Goal: Task Accomplishment & Management: Manage account settings

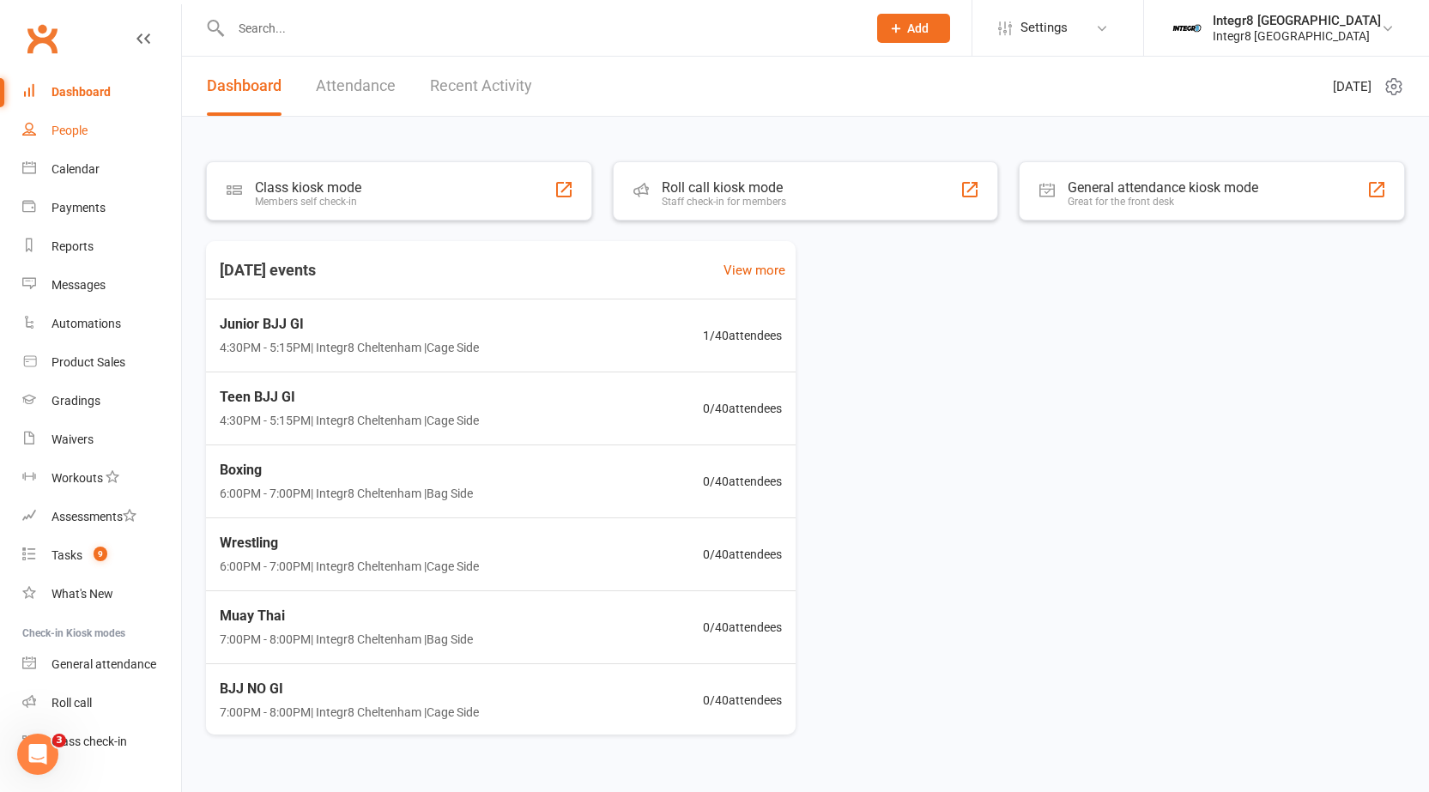
click at [85, 131] on div "People" at bounding box center [69, 131] width 36 height 14
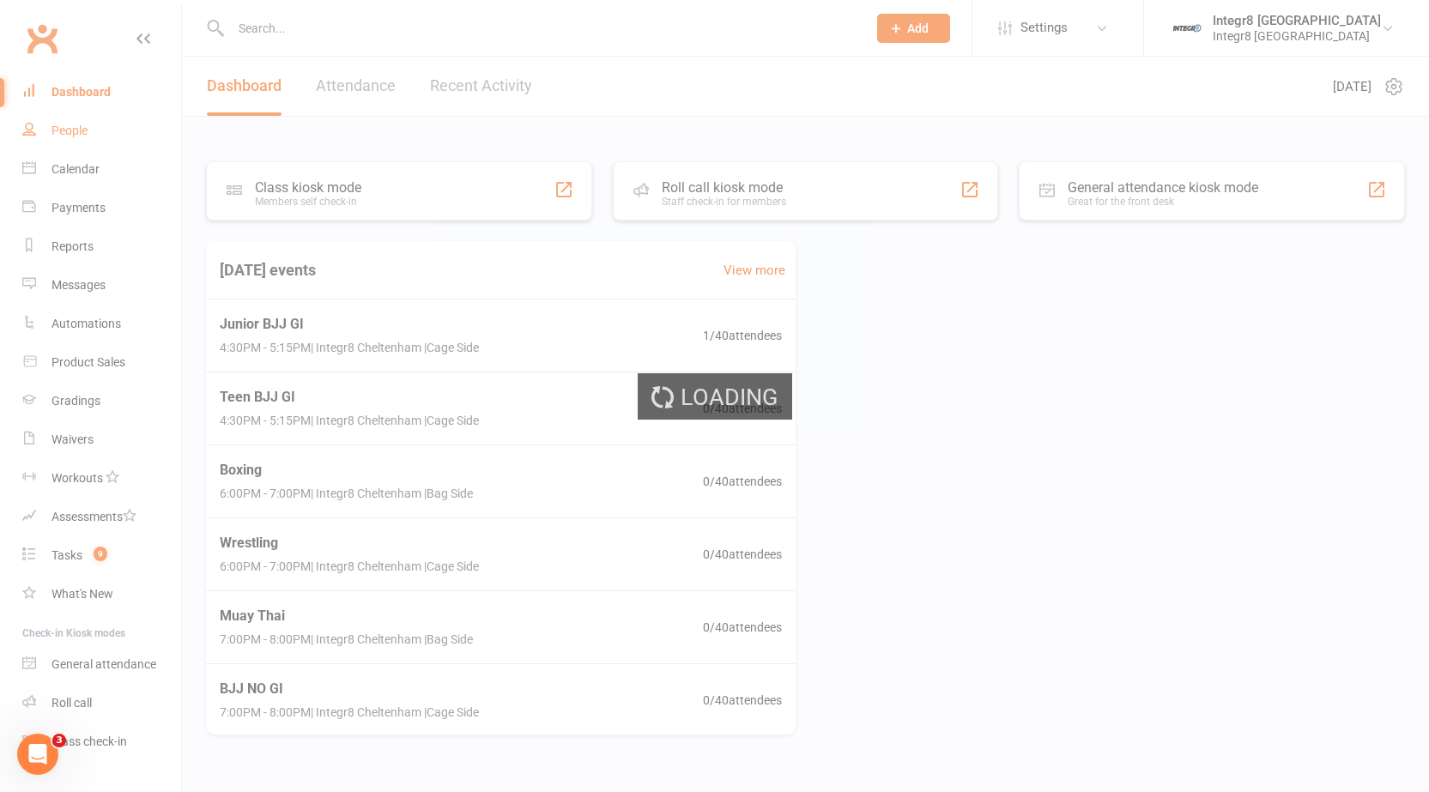
select select "100"
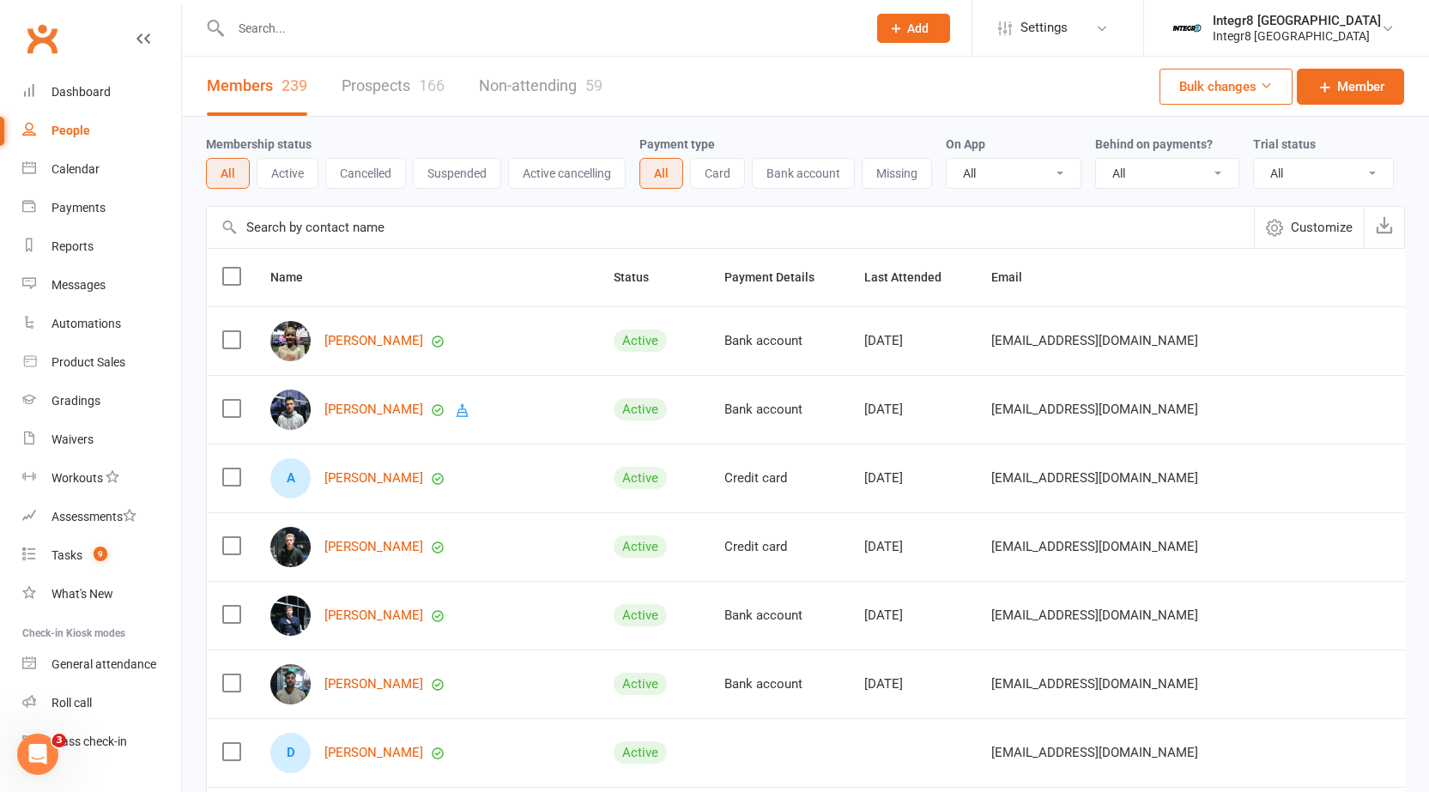
click at [380, 76] on link "Prospects 166" at bounding box center [393, 86] width 103 height 59
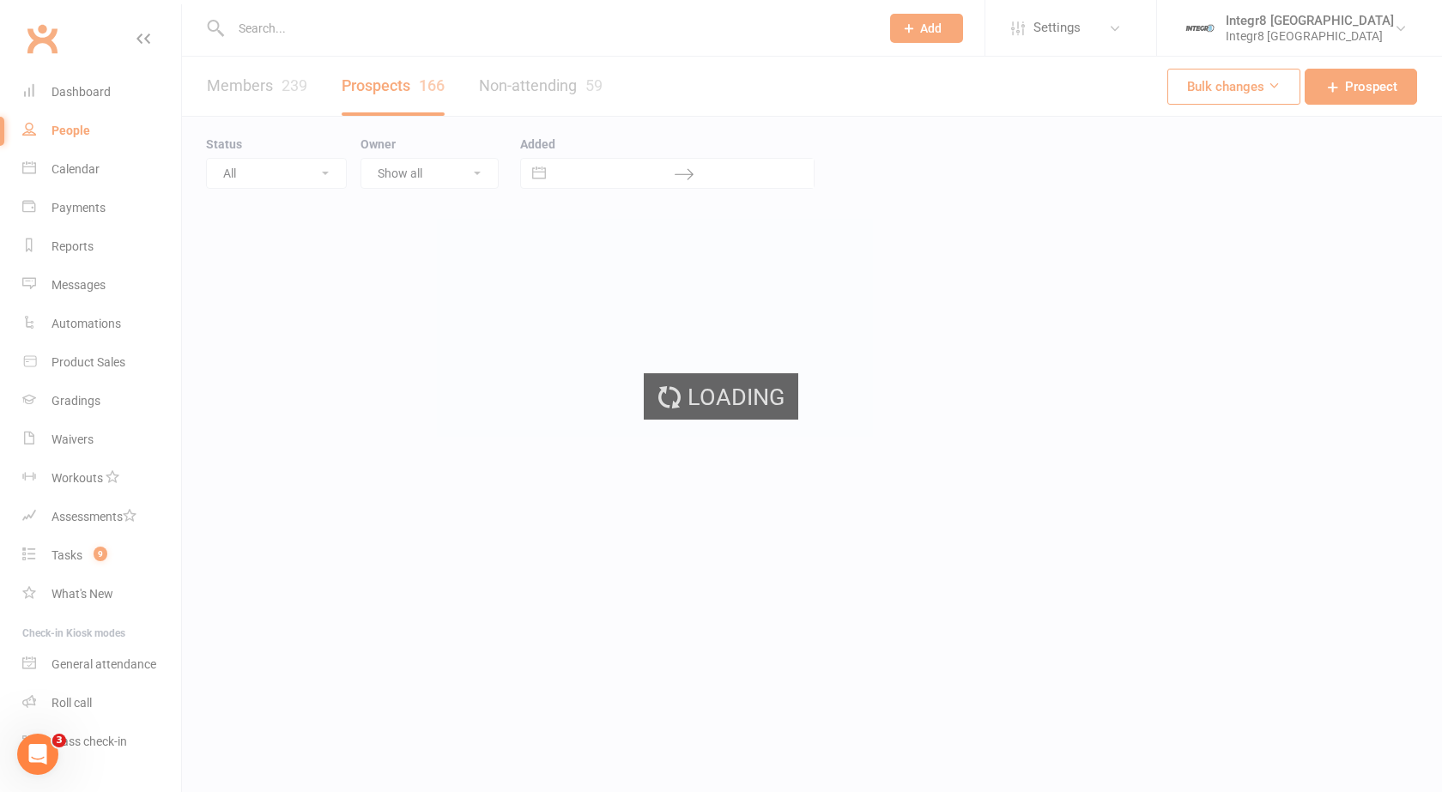
select select "25"
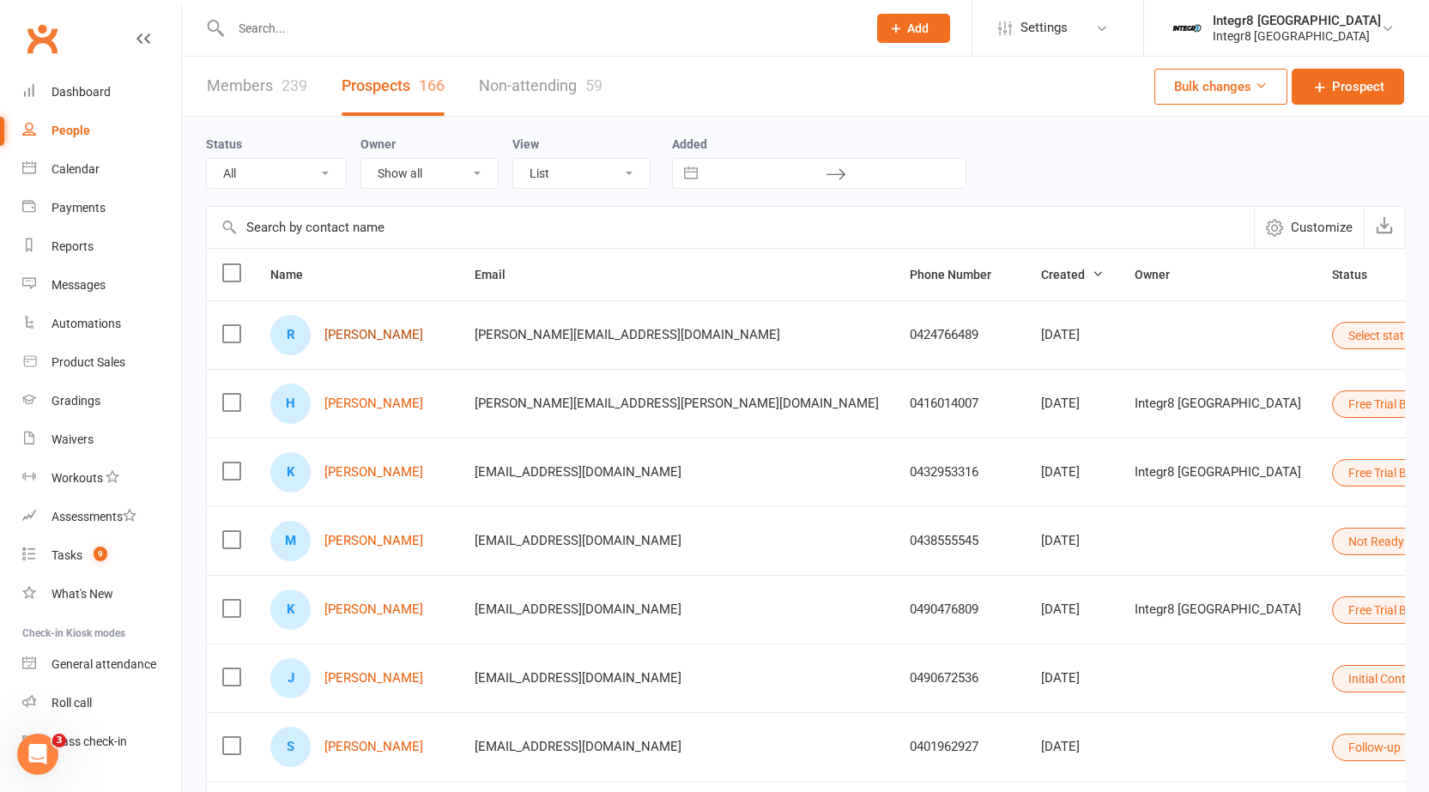
scroll to position [86, 0]
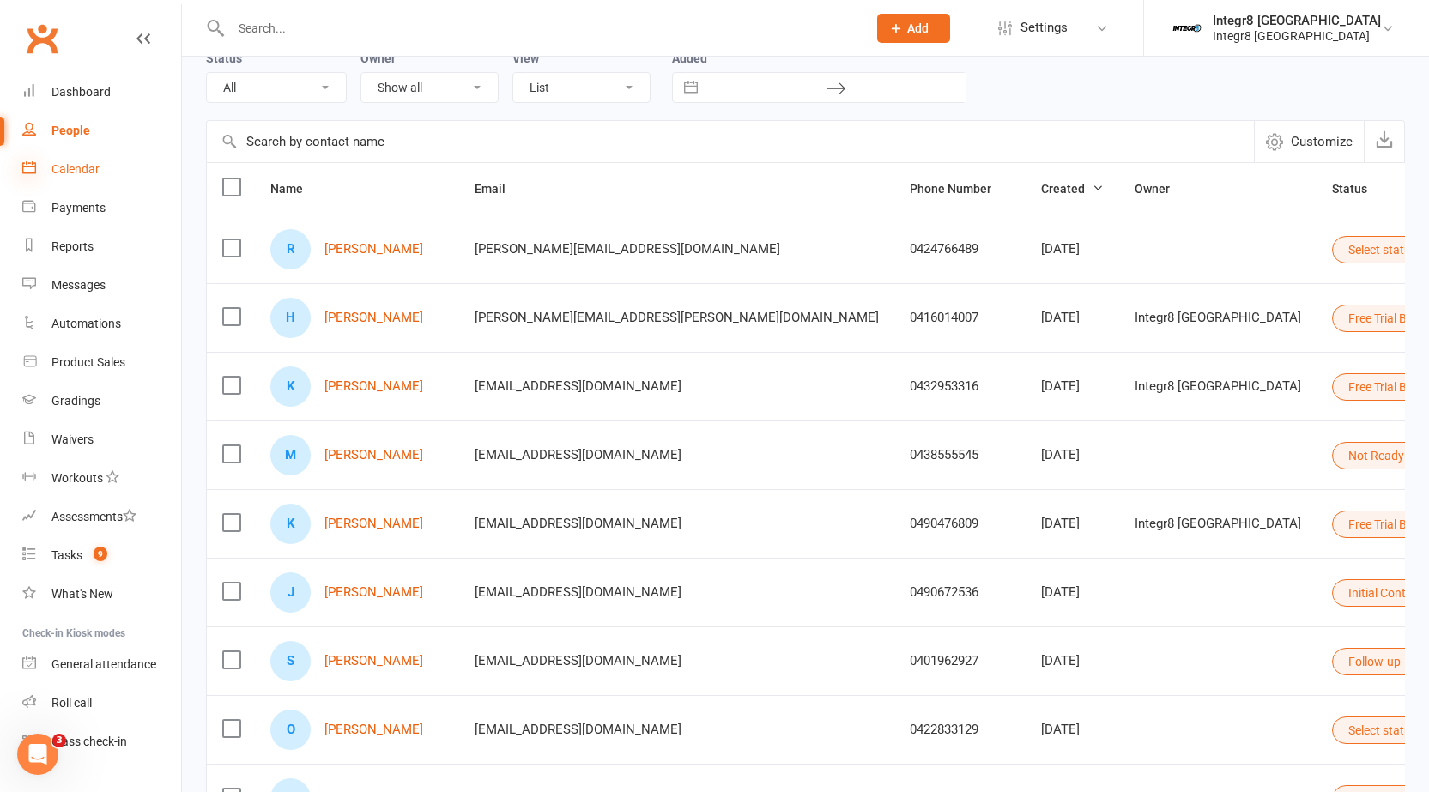
click at [29, 163] on icon at bounding box center [29, 167] width 14 height 14
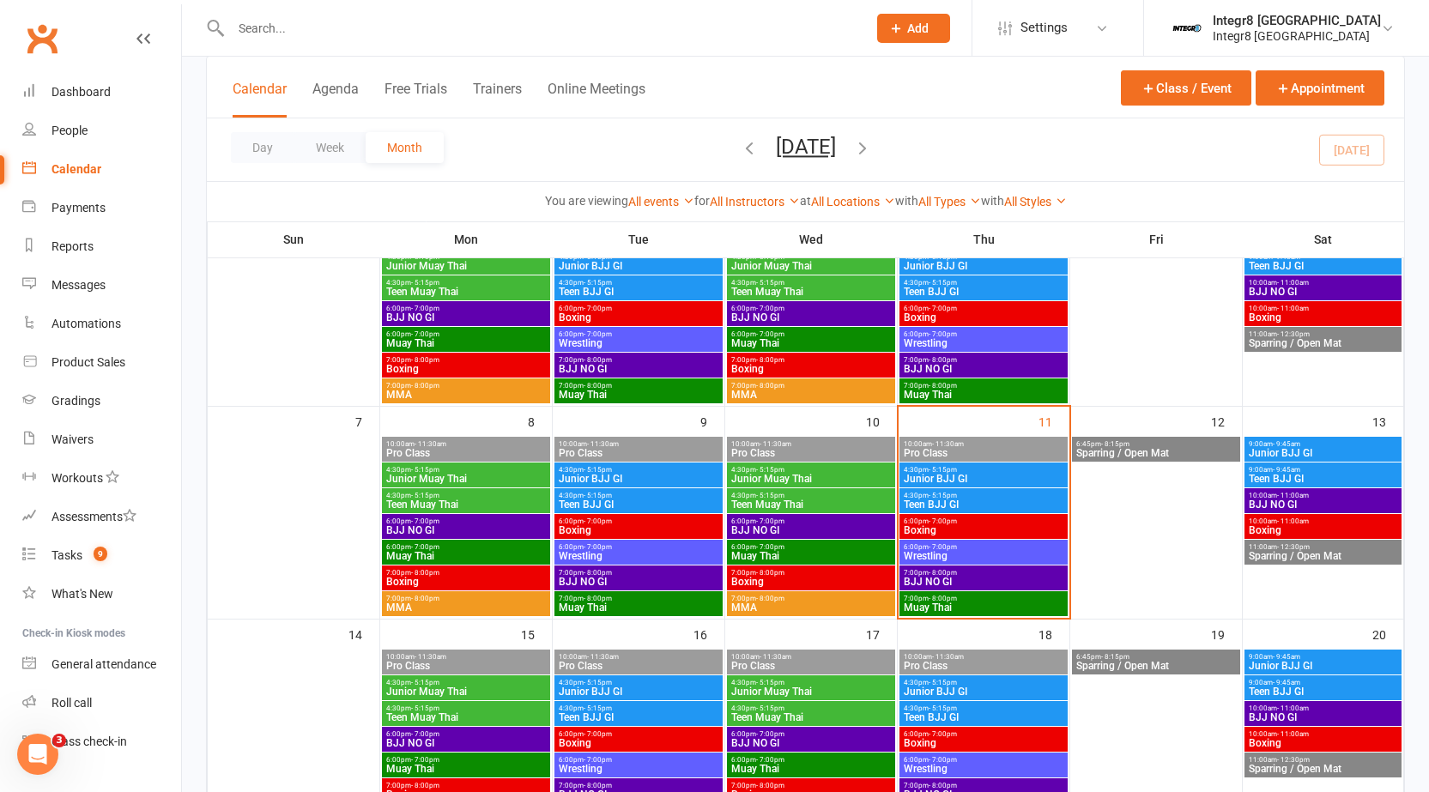
scroll to position [172, 0]
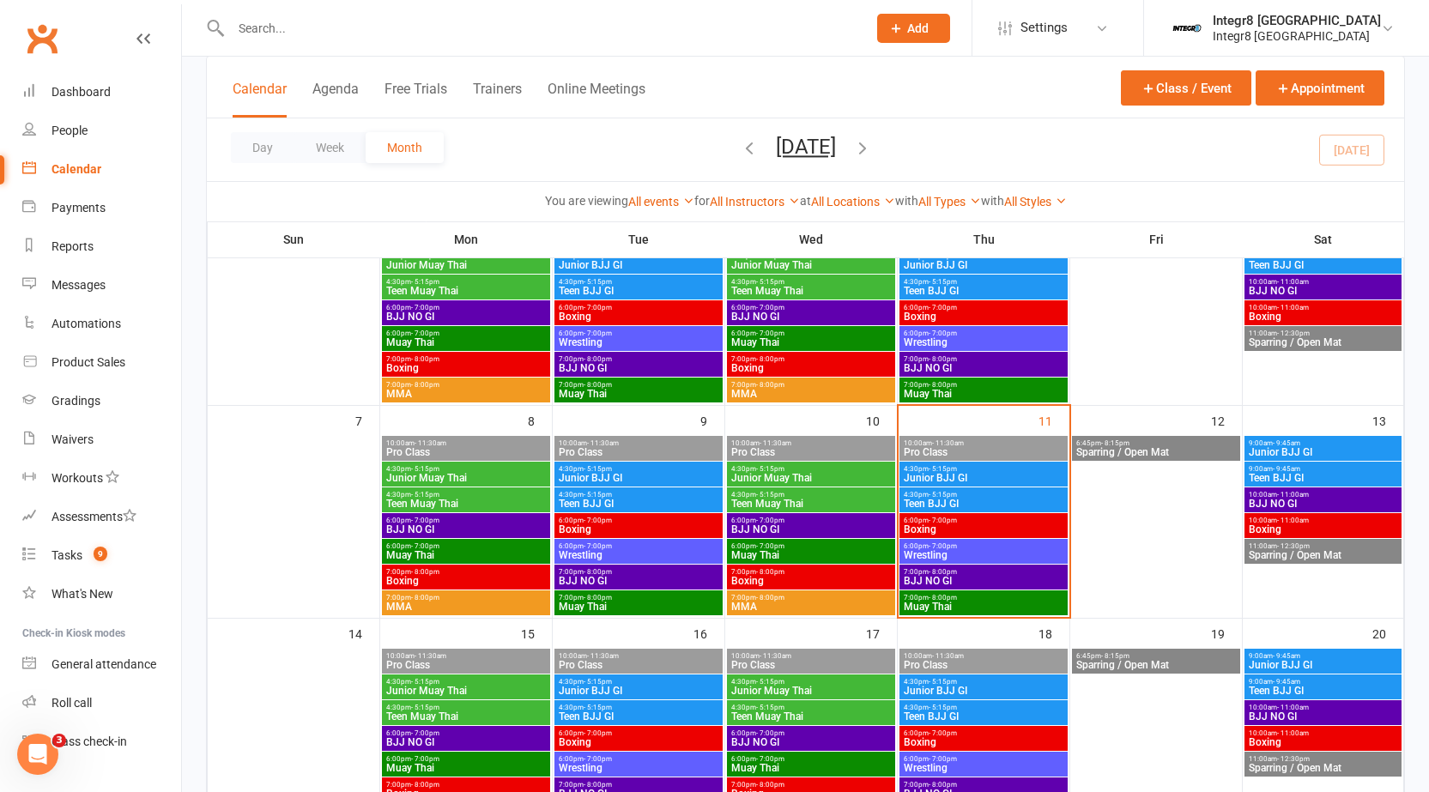
click at [990, 475] on span "Junior BJJ GI" at bounding box center [983, 478] width 161 height 10
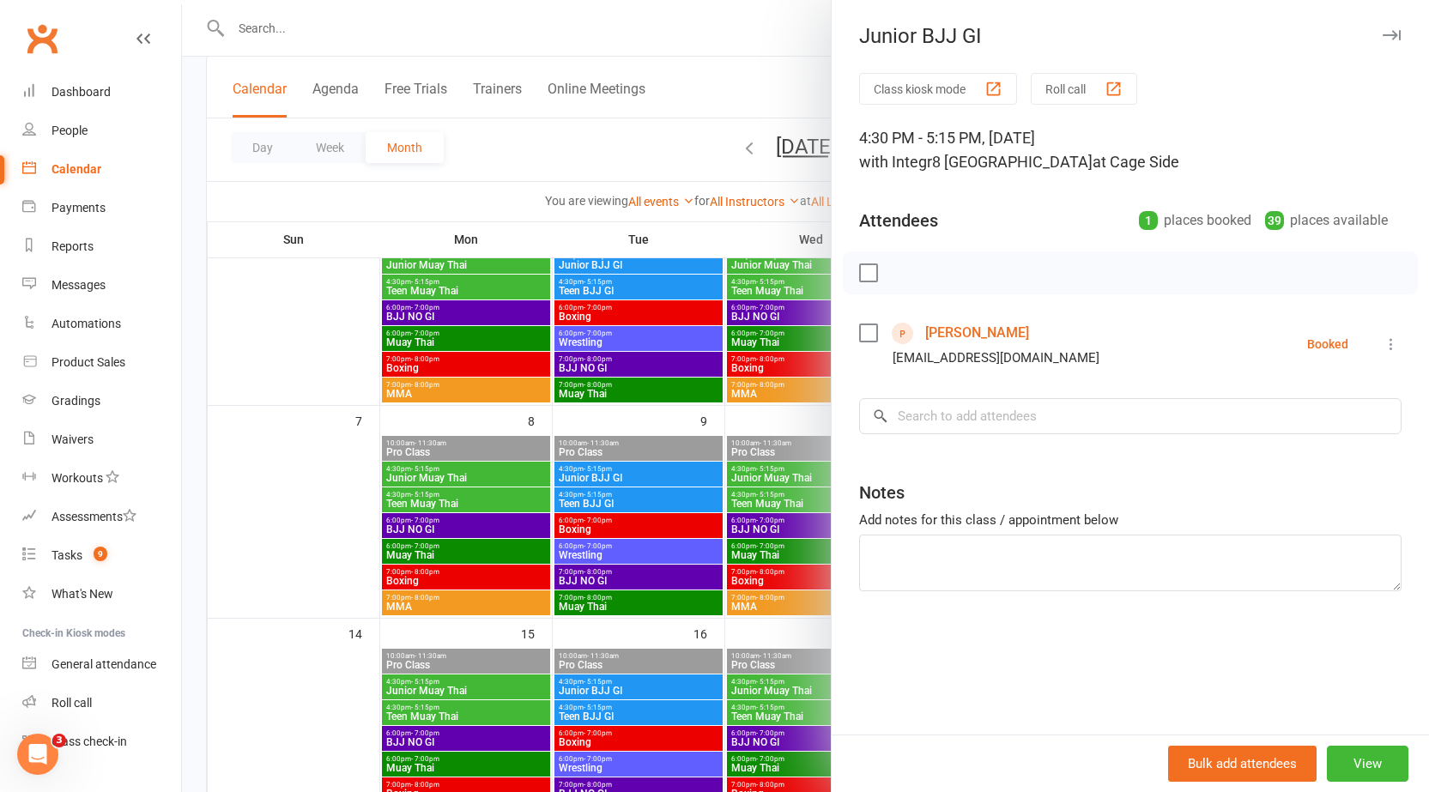
click at [796, 379] on div at bounding box center [805, 396] width 1247 height 792
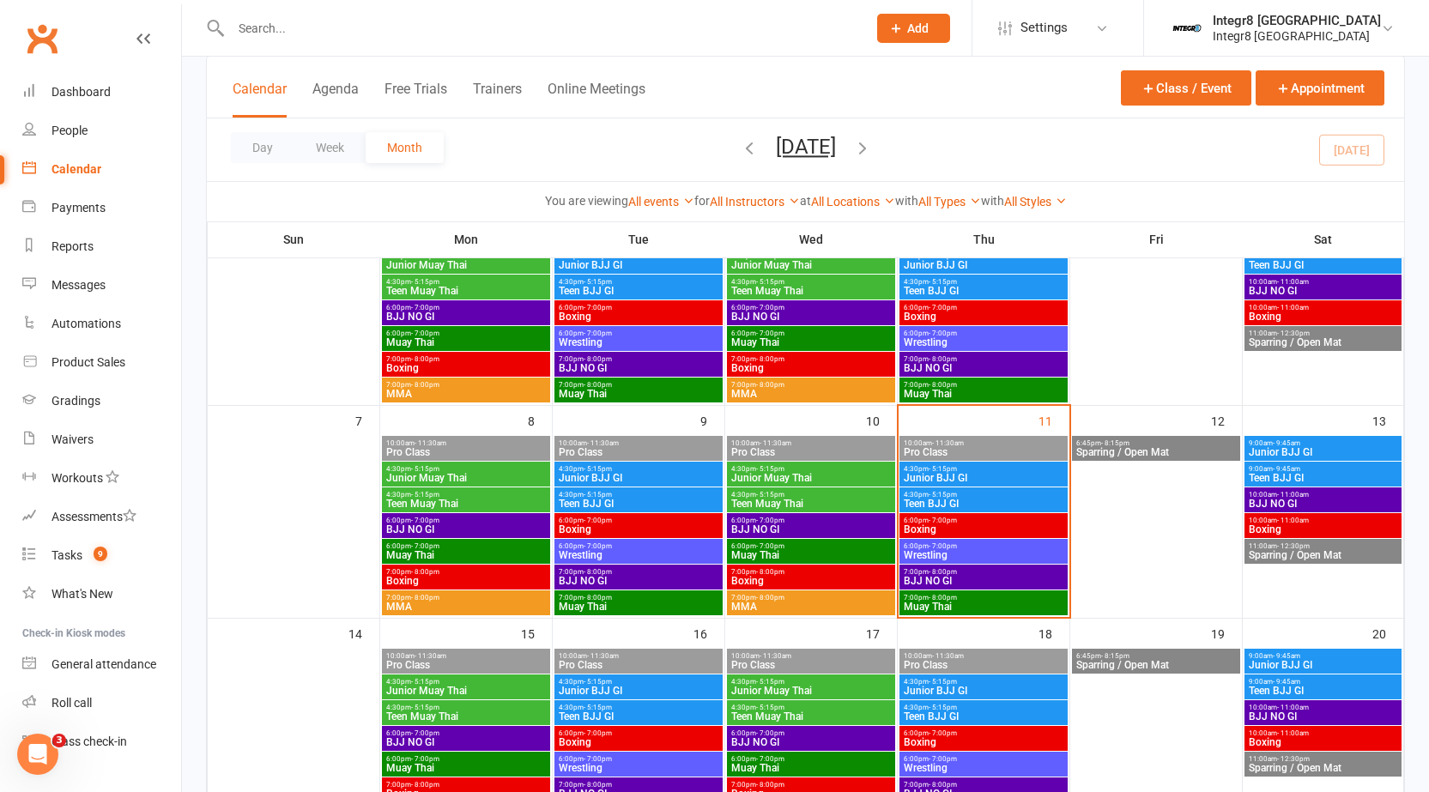
click at [948, 497] on span "- 5:15pm" at bounding box center [943, 495] width 28 height 8
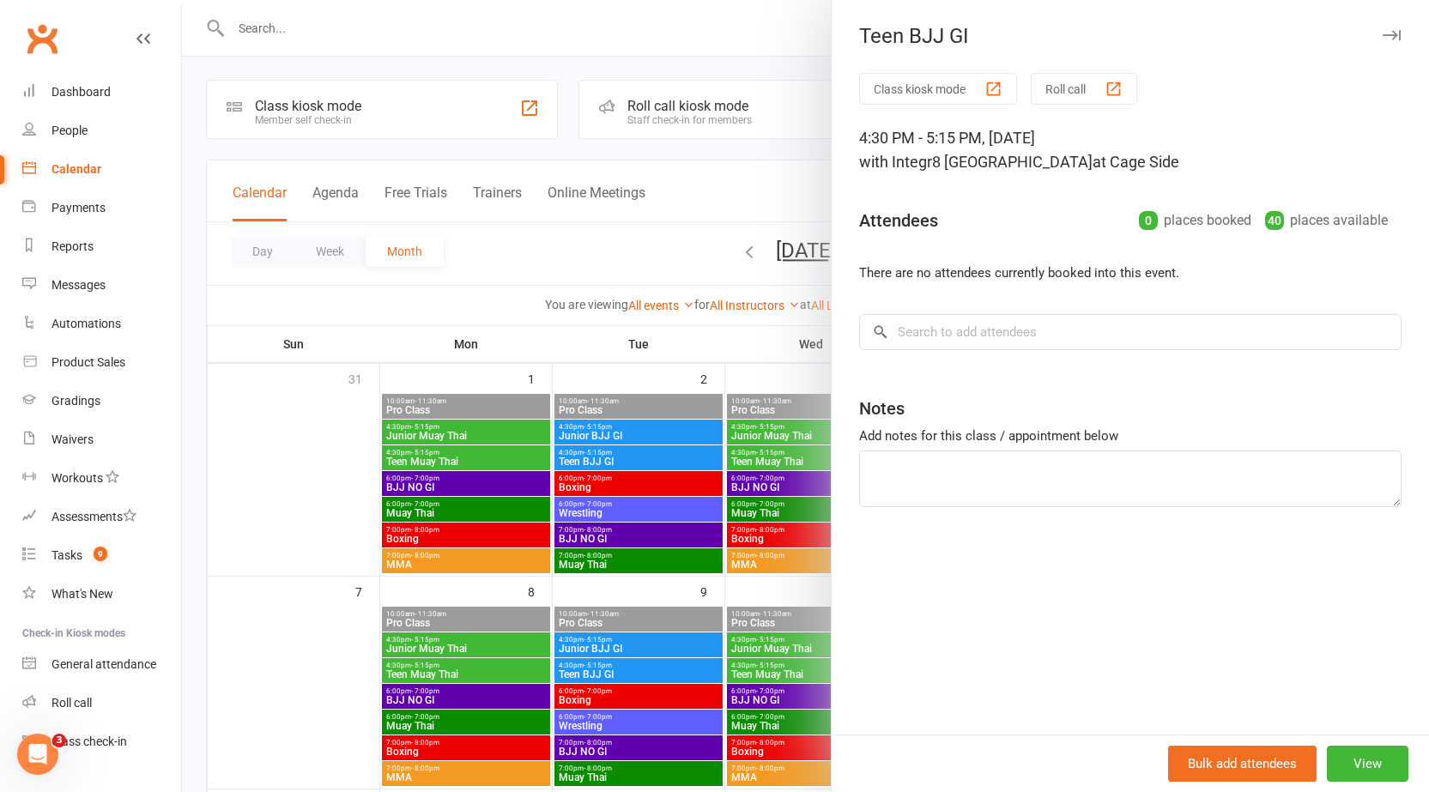
scroll to position [0, 0]
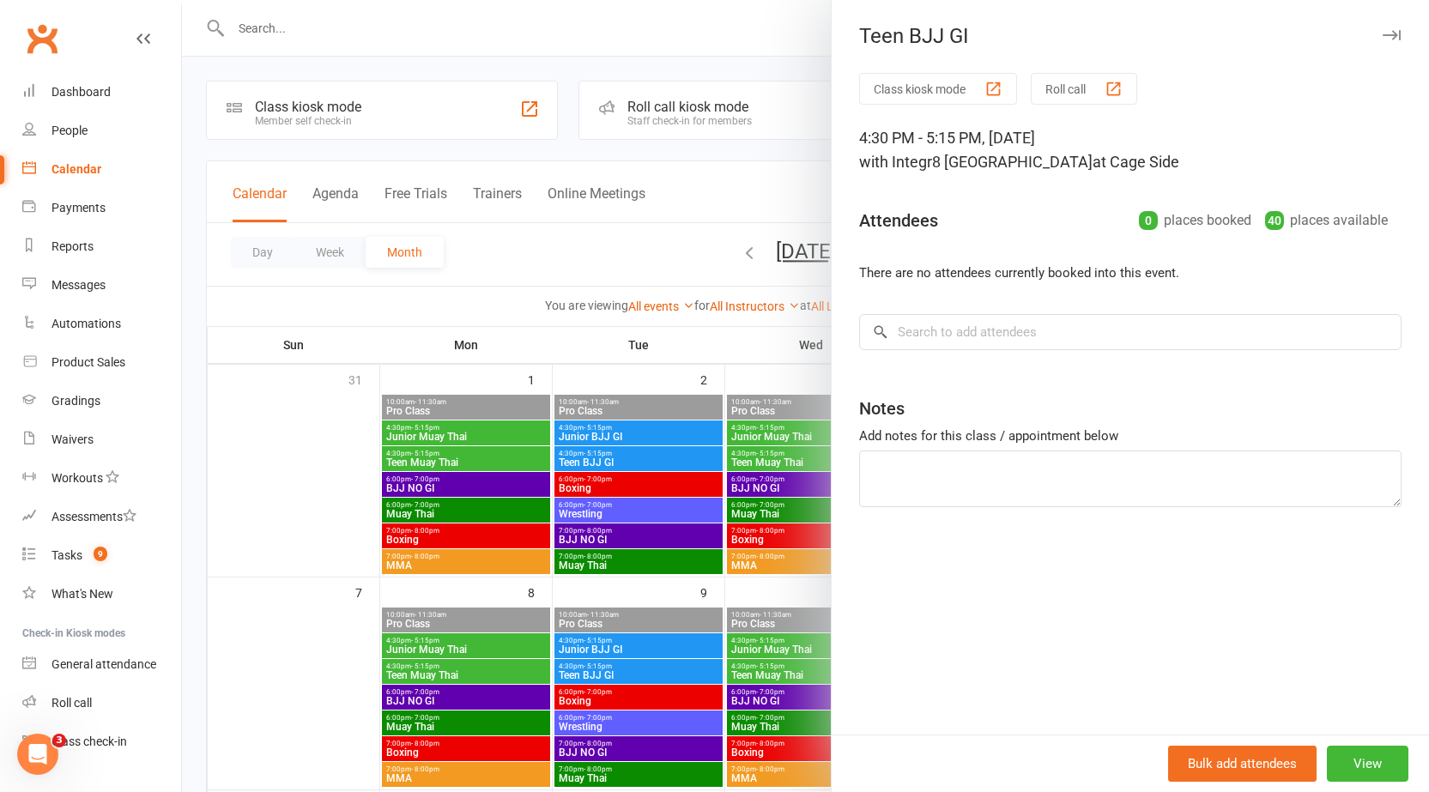
click at [765, 375] on div at bounding box center [805, 396] width 1247 height 792
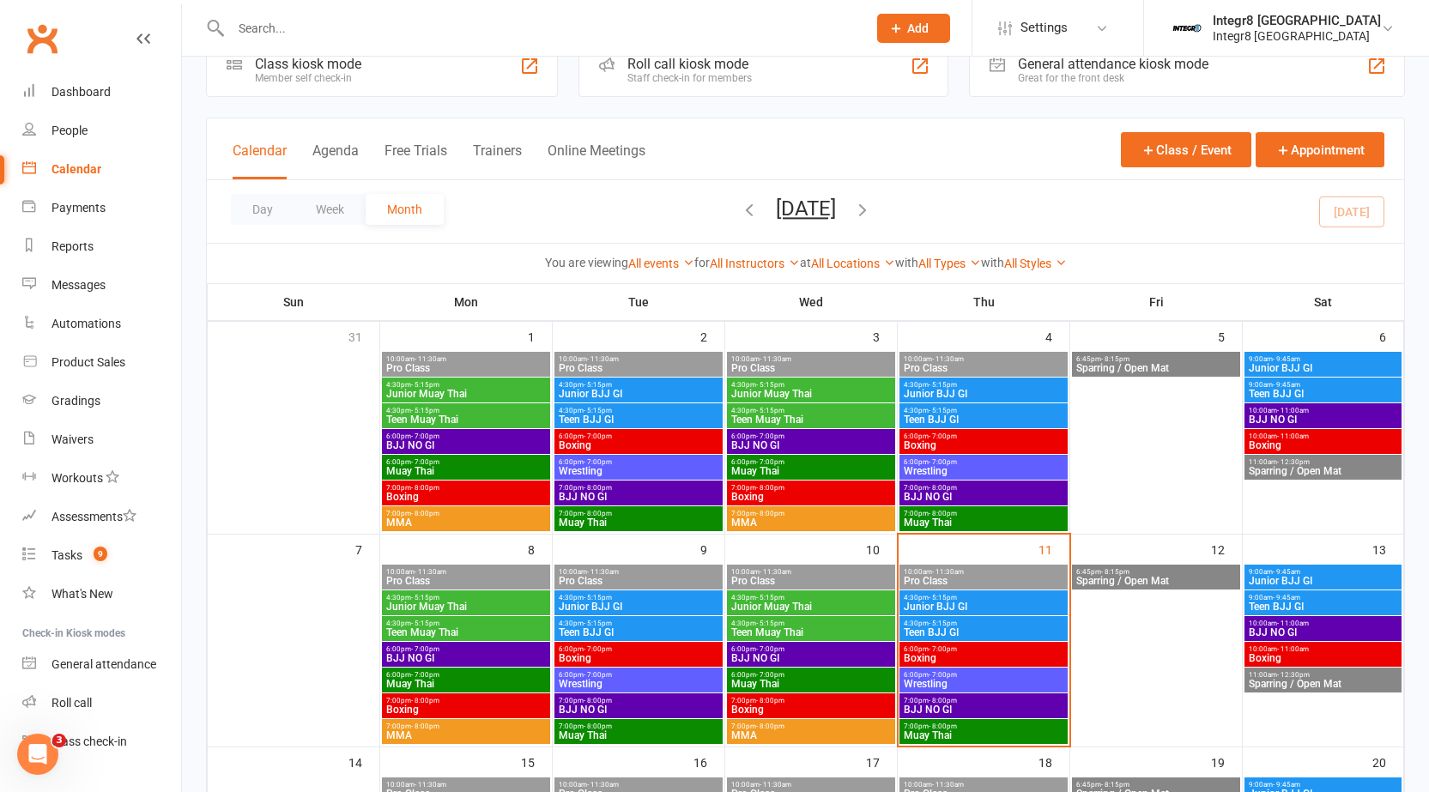
scroll to position [86, 0]
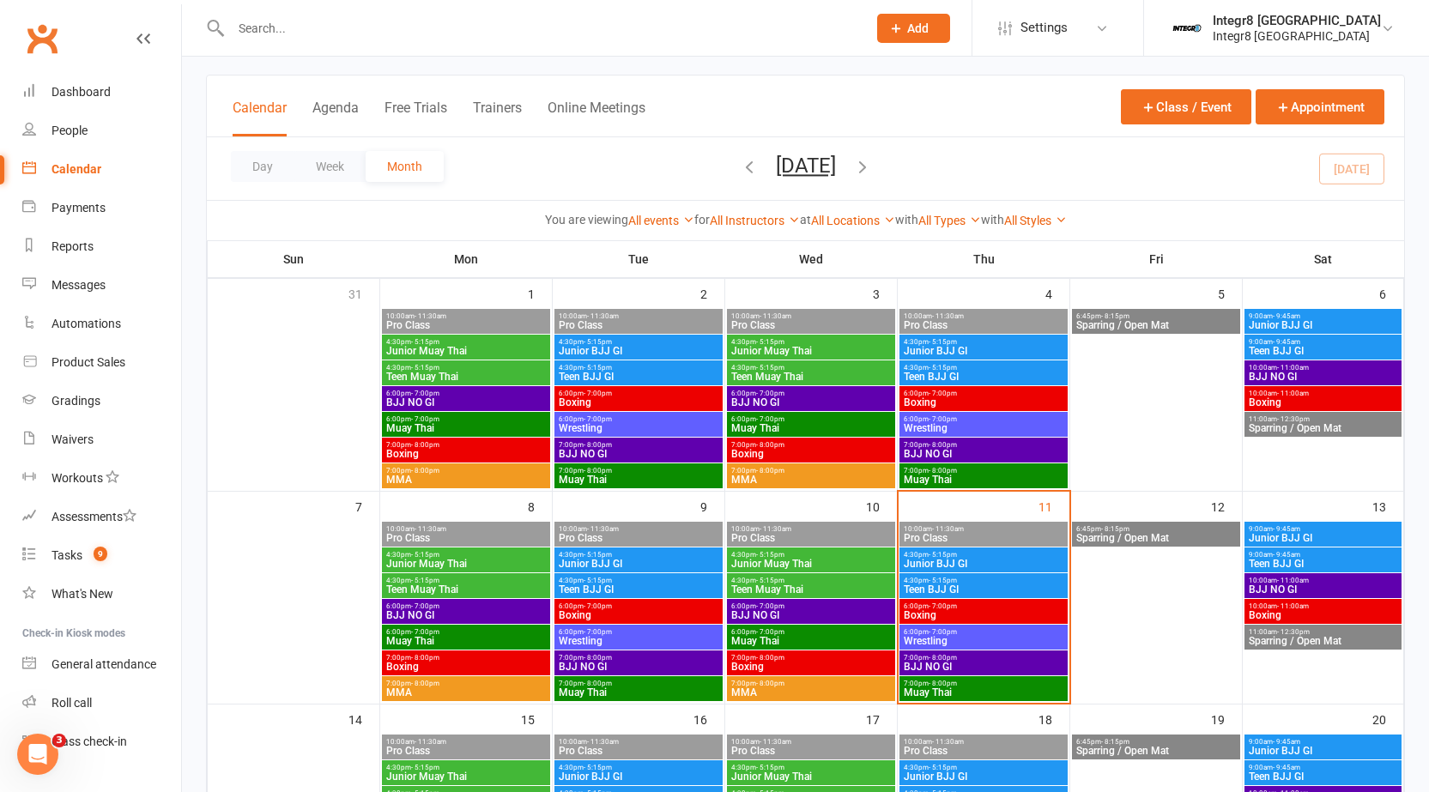
click at [1022, 566] on span "Junior BJJ GI" at bounding box center [983, 564] width 161 height 10
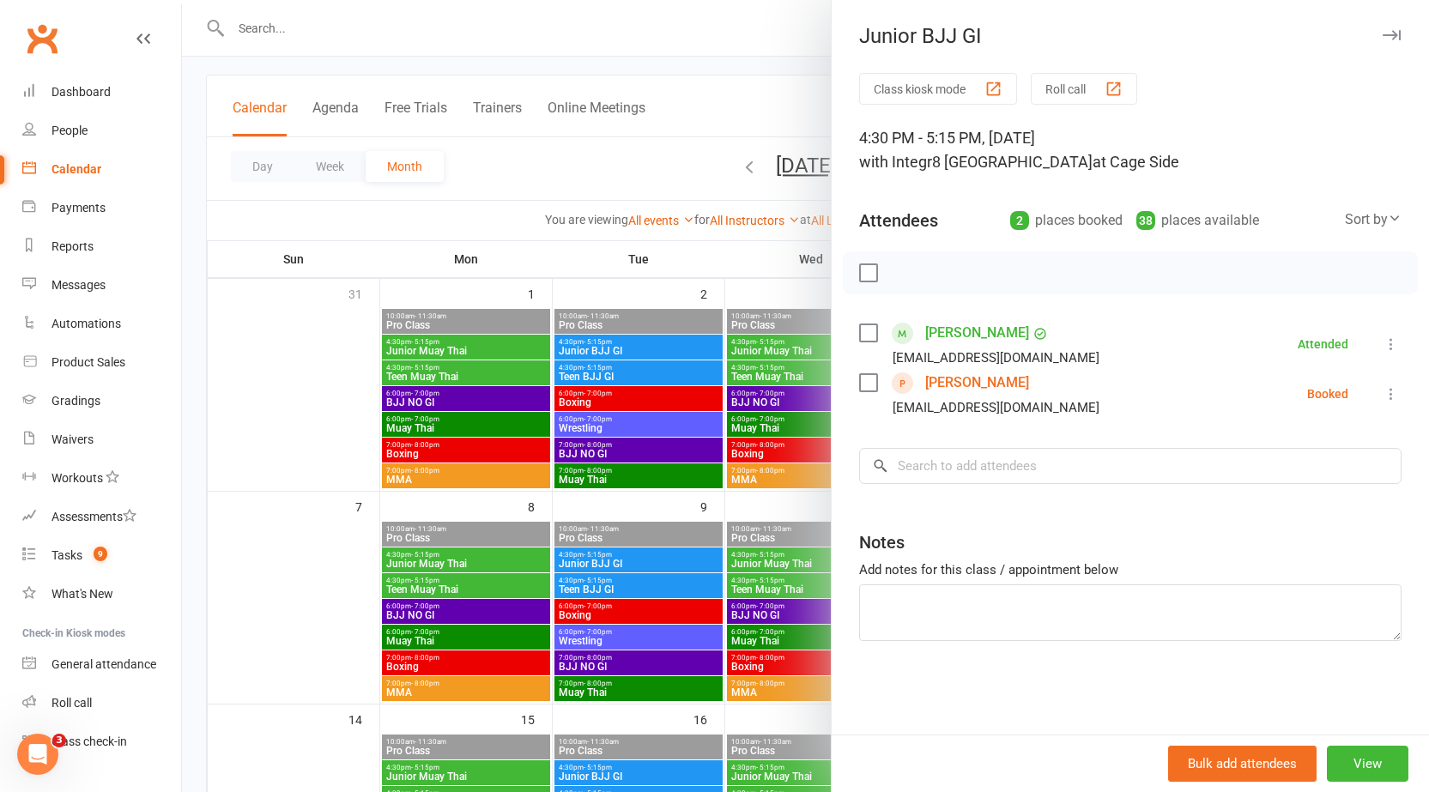
click at [799, 504] on div at bounding box center [805, 396] width 1247 height 792
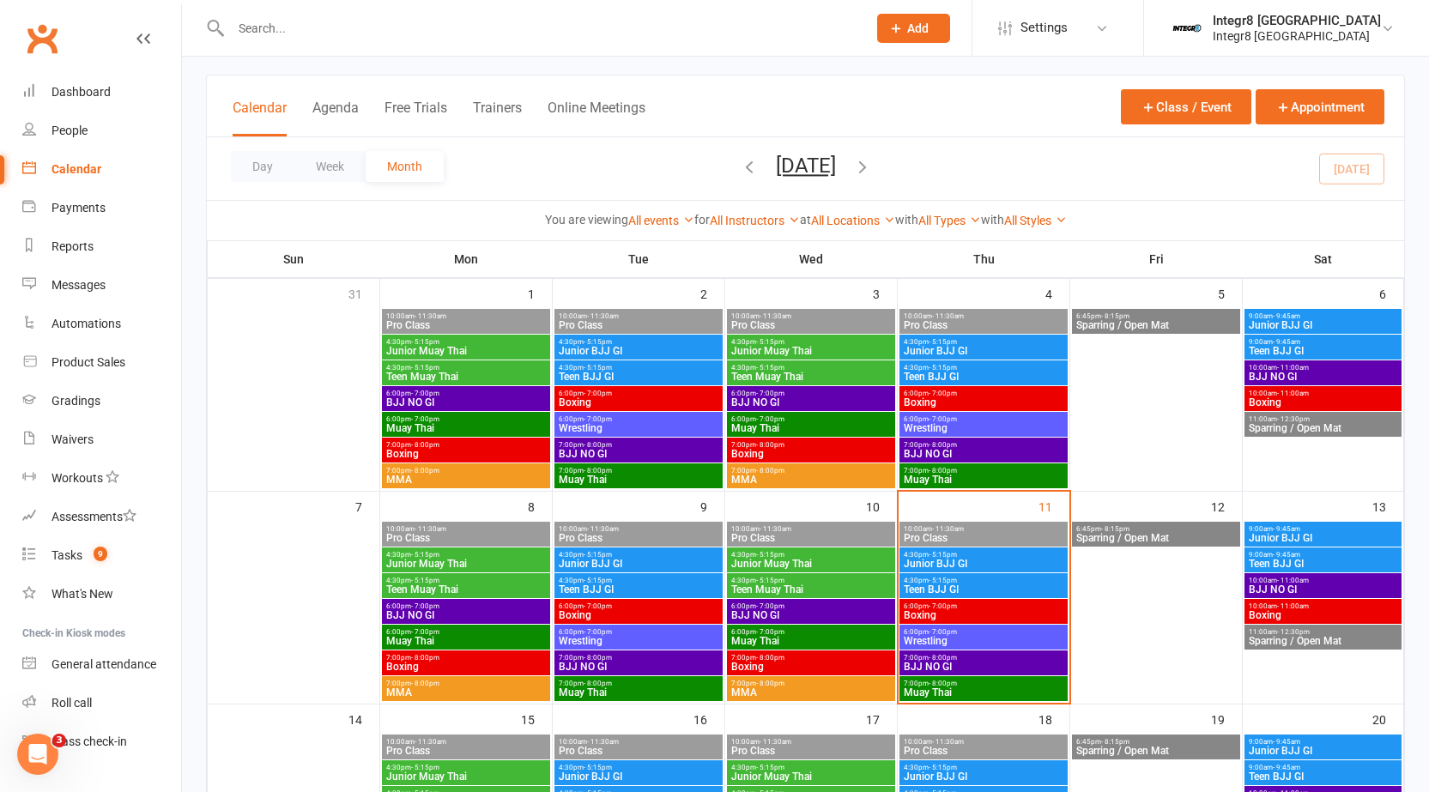
click at [1014, 563] on span "Junior BJJ GI" at bounding box center [983, 564] width 161 height 10
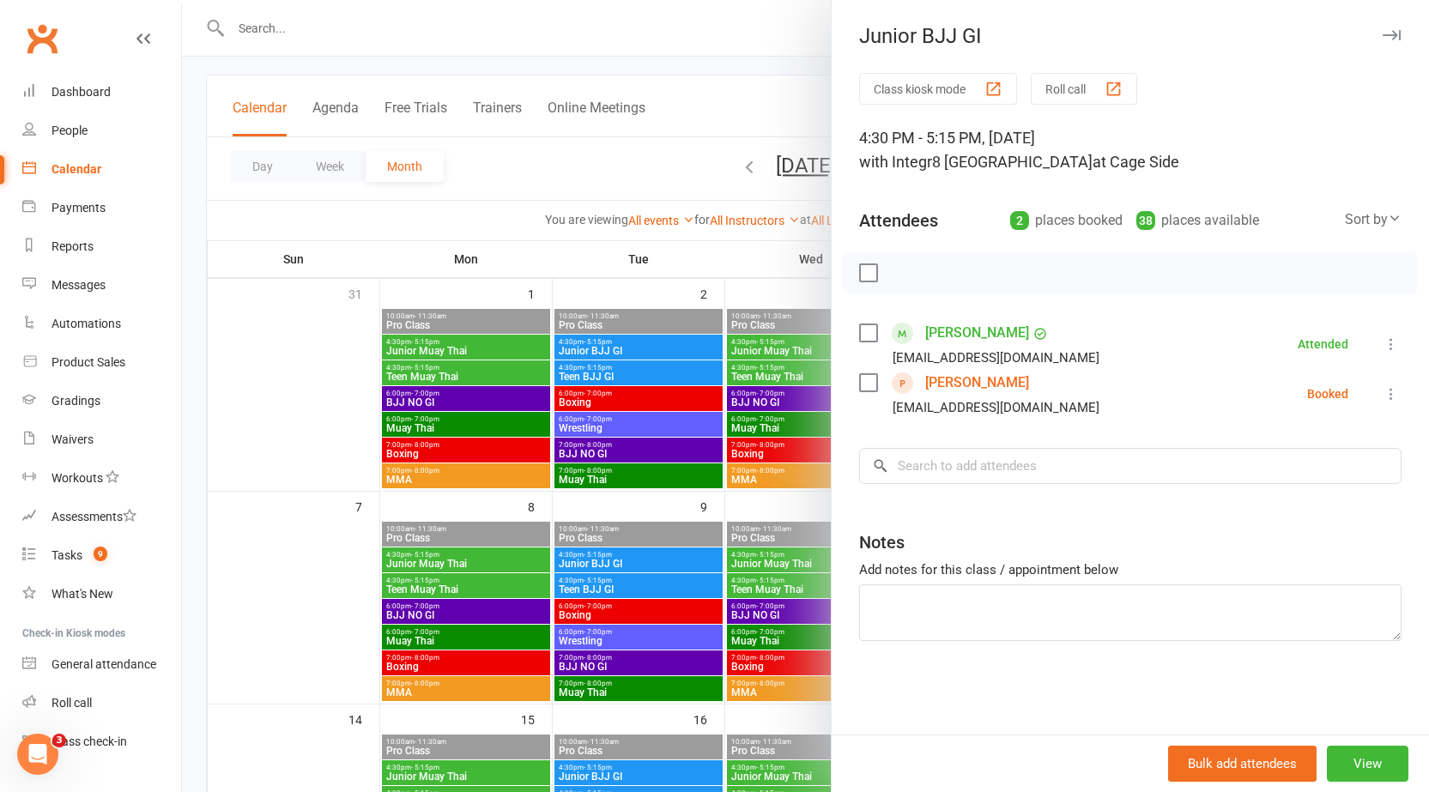
click at [675, 499] on div at bounding box center [805, 396] width 1247 height 792
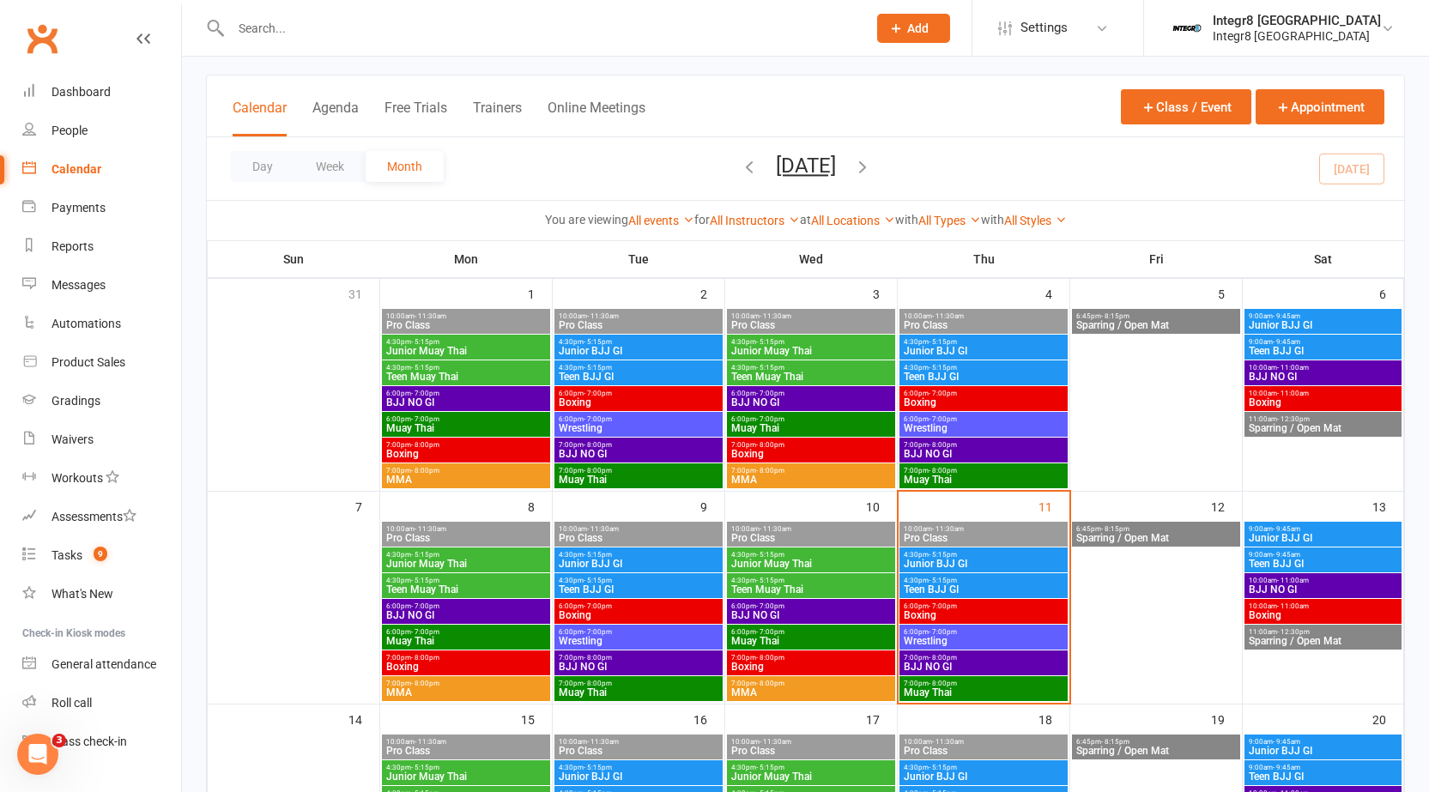
click at [981, 561] on span "Junior BJJ GI" at bounding box center [983, 564] width 161 height 10
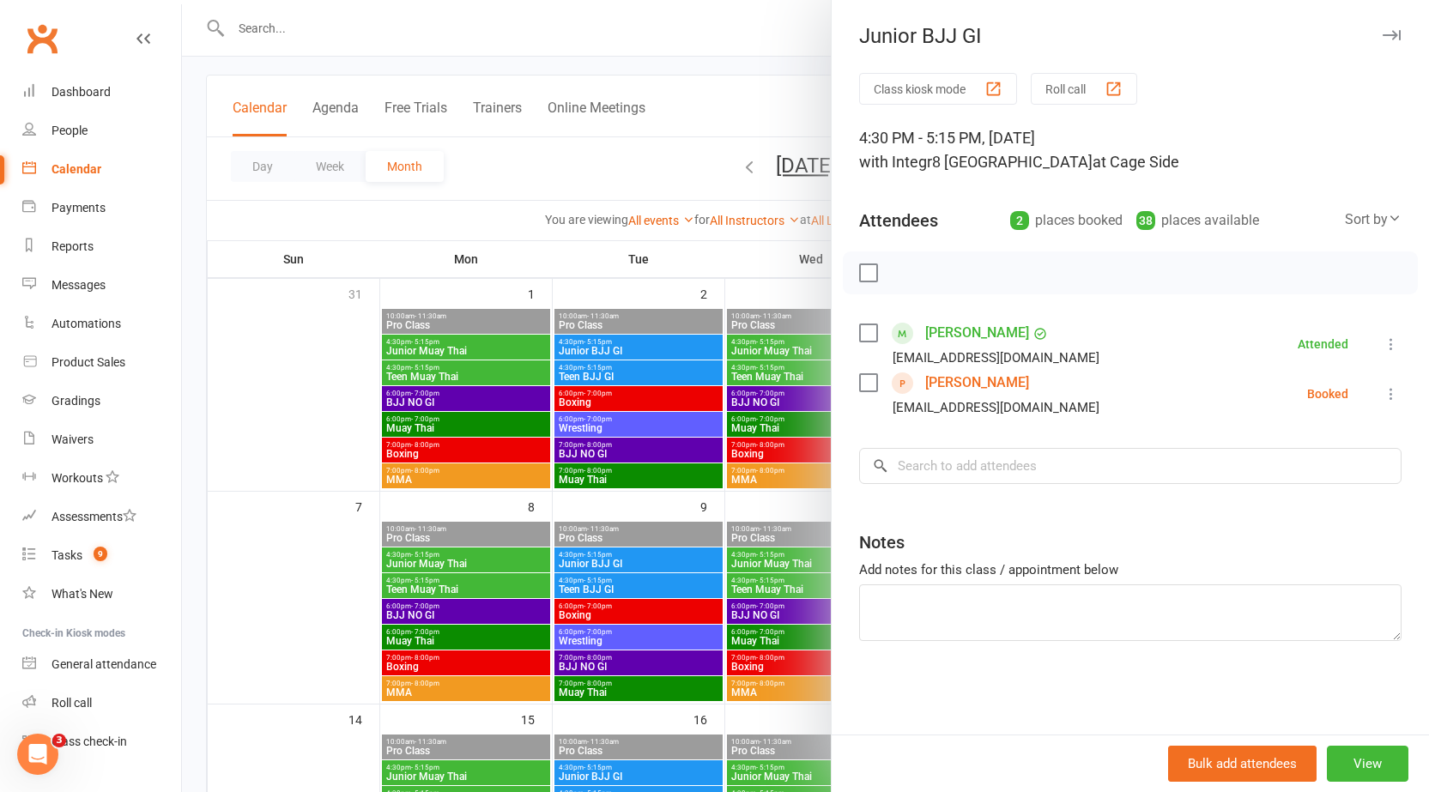
click at [685, 512] on div at bounding box center [805, 396] width 1247 height 792
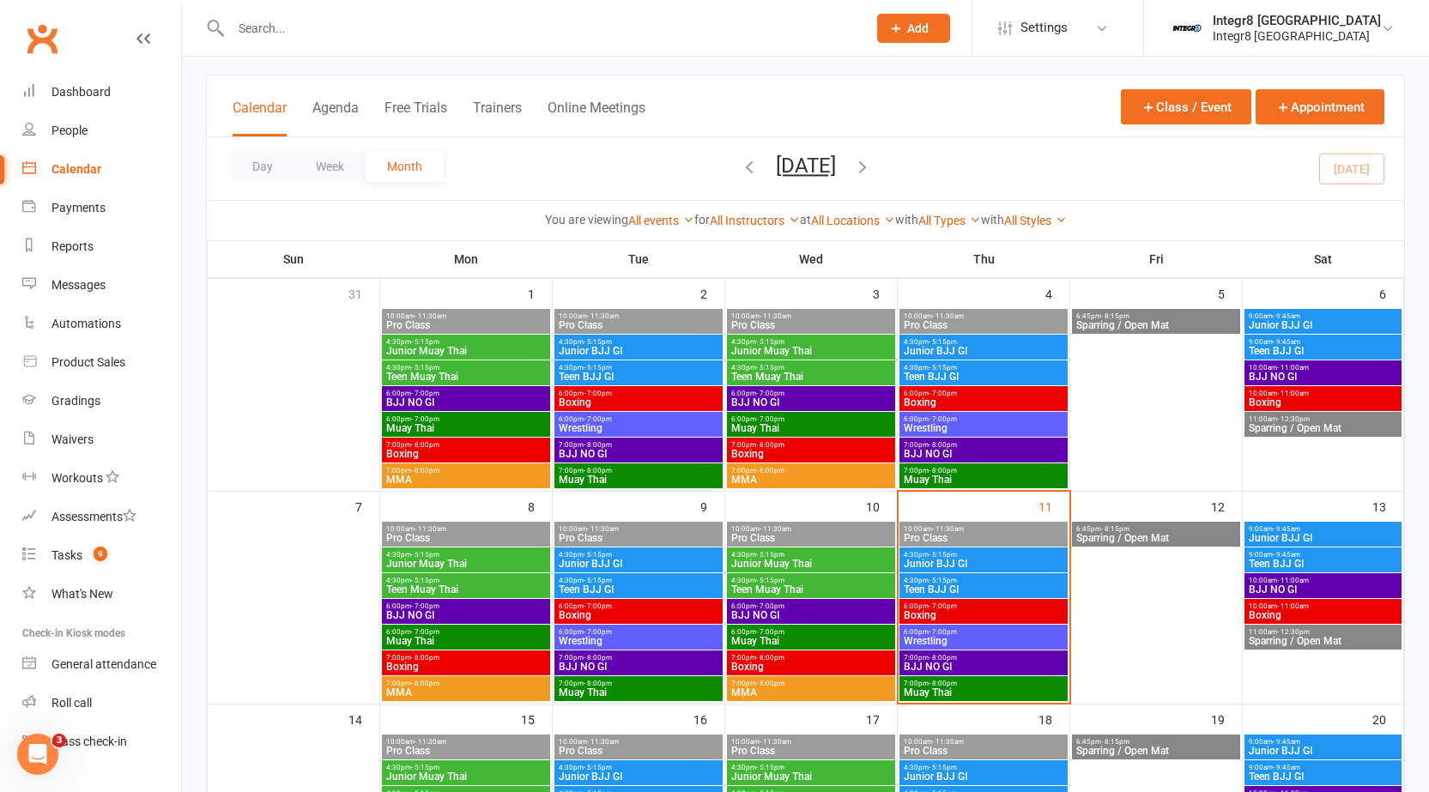
click at [961, 560] on span "Junior BJJ GI" at bounding box center [983, 564] width 161 height 10
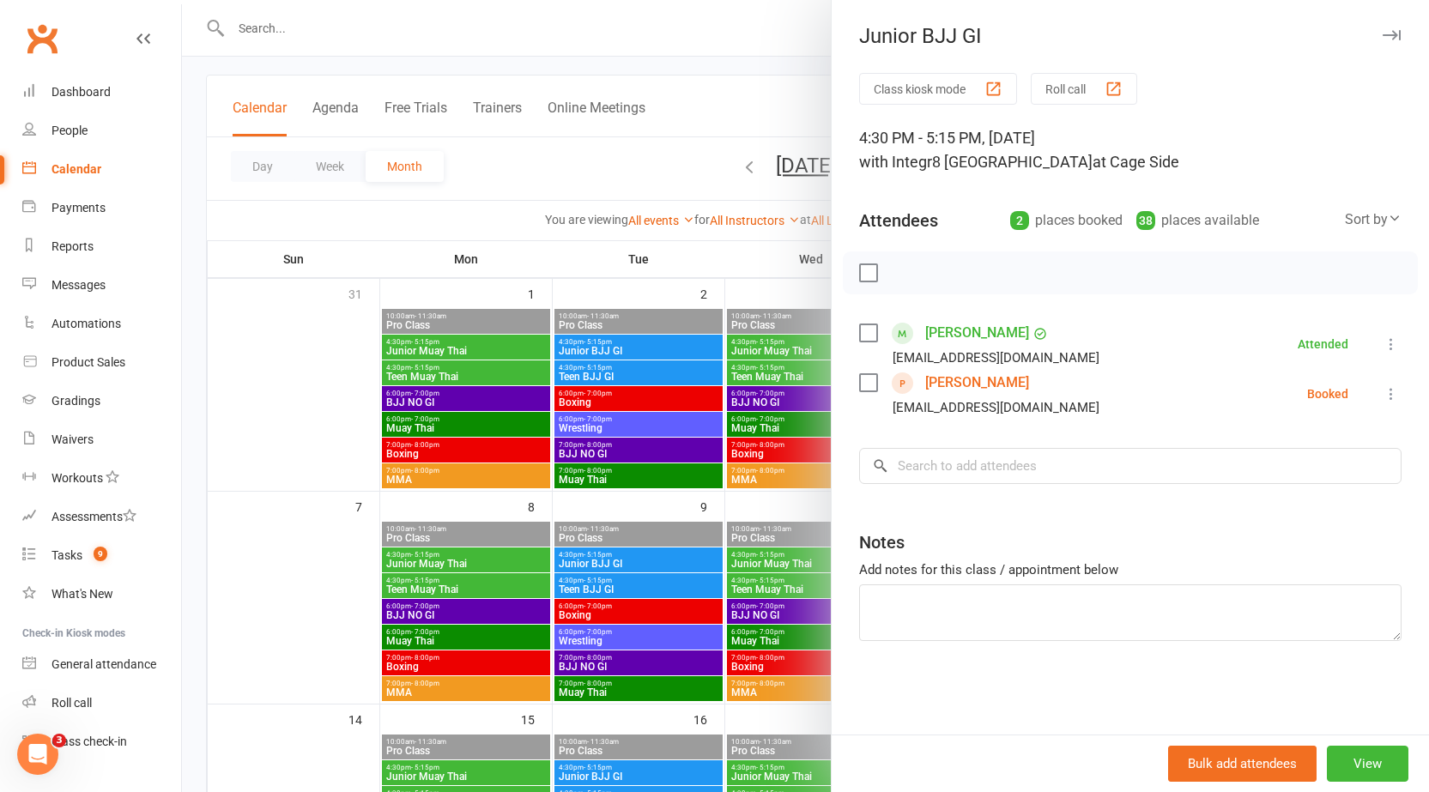
click at [628, 75] on div at bounding box center [805, 396] width 1247 height 792
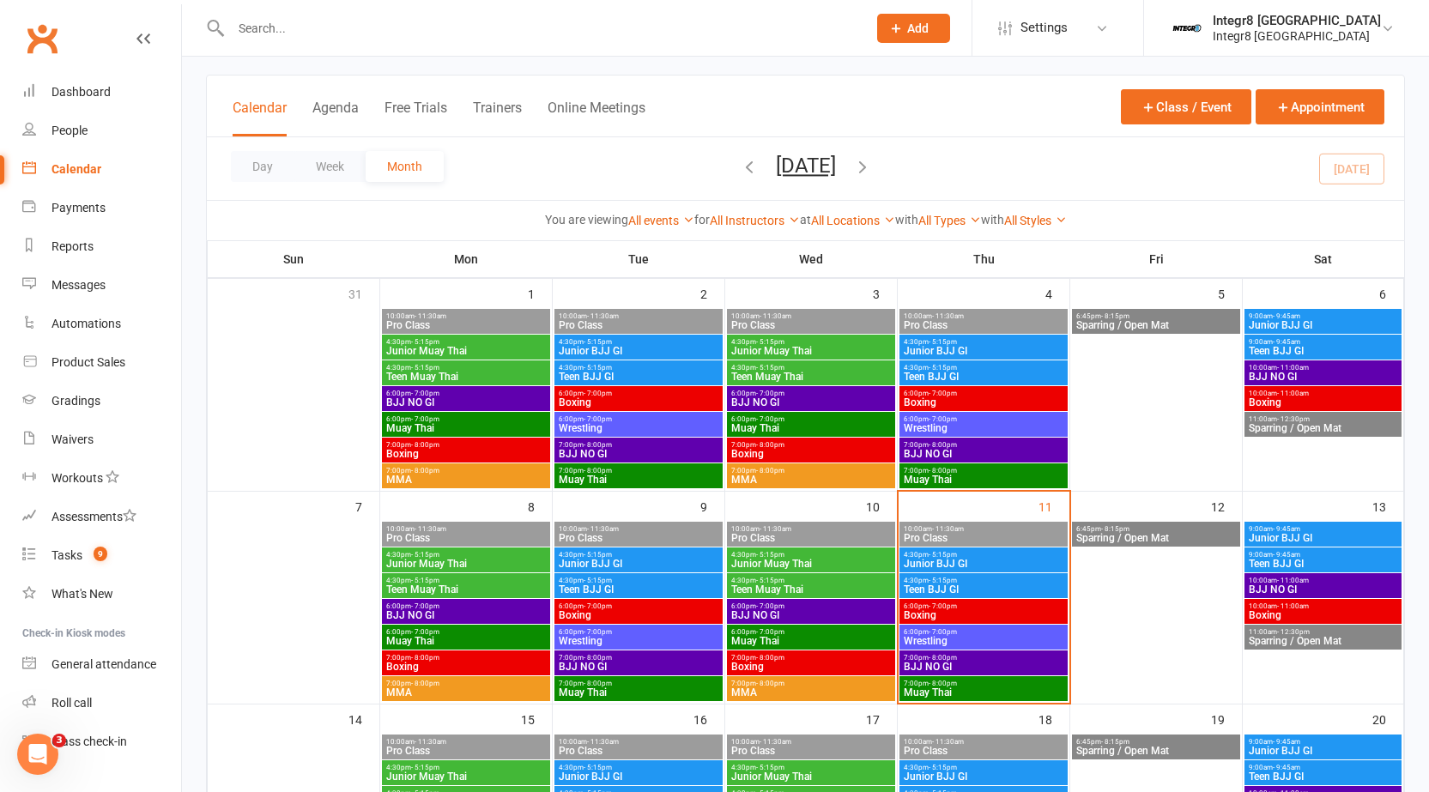
click at [800, 38] on input "text" at bounding box center [540, 28] width 629 height 24
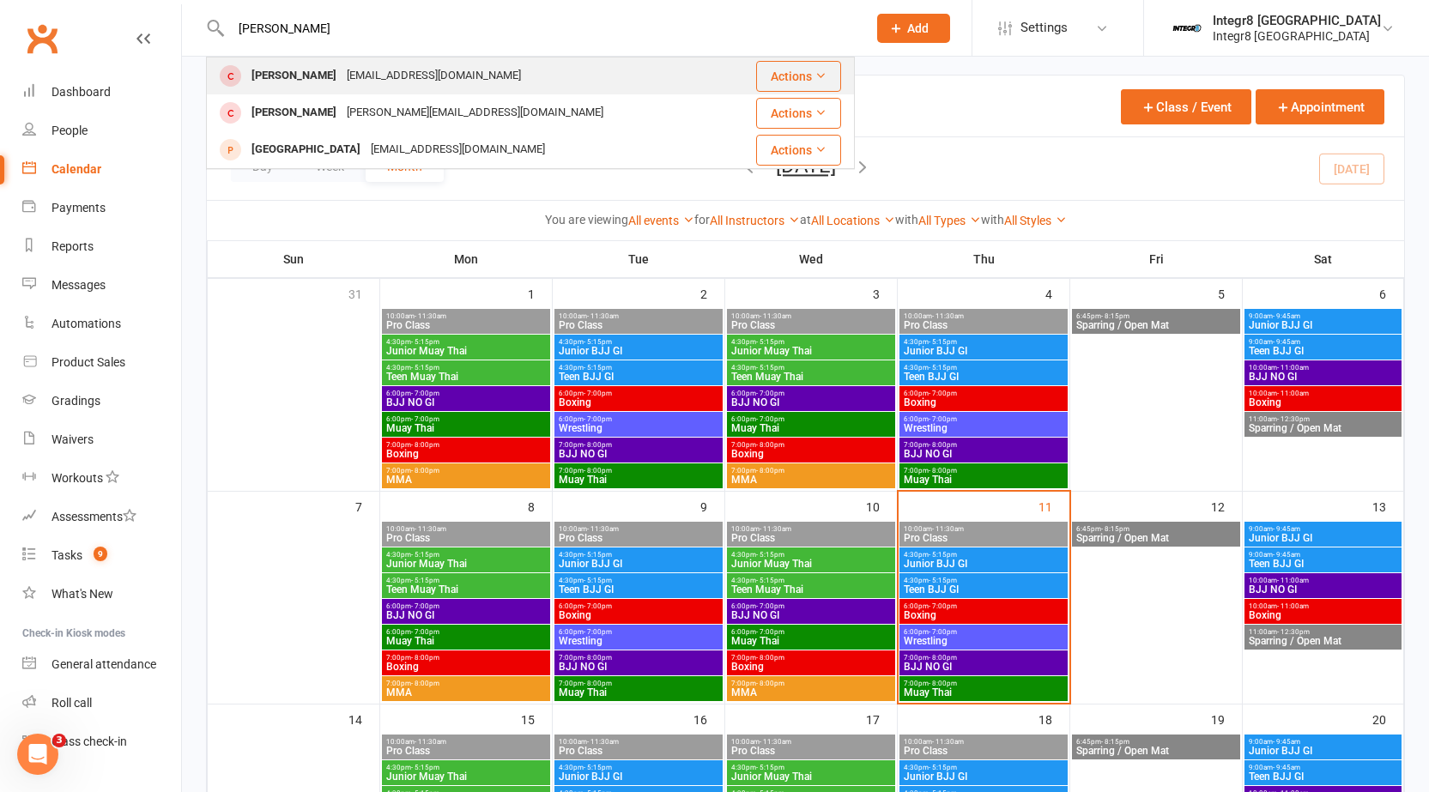
type input "kelly"
click at [457, 79] on div "mdgrogan@hotmail.com" at bounding box center [434, 76] width 185 height 25
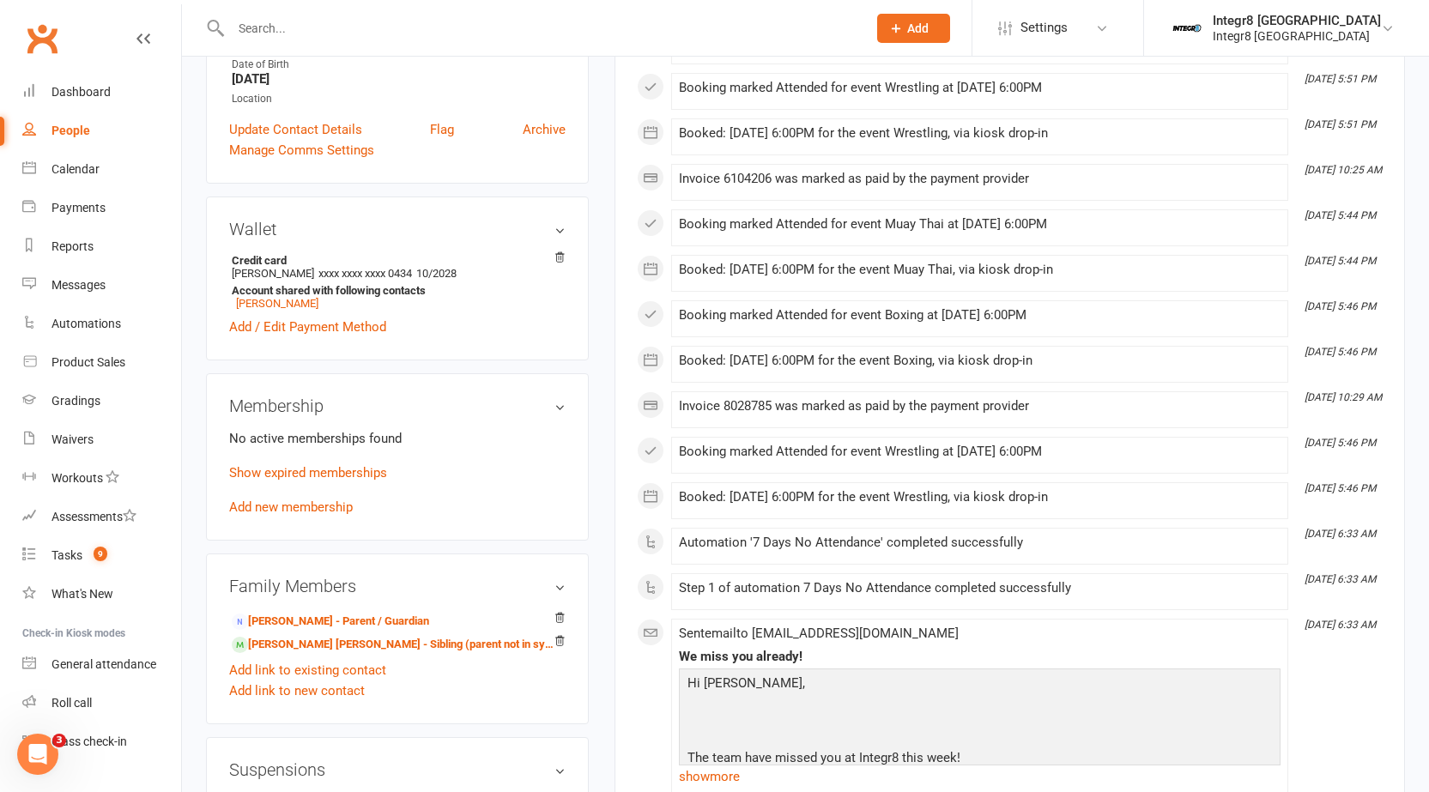
scroll to position [429, 0]
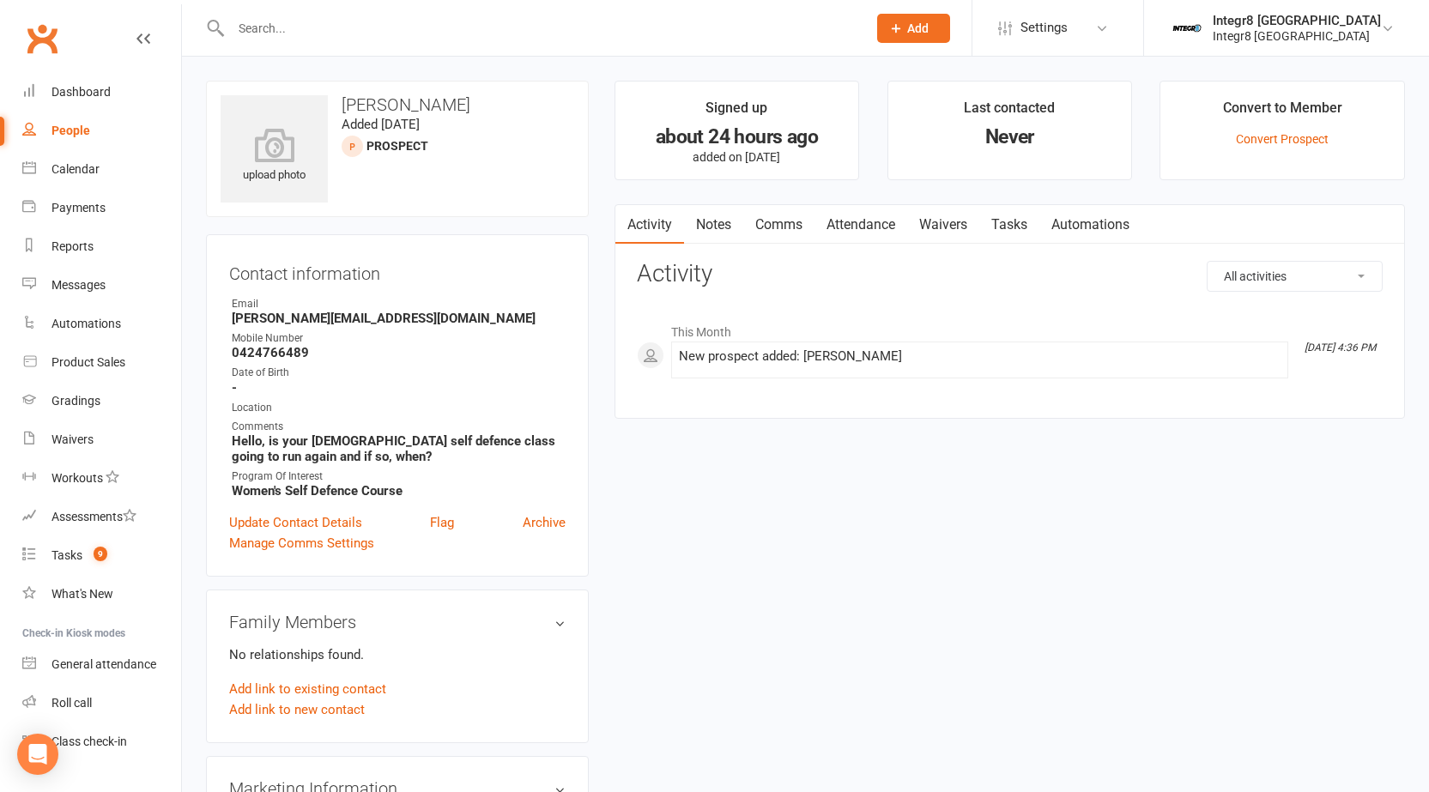
click at [716, 220] on link "Notes" at bounding box center [713, 224] width 59 height 39
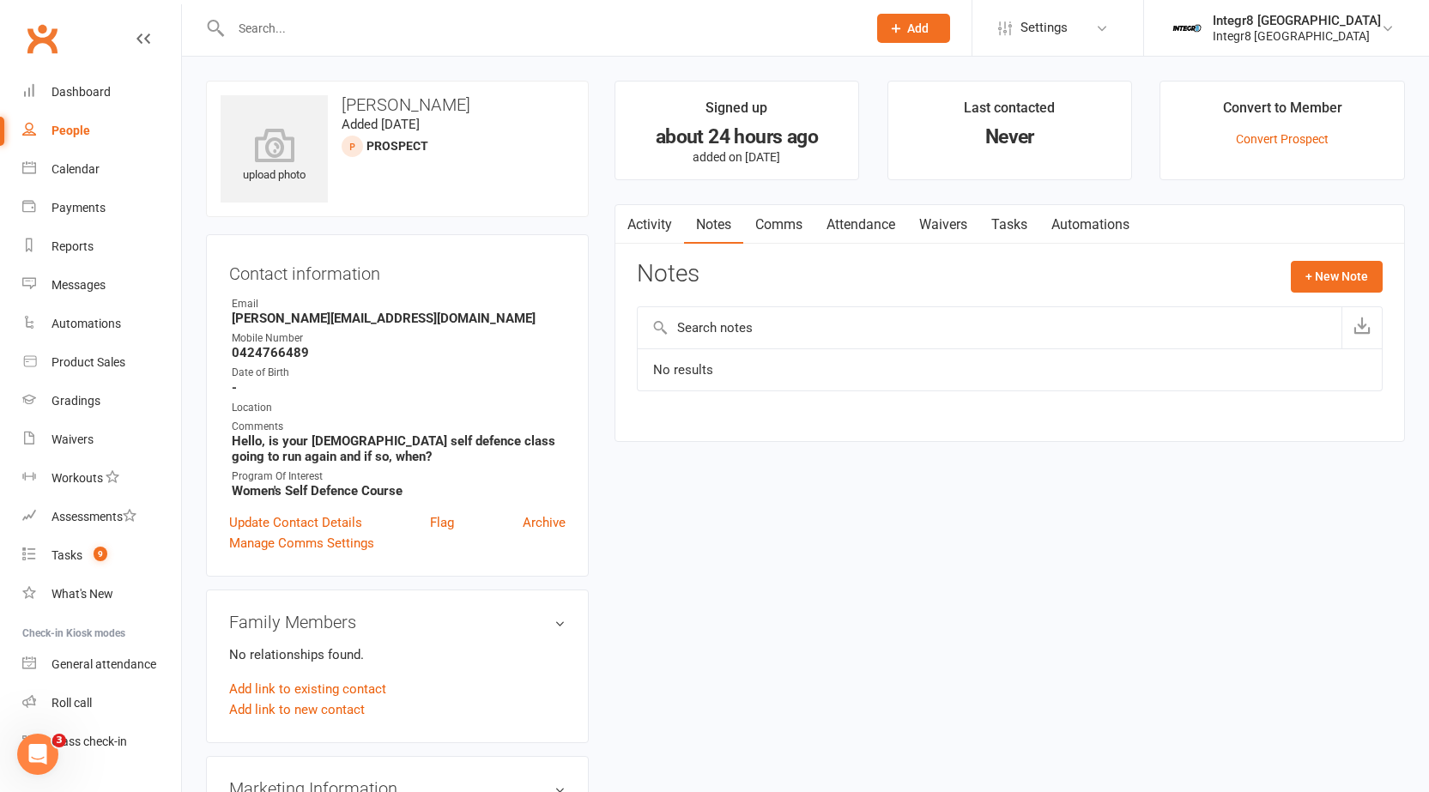
click at [651, 219] on link "Activity" at bounding box center [649, 224] width 69 height 39
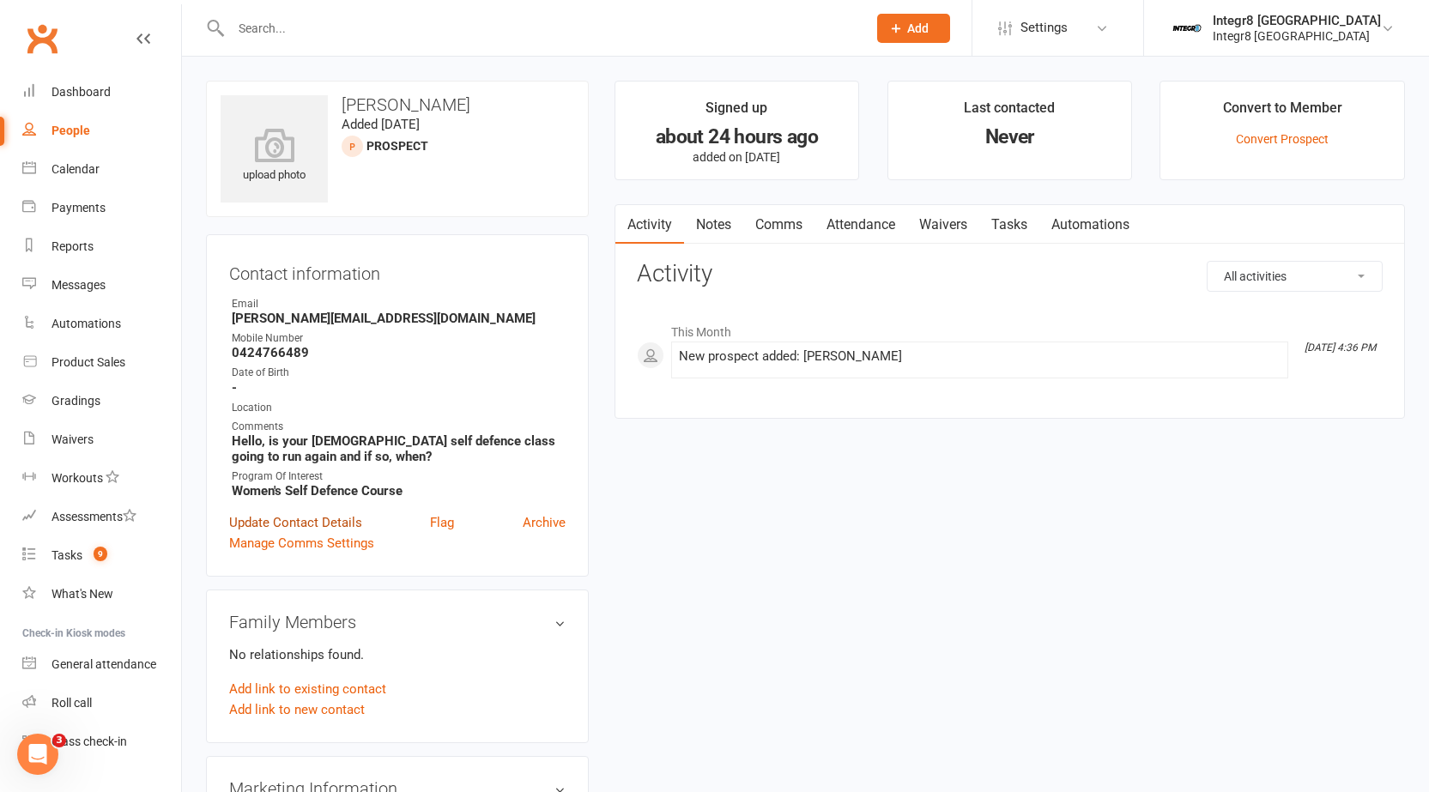
click at [336, 521] on link "Update Contact Details" at bounding box center [295, 522] width 133 height 21
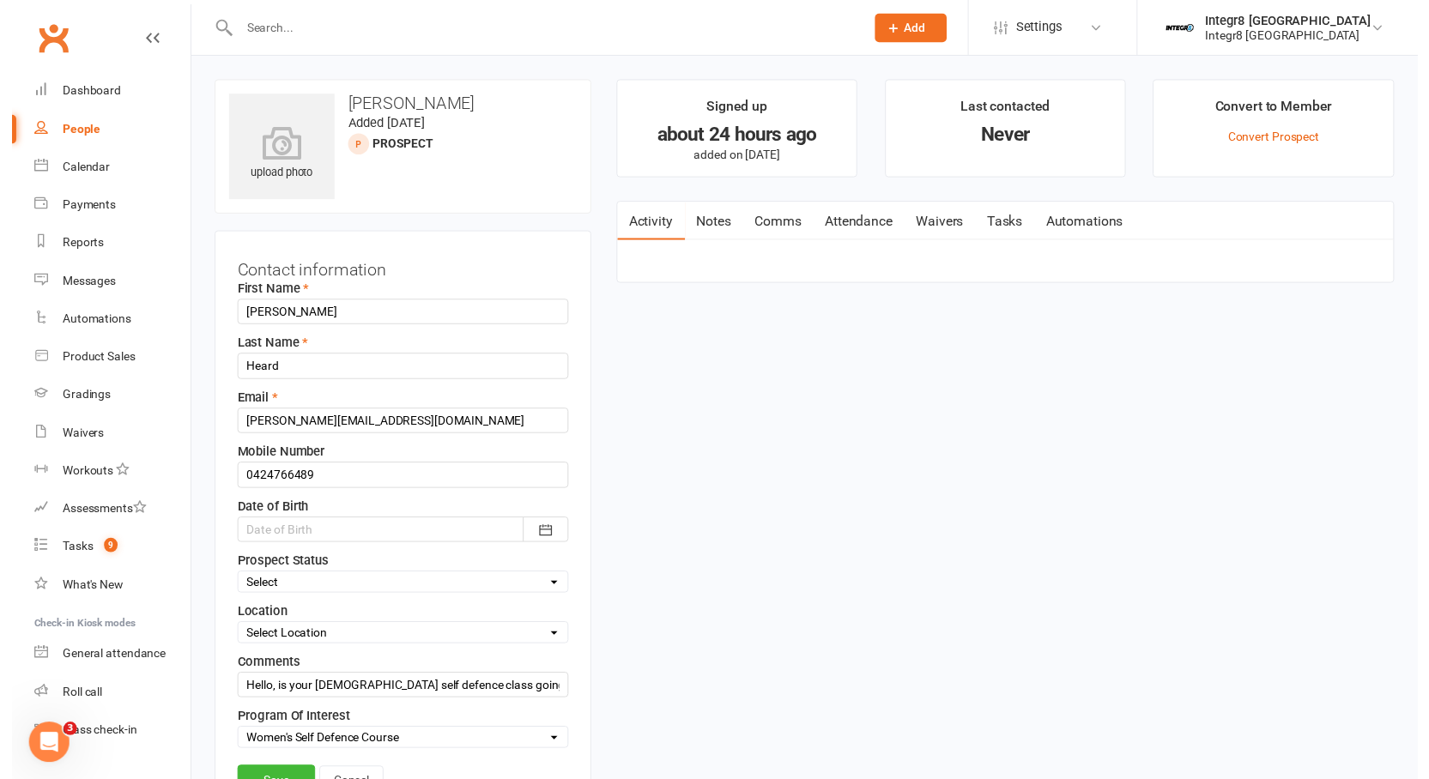
scroll to position [81, 0]
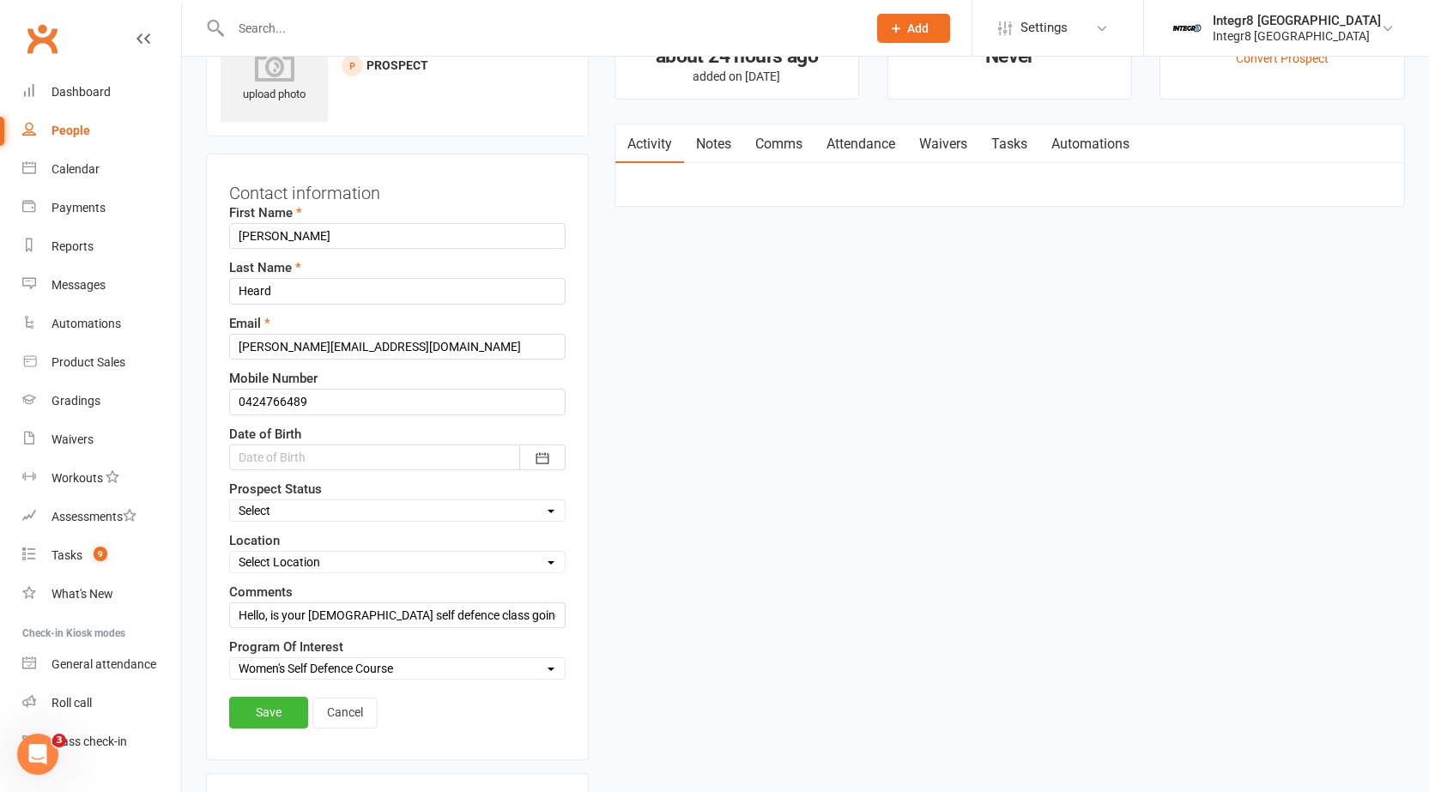
click at [346, 517] on select "Select Initial Contact Follow-up Free Trial Booked Awaiting Sign-Up Not Ready (…" at bounding box center [397, 510] width 335 height 19
select select "Women's Self Defence"
click at [230, 501] on select "Select Initial Contact Follow-up Free Trial Booked Awaiting Sign-Up Not Ready (…" at bounding box center [397, 510] width 335 height 19
click at [261, 717] on link "Save" at bounding box center [268, 712] width 79 height 31
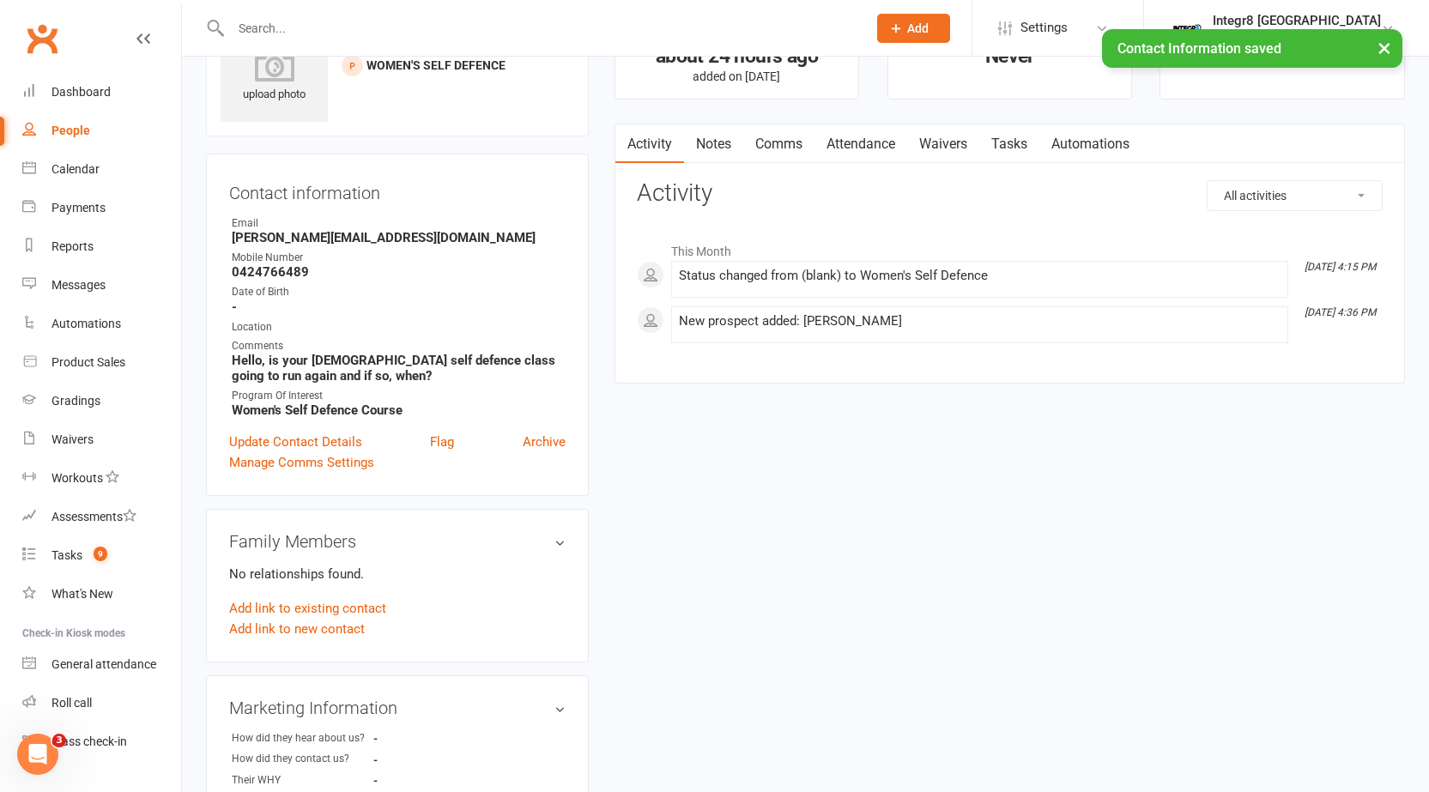
click at [709, 148] on link "Notes" at bounding box center [713, 143] width 59 height 39
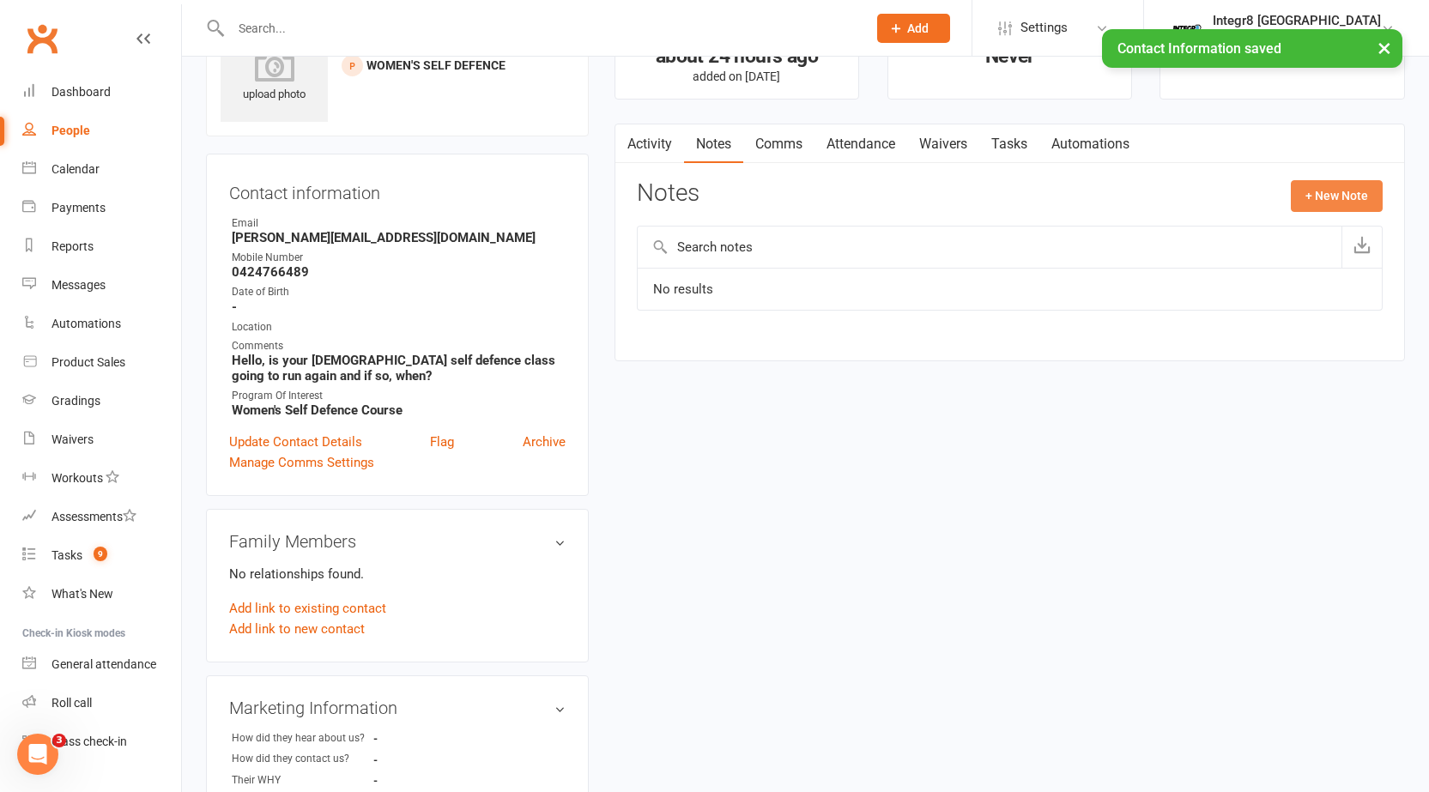
click at [1335, 198] on button "+ New Note" at bounding box center [1337, 195] width 92 height 31
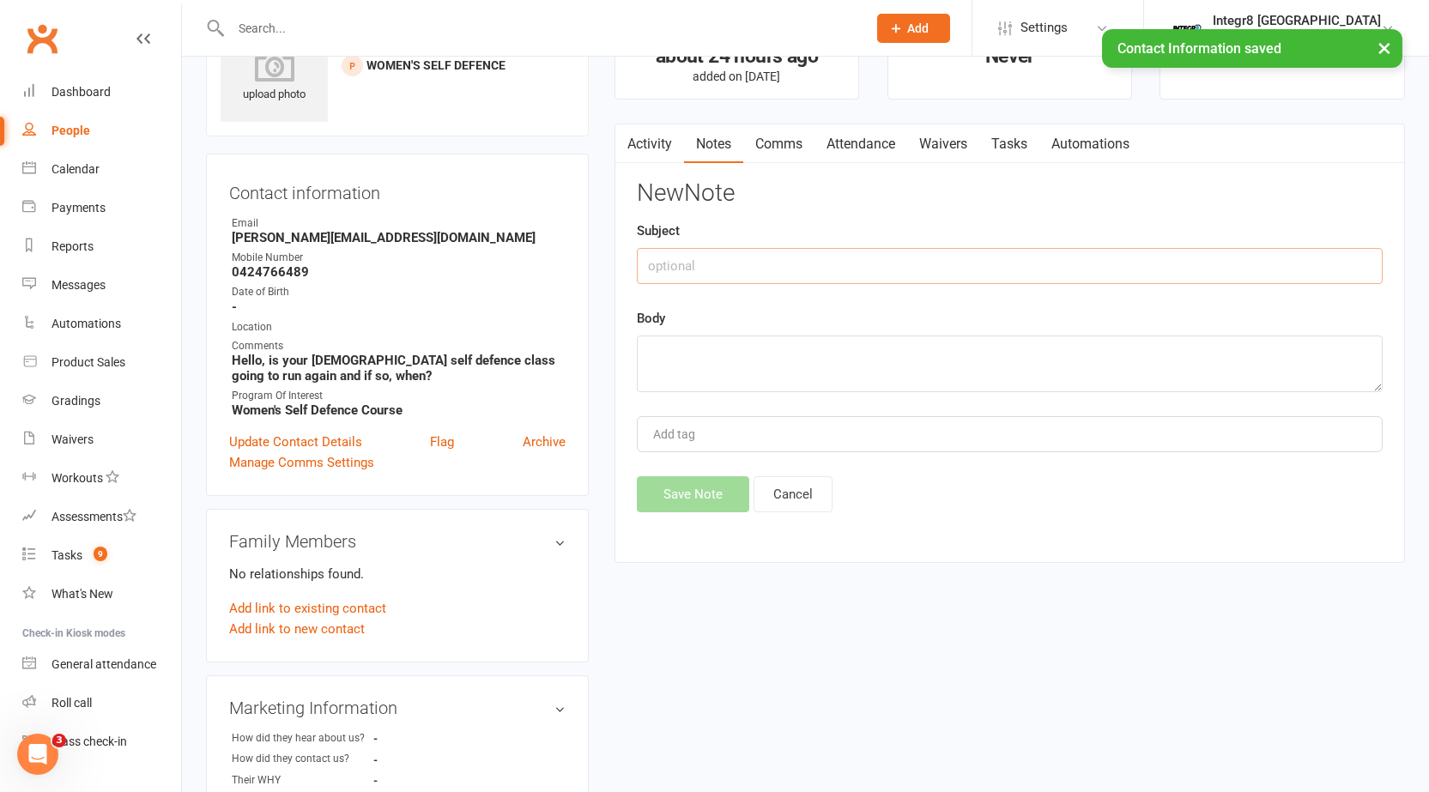
click at [673, 267] on input "text" at bounding box center [1010, 266] width 746 height 36
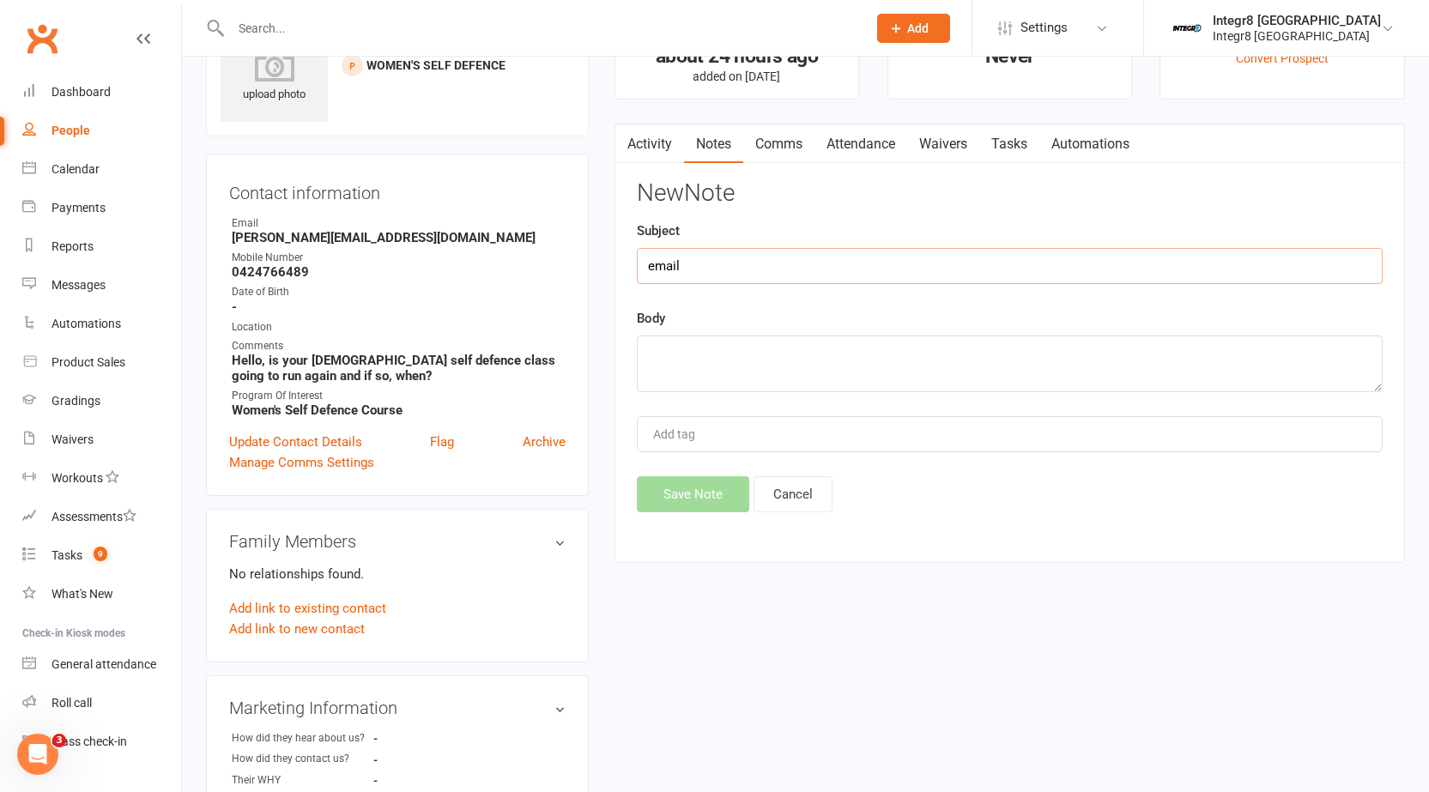
type input "email"
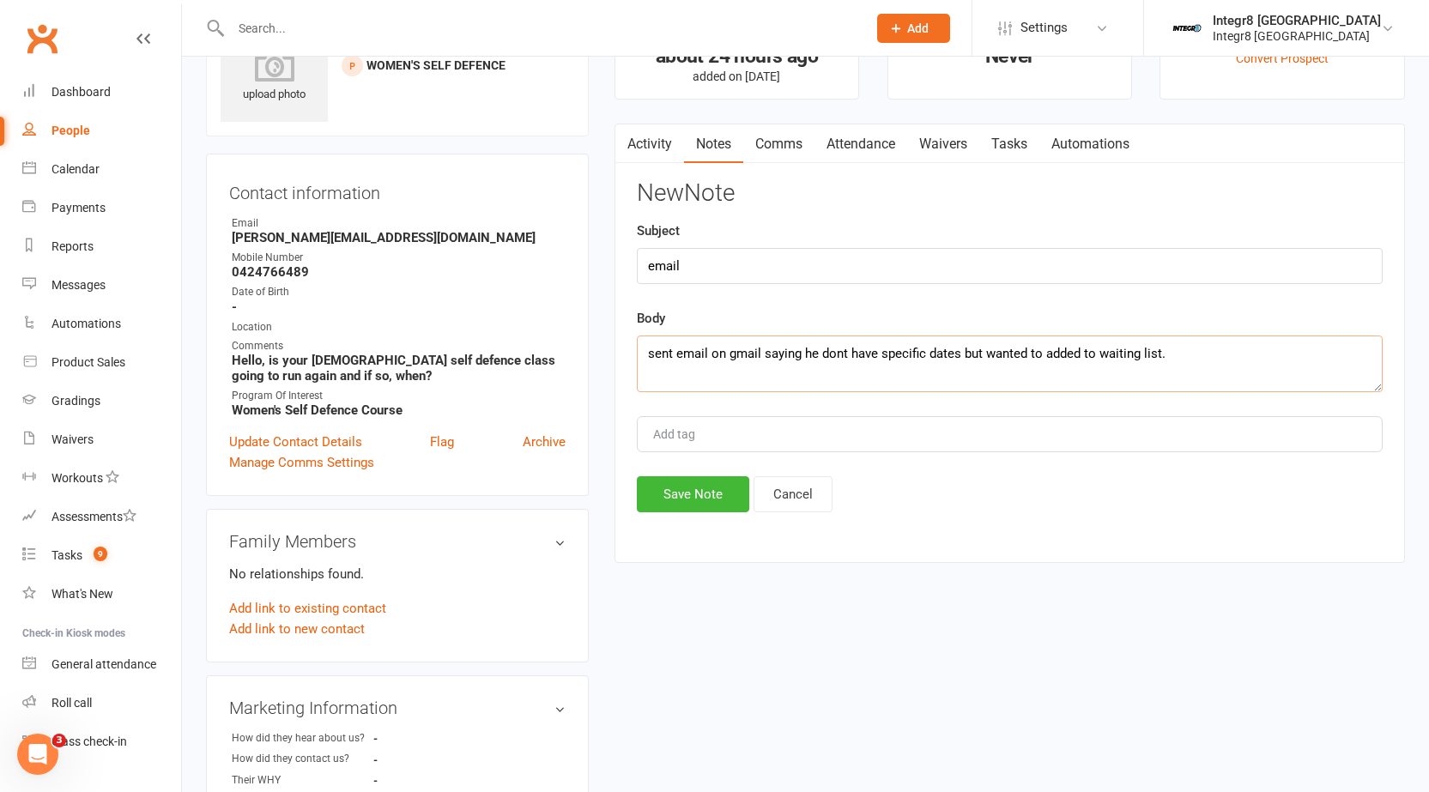
type textarea "sent email on gmail saying he dont have specific dates but wanted to added to w…"
type input "luke"
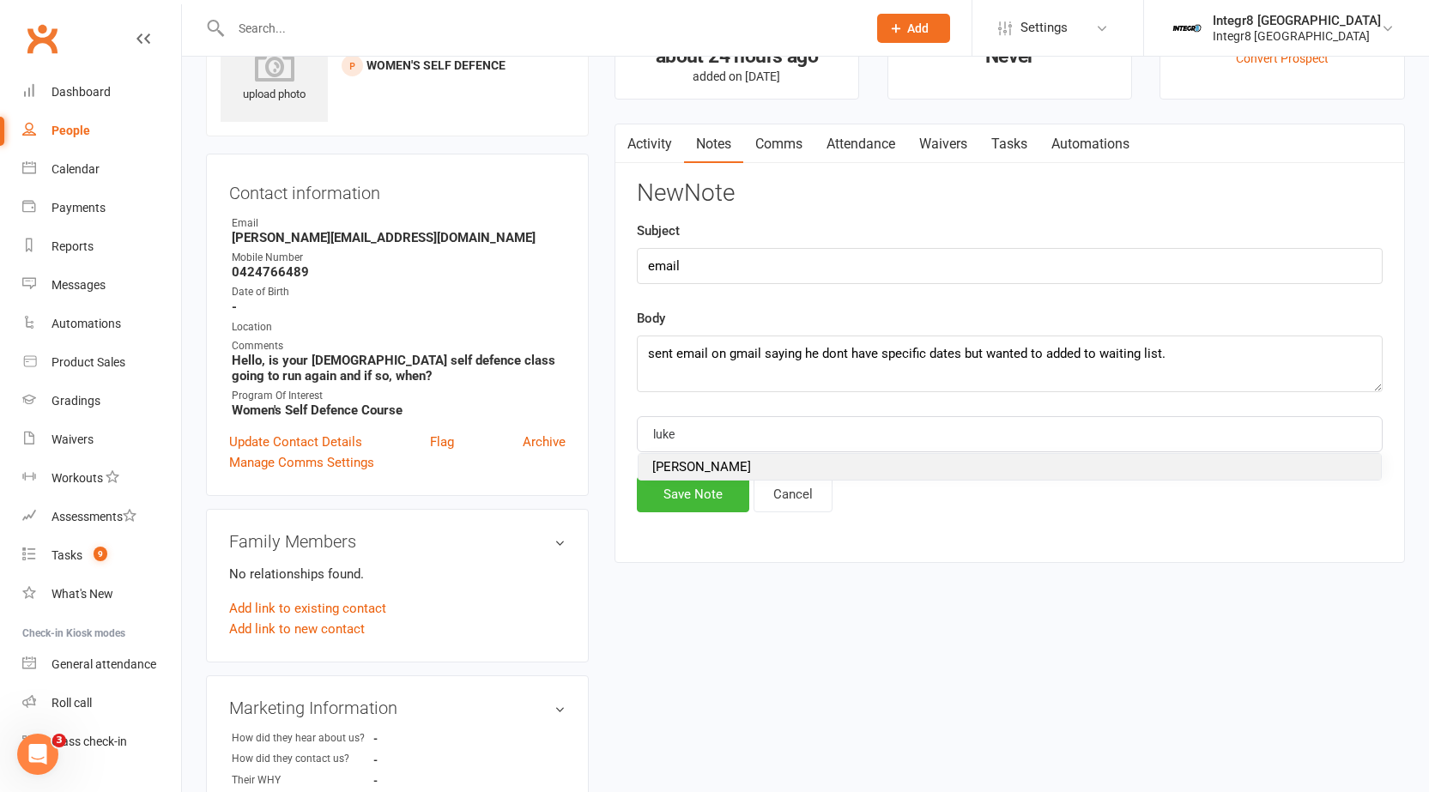
click at [683, 467] on li "Luke" at bounding box center [1010, 467] width 742 height 26
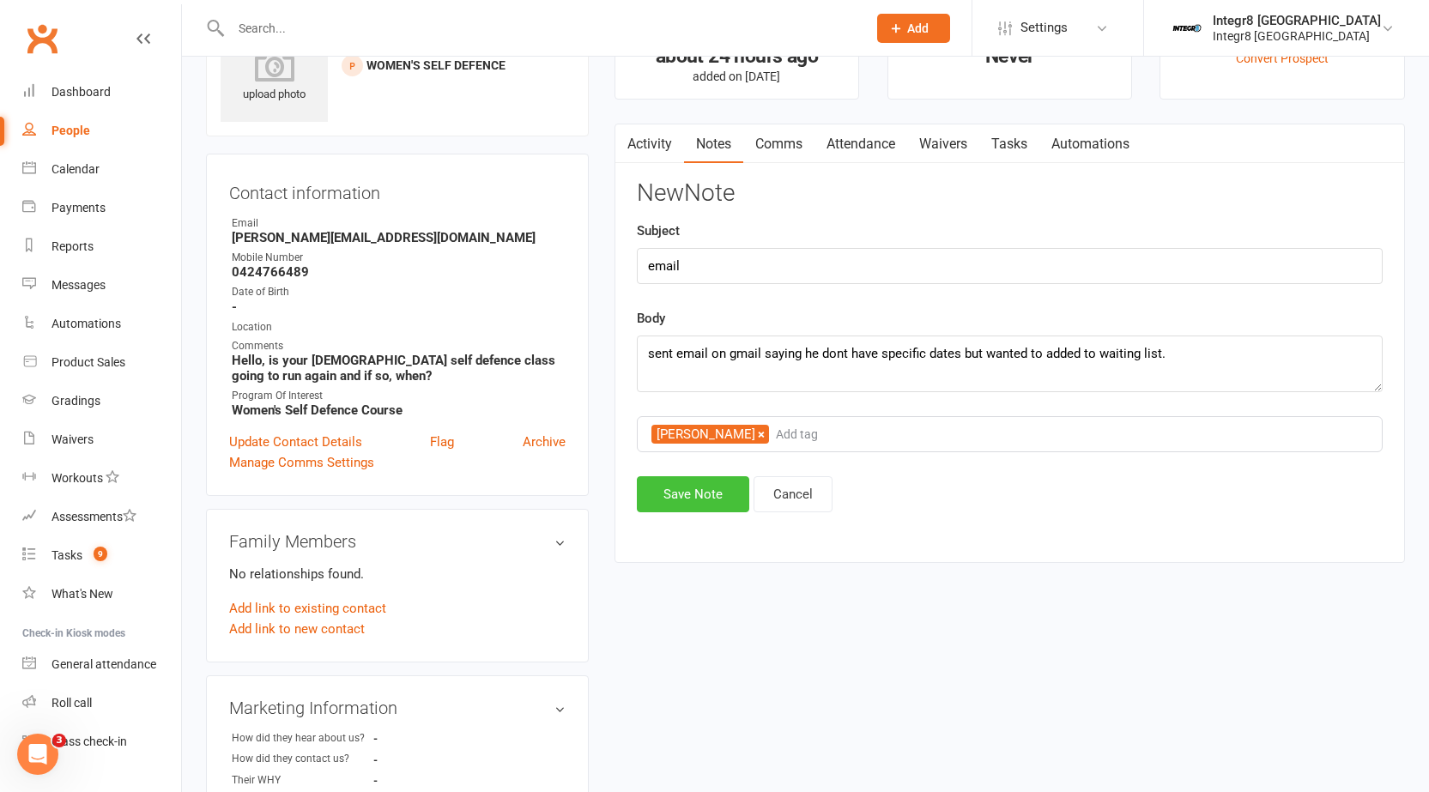
click at [685, 493] on button "Save Note" at bounding box center [693, 494] width 112 height 36
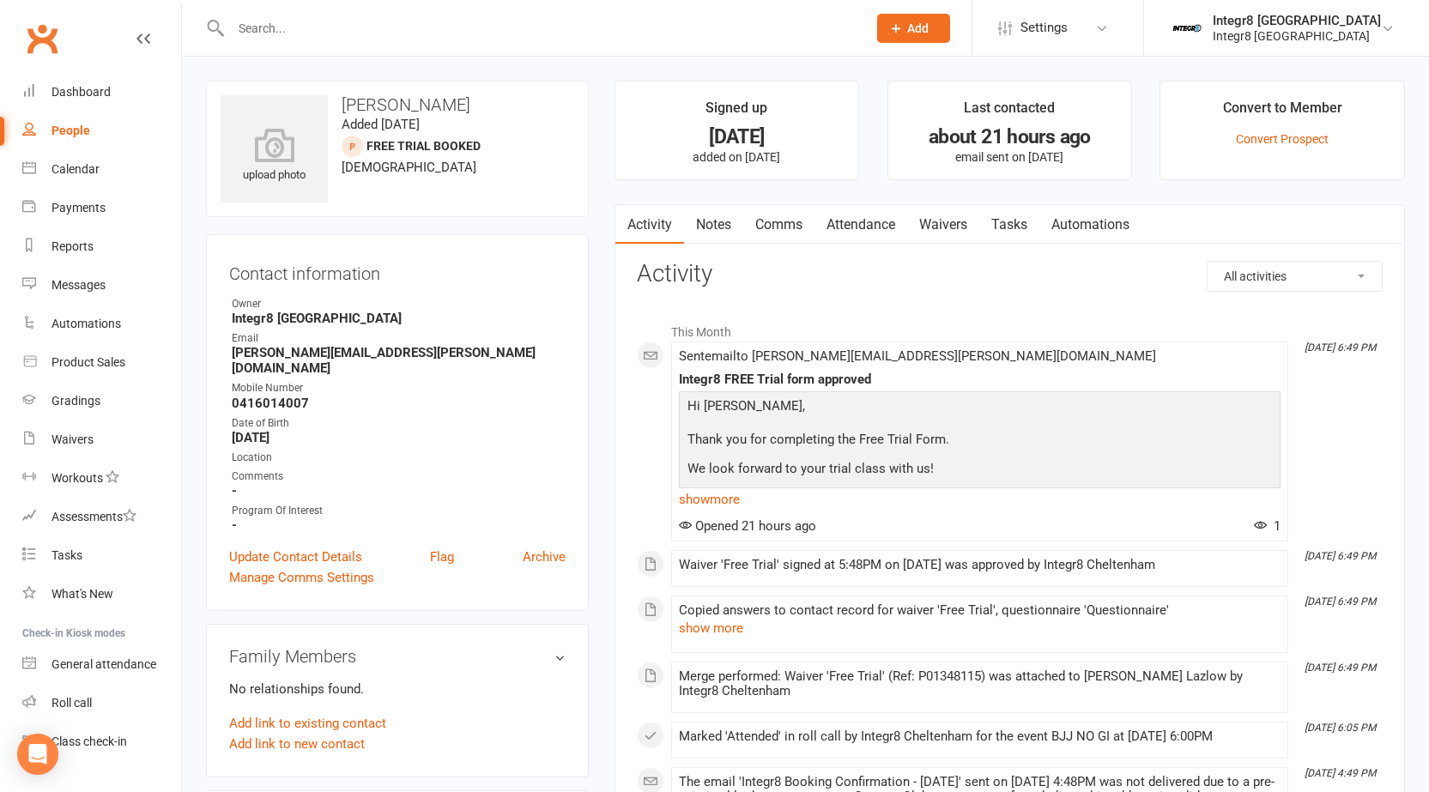
click at [717, 221] on link "Notes" at bounding box center [713, 224] width 59 height 39
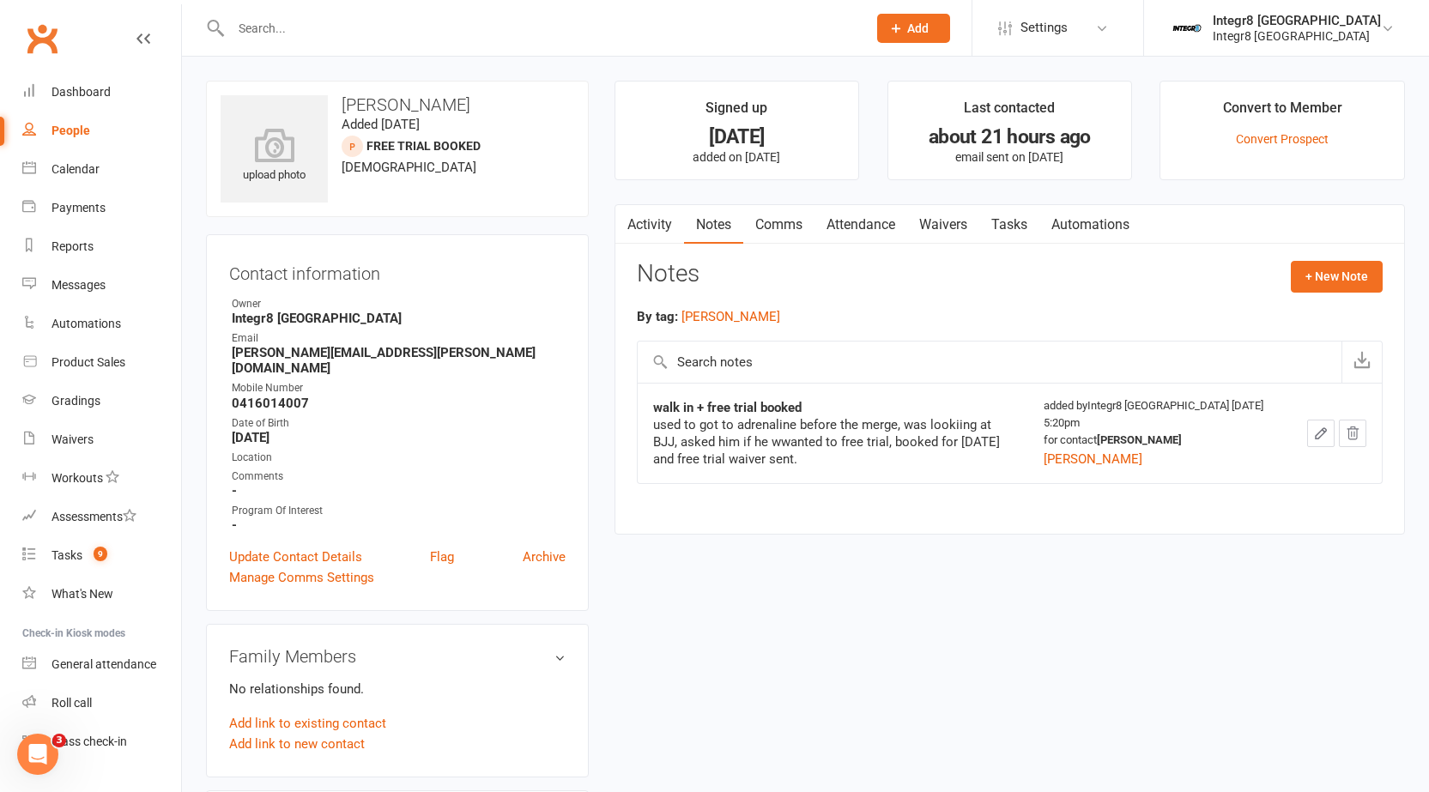
click at [650, 231] on link "Activity" at bounding box center [649, 224] width 69 height 39
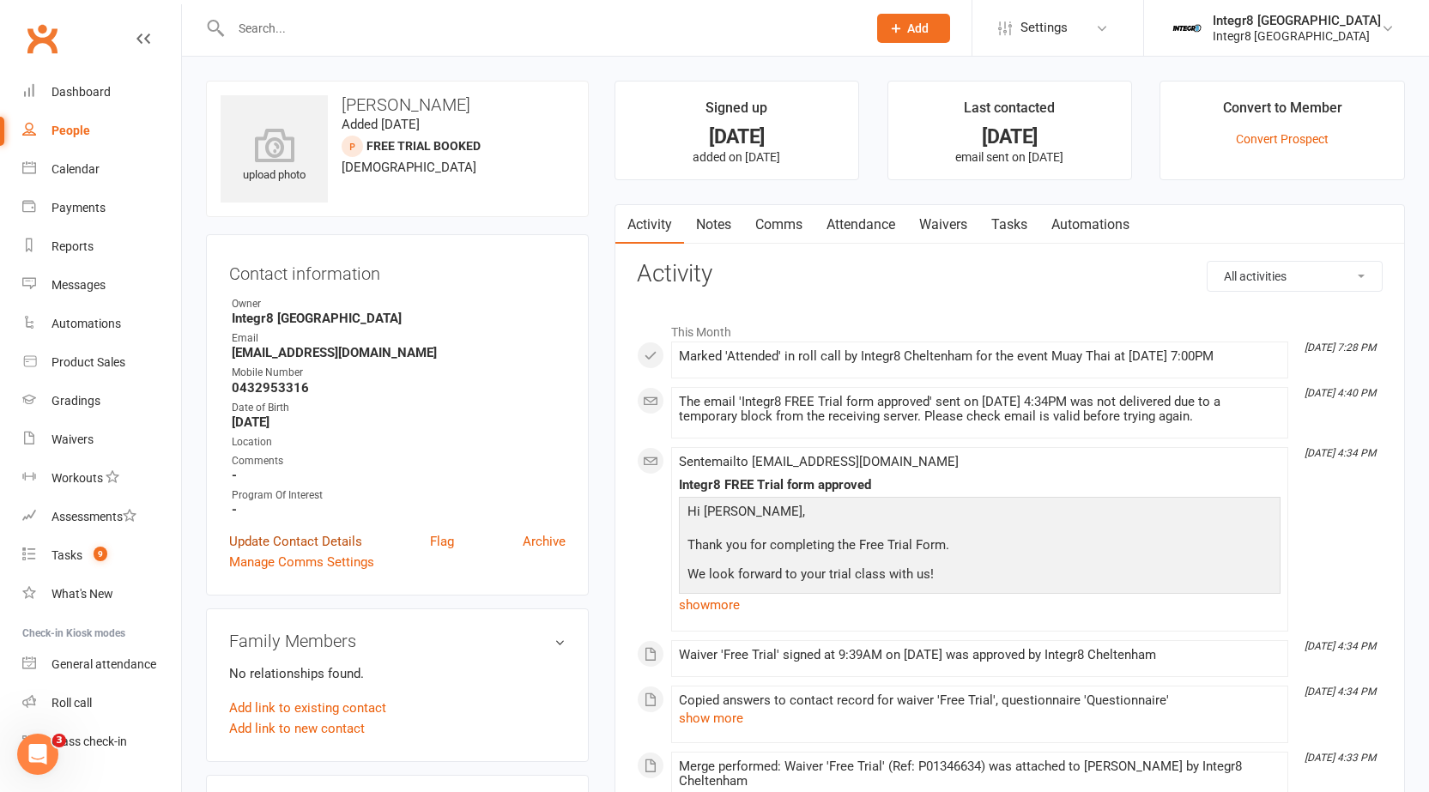
click at [260, 542] on link "Update Contact Details" at bounding box center [295, 541] width 133 height 21
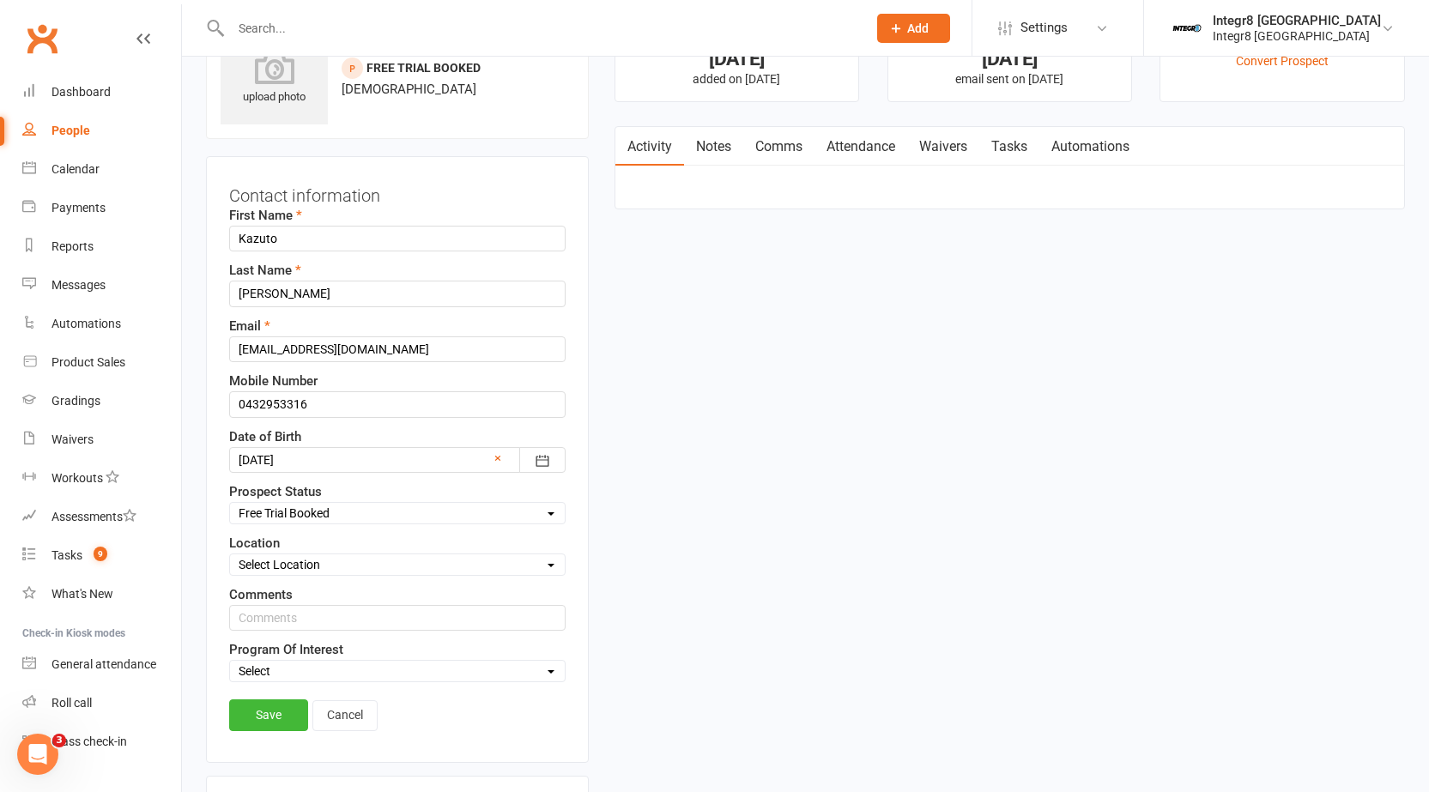
scroll to position [81, 0]
click at [329, 346] on input "kazutodavies@icoud.com" at bounding box center [397, 347] width 336 height 26
type input "kazutodavies@icloud.com"
click at [278, 707] on link "Save" at bounding box center [268, 712] width 79 height 31
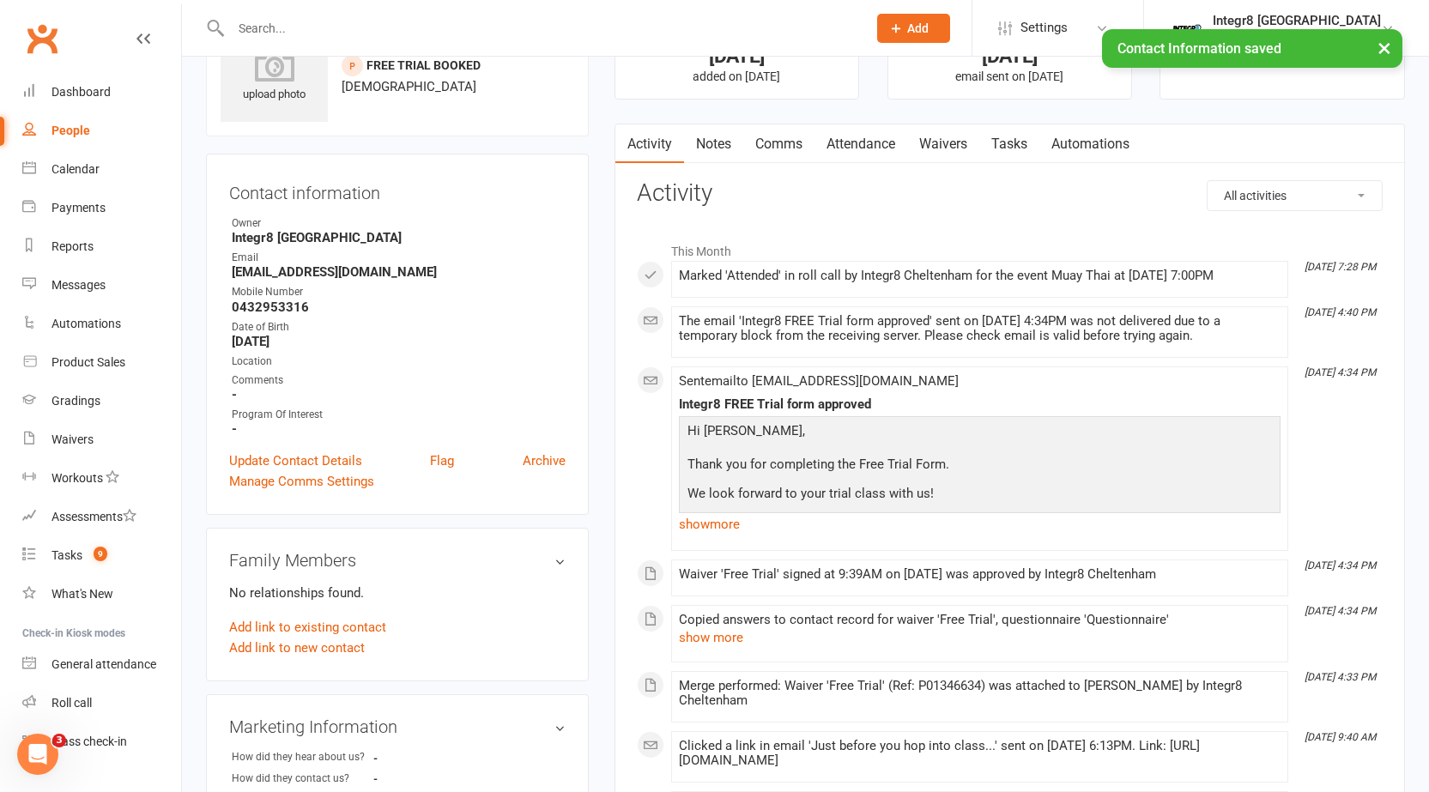
click at [711, 149] on link "Notes" at bounding box center [713, 143] width 59 height 39
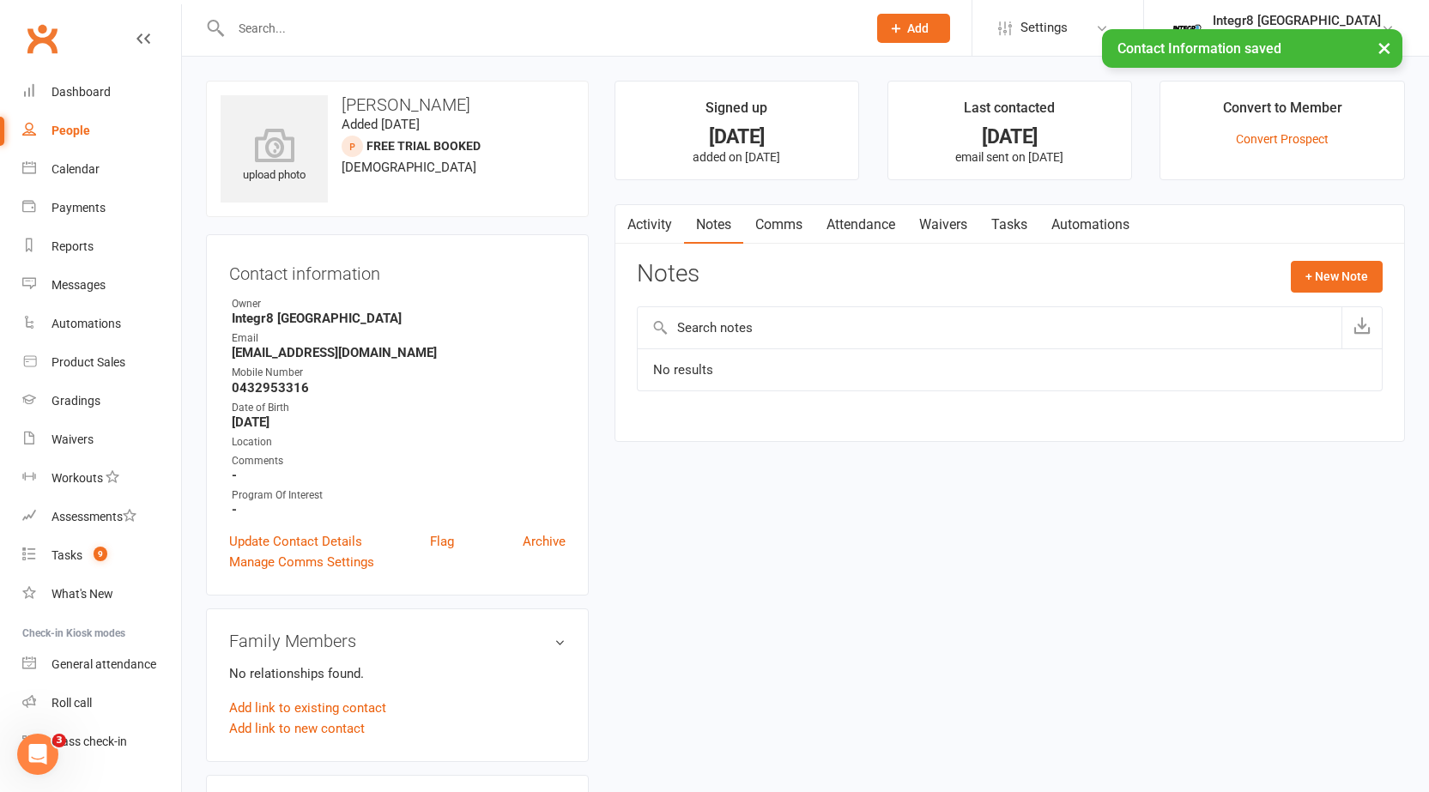
click at [660, 203] on main "Signed up 3 days ago added on 8 Sep 2025 Last contacted 2 days ago email sent o…" at bounding box center [1010, 270] width 816 height 378
click at [663, 215] on link "Activity" at bounding box center [649, 224] width 69 height 39
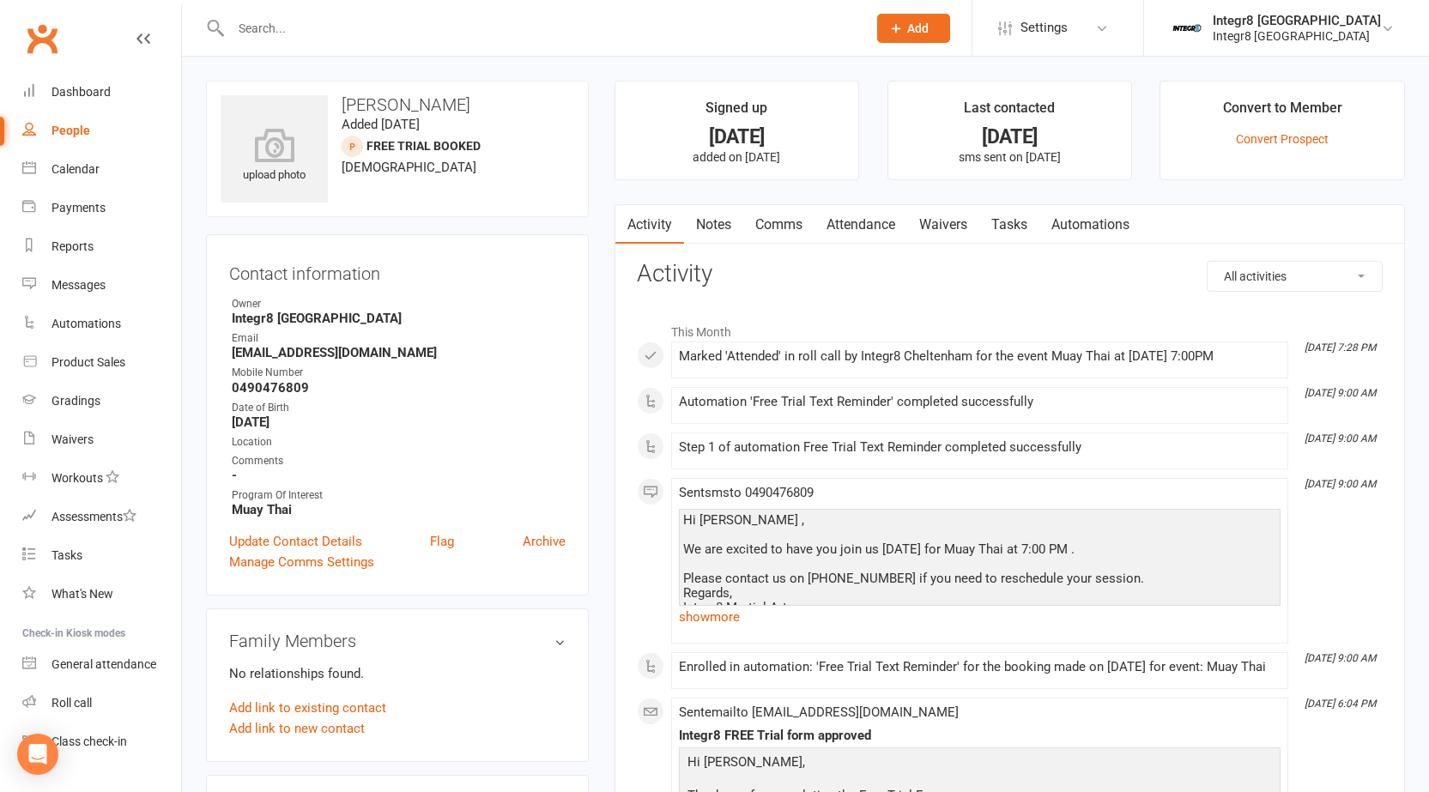
click at [719, 230] on link "Notes" at bounding box center [713, 224] width 59 height 39
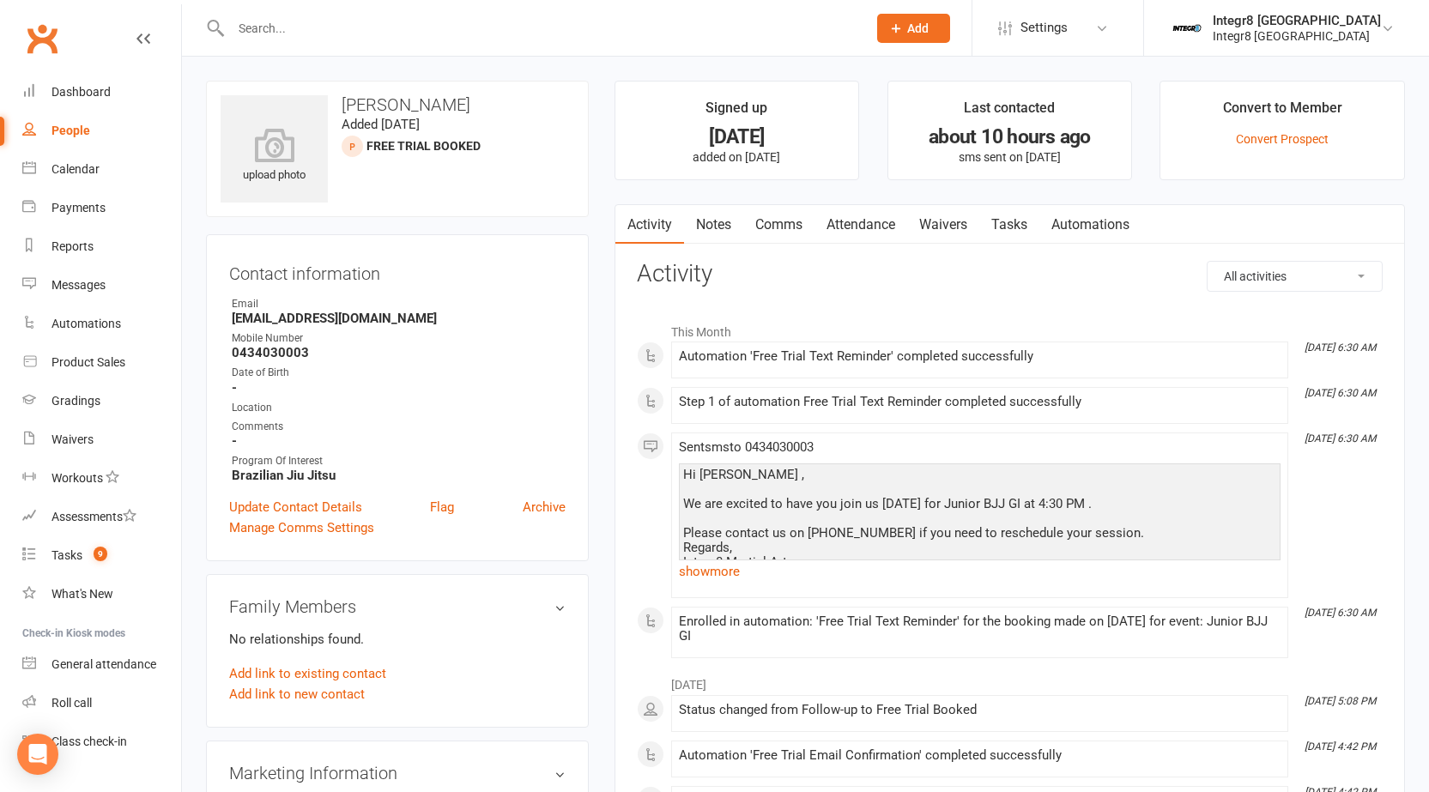
click at [717, 242] on link "Notes" at bounding box center [713, 224] width 59 height 39
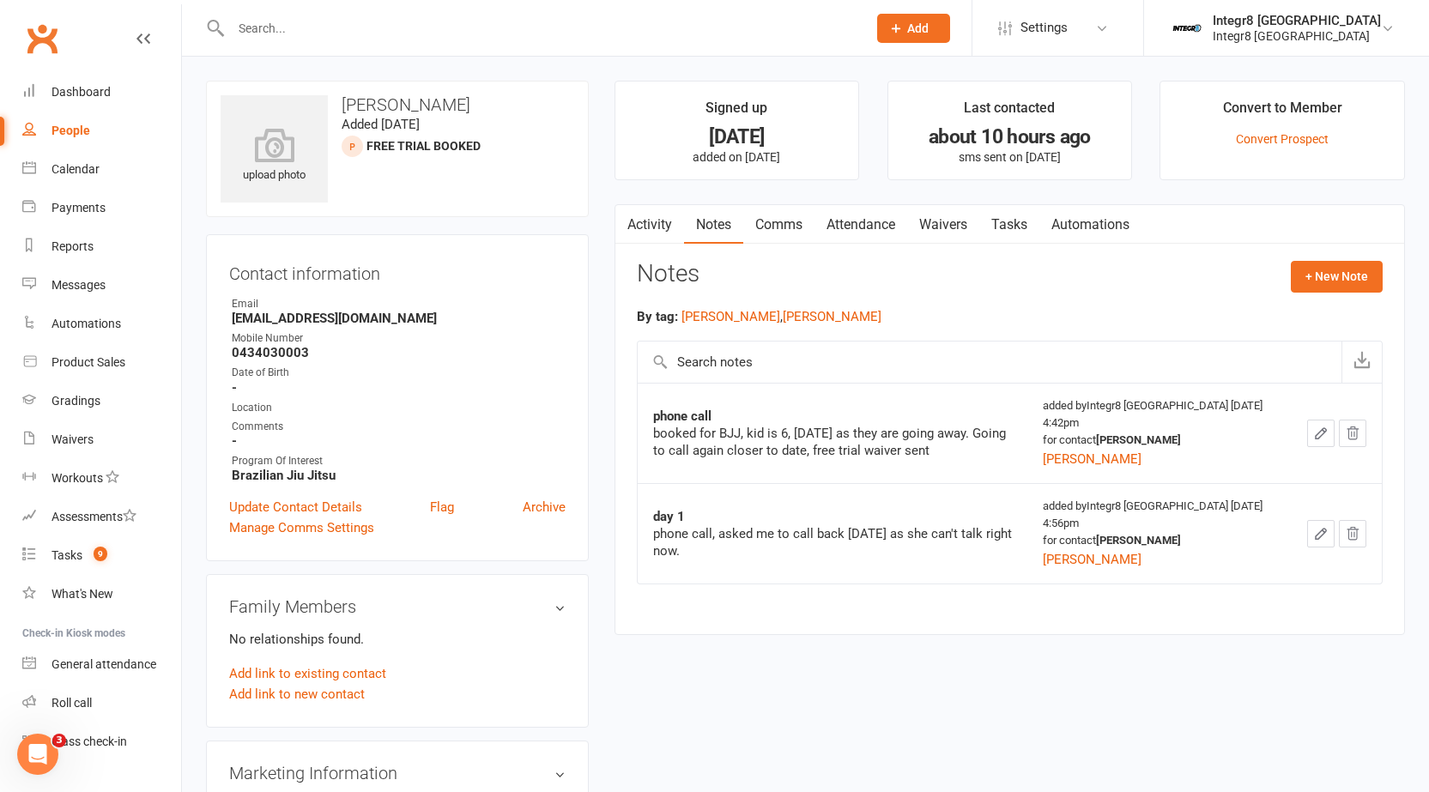
click at [665, 227] on link "Activity" at bounding box center [649, 224] width 69 height 39
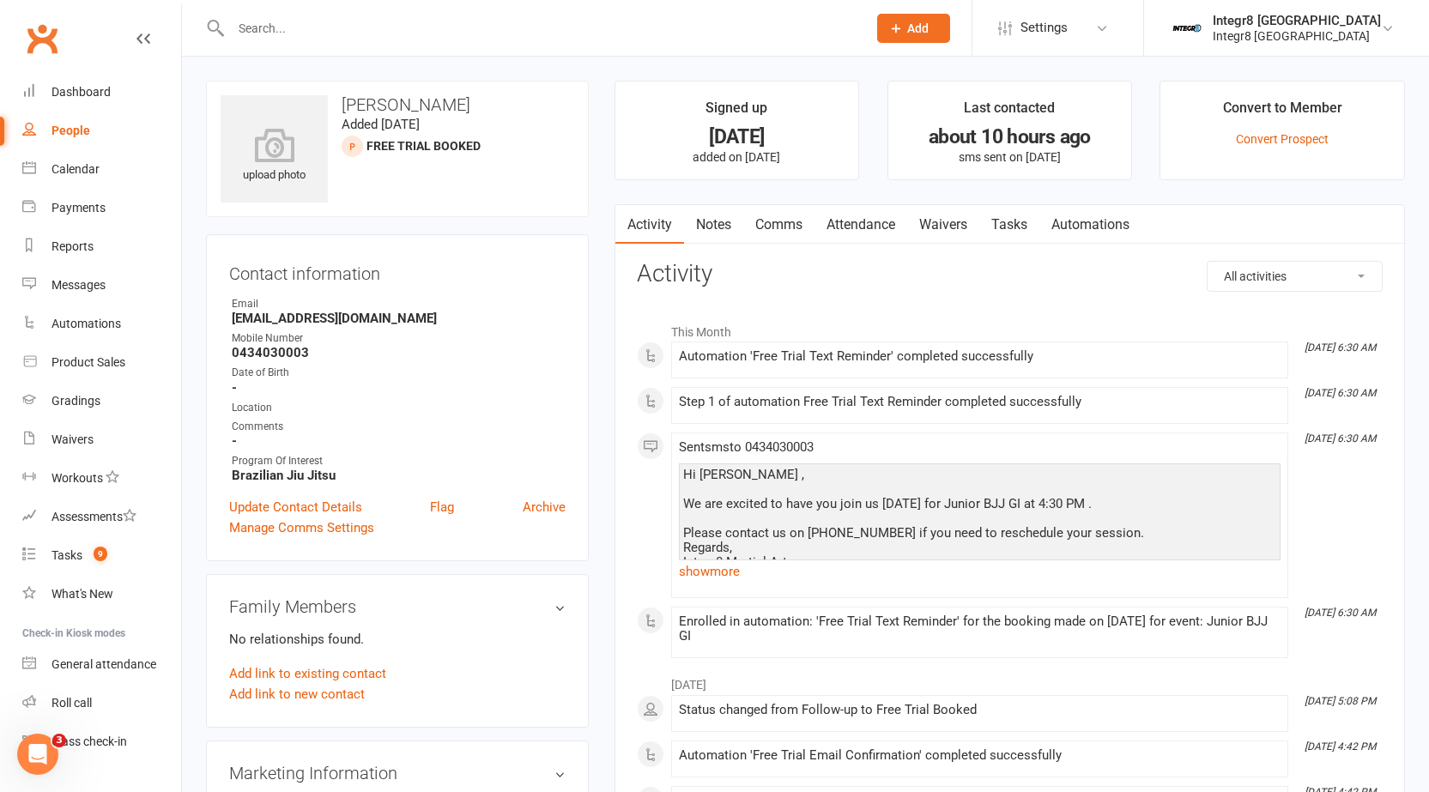
click at [703, 226] on link "Notes" at bounding box center [713, 224] width 59 height 39
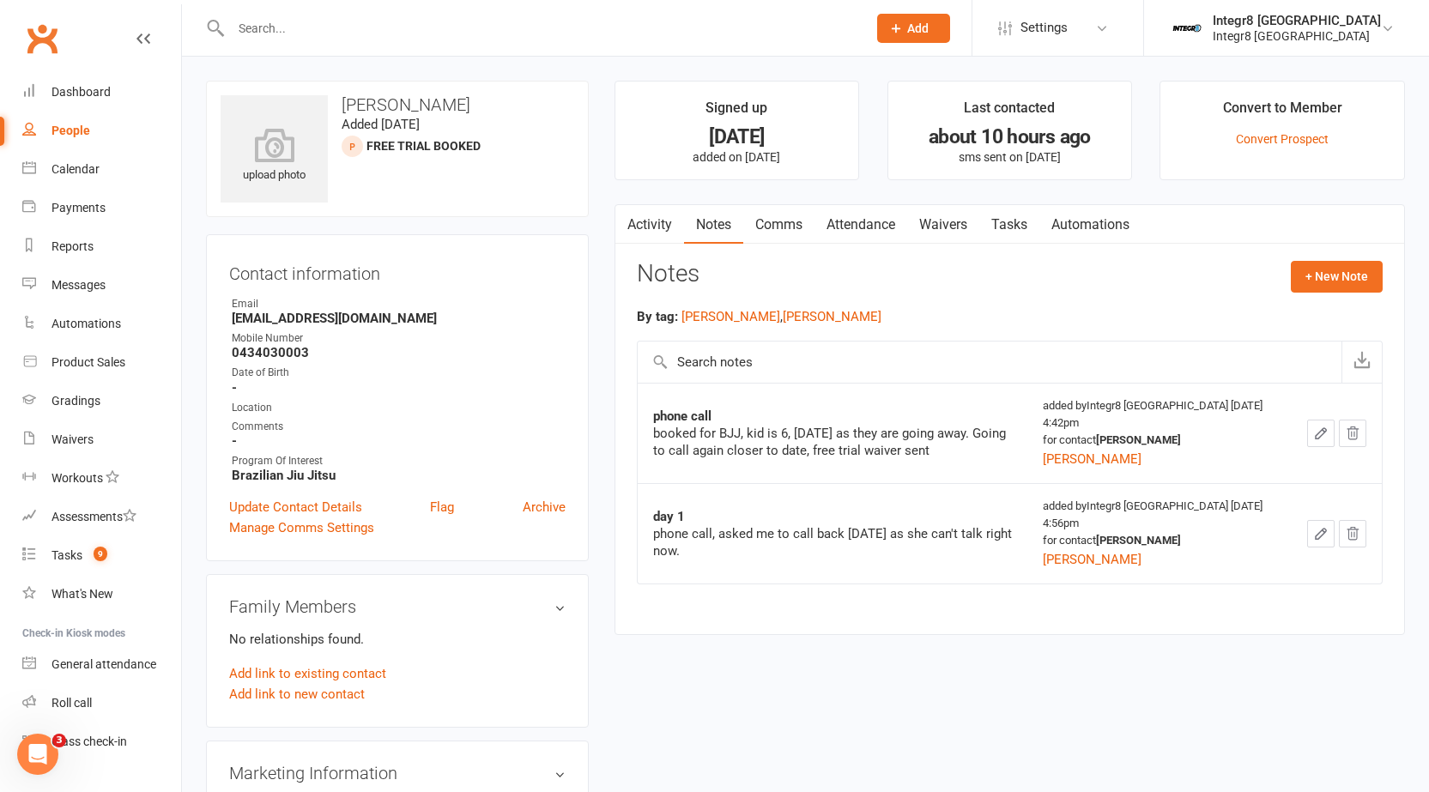
drag, startPoint x: 648, startPoint y: 431, endPoint x: 926, endPoint y: 451, distance: 278.8
click at [926, 451] on td "phone call booked for BJJ, kid is 6, [DATE] as they are going away. Going to ca…" at bounding box center [833, 433] width 390 height 100
click at [926, 451] on div "booked for BJJ, kid is 6, [DATE] as they are going away. Going to call again cl…" at bounding box center [832, 442] width 359 height 34
click at [830, 450] on div "booked for BJJ, kid is 6, [DATE] as they are going away. Going to call again cl…" at bounding box center [832, 442] width 359 height 34
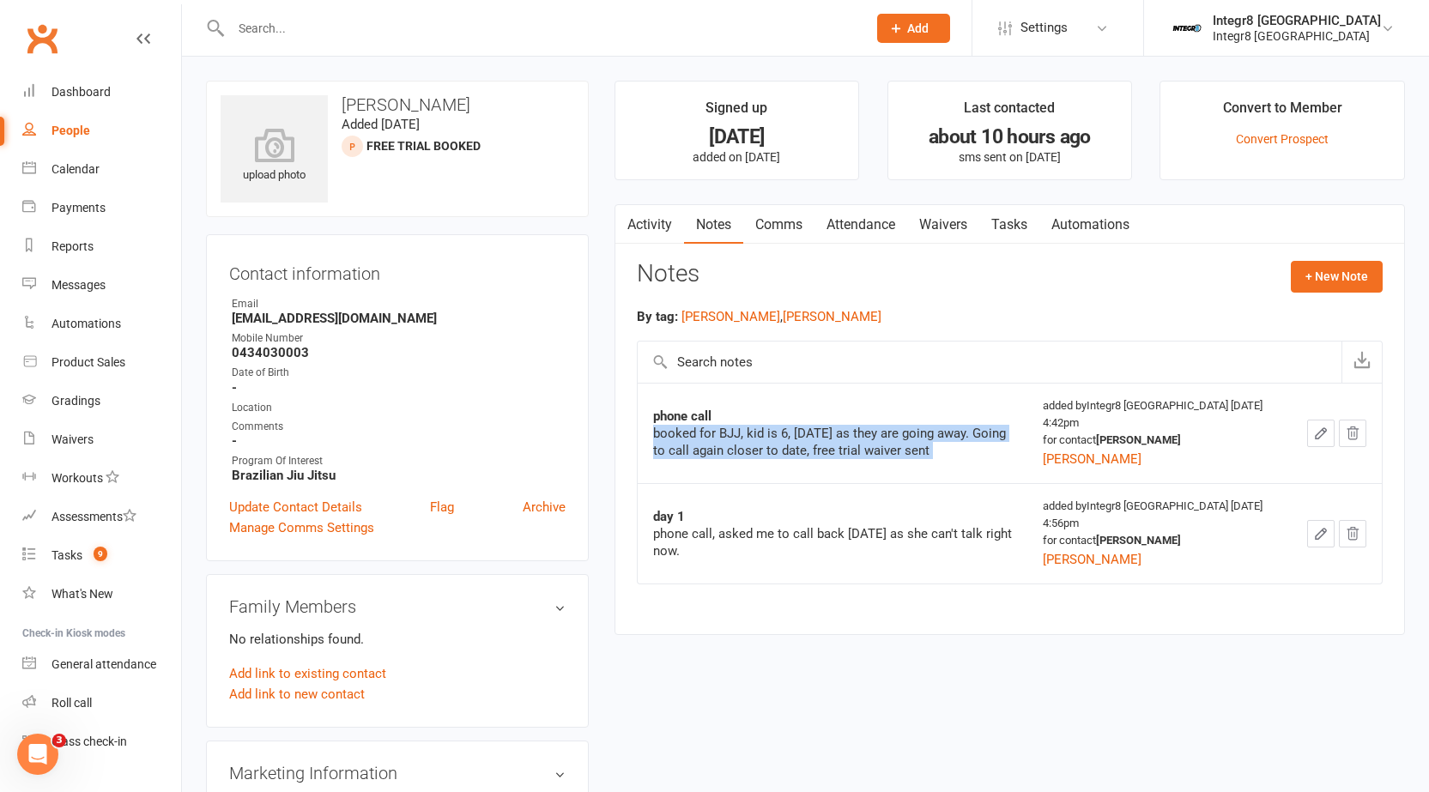
click at [830, 450] on div "booked for BJJ, kid is 6, [DATE] as they are going away. Going to call again cl…" at bounding box center [832, 442] width 359 height 34
click at [830, 423] on div "phone call" at bounding box center [832, 416] width 359 height 17
drag, startPoint x: 825, startPoint y: 439, endPoint x: 1033, endPoint y: 454, distance: 209.1
click at [1027, 454] on td "phone call booked for BJJ, kid is 6, [DATE] as they are going away. Going to ca…" at bounding box center [833, 433] width 390 height 100
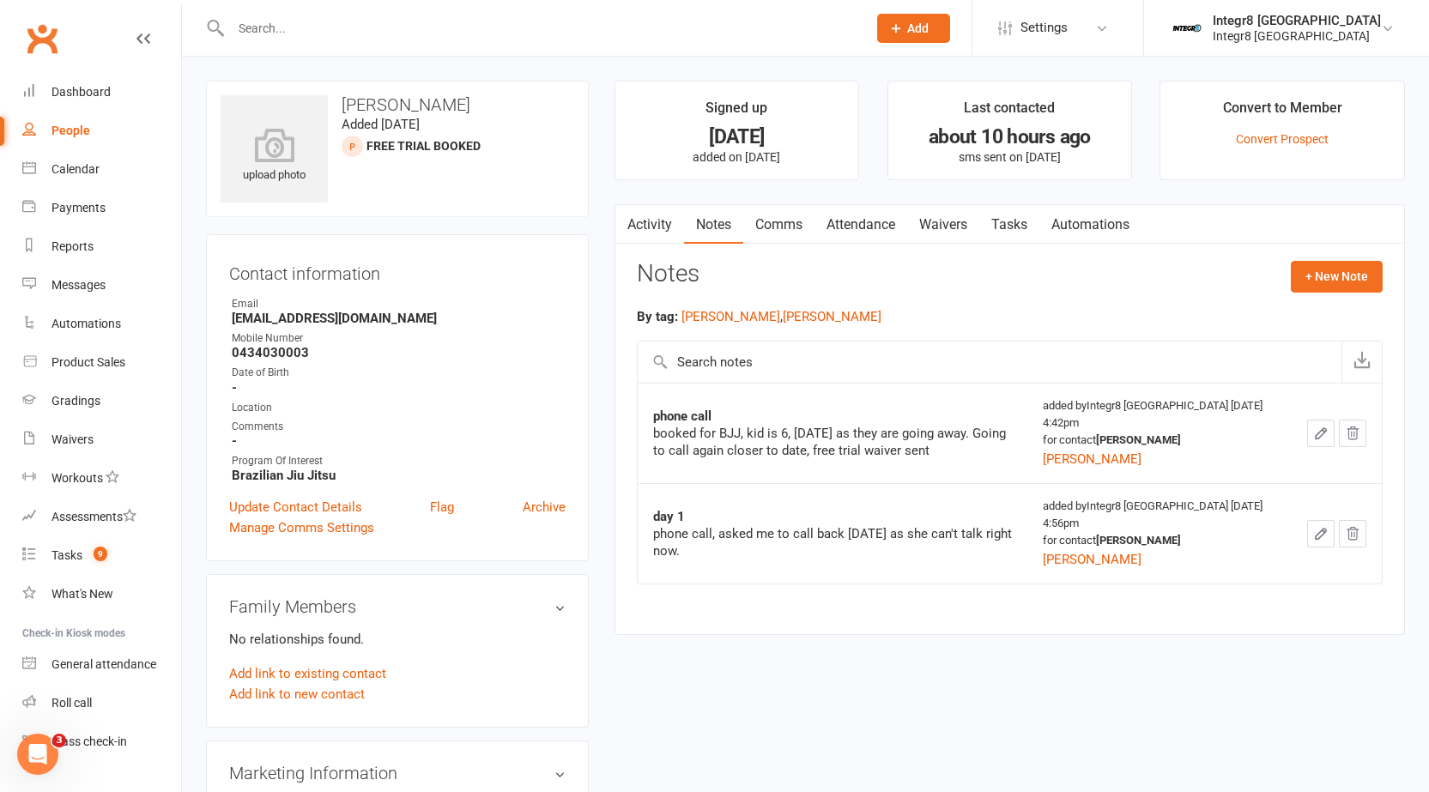
drag, startPoint x: 796, startPoint y: 427, endPoint x: 952, endPoint y: 454, distance: 158.4
click at [952, 454] on div "booked for BJJ, kid is 6, [DATE] as they are going away. Going to call again cl…" at bounding box center [832, 442] width 359 height 34
click at [967, 461] on td "phone call booked for BJJ, kid is 6, [DATE] as they are going away. Going to ca…" at bounding box center [833, 433] width 390 height 100
click at [950, 450] on div "booked for BJJ, kid is 6, [DATE] as they are going away. Going to call again cl…" at bounding box center [832, 442] width 359 height 34
drag, startPoint x: 793, startPoint y: 432, endPoint x: 979, endPoint y: 449, distance: 187.0
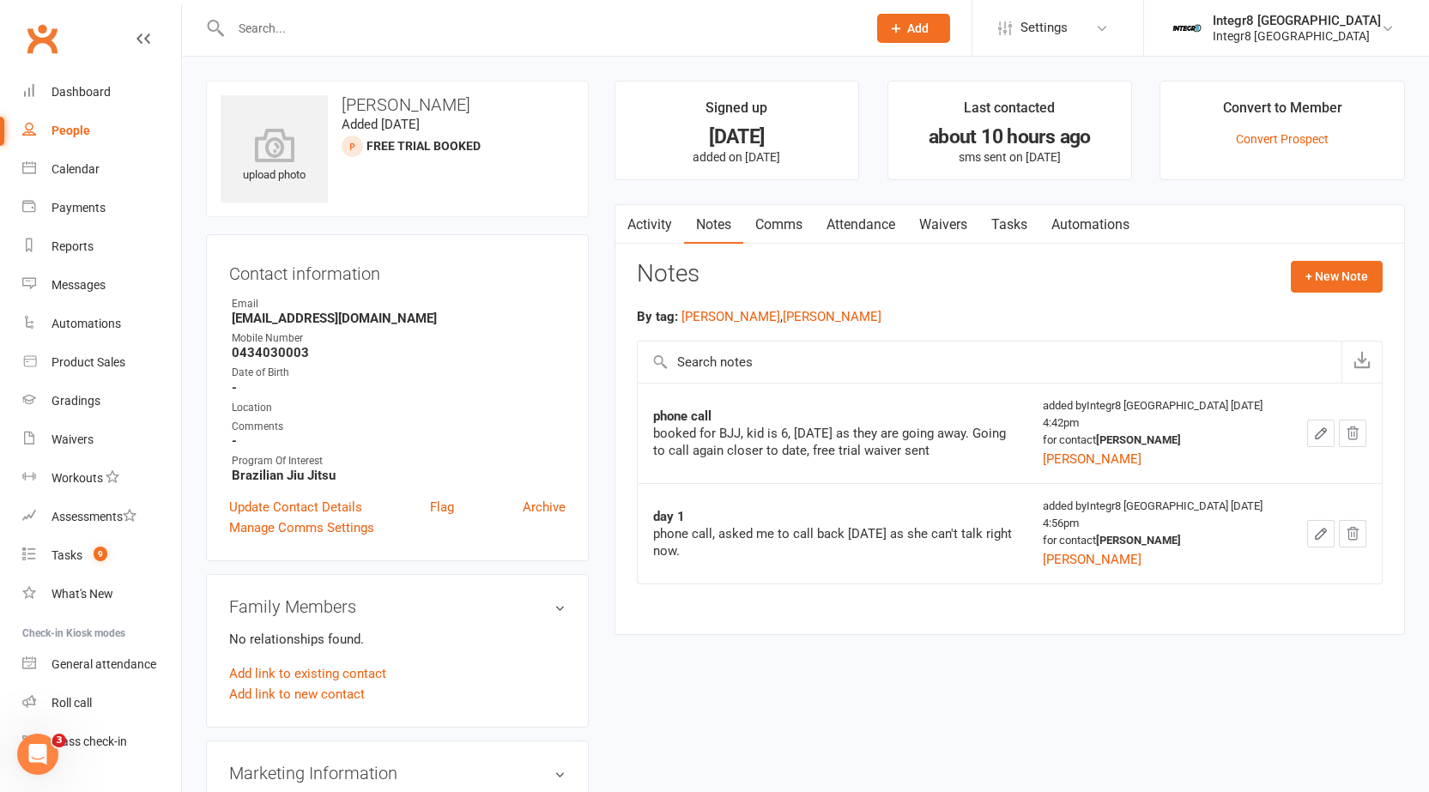
click at [979, 449] on div "booked for BJJ, kid is 6, [DATE] as they are going away. Going to call again cl…" at bounding box center [832, 442] width 359 height 34
click at [906, 438] on div "booked for BJJ, kid is 6, [DATE] as they are going away. Going to call again cl…" at bounding box center [832, 442] width 359 height 34
drag, startPoint x: 654, startPoint y: 428, endPoint x: 793, endPoint y: 438, distance: 139.4
click at [793, 438] on div "booked for BJJ, kid is 6, [DATE] as they are going away. Going to call again cl…" at bounding box center [832, 442] width 359 height 34
click at [814, 444] on div "booked for BJJ, kid is 6, [DATE] as they are going away. Going to call again cl…" at bounding box center [832, 442] width 359 height 34
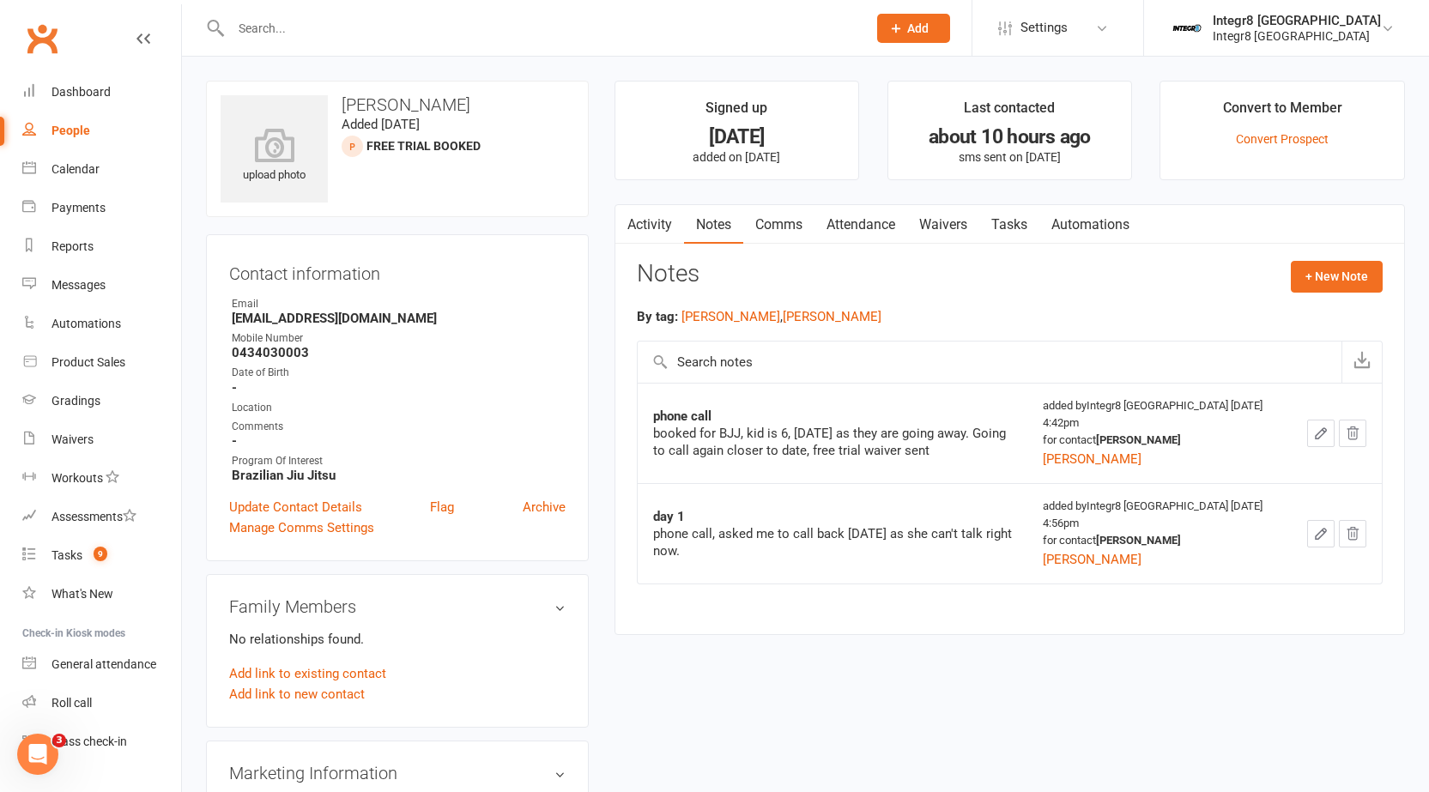
click at [819, 429] on div "booked for BJJ, kid is 6, [DATE] as they are going away. Going to call again cl…" at bounding box center [832, 442] width 359 height 34
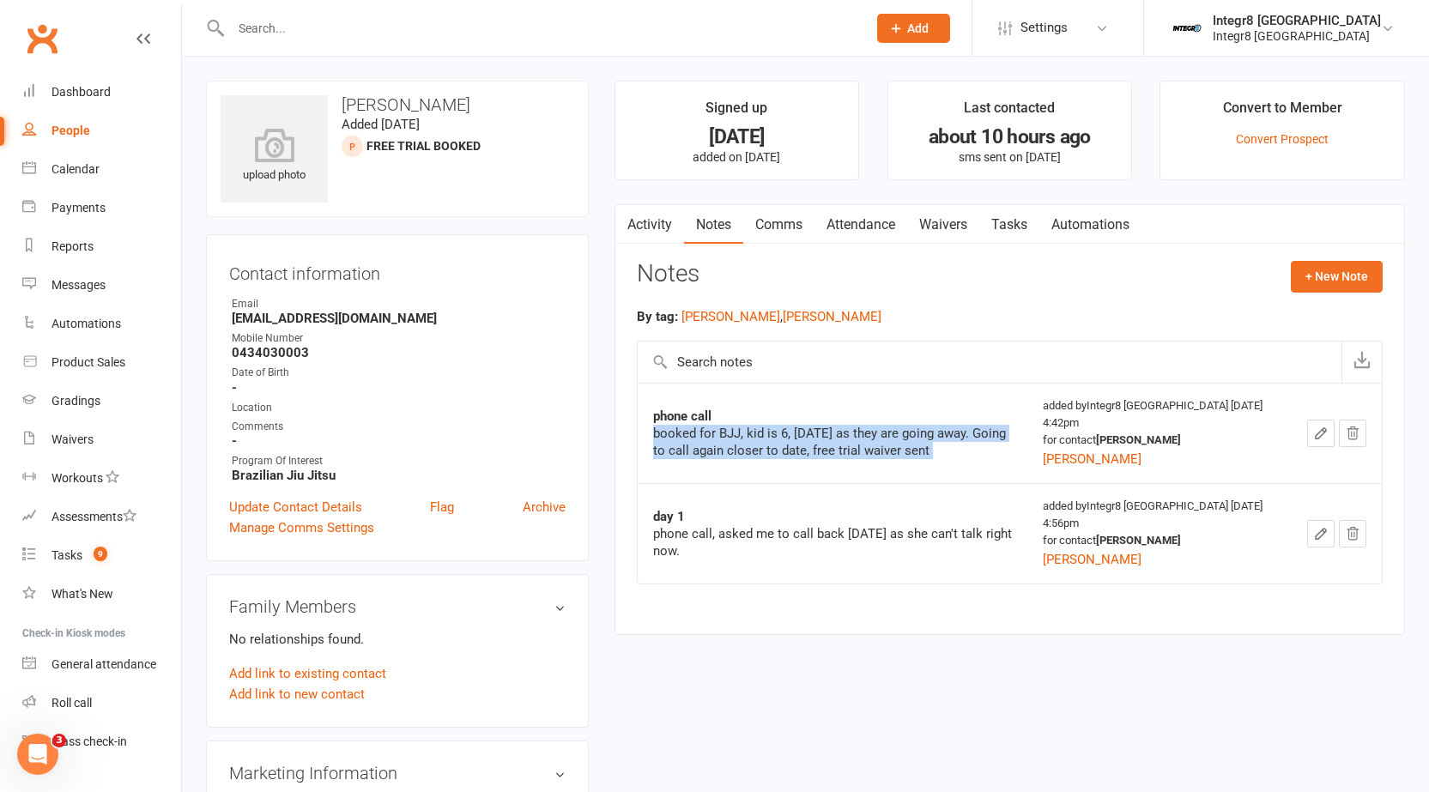
click at [827, 439] on div "booked for BJJ, kid is 6, [DATE] as they are going away. Going to call again cl…" at bounding box center [832, 442] width 359 height 34
drag, startPoint x: 654, startPoint y: 419, endPoint x: 778, endPoint y: 442, distance: 125.7
click at [778, 442] on div "phone call booked for BJJ, kid is 6, [DATE] as they are going away. Going to ca…" at bounding box center [832, 433] width 359 height 51
click at [778, 442] on div "booked for BJJ, kid is 6, [DATE] as they are going away. Going to call again cl…" at bounding box center [832, 442] width 359 height 34
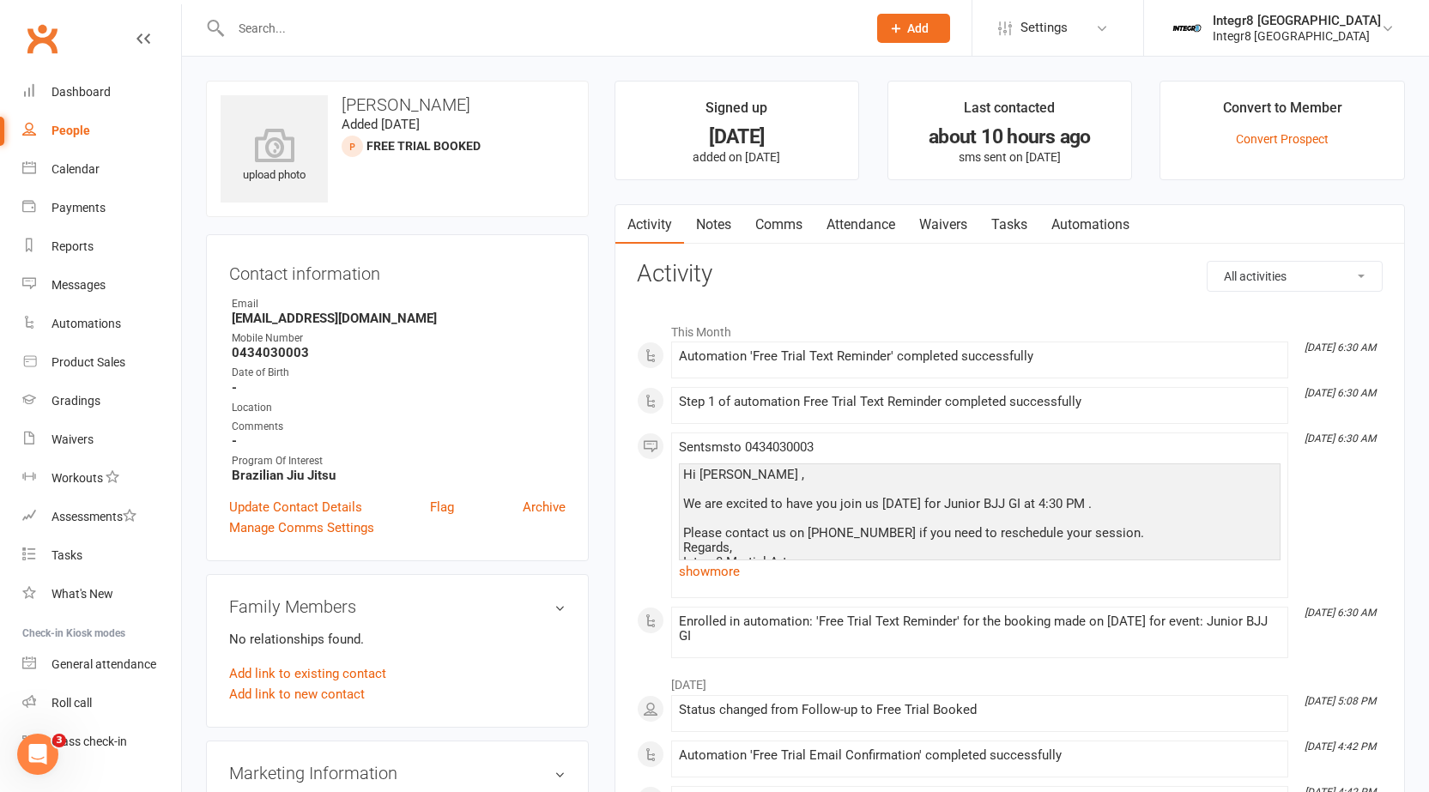
click at [724, 220] on link "Notes" at bounding box center [713, 224] width 59 height 39
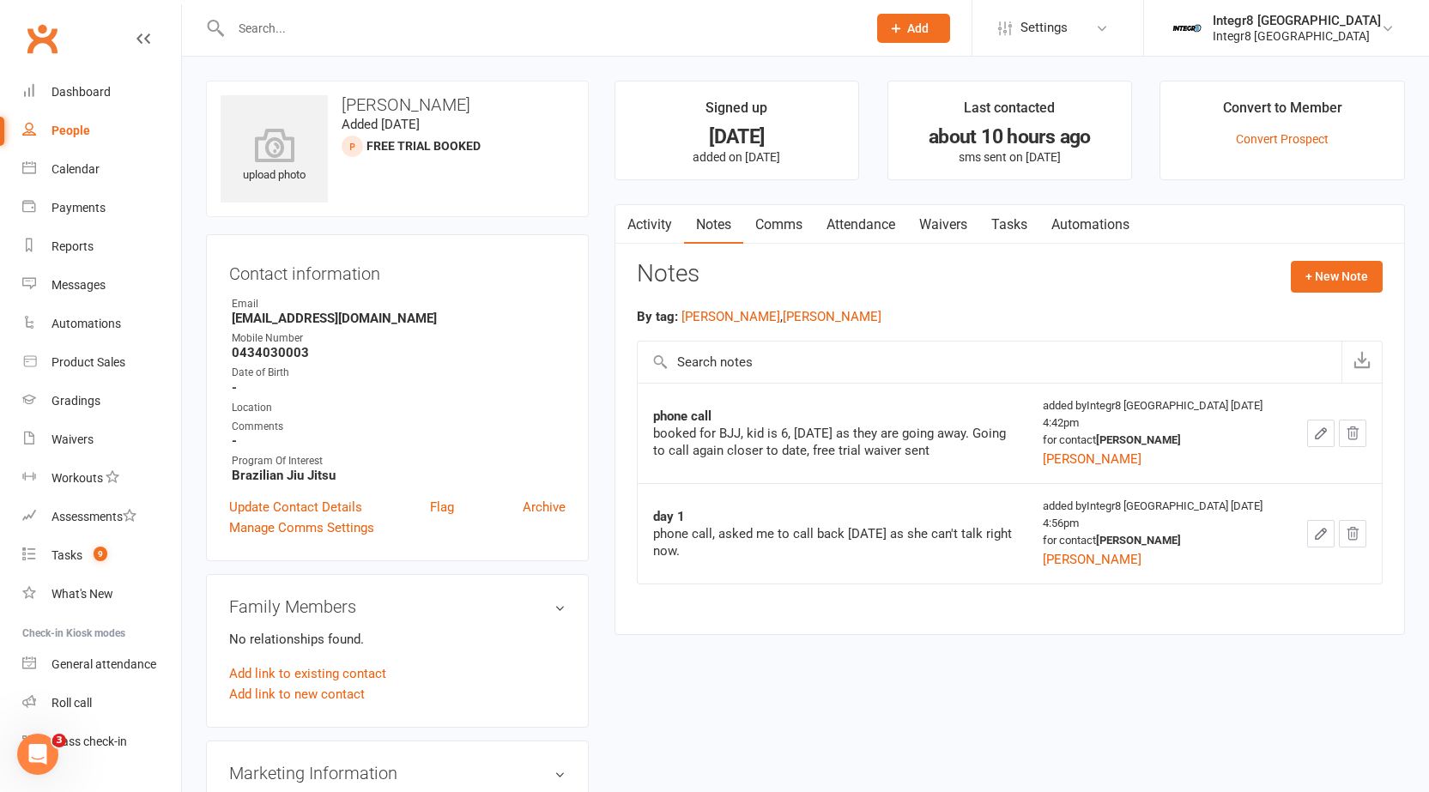
click at [663, 521] on strong "day 1" at bounding box center [669, 516] width 32 height 15
click at [725, 531] on div "phone call, asked me to call back [DATE] as she can't talk right now." at bounding box center [832, 542] width 359 height 34
click at [646, 236] on link "Activity" at bounding box center [649, 224] width 69 height 39
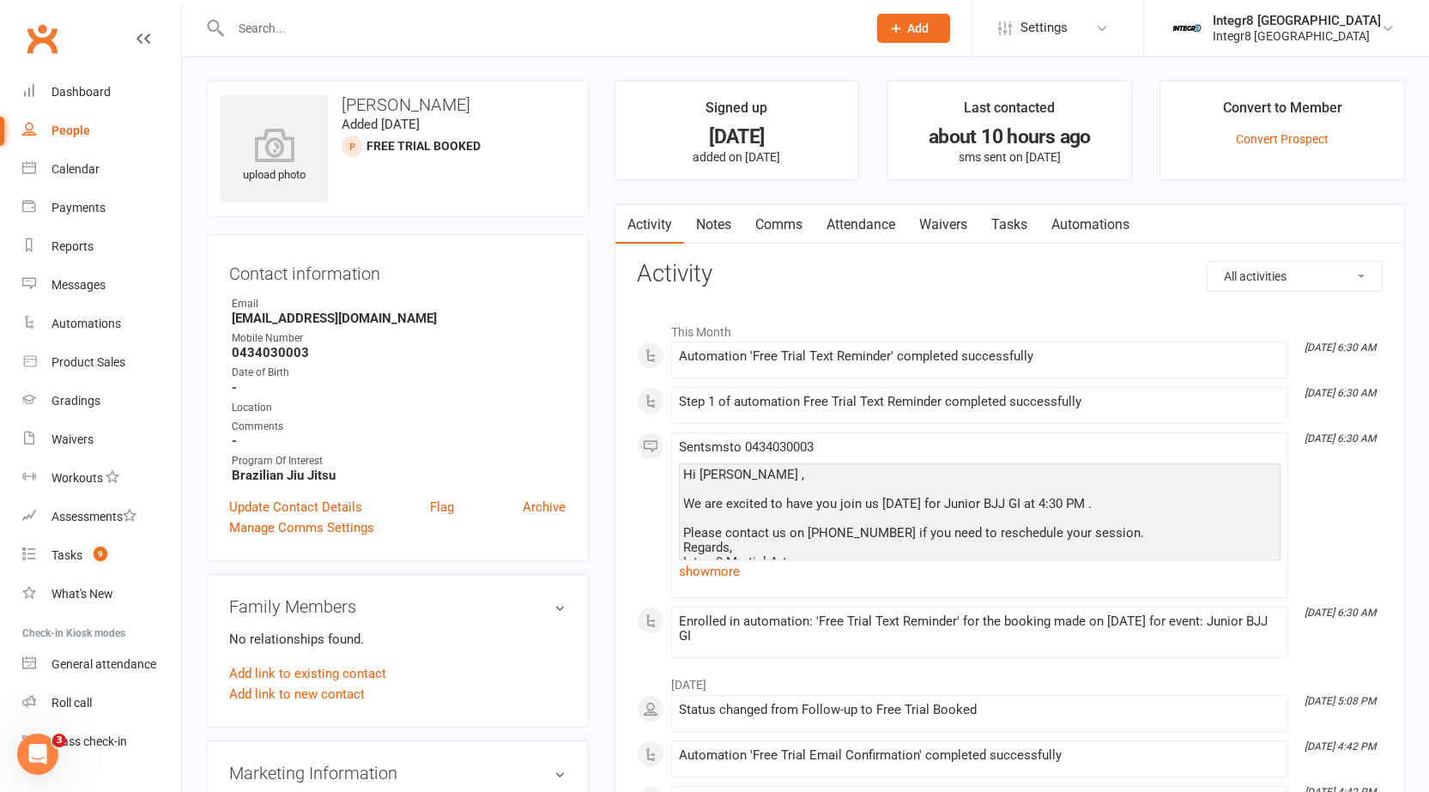
click at [708, 224] on link "Notes" at bounding box center [713, 224] width 59 height 39
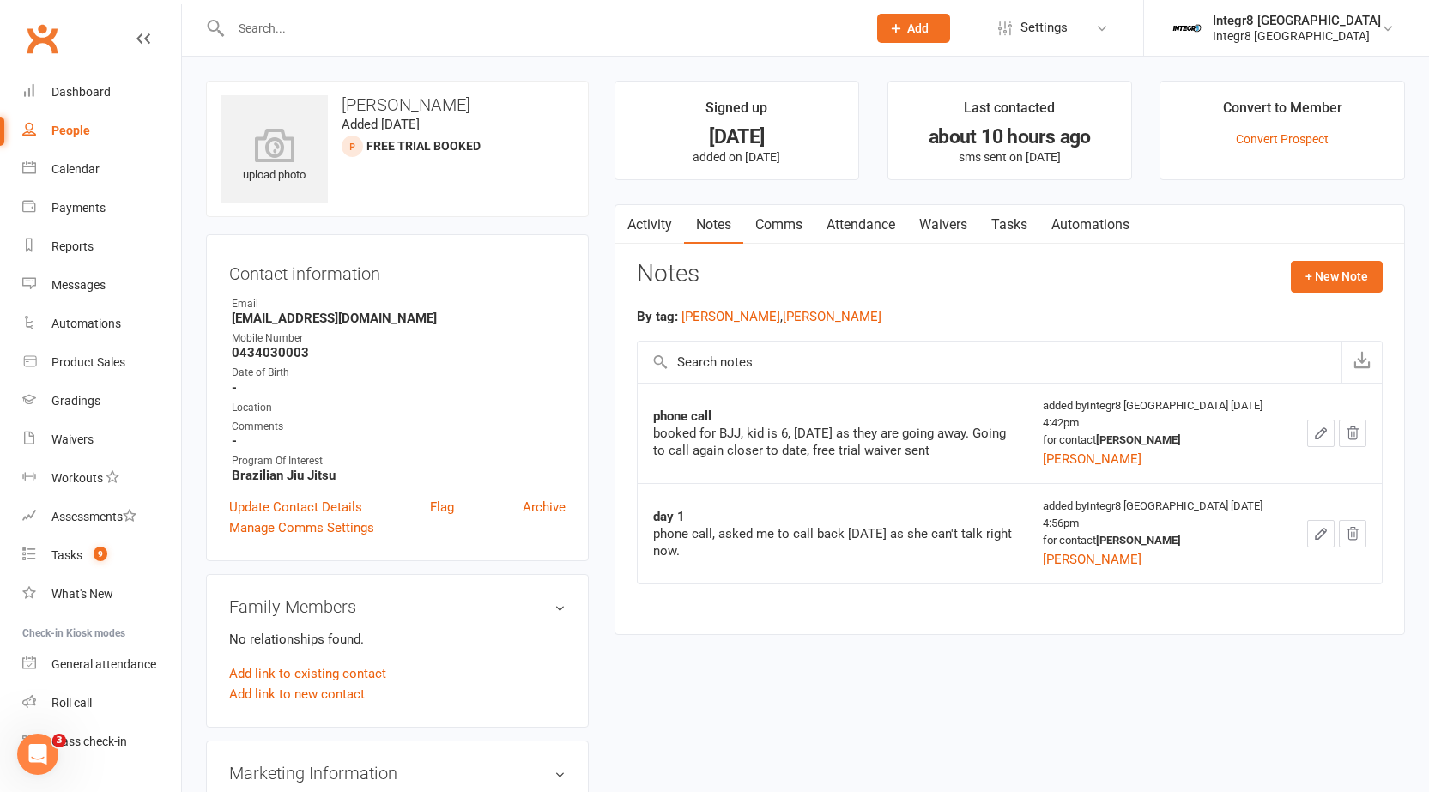
click at [660, 219] on link "Activity" at bounding box center [649, 224] width 69 height 39
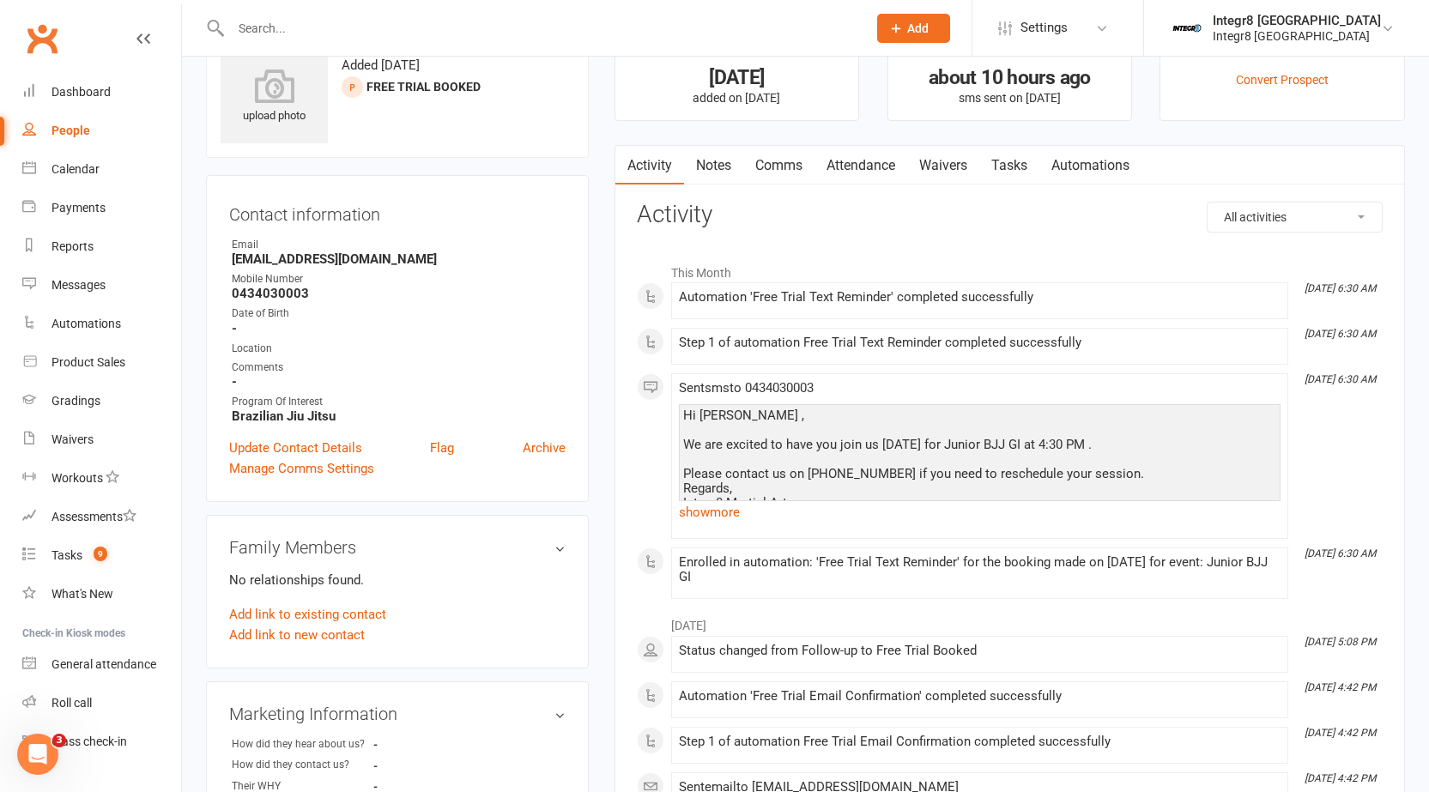
scroll to position [86, 0]
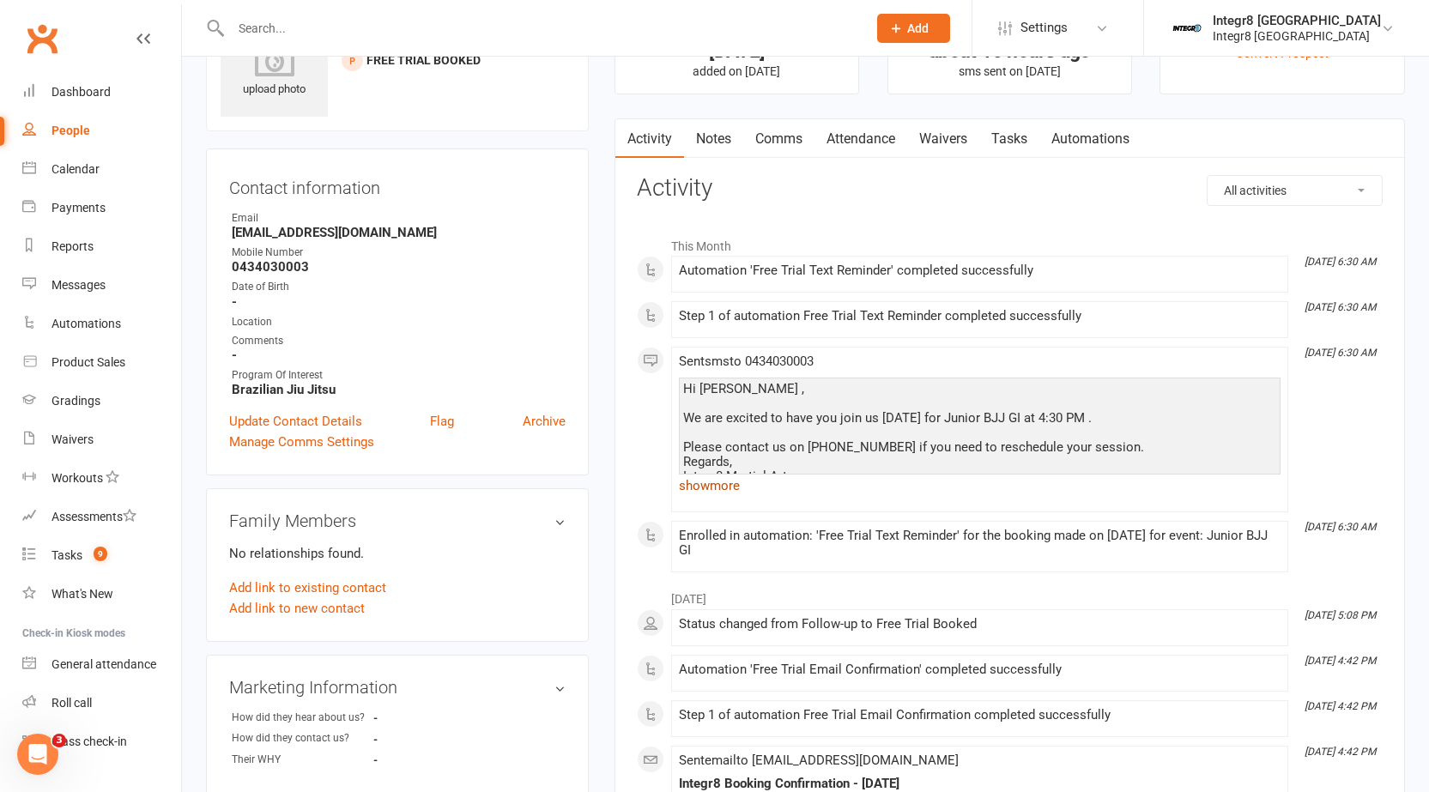
click at [704, 482] on link "show more" at bounding box center [980, 486] width 602 height 24
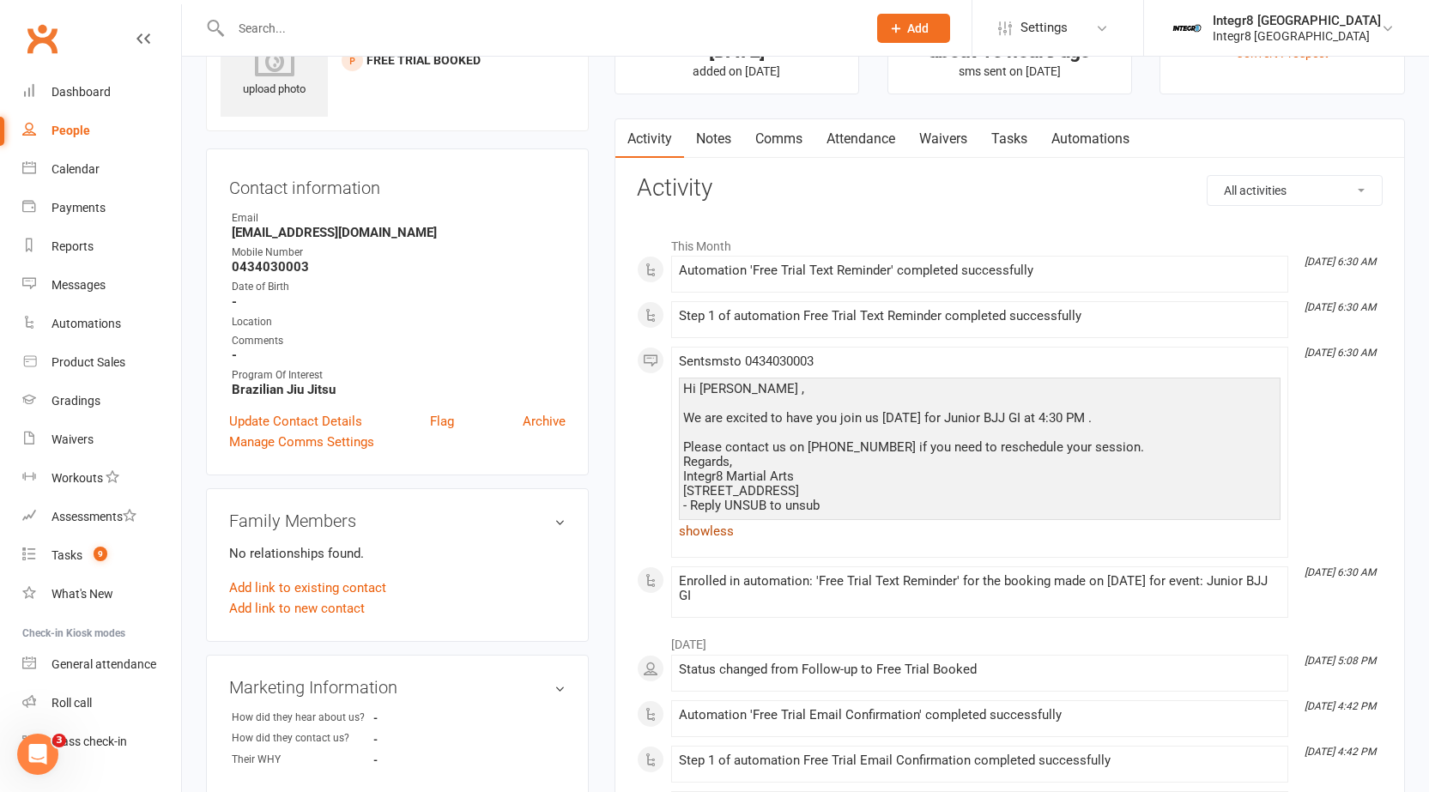
click at [713, 543] on link "show less" at bounding box center [980, 531] width 602 height 24
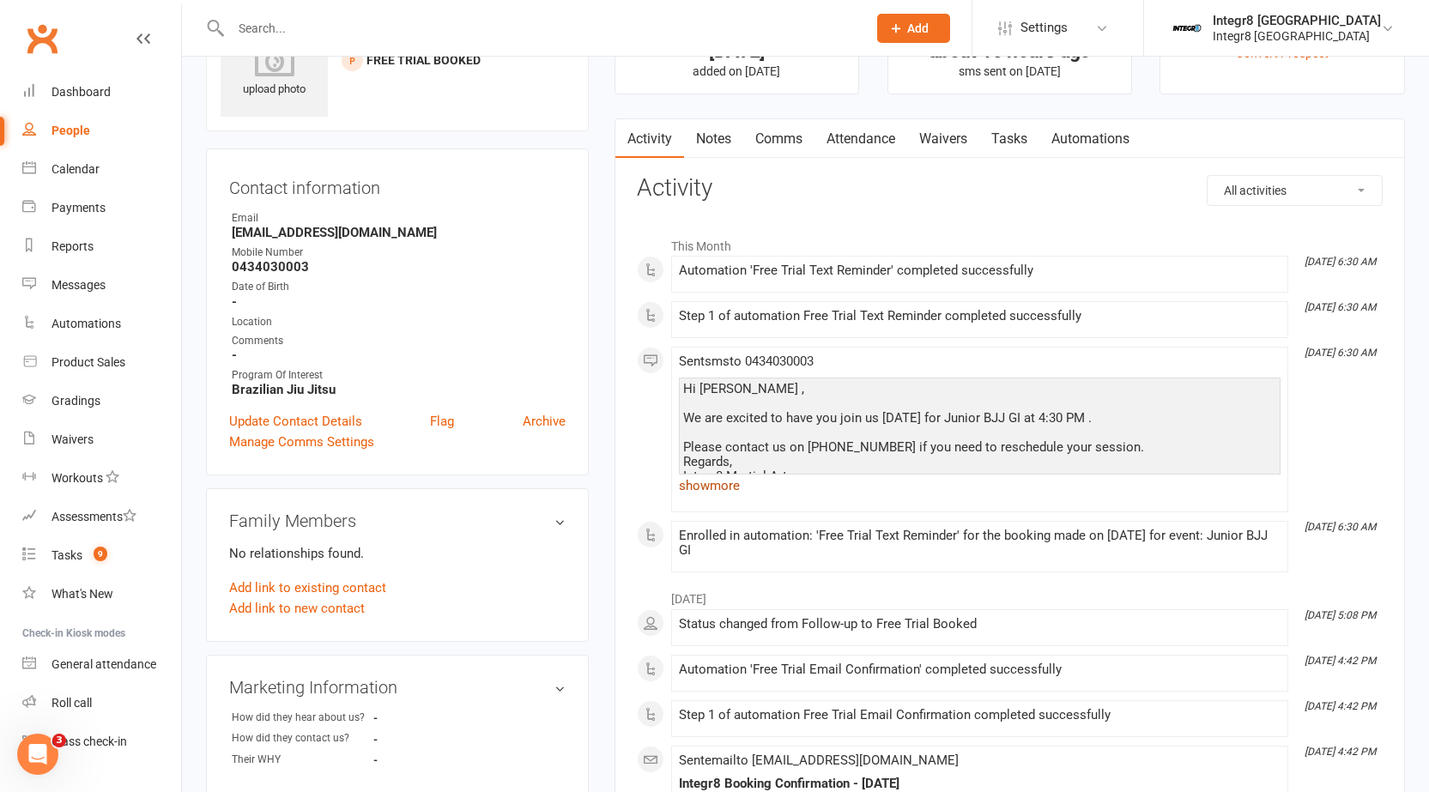
click at [740, 478] on link "show more" at bounding box center [980, 486] width 602 height 24
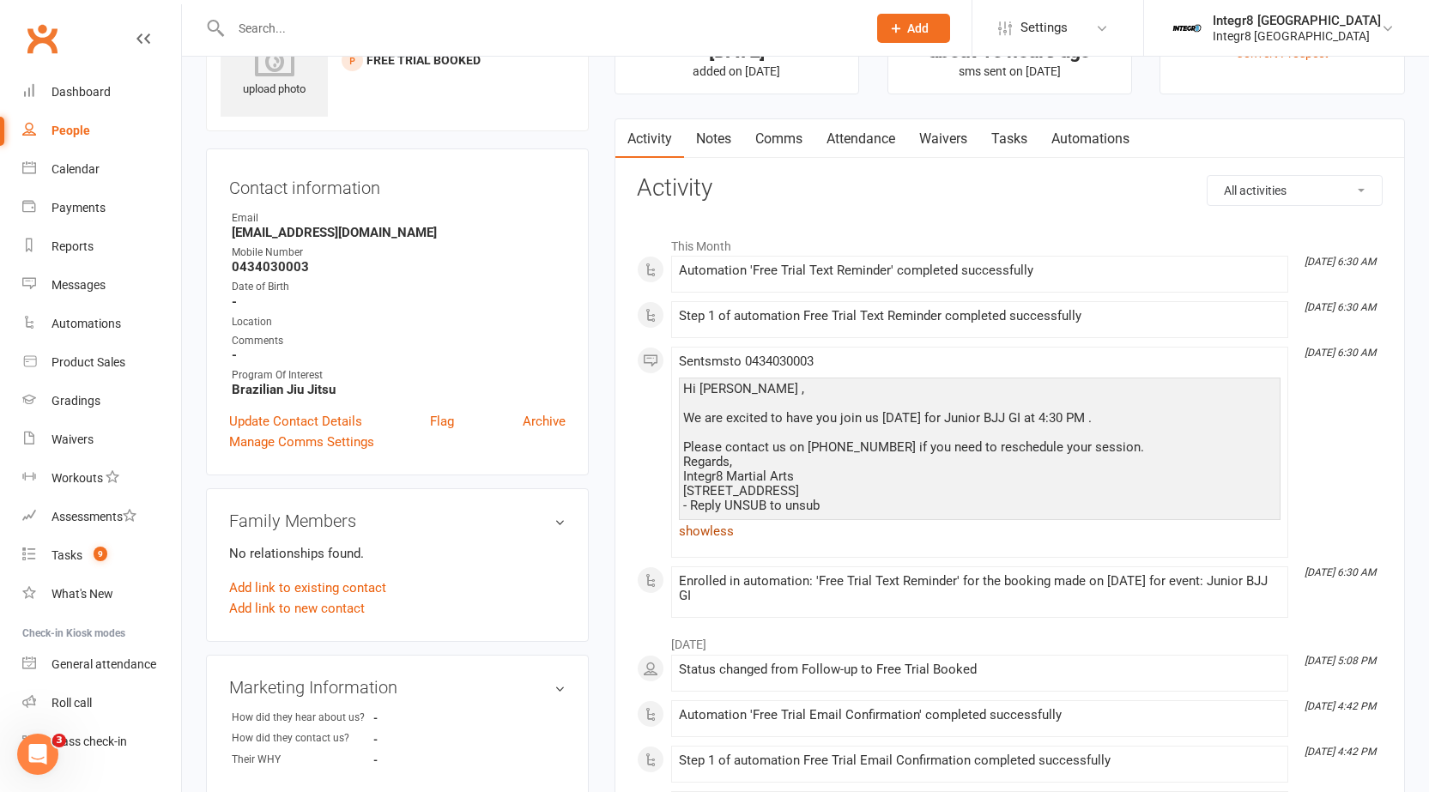
click at [719, 531] on link "show less" at bounding box center [980, 531] width 602 height 24
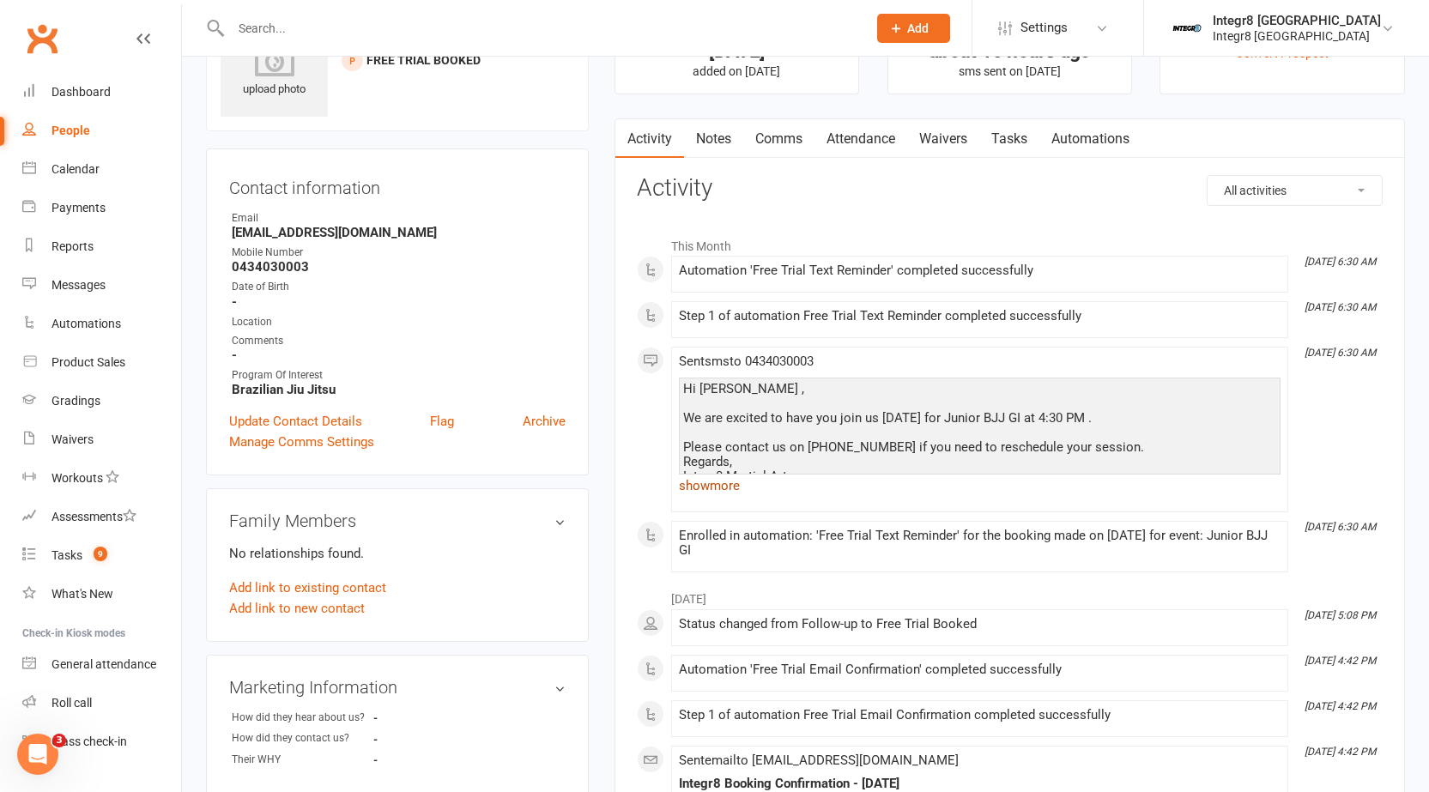
click at [723, 495] on link "show more" at bounding box center [980, 486] width 602 height 24
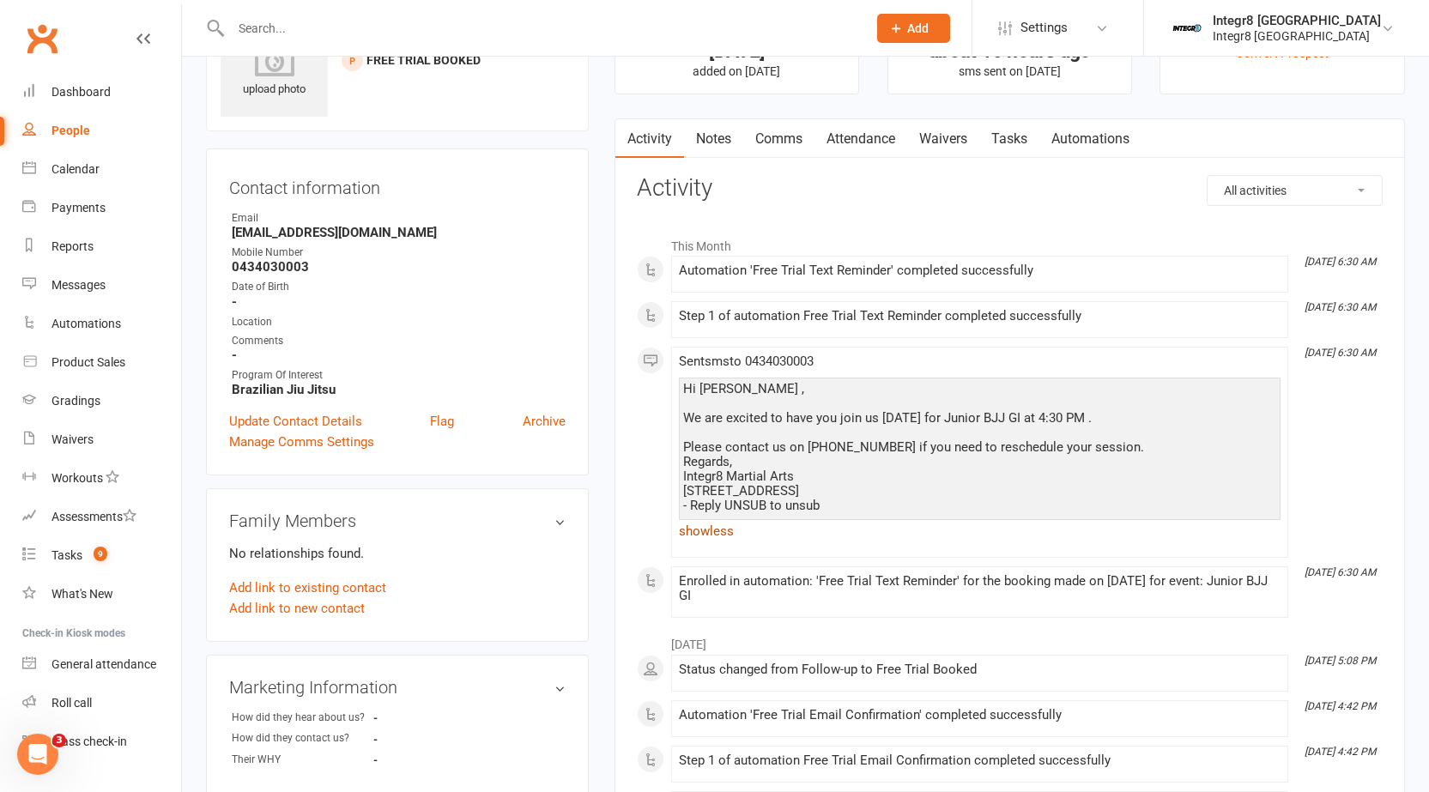
click at [721, 532] on link "show less" at bounding box center [980, 531] width 602 height 24
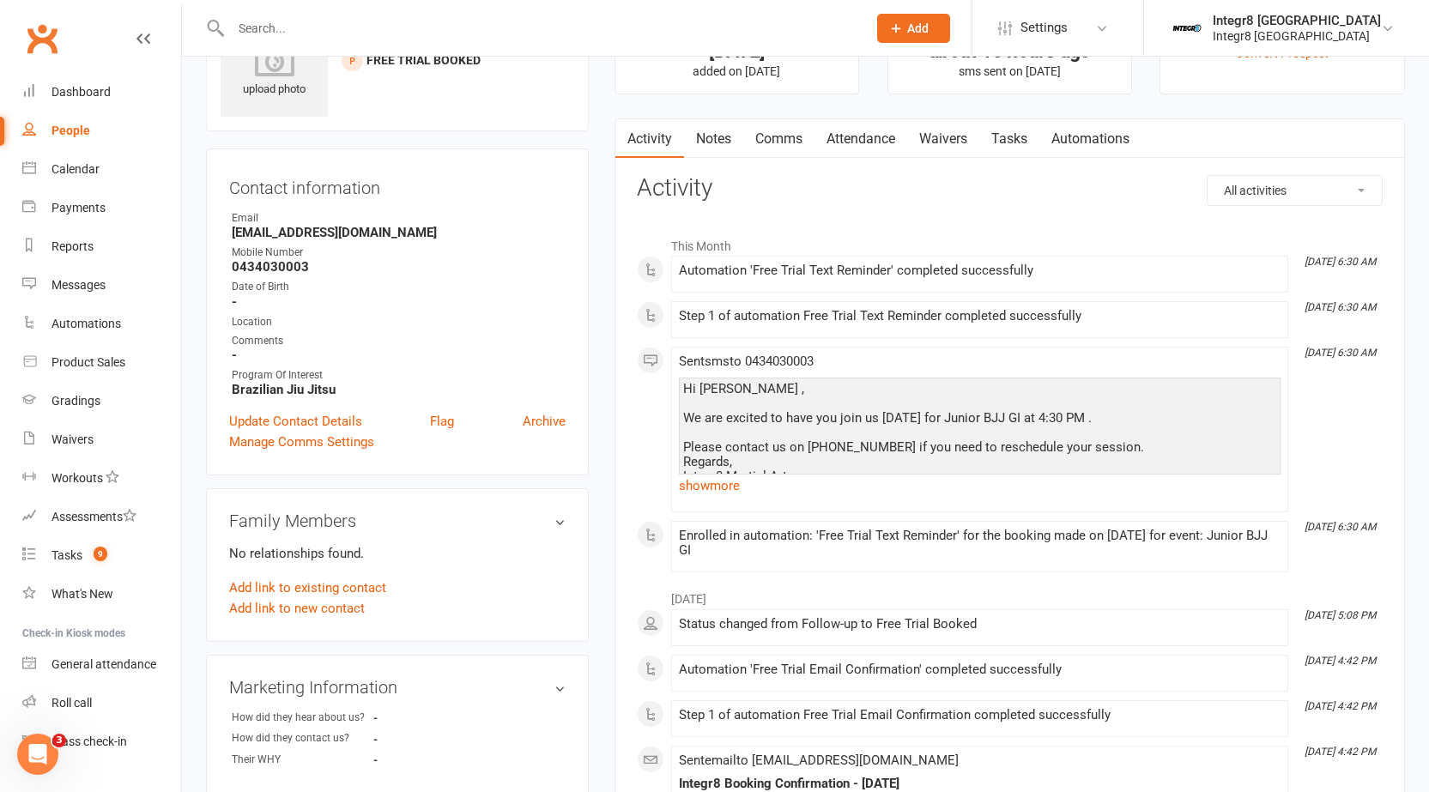
scroll to position [0, 0]
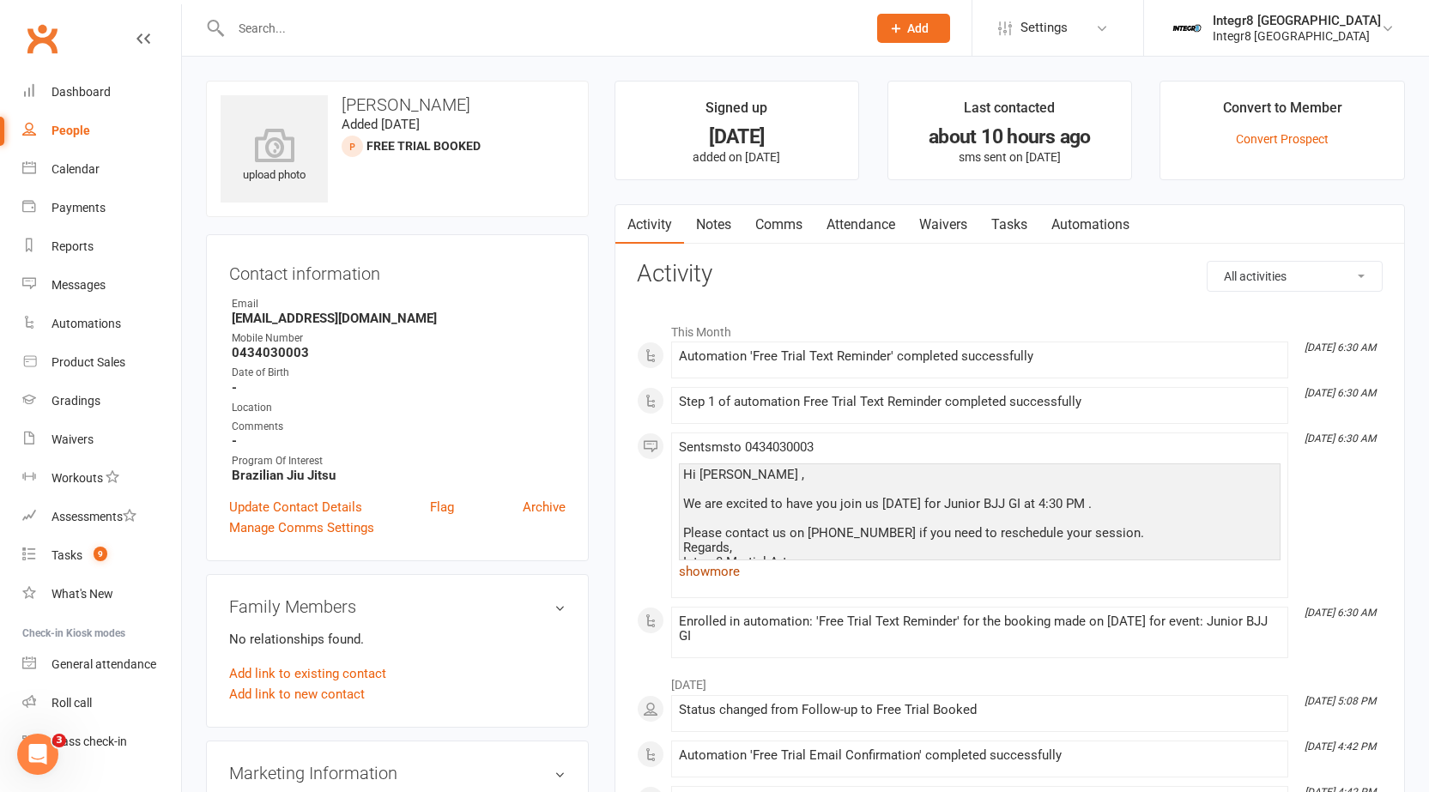
click at [705, 574] on link "show more" at bounding box center [980, 572] width 602 height 24
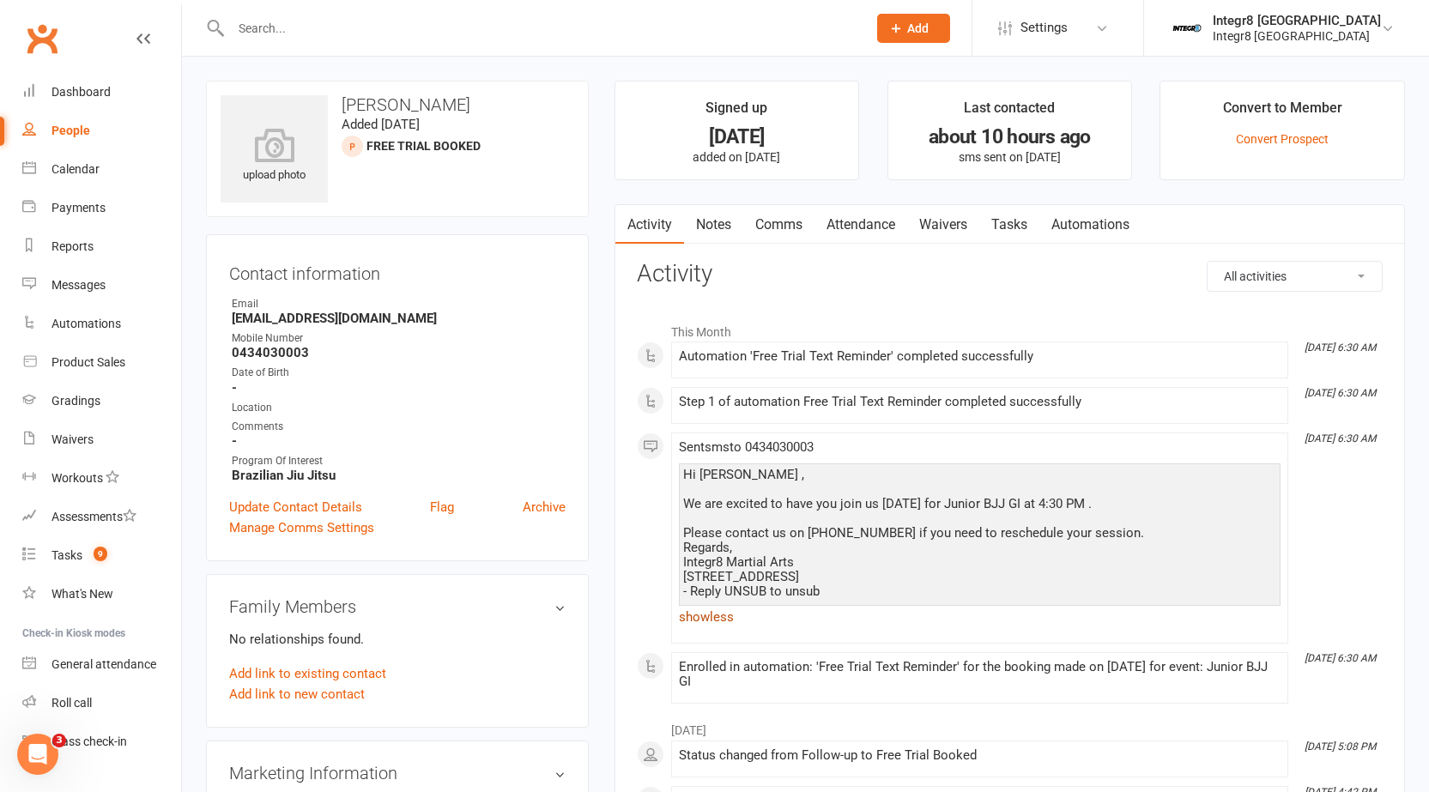
click at [711, 626] on link "show less" at bounding box center [980, 617] width 602 height 24
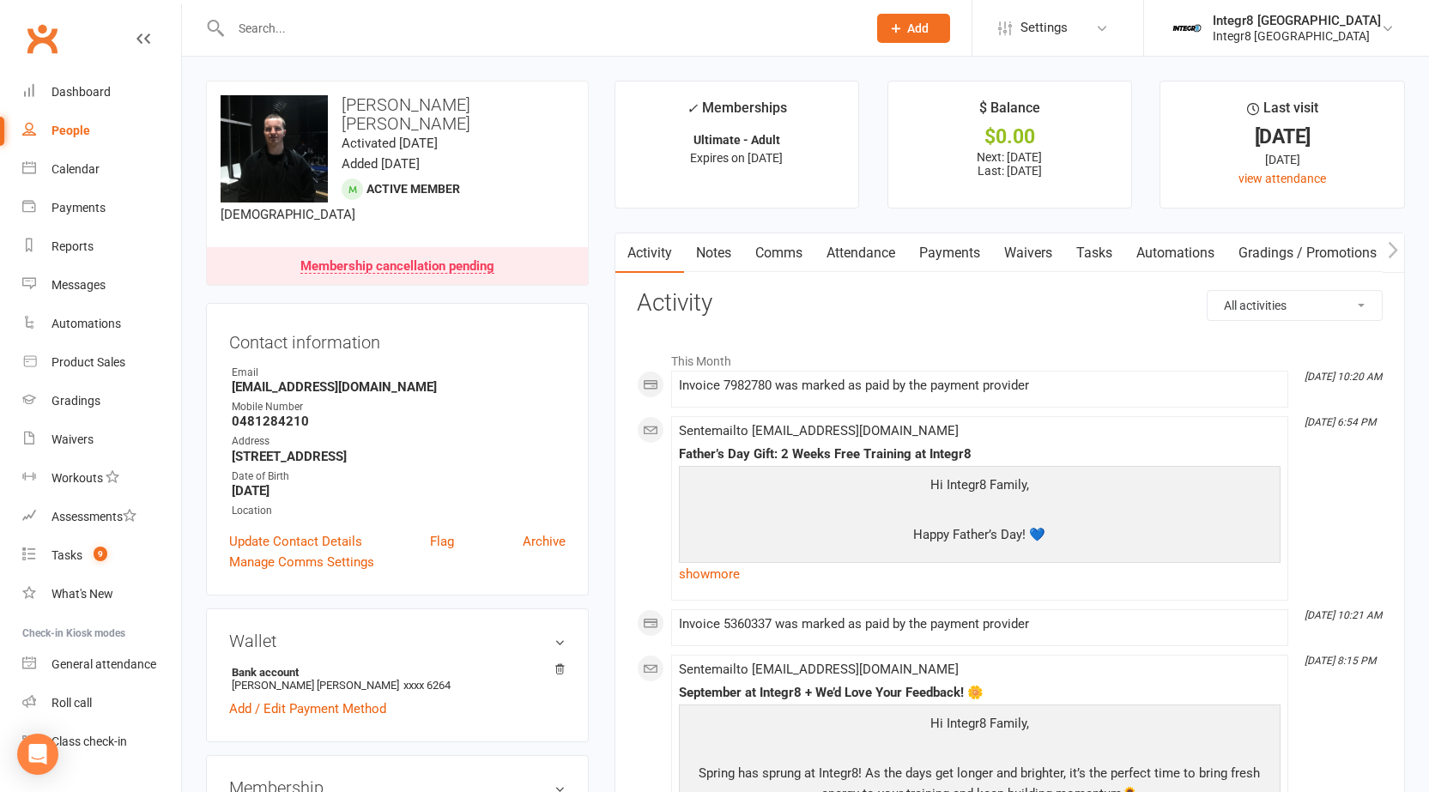
click at [735, 252] on link "Notes" at bounding box center [713, 252] width 59 height 39
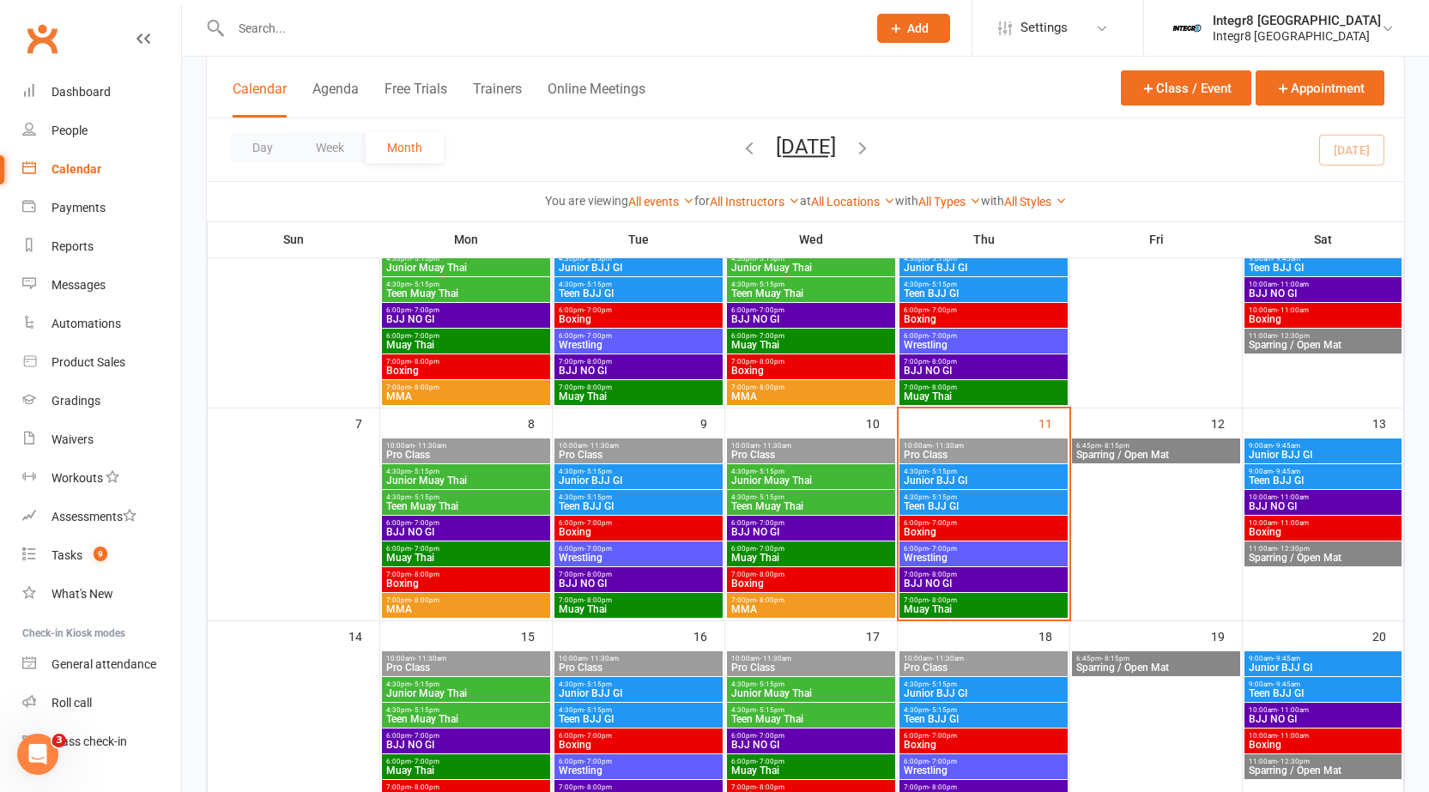
scroll to position [172, 0]
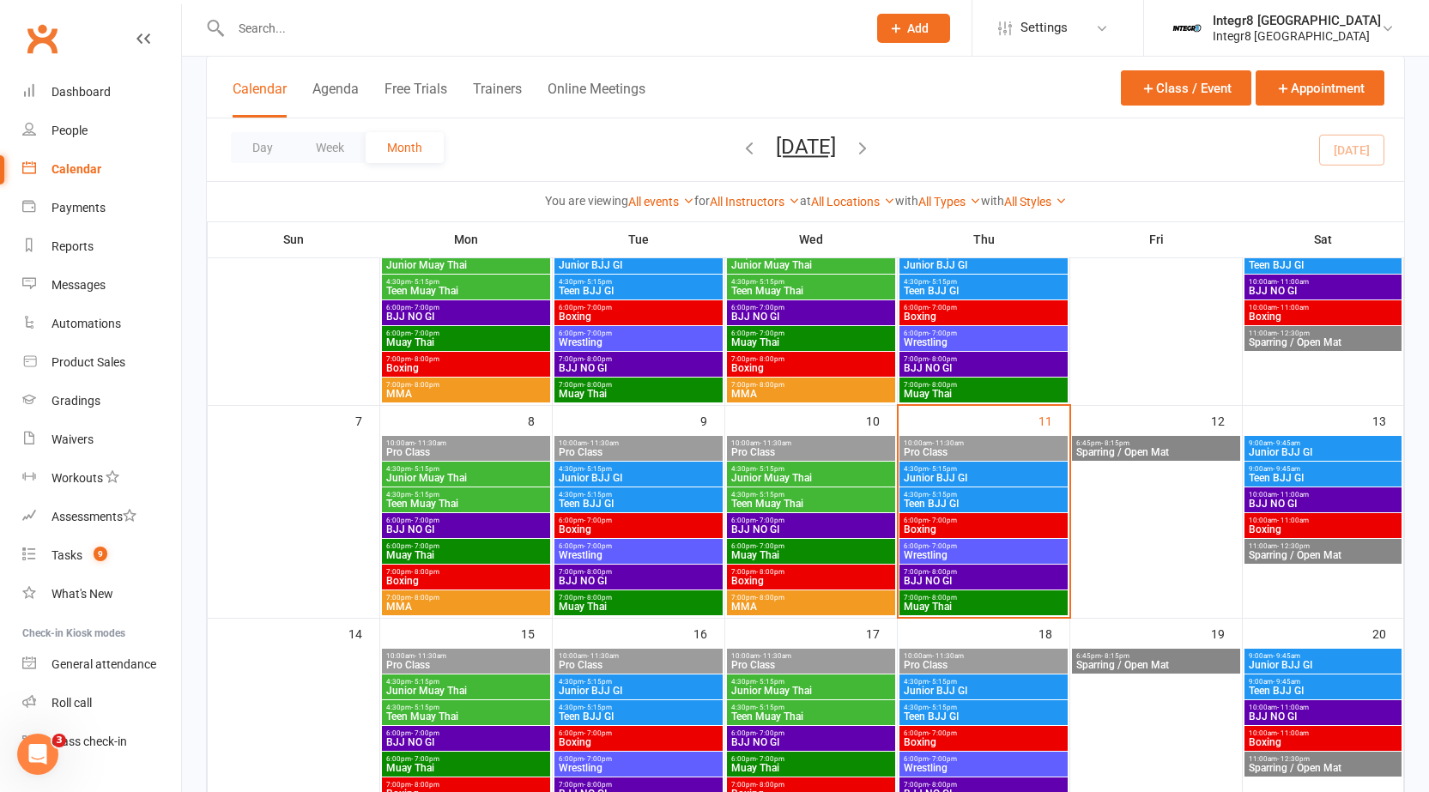
click at [1008, 477] on span "Junior BJJ GI" at bounding box center [983, 478] width 161 height 10
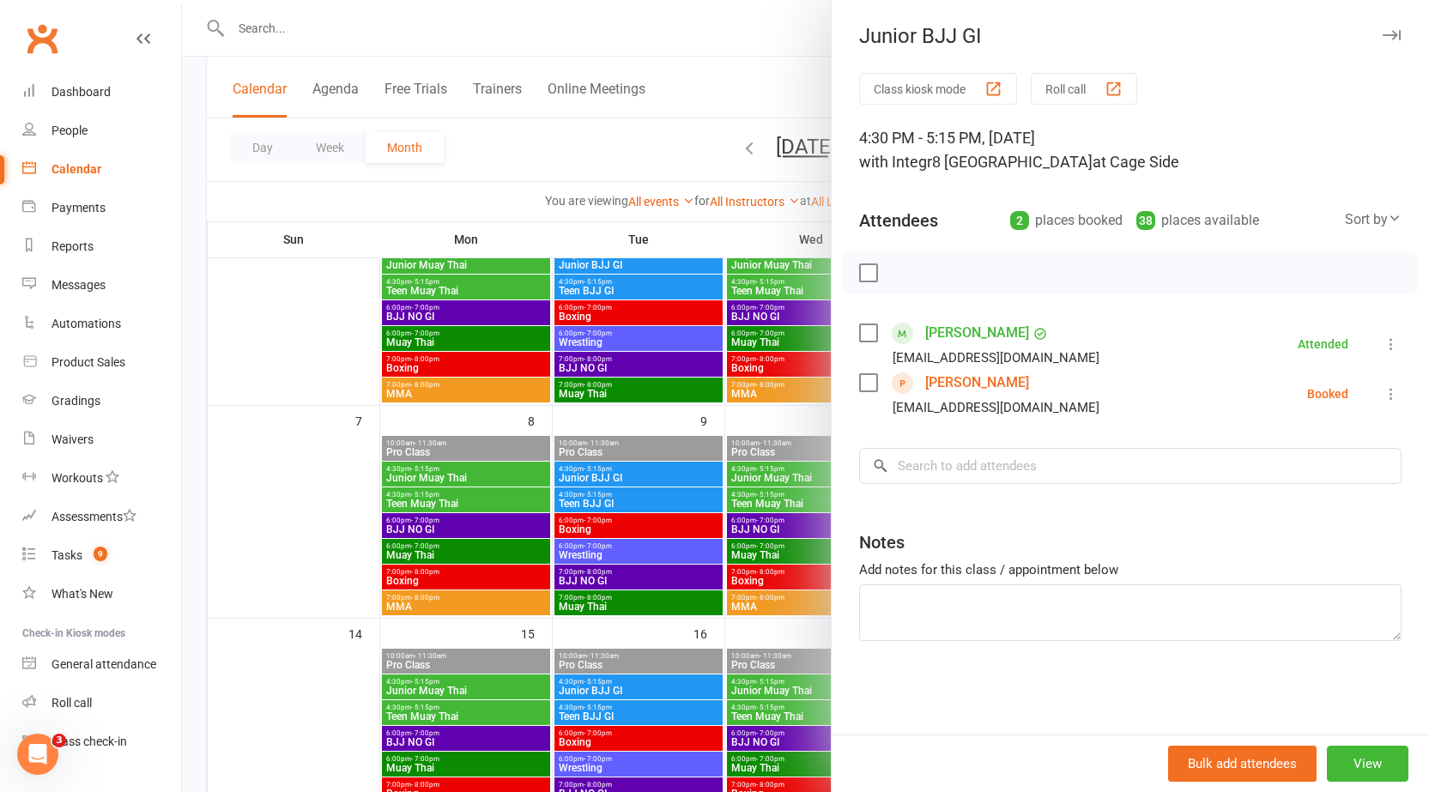
click at [711, 470] on div at bounding box center [805, 396] width 1247 height 792
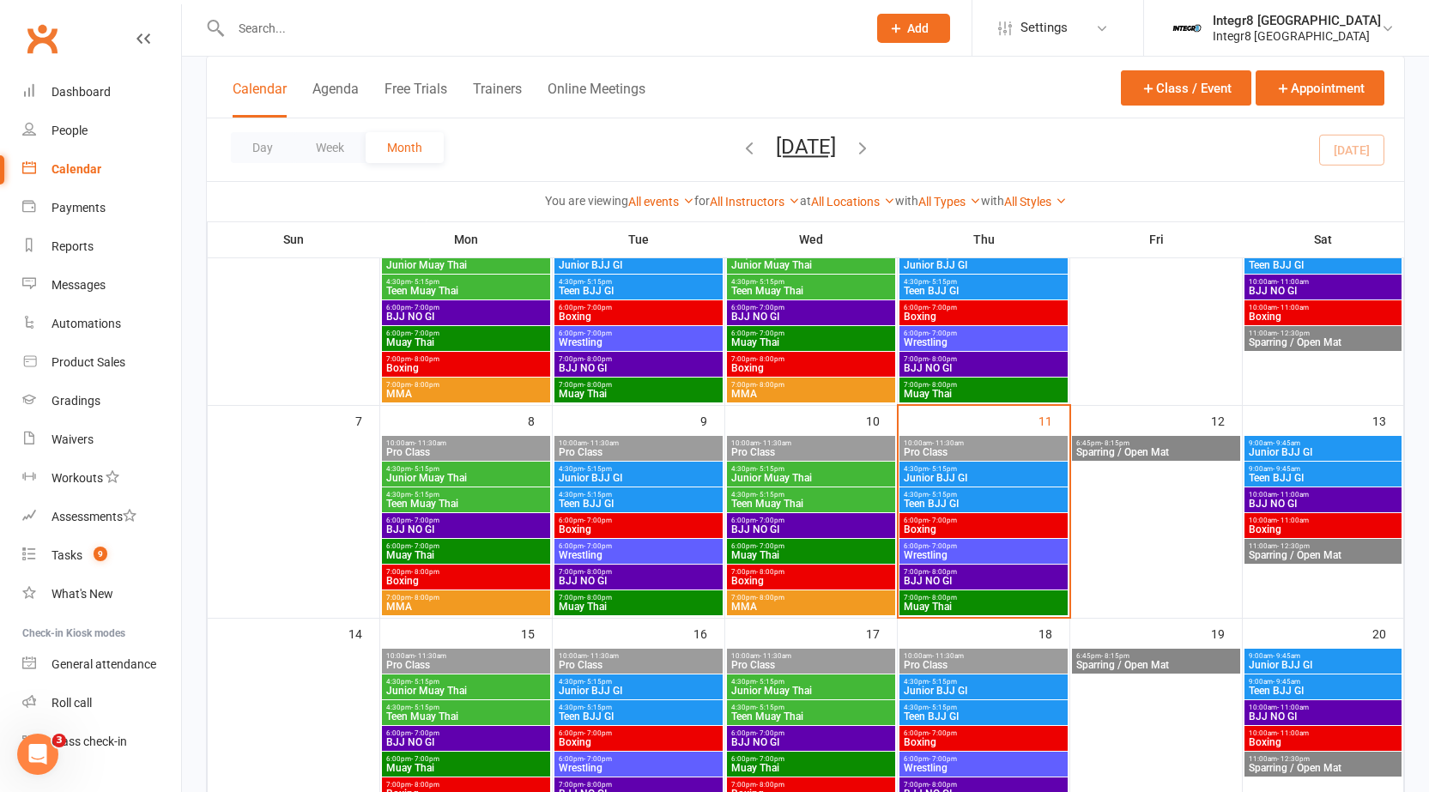
click at [969, 506] on span "Teen BJJ GI" at bounding box center [983, 504] width 161 height 10
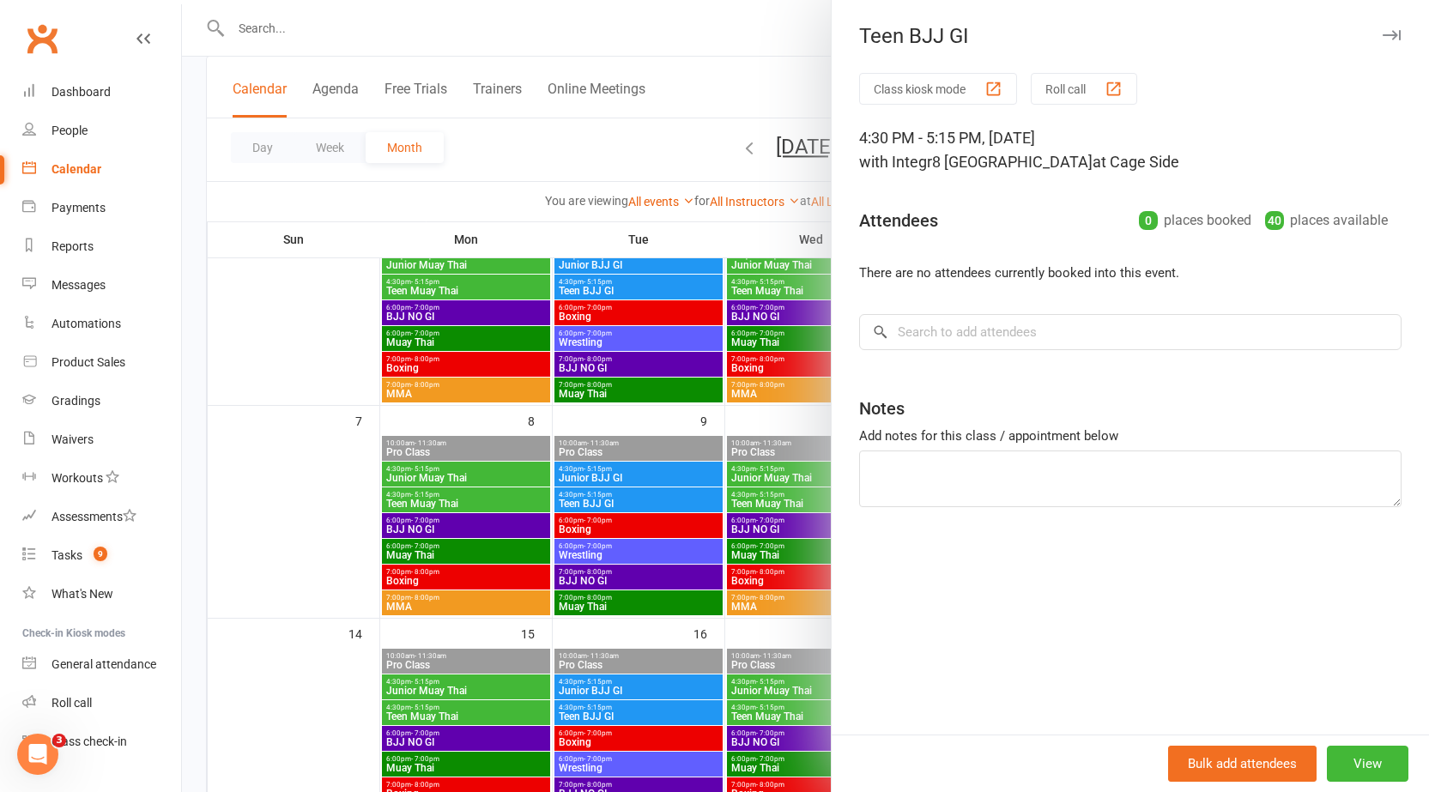
click at [705, 451] on div at bounding box center [805, 396] width 1247 height 792
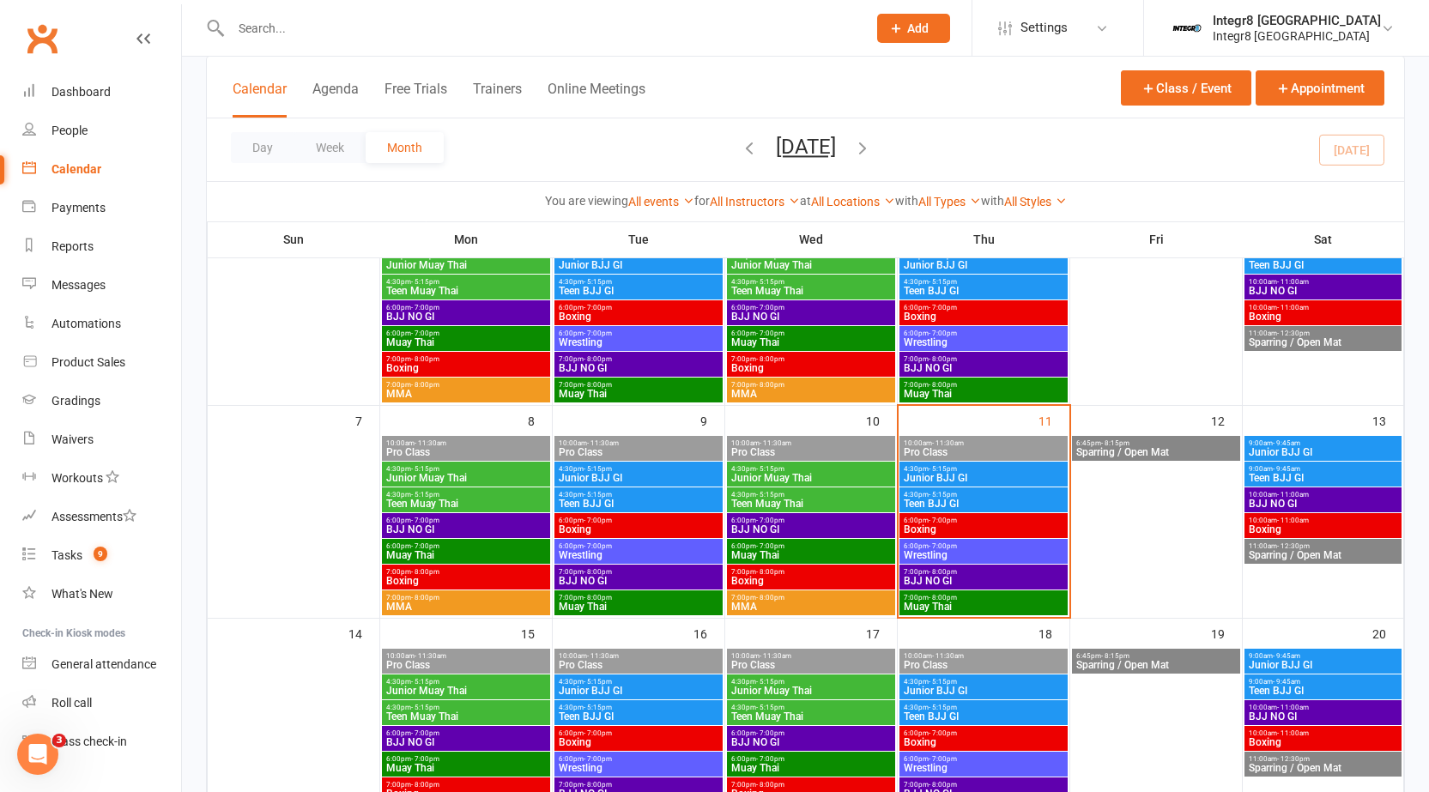
click at [767, 474] on span "Junior Muay Thai" at bounding box center [810, 478] width 161 height 10
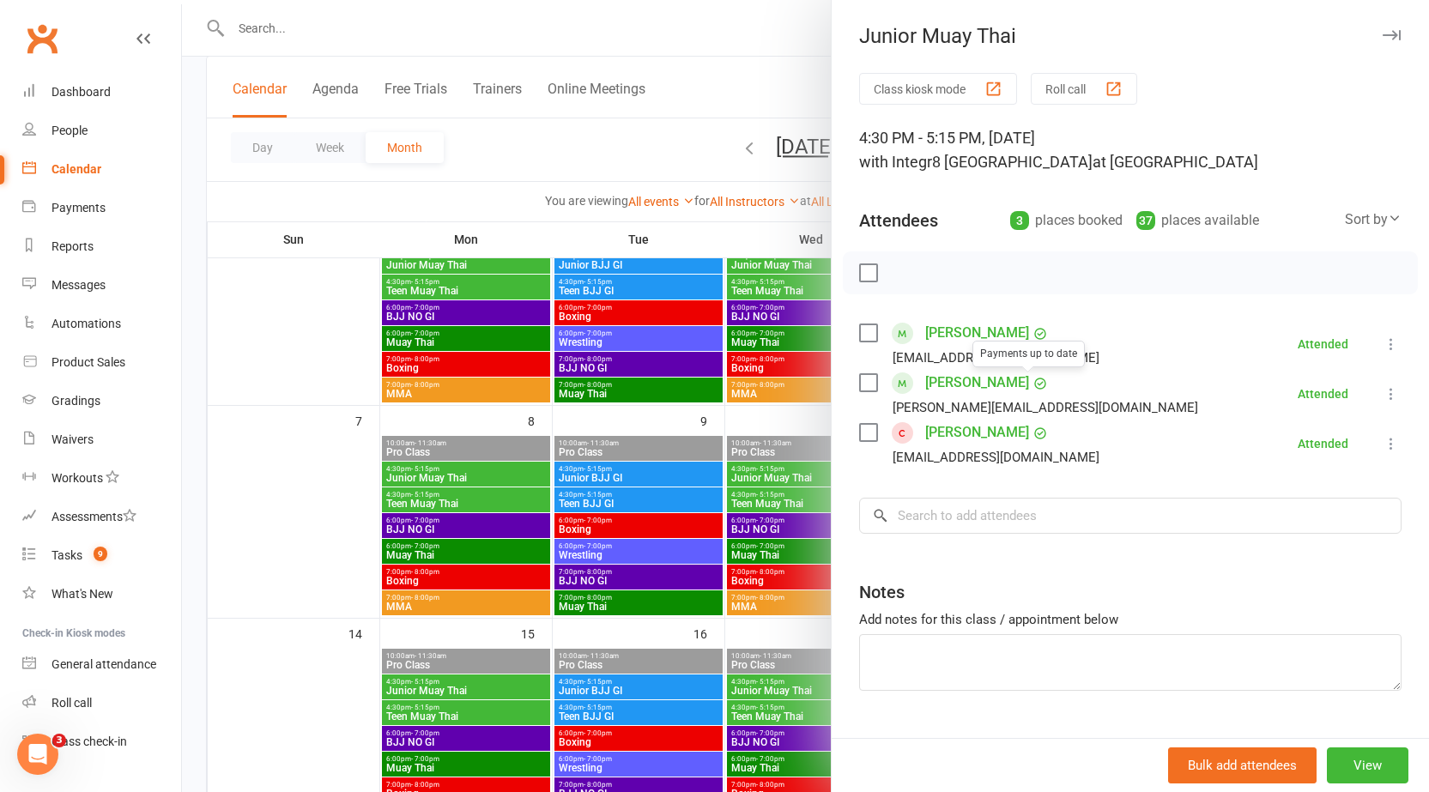
click at [730, 403] on div at bounding box center [805, 396] width 1247 height 792
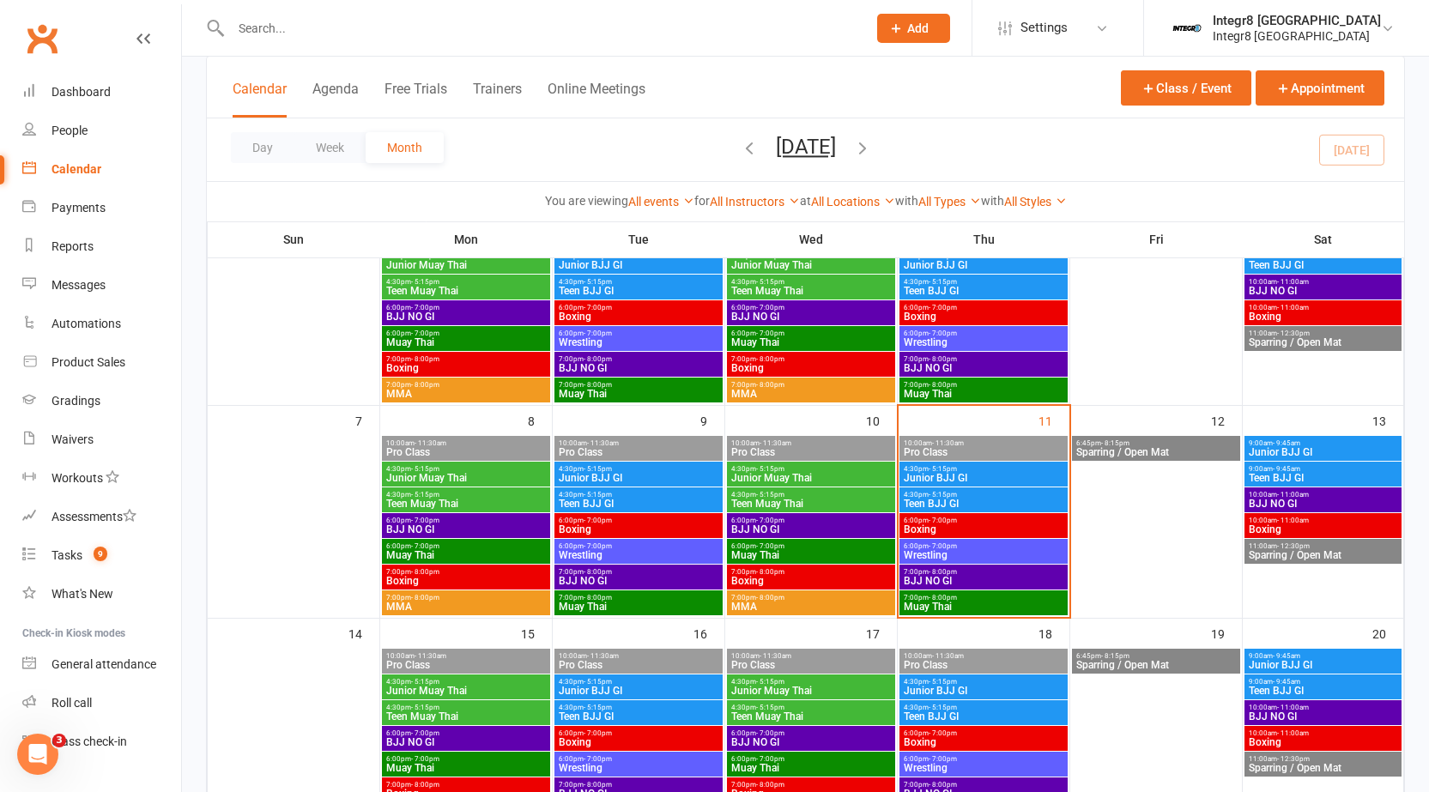
click at [992, 482] on span "Junior BJJ GI" at bounding box center [983, 478] width 161 height 10
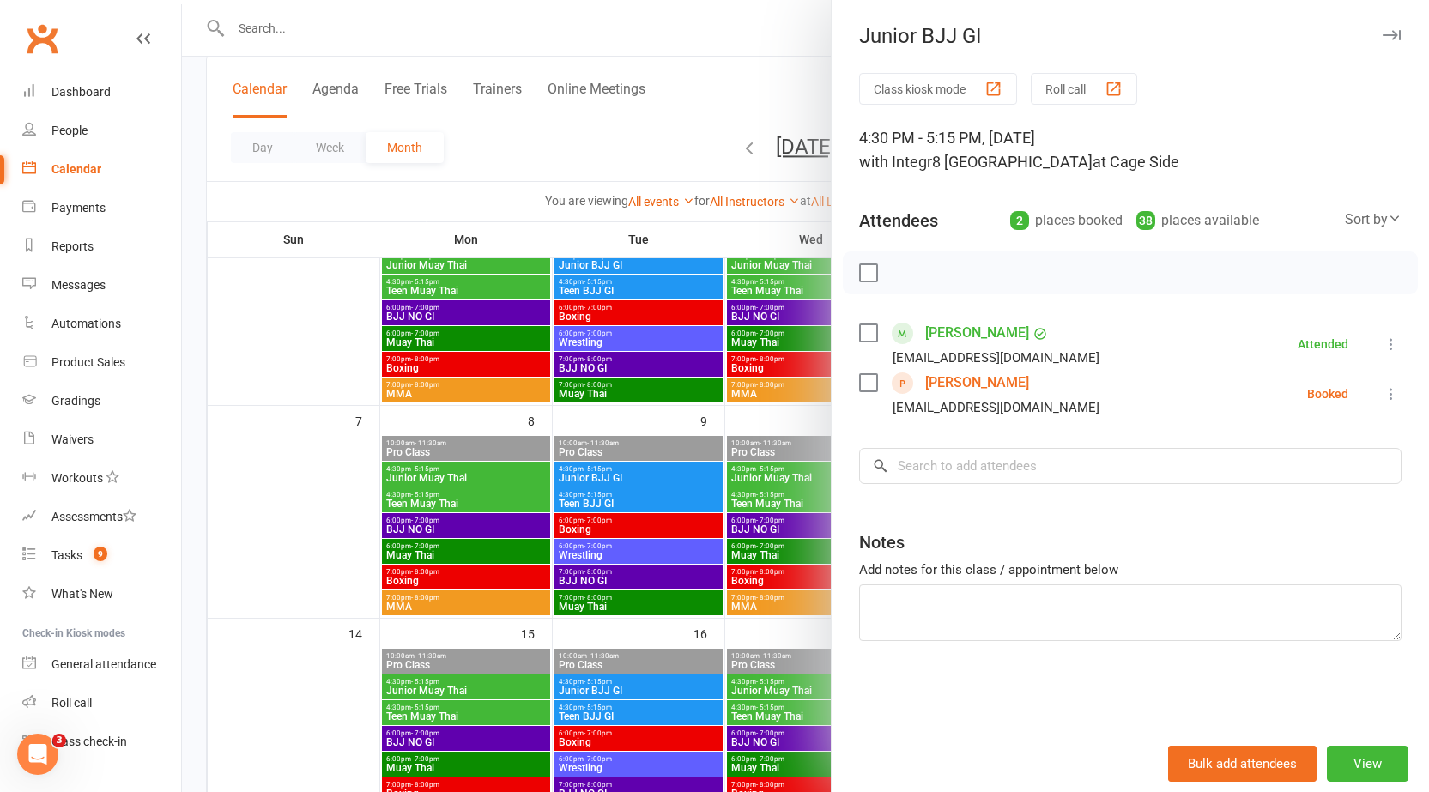
click at [667, 421] on div at bounding box center [805, 396] width 1247 height 792
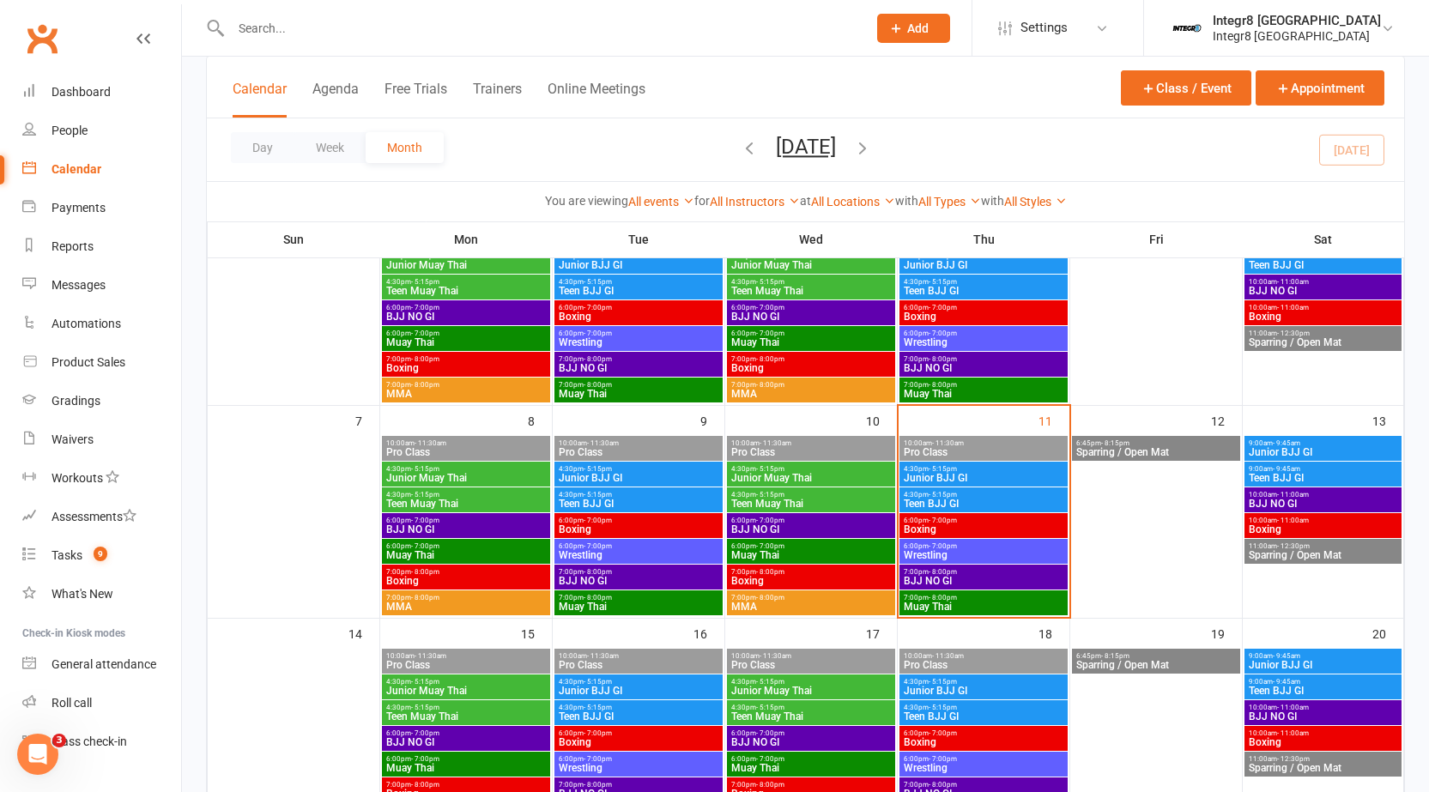
click at [933, 493] on span "- 5:15pm" at bounding box center [943, 495] width 28 height 8
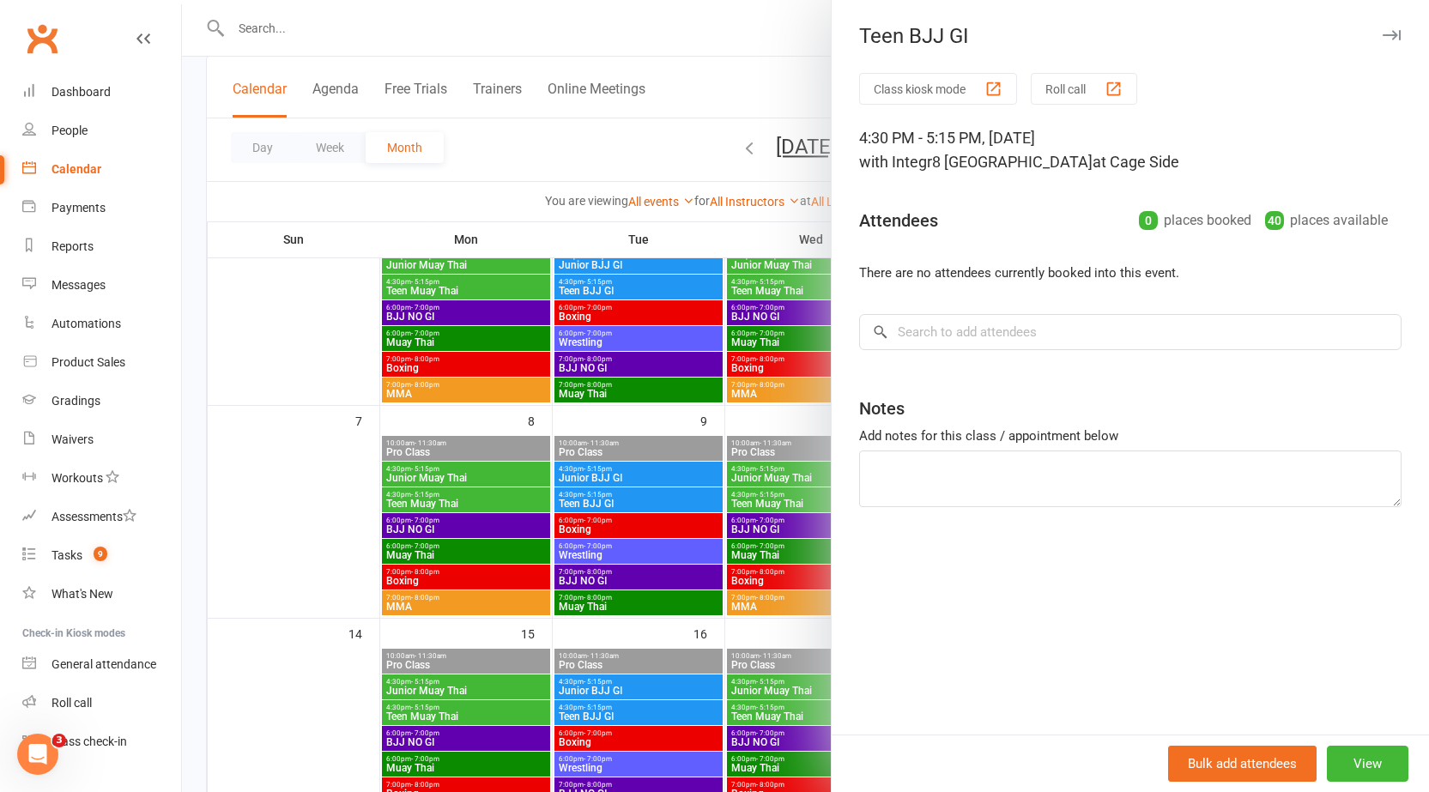
click at [728, 450] on div at bounding box center [805, 396] width 1247 height 792
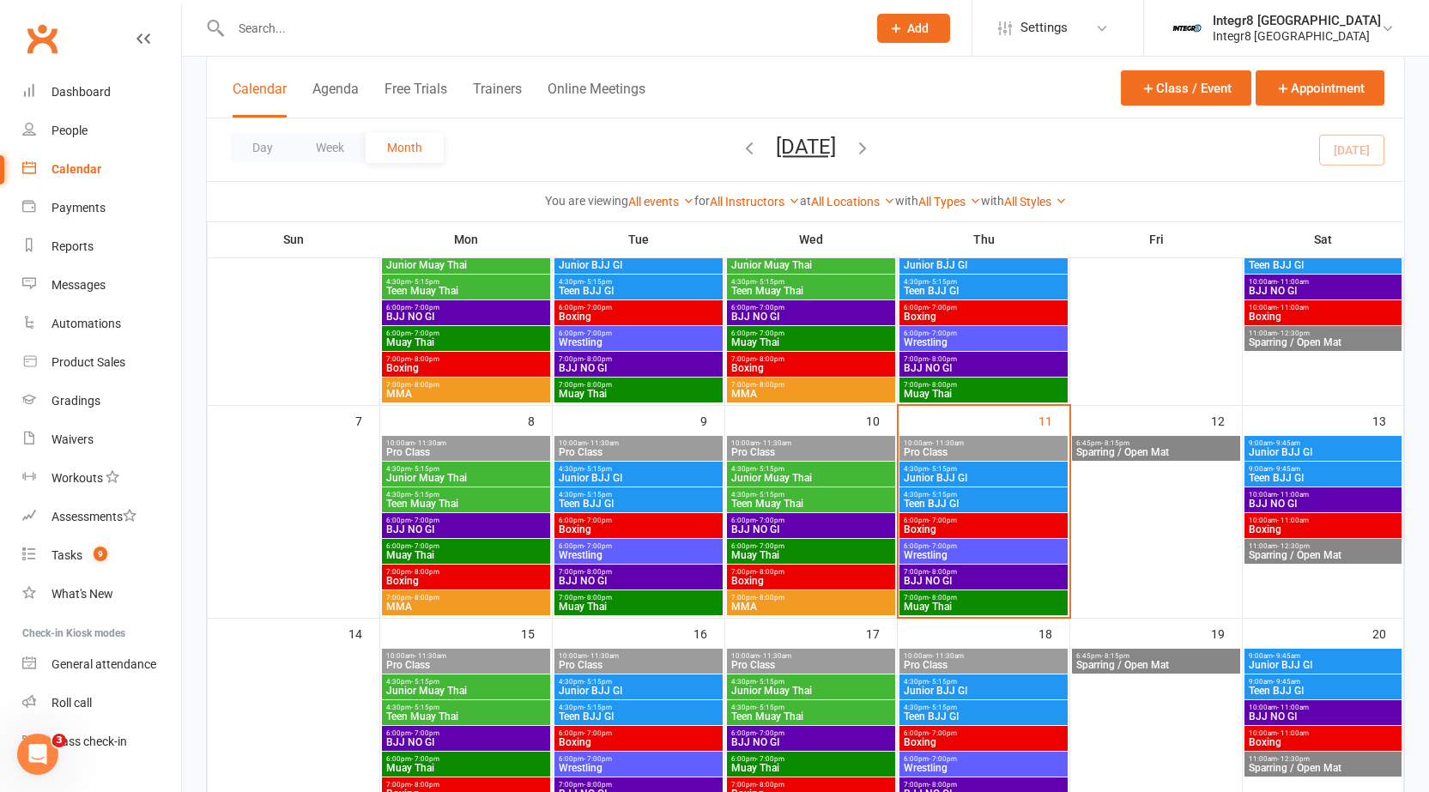
click at [1050, 474] on span "Junior BJJ GI" at bounding box center [983, 478] width 161 height 10
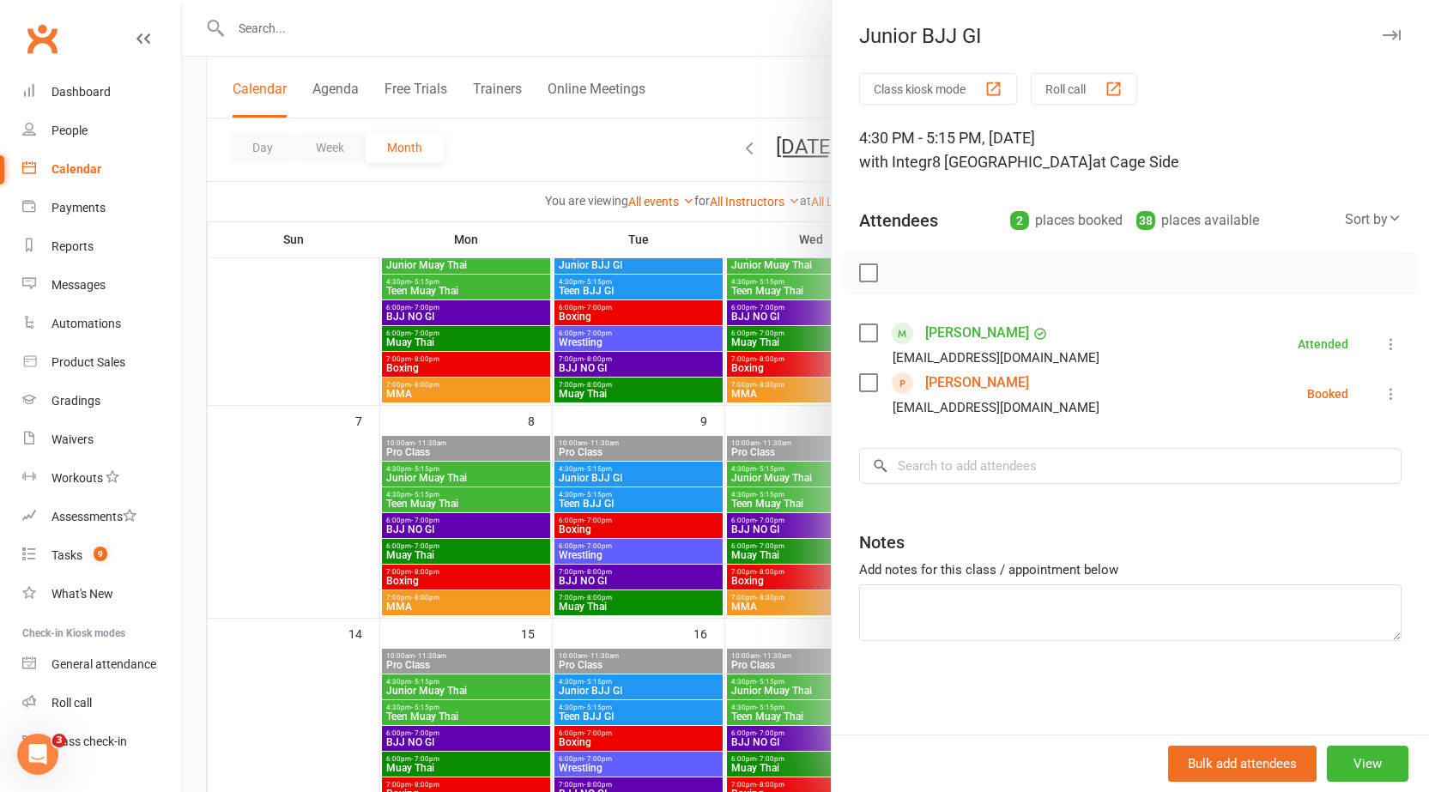
click at [760, 449] on div at bounding box center [805, 396] width 1247 height 792
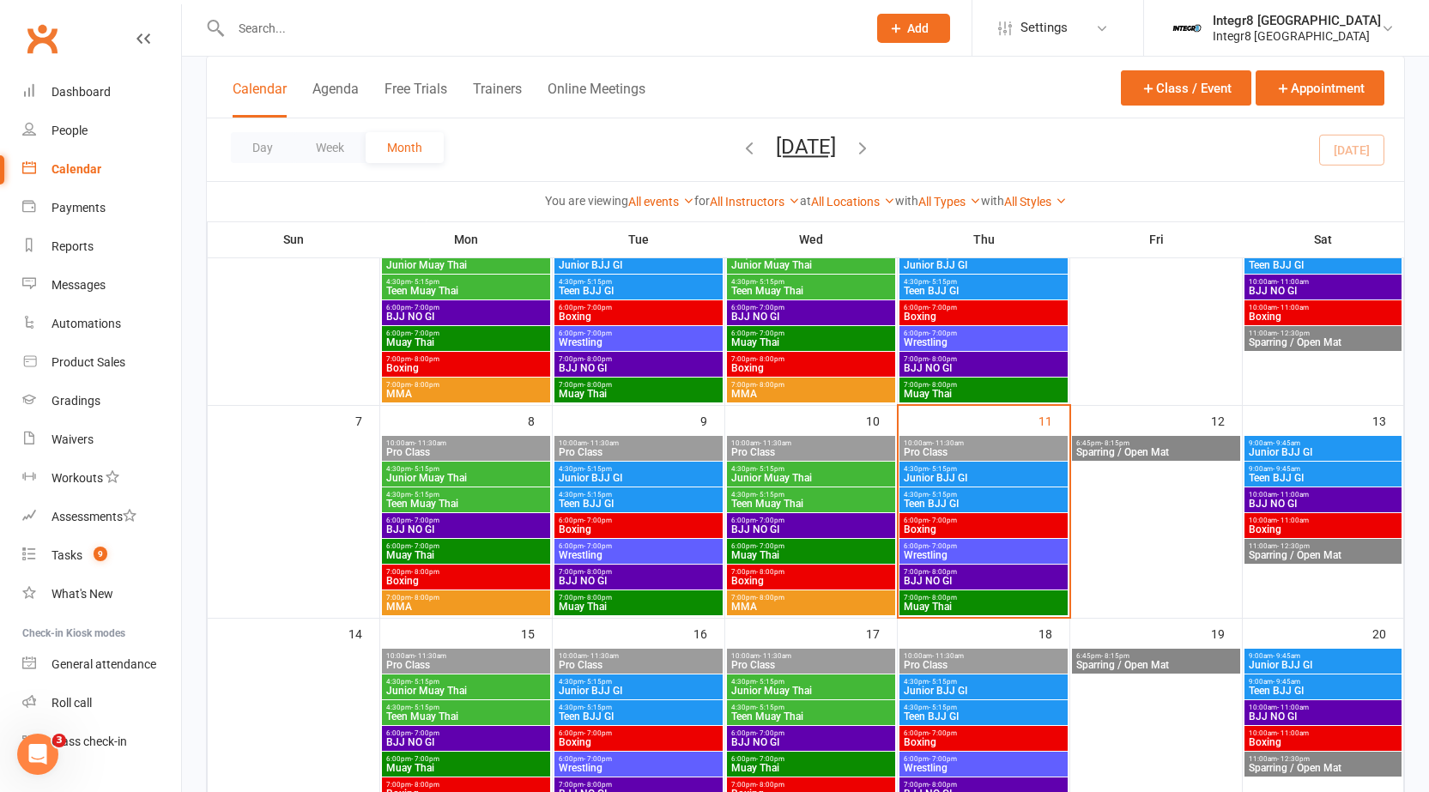
click at [839, 482] on span "Junior Muay Thai" at bounding box center [810, 478] width 161 height 10
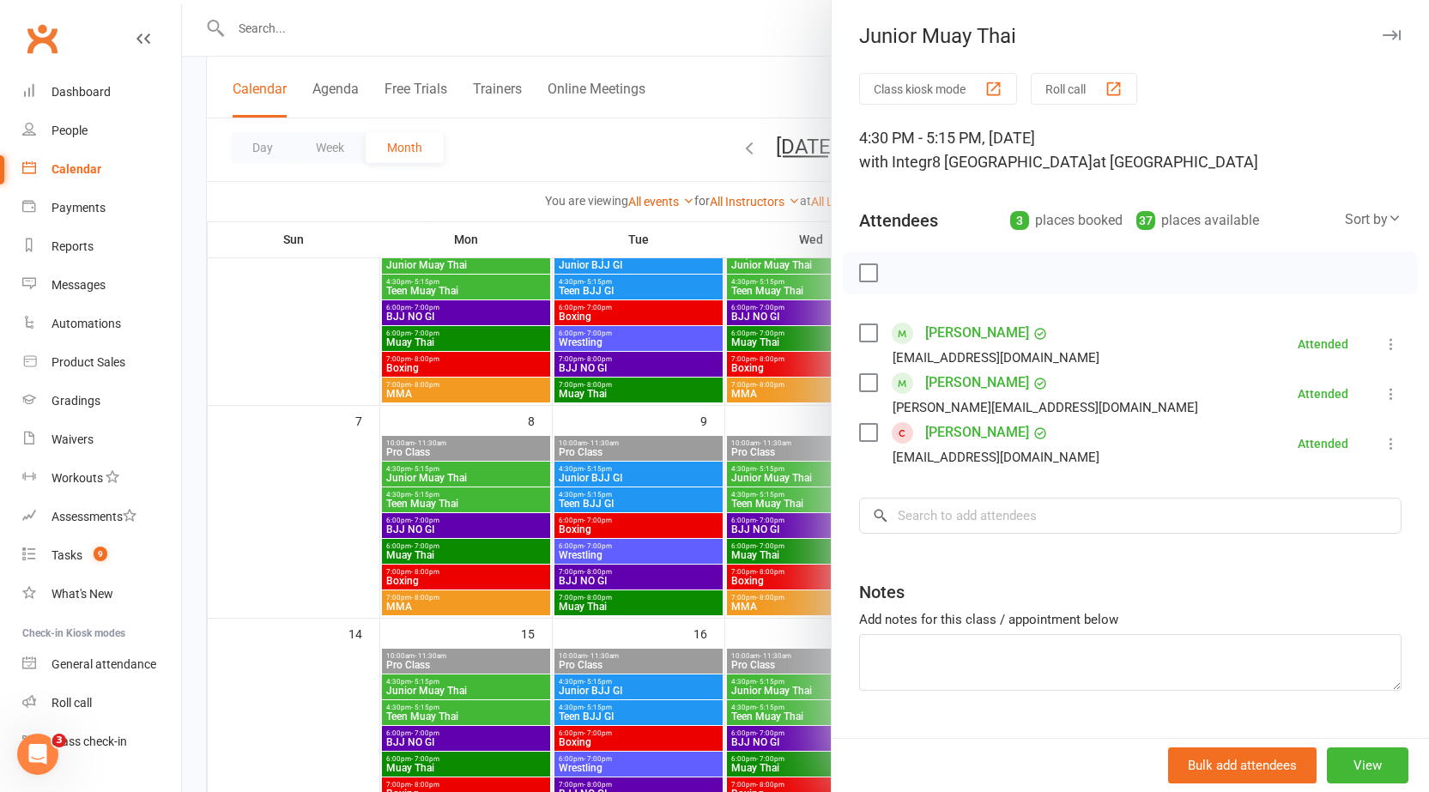
click at [784, 474] on div at bounding box center [805, 396] width 1247 height 792
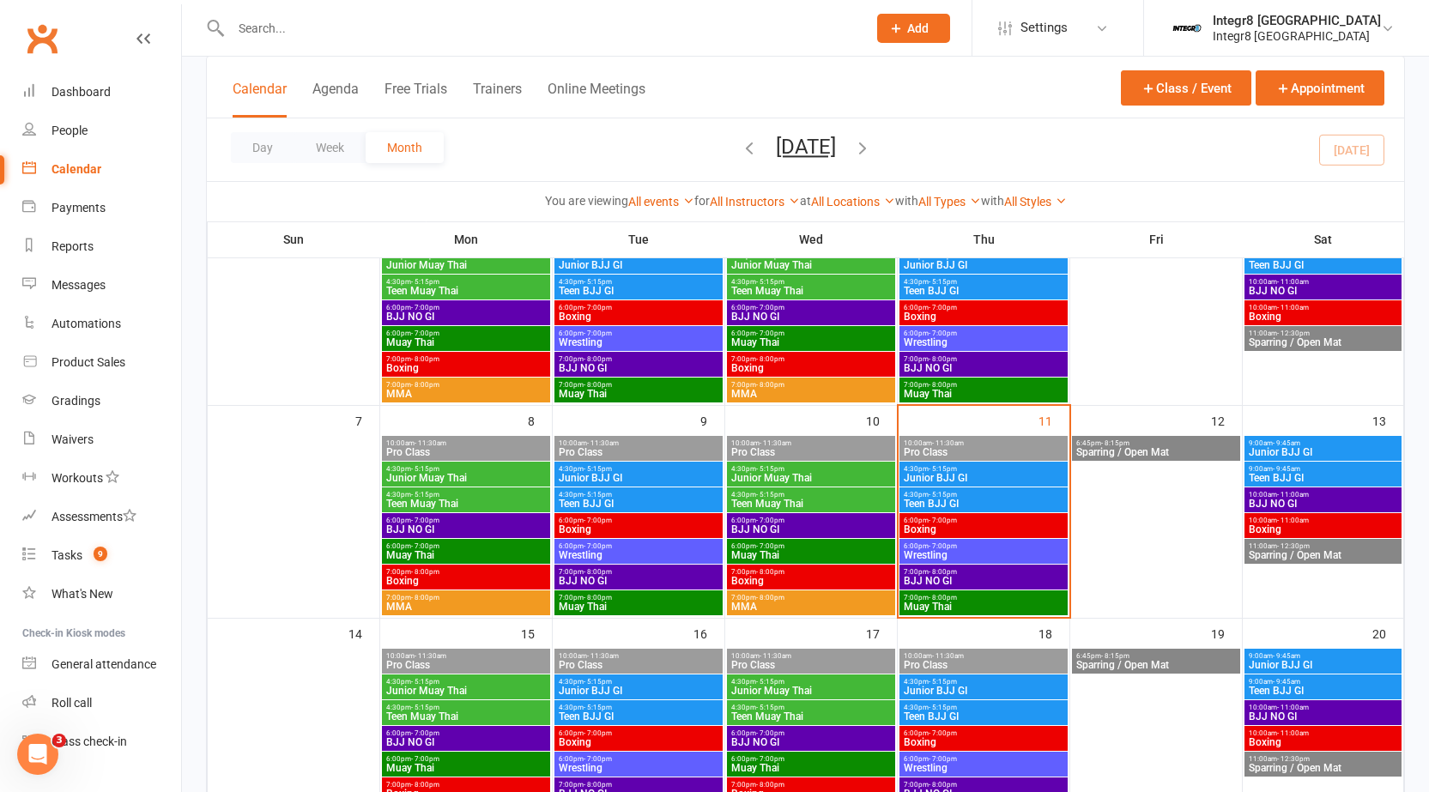
click at [788, 495] on span "4:30pm - 5:15pm" at bounding box center [810, 495] width 161 height 8
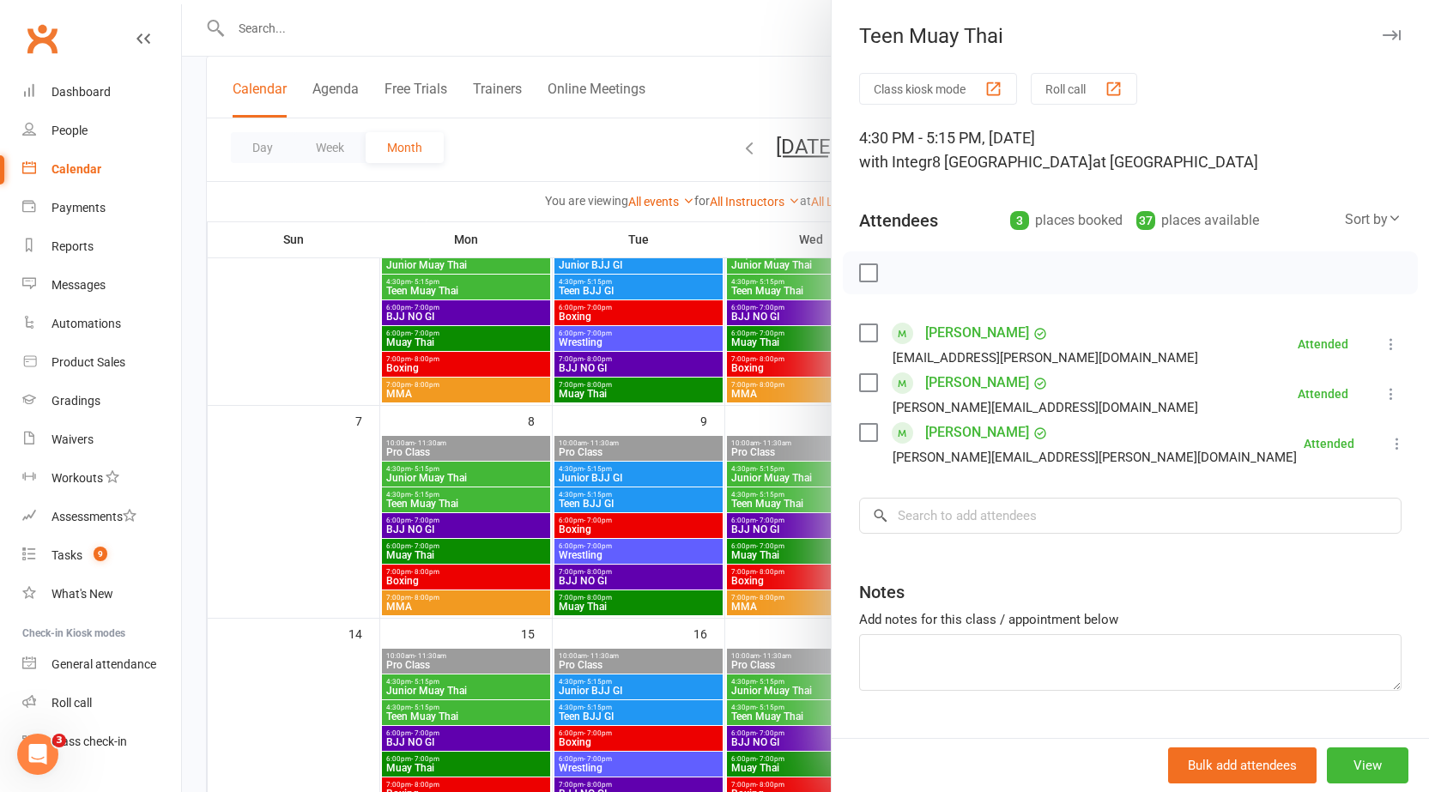
click at [741, 495] on div at bounding box center [805, 396] width 1247 height 792
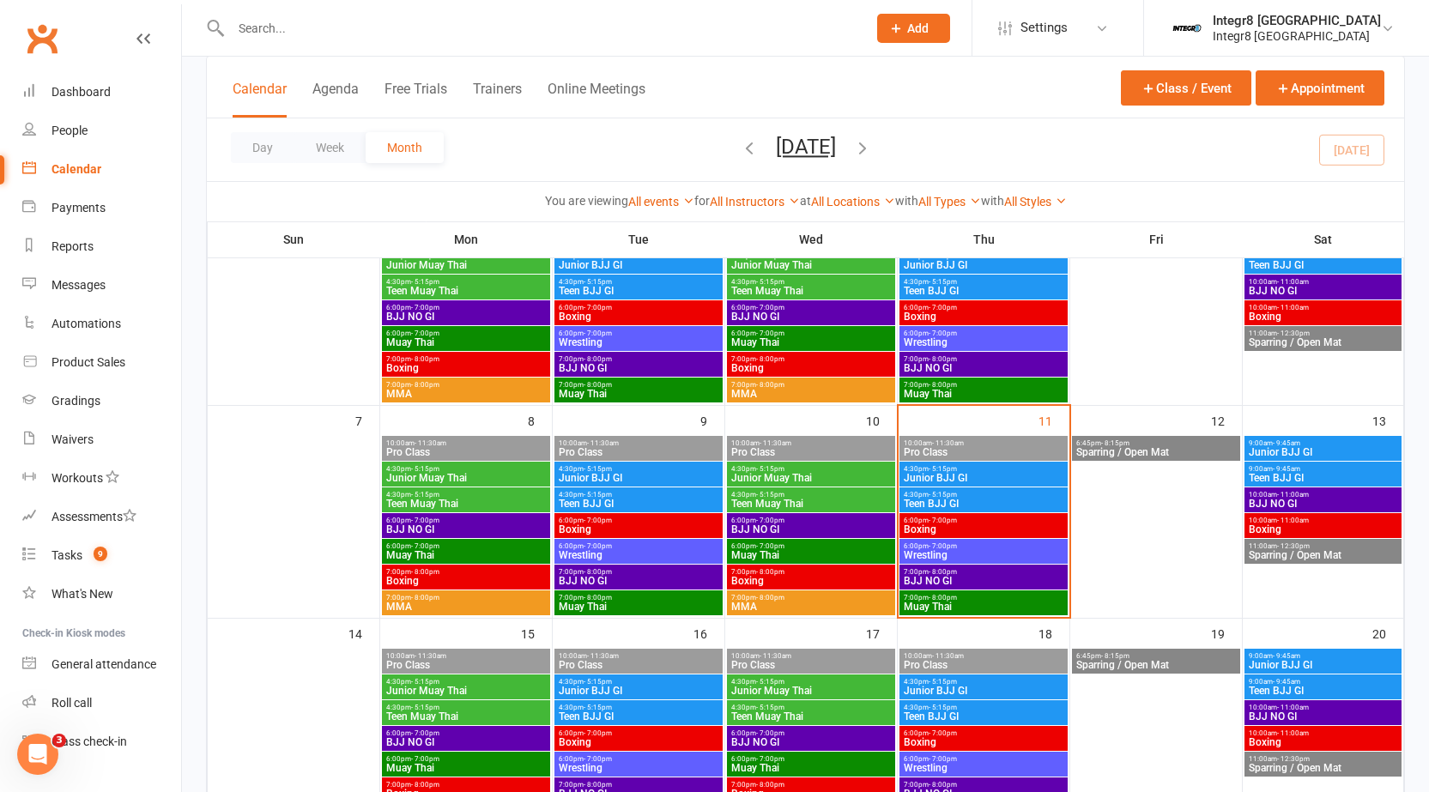
click at [774, 475] on span "Junior Muay Thai" at bounding box center [810, 478] width 161 height 10
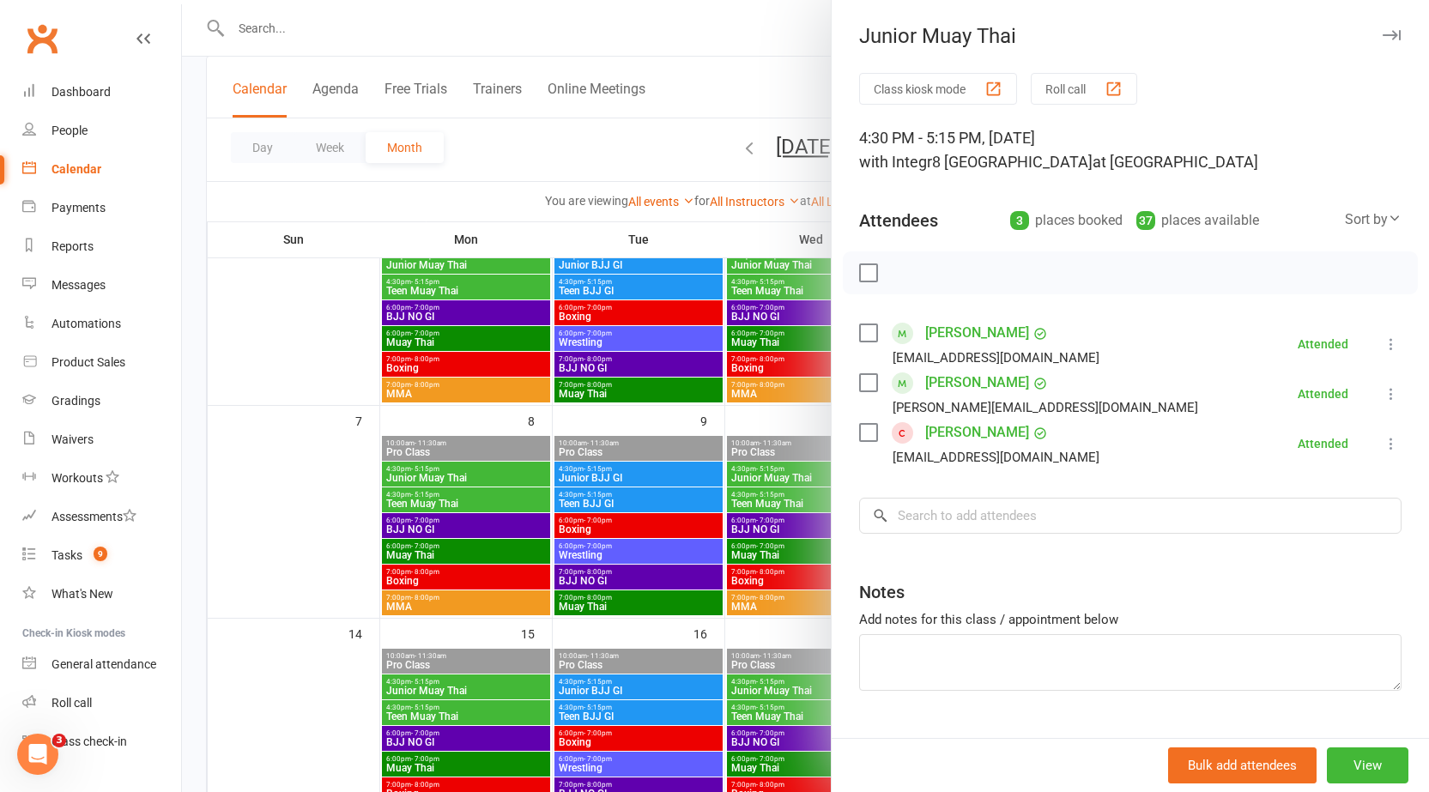
click at [774, 475] on div at bounding box center [805, 396] width 1247 height 792
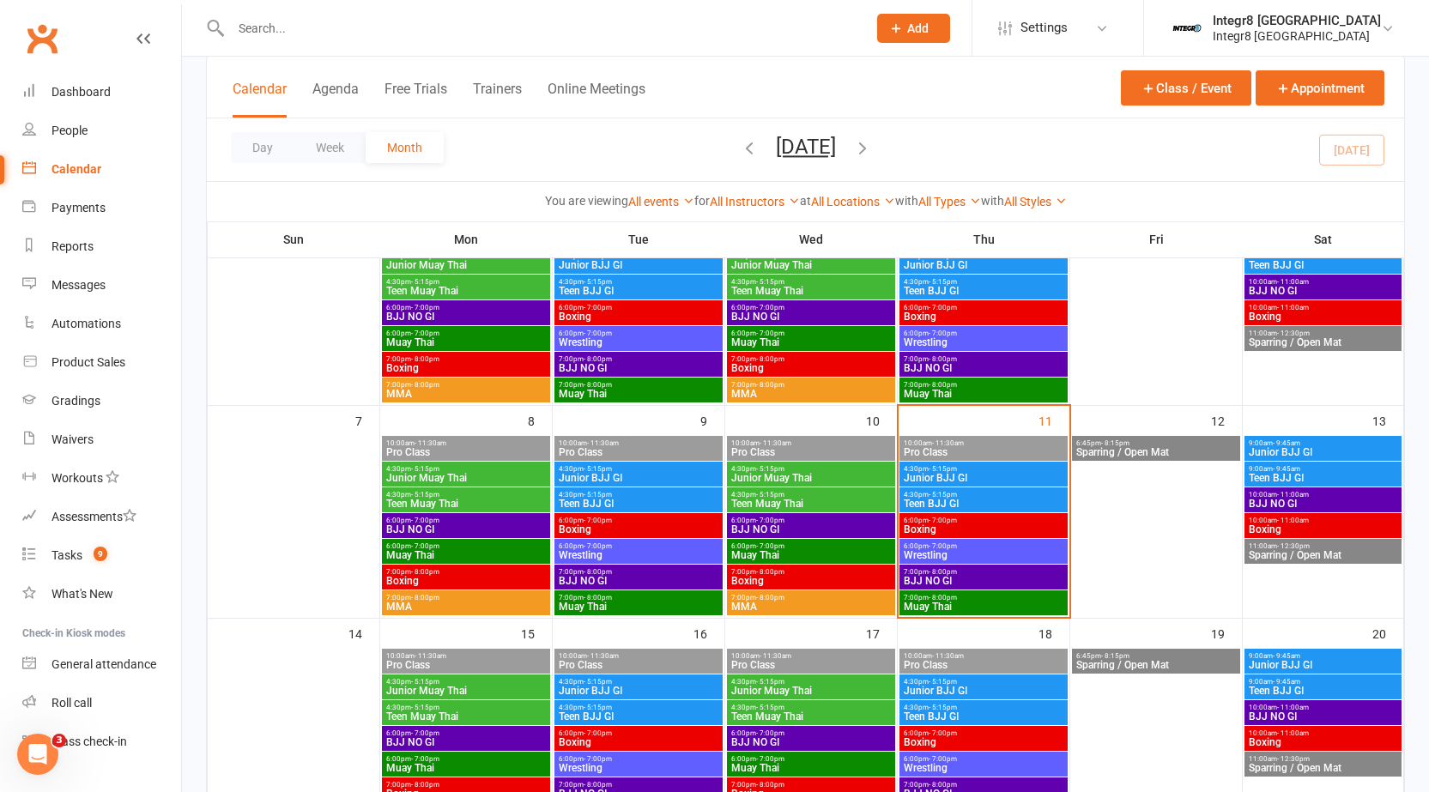
click at [773, 500] on span "Teen Muay Thai" at bounding box center [810, 504] width 161 height 10
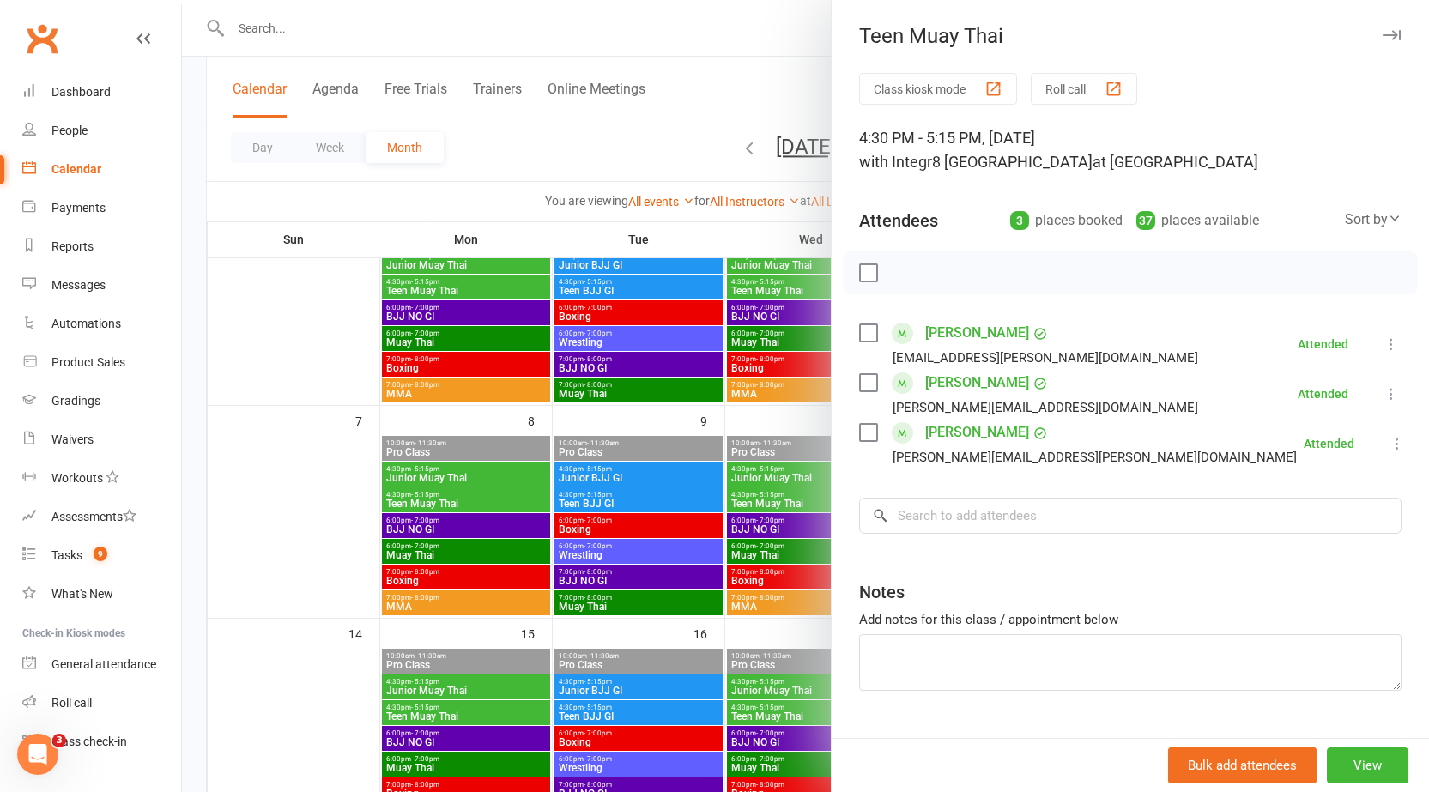
click at [763, 502] on div at bounding box center [805, 396] width 1247 height 792
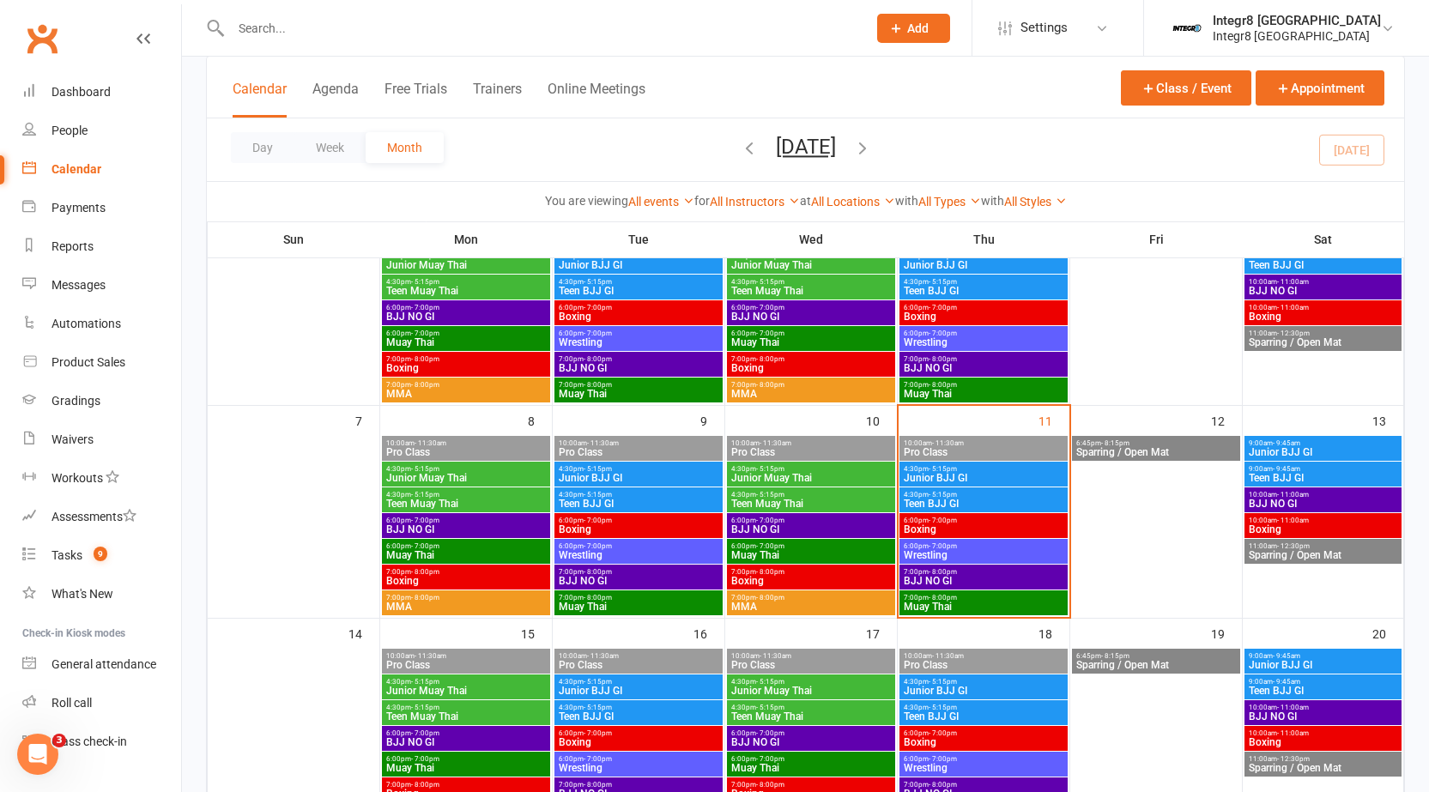
click at [782, 531] on span "BJJ NO GI" at bounding box center [810, 529] width 161 height 10
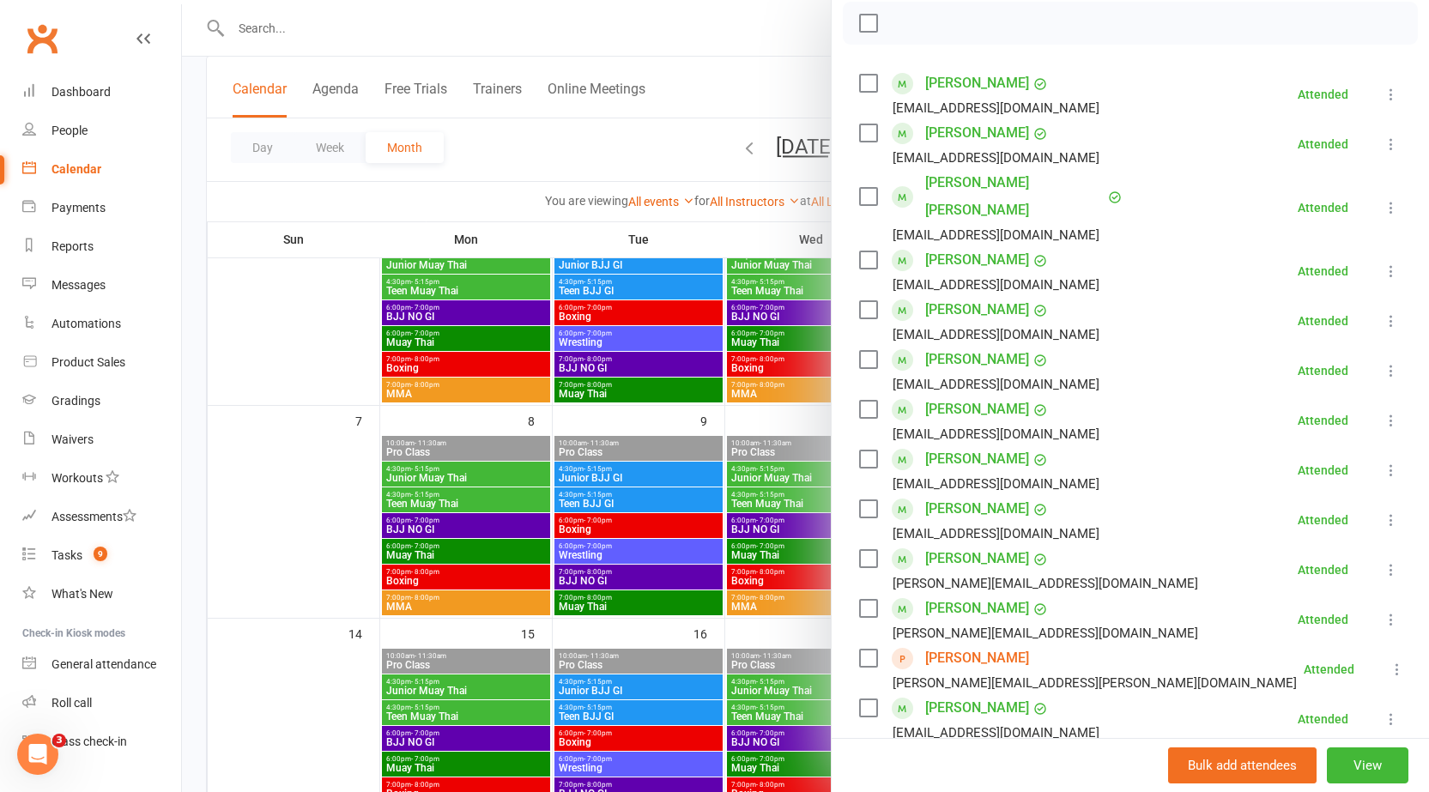
scroll to position [343, 0]
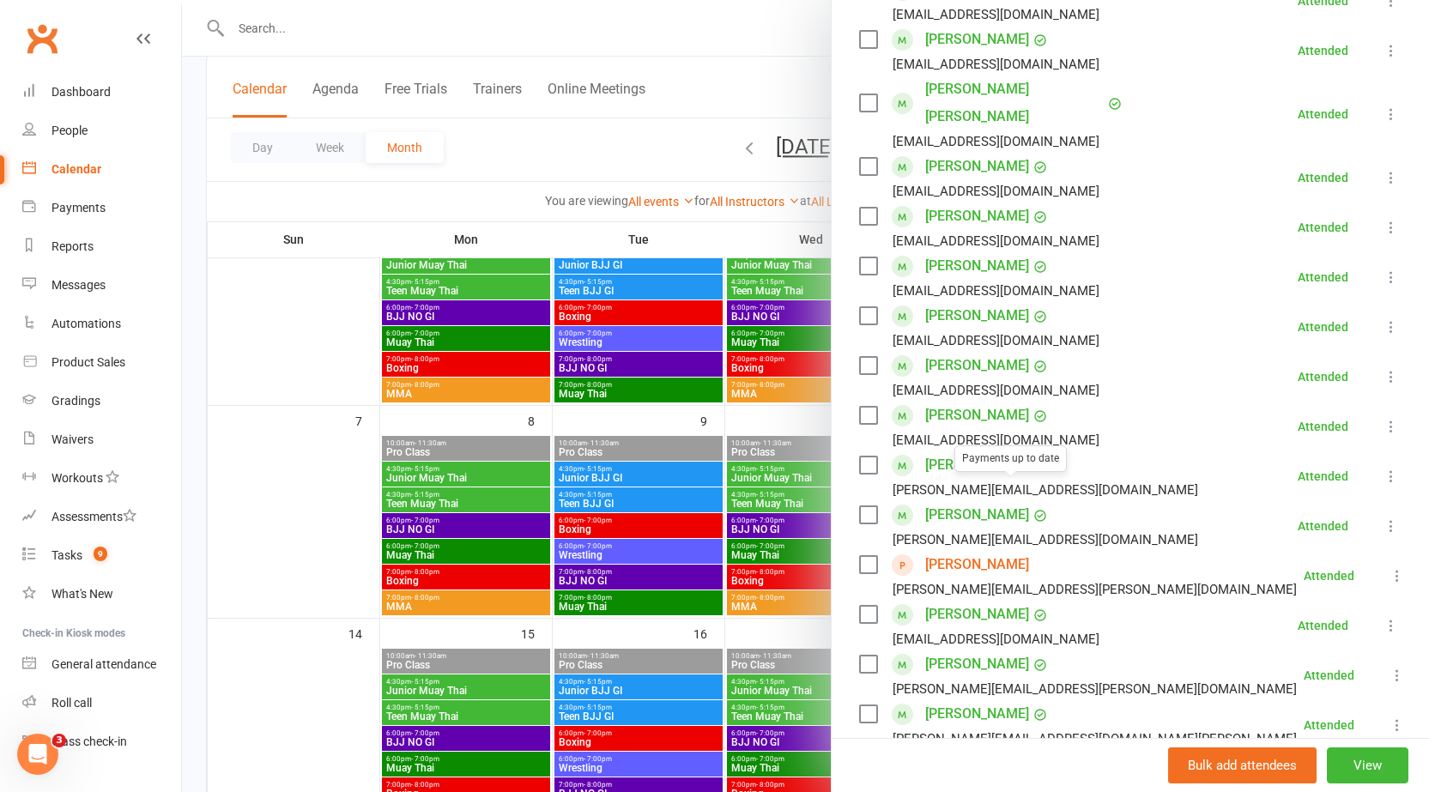
click at [754, 468] on div at bounding box center [805, 396] width 1247 height 792
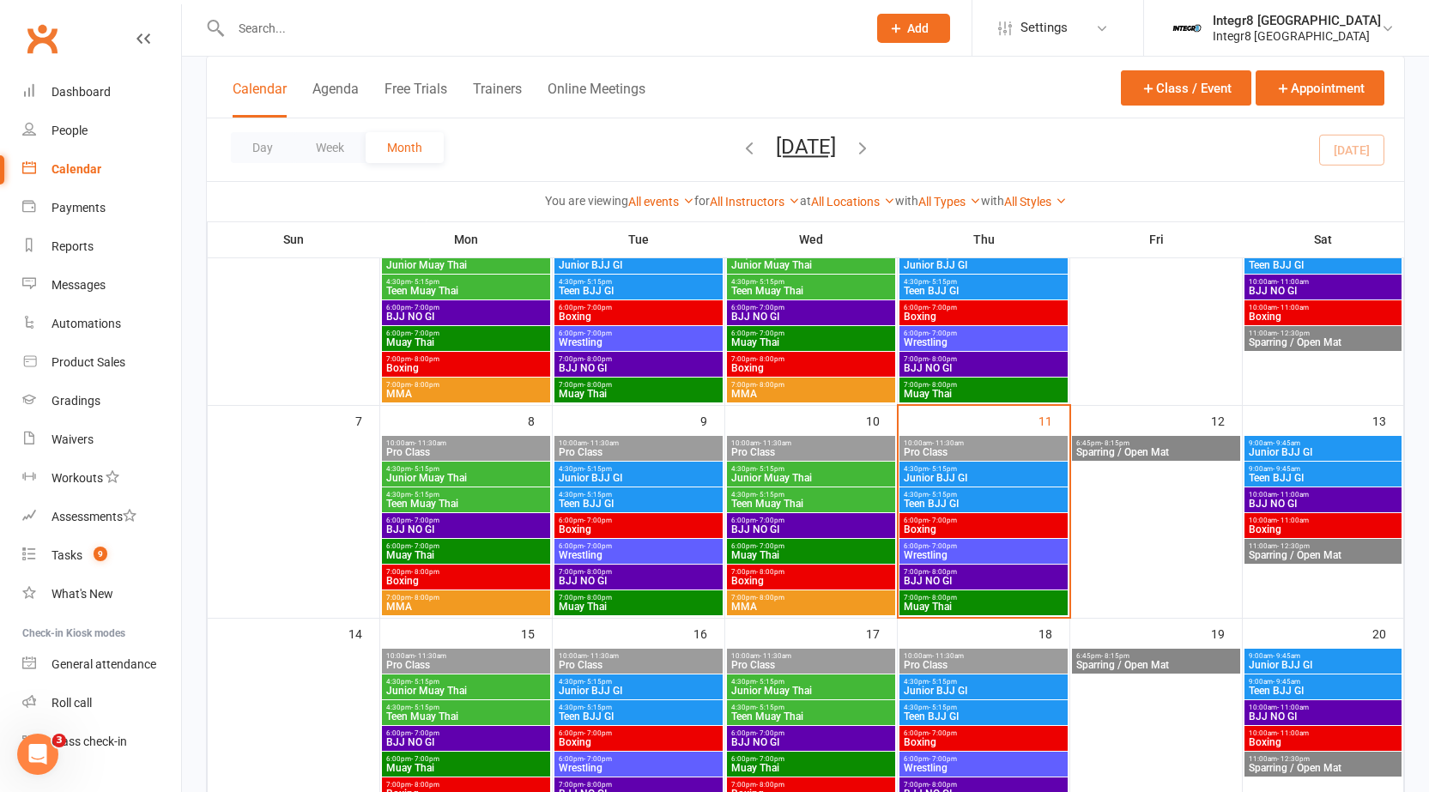
click at [768, 480] on span "Junior Muay Thai" at bounding box center [810, 478] width 161 height 10
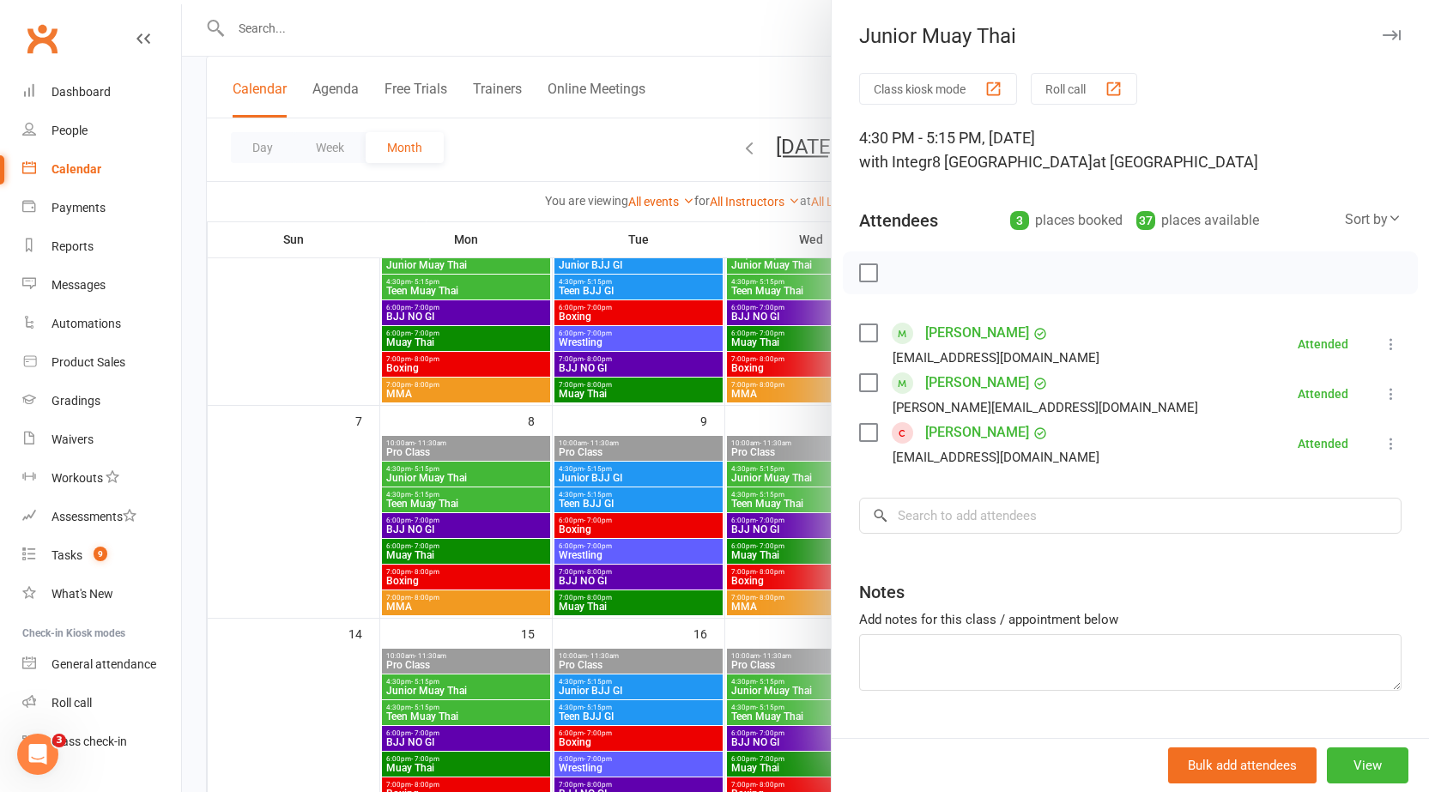
click at [768, 481] on div at bounding box center [805, 396] width 1247 height 792
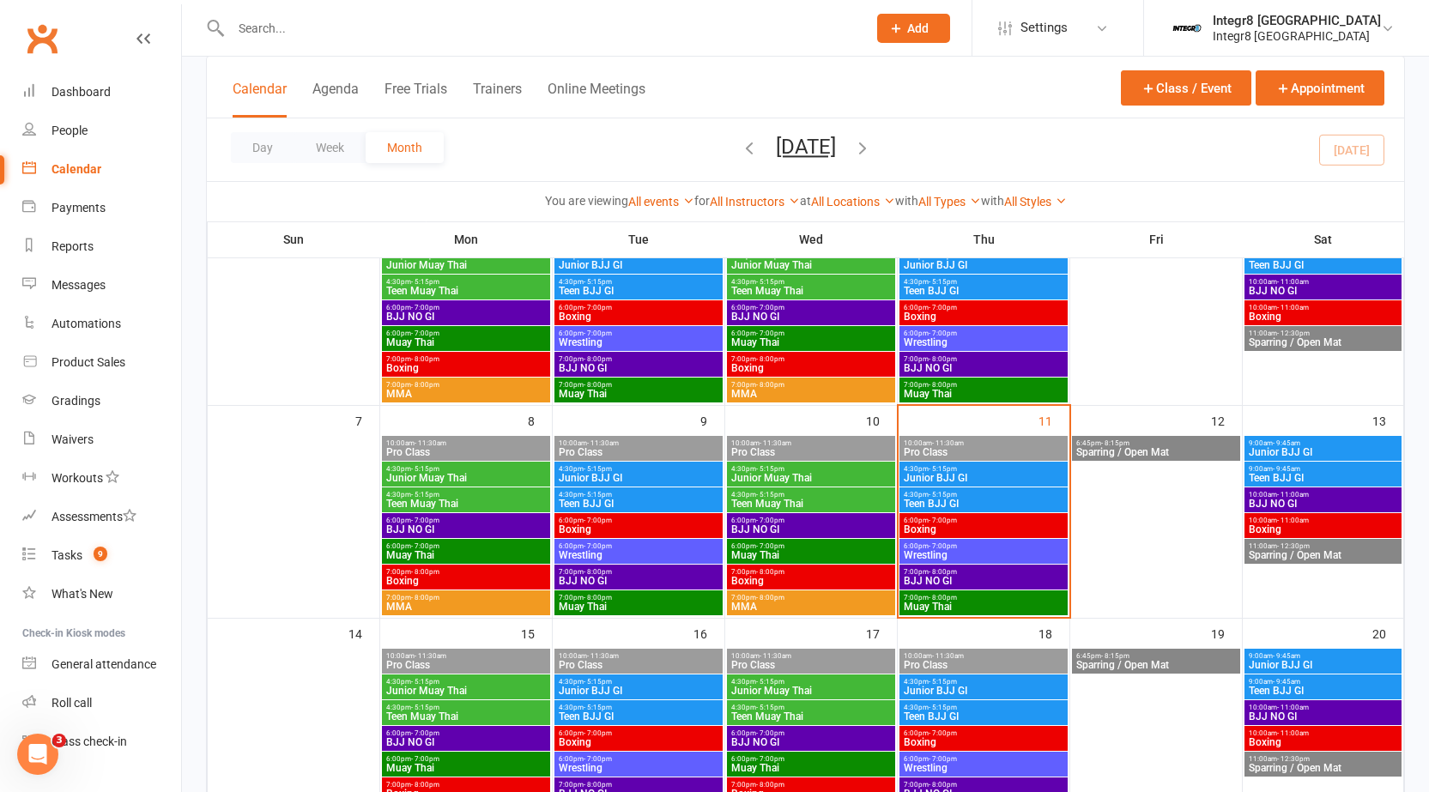
scroll to position [86, 0]
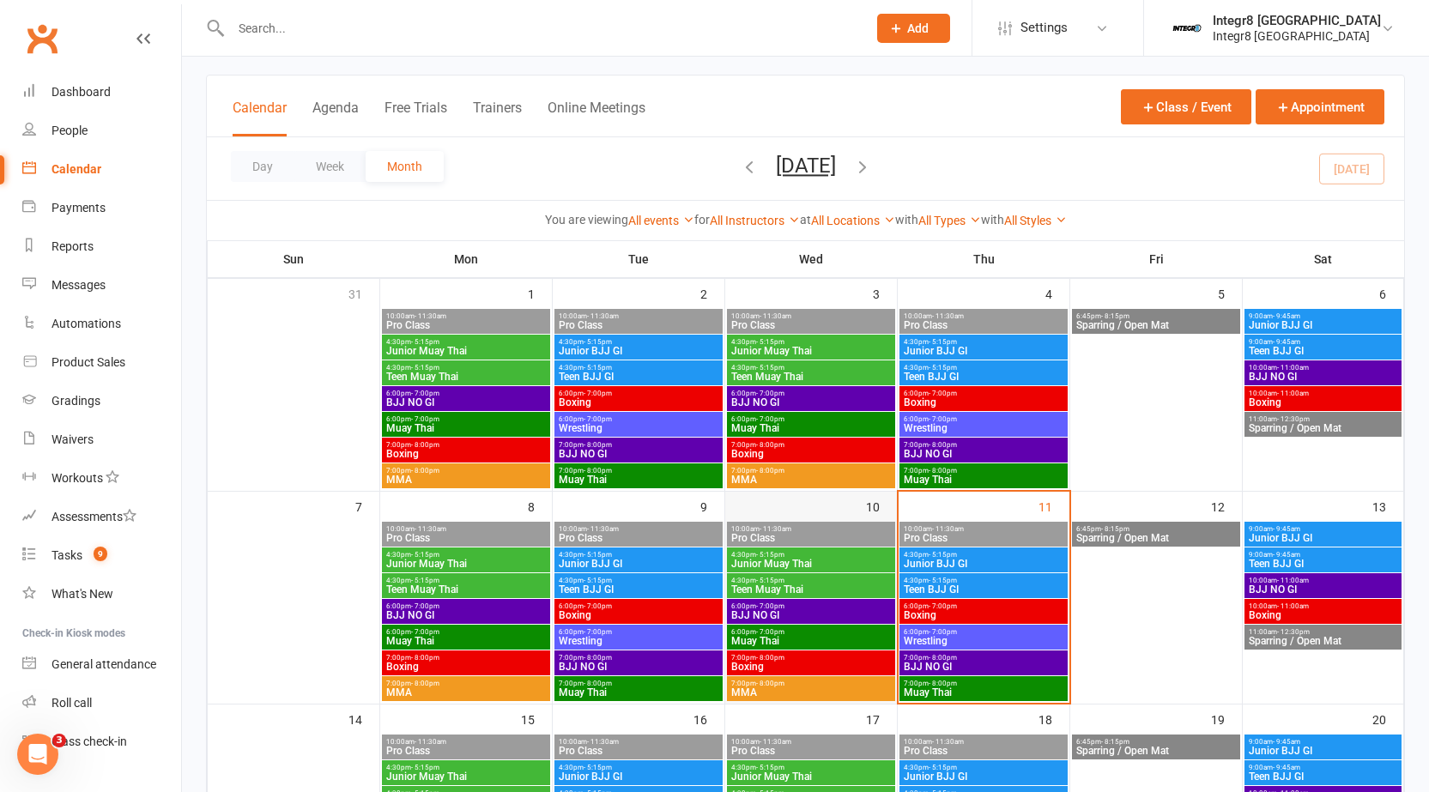
drag, startPoint x: 866, startPoint y: 504, endPoint x: 889, endPoint y: 512, distance: 24.7
click at [888, 512] on div "10" at bounding box center [881, 506] width 31 height 28
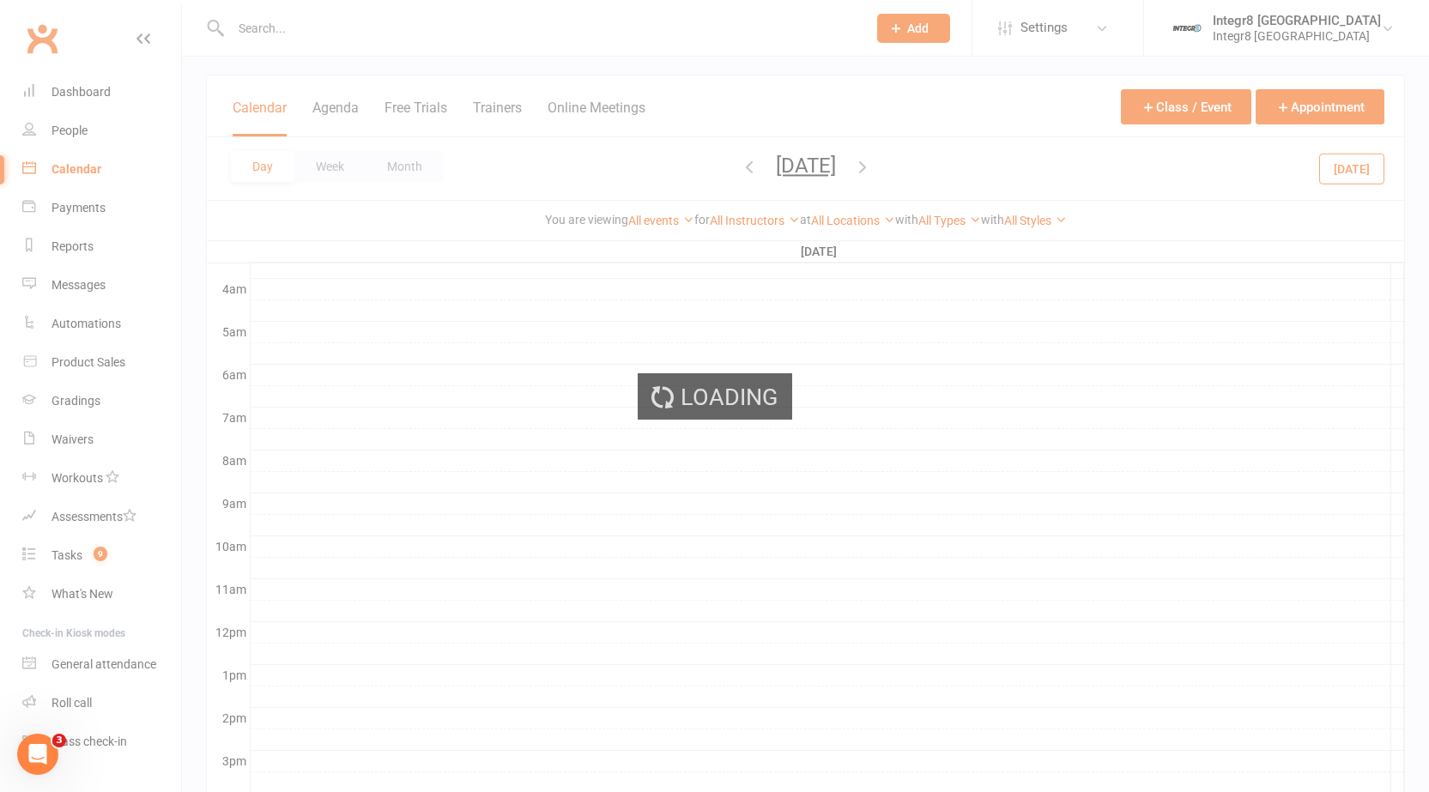
scroll to position [0, 0]
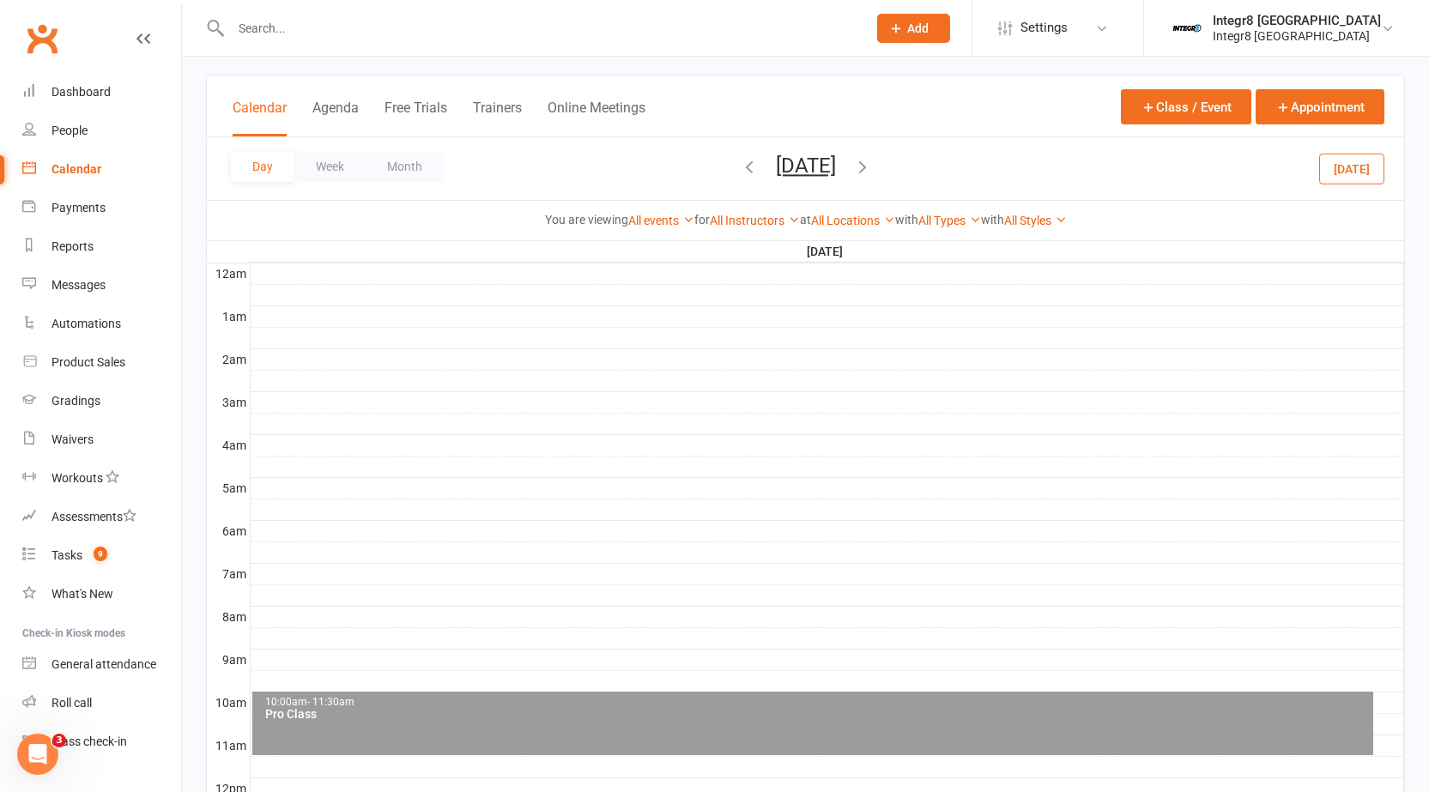
click at [269, 109] on button "Calendar" at bounding box center [260, 118] width 54 height 37
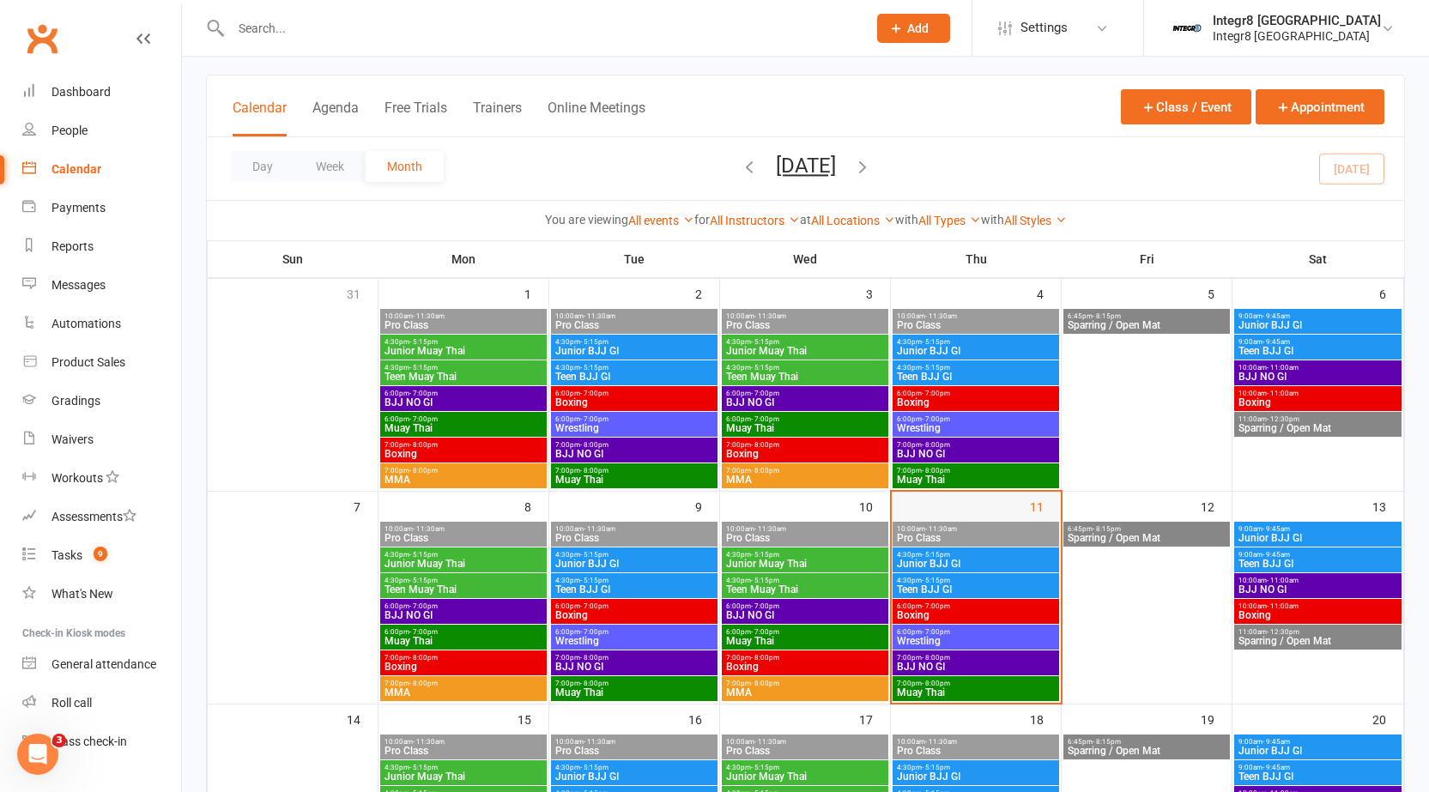
scroll to position [257, 0]
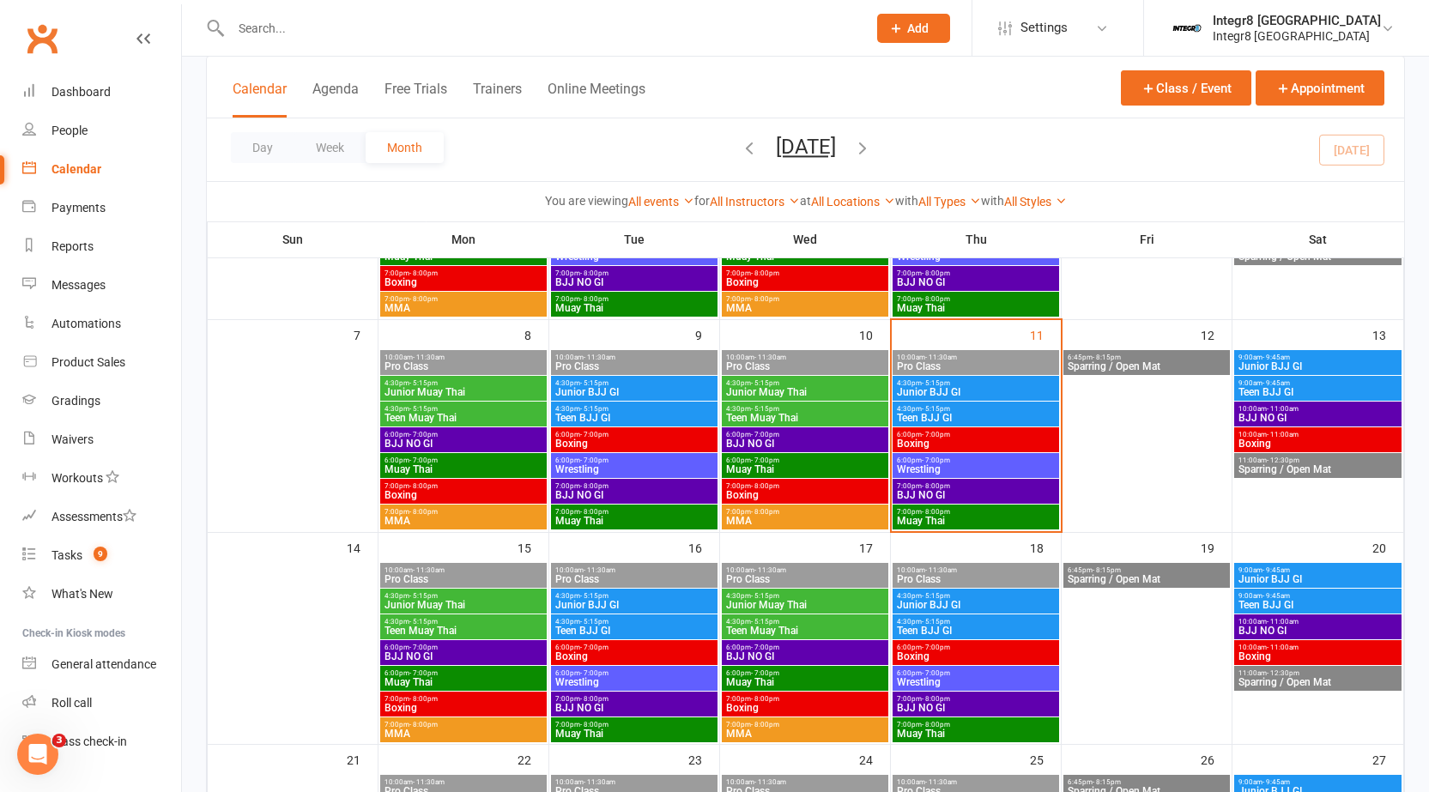
click at [1003, 390] on span "Junior BJJ GI" at bounding box center [976, 392] width 160 height 10
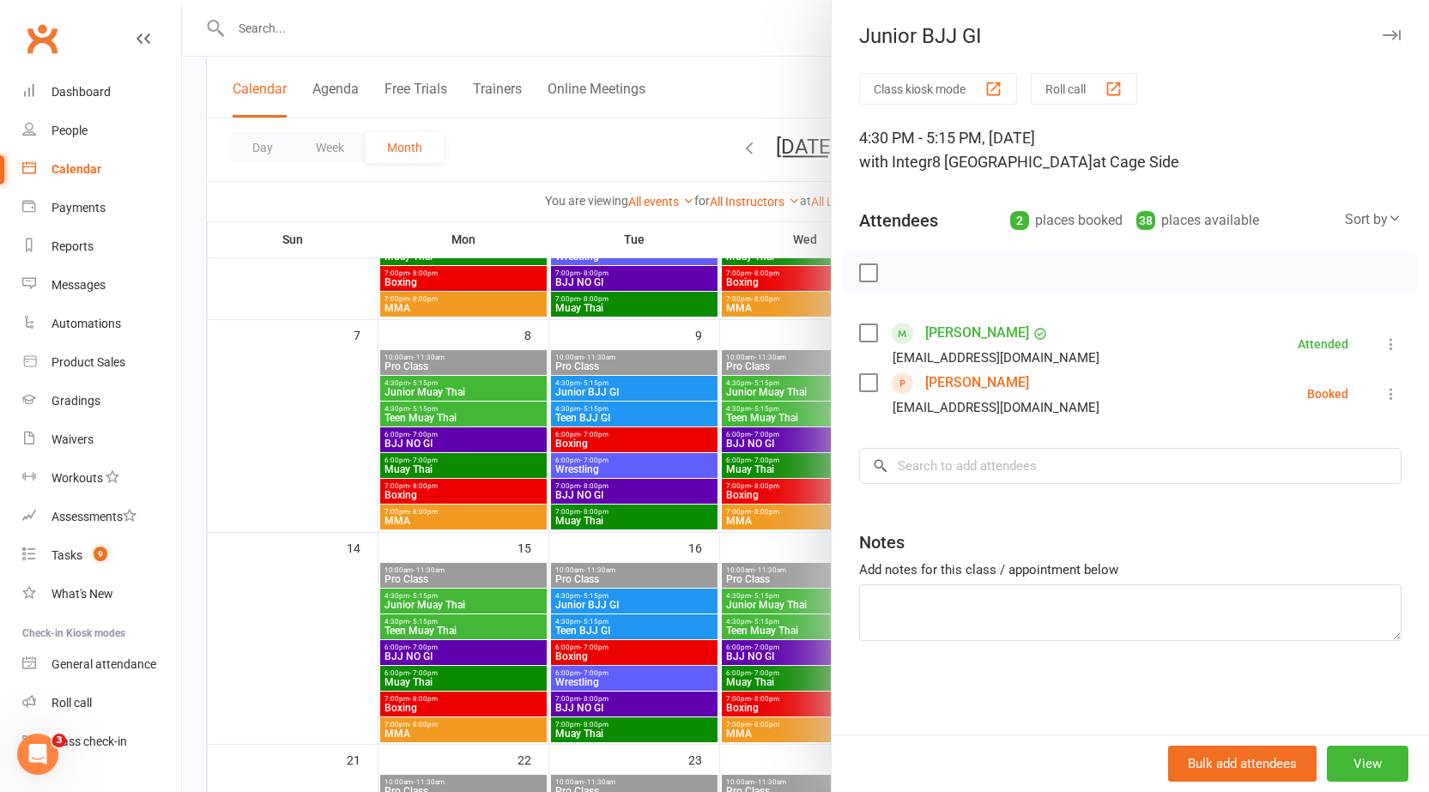
click at [727, 393] on div at bounding box center [805, 396] width 1247 height 792
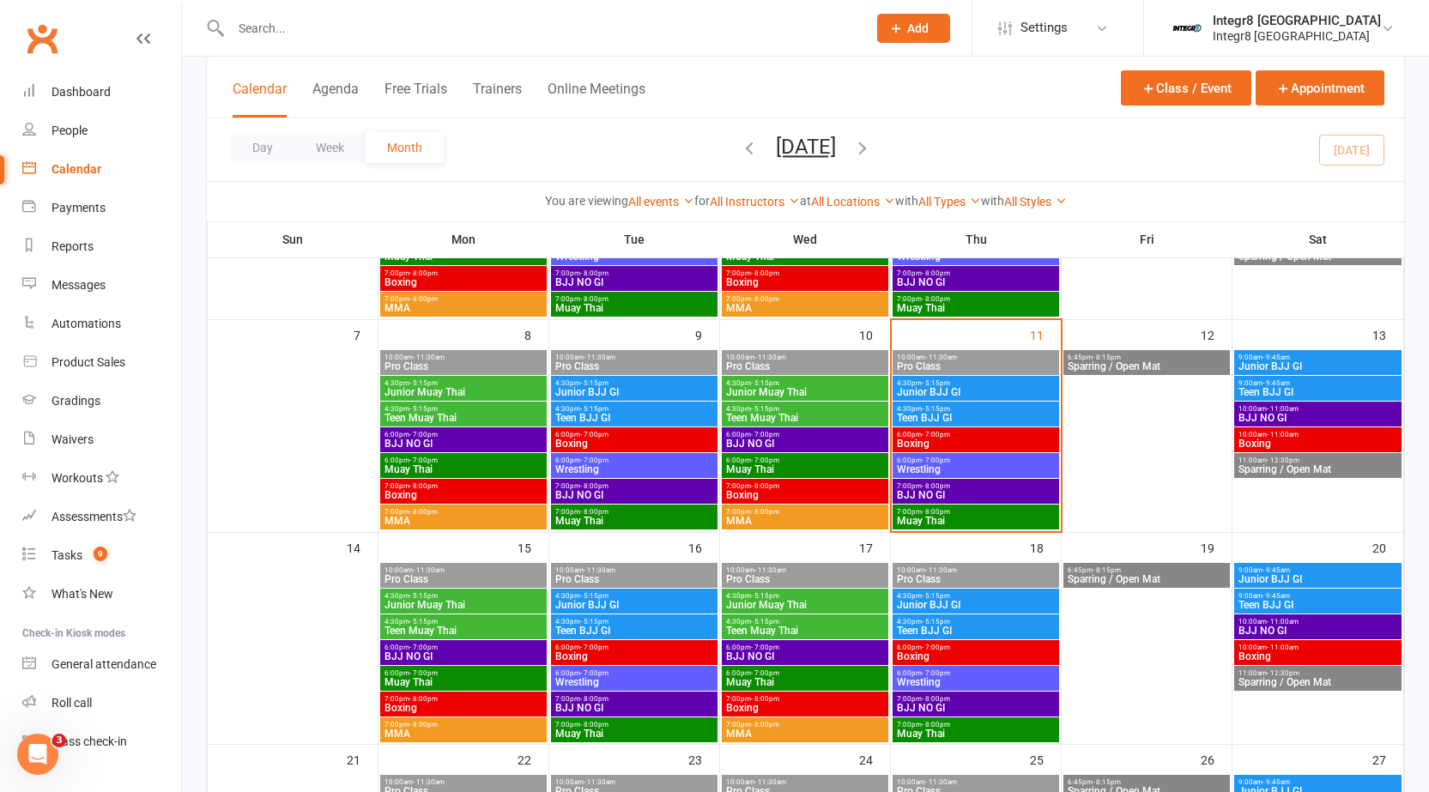
click at [966, 393] on span "Junior BJJ GI" at bounding box center [976, 392] width 160 height 10
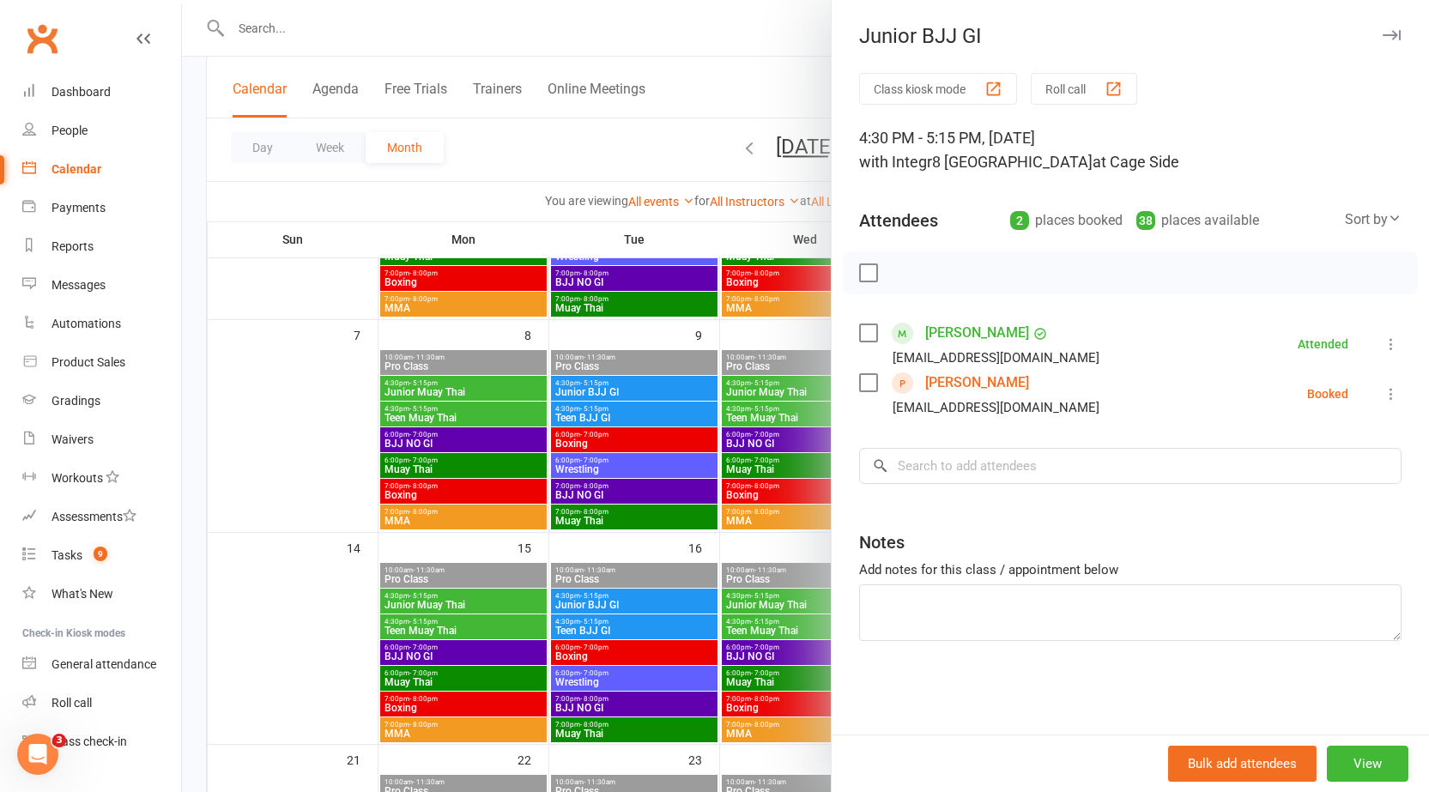
click at [702, 397] on div at bounding box center [805, 396] width 1247 height 792
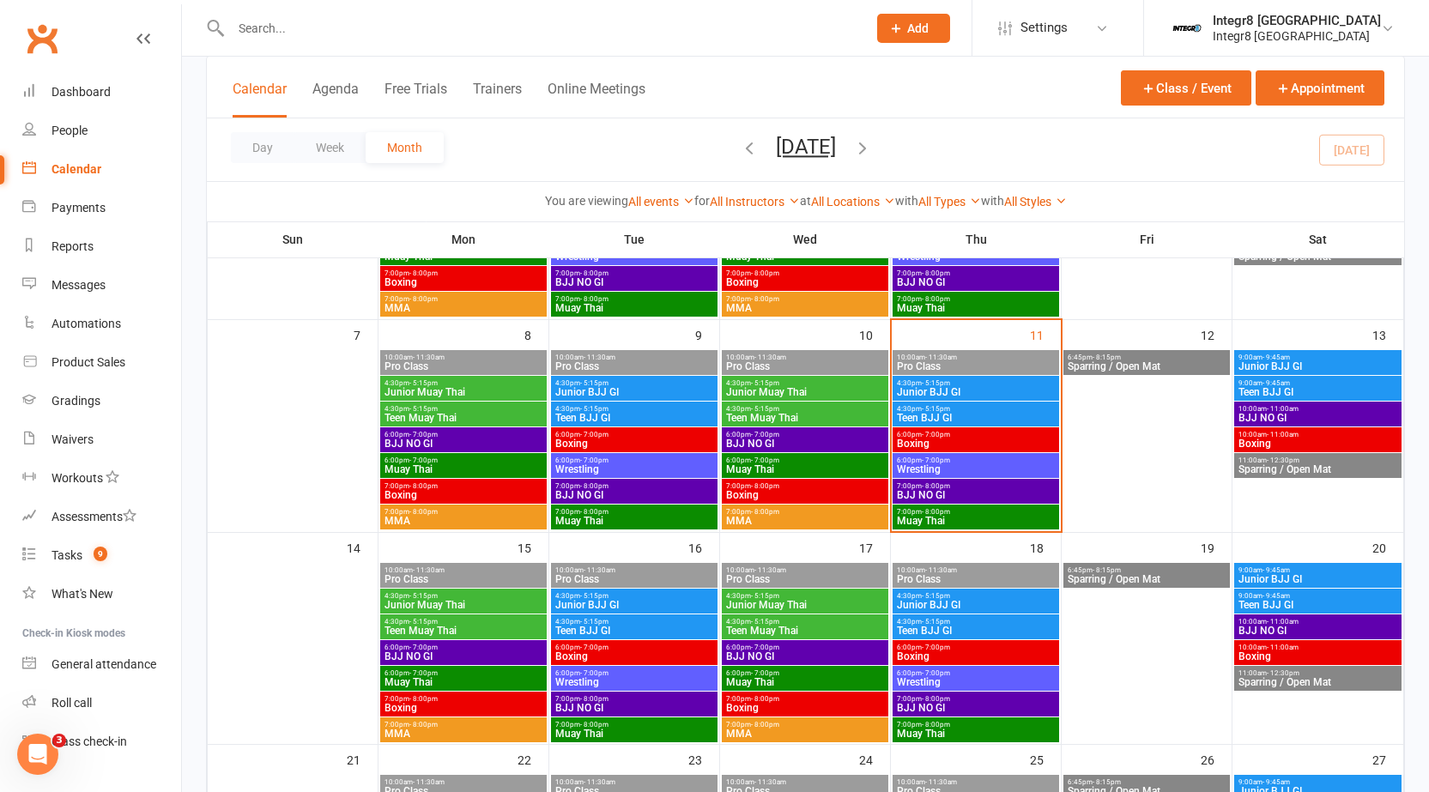
click at [767, 414] on span "Teen Muay Thai" at bounding box center [805, 418] width 160 height 10
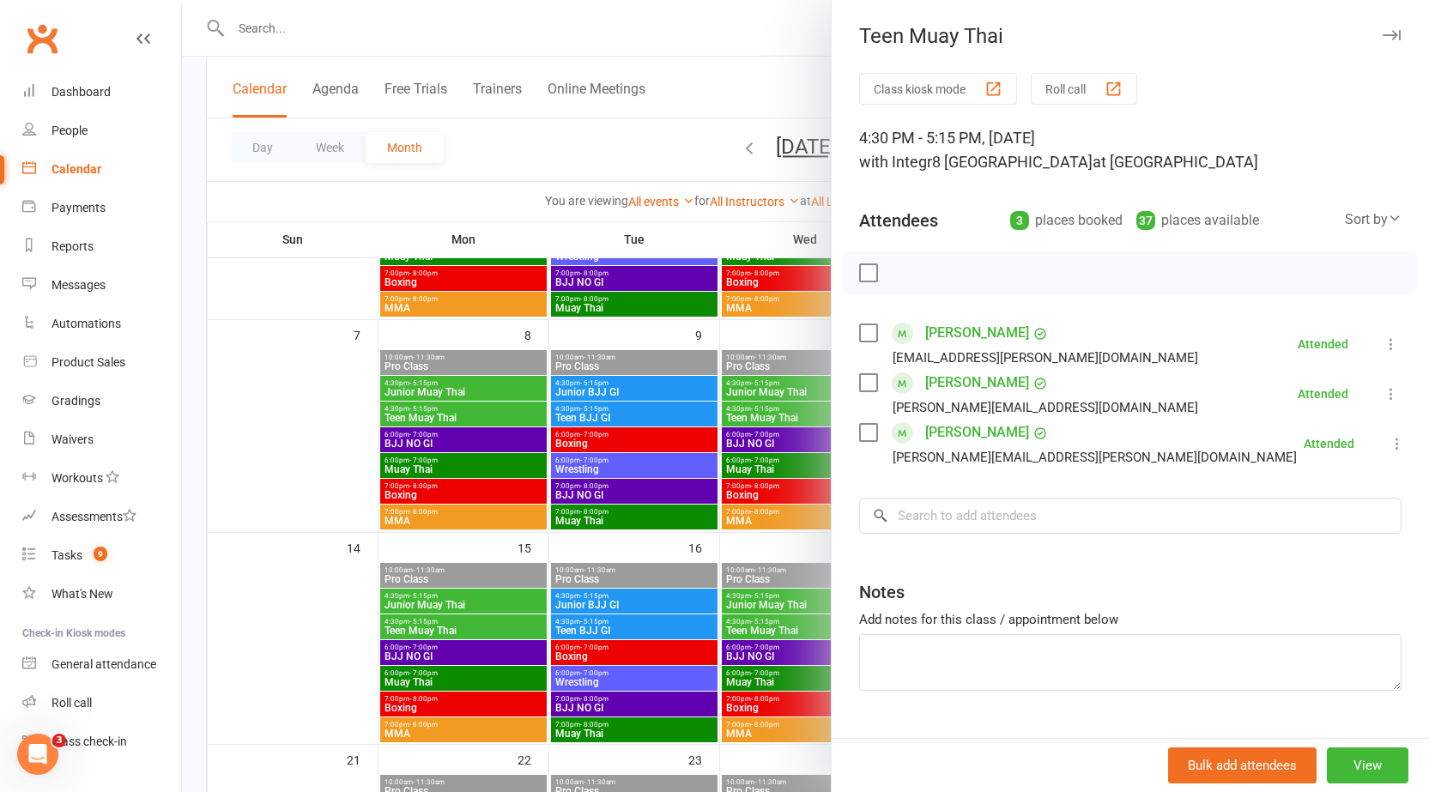
click at [772, 402] on div at bounding box center [805, 396] width 1247 height 792
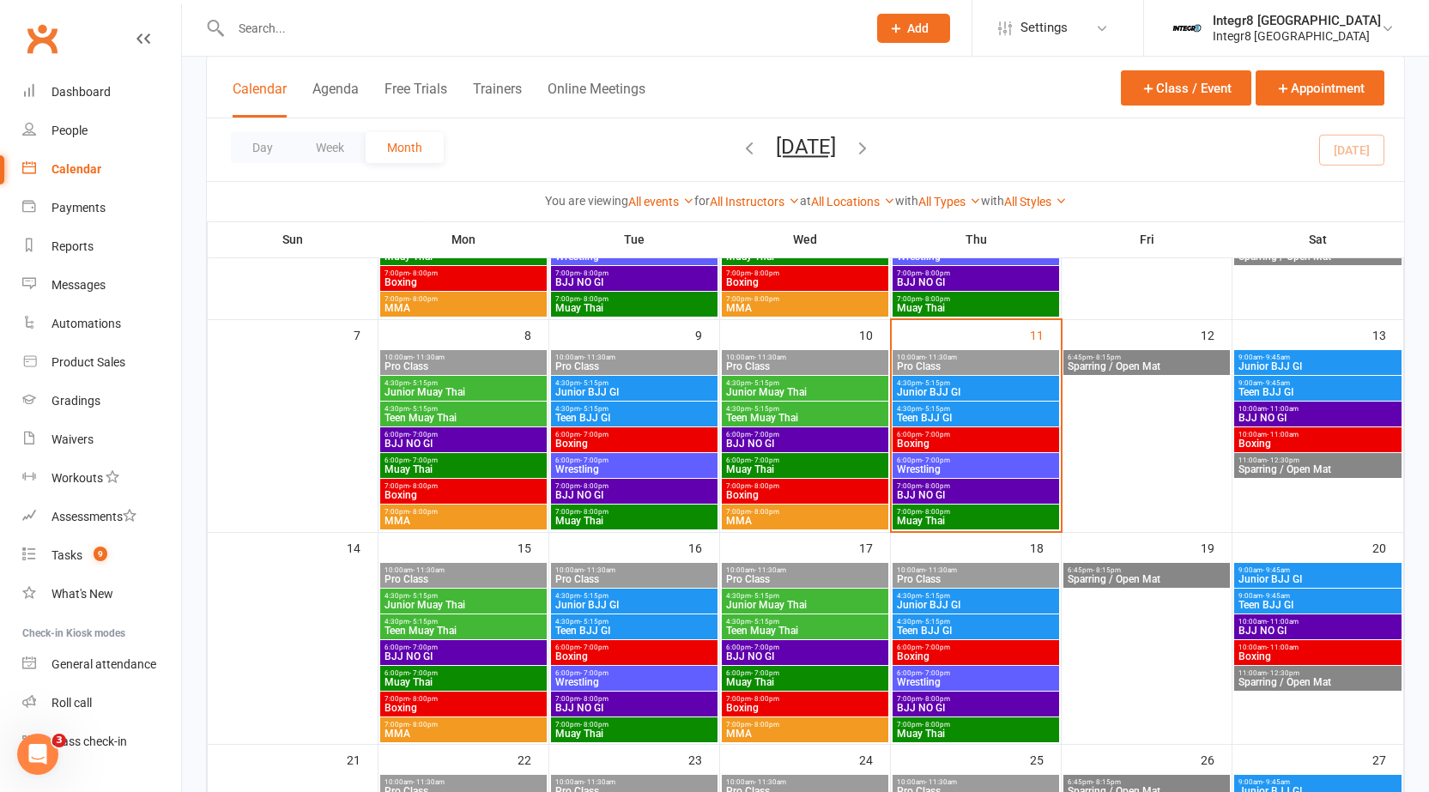
click at [826, 390] on span "Junior Muay Thai" at bounding box center [805, 392] width 160 height 10
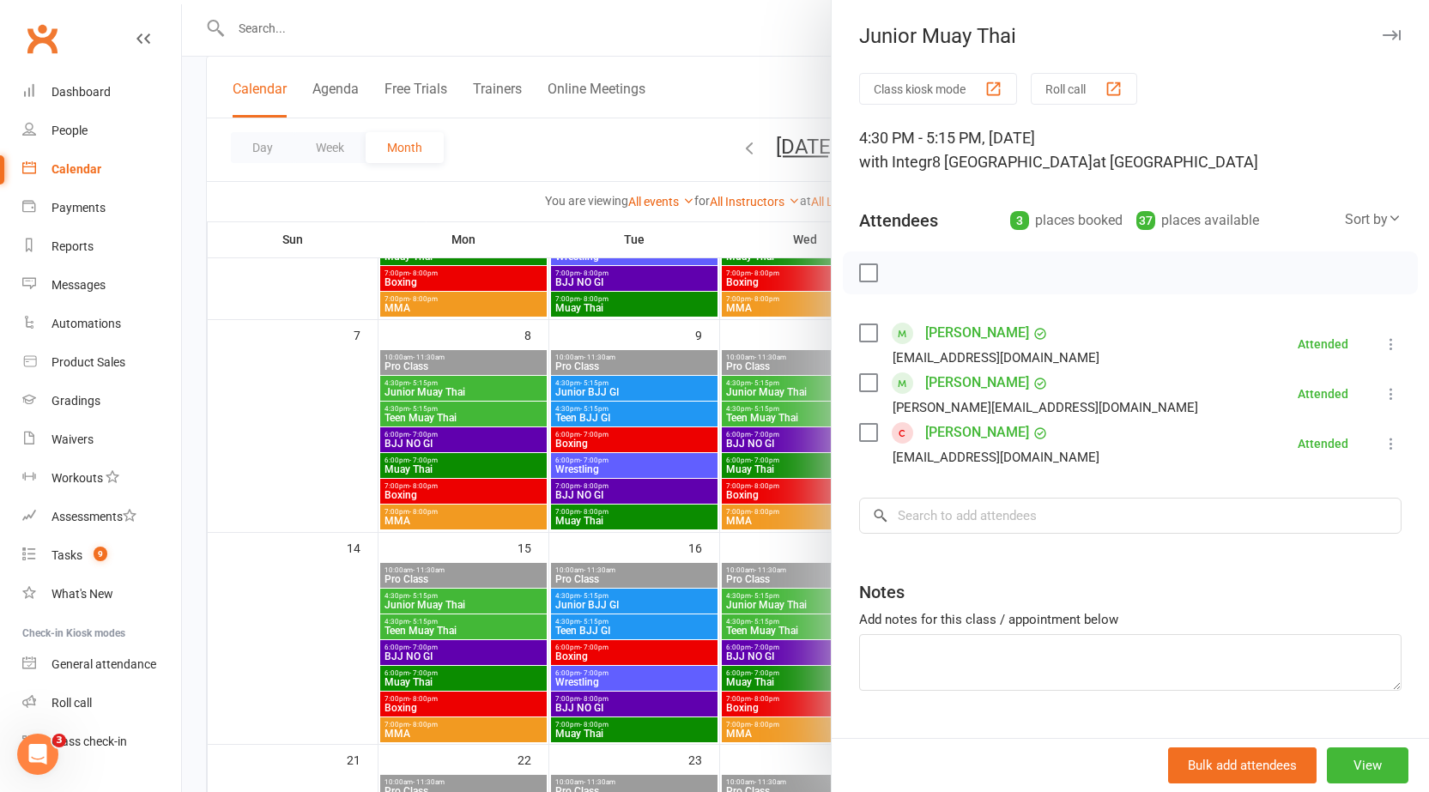
click at [802, 388] on div at bounding box center [805, 396] width 1247 height 792
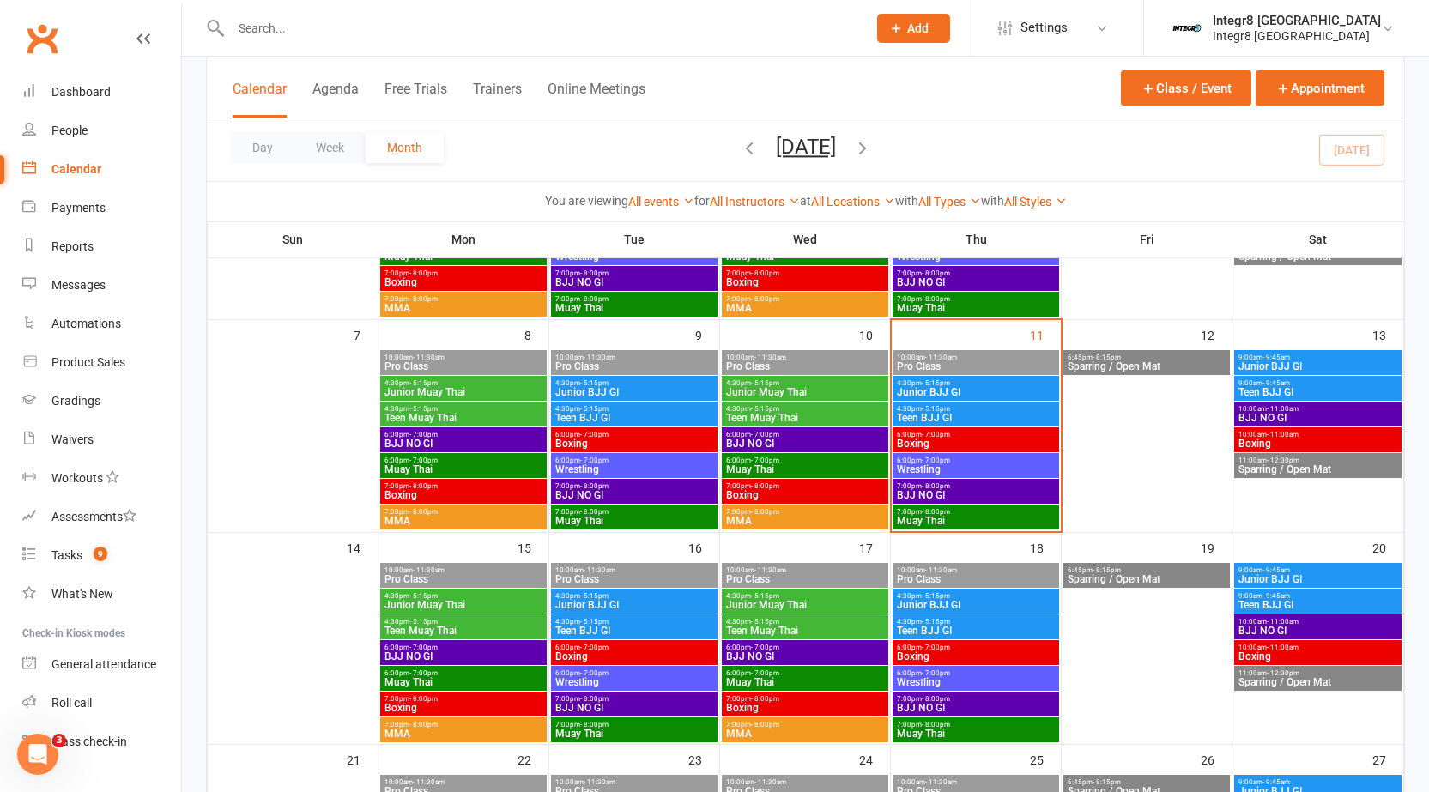
click at [810, 411] on span "4:30pm - 5:15pm" at bounding box center [805, 409] width 160 height 8
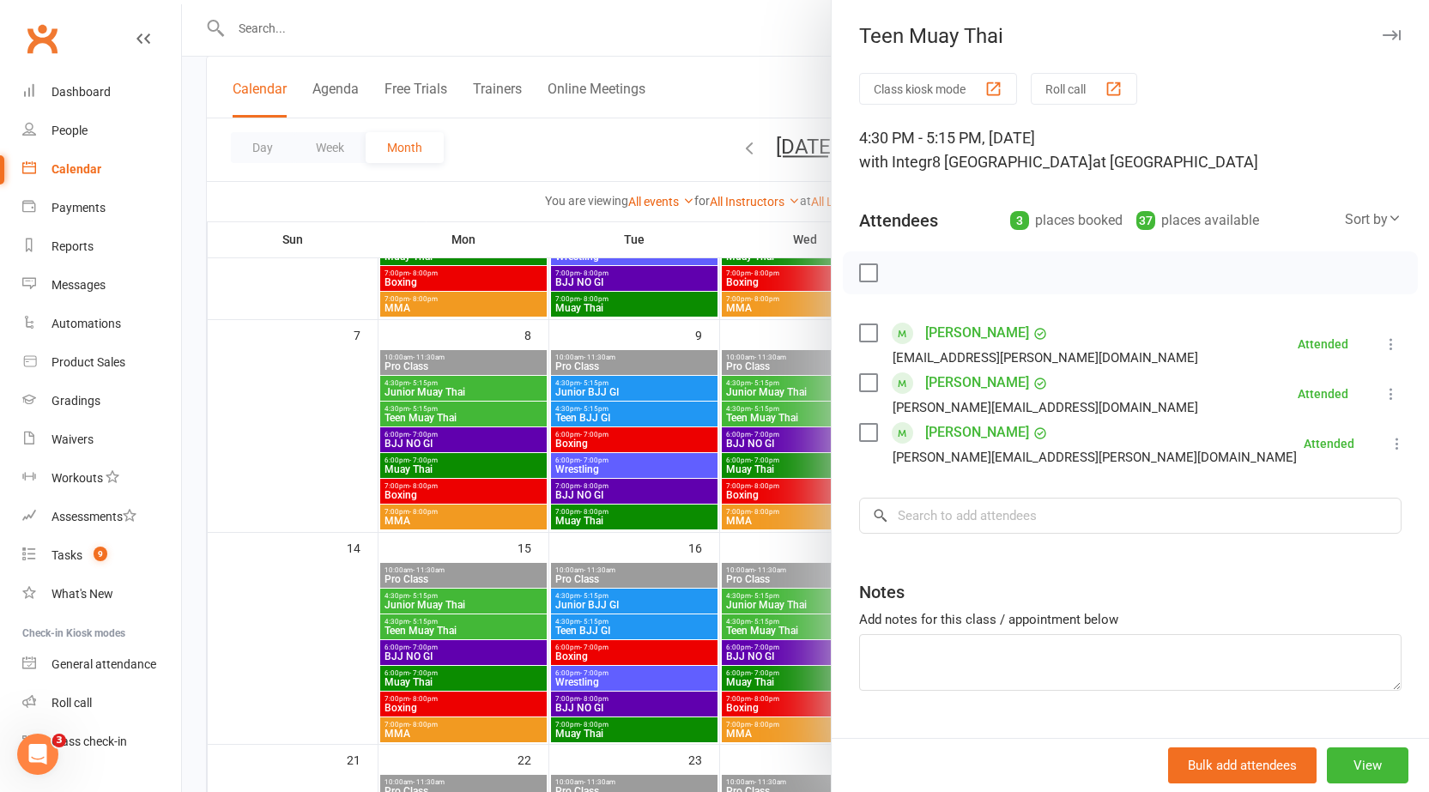
click at [790, 408] on div at bounding box center [805, 396] width 1247 height 792
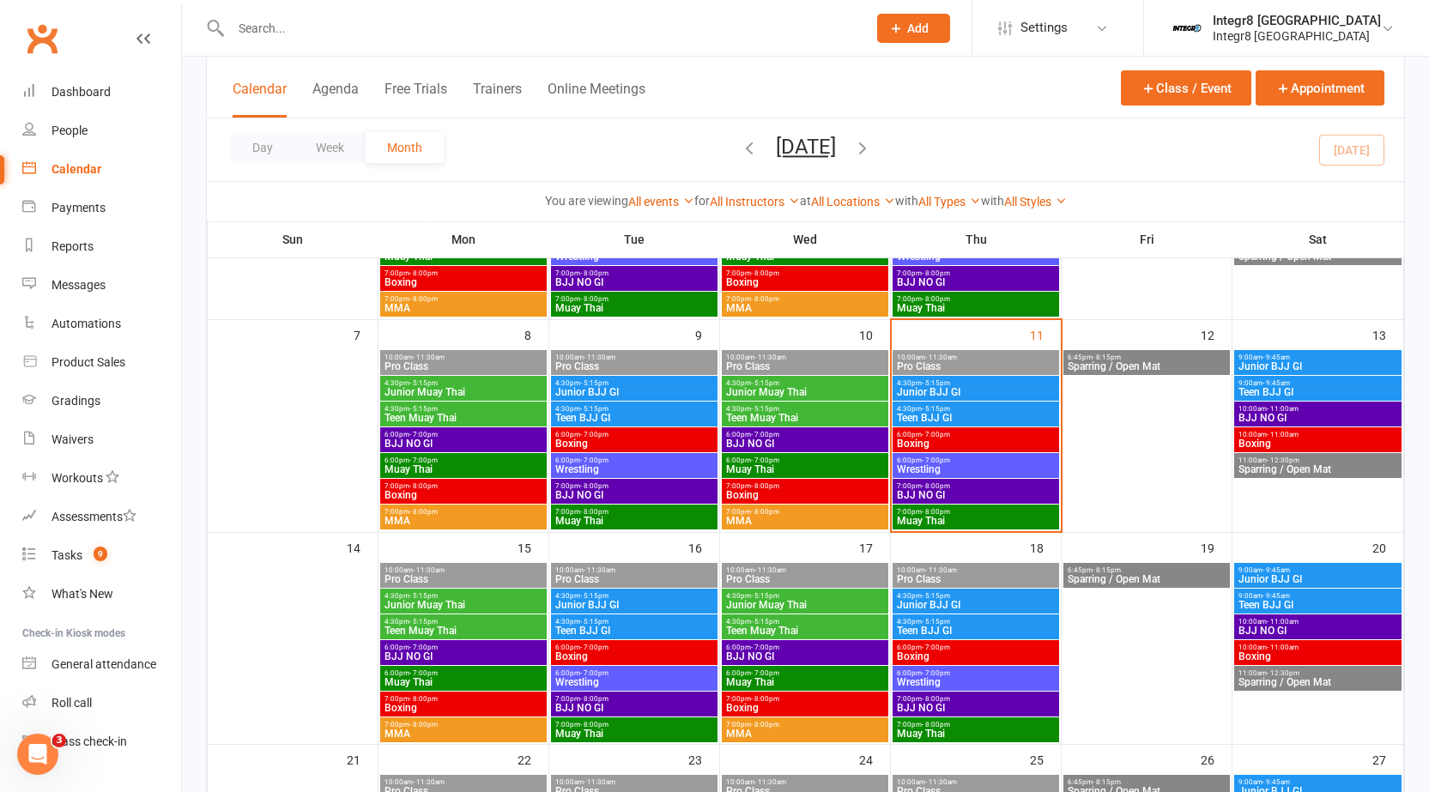
click at [916, 390] on span "Junior BJJ GI" at bounding box center [976, 392] width 160 height 10
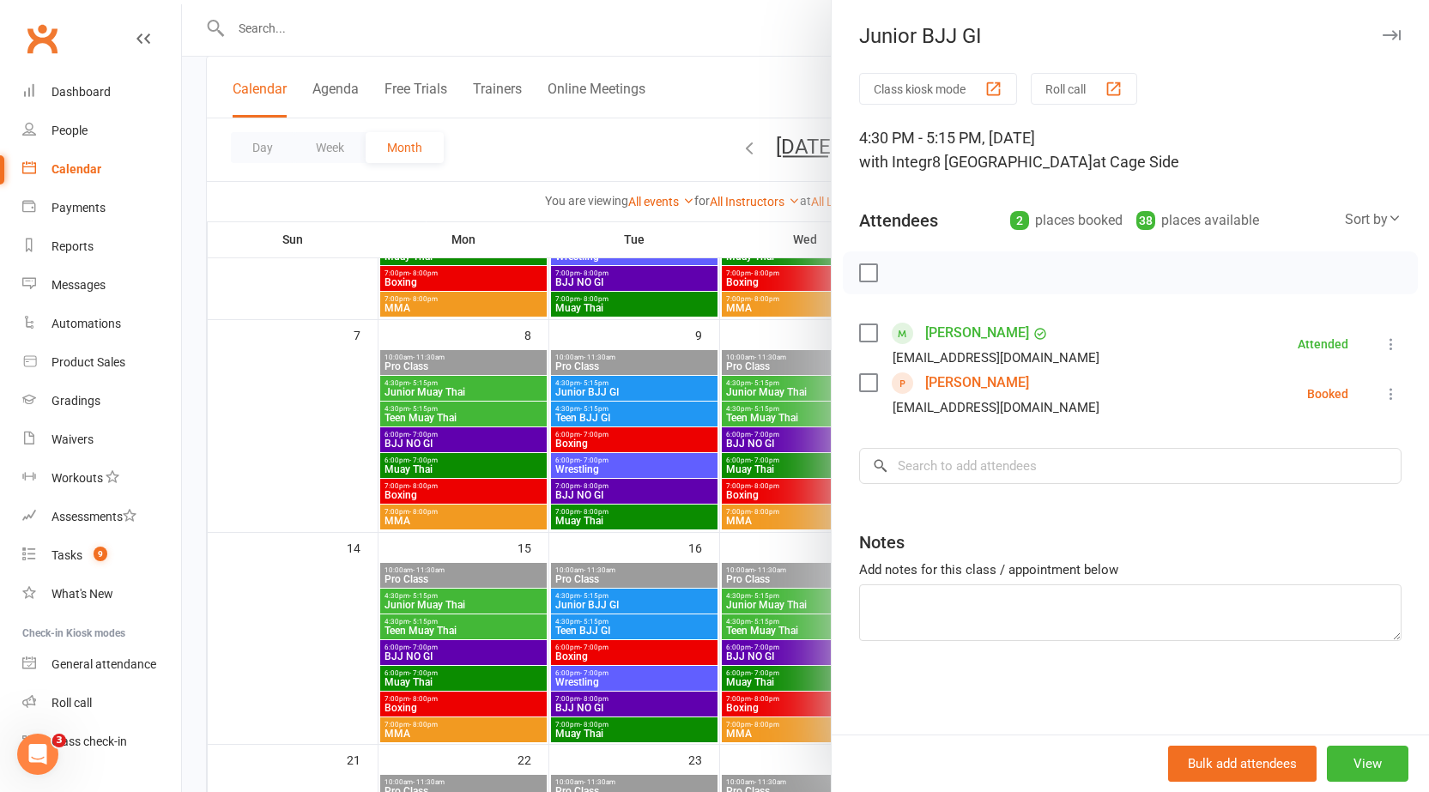
click at [706, 407] on div at bounding box center [805, 396] width 1247 height 792
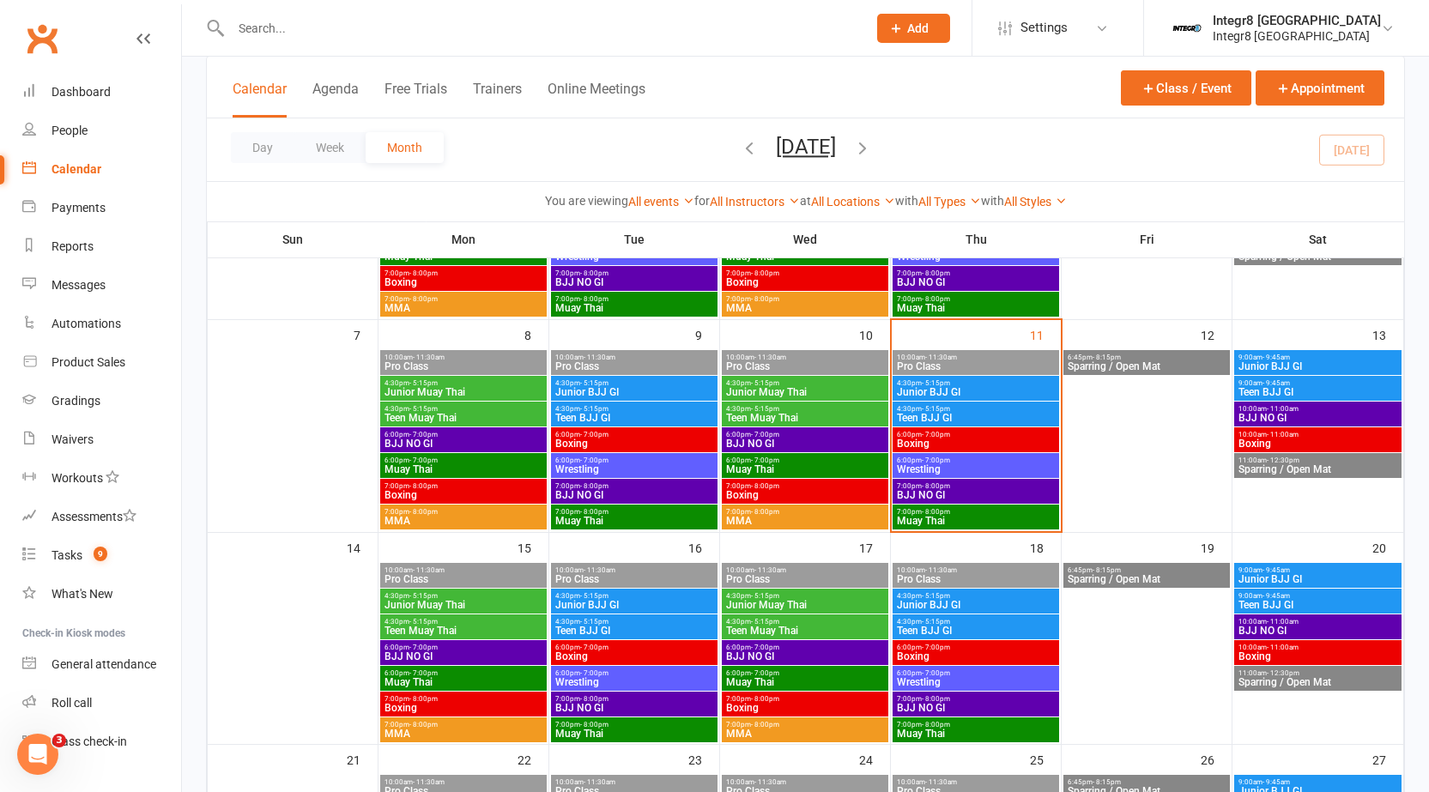
click at [791, 387] on span "Junior Muay Thai" at bounding box center [805, 392] width 160 height 10
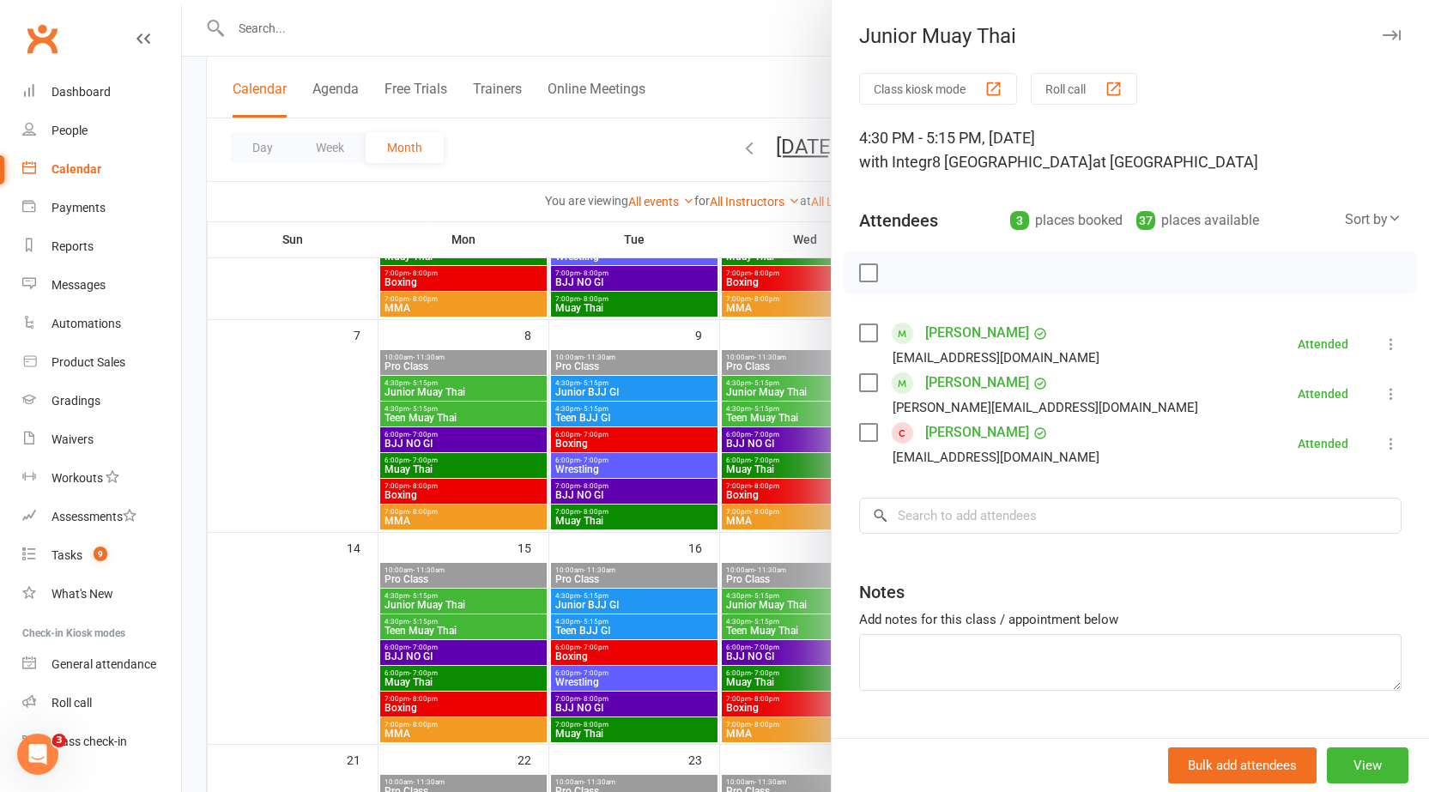
click at [760, 390] on div at bounding box center [805, 396] width 1247 height 792
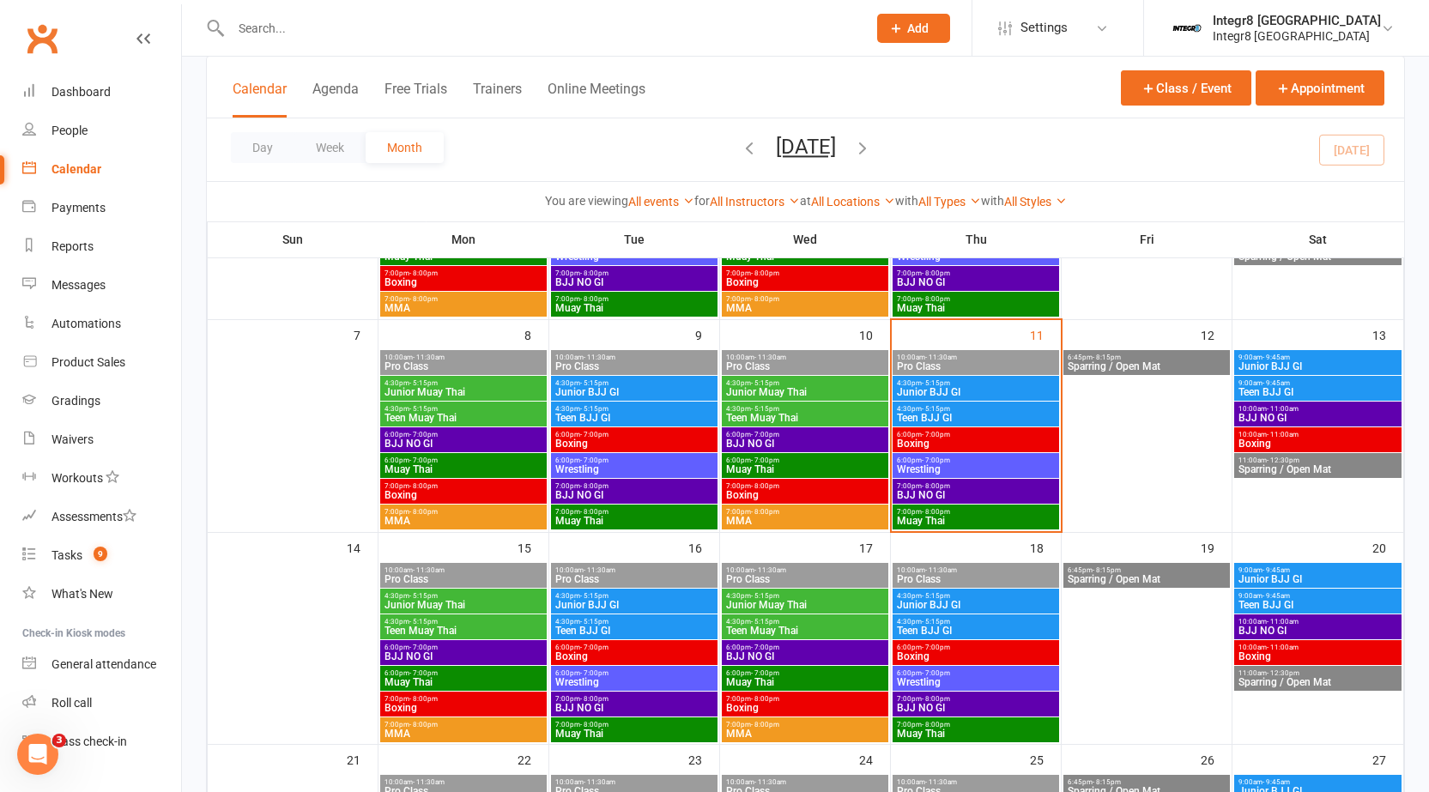
click at [902, 387] on span "Junior BJJ GI" at bounding box center [976, 392] width 160 height 10
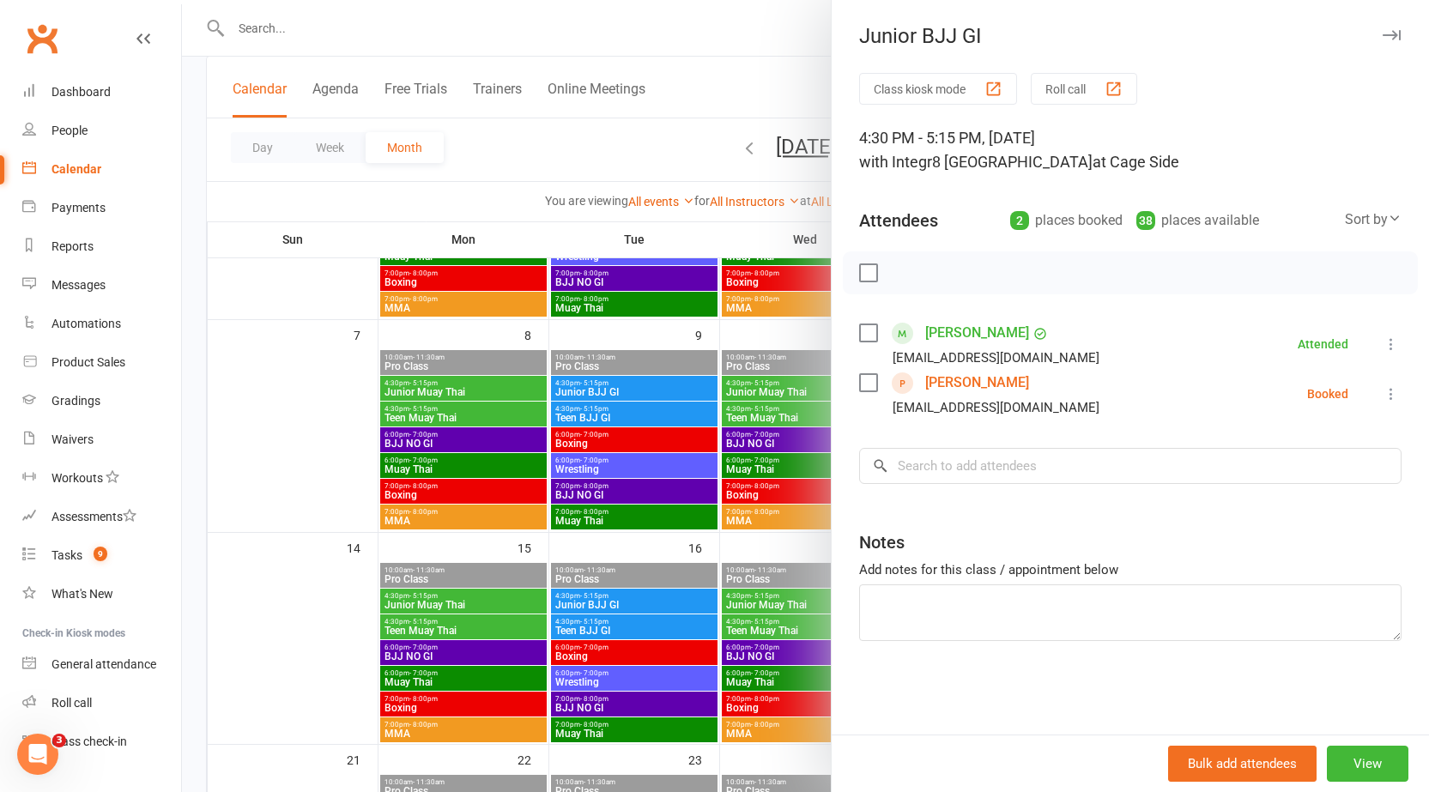
click at [799, 389] on div at bounding box center [805, 396] width 1247 height 792
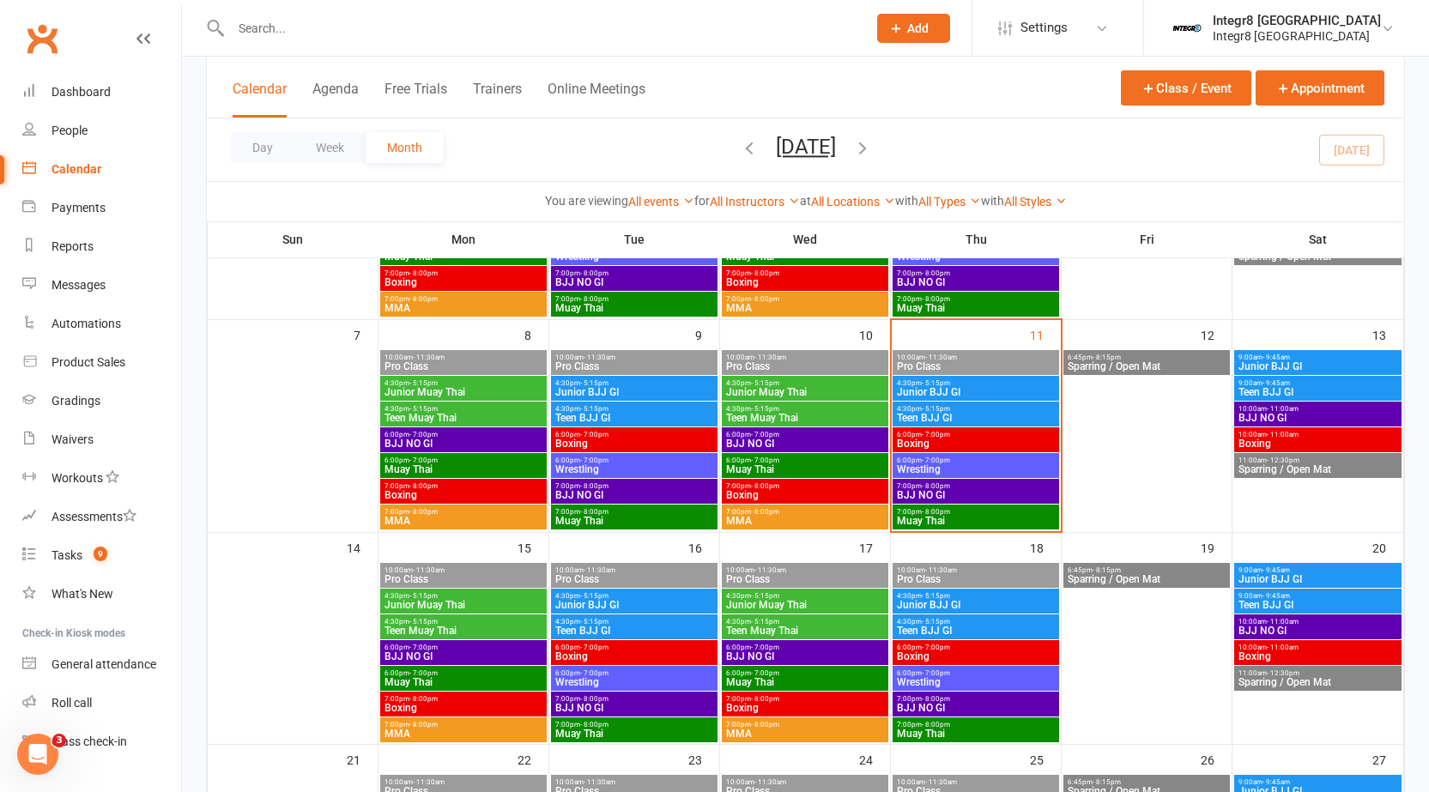
click at [799, 389] on span "Junior Muay Thai" at bounding box center [805, 392] width 160 height 10
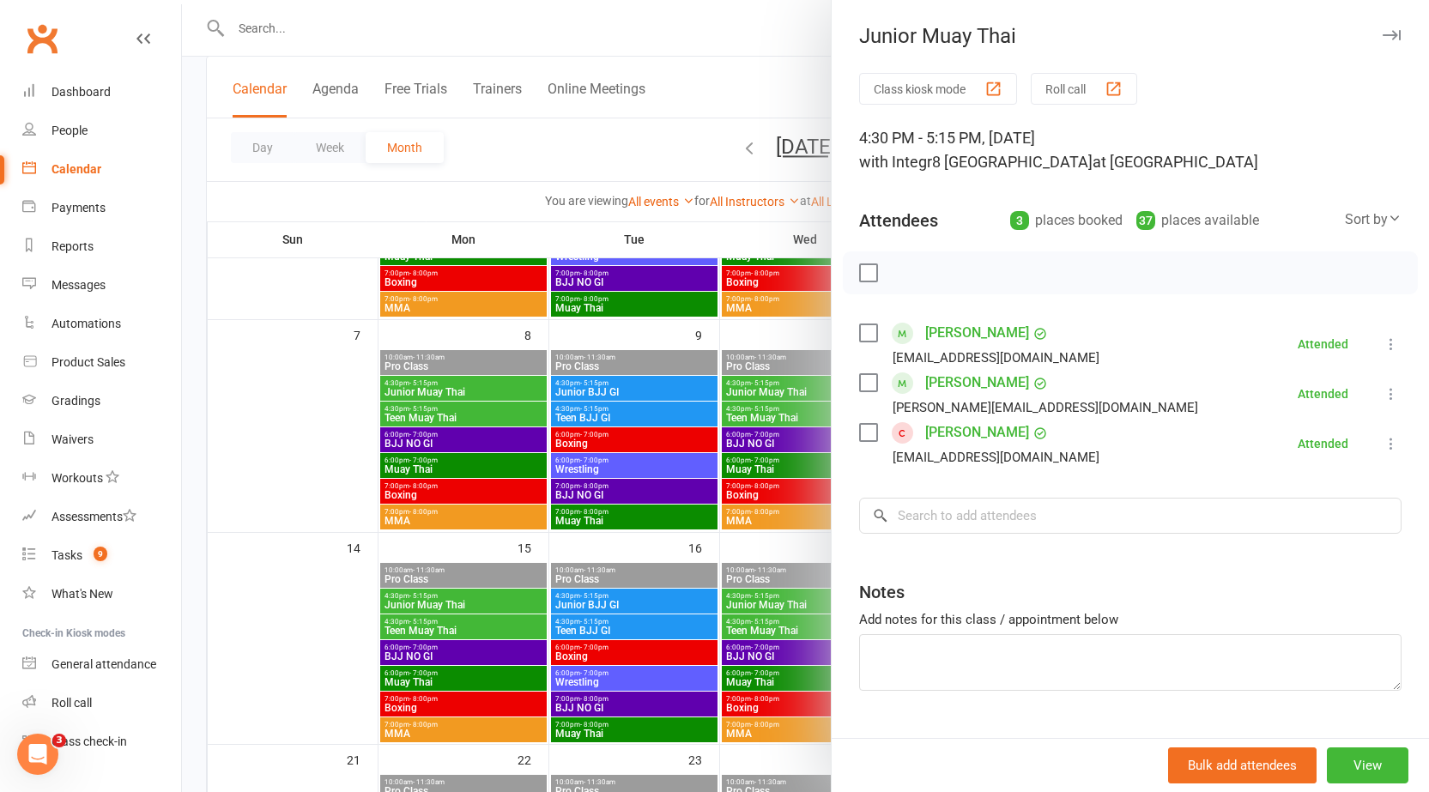
click at [769, 397] on div at bounding box center [805, 396] width 1247 height 792
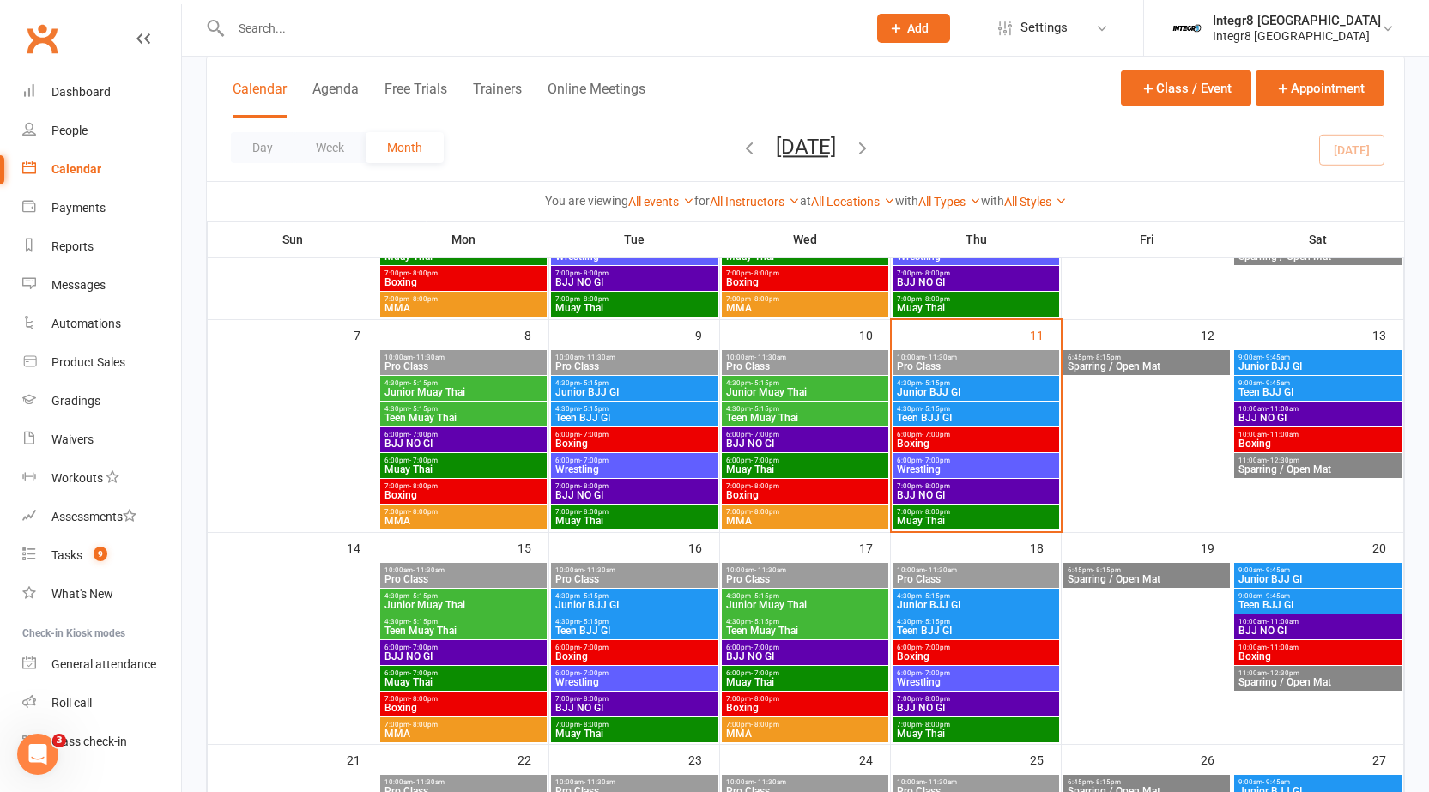
click at [769, 397] on span "Junior Muay Thai" at bounding box center [805, 392] width 160 height 10
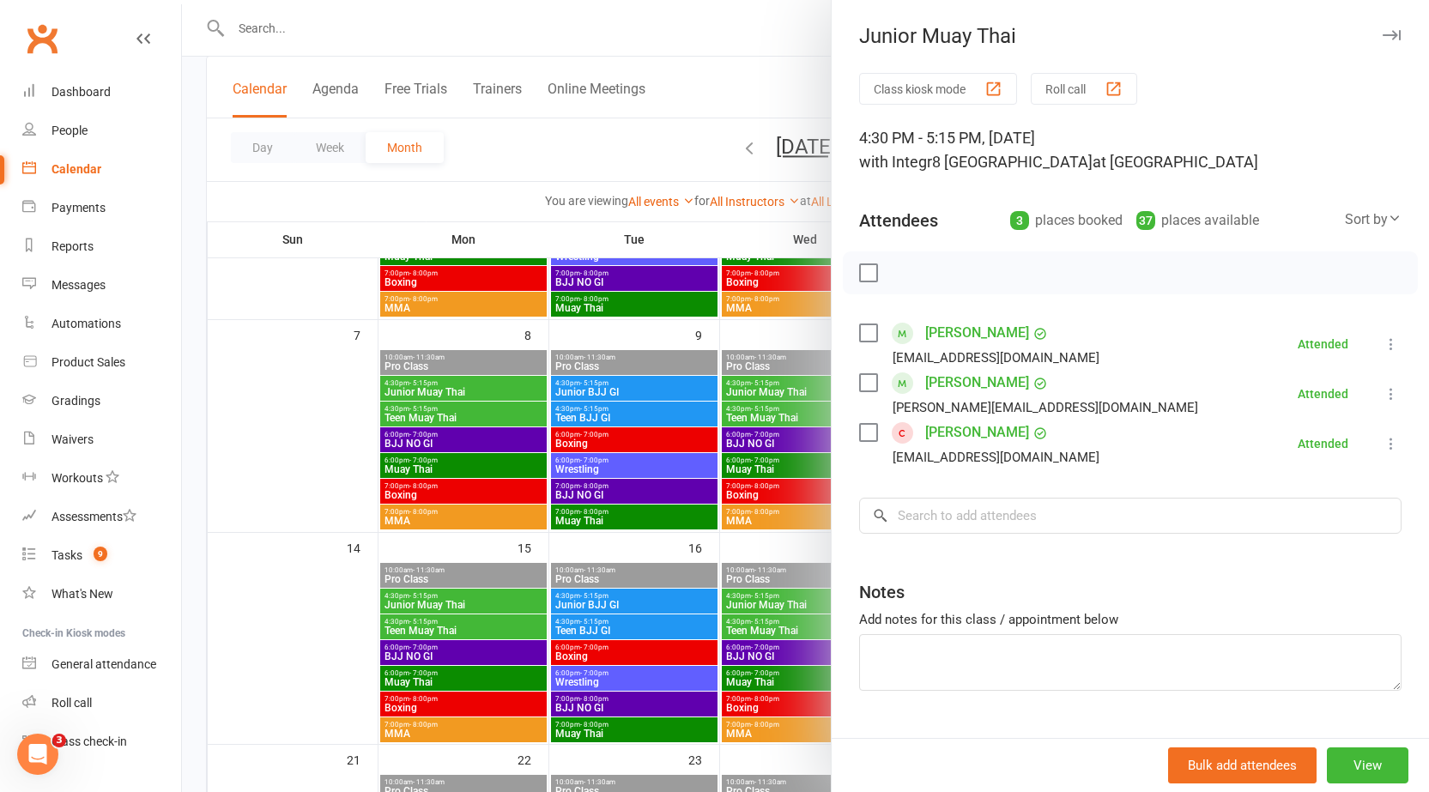
click at [765, 393] on div at bounding box center [805, 396] width 1247 height 792
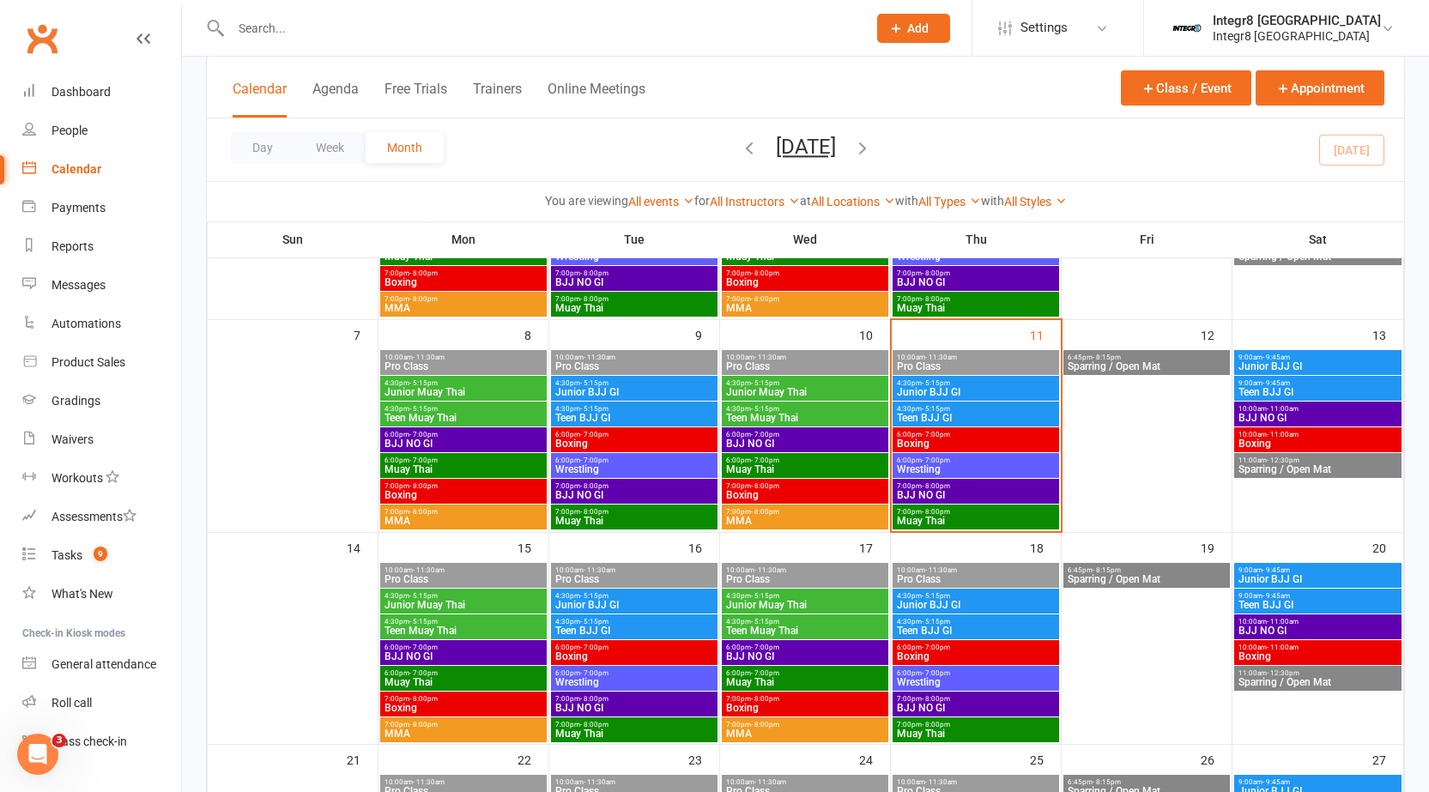
click at [778, 414] on span "Teen Muay Thai" at bounding box center [805, 418] width 160 height 10
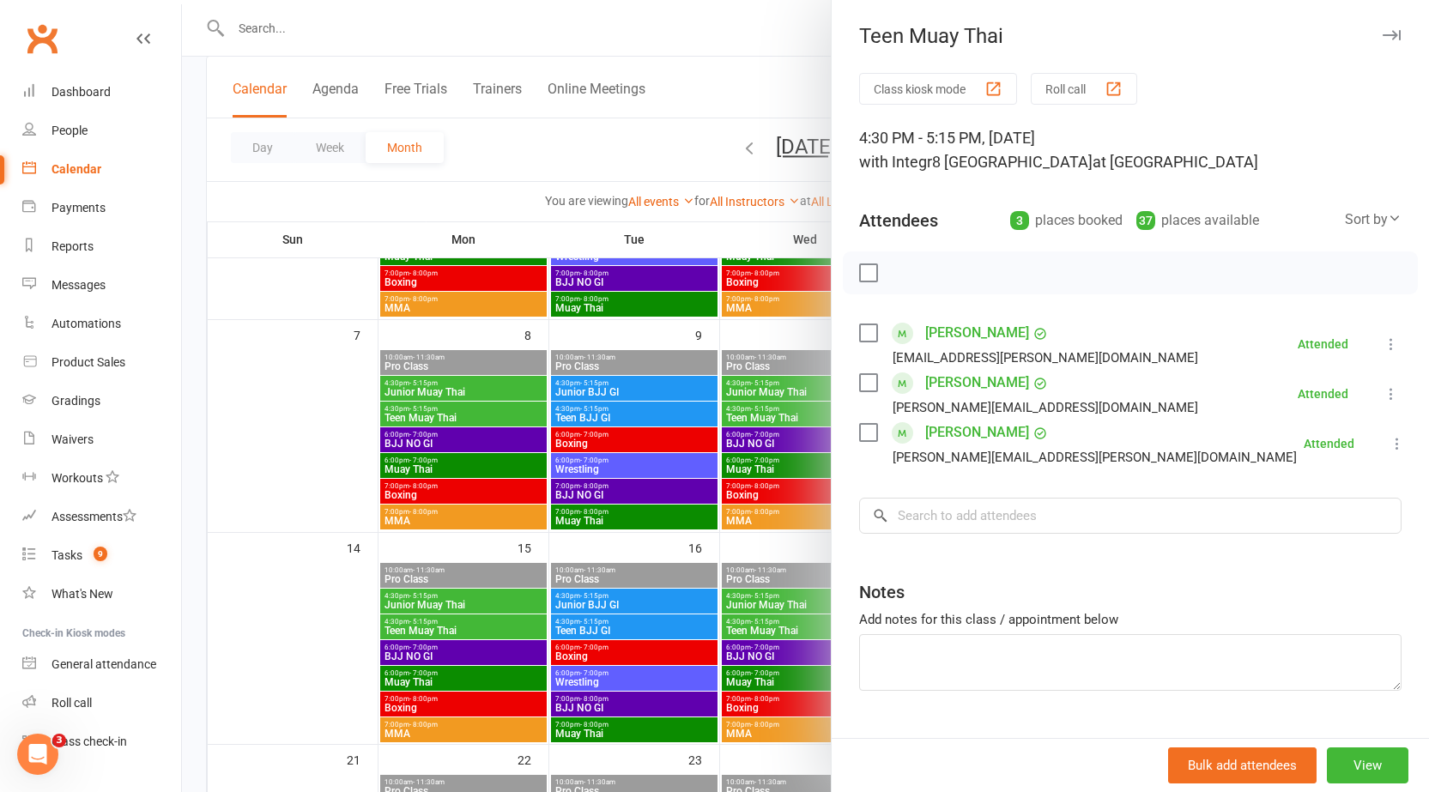
click at [778, 421] on div at bounding box center [805, 396] width 1247 height 792
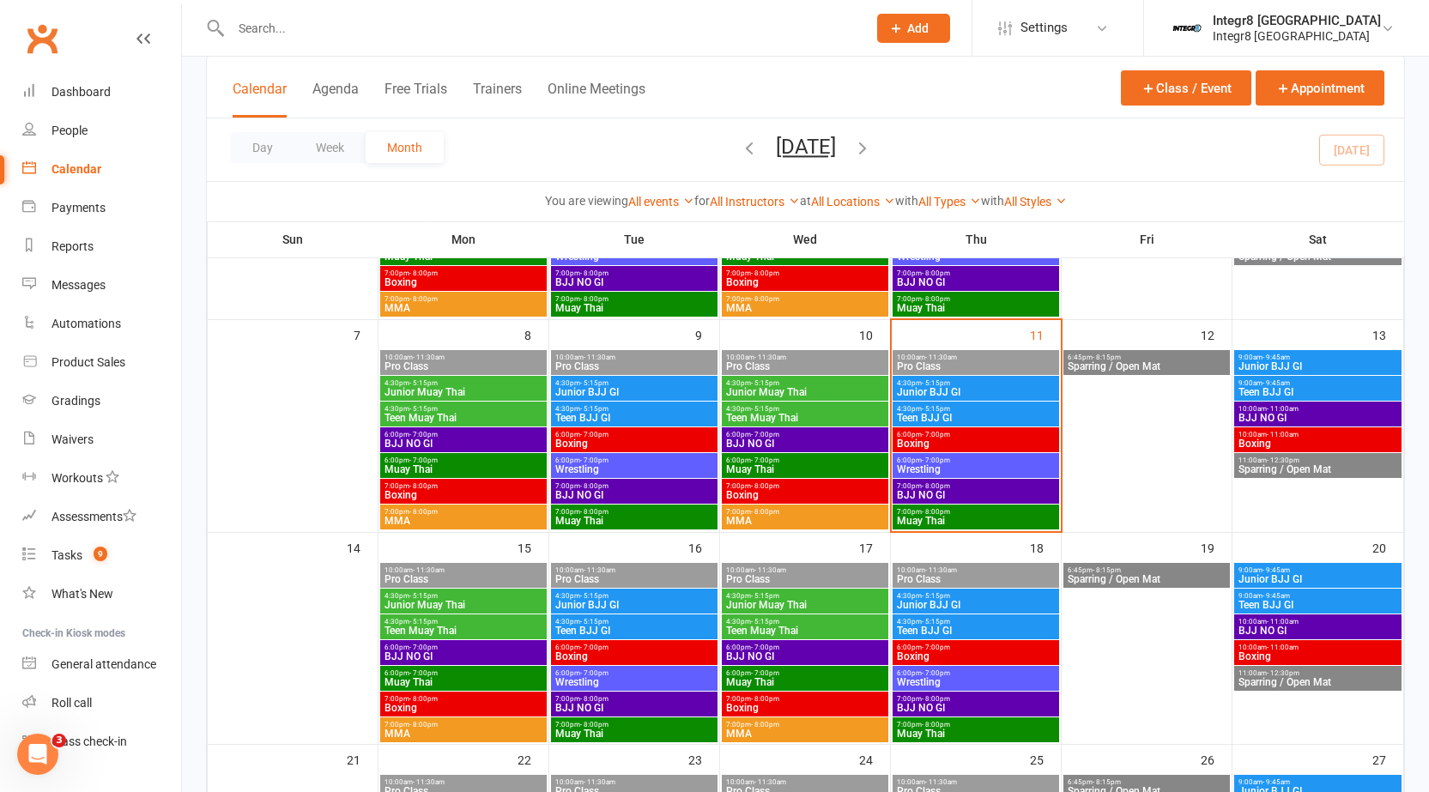
click at [778, 402] on div "4:30pm - 5:15pm Teen Muay Thai" at bounding box center [805, 414] width 166 height 25
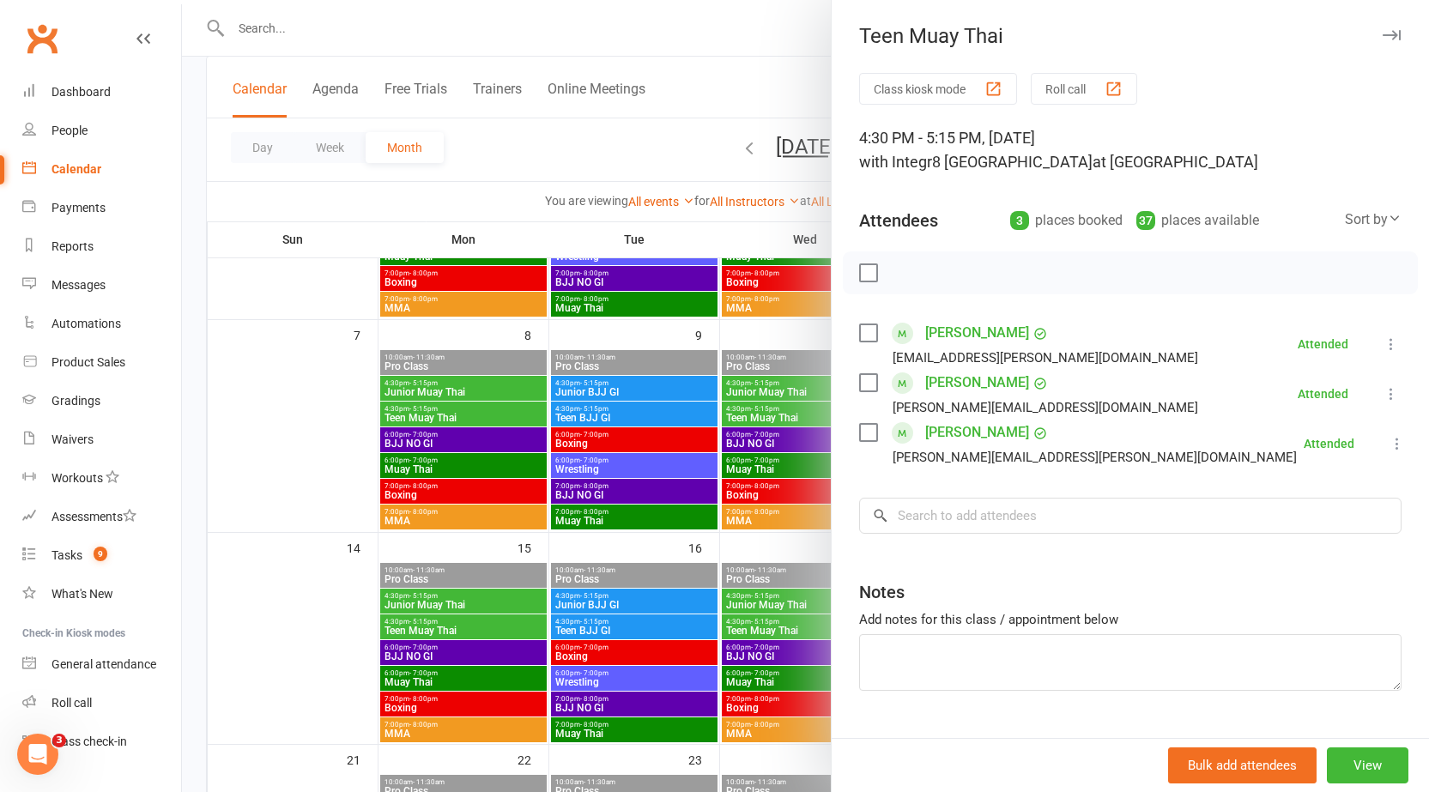
click at [771, 388] on div at bounding box center [805, 396] width 1247 height 792
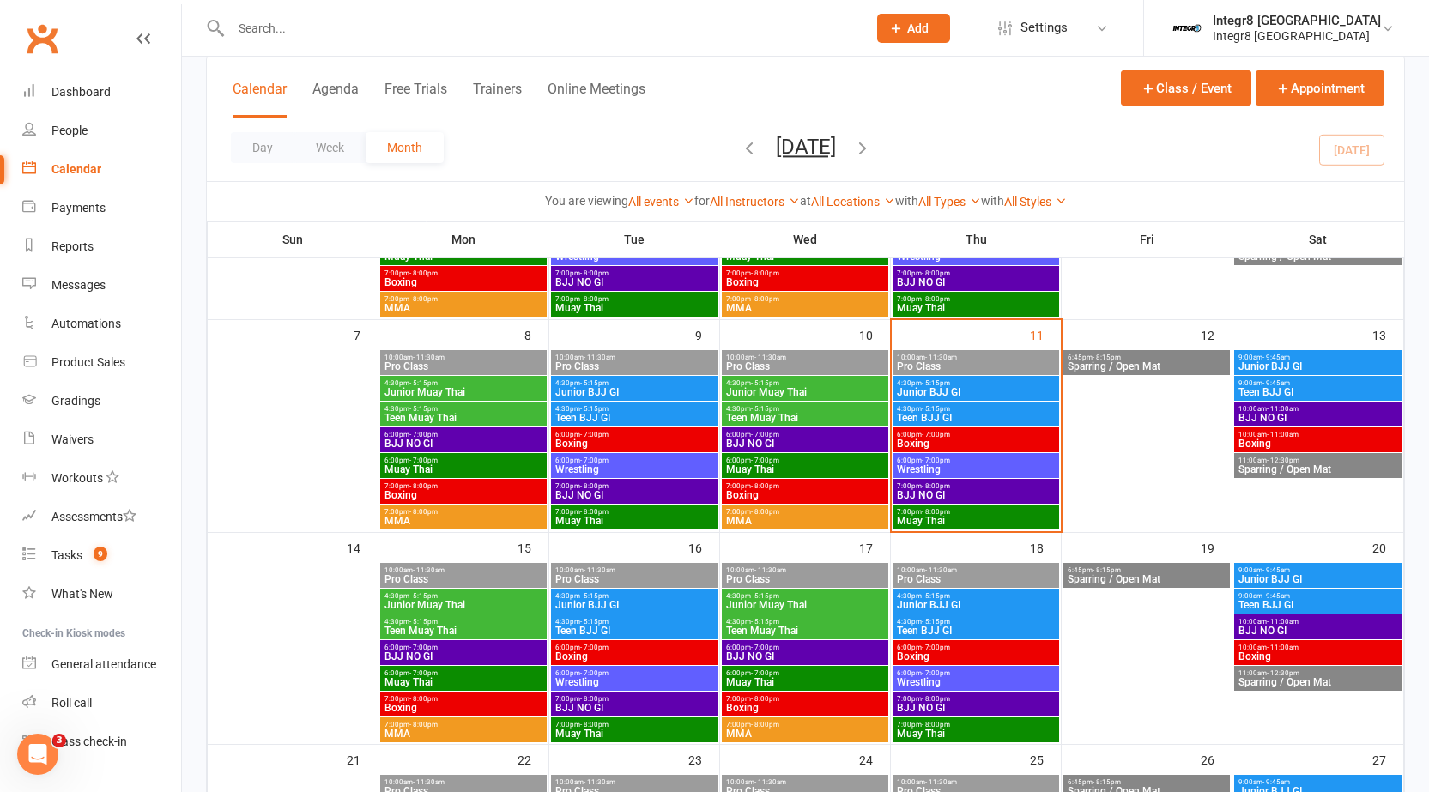
click at [771, 388] on span "Junior Muay Thai" at bounding box center [805, 392] width 160 height 10
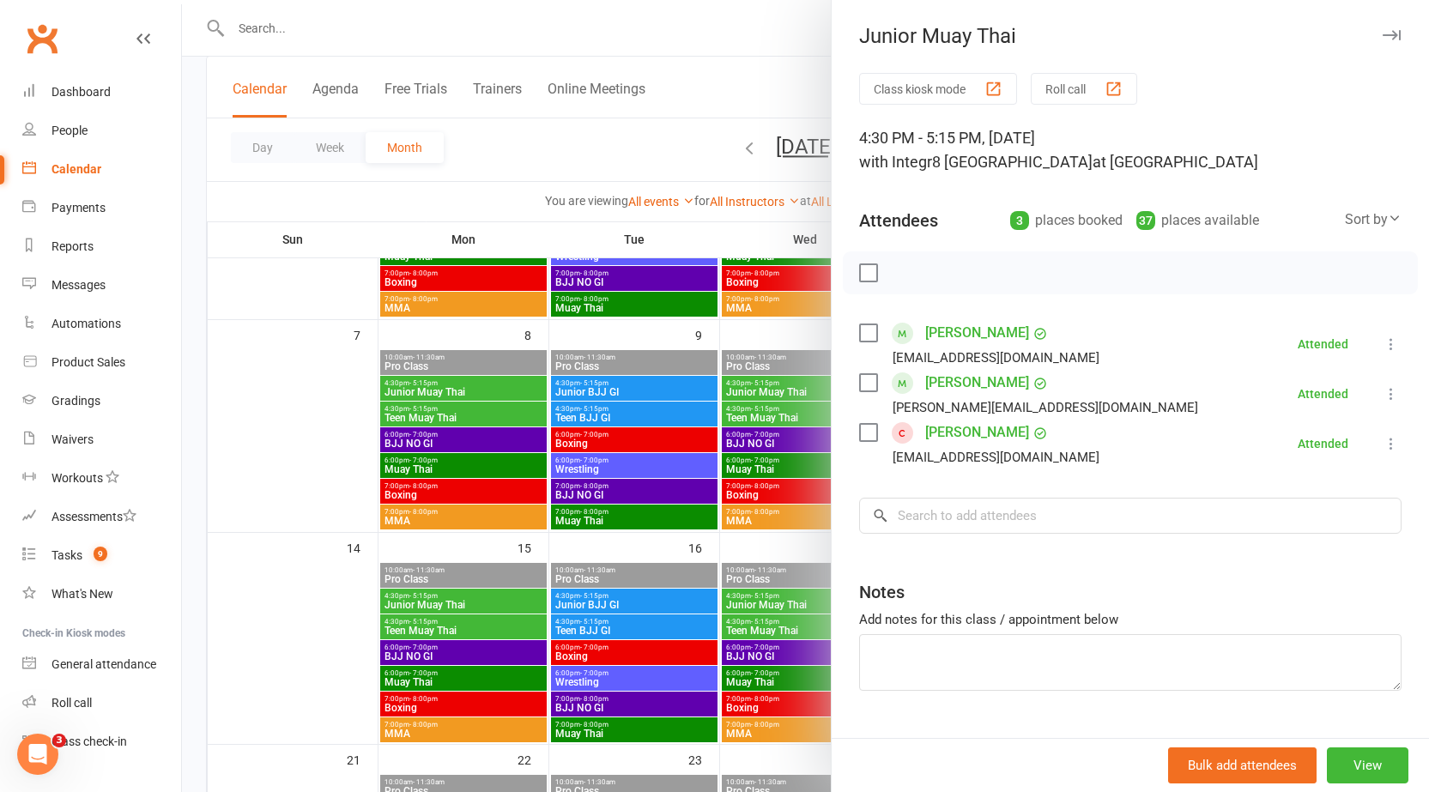
click at [771, 388] on div at bounding box center [805, 396] width 1247 height 792
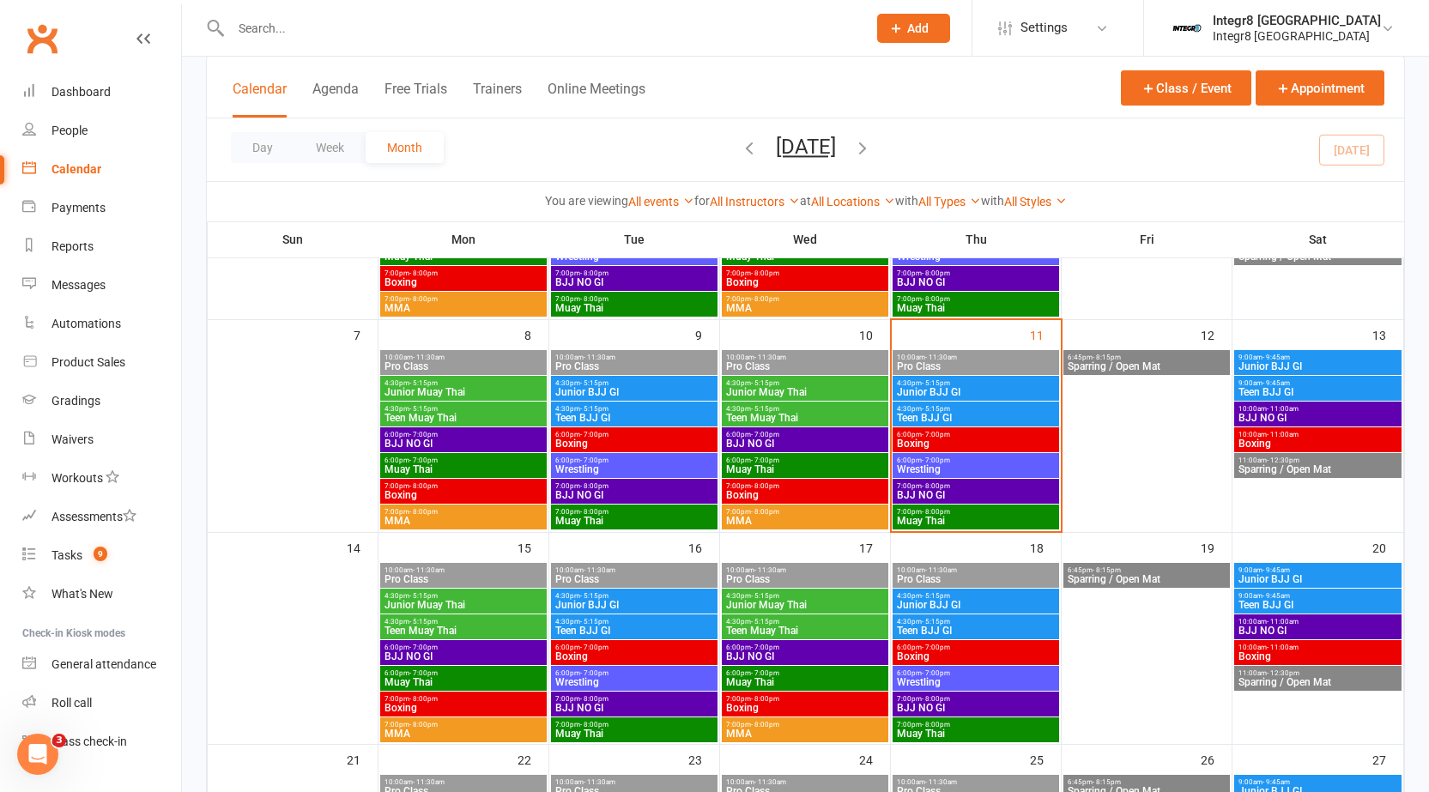
click at [959, 384] on span "4:30pm - 5:15pm" at bounding box center [976, 383] width 160 height 8
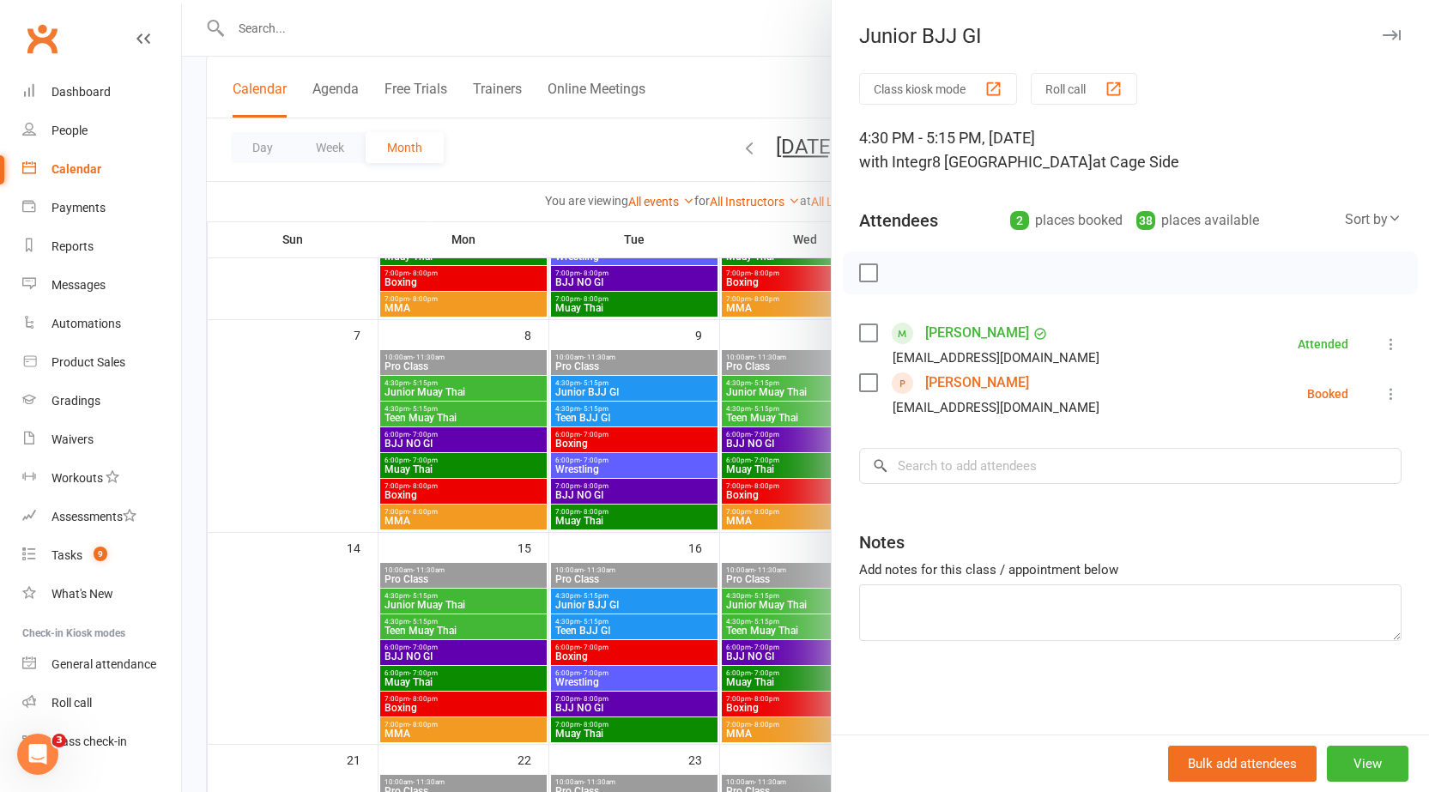
click at [798, 389] on div at bounding box center [805, 396] width 1247 height 792
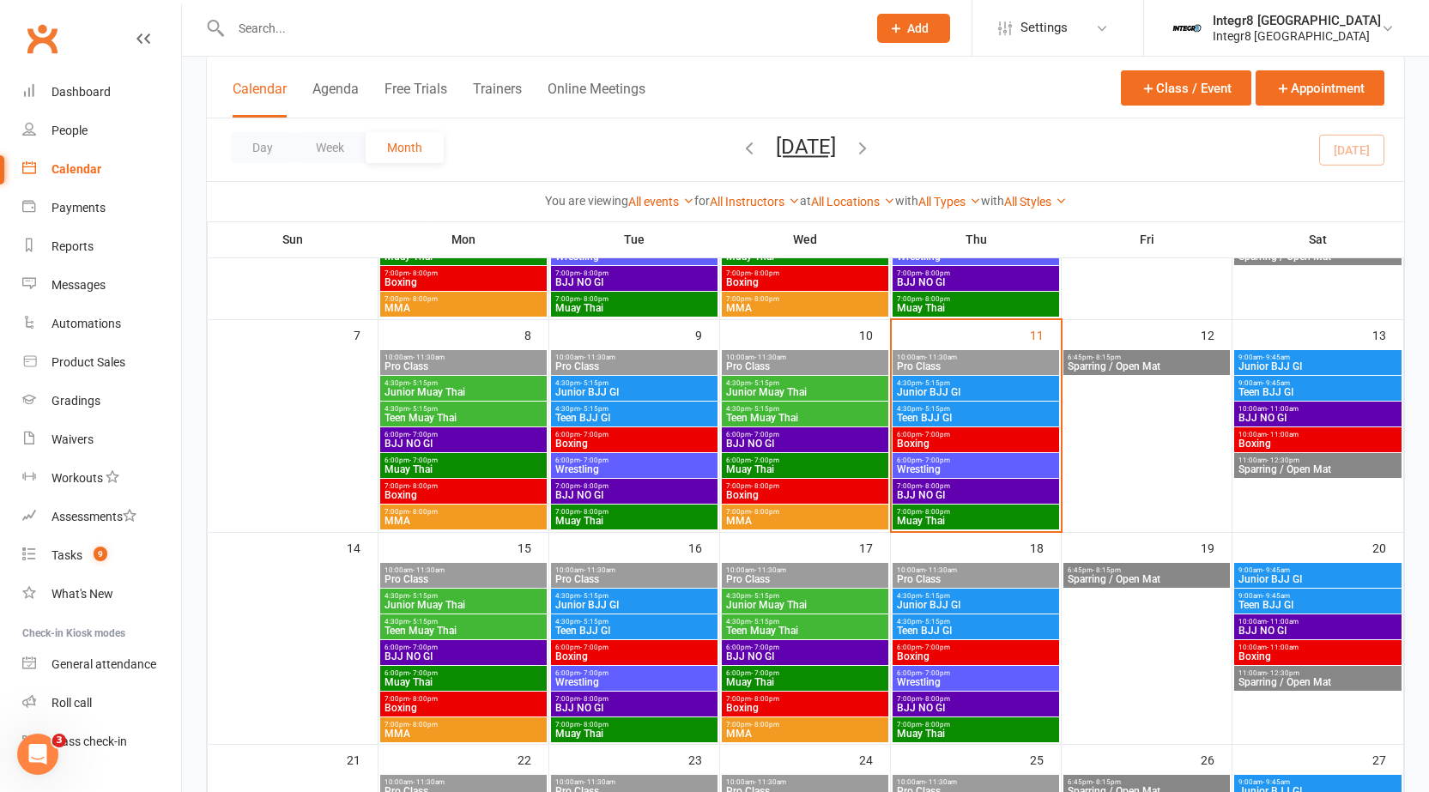
click at [914, 420] on span "Teen BJJ GI" at bounding box center [976, 418] width 160 height 10
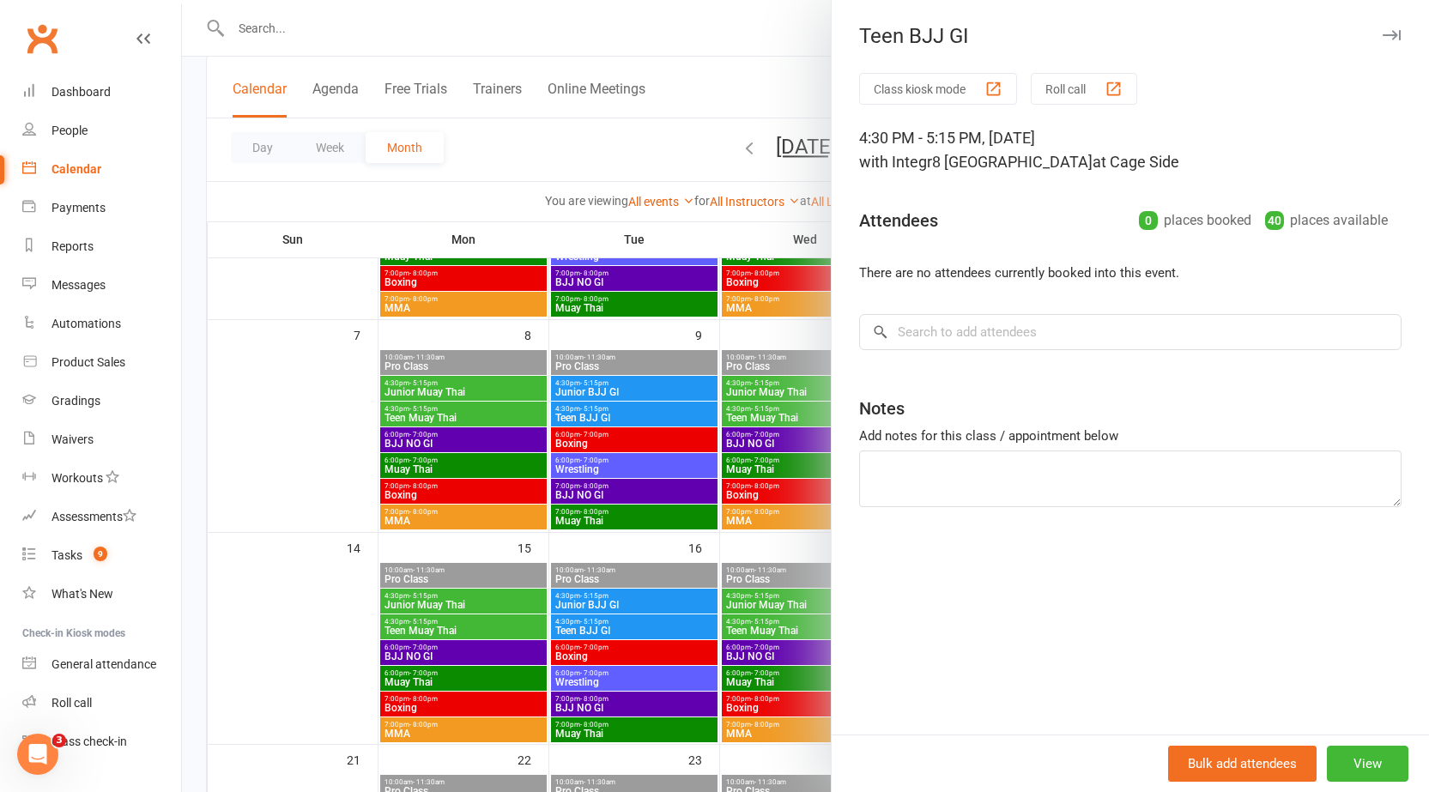
click at [687, 393] on div at bounding box center [805, 396] width 1247 height 792
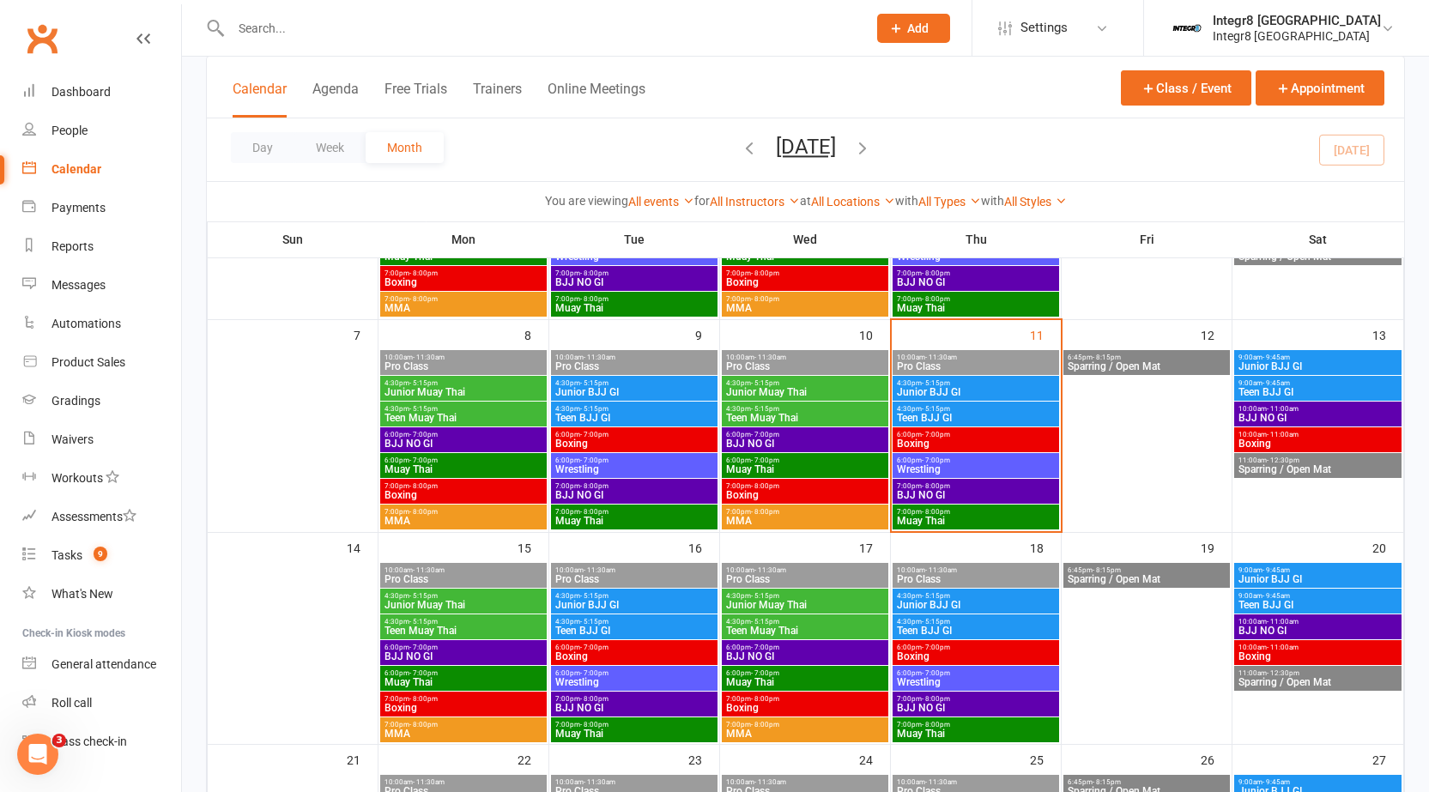
click at [912, 383] on span "4:30pm - 5:15pm" at bounding box center [976, 383] width 160 height 8
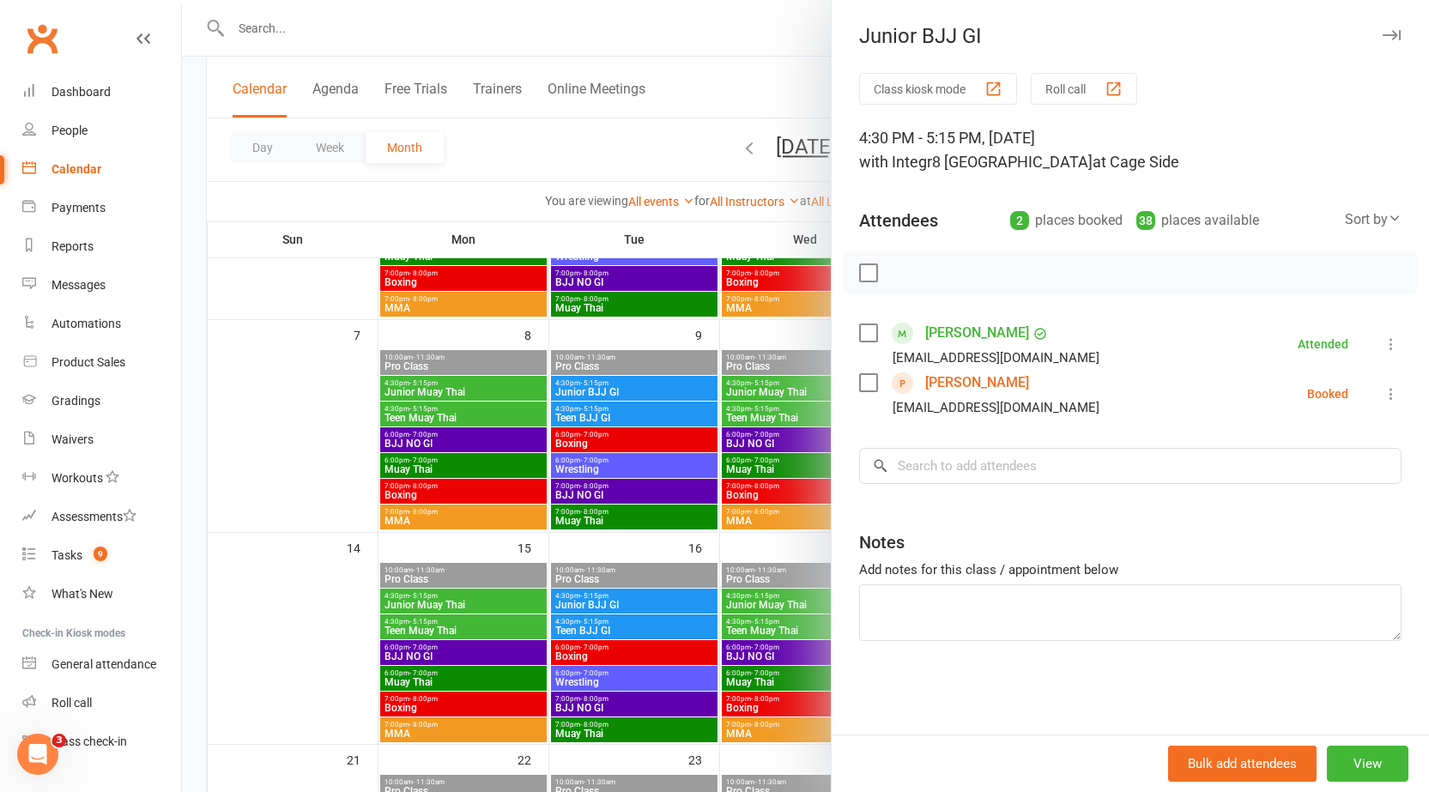
click at [780, 397] on div at bounding box center [805, 396] width 1247 height 792
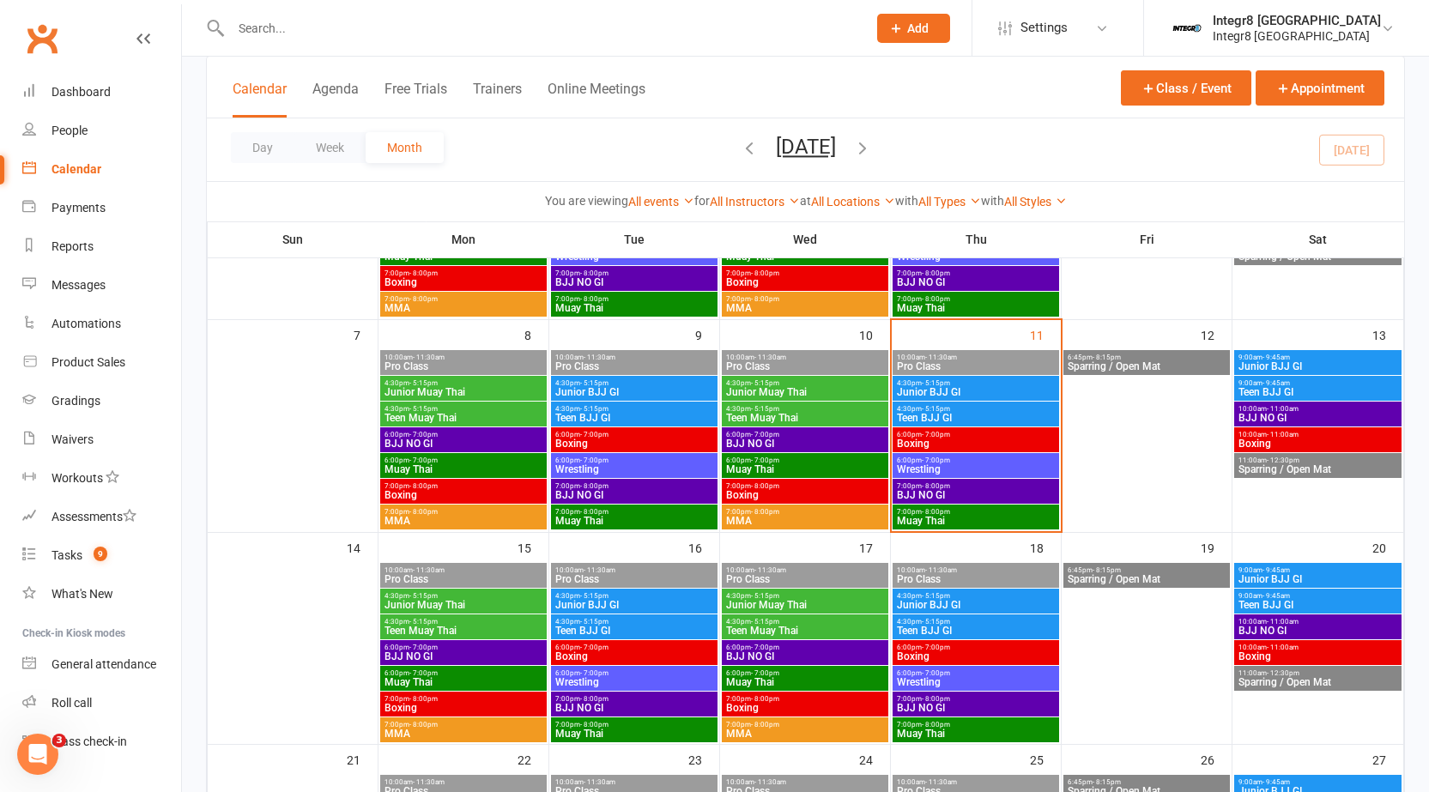
click at [938, 411] on span "- 5:15pm" at bounding box center [936, 409] width 28 height 8
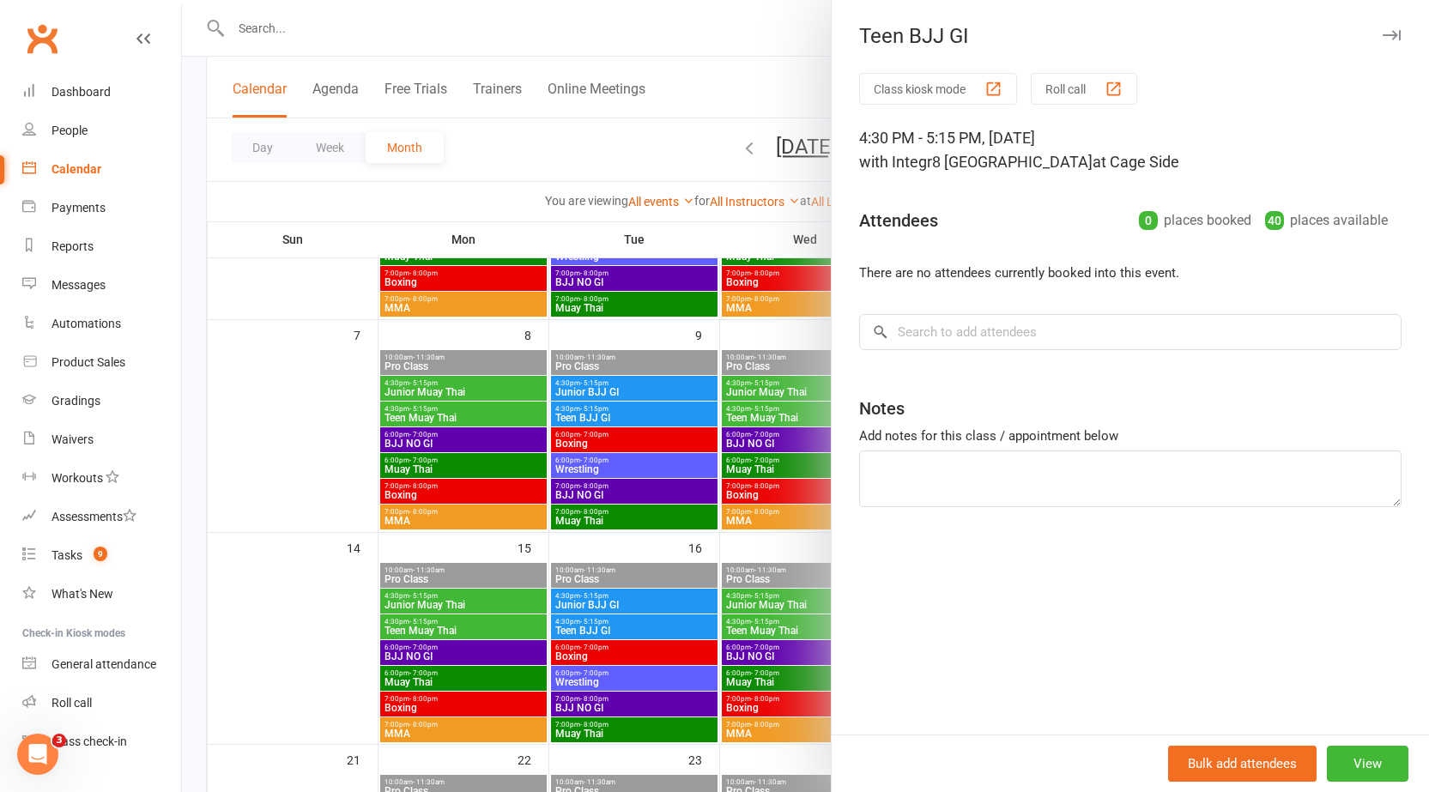
click at [803, 383] on div at bounding box center [805, 396] width 1247 height 792
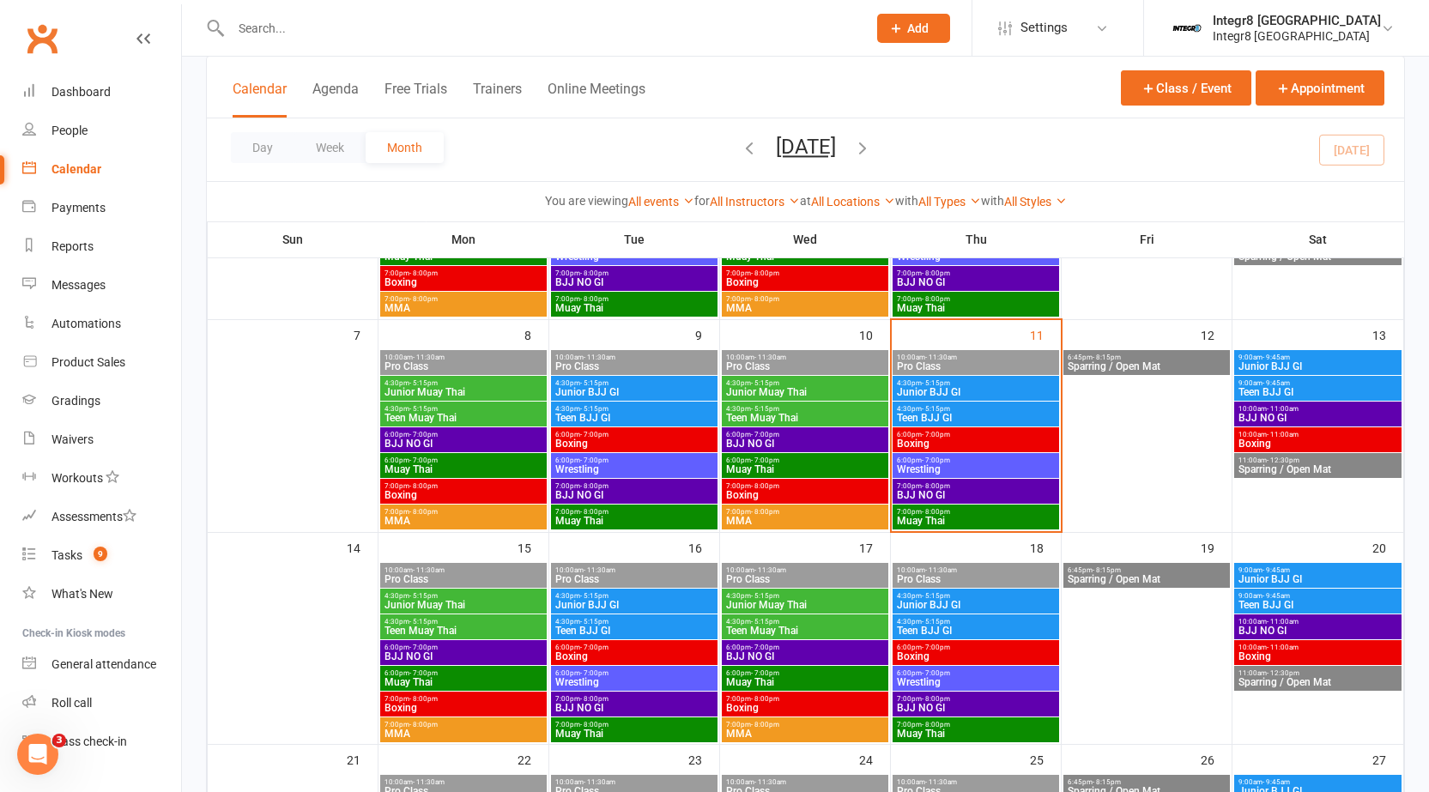
click at [945, 392] on span "Junior BJJ GI" at bounding box center [976, 392] width 160 height 10
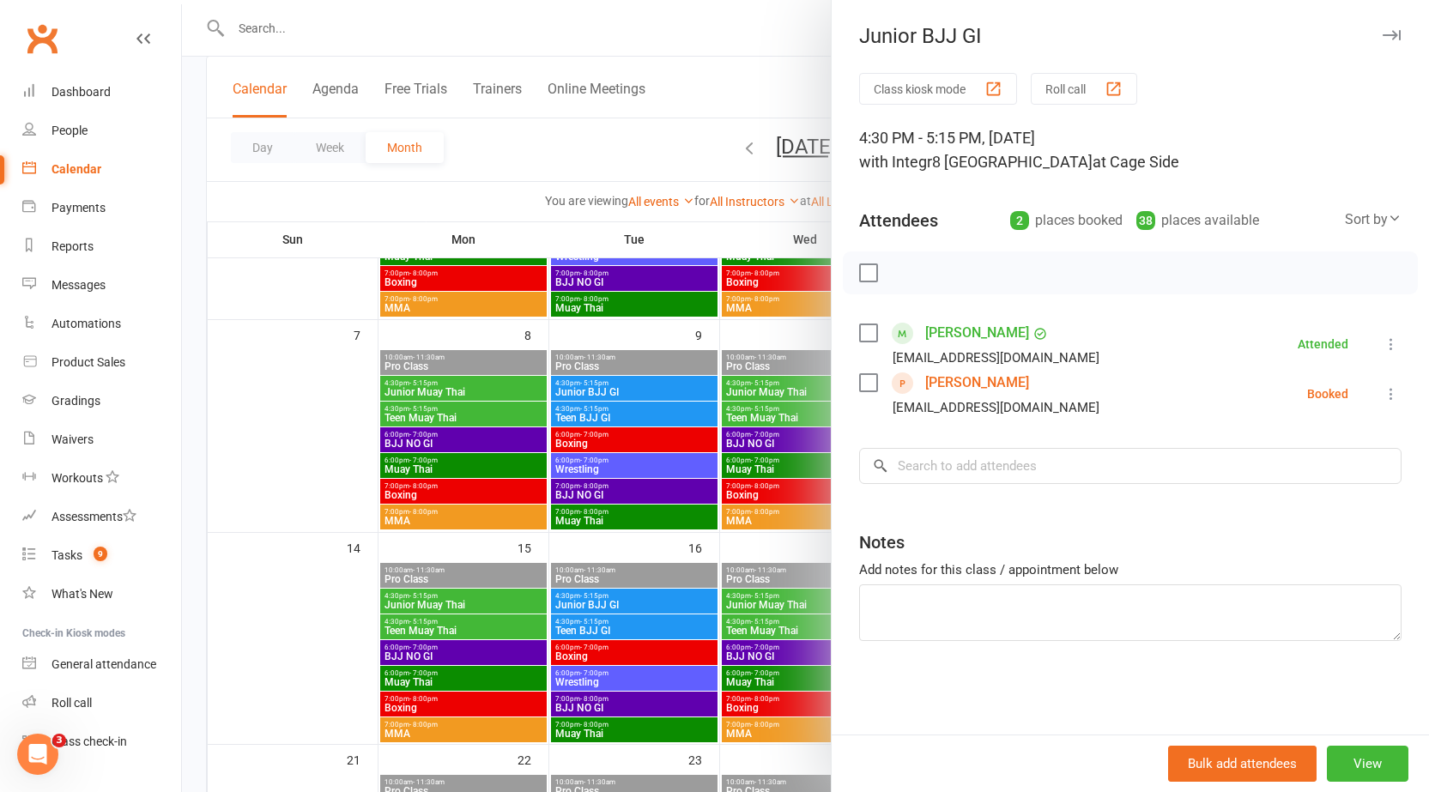
click at [743, 451] on div at bounding box center [805, 396] width 1247 height 792
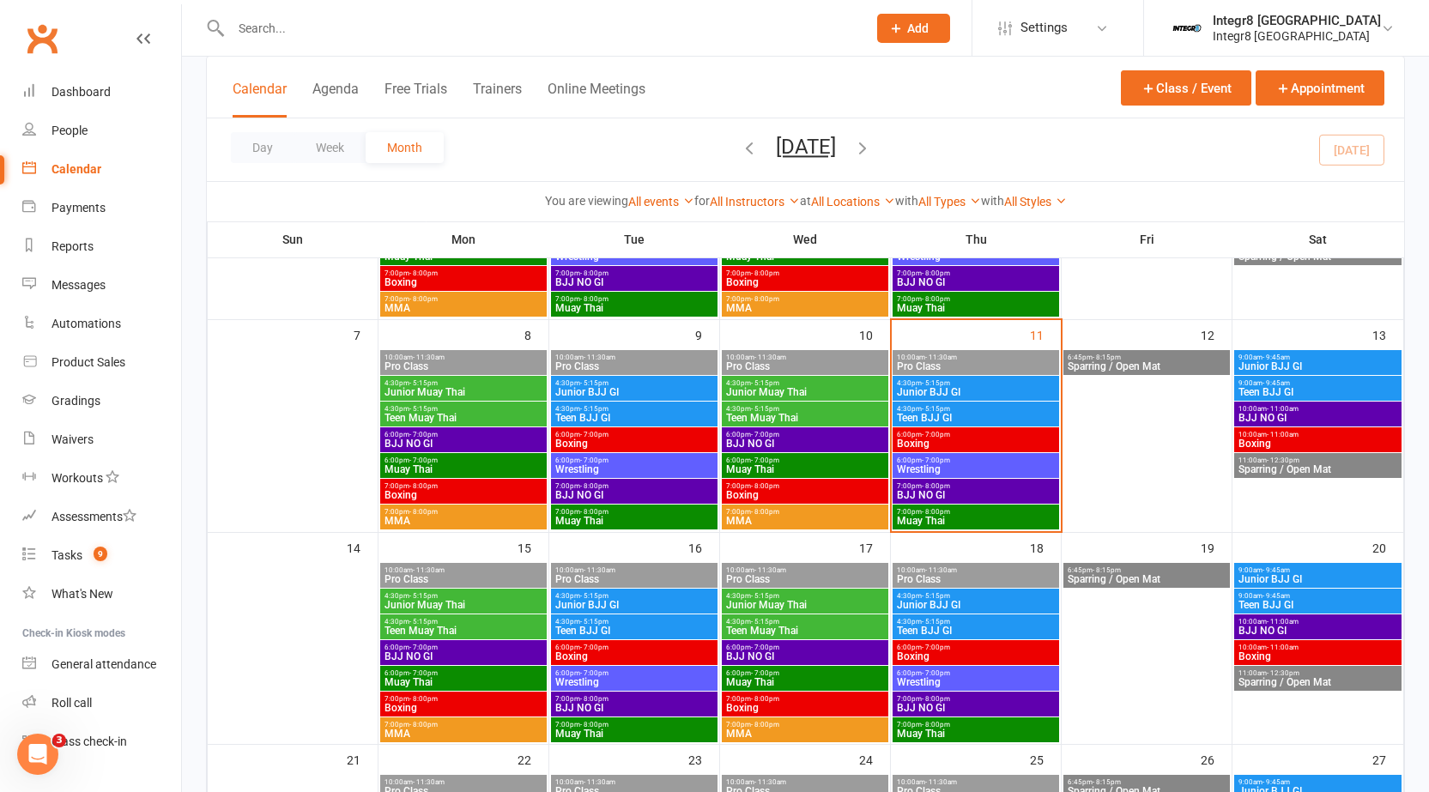
click at [768, 421] on span "Teen Muay Thai" at bounding box center [805, 418] width 160 height 10
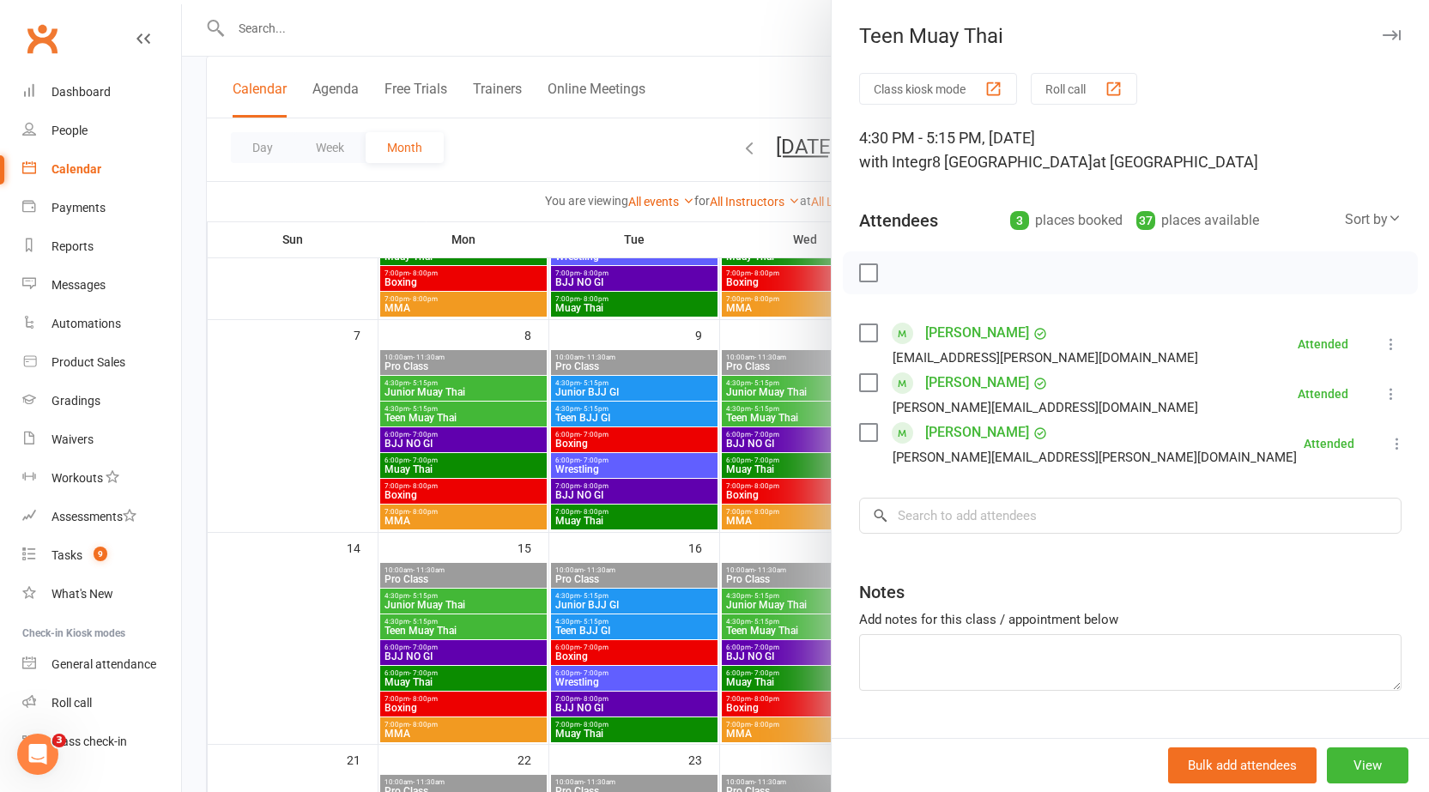
click at [775, 415] on div at bounding box center [805, 396] width 1247 height 792
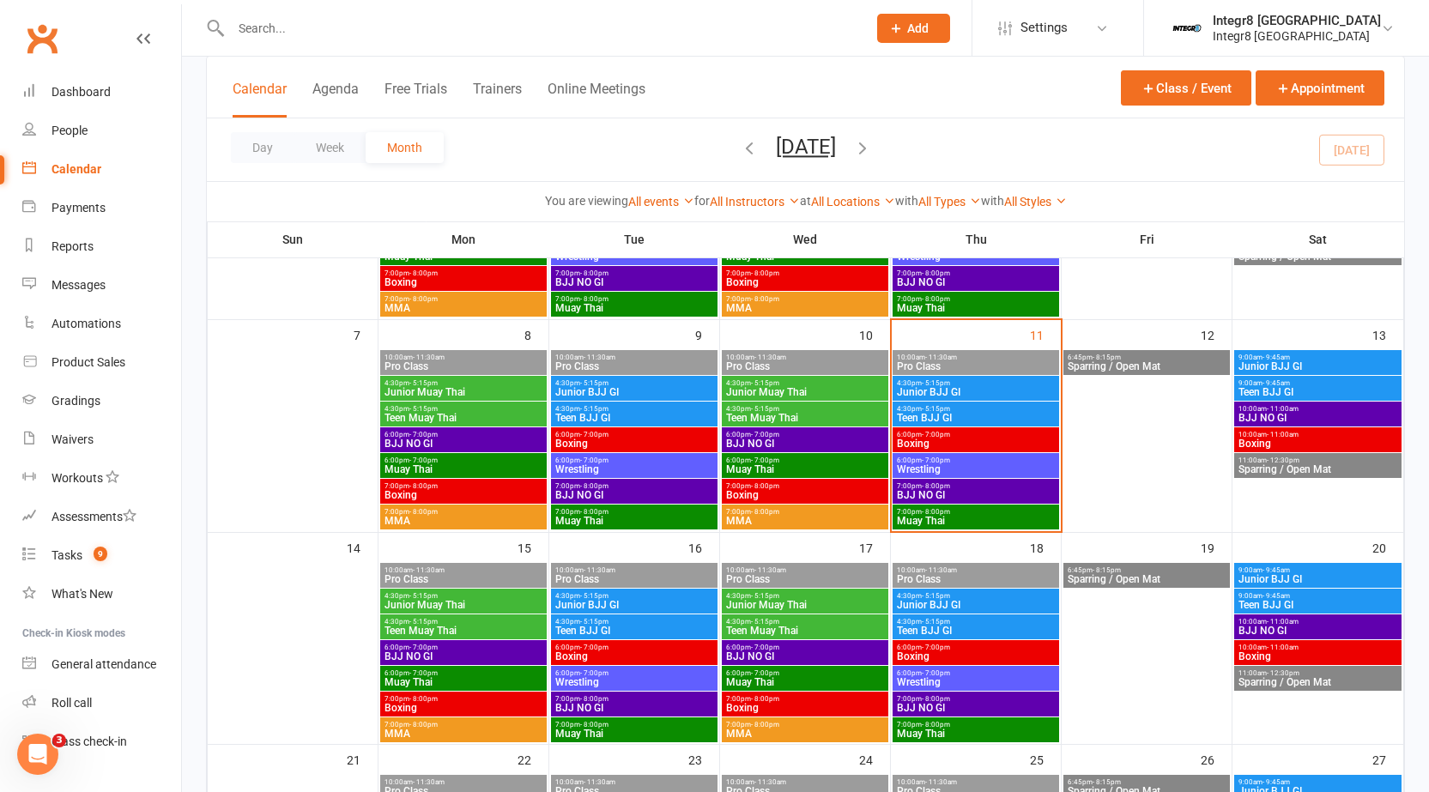
click at [899, 390] on span "Junior BJJ GI" at bounding box center [976, 392] width 160 height 10
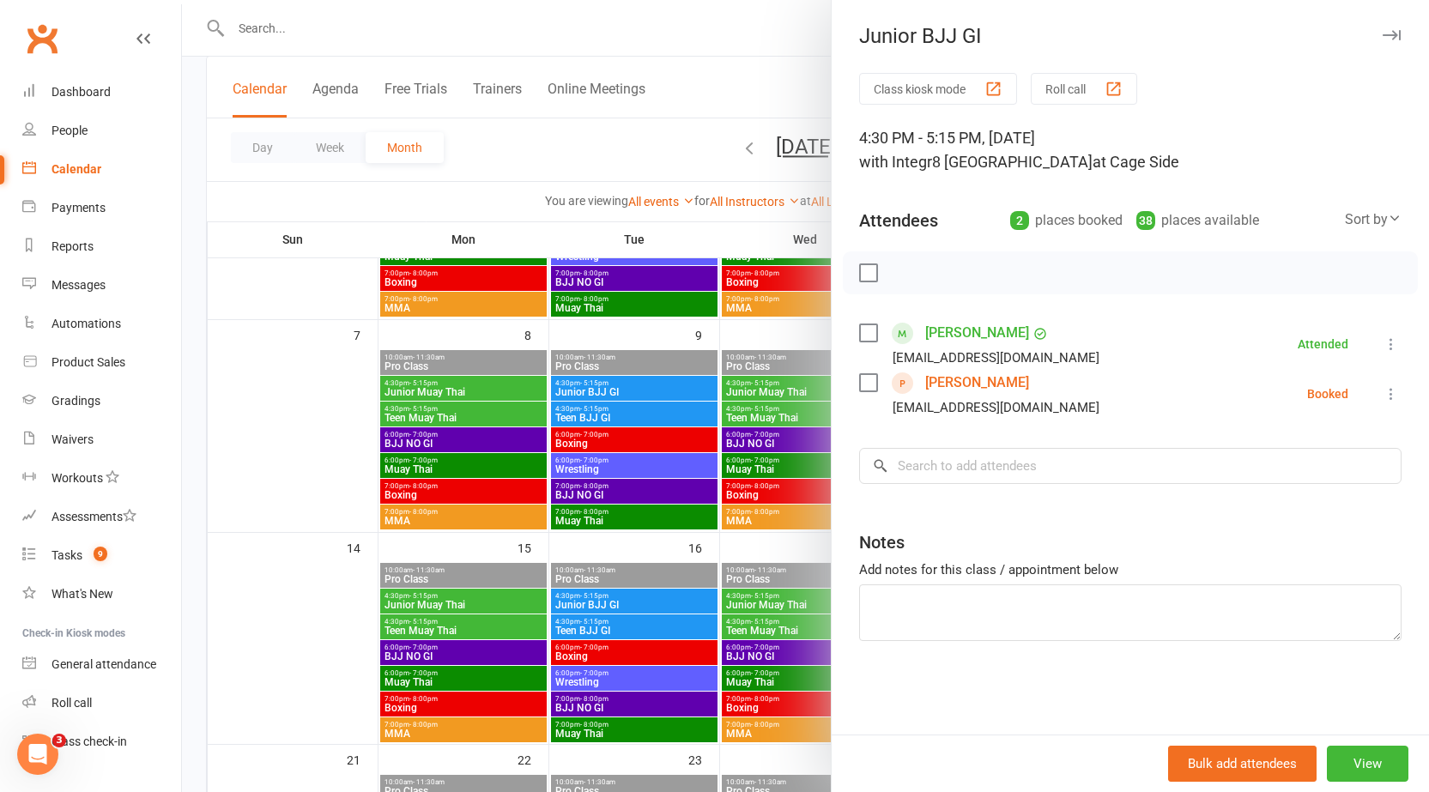
click at [765, 405] on div at bounding box center [805, 396] width 1247 height 792
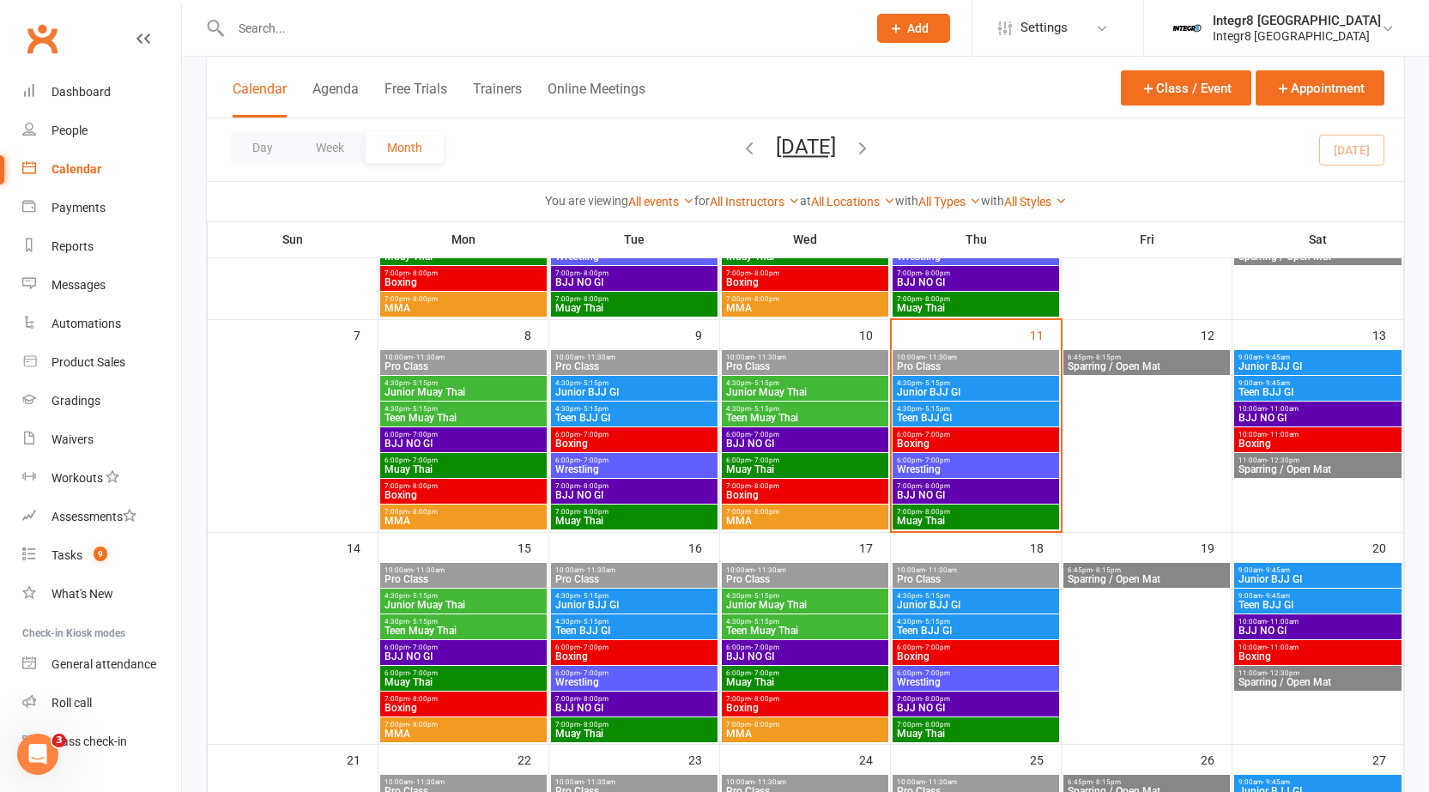
click at [935, 409] on span "- 5:15pm" at bounding box center [936, 409] width 28 height 8
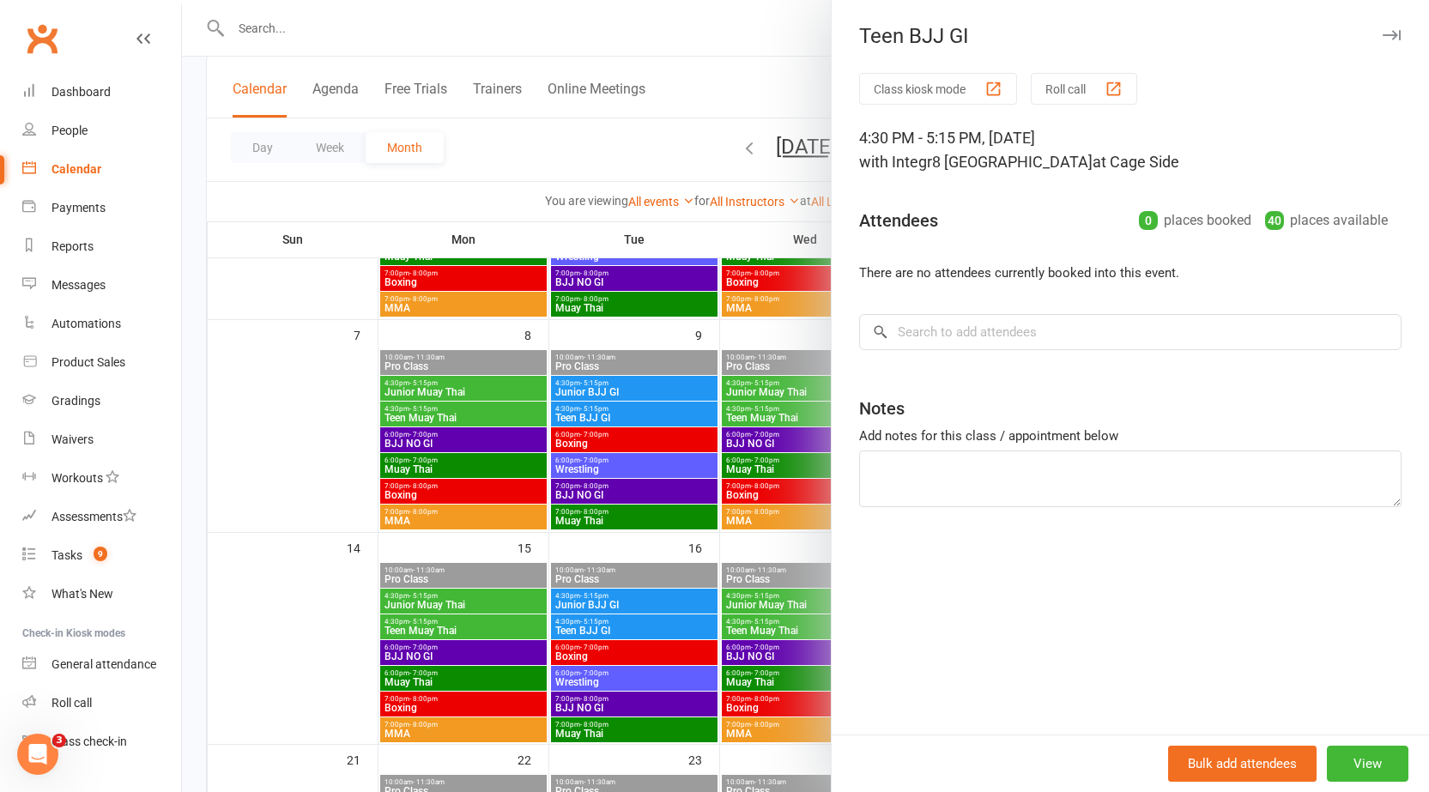
click at [697, 336] on div at bounding box center [805, 396] width 1247 height 792
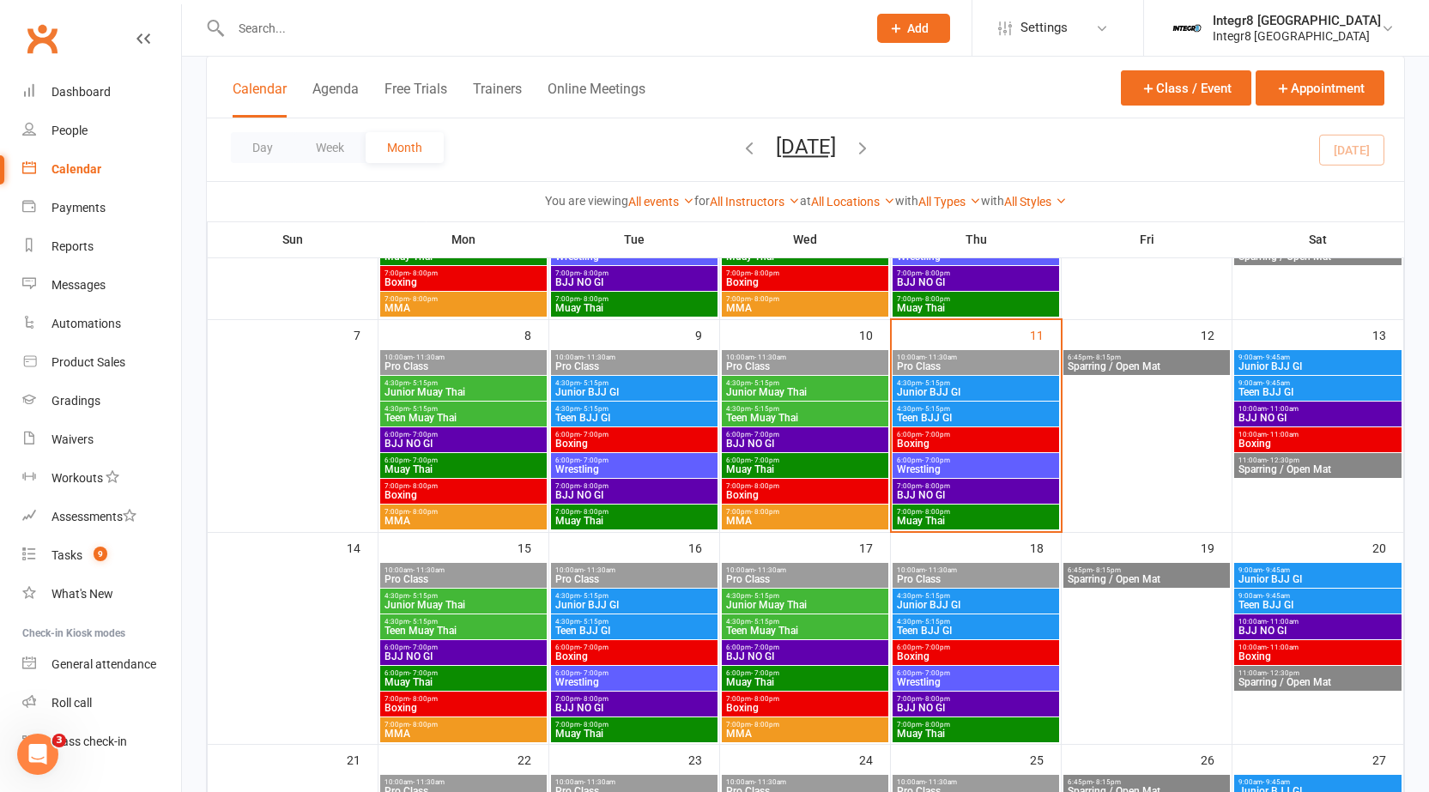
click at [807, 391] on span "Junior Muay Thai" at bounding box center [805, 392] width 160 height 10
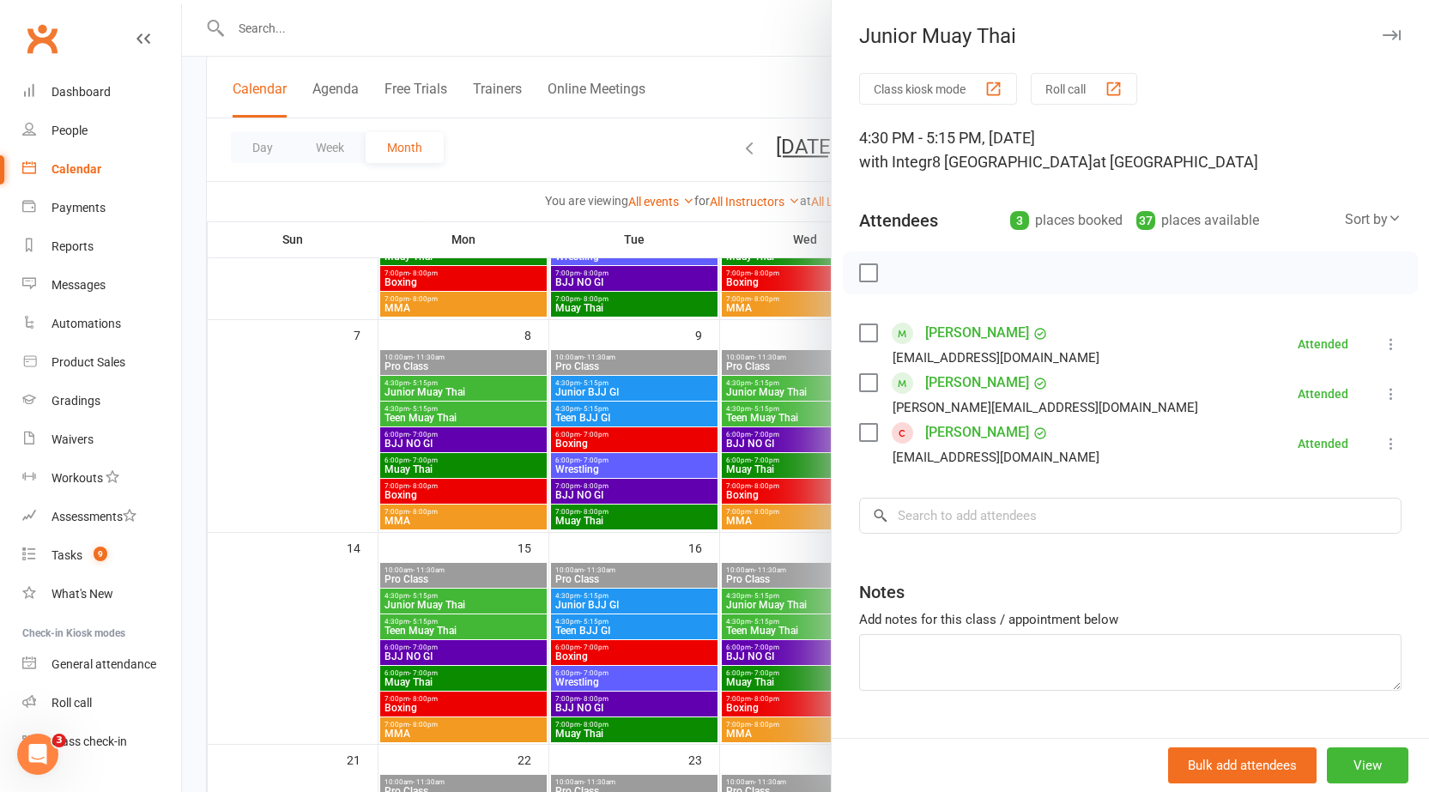
click at [747, 387] on div at bounding box center [805, 396] width 1247 height 792
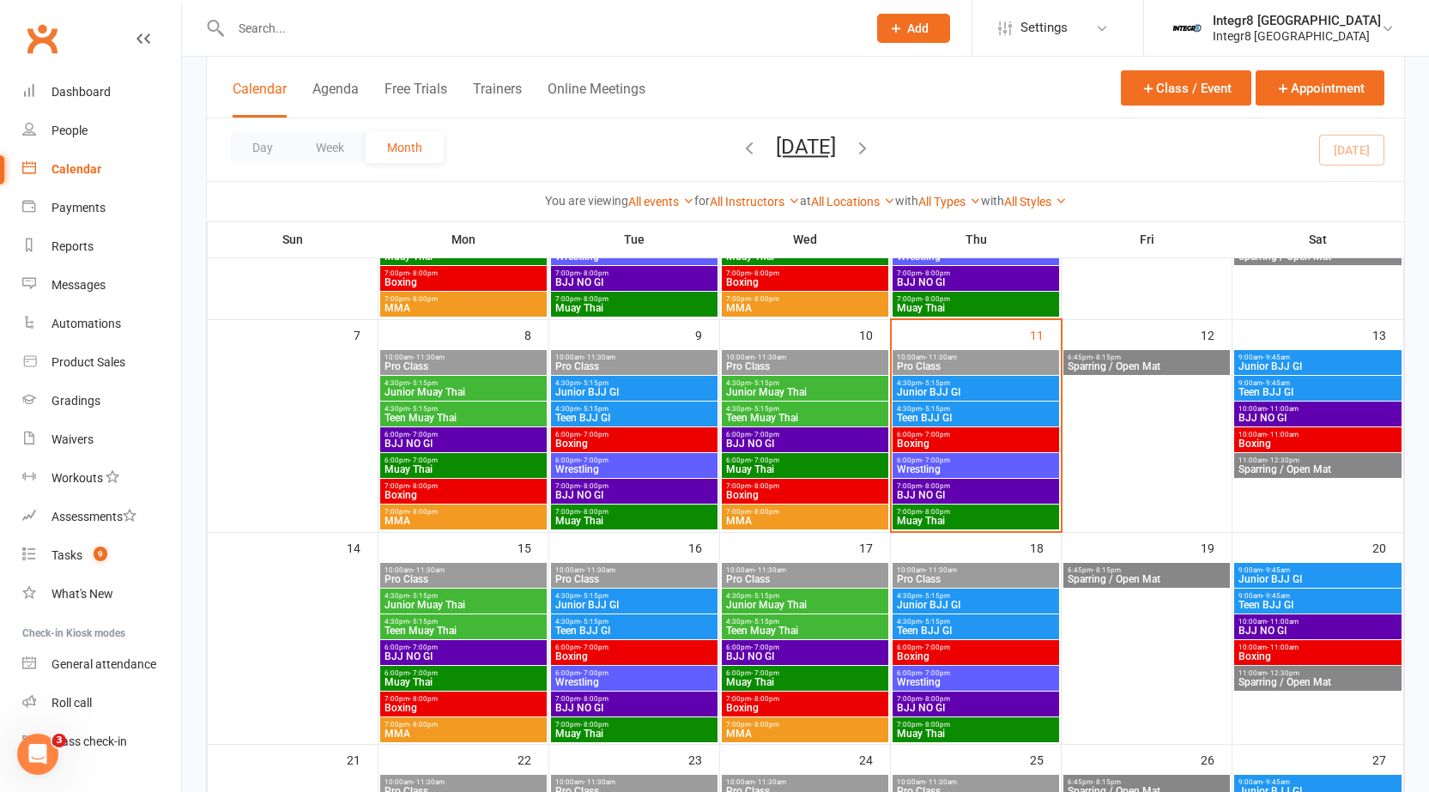
click at [855, 417] on span "Teen Muay Thai" at bounding box center [805, 418] width 160 height 10
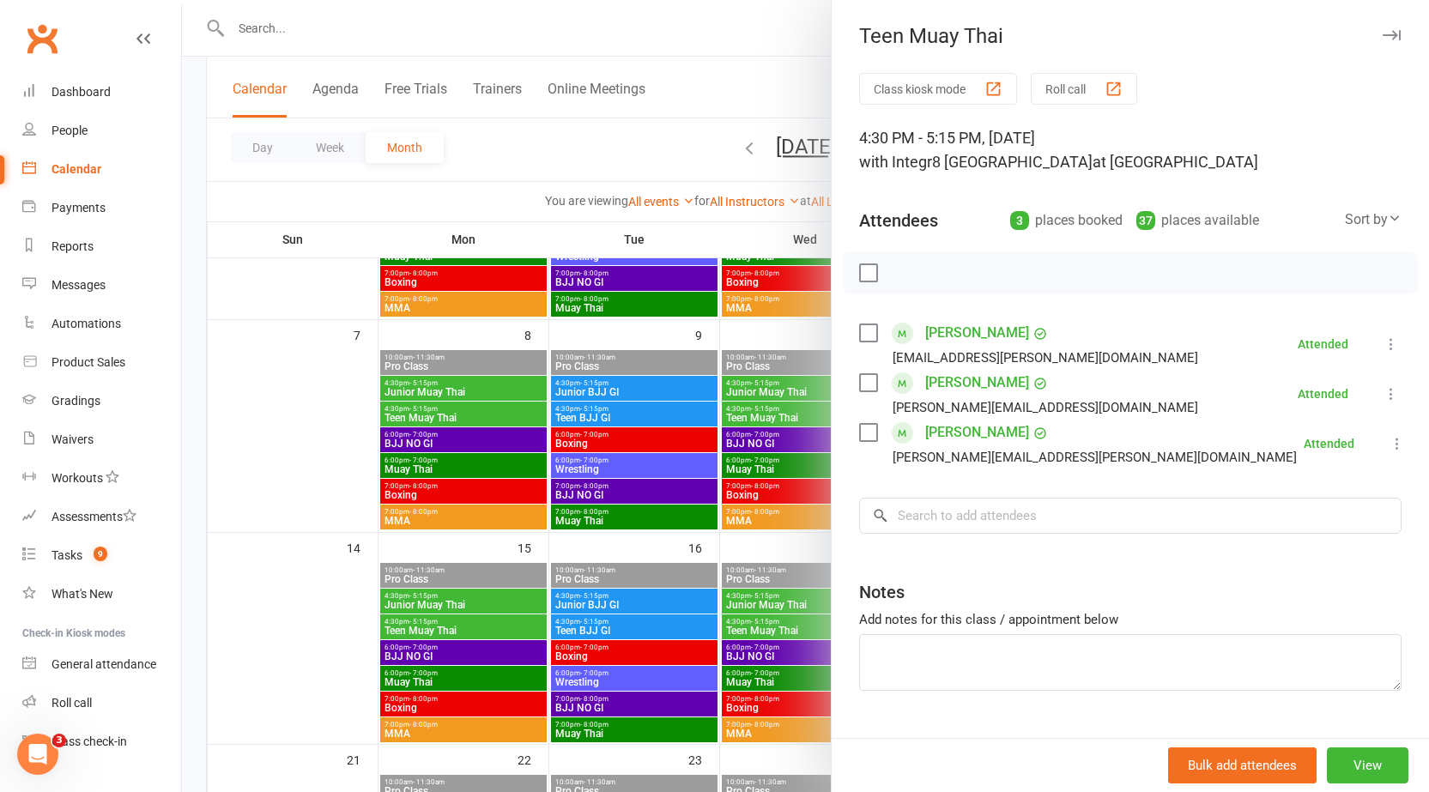
click at [753, 399] on div at bounding box center [805, 396] width 1247 height 792
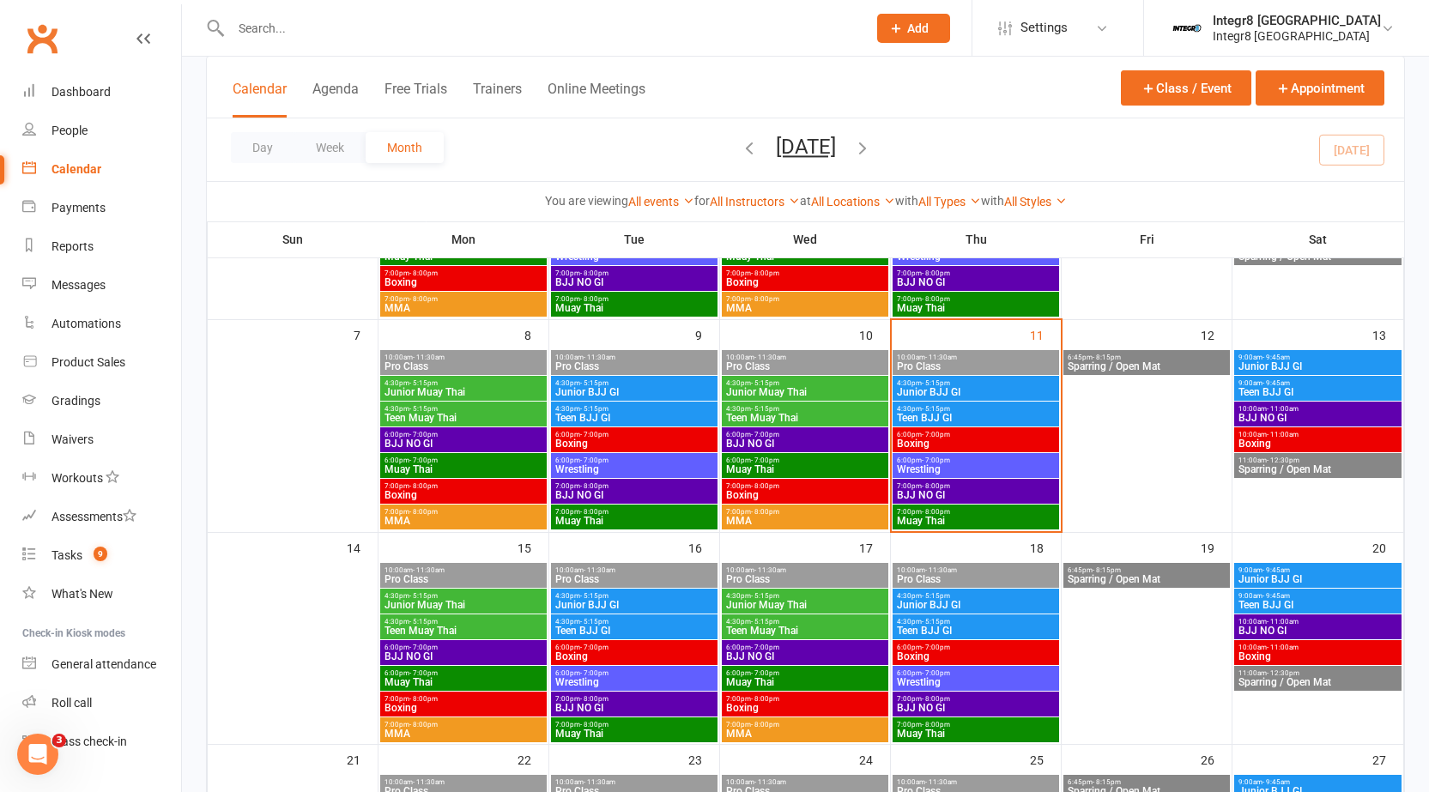
click at [930, 397] on span "Junior BJJ GI" at bounding box center [976, 392] width 160 height 10
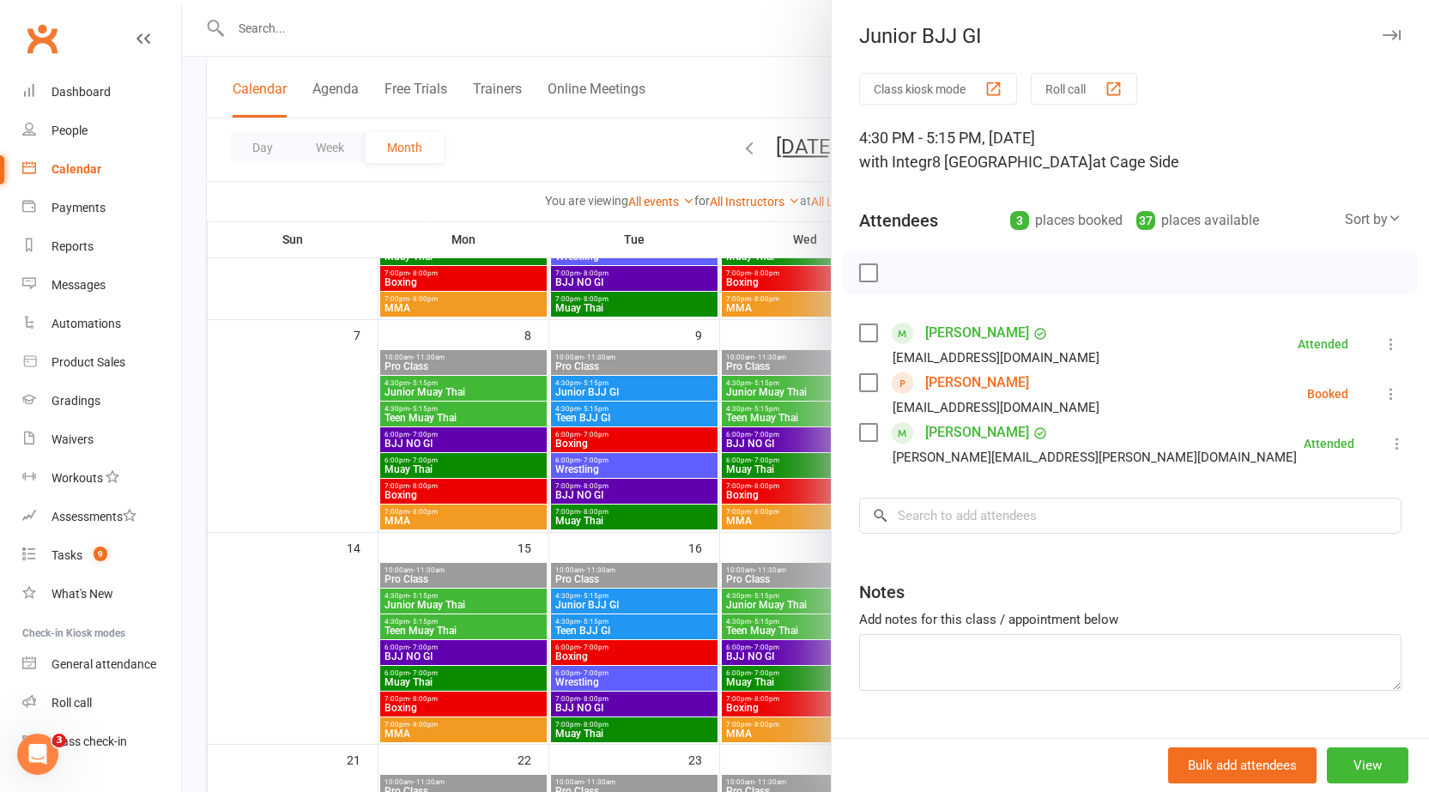
click at [763, 415] on div at bounding box center [805, 396] width 1247 height 792
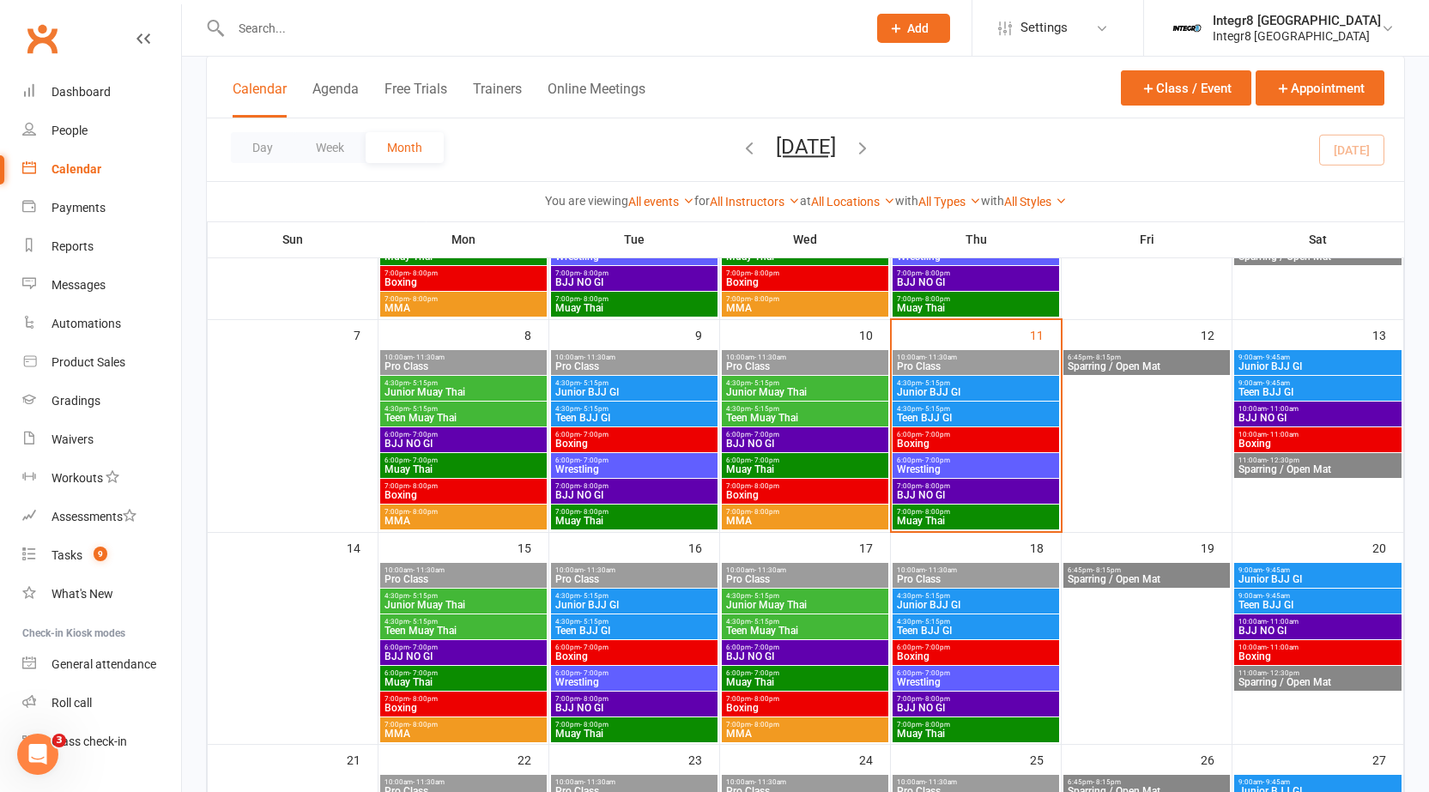
click at [921, 413] on span "Teen BJJ GI" at bounding box center [976, 418] width 160 height 10
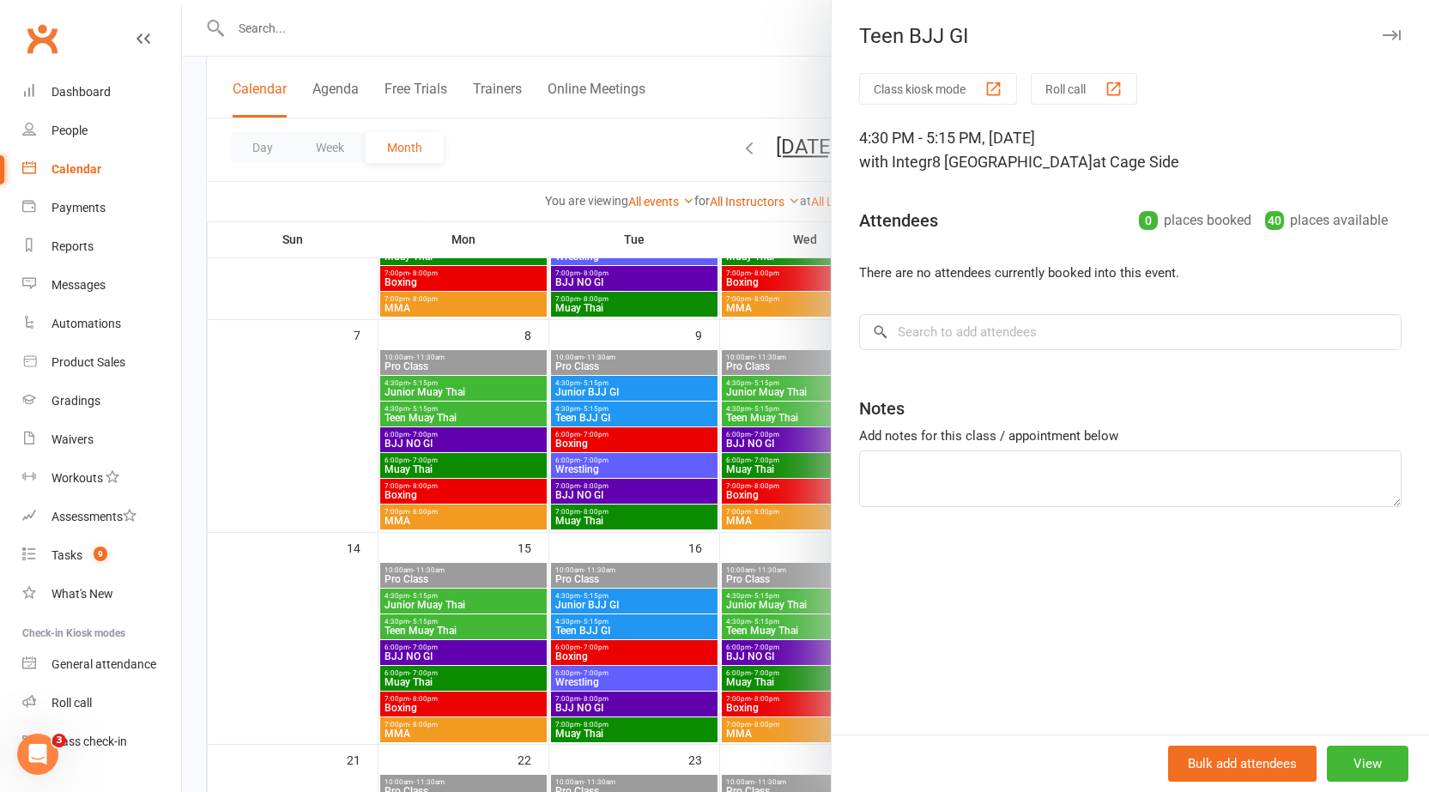
click at [800, 405] on div at bounding box center [805, 396] width 1247 height 792
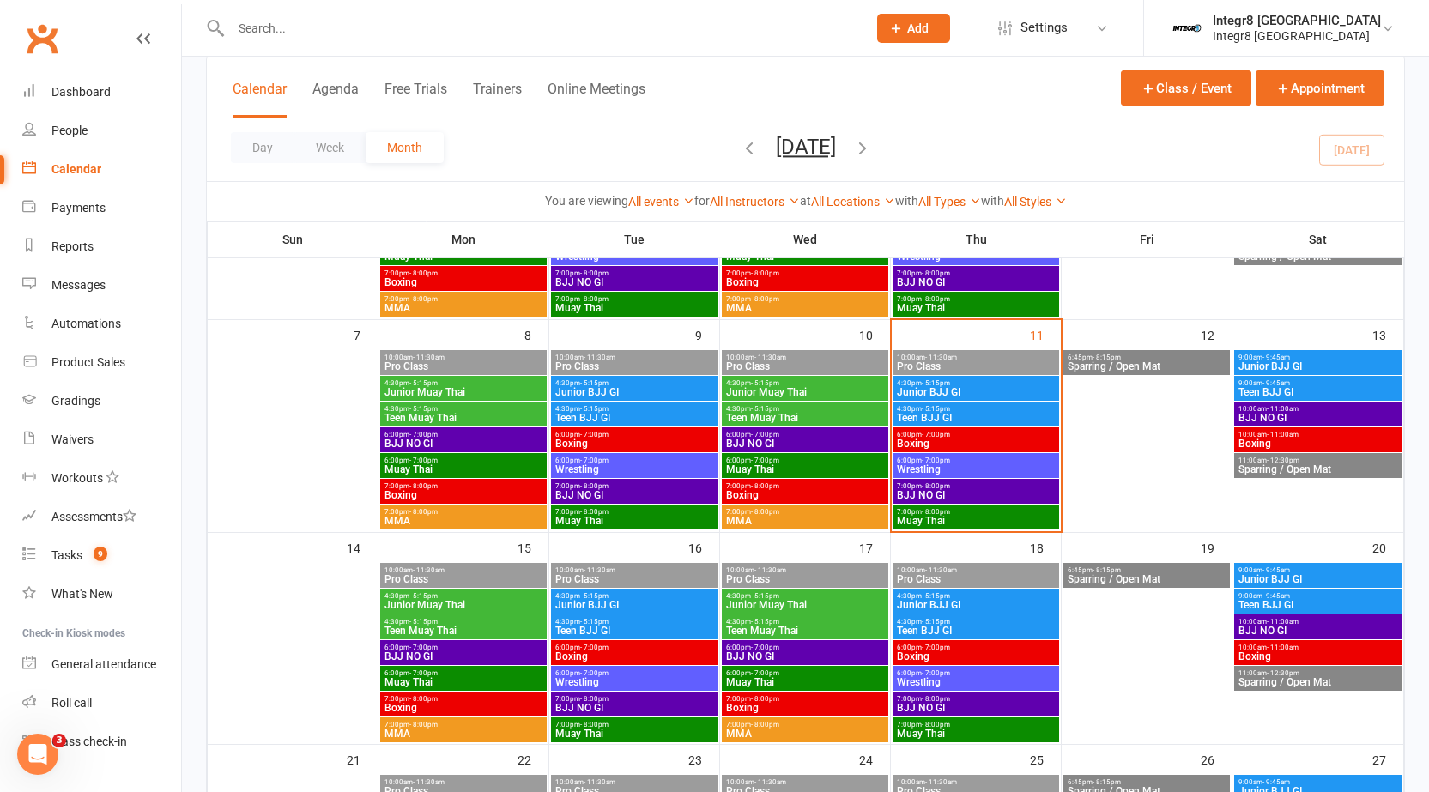
click at [937, 440] on span "Boxing" at bounding box center [976, 444] width 160 height 10
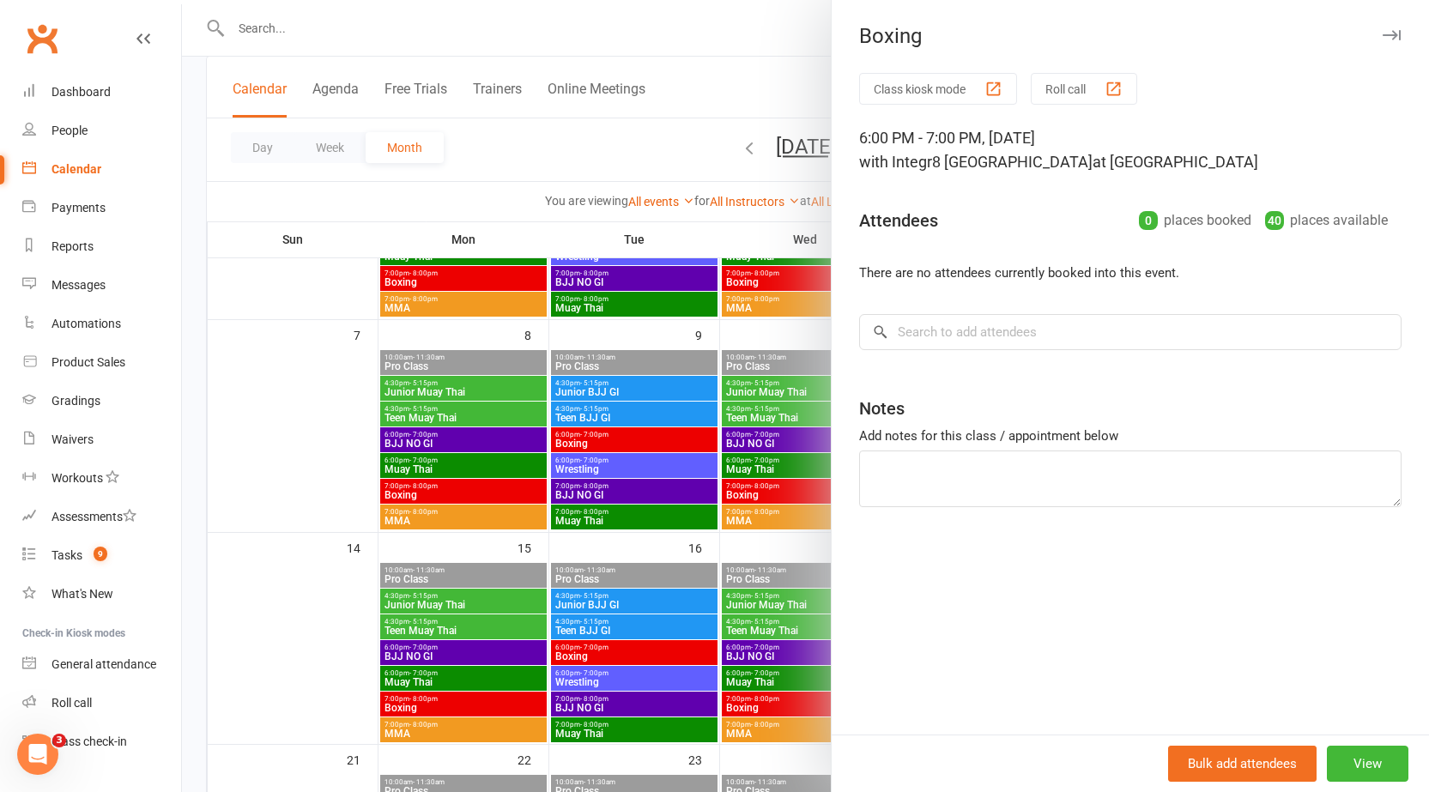
click at [706, 432] on div at bounding box center [805, 396] width 1247 height 792
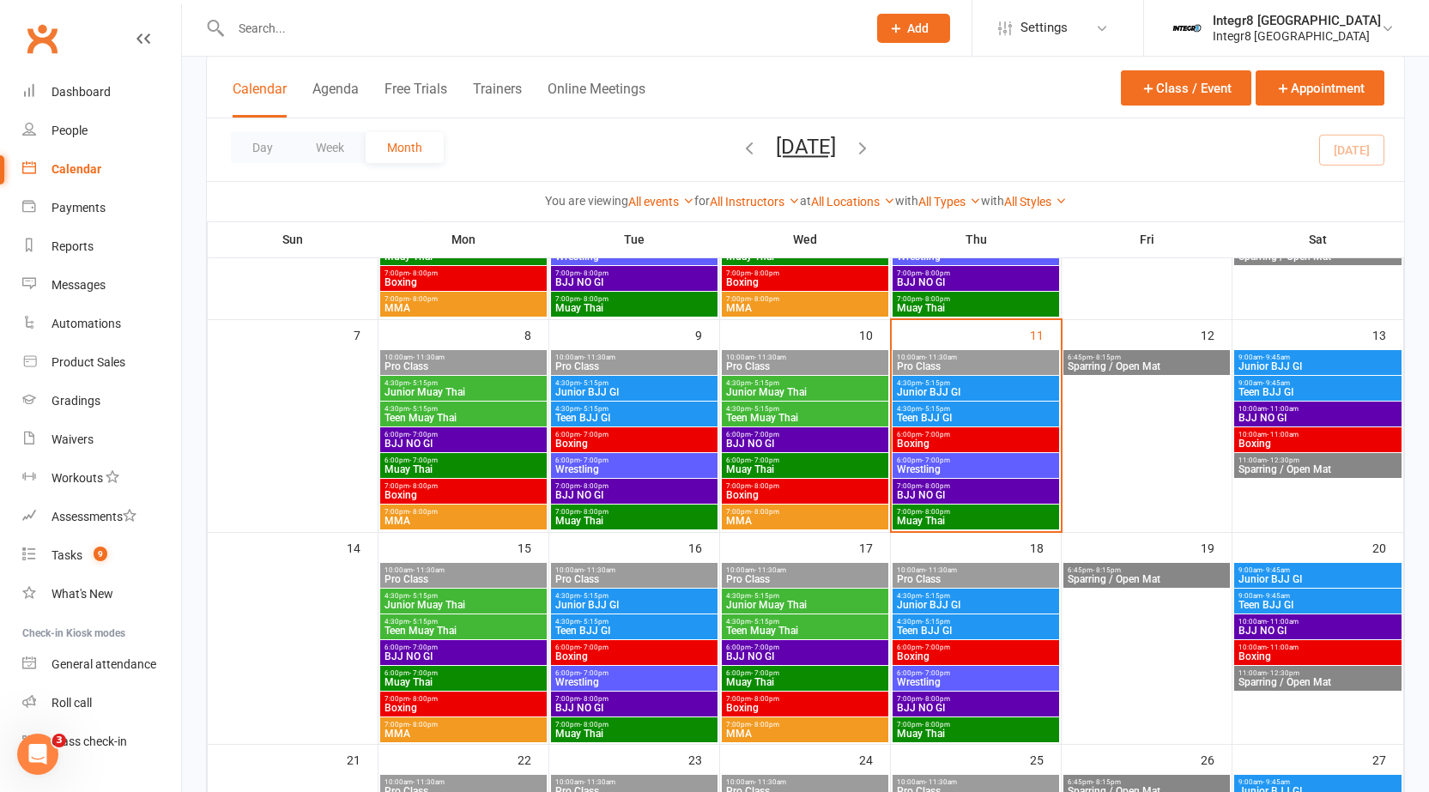
click at [810, 464] on span "Muay Thai" at bounding box center [805, 469] width 160 height 10
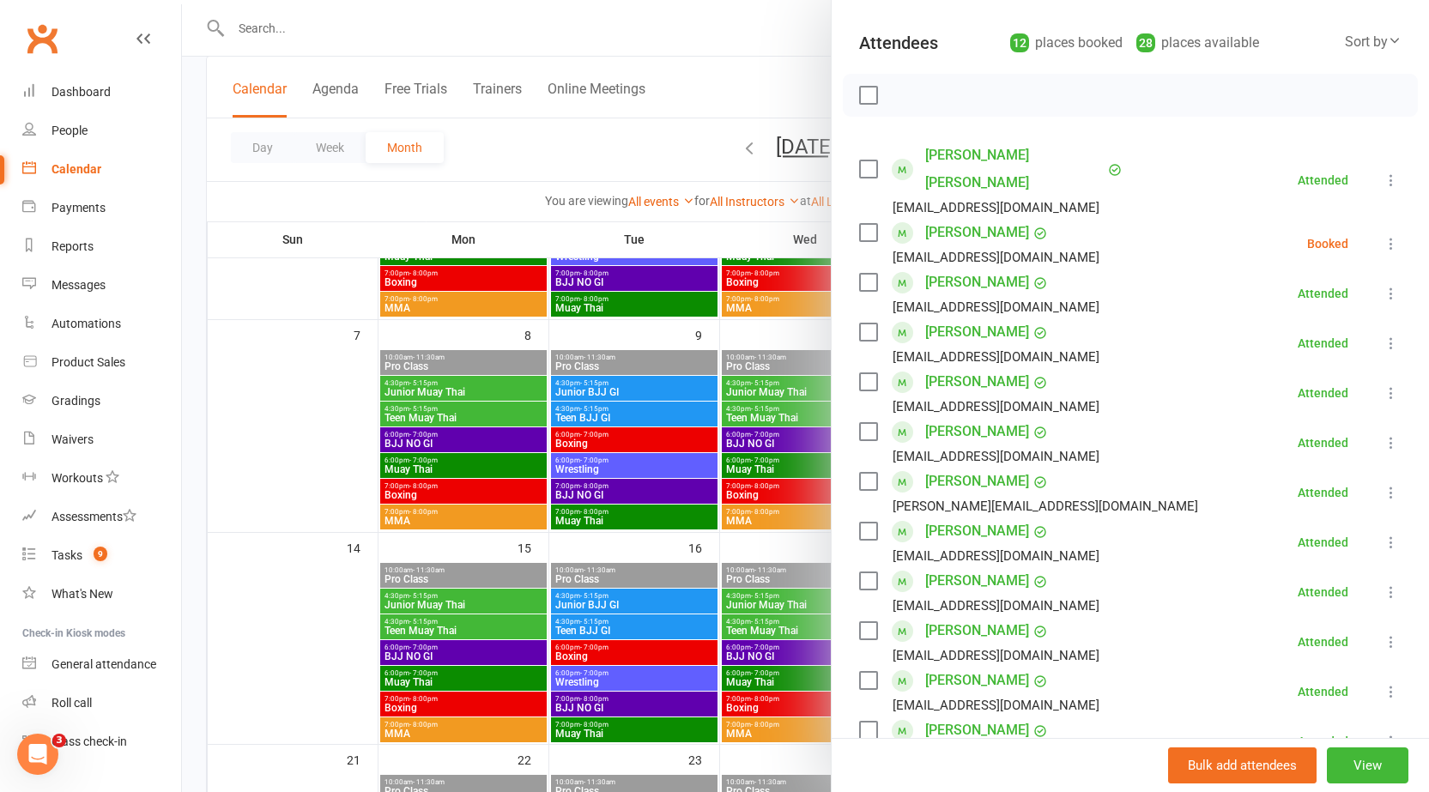
scroll to position [343, 0]
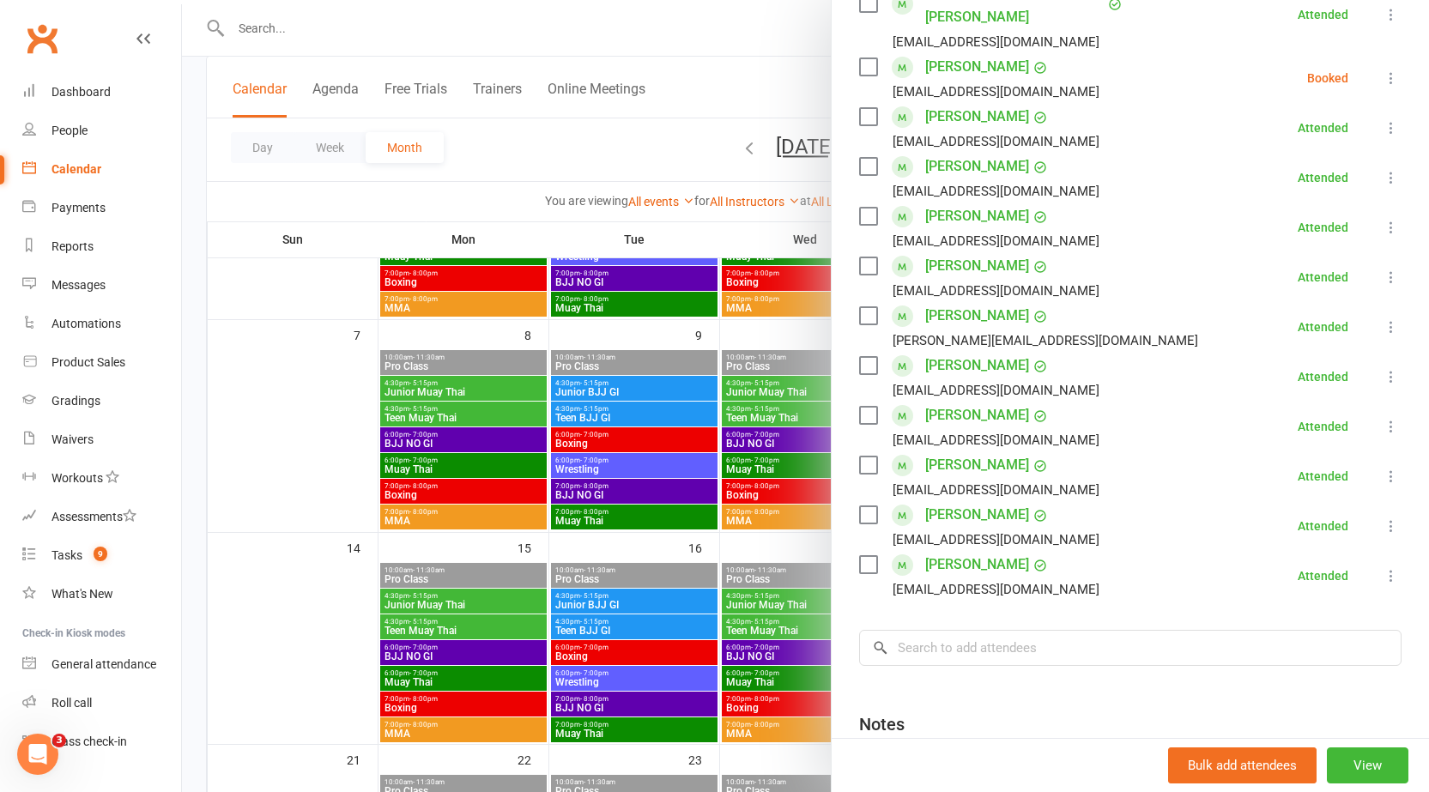
click at [608, 357] on div at bounding box center [805, 396] width 1247 height 792
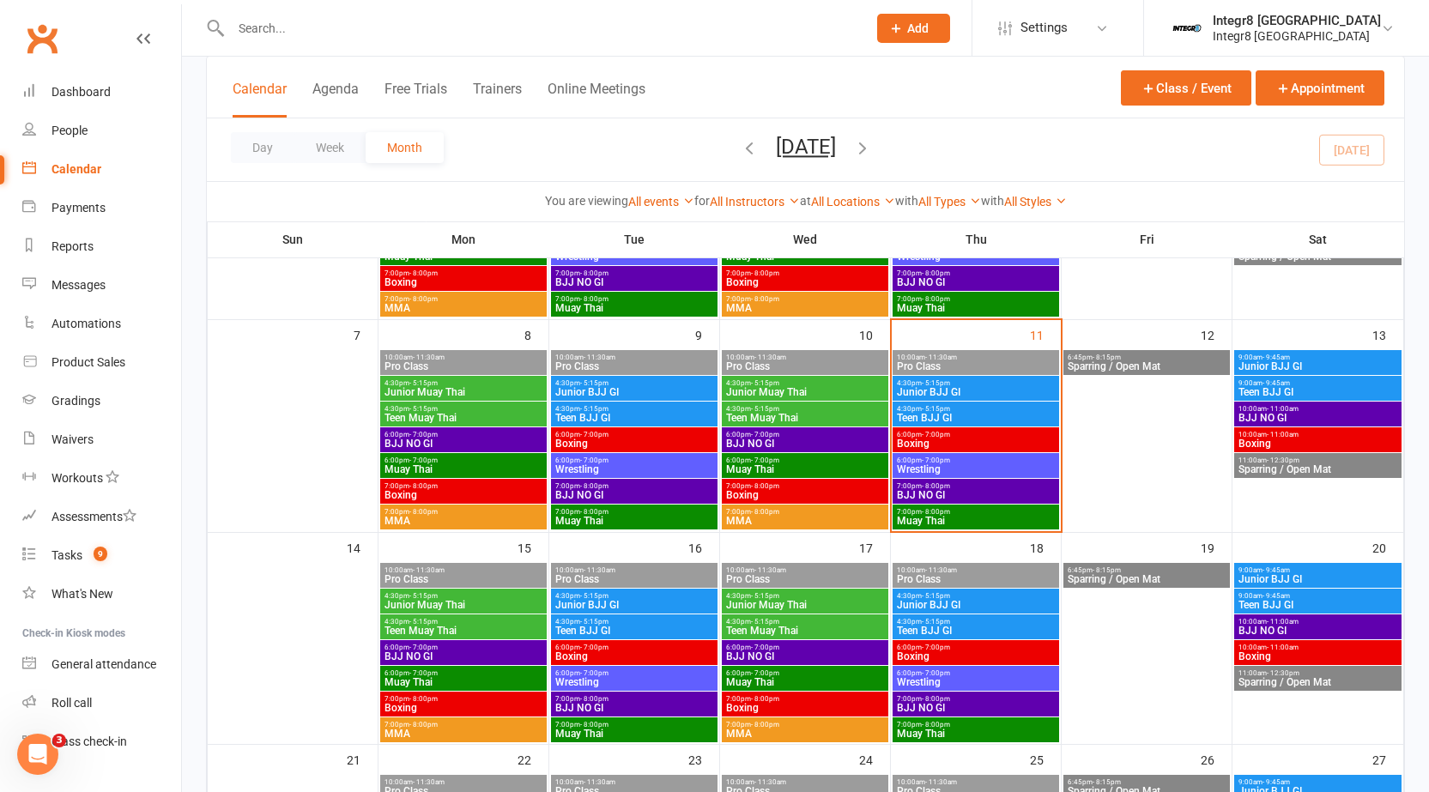
click at [768, 464] on span "Muay Thai" at bounding box center [805, 469] width 160 height 10
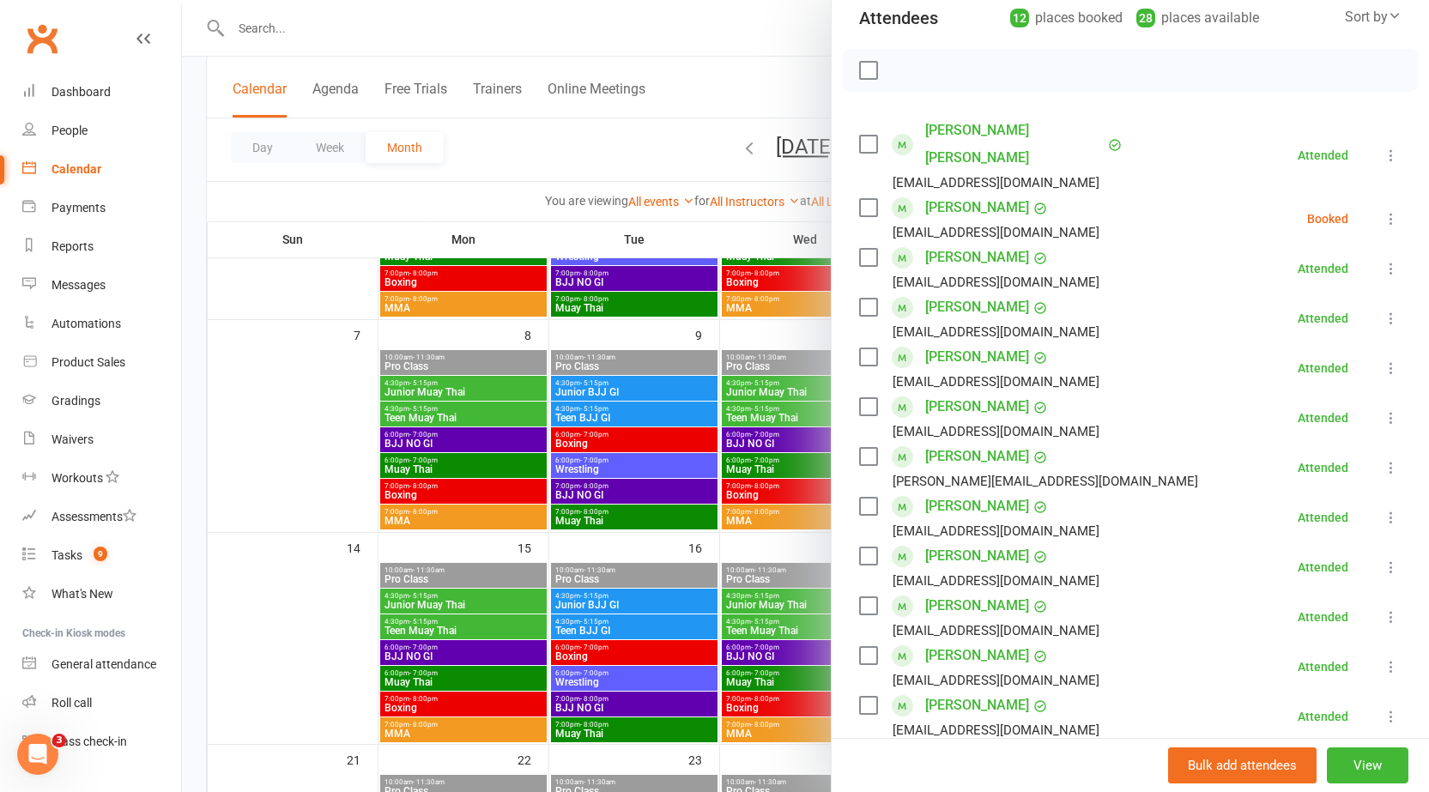
scroll to position [257, 0]
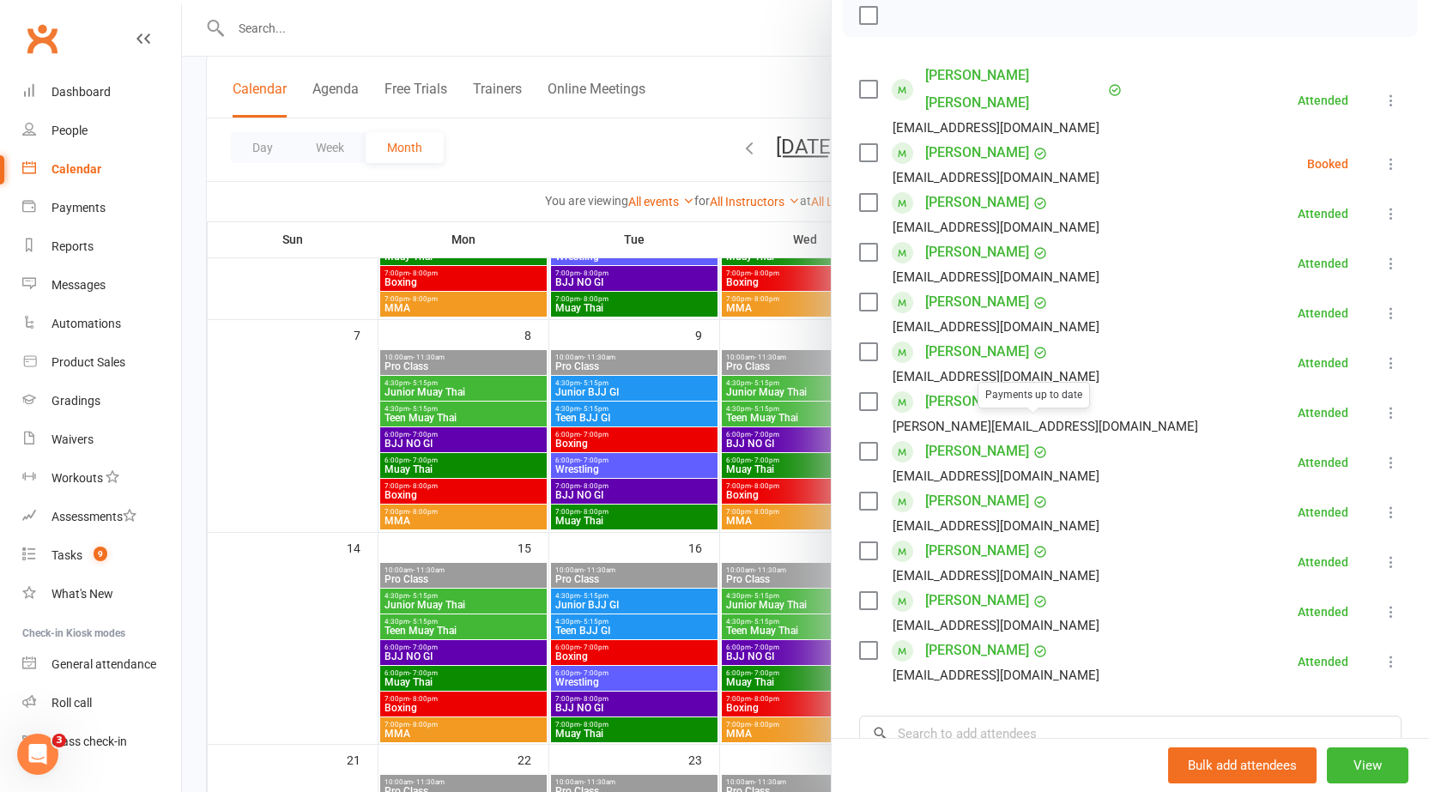
click at [738, 447] on div at bounding box center [805, 396] width 1247 height 792
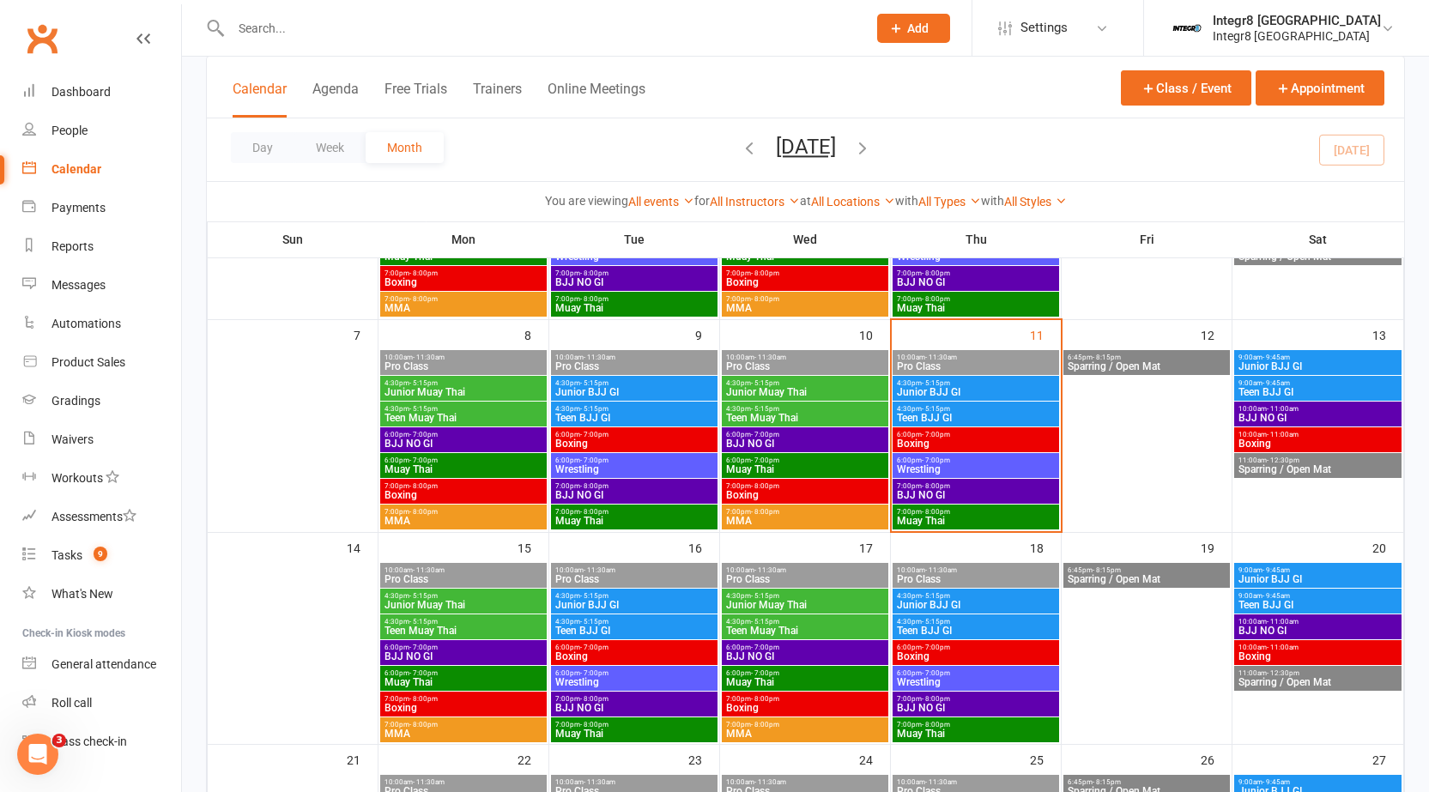
click at [776, 492] on span "Boxing" at bounding box center [805, 495] width 160 height 10
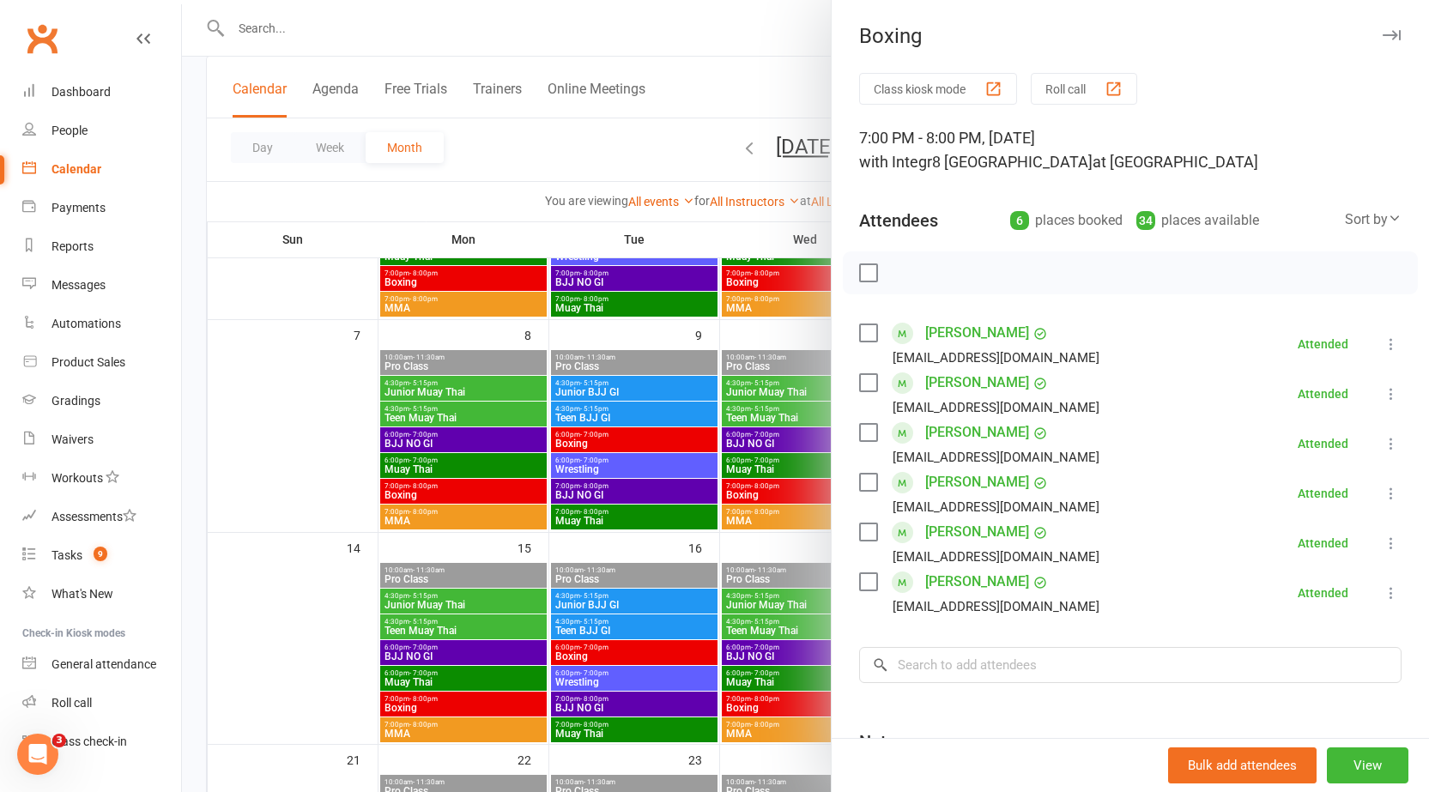
click at [738, 479] on div at bounding box center [805, 396] width 1247 height 792
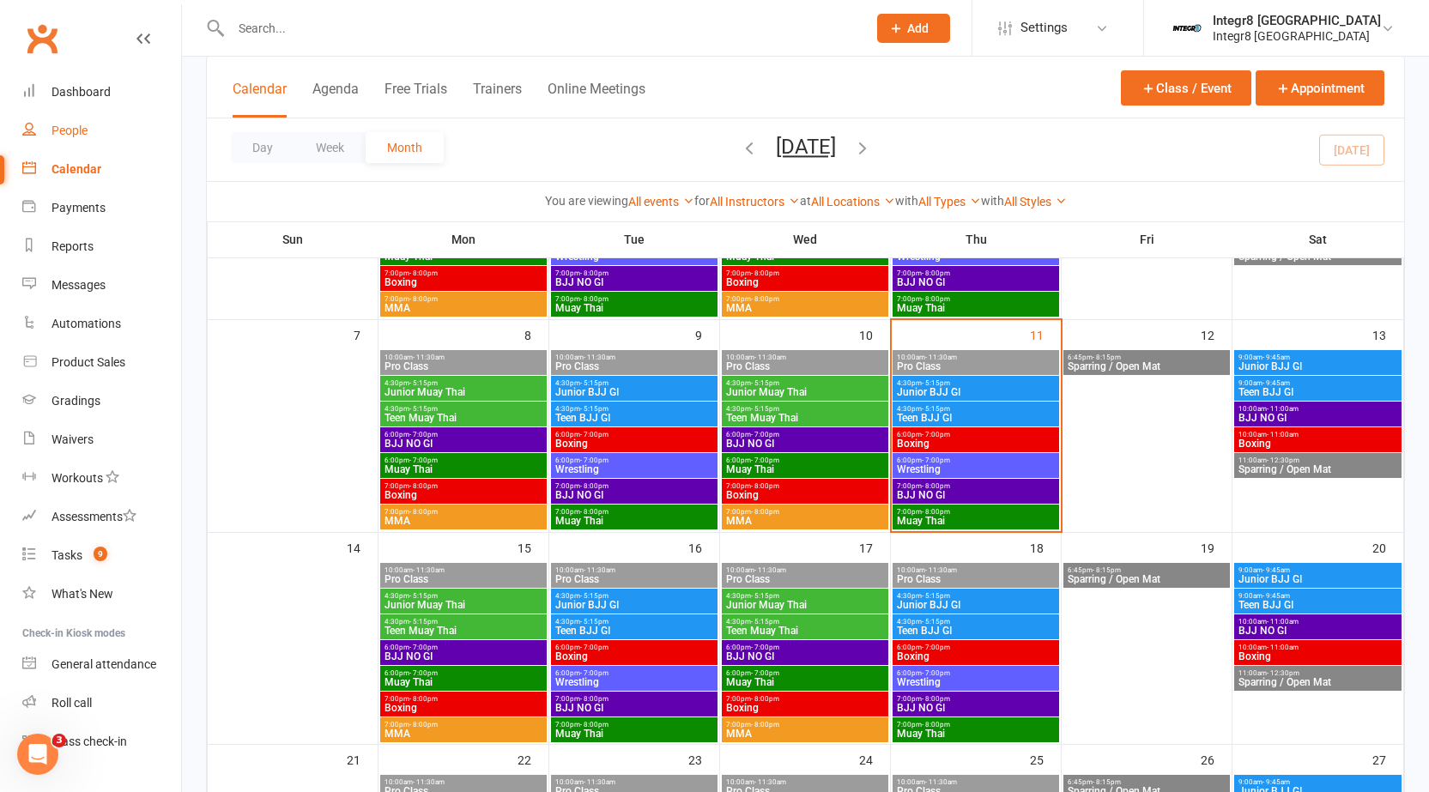
click at [71, 135] on div "People" at bounding box center [69, 131] width 36 height 14
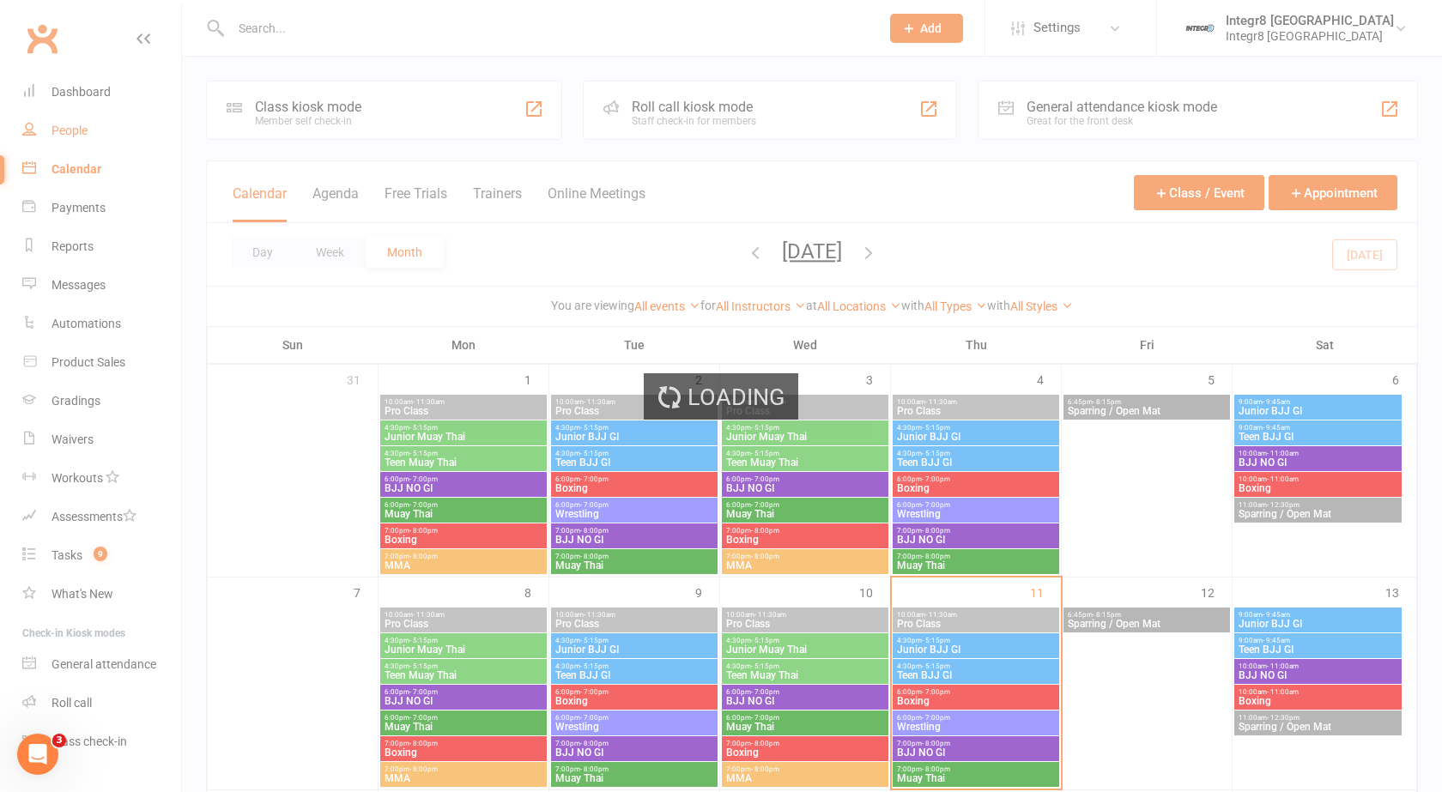
select select "25"
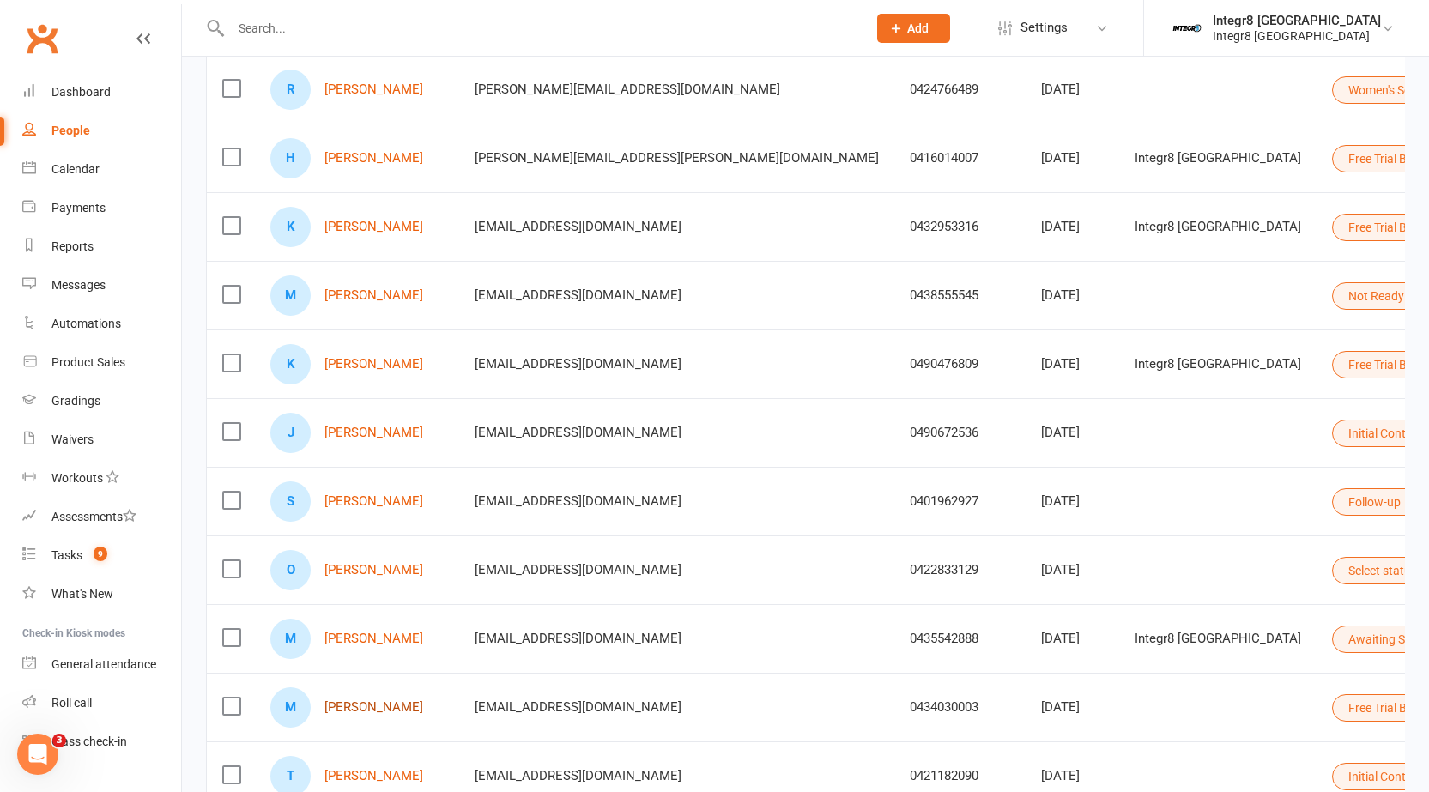
scroll to position [86, 0]
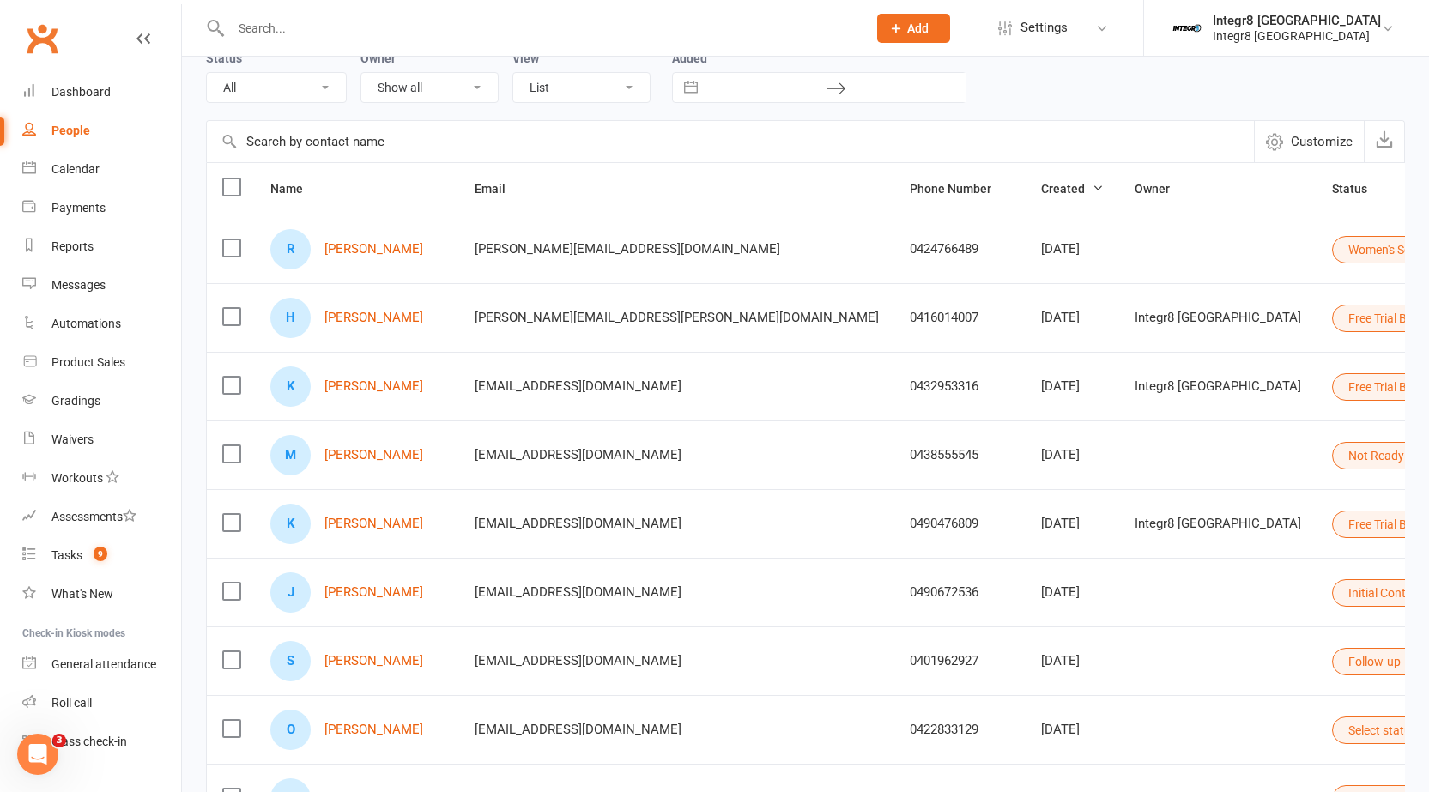
click at [602, 791] on span "thachmatthew@gmail.com" at bounding box center [578, 798] width 207 height 33
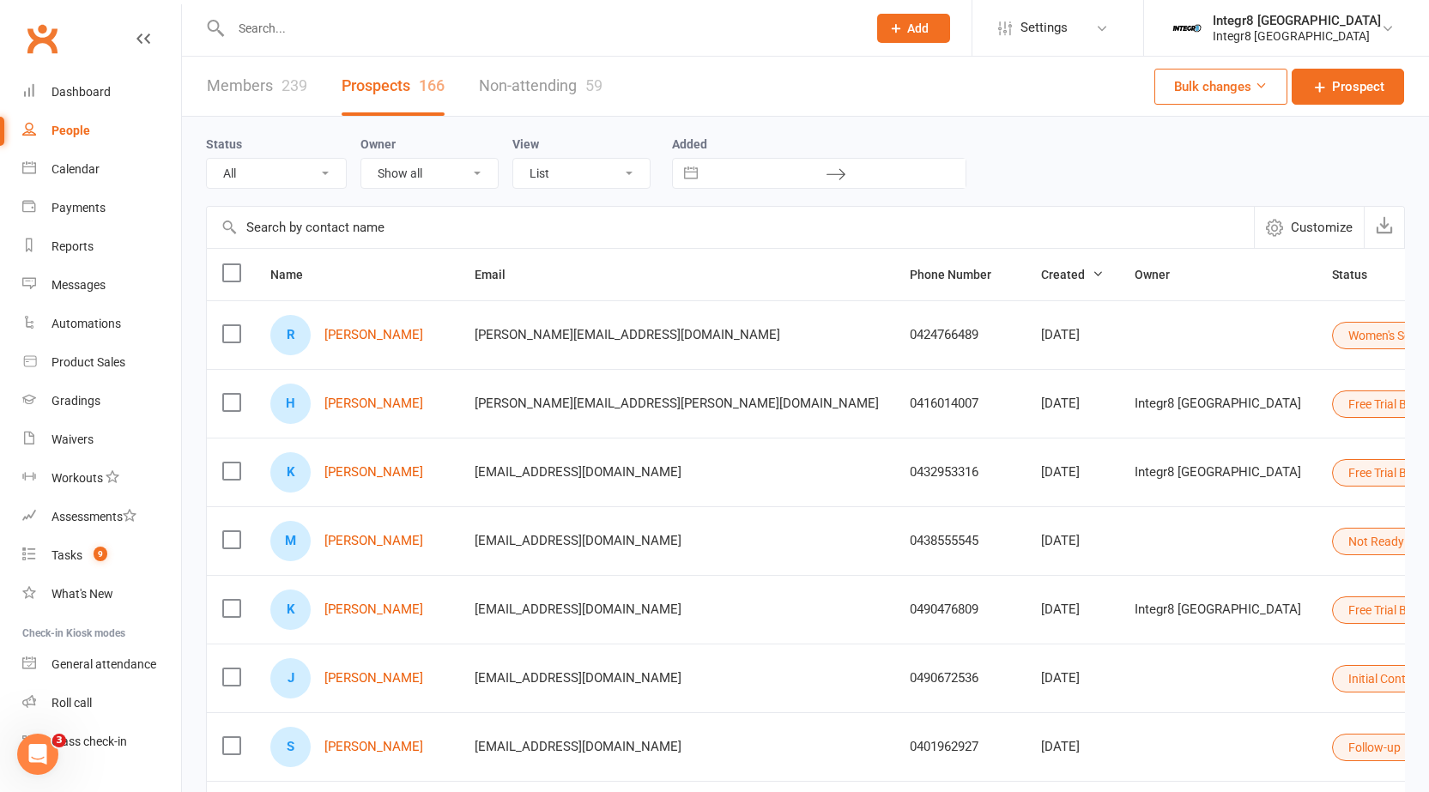
click at [1332, 481] on button "Free Trial Booked" at bounding box center [1401, 472] width 138 height 27
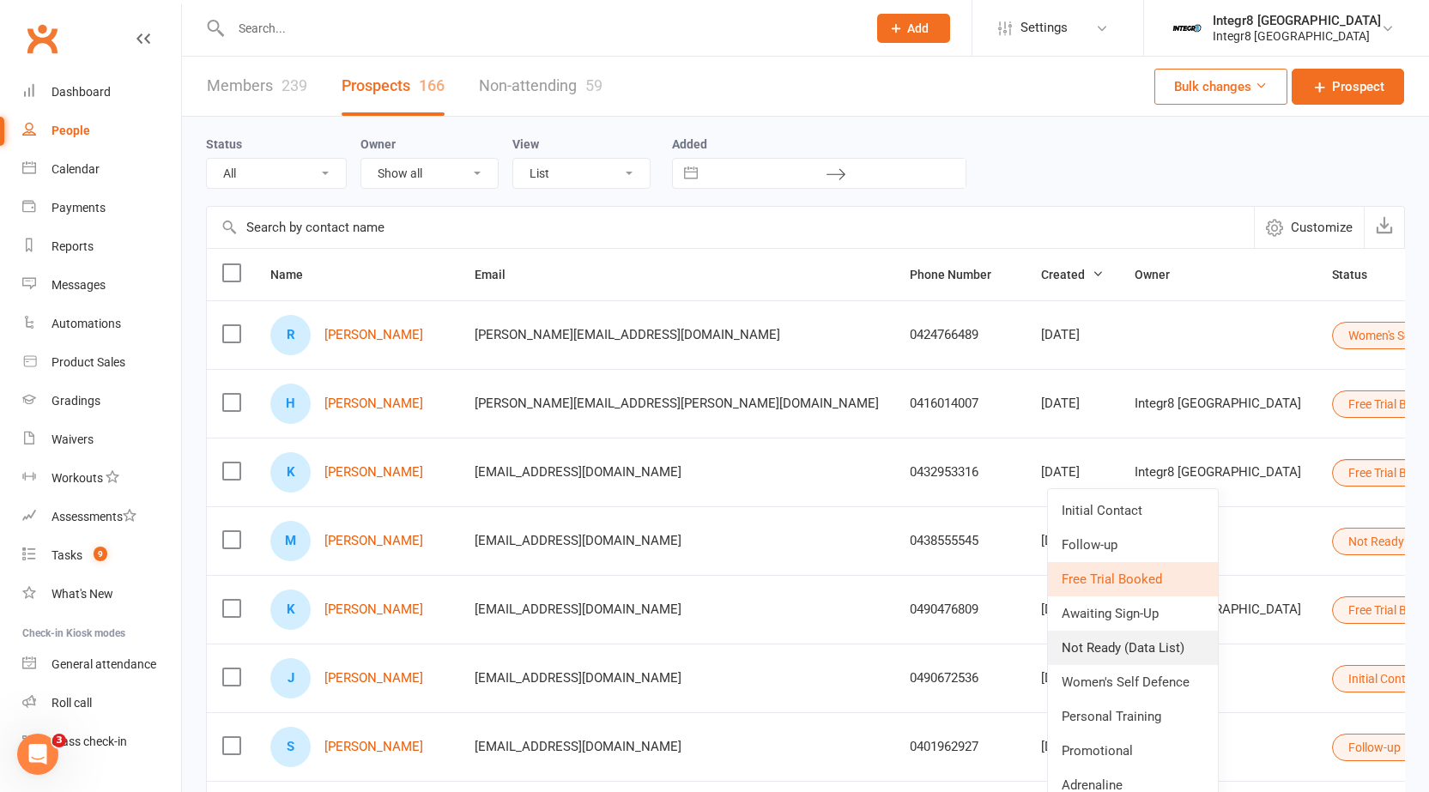
click at [1126, 642] on link "Not Ready (Data List)" at bounding box center [1133, 648] width 170 height 34
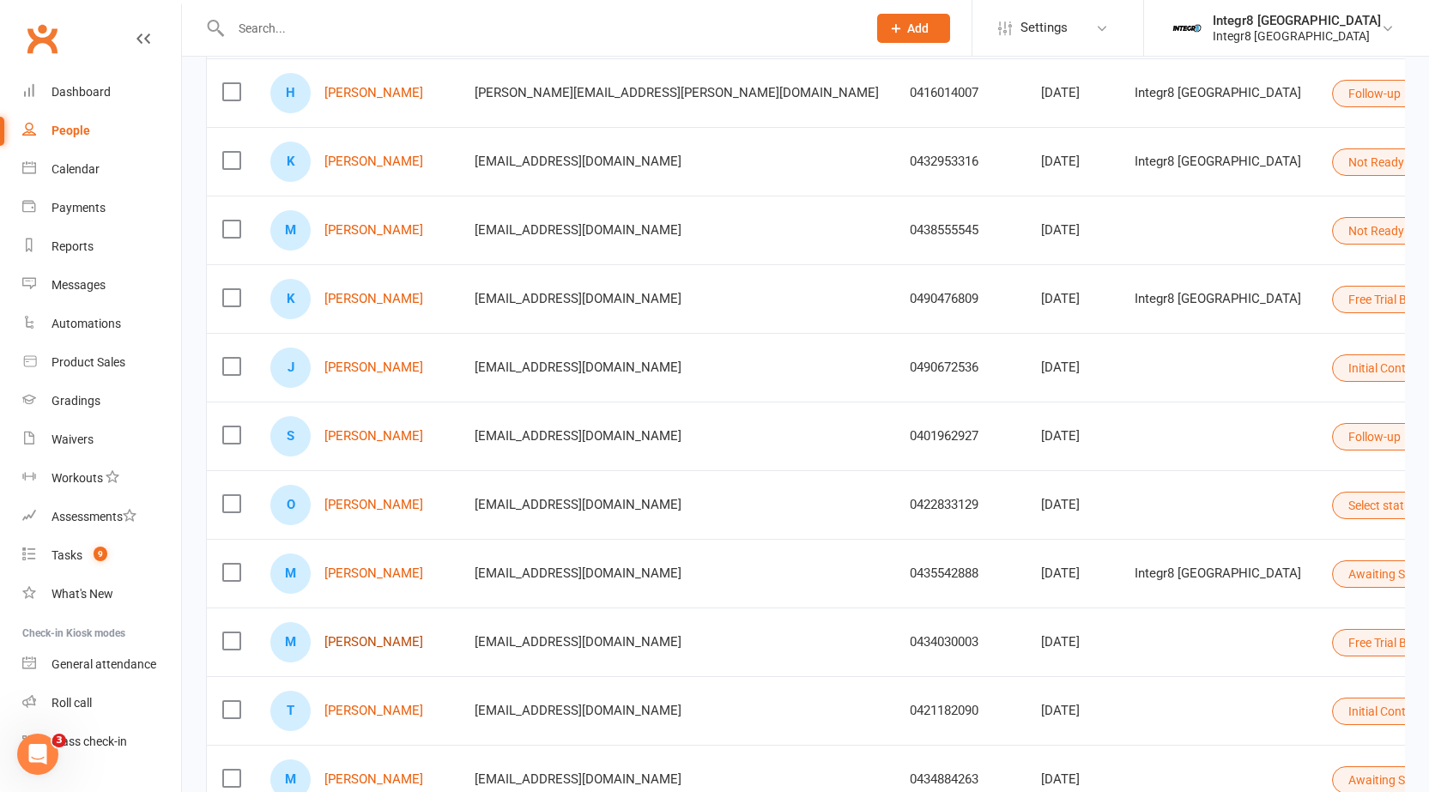
scroll to position [257, 0]
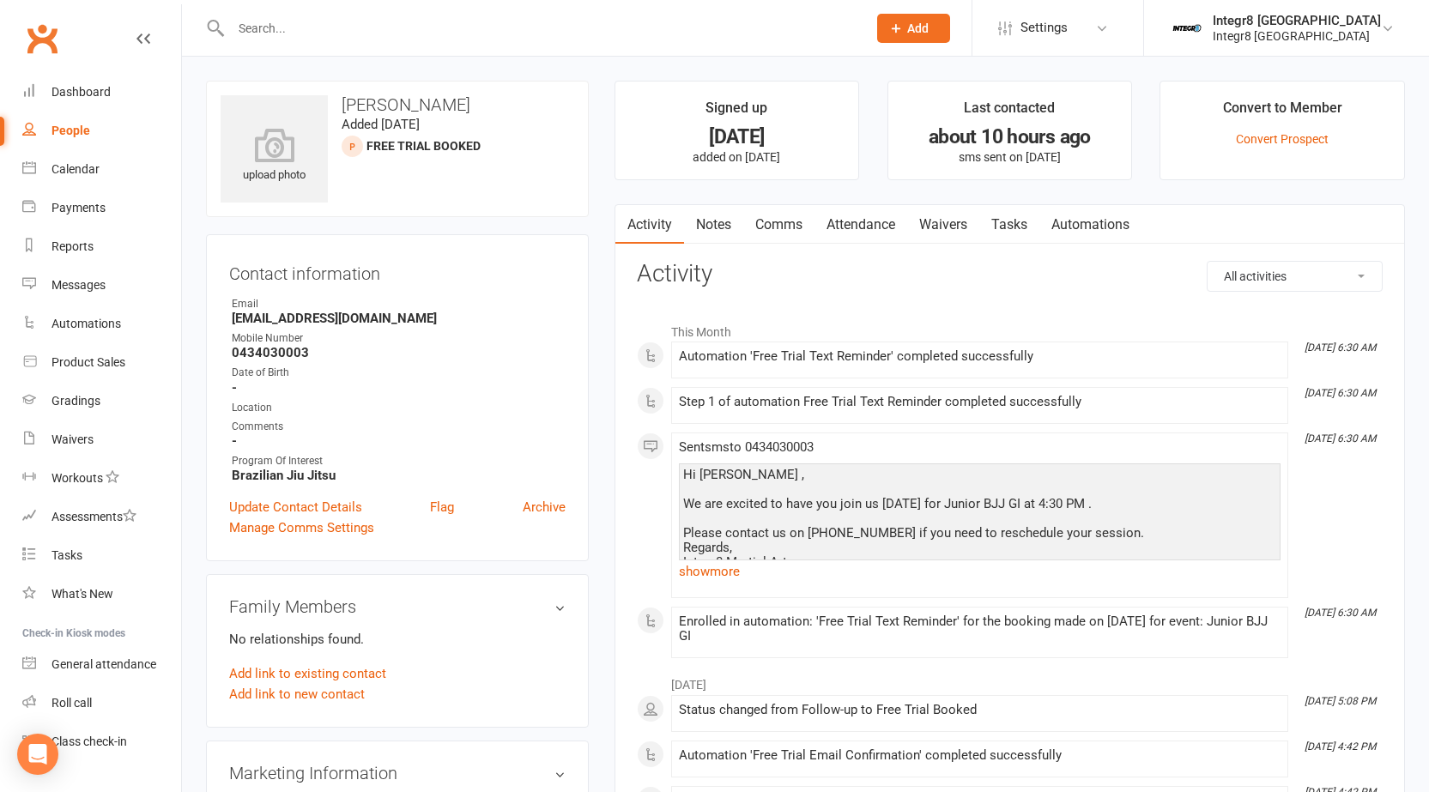
click at [732, 220] on link "Notes" at bounding box center [713, 224] width 59 height 39
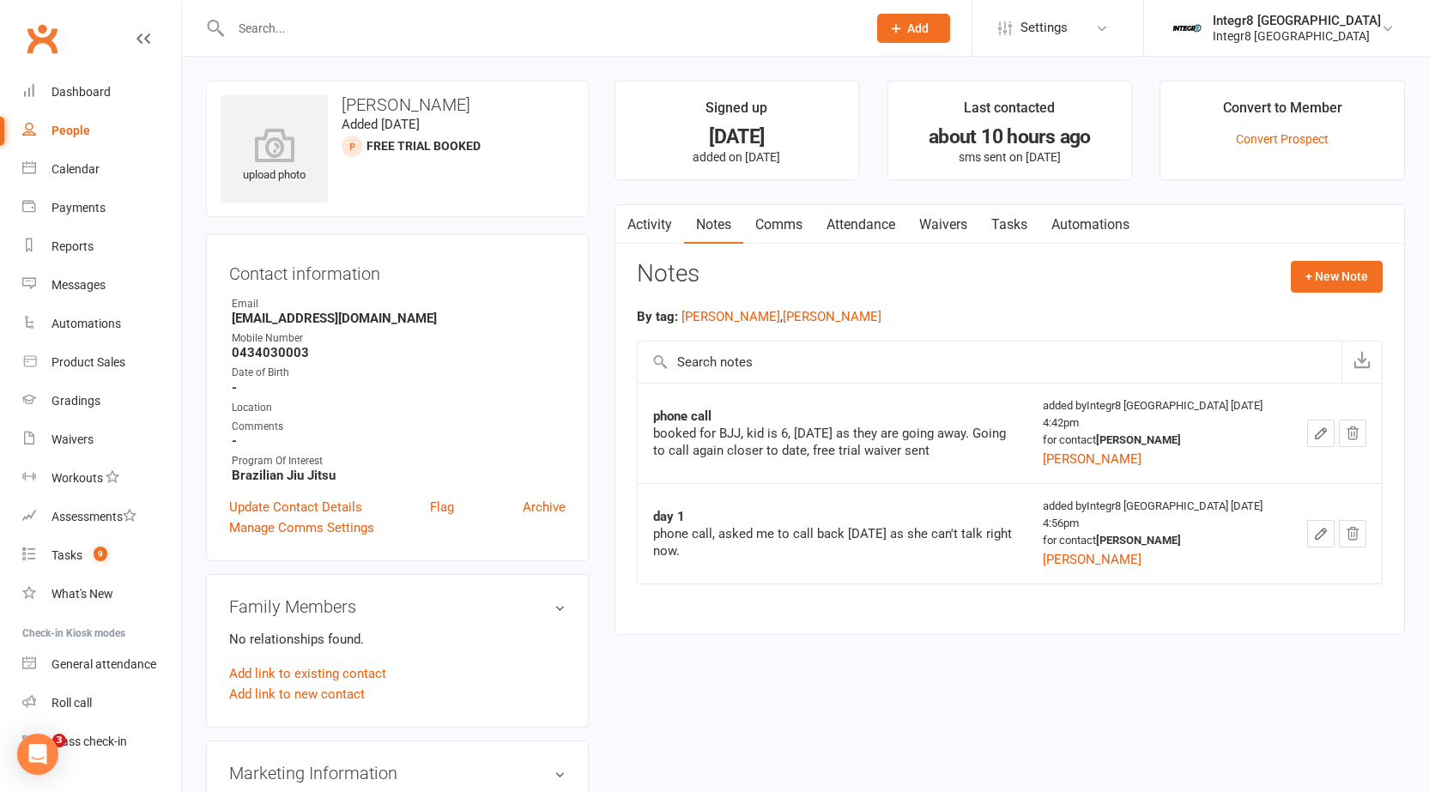
click at [666, 233] on link "Activity" at bounding box center [649, 224] width 69 height 39
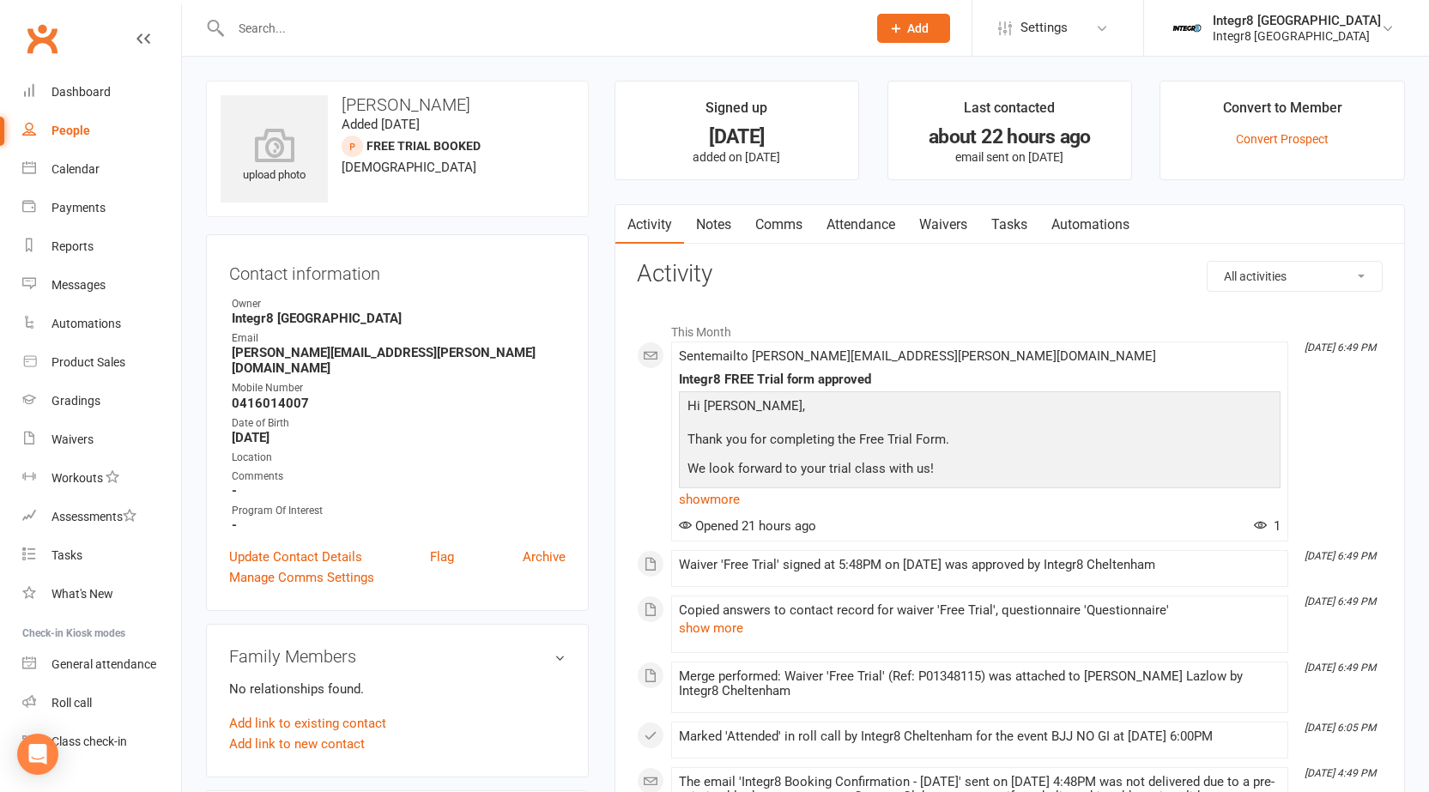
click at [700, 231] on link "Notes" at bounding box center [713, 224] width 59 height 39
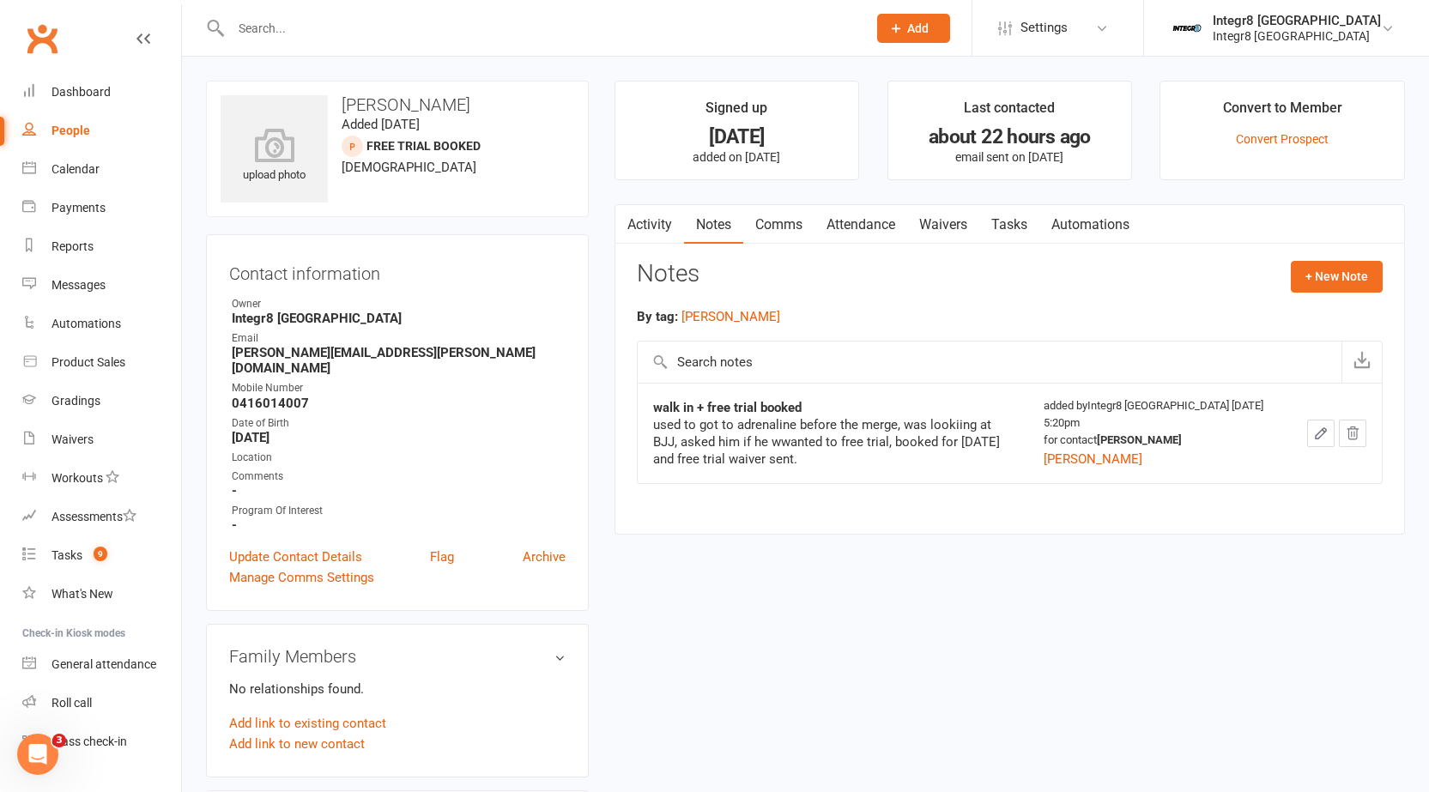
click at [658, 221] on link "Activity" at bounding box center [649, 224] width 69 height 39
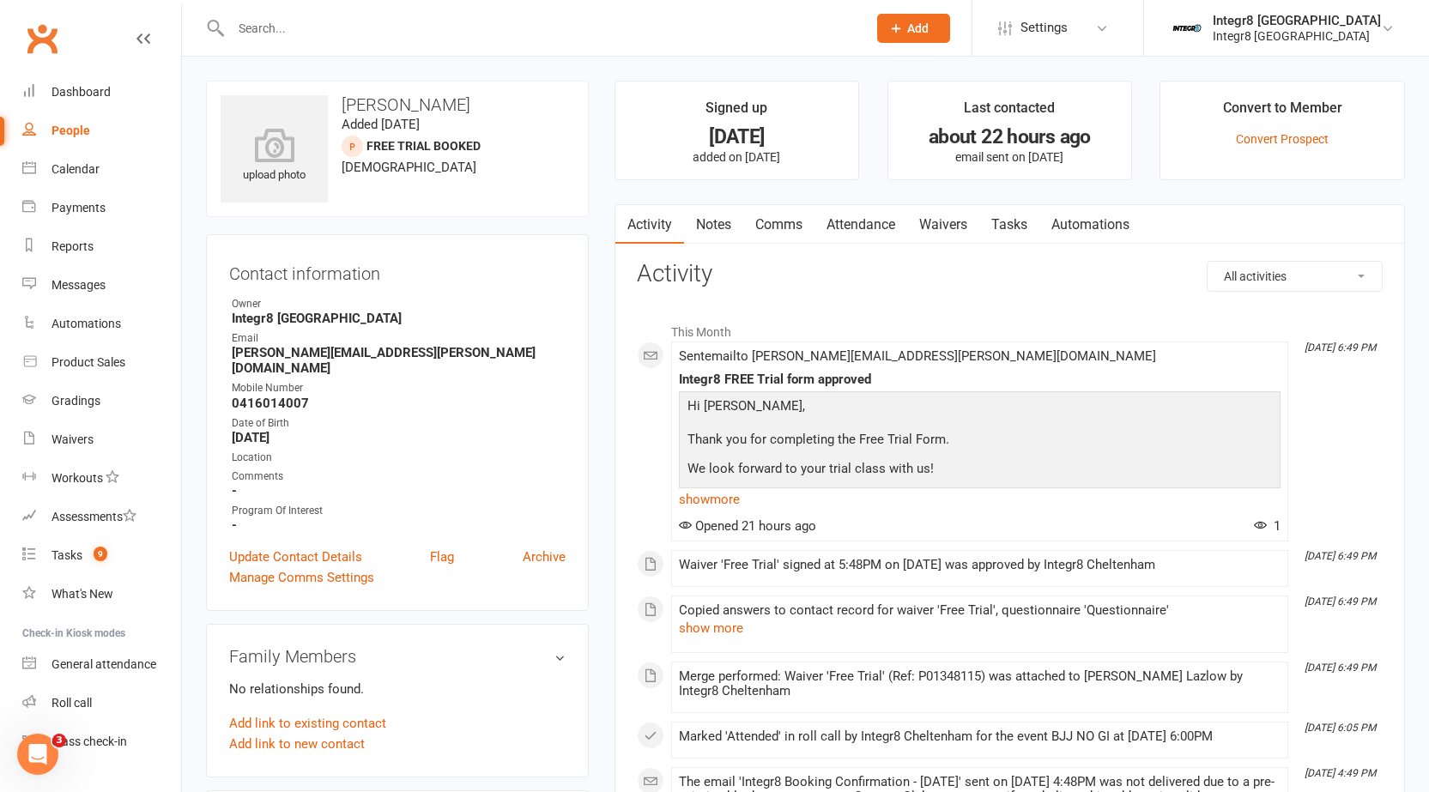
click at [710, 219] on link "Notes" at bounding box center [713, 224] width 59 height 39
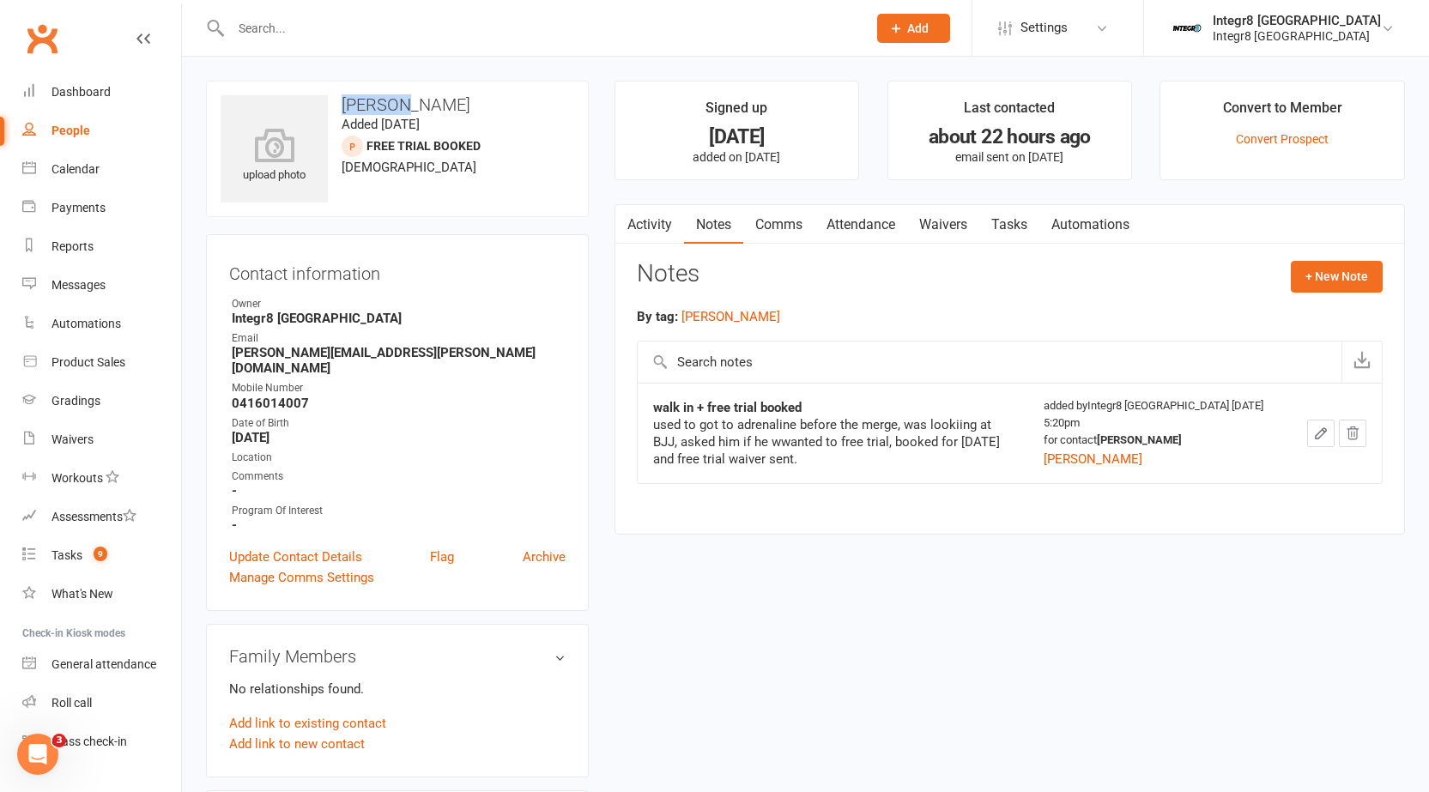
drag, startPoint x: 337, startPoint y: 102, endPoint x: 400, endPoint y: 83, distance: 65.4
click at [394, 80] on div "upload photo [PERSON_NAME] Added [DATE] Free Trial Booked prospect [DEMOGRAPHIC…" at bounding box center [805, 776] width 1247 height 1439
drag, startPoint x: 403, startPoint y: 100, endPoint x: 452, endPoint y: 101, distance: 48.9
click at [452, 101] on h3 "[PERSON_NAME]" at bounding box center [398, 104] width 354 height 19
click at [649, 223] on link "Activity" at bounding box center [649, 224] width 69 height 39
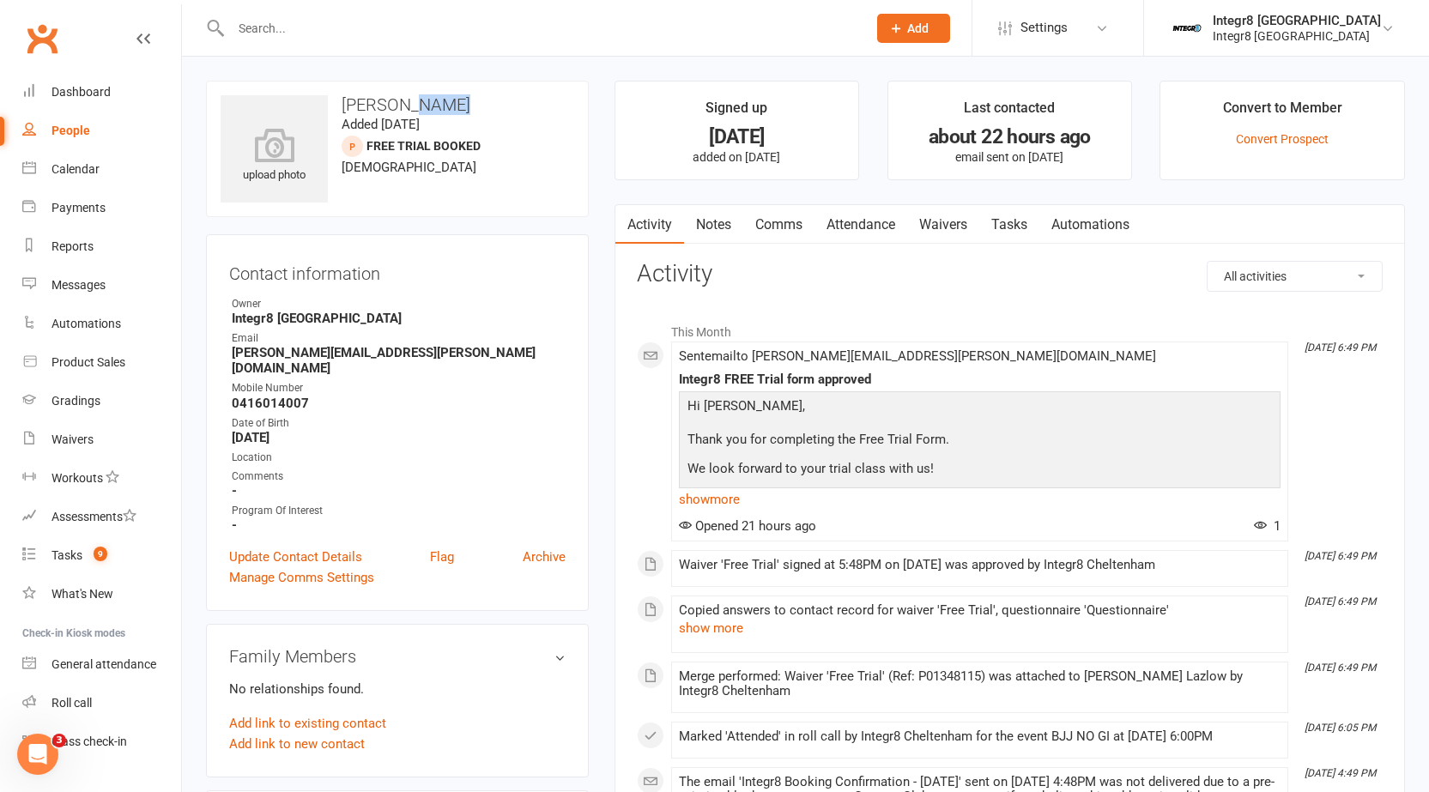
click at [709, 222] on link "Notes" at bounding box center [713, 224] width 59 height 39
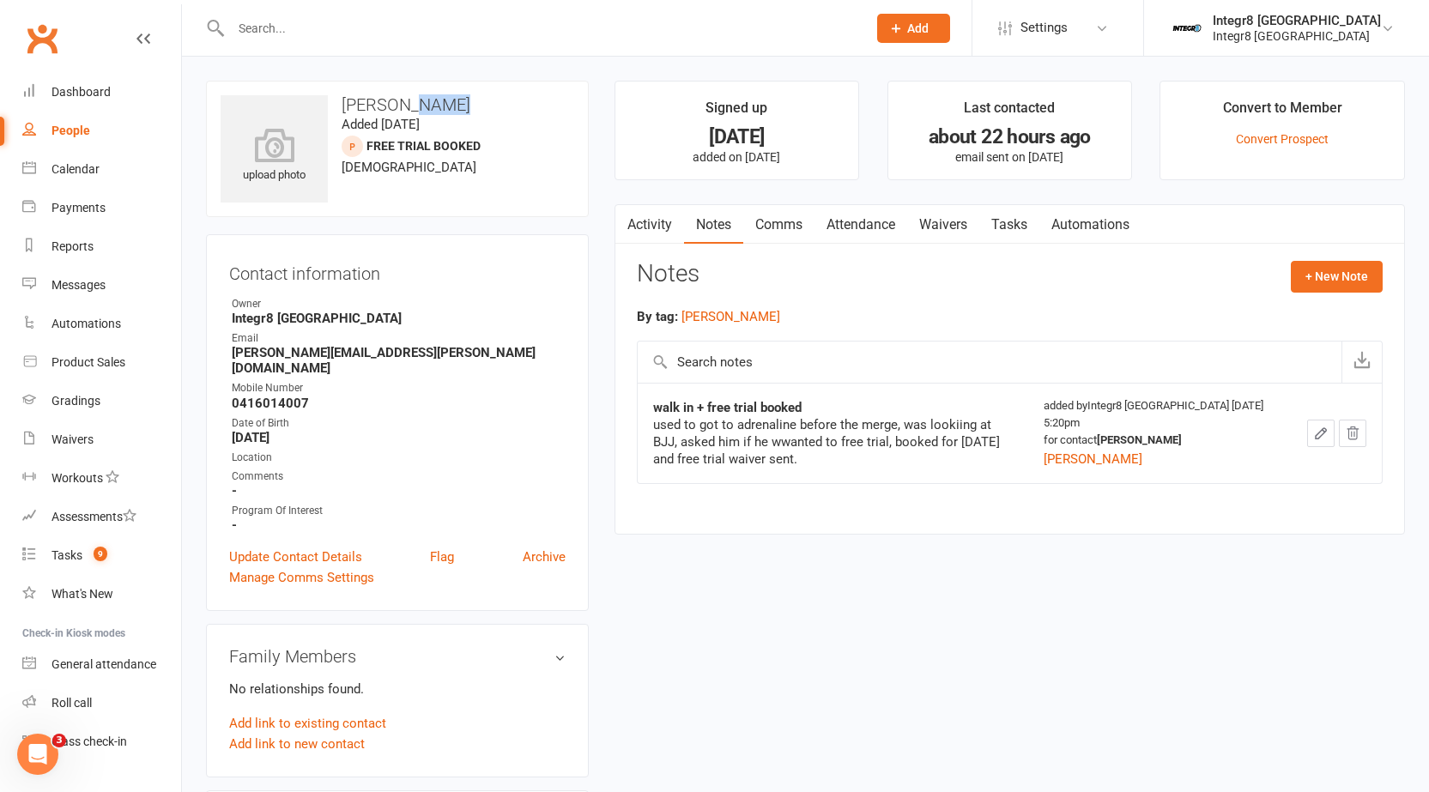
click at [403, 110] on h3 "[PERSON_NAME]" at bounding box center [398, 104] width 354 height 19
click at [403, 100] on h3 "[PERSON_NAME]" at bounding box center [398, 104] width 354 height 19
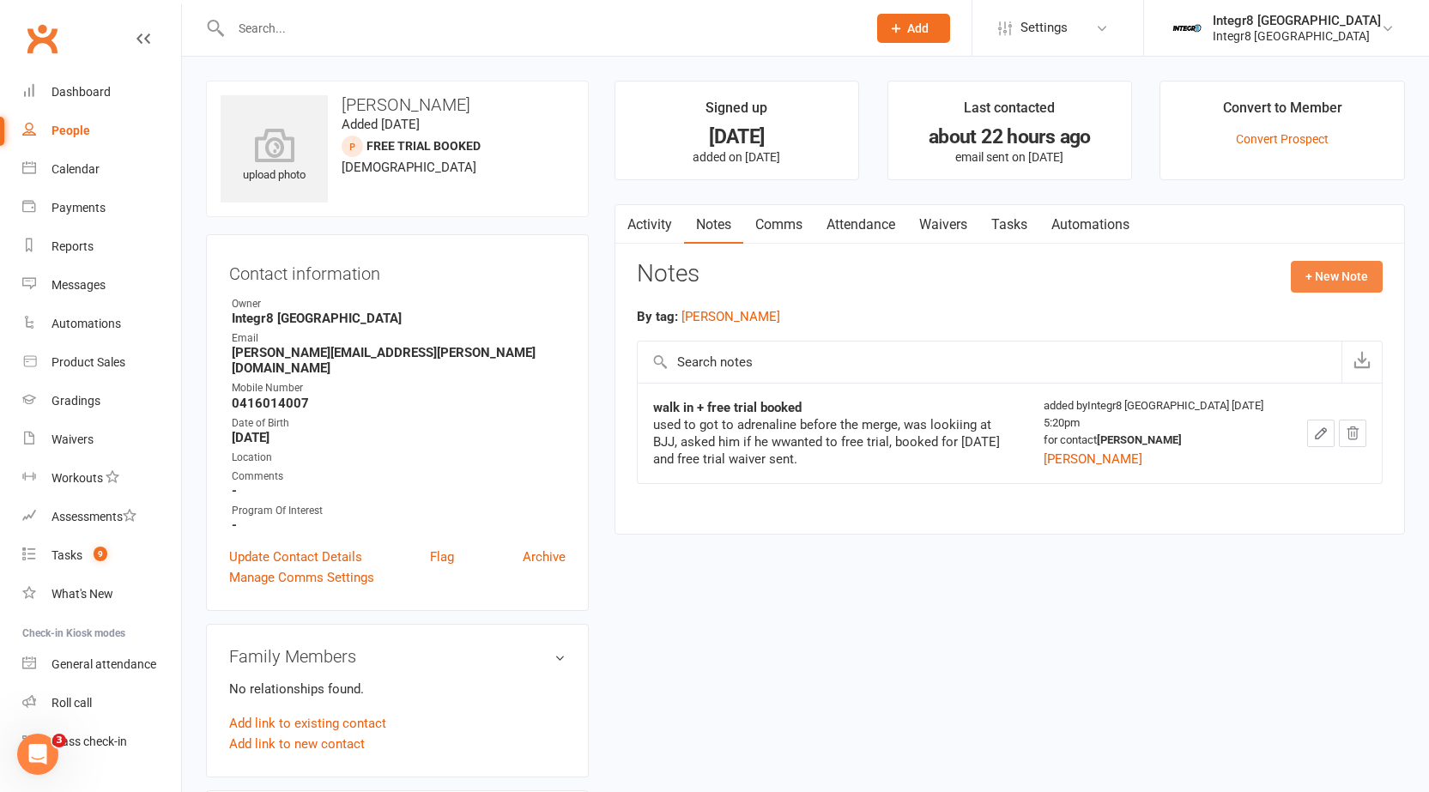
click at [1330, 270] on button "+ New Note" at bounding box center [1337, 276] width 92 height 31
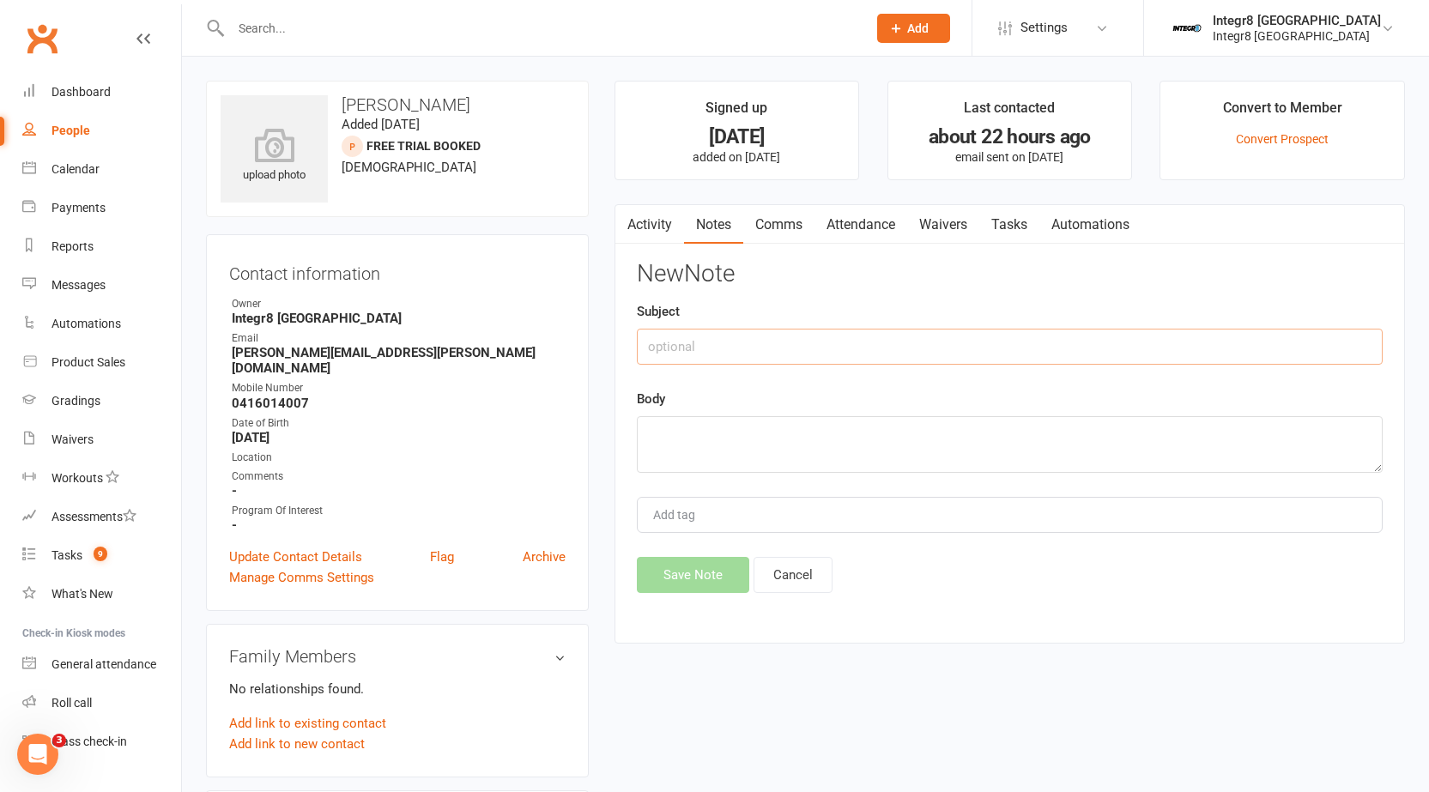
click at [1065, 351] on input "text" at bounding box center [1010, 347] width 746 height 36
type input "post trial"
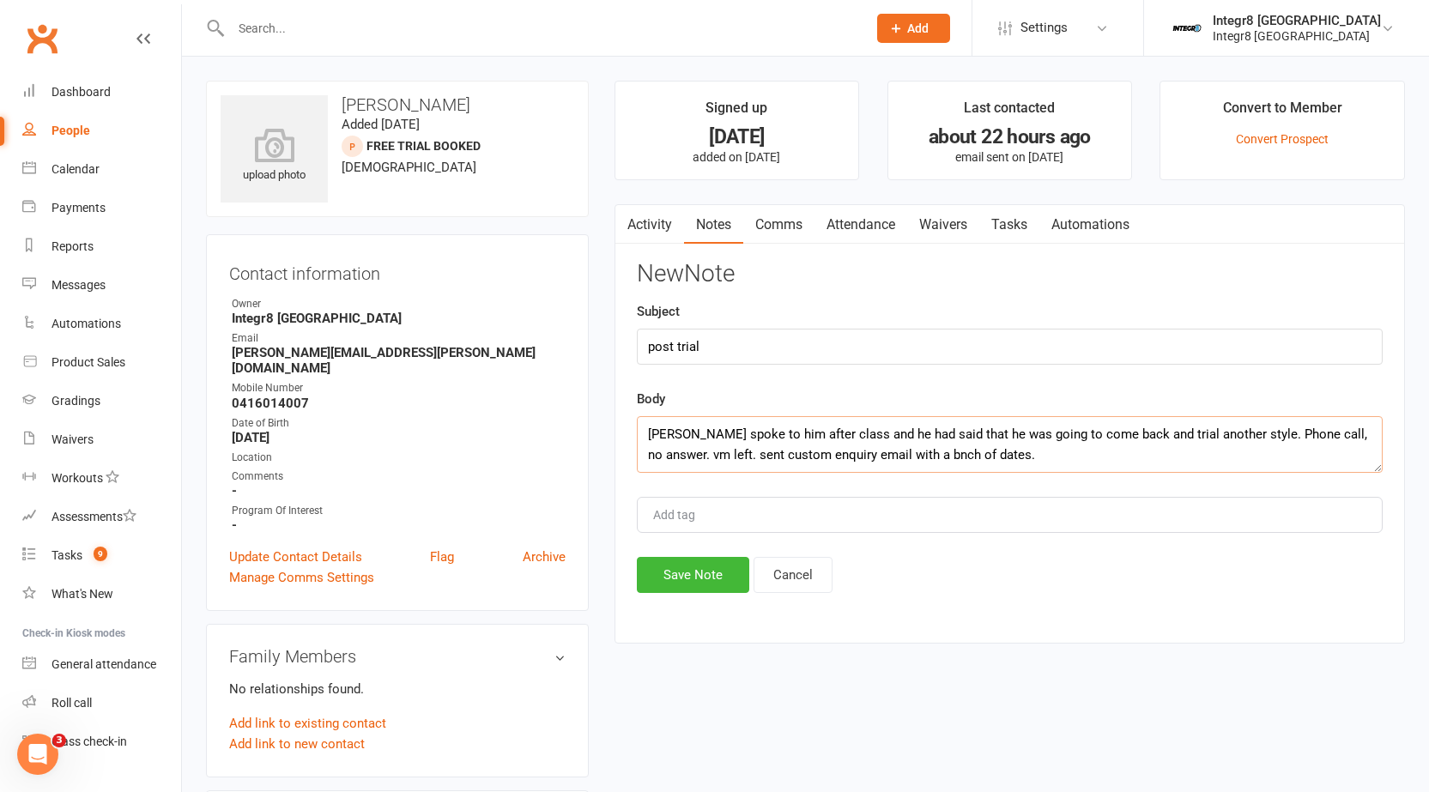
click at [899, 459] on textarea "[PERSON_NAME] spoke to him after class and he had said that he was going to com…" at bounding box center [1010, 444] width 746 height 57
type textarea "[PERSON_NAME] spoke to him after class and he had said that he was going to com…"
click at [884, 516] on div "Add tag" at bounding box center [1010, 515] width 746 height 36
type input "[PERSON_NAME]"
click at [719, 547] on li "[PERSON_NAME]" at bounding box center [1010, 548] width 742 height 26
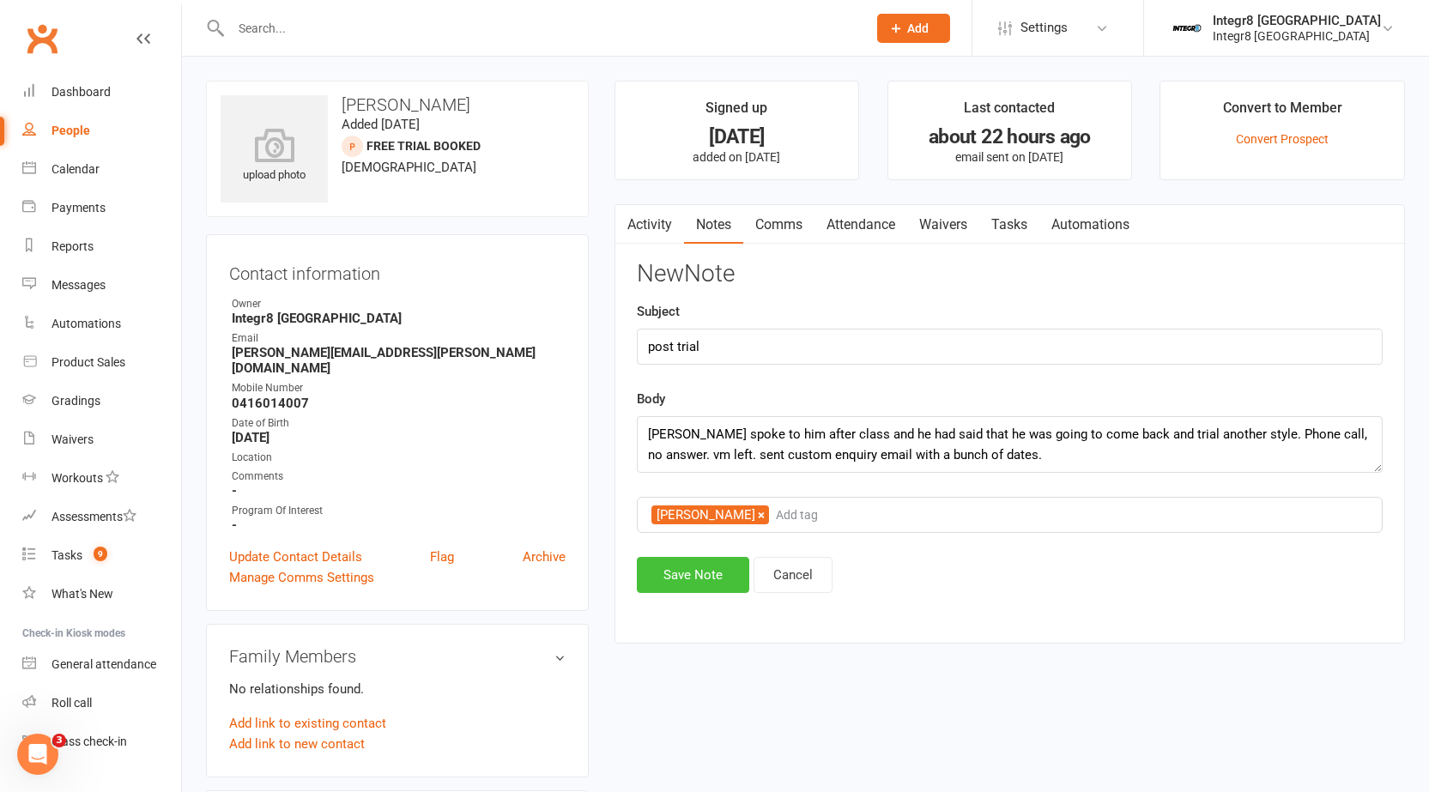
click at [714, 578] on button "Save Note" at bounding box center [693, 575] width 112 height 36
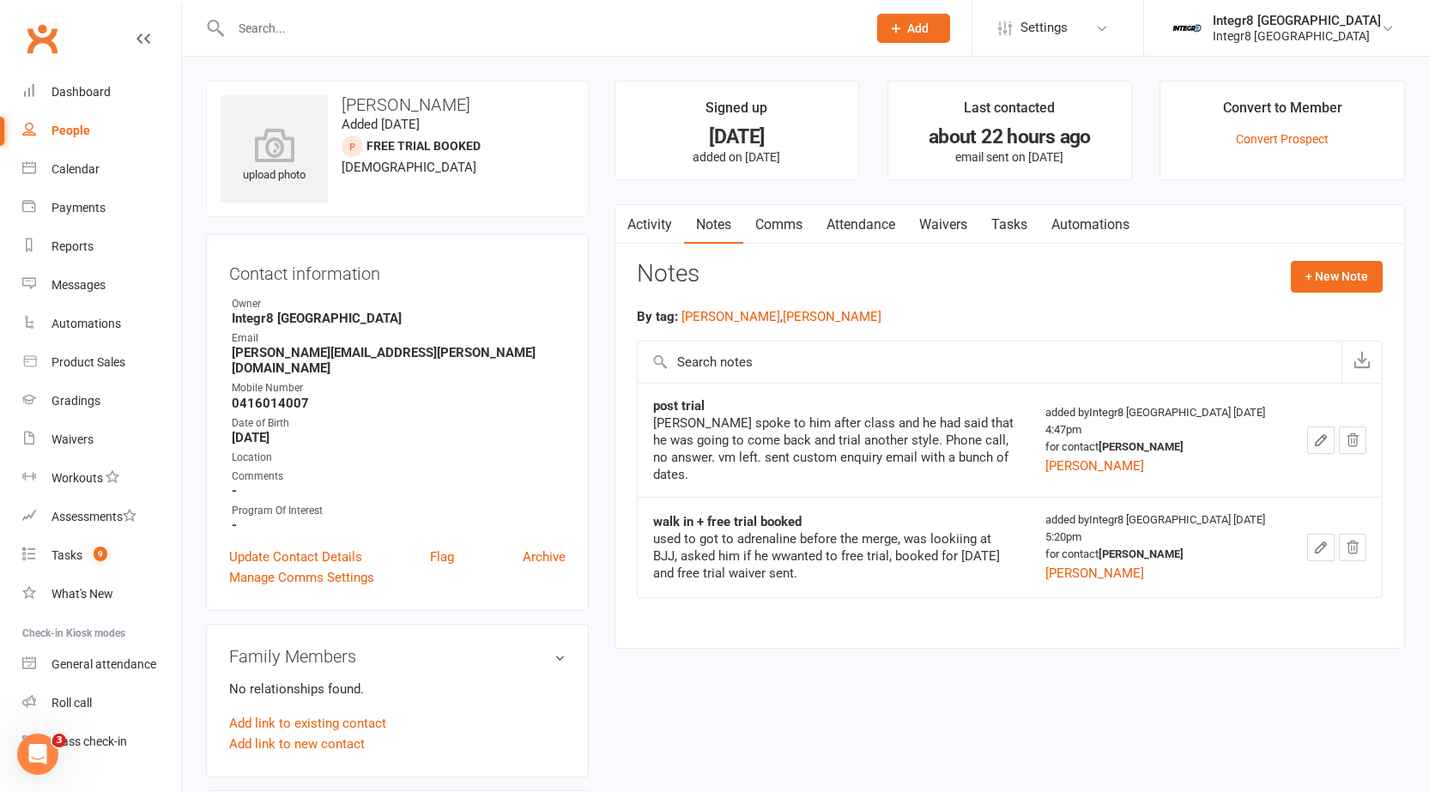
click at [782, 228] on link "Comms" at bounding box center [778, 224] width 71 height 39
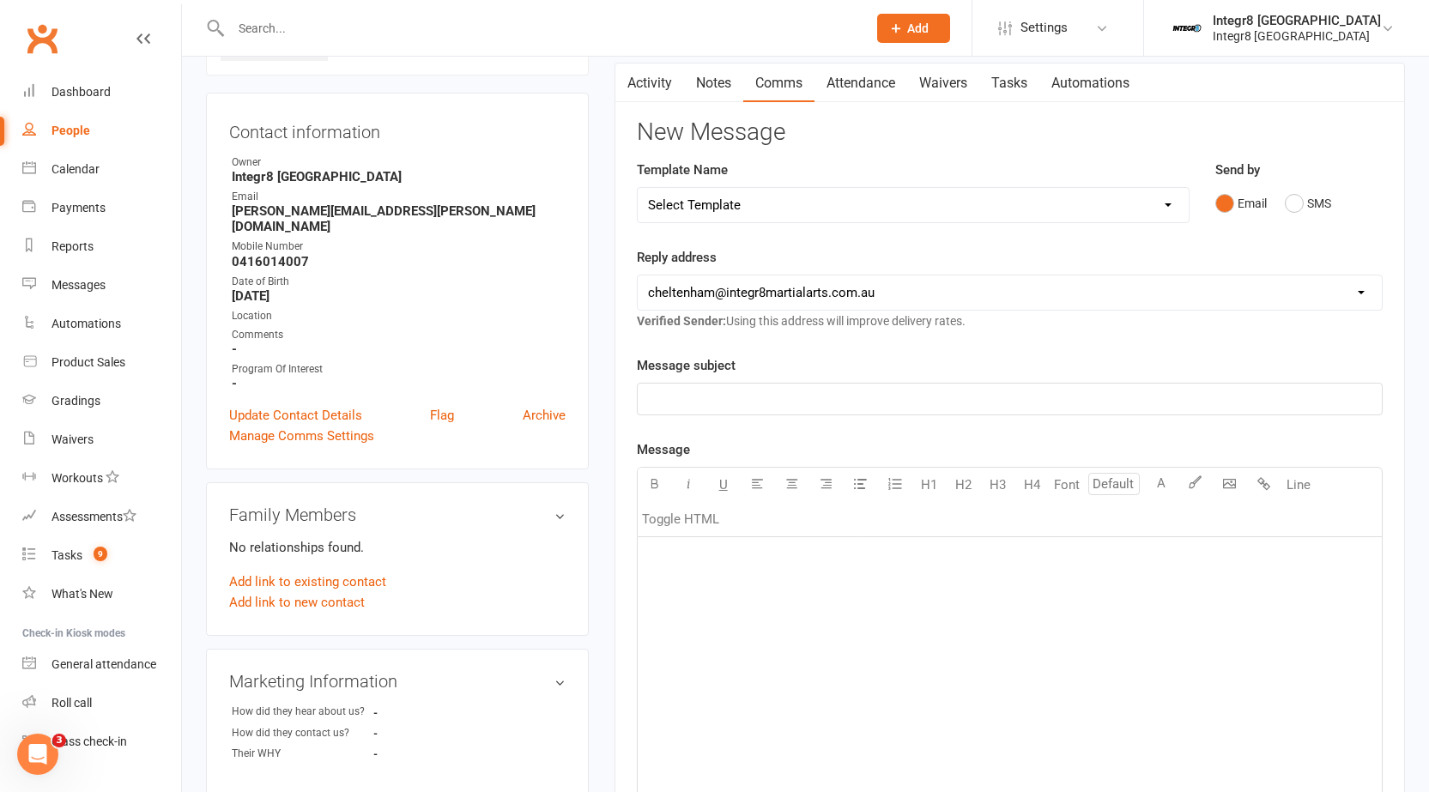
scroll to position [172, 0]
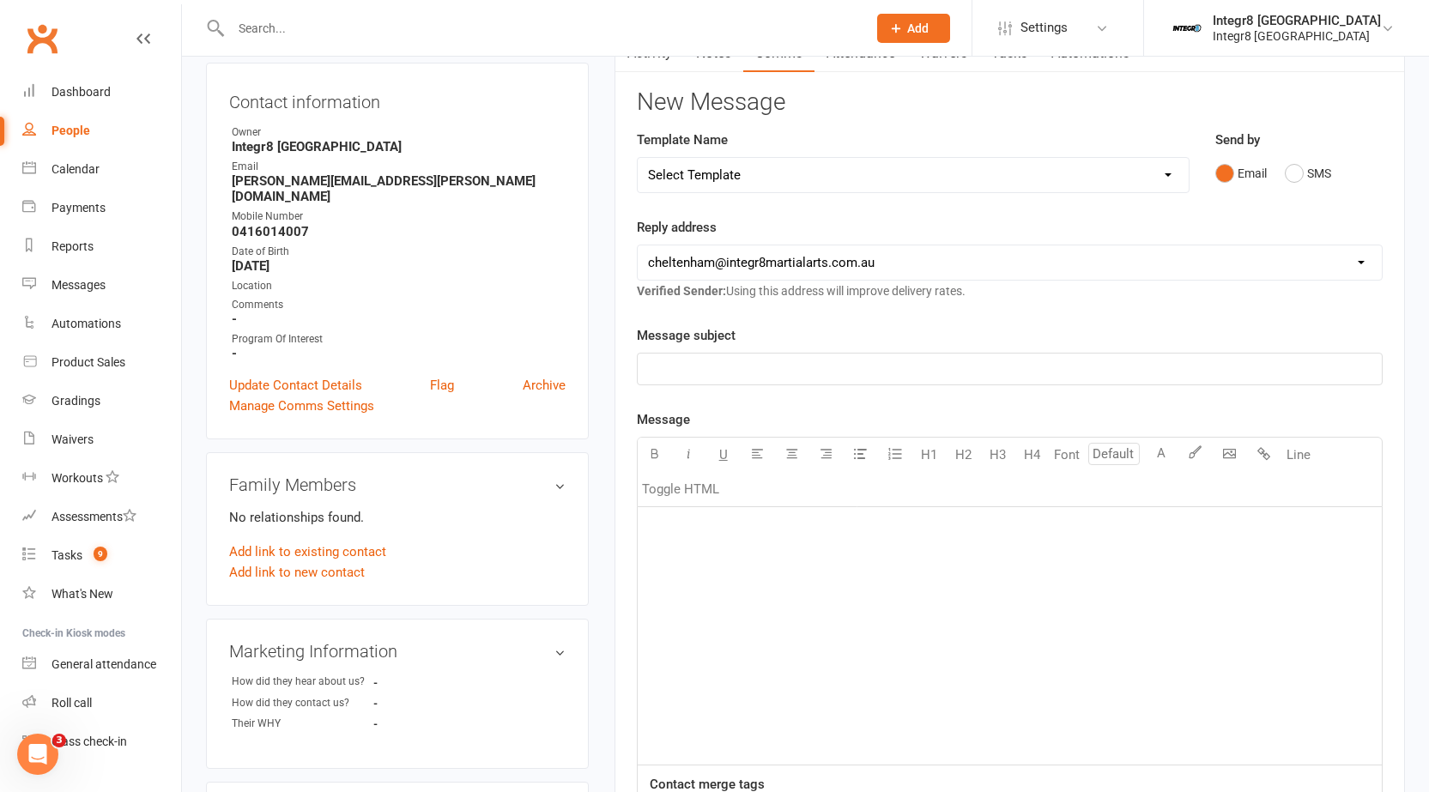
click at [907, 525] on p "﻿" at bounding box center [1009, 528] width 723 height 21
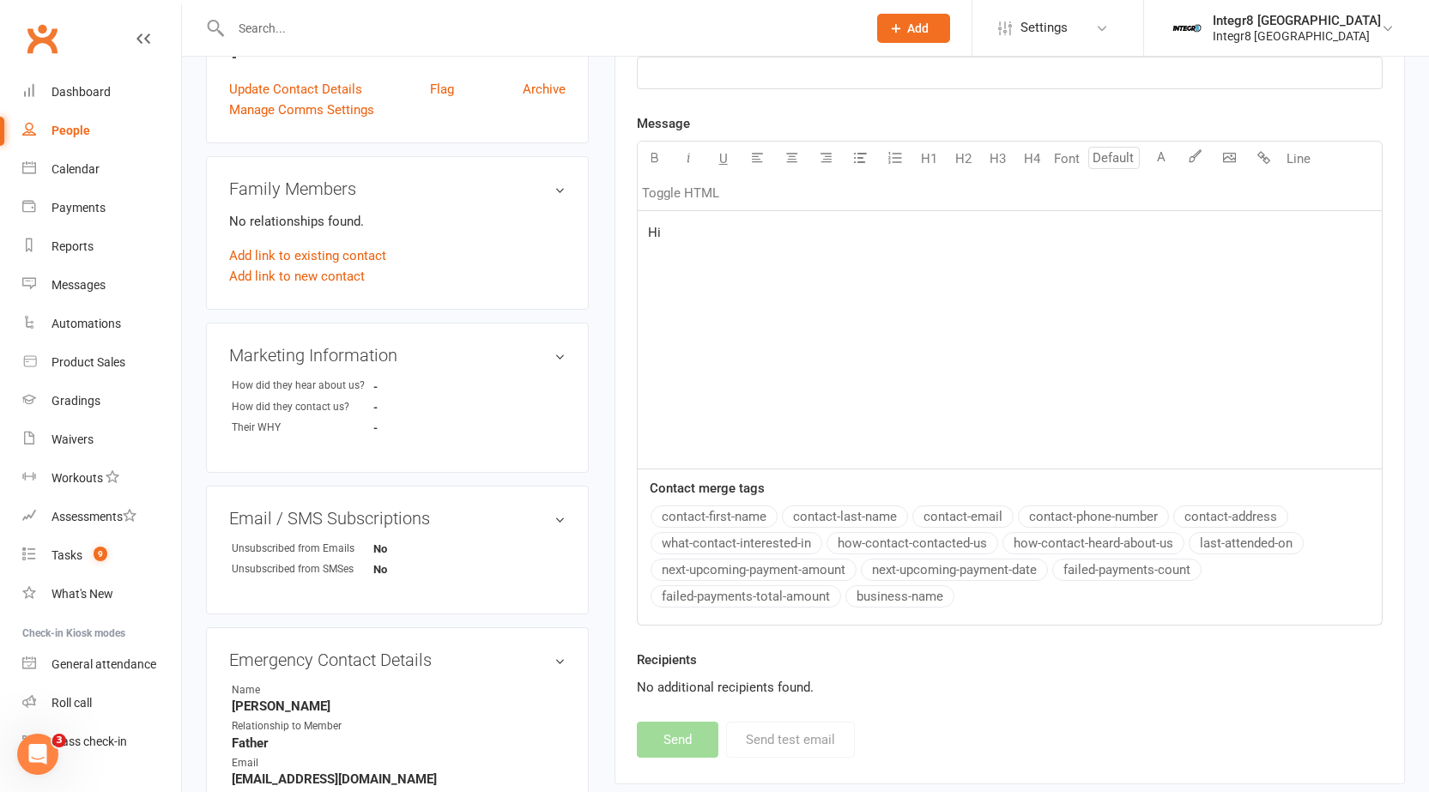
scroll to position [756, 0]
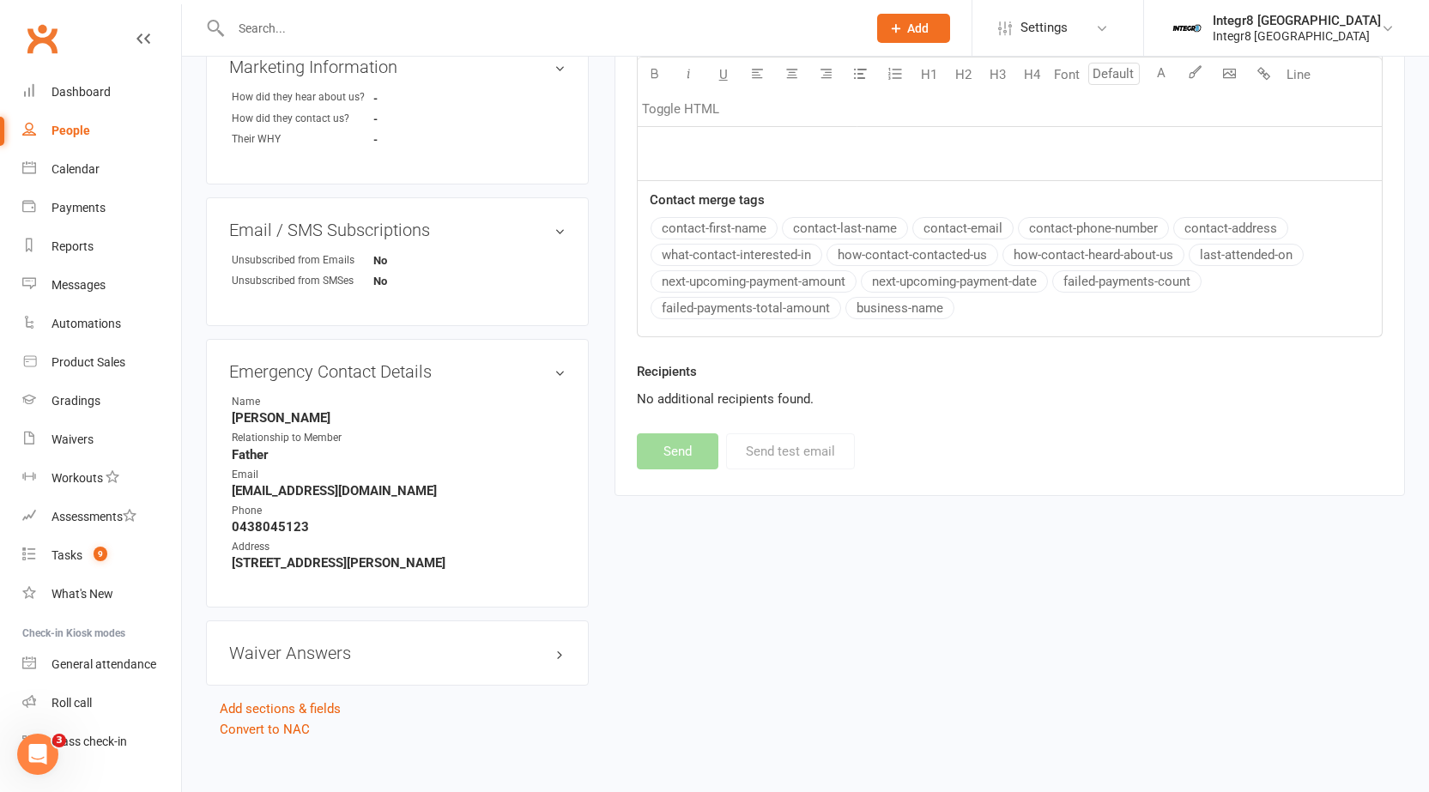
click at [768, 233] on div "Message subject ﻿ Message U H1 H2 H3 H4 Font A Line Toggle HTML Hi Contact merg…" at bounding box center [1010, 39] width 746 height 596
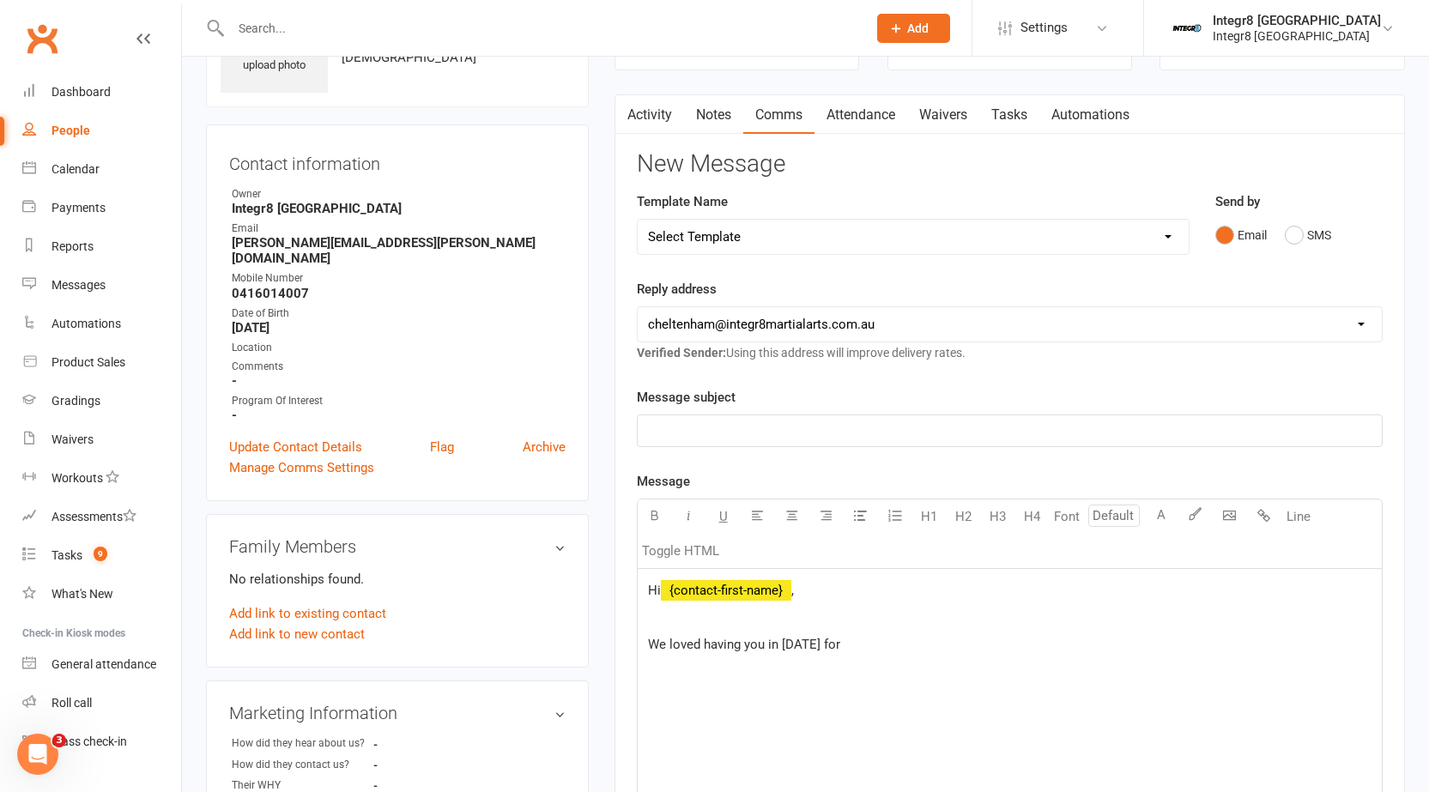
scroll to position [257, 0]
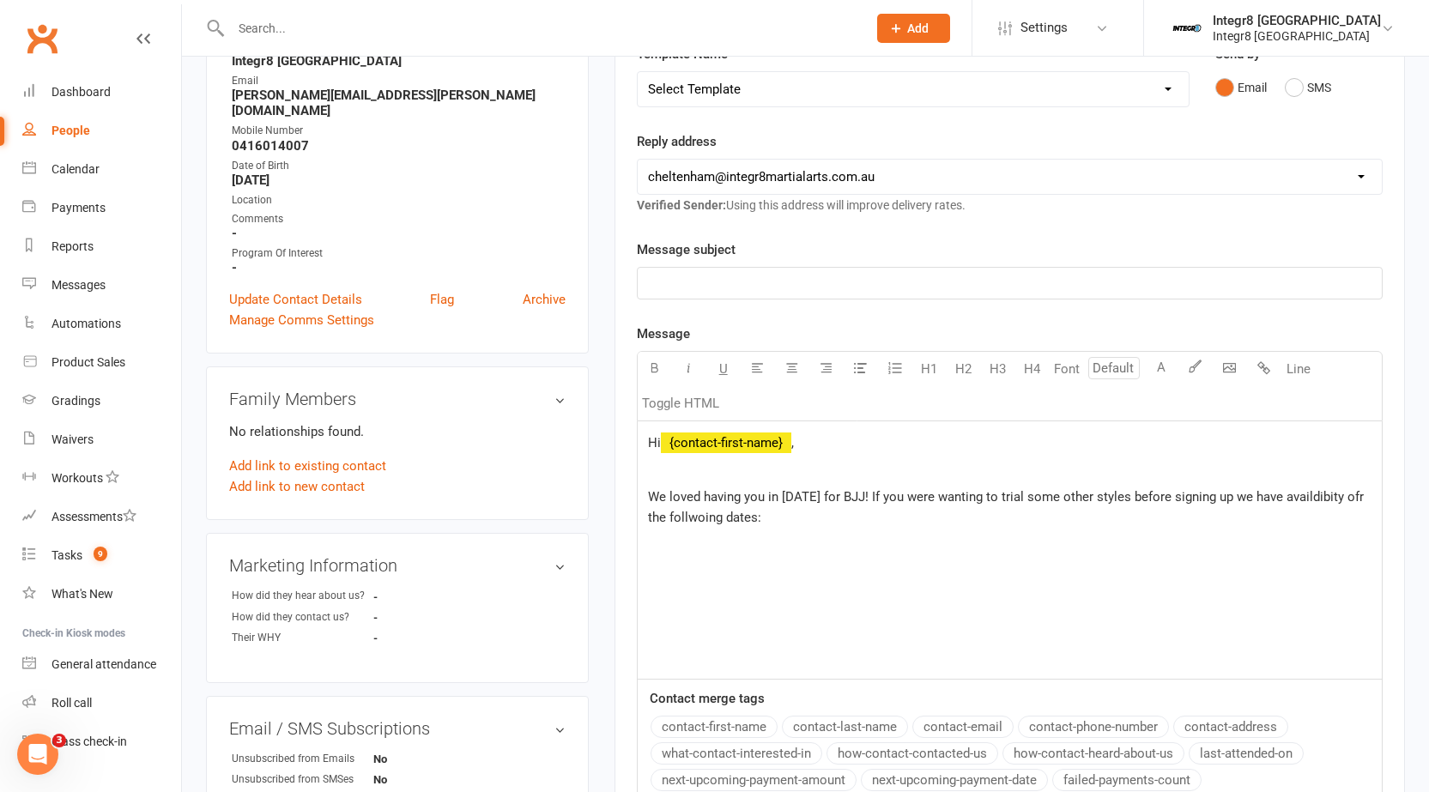
click at [721, 515] on span "We loved having you in yesterday for BJJ! If you were wanting to trial some oth…" at bounding box center [1007, 507] width 719 height 36
click at [774, 535] on div "Hi ﻿ {contact-first-name} , ﻿ We loved having you in yesterday for BJJ! If you …" at bounding box center [1010, 549] width 744 height 257
click at [796, 515] on p "We loved having you in yesterday for BJJ! If you were wanting to trial some oth…" at bounding box center [1009, 507] width 723 height 41
click at [1344, 499] on span "We loved having you in yesterday for BJJ! If you were wanting to trial some oth…" at bounding box center [1007, 507] width 719 height 36
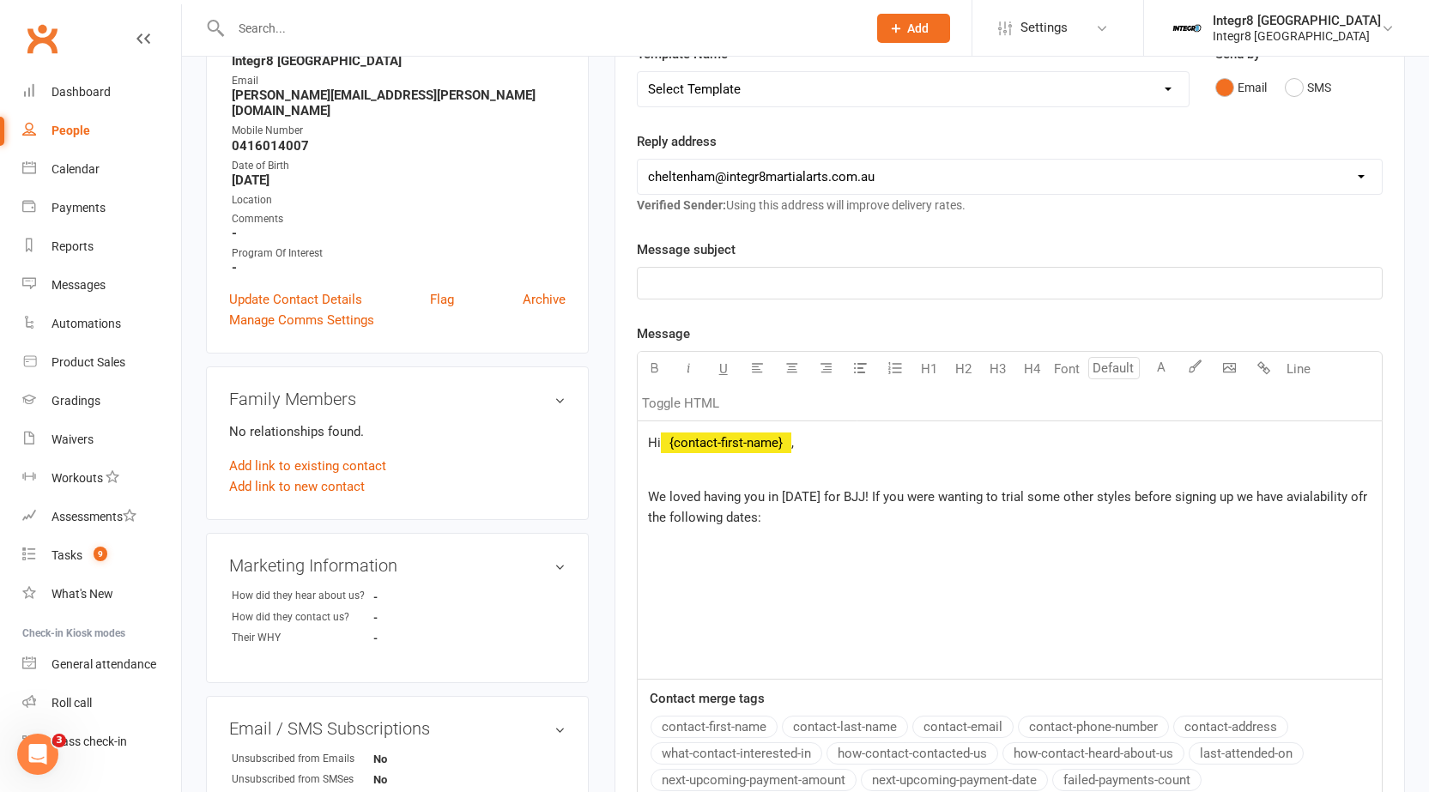
click at [664, 518] on span "We loved having you in yesterday for BJJ! If you were wanting to trial some oth…" at bounding box center [1009, 507] width 723 height 36
click at [679, 551] on p "﻿" at bounding box center [1009, 545] width 723 height 21
click at [879, 514] on p "We loved having you in yesterday for BJJ! If you were wanting to trial some oth…" at bounding box center [1009, 507] width 723 height 41
click at [845, 614] on div "Hi ﻿ {contact-first-name} , ﻿ We loved having you in yesterday for BJJ! If you …" at bounding box center [1010, 549] width 744 height 257
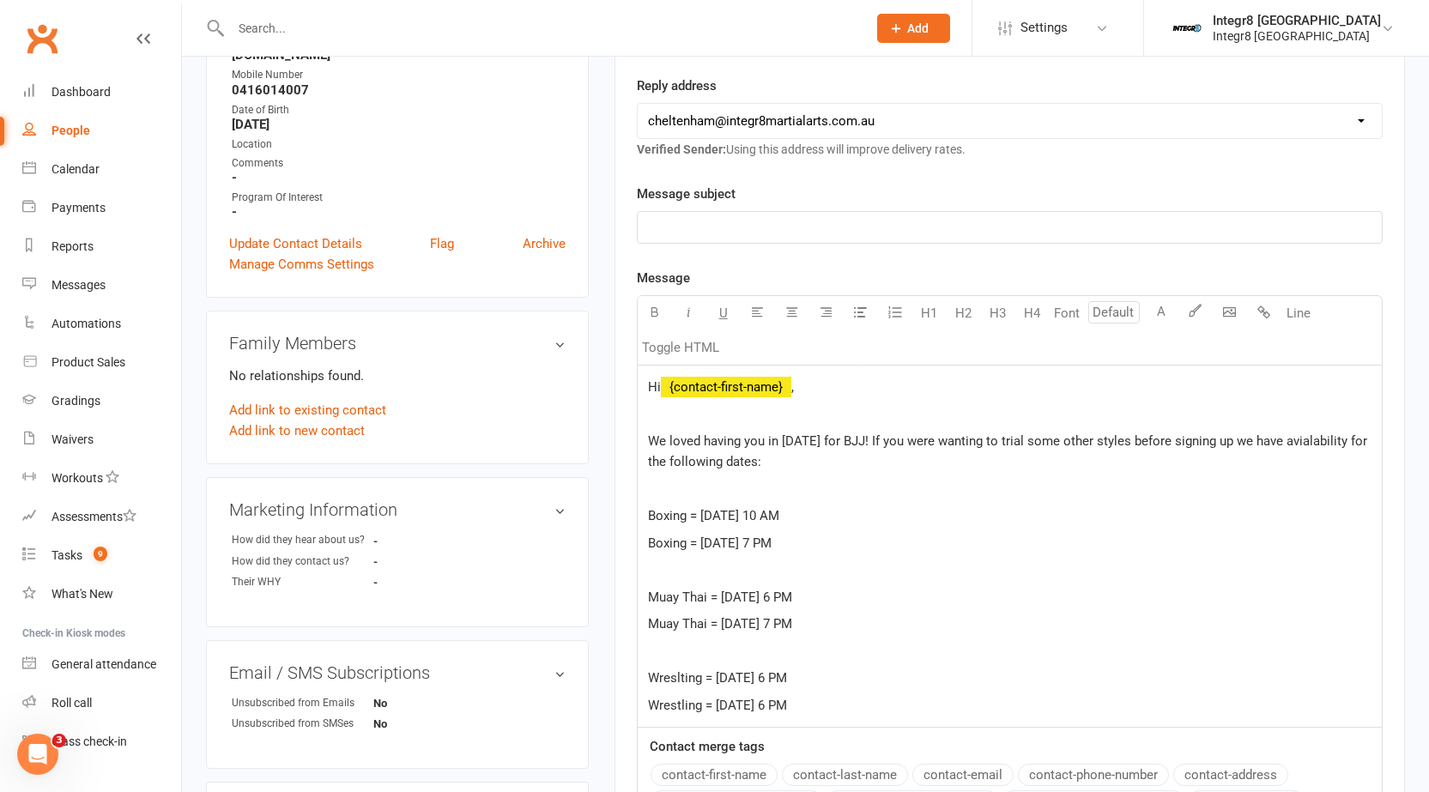
scroll to position [343, 0]
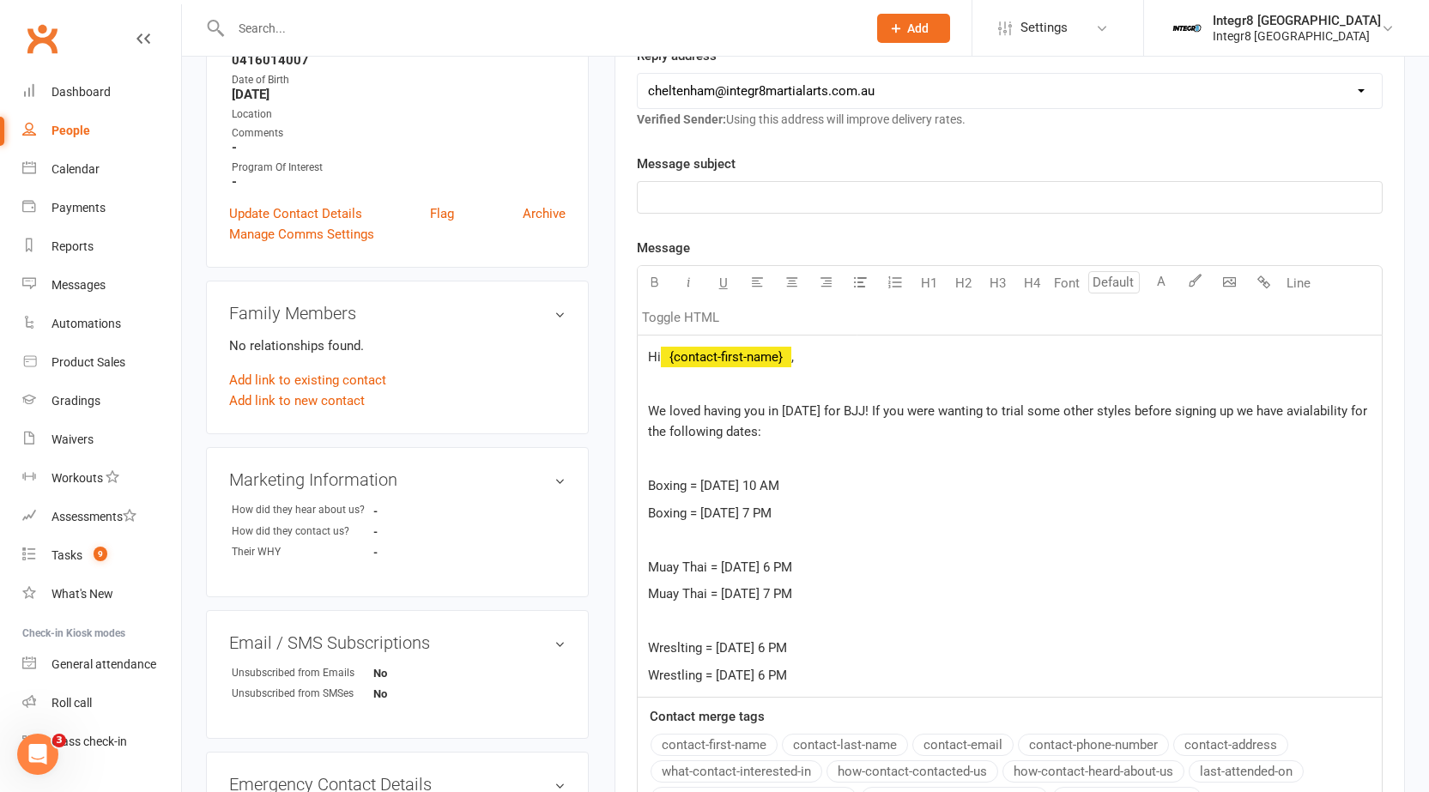
click at [993, 674] on p "Wrestling = Thursday the 18th of September at 6 PM" at bounding box center [1009, 675] width 723 height 21
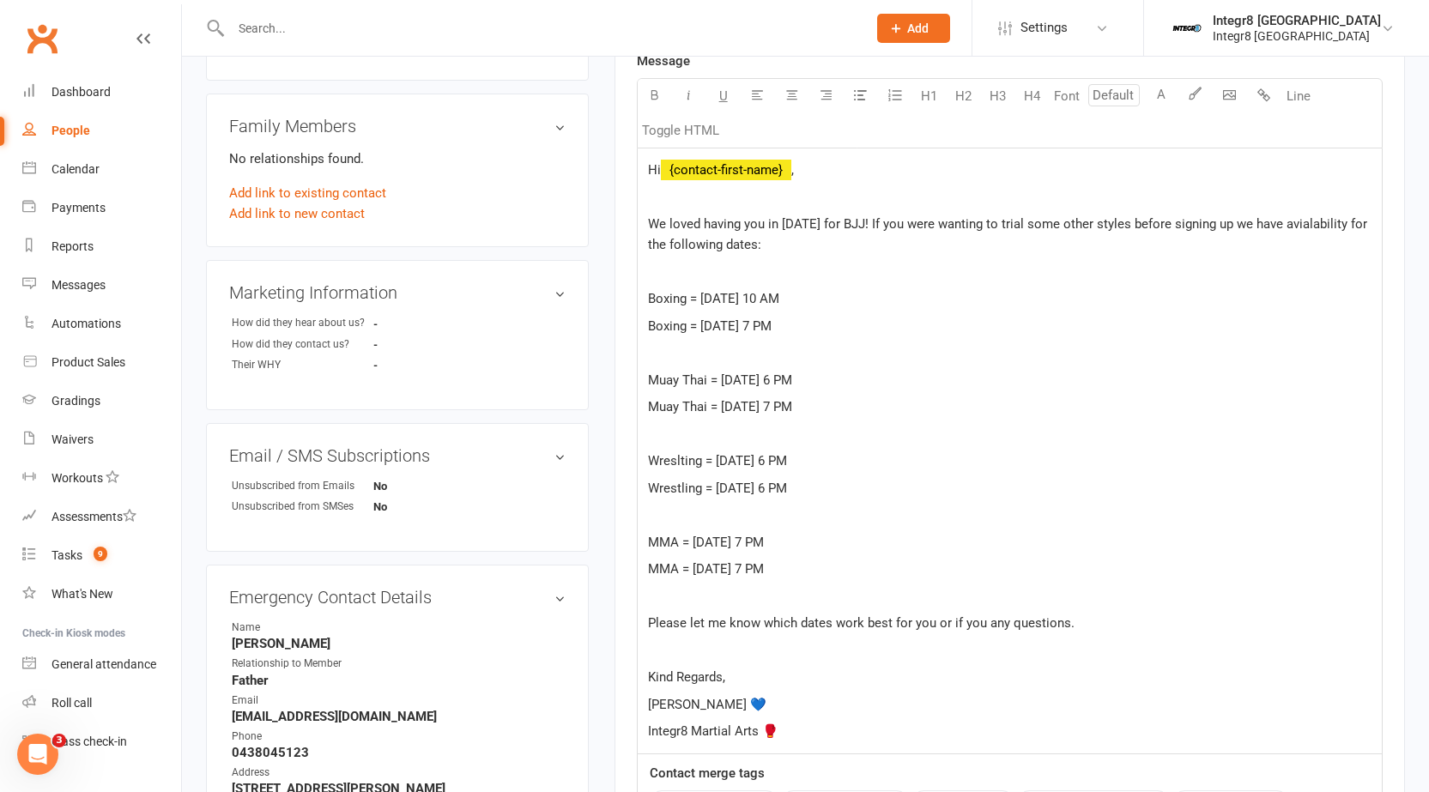
scroll to position [500, 0]
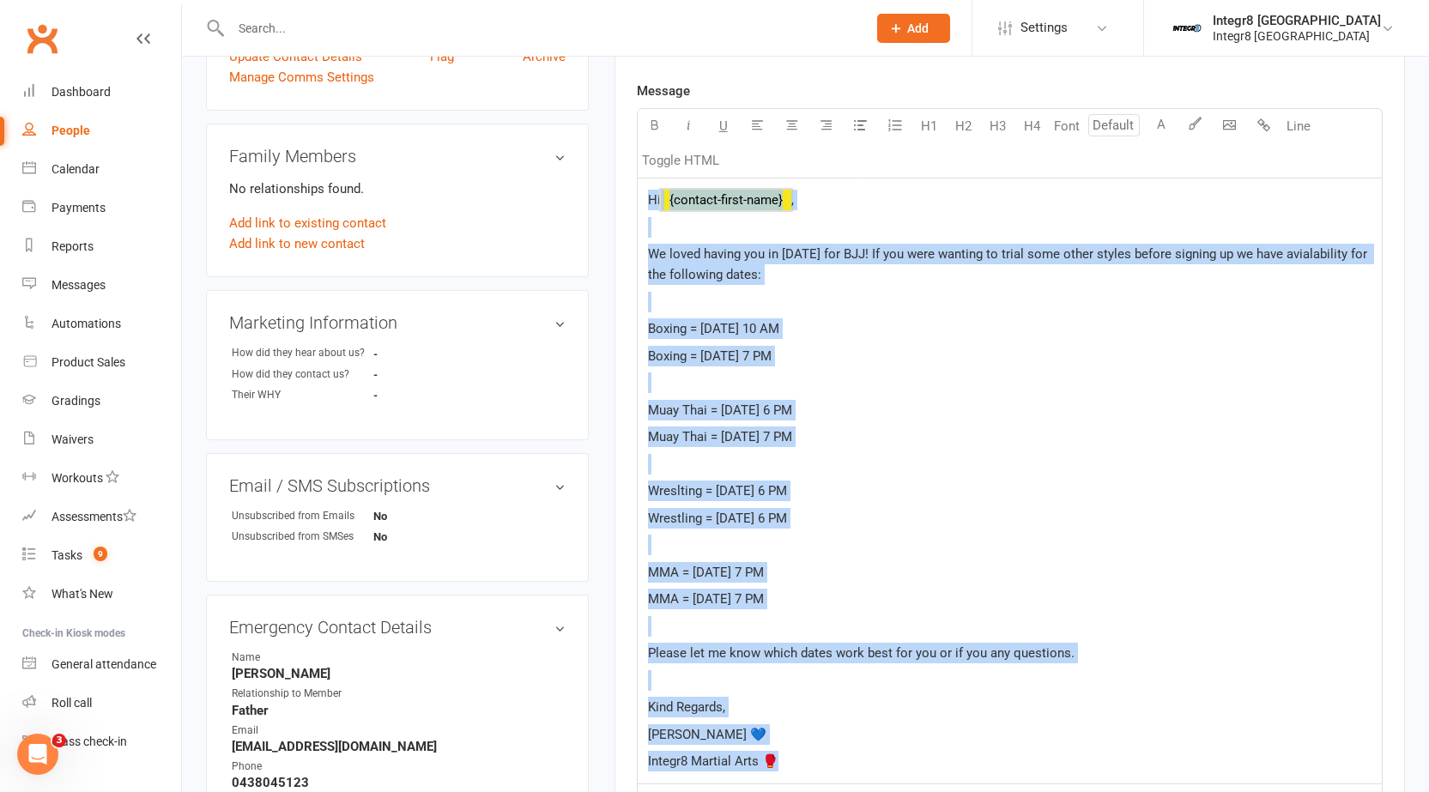
copy div "Hi ﻿ {contact-first-name} , ﻿ We loved having you in yesterday for BJJ! If you …"
click at [996, 467] on p "﻿" at bounding box center [1009, 464] width 723 height 21
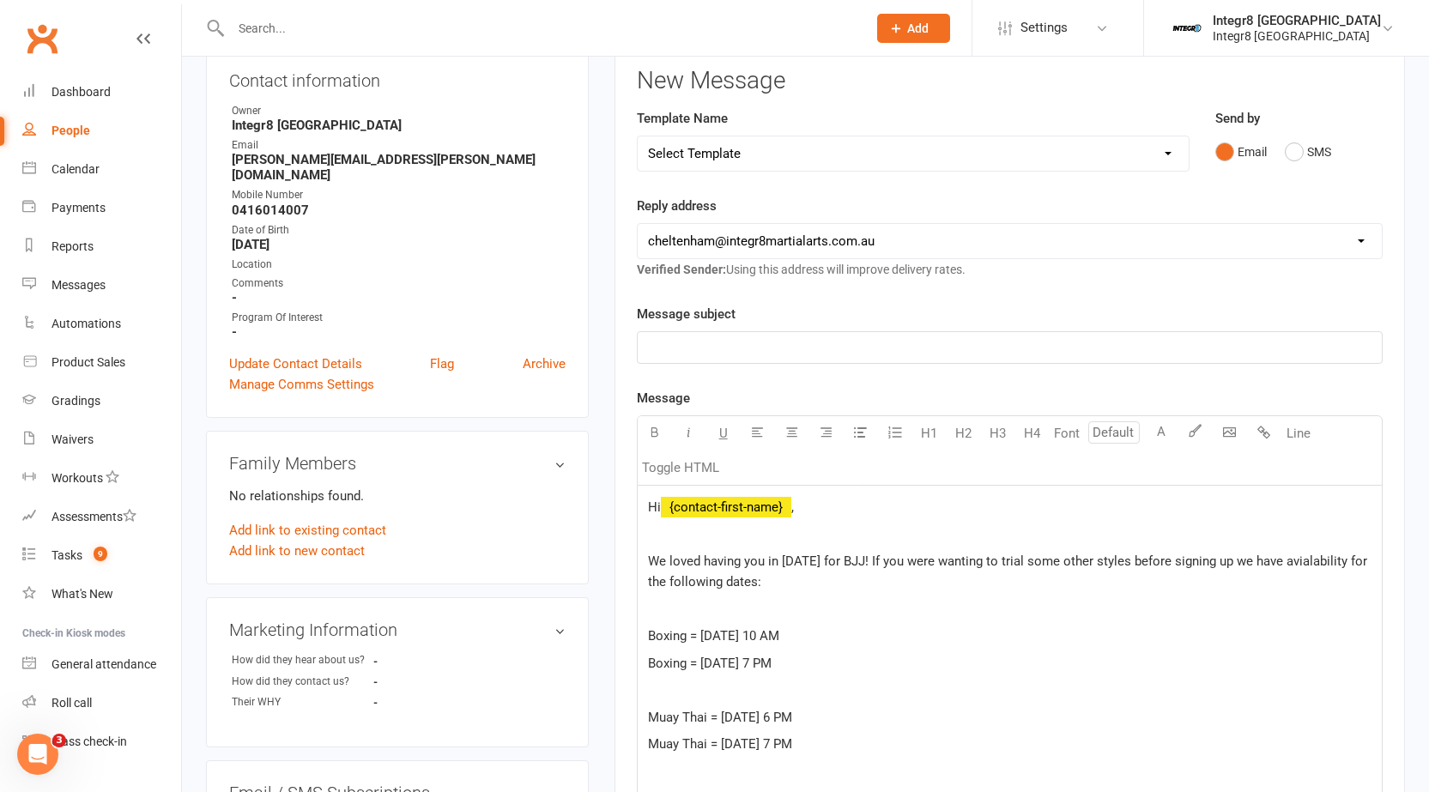
scroll to position [157, 0]
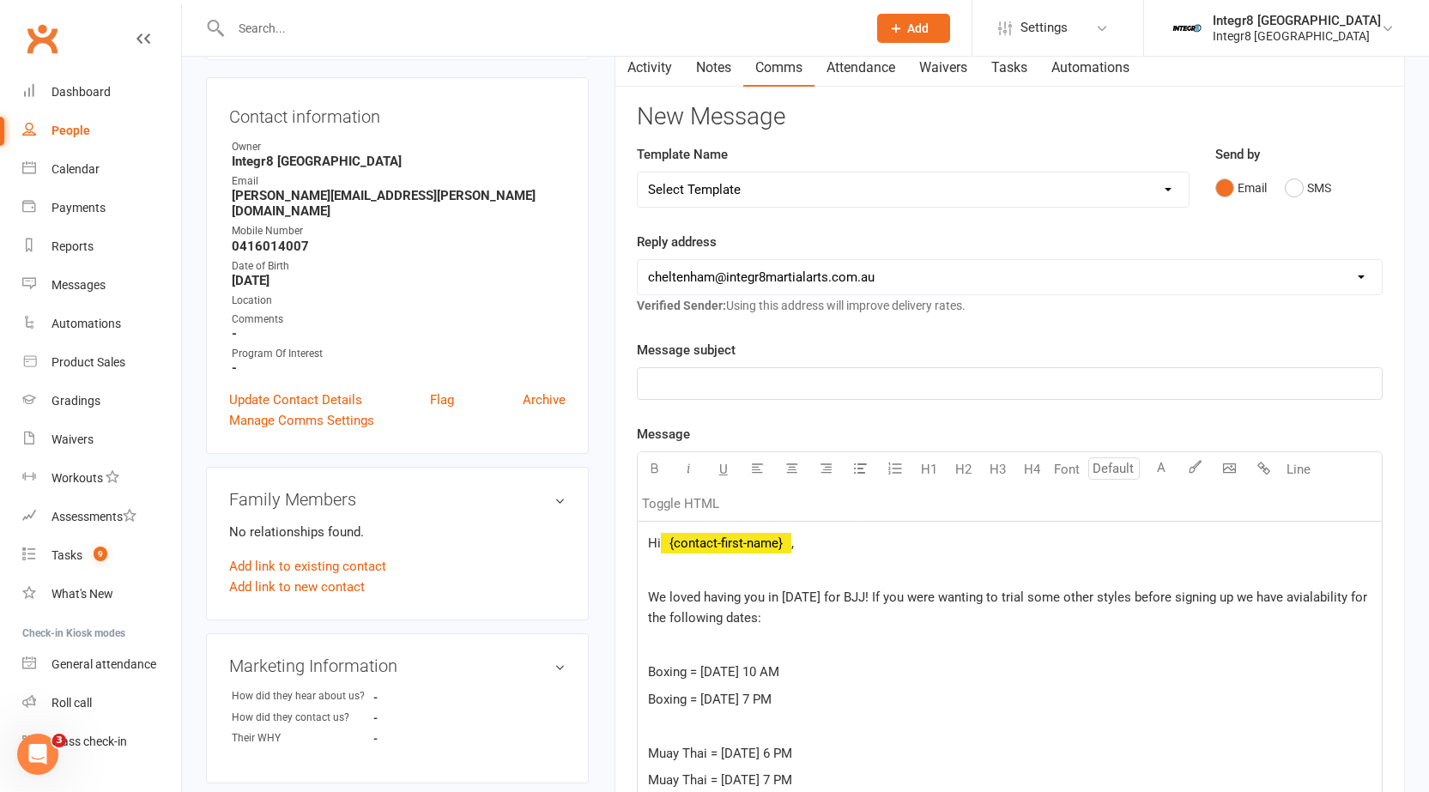
click at [740, 379] on p "﻿" at bounding box center [1009, 383] width 723 height 21
drag, startPoint x: 878, startPoint y: 384, endPoint x: 820, endPoint y: 384, distance: 58.4
click at [820, 384] on span "Trial Class Options at Integr8 Martial Arts 🥊" at bounding box center [776, 383] width 257 height 15
click at [827, 388] on span "Trial Class Options at Integr8 s 🥊" at bounding box center [746, 383] width 197 height 15
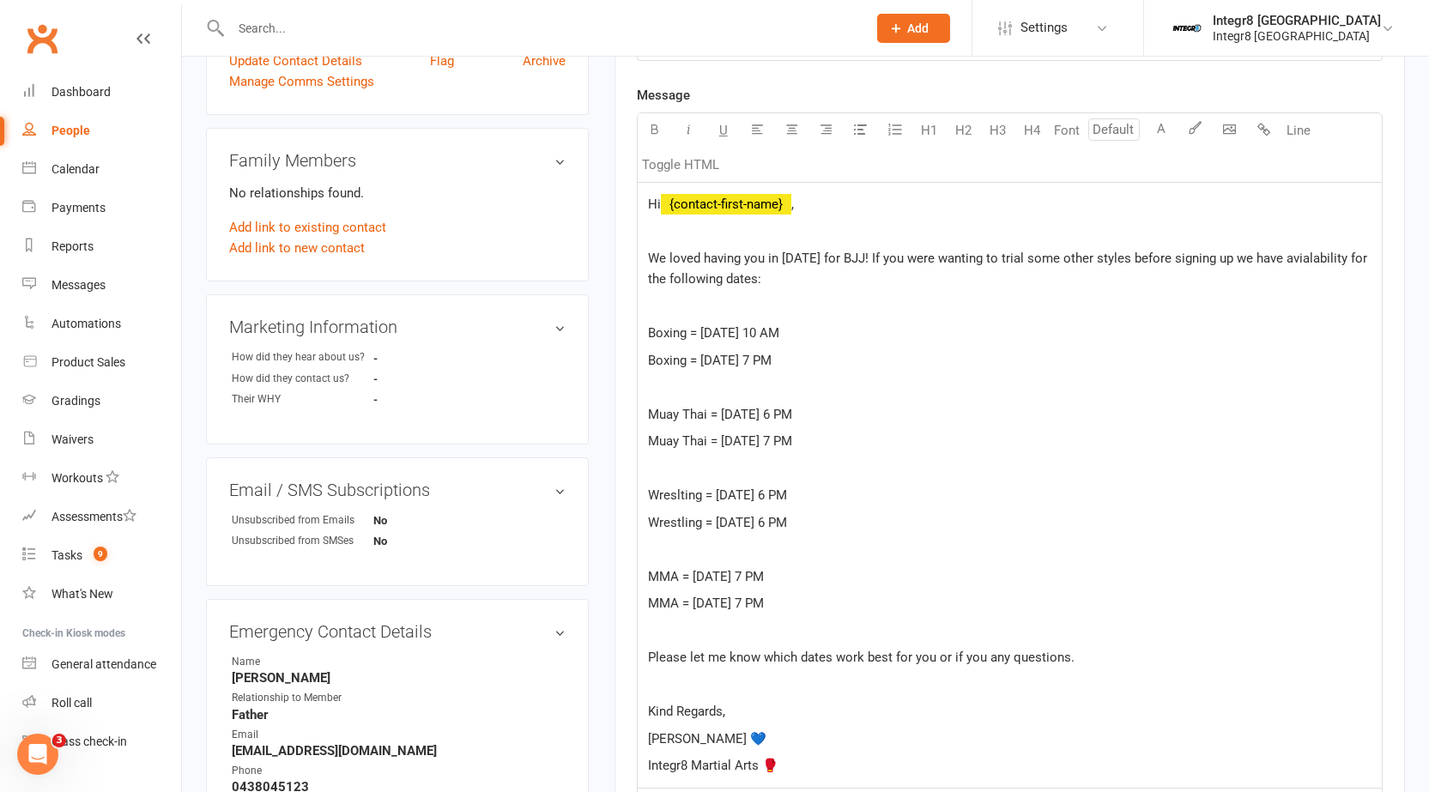
scroll to position [500, 0]
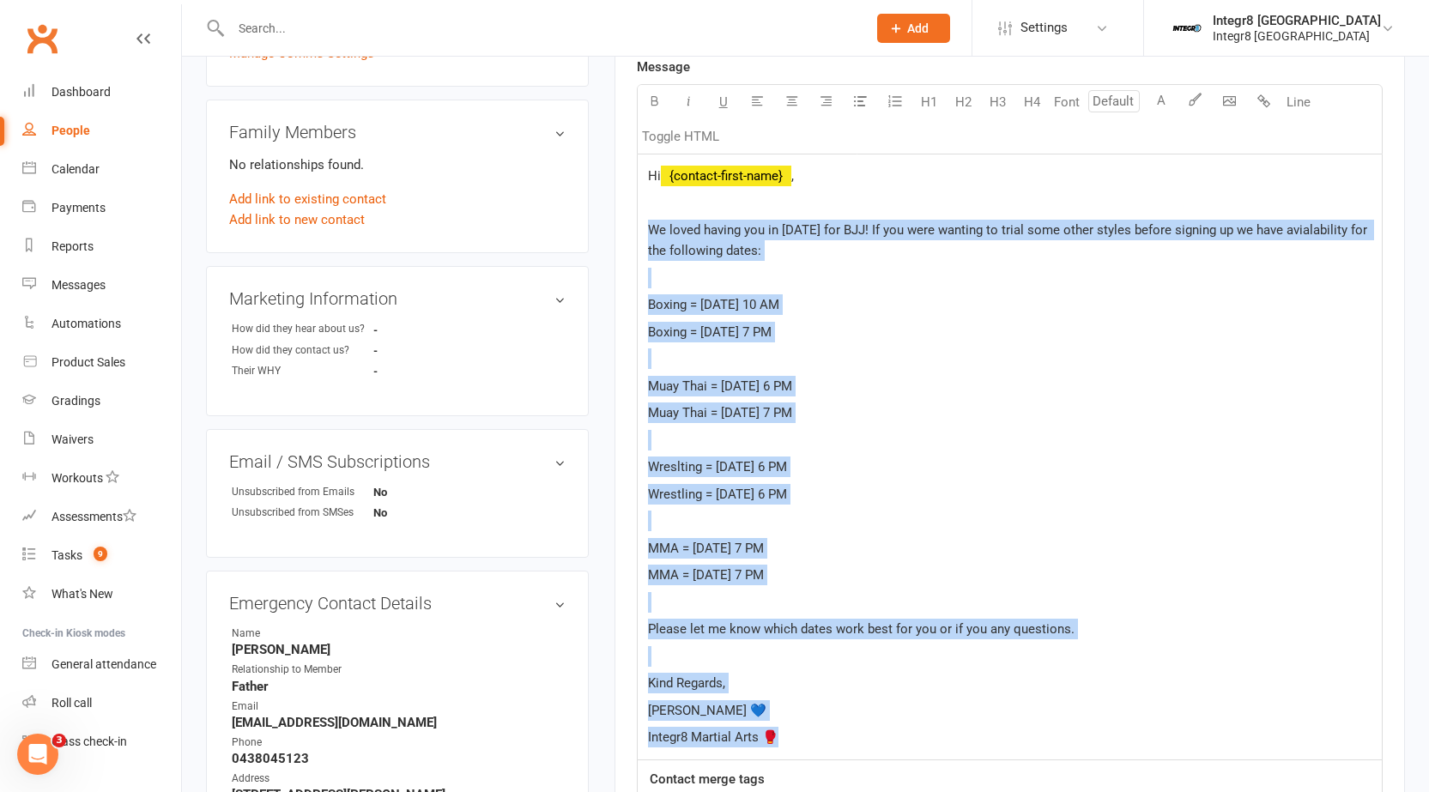
drag, startPoint x: 646, startPoint y: 253, endPoint x: 869, endPoint y: 776, distance: 568.0
click at [869, 776] on div "Message Font U H1 H2 H3 H4 Font A Line Toggle HTML Hi ﻿ {contact-first-name} , …" at bounding box center [1010, 487] width 746 height 860
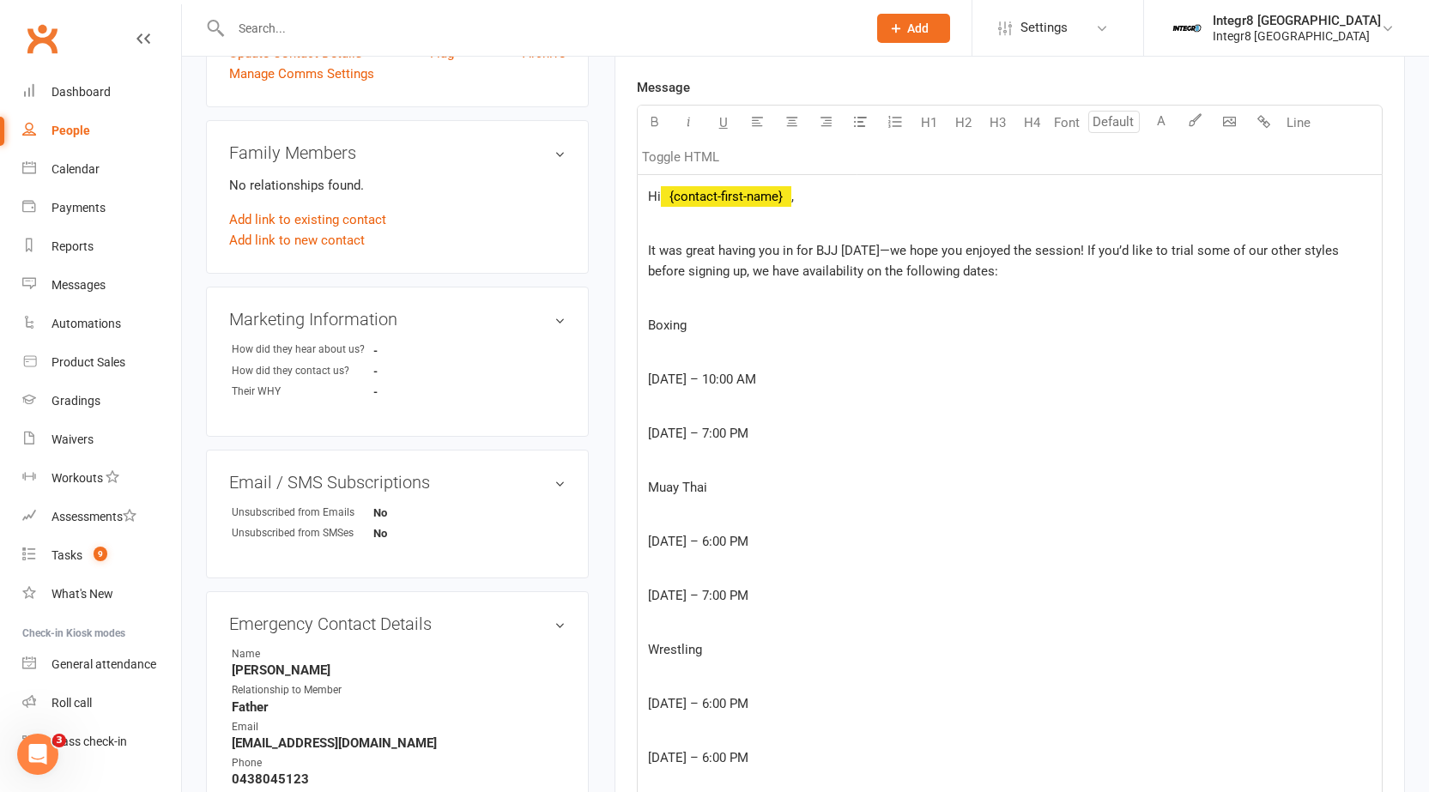
scroll to position [418, 0]
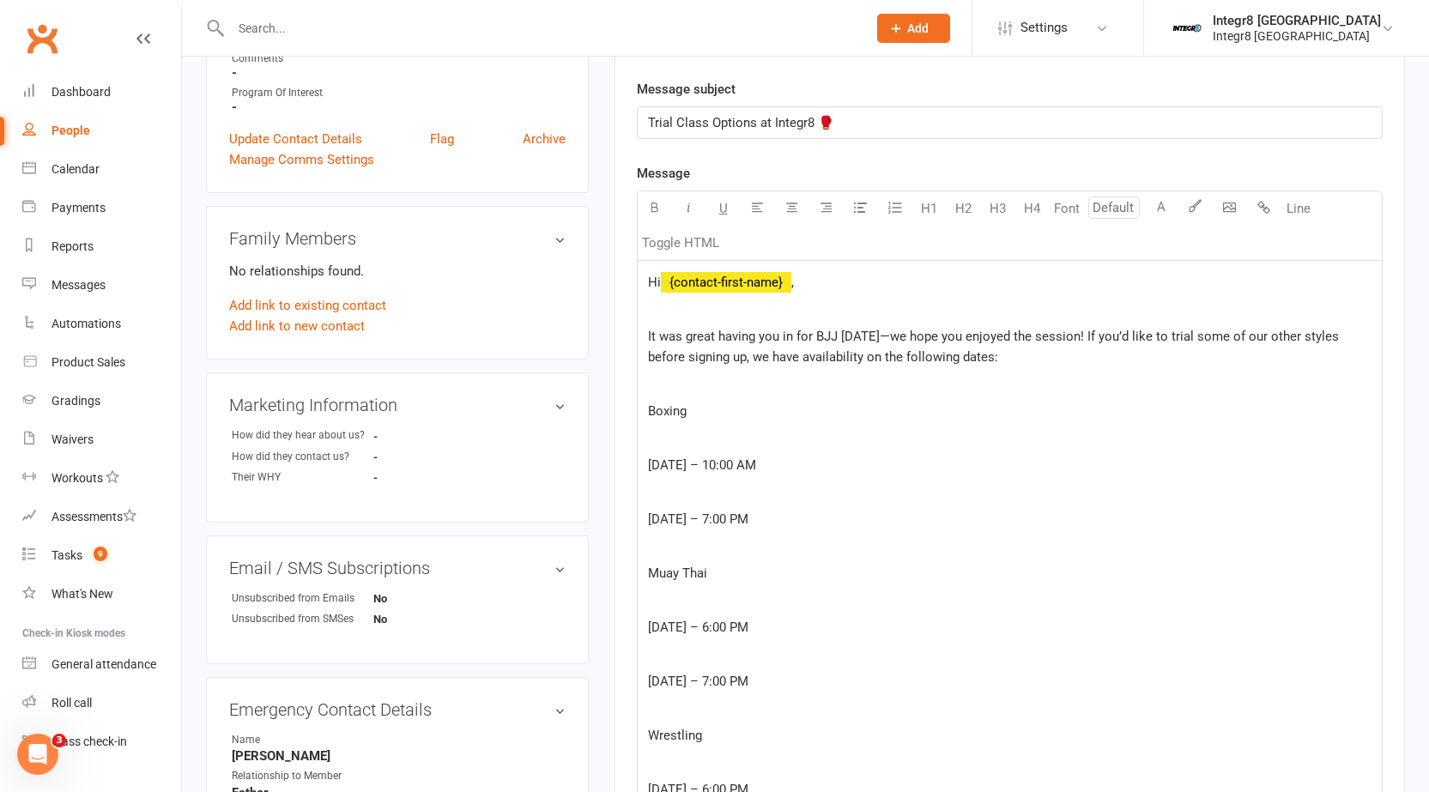
click at [904, 333] on span "It was great having you in for BJJ yesterday—we hope you enjoyed the session! I…" at bounding box center [995, 347] width 694 height 36
click at [683, 431] on p "﻿" at bounding box center [1009, 438] width 723 height 21
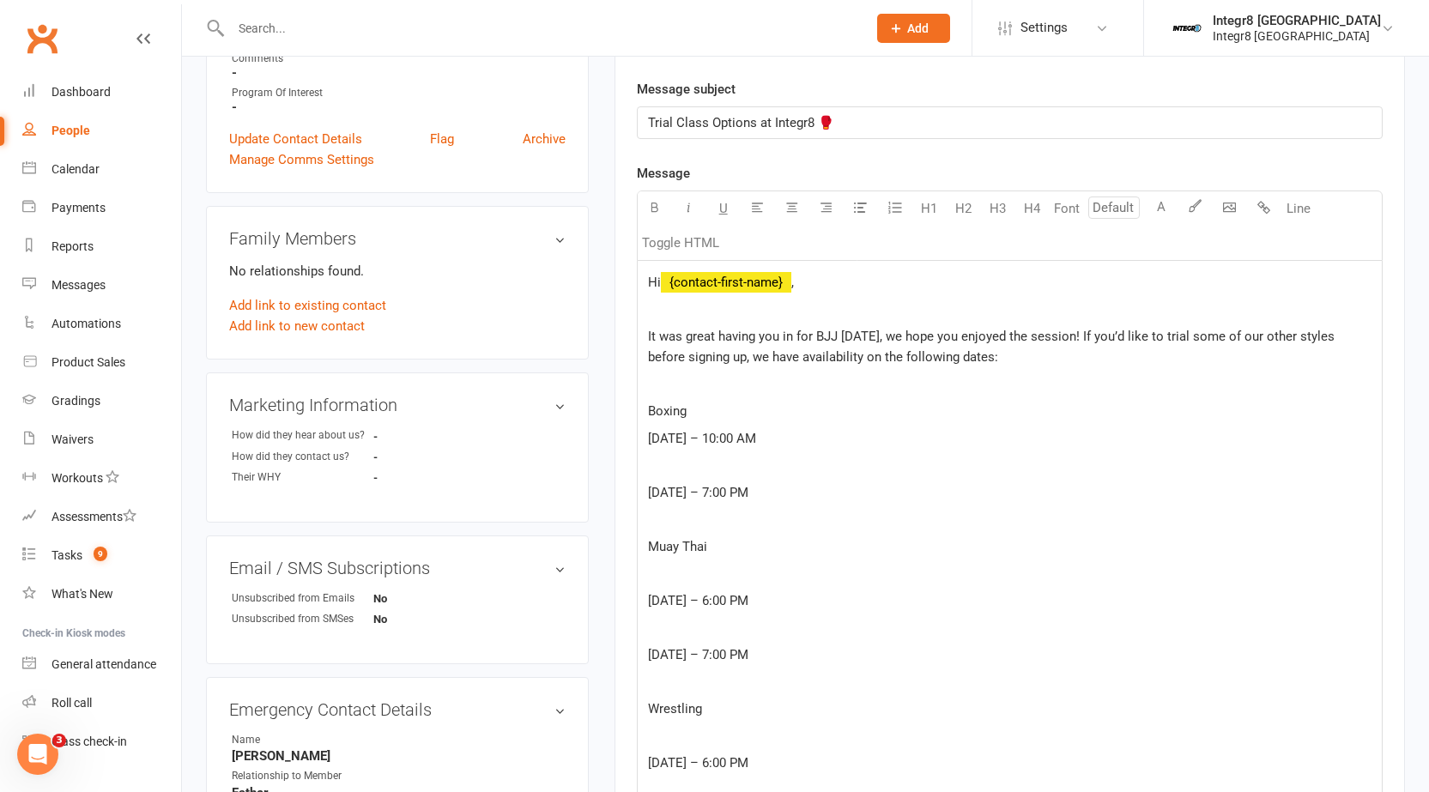
click at [678, 457] on p "﻿" at bounding box center [1009, 465] width 723 height 21
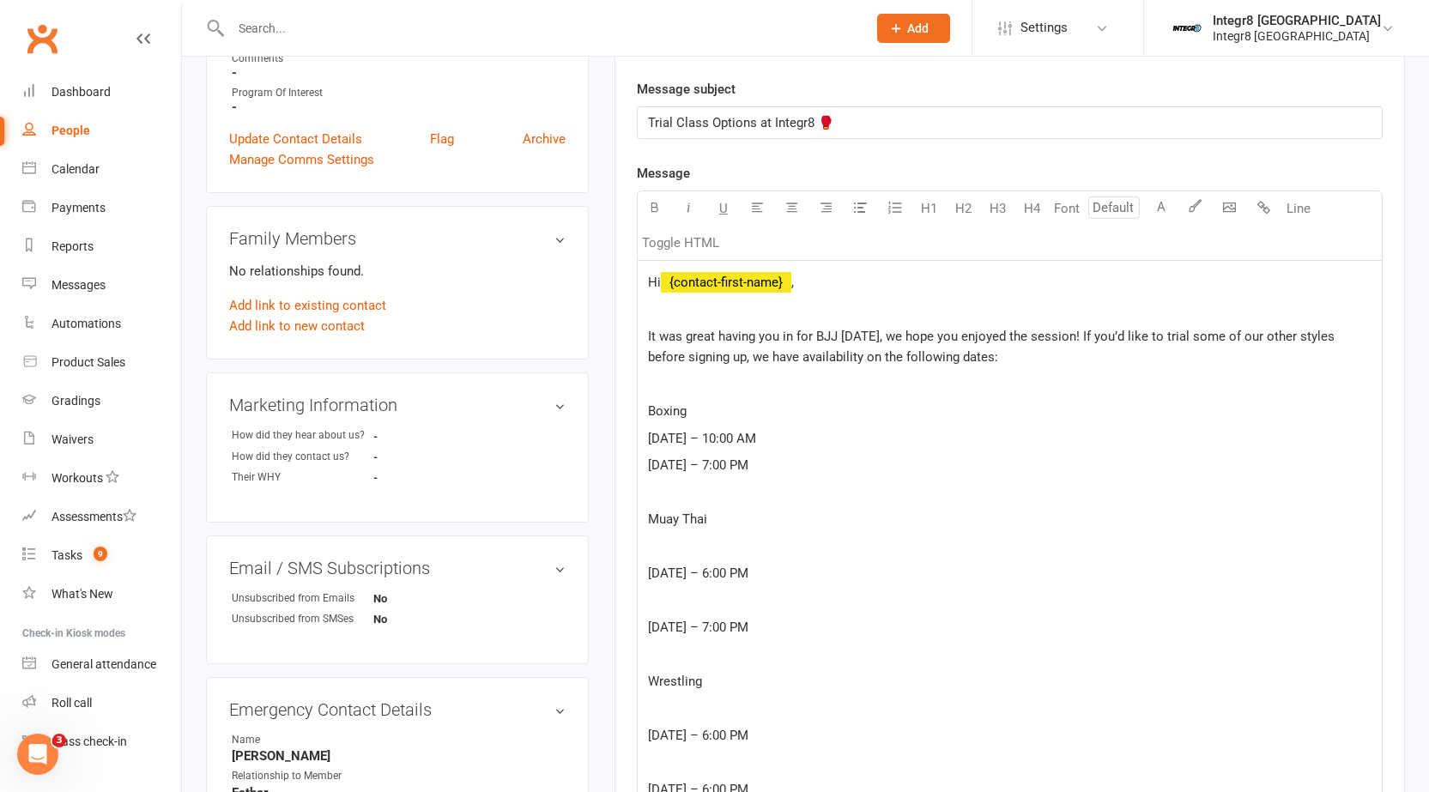
drag, startPoint x: 856, startPoint y: 464, endPoint x: 627, endPoint y: 442, distance: 229.4
click at [627, 442] on div "Activity Notes Comms Attendance Waivers Tasks Automations New Message Template …" at bounding box center [1009, 619] width 790 height 1666
click at [854, 214] on icon "button" at bounding box center [860, 207] width 13 height 13
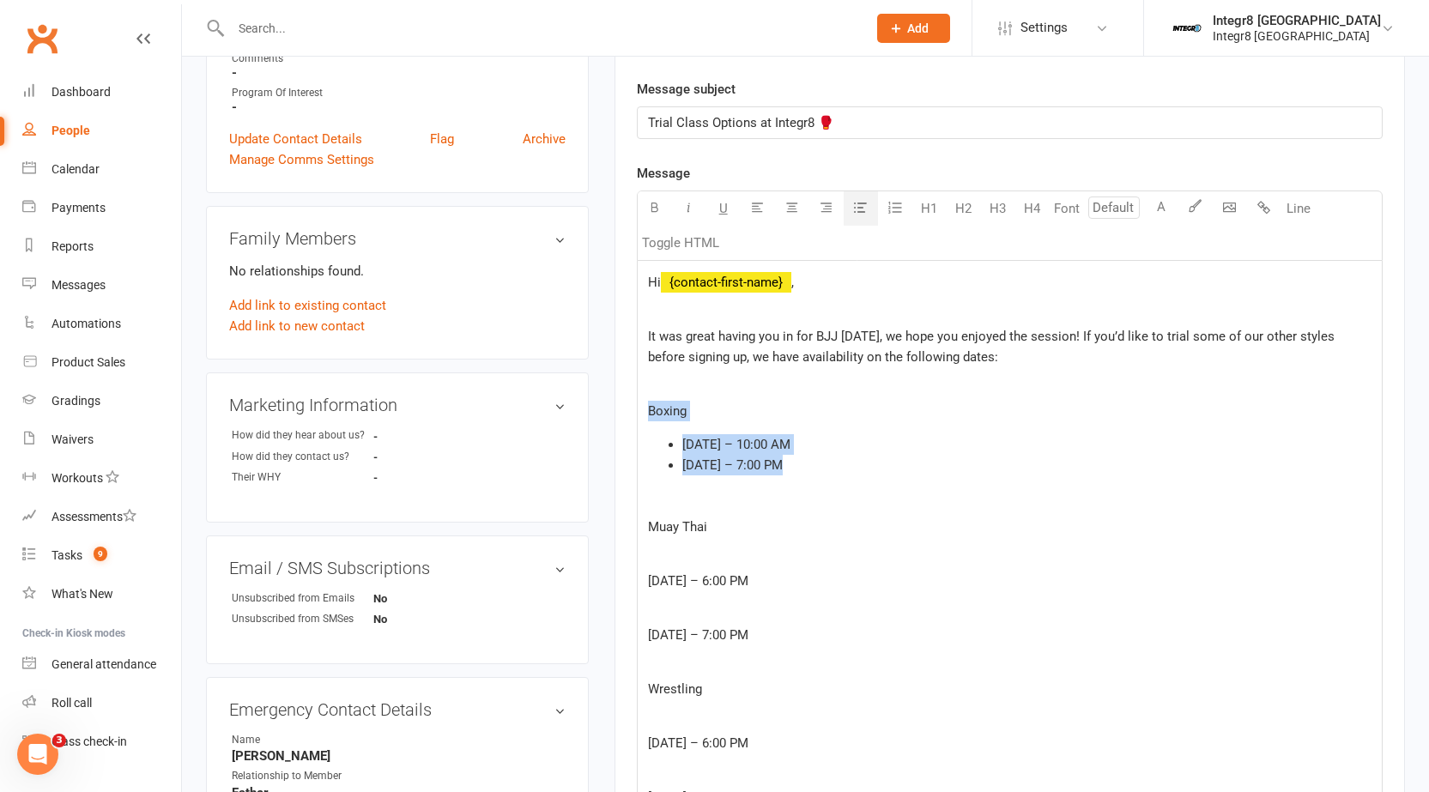
click at [866, 214] on icon "button" at bounding box center [860, 207] width 13 height 13
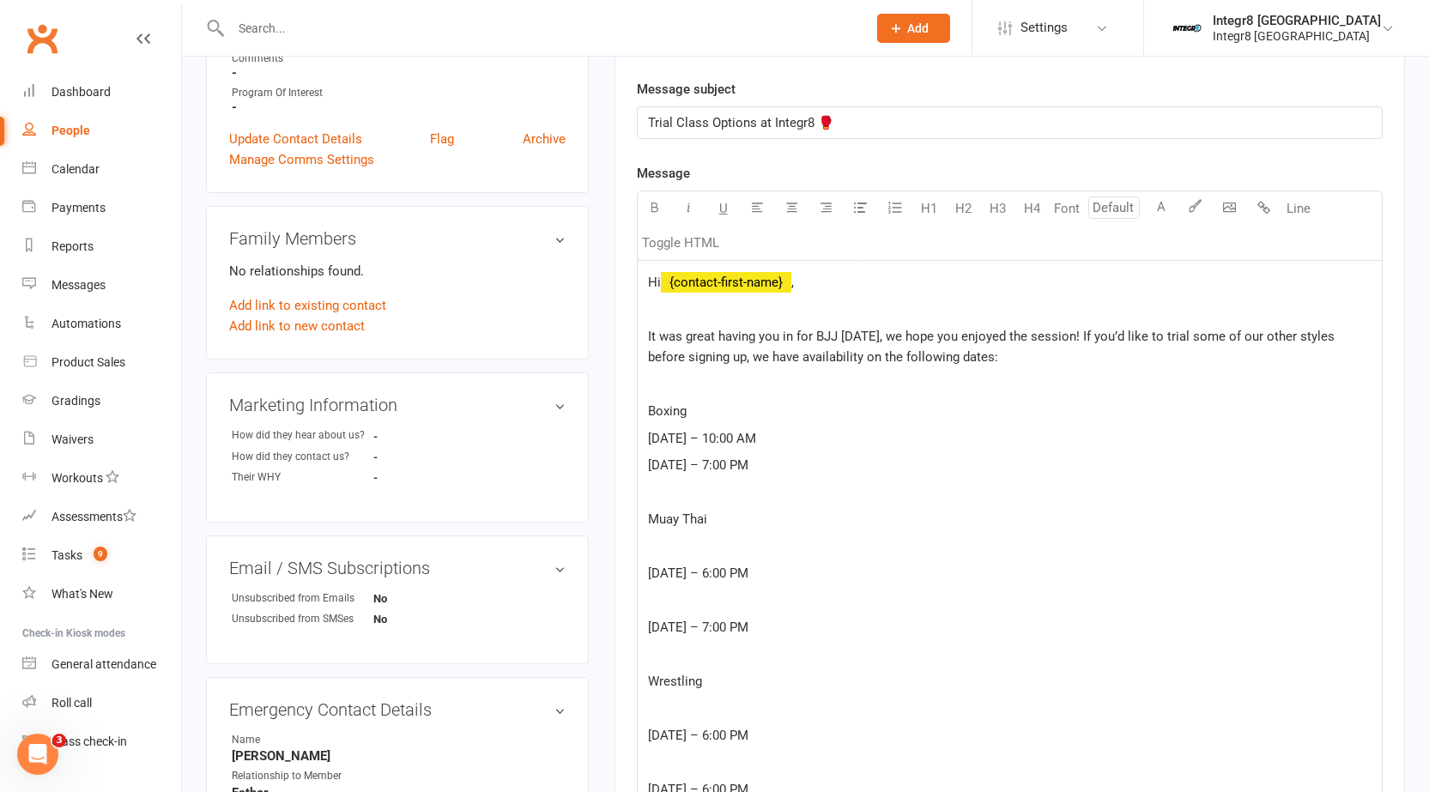
drag, startPoint x: 711, startPoint y: 414, endPoint x: 624, endPoint y: 435, distance: 89.3
click at [624, 435] on div "Activity Notes Comms Attendance Waivers Tasks Automations New Message Template …" at bounding box center [1009, 619] width 790 height 1666
click at [687, 402] on p "Boxing" at bounding box center [1009, 411] width 723 height 21
drag, startPoint x: 687, startPoint y: 415, endPoint x: 647, endPoint y: 420, distance: 39.8
click at [648, 420] on p "Boxing" at bounding box center [1009, 411] width 723 height 21
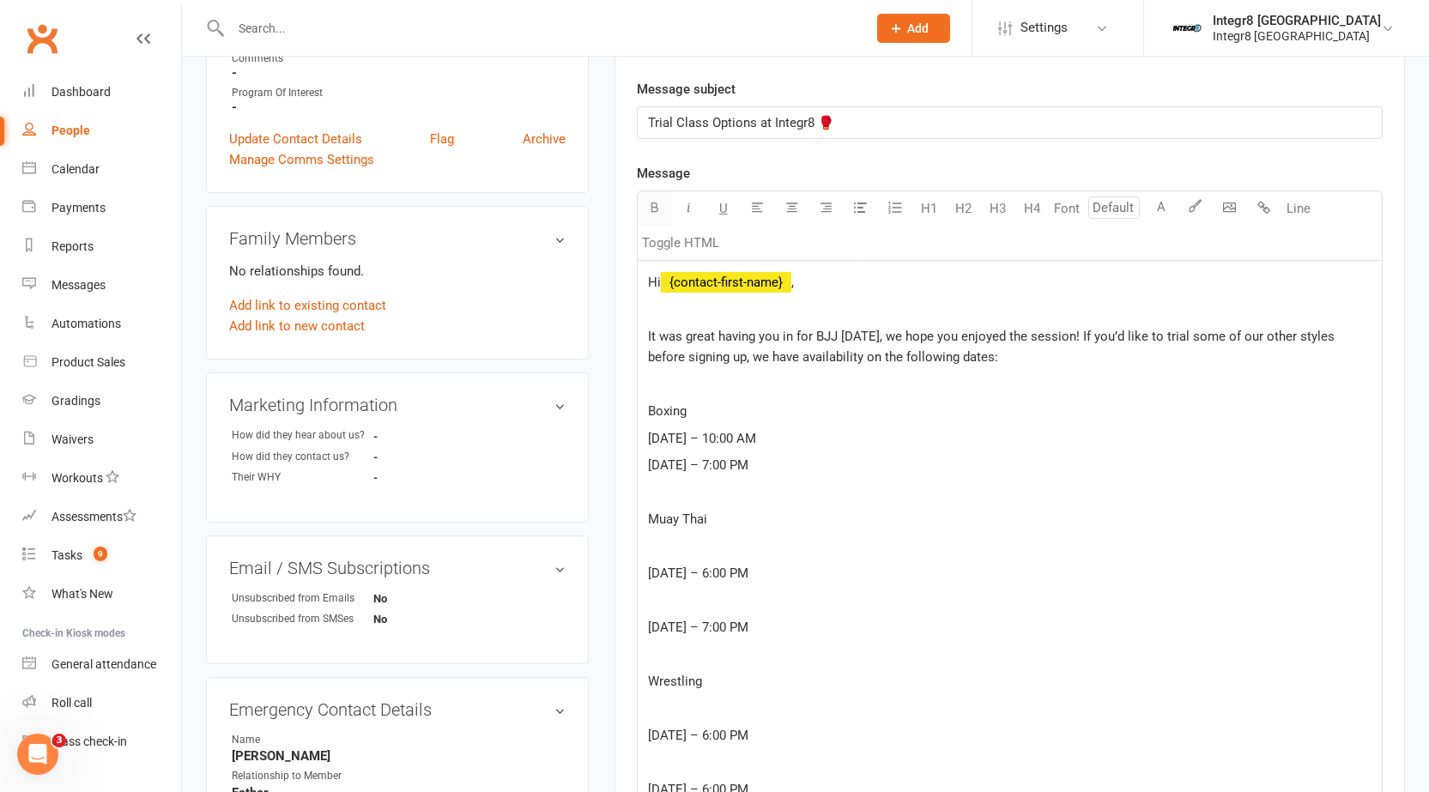
click at [663, 205] on button "button" at bounding box center [655, 208] width 34 height 34
click at [716, 390] on p "﻿" at bounding box center [1009, 384] width 723 height 21
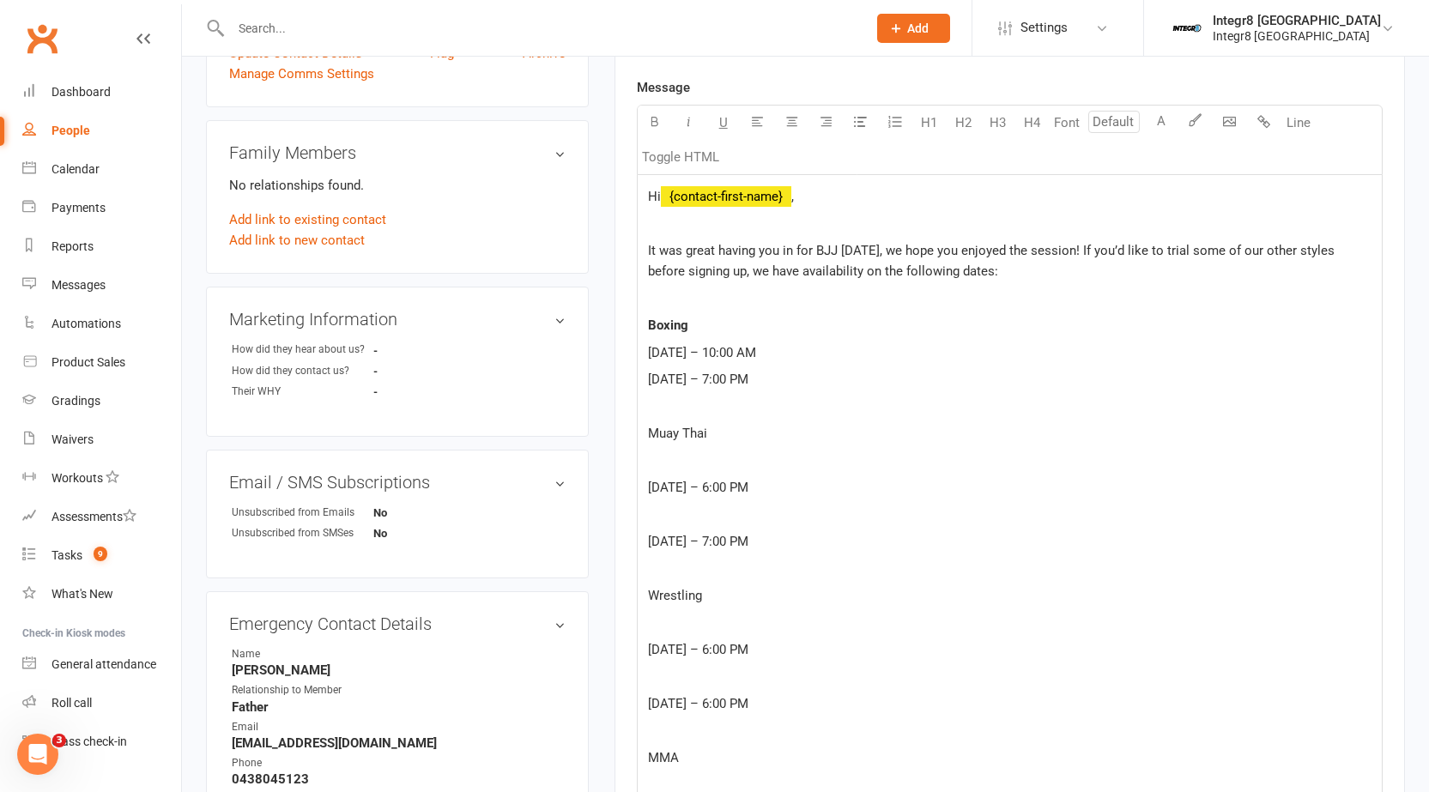
click at [709, 408] on p "﻿" at bounding box center [1009, 407] width 723 height 21
click at [710, 454] on p "﻿" at bounding box center [1009, 461] width 723 height 21
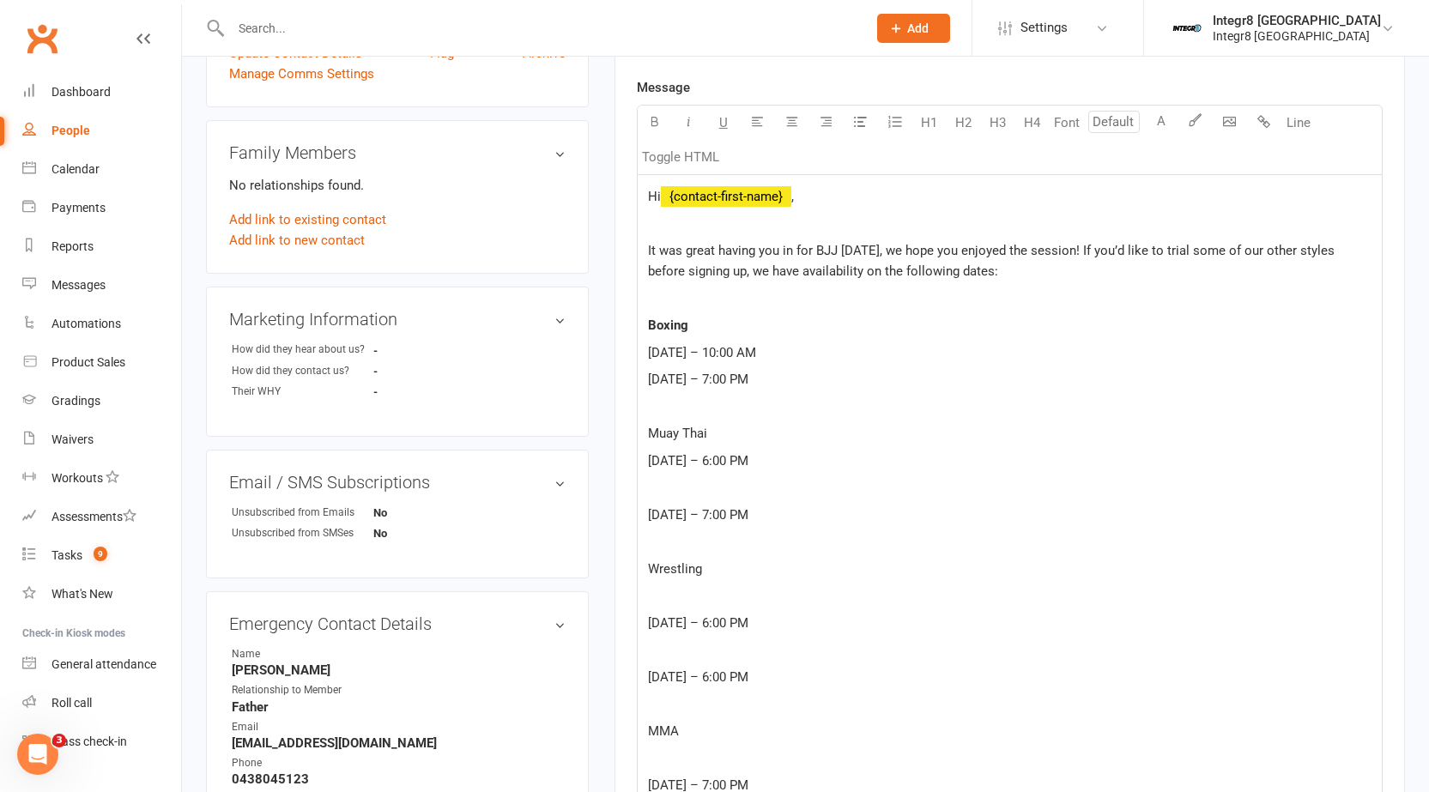
click at [707, 493] on p "﻿" at bounding box center [1009, 487] width 723 height 21
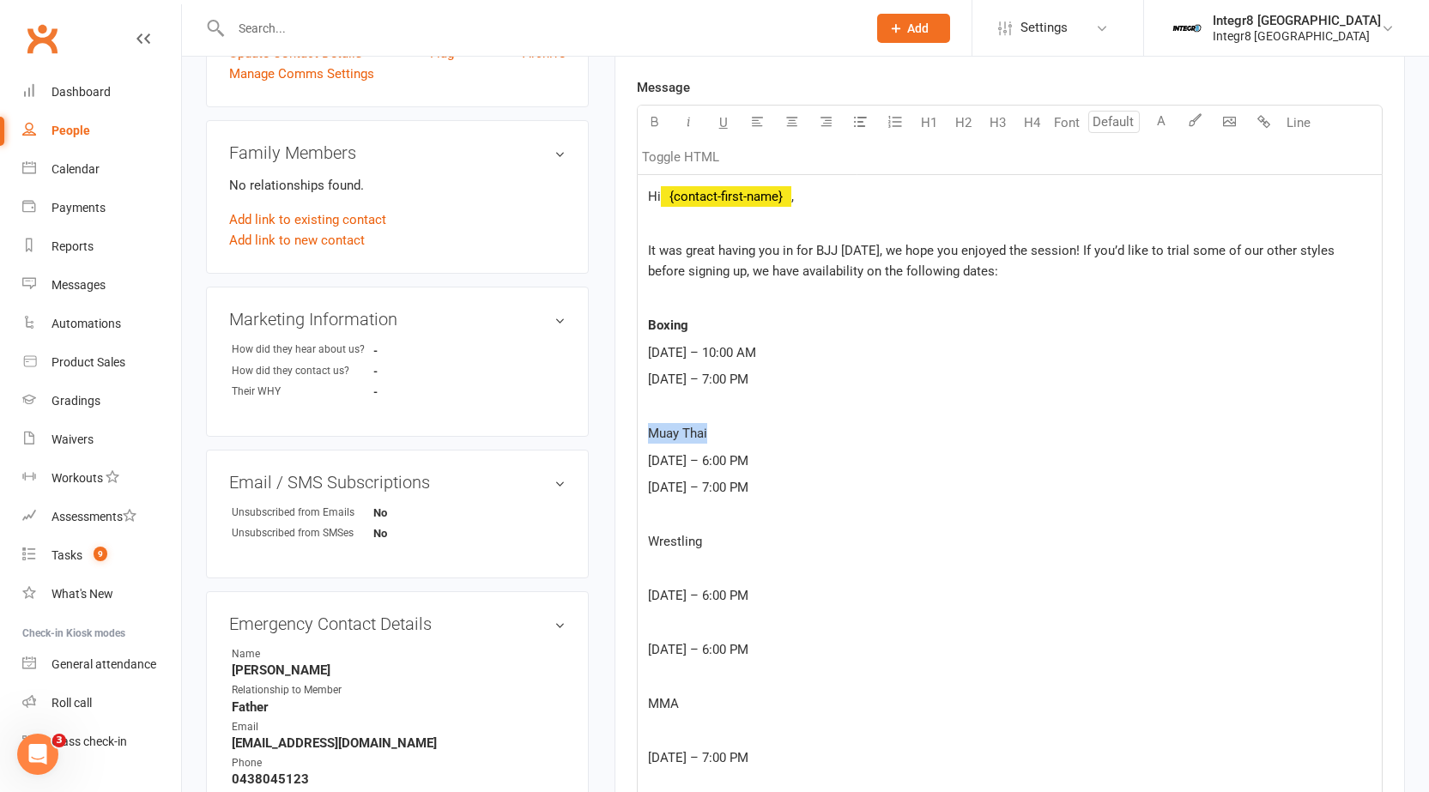
drag, startPoint x: 708, startPoint y: 427, endPoint x: 629, endPoint y: 436, distance: 79.4
click at [629, 436] on div "Activity Notes Comms Attendance Waivers Tasks Automations New Message Template …" at bounding box center [1009, 506] width 790 height 1612
click at [657, 119] on icon "button" at bounding box center [654, 121] width 13 height 13
click at [747, 469] on span "Monday, 15th September – 6:00 PM" at bounding box center [698, 460] width 100 height 15
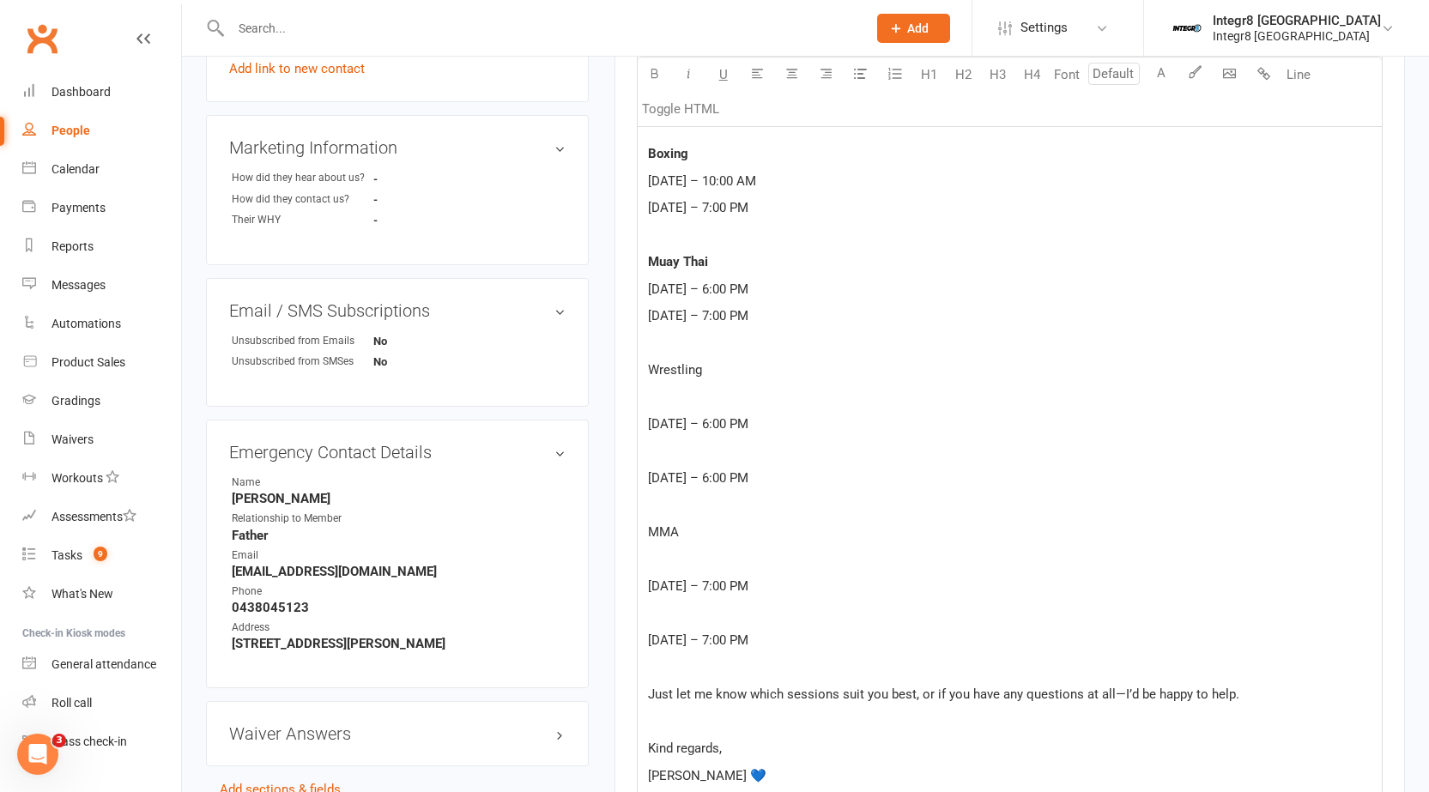
click at [711, 401] on p "﻿" at bounding box center [1009, 397] width 723 height 21
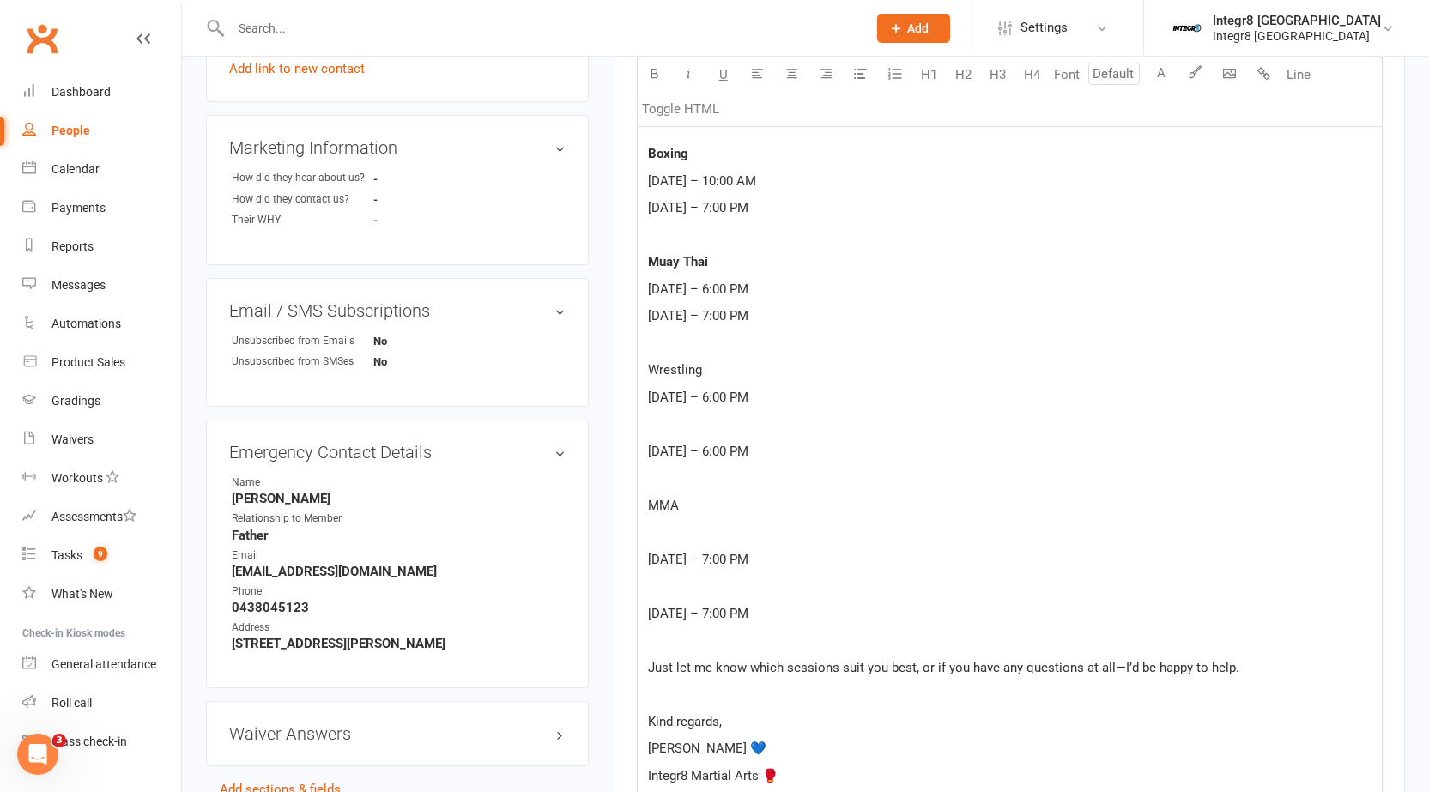
drag, startPoint x: 713, startPoint y: 375, endPoint x: 617, endPoint y: 382, distance: 96.4
click at [617, 382] on div "Activity Notes Comms Attendance Waivers Tasks Automations New Message Template …" at bounding box center [1009, 321] width 790 height 1585
click at [672, 361] on p "Wrestling" at bounding box center [1009, 370] width 723 height 21
click at [652, 70] on icon "button" at bounding box center [654, 73] width 13 height 13
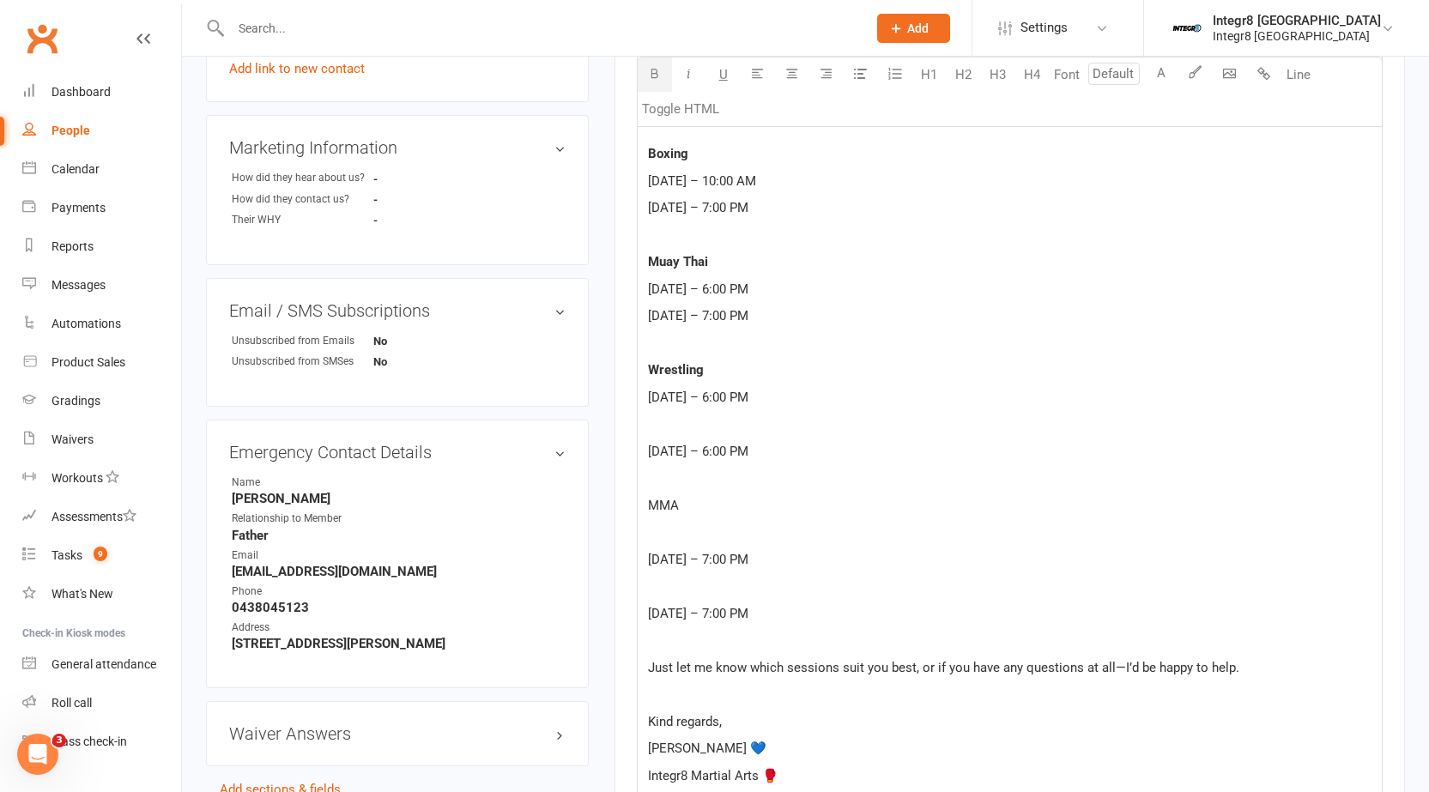
click at [663, 512] on span "MMA" at bounding box center [663, 505] width 31 height 15
click at [664, 512] on span "MMA" at bounding box center [663, 505] width 31 height 15
click at [651, 76] on icon "button" at bounding box center [654, 73] width 13 height 13
click at [709, 418] on p "﻿" at bounding box center [1009, 424] width 723 height 21
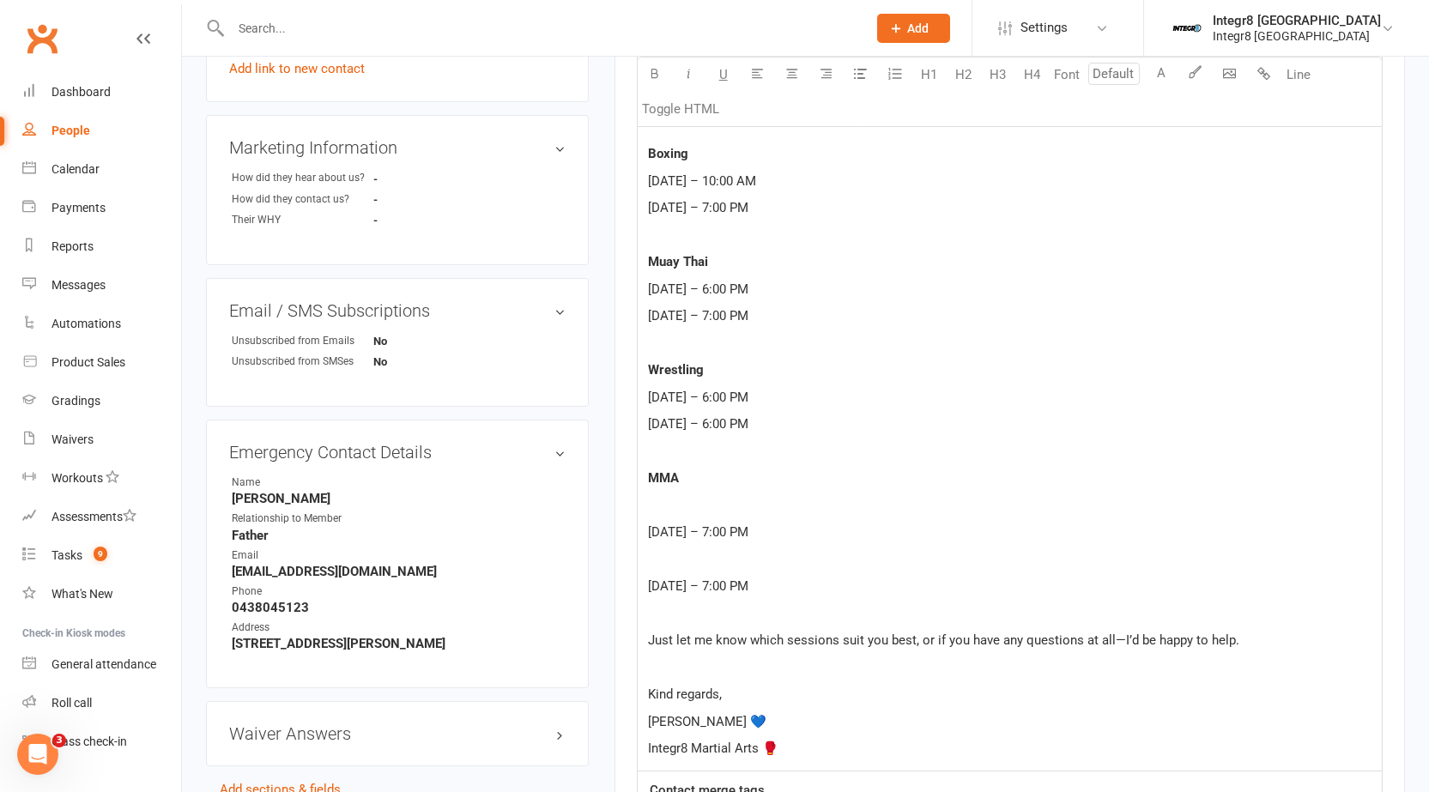
click at [682, 515] on p "﻿" at bounding box center [1009, 505] width 723 height 21
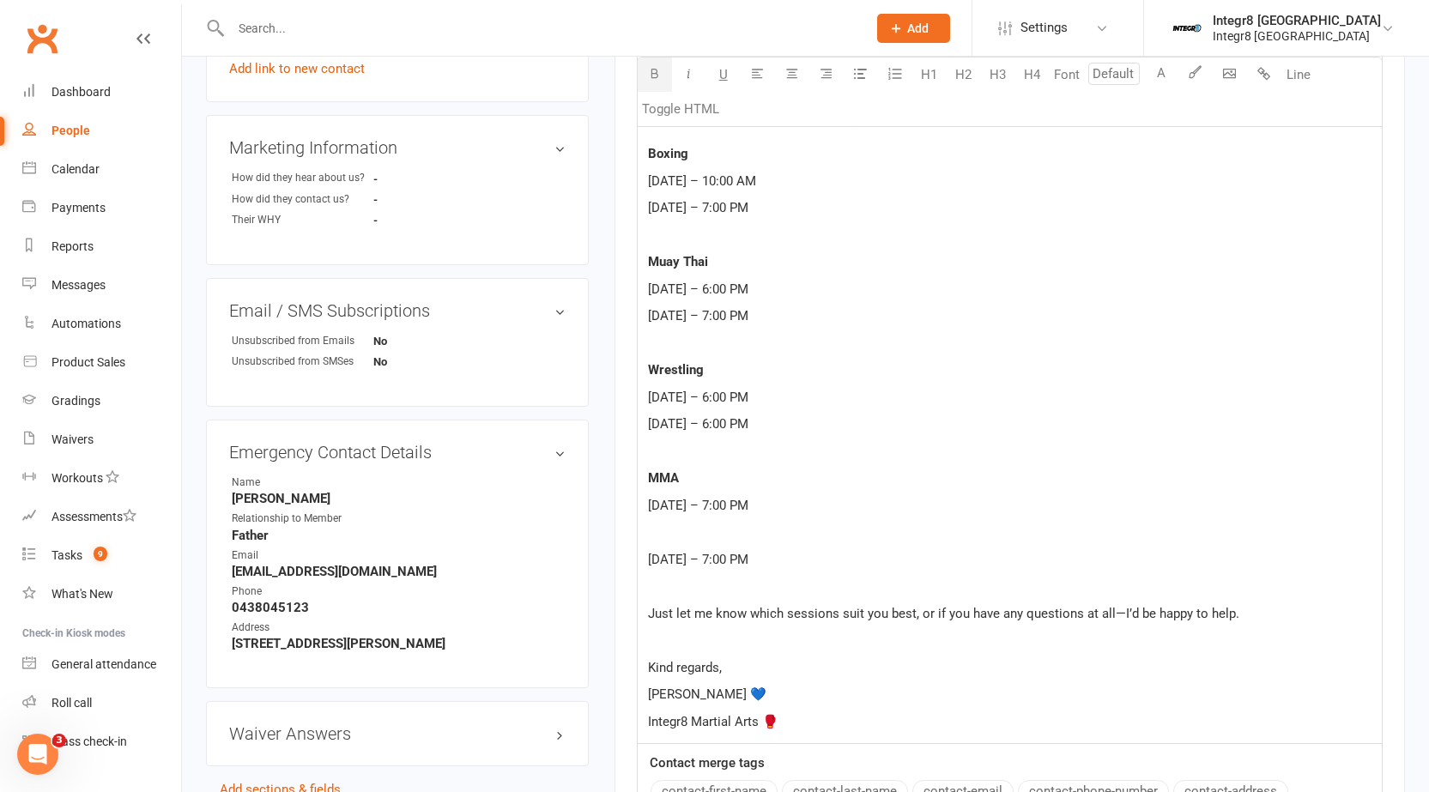
click at [678, 547] on div "Hi ﻿ {contact-first-name} , ﻿ It was great having you in for BJJ yesterday, we …" at bounding box center [1010, 373] width 744 height 741
click at [681, 531] on p "﻿" at bounding box center [1009, 532] width 723 height 21
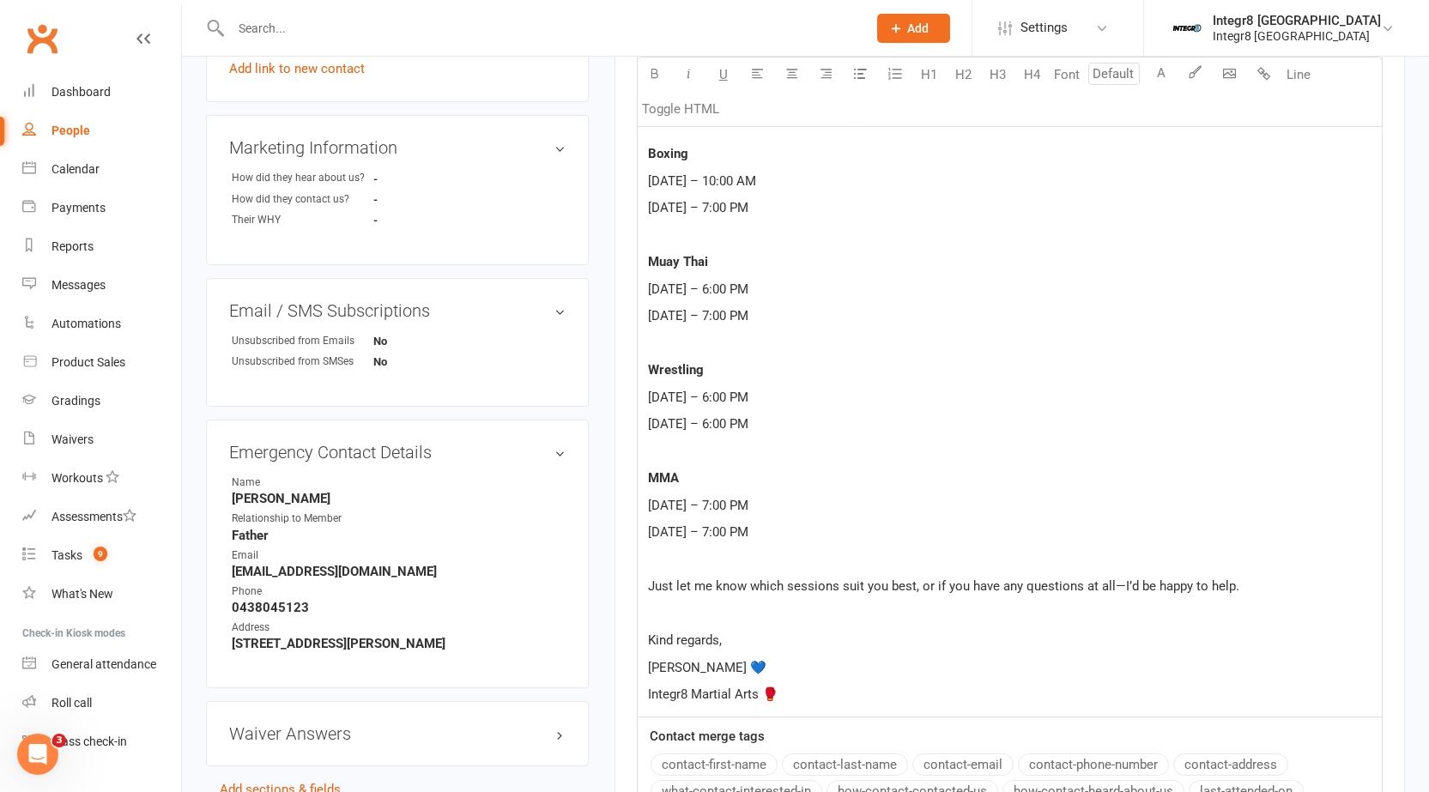
click at [1118, 580] on span "Just let me know which sessions suit you best, or if you have any questions at …" at bounding box center [943, 585] width 591 height 15
drag, startPoint x: 1253, startPoint y: 590, endPoint x: 1111, endPoint y: 590, distance: 142.5
click at [1111, 590] on p "Just let me know which sessions suit you best, or if you have any questions at …" at bounding box center [1009, 586] width 723 height 21
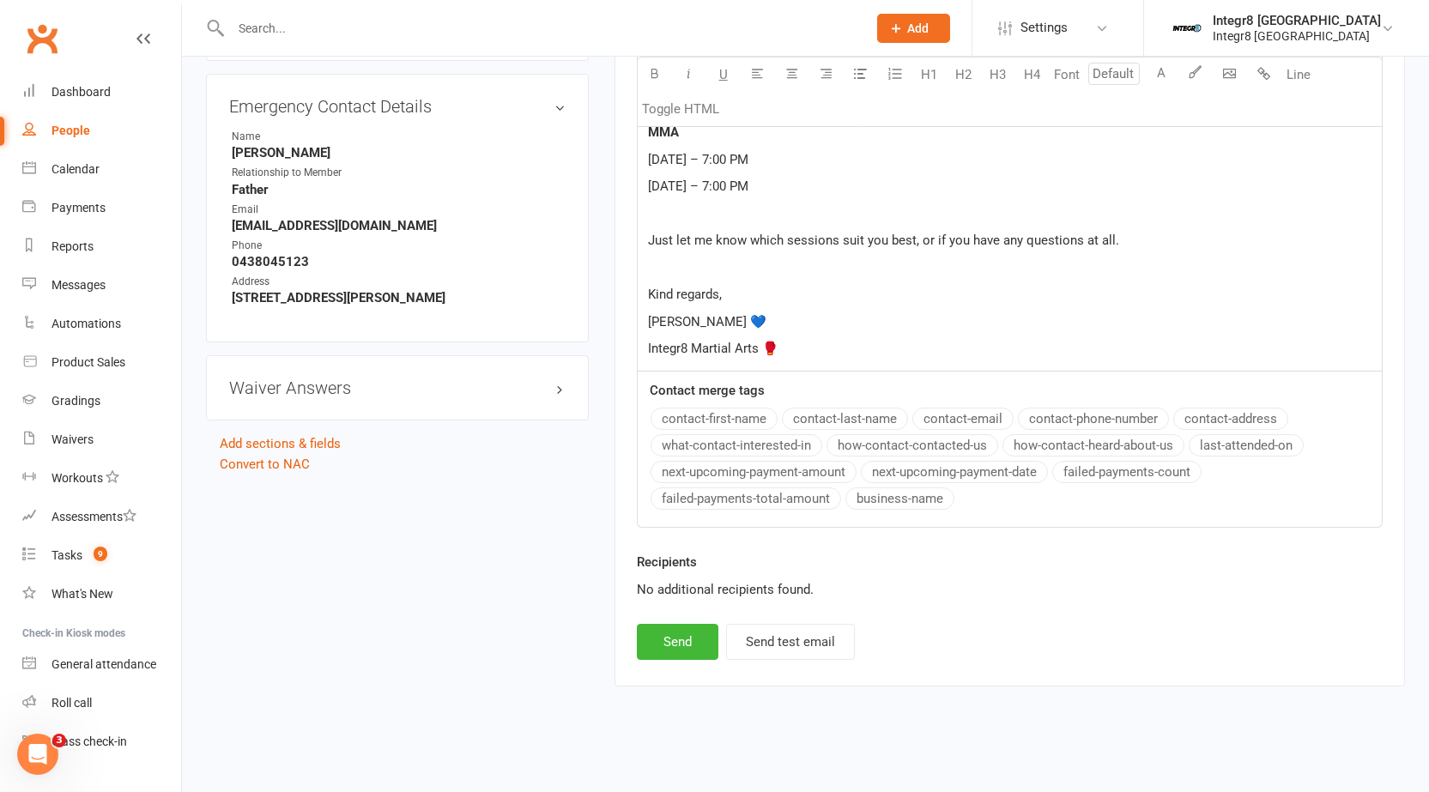
scroll to position [1025, 0]
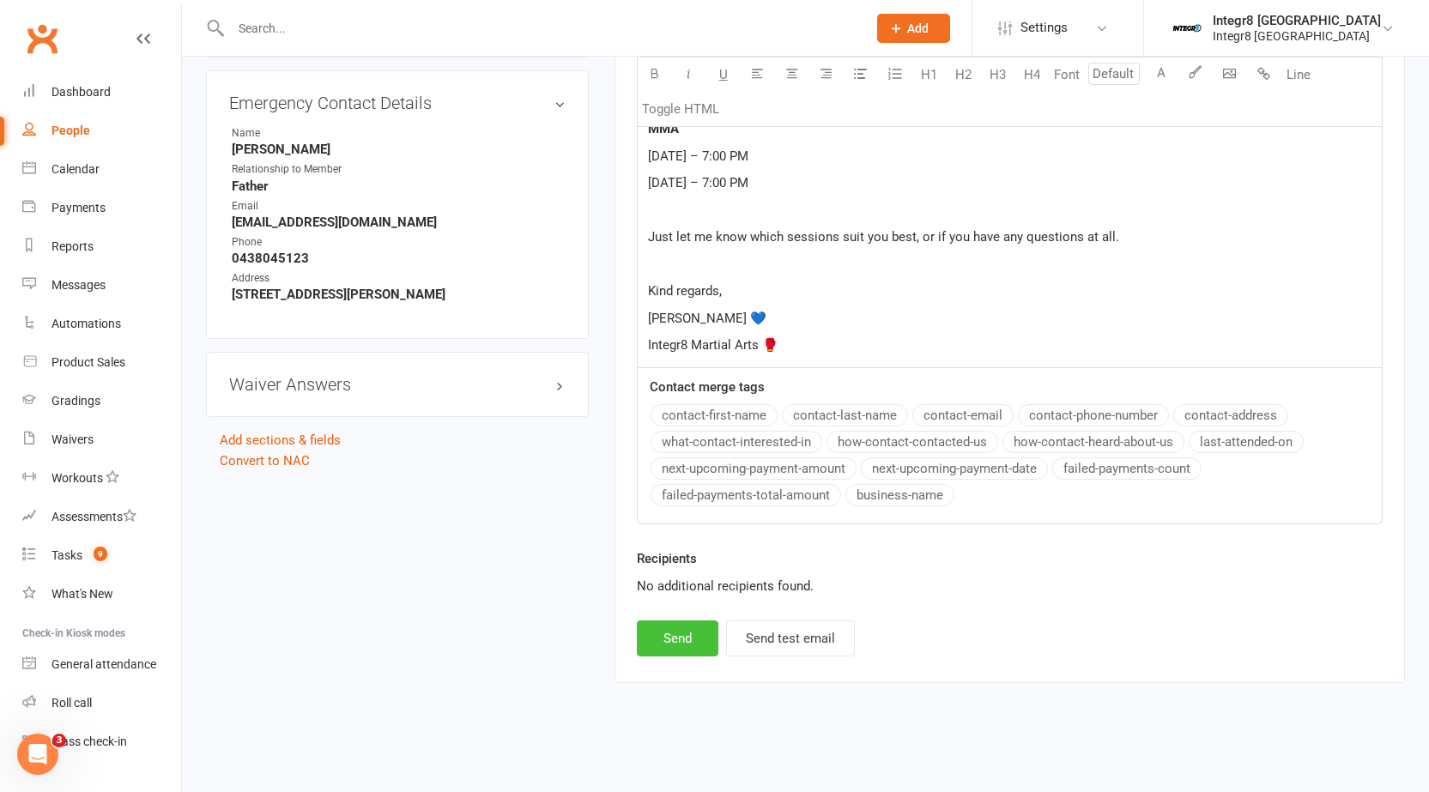
click at [682, 630] on button "Send" at bounding box center [678, 639] width 82 height 36
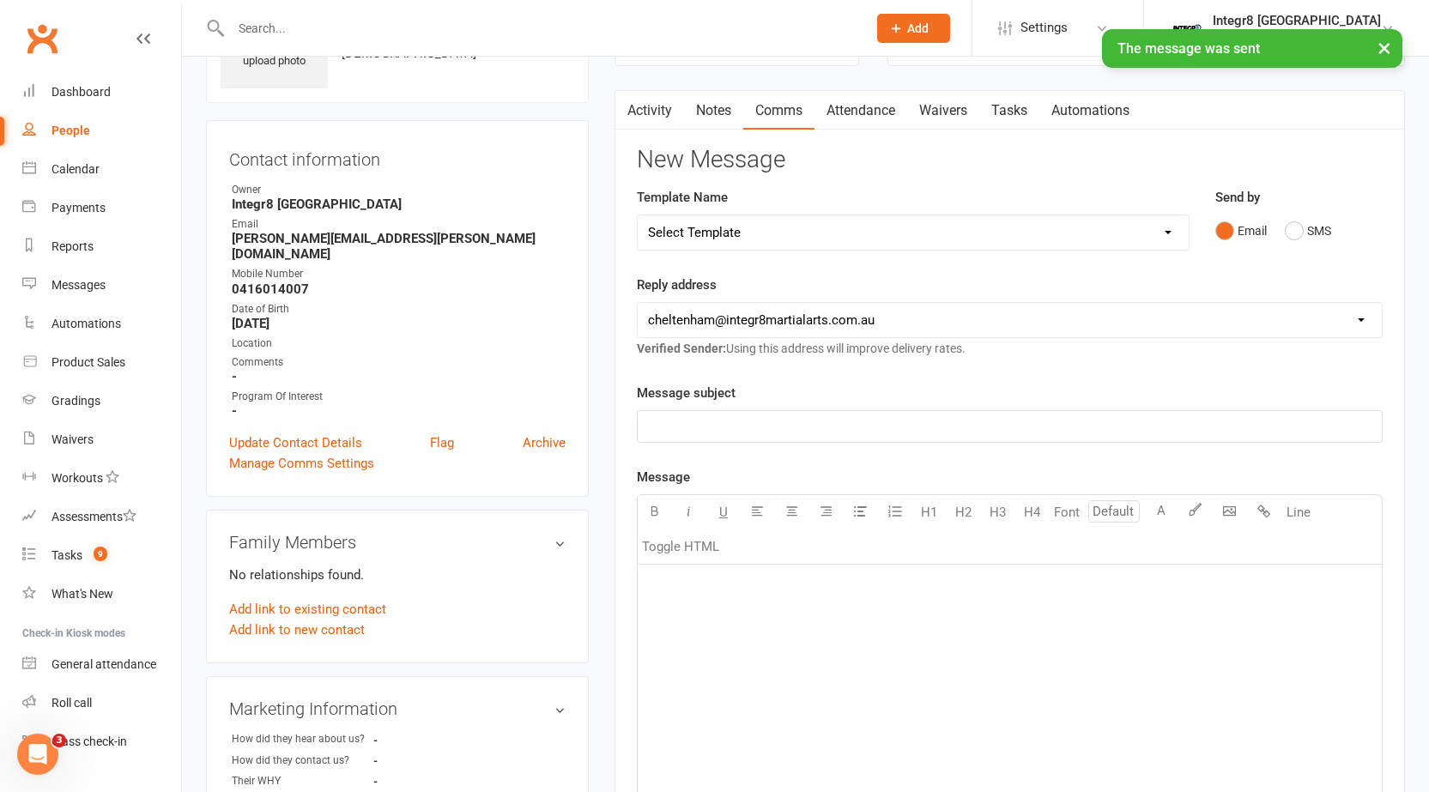
scroll to position [0, 0]
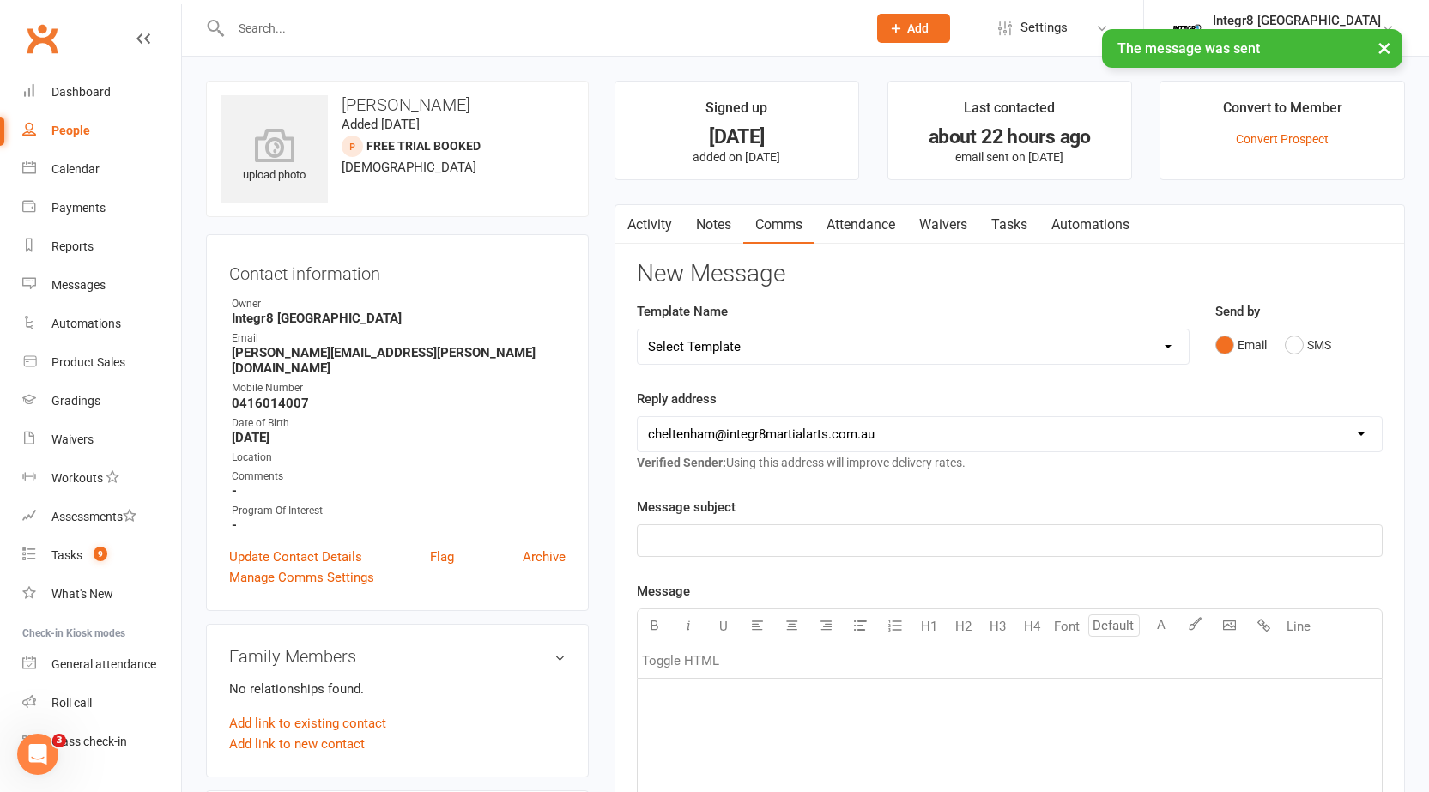
click at [645, 220] on link "Activity" at bounding box center [649, 224] width 69 height 39
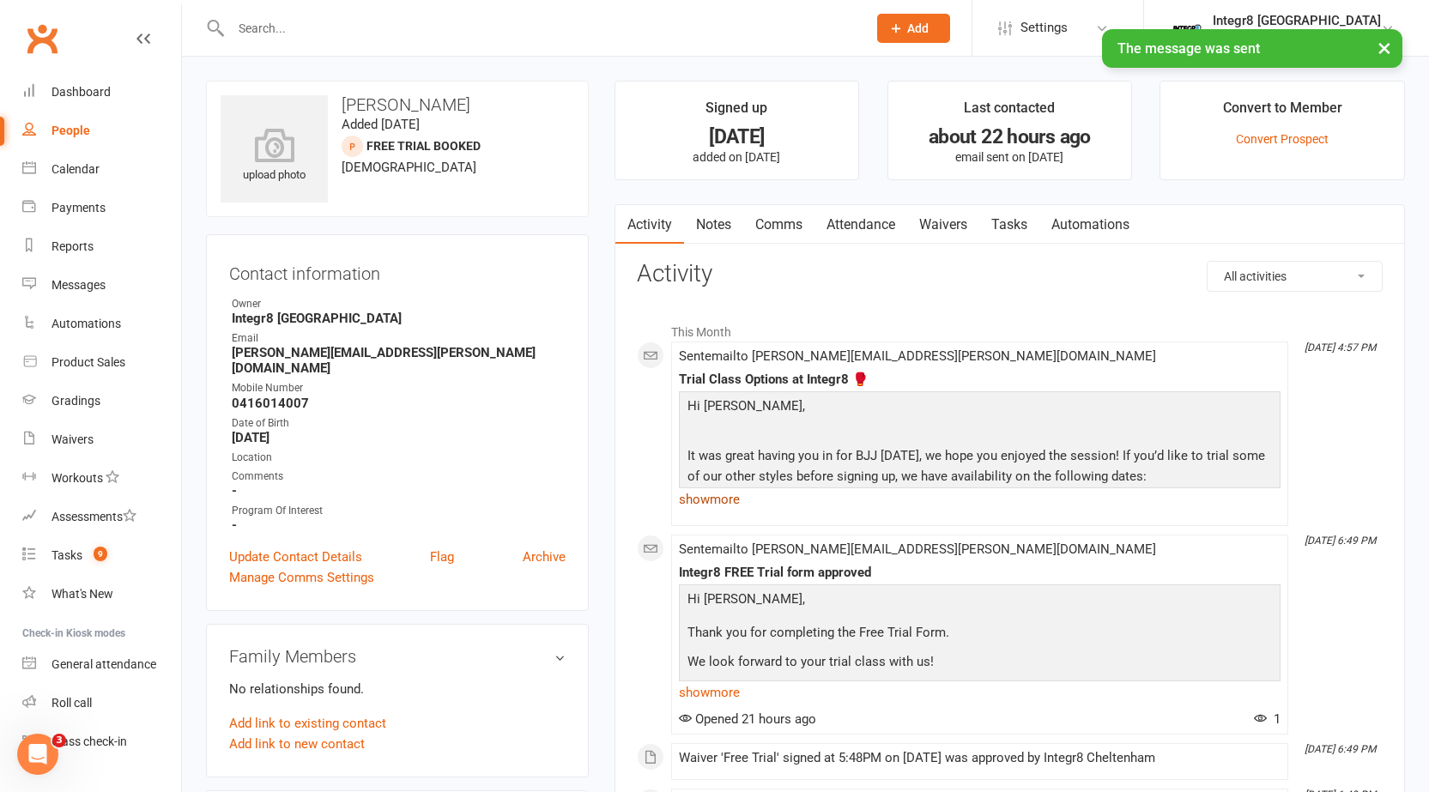
click at [713, 510] on link "show more" at bounding box center [980, 499] width 602 height 24
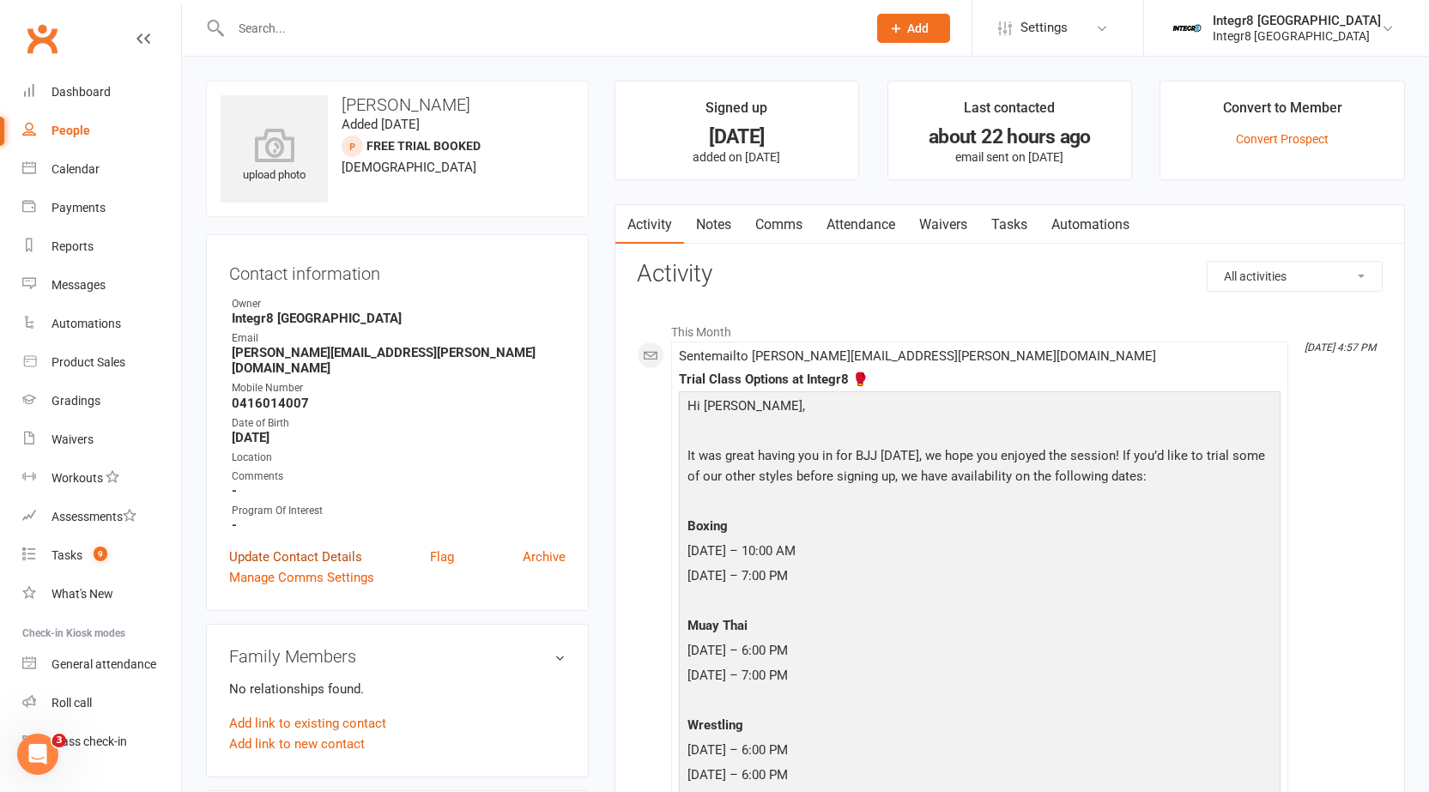
click at [310, 547] on link "Update Contact Details" at bounding box center [295, 557] width 133 height 21
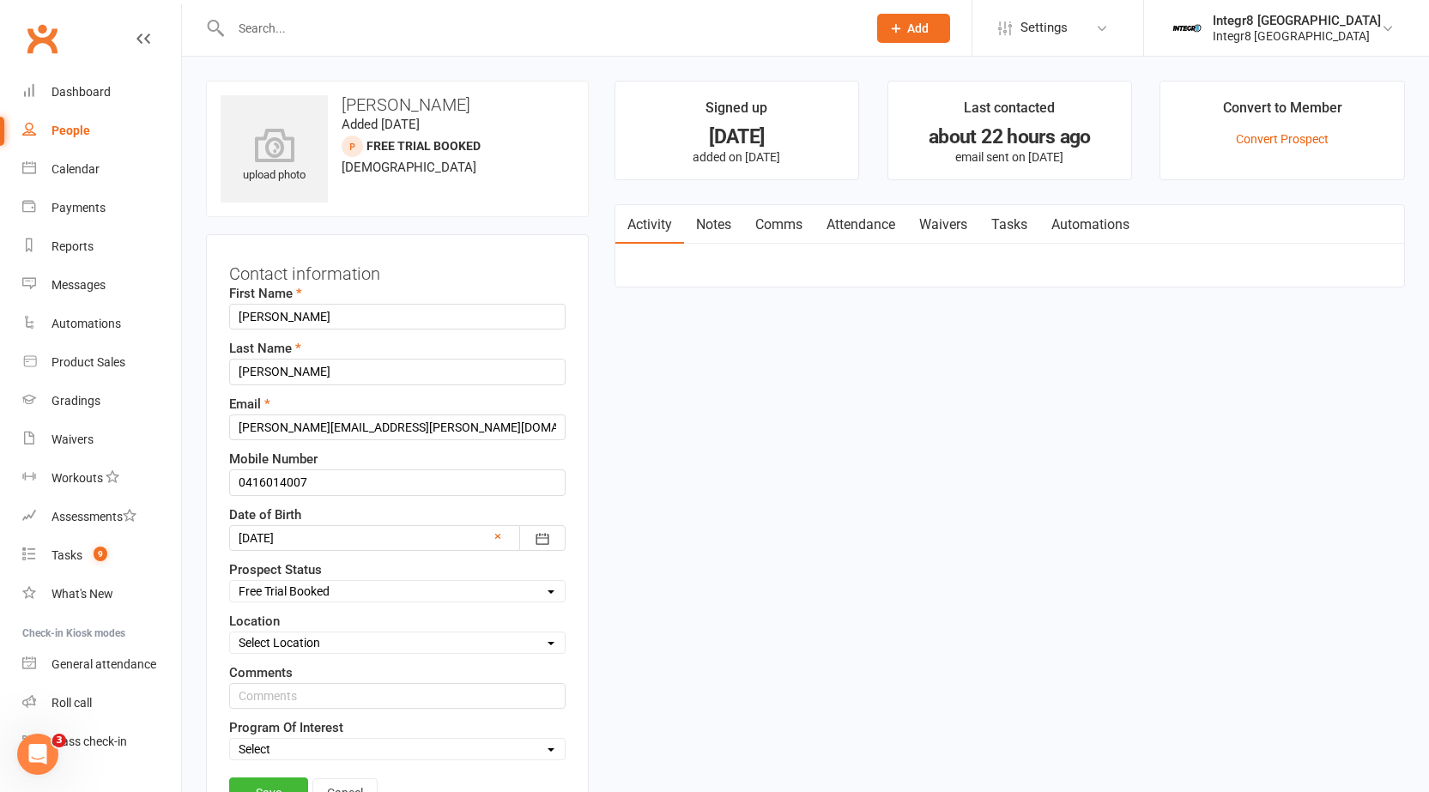
scroll to position [81, 0]
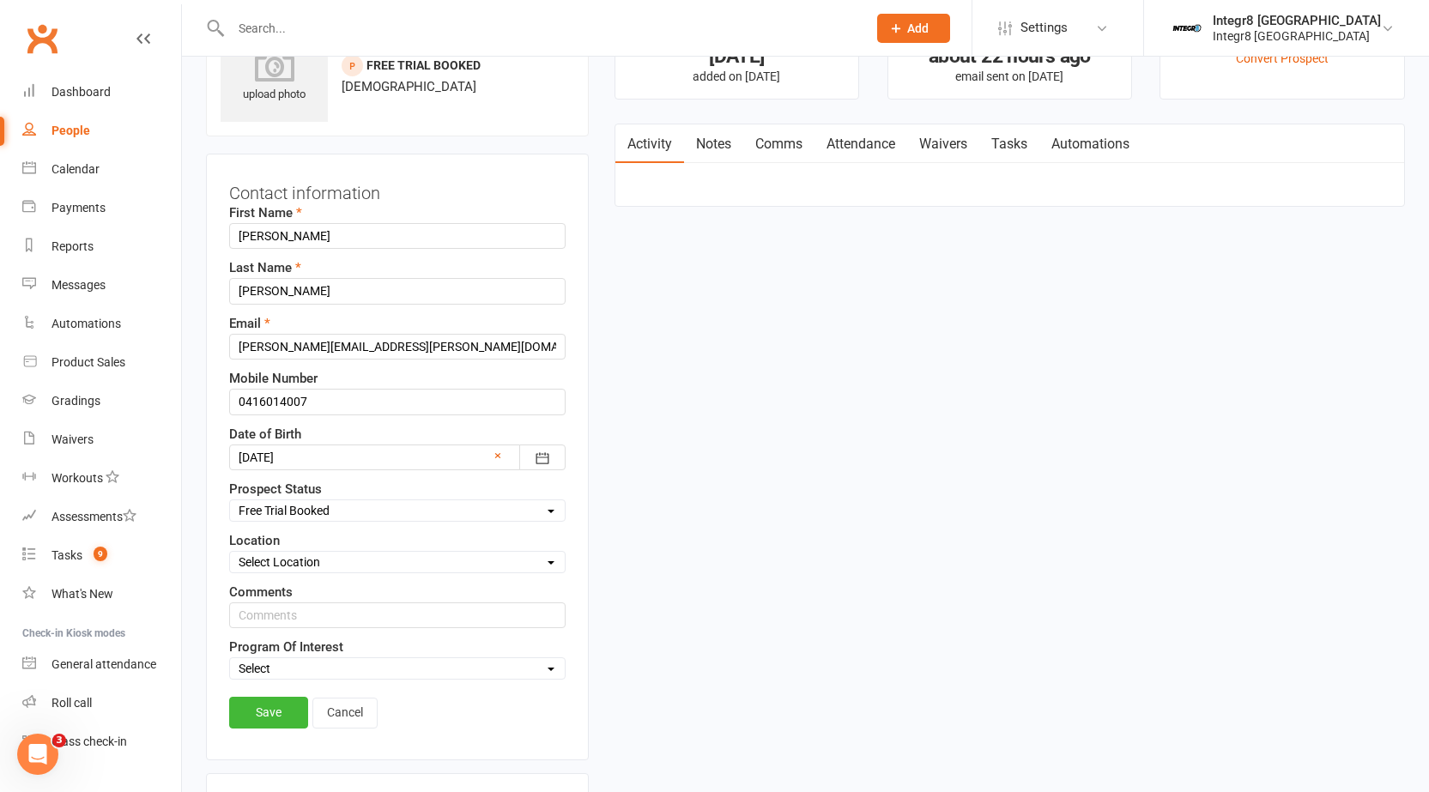
click at [343, 505] on select "Select Initial Contact Follow-up Free Trial Booked Awaiting Sign-Up Not Ready (…" at bounding box center [397, 510] width 335 height 19
select select "Follow-up"
click at [230, 501] on select "Select Initial Contact Follow-up Free Trial Booked Awaiting Sign-Up Not Ready (…" at bounding box center [397, 510] width 335 height 19
click at [284, 711] on link "Save" at bounding box center [268, 712] width 79 height 31
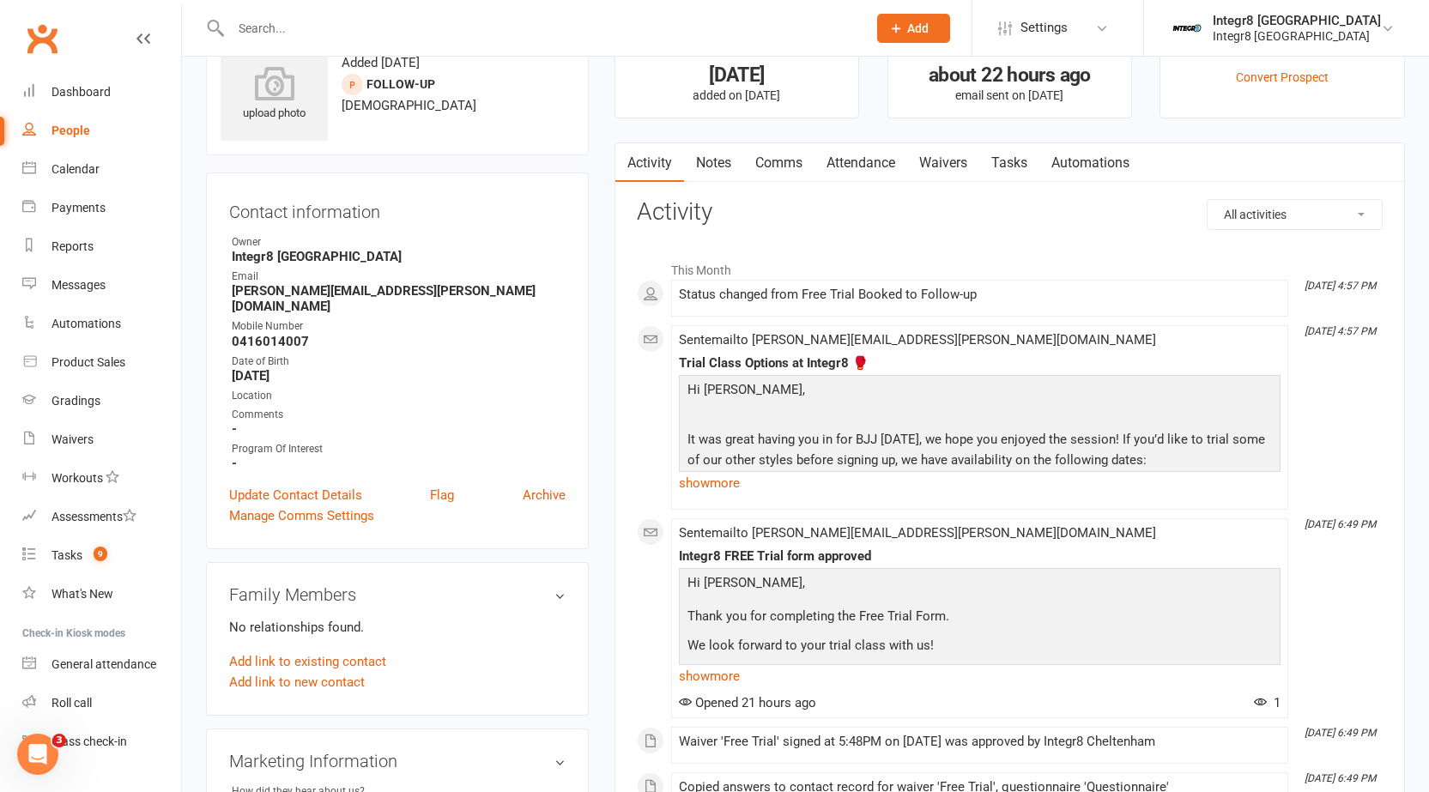
scroll to position [0, 0]
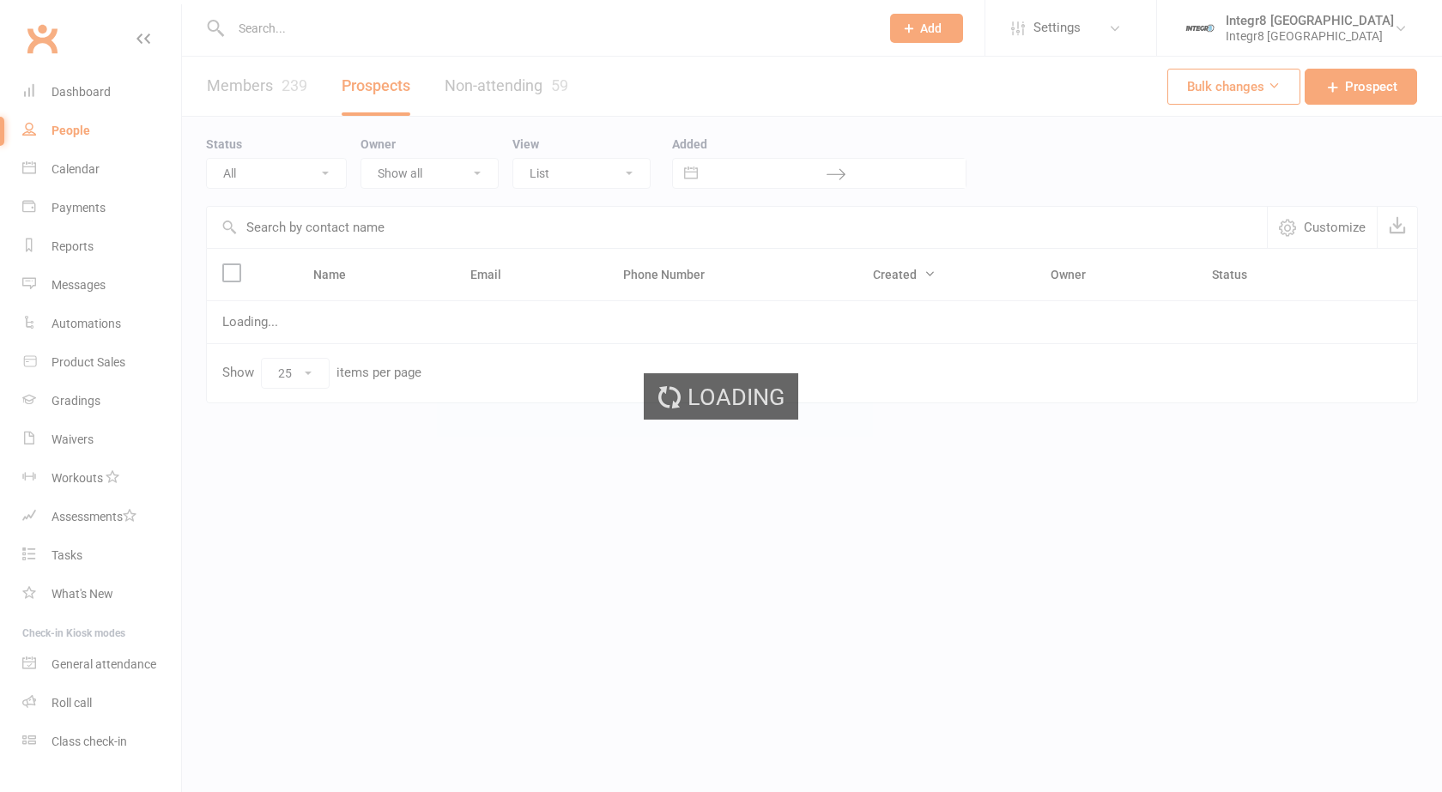
select select "25"
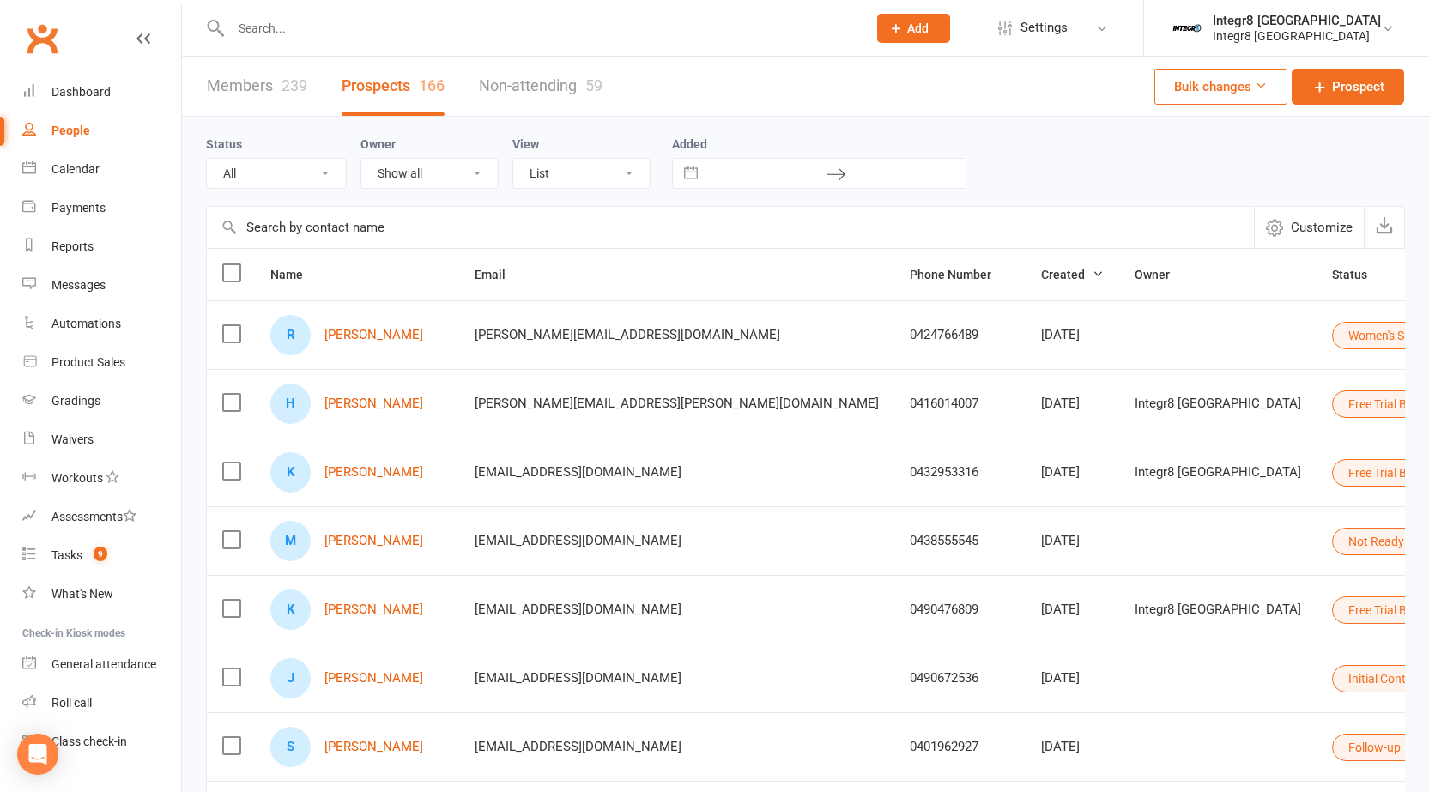
click at [602, 15] on div at bounding box center [530, 28] width 649 height 56
click at [602, 32] on input "text" at bounding box center [540, 28] width 629 height 24
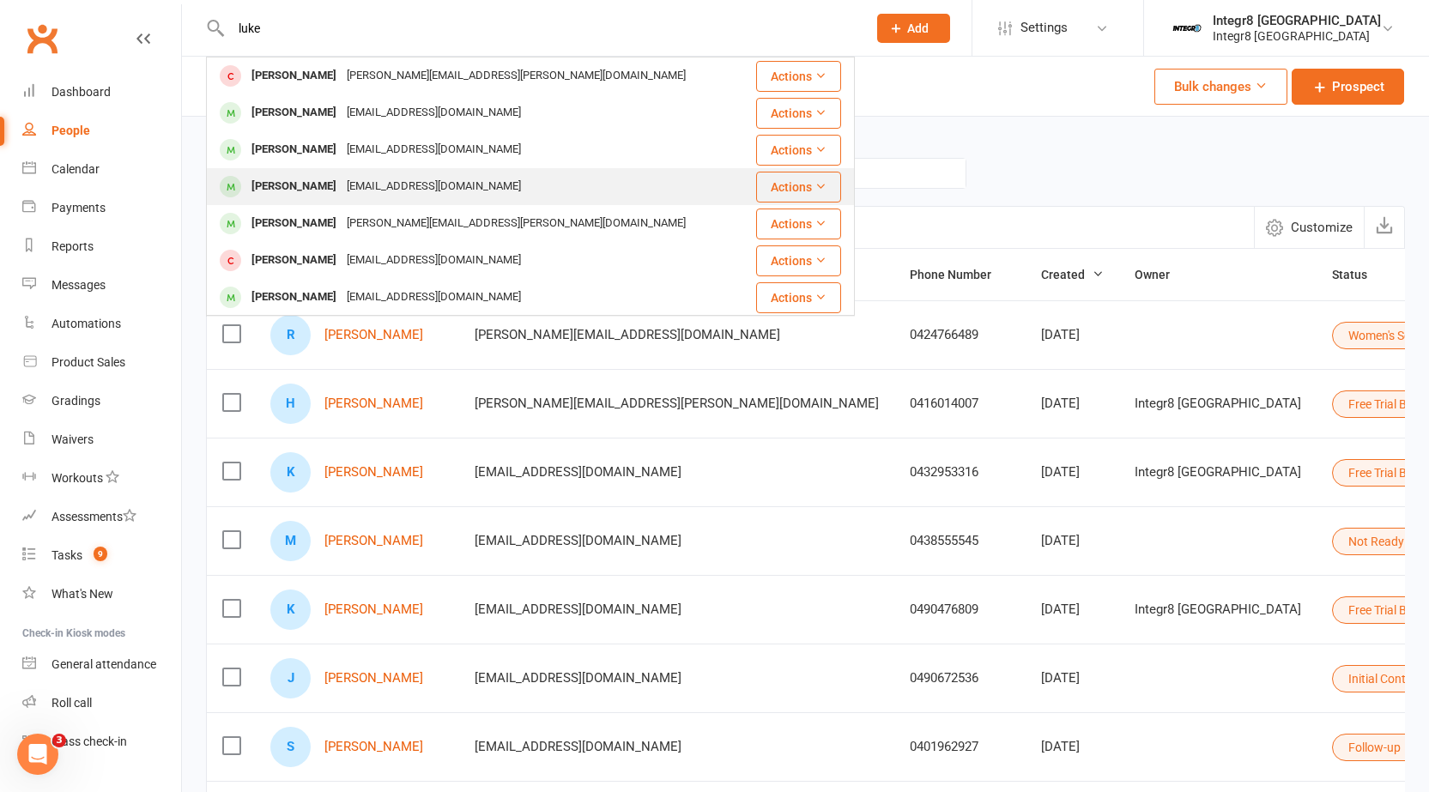
type input "luke"
click at [508, 180] on div "[PERSON_NAME] [EMAIL_ADDRESS][DOMAIN_NAME]" at bounding box center [476, 186] width 537 height 35
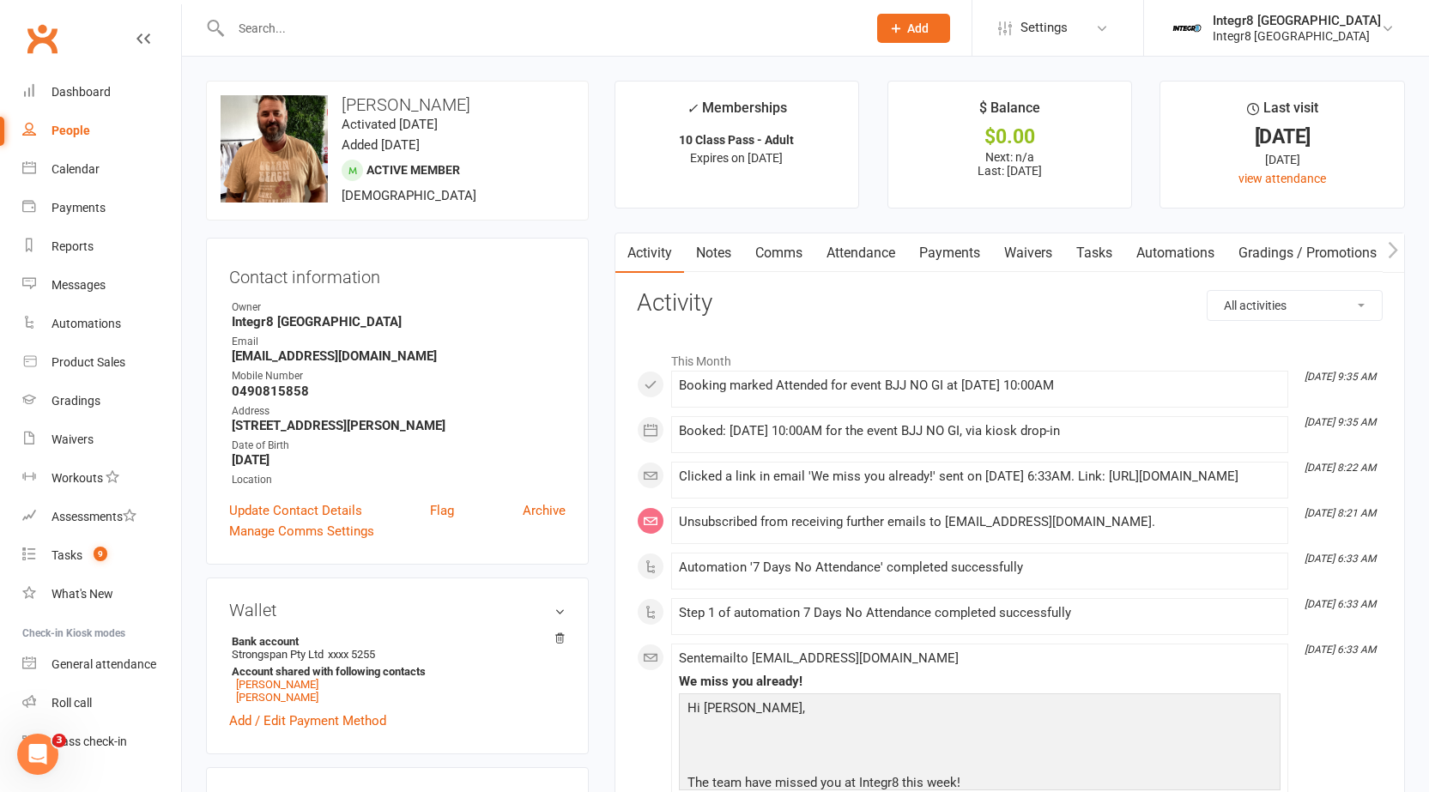
click at [729, 251] on link "Notes" at bounding box center [713, 252] width 59 height 39
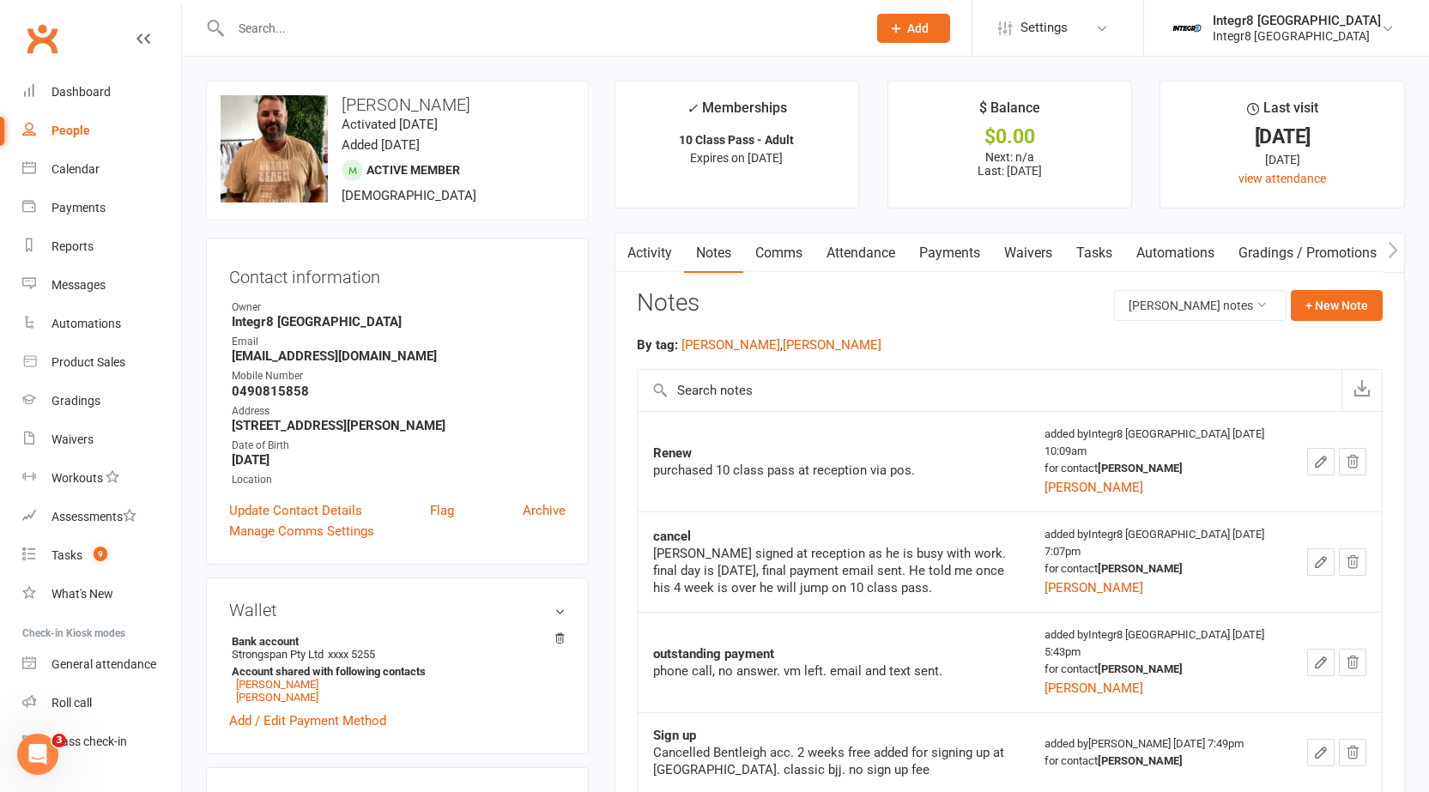
click at [649, 246] on link "Activity" at bounding box center [649, 252] width 69 height 39
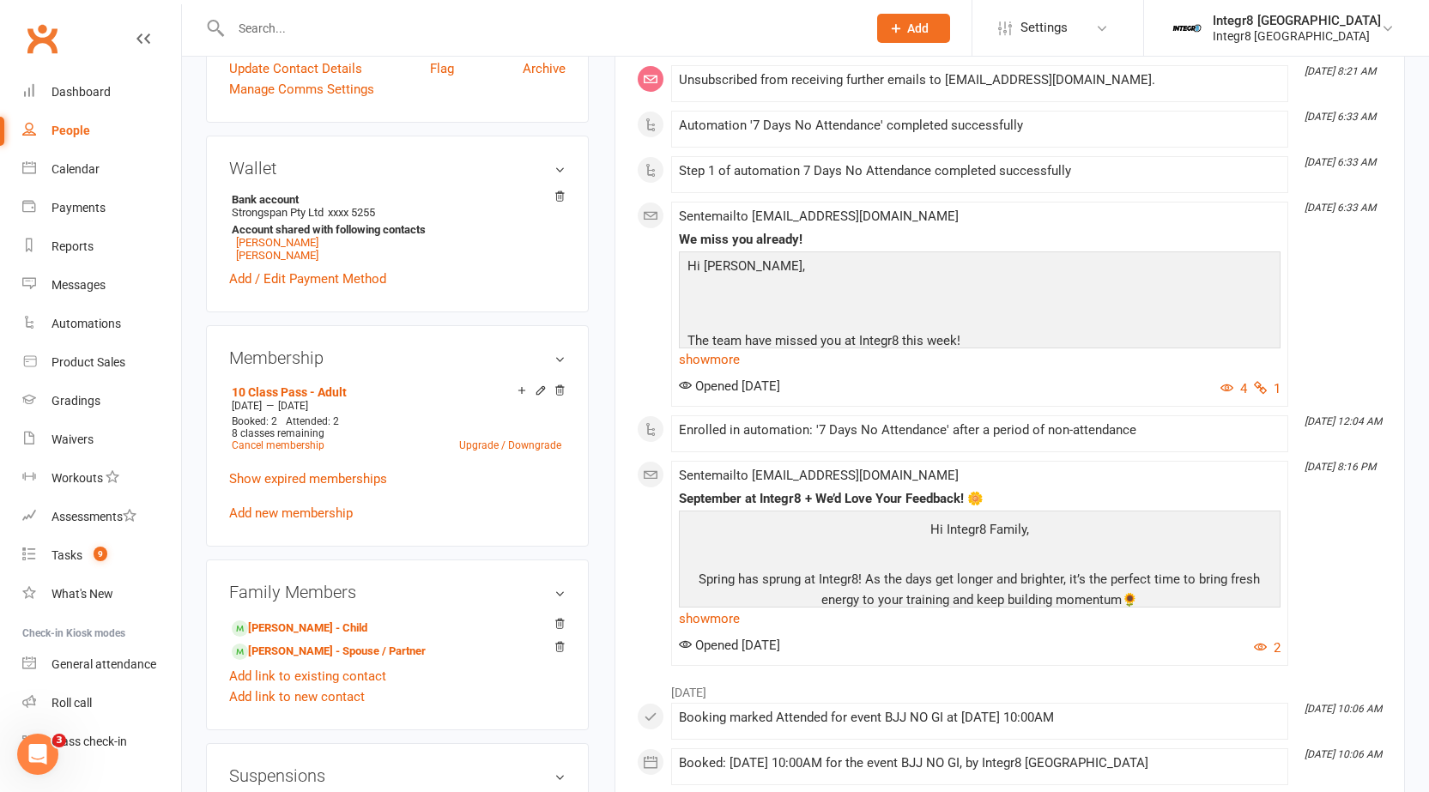
scroll to position [515, 0]
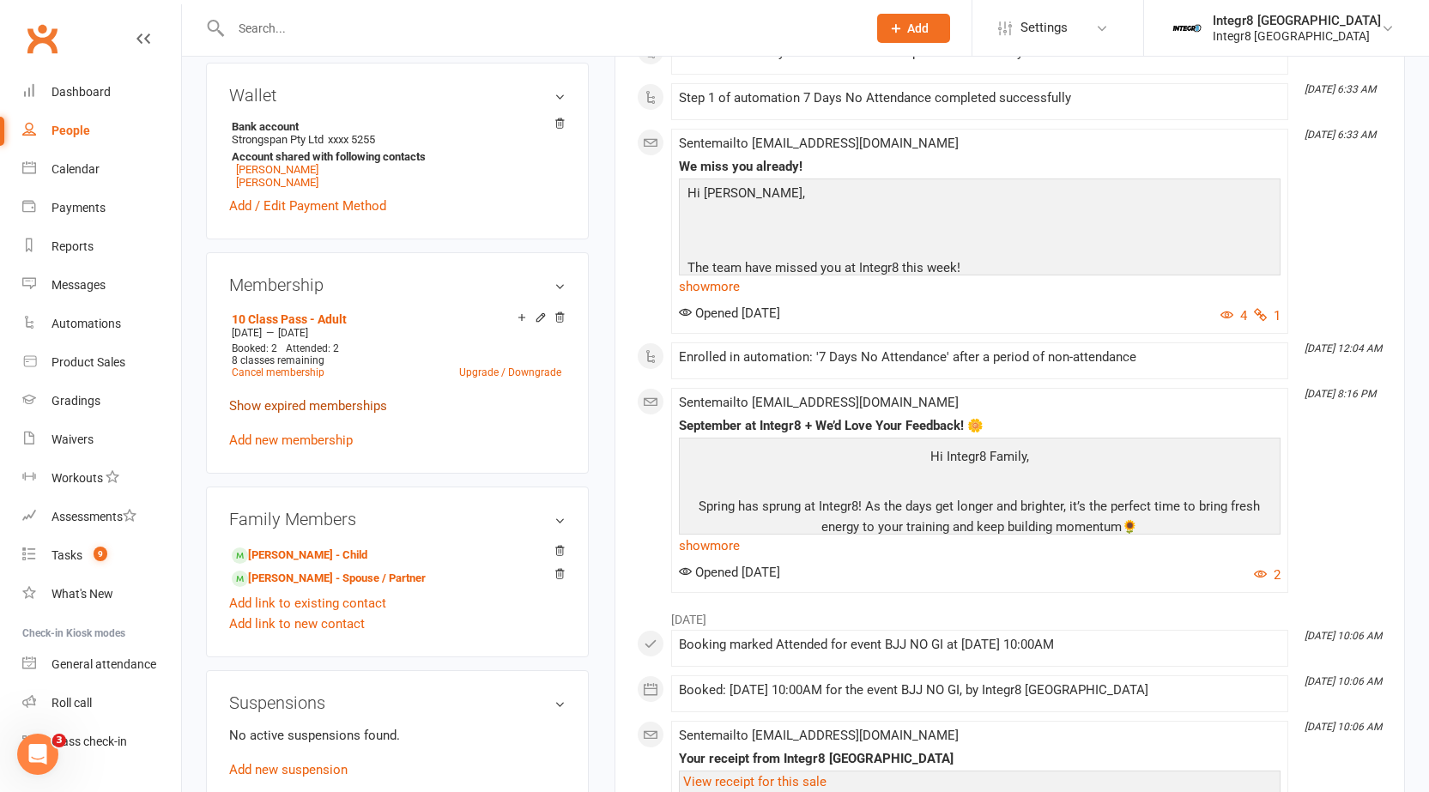
click at [360, 409] on link "Show expired memberships" at bounding box center [308, 405] width 158 height 15
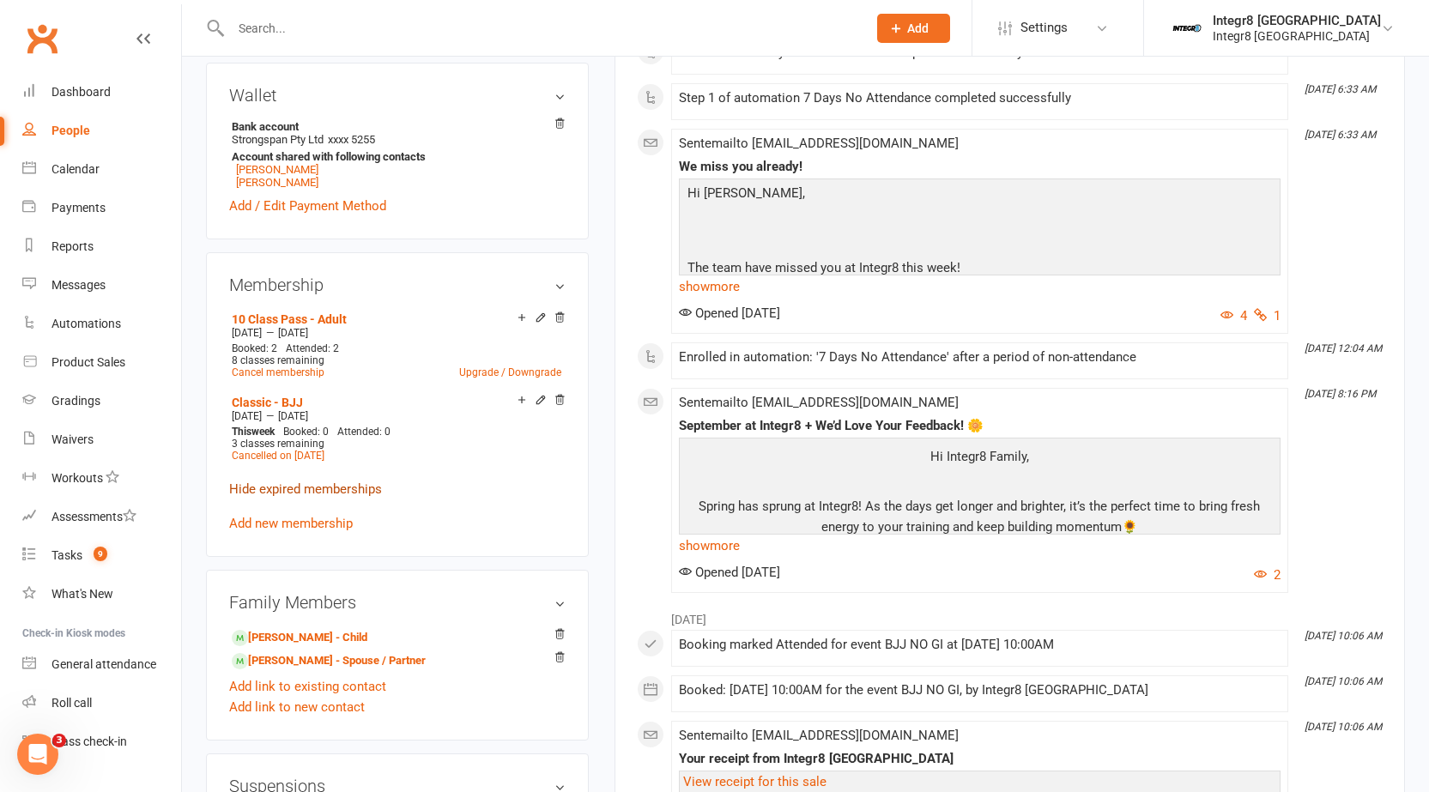
click at [364, 489] on link "Hide expired memberships" at bounding box center [305, 488] width 153 height 15
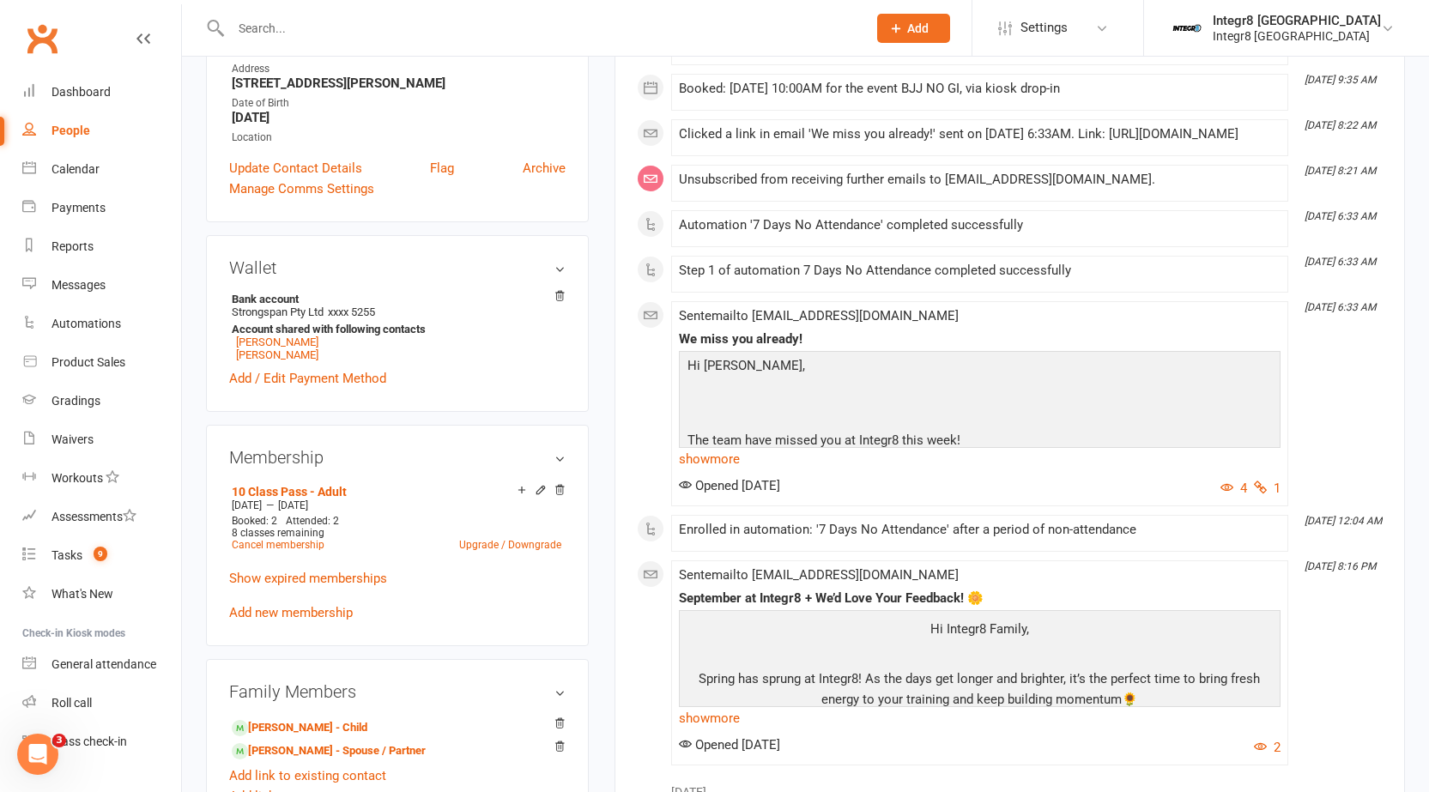
scroll to position [343, 0]
click at [710, 470] on link "show more" at bounding box center [980, 458] width 602 height 24
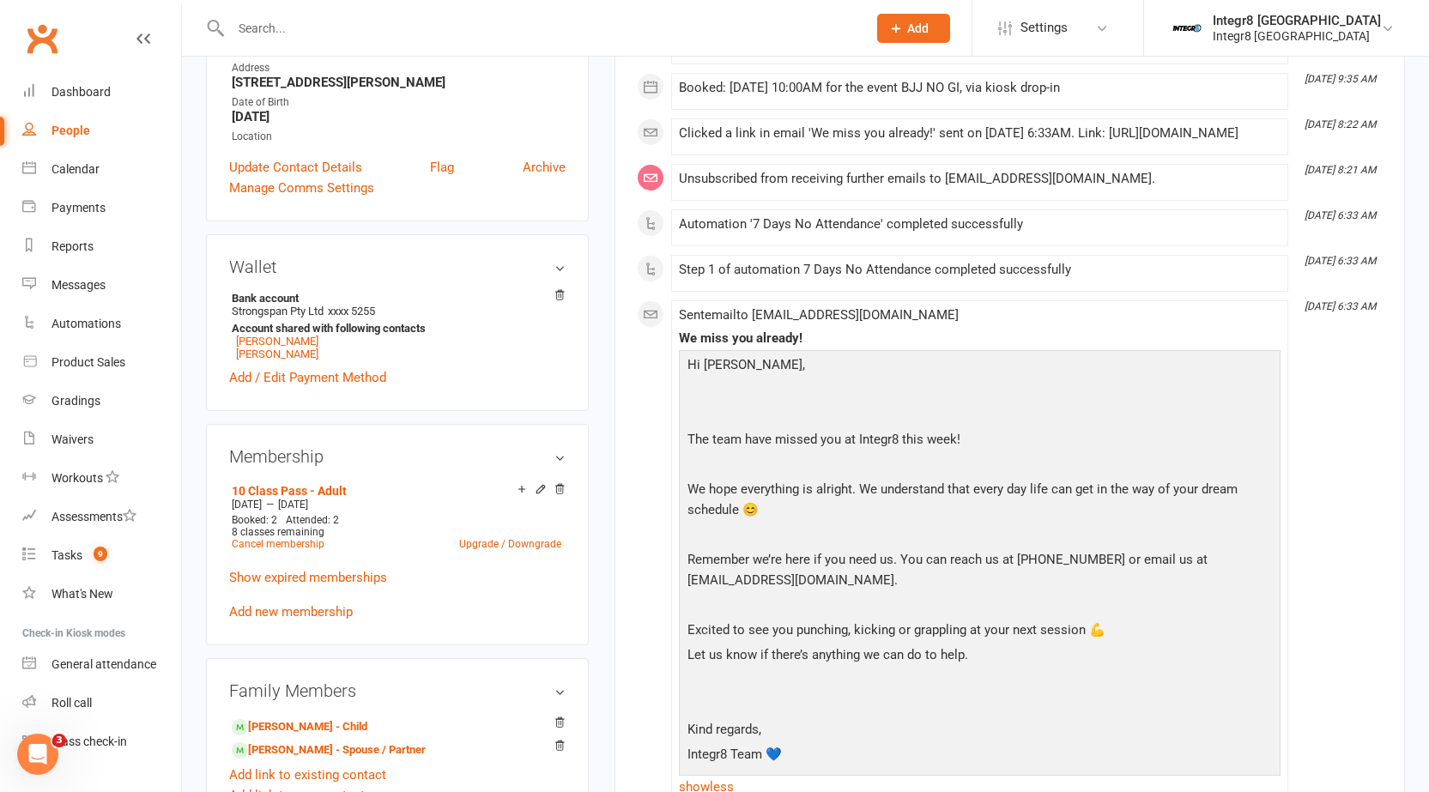
scroll to position [687, 0]
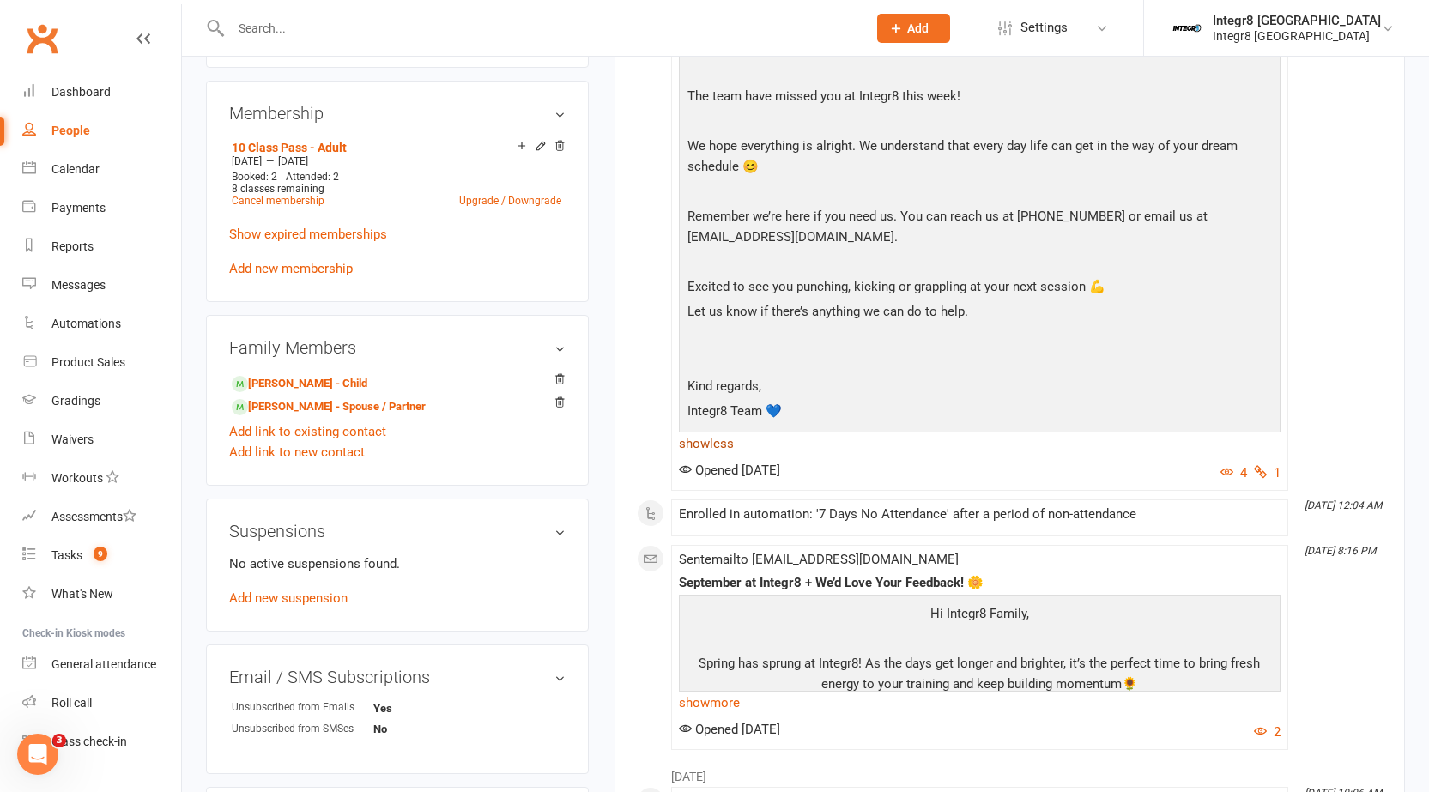
click at [722, 456] on link "show less" at bounding box center [980, 444] width 602 height 24
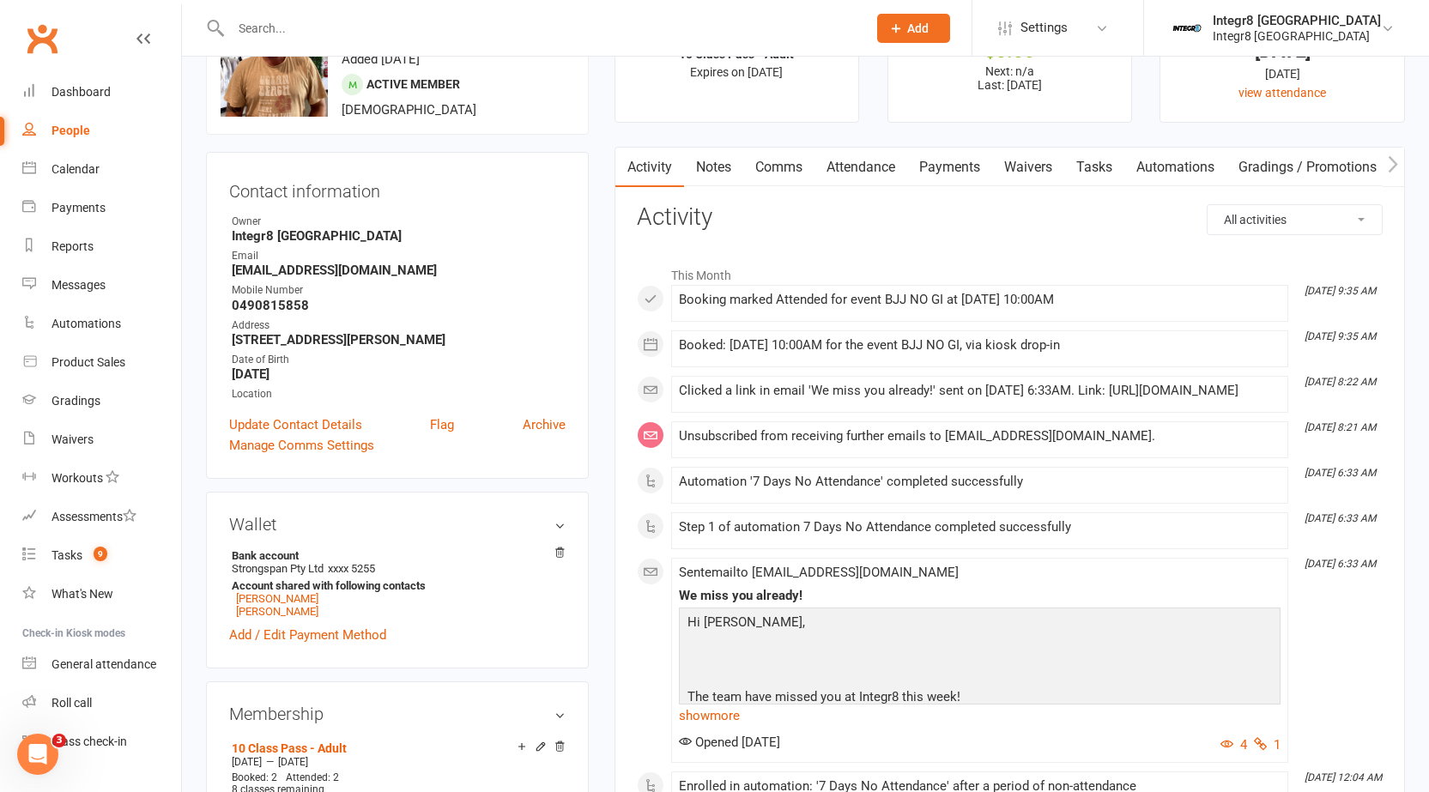
scroll to position [0, 0]
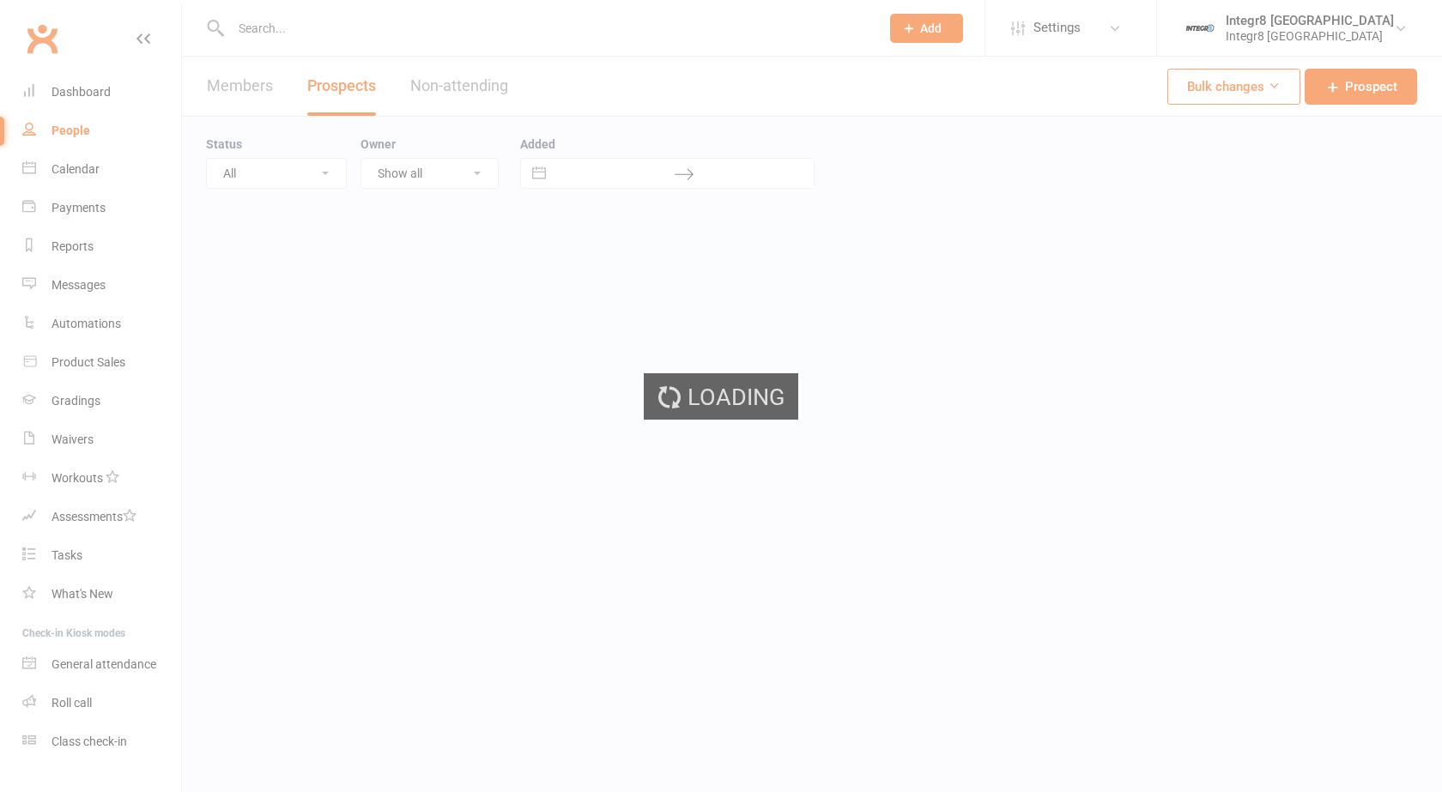
select select "25"
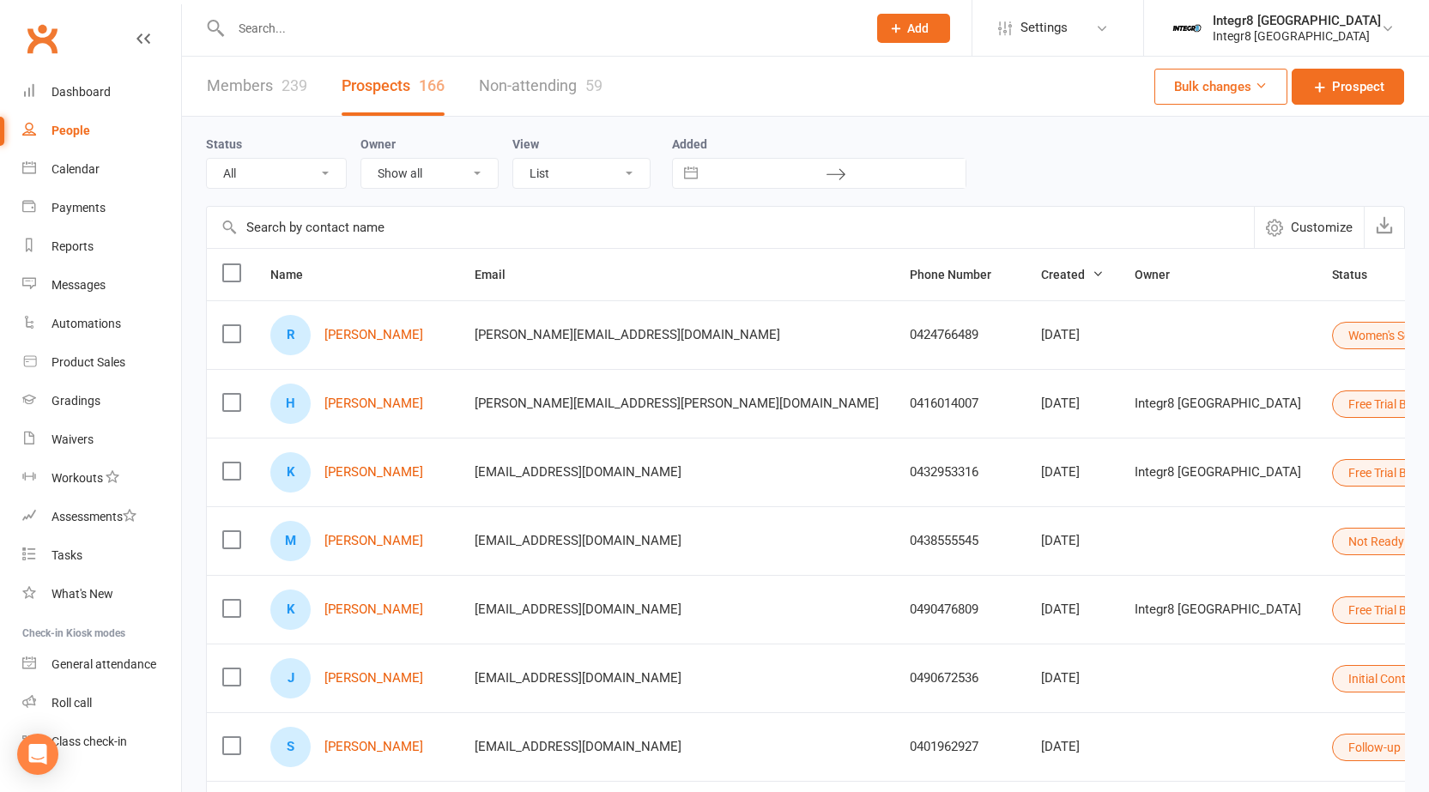
click at [415, 32] on input "text" at bounding box center [540, 28] width 629 height 24
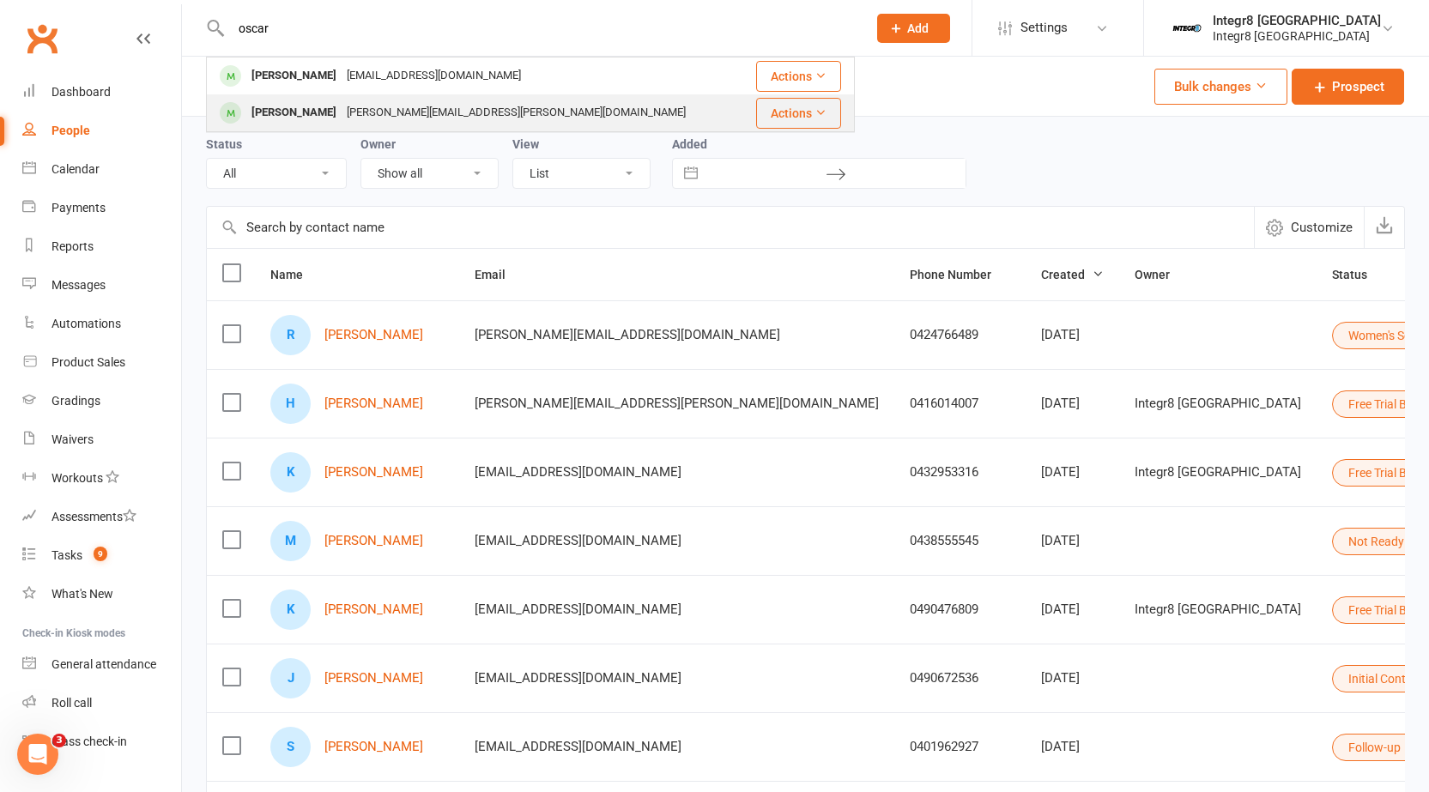
type input "oscar"
click at [399, 112] on div "[PERSON_NAME][EMAIL_ADDRESS][PERSON_NAME][DOMAIN_NAME]" at bounding box center [516, 112] width 349 height 25
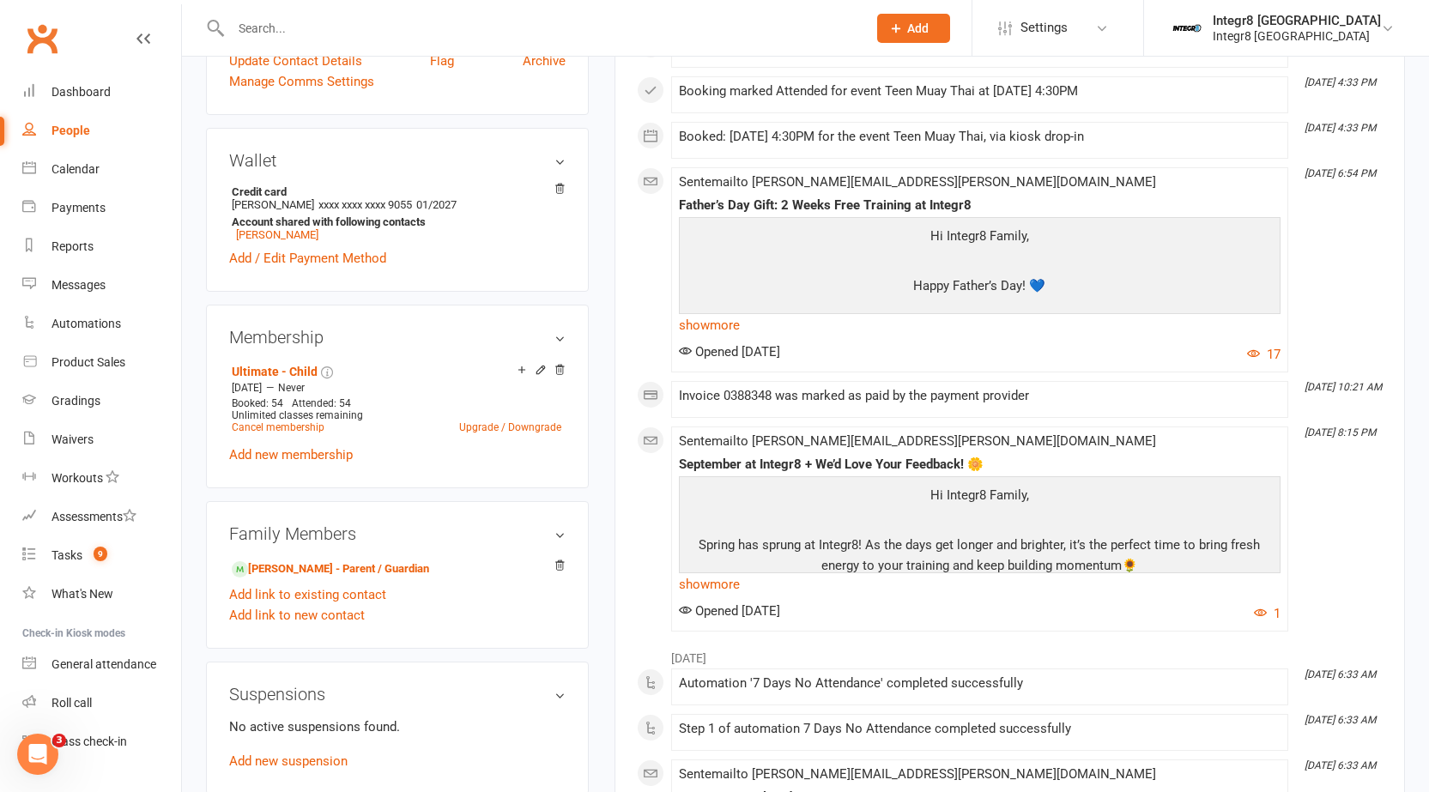
scroll to position [515, 0]
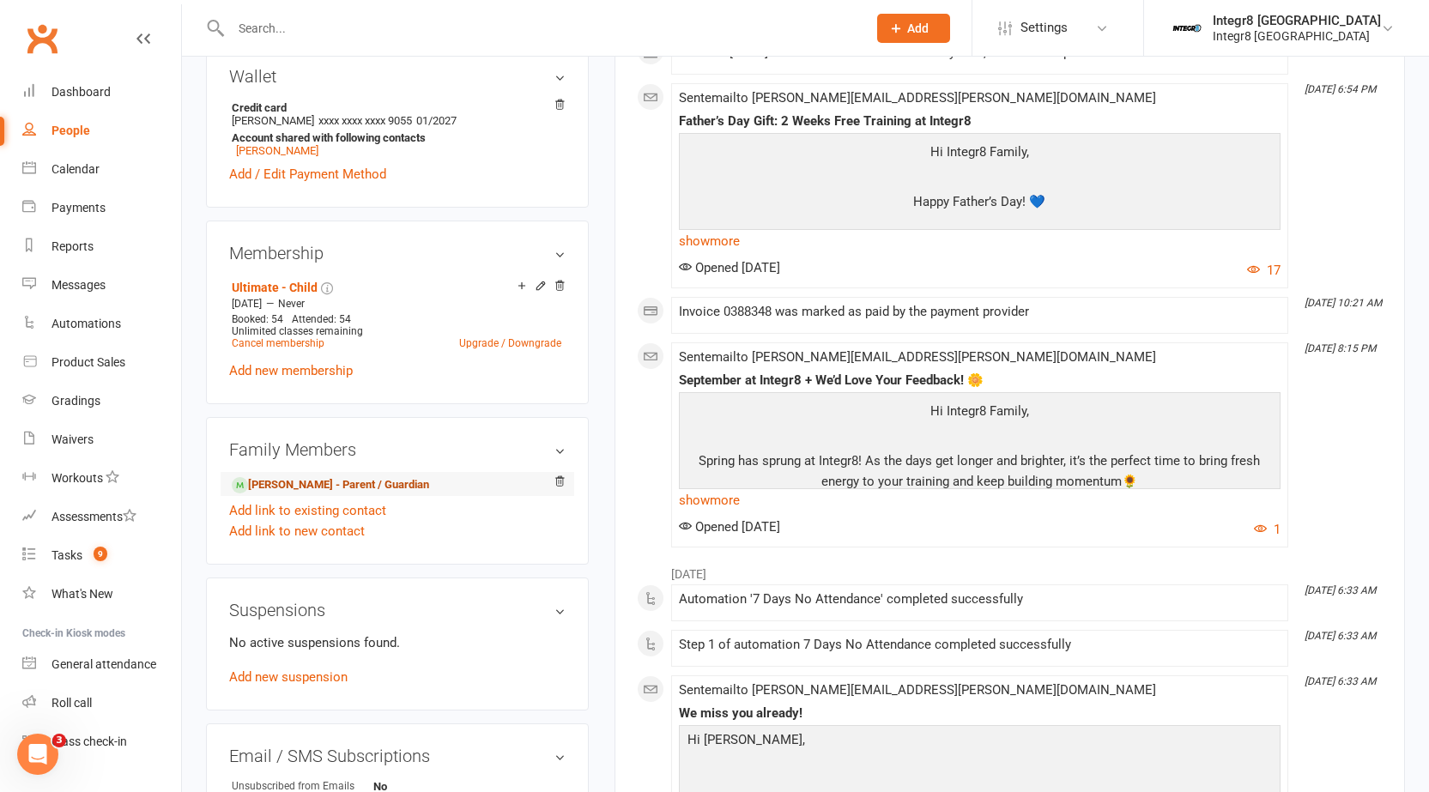
click at [300, 476] on link "[PERSON_NAME] - Parent / Guardian" at bounding box center [330, 485] width 197 height 18
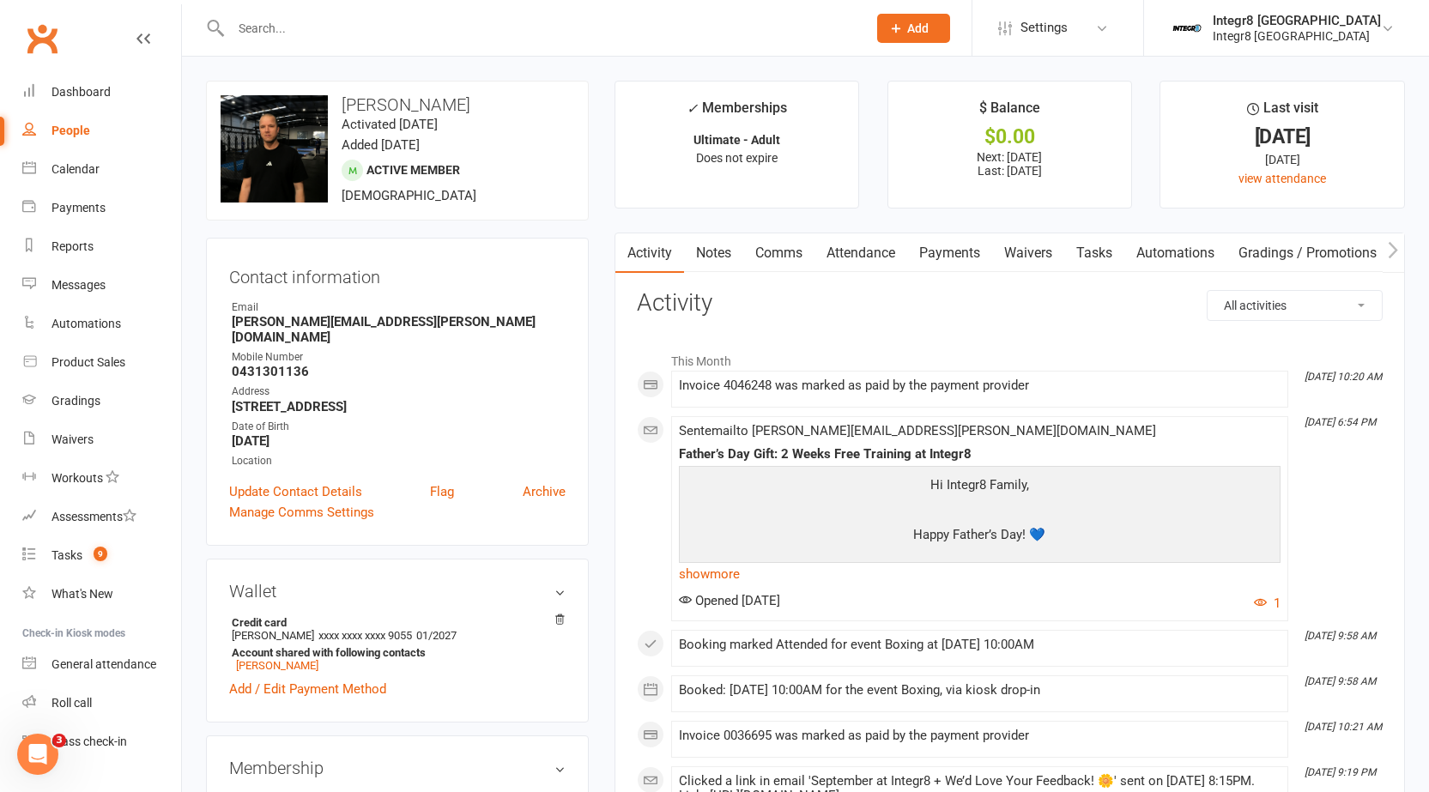
click at [723, 247] on link "Notes" at bounding box center [713, 252] width 59 height 39
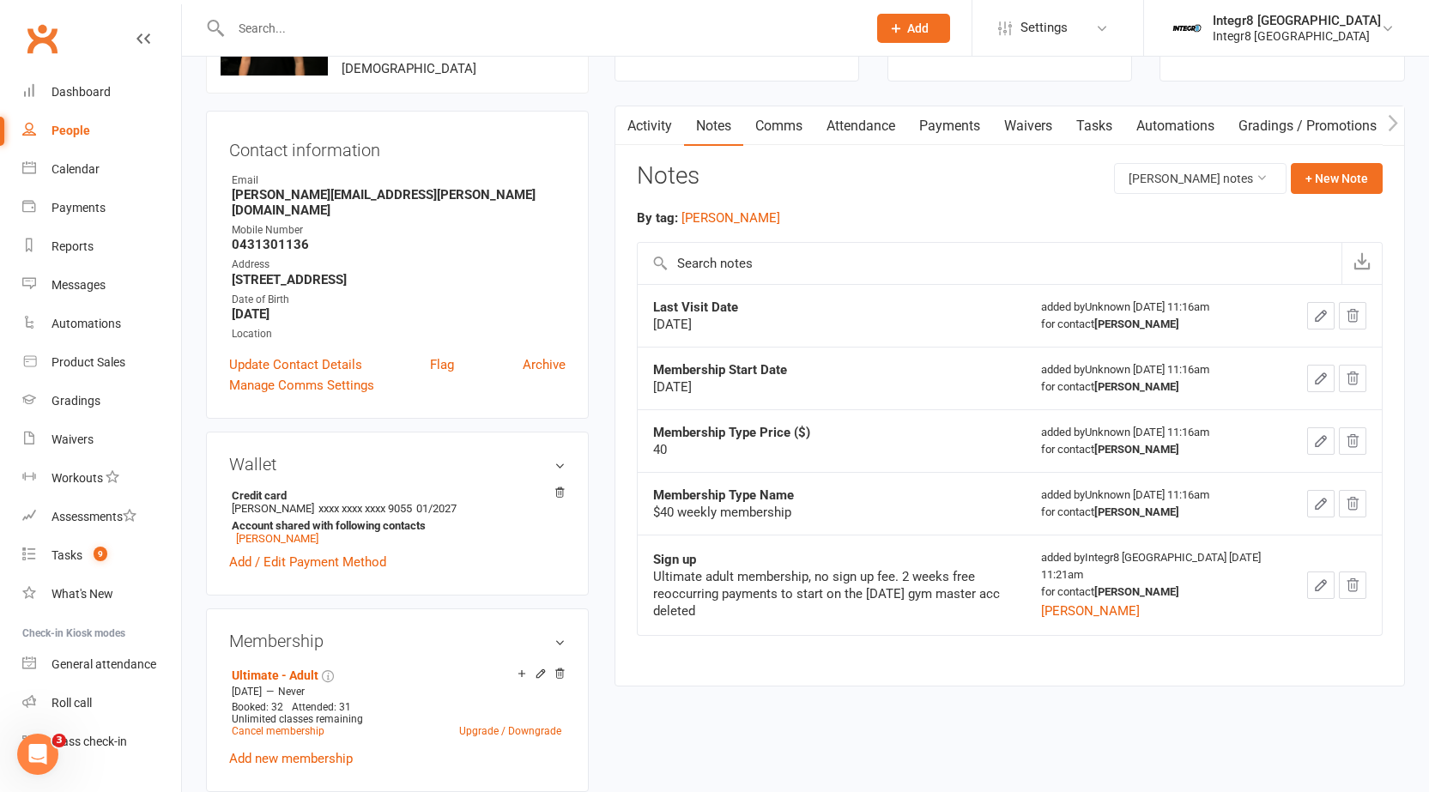
scroll to position [172, 0]
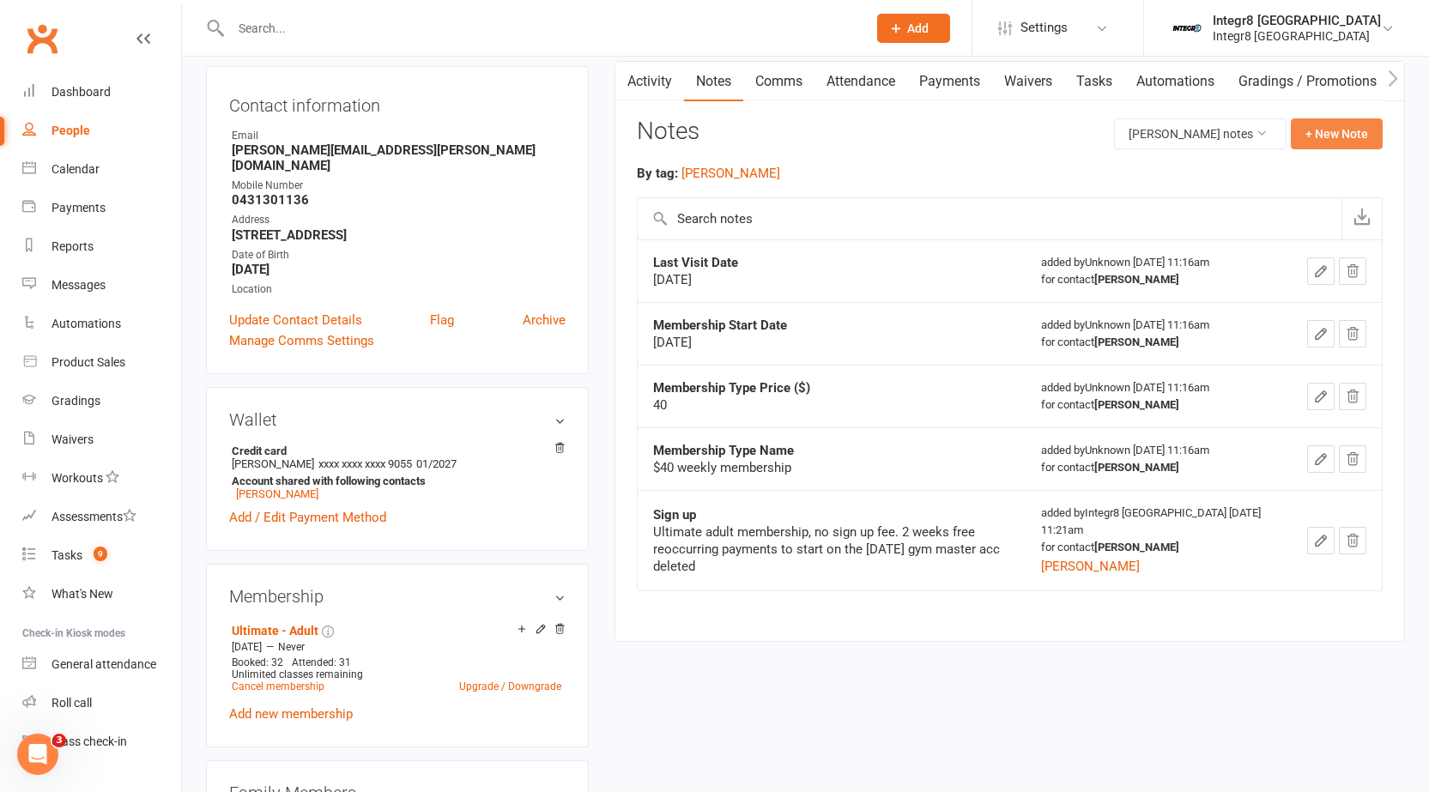
click at [1323, 133] on button "+ New Note" at bounding box center [1337, 133] width 92 height 31
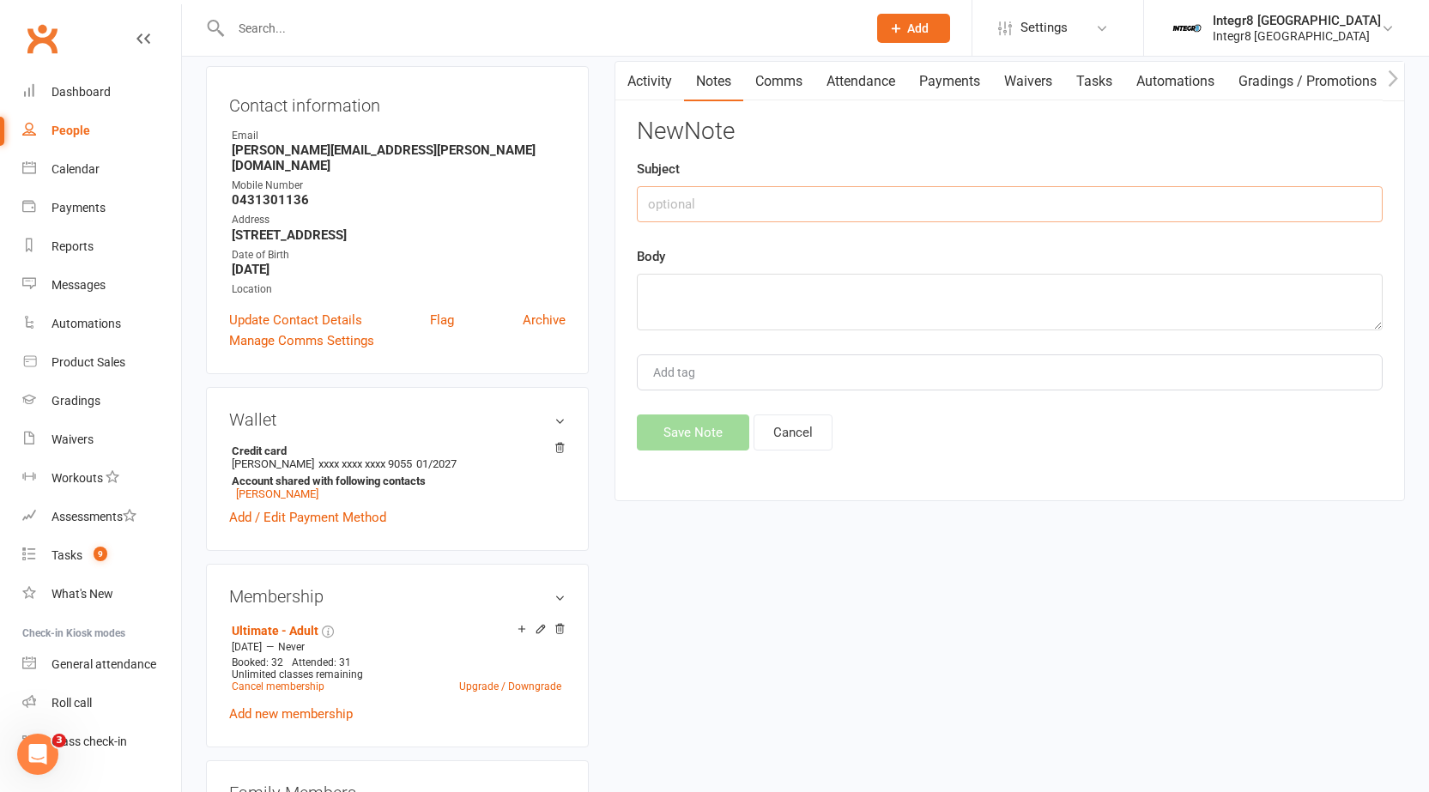
click at [893, 186] on input "text" at bounding box center [1010, 204] width 746 height 36
type input "f"
type input "free t shirt"
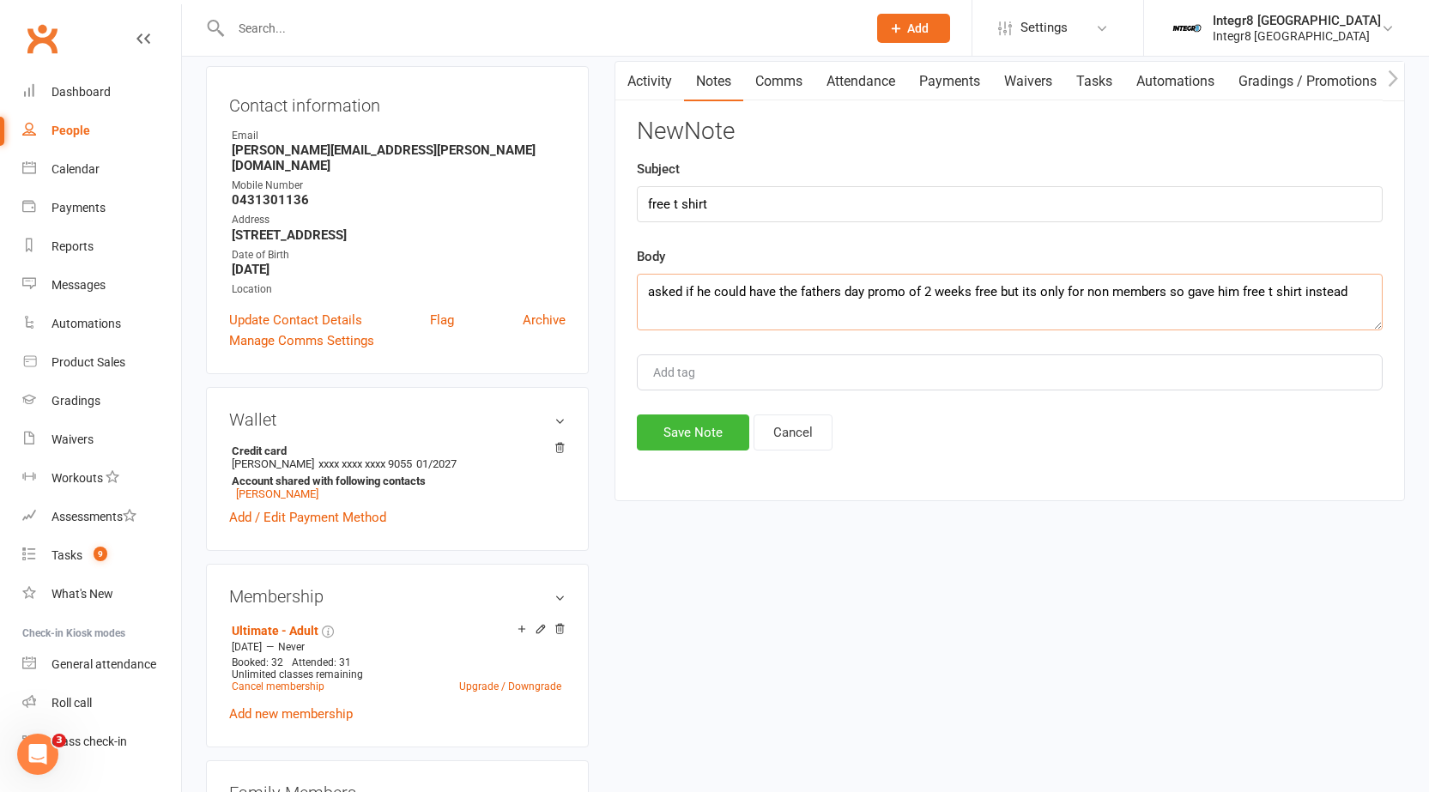
type textarea "asked if he could have the fathers day promo of 2 weeks free but its only for n…"
click at [756, 383] on div "Add tag" at bounding box center [1010, 372] width 746 height 36
type input "[PERSON_NAME]"
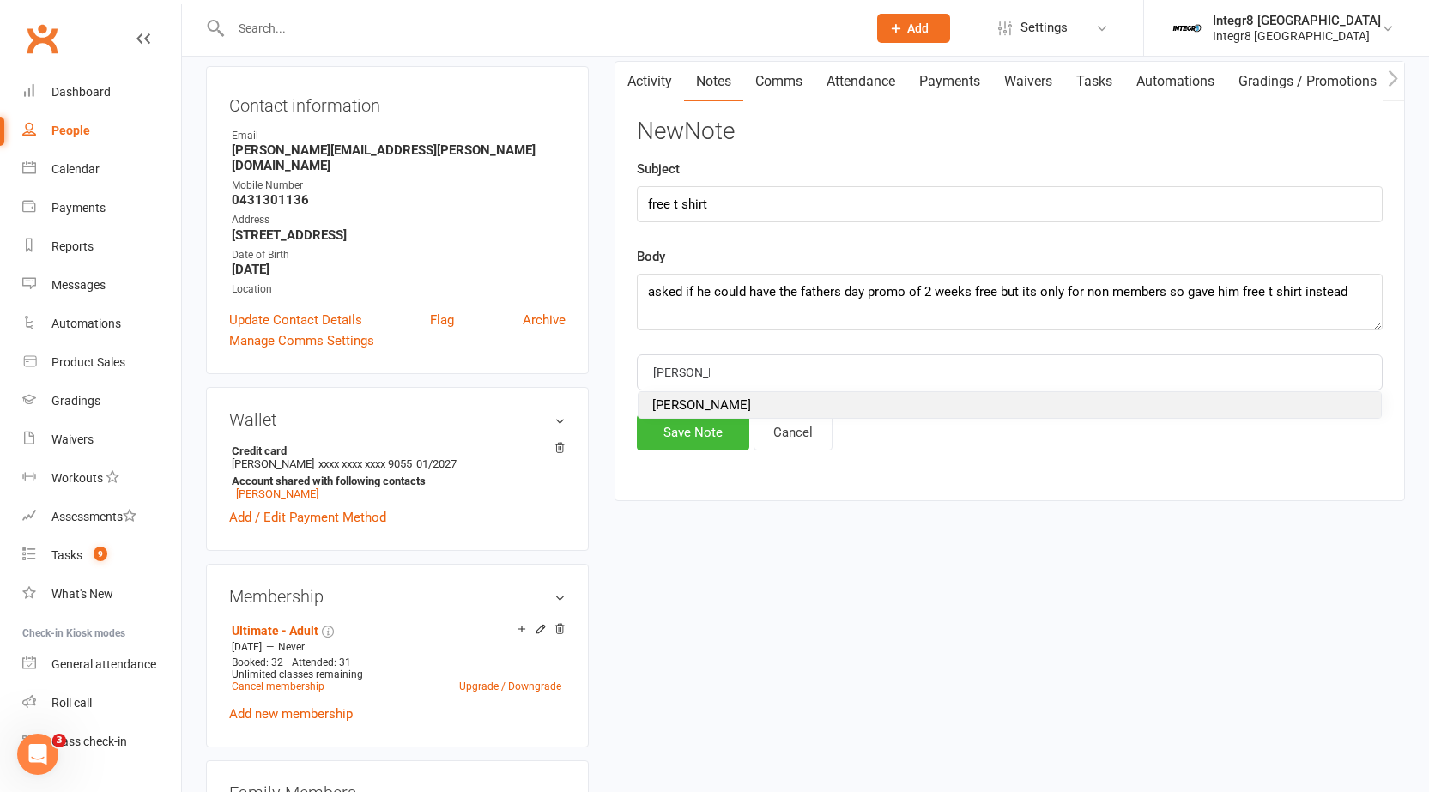
click at [730, 401] on li "[PERSON_NAME]" at bounding box center [1010, 405] width 742 height 26
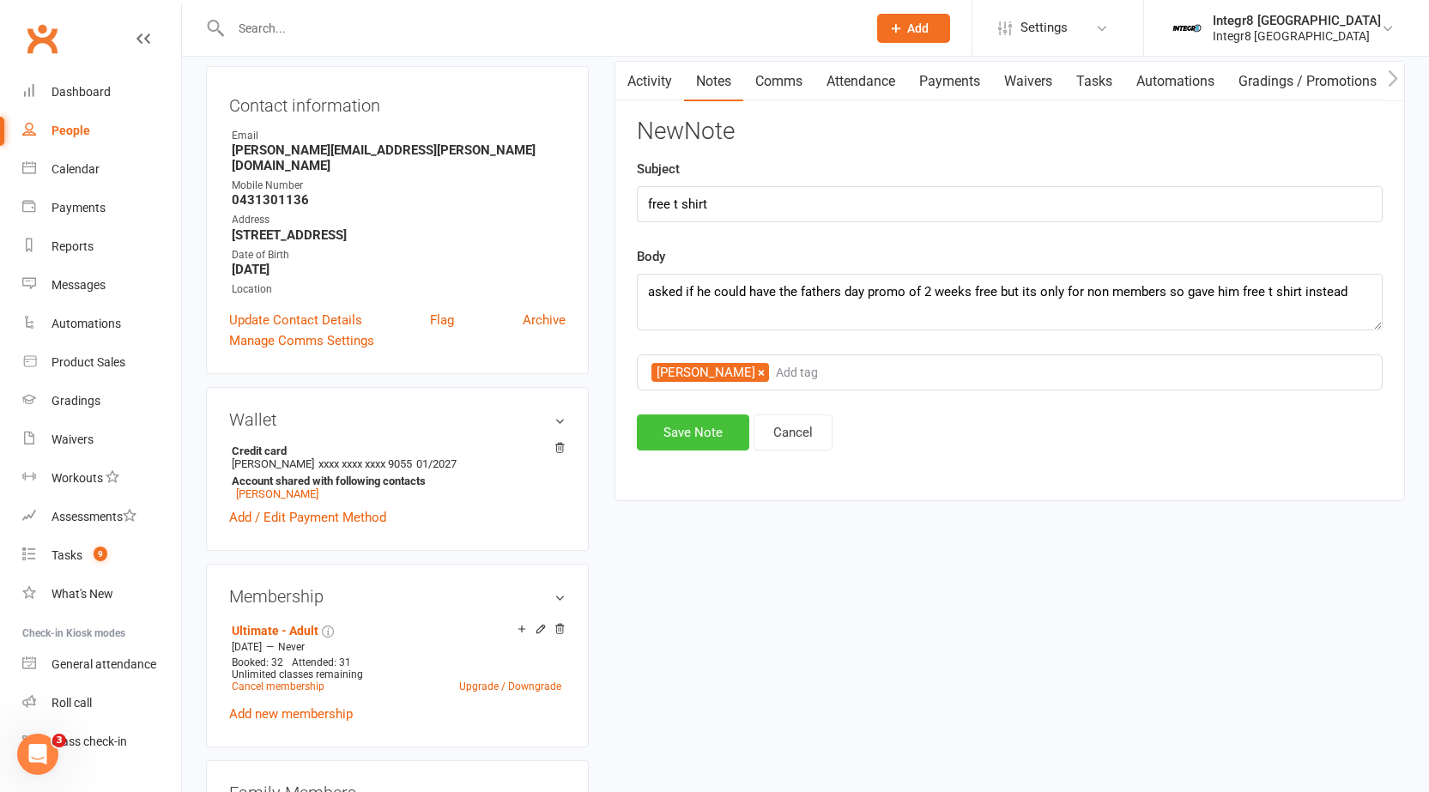
click at [686, 440] on button "Save Note" at bounding box center [693, 433] width 112 height 36
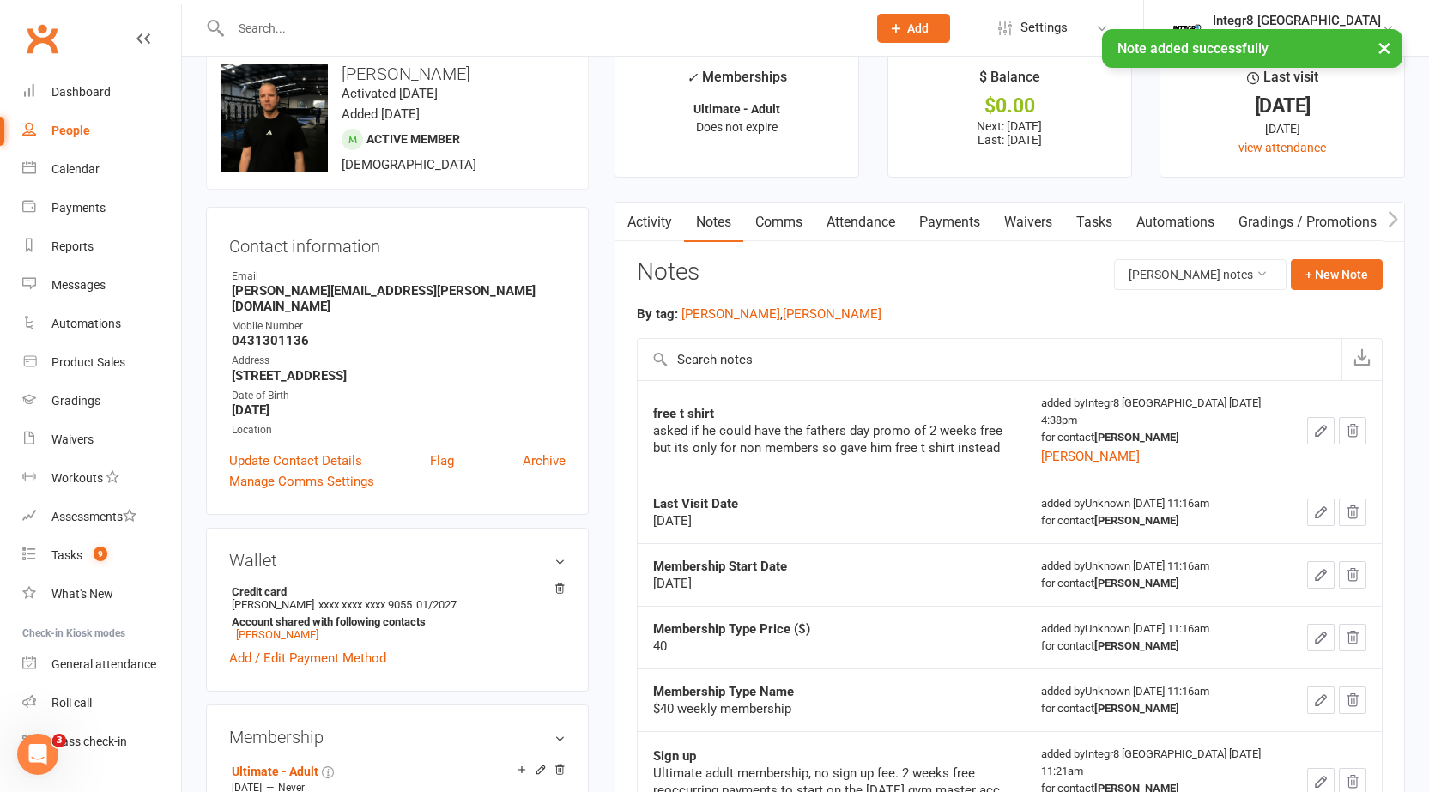
scroll to position [0, 0]
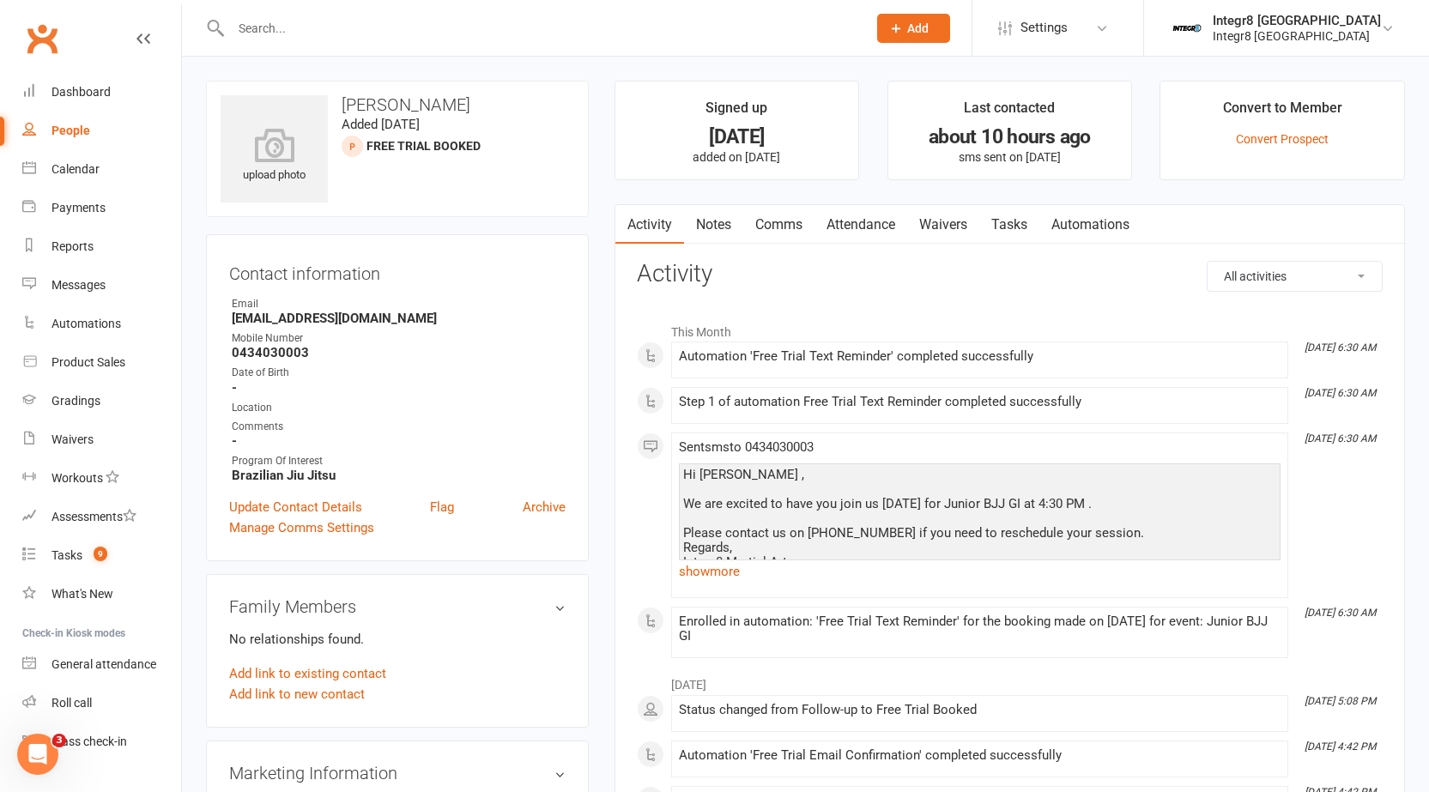
click at [717, 213] on link "Notes" at bounding box center [713, 224] width 59 height 39
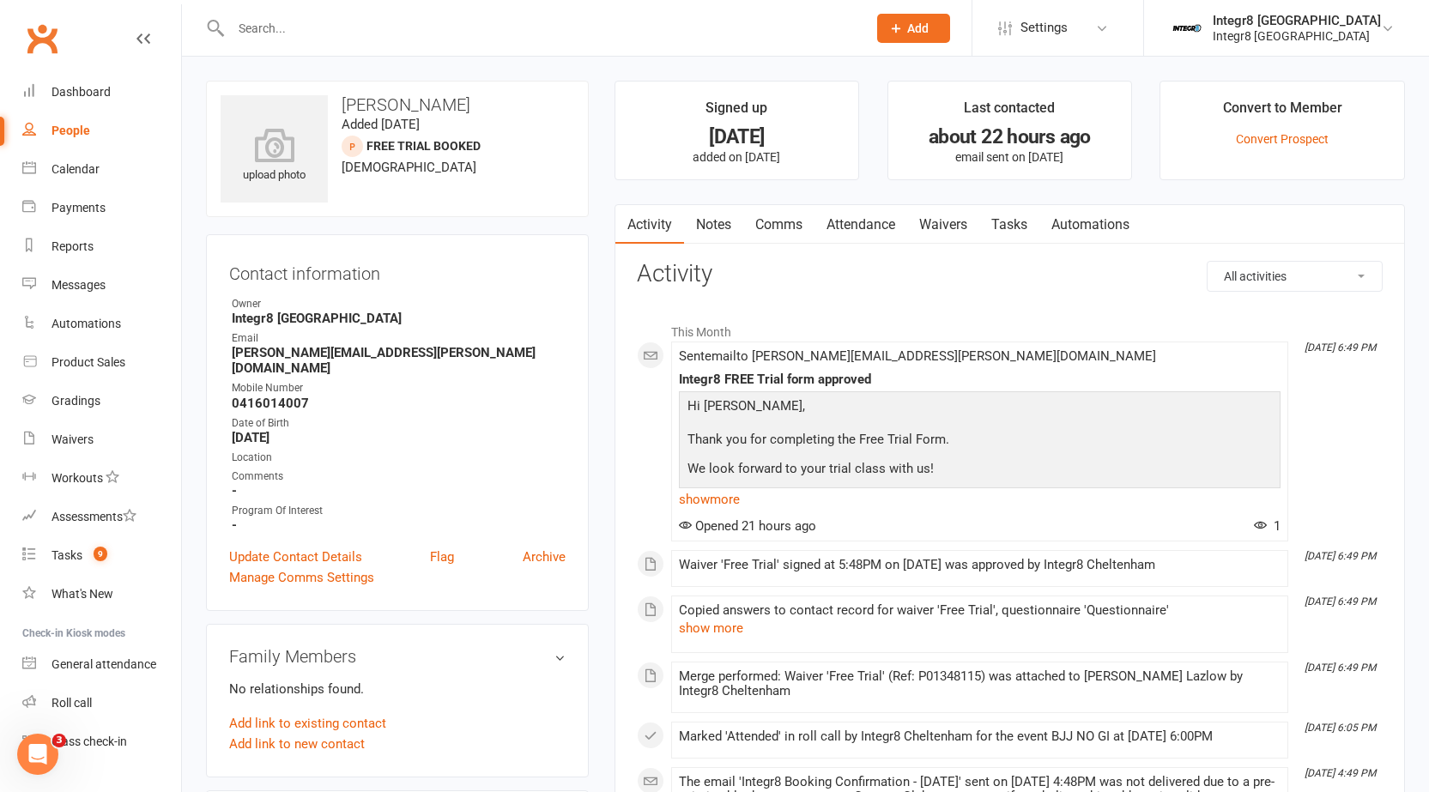
click at [862, 211] on link "Attendance" at bounding box center [860, 224] width 93 height 39
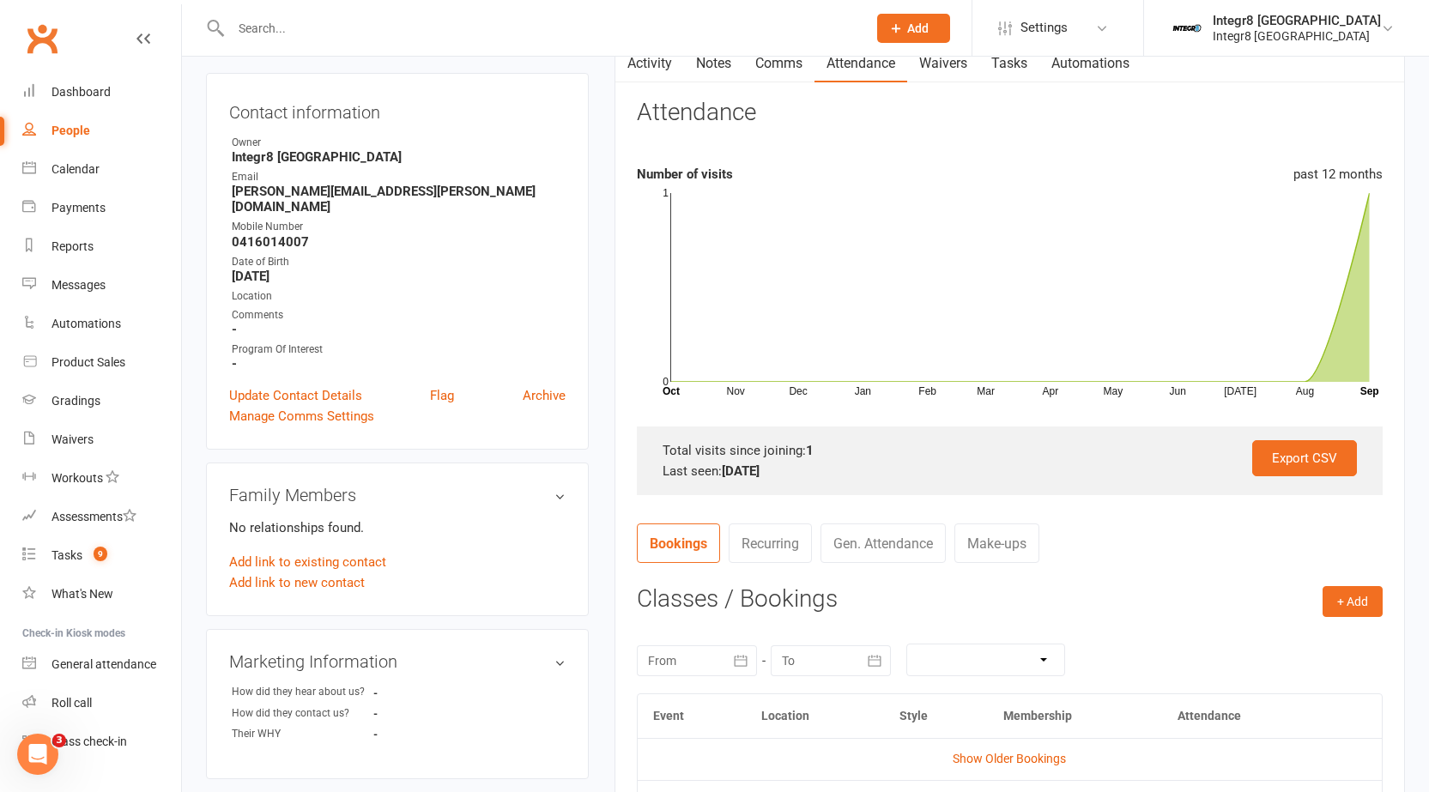
scroll to position [429, 0]
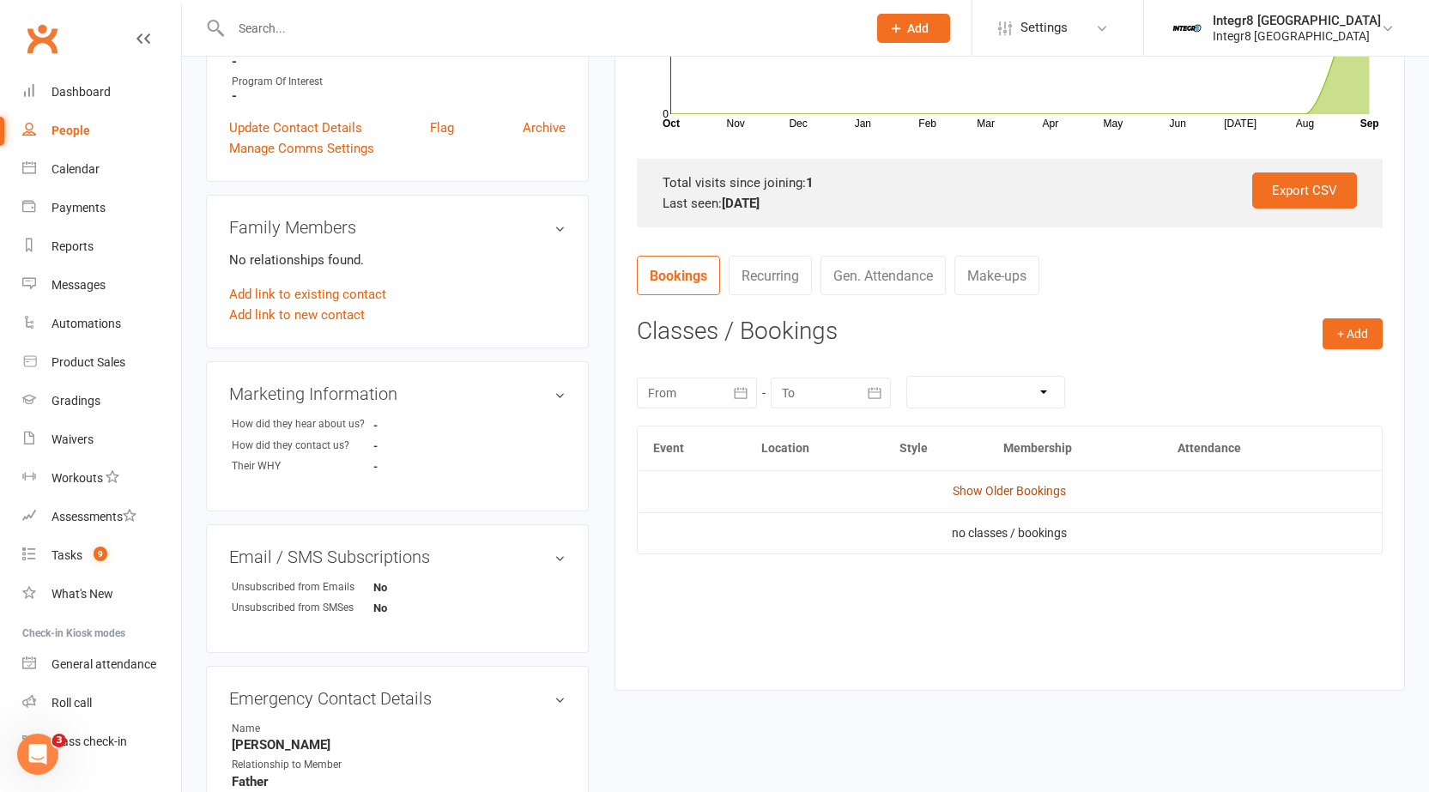
click at [1056, 490] on link "Show Older Bookings" at bounding box center [1009, 491] width 113 height 14
click at [1030, 493] on link "Hide Older Bookings" at bounding box center [1009, 491] width 107 height 14
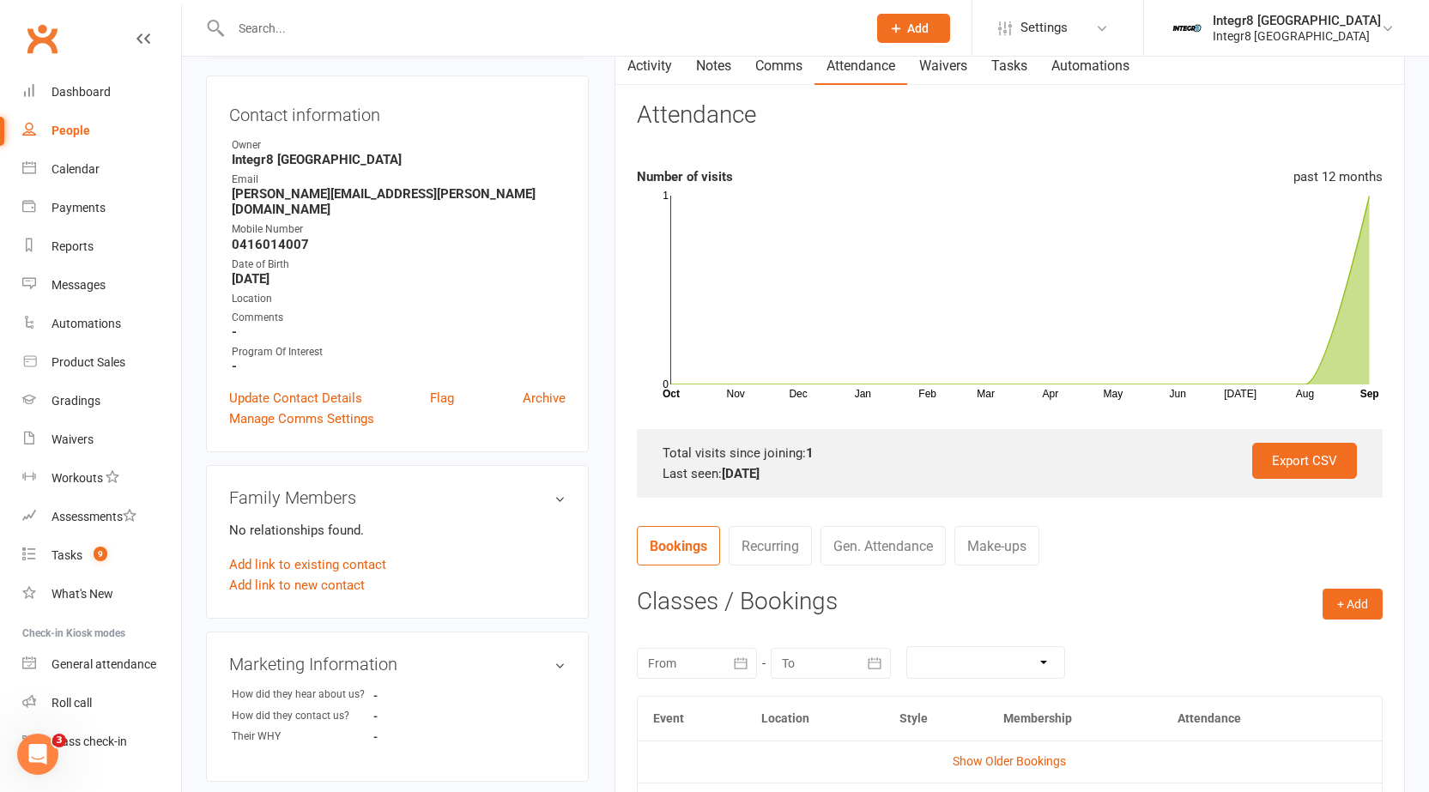
scroll to position [0, 0]
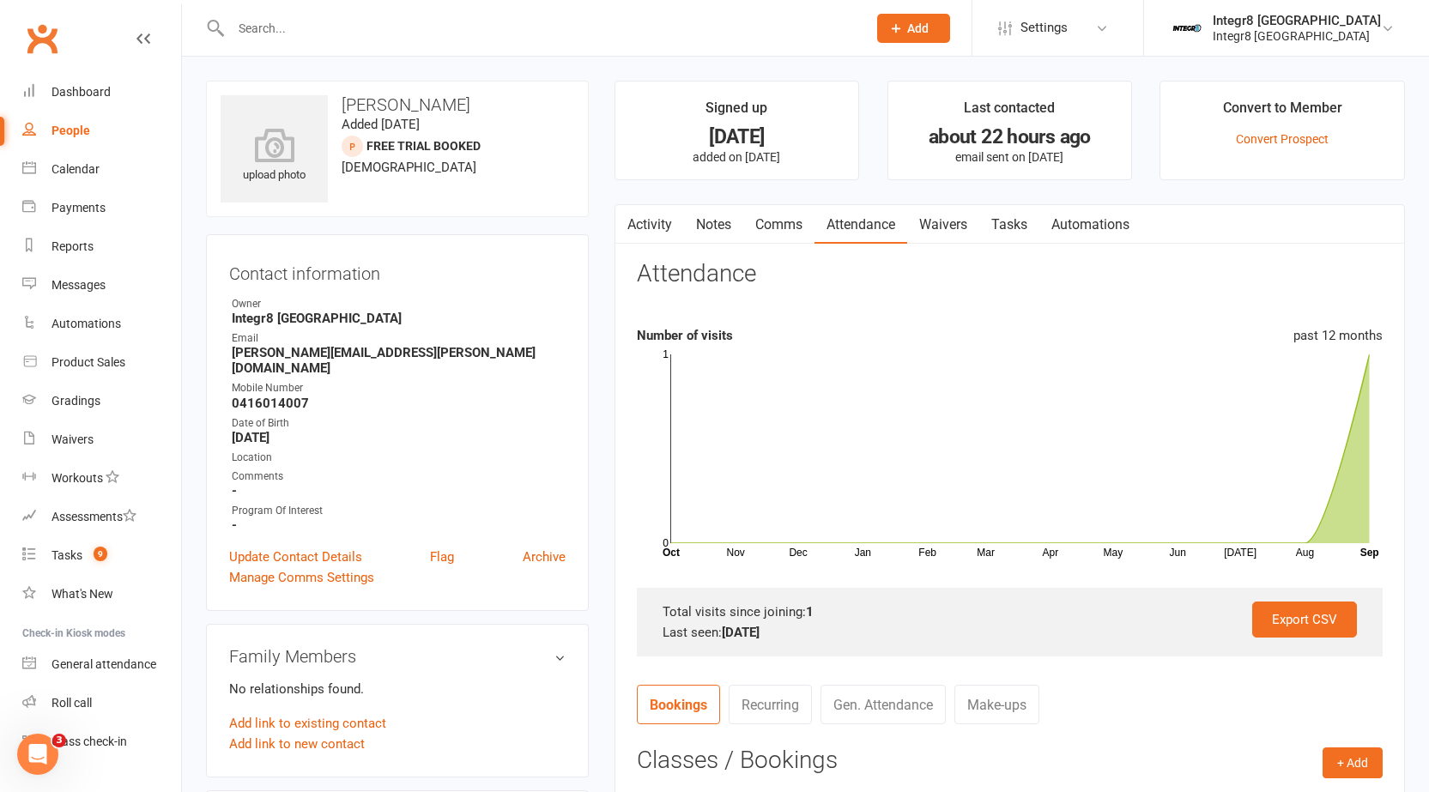
click at [654, 227] on link "Activity" at bounding box center [649, 224] width 69 height 39
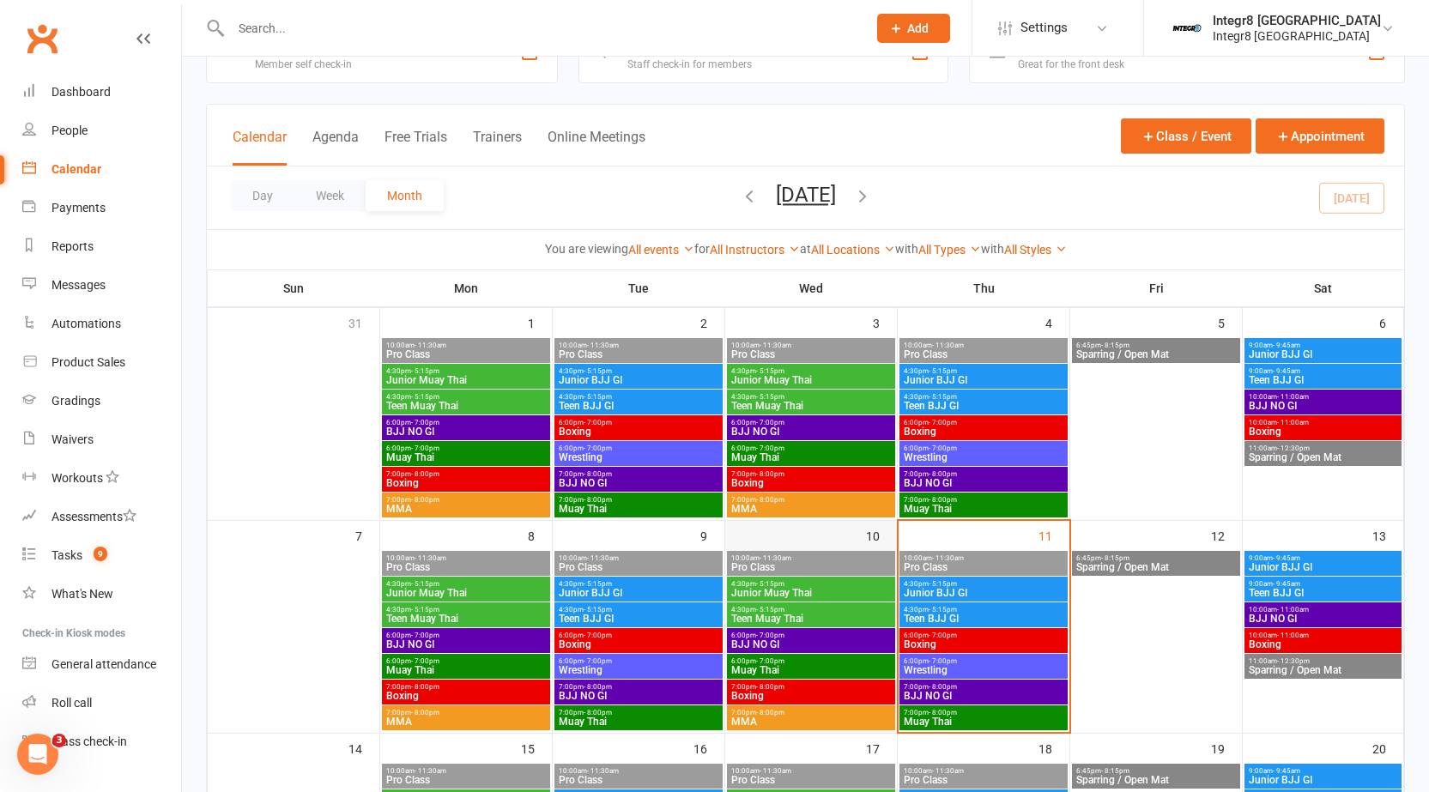
scroll to position [86, 0]
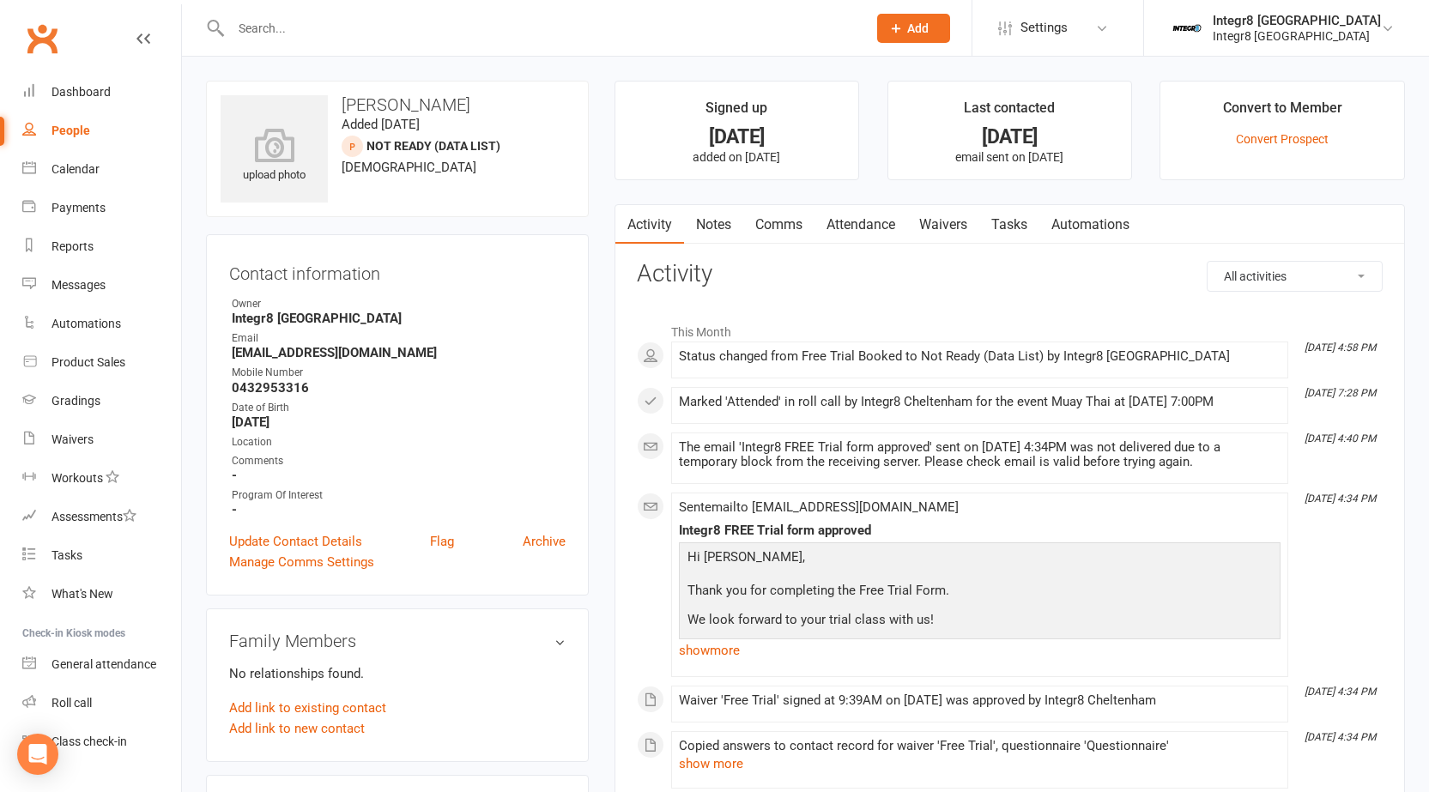
click at [705, 225] on link "Notes" at bounding box center [713, 224] width 59 height 39
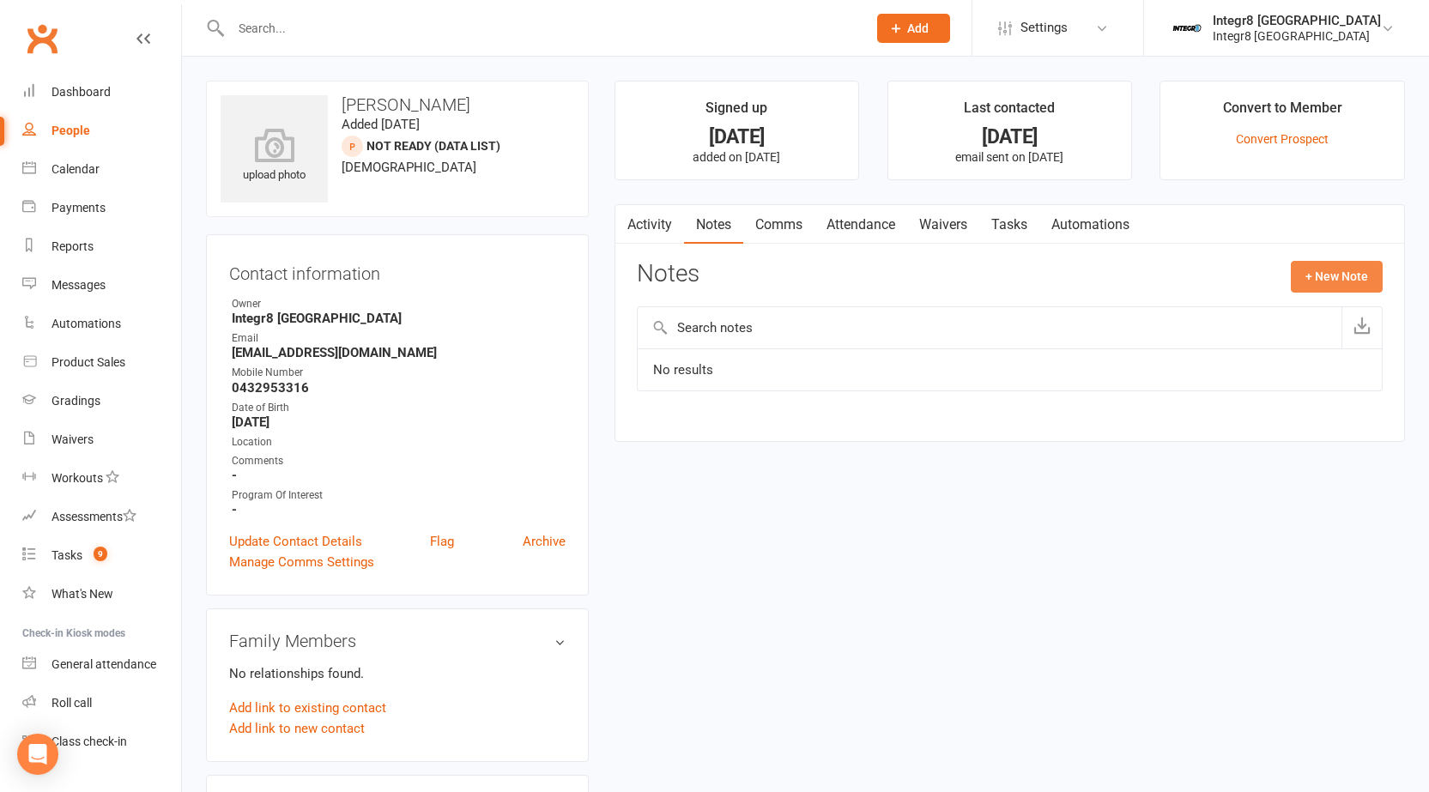
click at [1309, 274] on button "+ New Note" at bounding box center [1337, 276] width 92 height 31
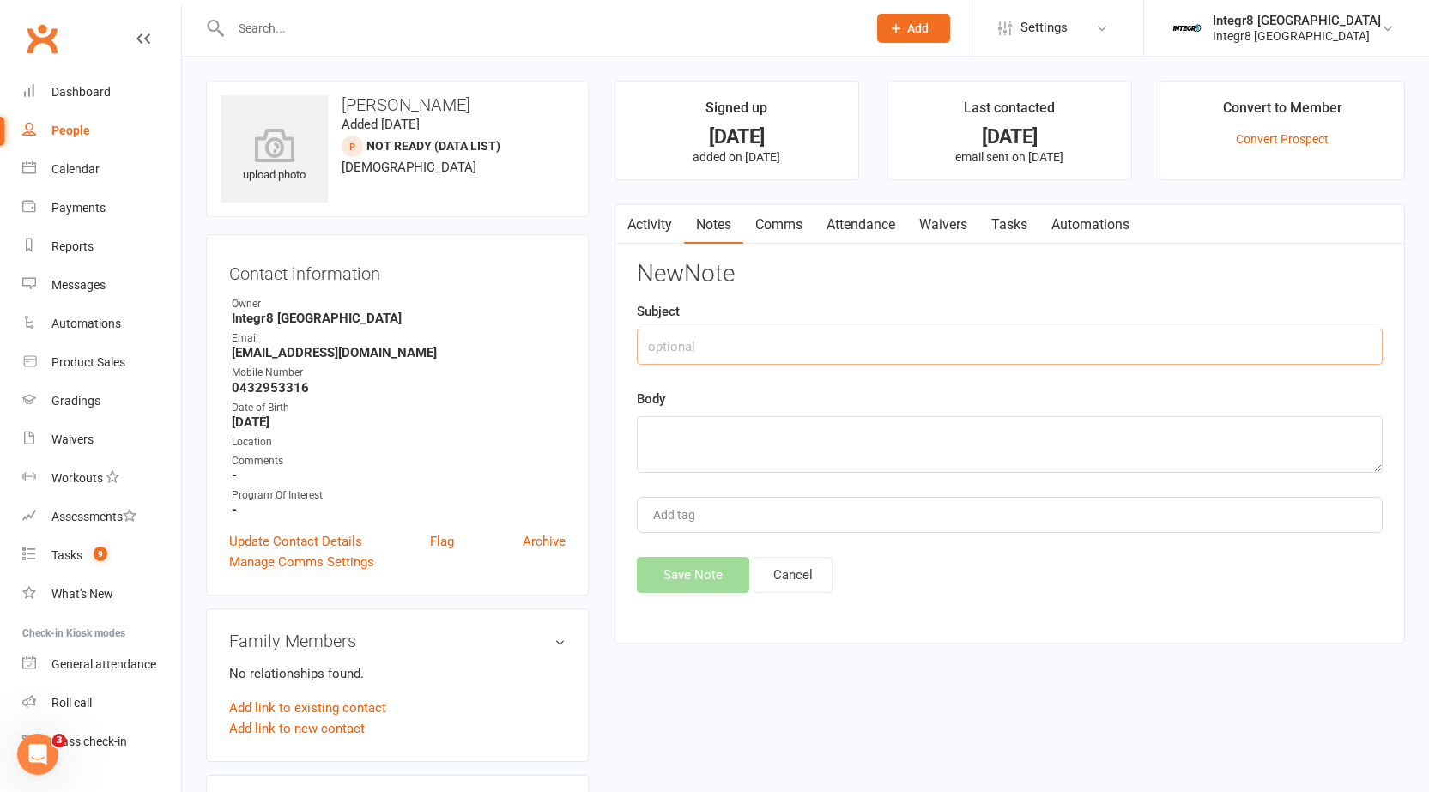
click at [971, 351] on input "text" at bounding box center [1010, 347] width 746 height 36
type input "w"
type input "trial"
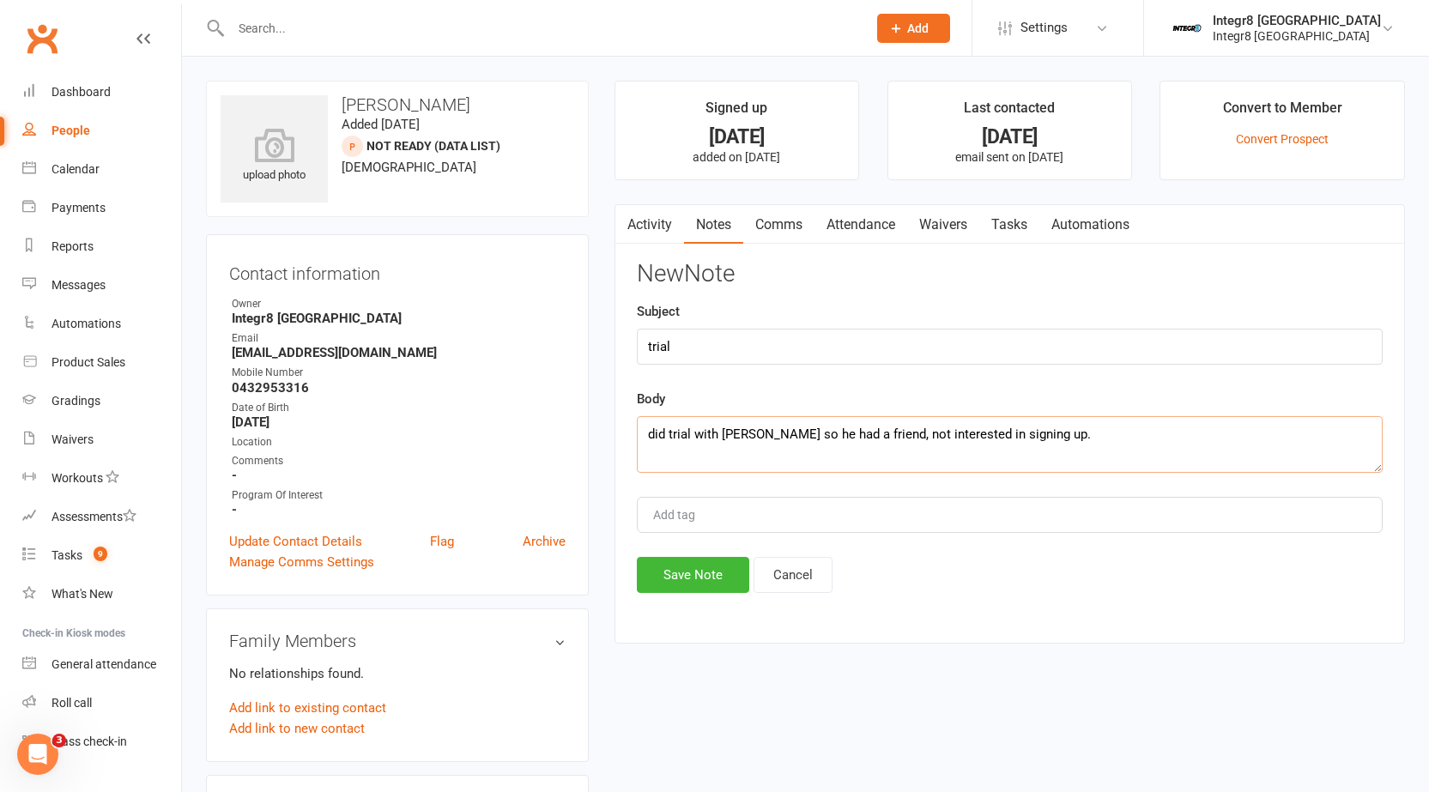
type textarea "did trial with kai so he had a friend, not interested in signing up."
type input "r"
type input "luke"
click at [717, 543] on li "Luke" at bounding box center [1010, 548] width 742 height 26
click at [700, 592] on button "Save Note" at bounding box center [693, 575] width 112 height 36
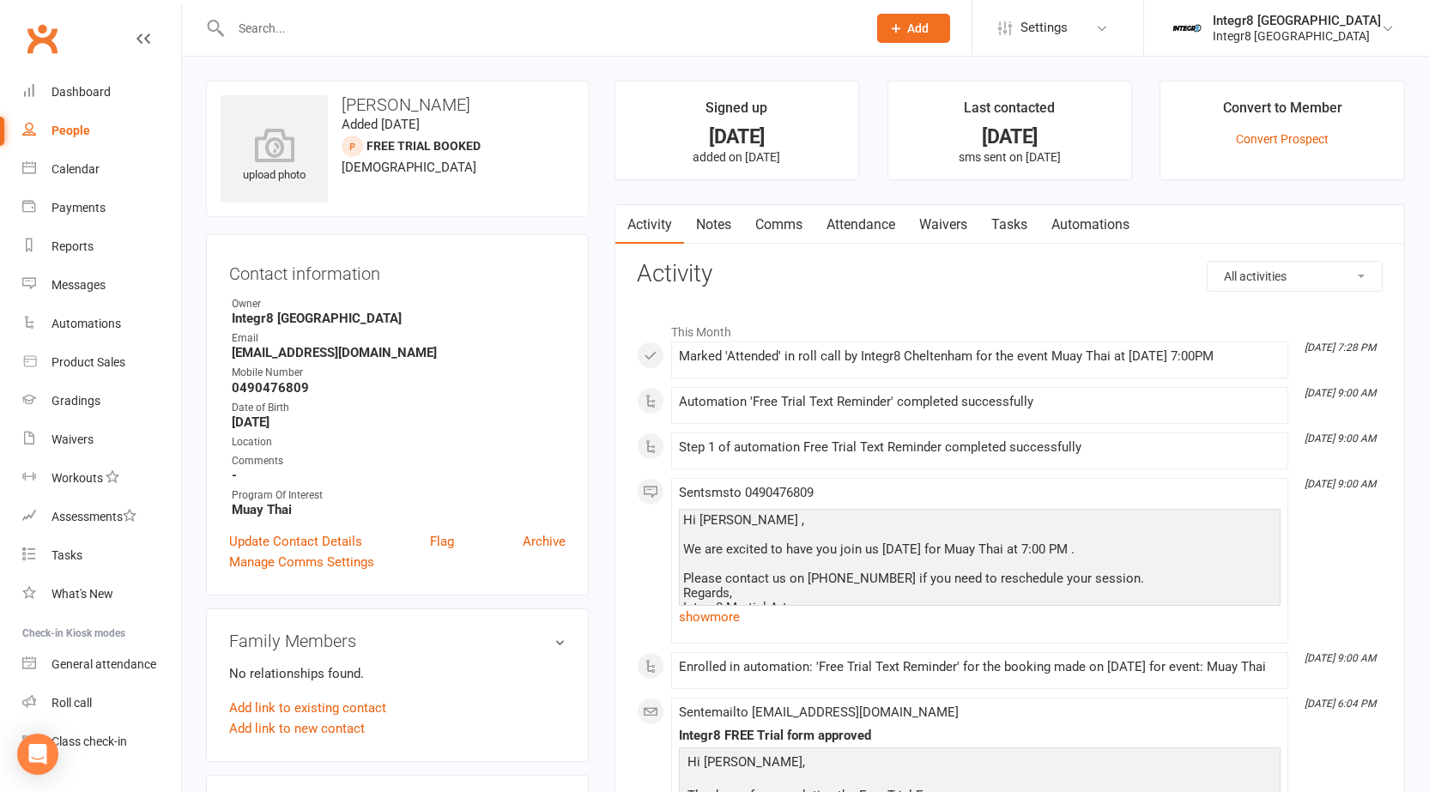
click at [704, 231] on link "Notes" at bounding box center [713, 224] width 59 height 39
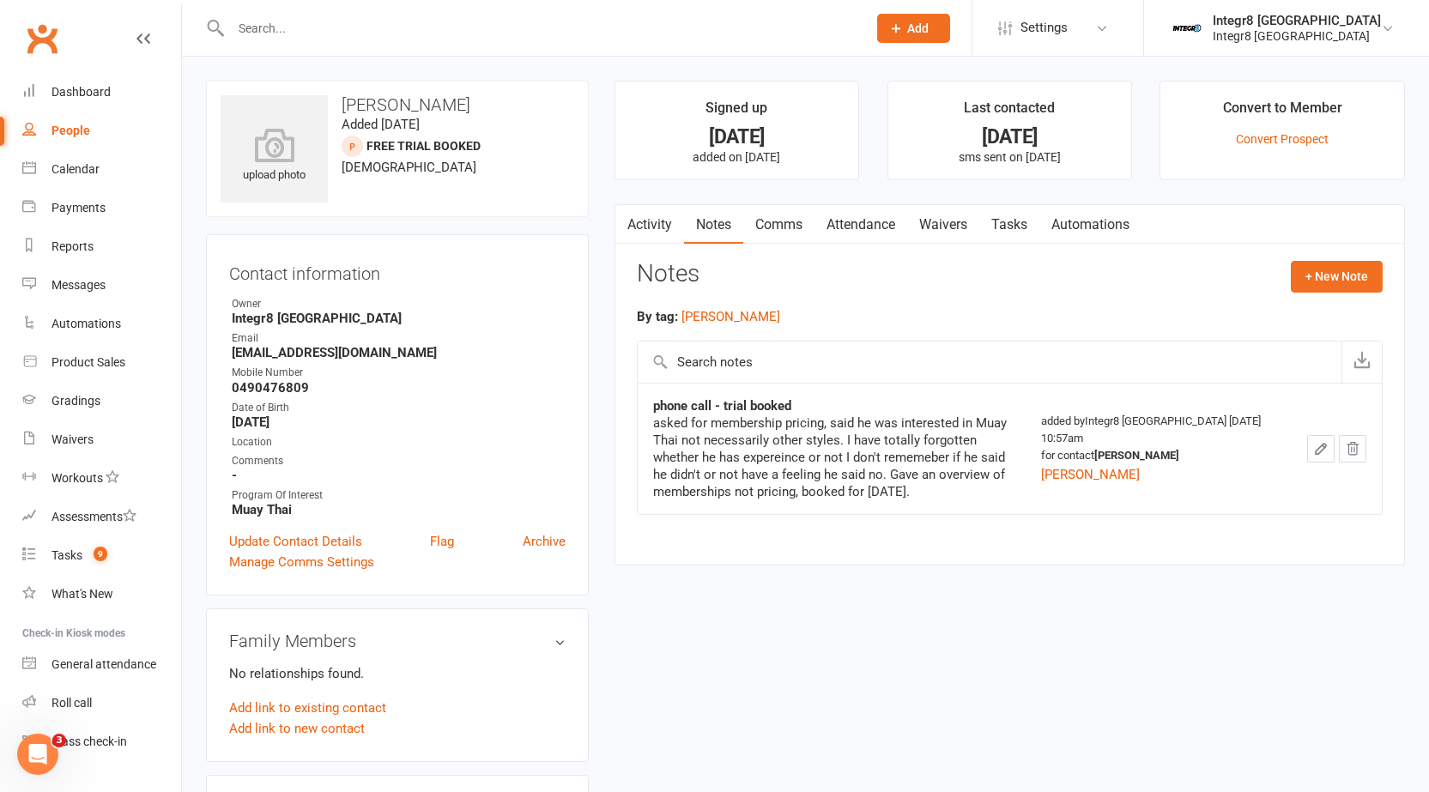
click at [652, 220] on link "Activity" at bounding box center [649, 224] width 69 height 39
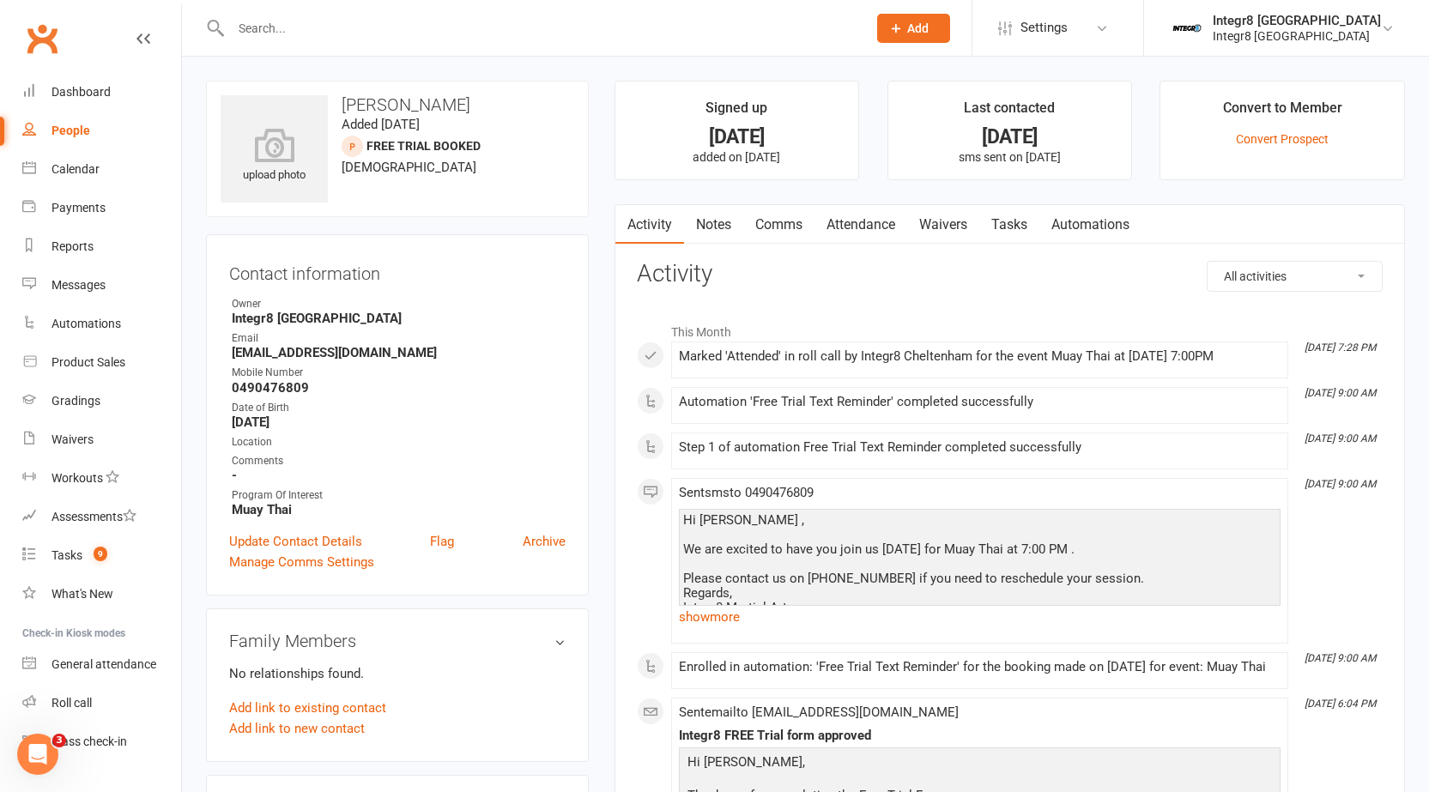
click at [690, 234] on link "Notes" at bounding box center [713, 224] width 59 height 39
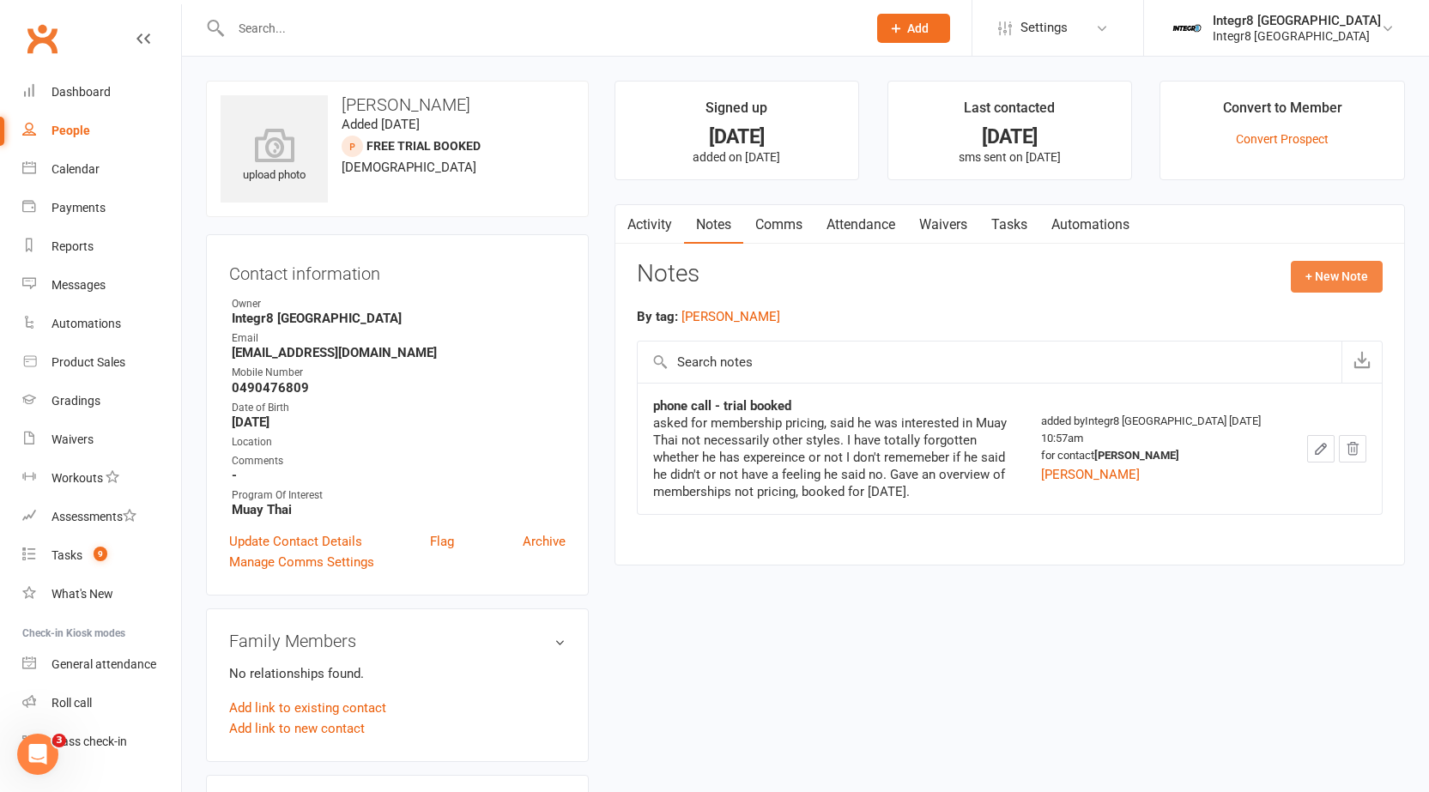
click at [1335, 270] on button "+ New Note" at bounding box center [1337, 276] width 92 height 31
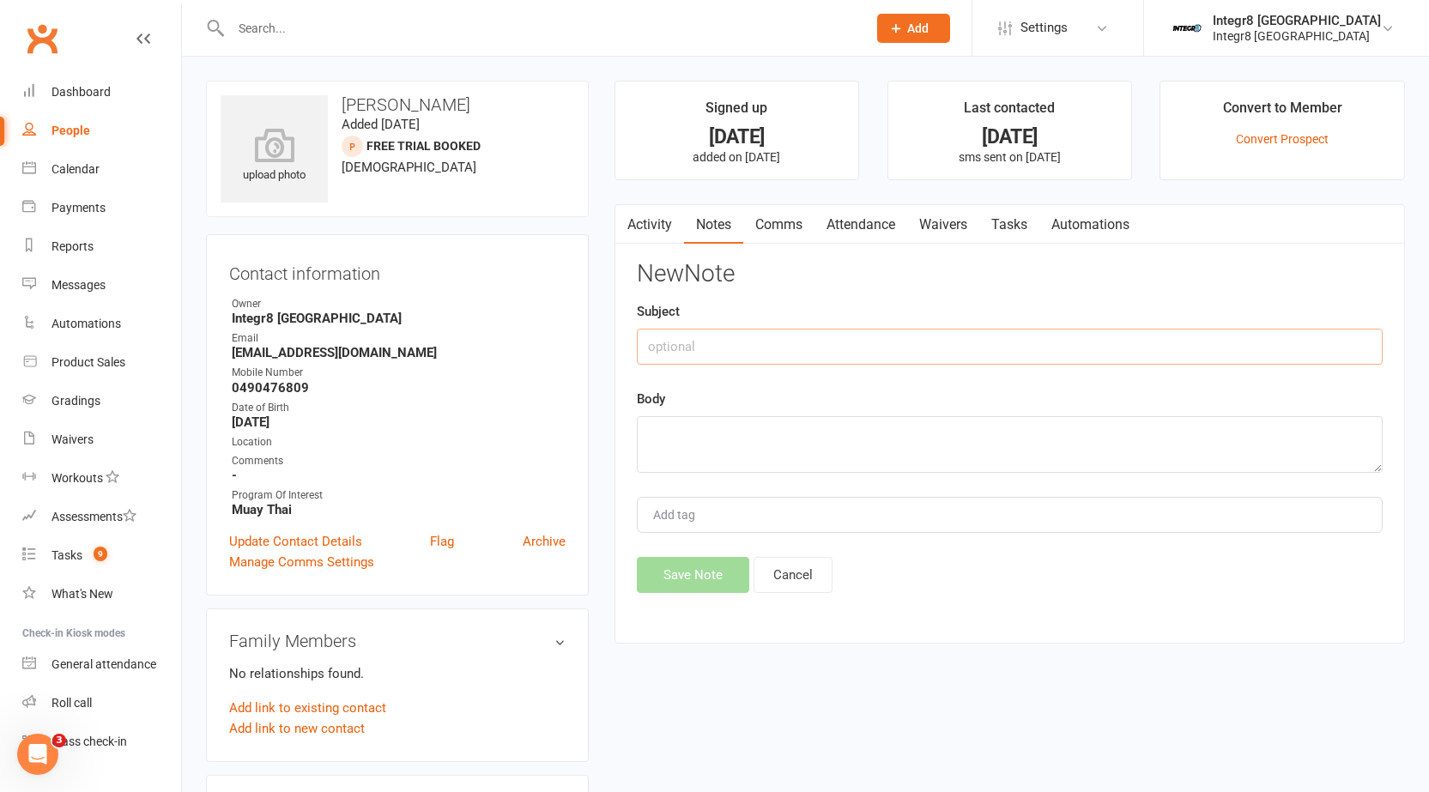
click at [824, 346] on input "text" at bounding box center [1010, 347] width 746 height 36
type input "post trial"
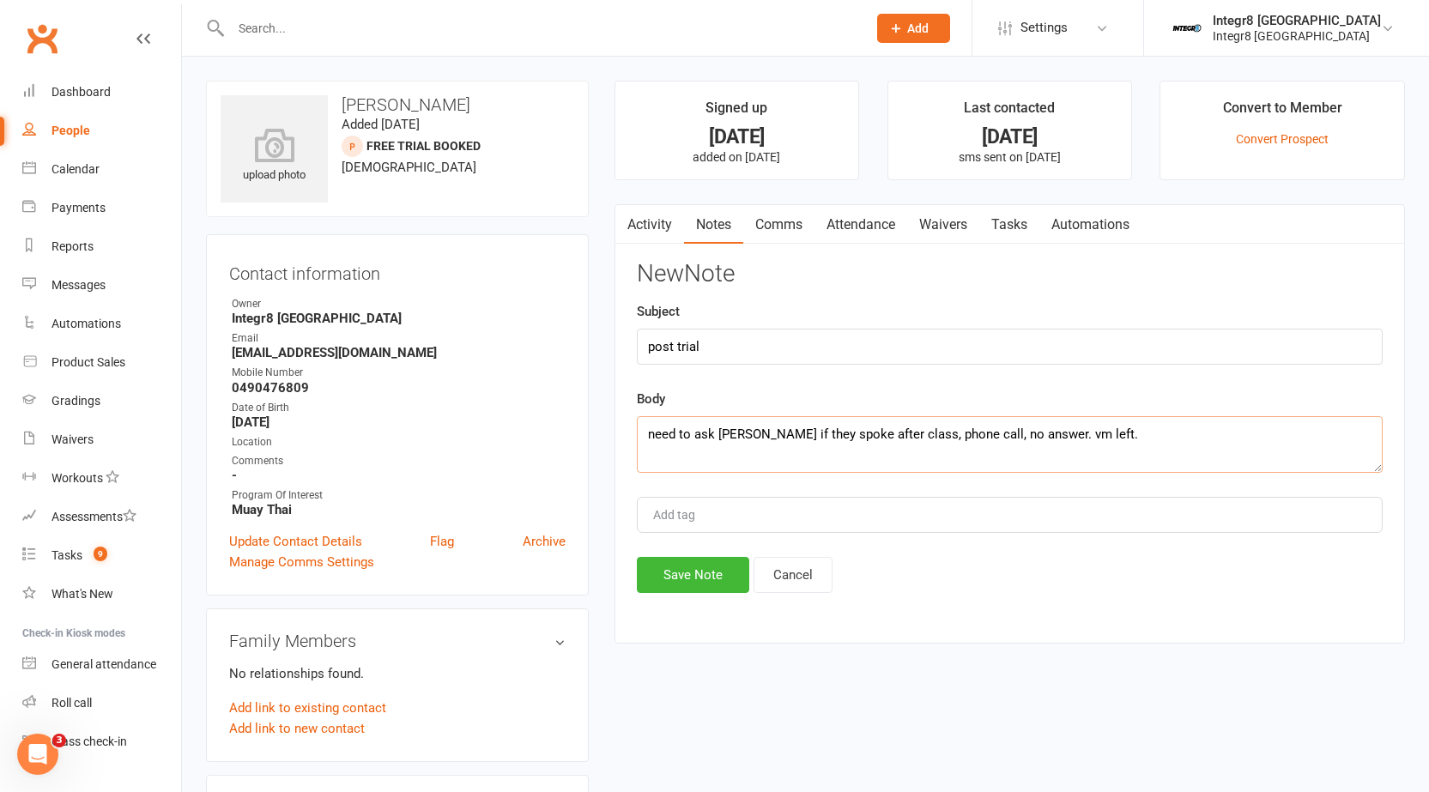
type textarea "need to ask [PERSON_NAME] if they spoke after class, phone call, no answer. vm …"
type input "[PERSON_NAME]"
click at [764, 545] on li "[PERSON_NAME]" at bounding box center [1010, 548] width 742 height 26
click at [1103, 418] on textarea "need to ask [PERSON_NAME] if they spoke after class, phone call, no answer. vm …" at bounding box center [1010, 444] width 746 height 57
type textarea "need to ask [PERSON_NAME] if they spoke after class, phone call, no answer. vm …"
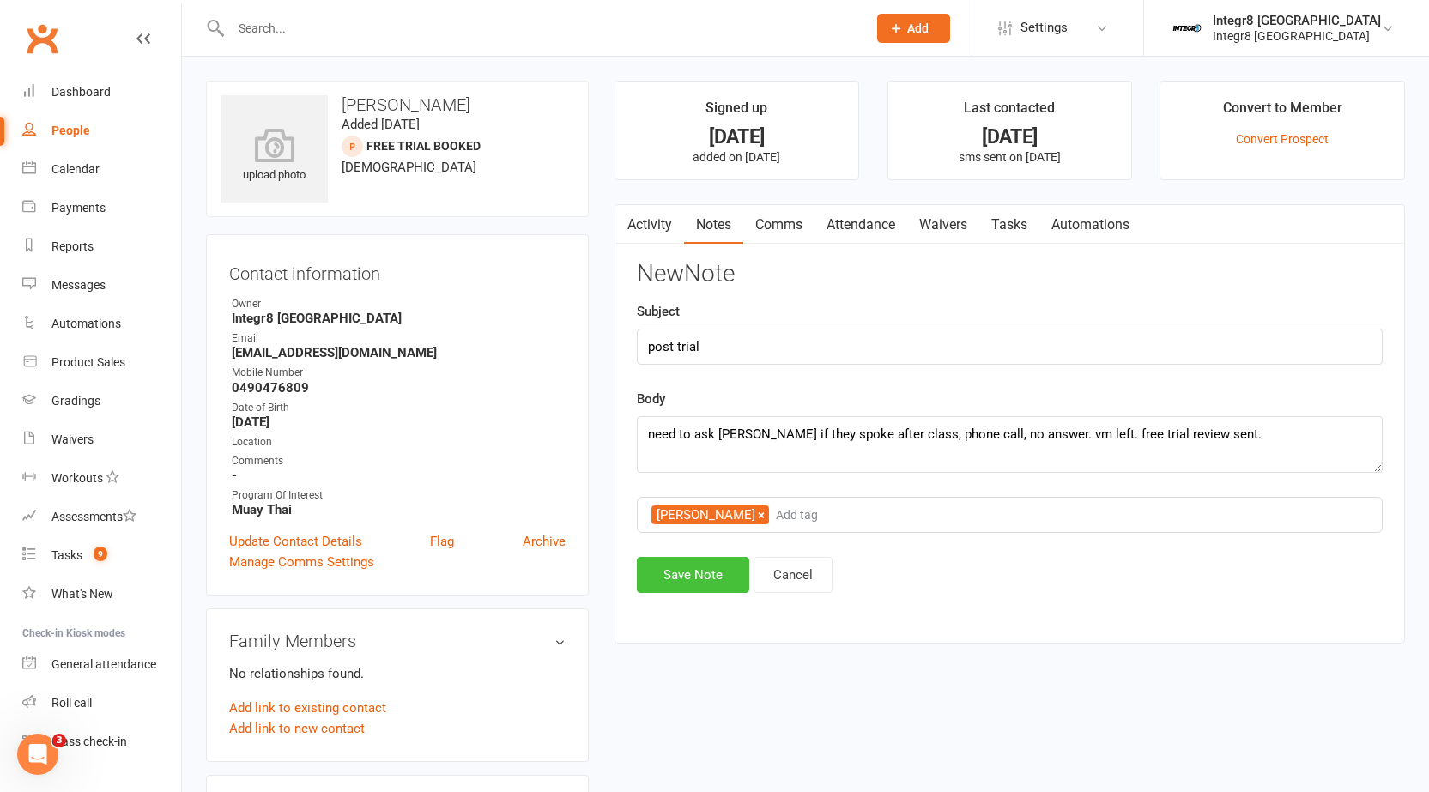
click at [697, 581] on button "Save Note" at bounding box center [693, 575] width 112 height 36
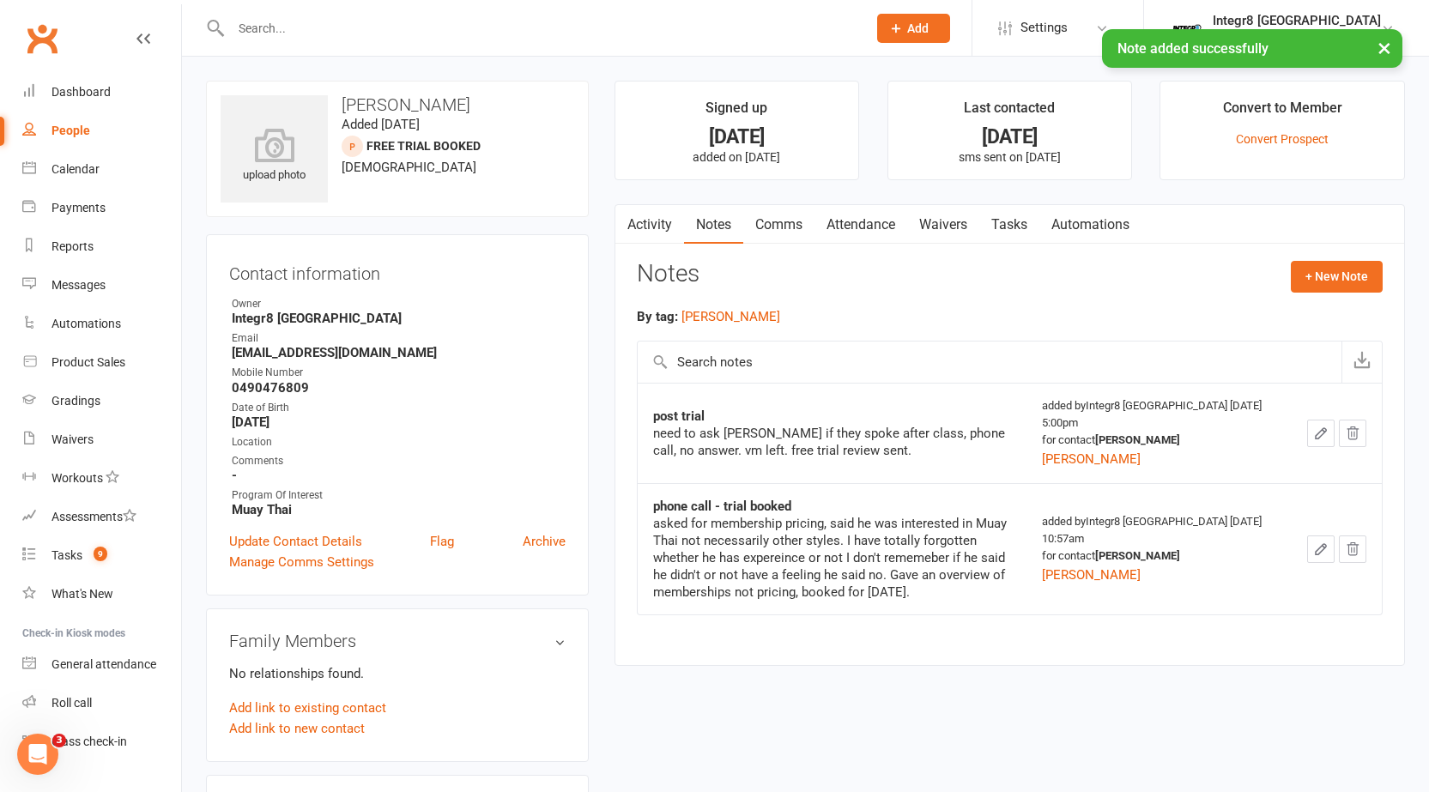
click at [947, 239] on link "Waivers" at bounding box center [943, 224] width 72 height 39
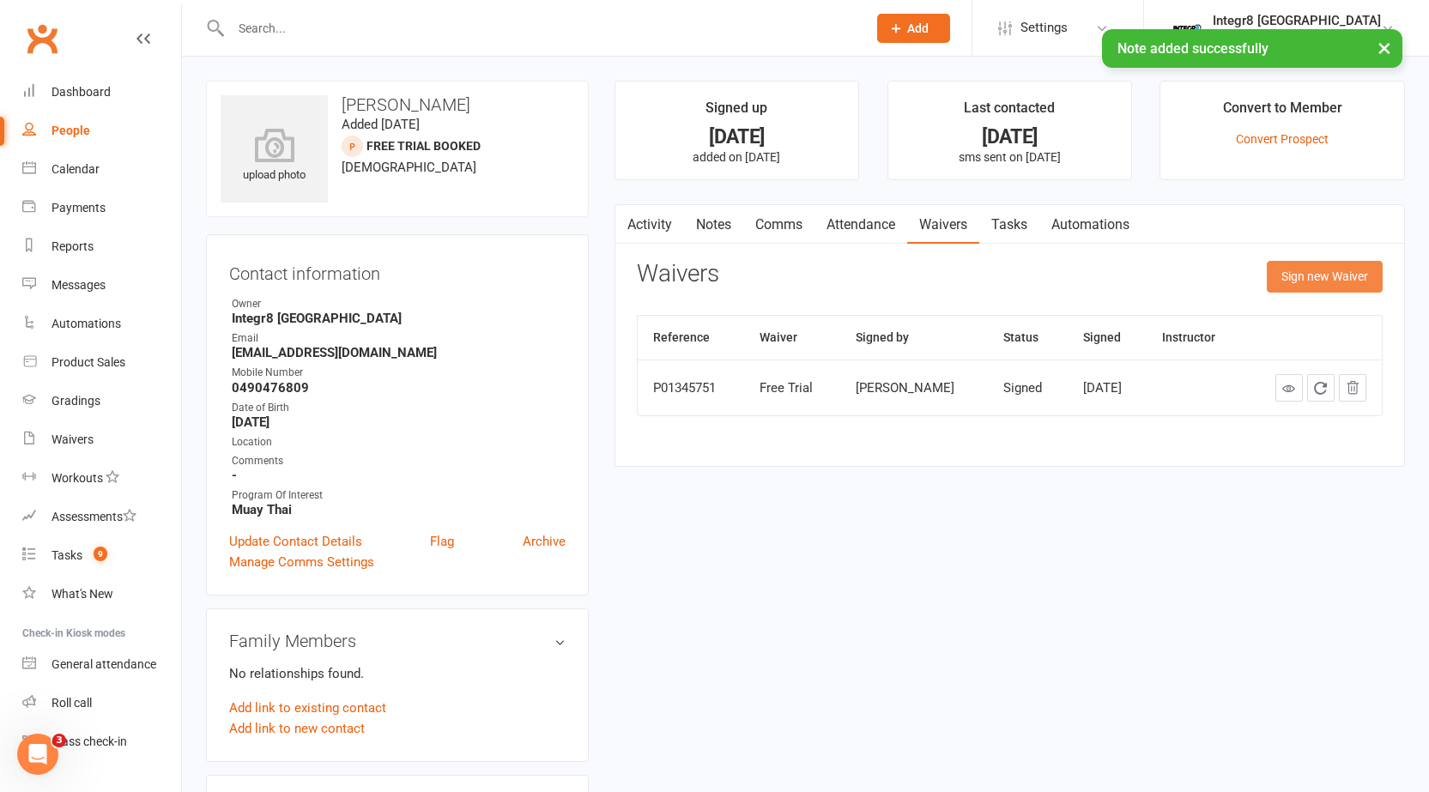
click at [1283, 278] on button "Sign new Waiver" at bounding box center [1325, 276] width 116 height 31
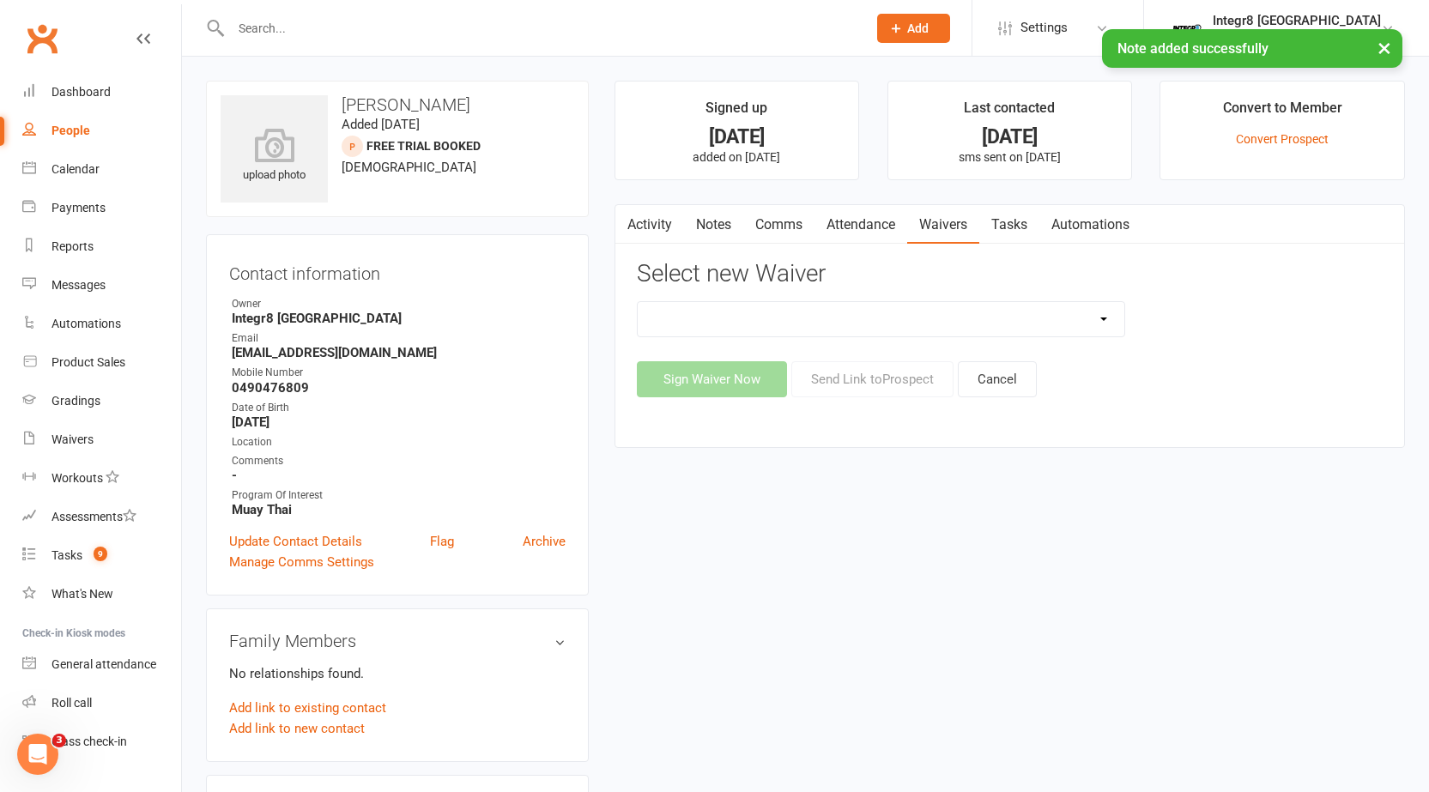
click at [870, 329] on select "10 Class Pass Cancellation Free Trial Hold Membership Document No Payers Paymen…" at bounding box center [881, 319] width 487 height 34
select select "13798"
click at [638, 302] on select "10 Class Pass Cancellation Free Trial Hold Membership Document No Payers Paymen…" at bounding box center [881, 319] width 487 height 34
click at [828, 384] on button "Send Link to Prospect" at bounding box center [872, 379] width 162 height 36
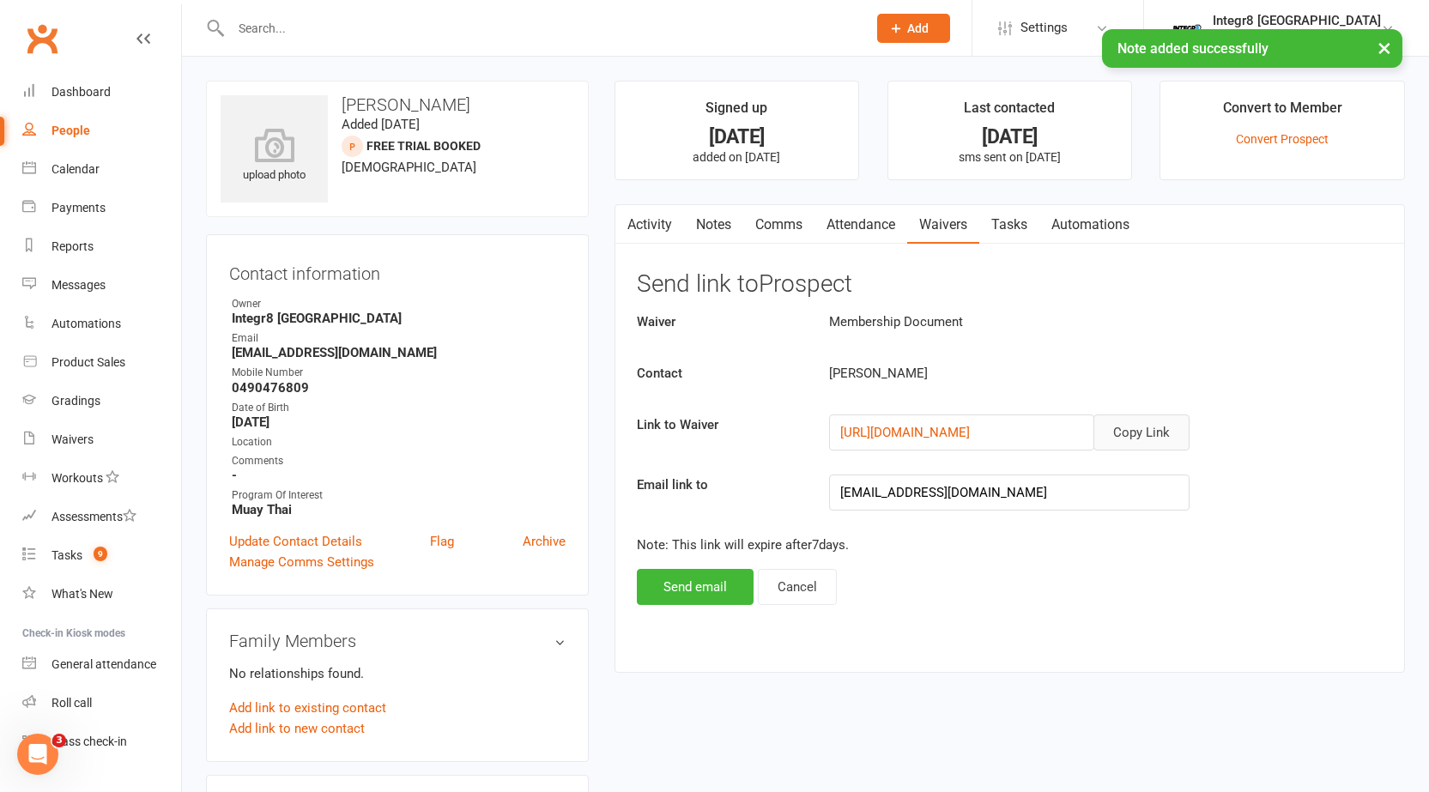
click at [1139, 427] on button "Copy Link" at bounding box center [1141, 433] width 96 height 36
click at [760, 233] on link "Comms" at bounding box center [778, 224] width 71 height 39
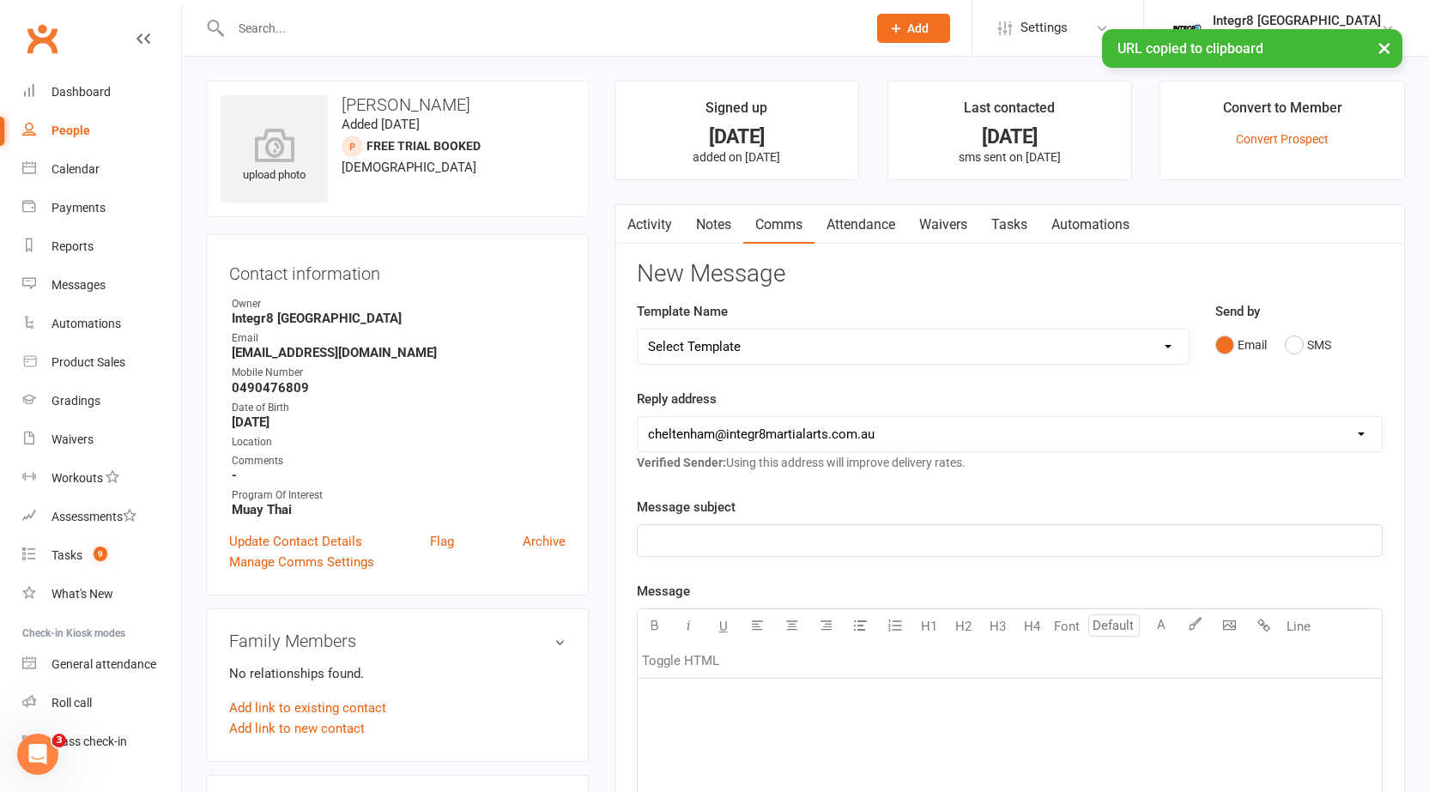
click at [792, 359] on select "Select Template [SMS] [Default template - review before using] Appointment remi…" at bounding box center [913, 347] width 551 height 34
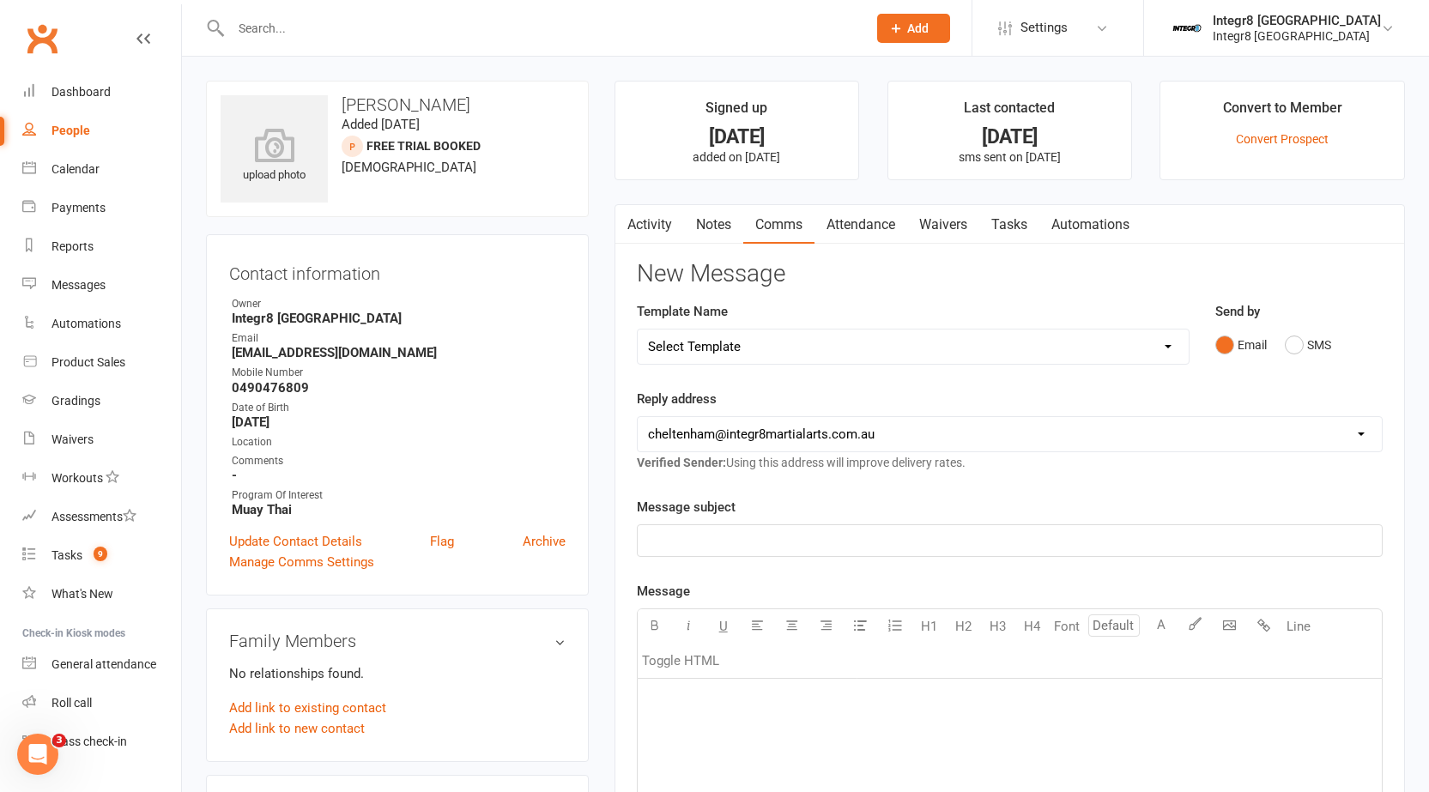
select select "38"
click at [638, 330] on select "Select Template [SMS] [Default template - review before using] Appointment remi…" at bounding box center [913, 347] width 551 height 34
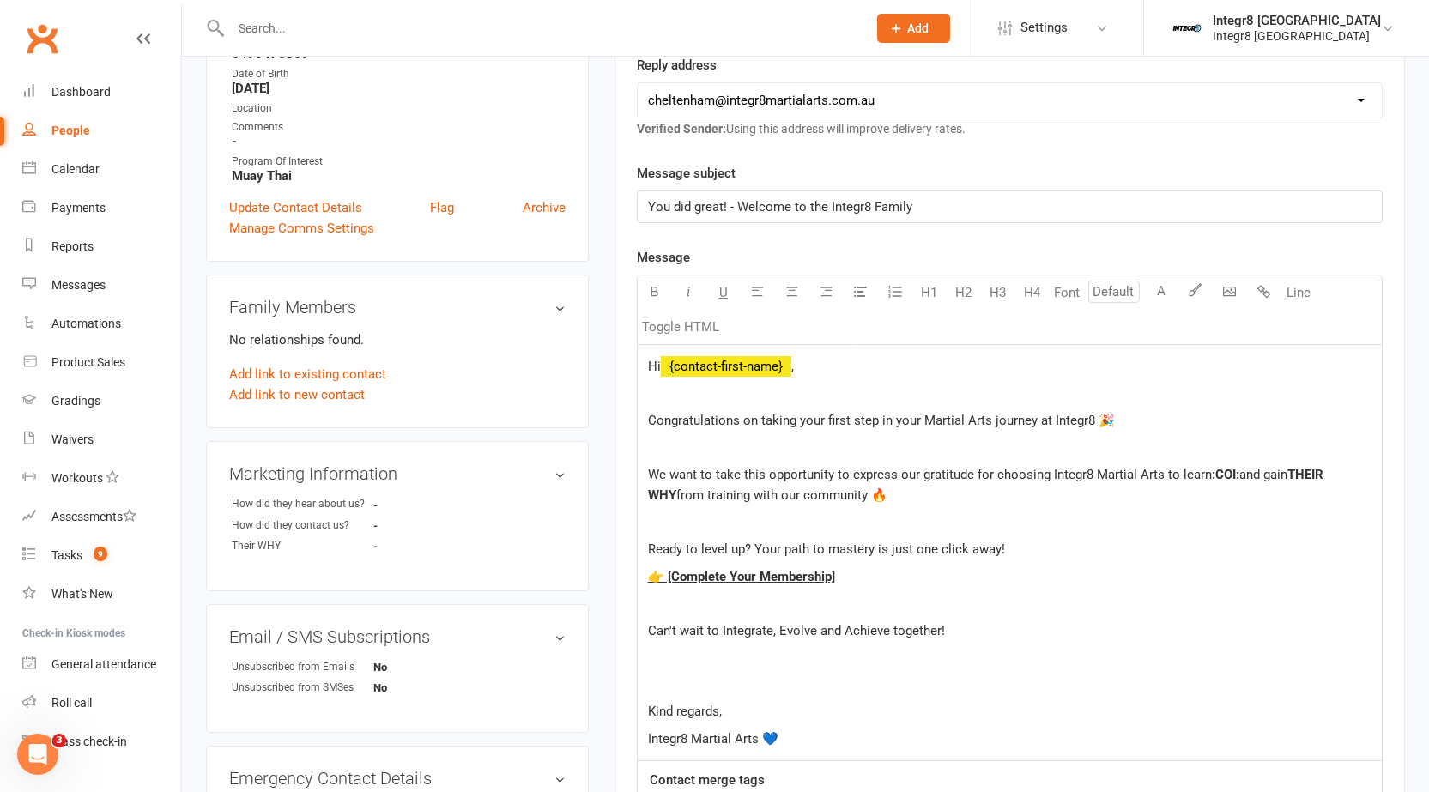
scroll to position [343, 0]
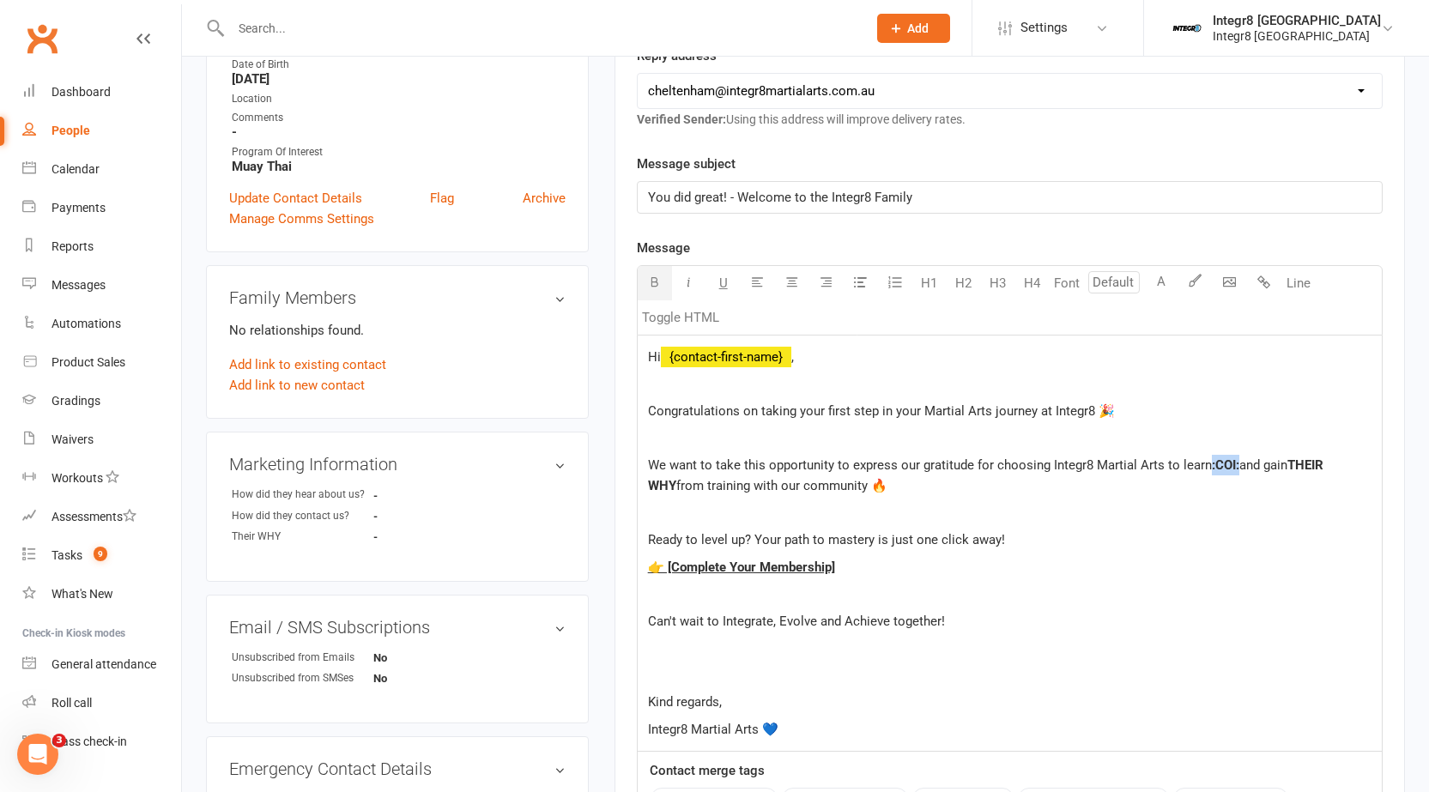
drag, startPoint x: 1238, startPoint y: 466, endPoint x: 1210, endPoint y: 463, distance: 27.6
click at [1212, 463] on span ":COI:" at bounding box center [1225, 464] width 27 height 15
drag, startPoint x: 1326, startPoint y: 463, endPoint x: 677, endPoint y: 493, distance: 649.5
click at [677, 493] on p "We want to take this opportunity to express our gratitude for choosing Integr8 …" at bounding box center [1009, 475] width 723 height 41
drag, startPoint x: 954, startPoint y: 482, endPoint x: 637, endPoint y: 470, distance: 317.8
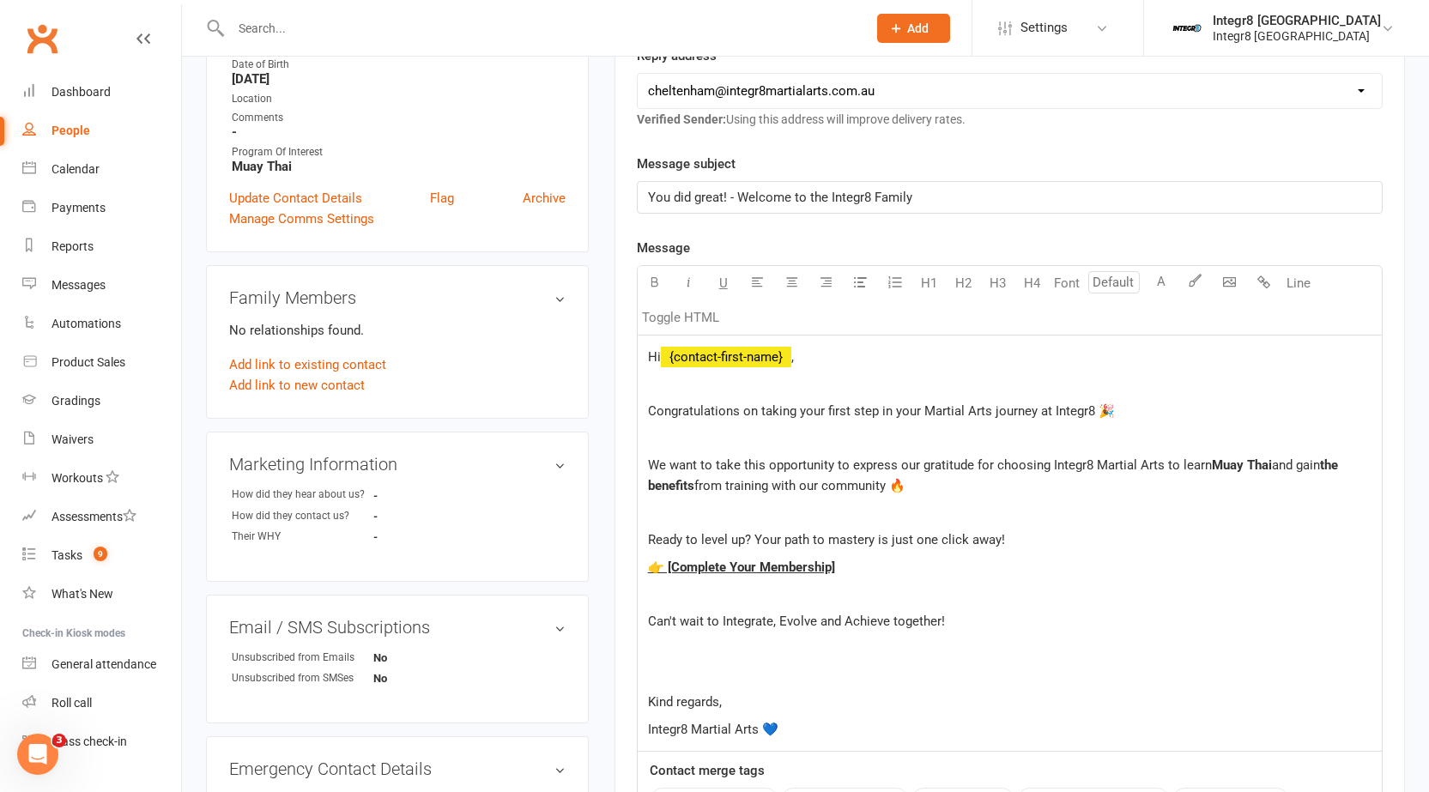
click at [638, 470] on div "Hi ﻿ {contact-first-name} , Congratulations on taking your first step in your M…" at bounding box center [1010, 544] width 744 height 416
drag, startPoint x: 847, startPoint y: 561, endPoint x: 669, endPoint y: 577, distance: 179.2
click at [669, 577] on p "👉 [Complete Your Membership]" at bounding box center [1009, 567] width 723 height 21
click at [740, 707] on p "Kind regards," at bounding box center [1009, 702] width 723 height 21
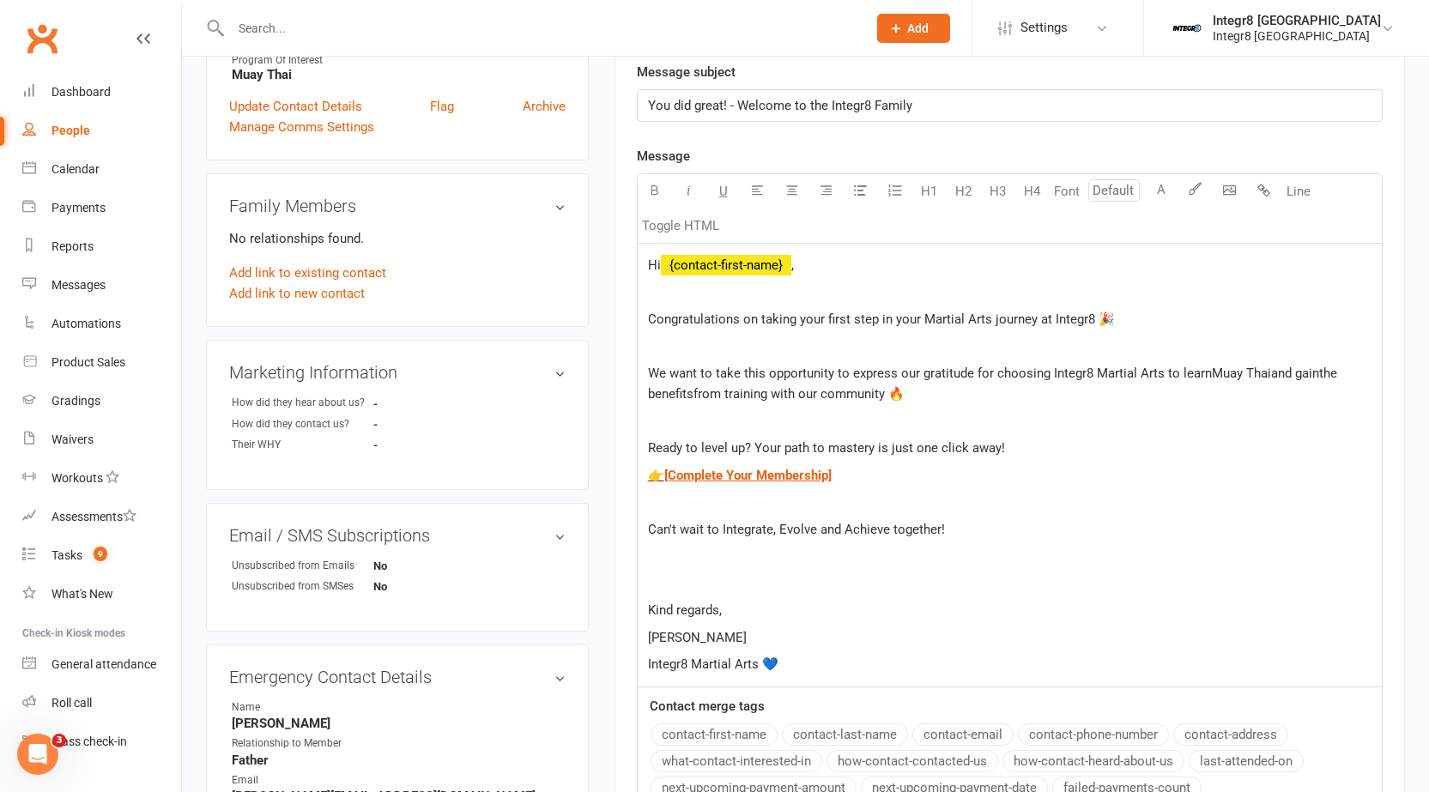
scroll to position [429, 0]
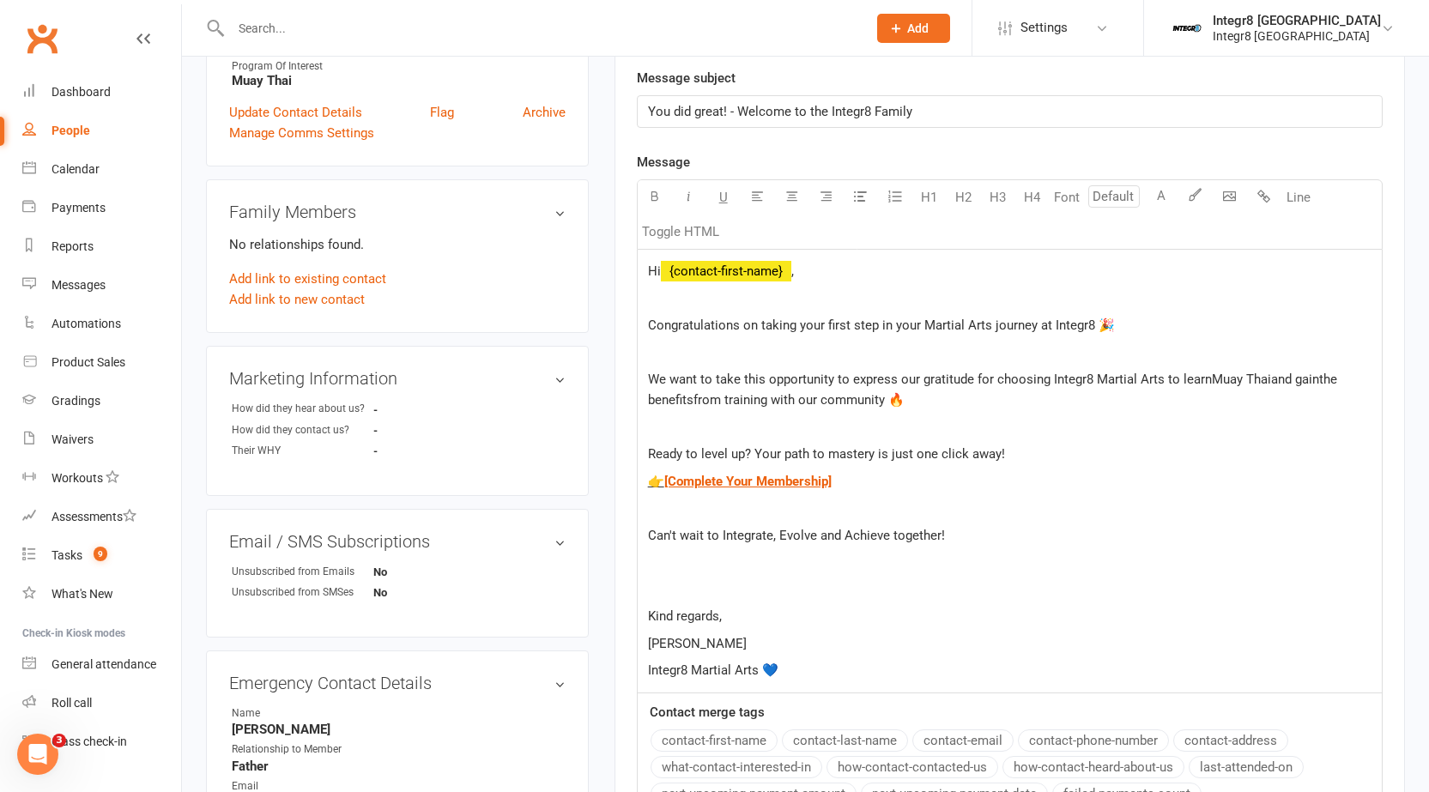
click at [648, 265] on span "Hi" at bounding box center [654, 270] width 13 height 15
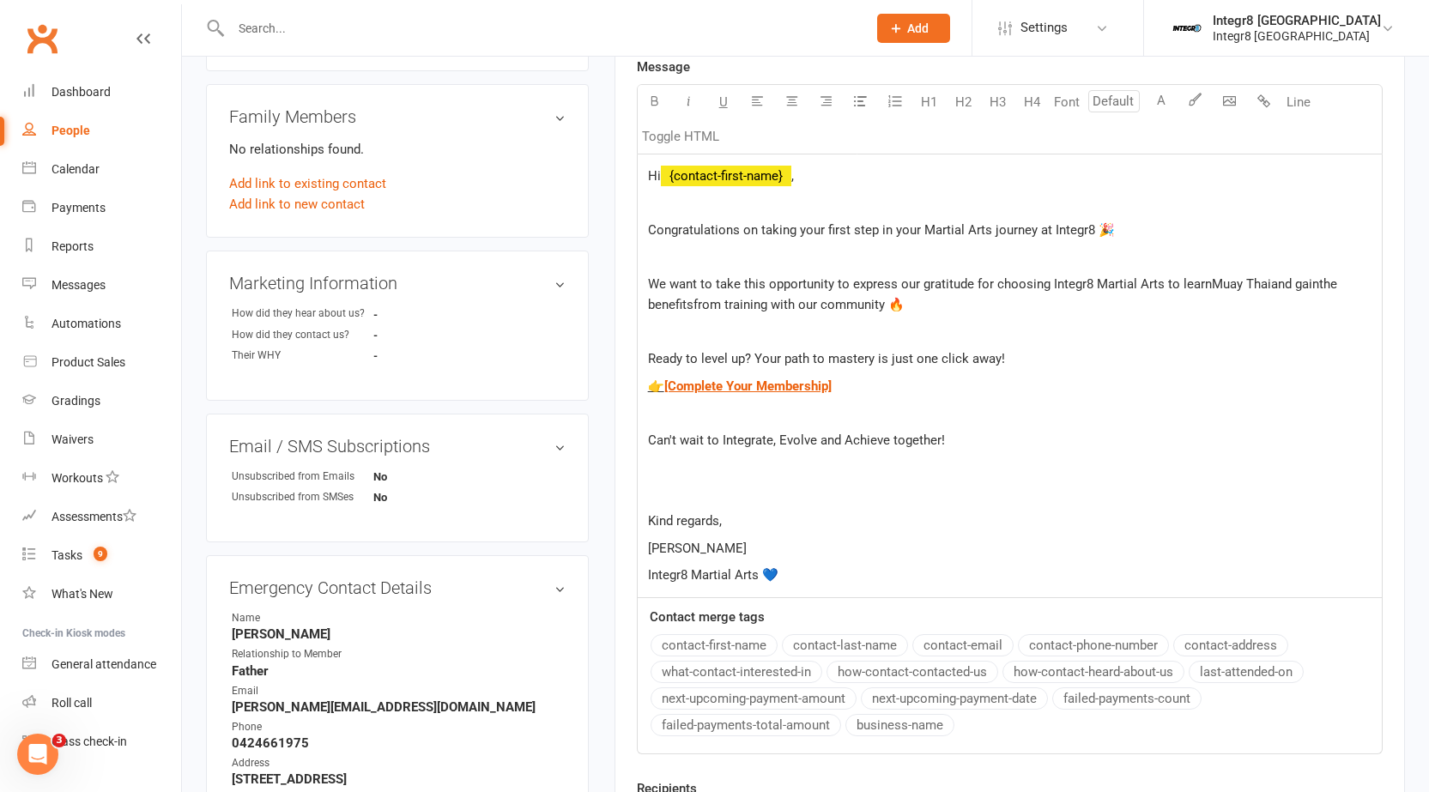
scroll to position [756, 0]
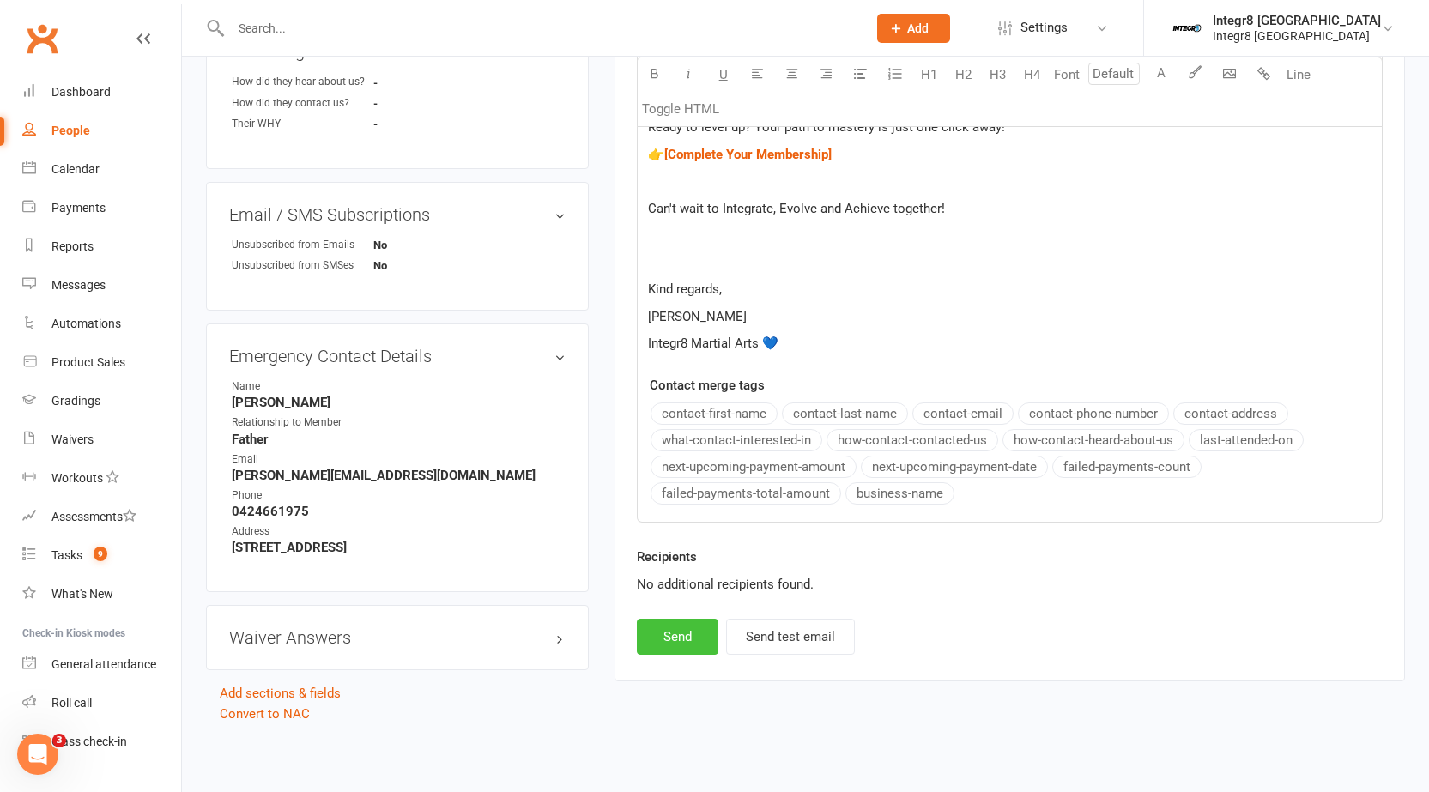
click at [665, 627] on button "Send" at bounding box center [678, 637] width 82 height 36
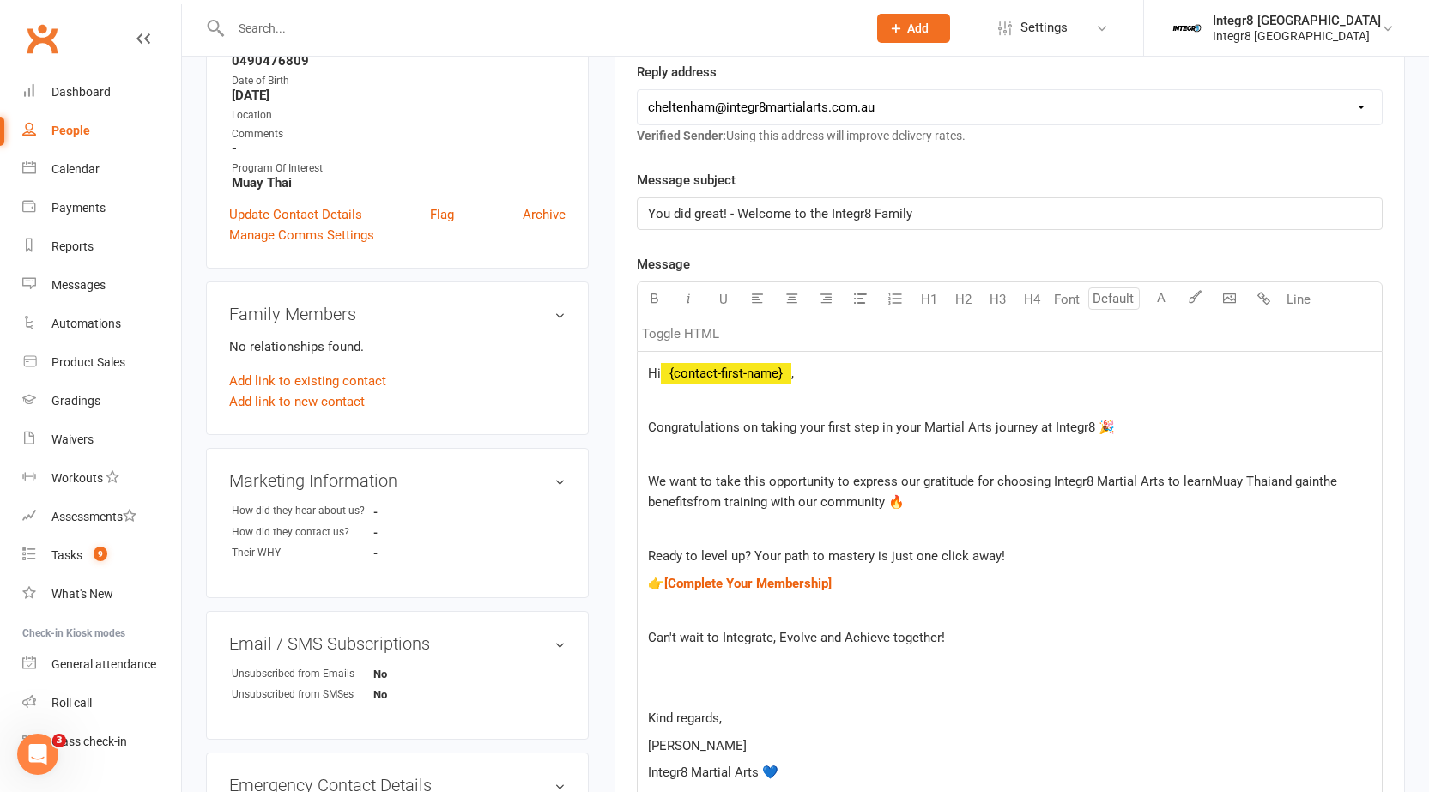
select select
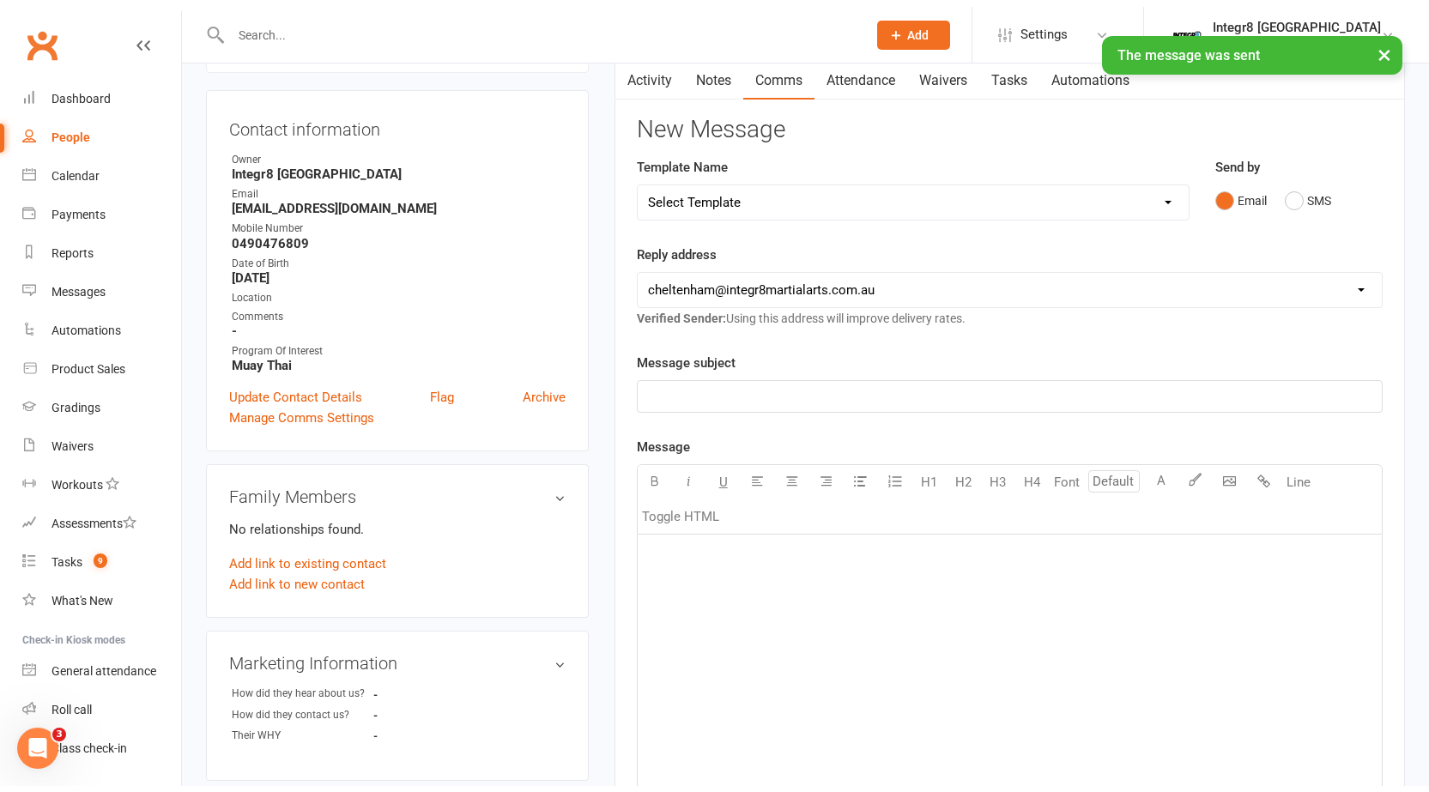
scroll to position [0, 0]
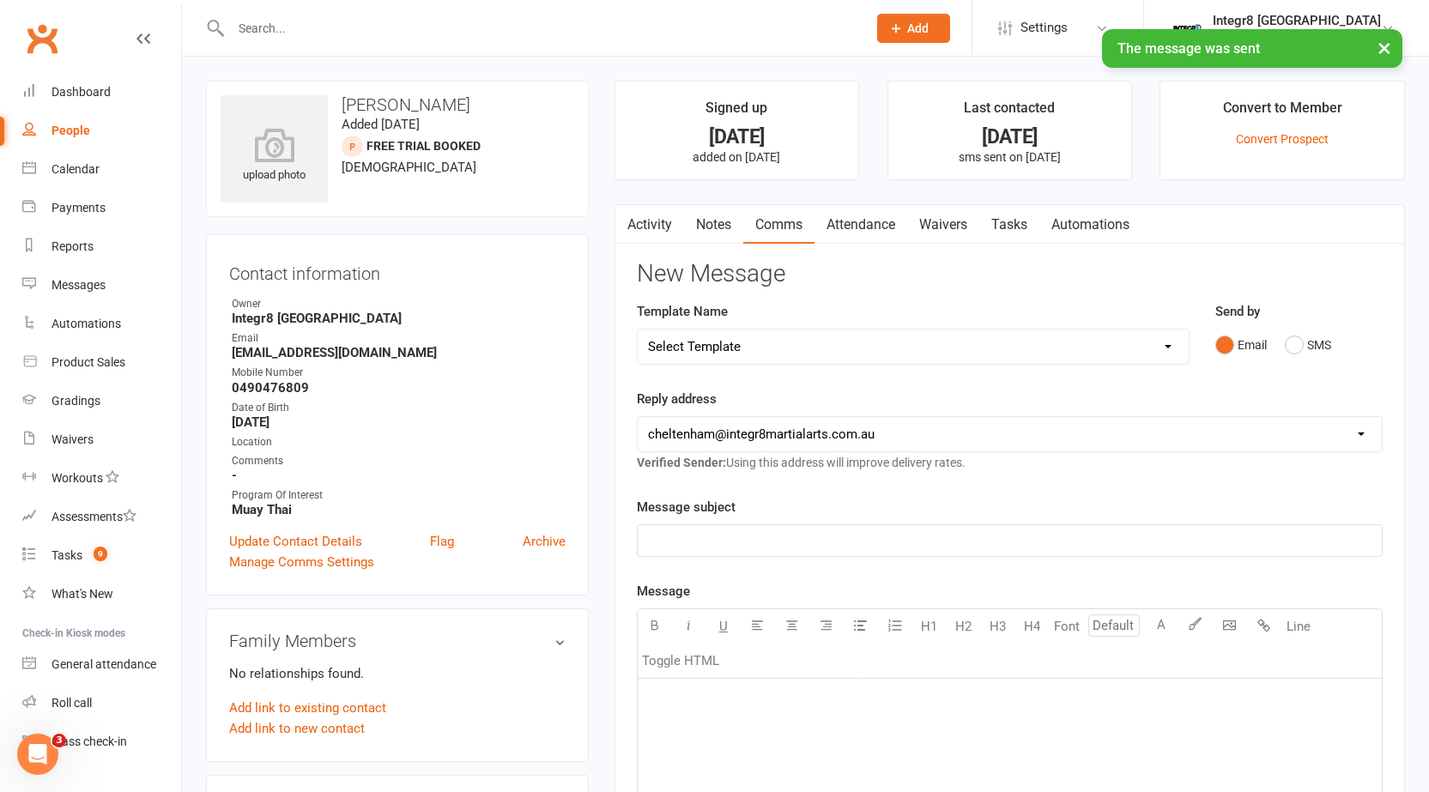
click at [849, 239] on link "Attendance" at bounding box center [860, 224] width 93 height 39
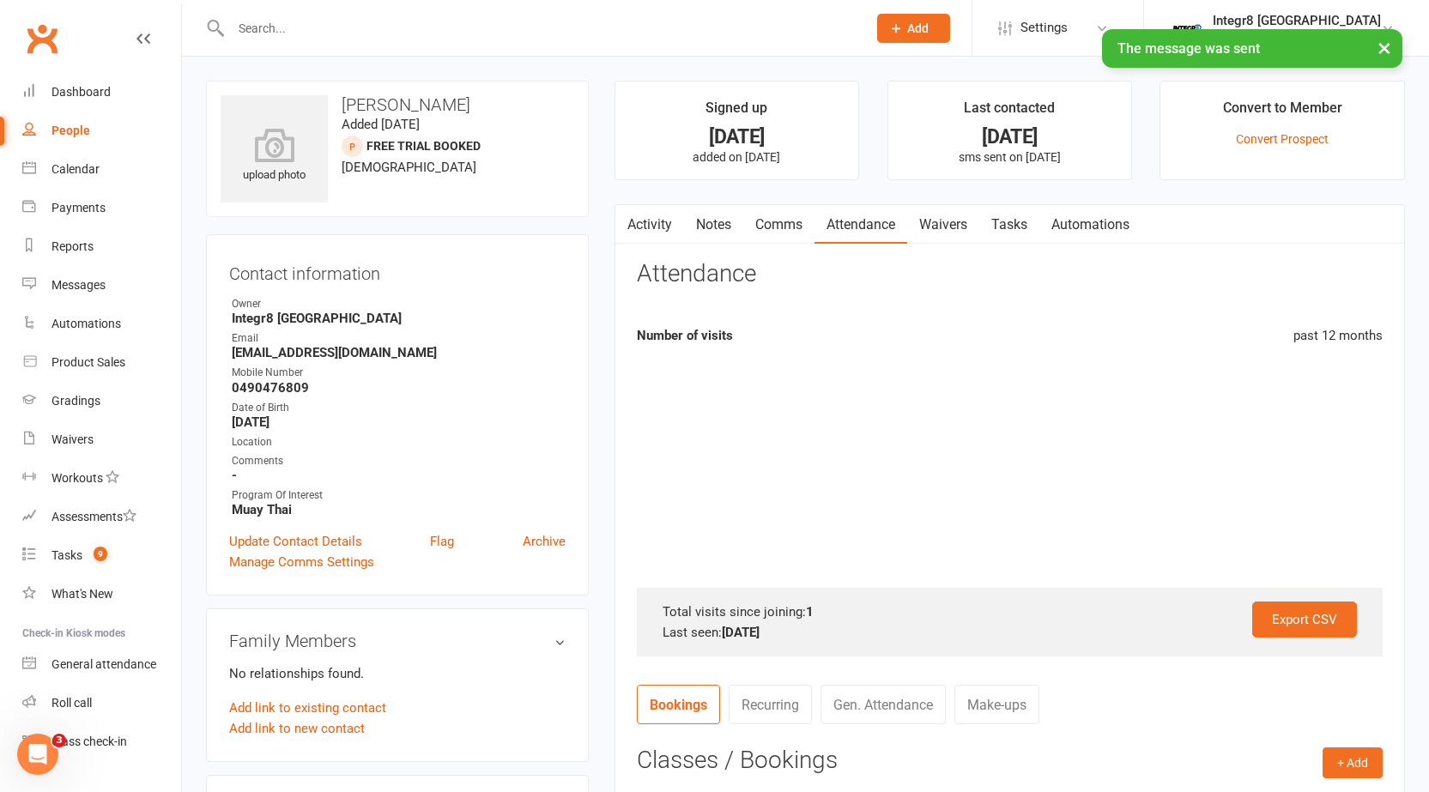
click at [850, 204] on div "Activity Notes Comms Attendance Waivers Tasks Automations Attendance Number of …" at bounding box center [1009, 662] width 790 height 916
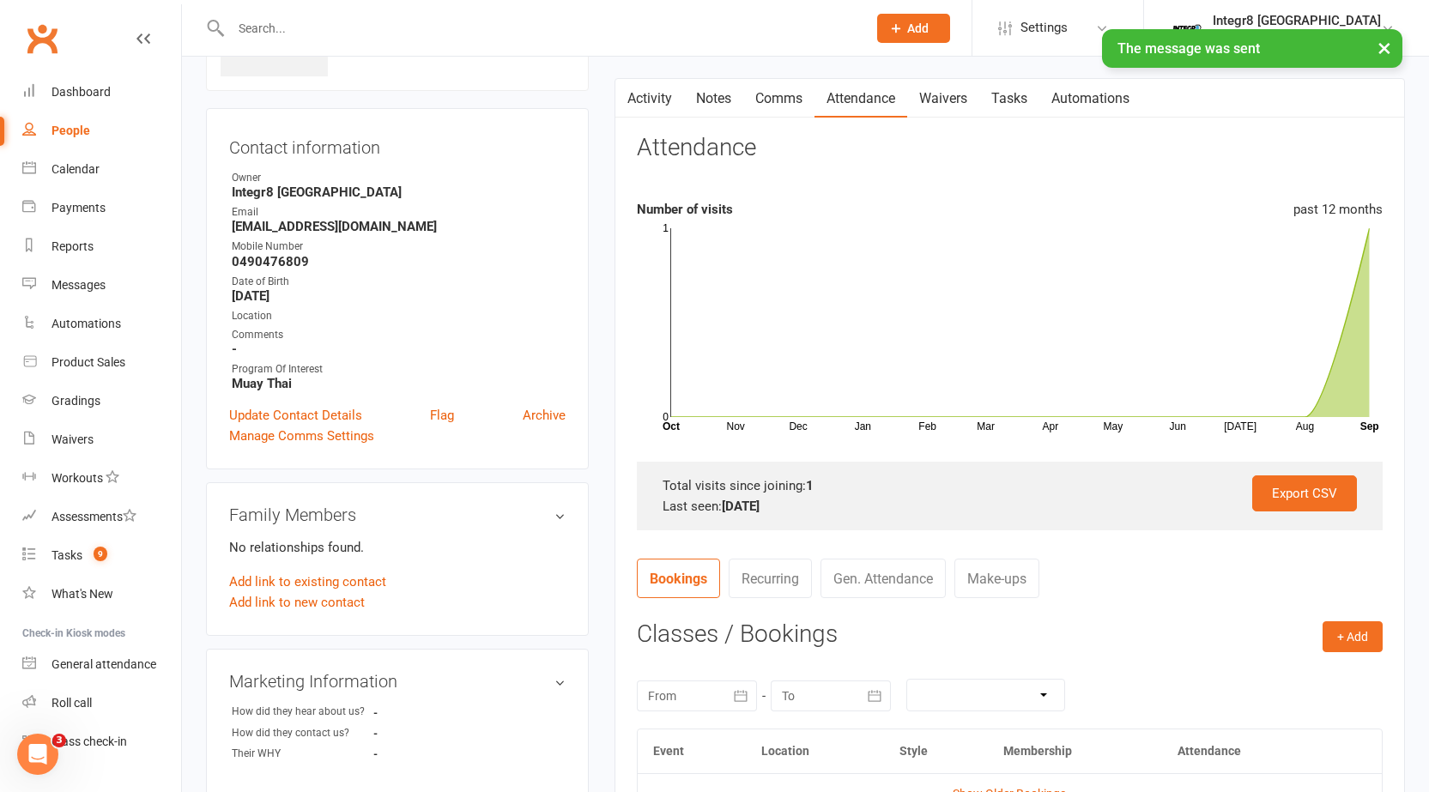
scroll to position [257, 0]
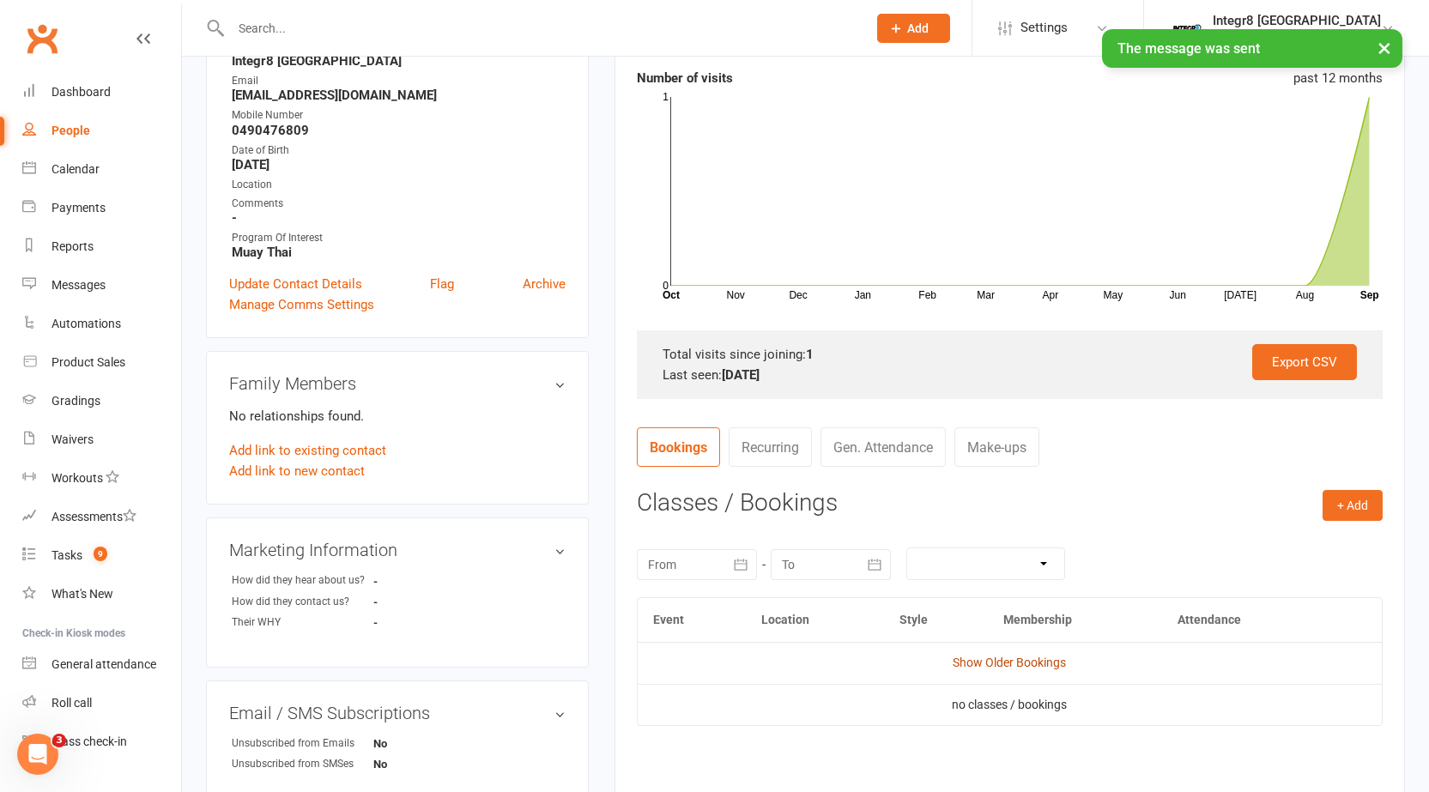
click at [1012, 669] on link "Show Older Bookings" at bounding box center [1009, 663] width 113 height 14
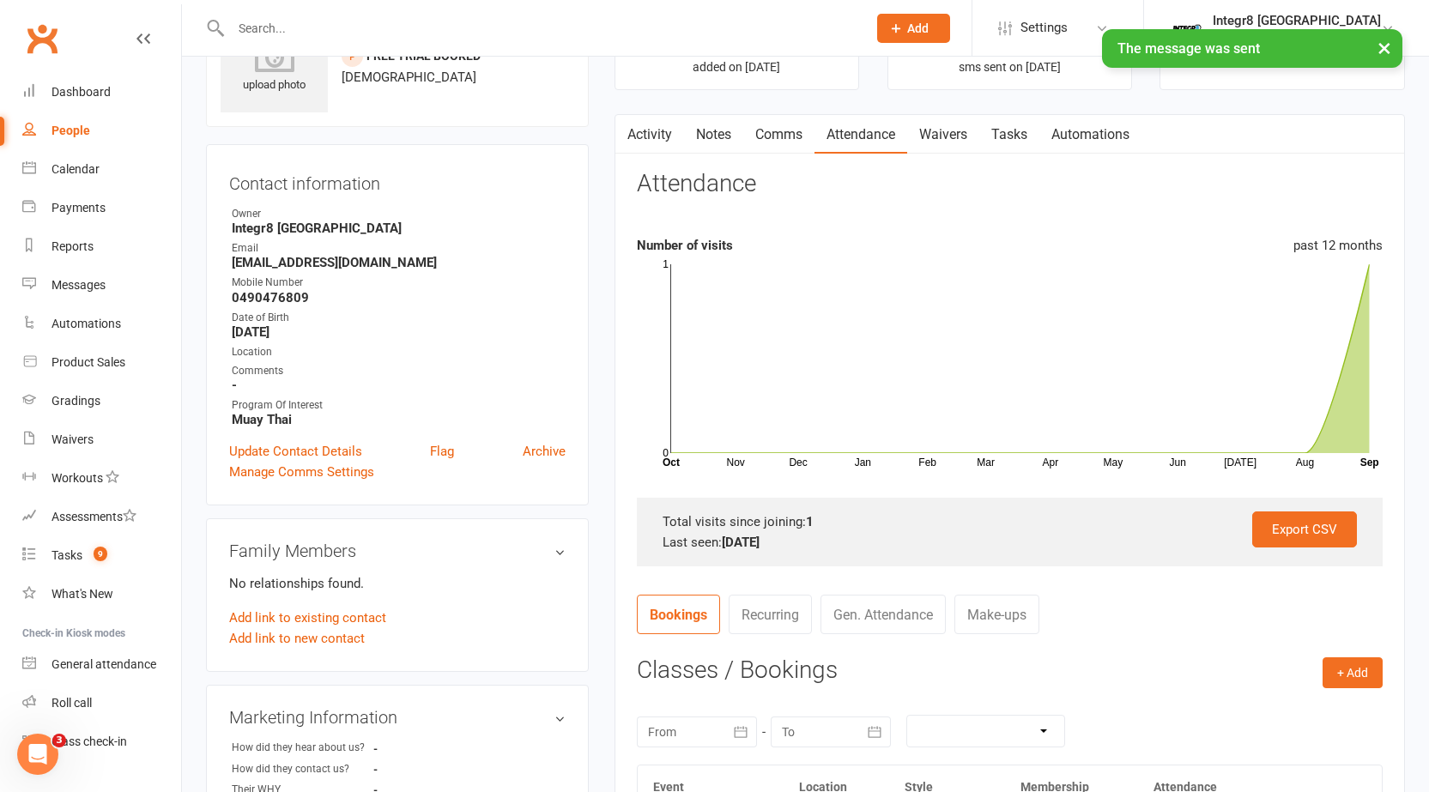
scroll to position [86, 0]
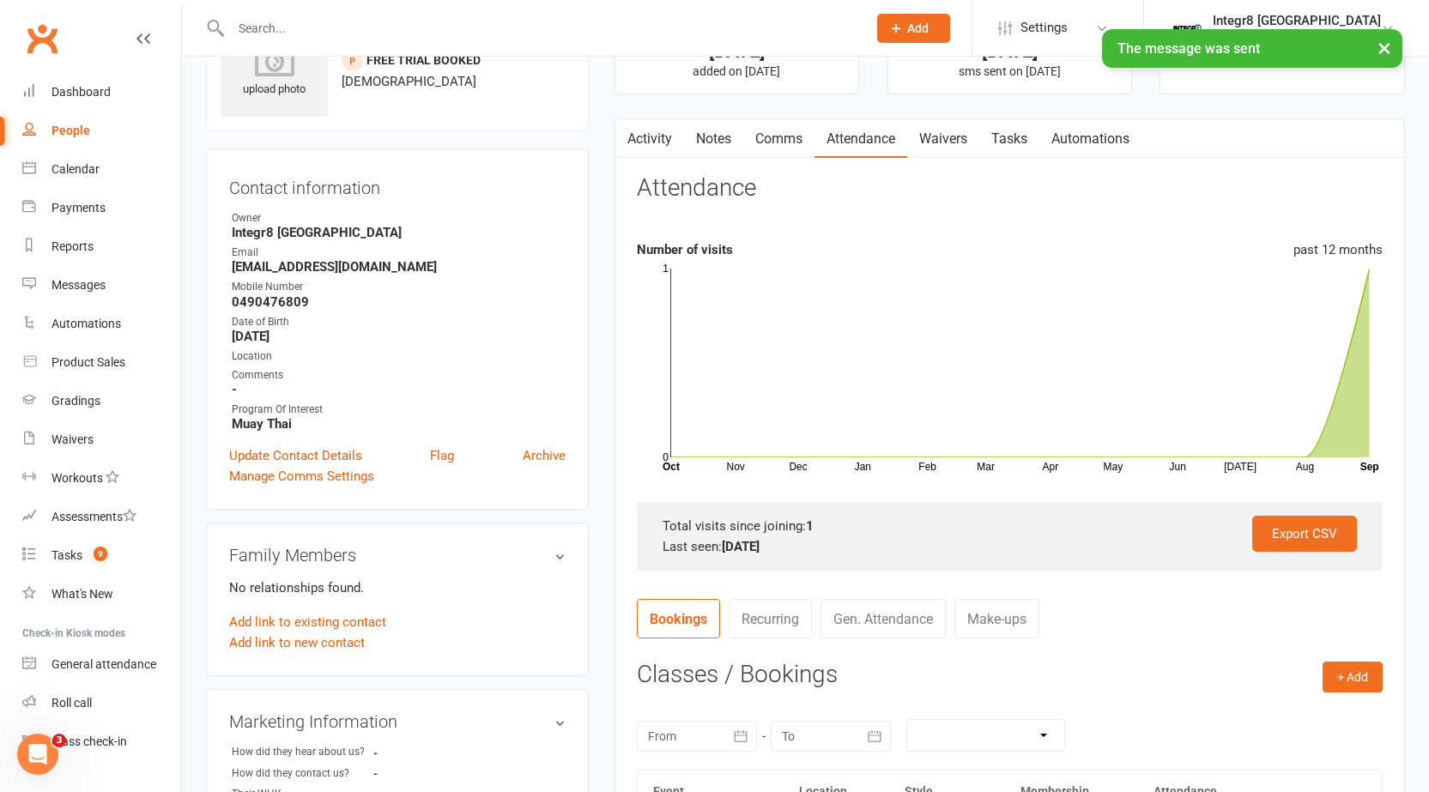
click at [641, 128] on link "Activity" at bounding box center [649, 138] width 69 height 39
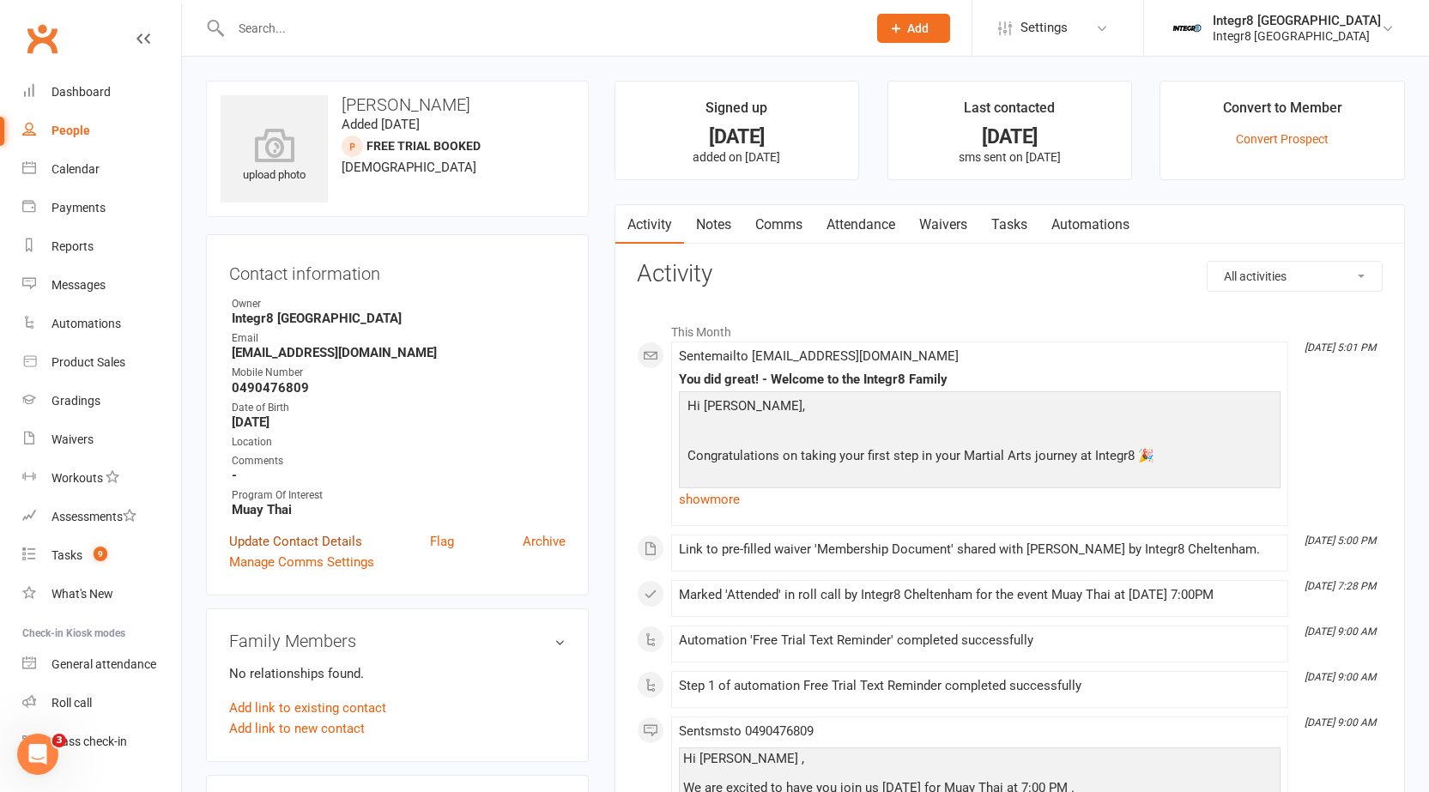
click at [326, 536] on link "Update Contact Details" at bounding box center [295, 541] width 133 height 21
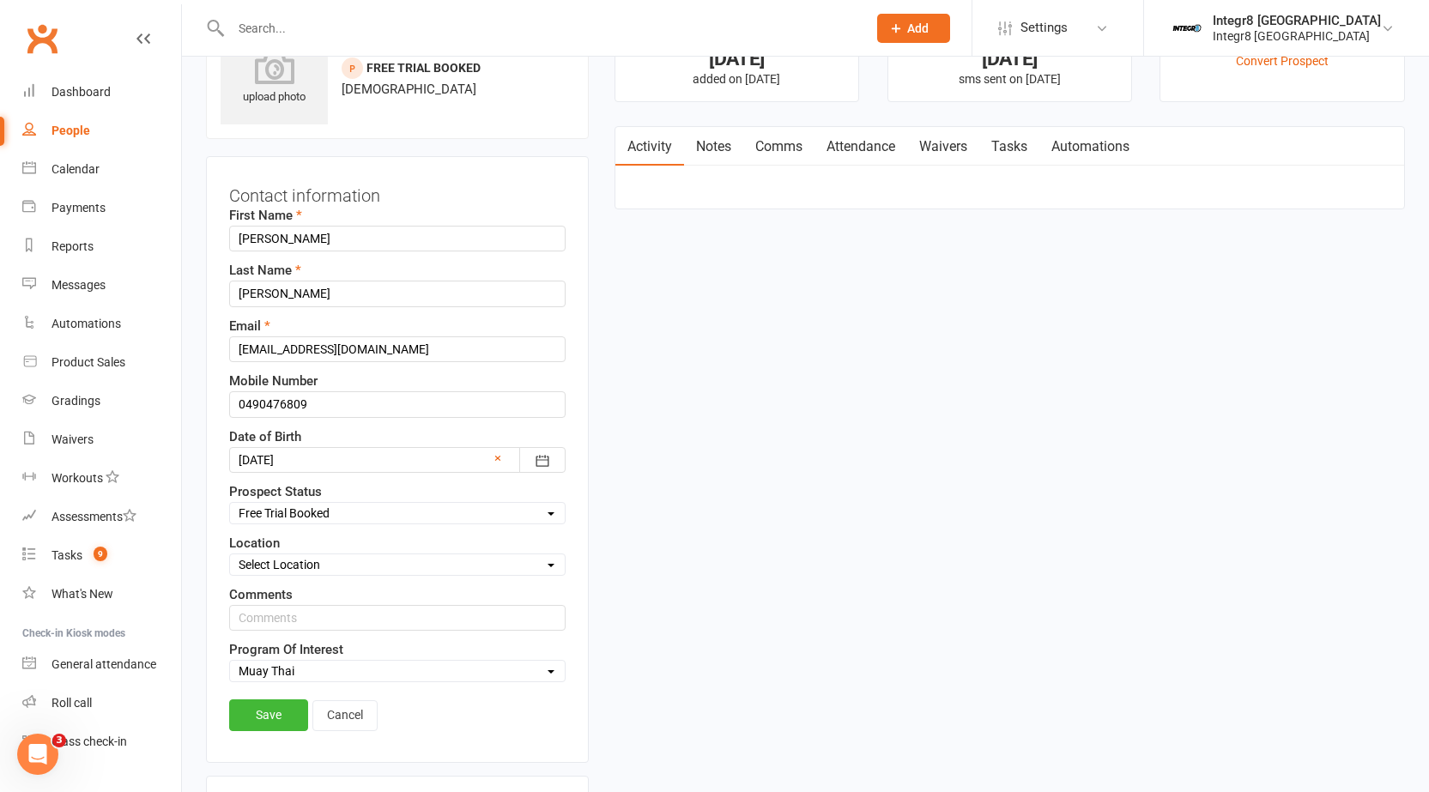
scroll to position [81, 0]
click at [335, 514] on select "Select Initial Contact Follow-up Free Trial Booked Awaiting Sign-Up Not Ready (…" at bounding box center [397, 510] width 335 height 19
select select "Awaiting Sign-Up"
click at [230, 501] on select "Select Initial Contact Follow-up Free Trial Booked Awaiting Sign-Up Not Ready (…" at bounding box center [397, 510] width 335 height 19
click at [275, 705] on link "Save" at bounding box center [268, 712] width 79 height 31
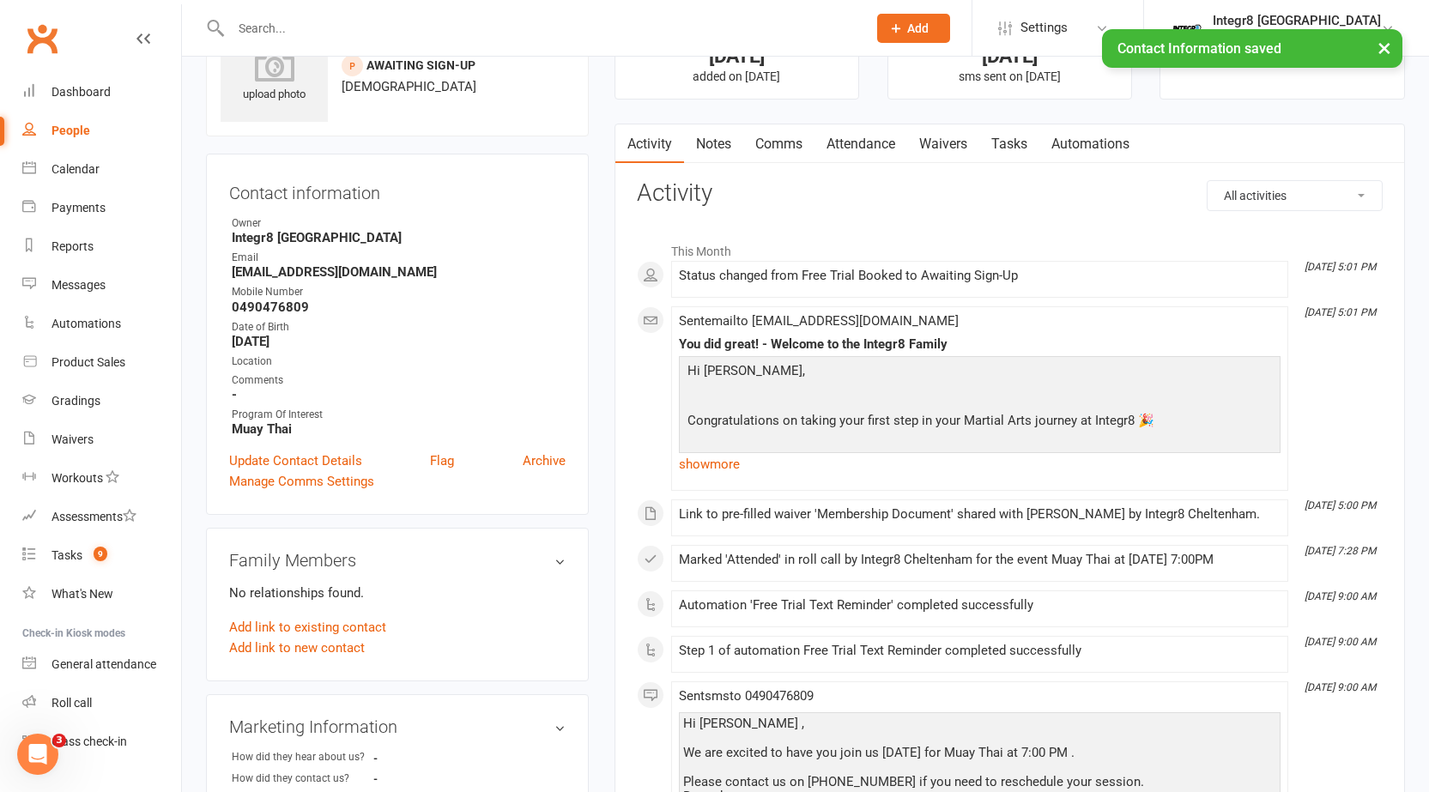
click at [714, 151] on link "Notes" at bounding box center [713, 143] width 59 height 39
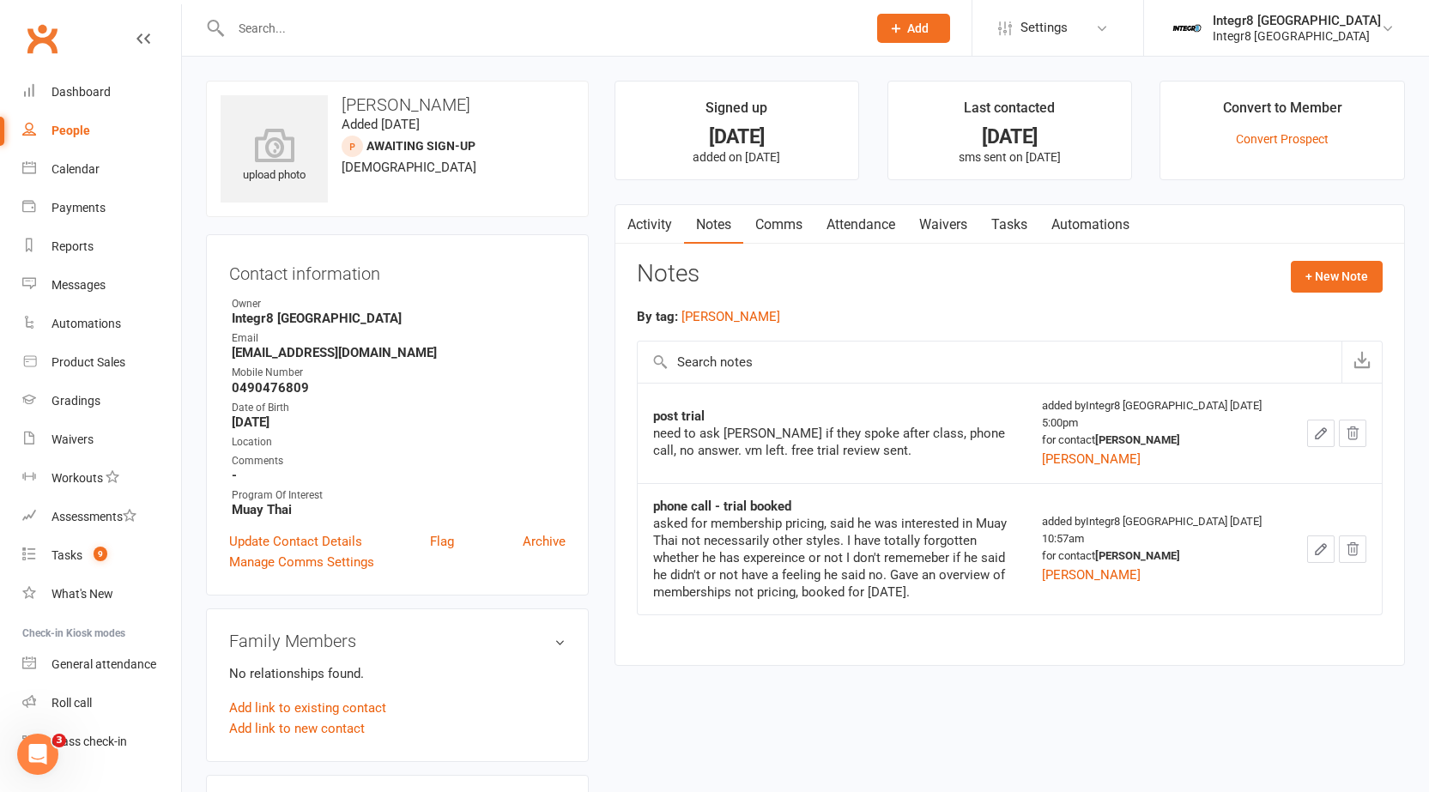
click at [647, 222] on link "Activity" at bounding box center [649, 224] width 69 height 39
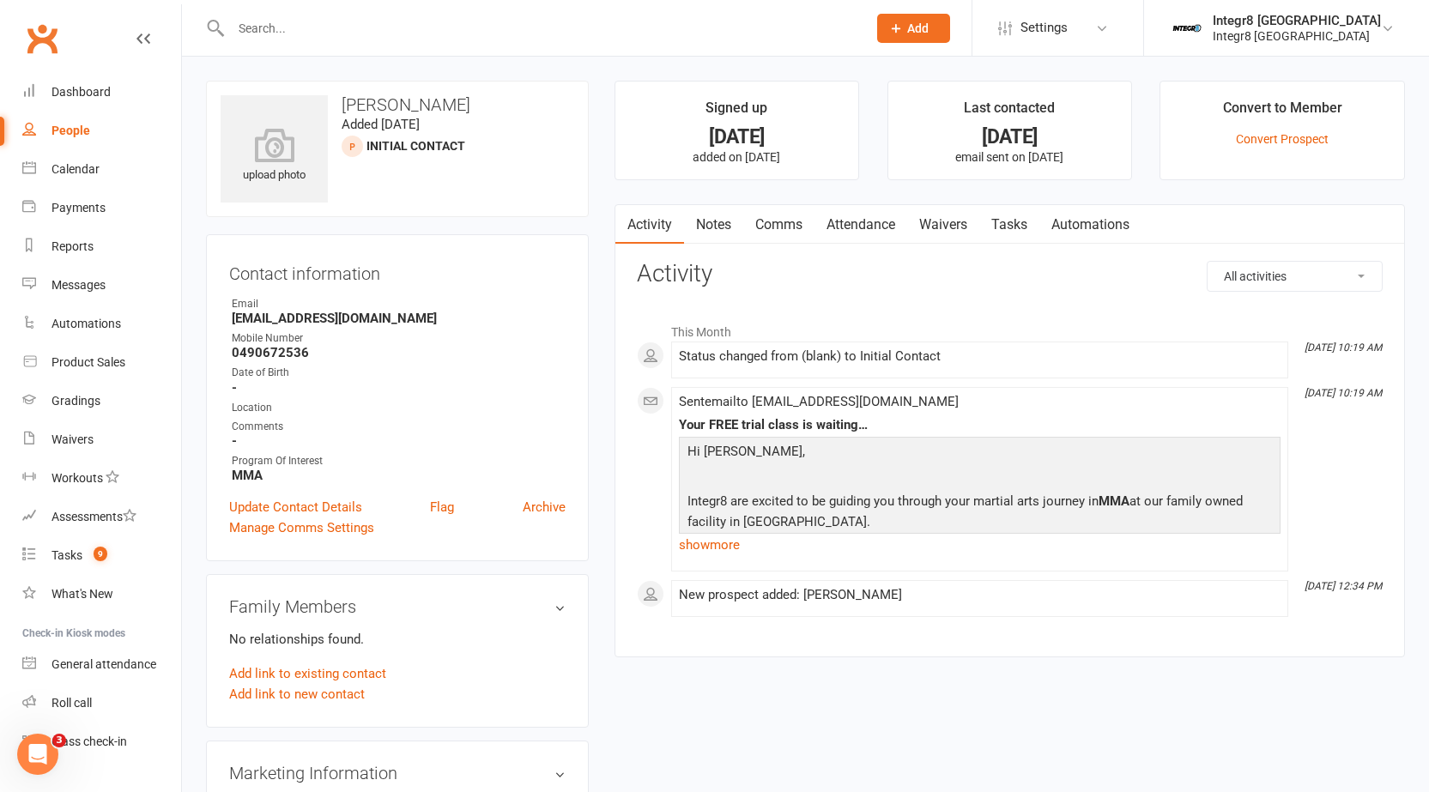
click at [714, 228] on link "Notes" at bounding box center [713, 224] width 59 height 39
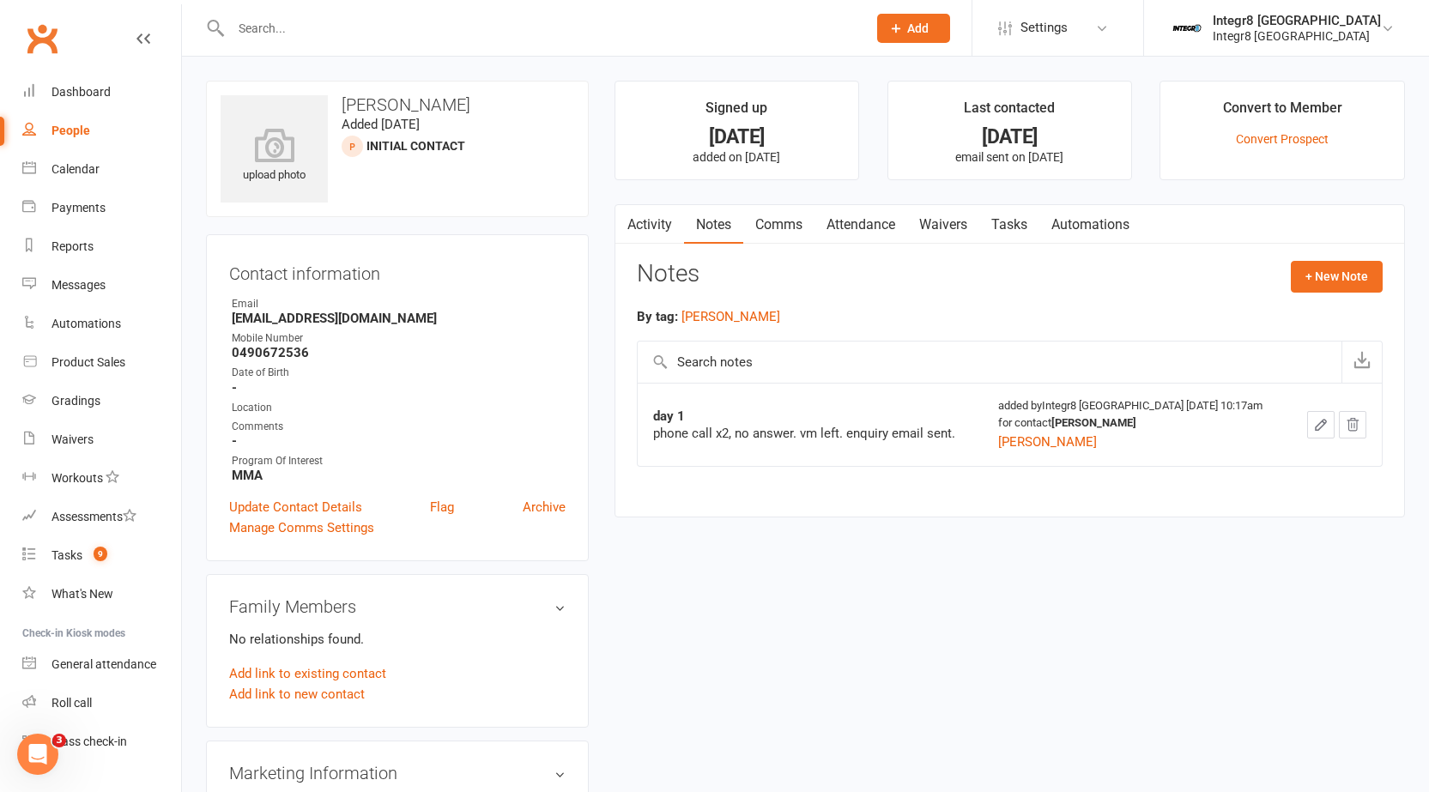
click at [639, 234] on link "Activity" at bounding box center [649, 224] width 69 height 39
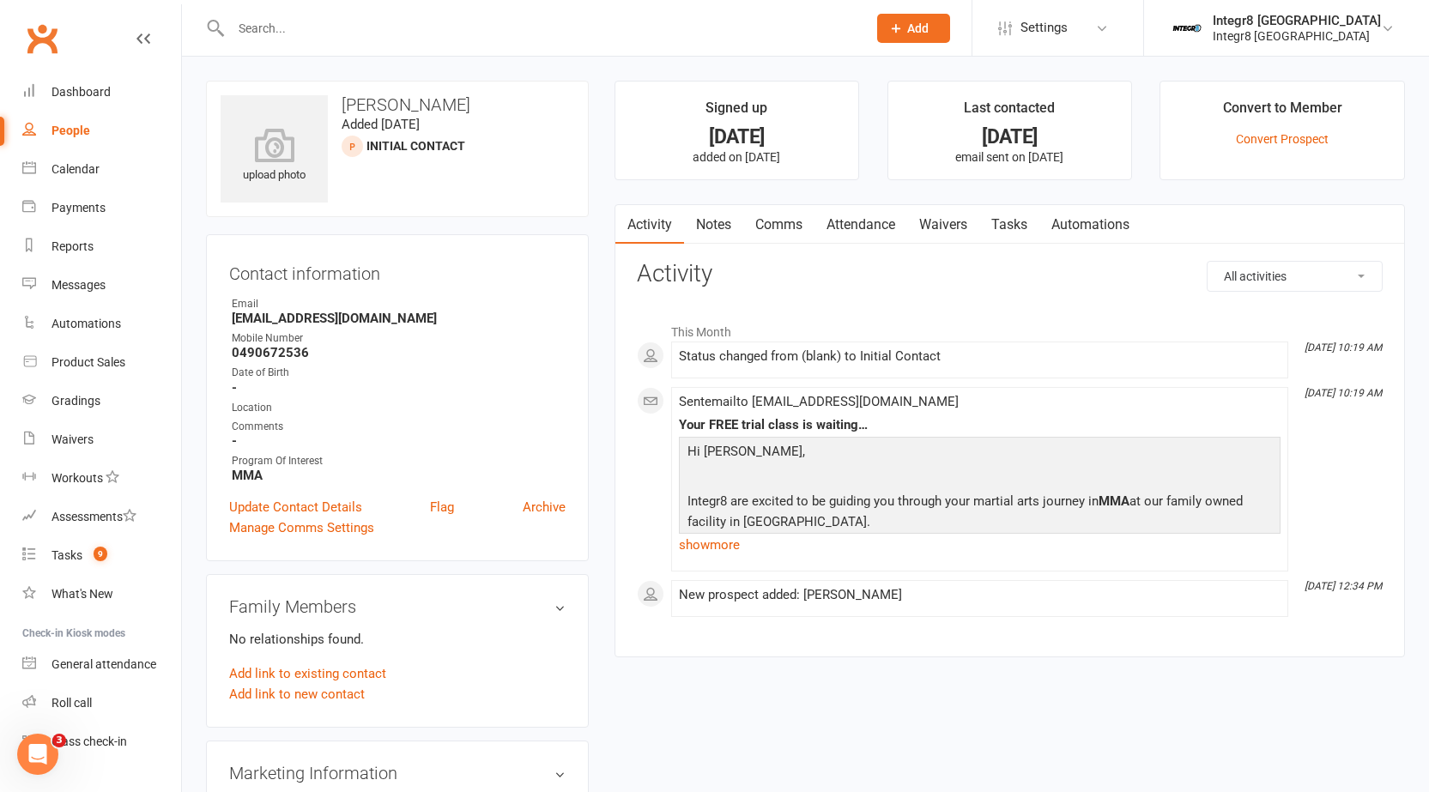
click at [681, 231] on link "Activity" at bounding box center [649, 224] width 69 height 39
click at [716, 245] on div "Activity Notes Comms Attendance Waivers Tasks Automations All activities Bookin…" at bounding box center [1009, 431] width 790 height 454
click at [703, 238] on link "Notes" at bounding box center [713, 224] width 59 height 39
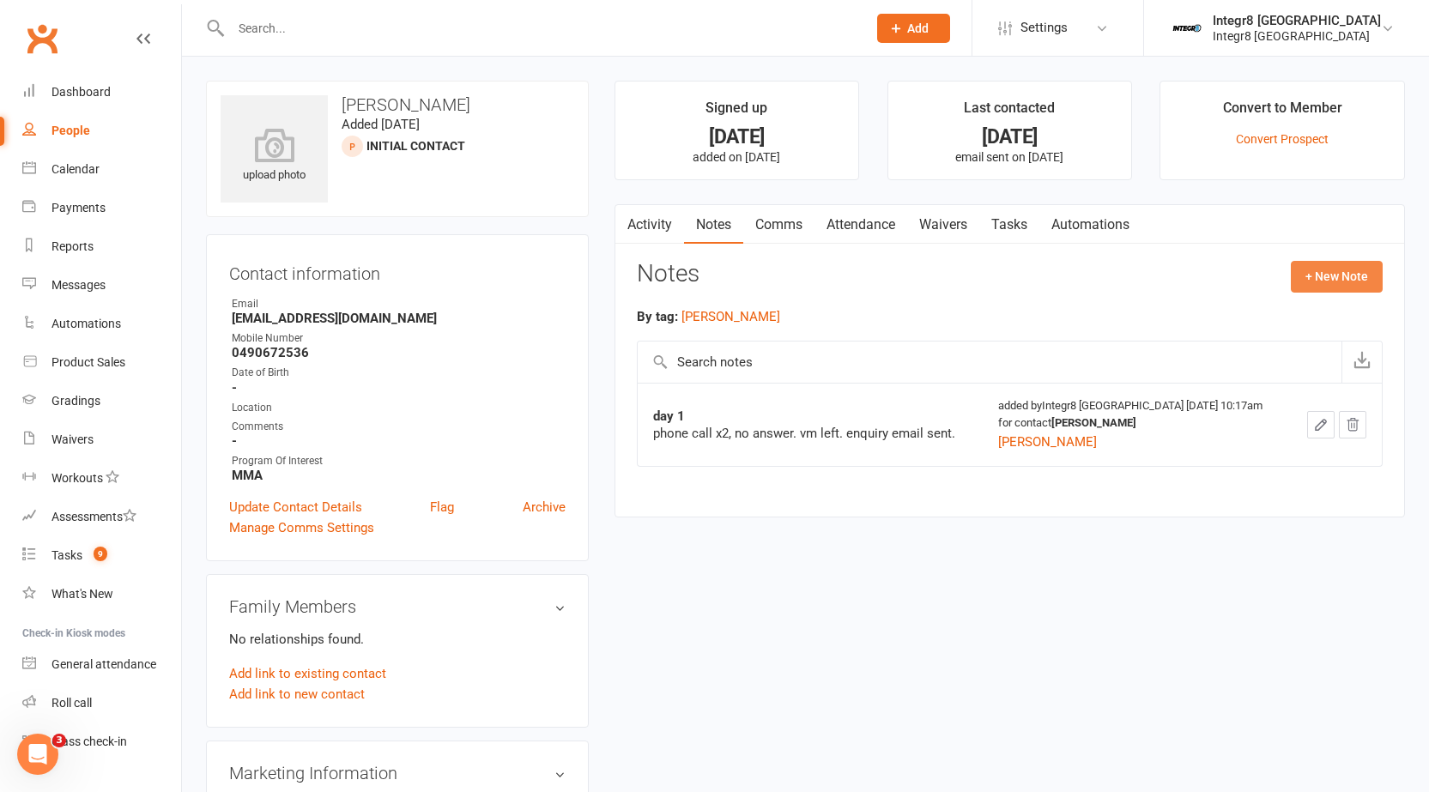
click at [1353, 278] on button "+ New Note" at bounding box center [1337, 276] width 92 height 31
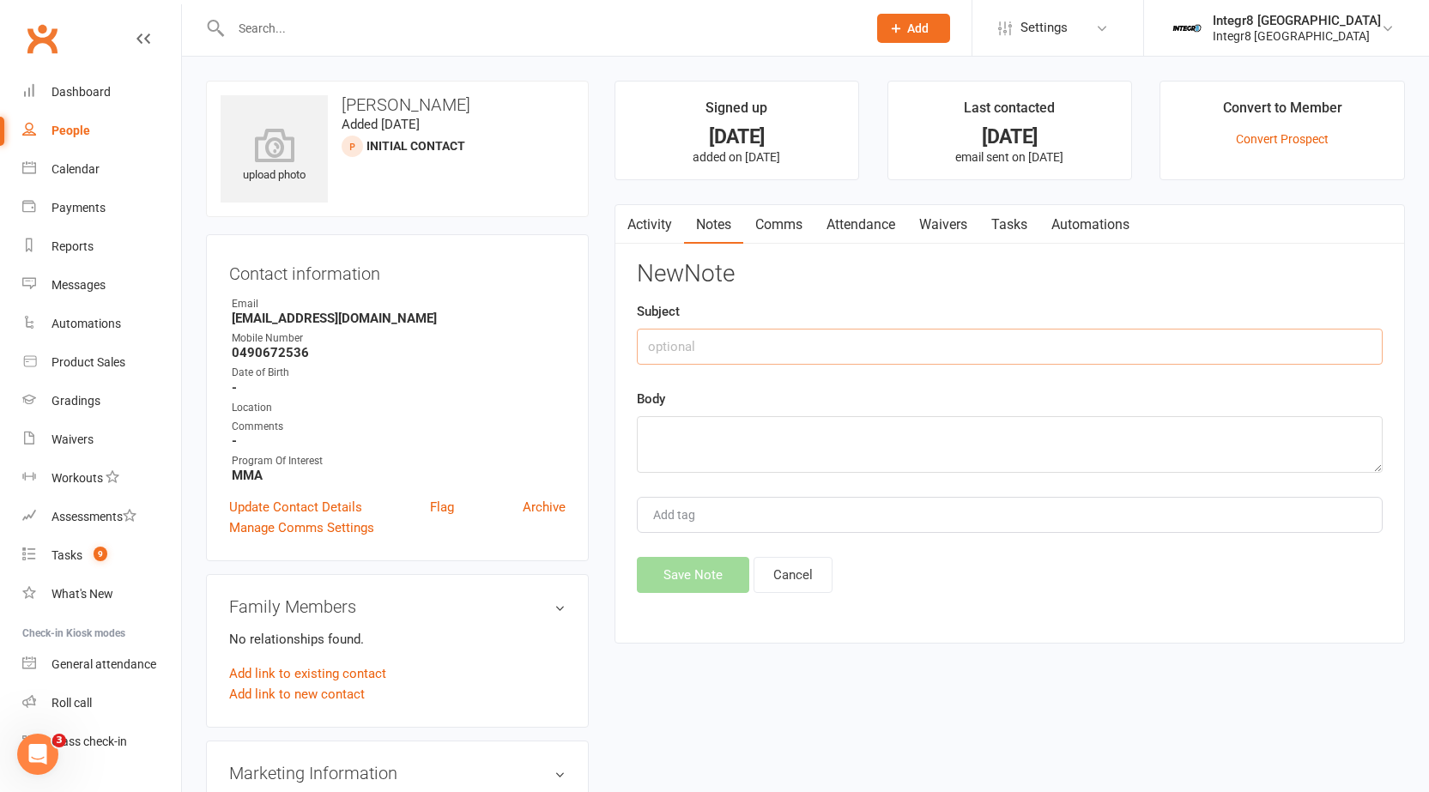
click at [998, 346] on input "text" at bounding box center [1010, 347] width 746 height 36
type input "day 2"
type textarea "phone call, no answer. vm left. enquiry text sent."
type input "[PERSON_NAME]"
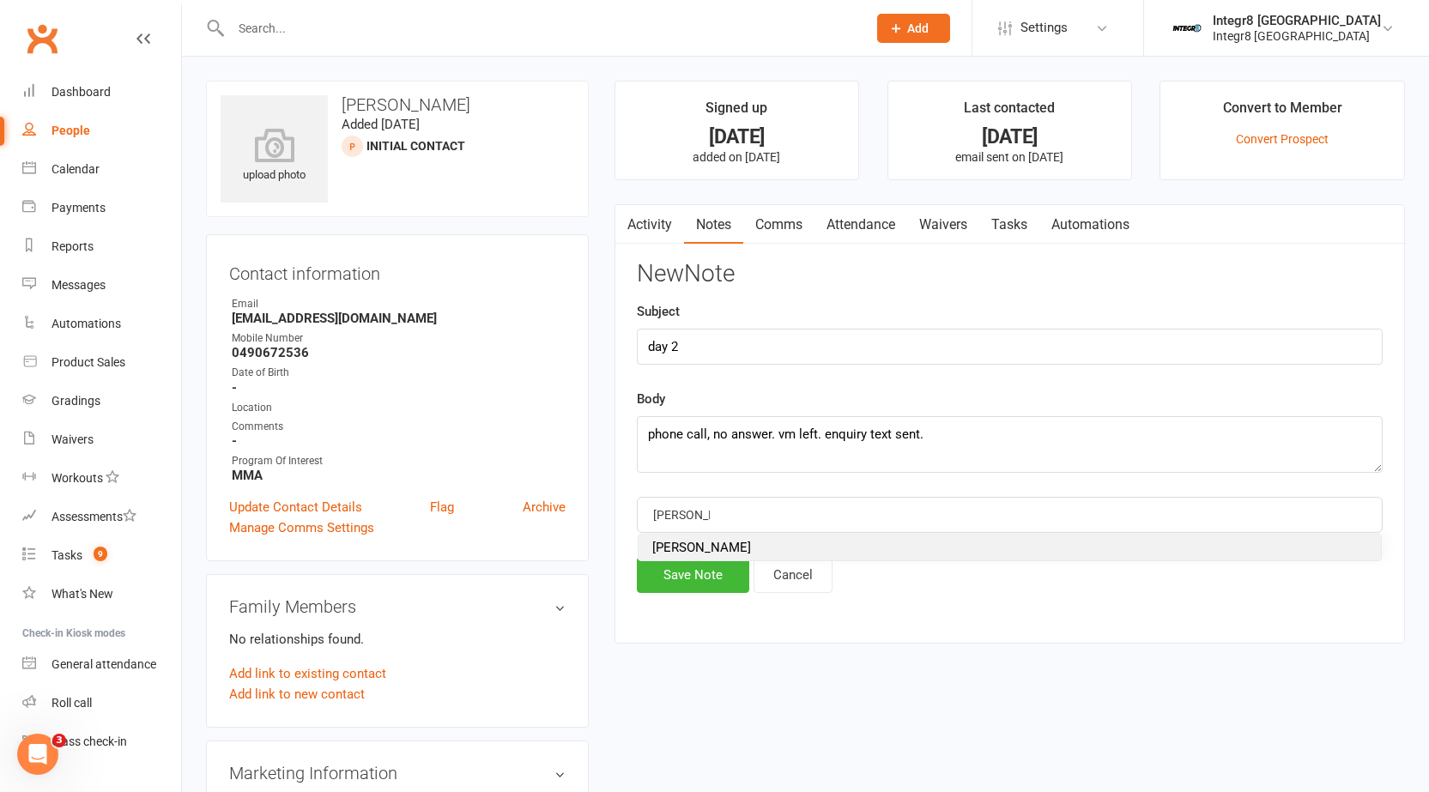
click at [645, 547] on li "[PERSON_NAME]" at bounding box center [1010, 548] width 742 height 26
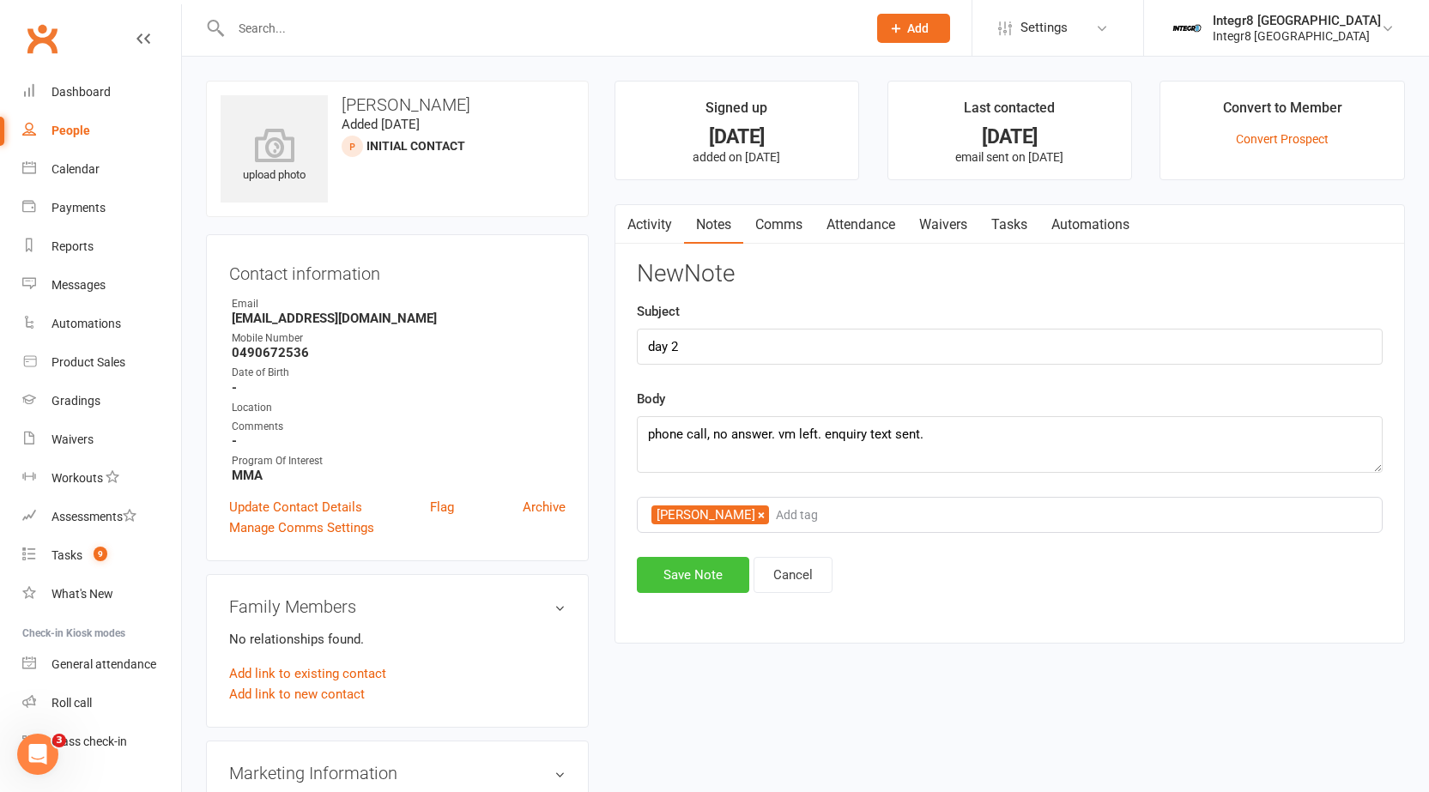
click at [674, 560] on button "Save Note" at bounding box center [693, 575] width 112 height 36
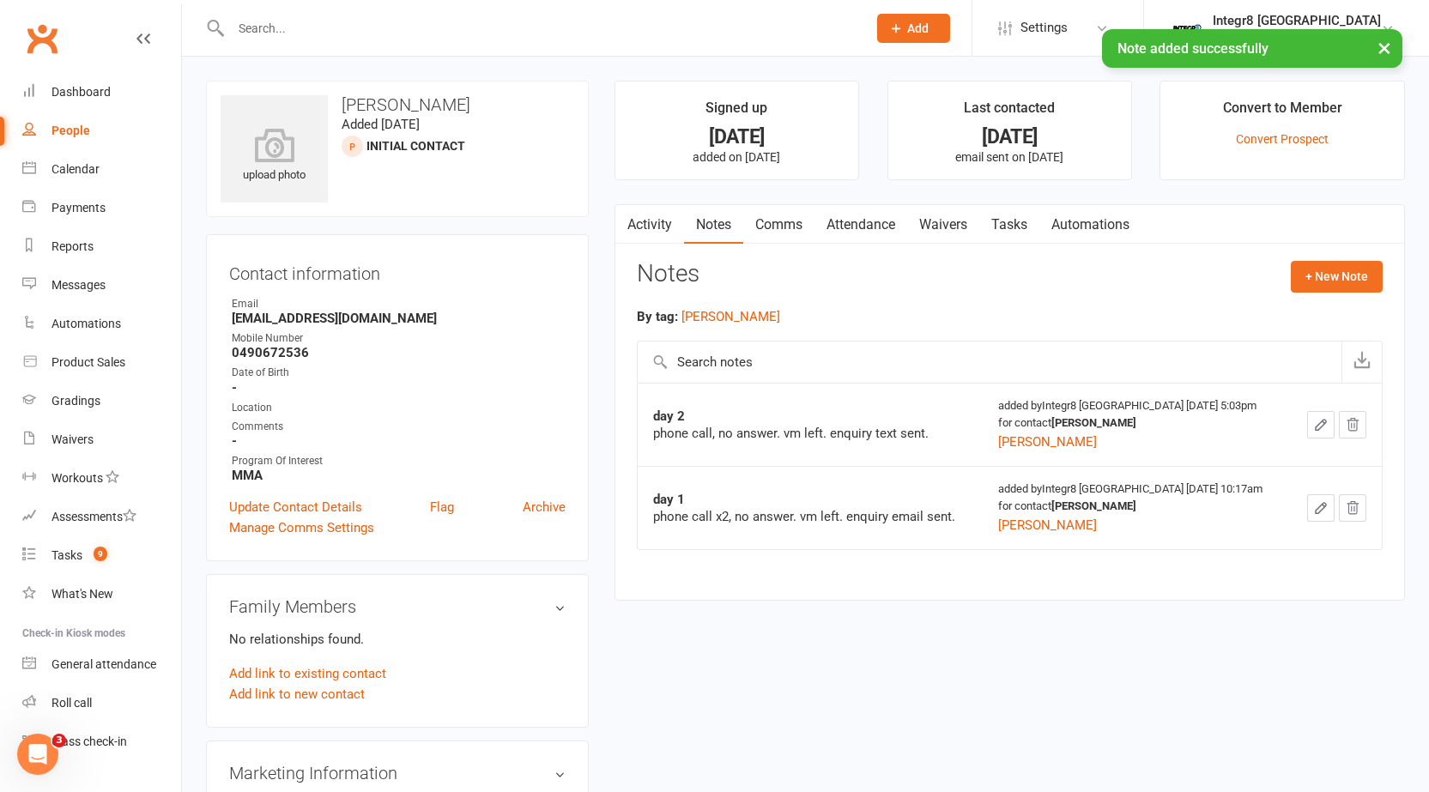
click at [789, 228] on link "Comms" at bounding box center [778, 224] width 71 height 39
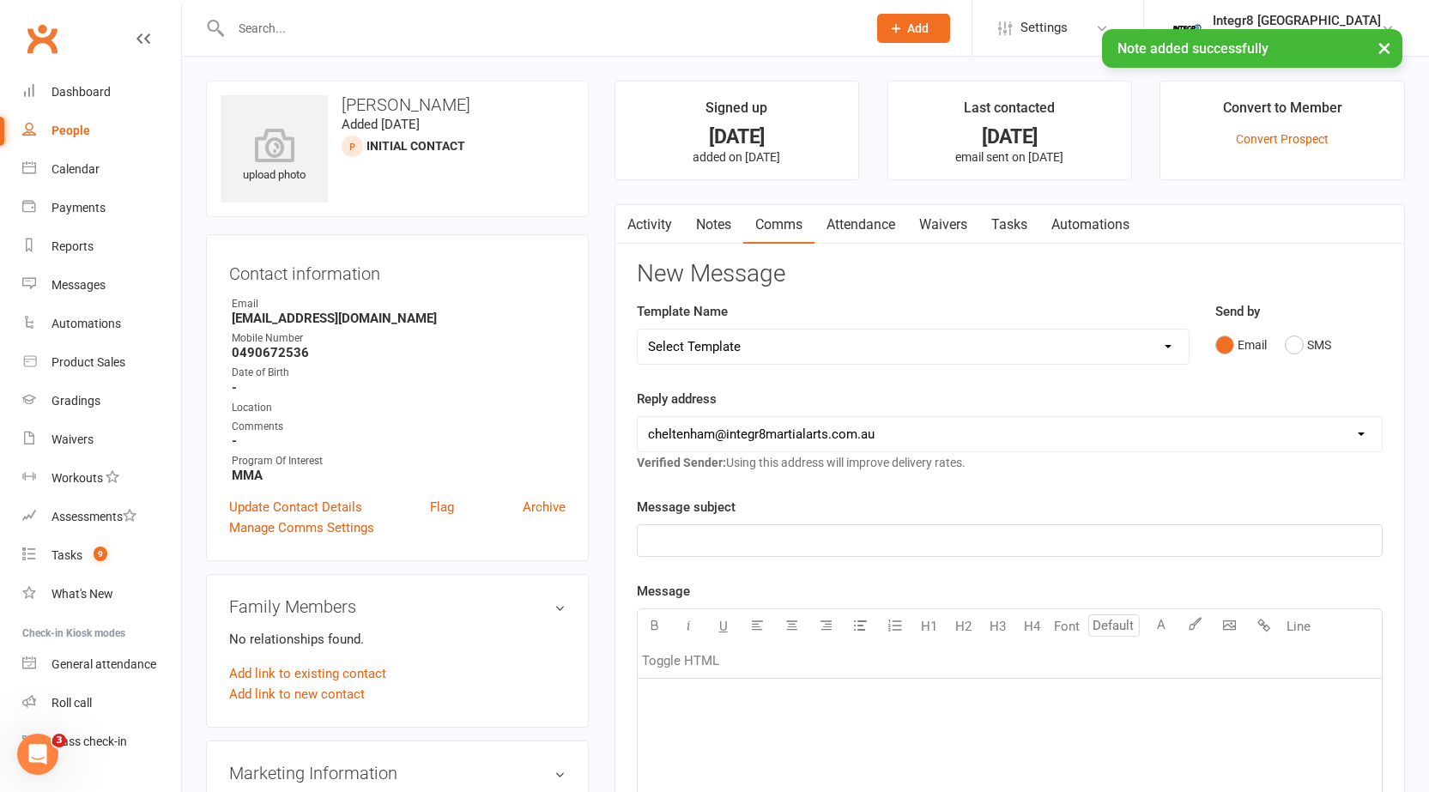
click at [785, 348] on select "Select Template [SMS] [Default template - review before using] Appointment remi…" at bounding box center [913, 347] width 551 height 34
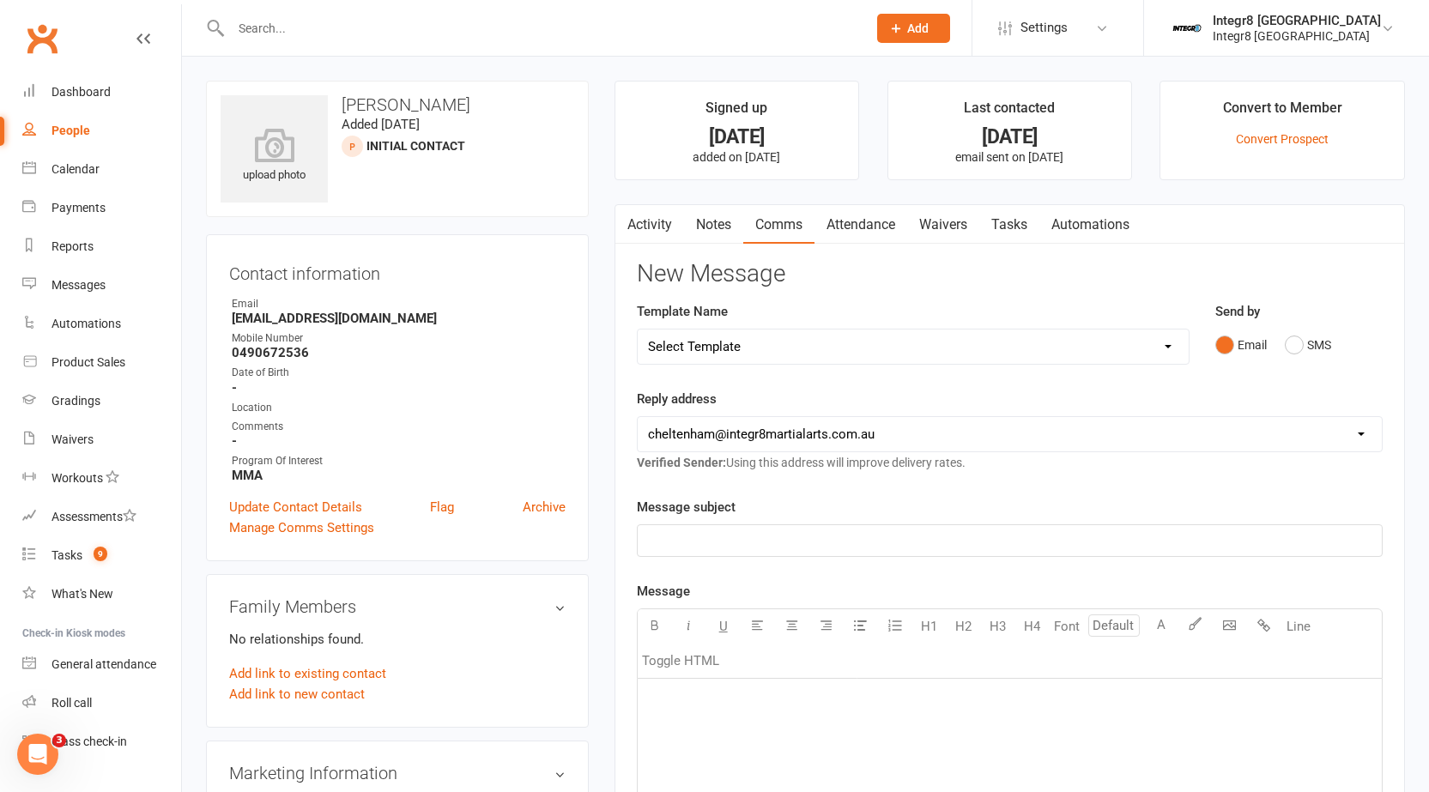
select select "44"
click at [638, 330] on select "Select Template [SMS] [Default template - review before using] Appointment remi…" at bounding box center [913, 347] width 551 height 34
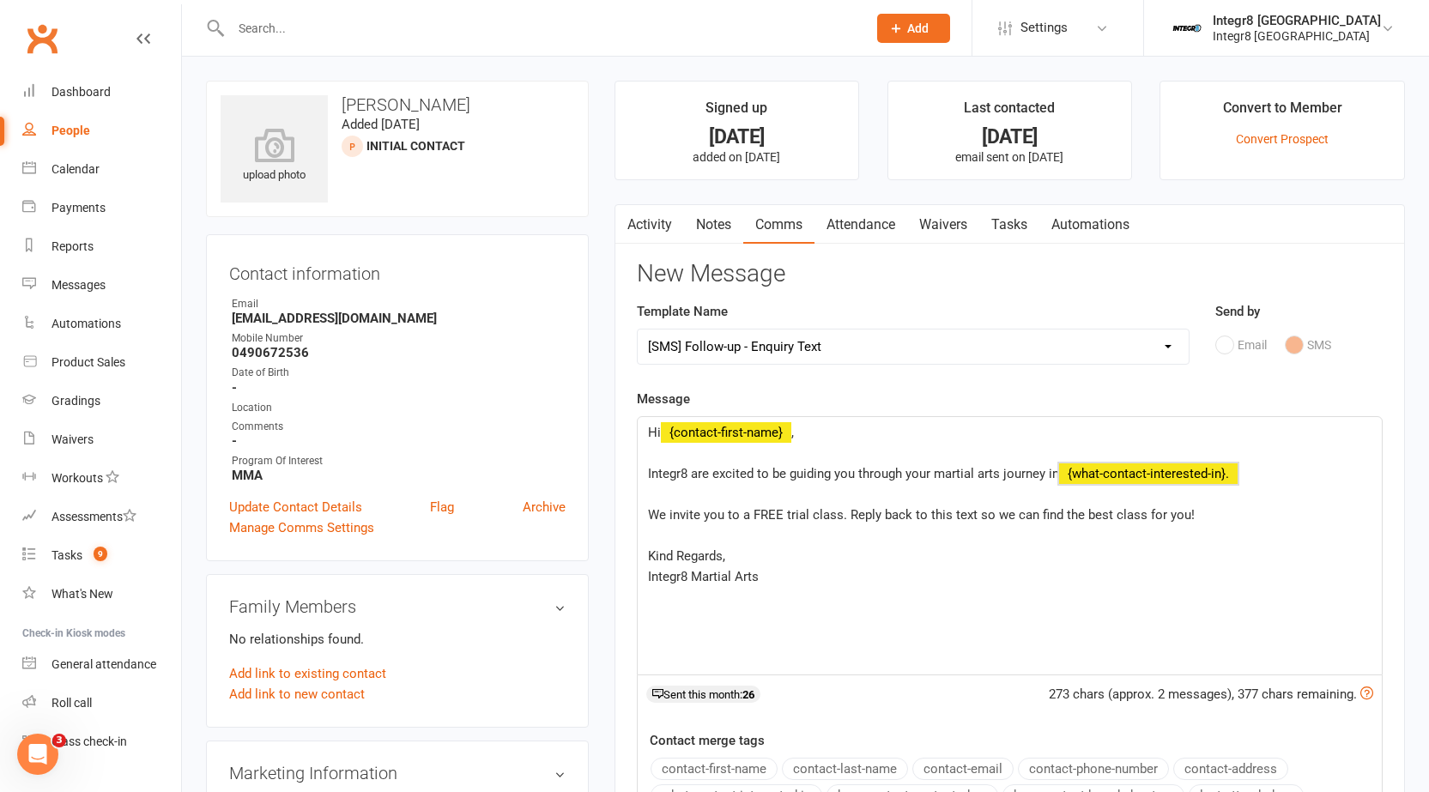
click at [1093, 469] on span "﻿ {what-contact-interested-in}." at bounding box center [1148, 473] width 179 height 15
click at [737, 557] on p "Kind Regards," at bounding box center [1009, 556] width 723 height 21
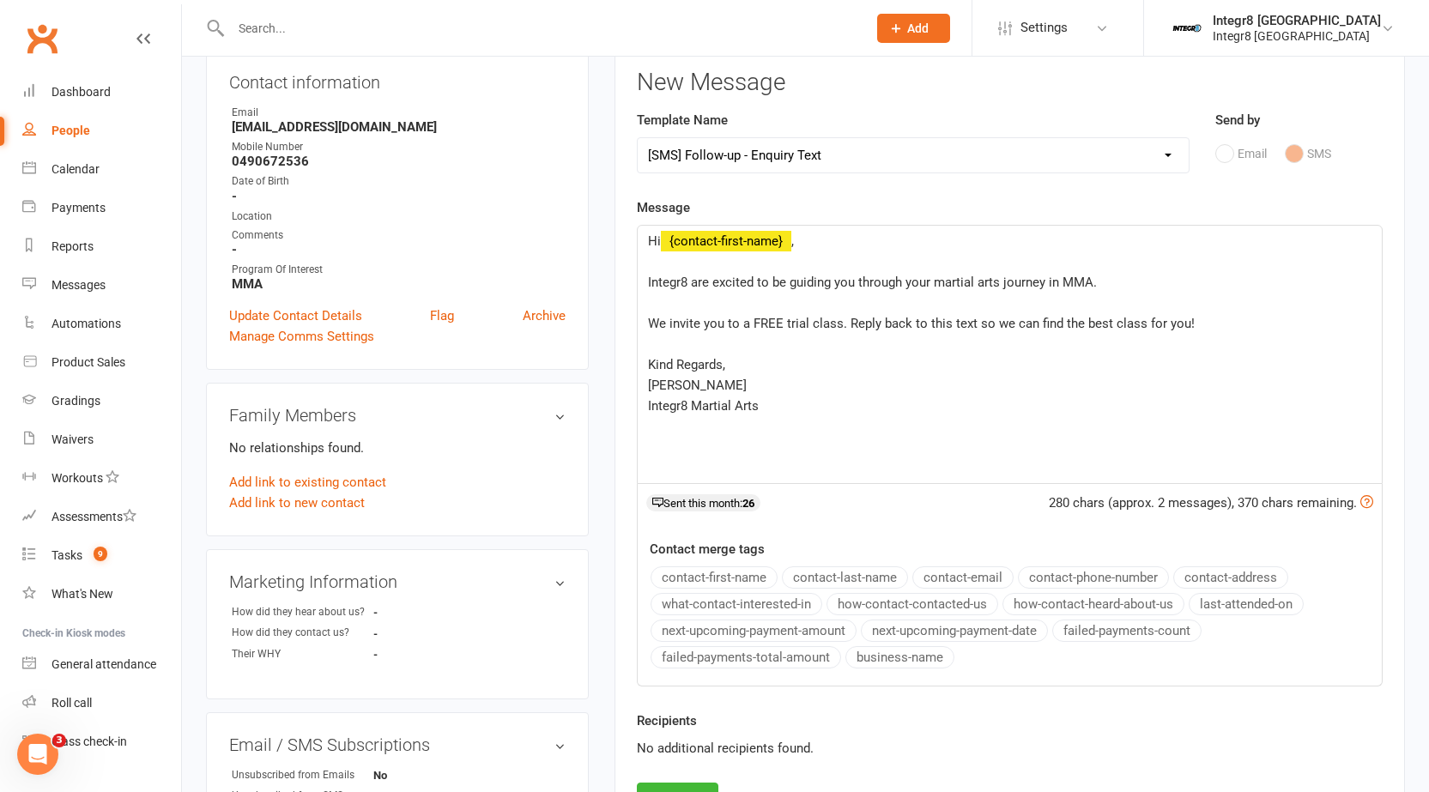
scroll to position [257, 0]
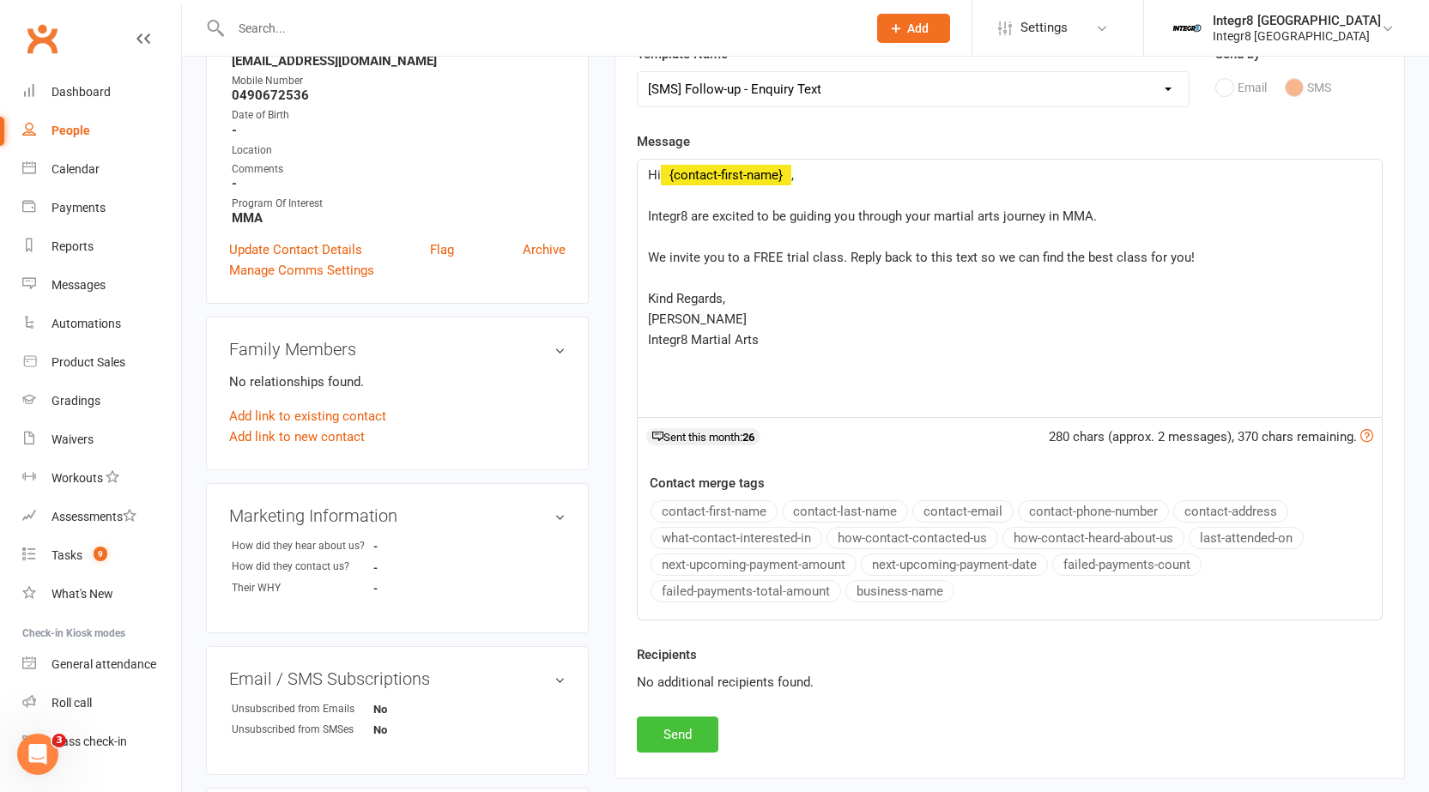
click at [699, 735] on button "Send" at bounding box center [678, 735] width 82 height 36
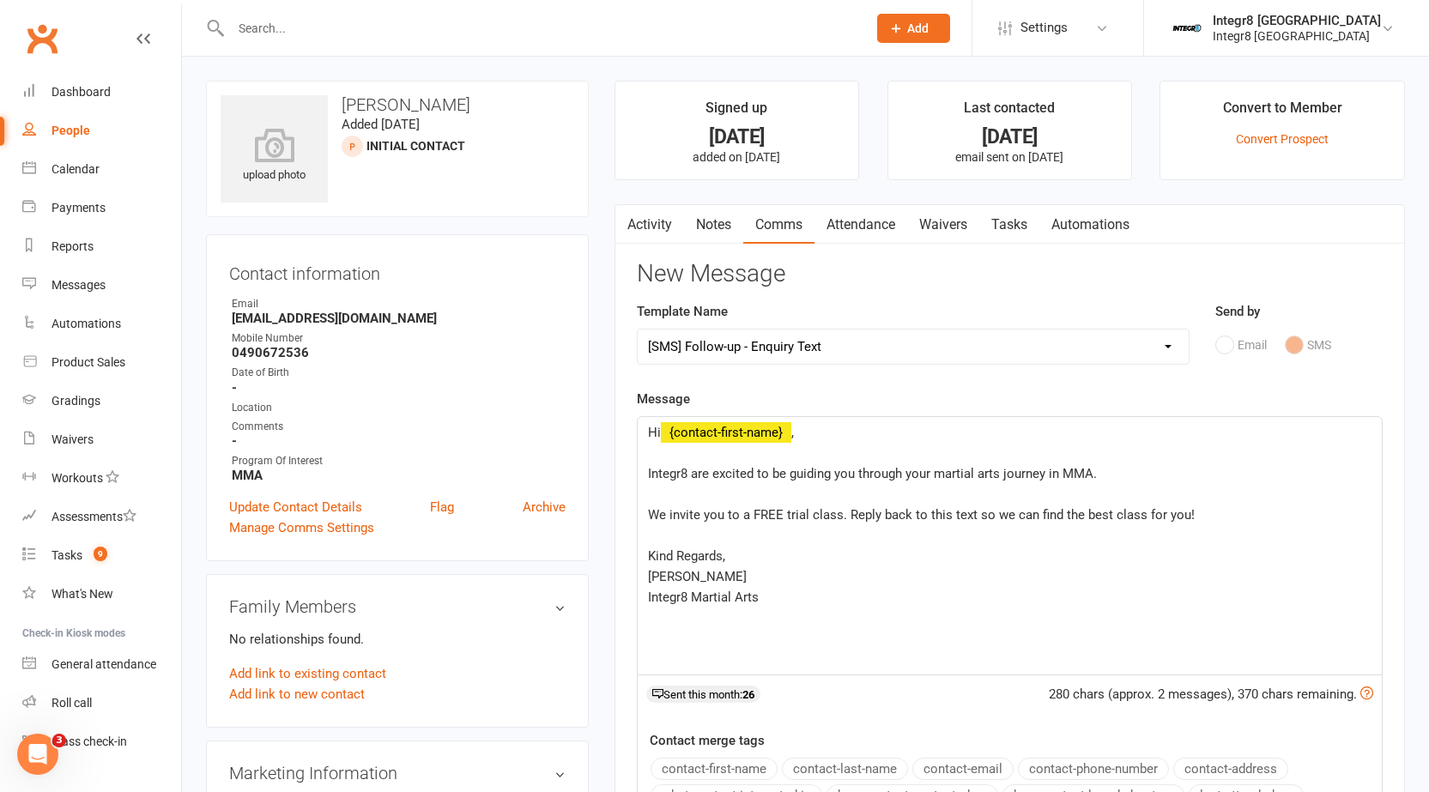
select select
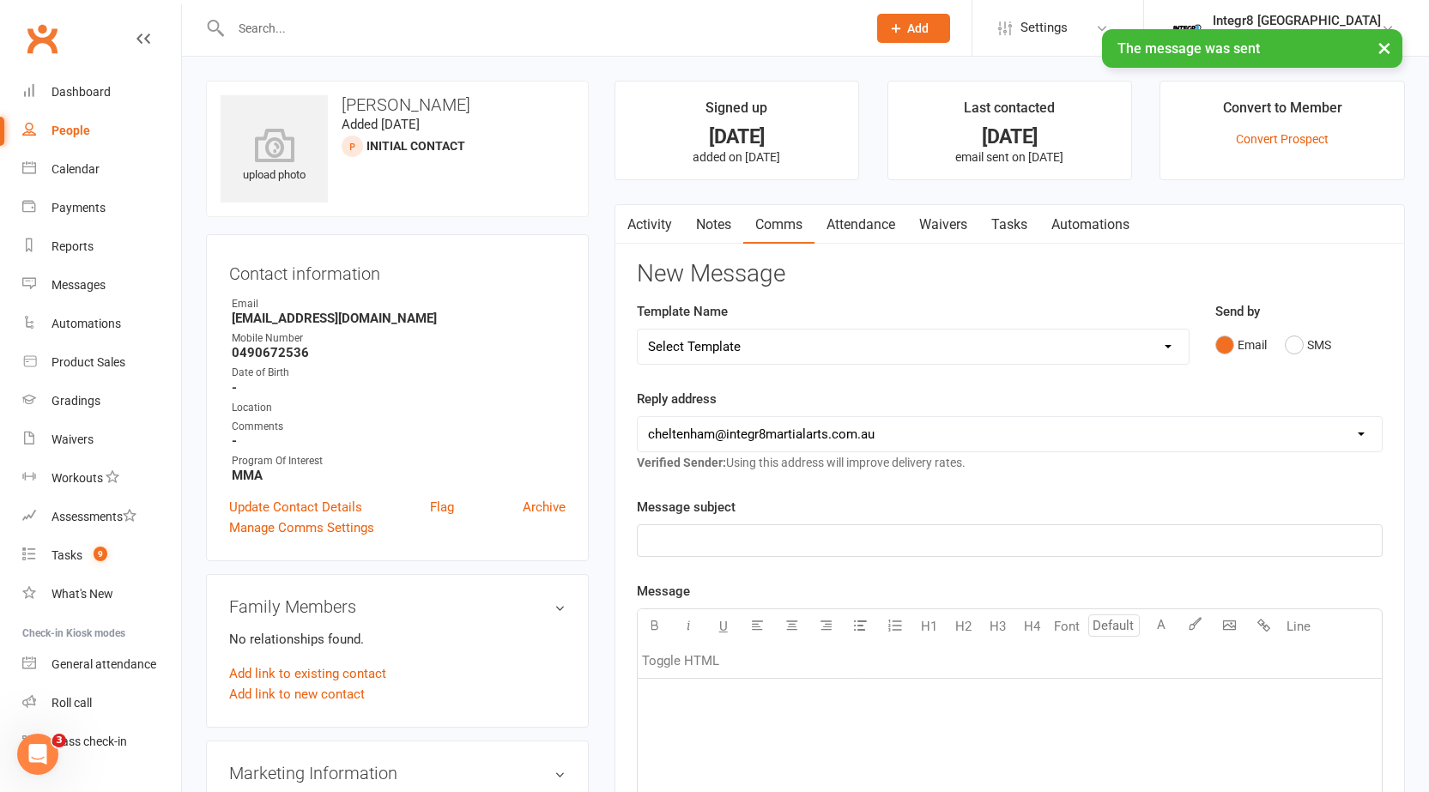
click at [658, 228] on link "Activity" at bounding box center [649, 224] width 69 height 39
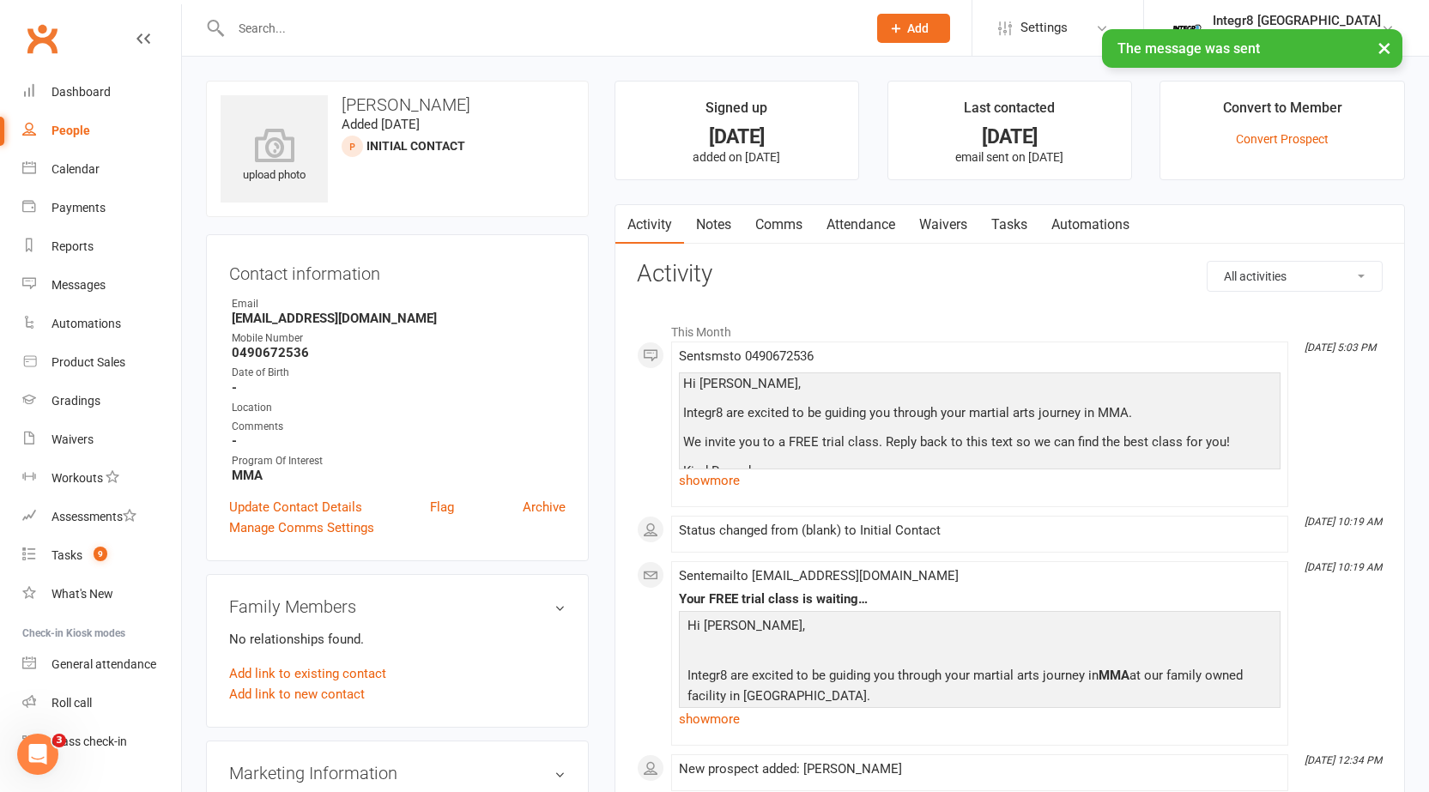
click at [694, 227] on link "Notes" at bounding box center [713, 224] width 59 height 39
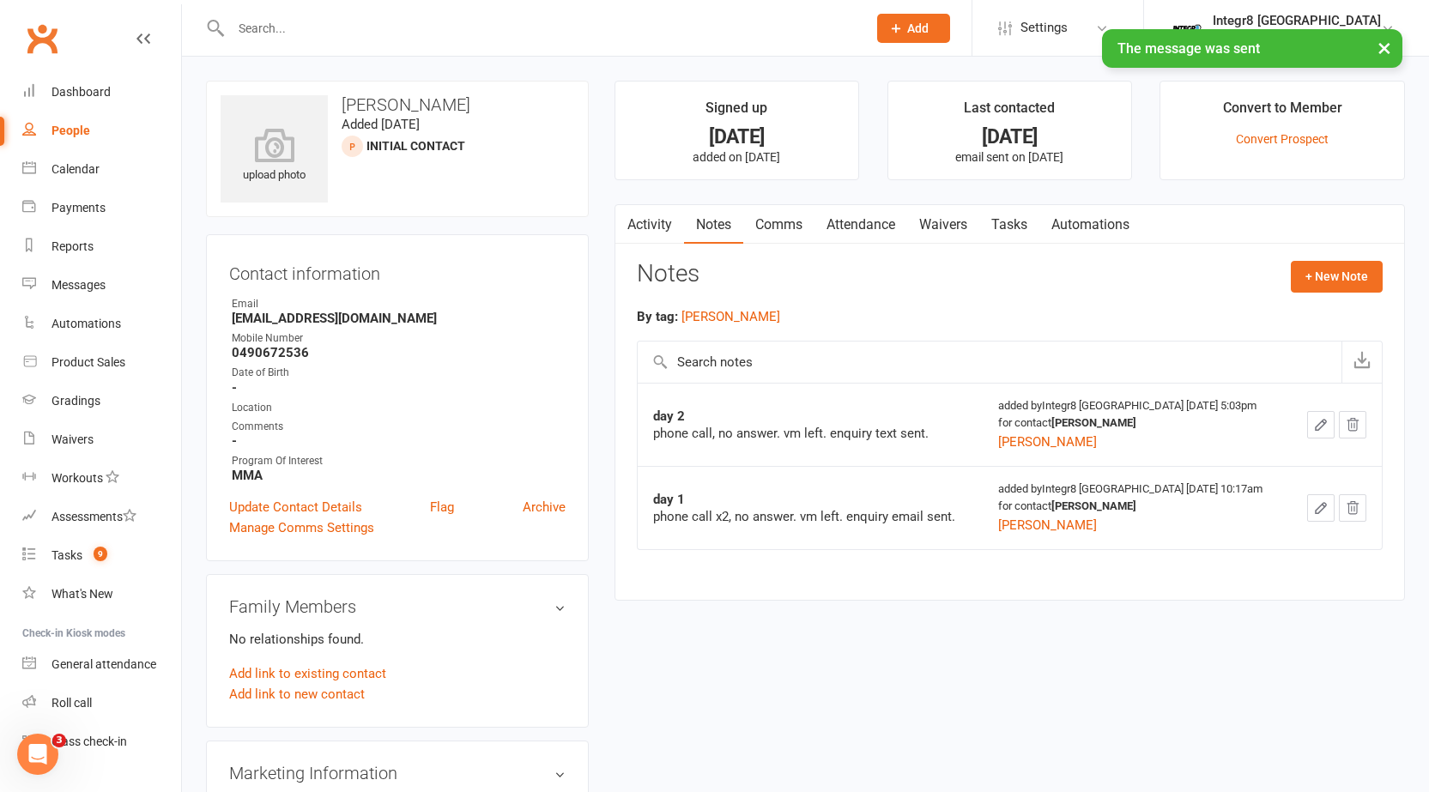
click at [656, 224] on link "Activity" at bounding box center [649, 224] width 69 height 39
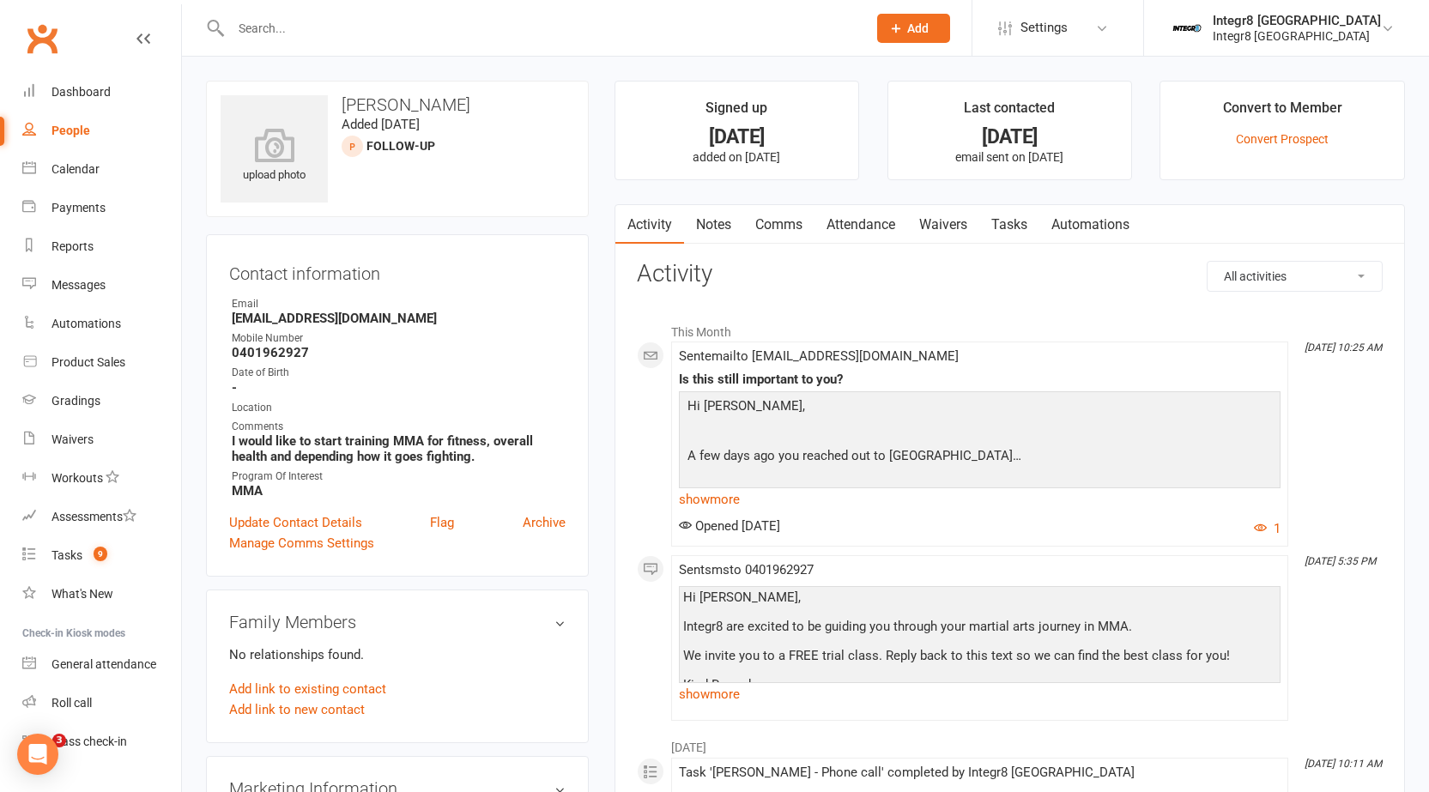
click at [722, 221] on link "Notes" at bounding box center [713, 224] width 59 height 39
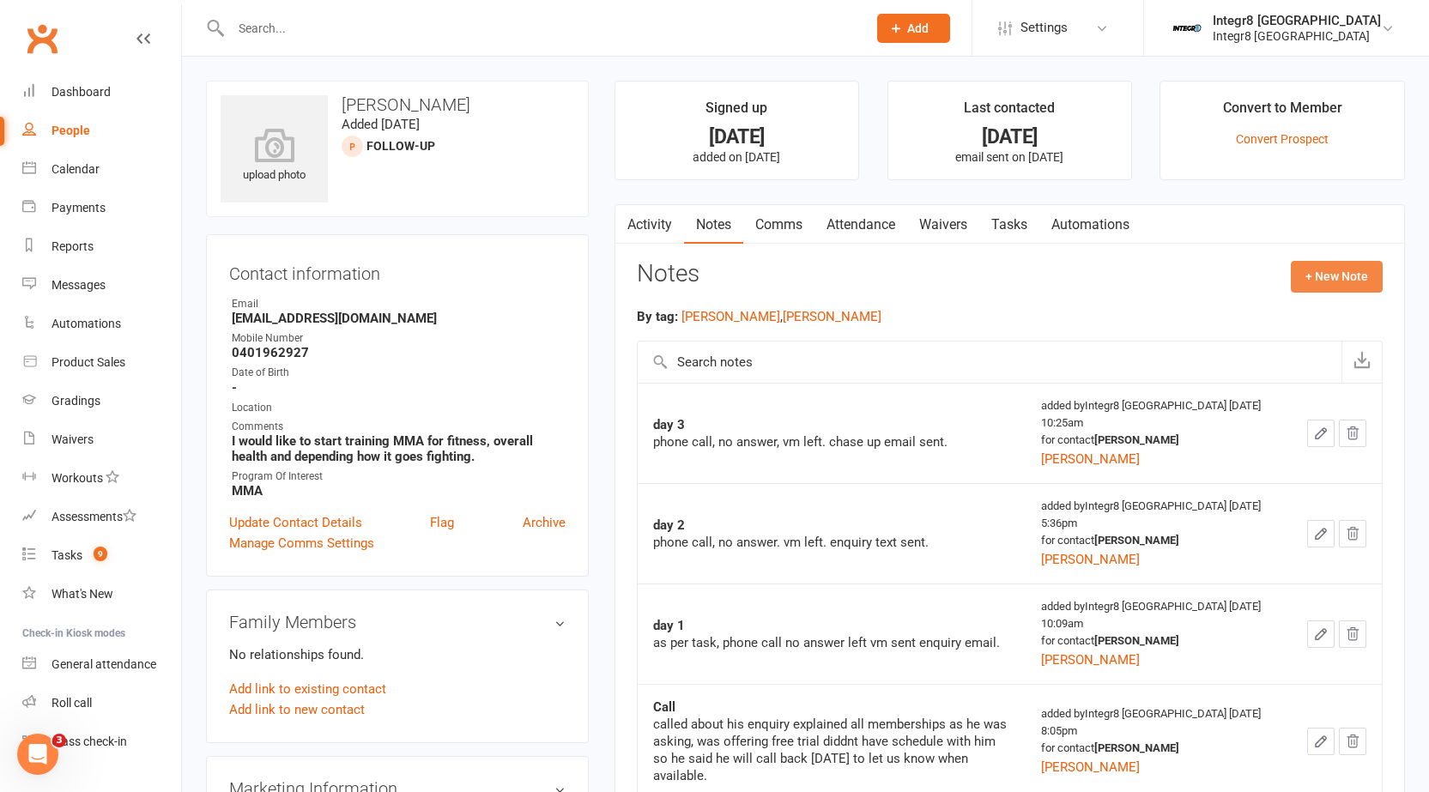
click at [1327, 261] on button "+ New Note" at bounding box center [1337, 276] width 92 height 31
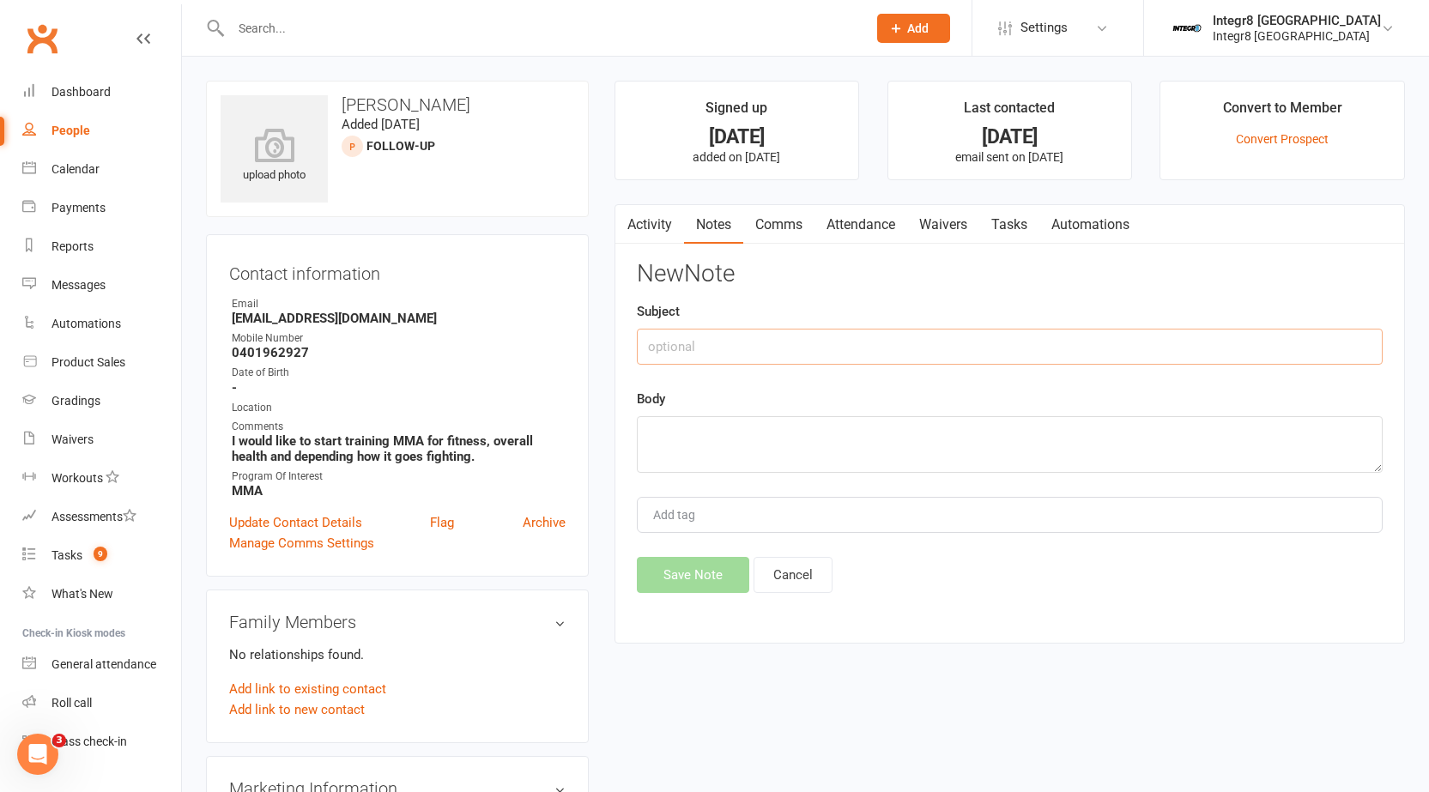
click at [1024, 330] on input "text" at bounding box center [1010, 347] width 746 height 36
type input "day 4"
type textarea "phone call, no answer. vm left. chase up text sent."
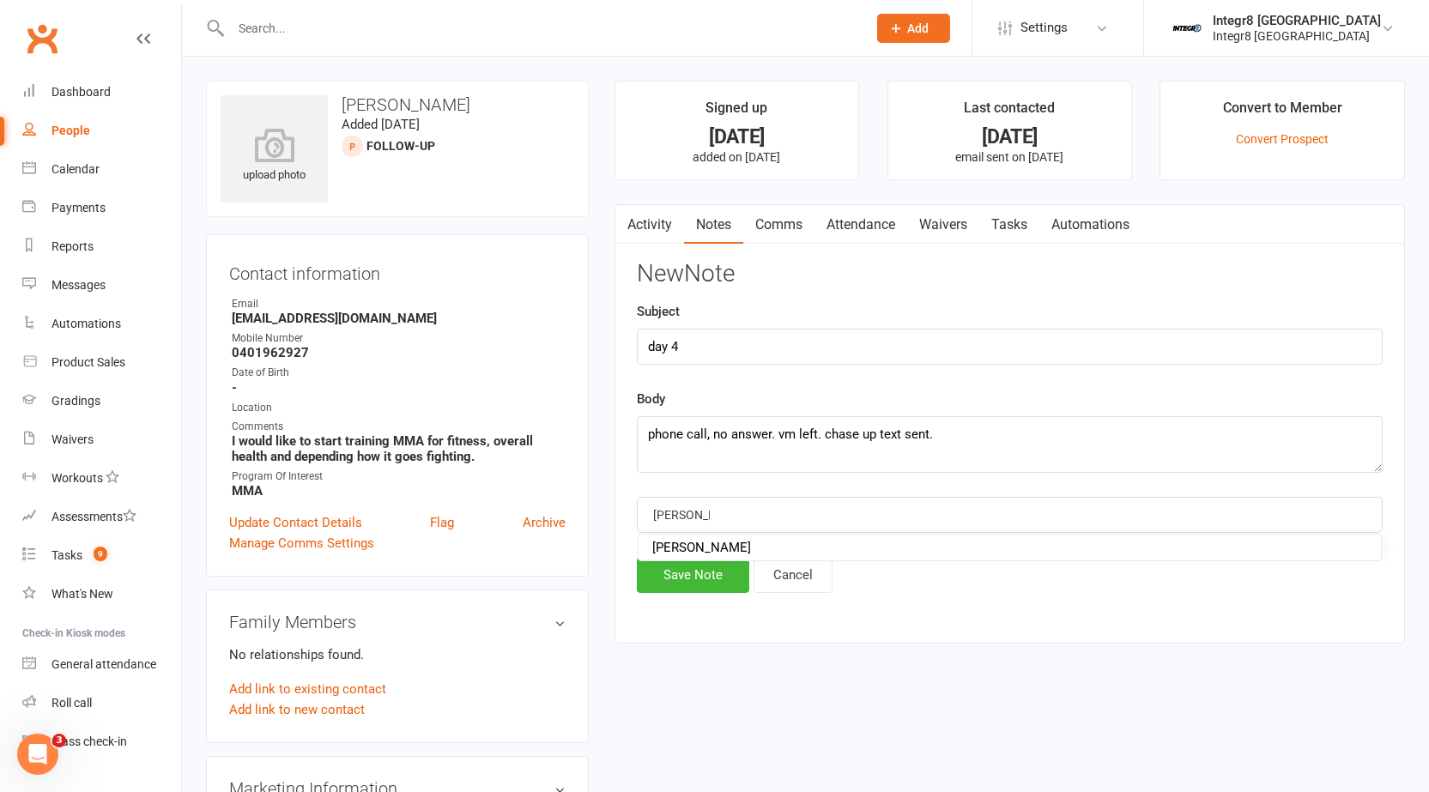
type input "[PERSON_NAME]"
click at [729, 595] on div "Activity Notes Comms Attendance Waivers Tasks Automations Notes + New Note By t…" at bounding box center [1009, 424] width 790 height 440
click at [708, 580] on button "Save Note" at bounding box center [693, 575] width 112 height 36
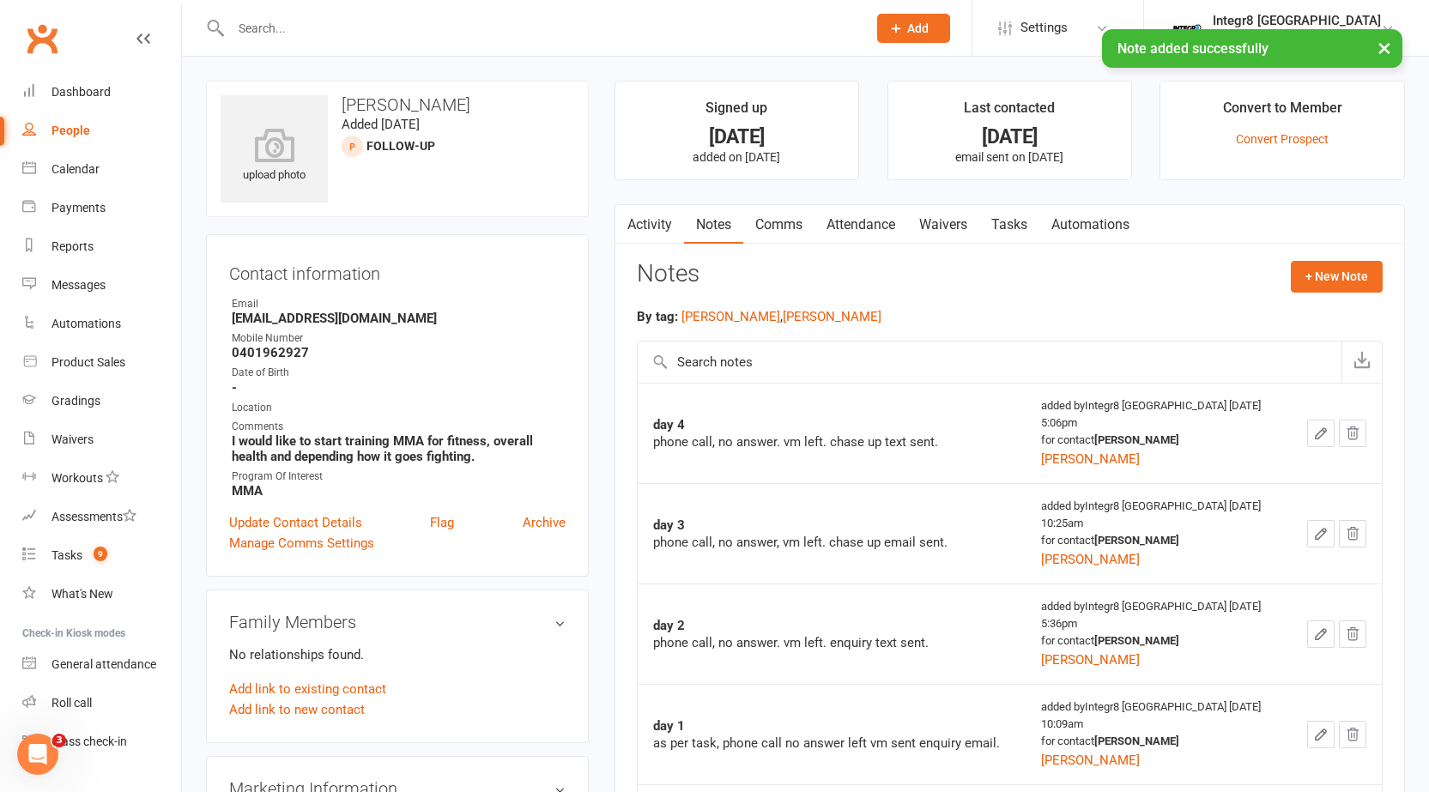
click at [795, 224] on link "Comms" at bounding box center [778, 224] width 71 height 39
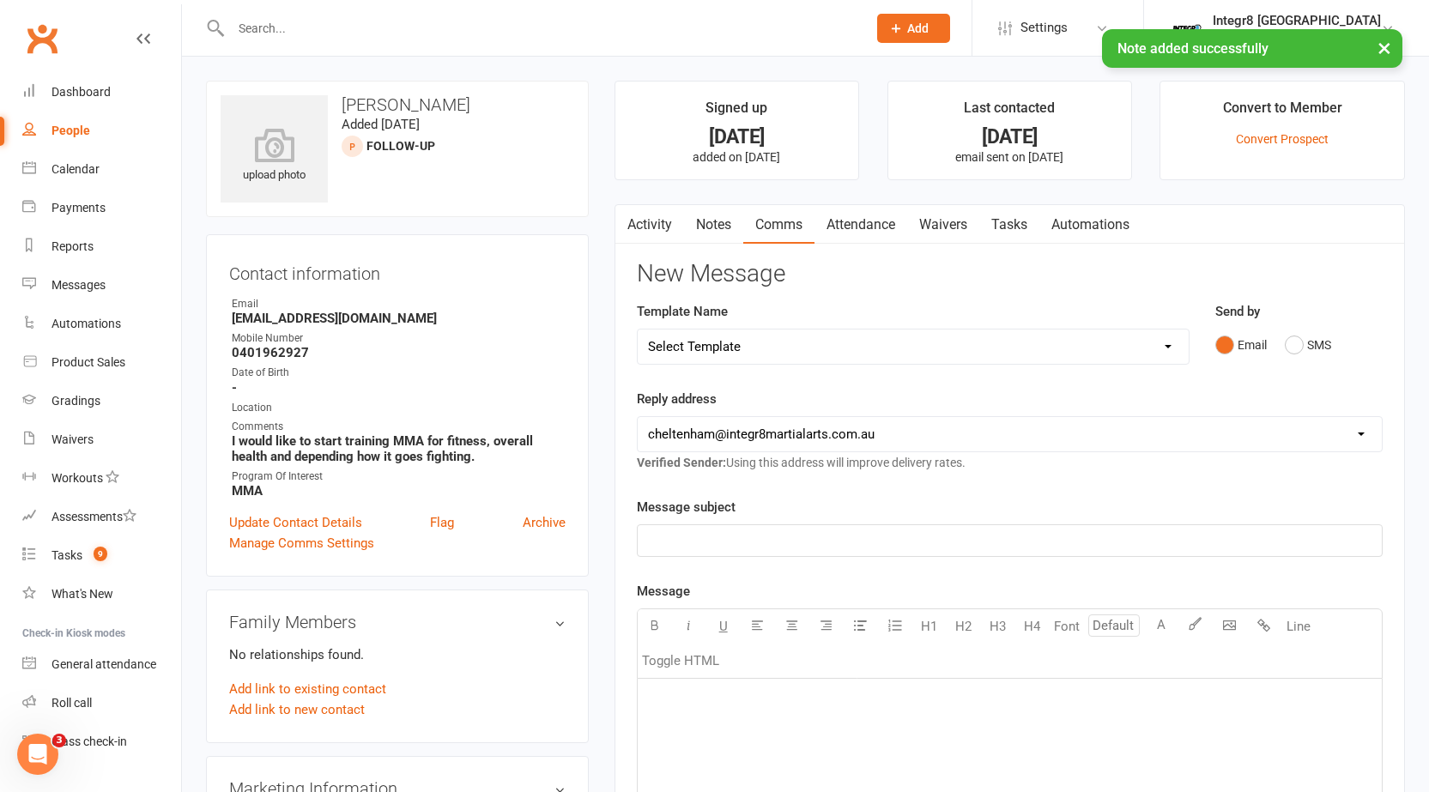
click at [849, 344] on select "Select Template [SMS] [Default template - review before using] Appointment remi…" at bounding box center [913, 347] width 551 height 34
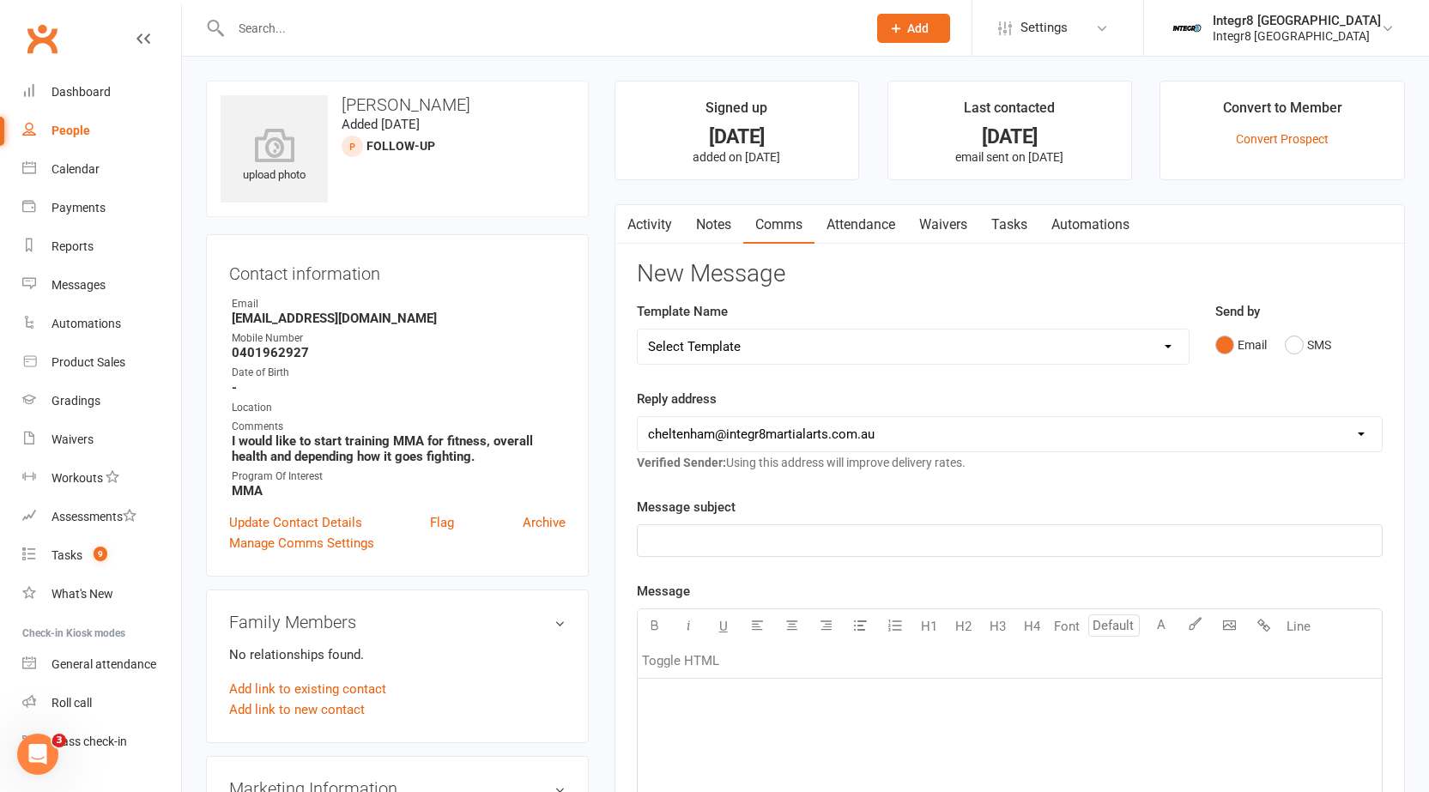
select select "42"
click at [638, 330] on select "Select Template [SMS] [Default template - review before using] Appointment remi…" at bounding box center [913, 347] width 551 height 34
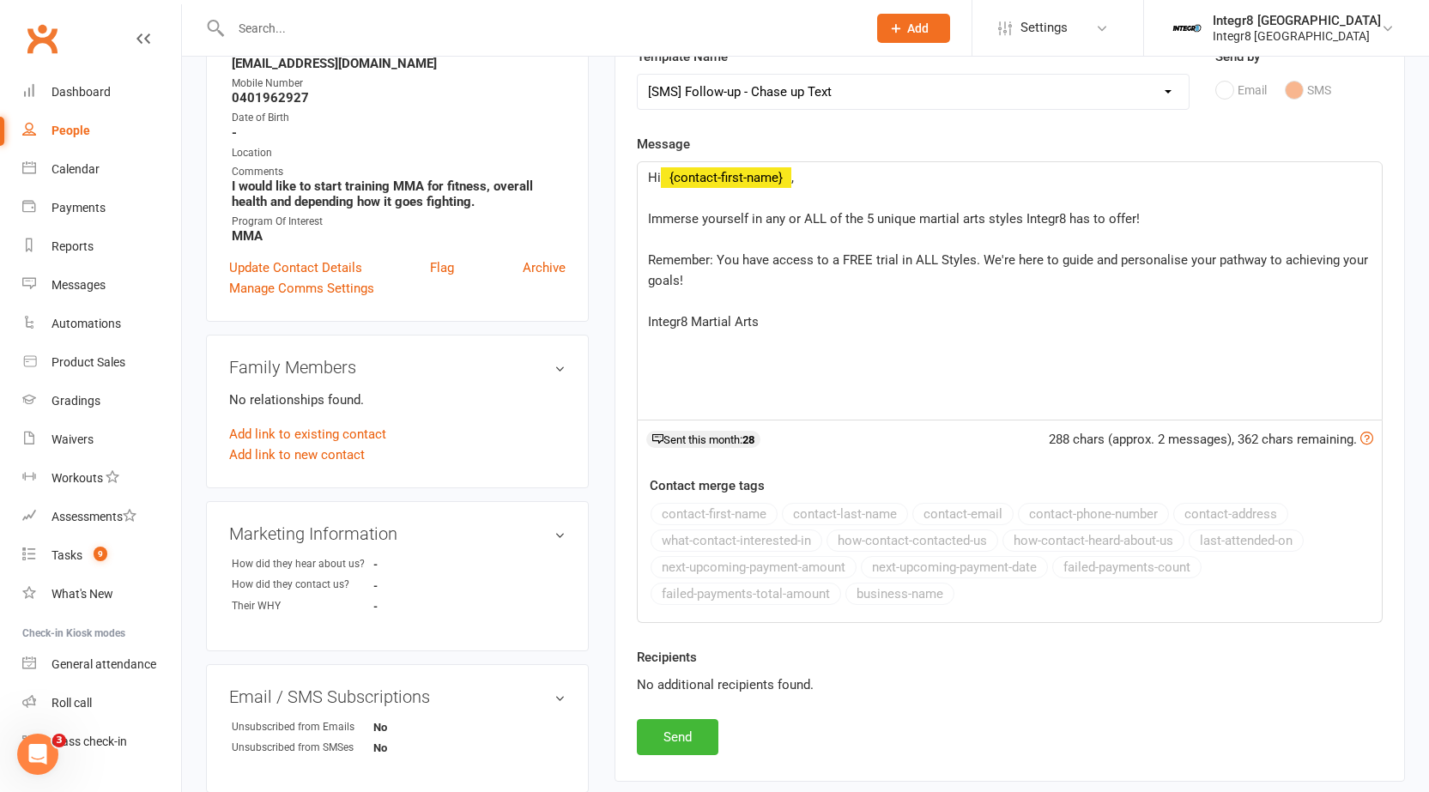
scroll to position [343, 0]
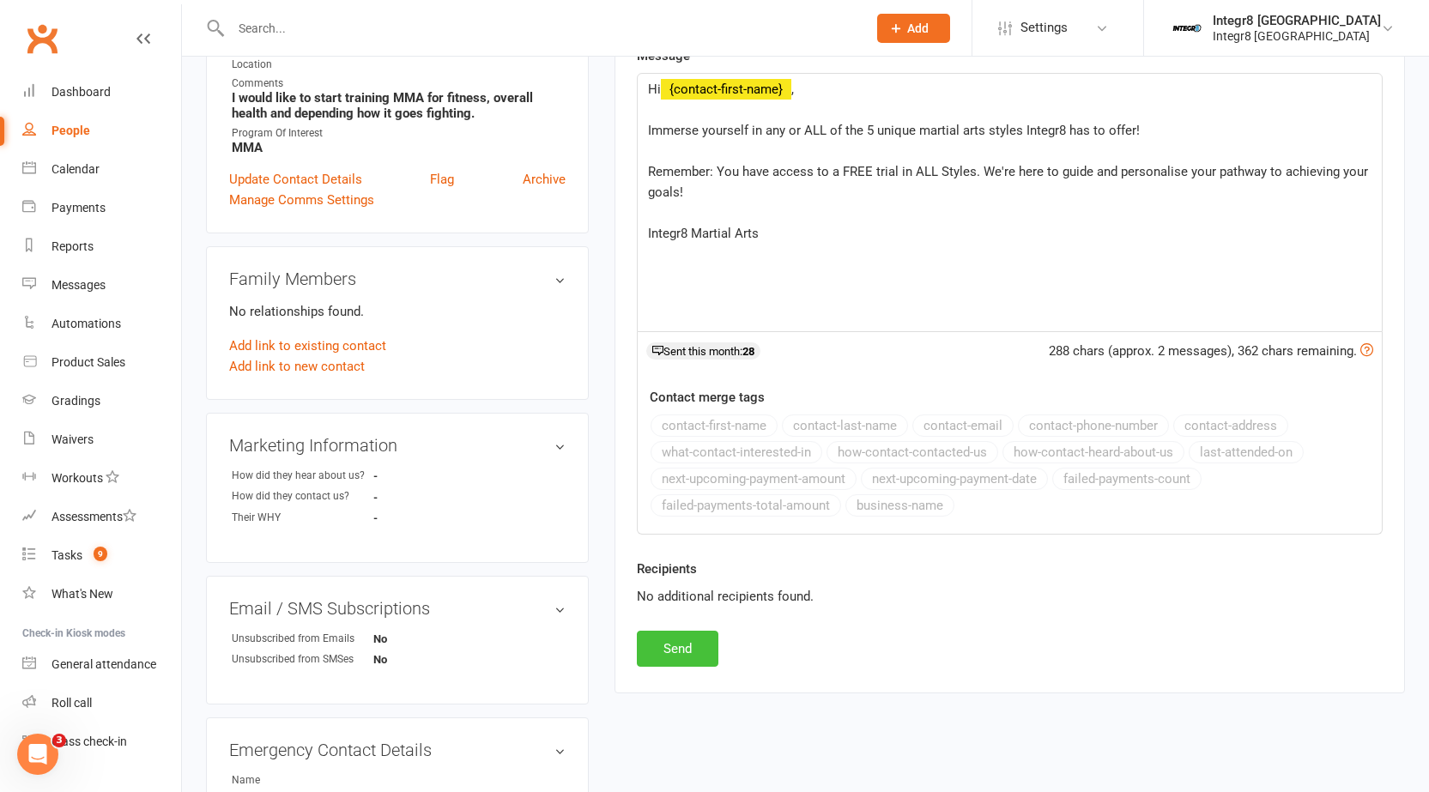
click at [683, 644] on button "Send" at bounding box center [678, 649] width 82 height 36
select select
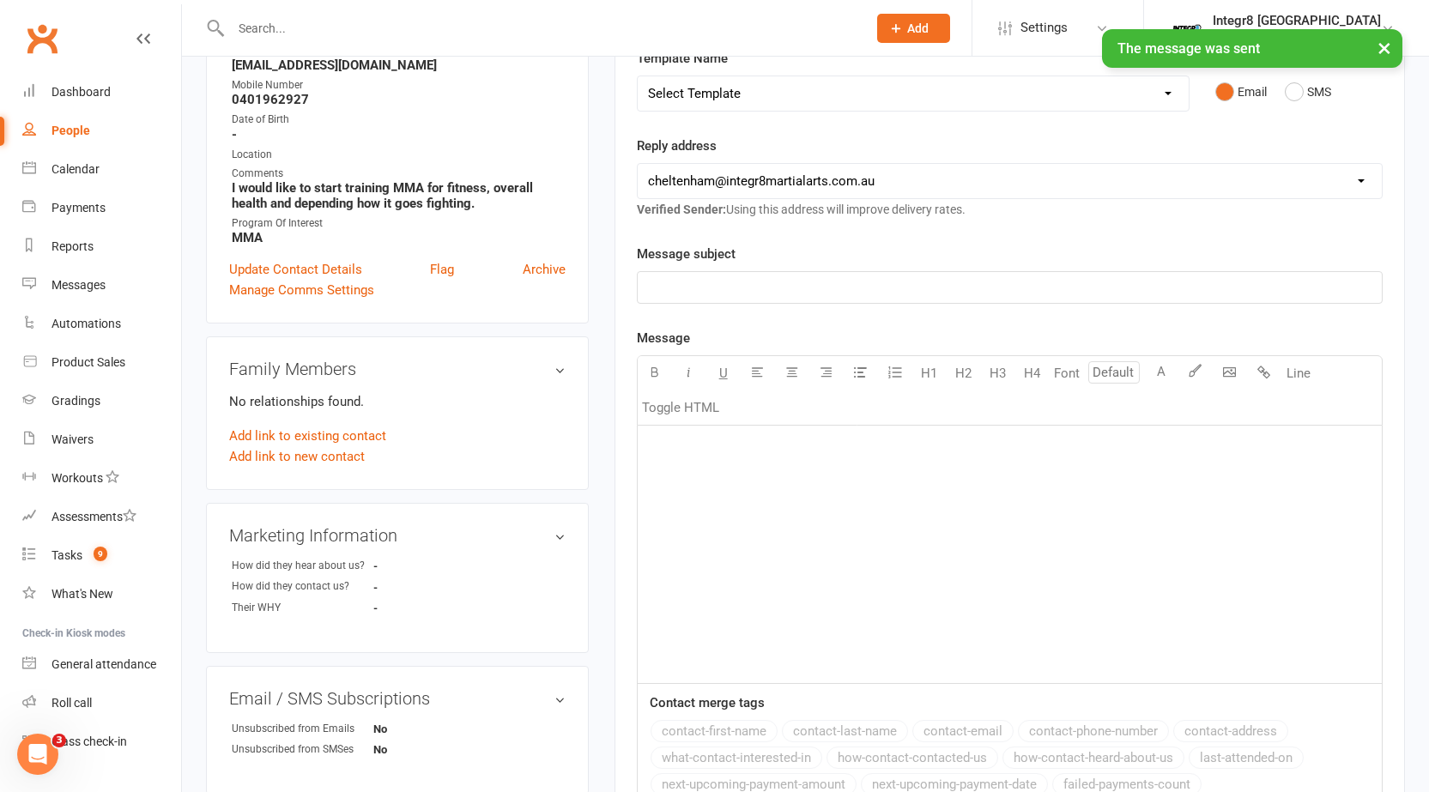
scroll to position [0, 0]
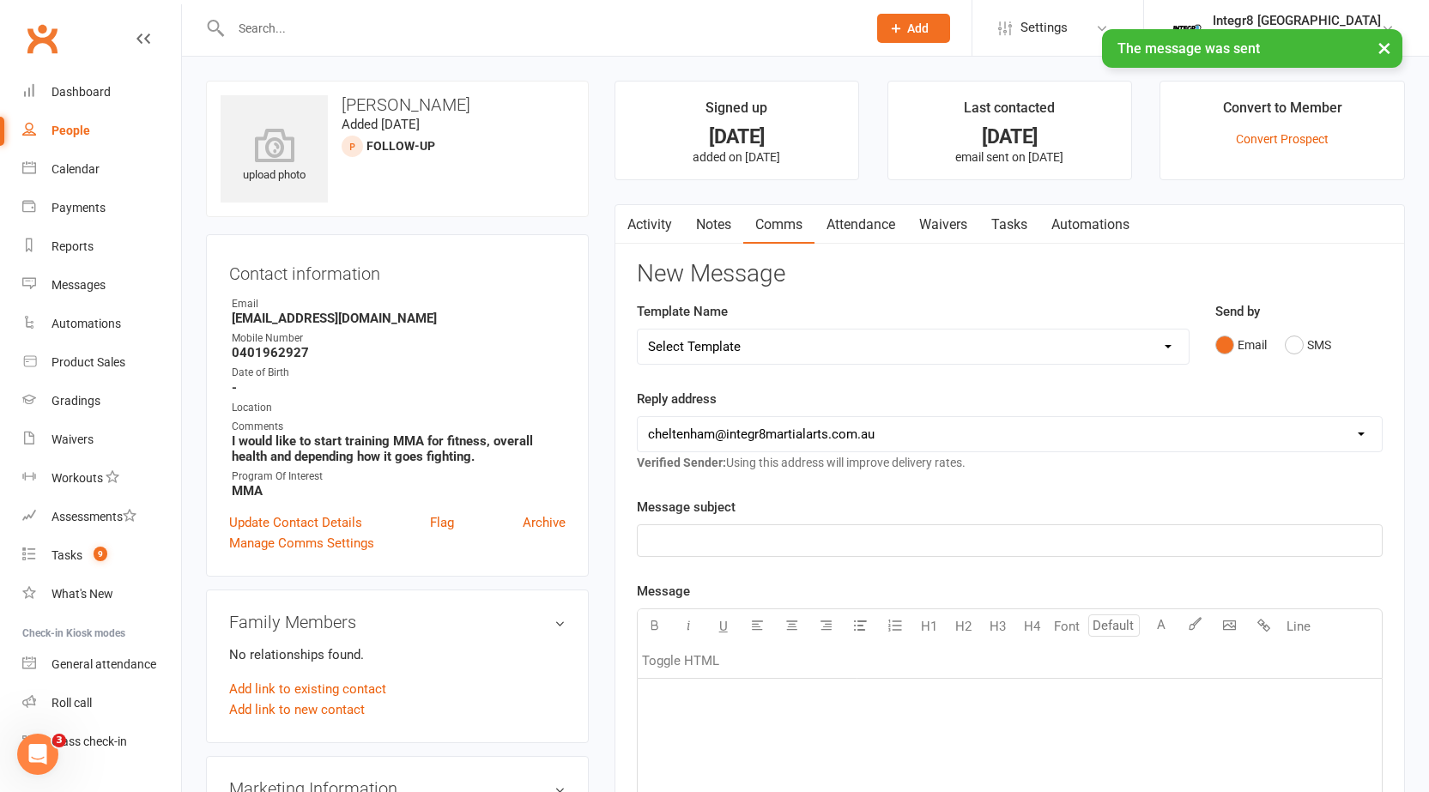
click at [729, 227] on link "Notes" at bounding box center [713, 224] width 59 height 39
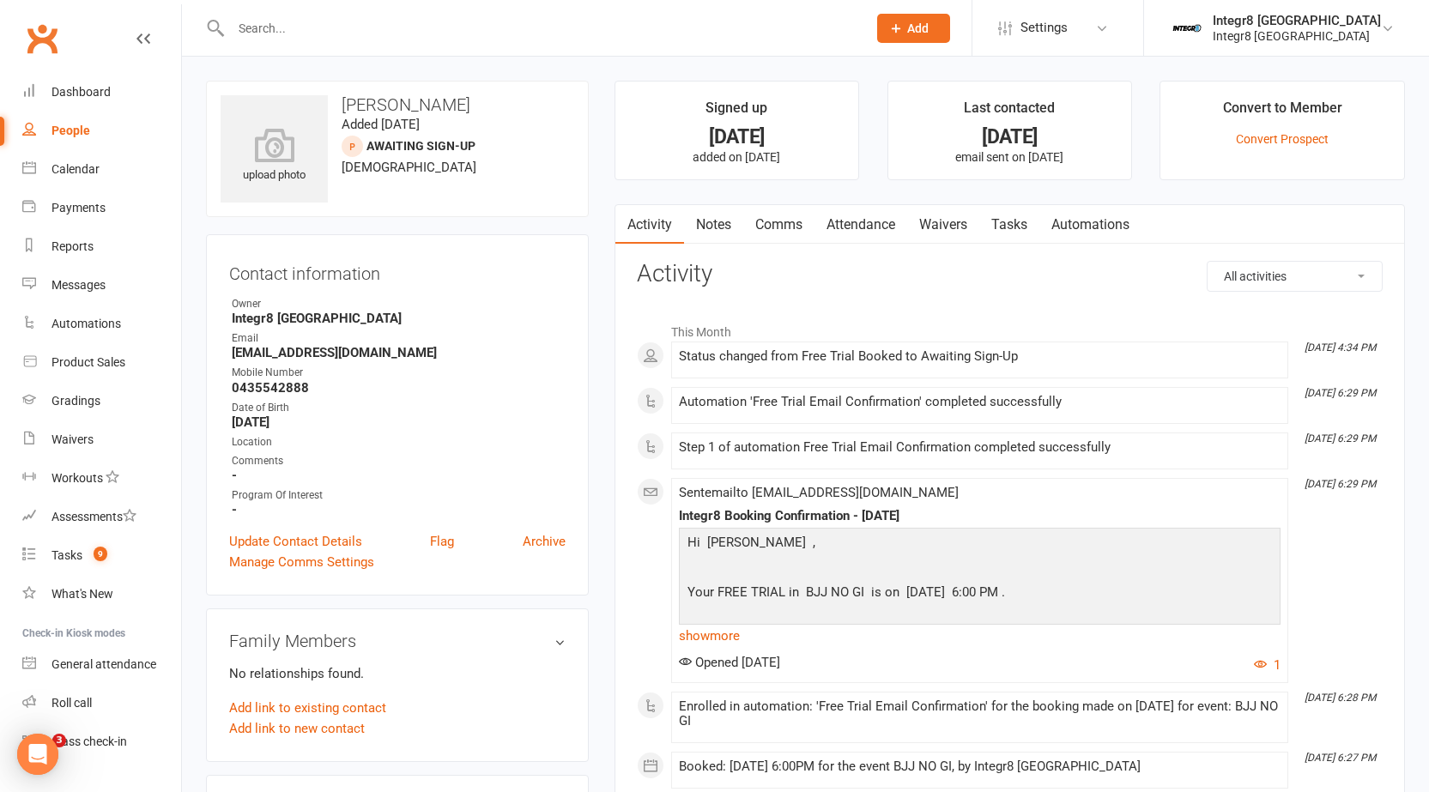
click at [720, 227] on link "Notes" at bounding box center [713, 224] width 59 height 39
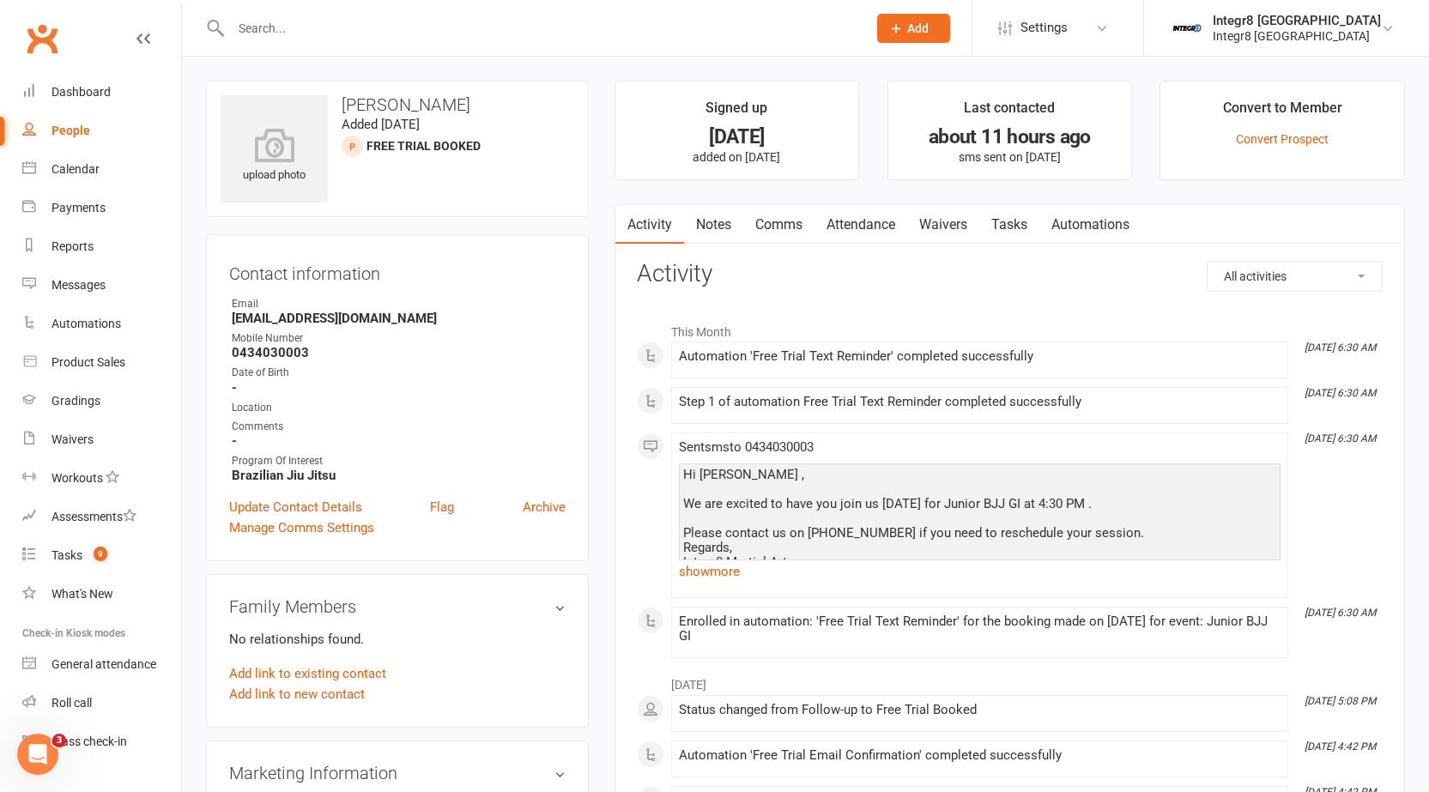
click at [728, 212] on link "Notes" at bounding box center [713, 224] width 59 height 39
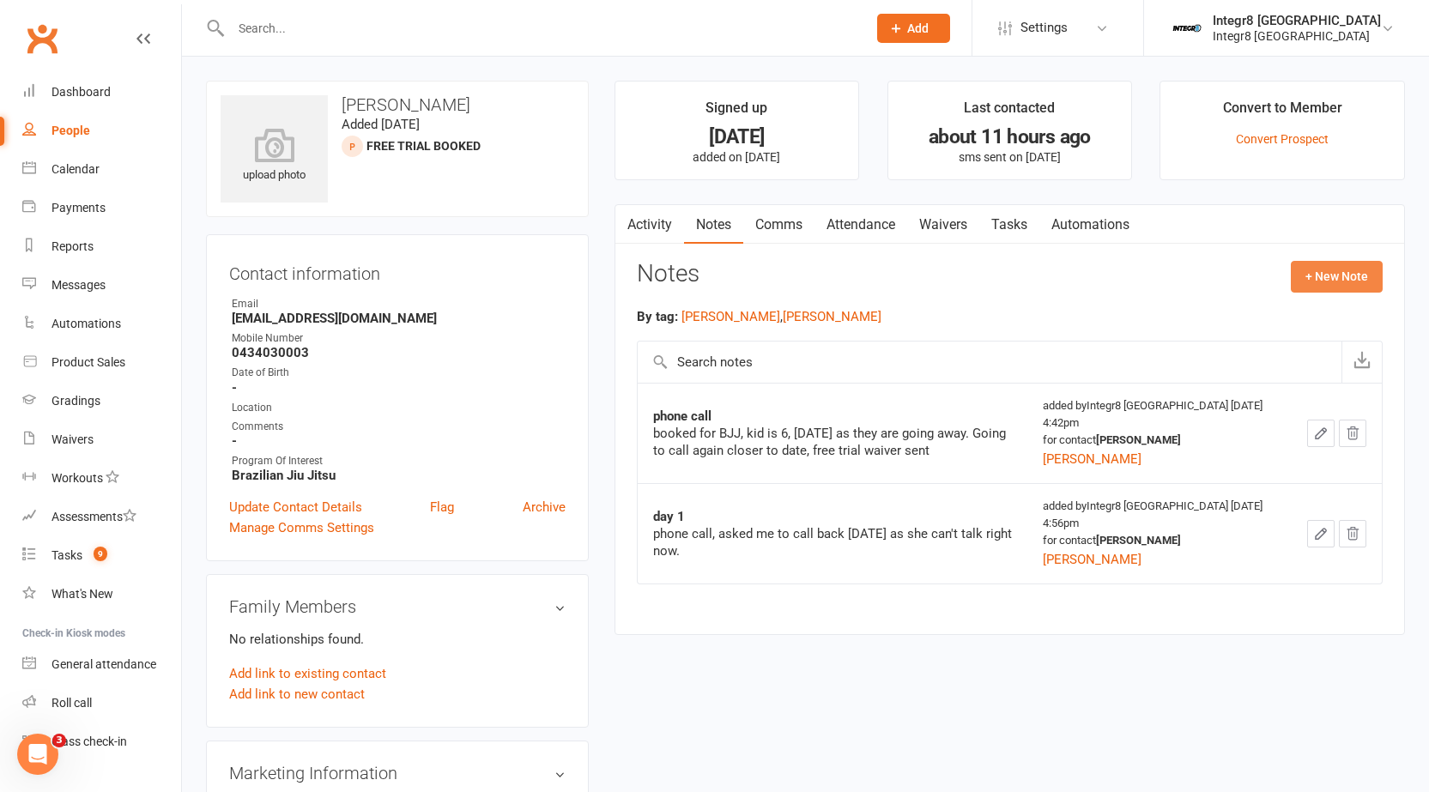
click at [1305, 279] on button "+ New Note" at bounding box center [1337, 276] width 92 height 31
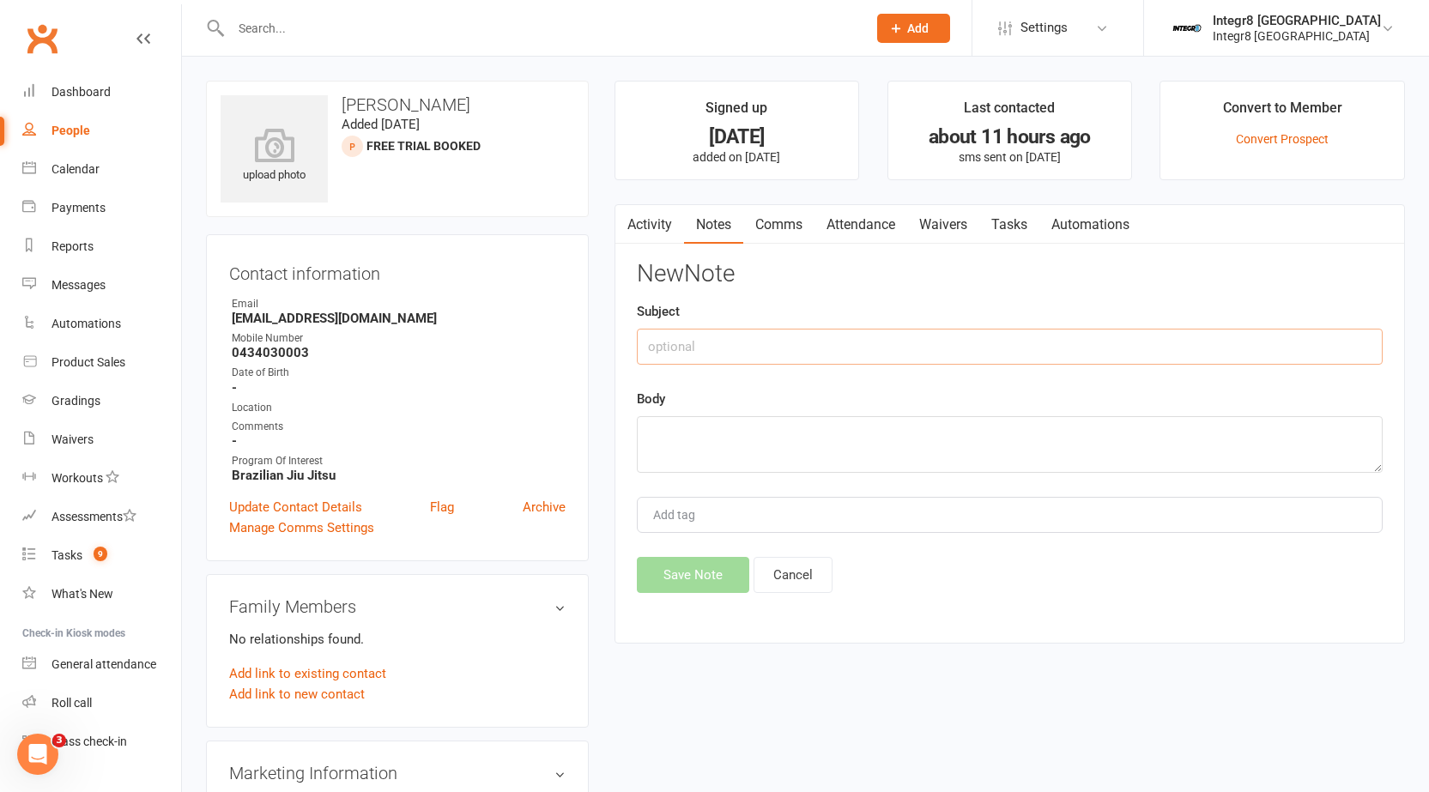
click at [1018, 340] on input "text" at bounding box center [1010, 347] width 746 height 36
type input "need to reschedule"
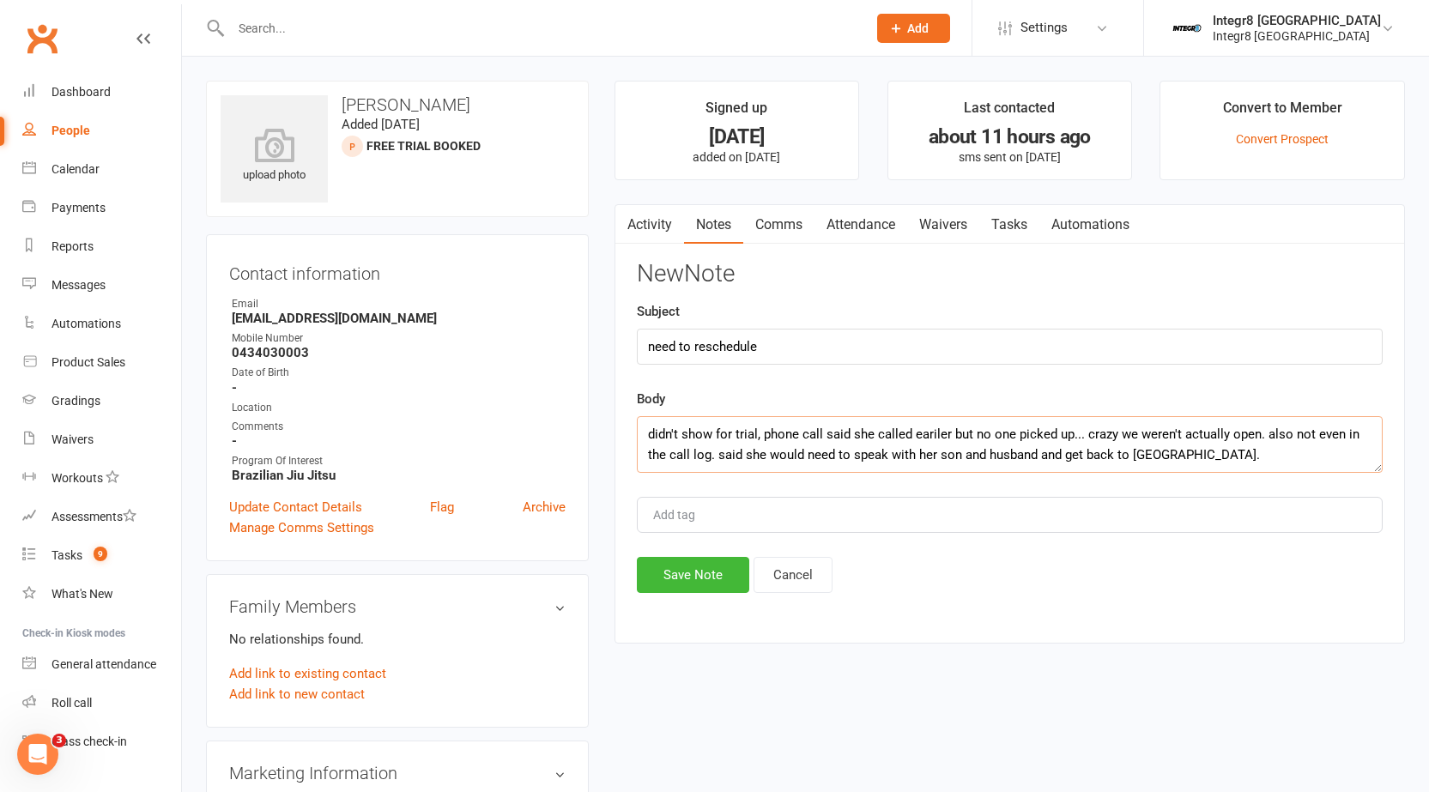
type textarea "didn't show for trial, phone call said she called eariler but no one picked up.…"
type input "[PERSON_NAME]"
click at [751, 543] on li "[PERSON_NAME]" at bounding box center [1010, 548] width 742 height 26
click at [721, 572] on button "Save Note" at bounding box center [693, 575] width 112 height 36
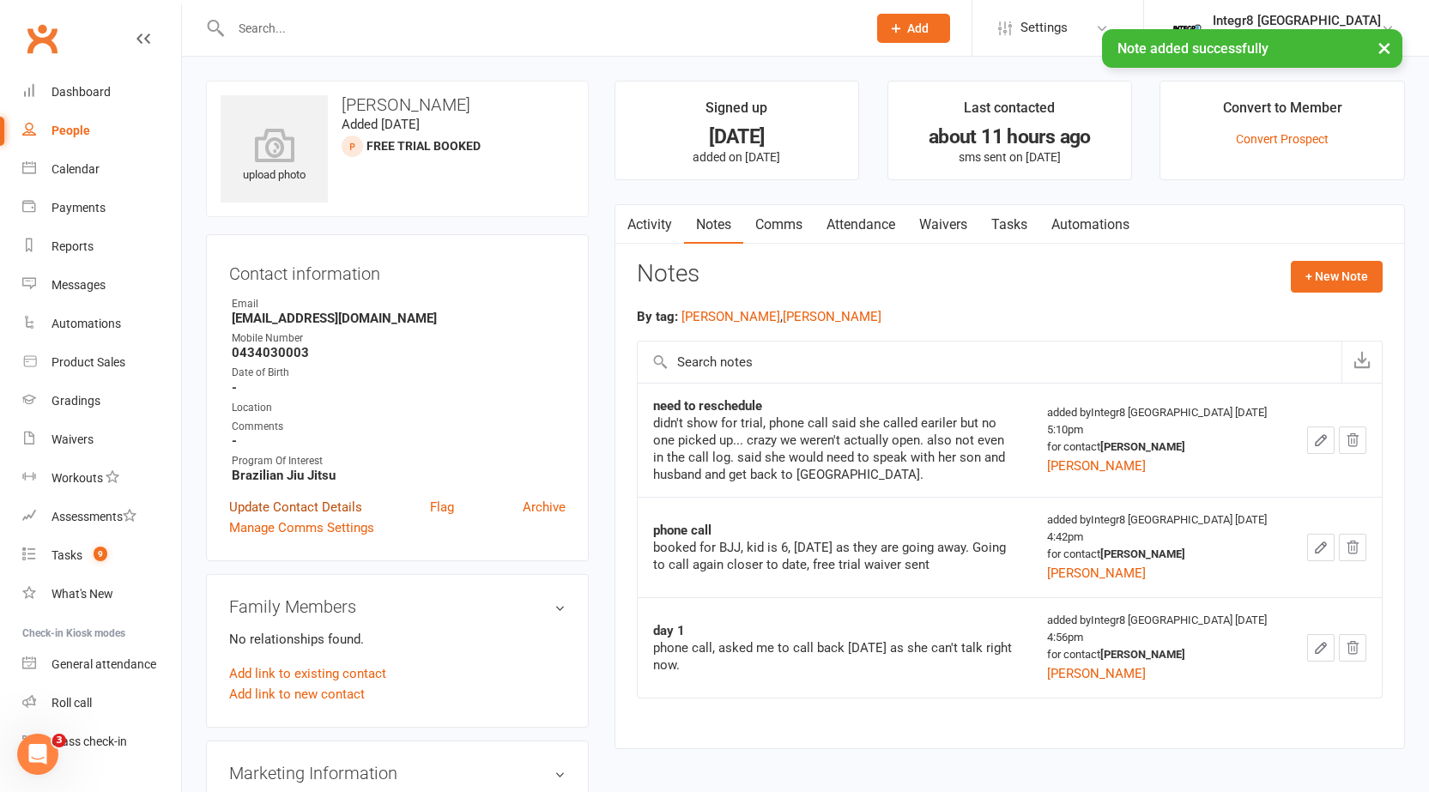
click at [280, 501] on link "Update Contact Details" at bounding box center [295, 507] width 133 height 21
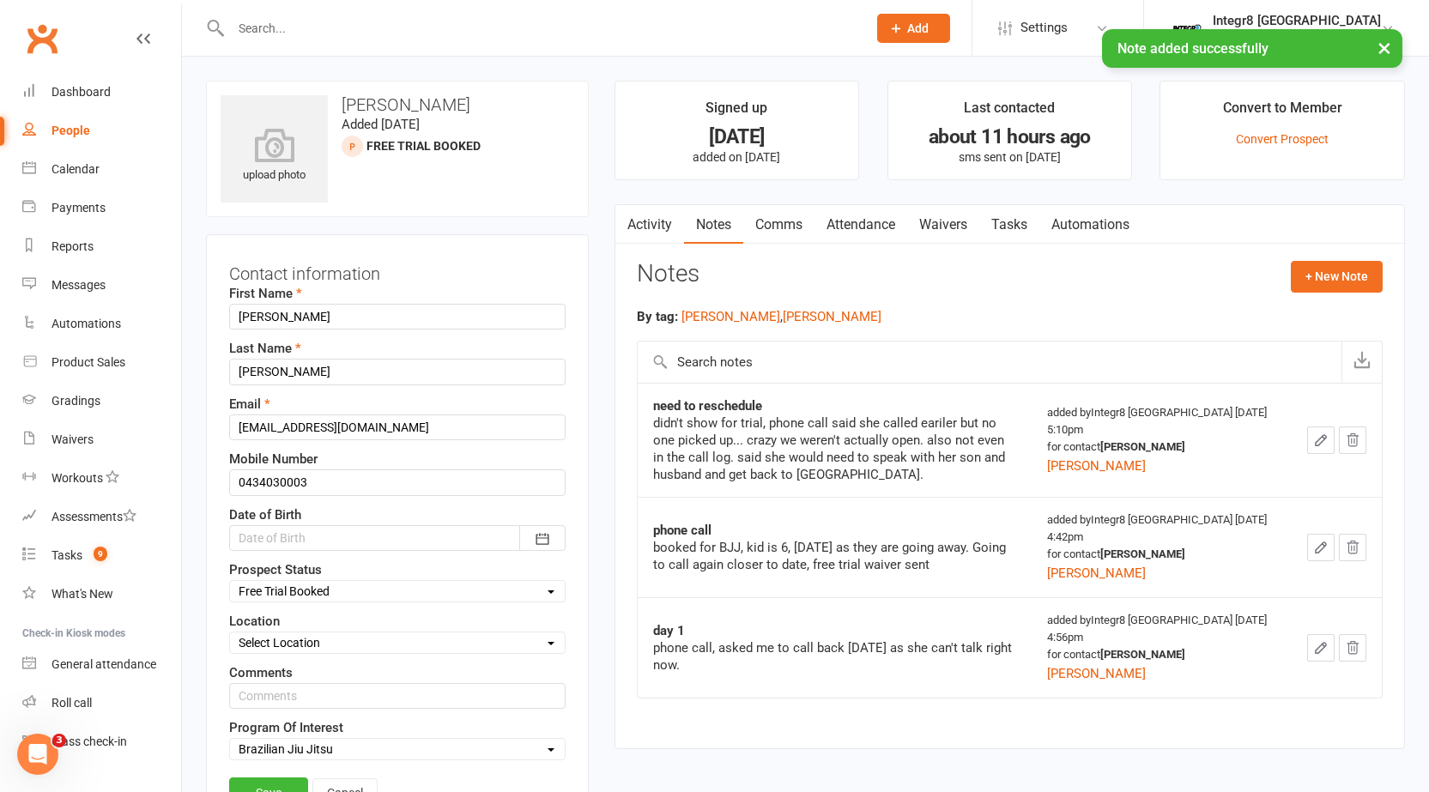
scroll to position [81, 0]
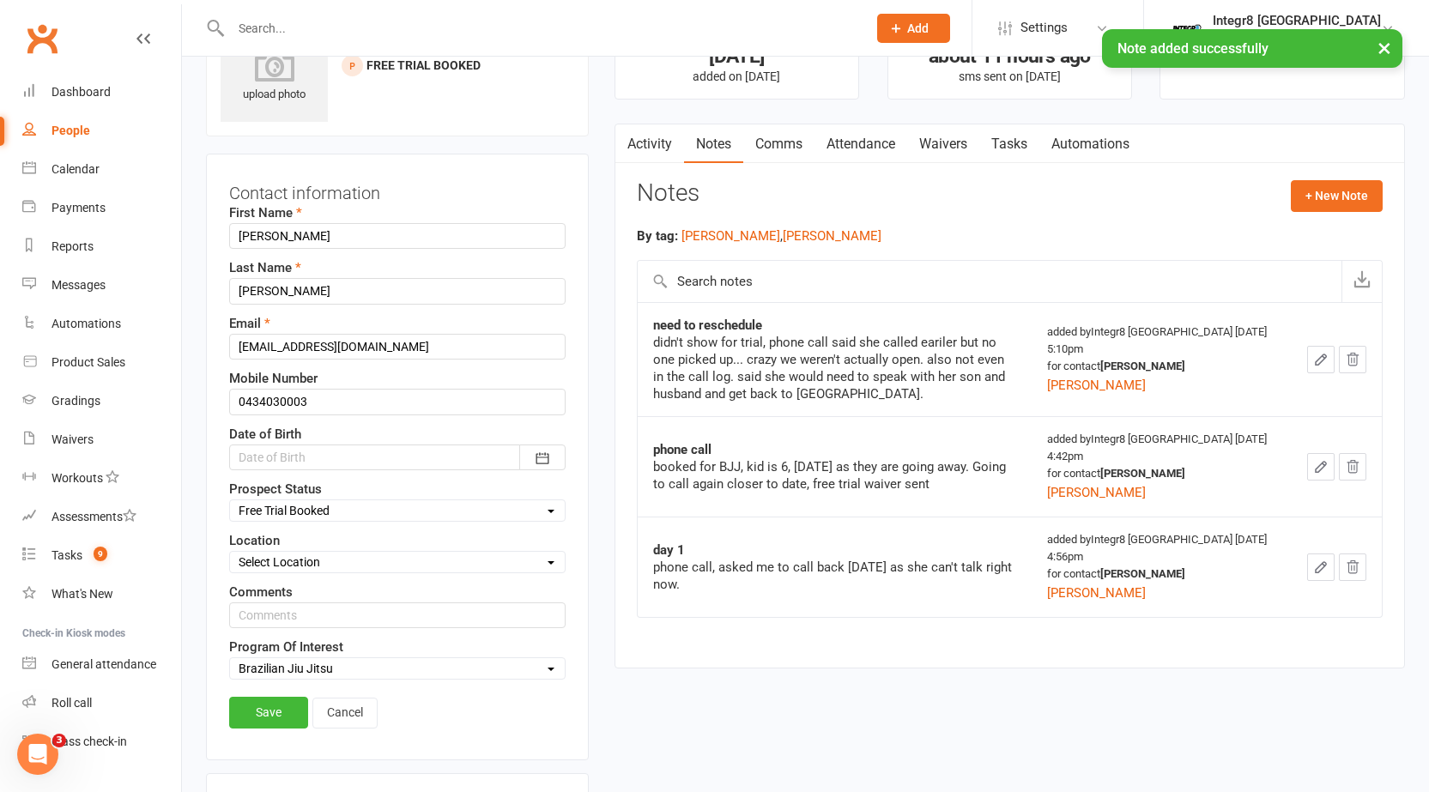
click at [317, 510] on select "Select Initial Contact Follow-up Free Trial Booked Awaiting Sign-Up Not Ready (…" at bounding box center [397, 510] width 335 height 19
select select "Follow-up"
click at [230, 501] on select "Select Initial Contact Follow-up Free Trial Booked Awaiting Sign-Up Not Ready (…" at bounding box center [397, 510] width 335 height 19
click at [276, 726] on link "Save" at bounding box center [268, 712] width 79 height 31
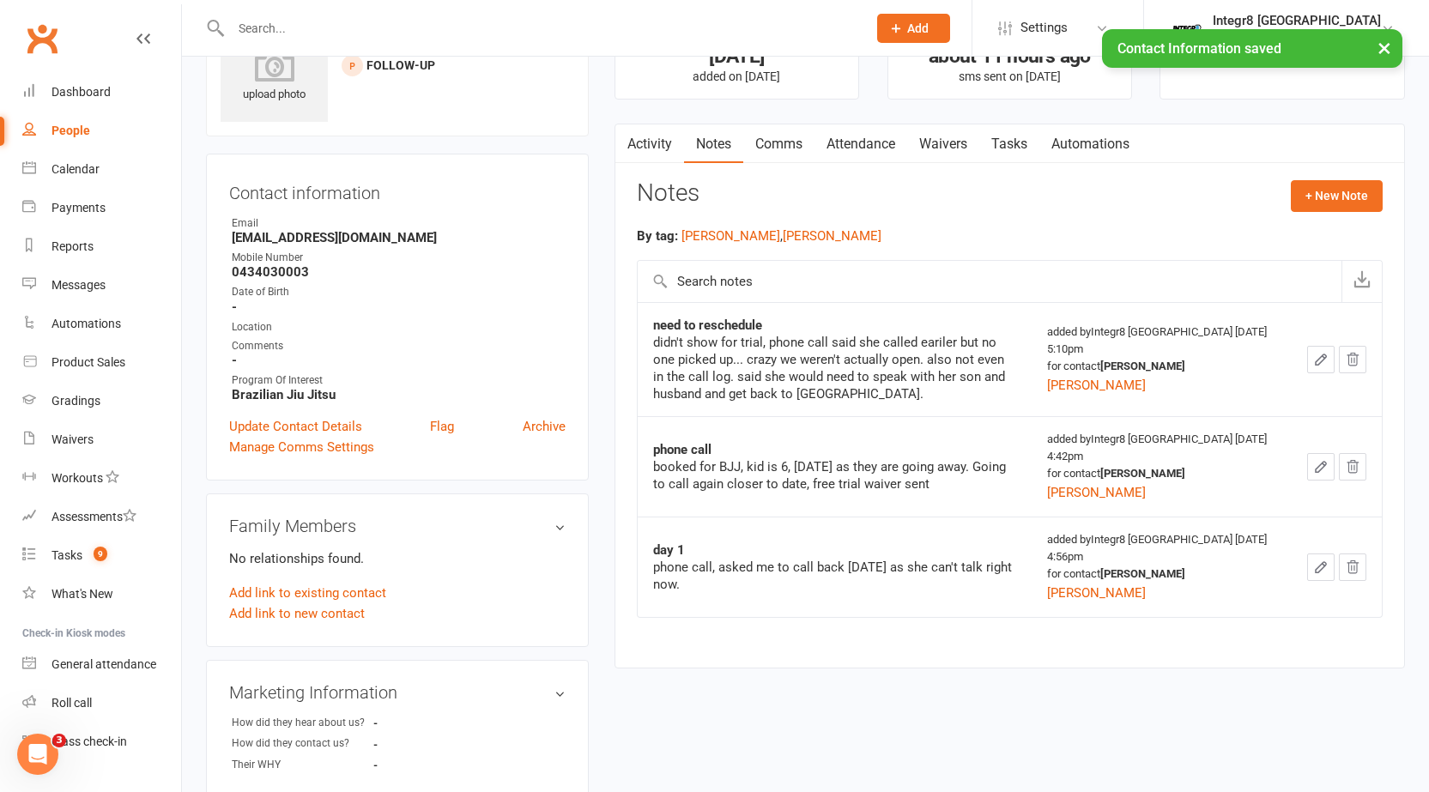
click at [840, 133] on link "Attendance" at bounding box center [860, 143] width 93 height 39
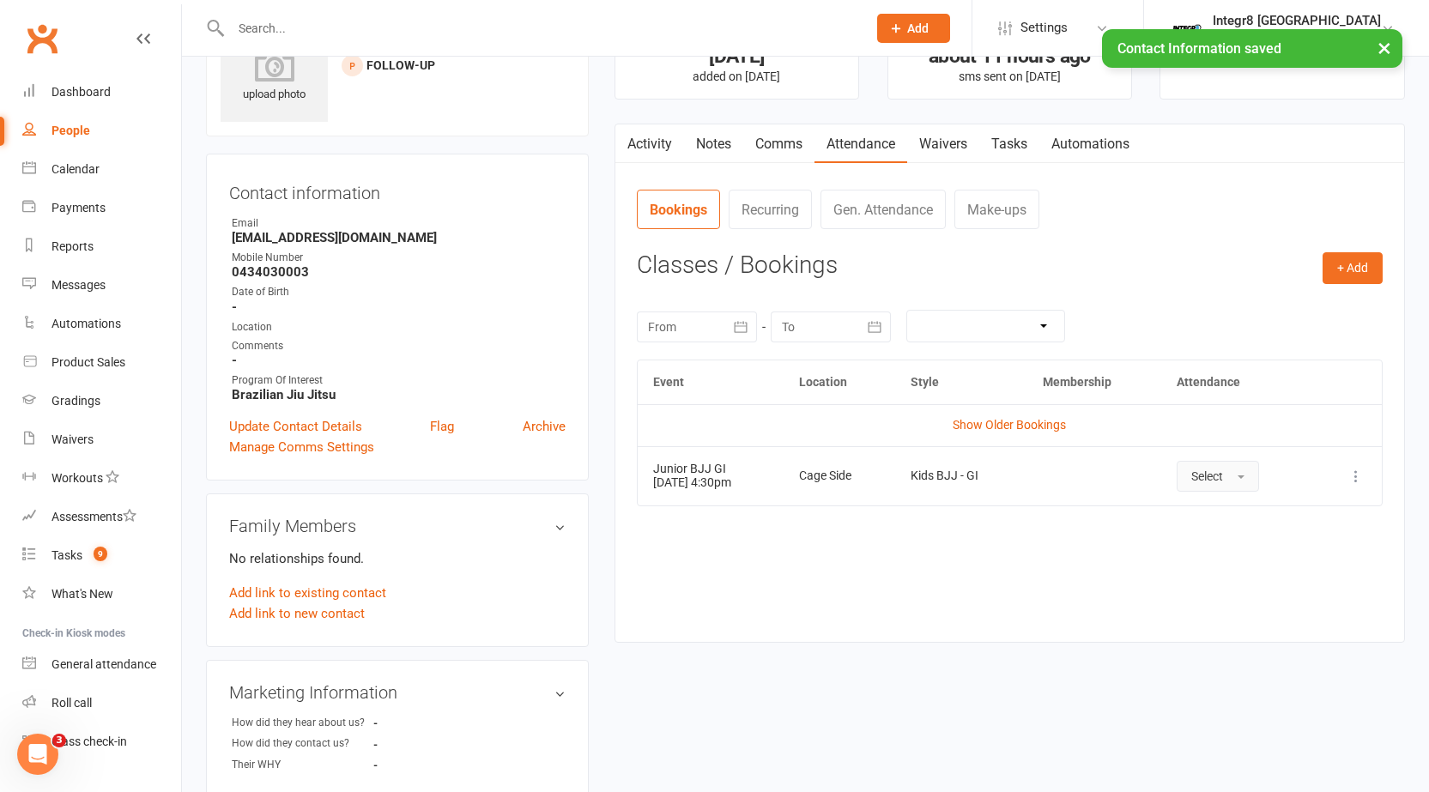
click at [1216, 480] on span "Select" at bounding box center [1207, 476] width 32 height 14
click at [1221, 545] on span "Absent" at bounding box center [1211, 549] width 40 height 15
click at [651, 145] on link "Activity" at bounding box center [649, 143] width 69 height 39
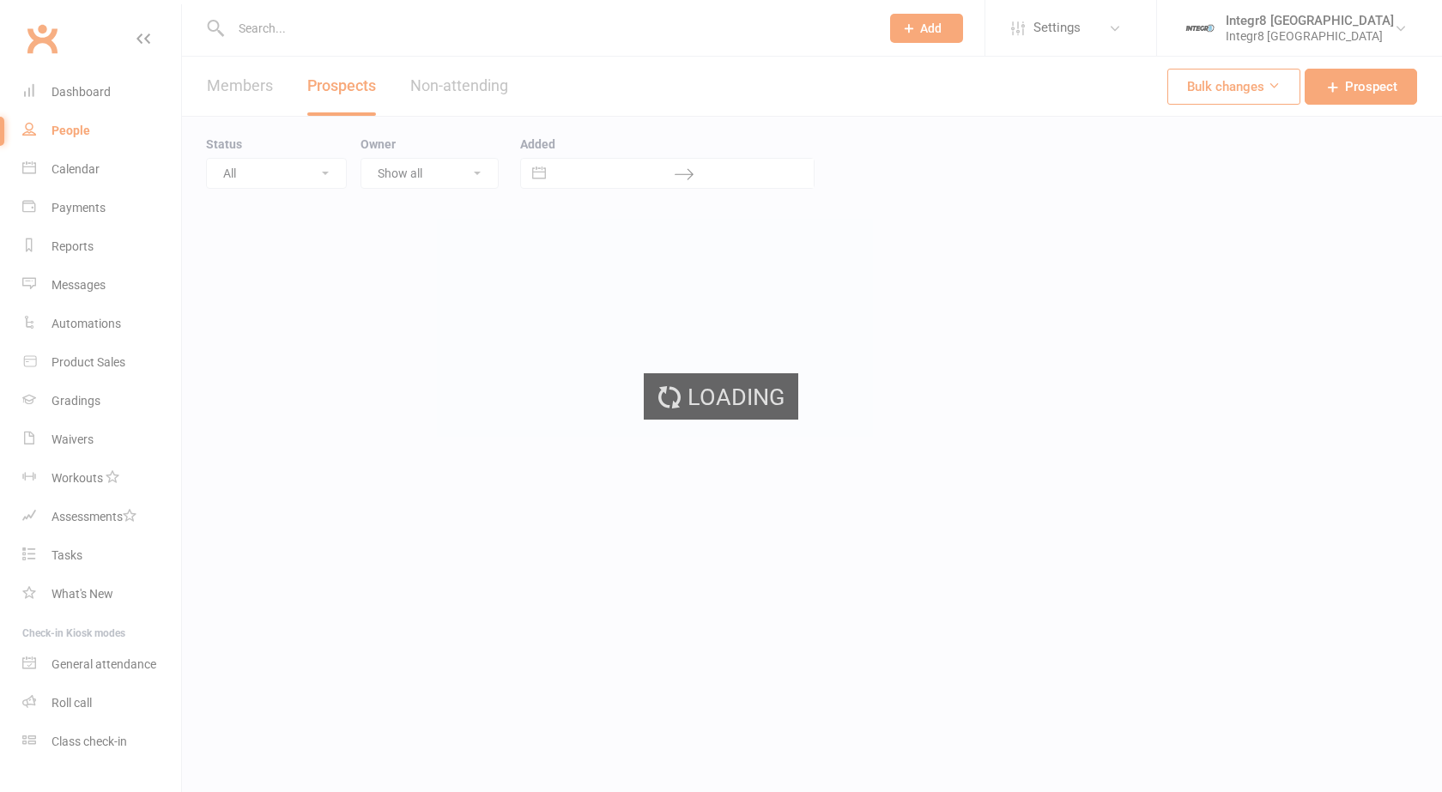
select select "25"
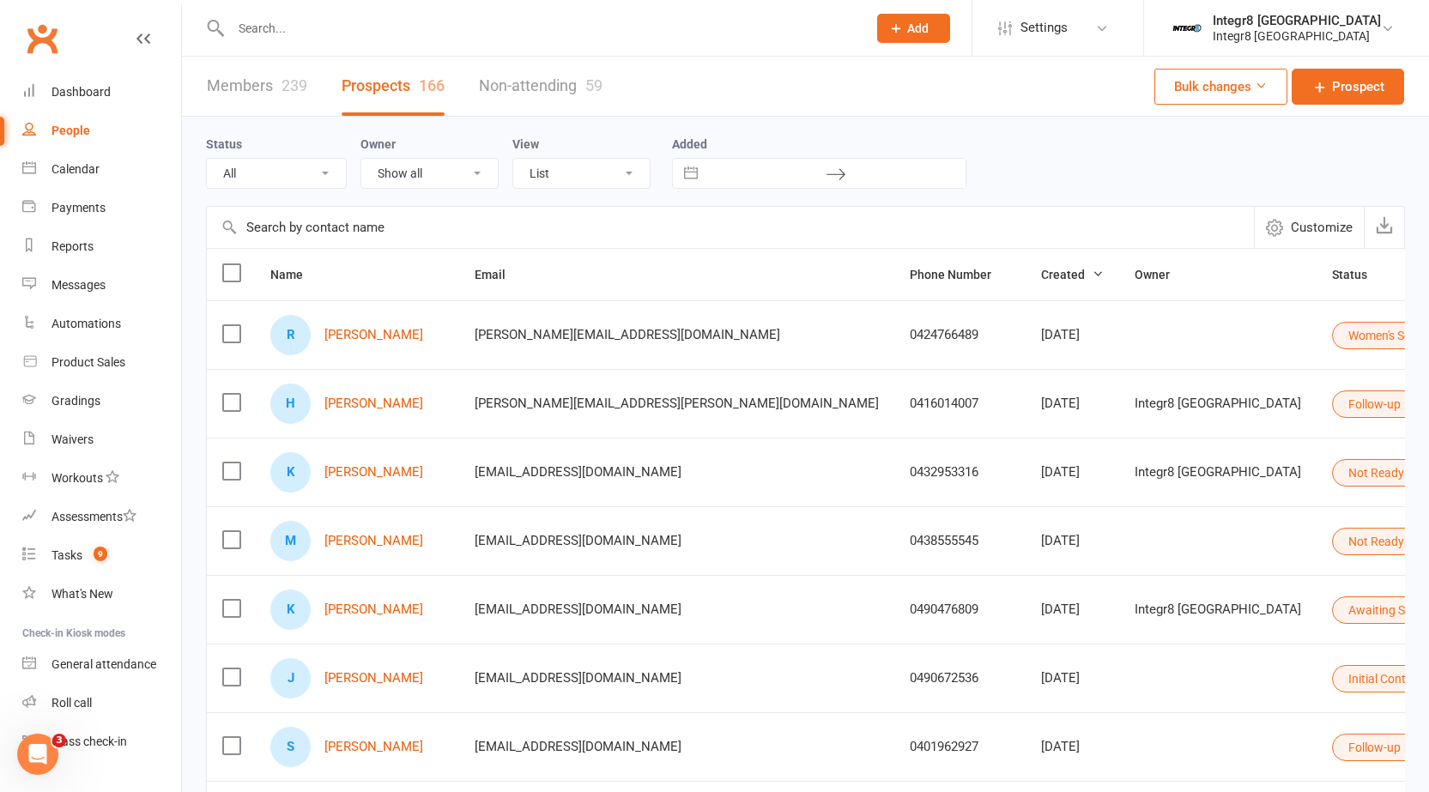
click at [273, 94] on link "Members 239" at bounding box center [257, 86] width 100 height 59
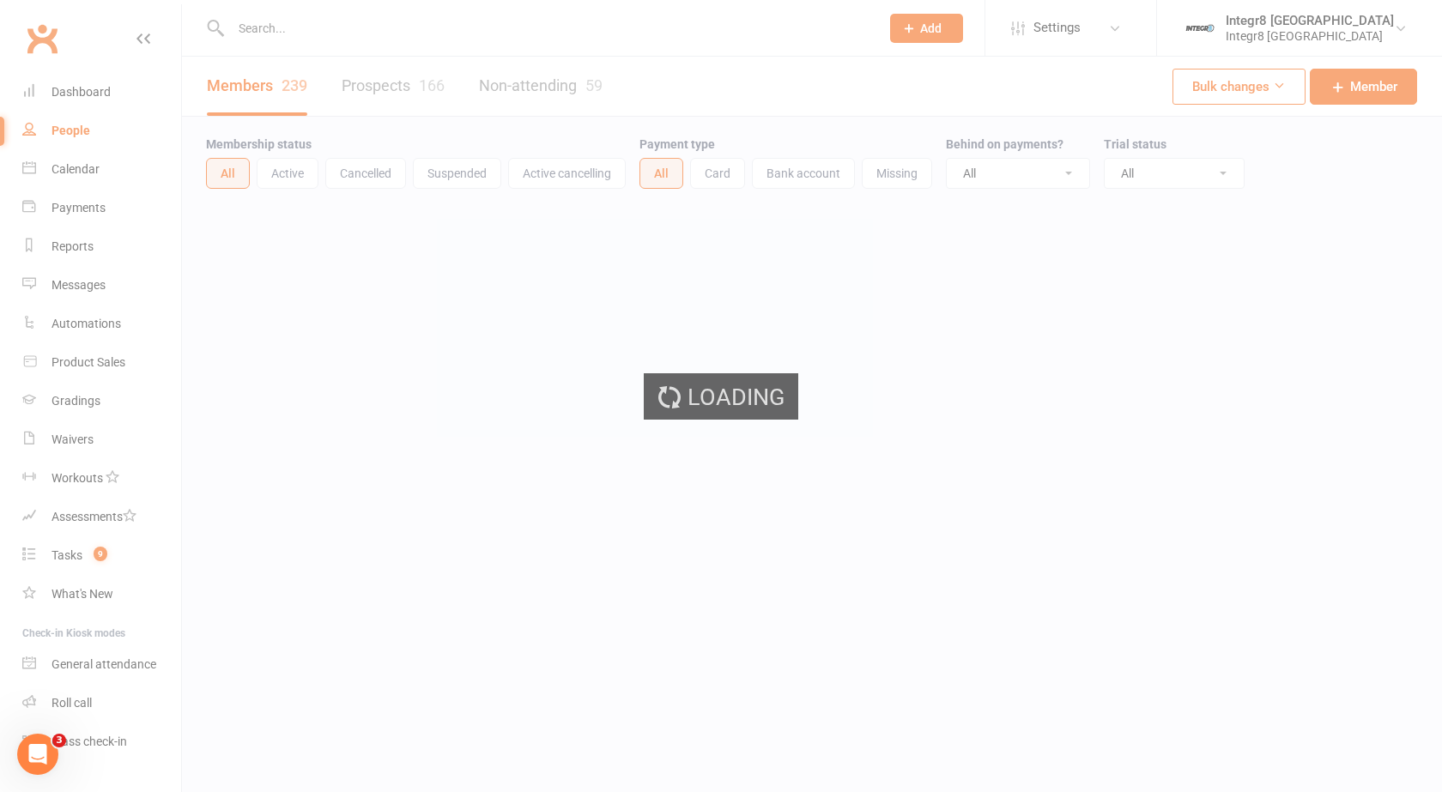
select select "100"
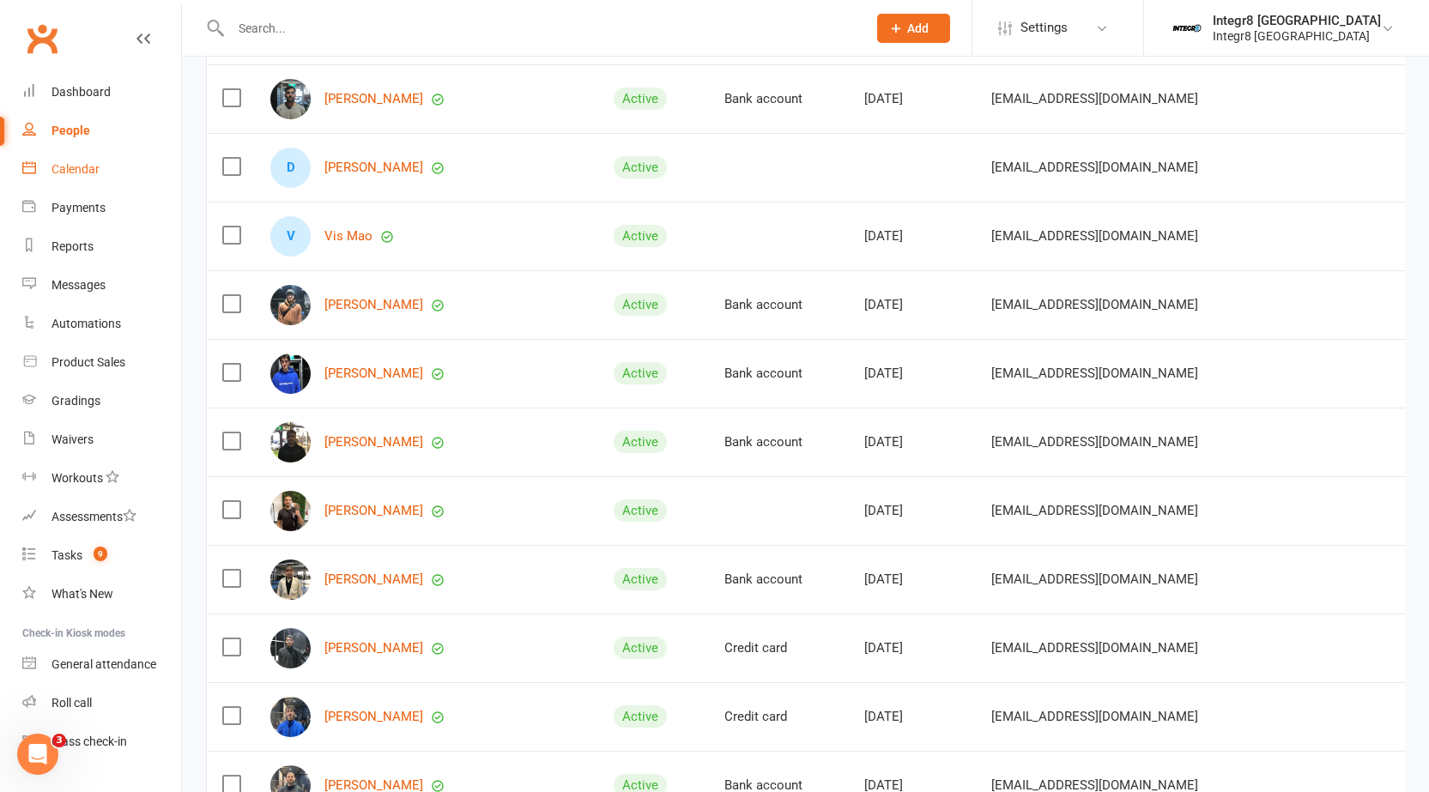
scroll to position [429, 0]
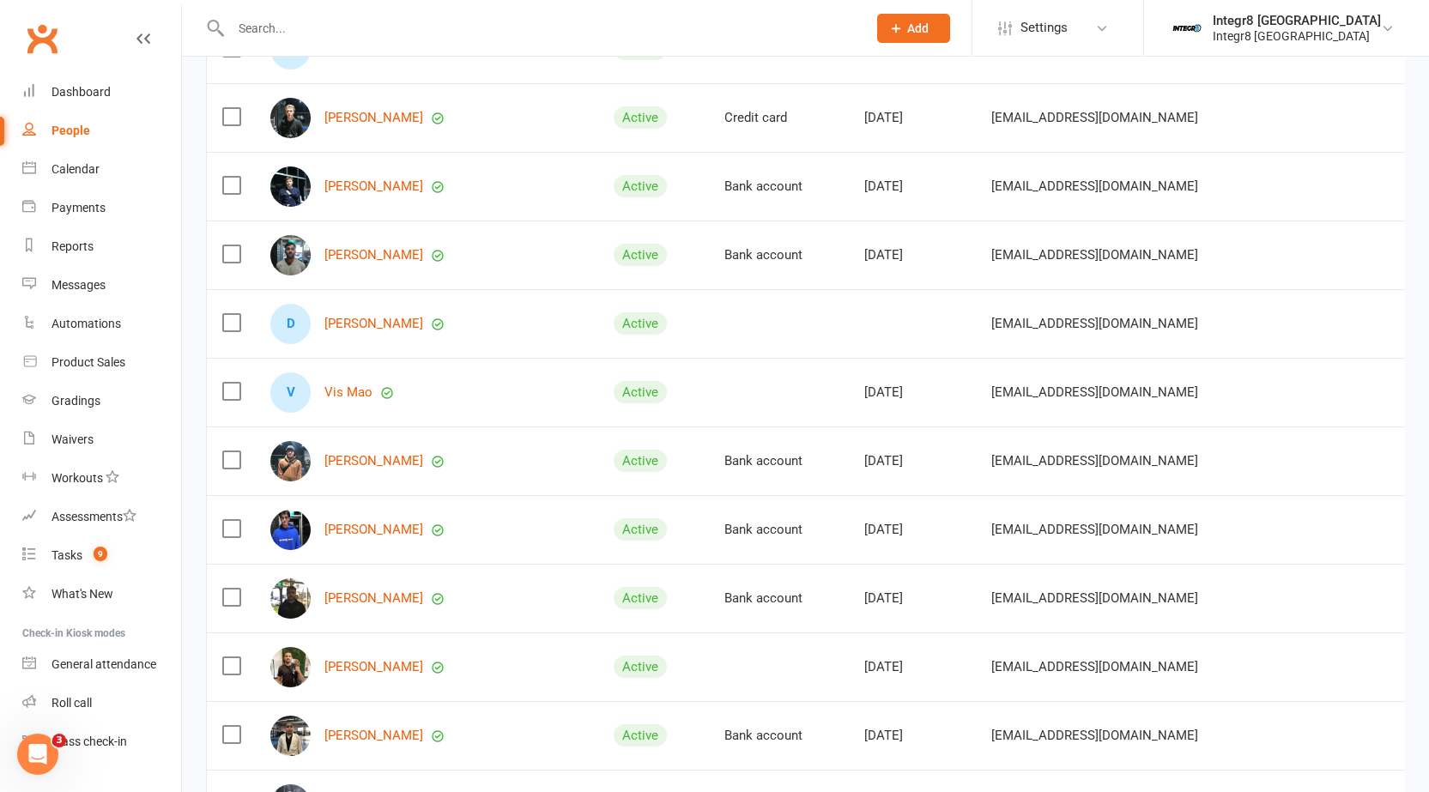
click at [268, 14] on div at bounding box center [530, 28] width 649 height 56
click at [277, 18] on input "text" at bounding box center [540, 28] width 629 height 24
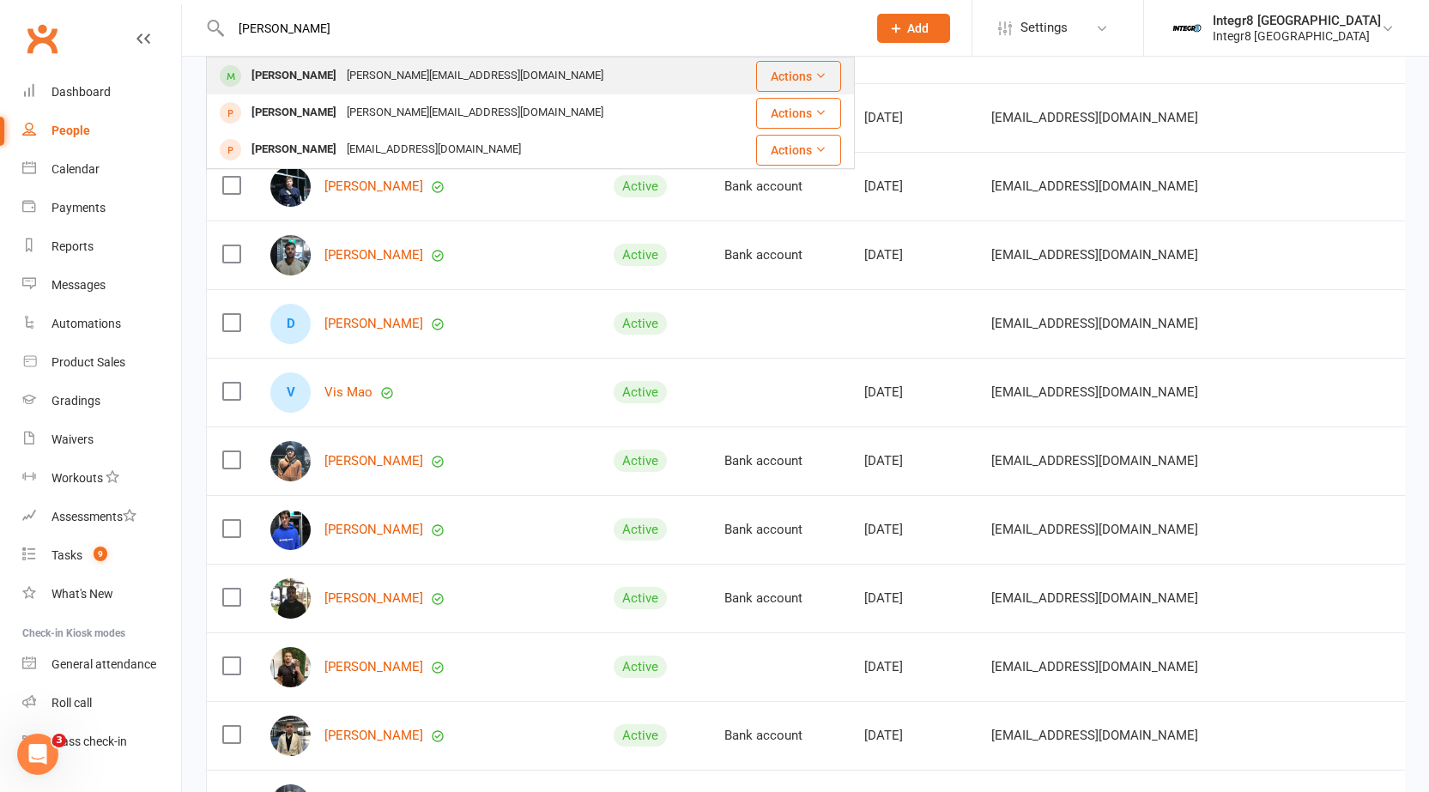
type input "[PERSON_NAME]"
click at [303, 66] on div "[PERSON_NAME]" at bounding box center [293, 76] width 95 height 25
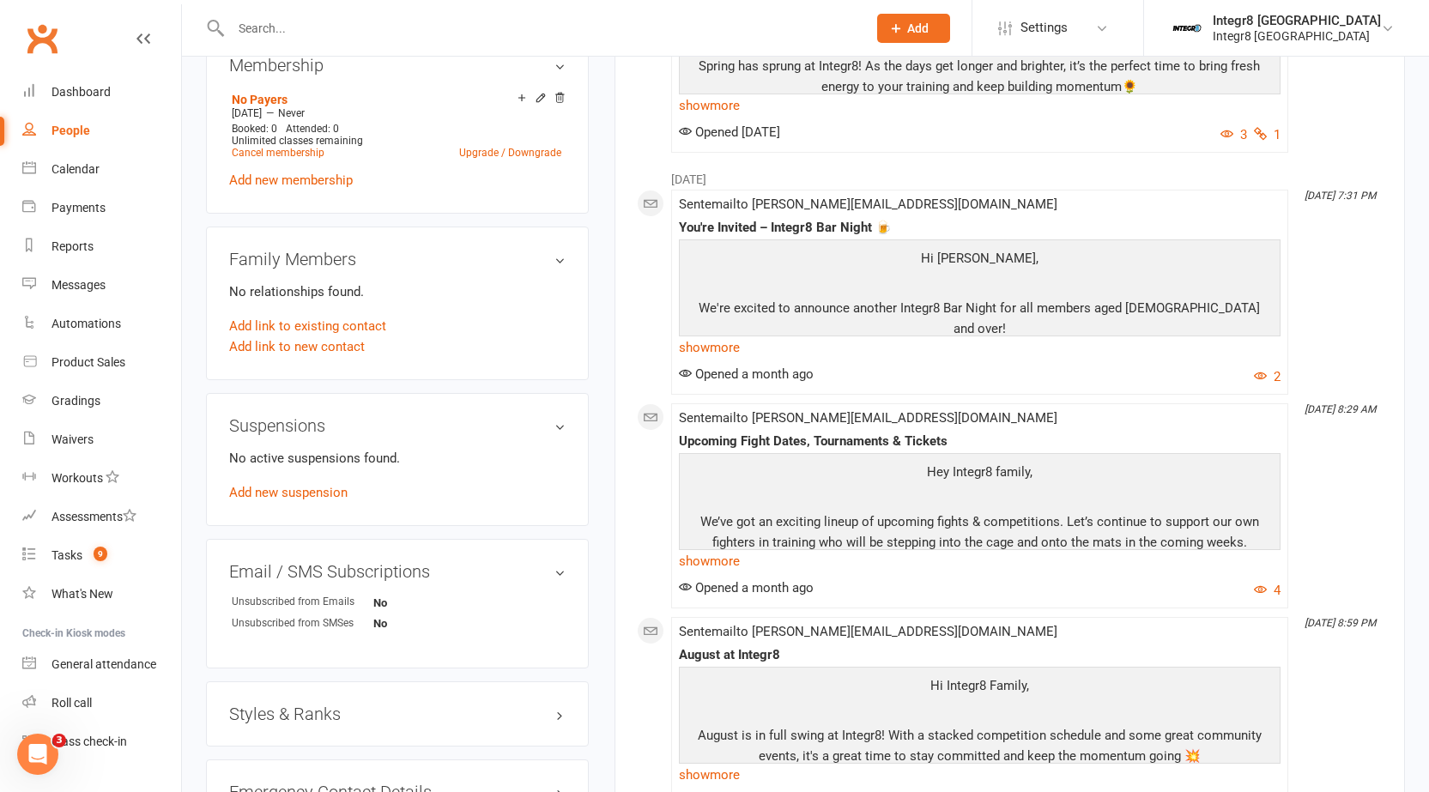
scroll to position [687, 0]
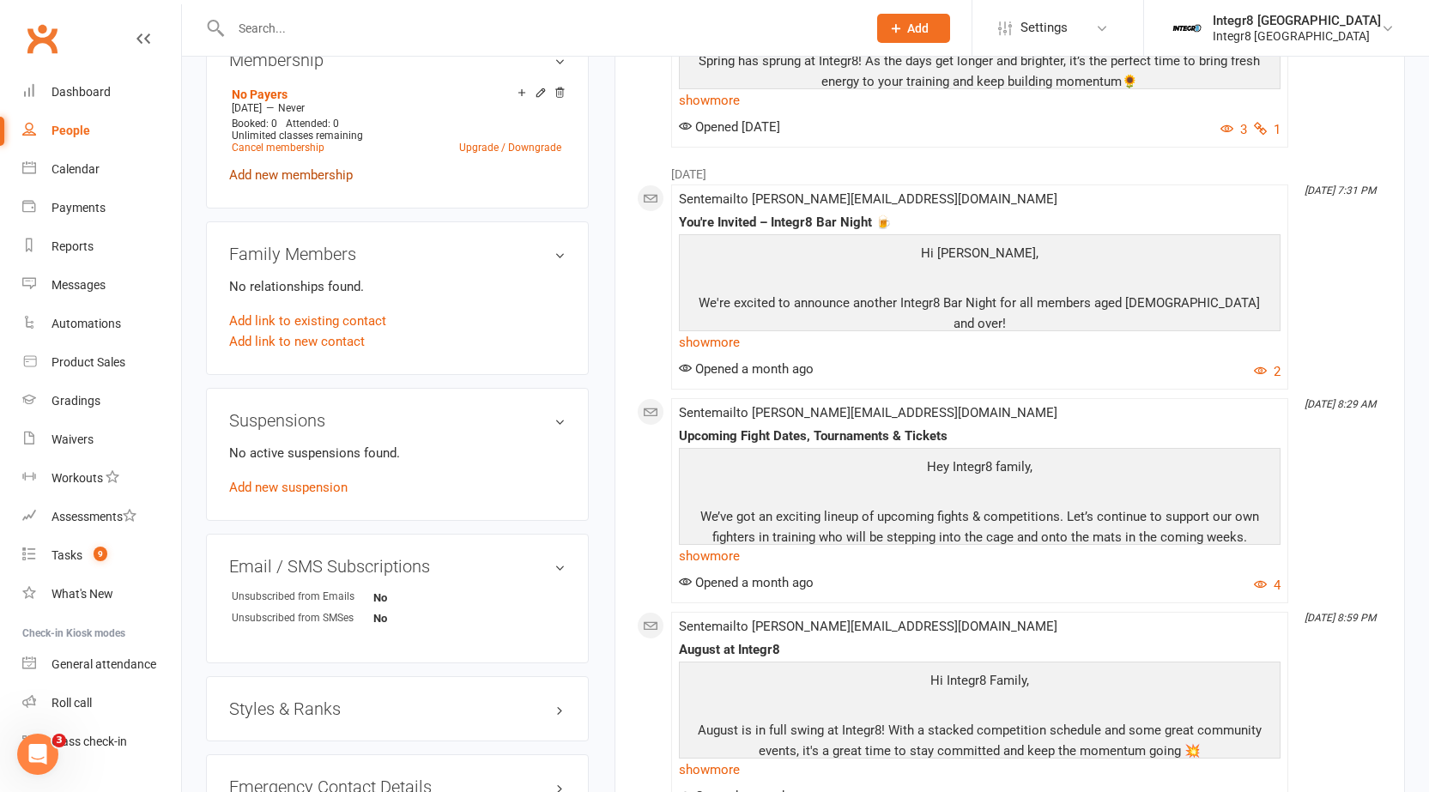
click at [288, 173] on link "Add new membership" at bounding box center [291, 174] width 124 height 15
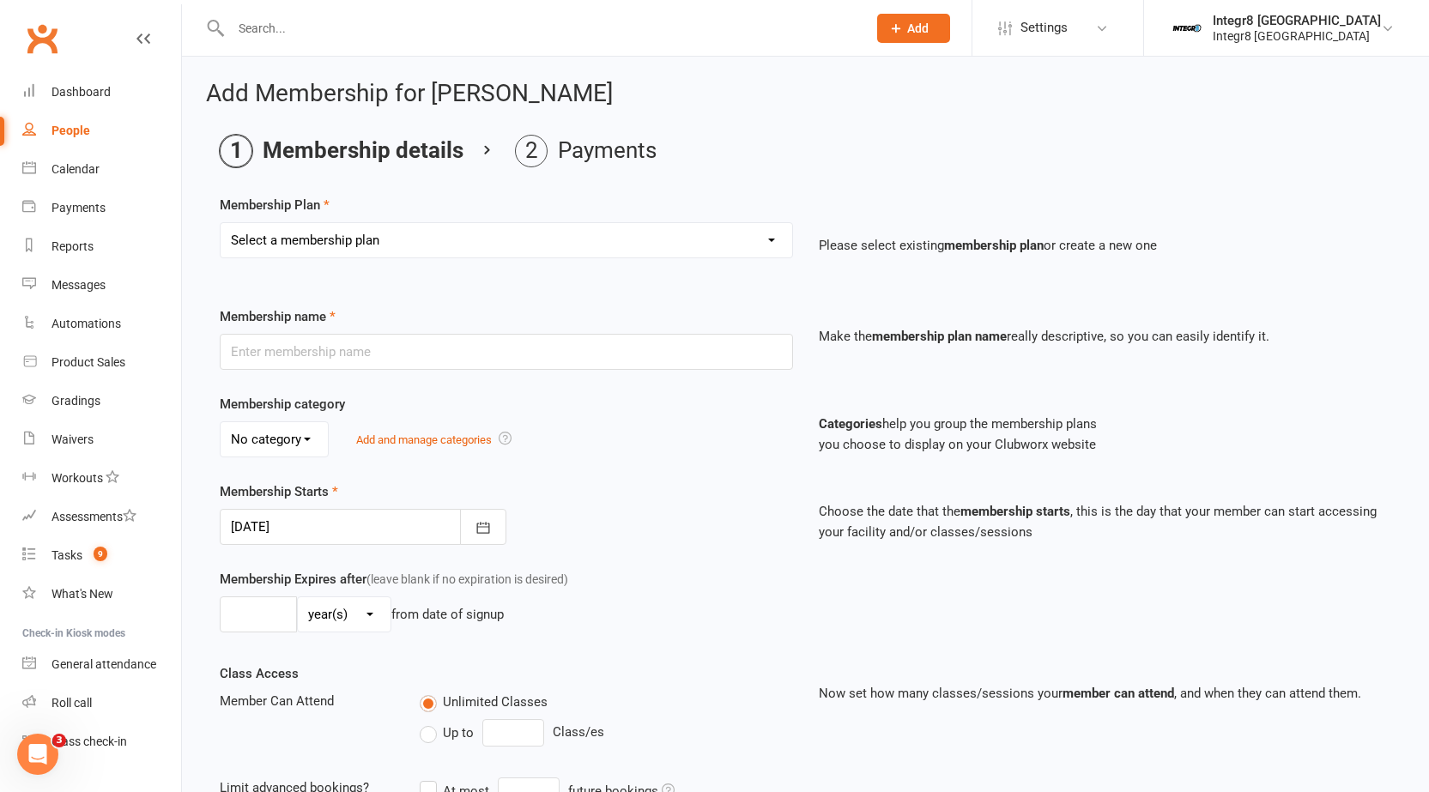
click at [496, 244] on select "Select a membership plan Create new Membership Plan Classic - Muay Thai Classic…" at bounding box center [507, 240] width 572 height 34
select select "1"
click at [221, 223] on select "Select a membership plan Create new Membership Plan Classic - Muay Thai Classic…" at bounding box center [507, 240] width 572 height 34
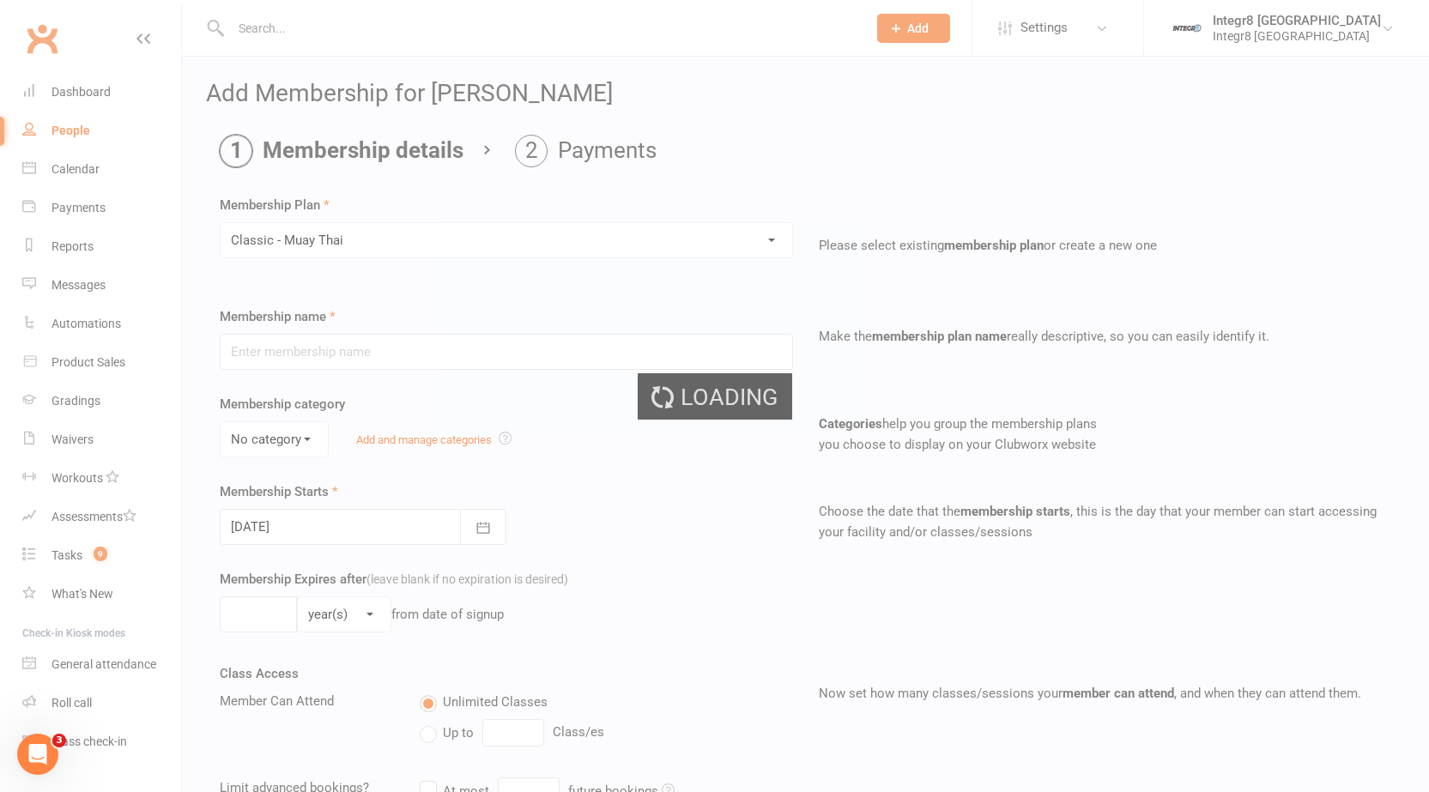
type input "Classic - Muay Thai"
select select "0"
type input "0"
type input "3"
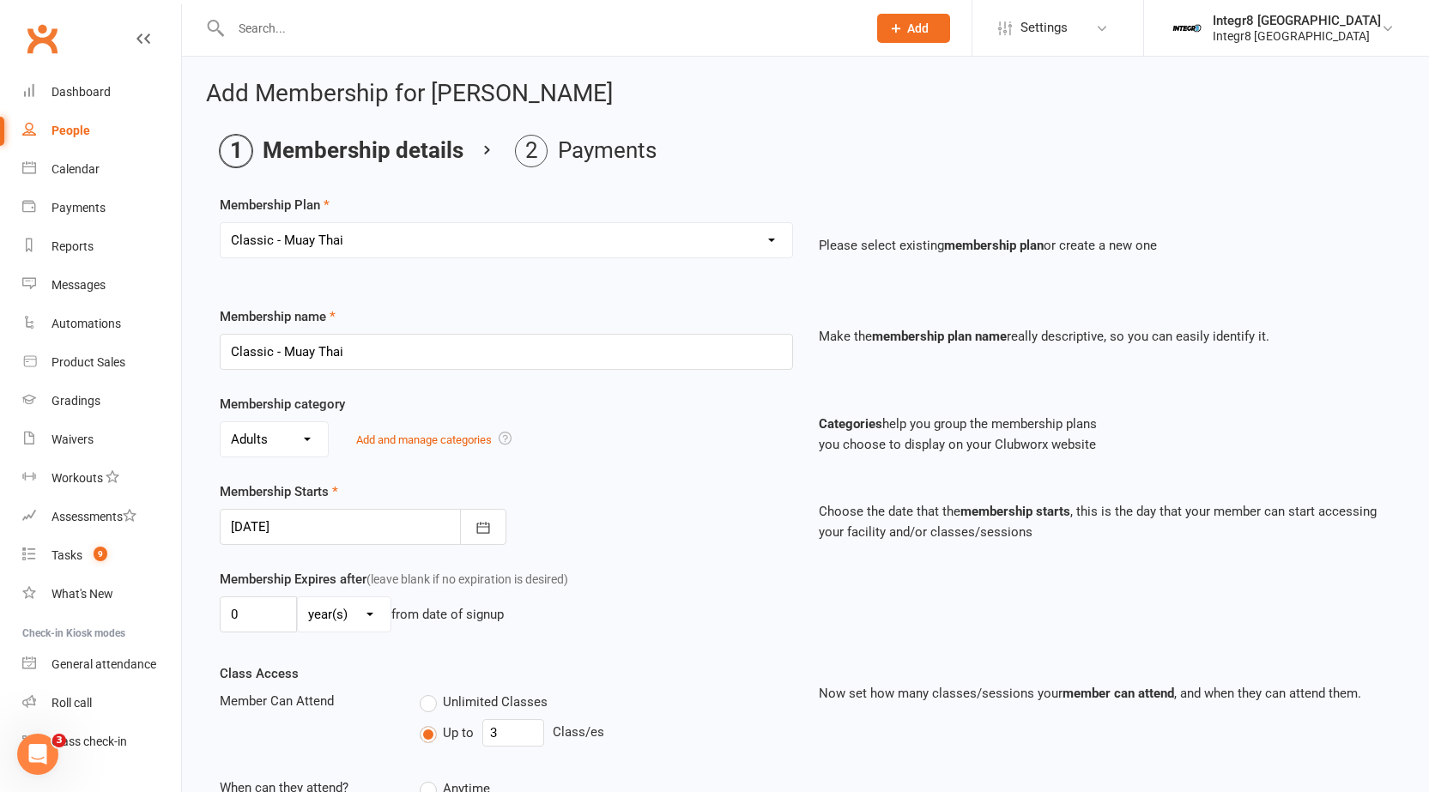
click at [483, 234] on select "Select a membership plan Create new Membership Plan Classic - Muay Thai Classic…" at bounding box center [507, 240] width 572 height 34
select select "2"
click at [221, 223] on select "Select a membership plan Create new Membership Plan Classic - Muay Thai Classic…" at bounding box center [507, 240] width 572 height 34
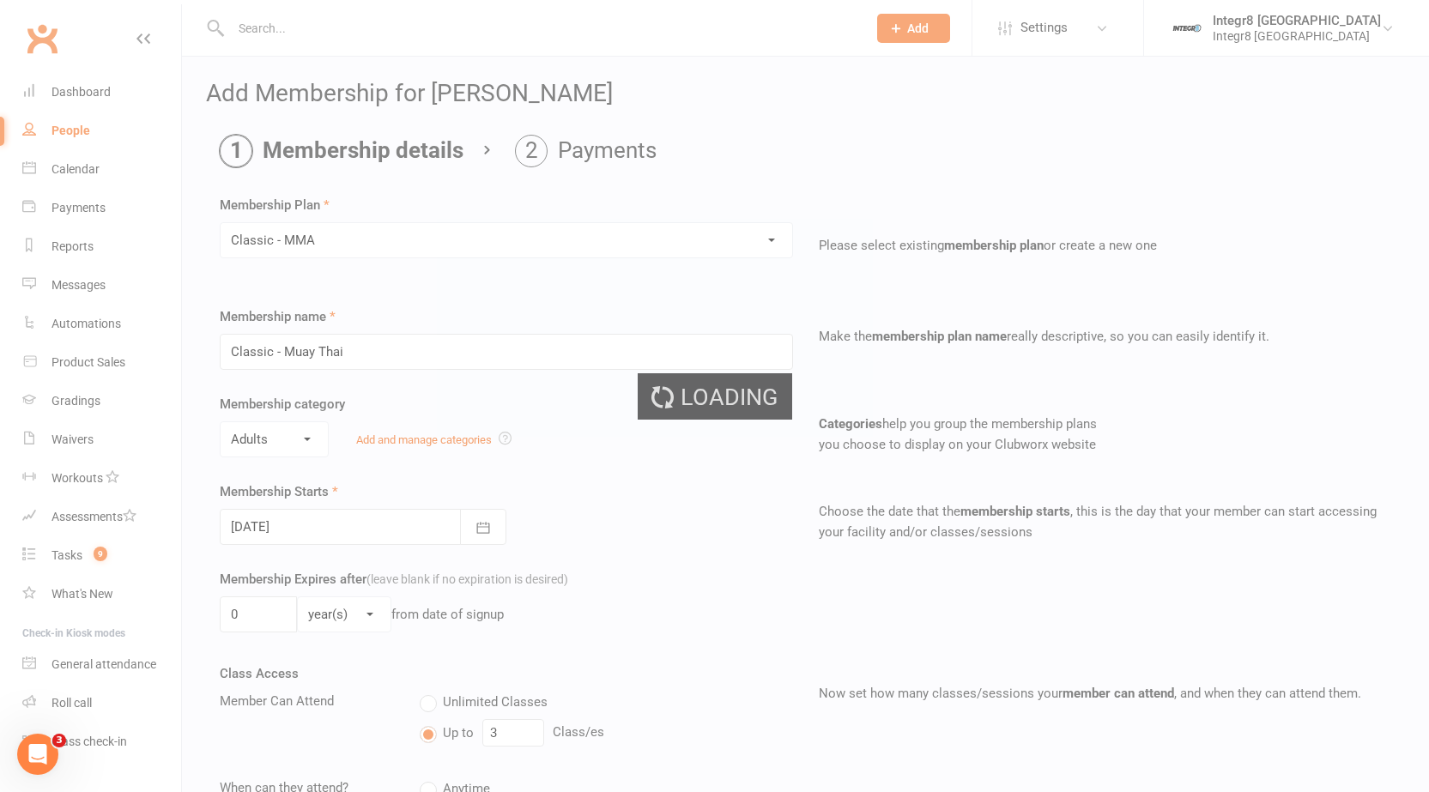
type input "Classic - MMA"
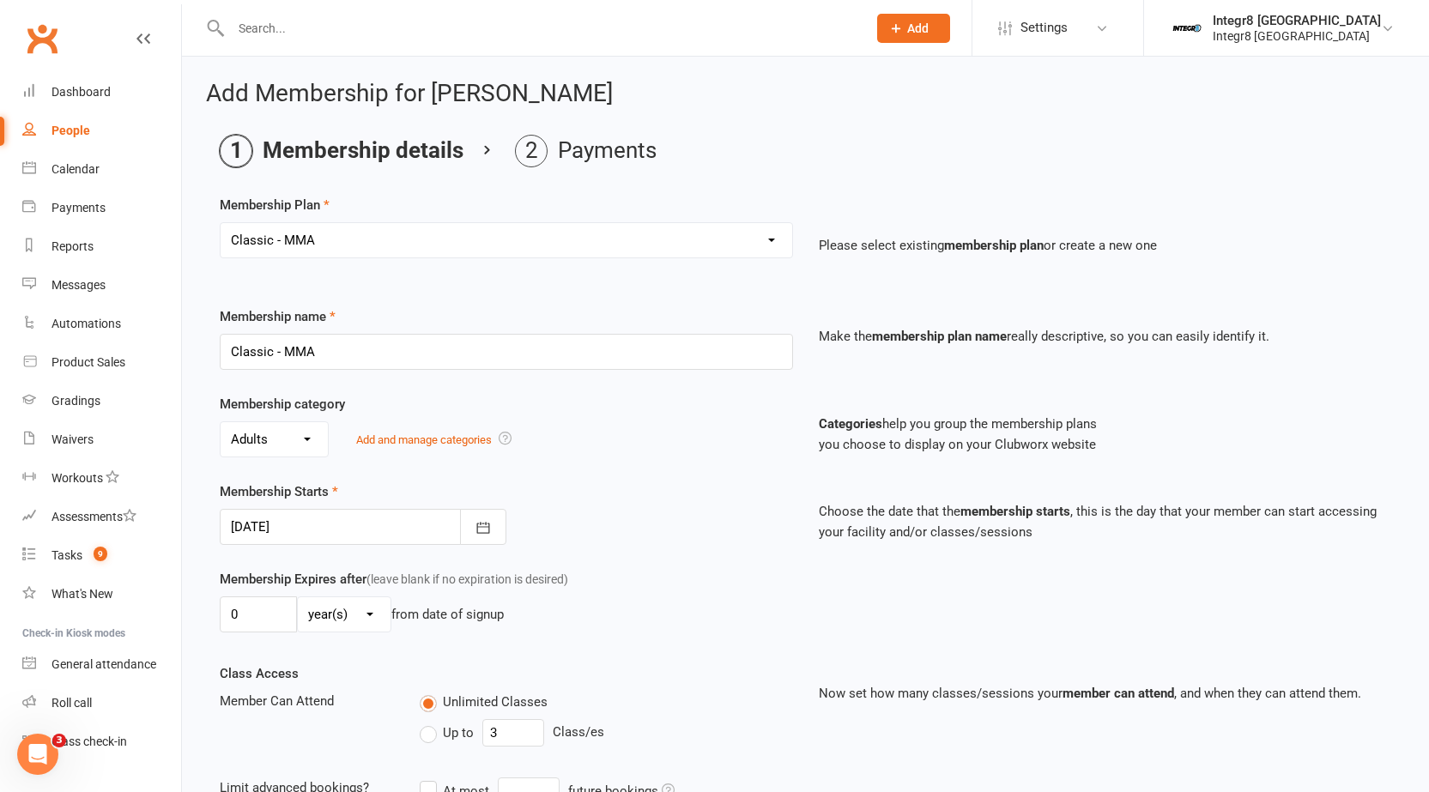
click at [486, 244] on select "Select a membership plan Create new Membership Plan Classic - Muay Thai Classic…" at bounding box center [507, 240] width 572 height 34
select select "3"
click at [221, 223] on select "Select a membership plan Create new Membership Plan Classic - Muay Thai Classic…" at bounding box center [507, 240] width 572 height 34
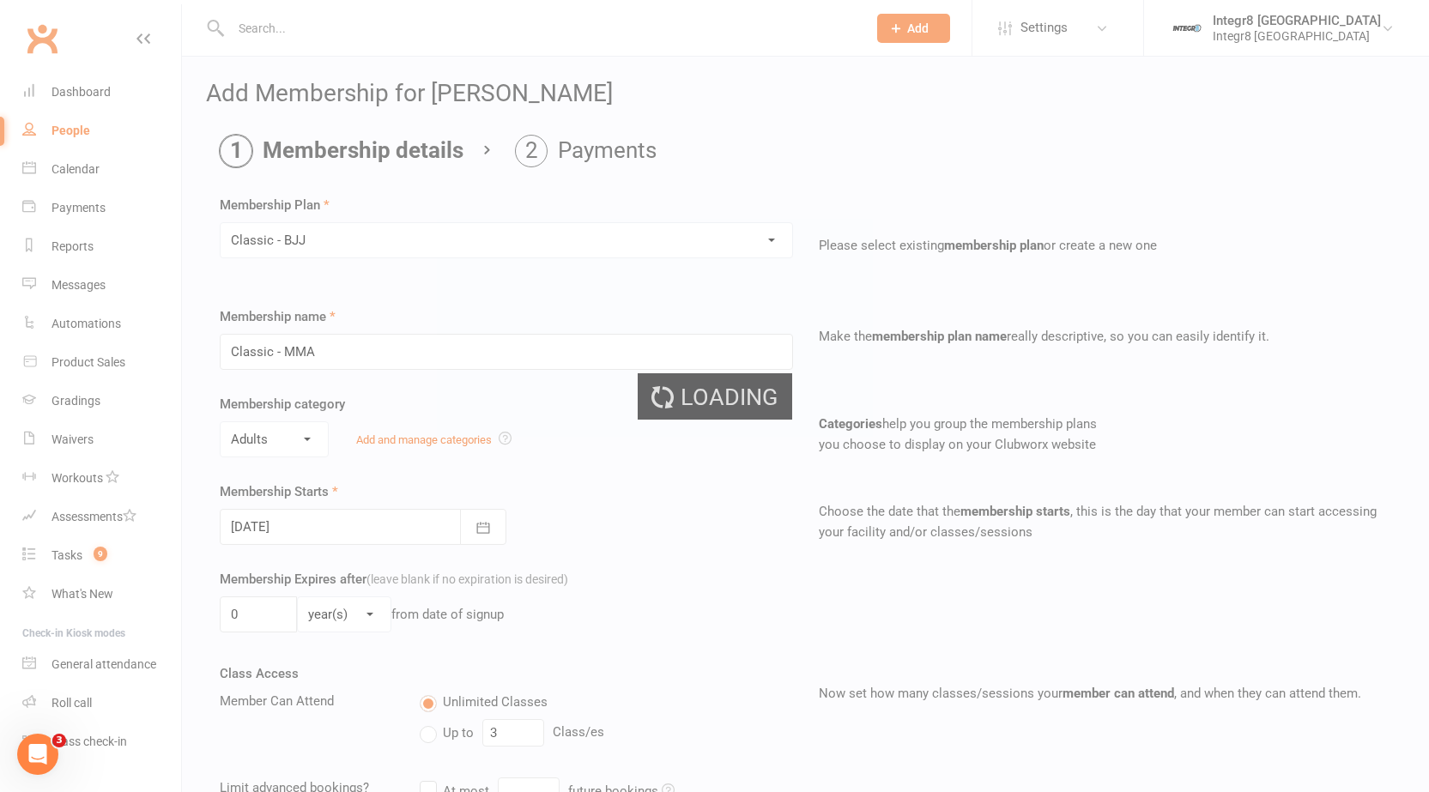
type input "Classic - BJJ"
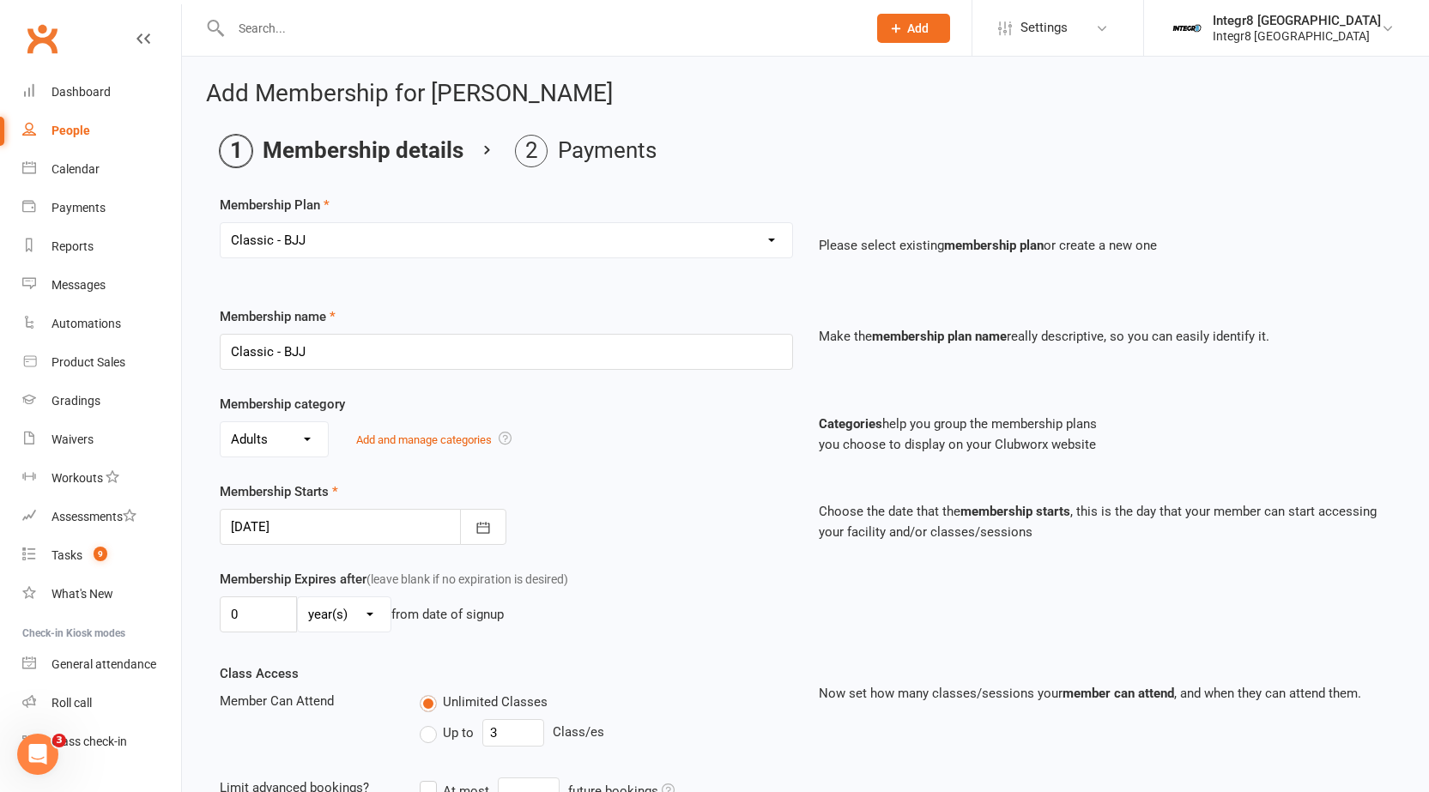
click at [603, 248] on select "Select a membership plan Create new Membership Plan Classic - Muay Thai Classic…" at bounding box center [507, 240] width 572 height 34
select select "4"
click at [221, 223] on select "Select a membership plan Create new Membership Plan Classic - Muay Thai Classic…" at bounding box center [507, 240] width 572 height 34
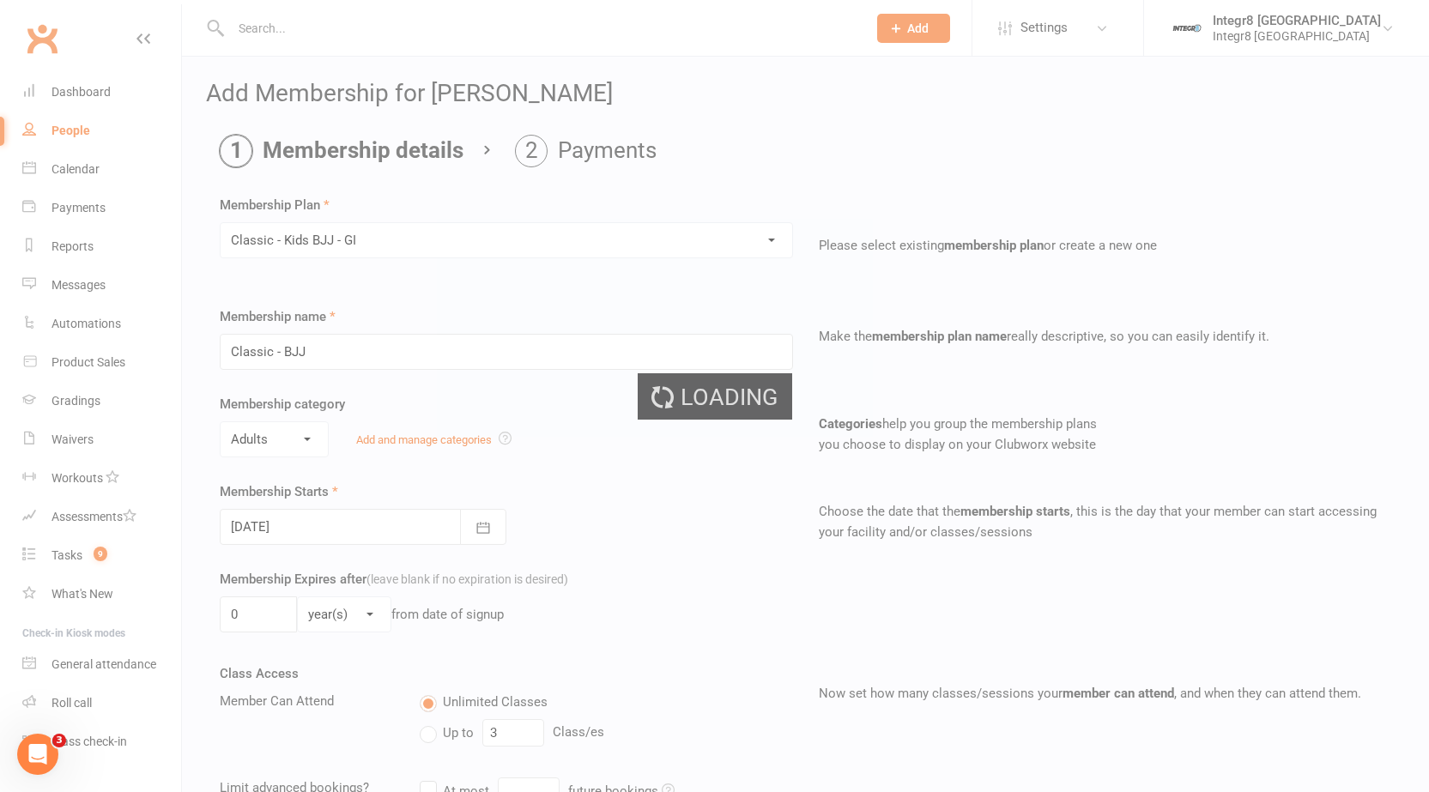
type input "Classic - Kids BJJ - GI"
select select "2"
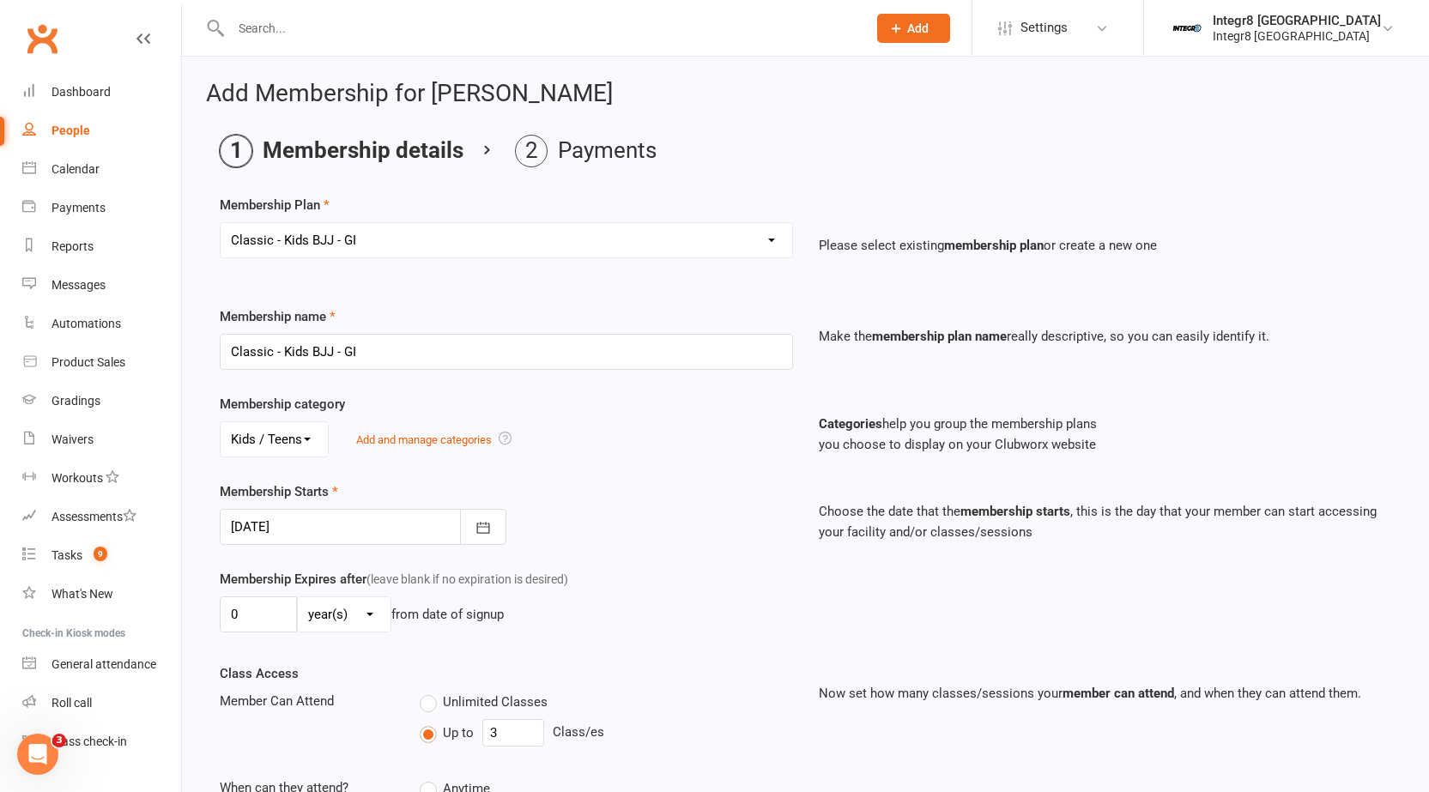
click at [621, 245] on select "Select a membership plan Create new Membership Plan Classic - Muay Thai Classic…" at bounding box center [507, 240] width 572 height 34
select select "5"
click at [221, 223] on select "Select a membership plan Create new Membership Plan Classic - Muay Thai Classic…" at bounding box center [507, 240] width 572 height 34
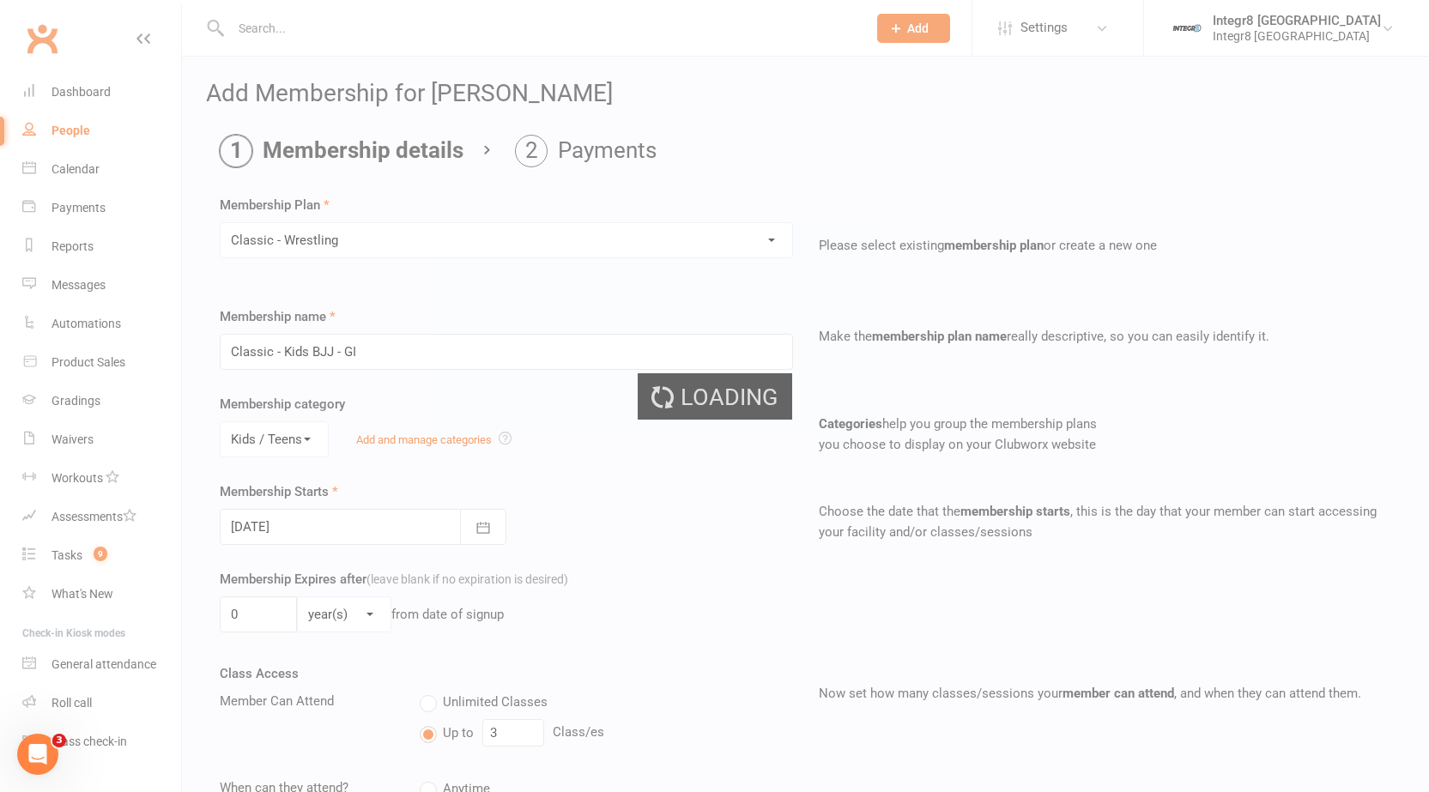
type input "Classic - Wrestling"
select select "0"
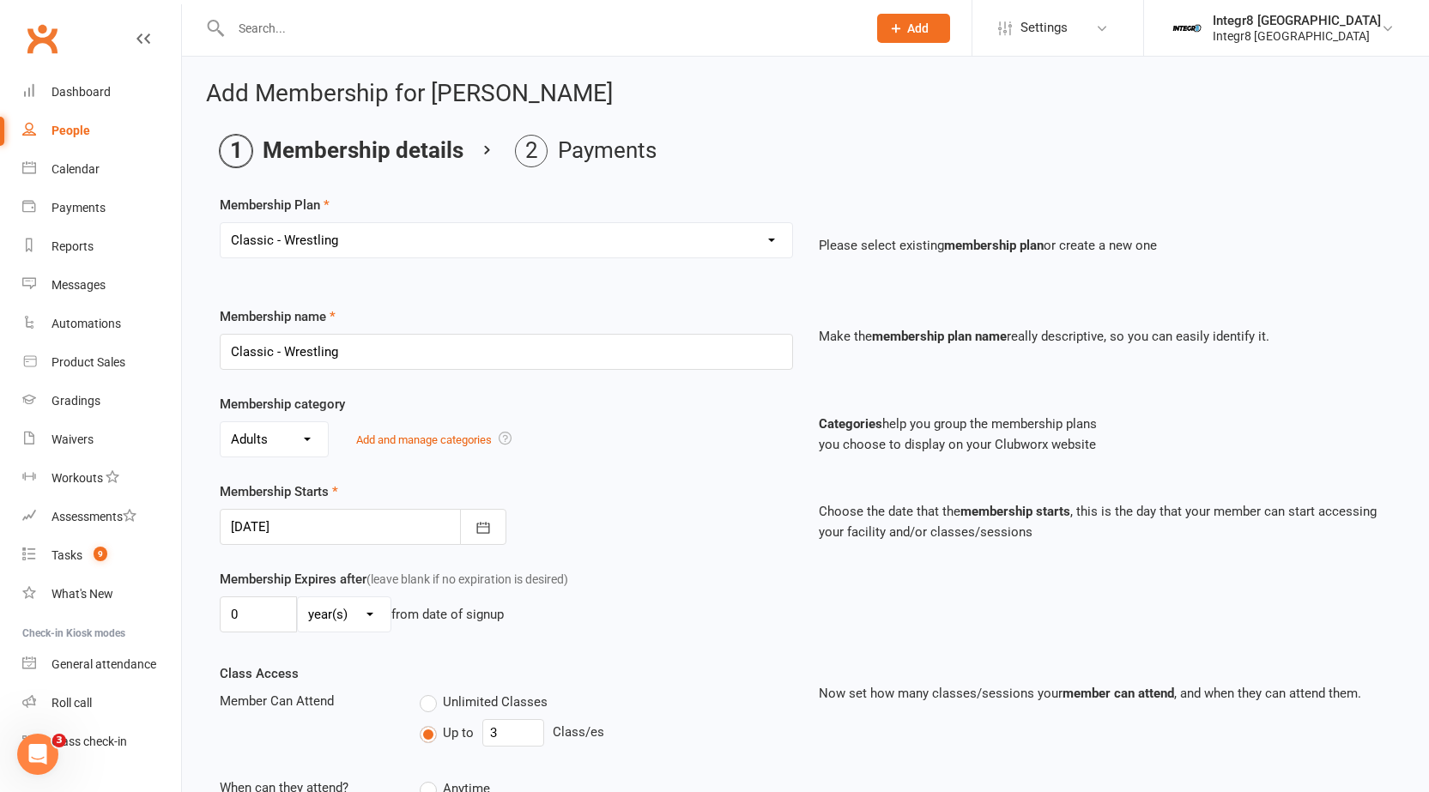
click at [556, 247] on select "Select a membership plan Create new Membership Plan Classic - Muay Thai Classic…" at bounding box center [507, 240] width 572 height 34
select select "6"
click at [221, 223] on select "Select a membership plan Create new Membership Plan Classic - Muay Thai Classic…" at bounding box center [507, 240] width 572 height 34
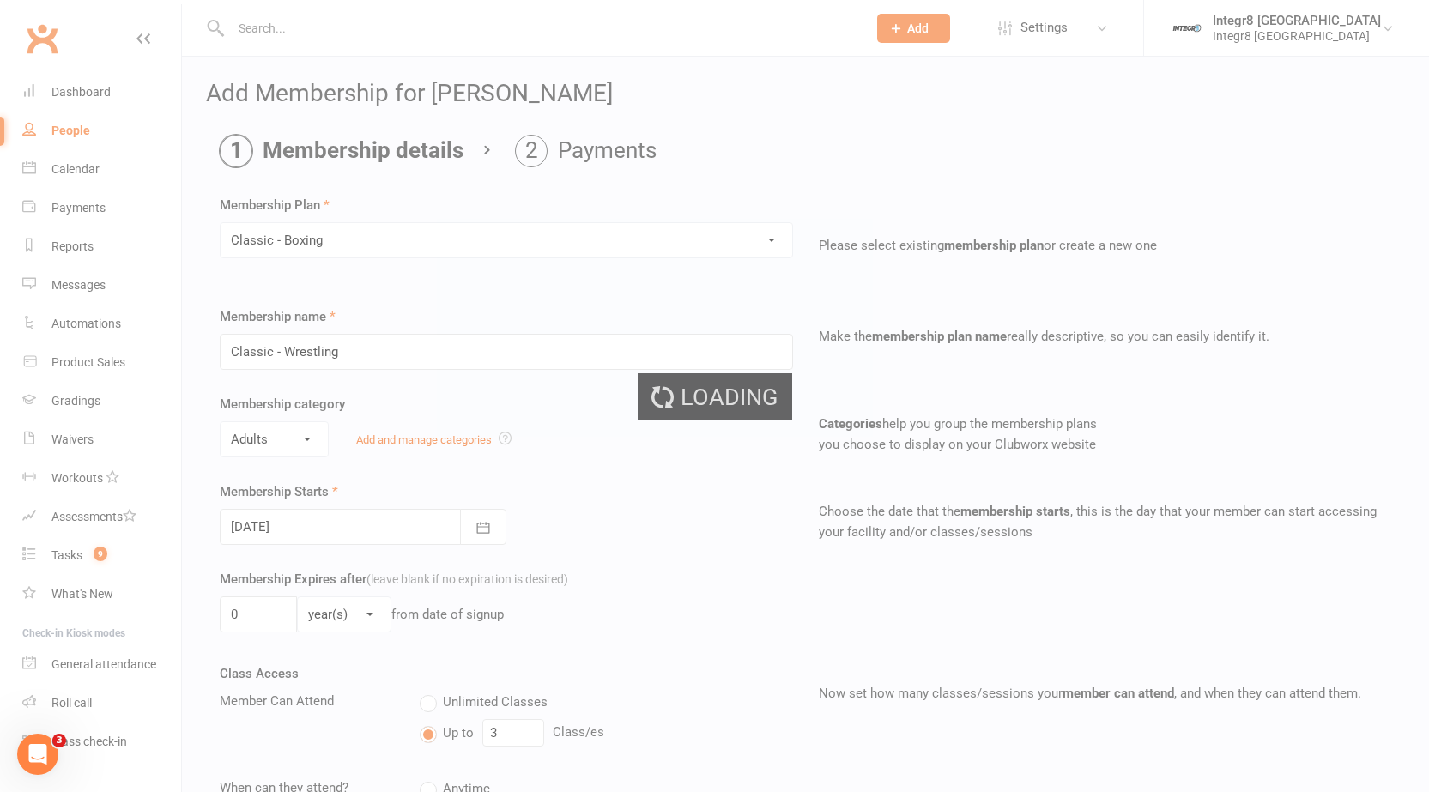
type input "Classic - Boxing"
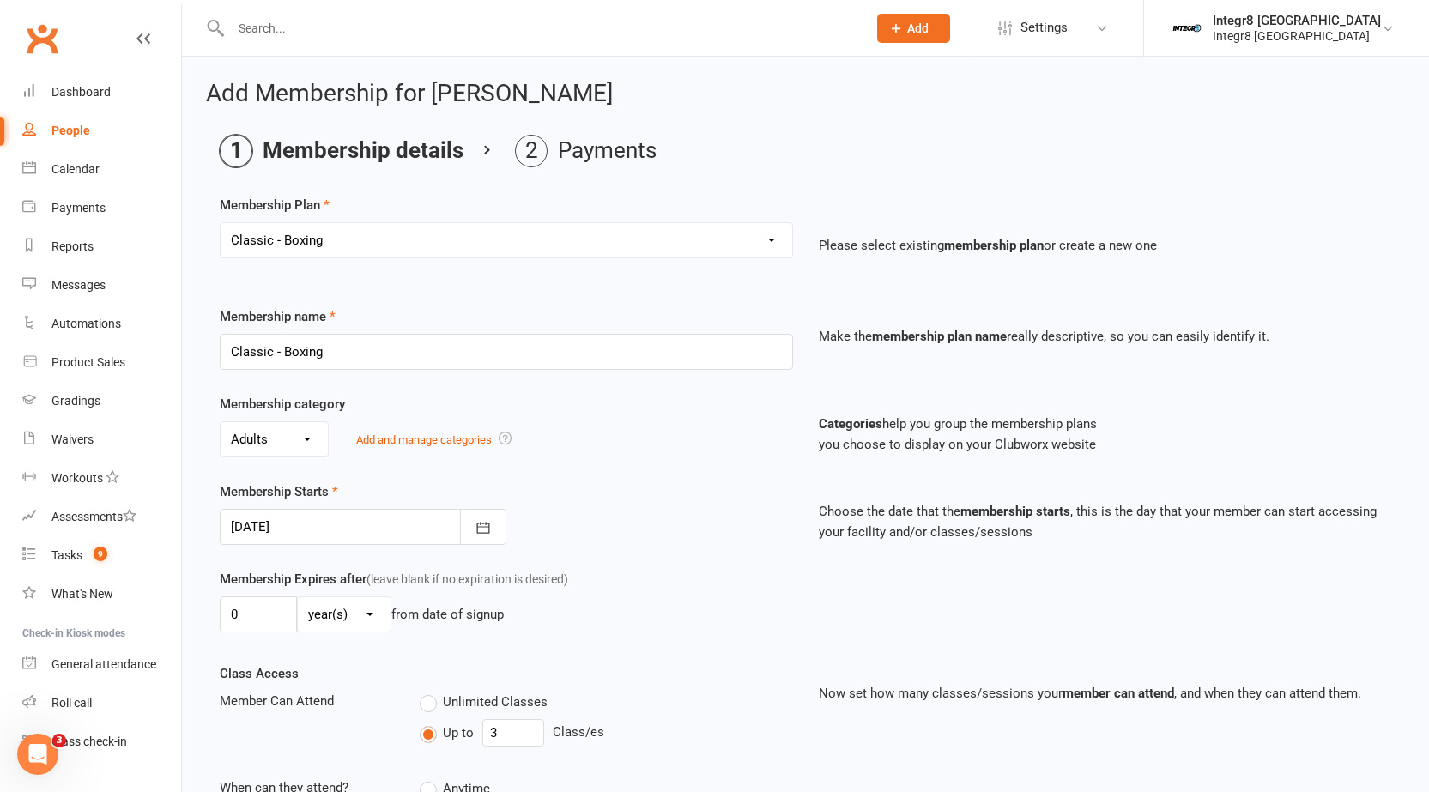
click at [589, 249] on select "Select a membership plan Create new Membership Plan Classic - Muay Thai Classic…" at bounding box center [507, 240] width 572 height 34
select select "7"
click at [221, 223] on select "Select a membership plan Create new Membership Plan Classic - Muay Thai Classic…" at bounding box center [507, 240] width 572 height 34
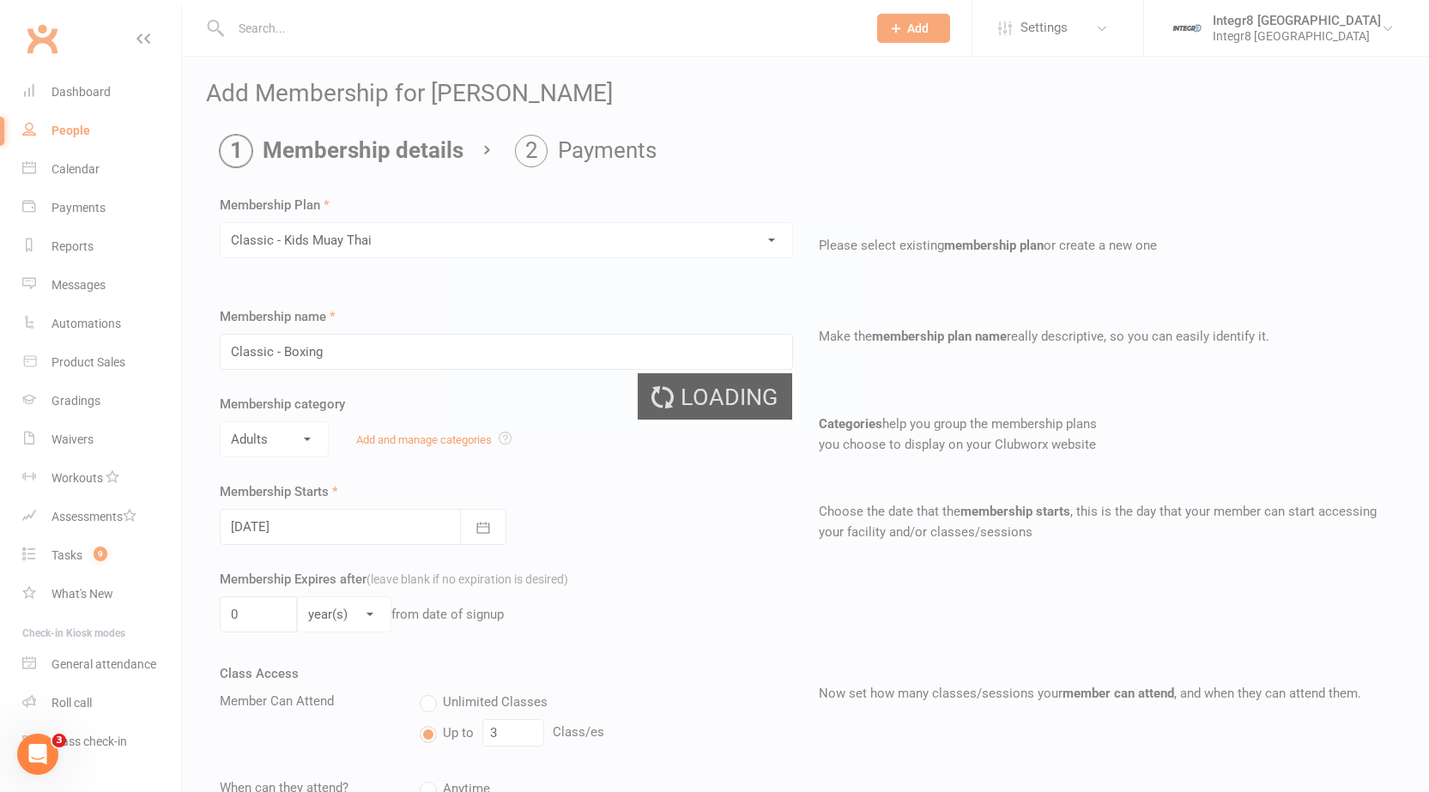
type input "Classic - Kids Muay Thai"
select select "2"
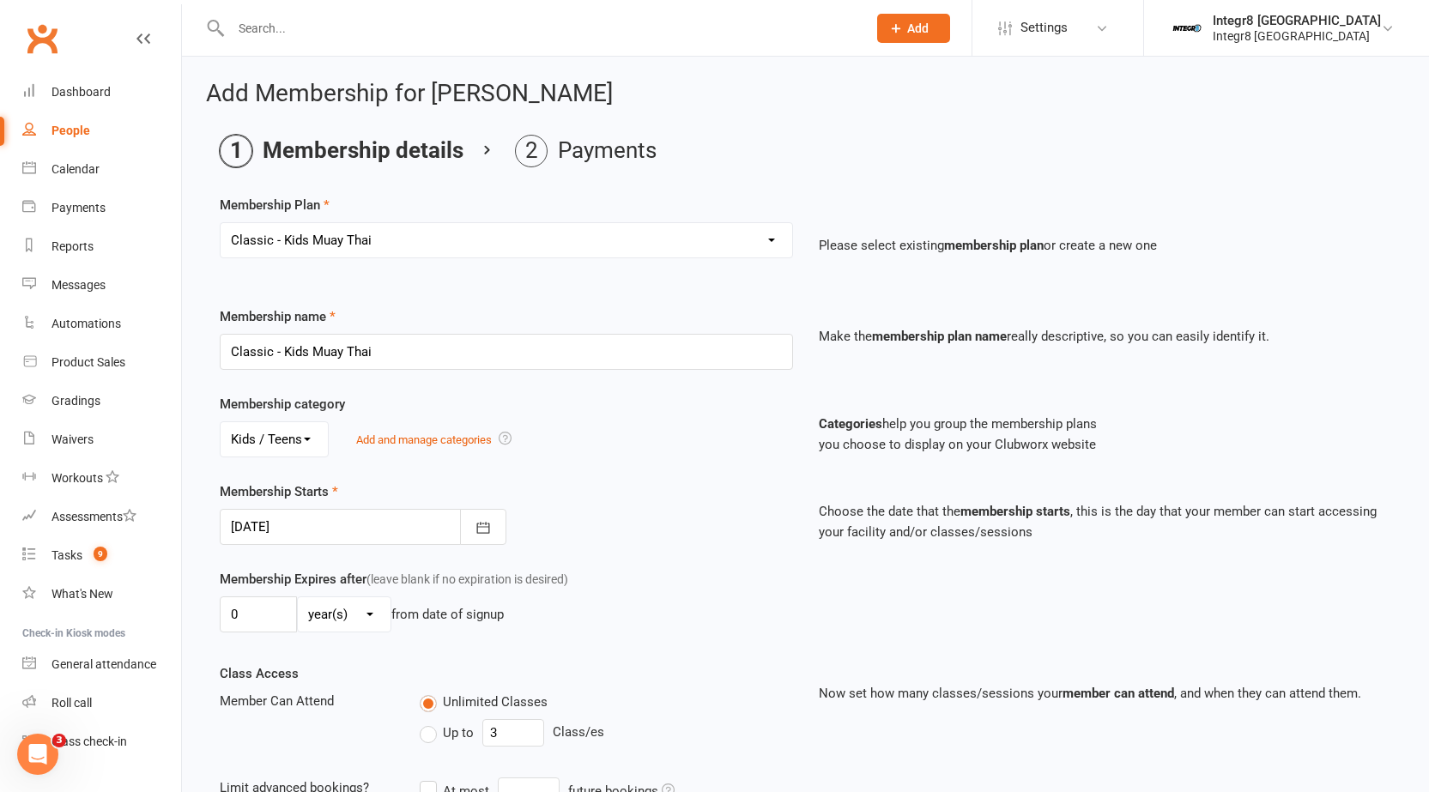
click at [451, 735] on span "Up to" at bounding box center [458, 732] width 31 height 18
click at [431, 723] on input "Up to" at bounding box center [425, 723] width 11 height 0
type input "0"
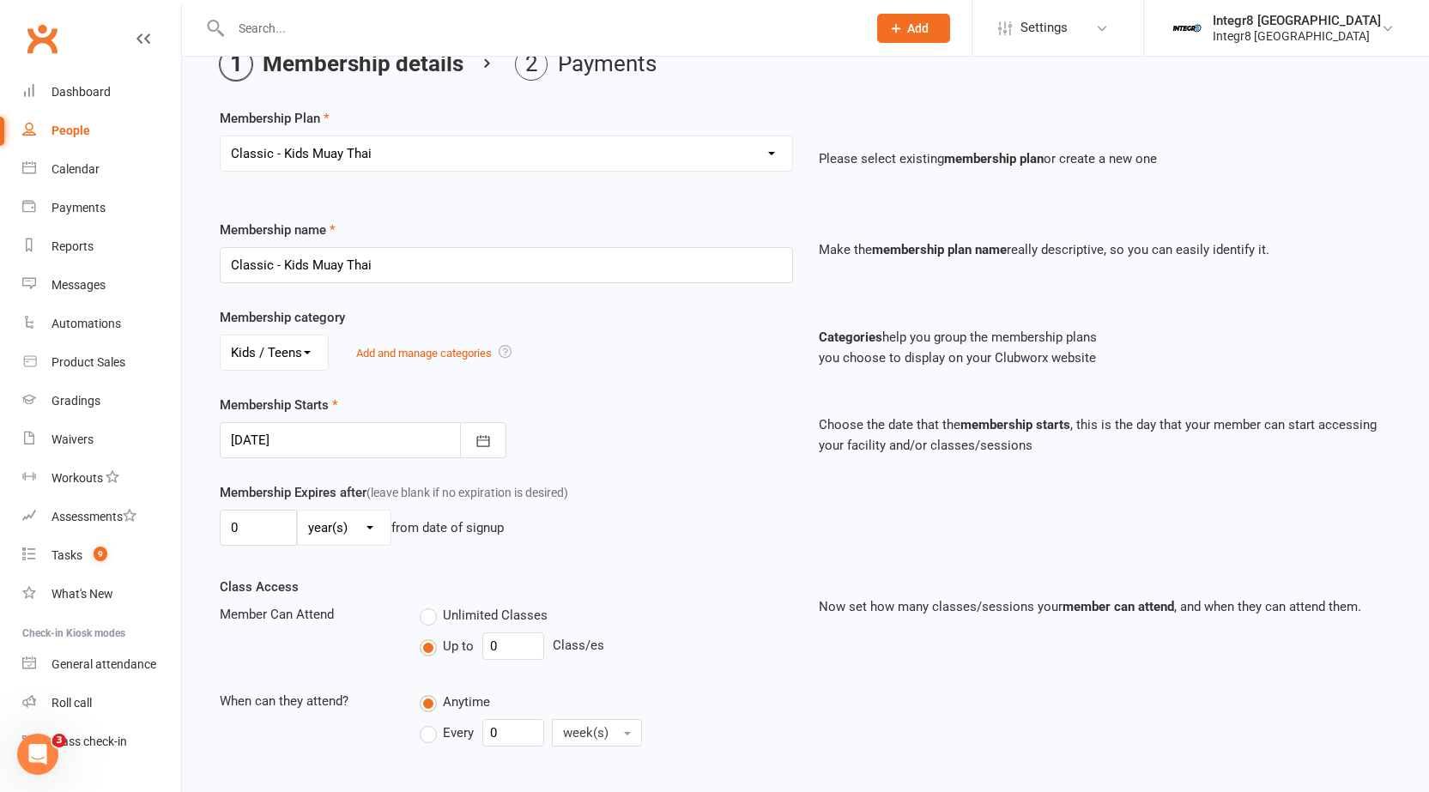
scroll to position [86, 0]
click at [665, 153] on select "Select a membership plan Create new Membership Plan Classic - Muay Thai Classic…" at bounding box center [507, 154] width 572 height 34
select select "6"
click at [221, 137] on select "Select a membership plan Create new Membership Plan Classic - Muay Thai Classic…" at bounding box center [507, 154] width 572 height 34
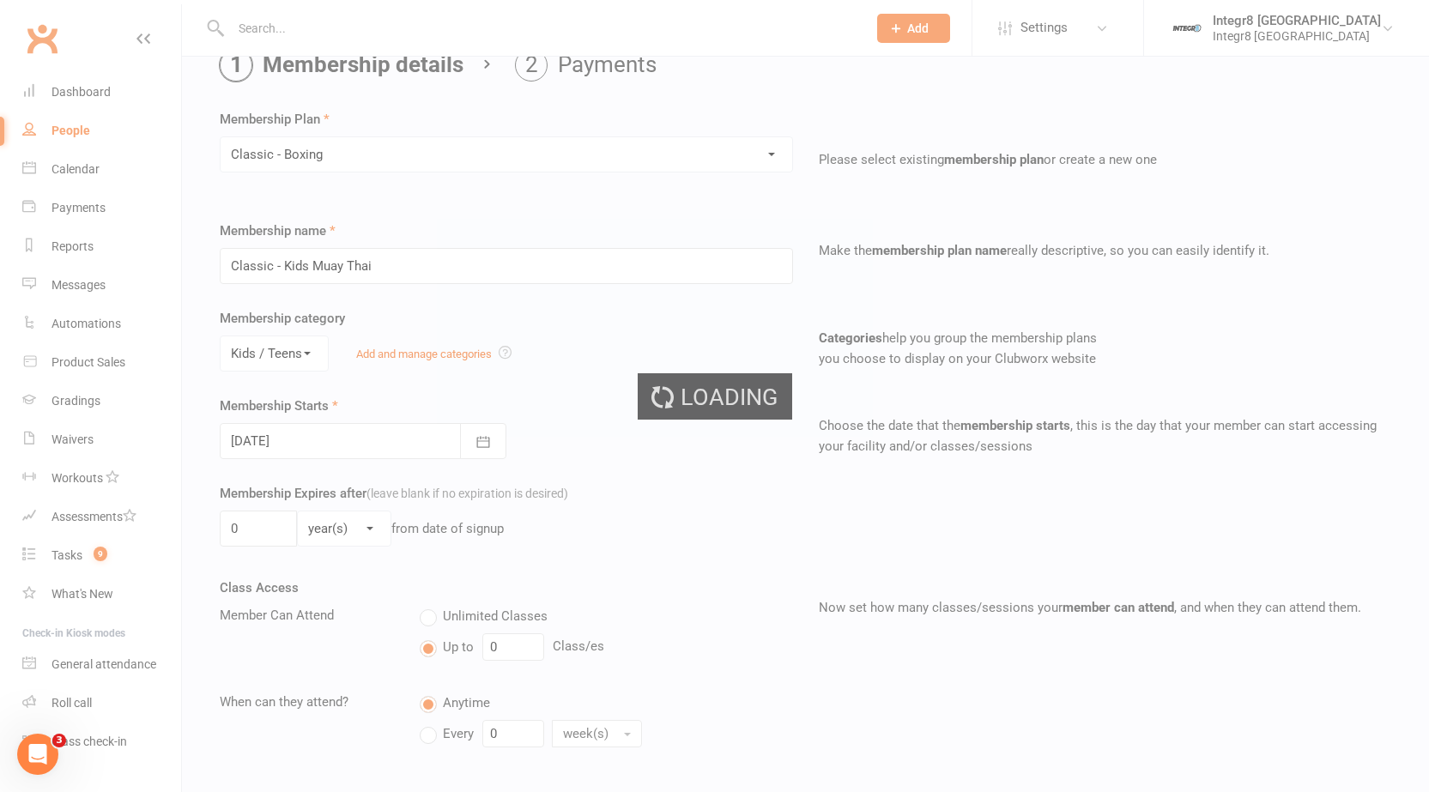
type input "Classic - Boxing"
select select "0"
type input "3"
type input "1"
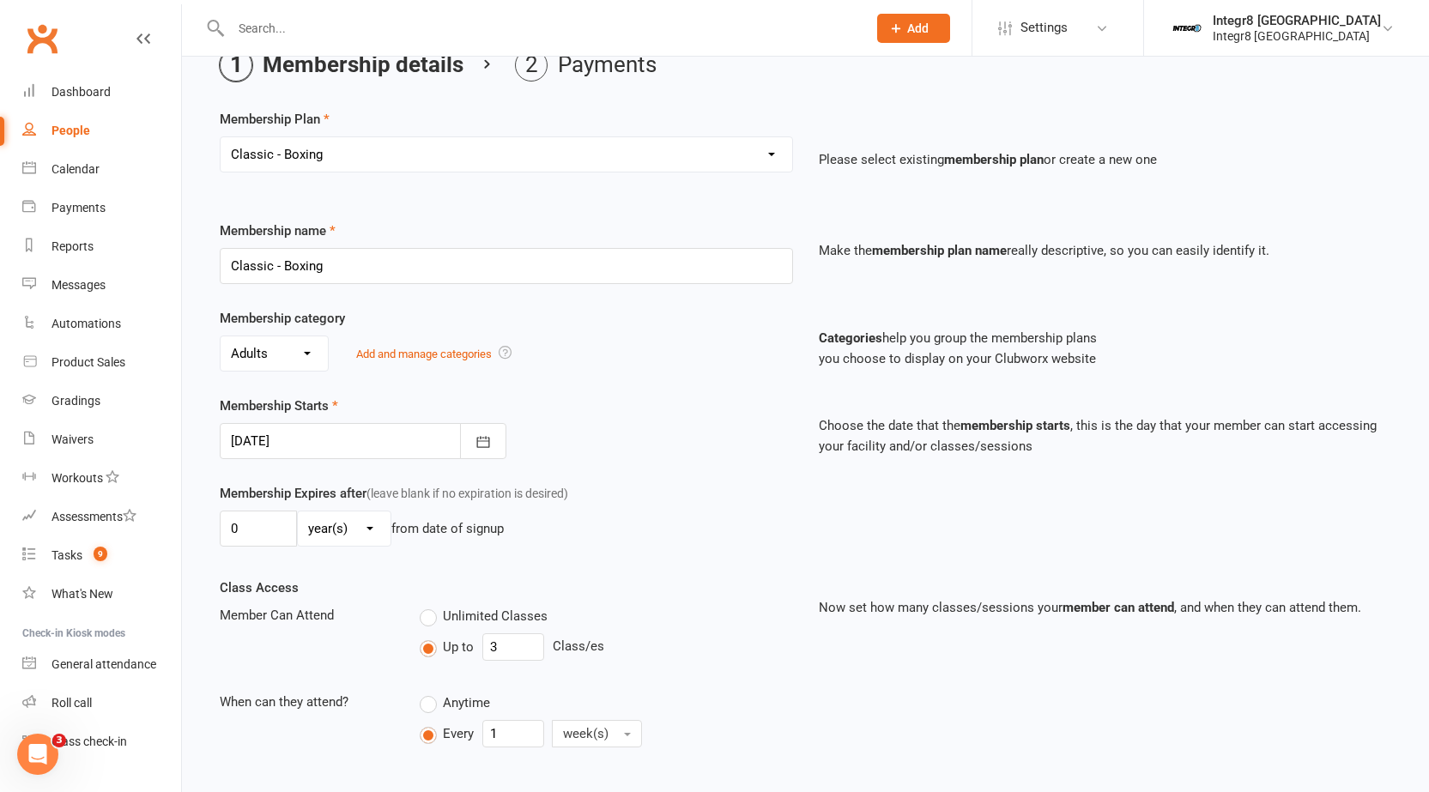
click at [589, 168] on select "Select a membership plan Create new Membership Plan Classic - Muay Thai Classic…" at bounding box center [507, 154] width 572 height 34
select select "7"
click at [221, 137] on select "Select a membership plan Create new Membership Plan Classic - Muay Thai Classic…" at bounding box center [507, 154] width 572 height 34
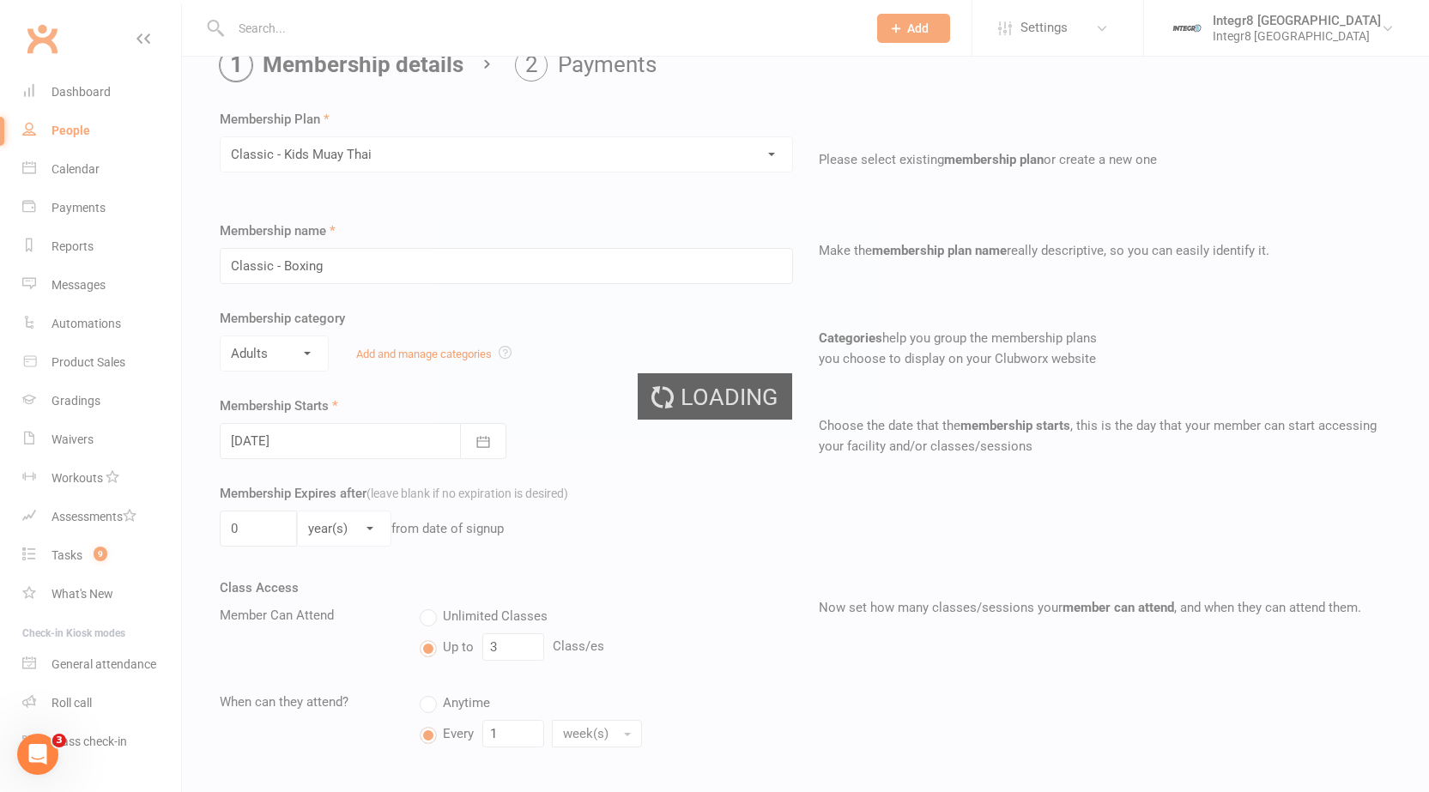
type input "Classic - Kids Muay Thai"
select select "2"
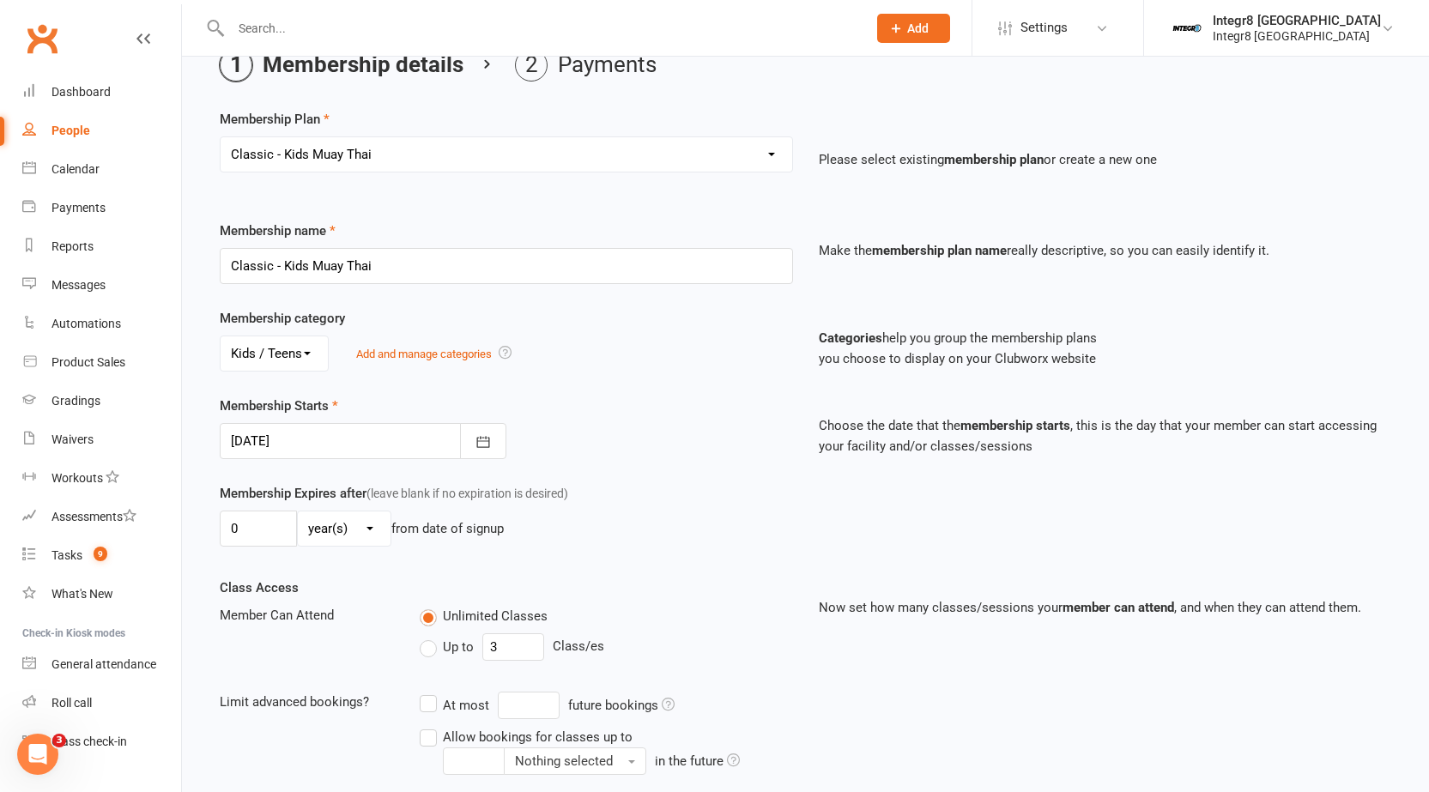
click at [512, 145] on select "Select a membership plan Create new Membership Plan Classic - Muay Thai Classic…" at bounding box center [507, 154] width 572 height 34
select select "8"
click at [221, 137] on select "Select a membership plan Create new Membership Plan Classic - Muay Thai Classic…" at bounding box center [507, 154] width 572 height 34
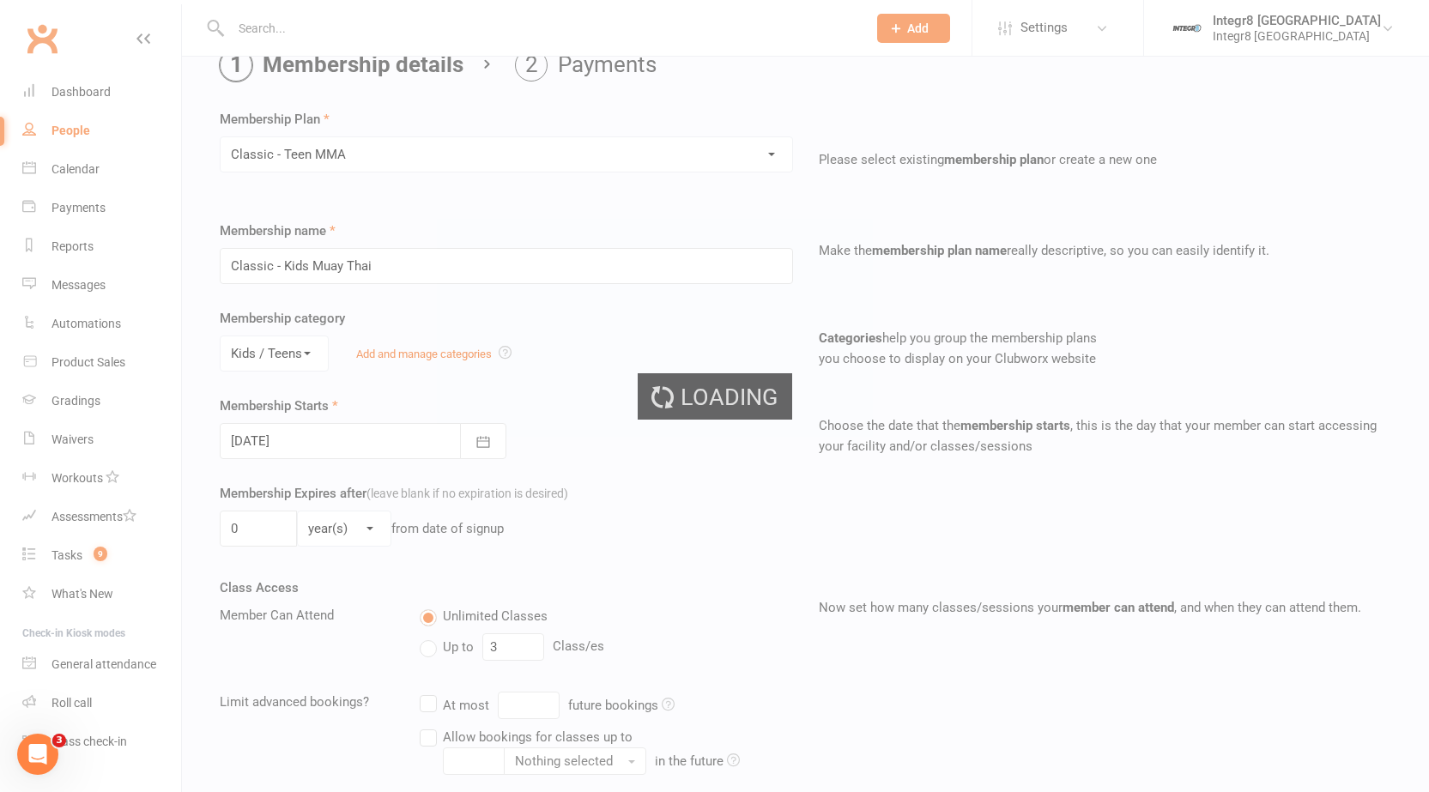
type input "Classic - Teen MMA"
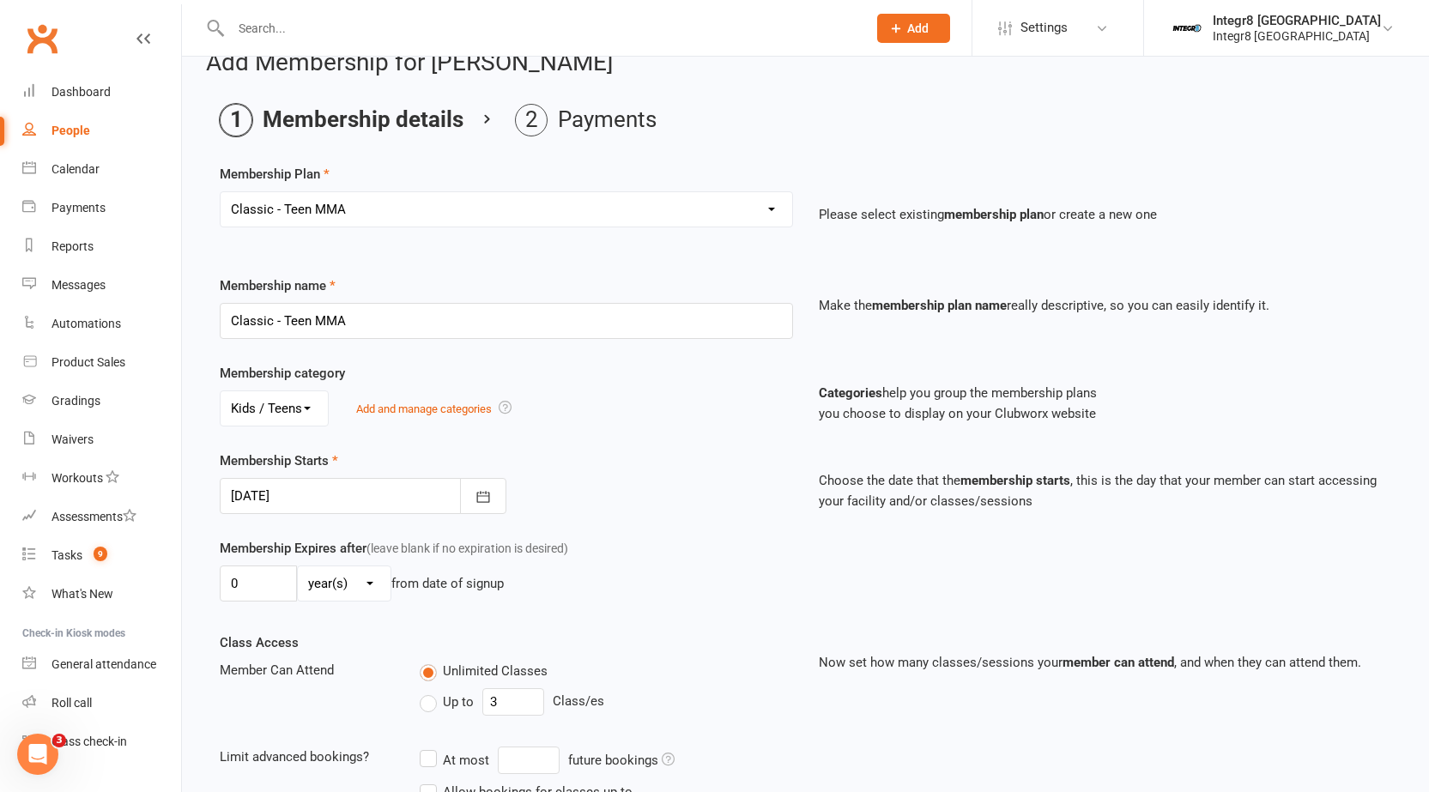
scroll to position [0, 0]
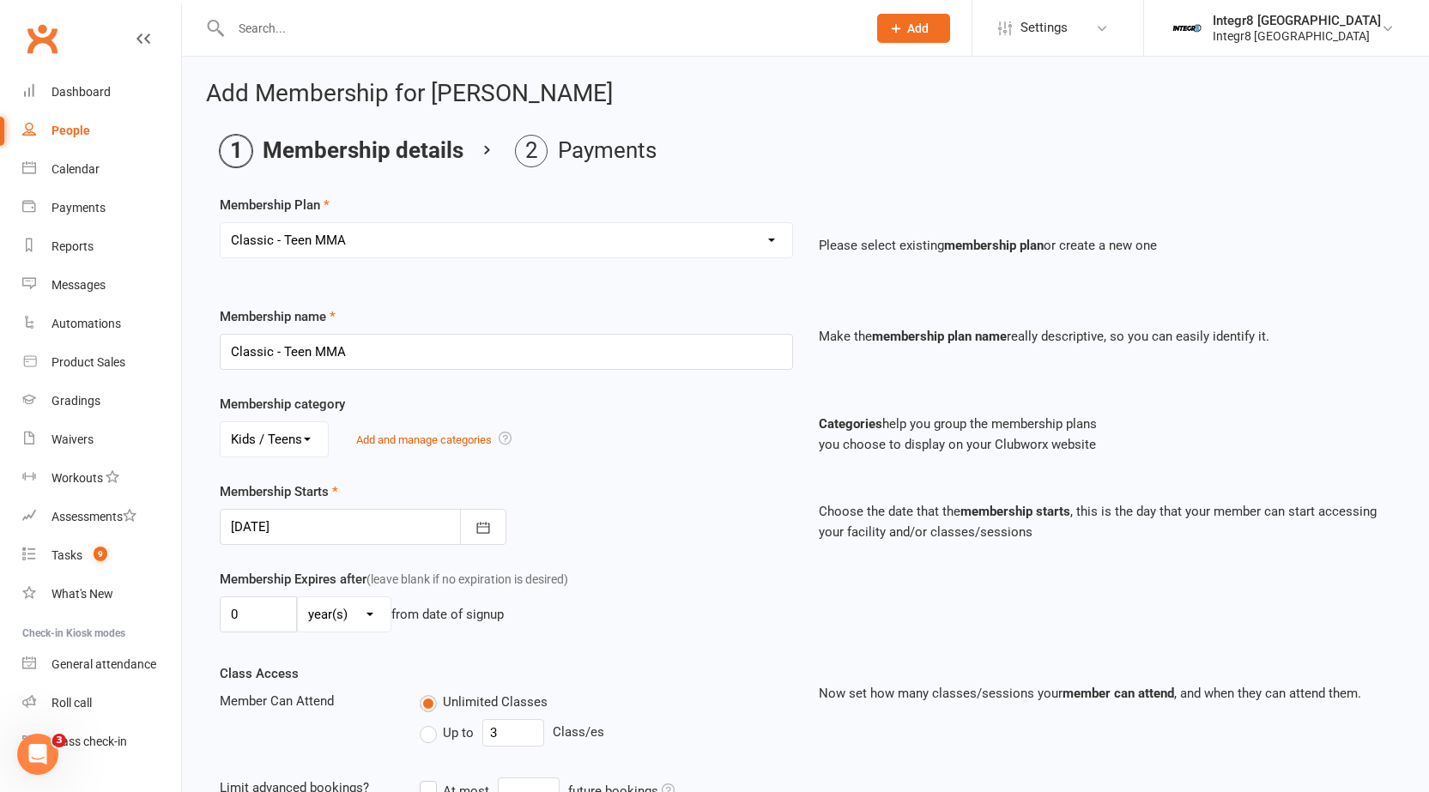
click at [504, 240] on select "Select a membership plan Create new Membership Plan Classic - Muay Thai Classic…" at bounding box center [507, 240] width 572 height 34
select select "3"
click at [221, 223] on select "Select a membership plan Create new Membership Plan Classic - Muay Thai Classic…" at bounding box center [507, 240] width 572 height 34
type input "Classic - BJJ"
select select "0"
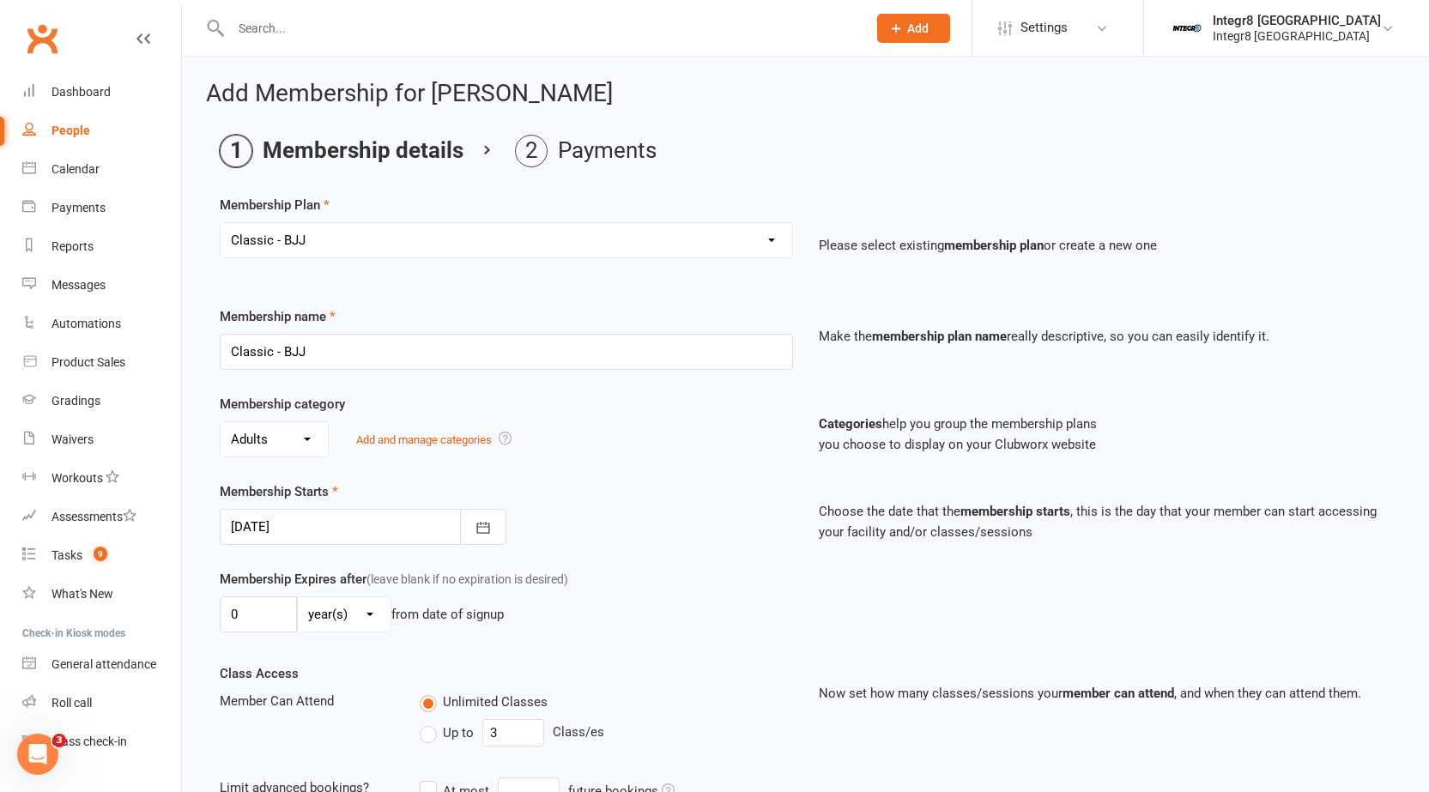
click at [457, 250] on select "Select a membership plan Create new Membership Plan Classic - Muay Thai Classic…" at bounding box center [507, 240] width 572 height 34
select select "1"
click at [221, 223] on select "Select a membership plan Create new Membership Plan Classic - Muay Thai Classic…" at bounding box center [507, 240] width 572 height 34
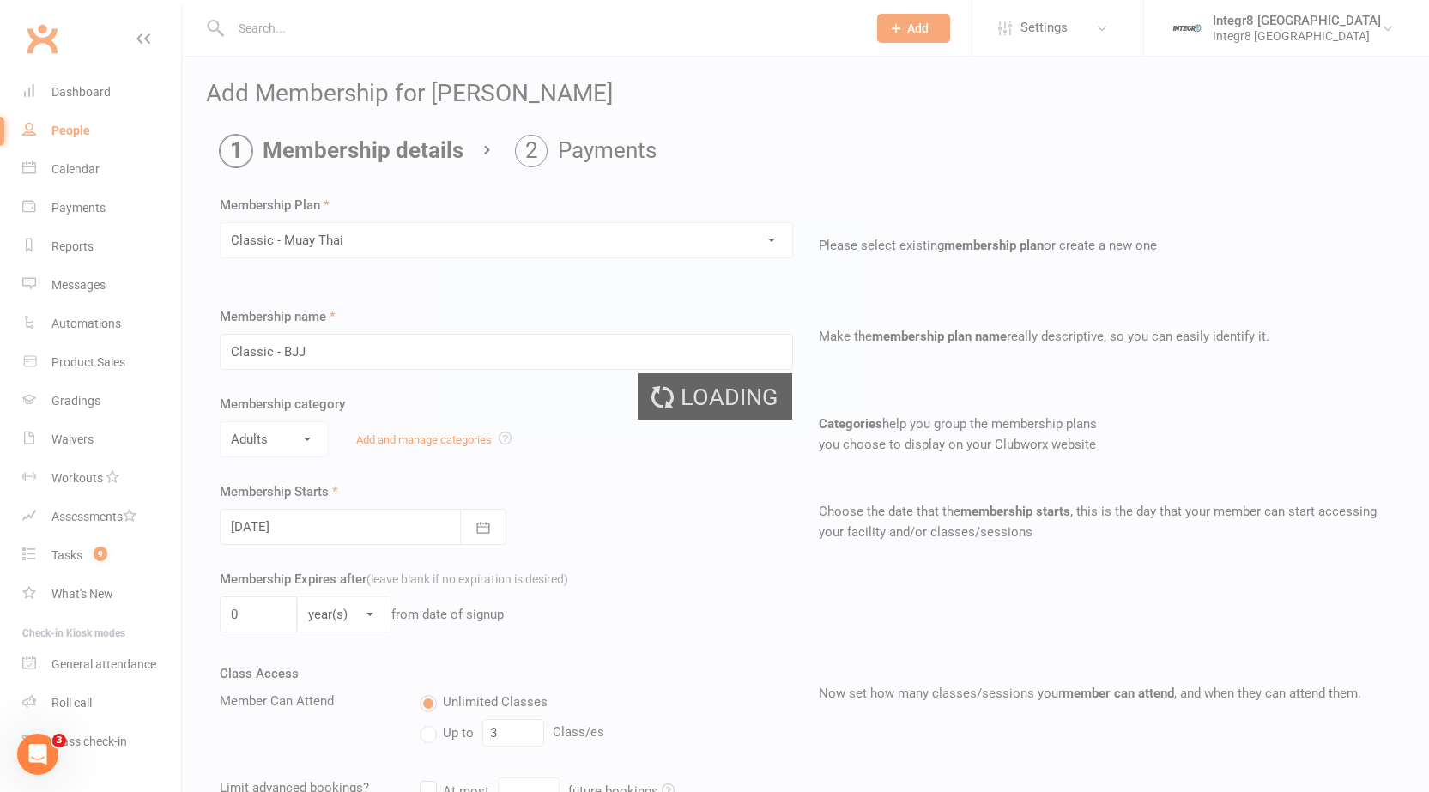
type input "Classic - Muay Thai"
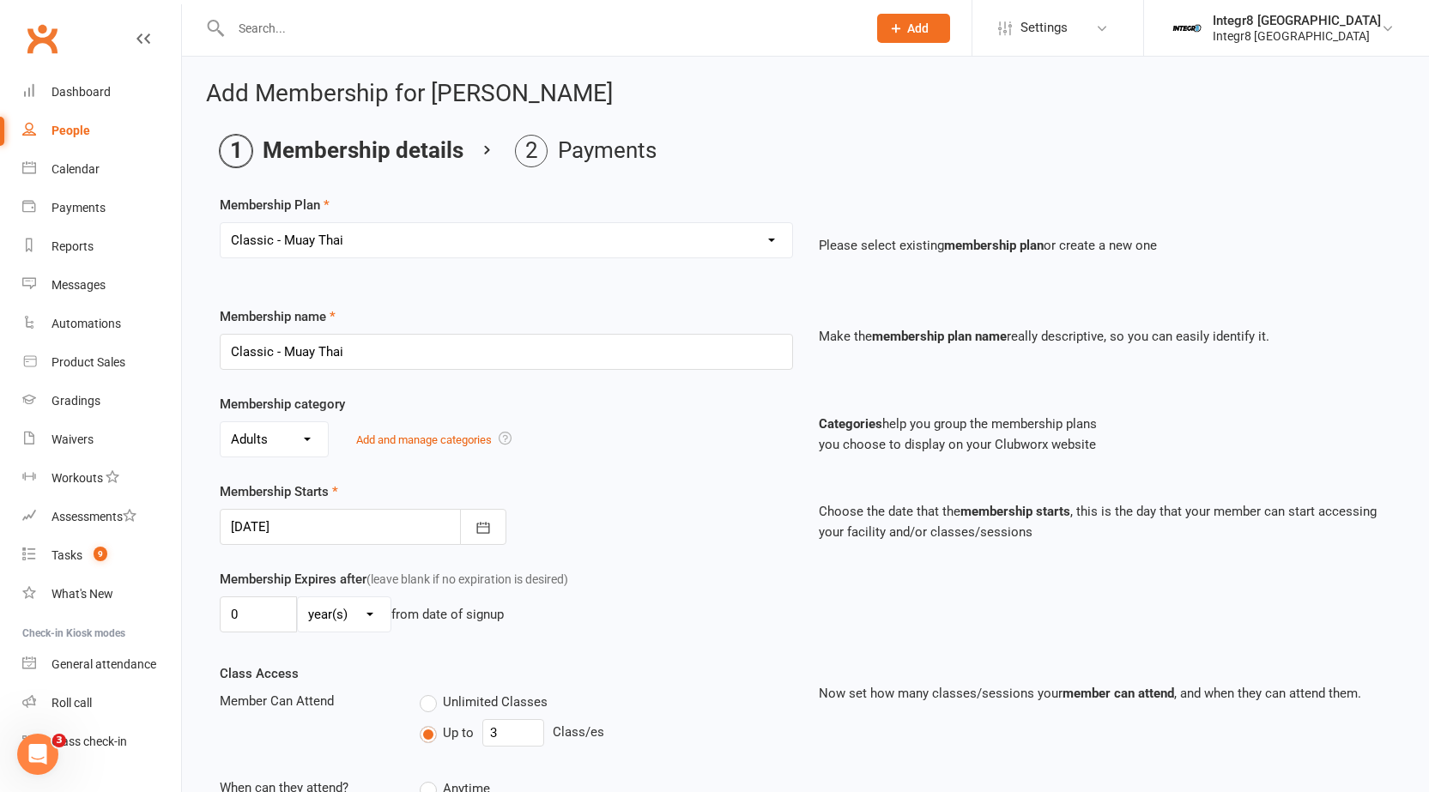
click at [429, 249] on select "Select a membership plan Create new Membership Plan Classic - Muay Thai Classic…" at bounding box center [507, 240] width 572 height 34
select select "2"
click at [221, 223] on select "Select a membership plan Create new Membership Plan Classic - Muay Thai Classic…" at bounding box center [507, 240] width 572 height 34
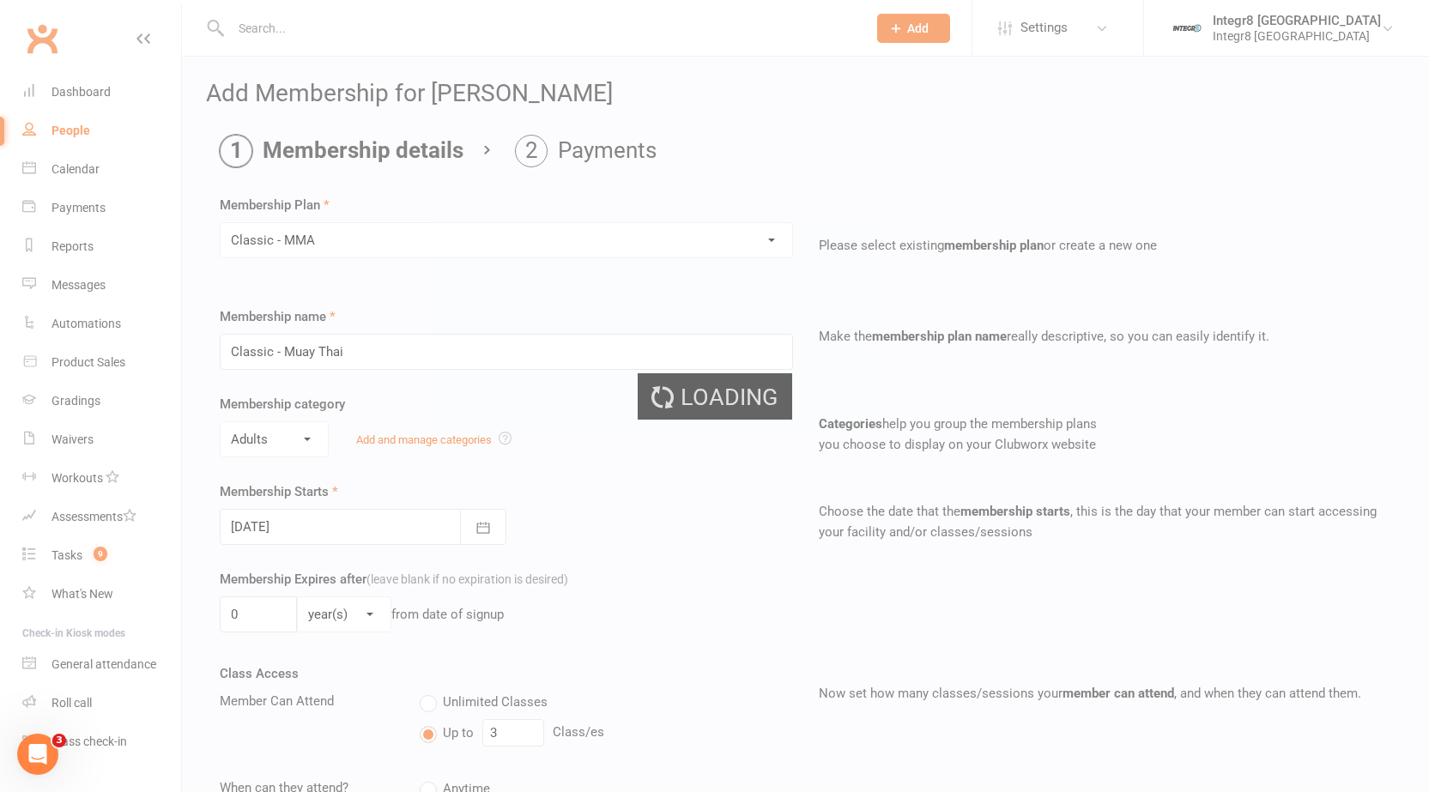
type input "Classic - MMA"
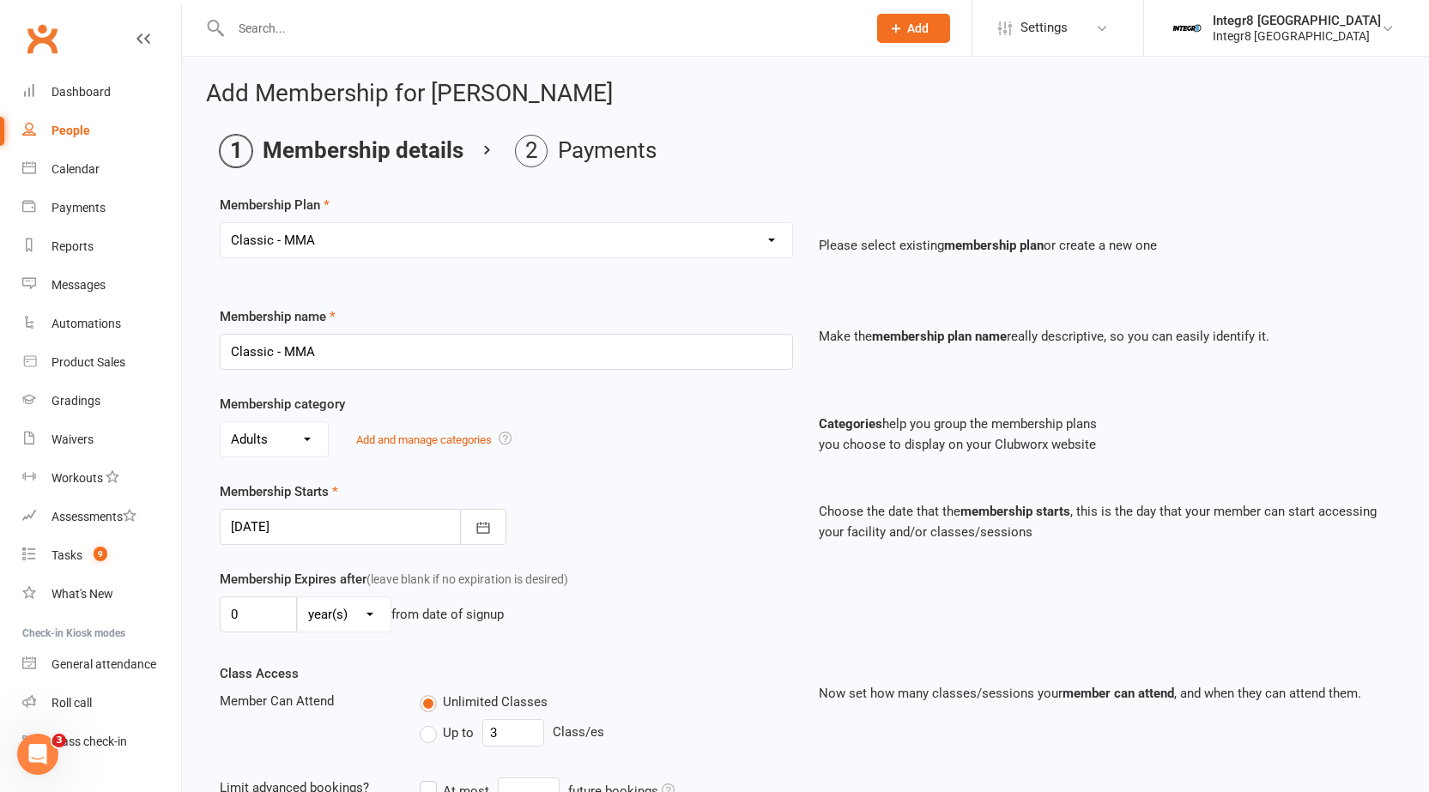
click at [436, 242] on select "Select a membership plan Create new Membership Plan Classic - Muay Thai Classic…" at bounding box center [507, 240] width 572 height 34
select select "3"
click at [221, 223] on select "Select a membership plan Create new Membership Plan Classic - Muay Thai Classic…" at bounding box center [507, 240] width 572 height 34
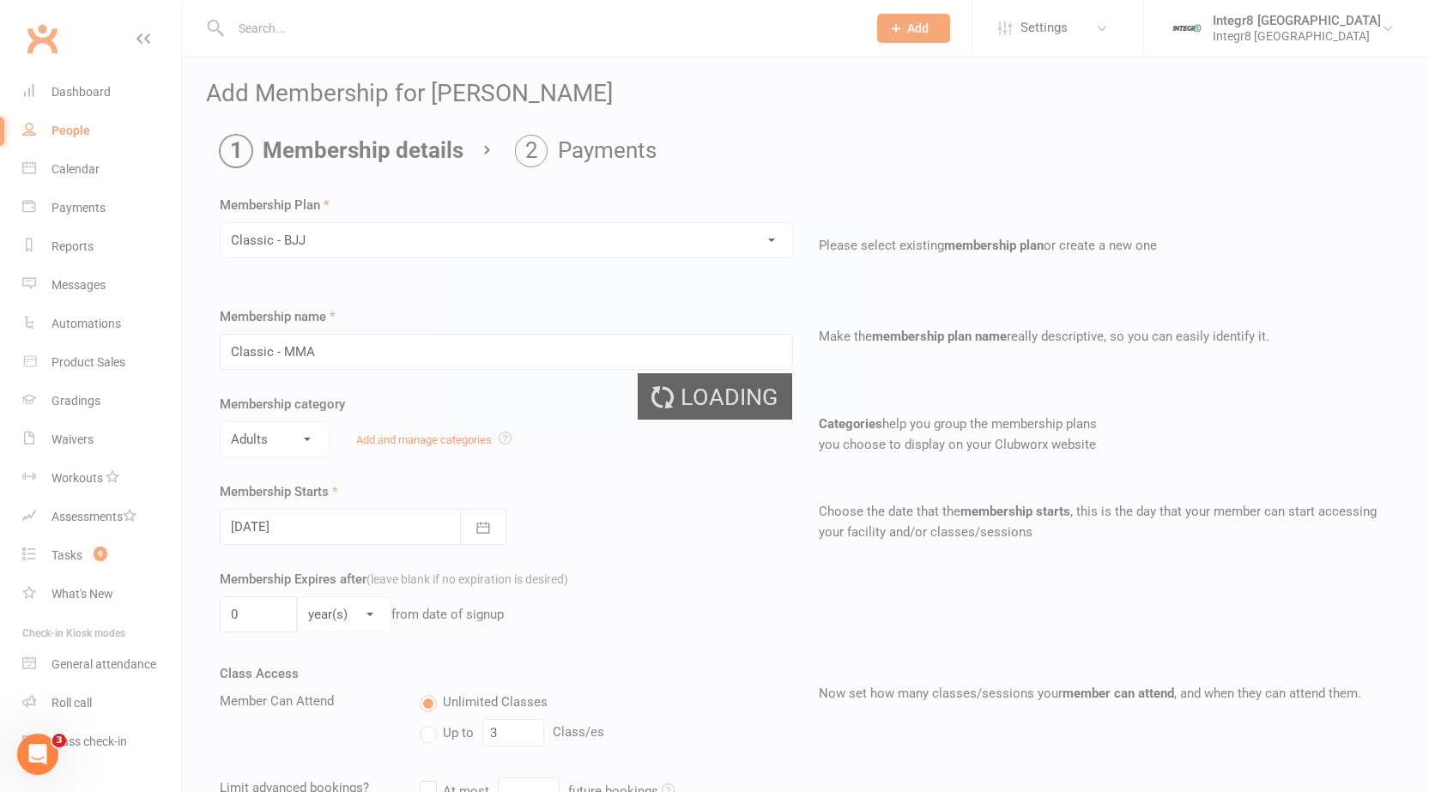
type input "Classic - BJJ"
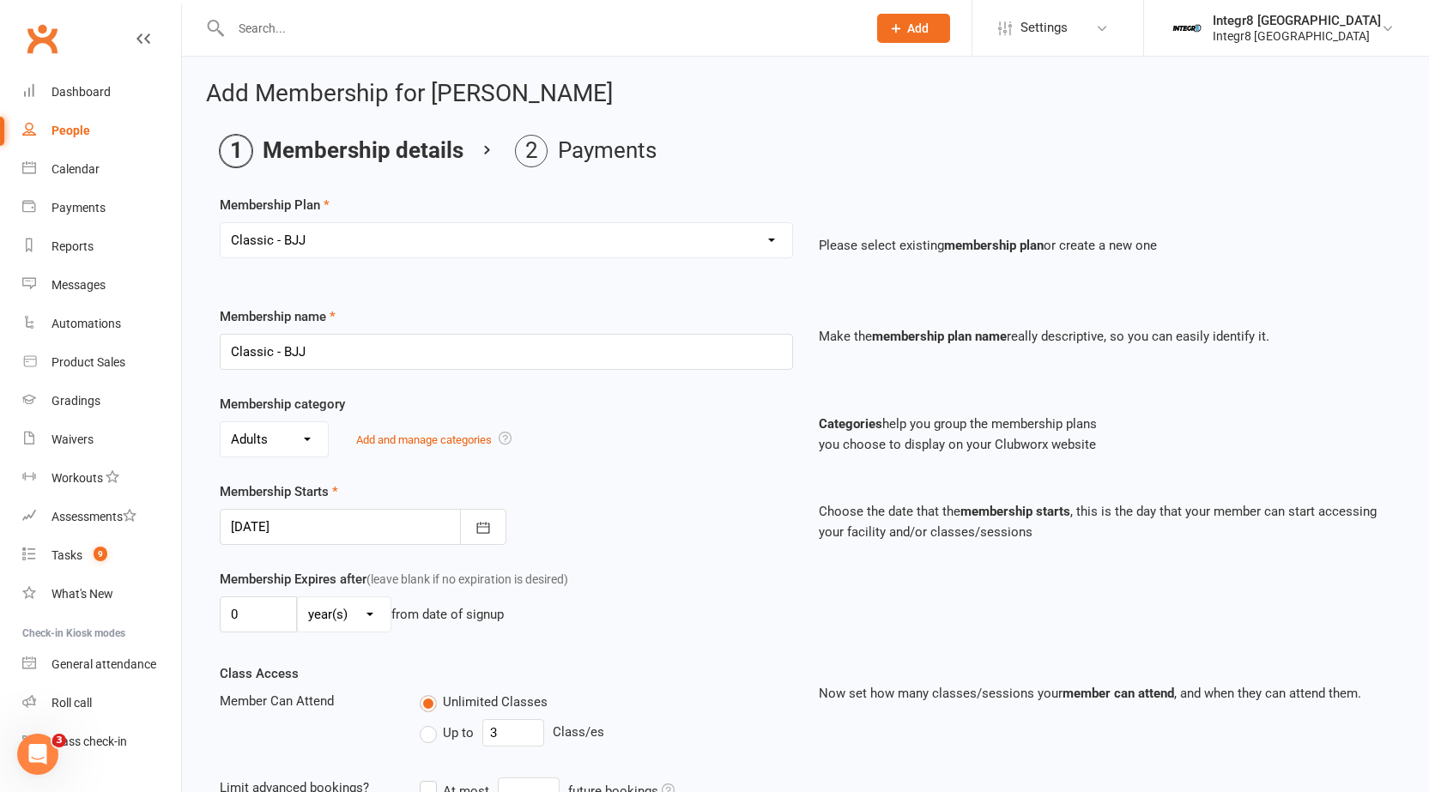
click at [350, 233] on select "Select a membership plan Create new Membership Plan Classic - Muay Thai Classic…" at bounding box center [507, 240] width 572 height 34
select select "4"
click at [221, 223] on select "Select a membership plan Create new Membership Plan Classic - Muay Thai Classic…" at bounding box center [507, 240] width 572 height 34
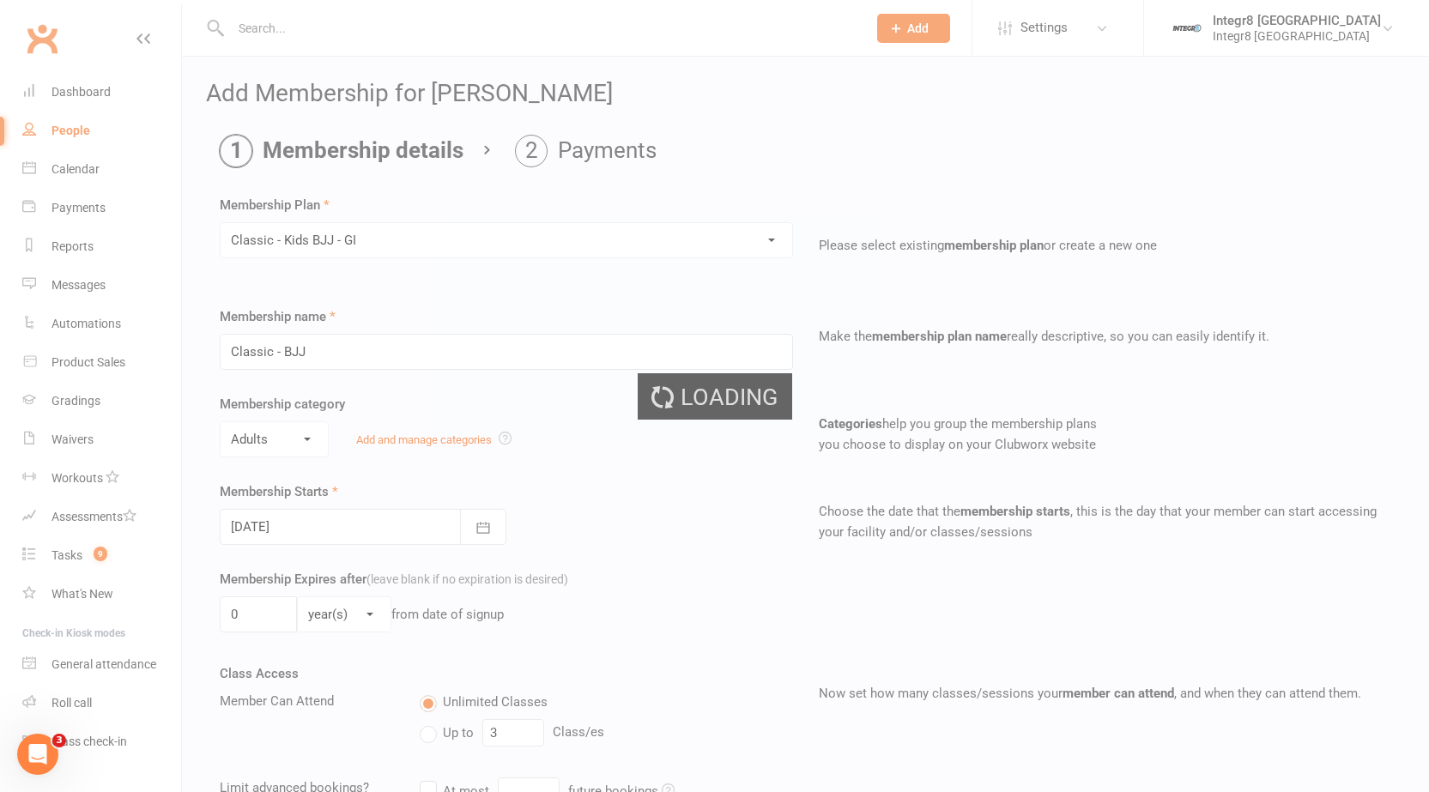
type input "Classic - Kids BJJ - GI"
select select "2"
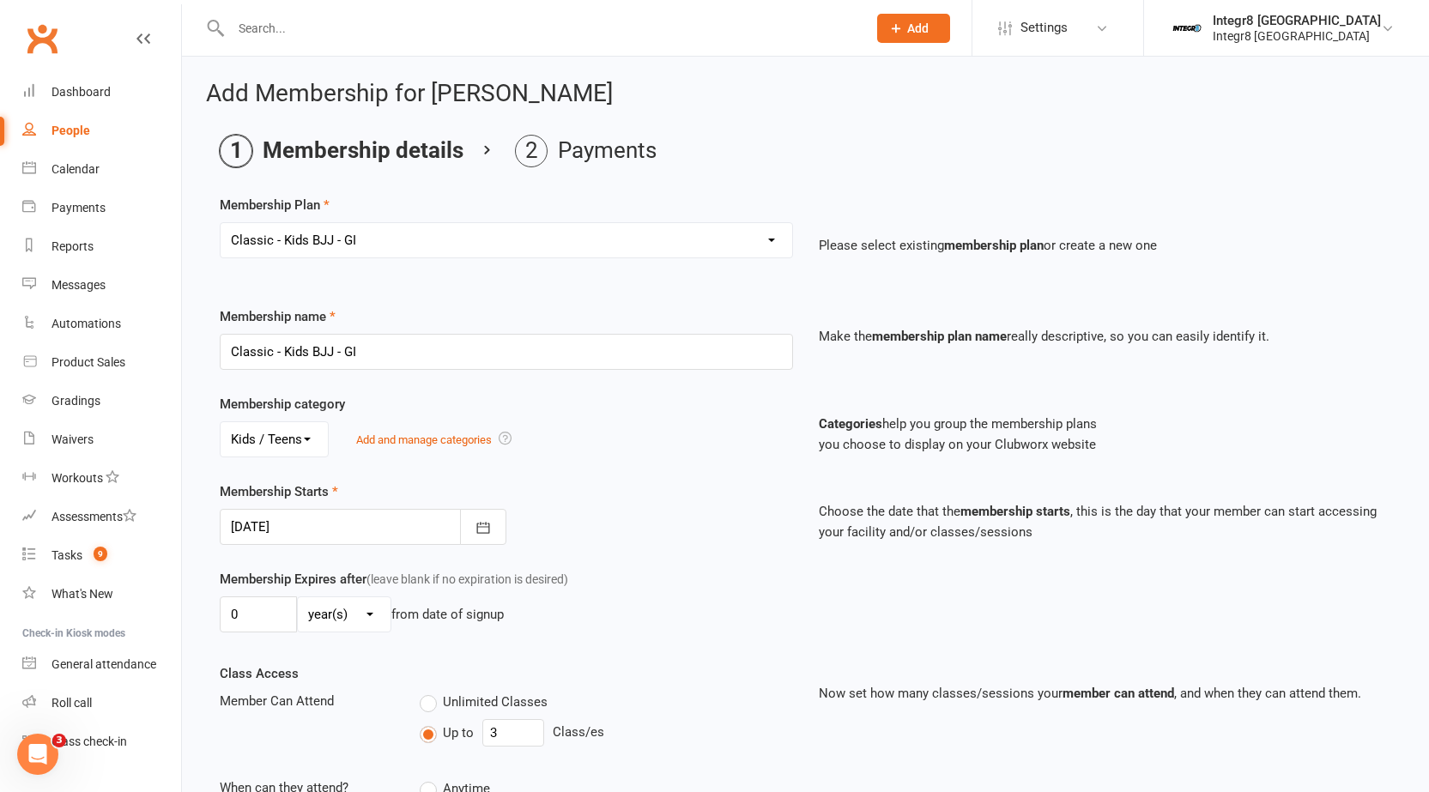
click at [450, 243] on select "Select a membership plan Create new Membership Plan Classic - Muay Thai Classic…" at bounding box center [507, 240] width 572 height 34
select select "5"
click at [221, 223] on select "Select a membership plan Create new Membership Plan Classic - Muay Thai Classic…" at bounding box center [507, 240] width 572 height 34
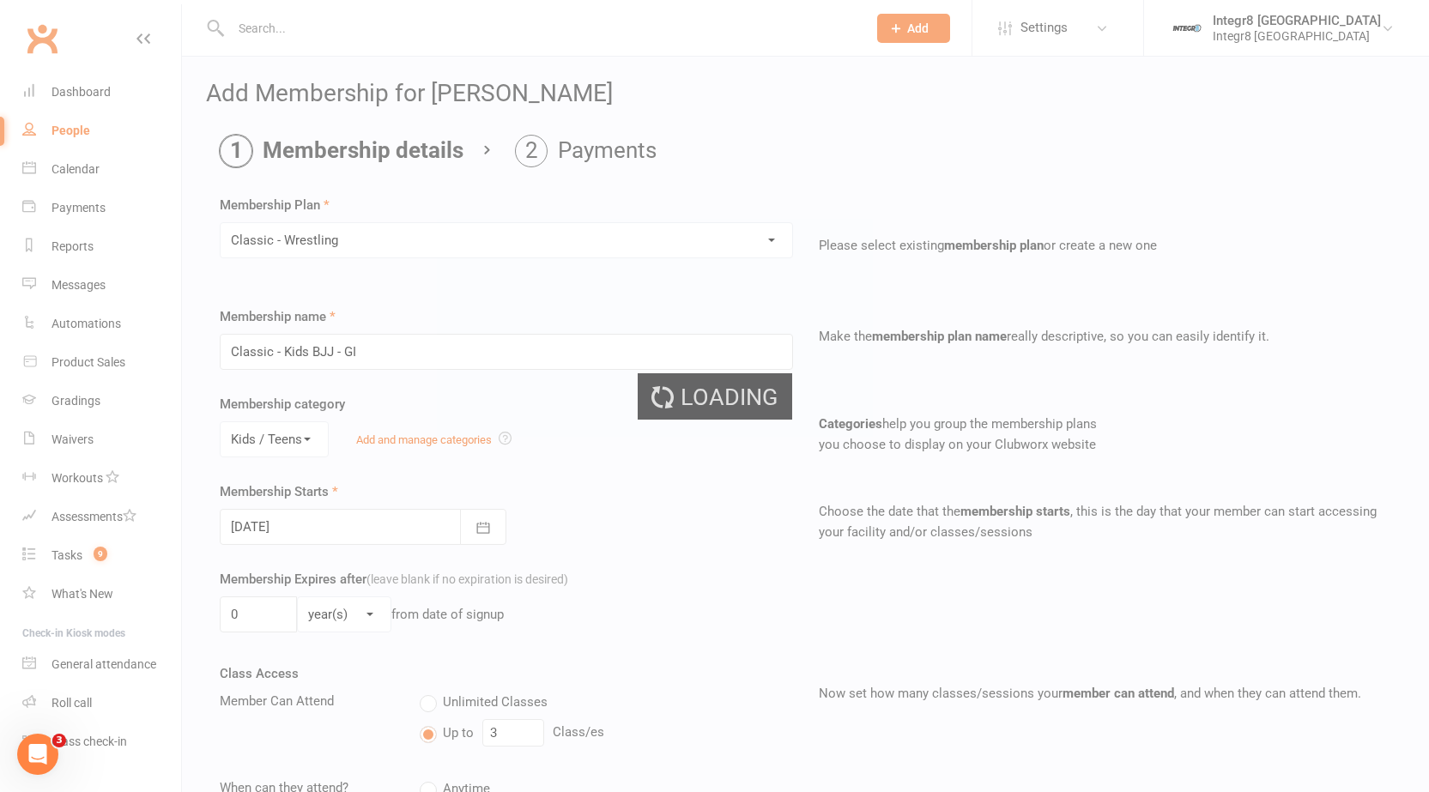
type input "Classic - Wrestling"
select select "0"
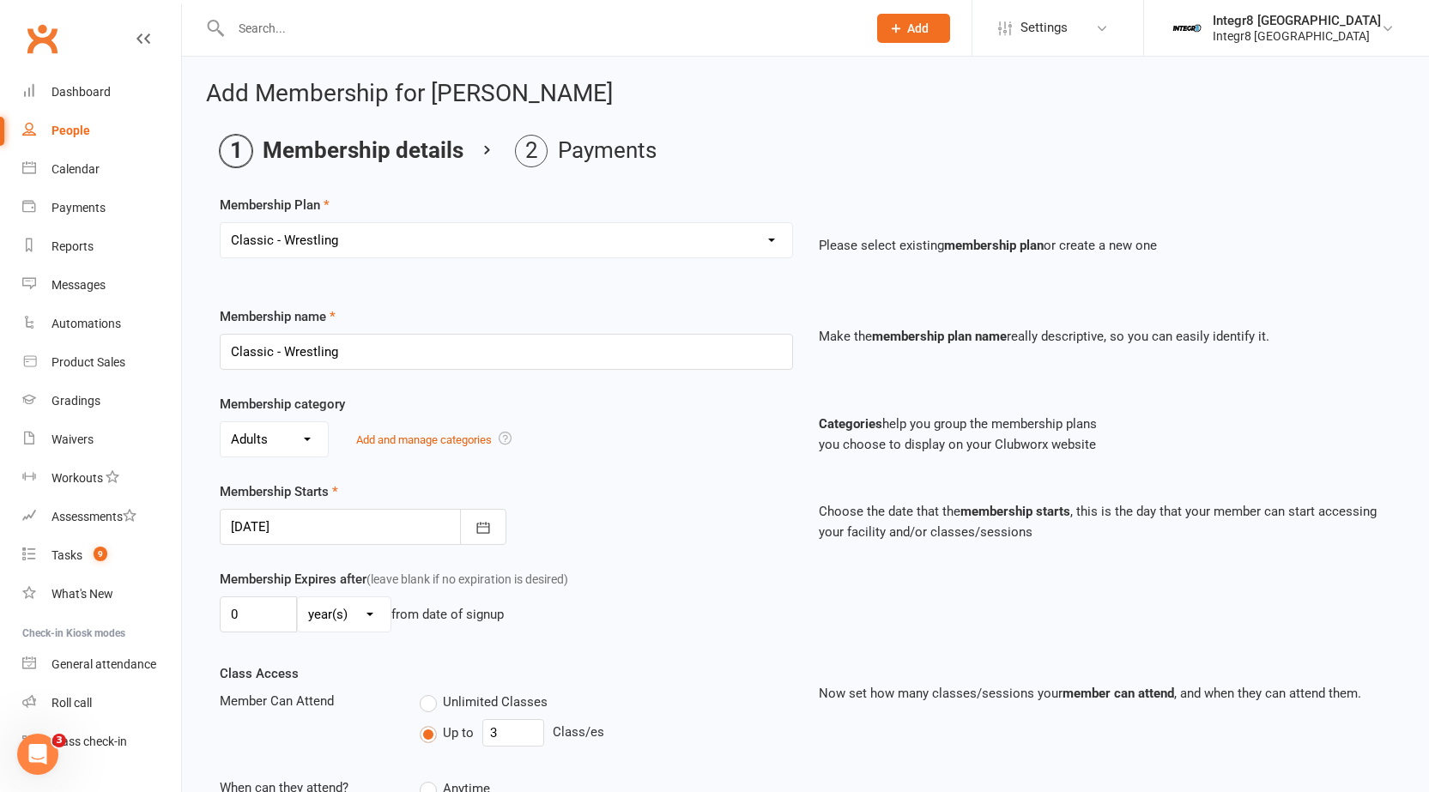
click at [391, 243] on select "Select a membership plan Create new Membership Plan Classic - Muay Thai Classic…" at bounding box center [507, 240] width 572 height 34
select select "6"
click at [221, 223] on select "Select a membership plan Create new Membership Plan Classic - Muay Thai Classic…" at bounding box center [507, 240] width 572 height 34
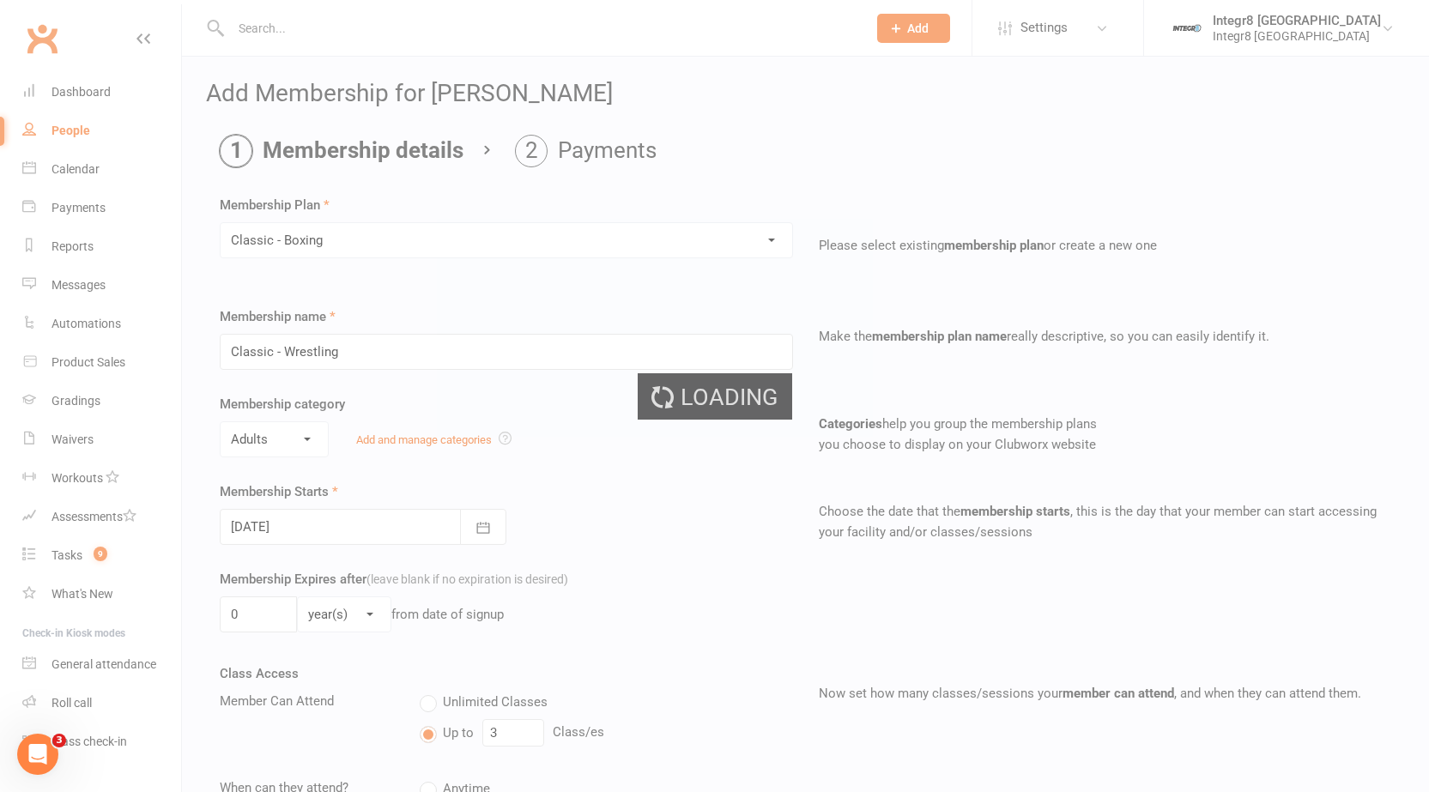
type input "Classic - Boxing"
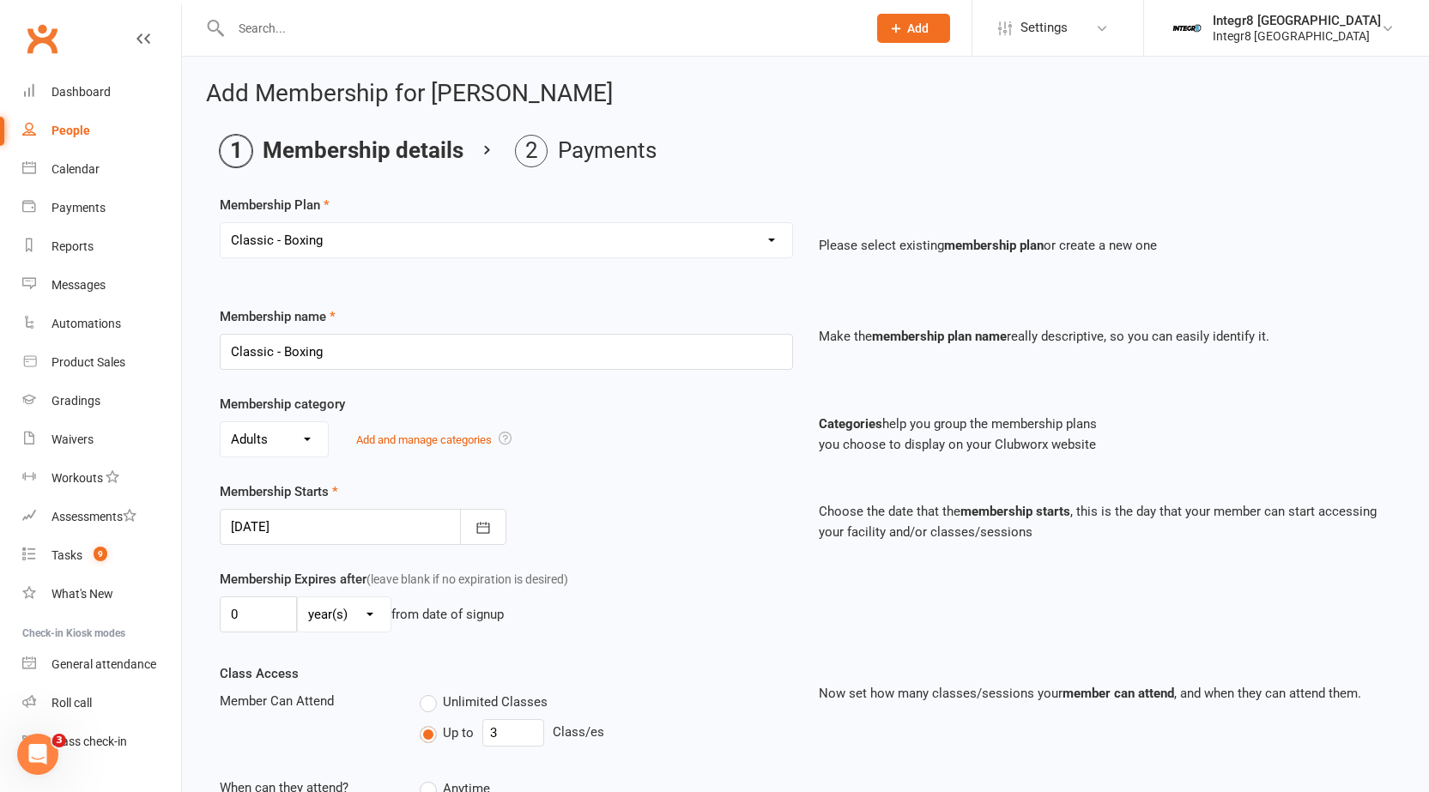
click at [448, 243] on select "Select a membership plan Create new Membership Plan Classic - Muay Thai Classic…" at bounding box center [507, 240] width 572 height 34
select select "7"
click at [221, 223] on select "Select a membership plan Create new Membership Plan Classic - Muay Thai Classic…" at bounding box center [507, 240] width 572 height 34
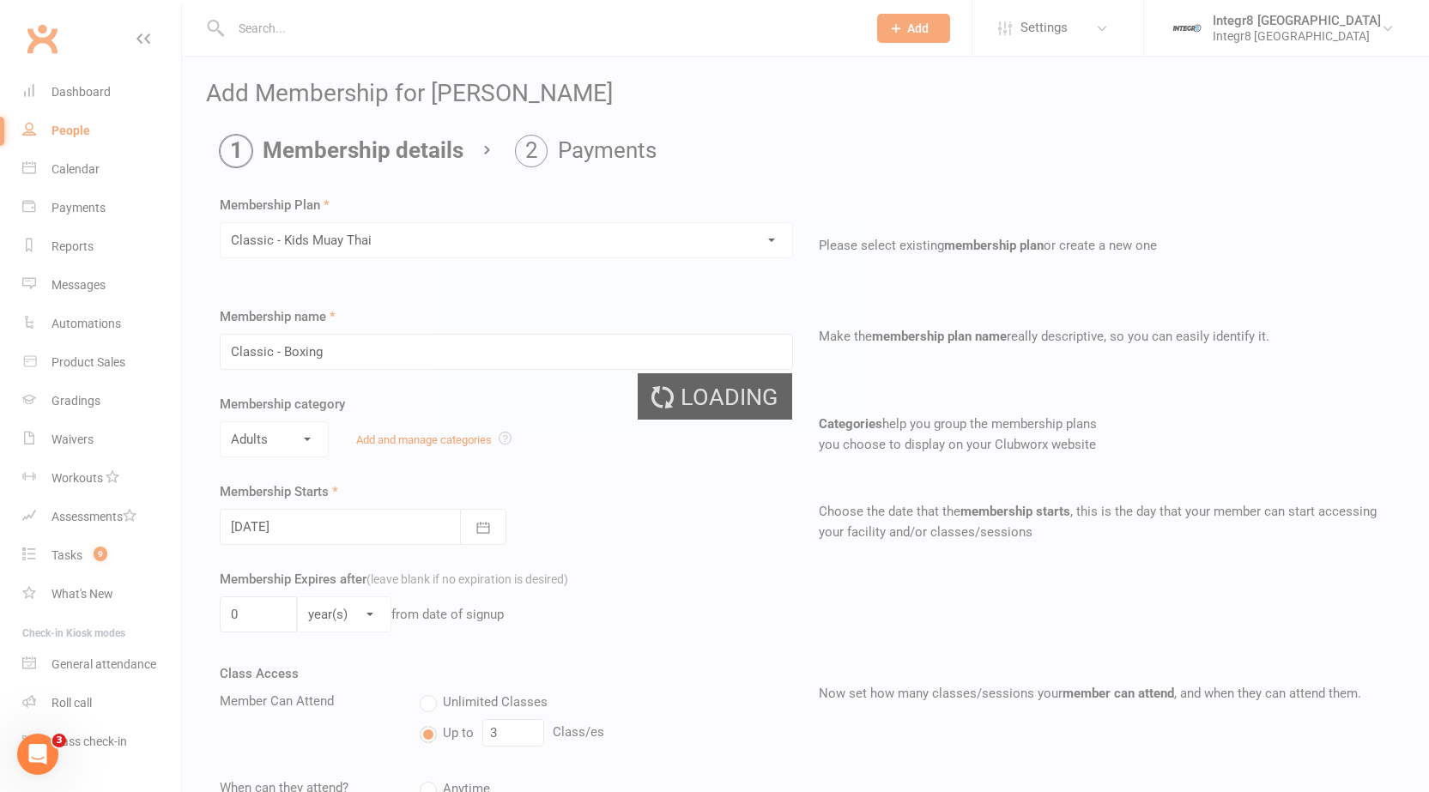
type input "Classic - Kids Muay Thai"
select select "2"
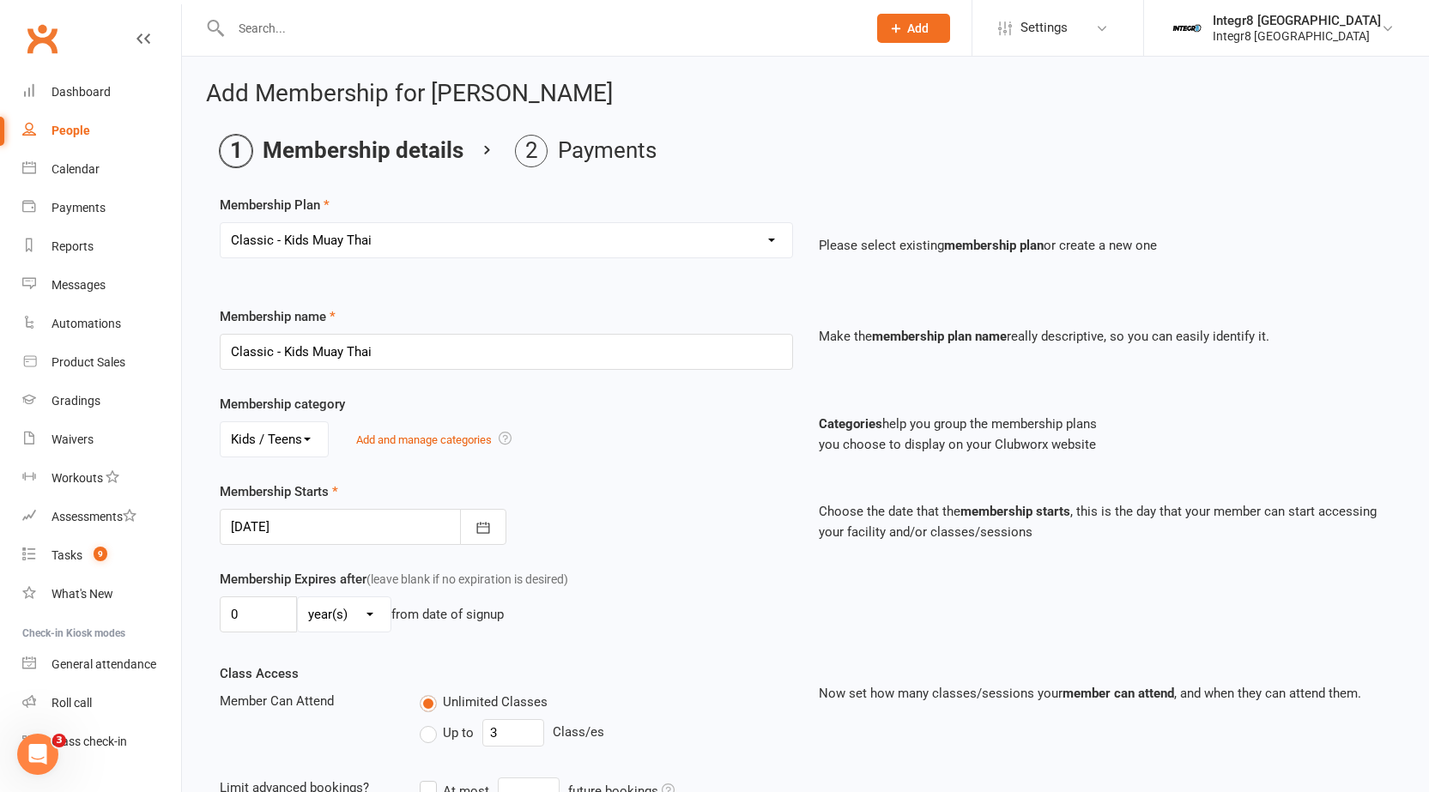
click at [484, 240] on select "Select a membership plan Create new Membership Plan Classic - Muay Thai Classic…" at bounding box center [507, 240] width 572 height 34
select select "11"
click at [221, 223] on select "Select a membership plan Create new Membership Plan Classic - Muay Thai Classic…" at bounding box center [507, 240] width 572 height 34
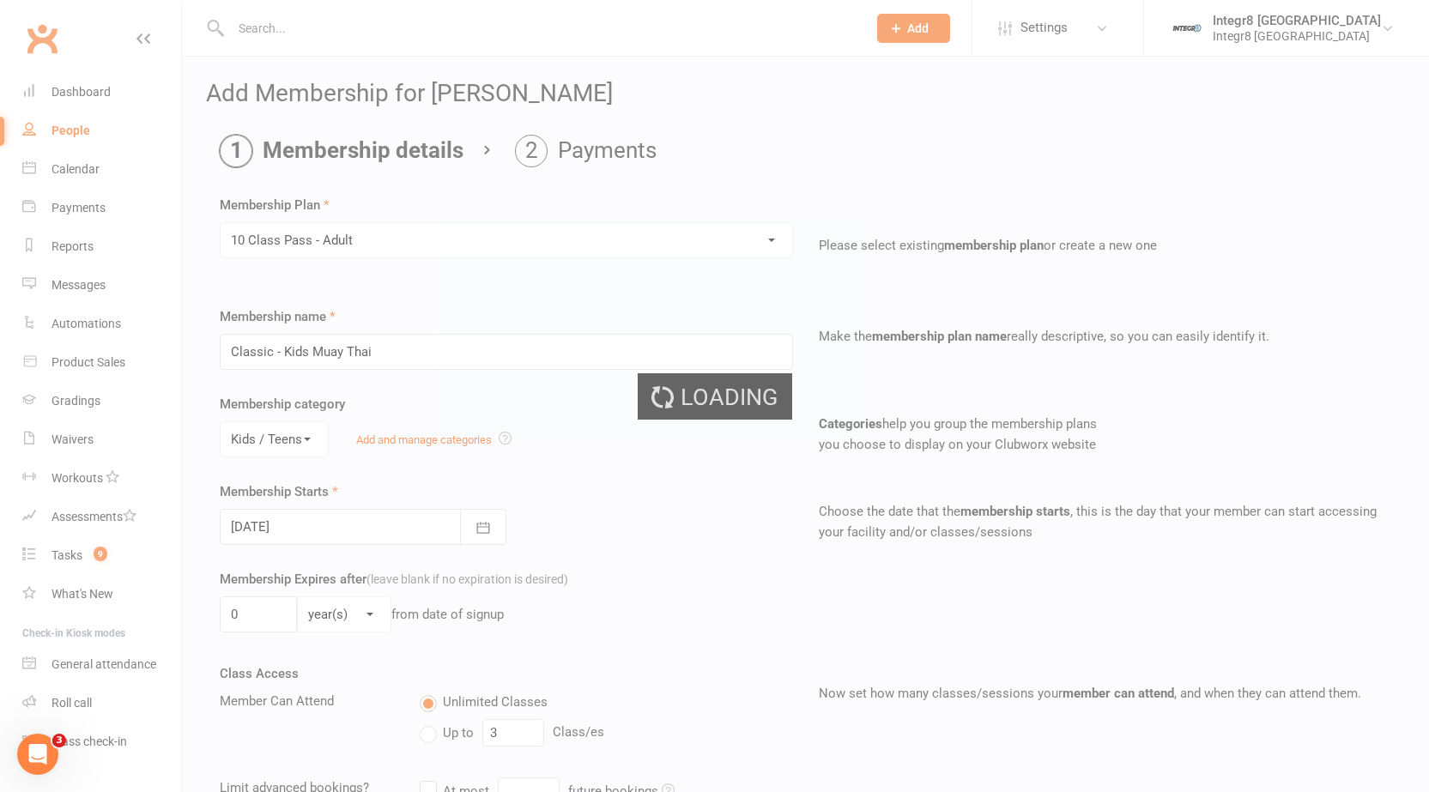
type input "10 Class Pass - Adult"
select select "0"
type input "3"
select select "2"
type input "10"
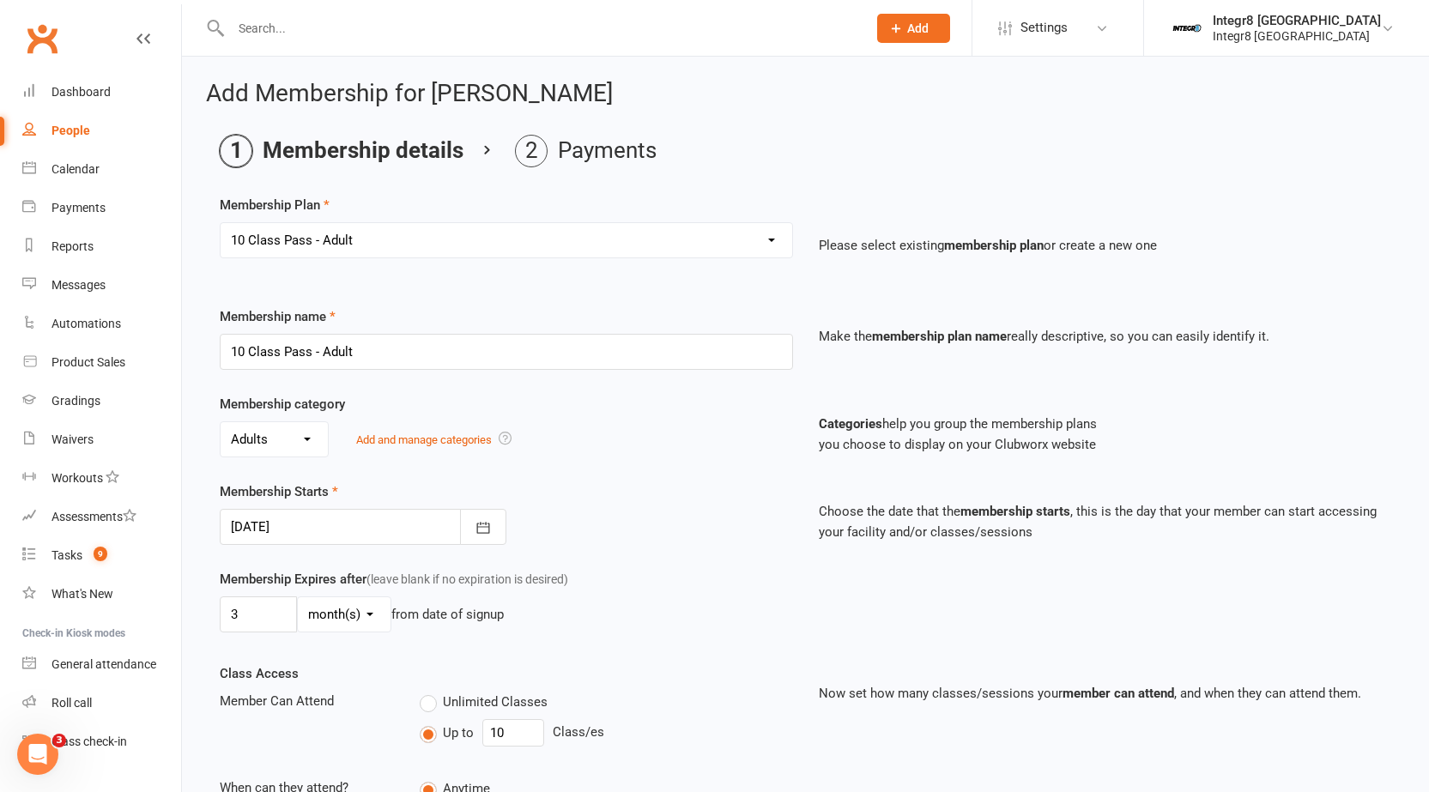
click at [496, 237] on select "Select a membership plan Create new Membership Plan Classic - Muay Thai Classic…" at bounding box center [507, 240] width 572 height 34
select select "12"
click at [221, 223] on select "Select a membership plan Create new Membership Plan Classic - Muay Thai Classic…" at bounding box center [507, 240] width 572 height 34
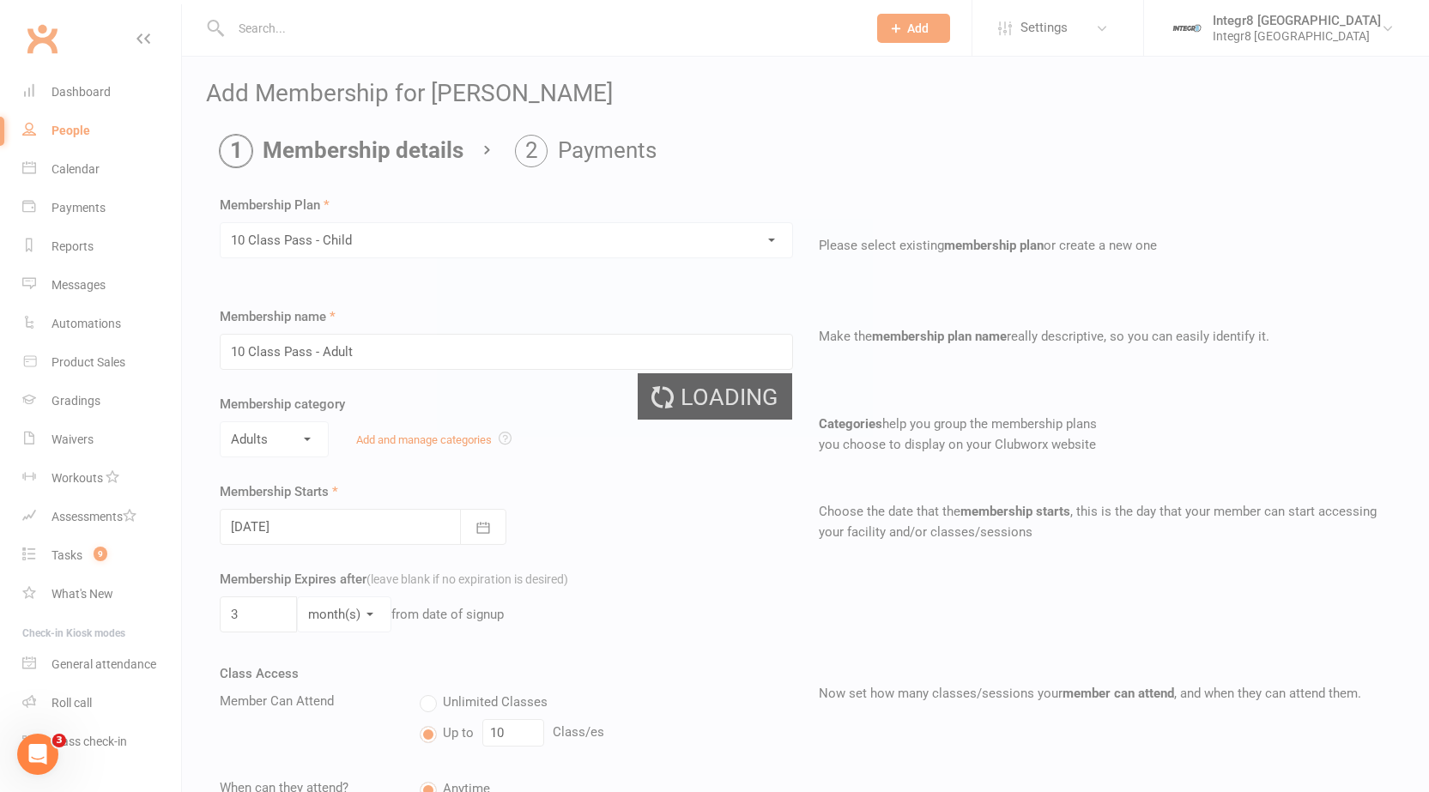
type input "10 Class Pass - Child"
select select "2"
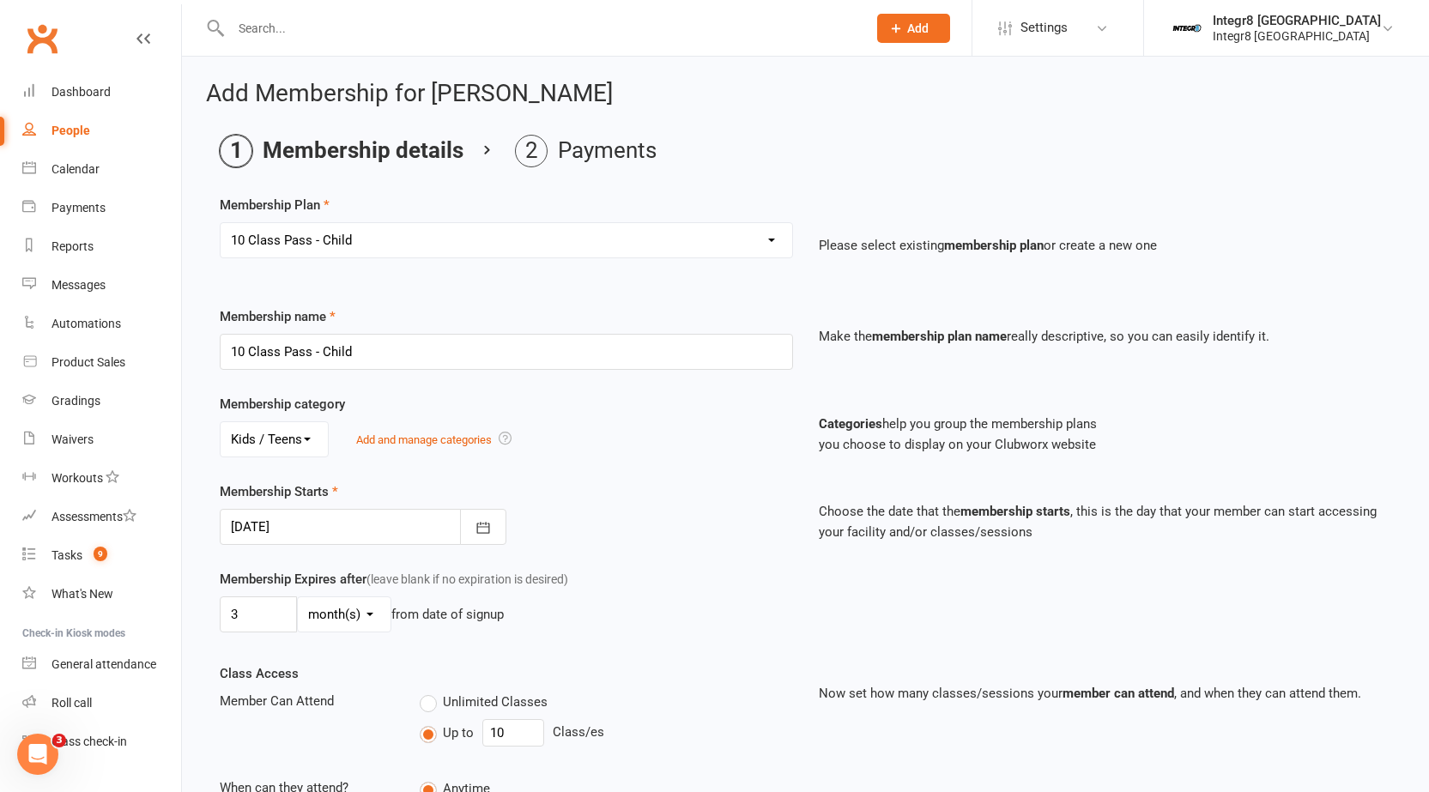
click at [511, 236] on select "Select a membership plan Create new Membership Plan Classic - Muay Thai Classic…" at bounding box center [507, 240] width 572 height 34
select select "13"
click at [221, 223] on select "Select a membership plan Create new Membership Plan Classic - Muay Thai Classic…" at bounding box center [507, 240] width 572 height 34
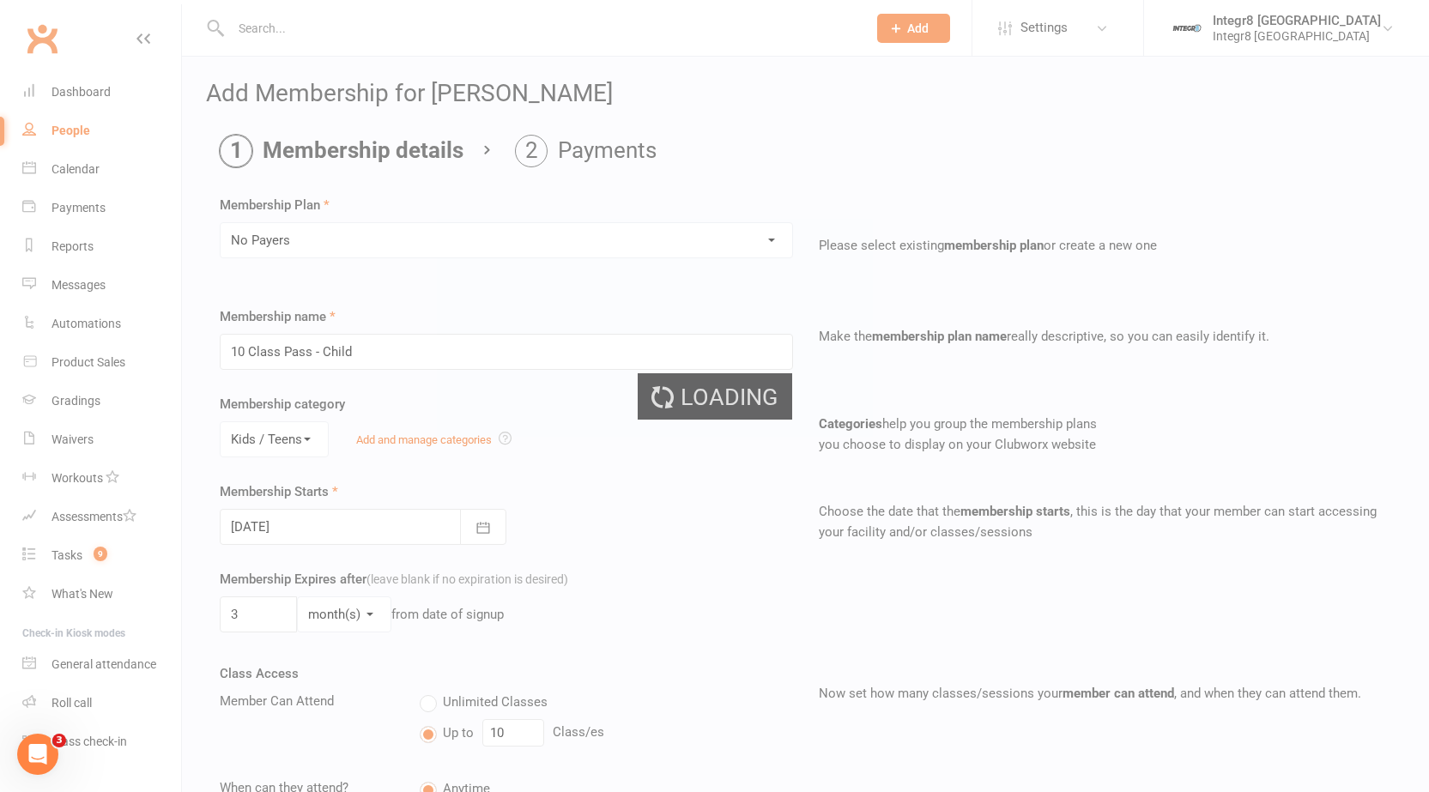
type input "No Payers"
select select "1"
type input "0"
select select "3"
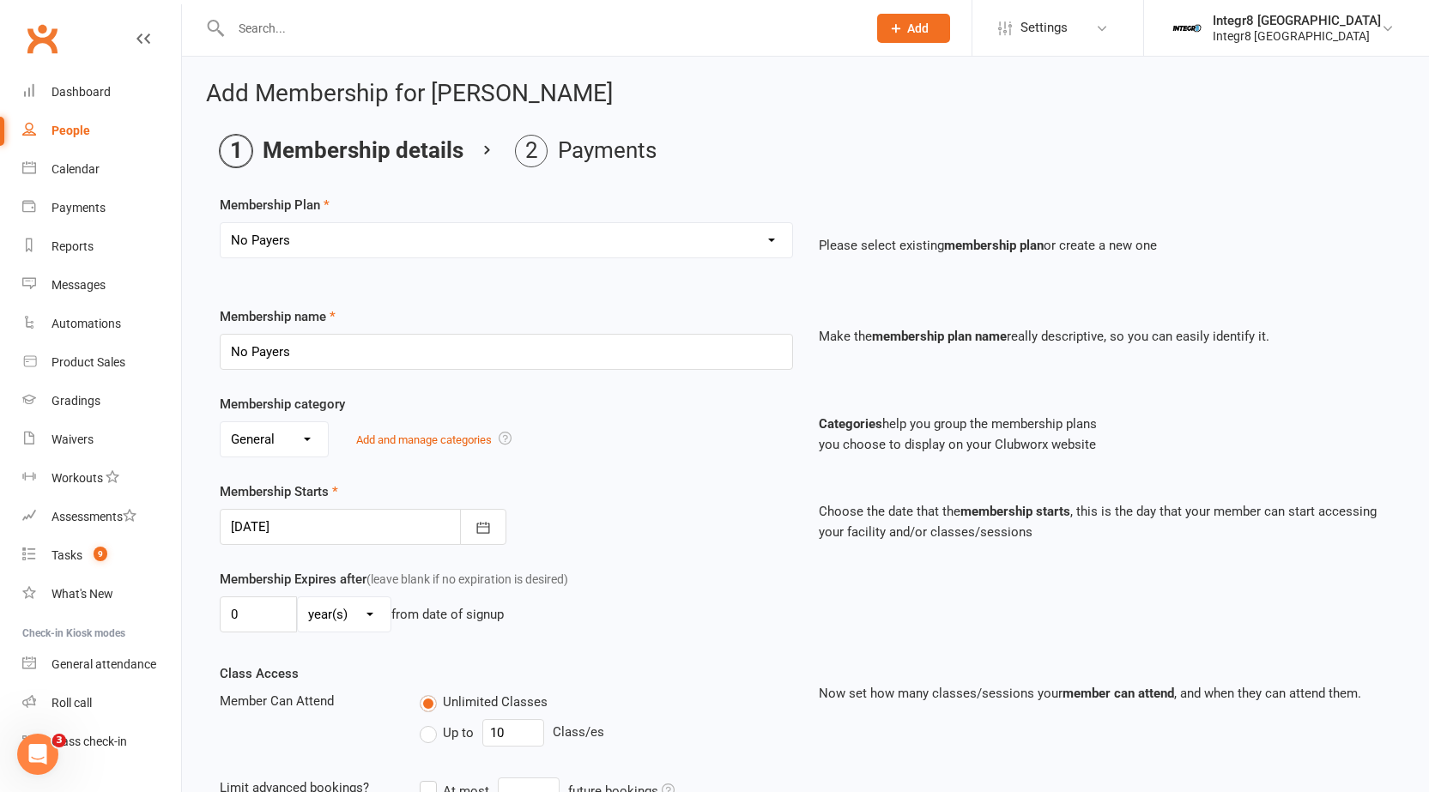
click at [496, 233] on select "Select a membership plan Create new Membership Plan Classic - Muay Thai Classic…" at bounding box center [507, 240] width 572 height 34
select select "14"
click at [221, 223] on select "Select a membership plan Create new Membership Plan Classic - Muay Thai Classic…" at bounding box center [507, 240] width 572 height 34
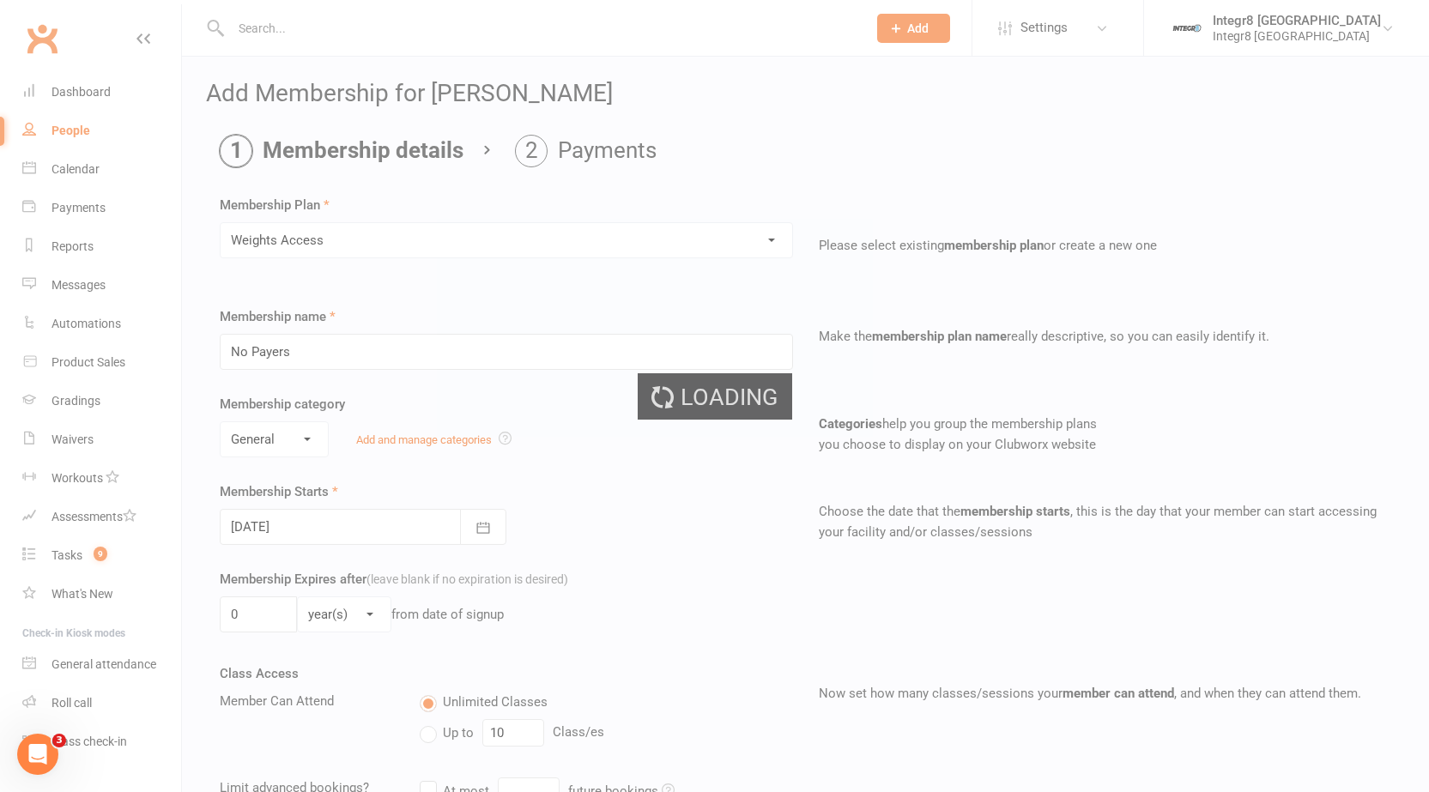
type input "Weights Access"
select select "4"
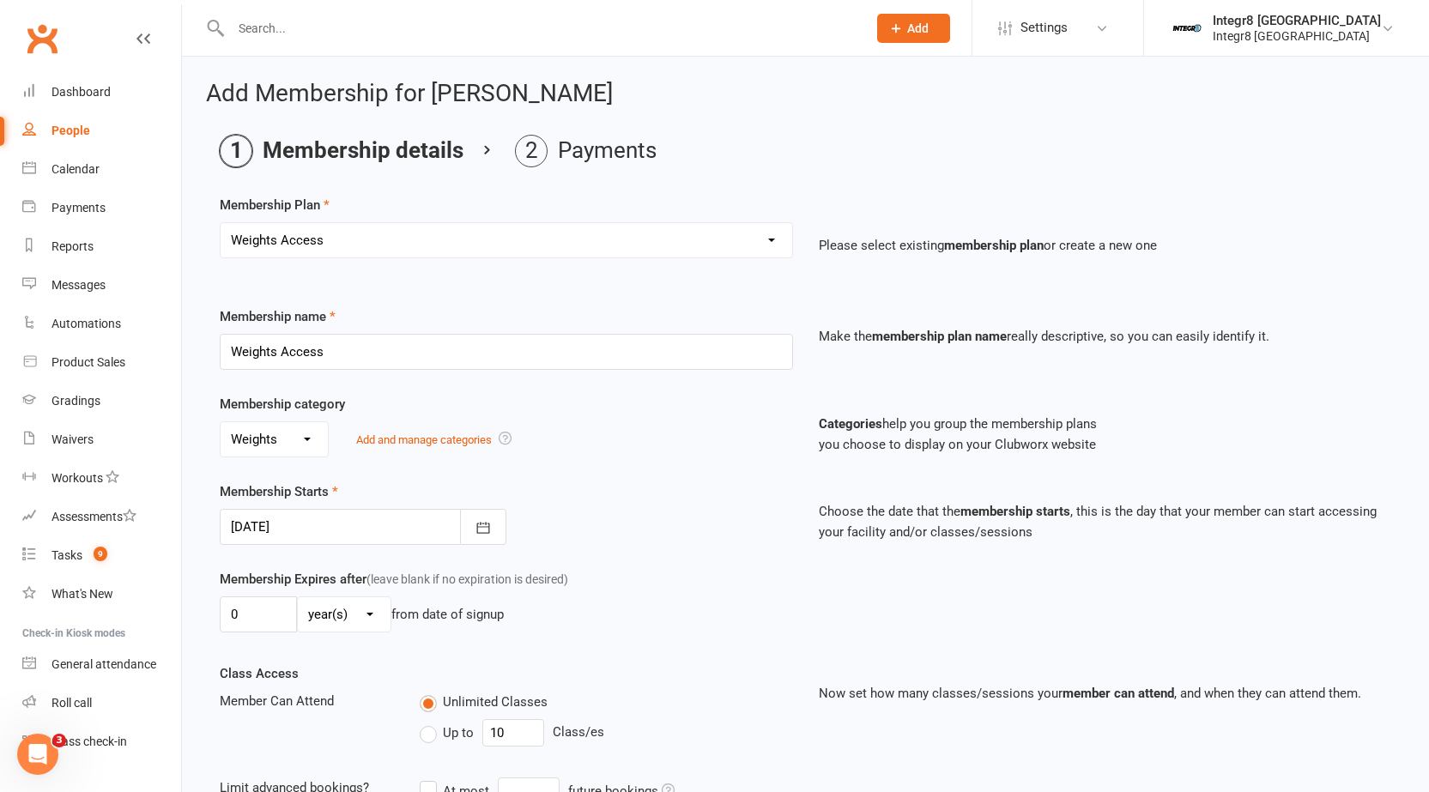
click at [512, 238] on select "Select a membership plan Create new Membership Plan Classic - Muay Thai Classic…" at bounding box center [507, 240] width 572 height 34
select select "15"
click at [221, 223] on select "Select a membership plan Create new Membership Plan Classic - Muay Thai Classic…" at bounding box center [507, 240] width 572 height 34
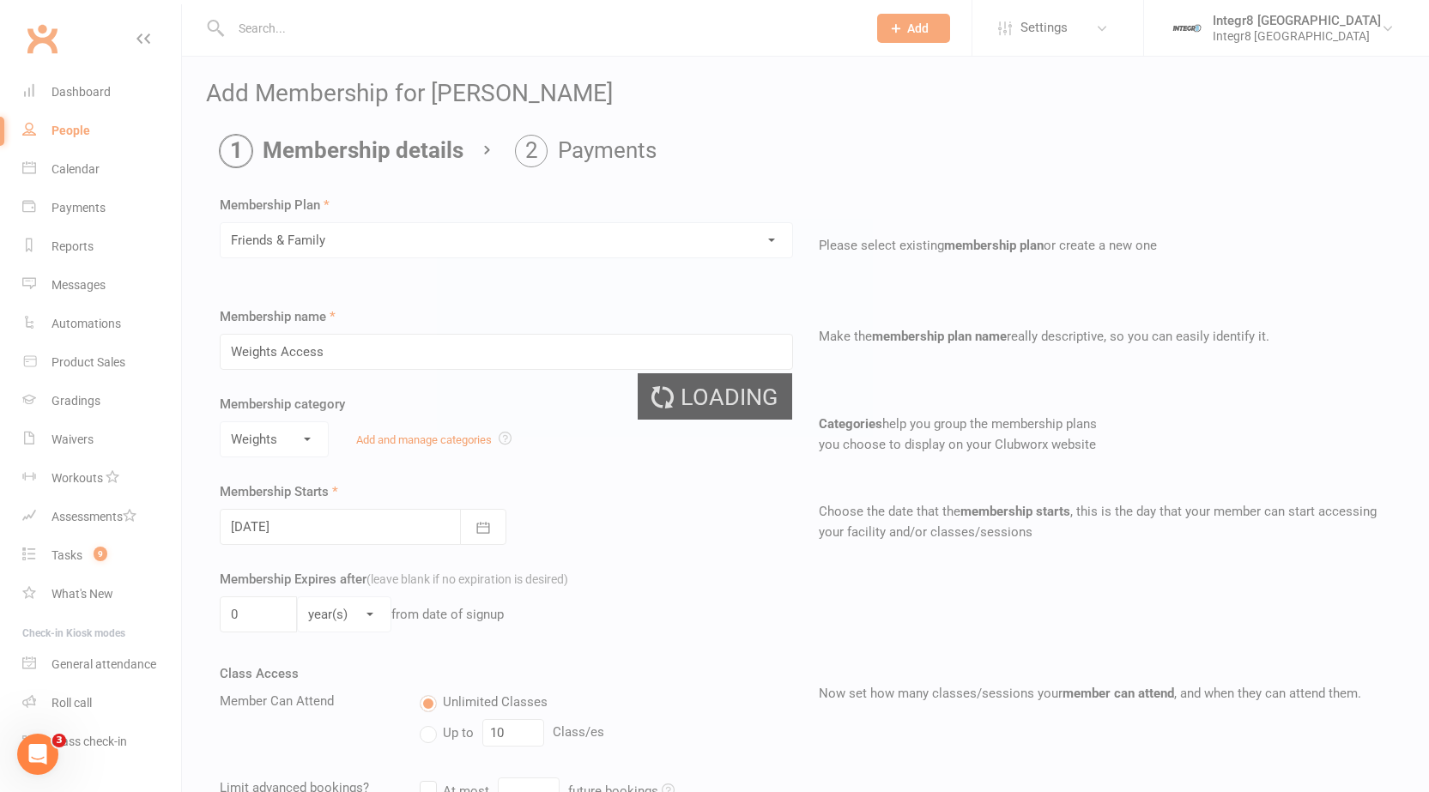
type input "Friends & Family"
select select "1"
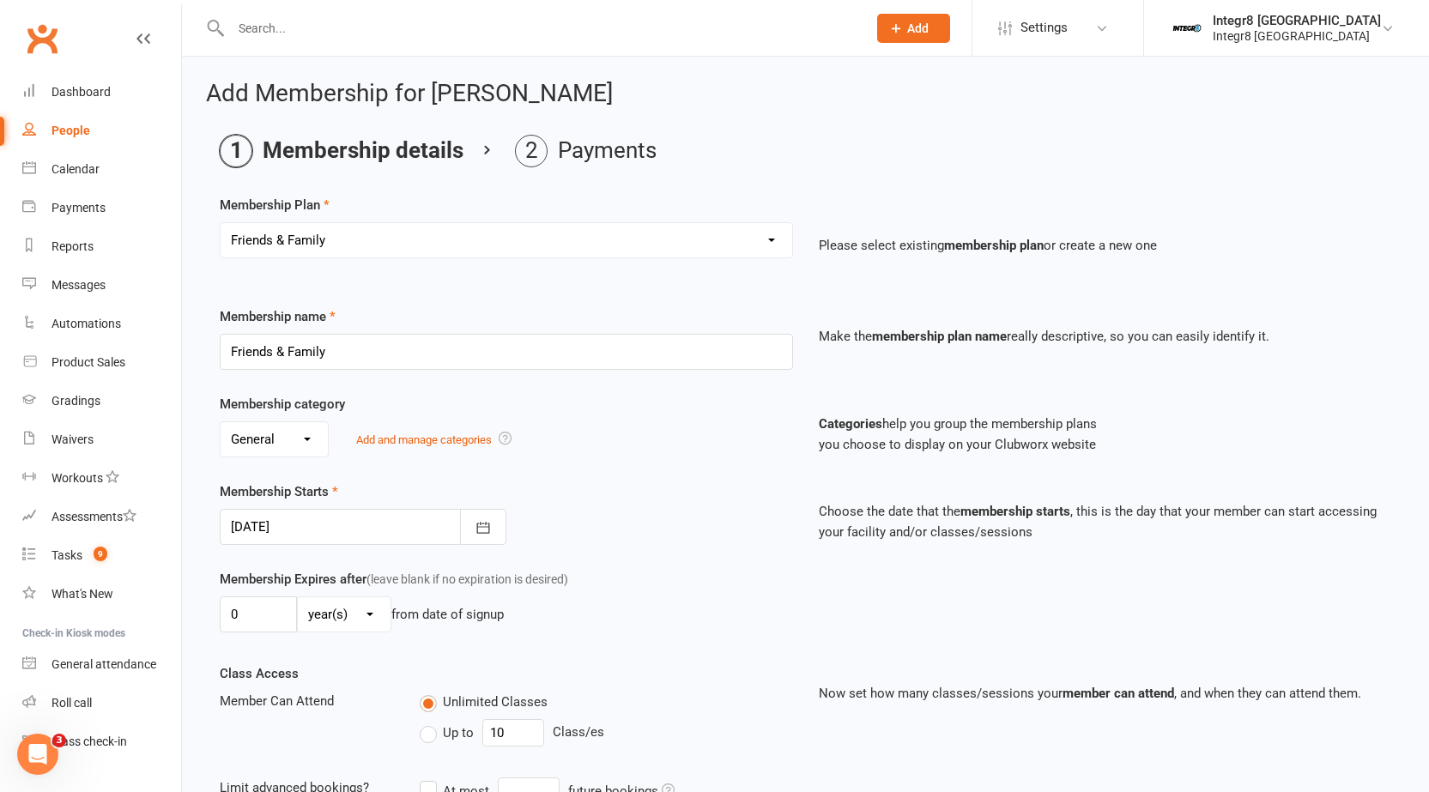
click at [521, 244] on select "Select a membership plan Create new Membership Plan Classic - Muay Thai Classic…" at bounding box center [507, 240] width 572 height 34
select select "16"
click at [221, 223] on select "Select a membership plan Create new Membership Plan Classic - Muay Thai Classic…" at bounding box center [507, 240] width 572 height 34
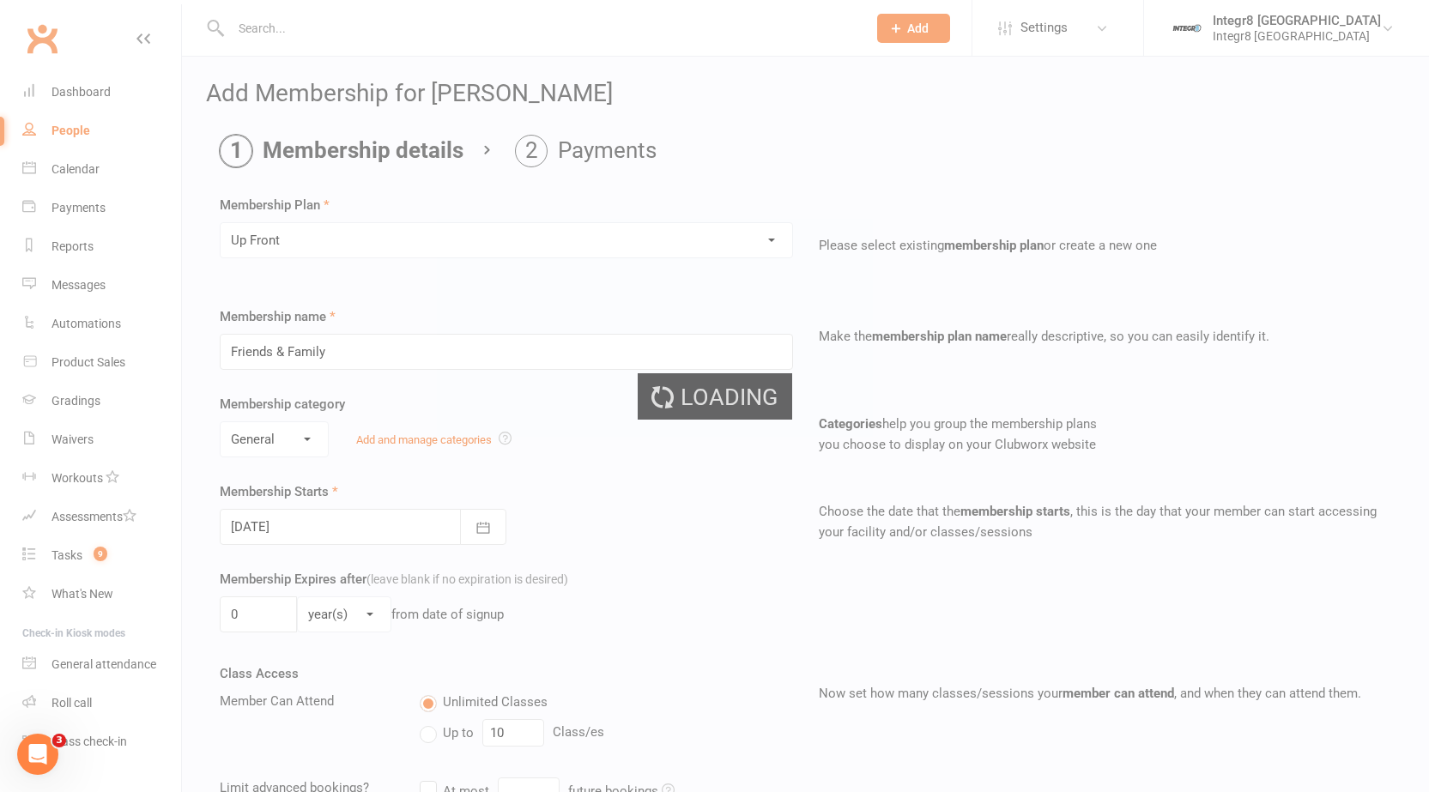
type input "Up Front"
select select "0"
type input "6"
select select "2"
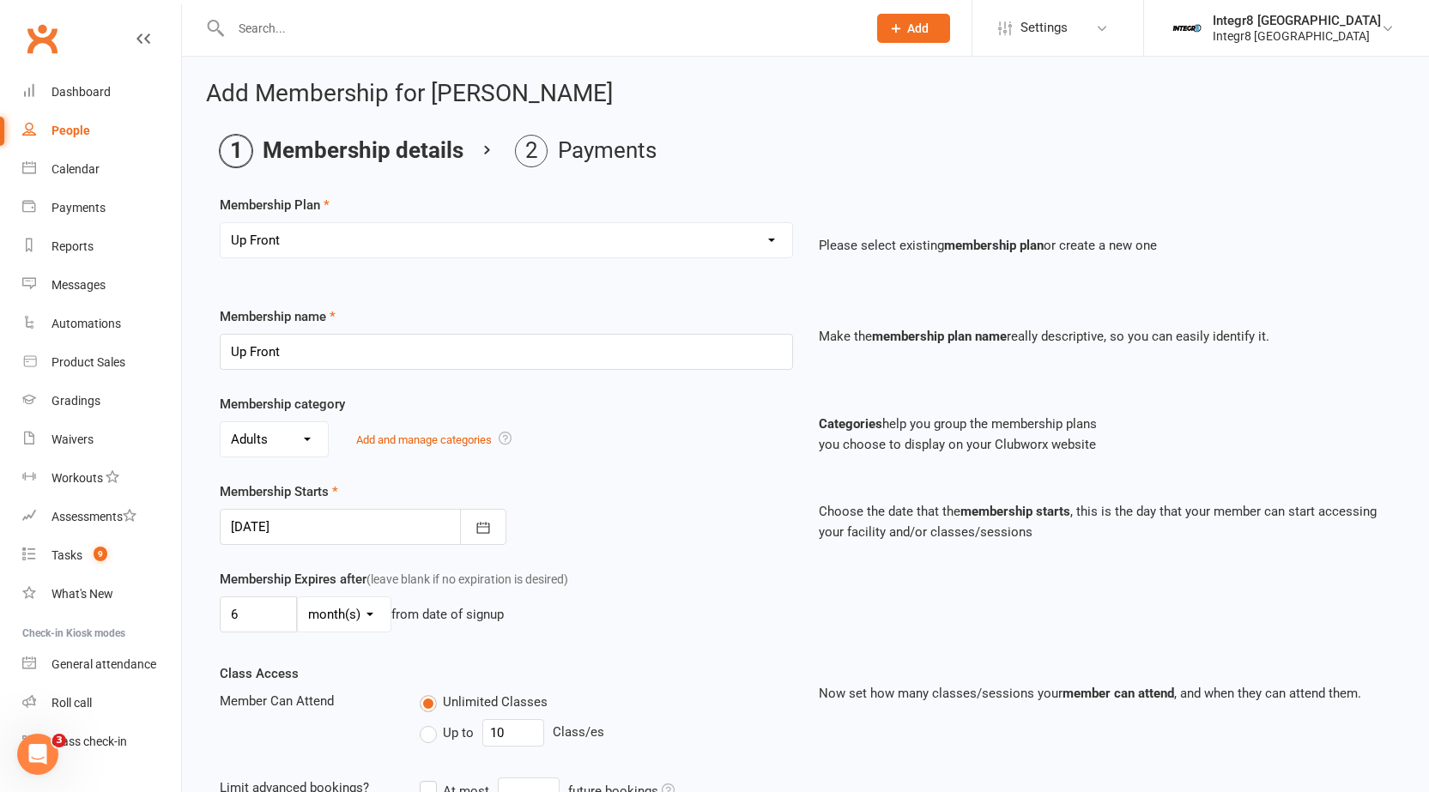
click at [514, 241] on select "Select a membership plan Create new Membership Plan Classic - Muay Thai Classic…" at bounding box center [507, 240] width 572 height 34
select select "17"
click at [221, 223] on select "Select a membership plan Create new Membership Plan Classic - Muay Thai Classic…" at bounding box center [507, 240] width 572 height 34
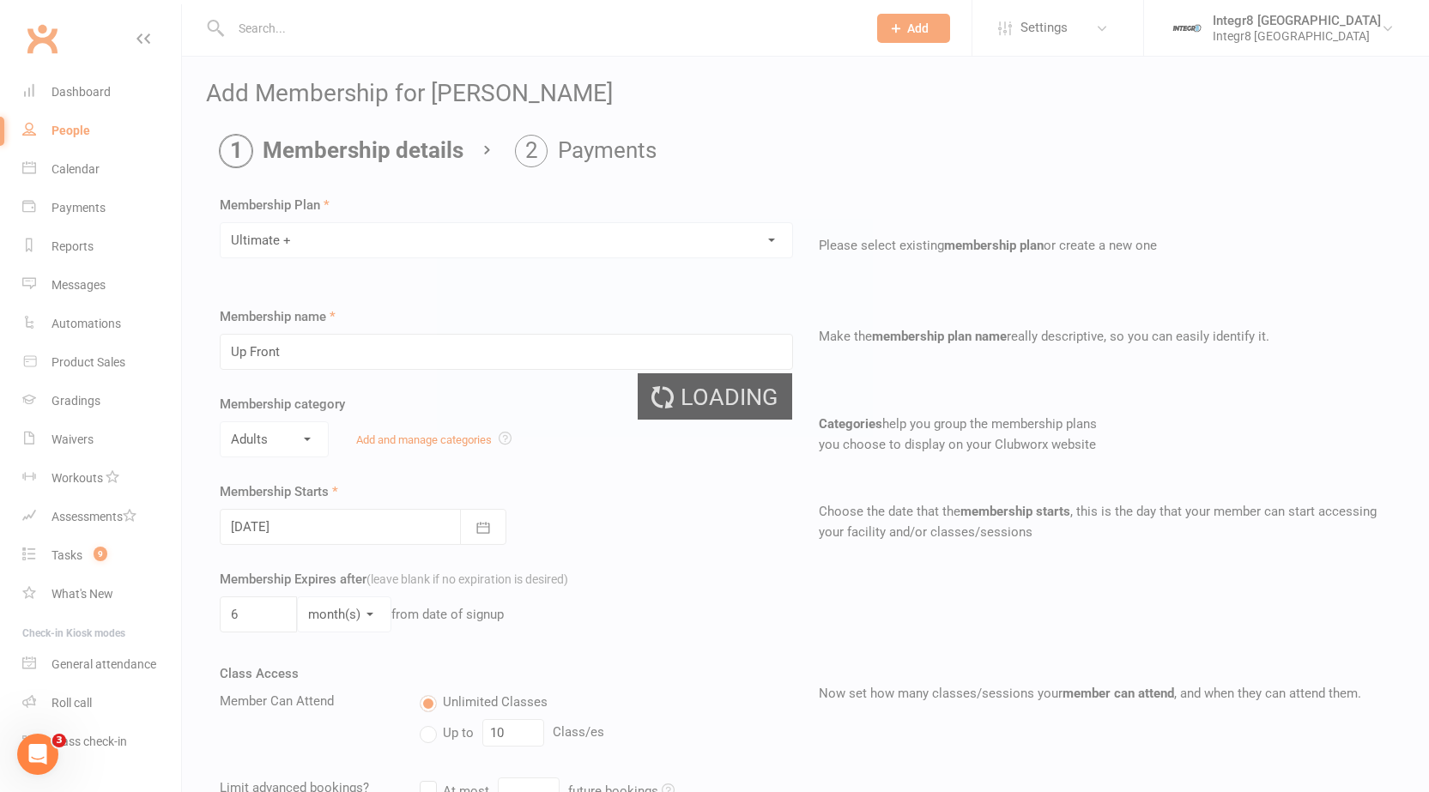
type input "Ultimate +"
select select "1"
type input "0"
select select "3"
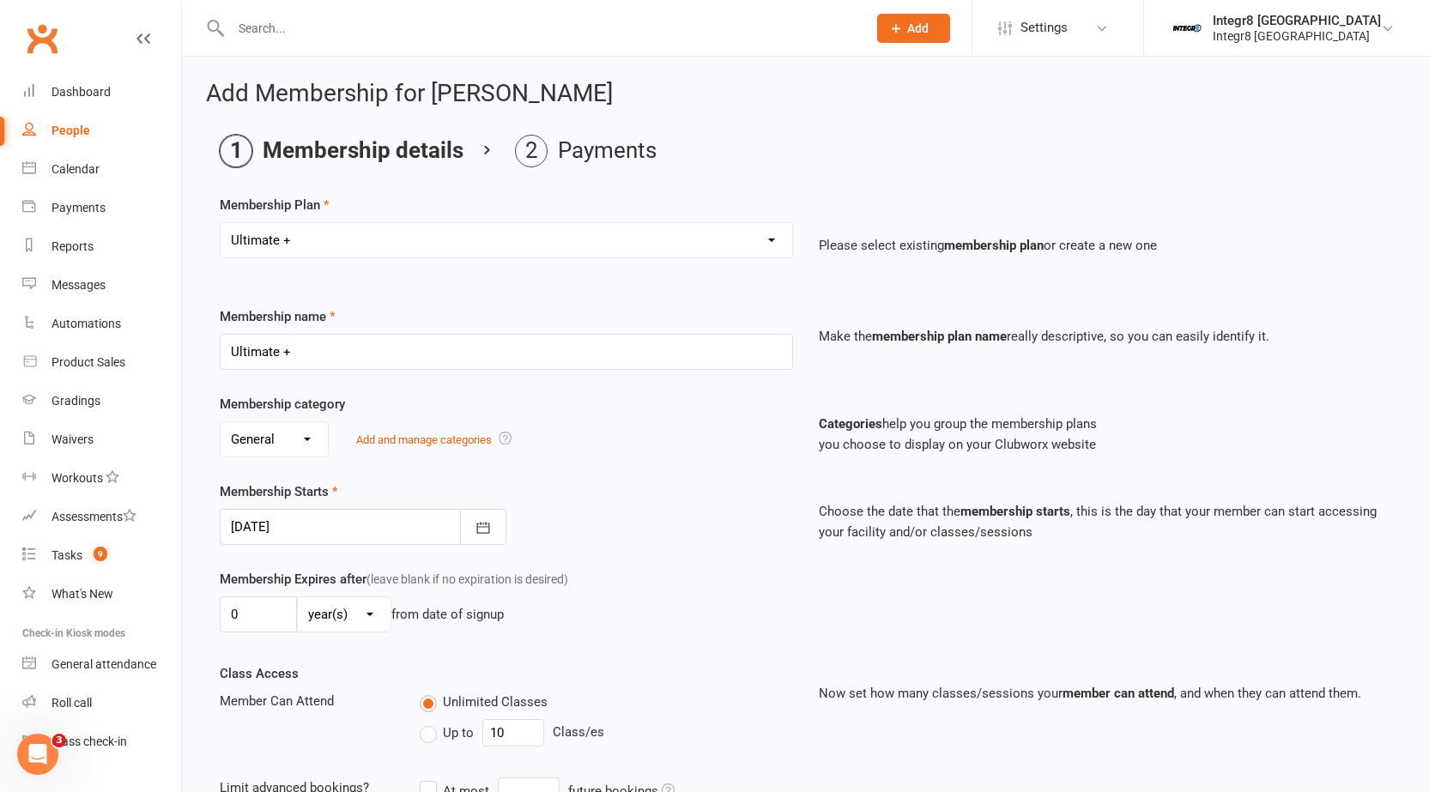
click at [582, 252] on select "Select a membership plan Create new Membership Plan Classic - Muay Thai Classic…" at bounding box center [507, 240] width 572 height 34
select select "18"
click at [221, 223] on select "Select a membership plan Create new Membership Plan Classic - Muay Thai Classic…" at bounding box center [507, 240] width 572 height 34
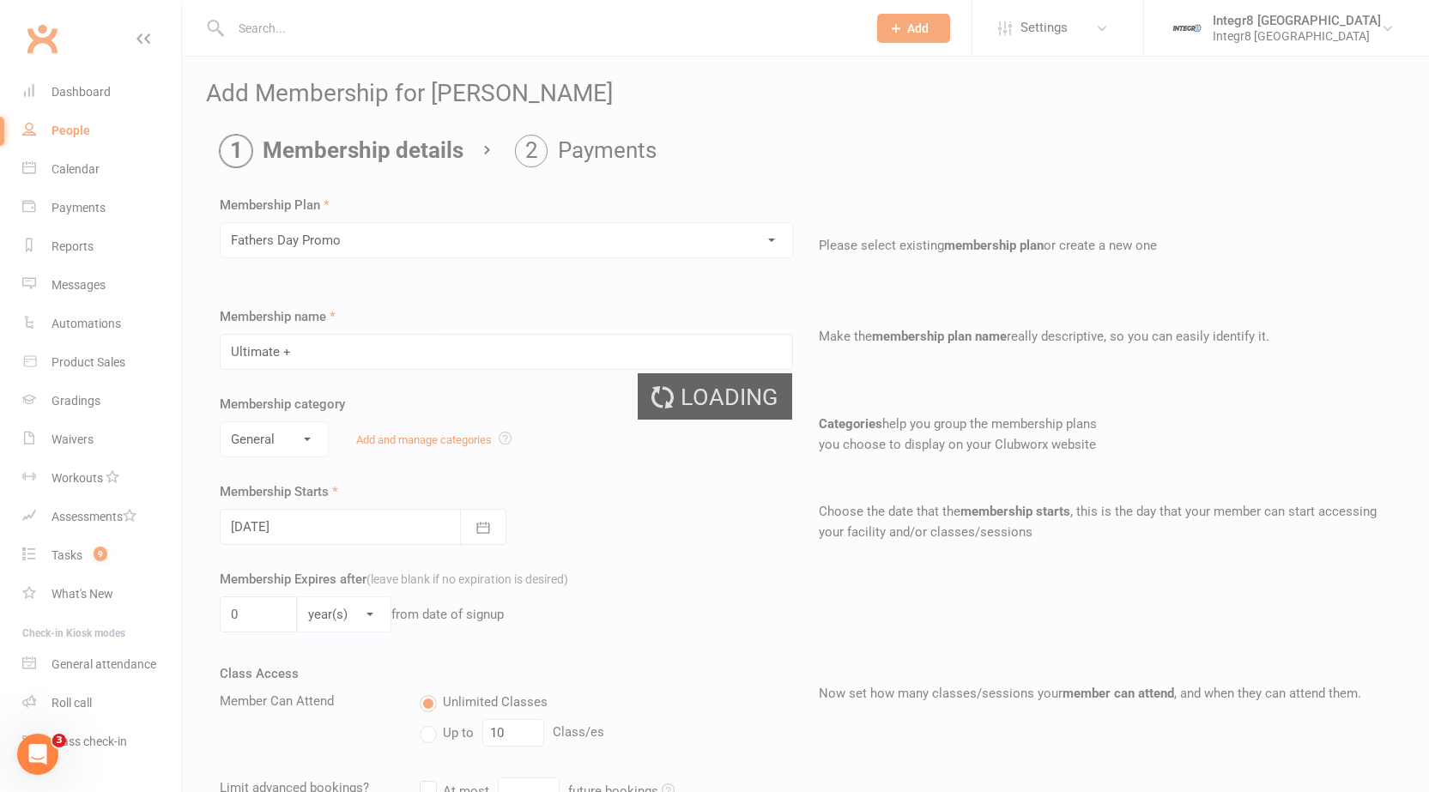
type input "Fathers Day Promo"
select select "0"
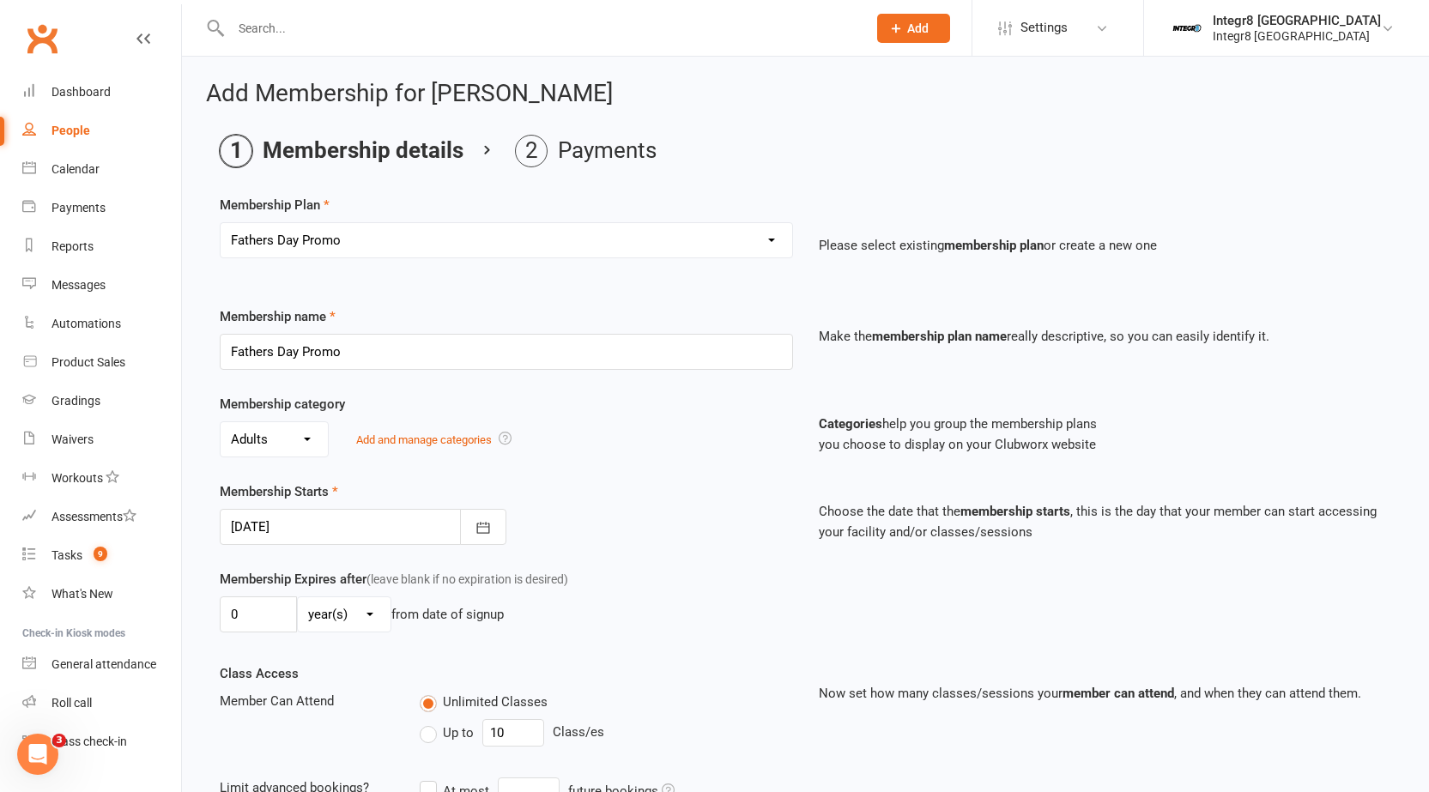
click at [554, 239] on select "Select a membership plan Create new Membership Plan Classic - Muay Thai Classic…" at bounding box center [507, 240] width 572 height 34
select select "1"
click at [221, 223] on select "Select a membership plan Create new Membership Plan Classic - Muay Thai Classic…" at bounding box center [507, 240] width 572 height 34
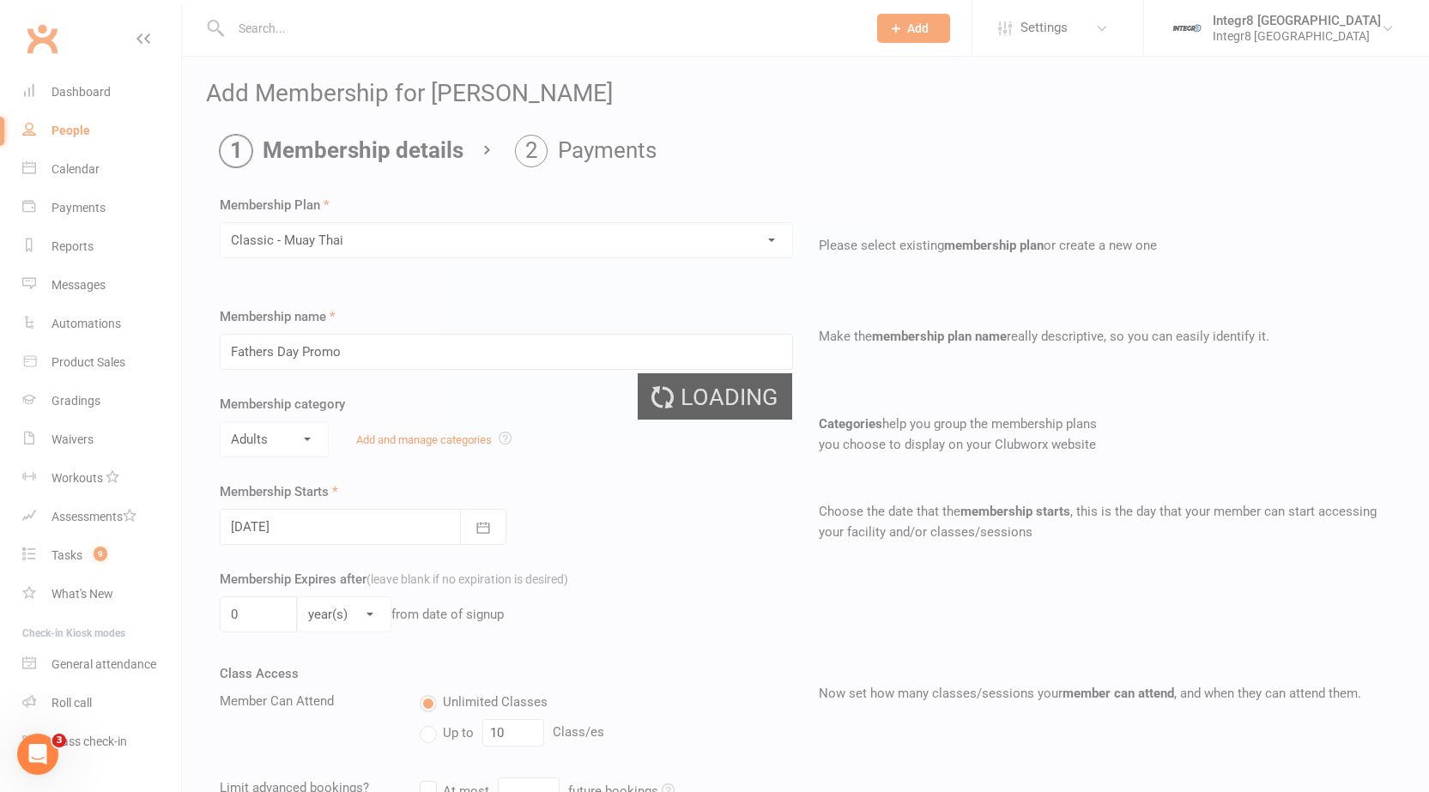
type input "Classic - Muay Thai"
type input "3"
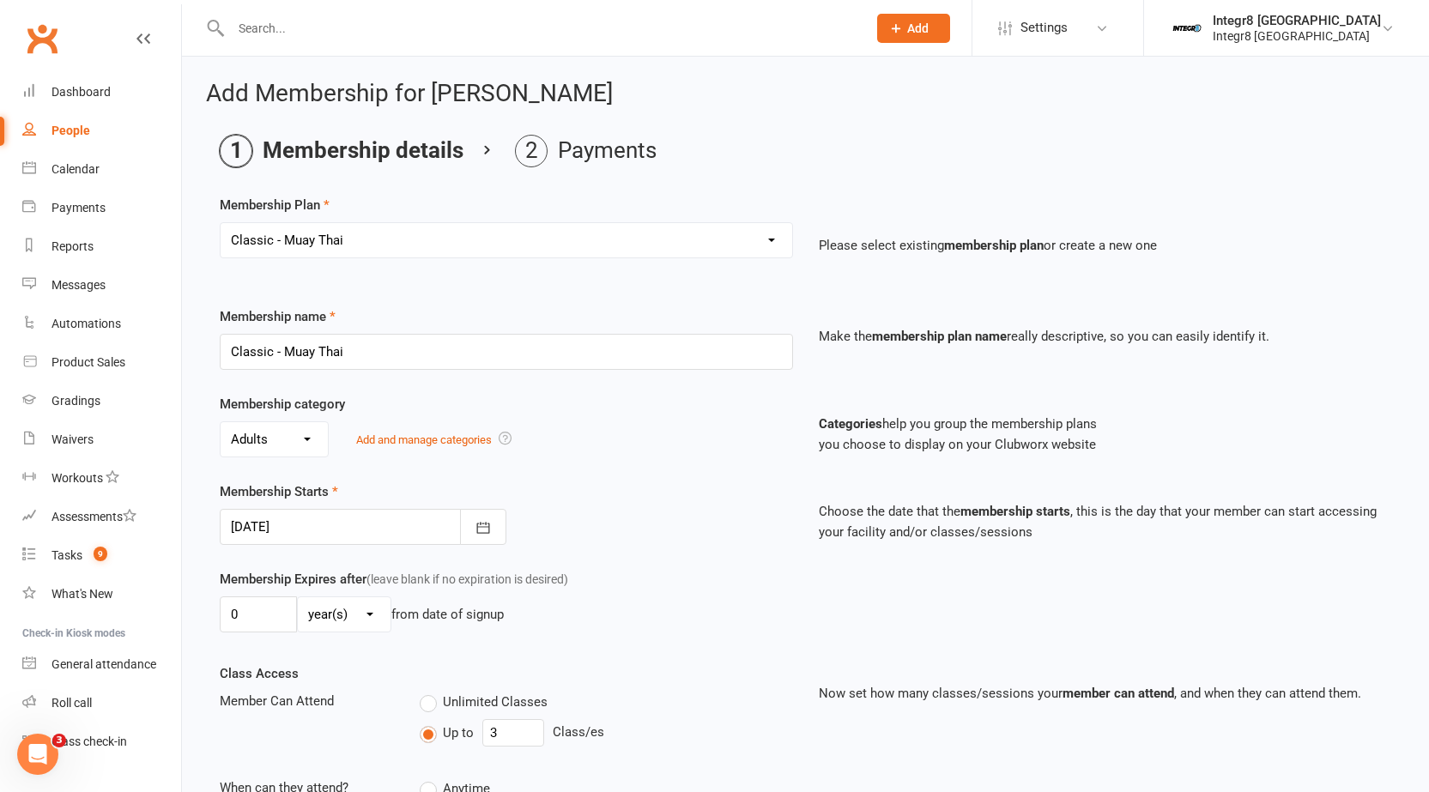
click at [493, 221] on div "Membership Plan Select a membership plan Create new Membership Plan Classic - M…" at bounding box center [805, 239] width 1171 height 88
click at [493, 232] on select "Select a membership plan Create new Membership Plan Classic - Muay Thai Classic…" at bounding box center [507, 240] width 572 height 34
select select "2"
click at [221, 223] on select "Select a membership plan Create new Membership Plan Classic - Muay Thai Classic…" at bounding box center [507, 240] width 572 height 34
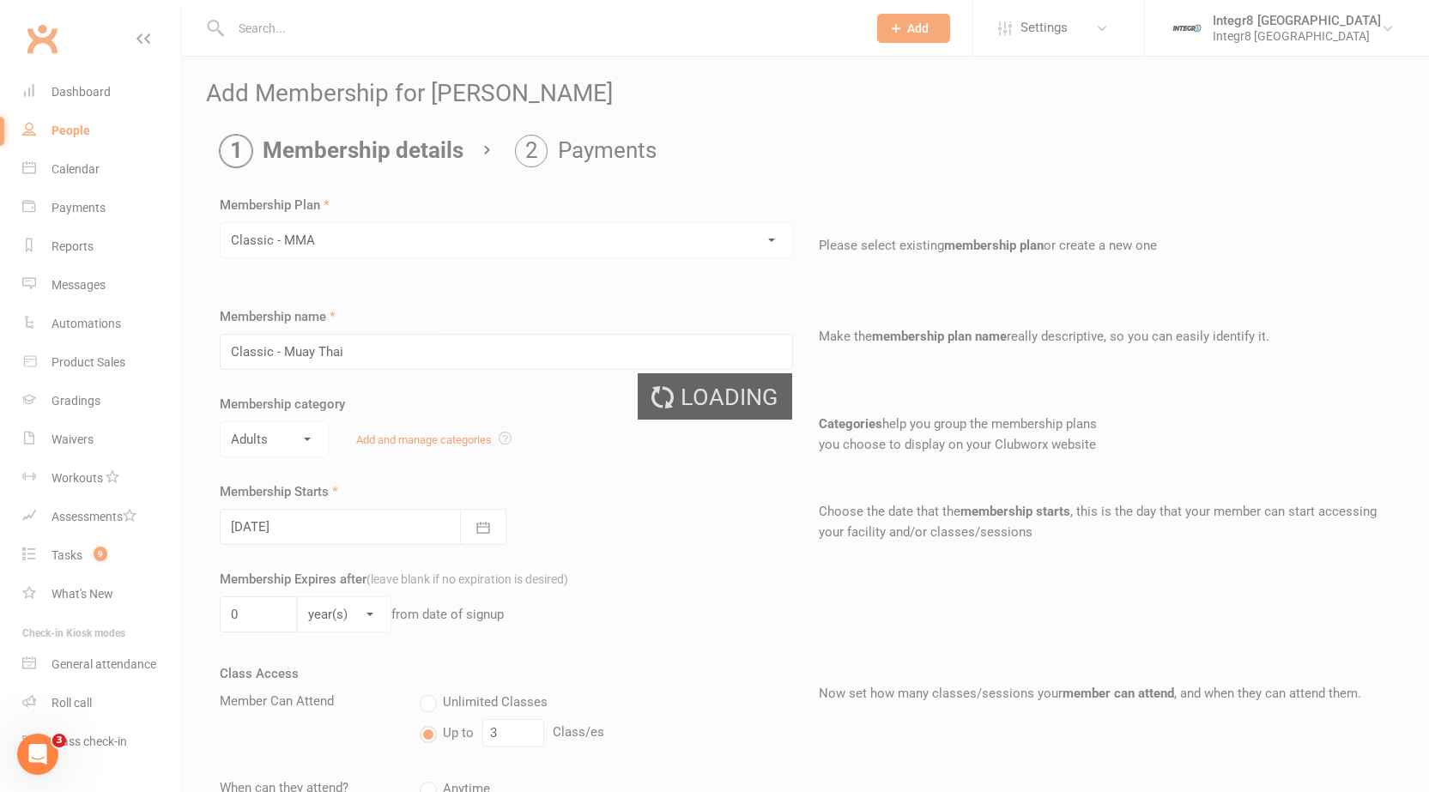
type input "Classic - MMA"
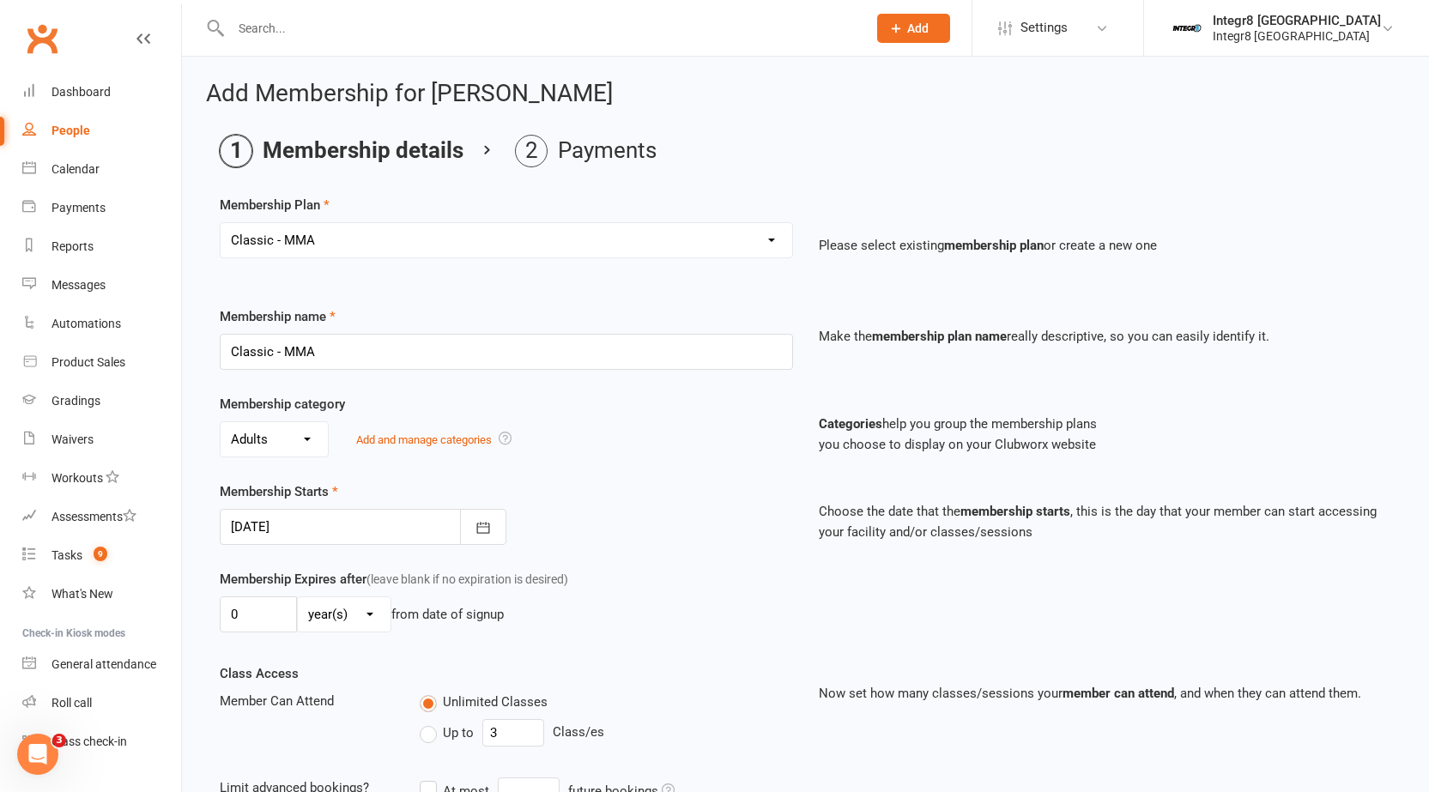
click at [481, 238] on select "Select a membership plan Create new Membership Plan Classic - Muay Thai Classic…" at bounding box center [507, 240] width 572 height 34
select select "5"
click at [221, 223] on select "Select a membership plan Create new Membership Plan Classic - Muay Thai Classic…" at bounding box center [507, 240] width 572 height 34
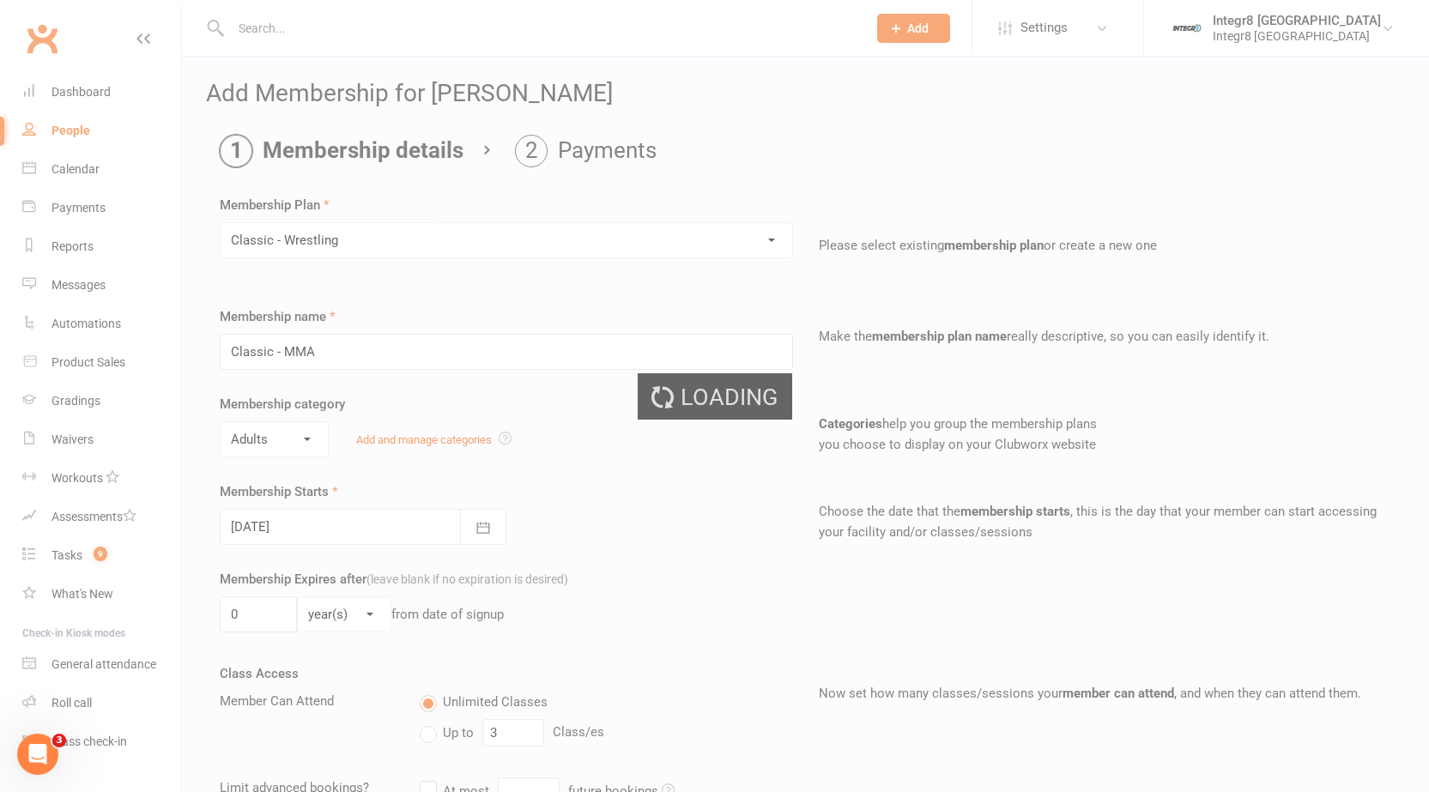
type input "Classic - Wrestling"
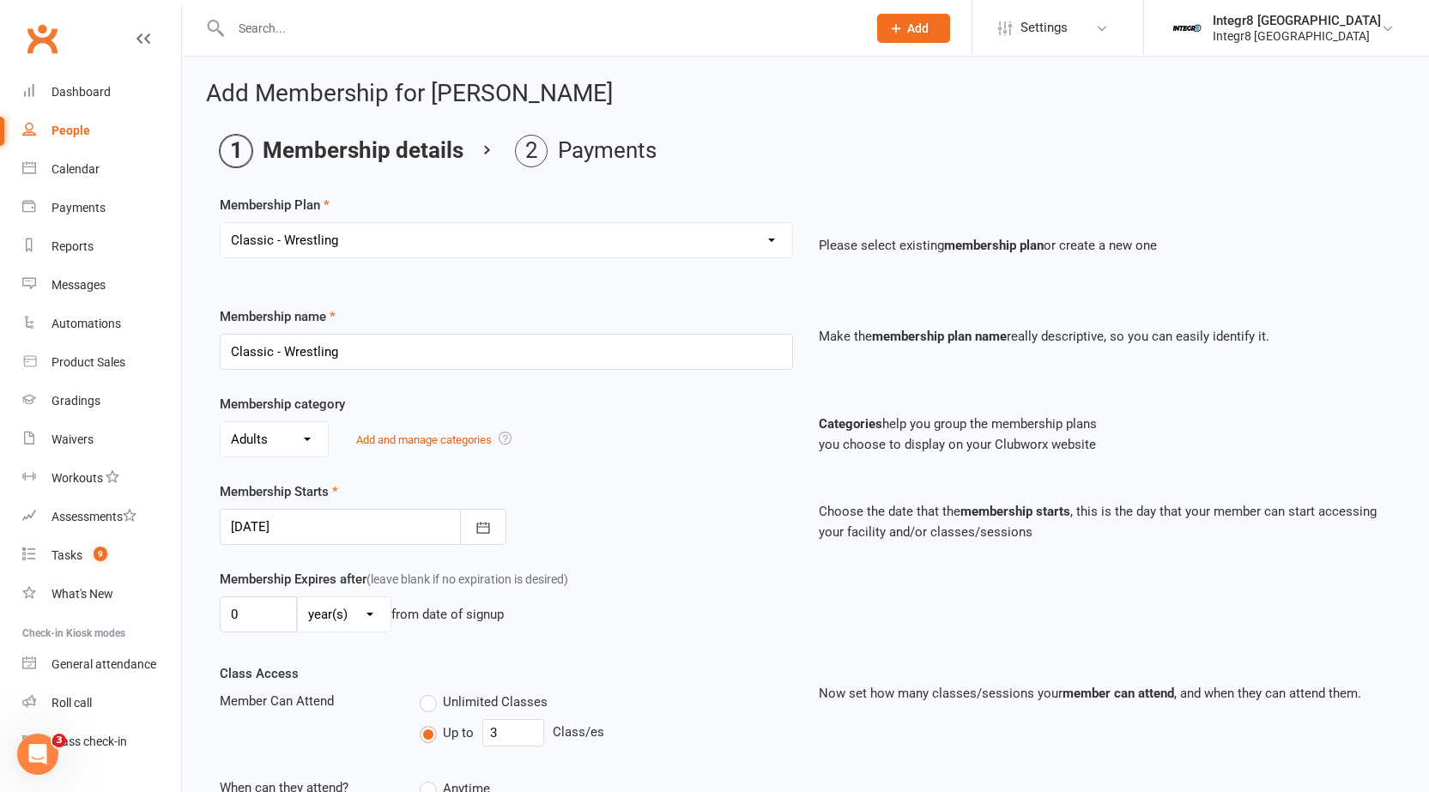
click at [421, 250] on select "Select a membership plan Create new Membership Plan Classic - Muay Thai Classic…" at bounding box center [507, 240] width 572 height 34
select select "7"
click at [221, 223] on select "Select a membership plan Create new Membership Plan Classic - Muay Thai Classic…" at bounding box center [507, 240] width 572 height 34
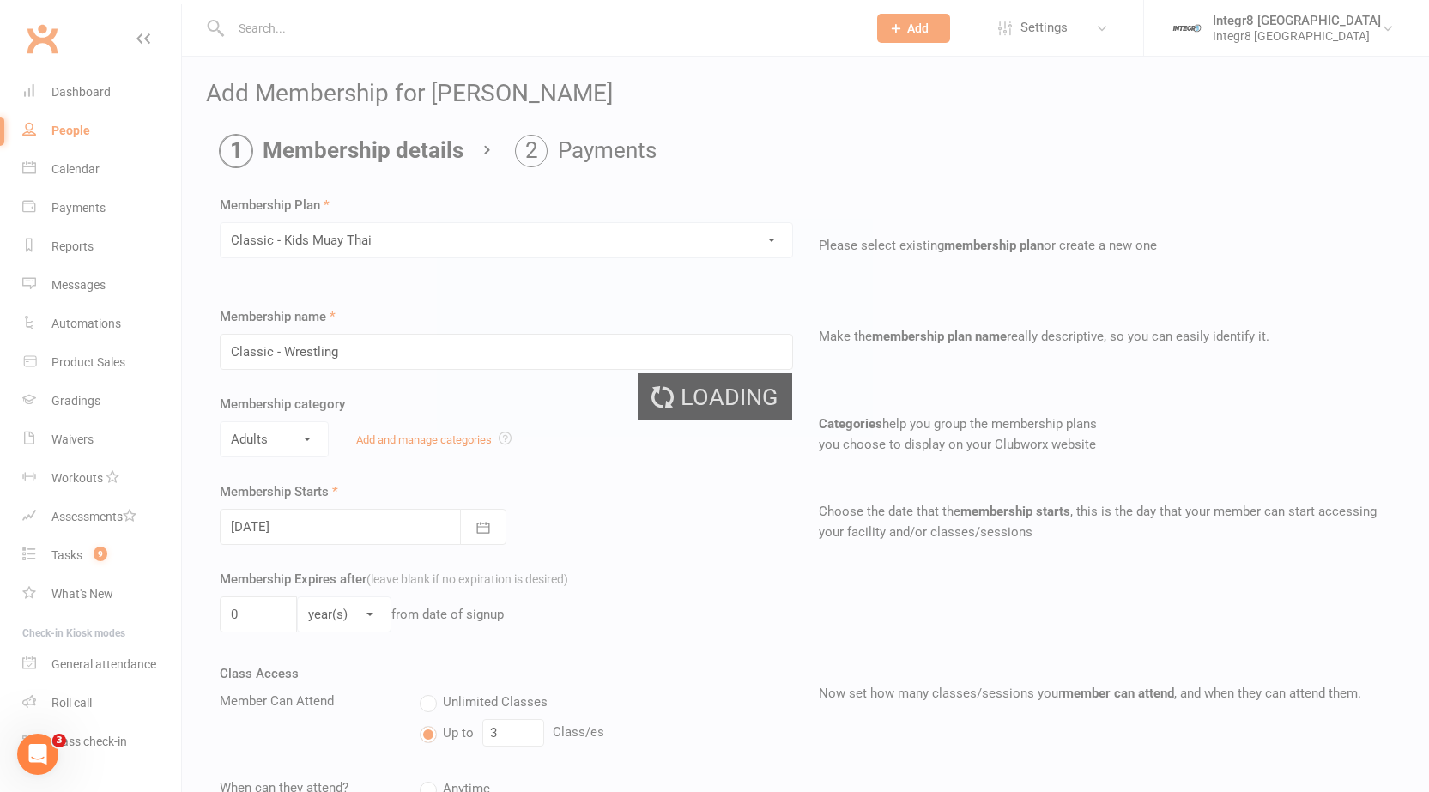
type input "Classic - Kids Muay Thai"
select select "2"
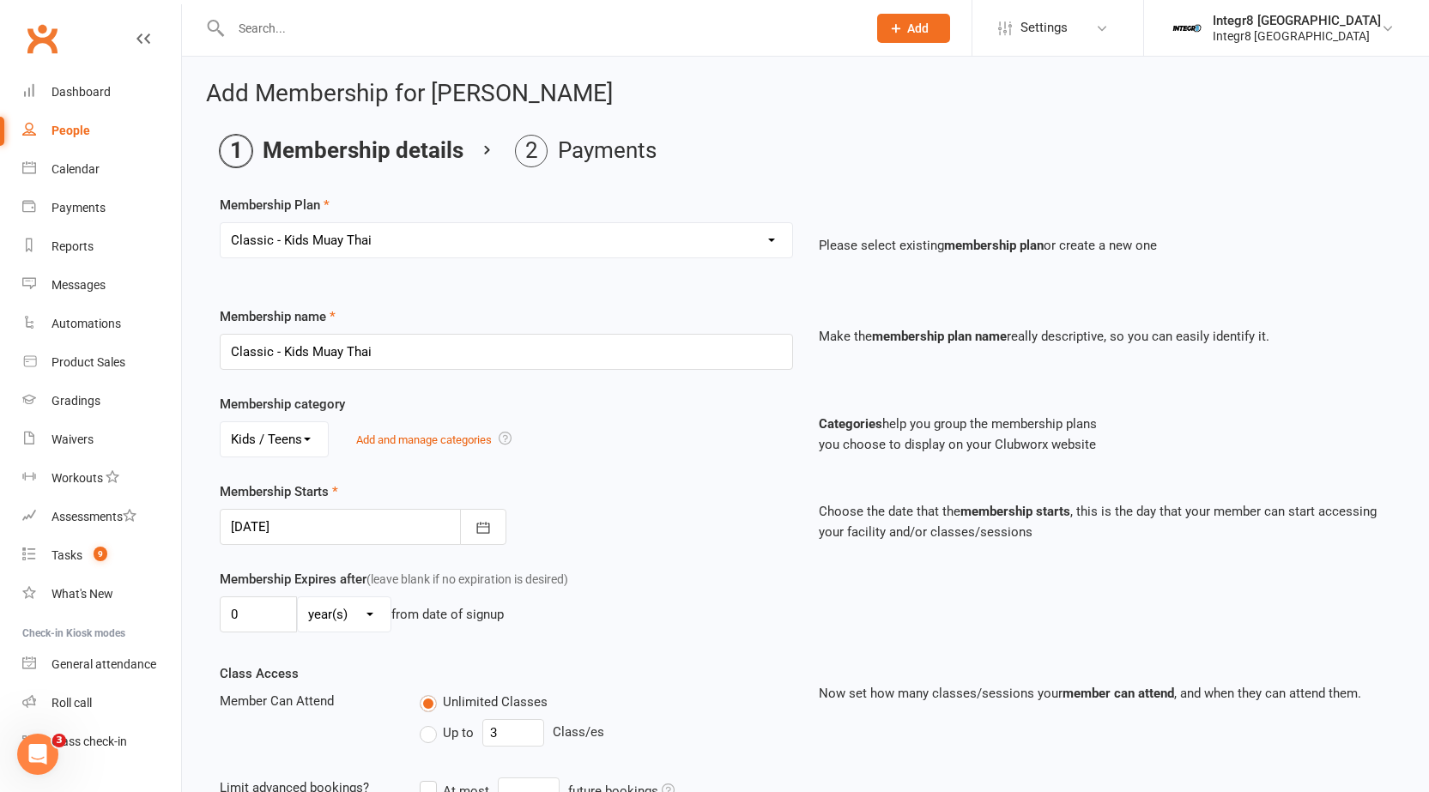
click at [362, 251] on select "Select a membership plan Create new Membership Plan Classic - Muay Thai Classic…" at bounding box center [507, 240] width 572 height 34
select select "6"
click at [221, 223] on select "Select a membership plan Create new Membership Plan Classic - Muay Thai Classic…" at bounding box center [507, 240] width 572 height 34
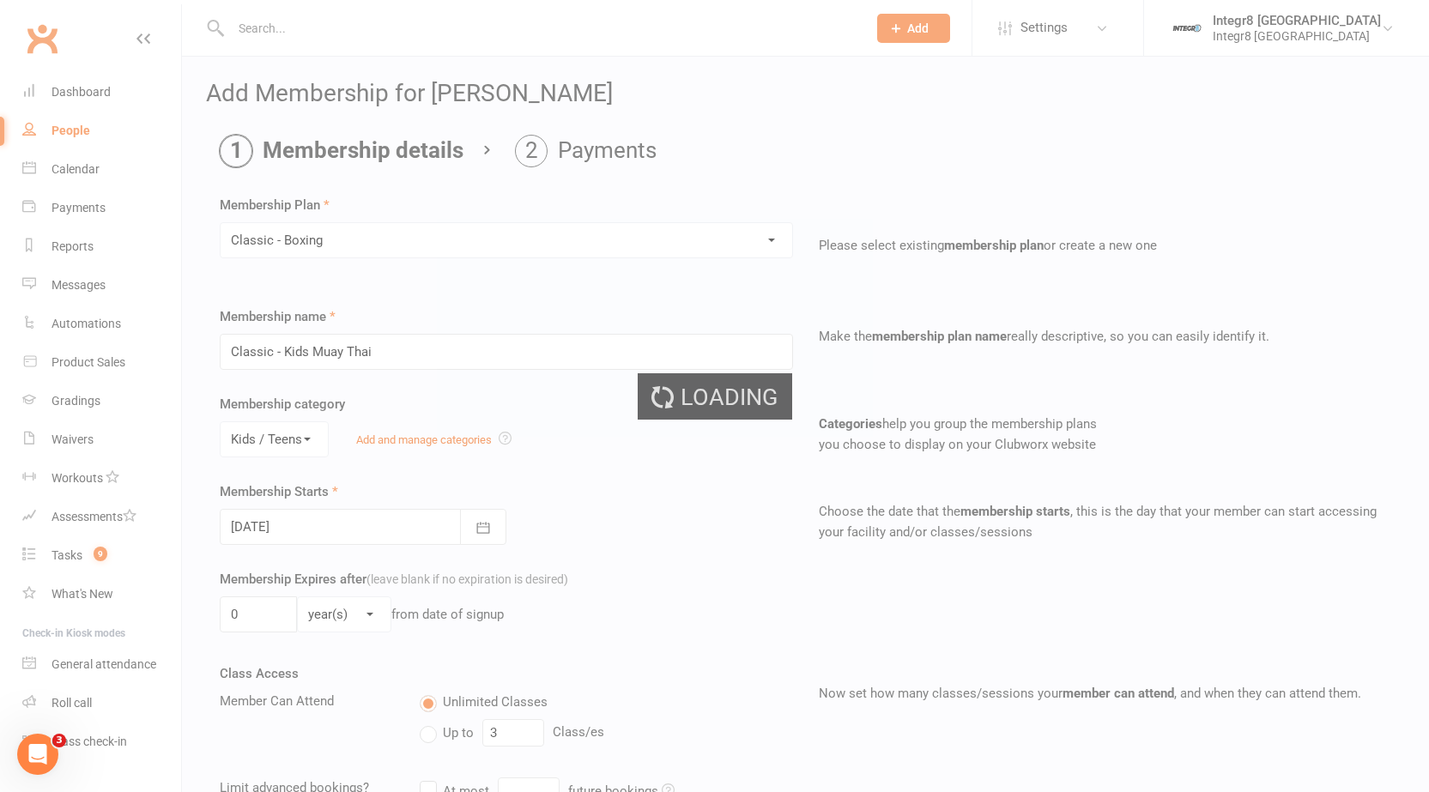
type input "Classic - Boxing"
select select "0"
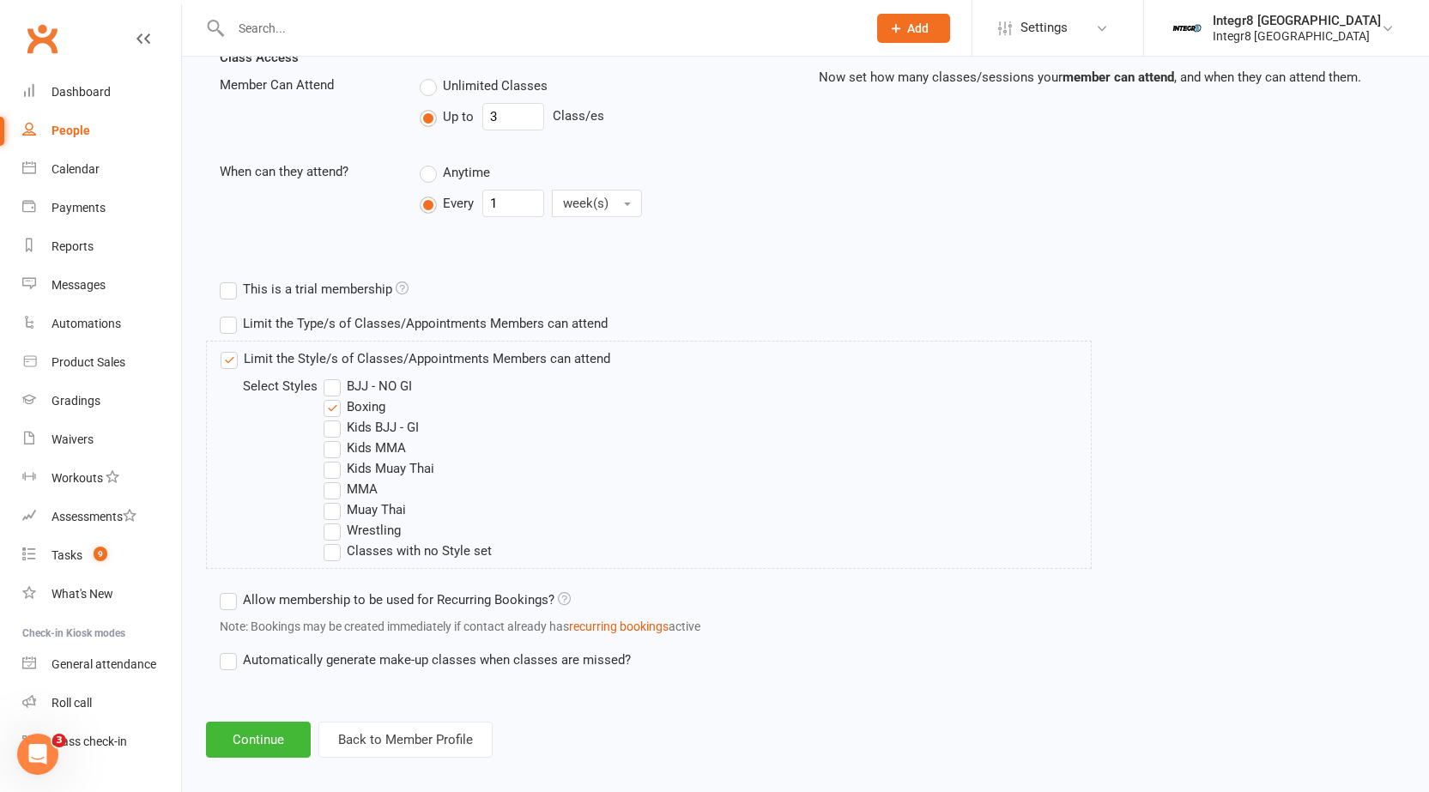
scroll to position [632, 0]
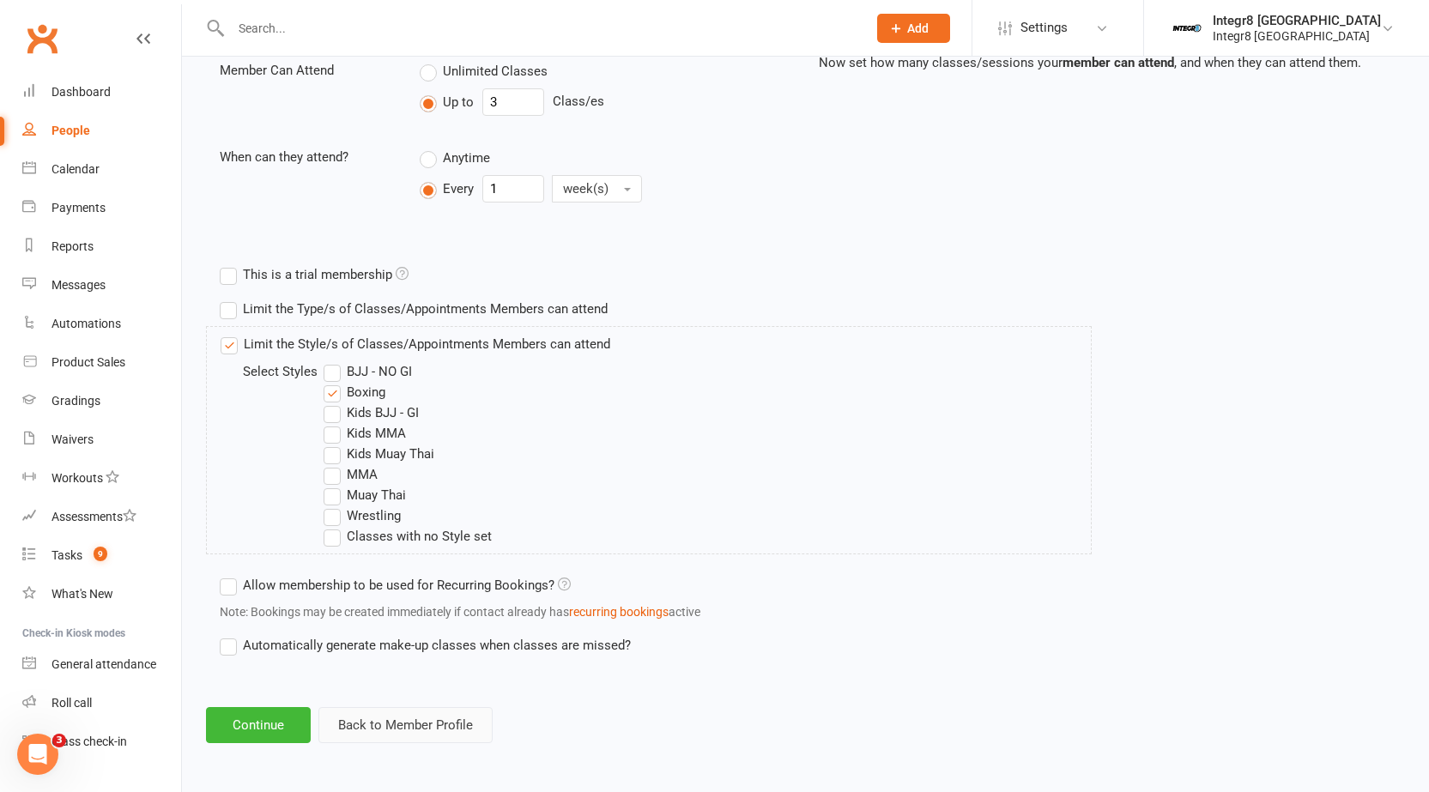
click at [451, 727] on button "Back to Member Profile" at bounding box center [405, 725] width 174 height 36
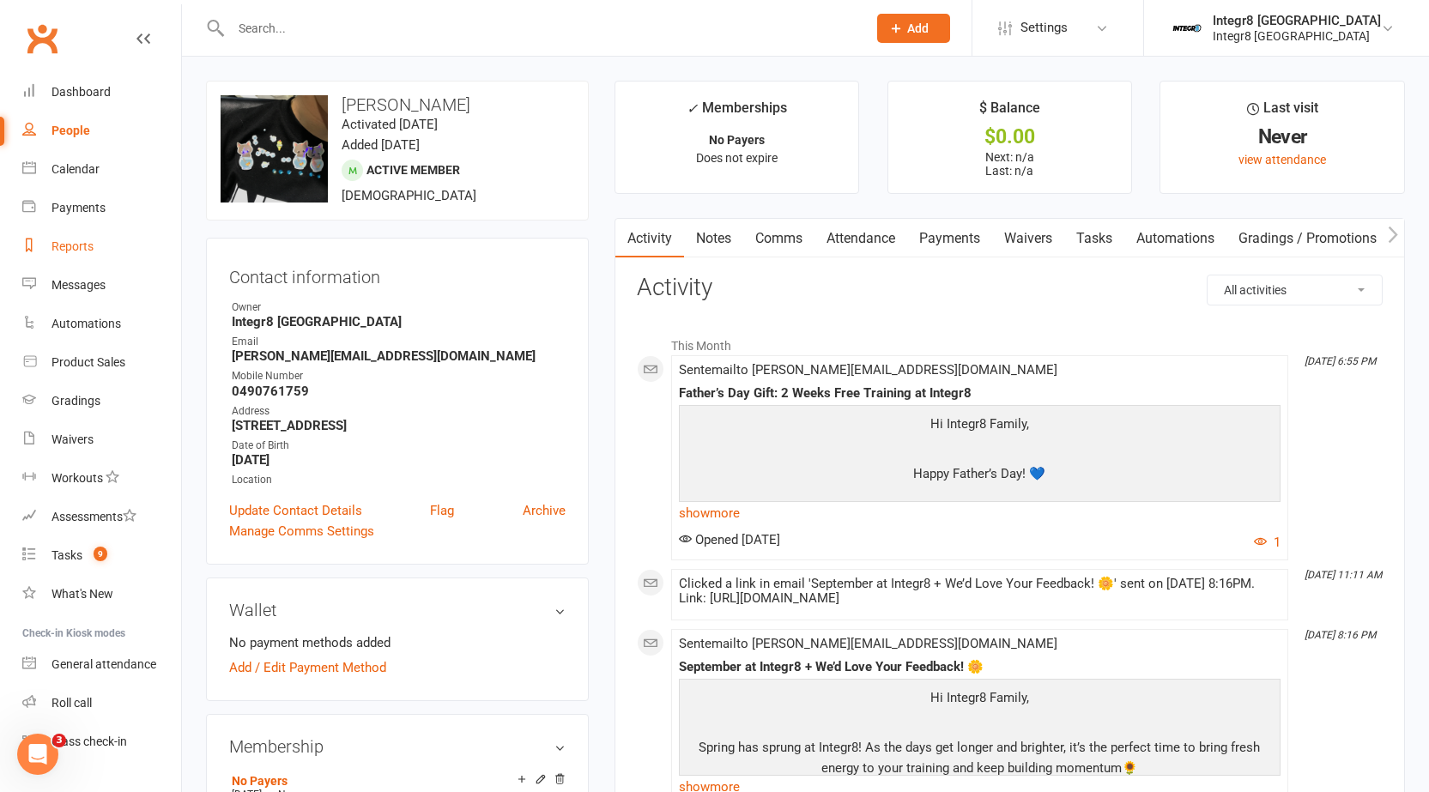
click at [64, 255] on link "Reports" at bounding box center [101, 246] width 159 height 39
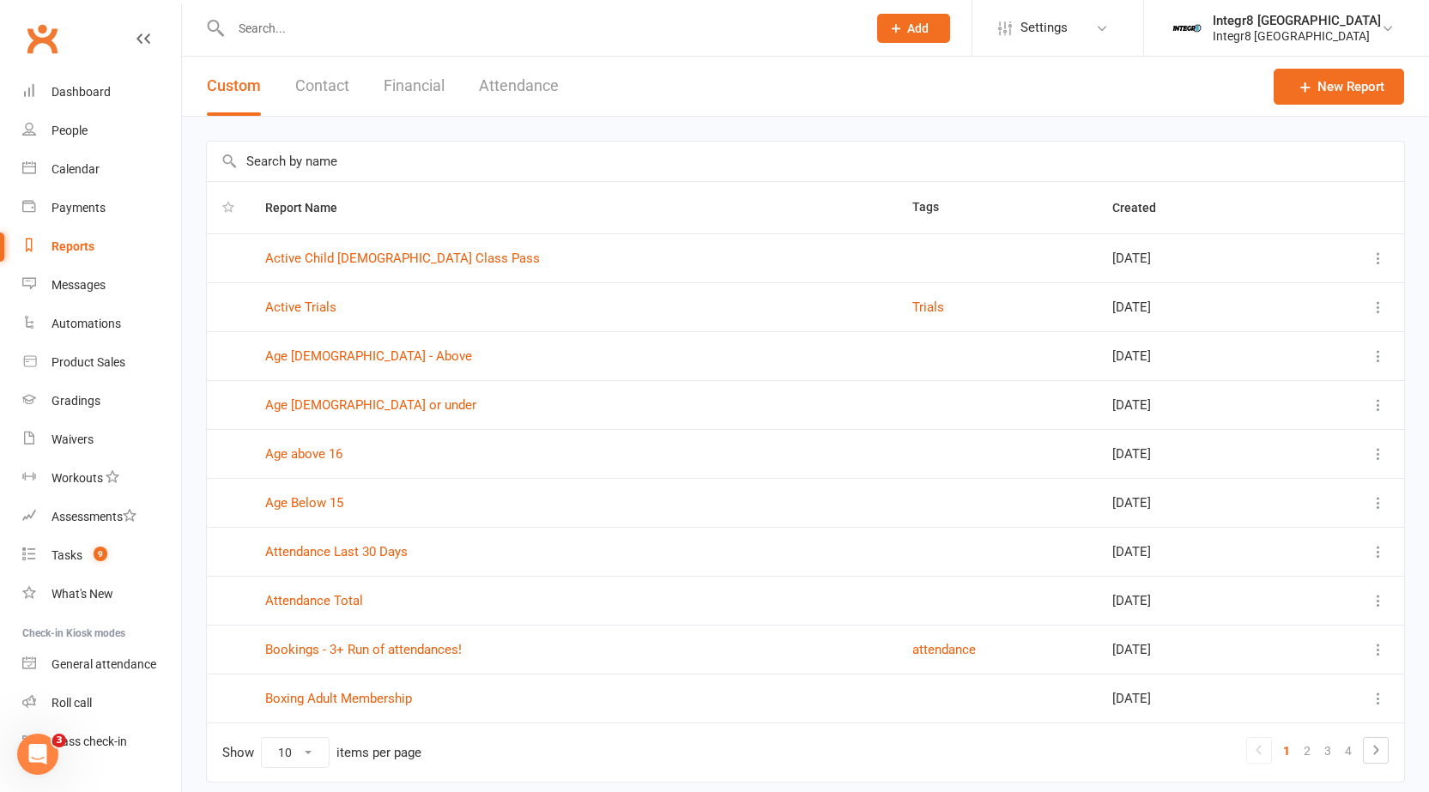
scroll to position [64, 0]
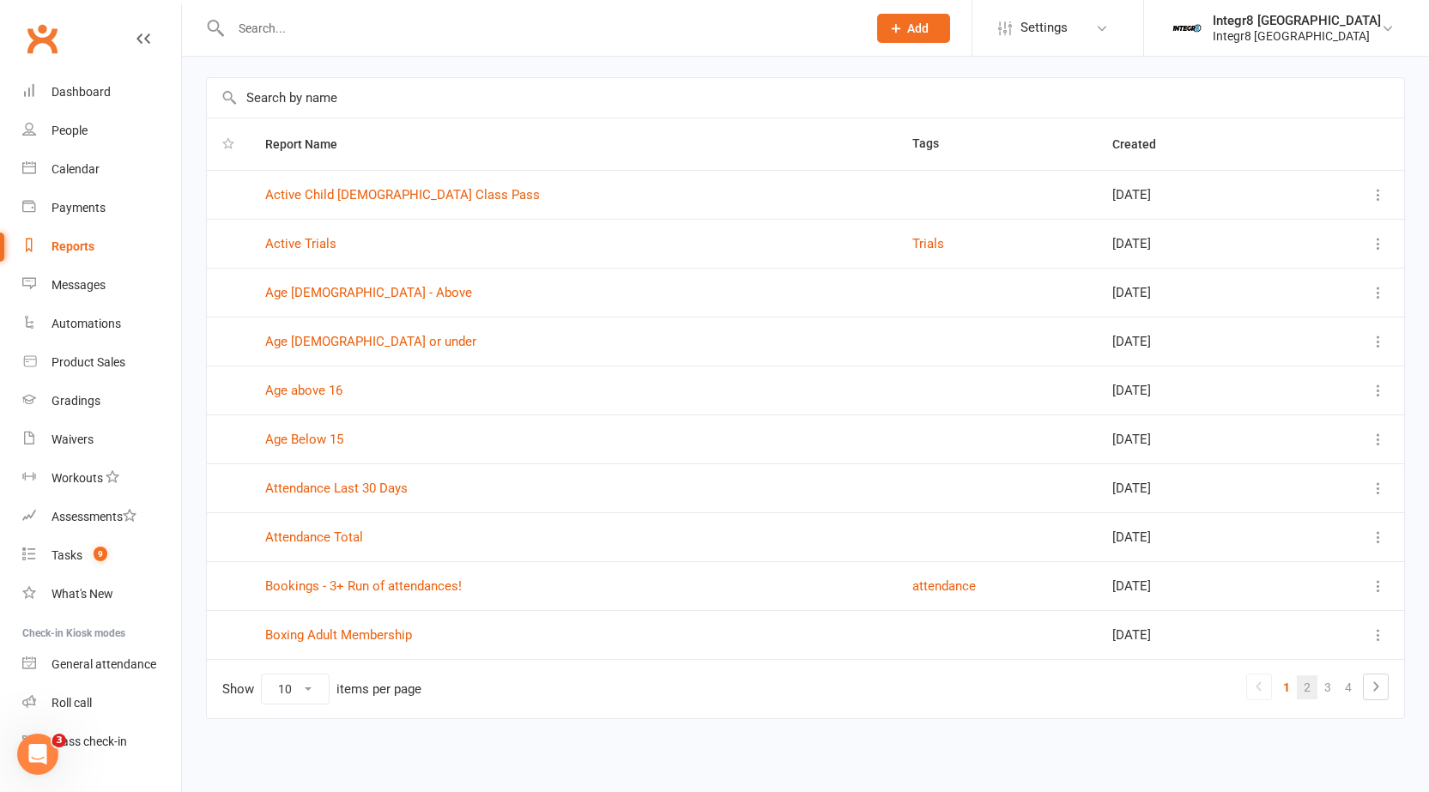
click at [1302, 681] on link "2" at bounding box center [1307, 687] width 21 height 24
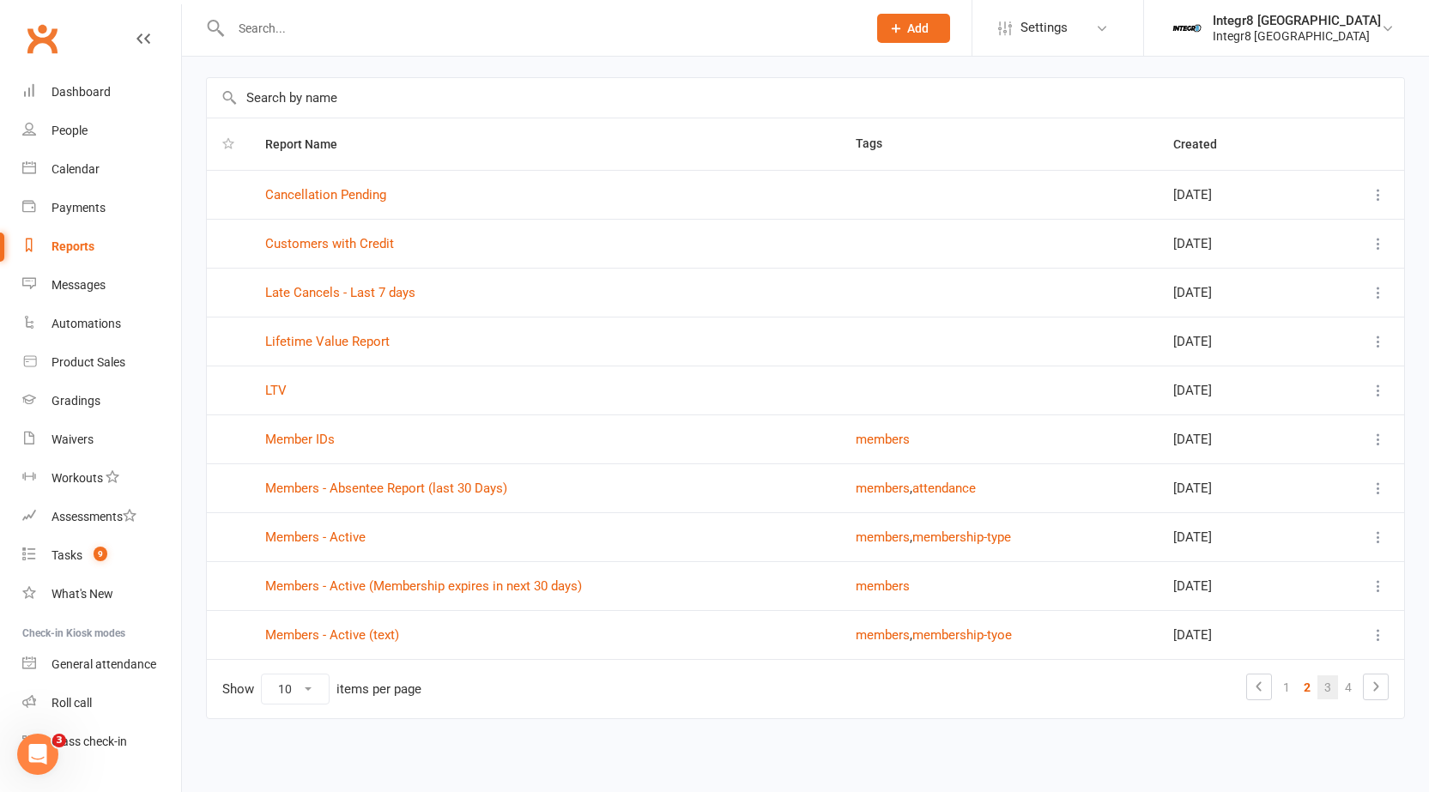
click at [1327, 682] on link "3" at bounding box center [1327, 687] width 21 height 24
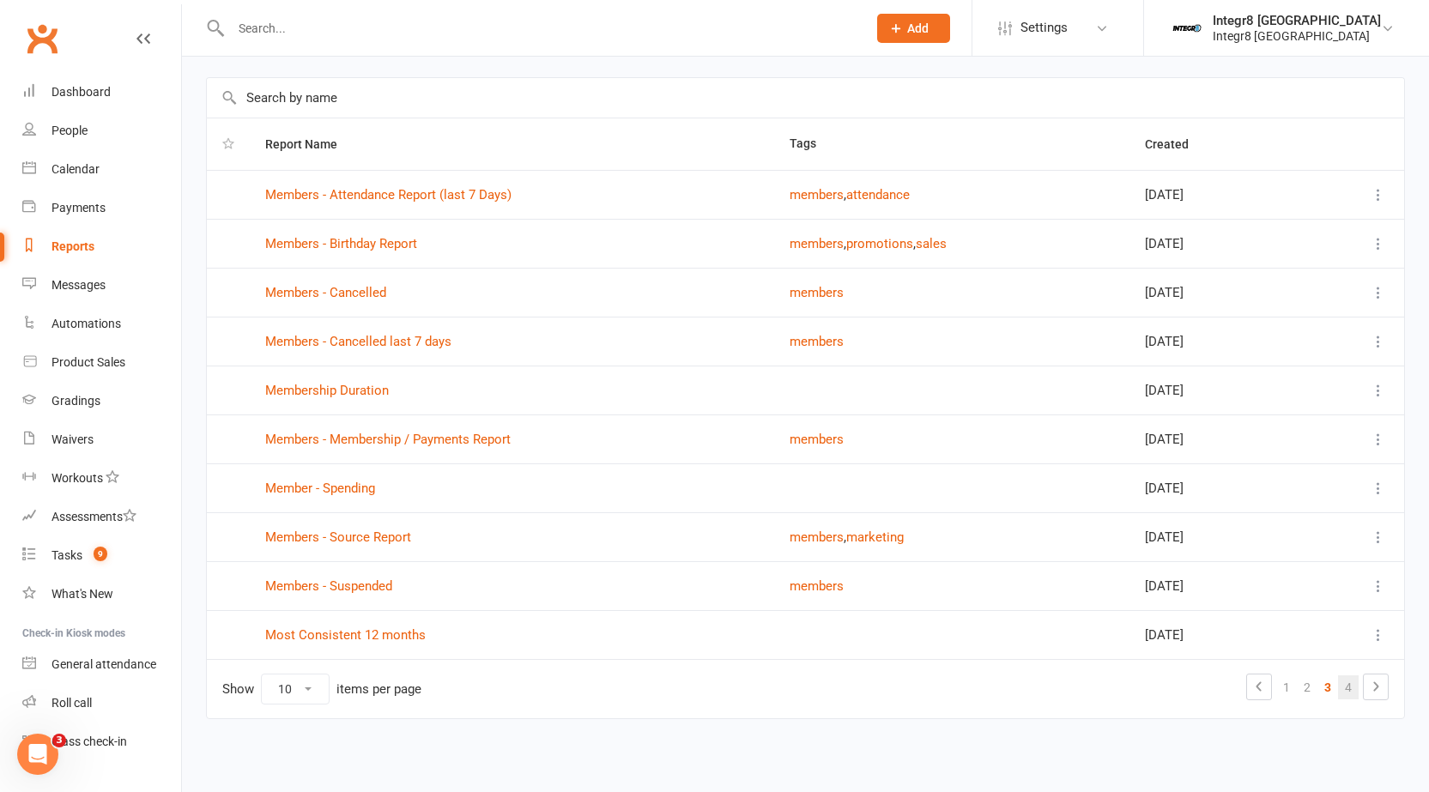
click at [1343, 688] on link "4" at bounding box center [1348, 687] width 21 height 24
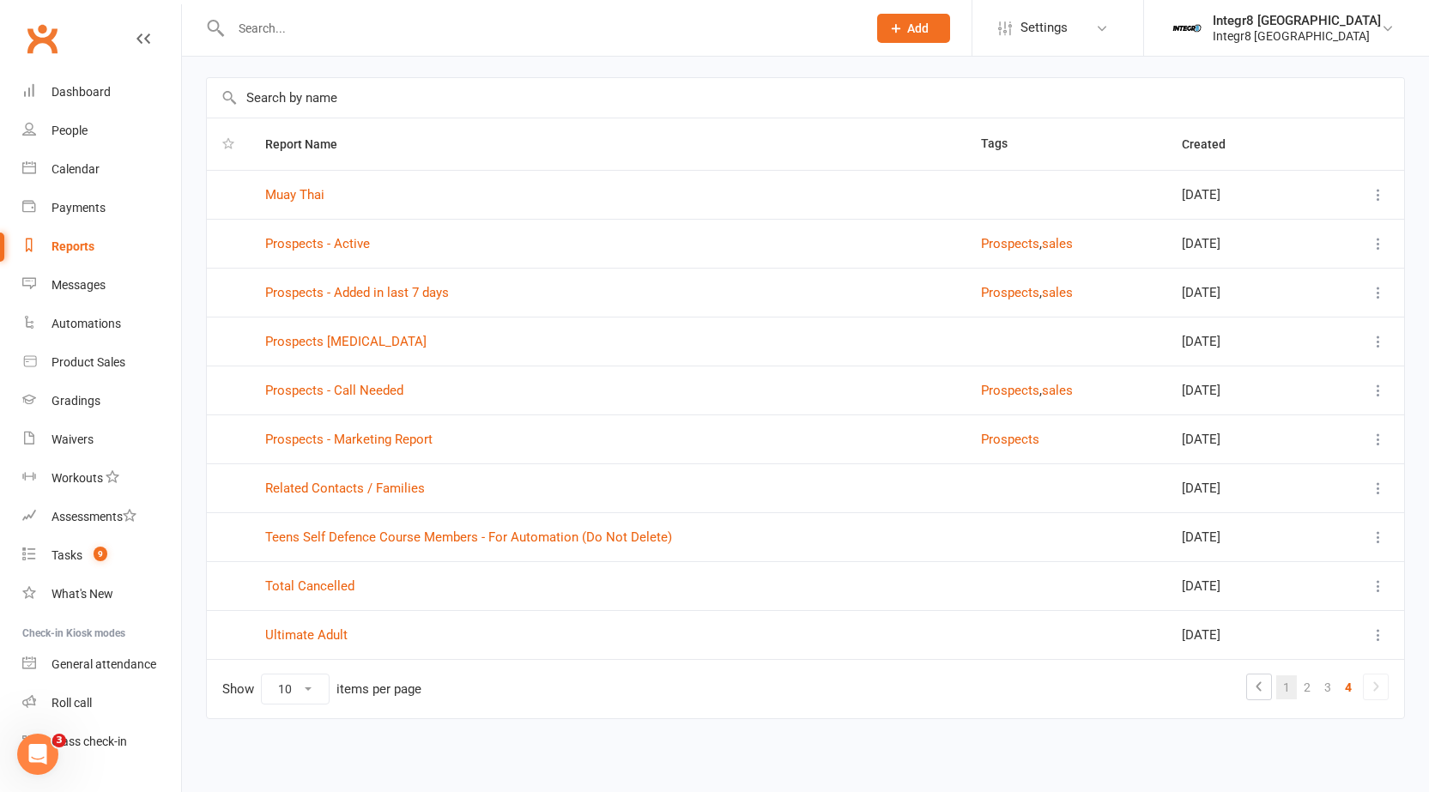
click at [1285, 691] on link "1" at bounding box center [1286, 687] width 21 height 24
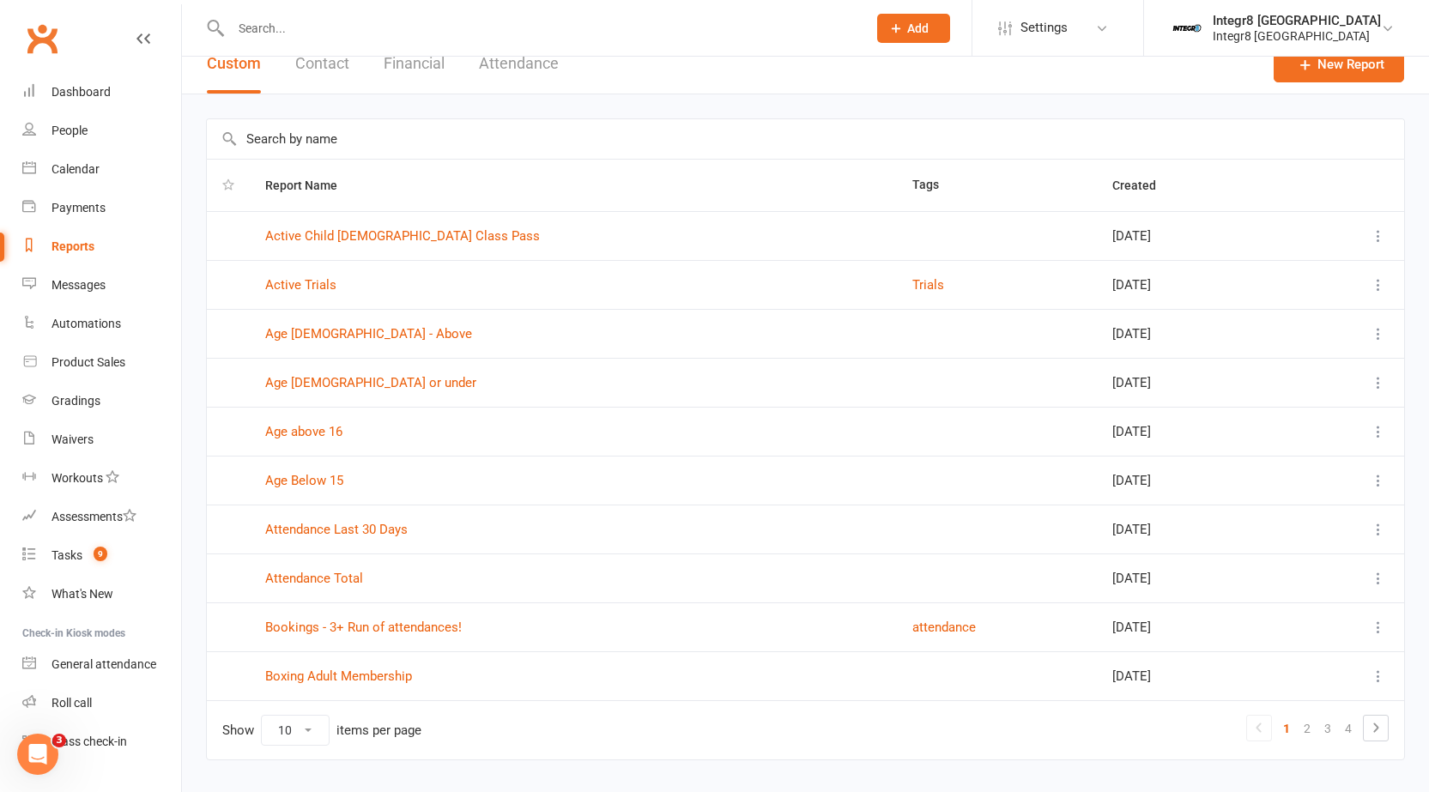
scroll to position [0, 0]
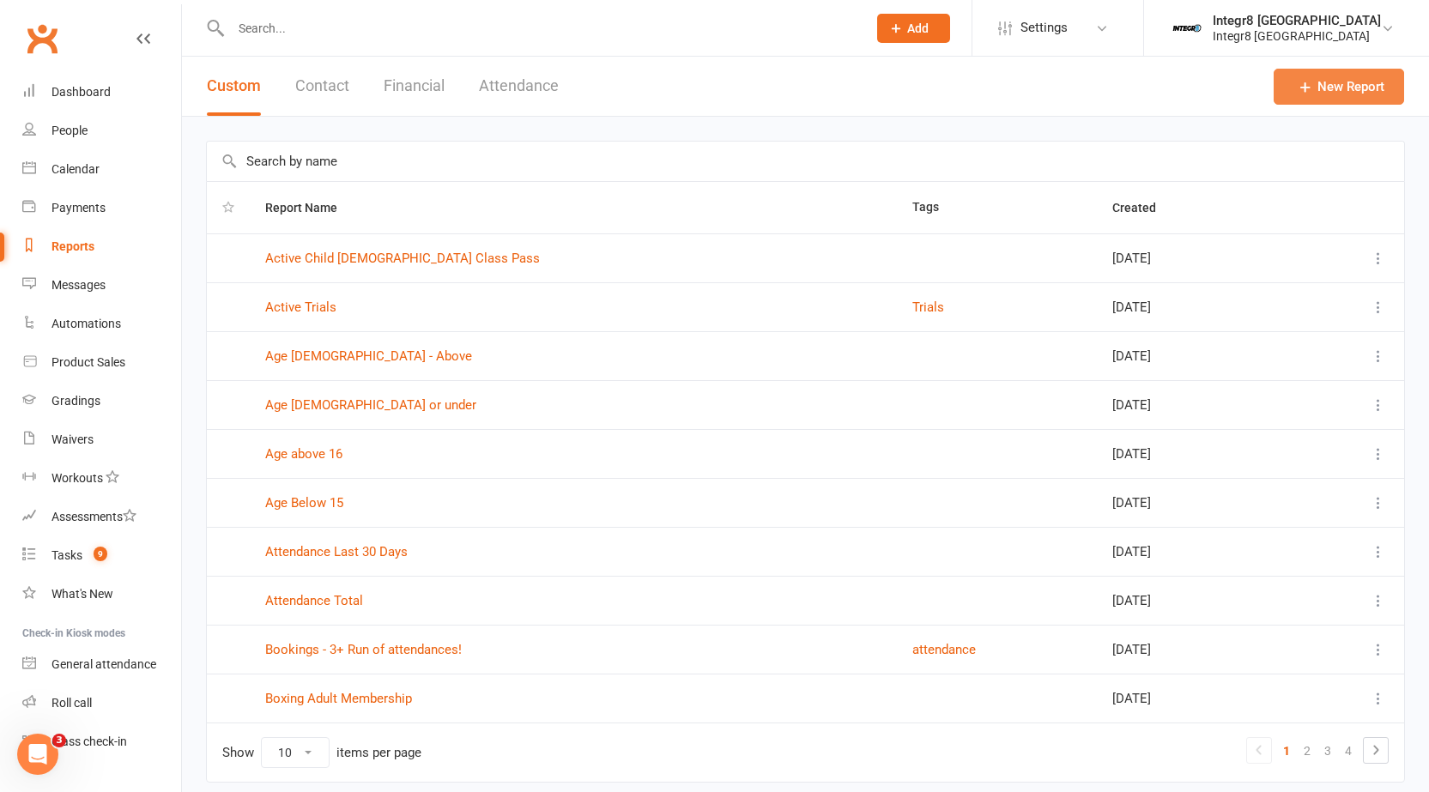
click at [1322, 83] on link "New Report" at bounding box center [1339, 87] width 130 height 36
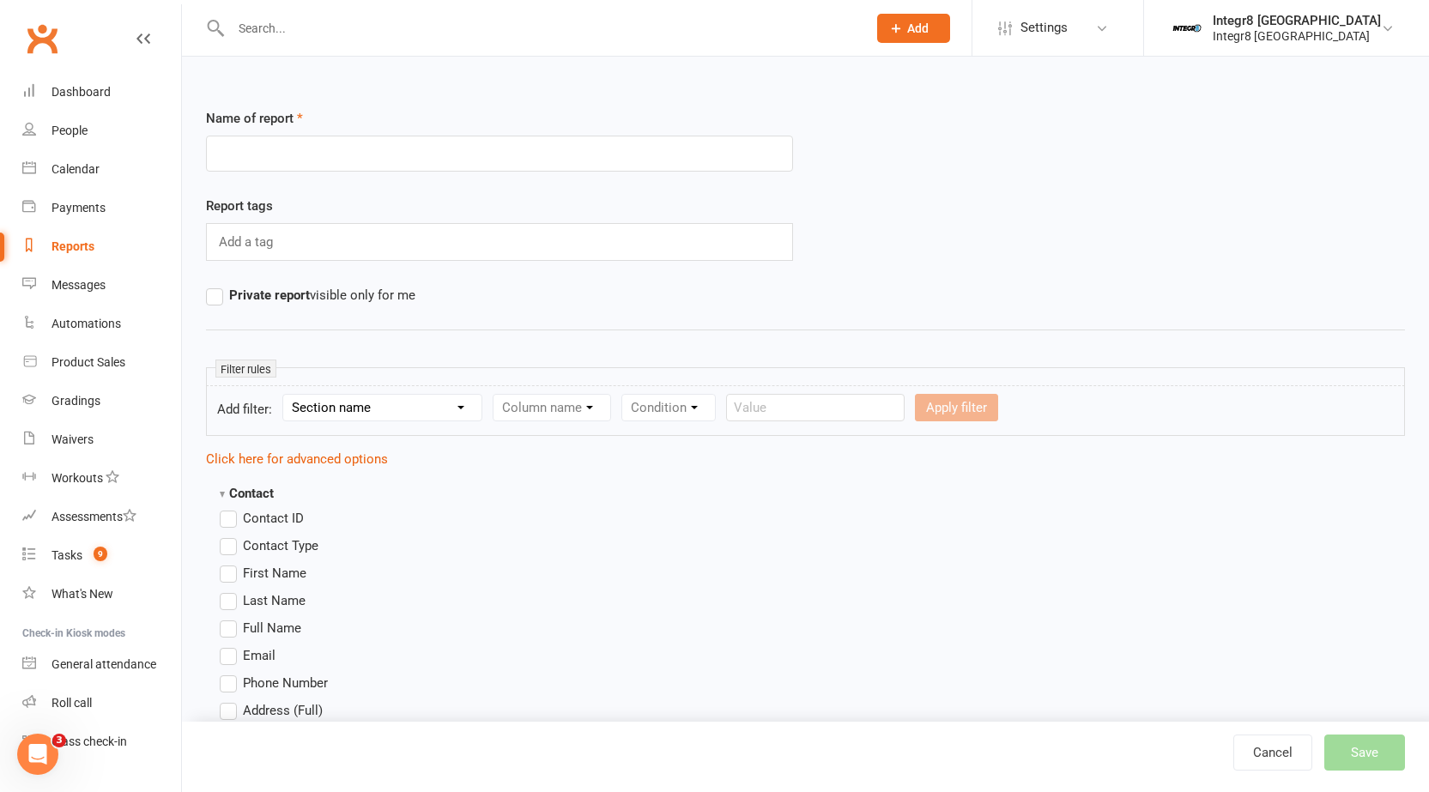
click at [361, 148] on input "text" at bounding box center [499, 154] width 587 height 36
click at [348, 238] on div "Add a tag" at bounding box center [499, 242] width 587 height 38
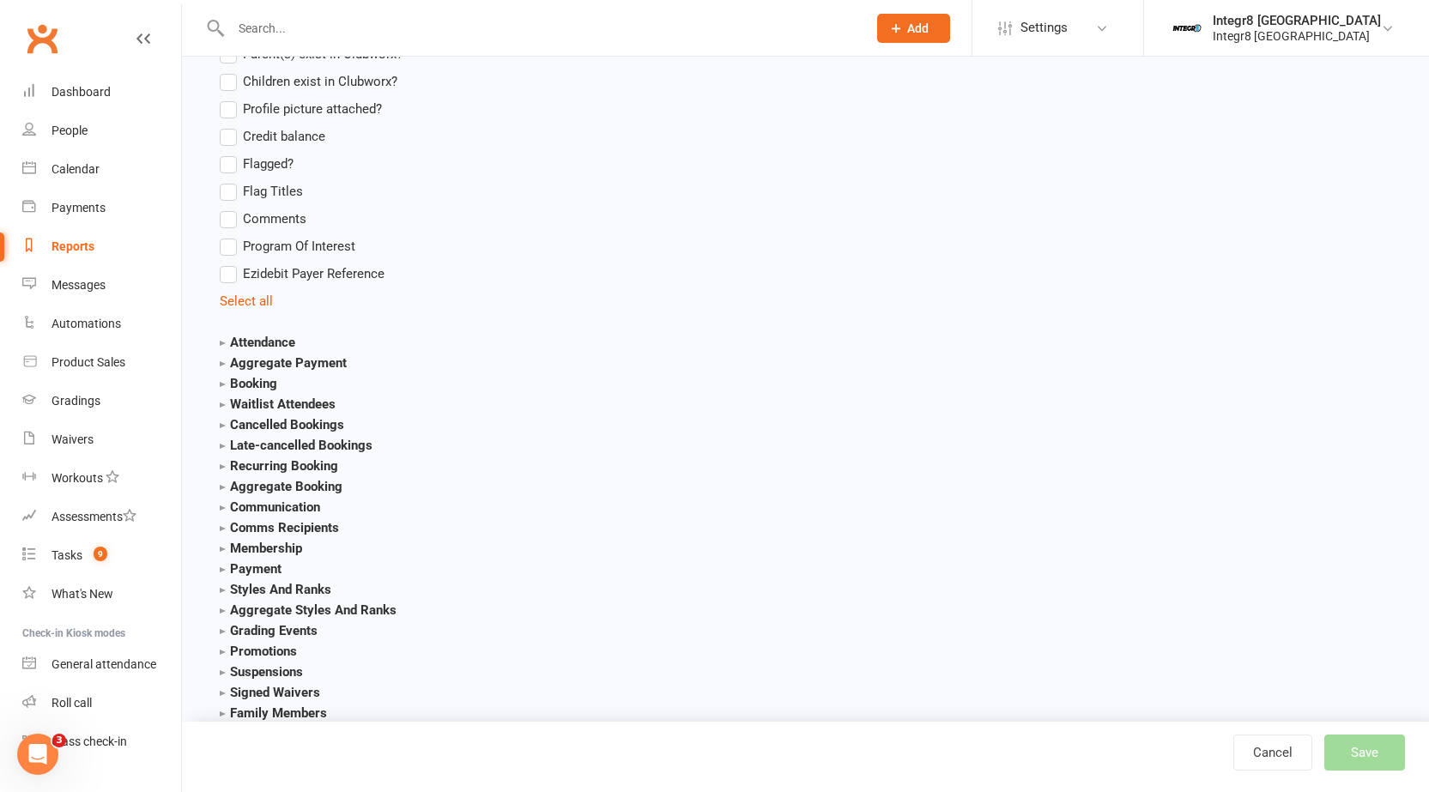
scroll to position [1716, 0]
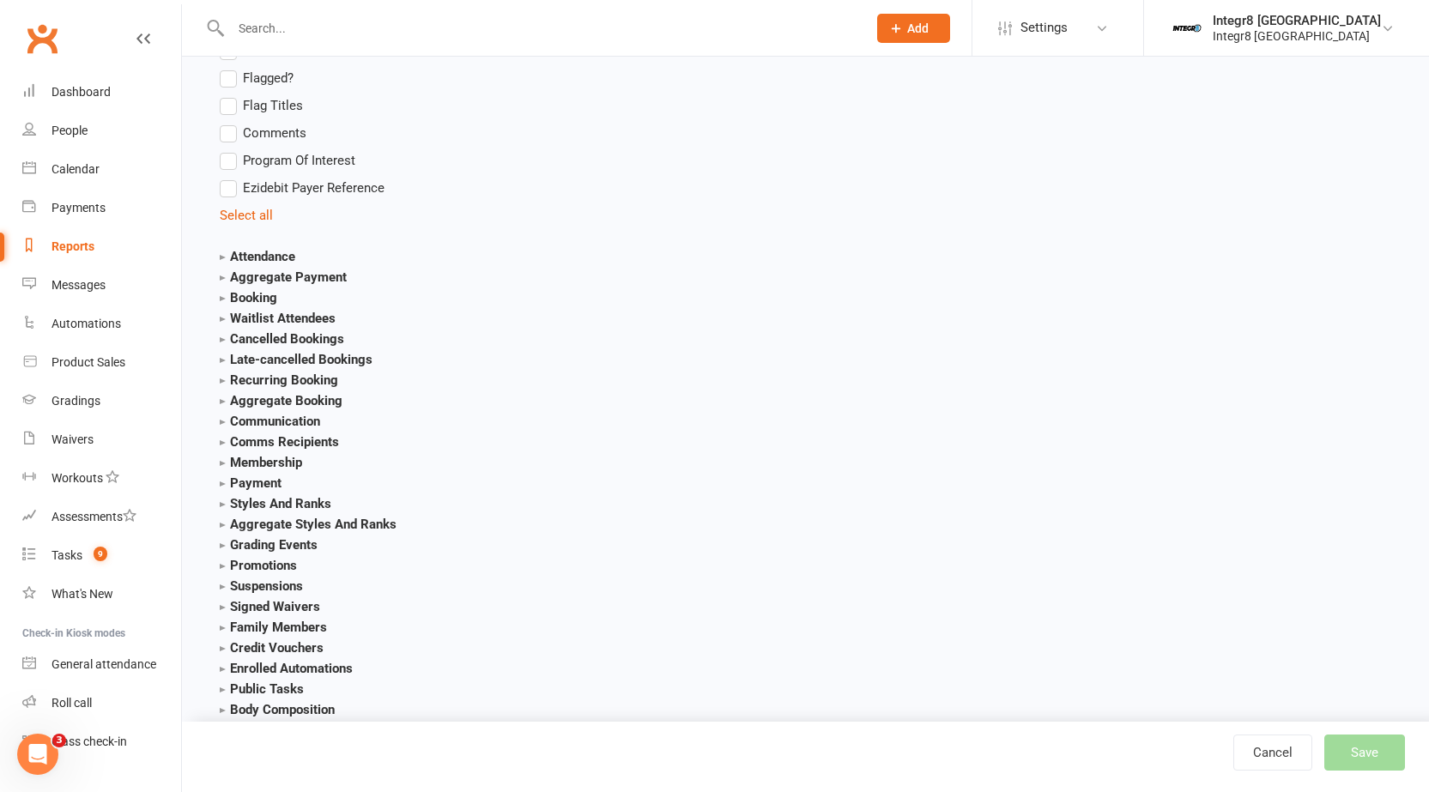
click at [226, 463] on strong "Membership" at bounding box center [261, 462] width 82 height 15
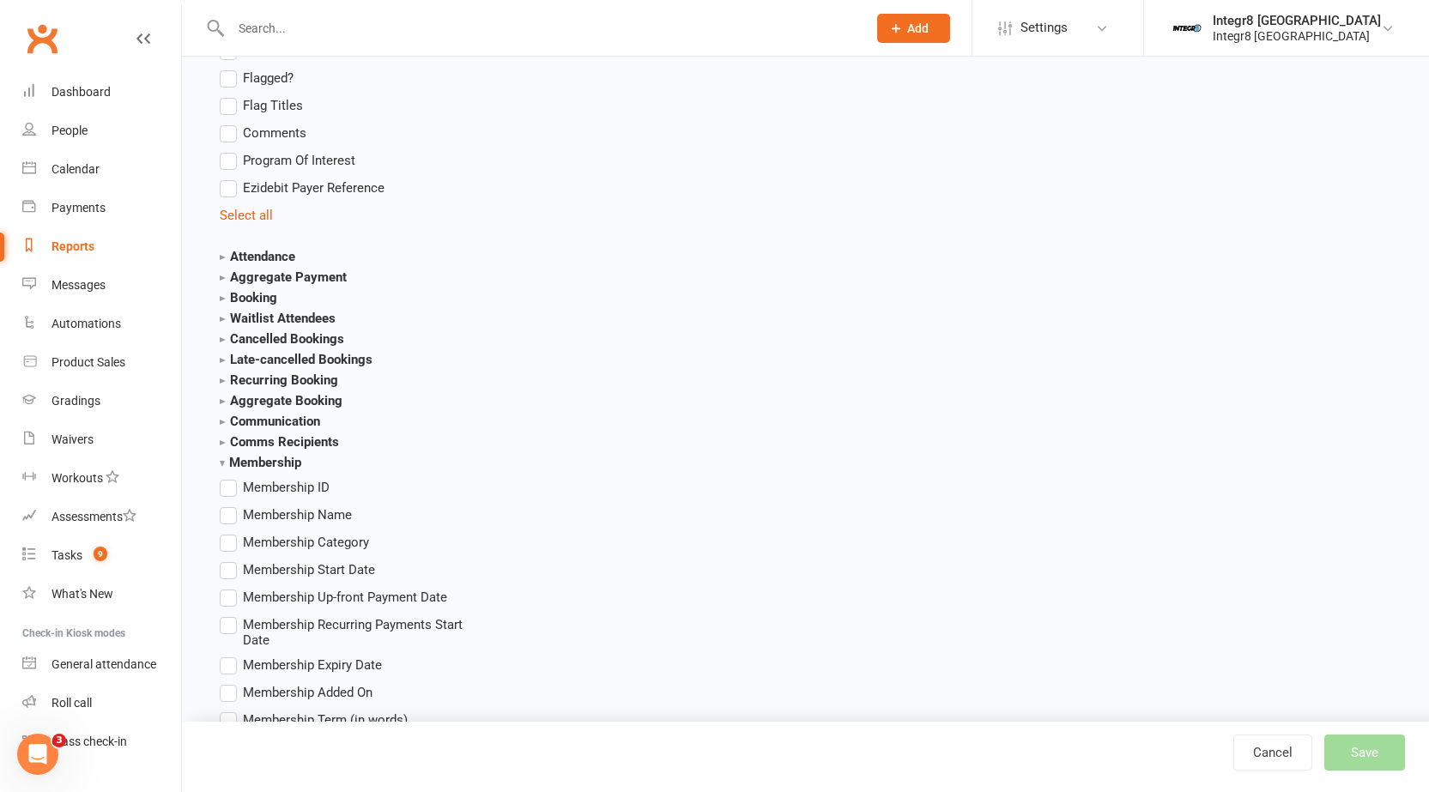
click at [268, 521] on span "Membership Name" at bounding box center [297, 514] width 109 height 18
click at [231, 505] on input "Membership Name" at bounding box center [225, 505] width 11 height 0
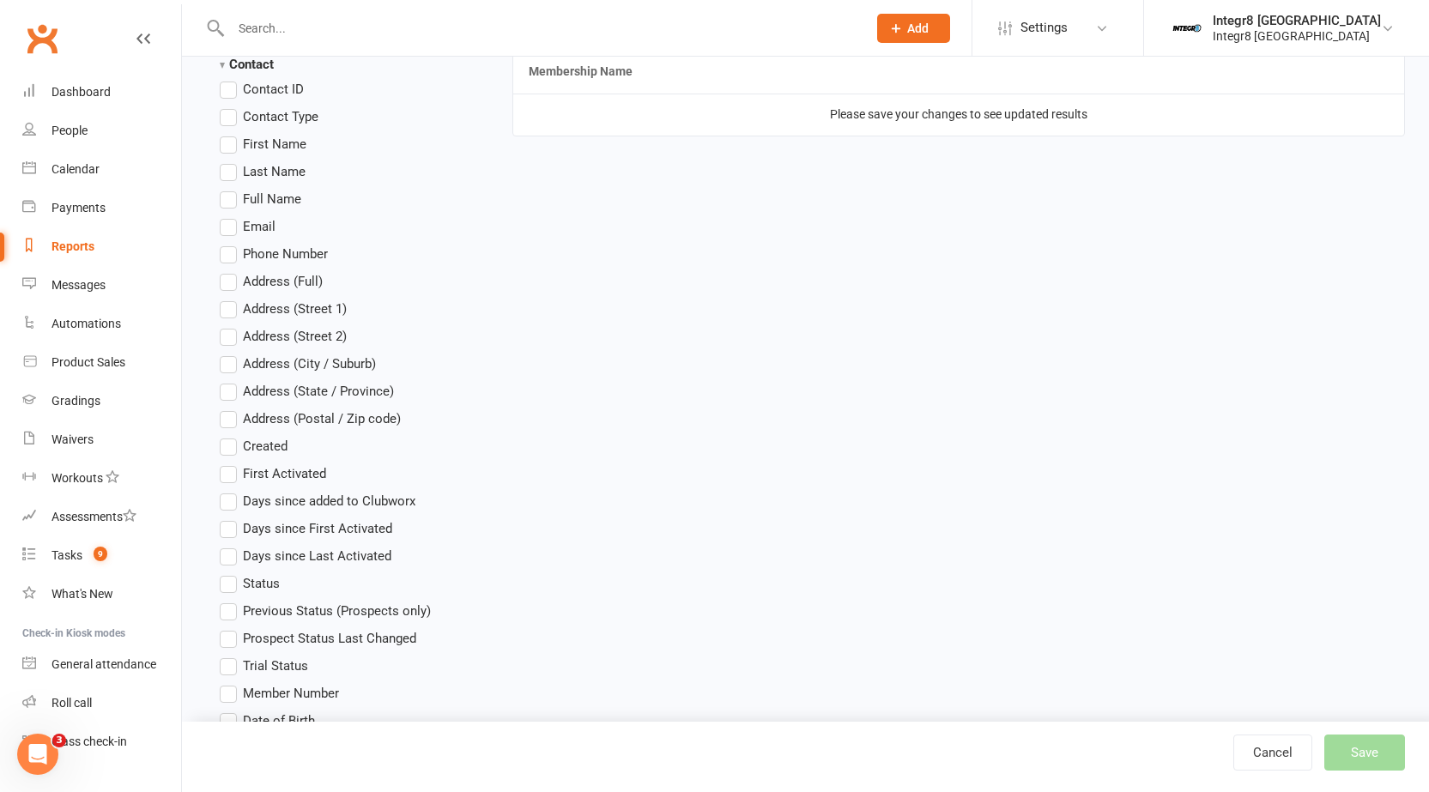
scroll to position [0, 0]
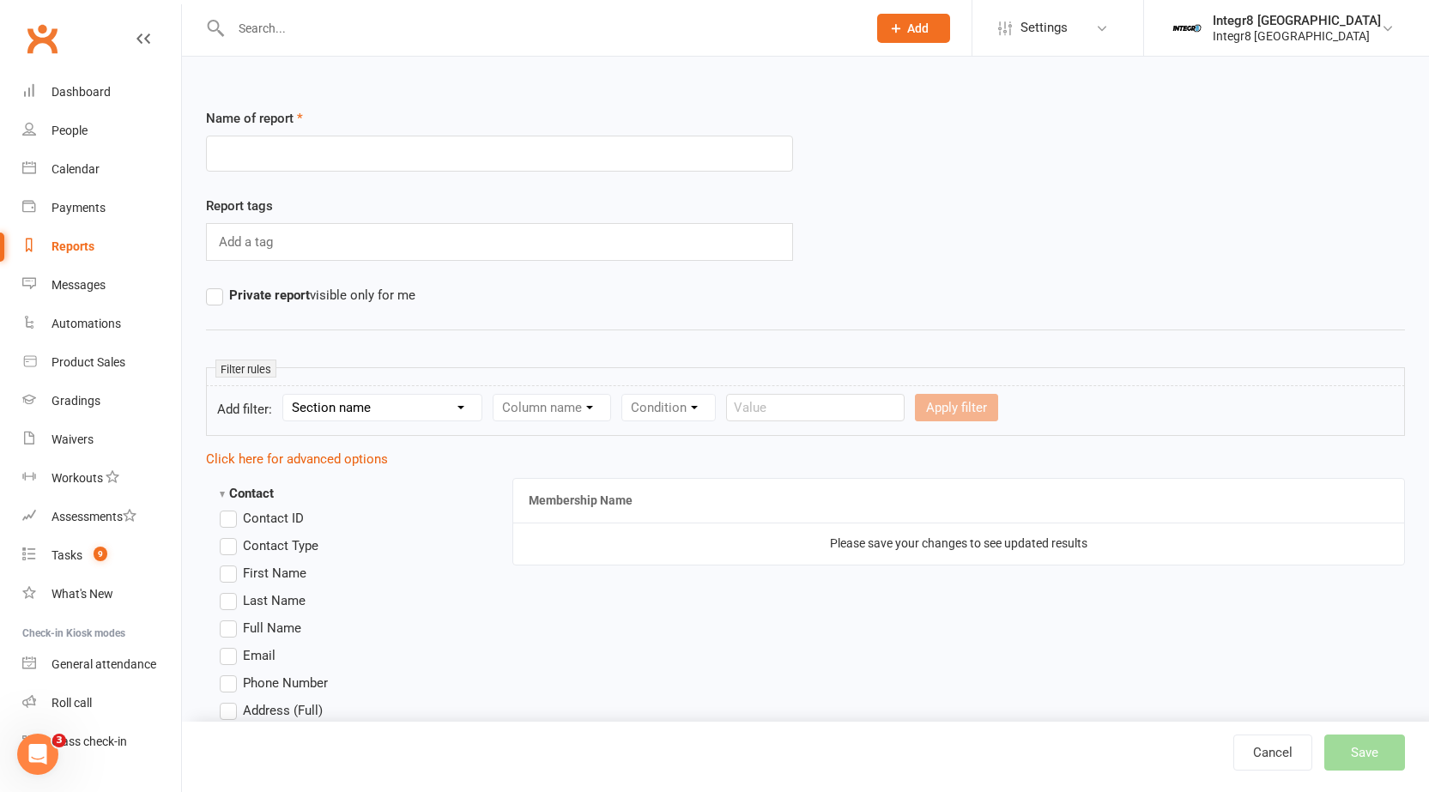
click at [392, 409] on select "Section name Contact Attendance Aggregate Payment Booking Waitlist Attendees Ca…" at bounding box center [382, 408] width 198 height 26
select select "11"
click at [286, 395] on select "Section name Contact Attendance Aggregate Payment Booking Waitlist Attendees Ca…" at bounding box center [382, 408] width 198 height 26
click at [732, 411] on select "Column name Membership ID Membership Name Membership Category Membership Start …" at bounding box center [660, 408] width 335 height 26
select select "1"
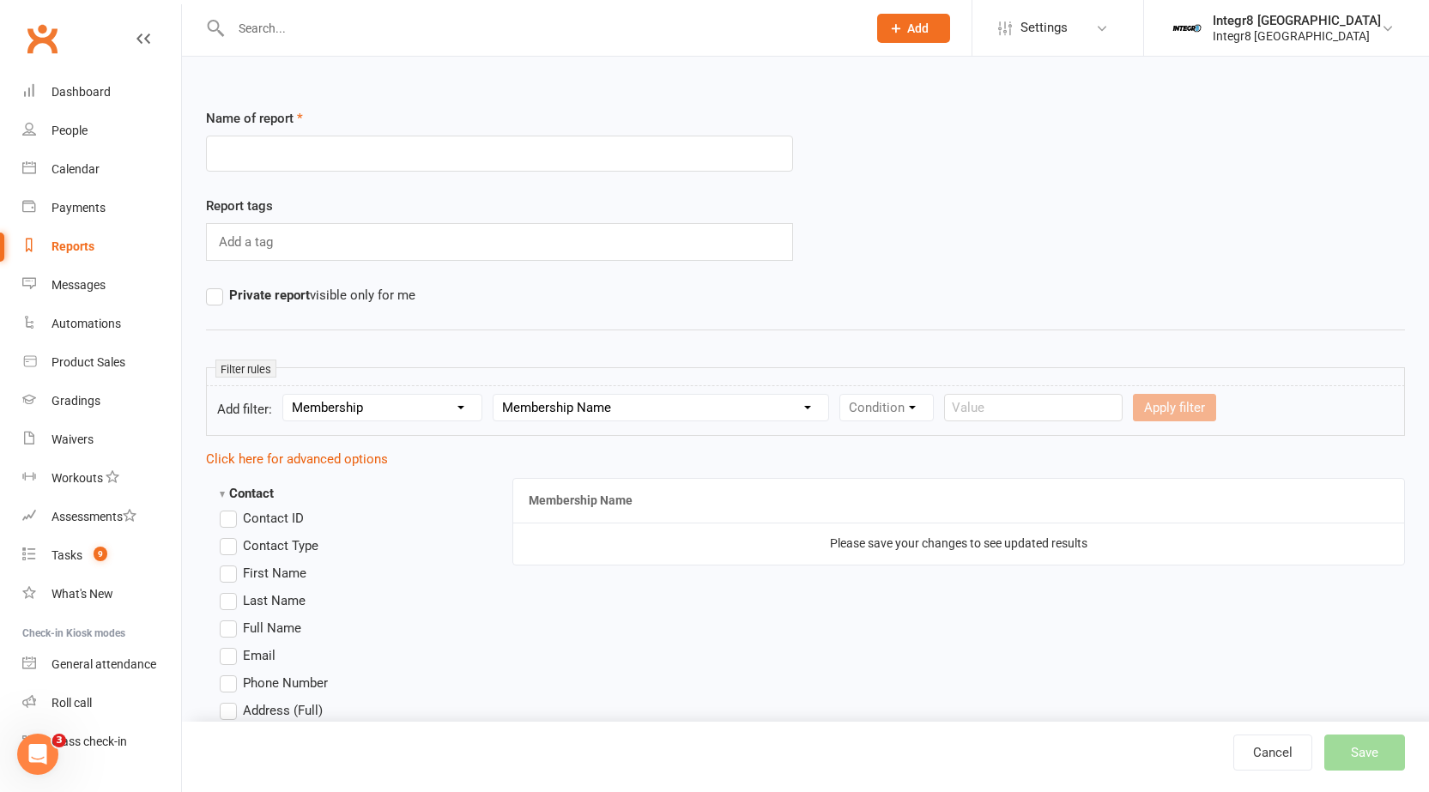
click at [496, 395] on select "Column name Membership ID Membership Name Membership Category Membership Start …" at bounding box center [660, 408] width 335 height 26
click at [927, 403] on select "Condition Equals Does not equal Contains Does not contain Is blank or does not …" at bounding box center [938, 408] width 197 height 26
select select "0"
click at [844, 395] on select "Condition Equals Does not equal Contains Does not contain Is blank or does not …" at bounding box center [938, 408] width 197 height 26
click at [1092, 417] on input "text" at bounding box center [1138, 407] width 179 height 27
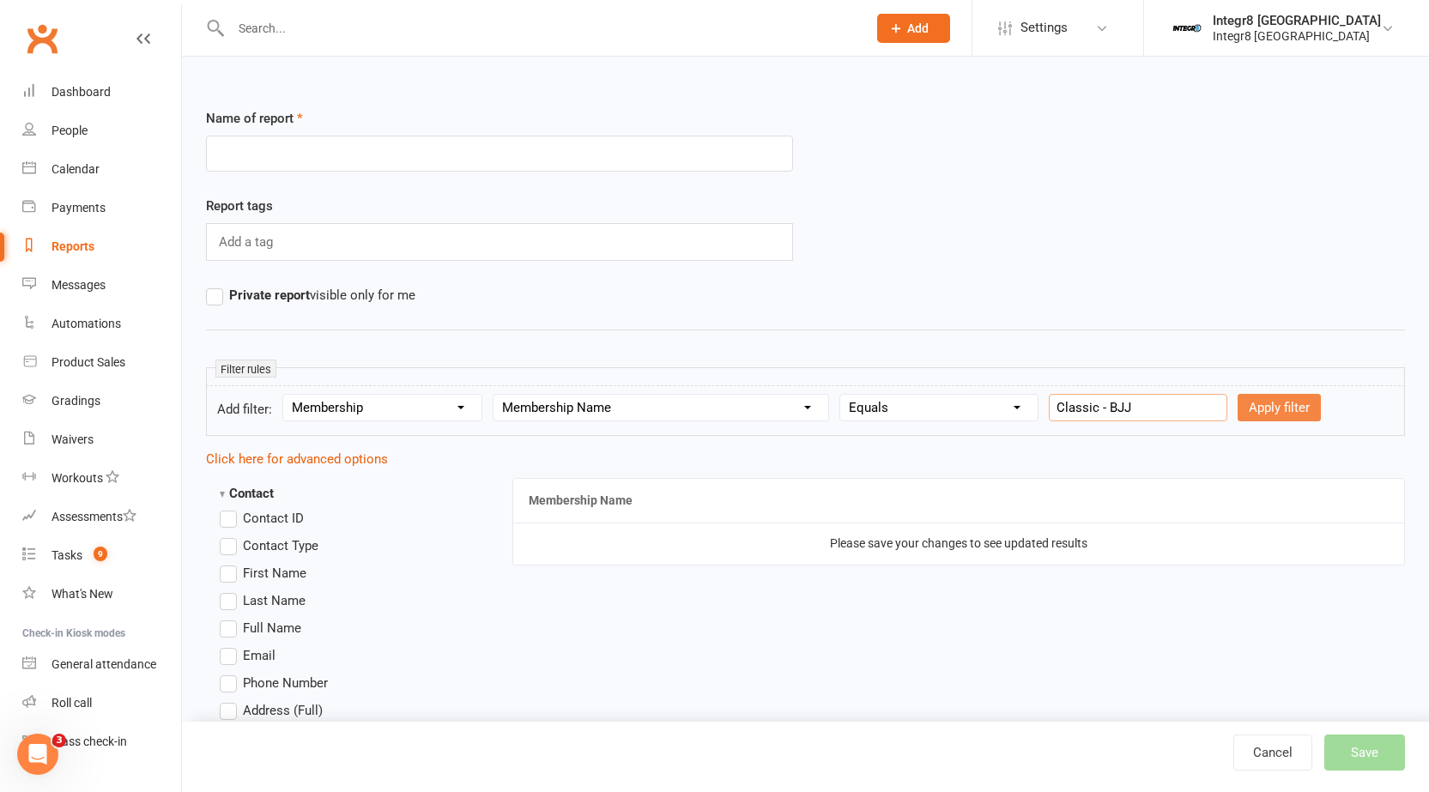
type input "Classic - BJJ"
click at [1239, 412] on button "Apply filter" at bounding box center [1279, 407] width 83 height 27
select select
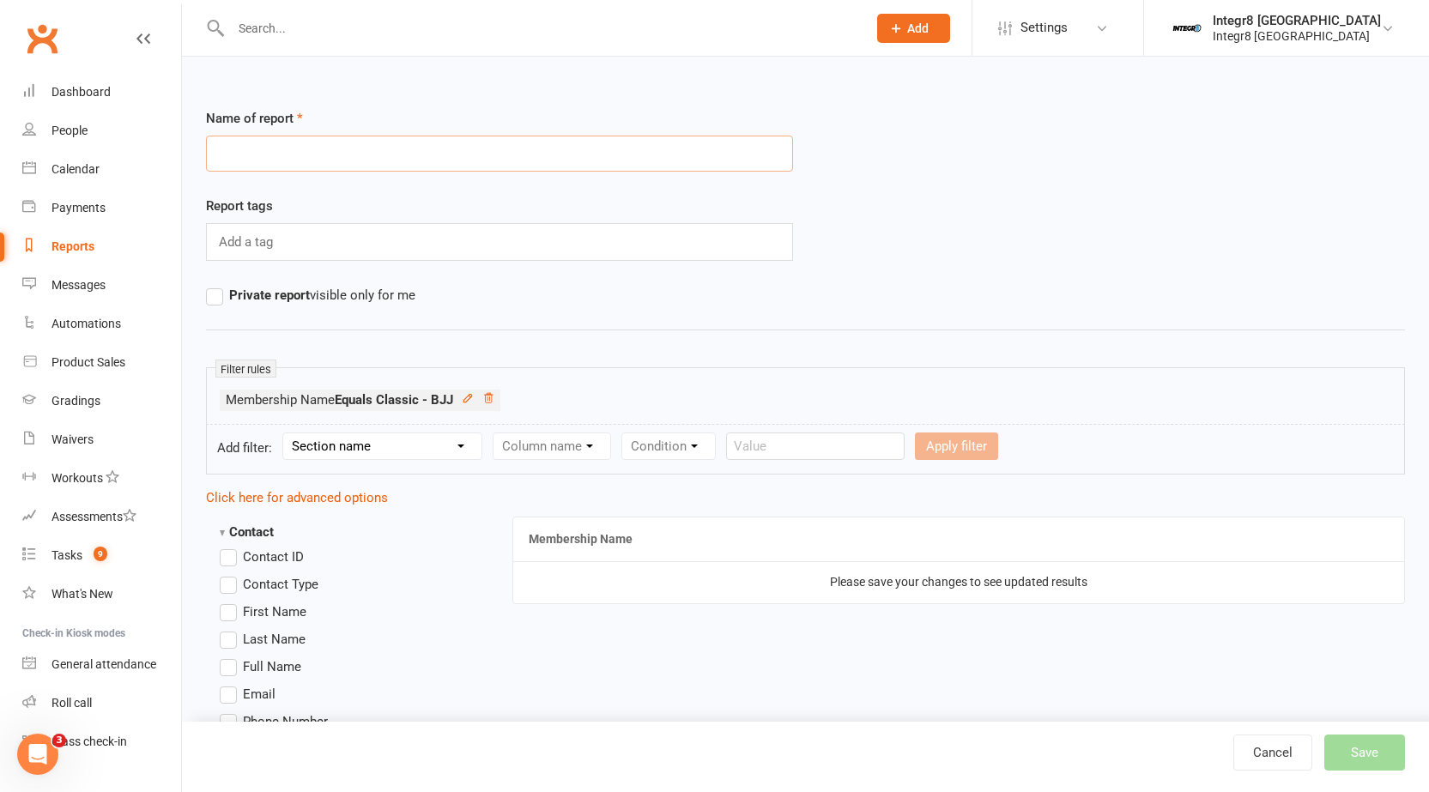
click at [352, 150] on input "text" at bounding box center [499, 154] width 587 height 36
type input "Classic BJJ"
click at [1341, 752] on button "Save" at bounding box center [1364, 753] width 81 height 36
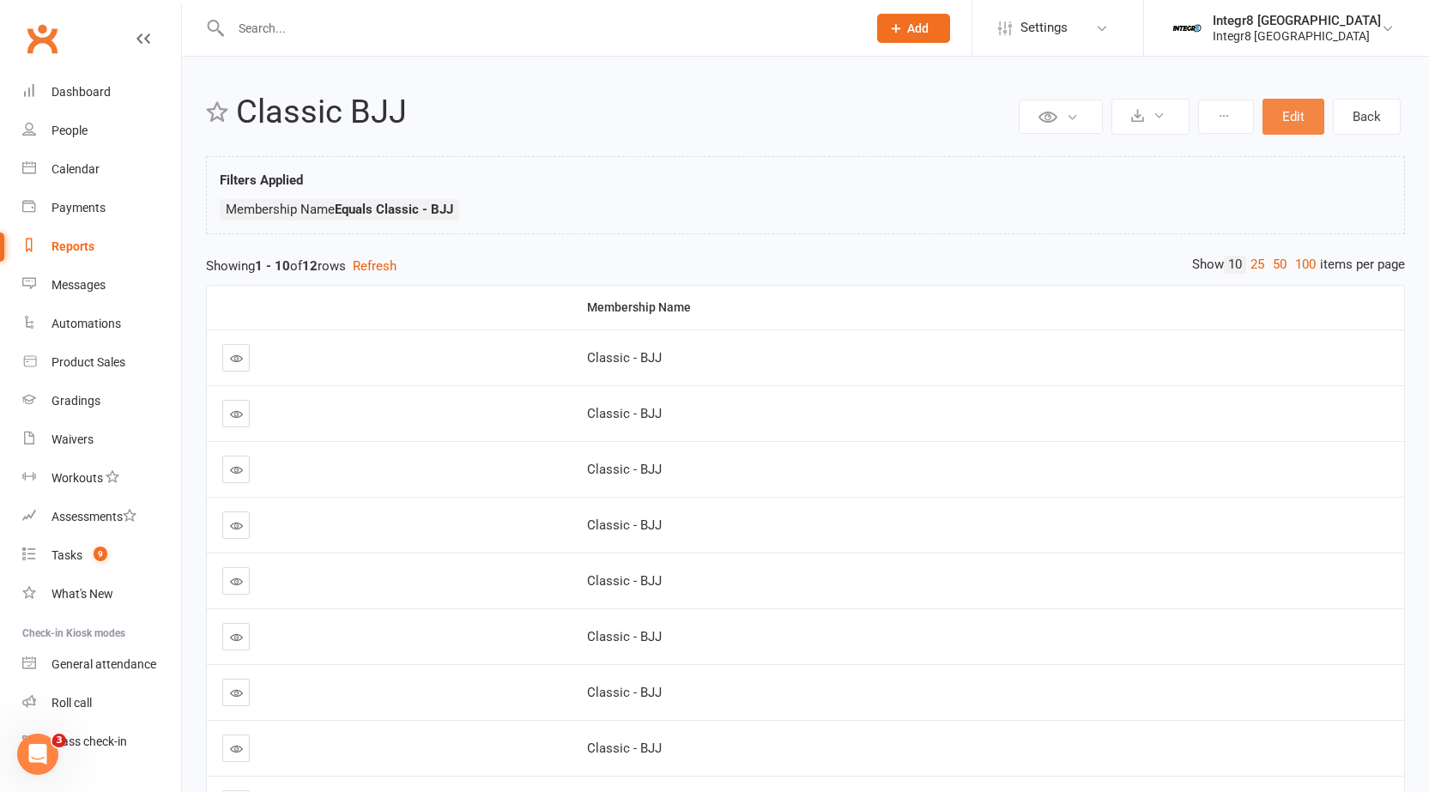
click at [1295, 118] on button "Edit" at bounding box center [1293, 117] width 62 height 36
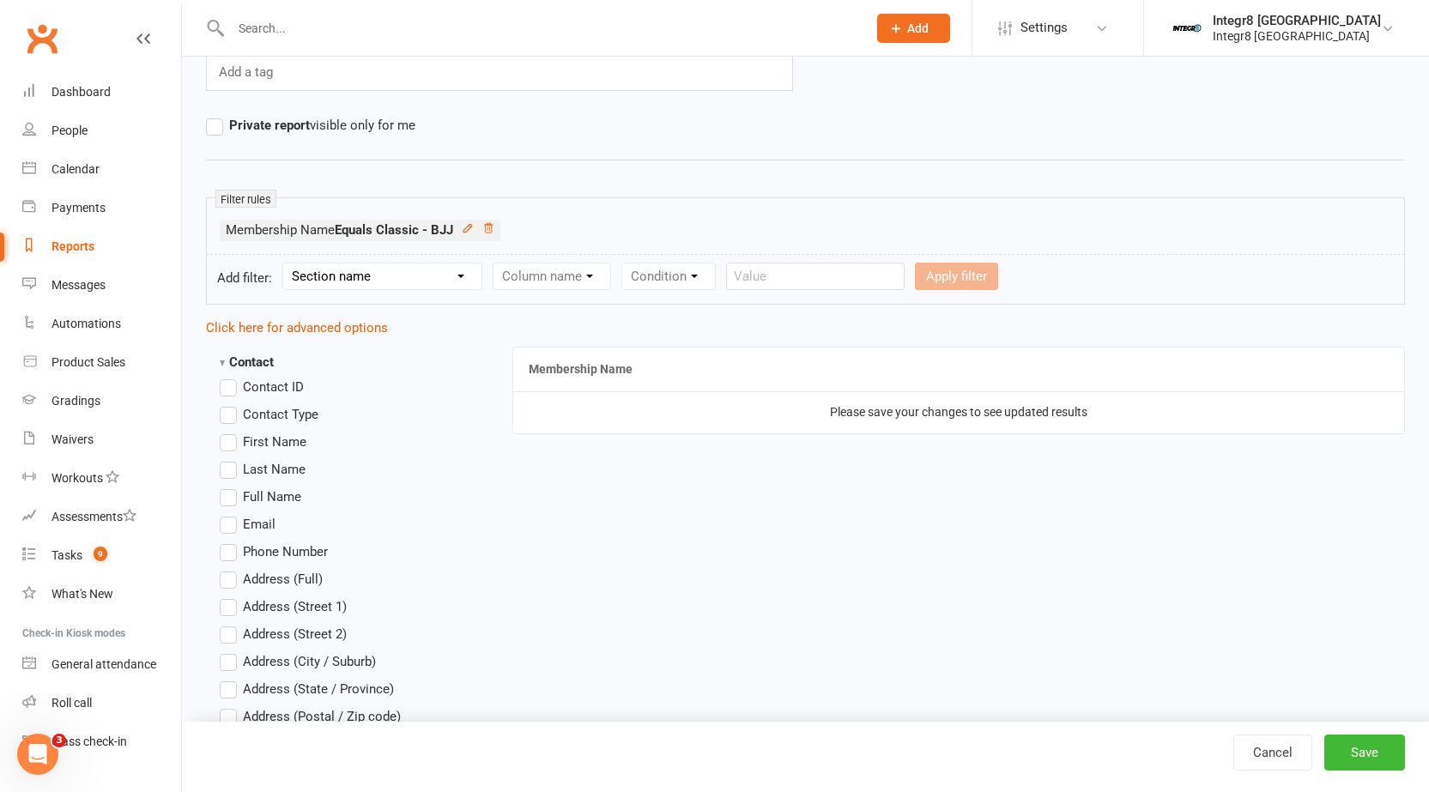
scroll to position [172, 0]
click at [227, 439] on label "First Name" at bounding box center [263, 440] width 87 height 21
click at [227, 430] on input "First Name" at bounding box center [225, 430] width 11 height 0
click at [227, 461] on label "Last Name" at bounding box center [263, 467] width 86 height 21
click at [227, 457] on input "Last Name" at bounding box center [225, 457] width 11 height 0
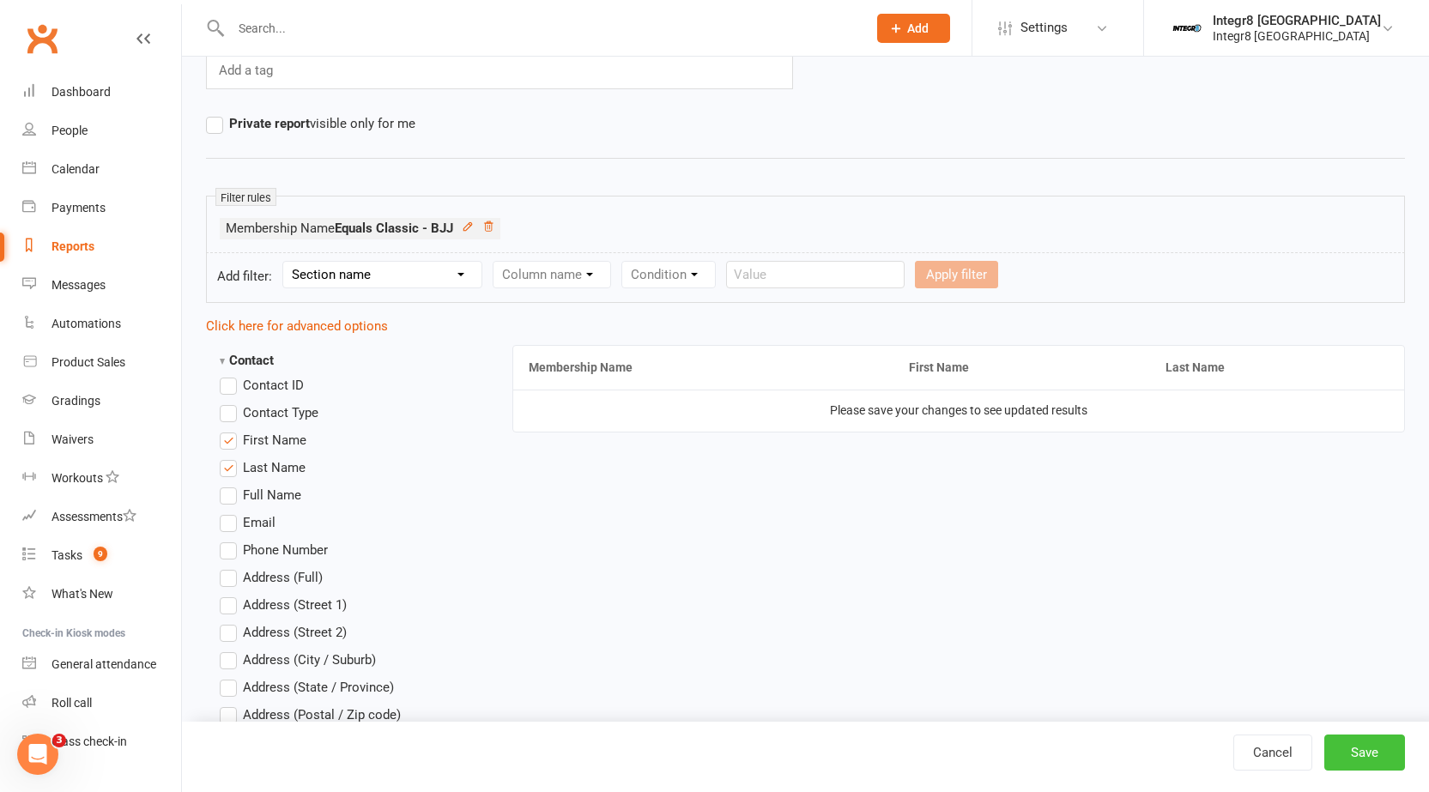
click at [1367, 758] on button "Save" at bounding box center [1364, 753] width 81 height 36
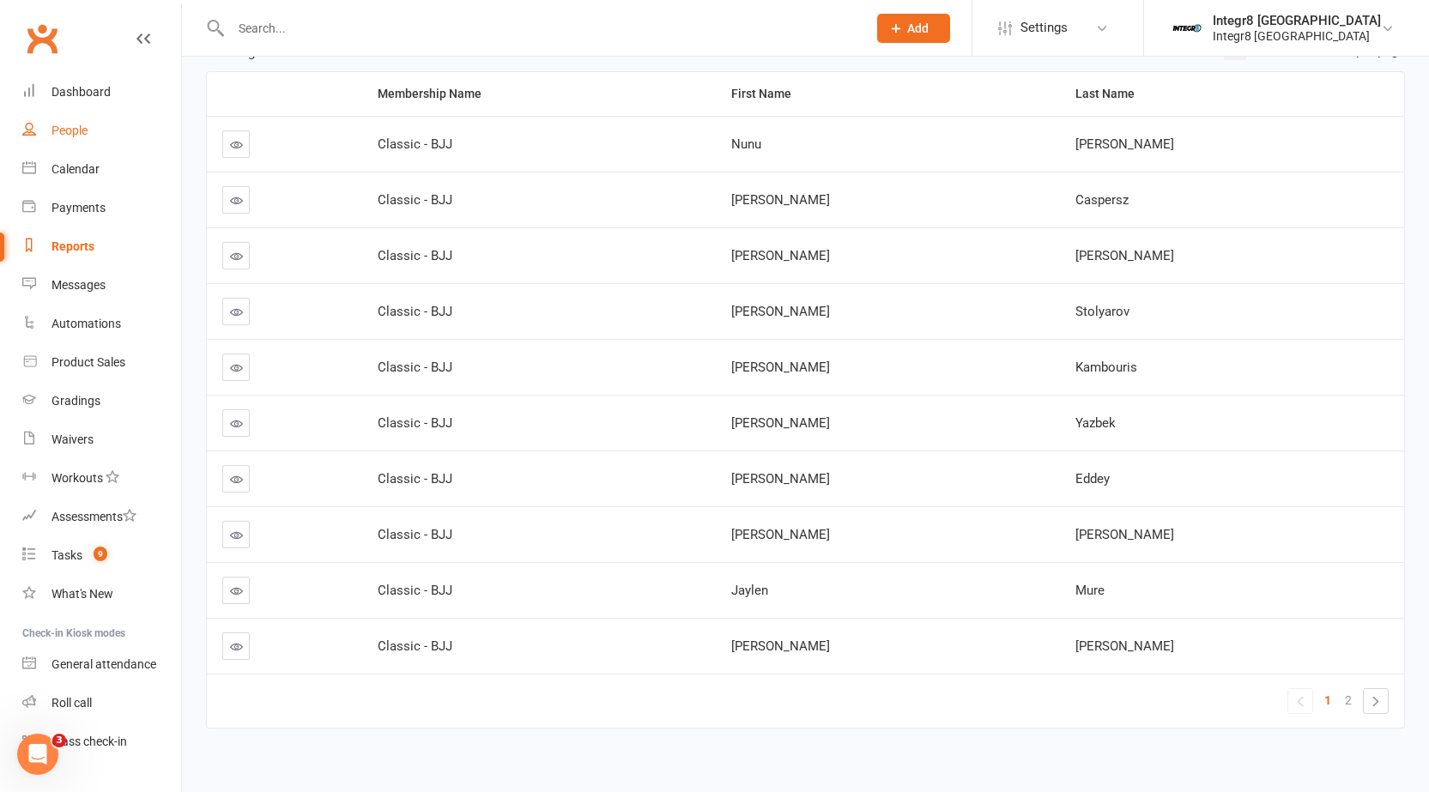
scroll to position [232, 0]
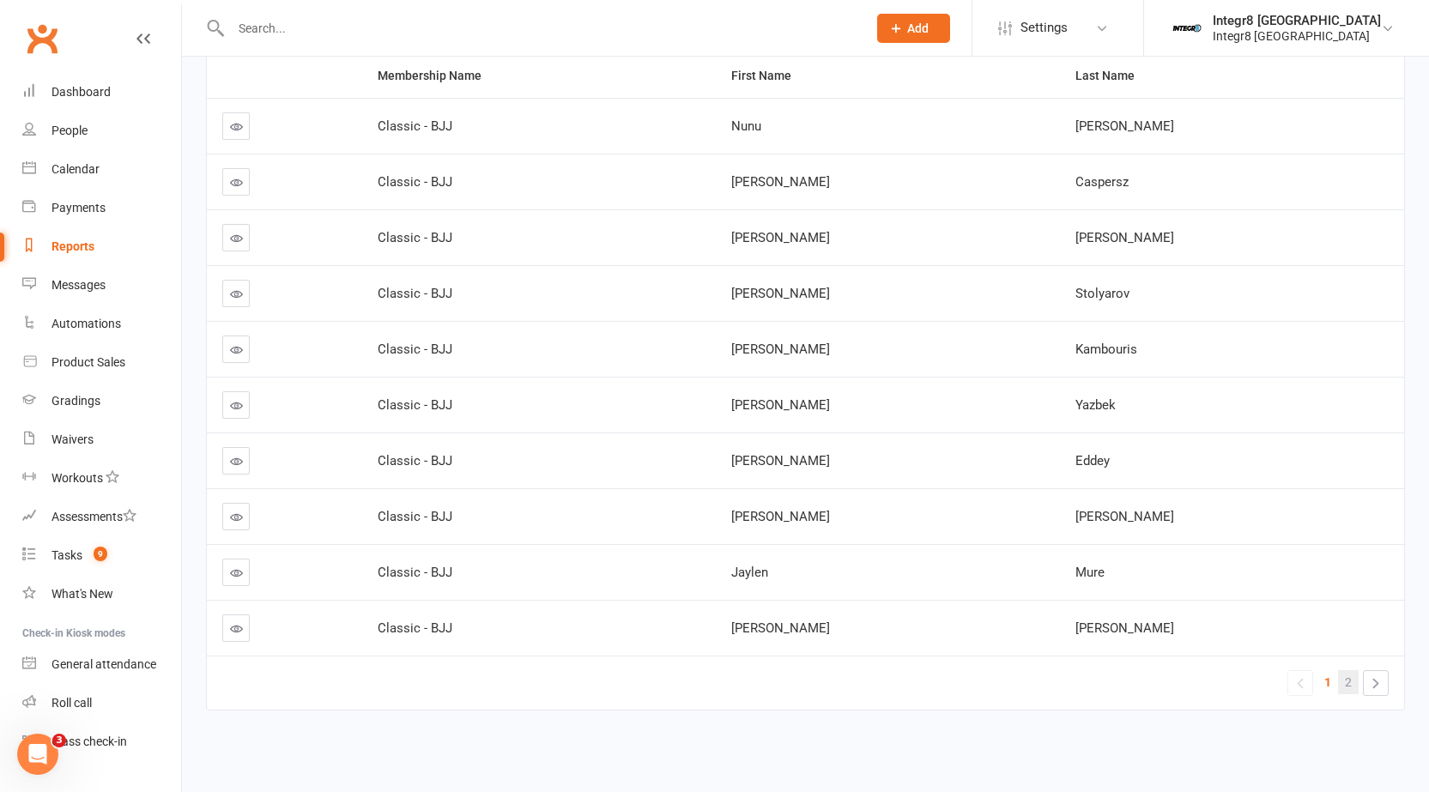
click at [1353, 675] on link "2" at bounding box center [1348, 682] width 21 height 24
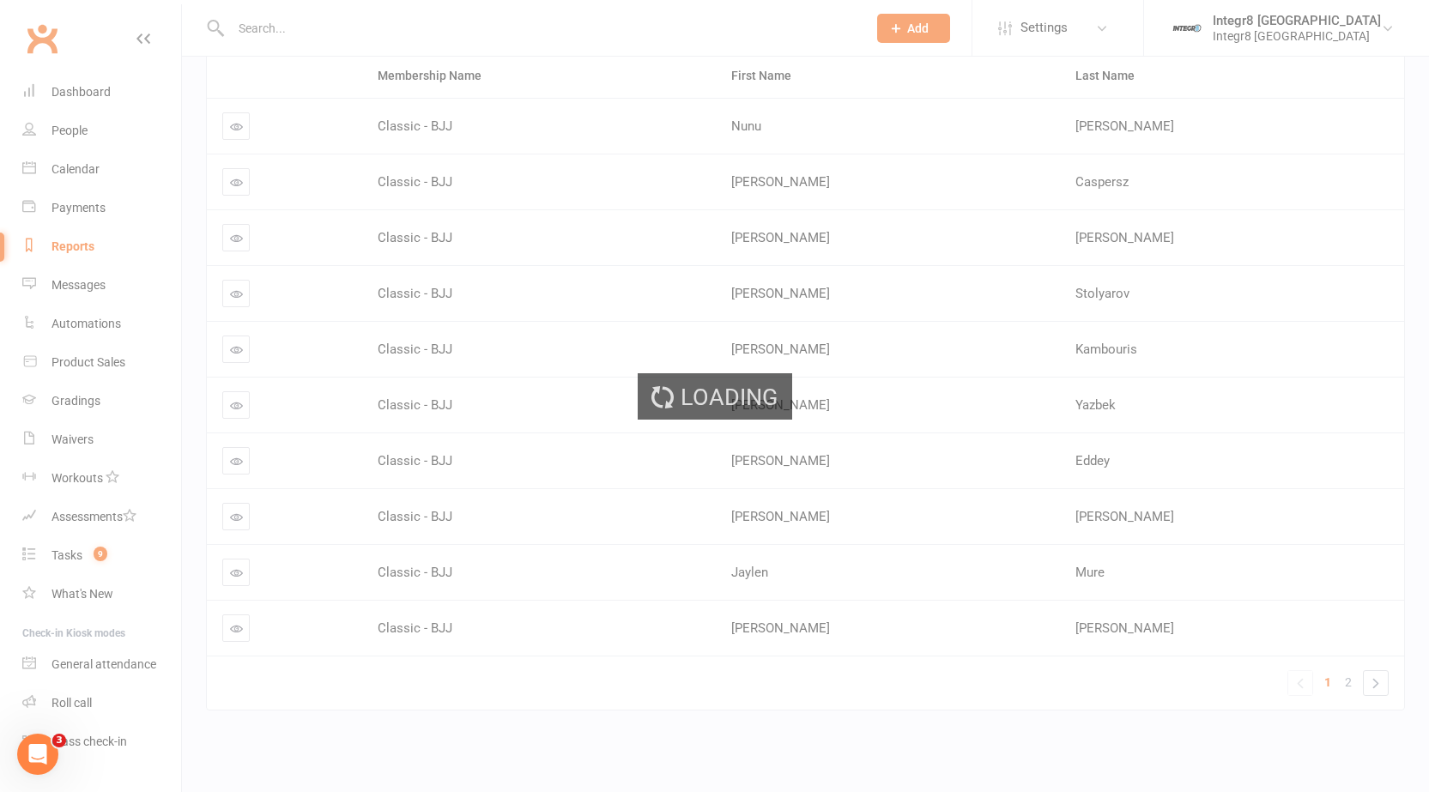
scroll to position [0, 0]
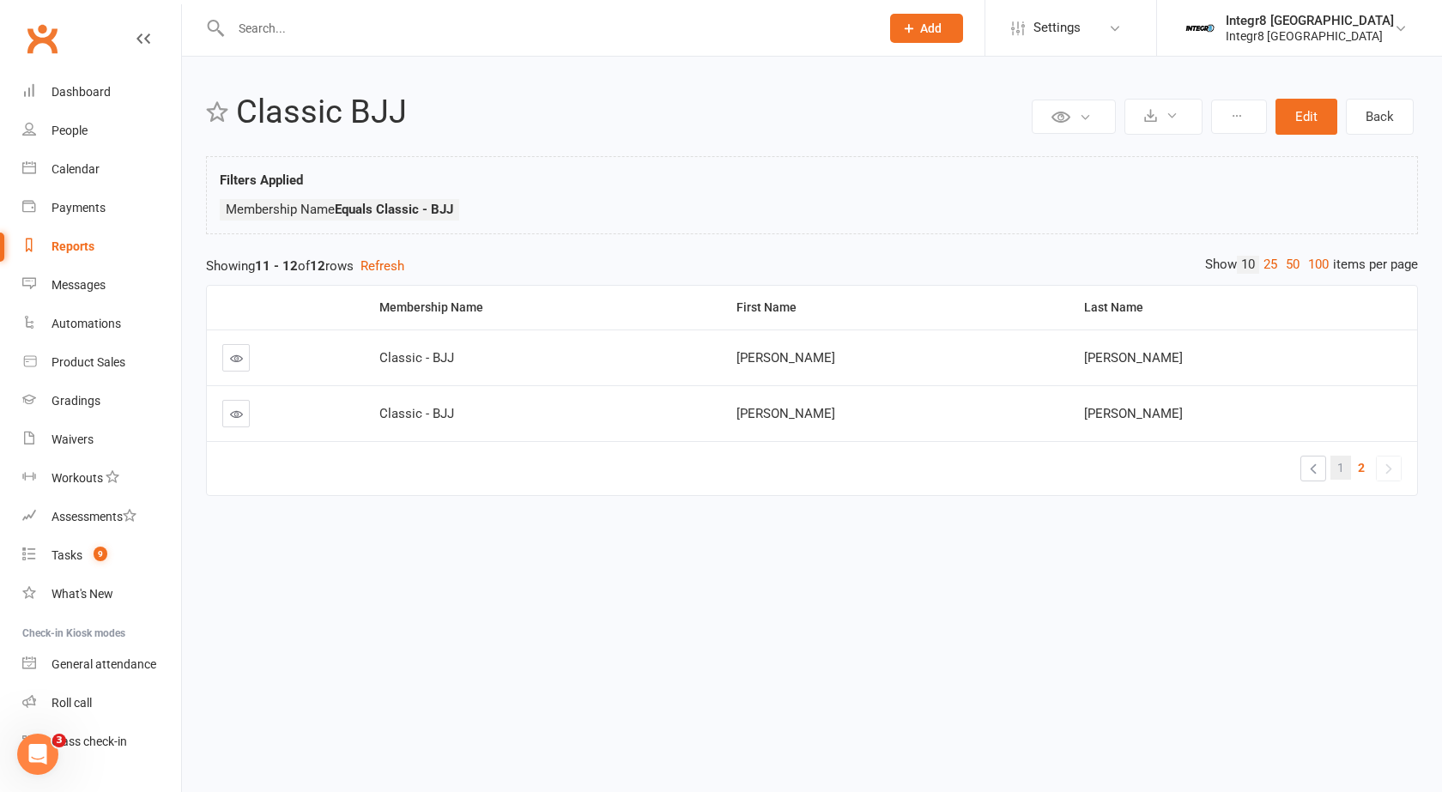
click at [1344, 467] on link "1" at bounding box center [1340, 468] width 21 height 24
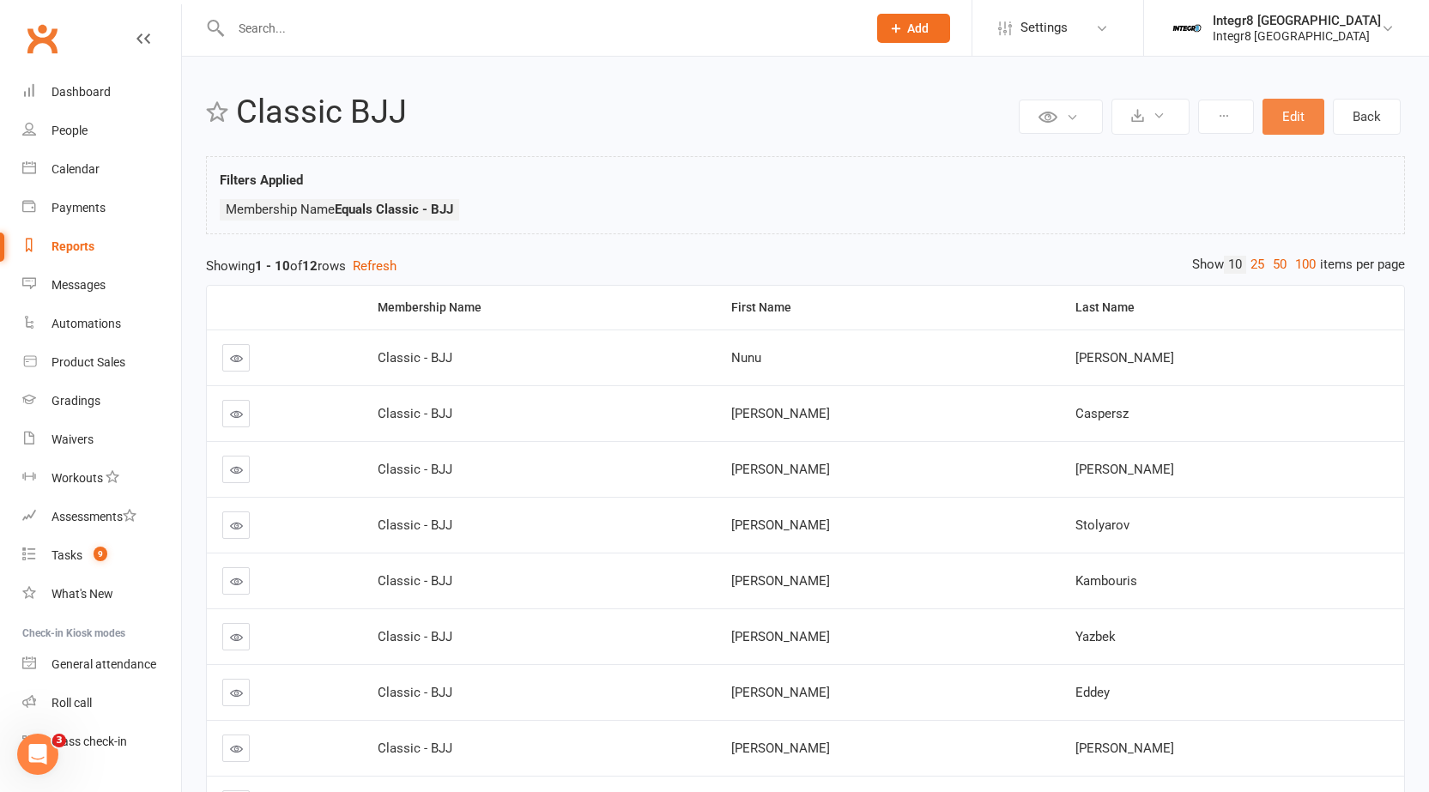
click at [1292, 121] on button "Edit" at bounding box center [1293, 117] width 62 height 36
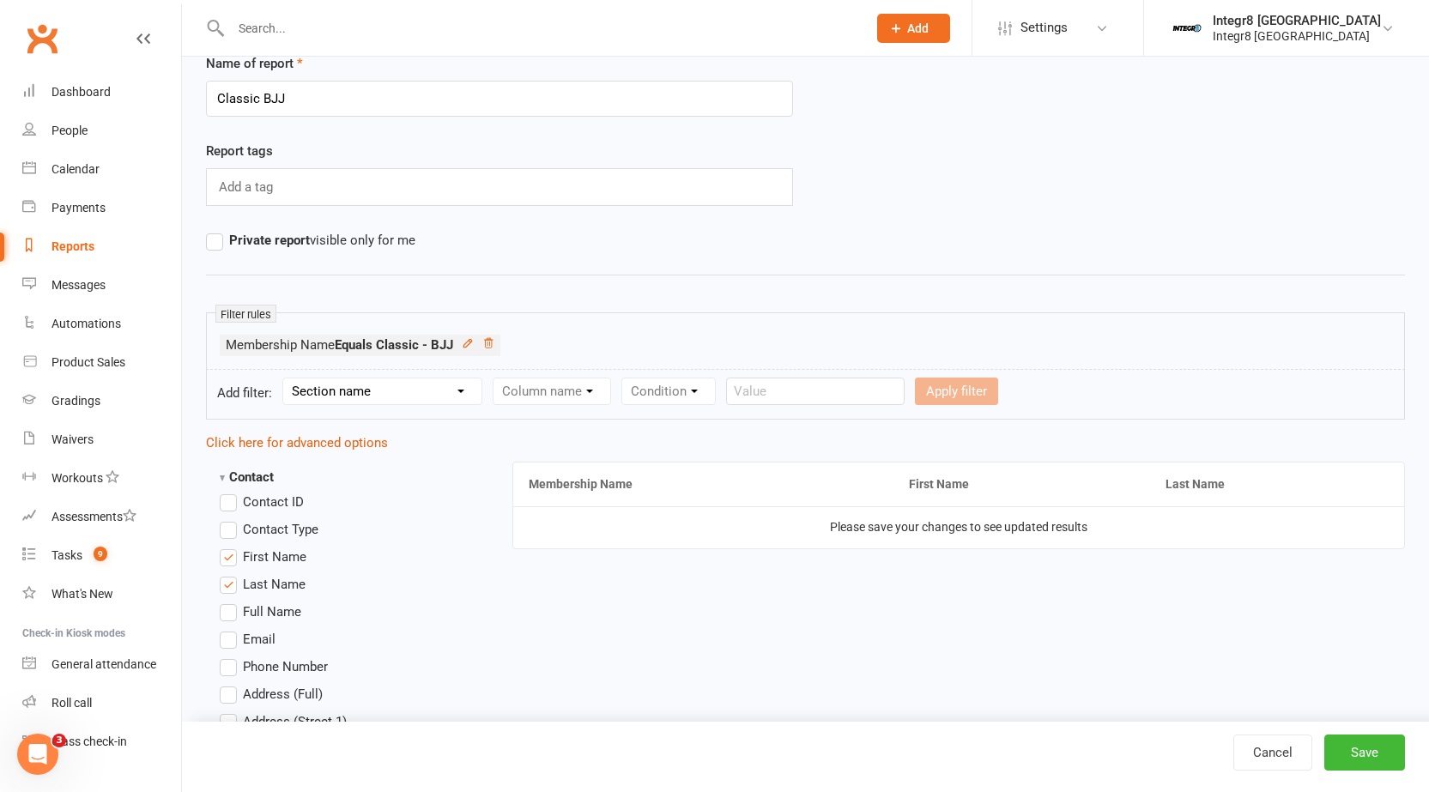
scroll to position [86, 0]
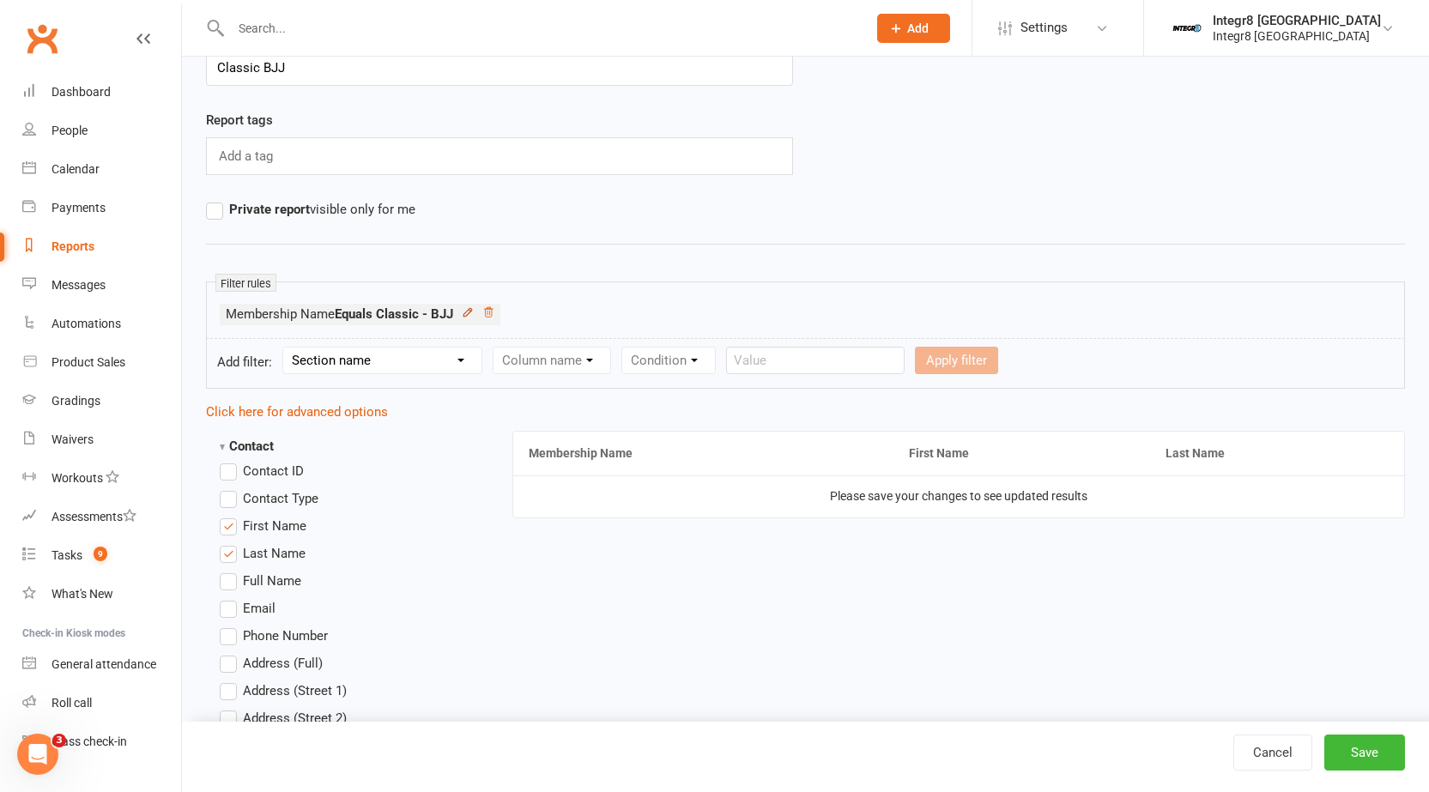
click at [471, 312] on icon at bounding box center [468, 312] width 12 height 12
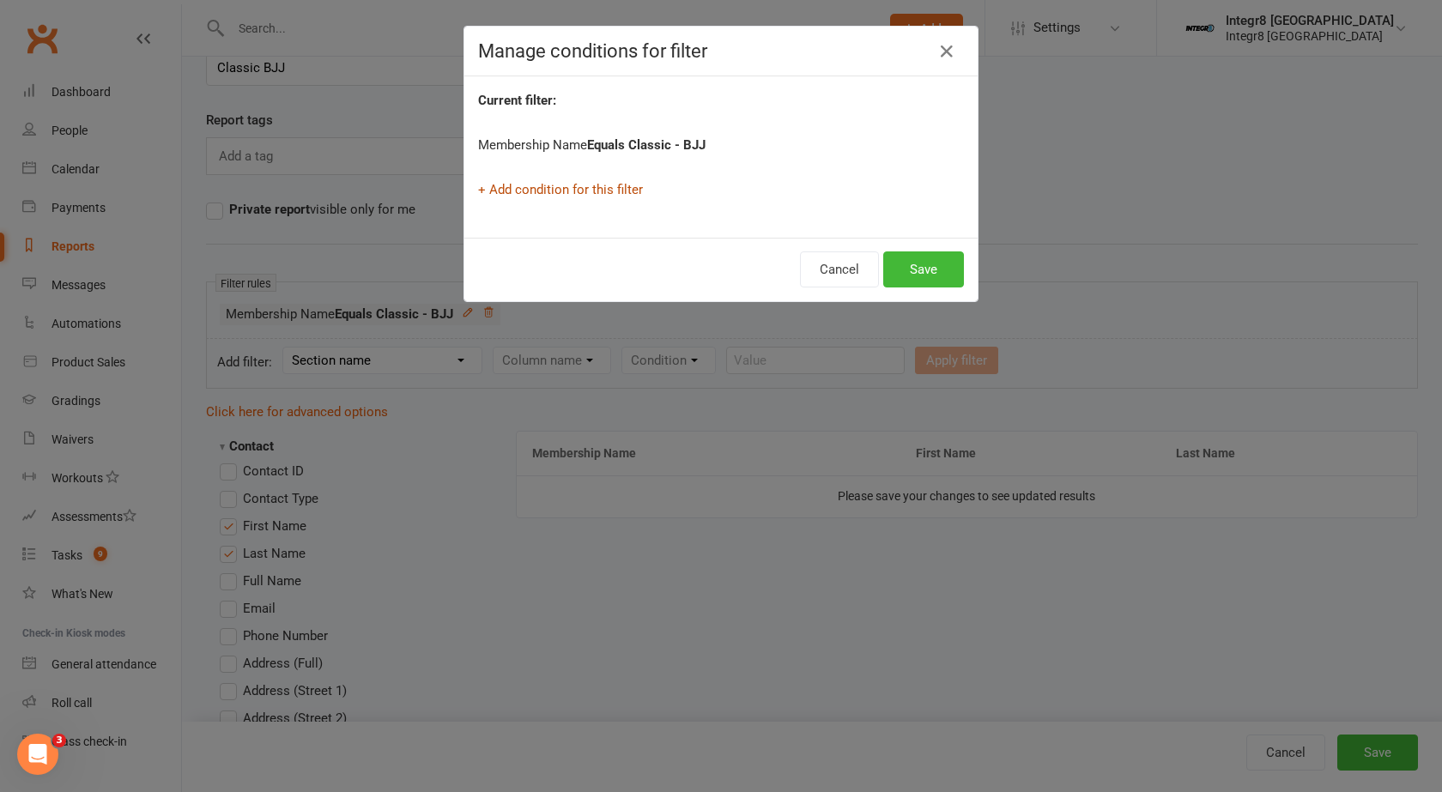
click at [534, 191] on link "+ Add condition for this filter" at bounding box center [560, 189] width 165 height 15
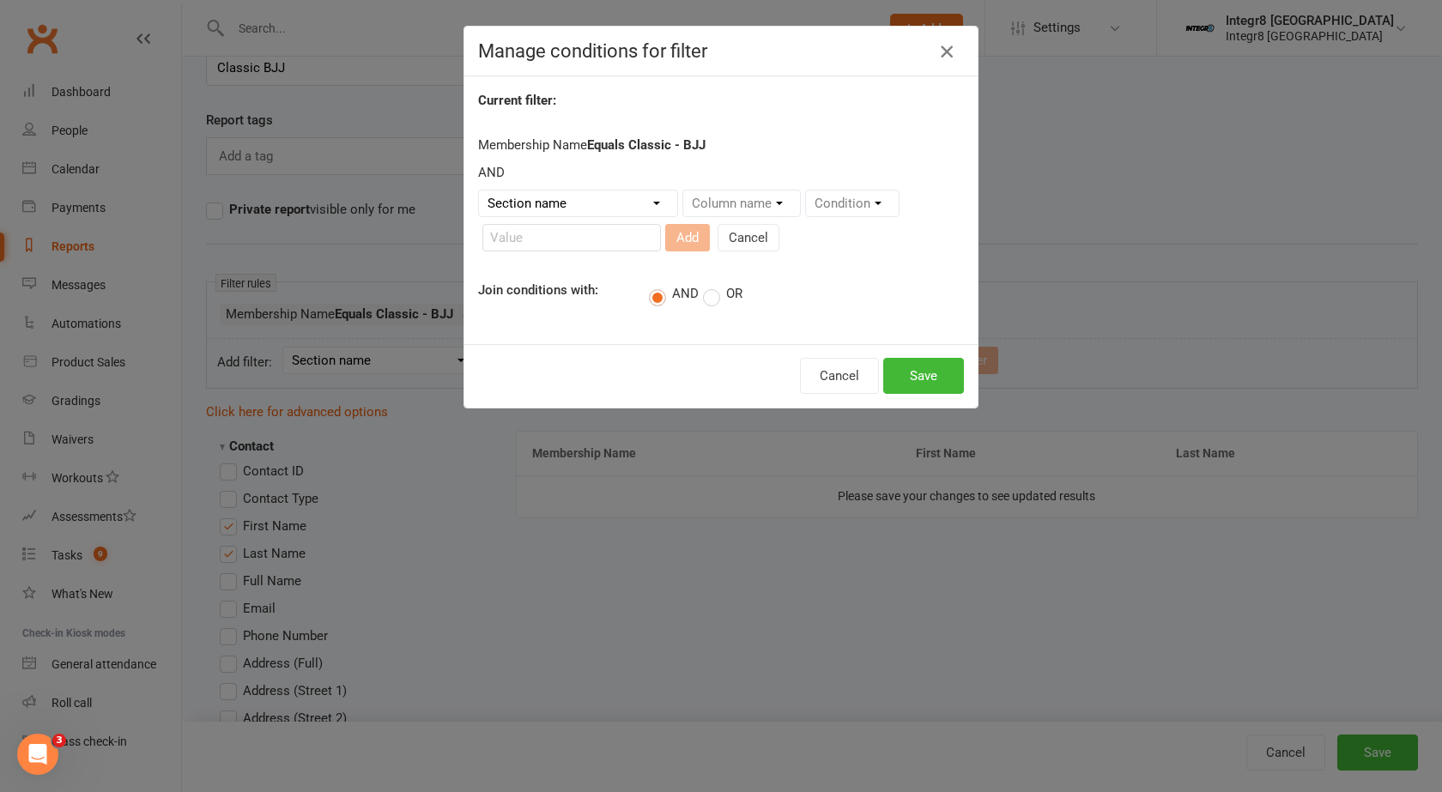
click at [944, 52] on icon "button" at bounding box center [946, 51] width 21 height 21
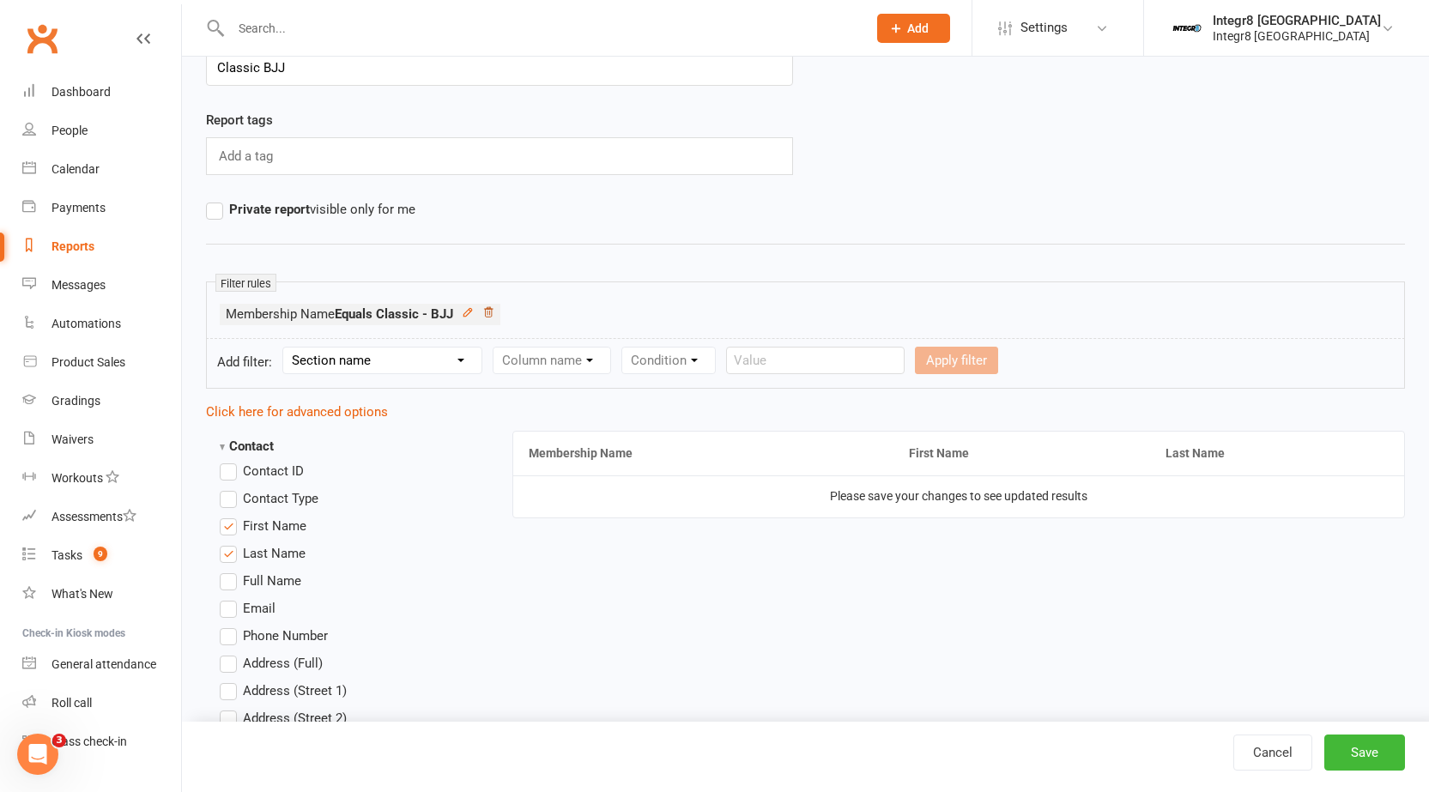
click at [491, 315] on icon at bounding box center [488, 312] width 12 height 12
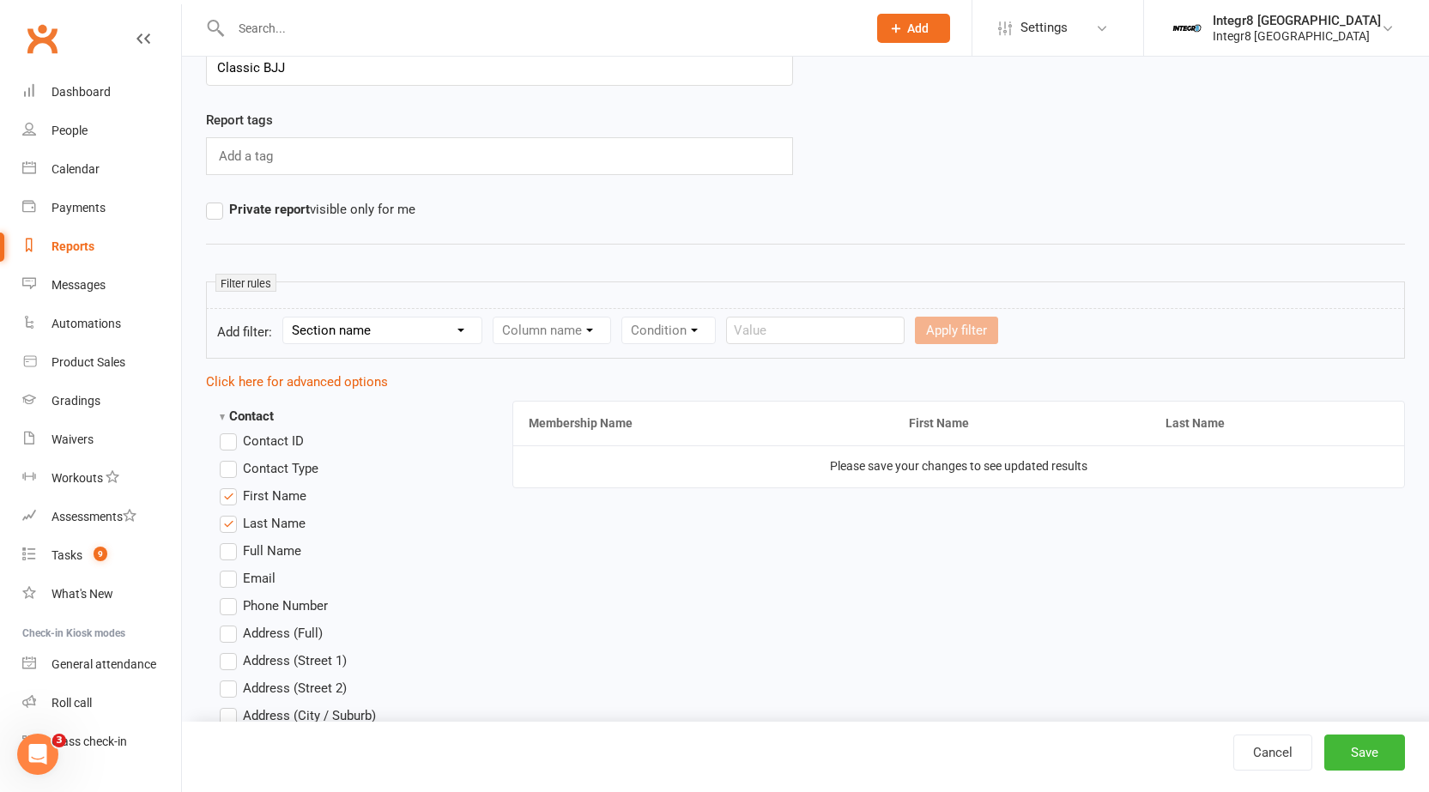
click at [361, 336] on select "Section name Contact Attendance Aggregate Payment Booking Waitlist Attendees Ca…" at bounding box center [382, 331] width 198 height 26
select select "11"
click at [286, 318] on select "Section name Contact Attendance Aggregate Payment Booking Waitlist Attendees Ca…" at bounding box center [382, 331] width 198 height 26
click at [576, 331] on select "Column name Membership ID Membership Name Membership Category Membership Start …" at bounding box center [660, 331] width 335 height 26
select select "1"
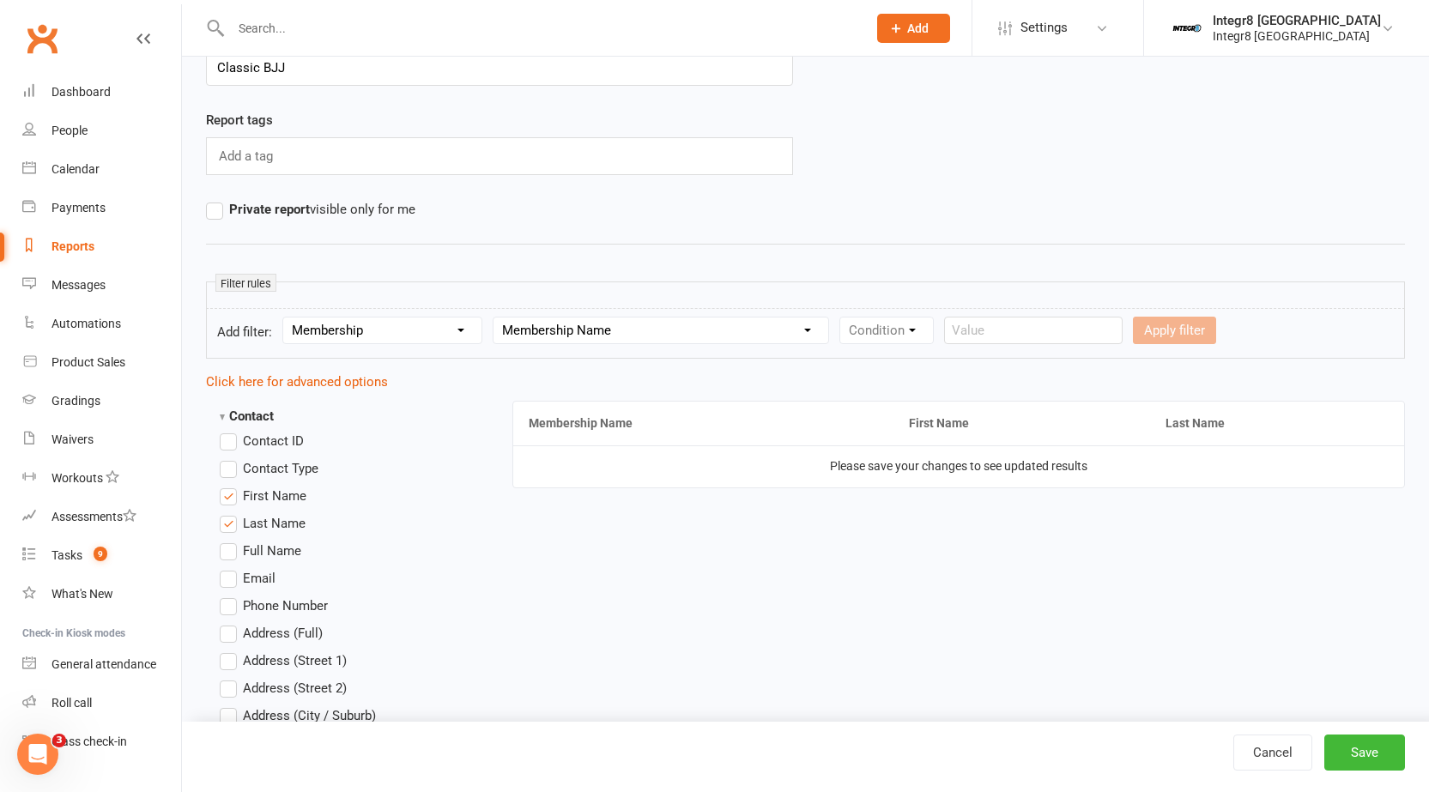
click at [496, 318] on select "Column name Membership ID Membership Name Membership Category Membership Start …" at bounding box center [660, 331] width 335 height 26
click at [886, 331] on select "Condition Equals Does not equal Contains Does not contain Is blank or does not …" at bounding box center [938, 331] width 197 height 26
select select "0"
click at [844, 318] on select "Condition Equals Does not equal Contains Does not contain Is blank or does not …" at bounding box center [938, 331] width 197 height 26
click at [1081, 329] on input "text" at bounding box center [1138, 330] width 179 height 27
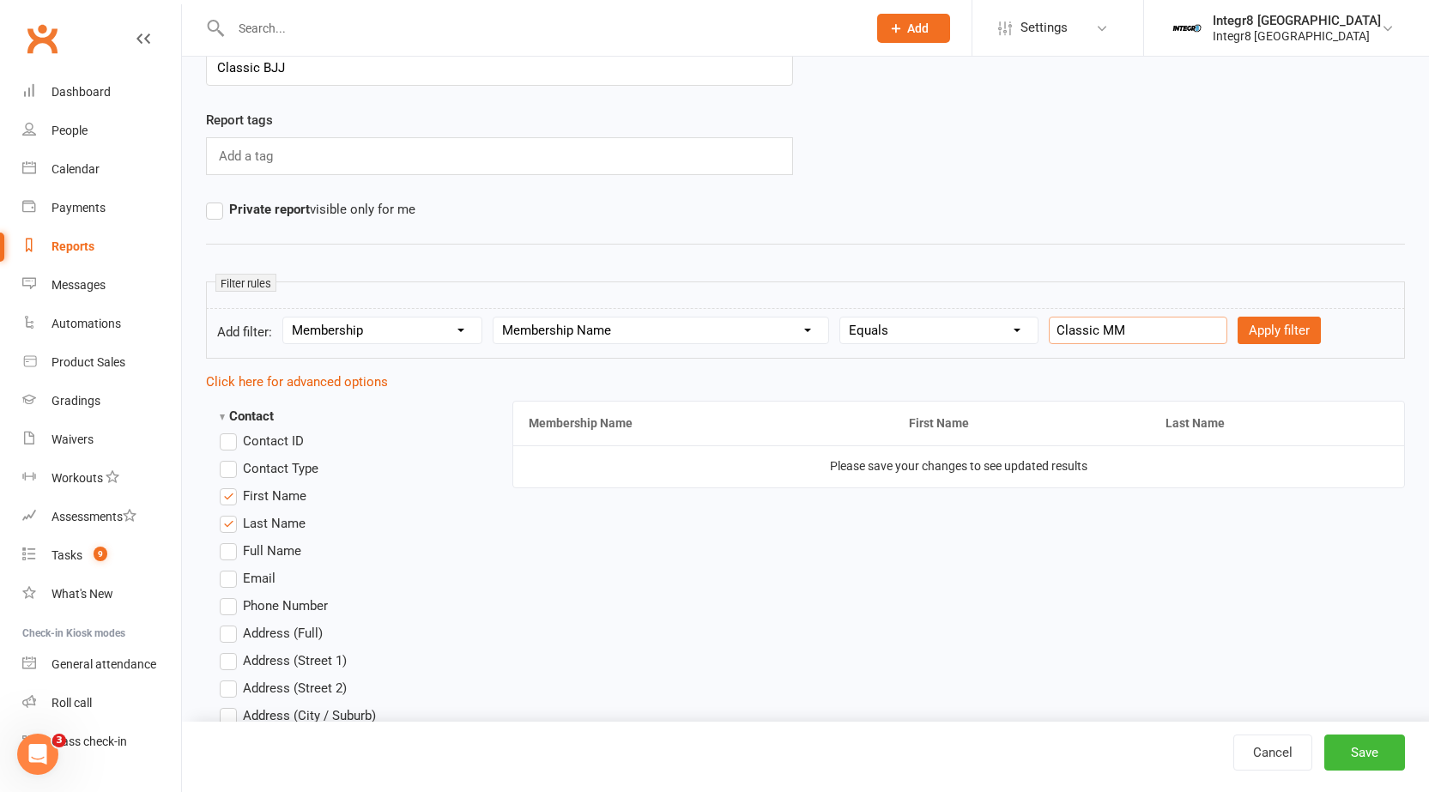
type input "Classic MMA"
click at [1238, 317] on button "Apply filter" at bounding box center [1279, 330] width 83 height 27
select select
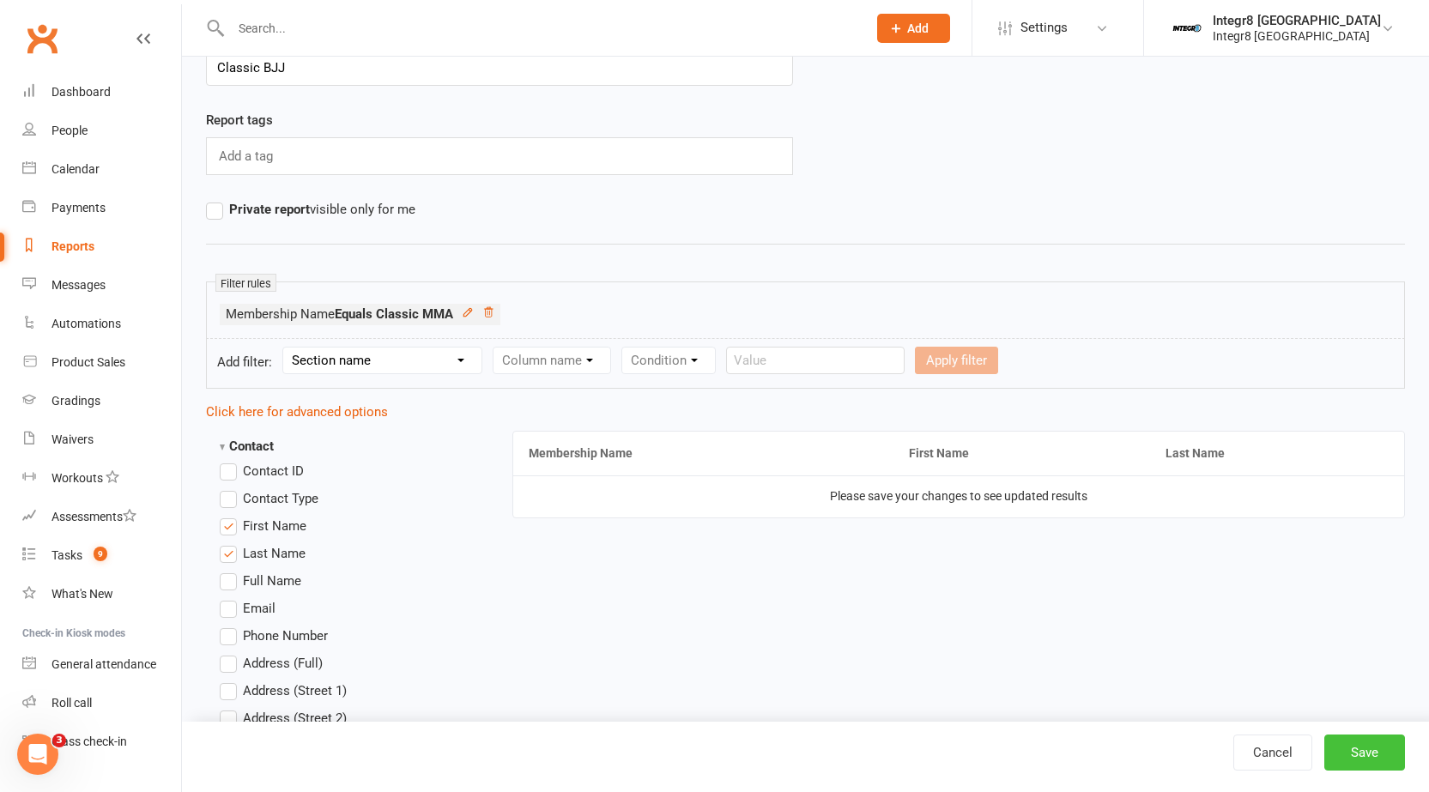
click at [1376, 760] on button "Save" at bounding box center [1364, 753] width 81 height 36
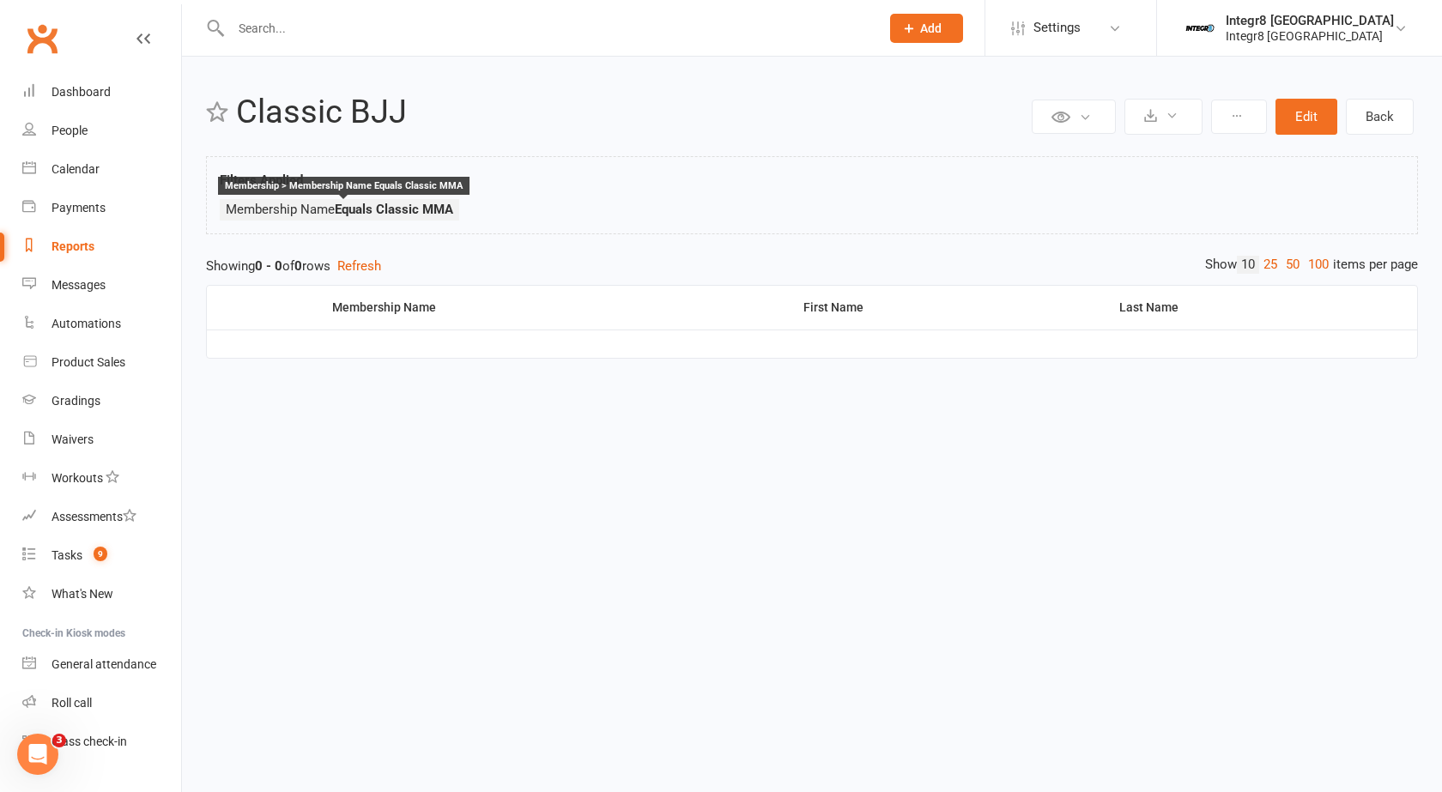
click at [412, 209] on strong "Equals Classic MMA" at bounding box center [394, 209] width 118 height 15
click at [1315, 123] on button "Edit" at bounding box center [1306, 117] width 62 height 36
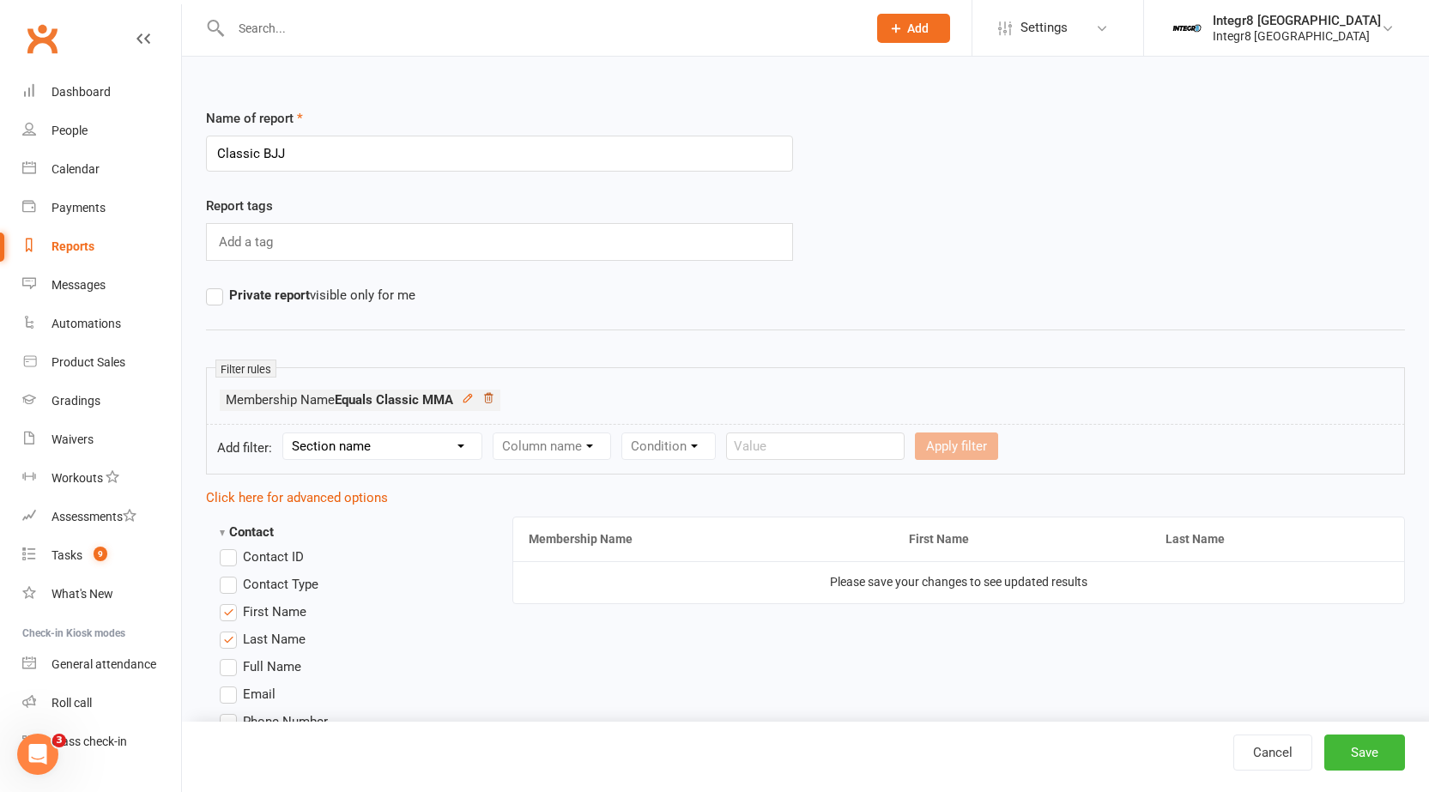
click at [492, 397] on icon at bounding box center [488, 398] width 12 height 12
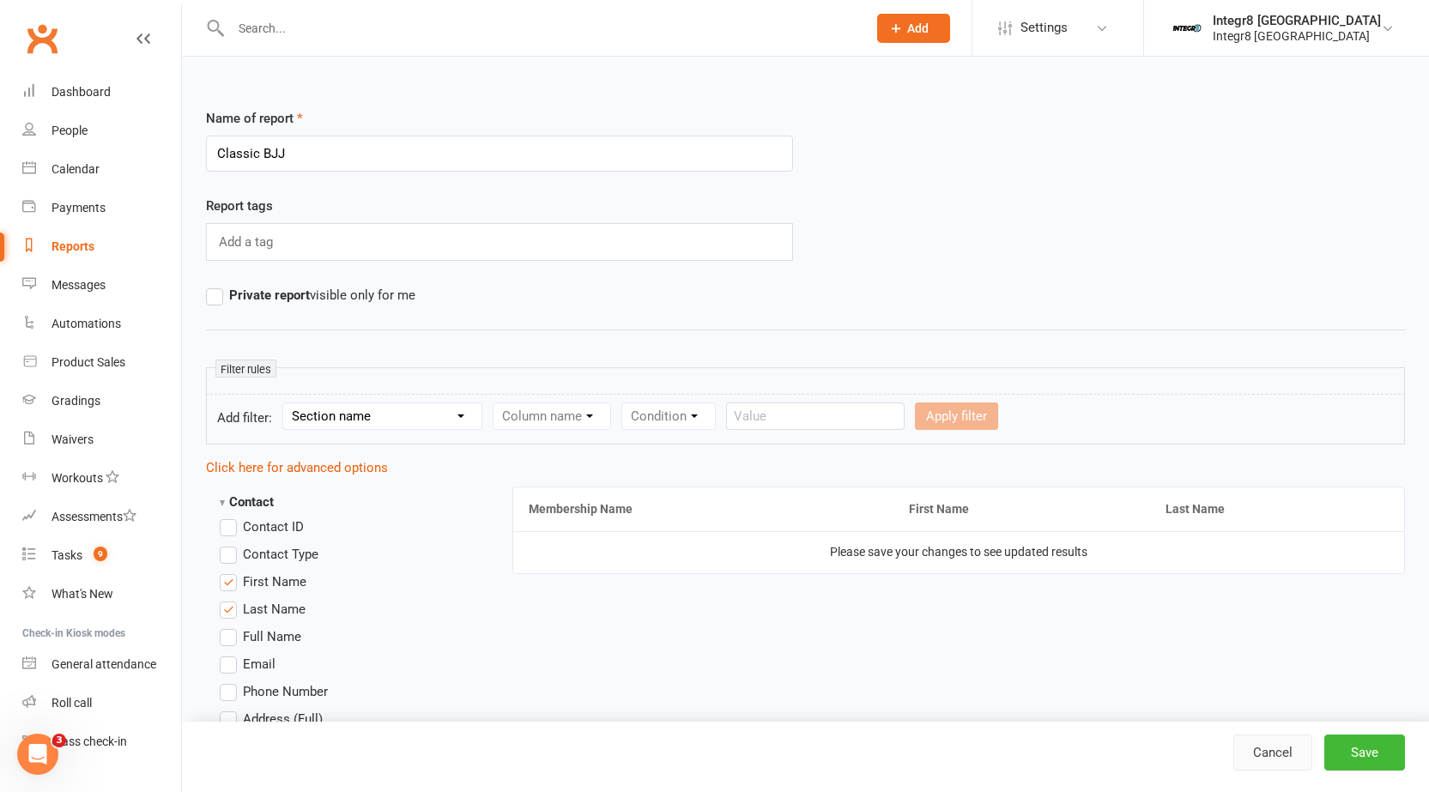
click at [1283, 756] on link "Cancel" at bounding box center [1272, 753] width 79 height 36
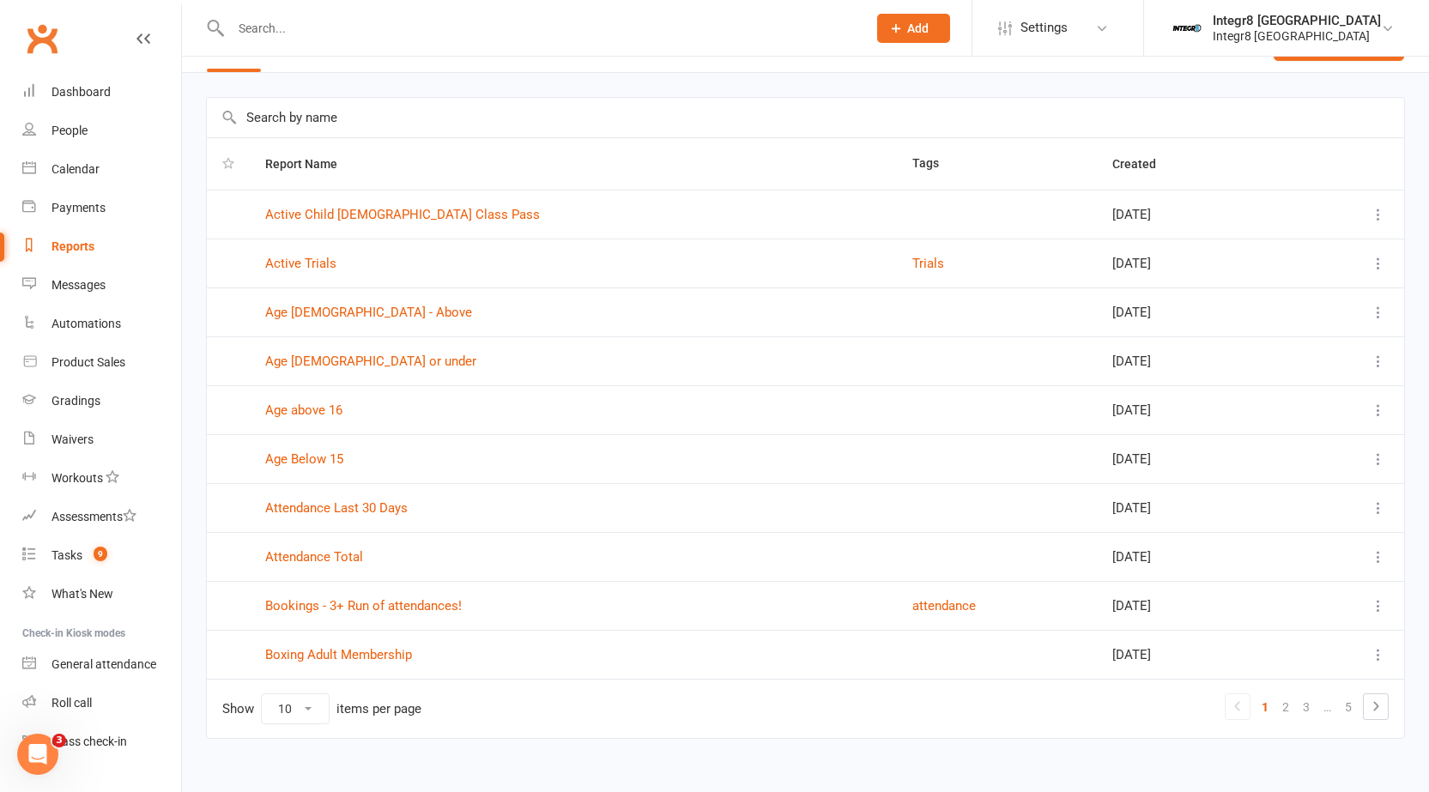
scroll to position [64, 0]
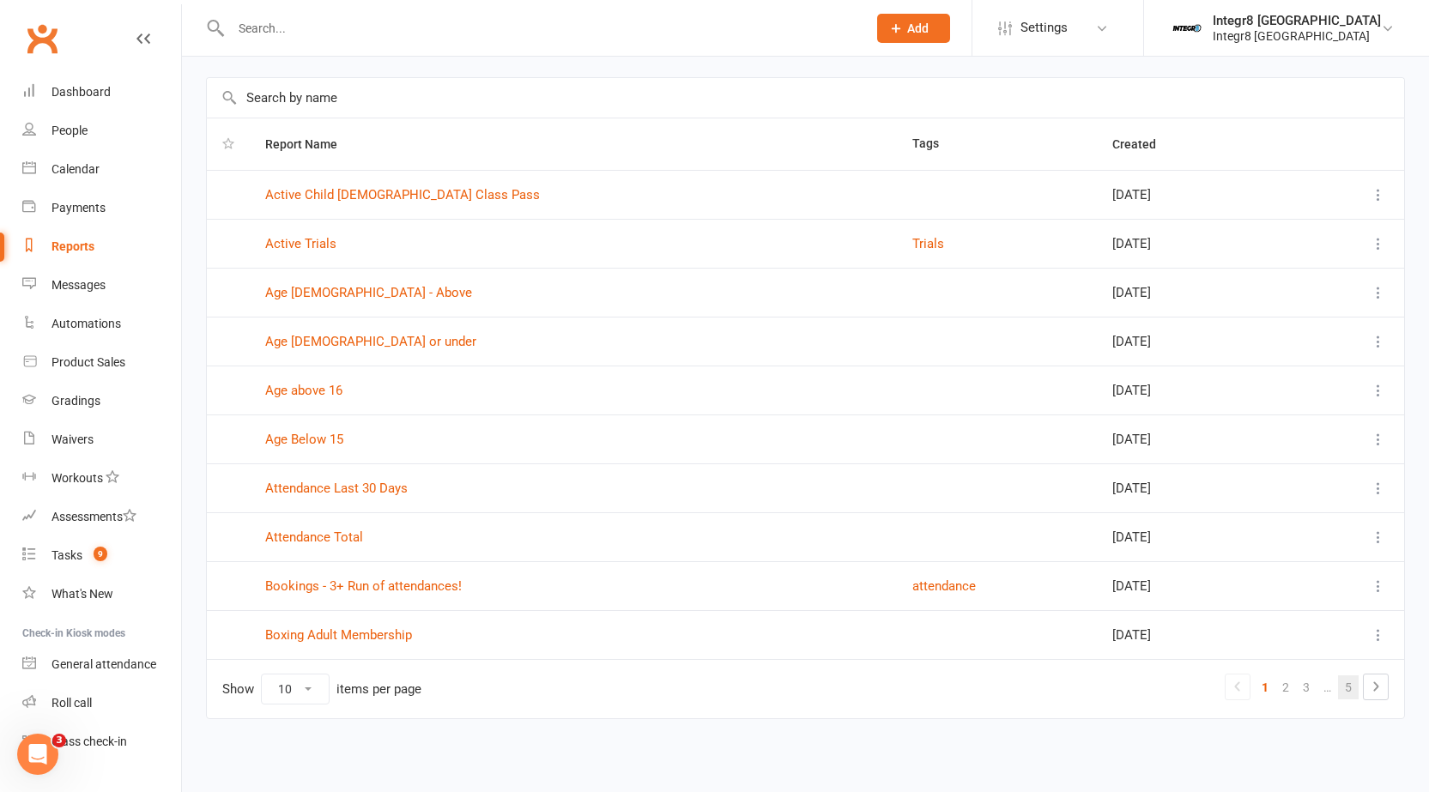
click at [1348, 684] on link "5" at bounding box center [1348, 687] width 21 height 24
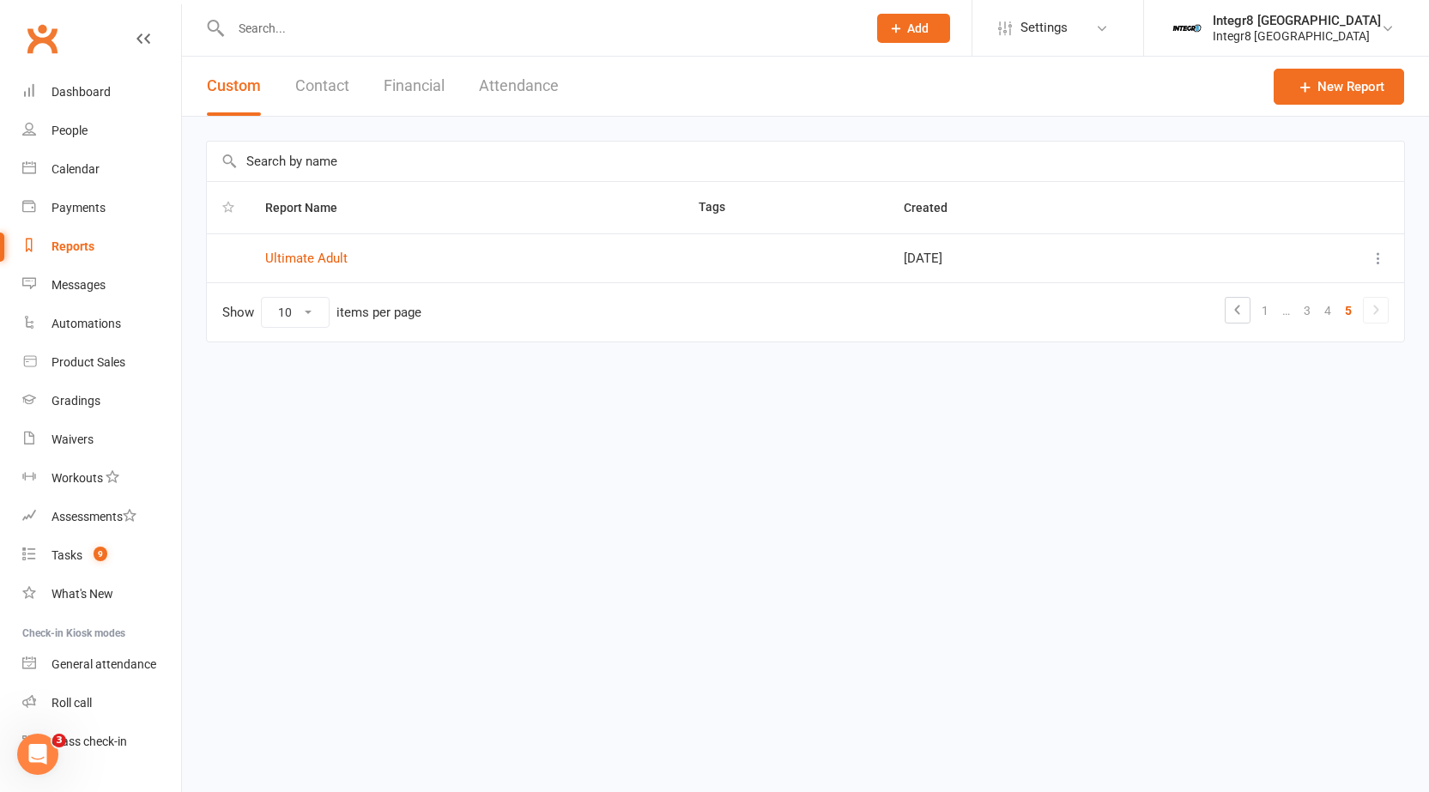
scroll to position [0, 0]
click at [1337, 309] on link "4" at bounding box center [1340, 311] width 21 height 24
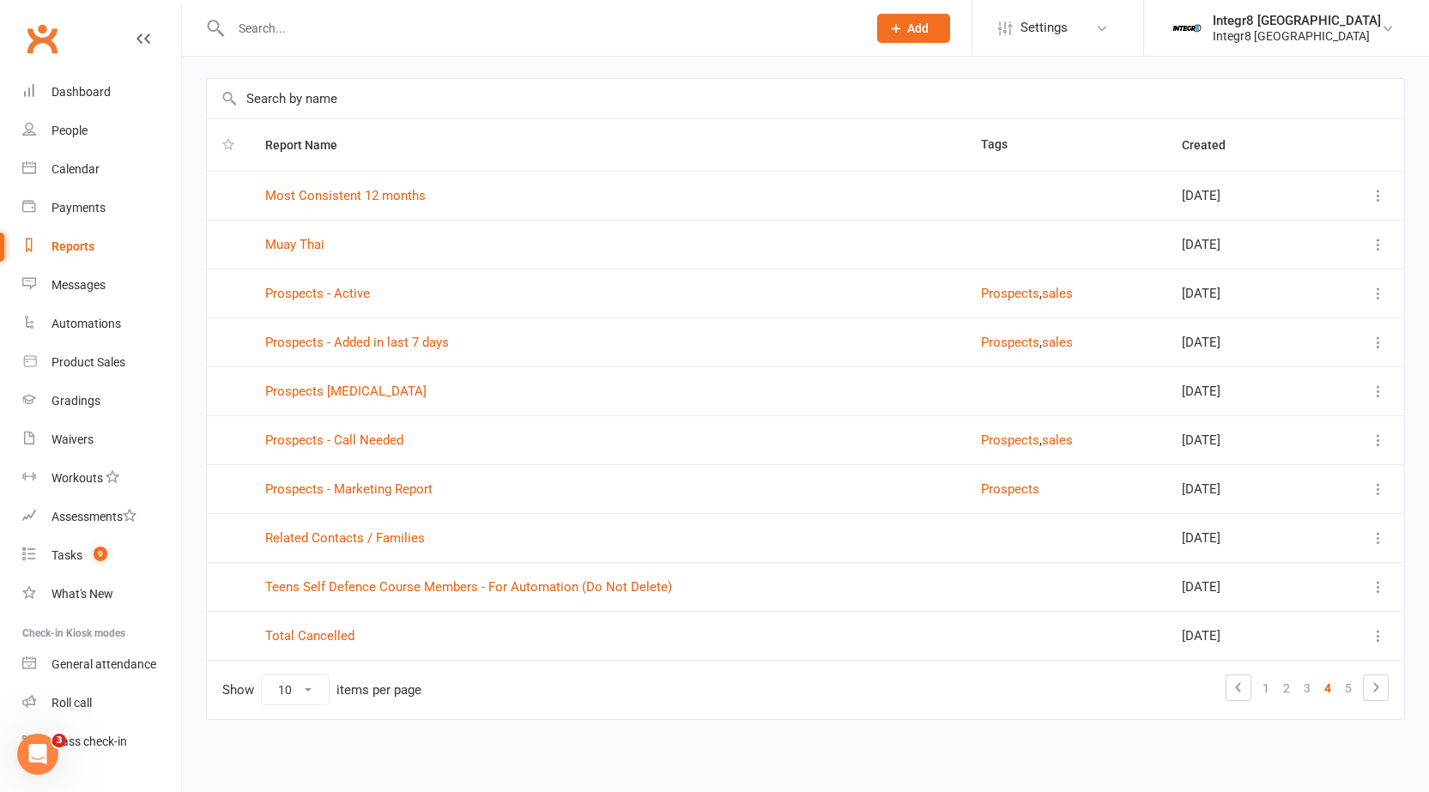
scroll to position [64, 0]
click at [1308, 694] on link "3" at bounding box center [1307, 687] width 21 height 24
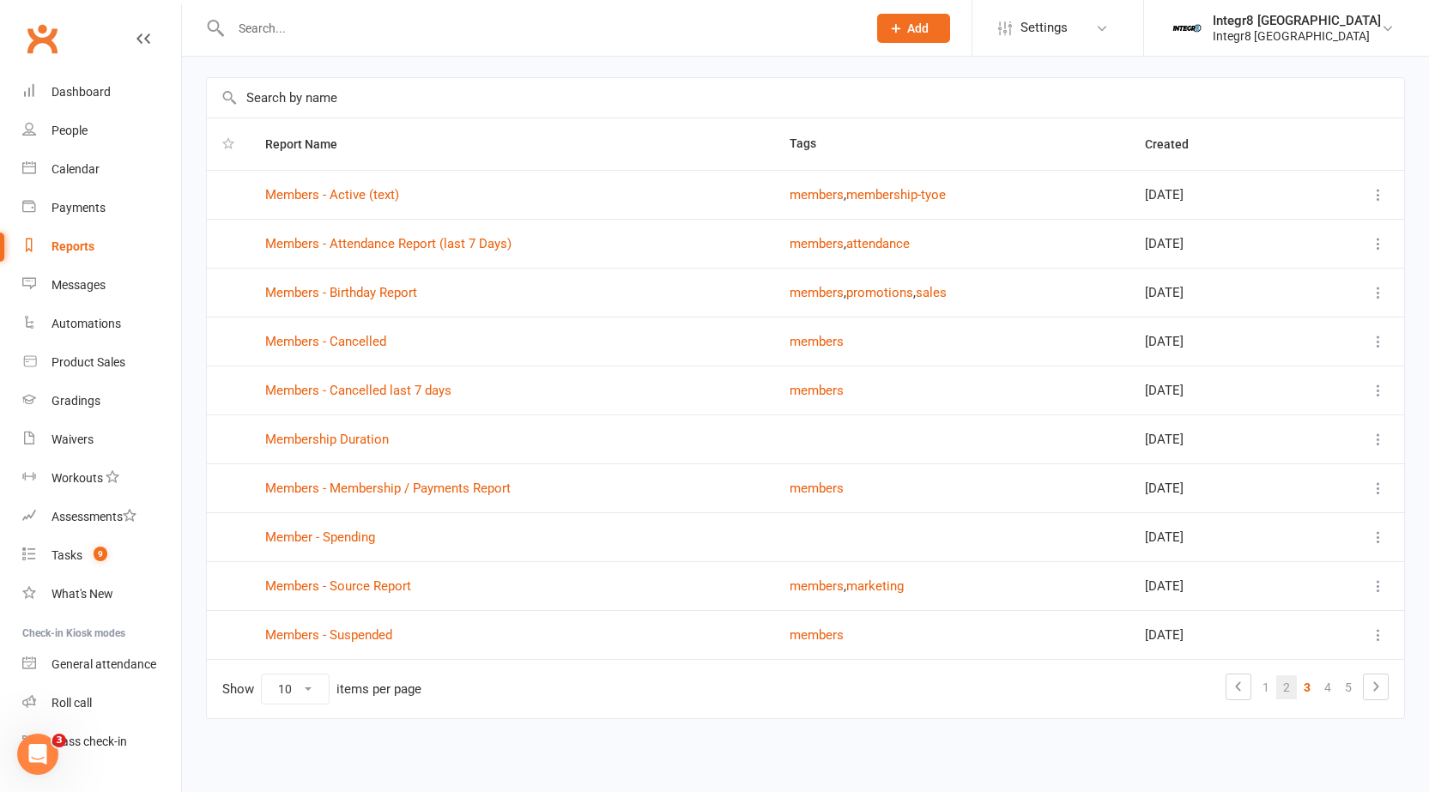
click at [1288, 685] on link "2" at bounding box center [1286, 687] width 21 height 24
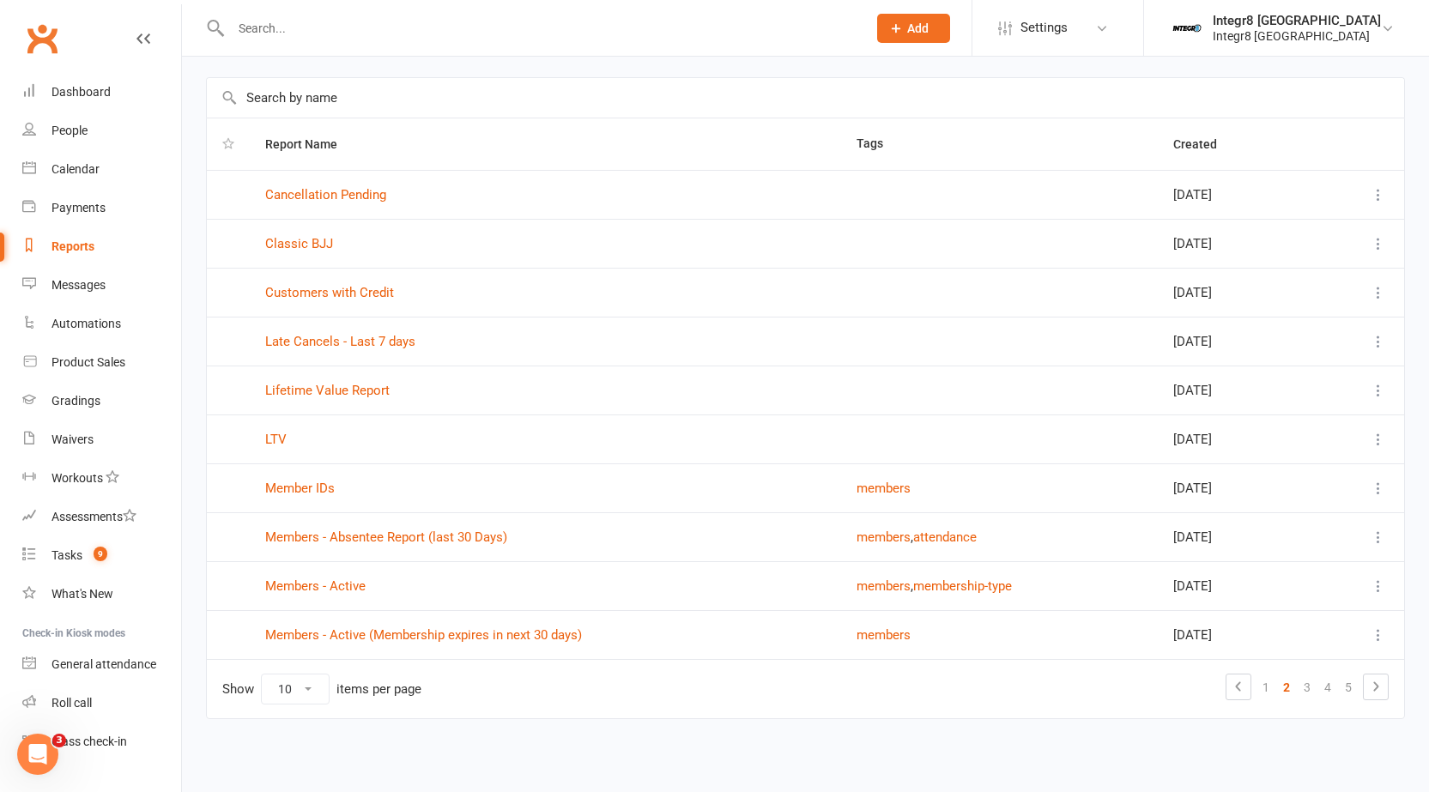
click at [1382, 236] on icon at bounding box center [1378, 243] width 17 height 17
click at [1287, 343] on link "Remove" at bounding box center [1290, 346] width 170 height 34
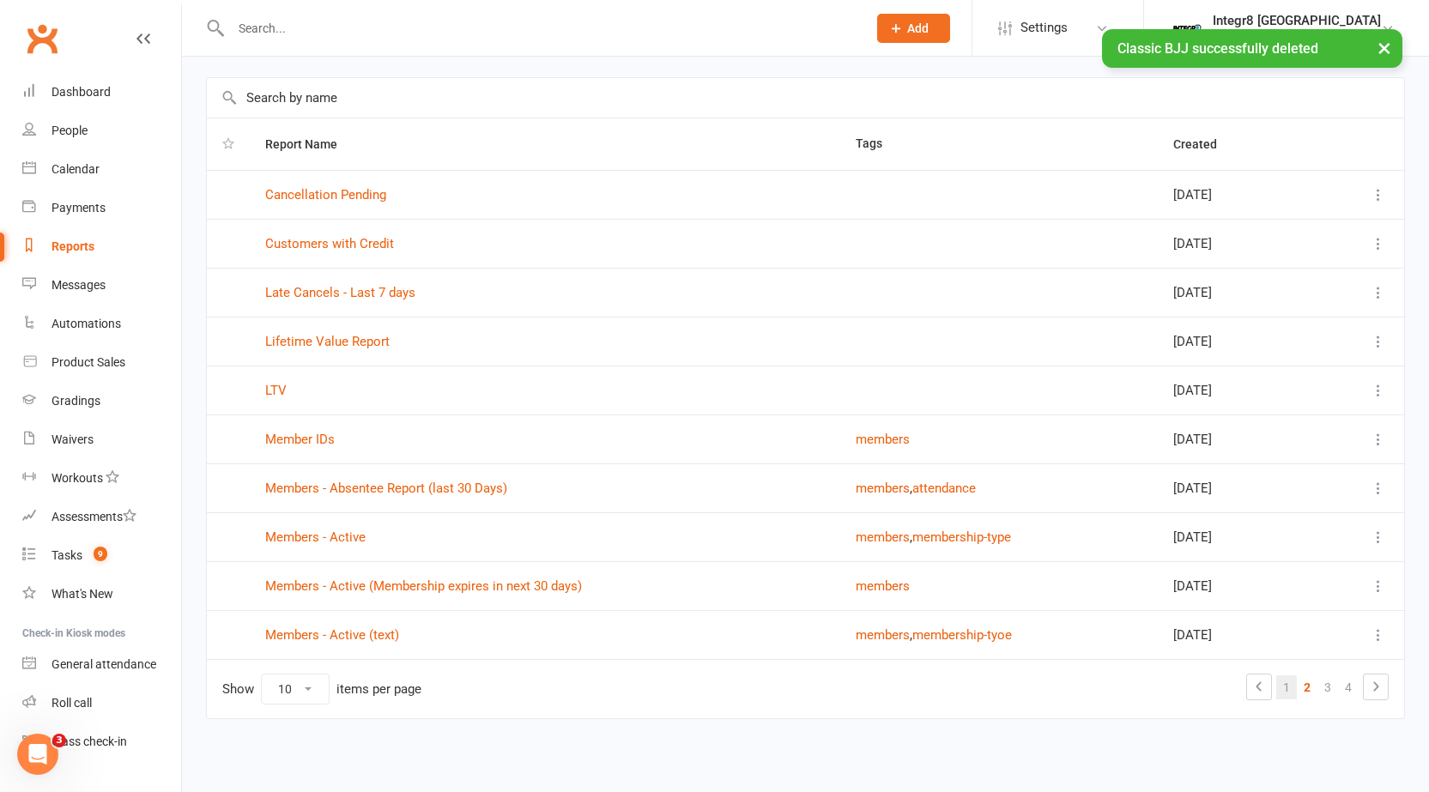
click at [1280, 687] on link "1" at bounding box center [1286, 687] width 21 height 24
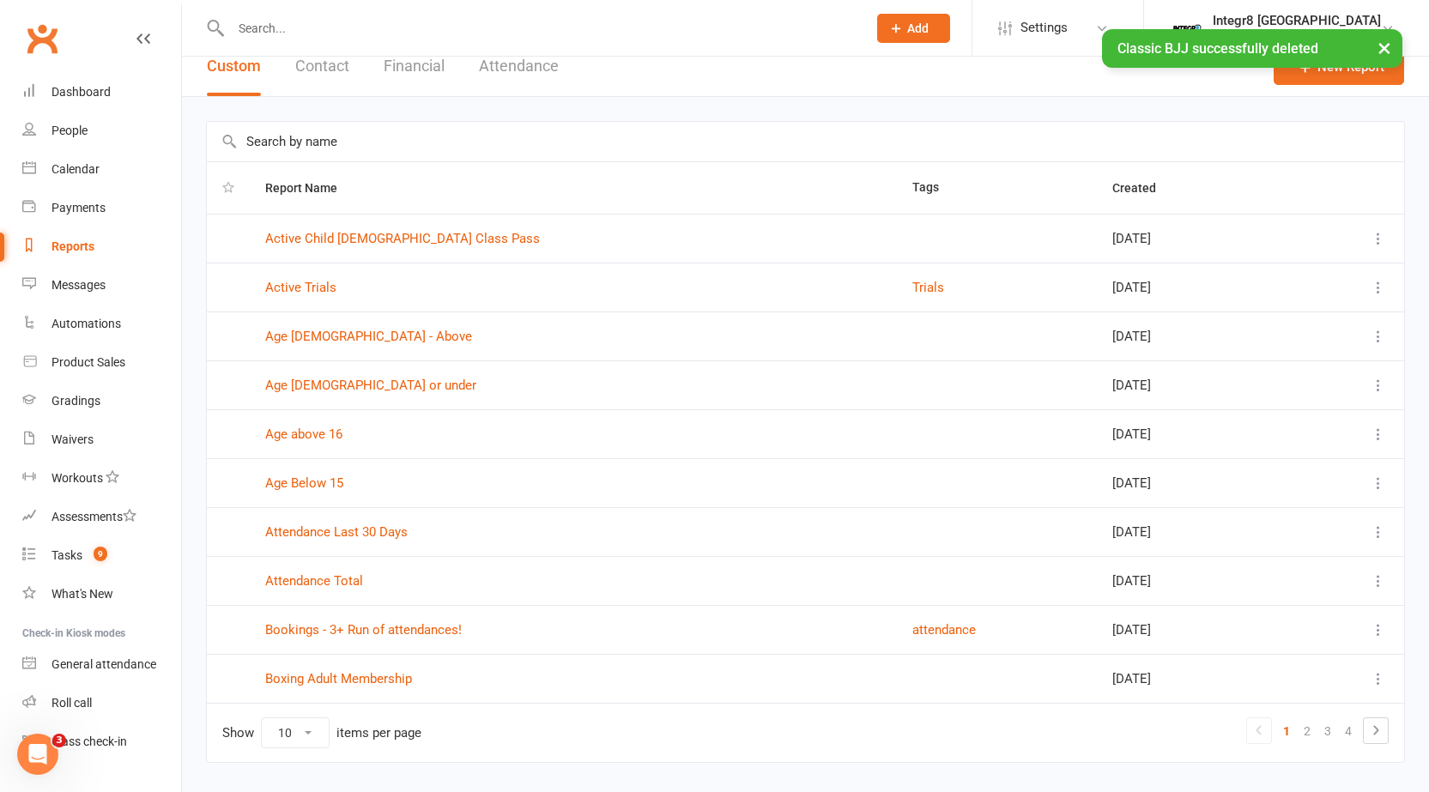
scroll to position [0, 0]
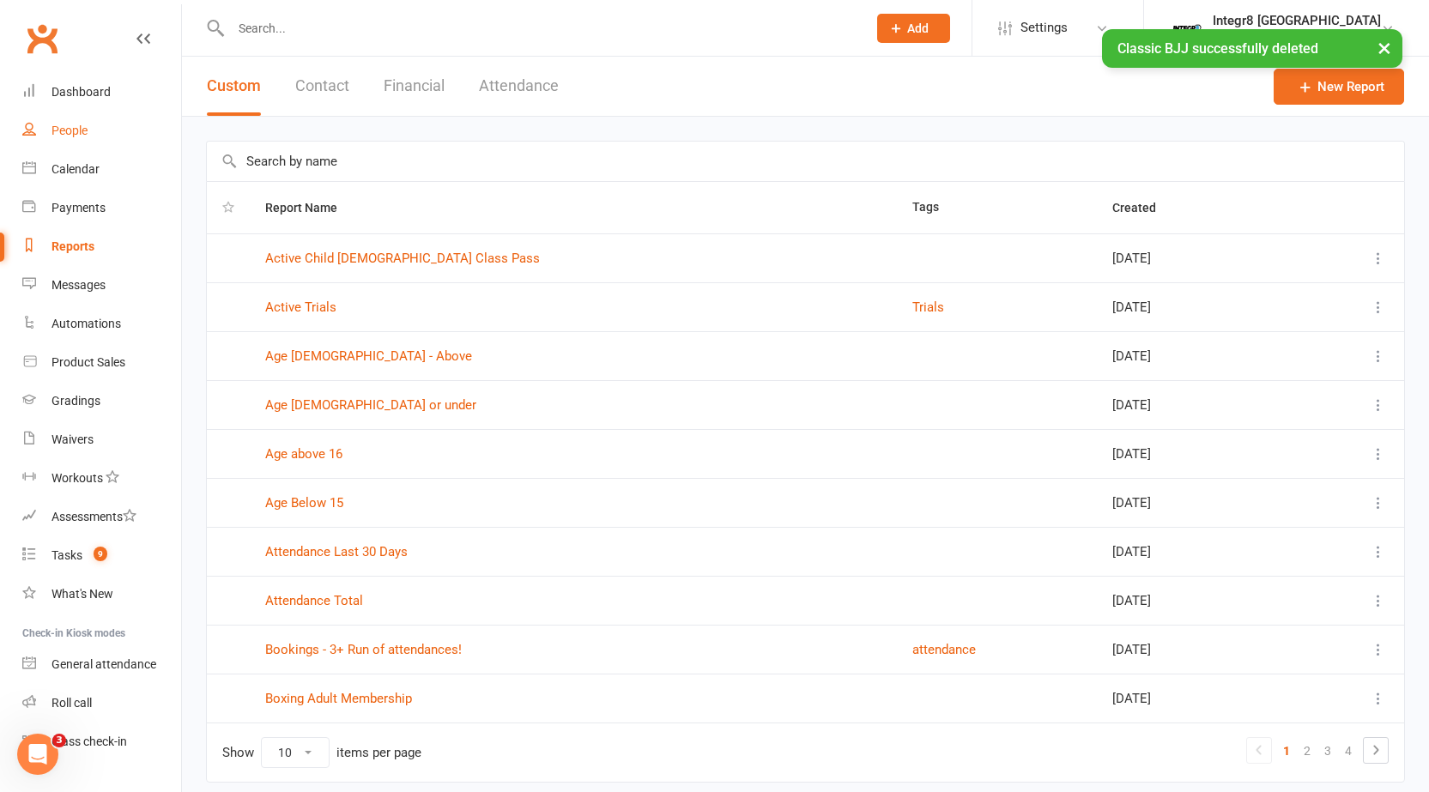
click at [68, 120] on link "People" at bounding box center [101, 131] width 159 height 39
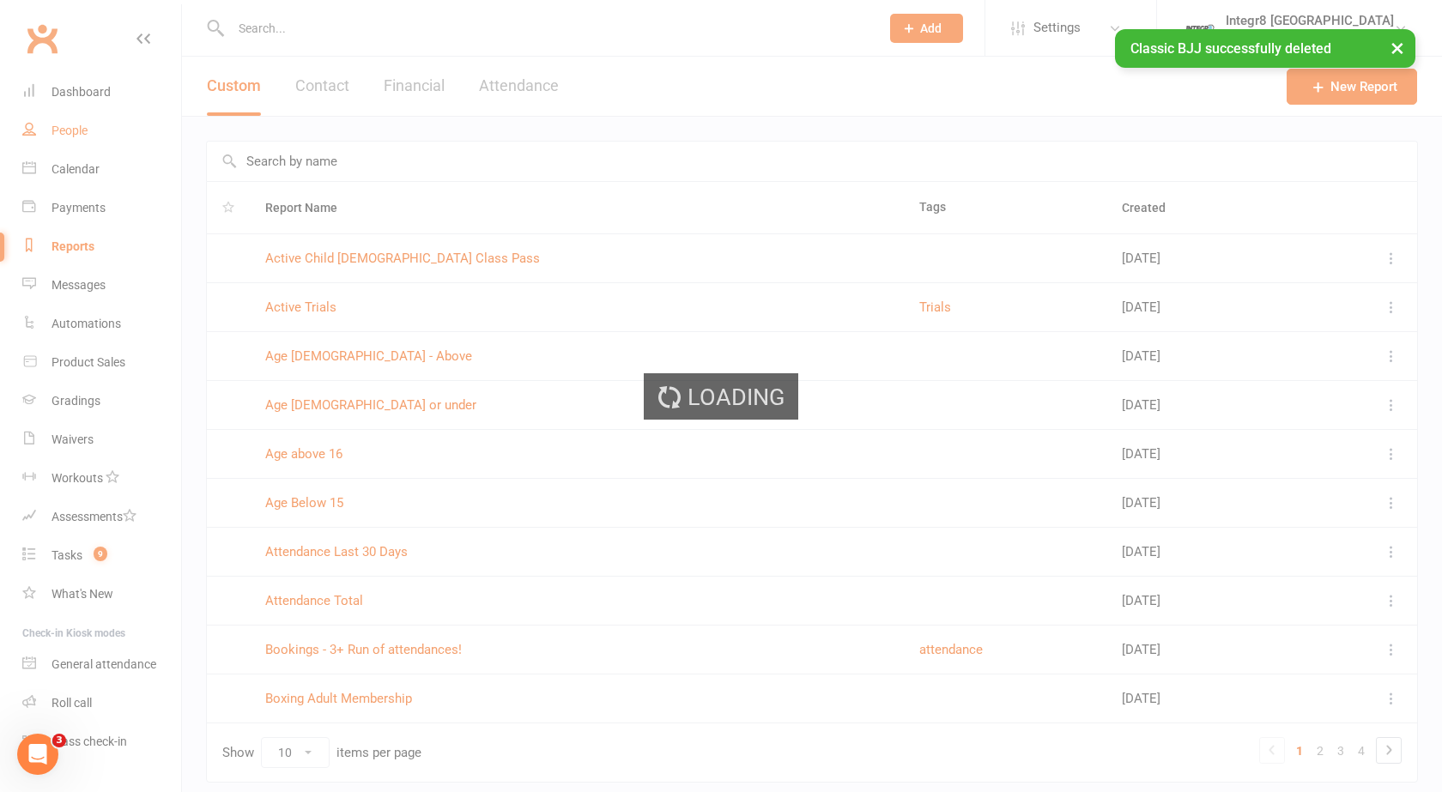
select select "100"
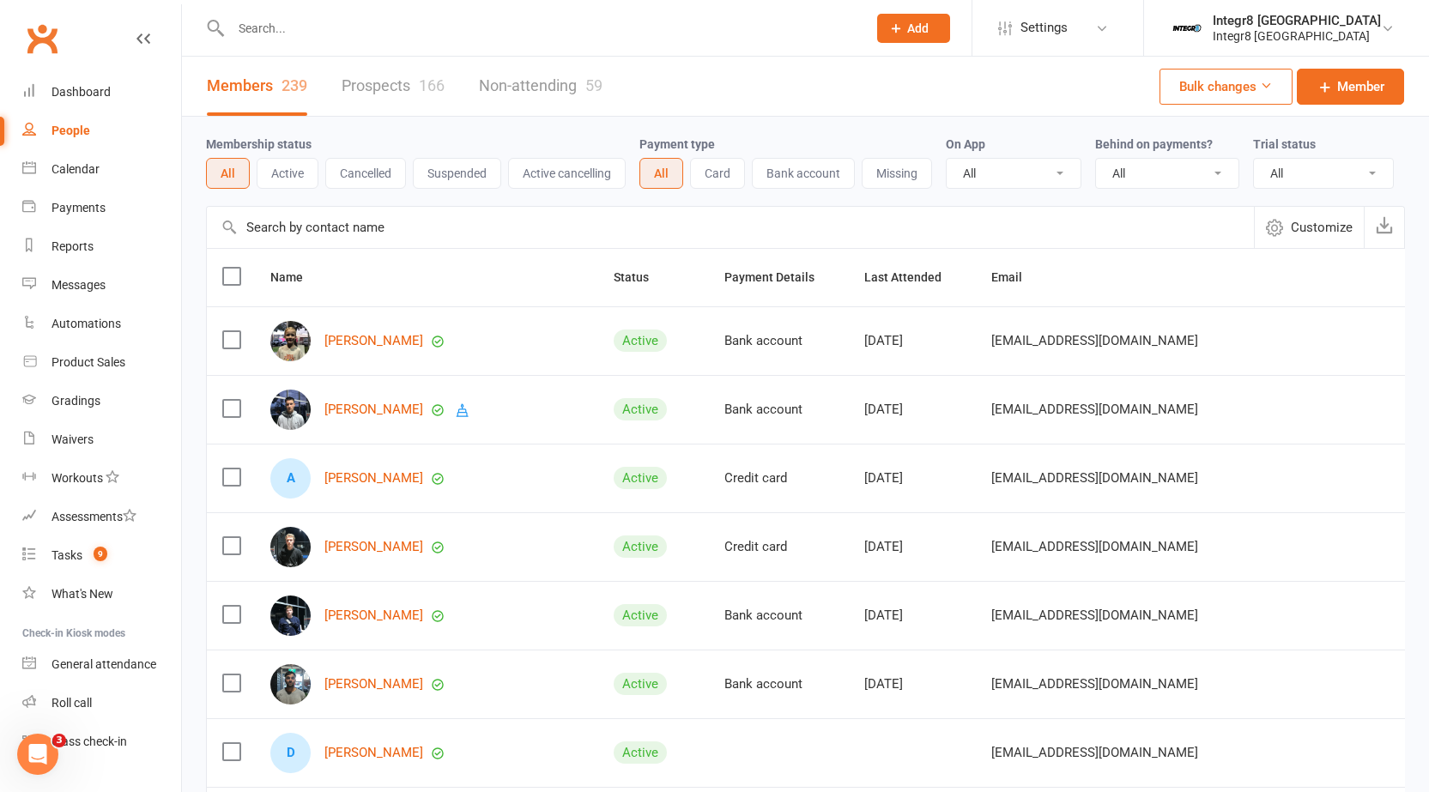
click at [1164, 173] on select "All No Yes" at bounding box center [1167, 173] width 142 height 29
select select "true"
click at [1098, 160] on select "All No Yes" at bounding box center [1167, 173] width 142 height 29
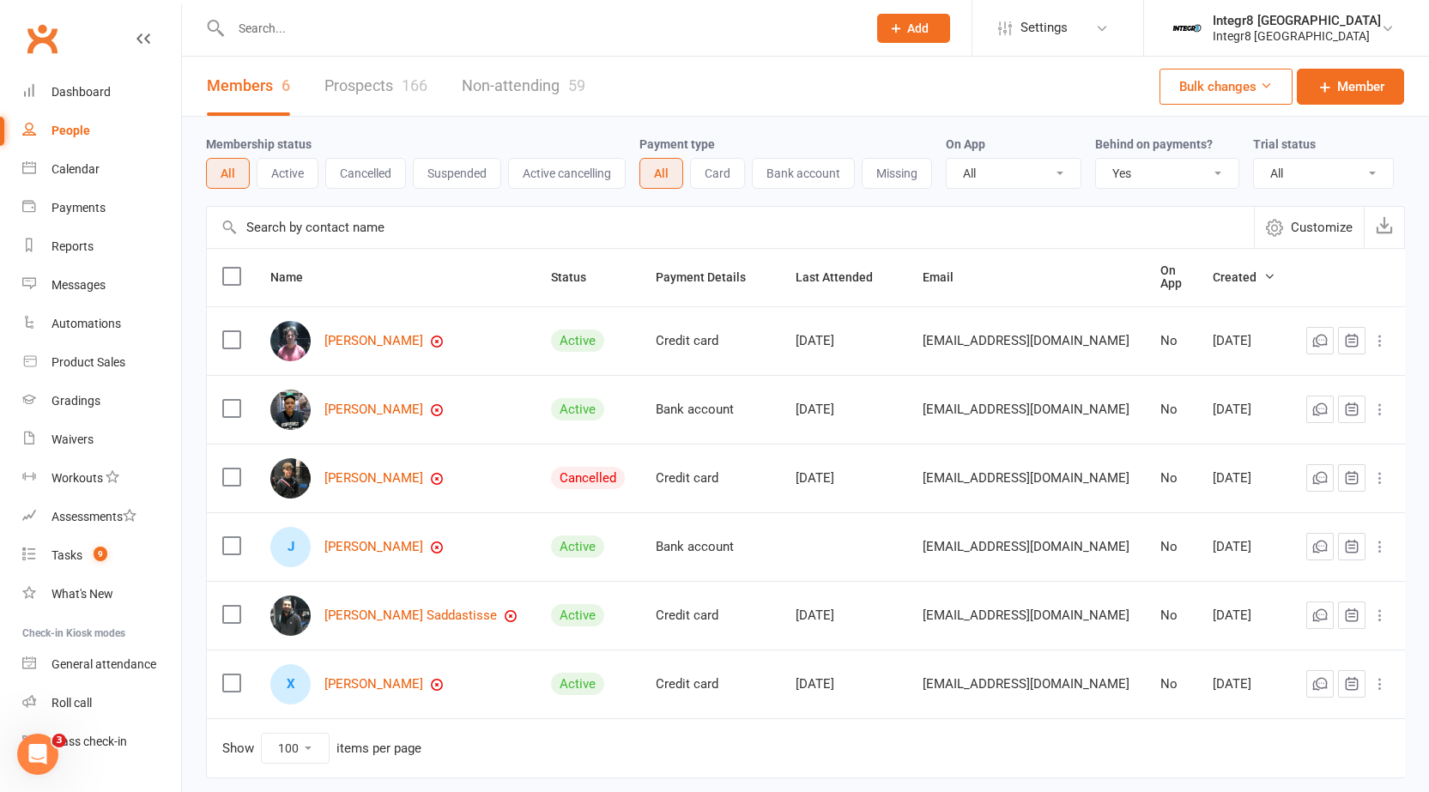
click at [297, 176] on button "Active" at bounding box center [288, 173] width 62 height 31
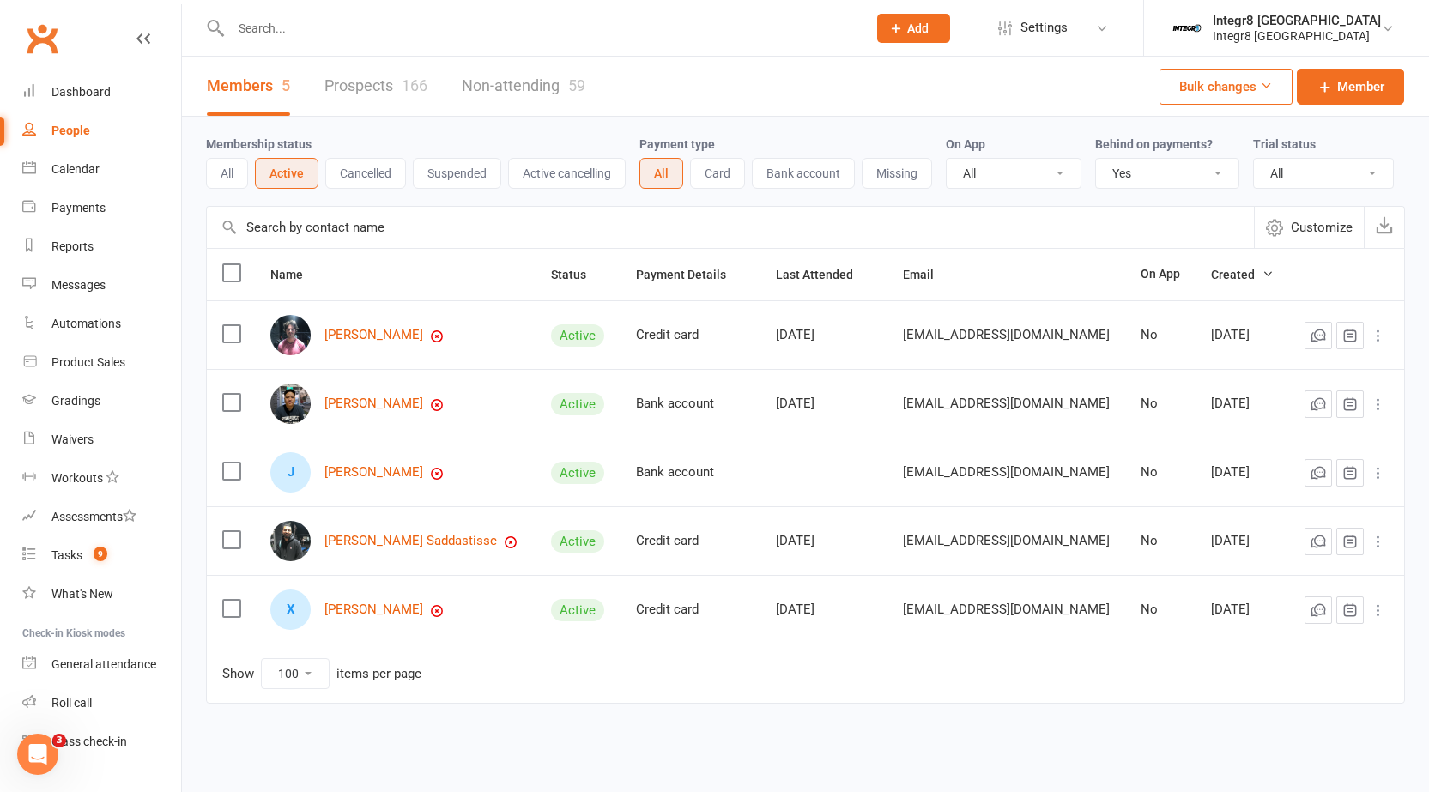
click at [1146, 191] on div "Membership status All Active Cancelled Suspended Active cancelling Payment type…" at bounding box center [805, 161] width 1199 height 89
click at [1142, 190] on div "Membership status All Active Cancelled Suspended Active cancelling Payment type…" at bounding box center [805, 161] width 1199 height 89
click at [1138, 187] on select "All No Yes" at bounding box center [1167, 173] width 142 height 29
select select
click at [1098, 160] on select "All No Yes" at bounding box center [1167, 173] width 142 height 29
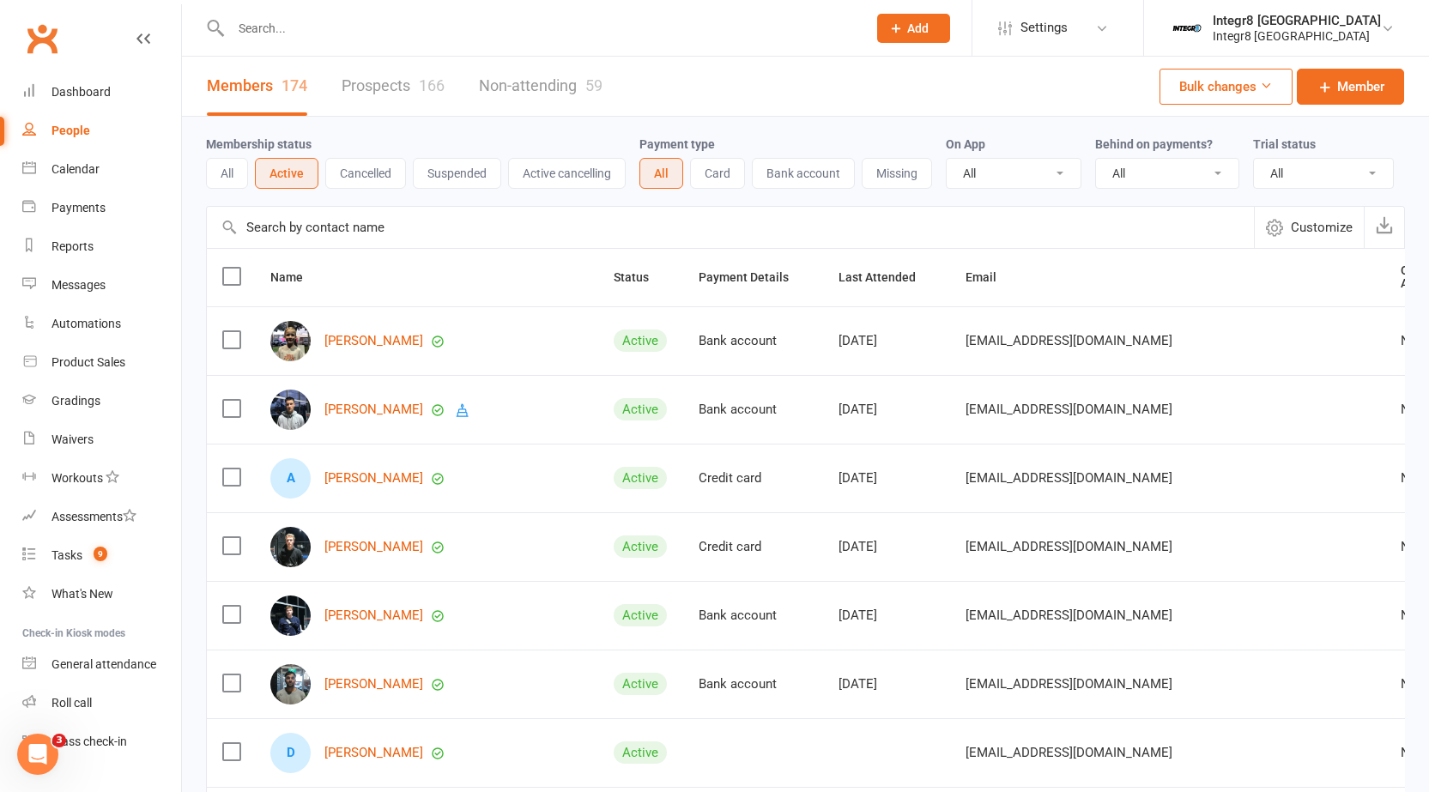
click at [236, 173] on button "All" at bounding box center [227, 173] width 42 height 31
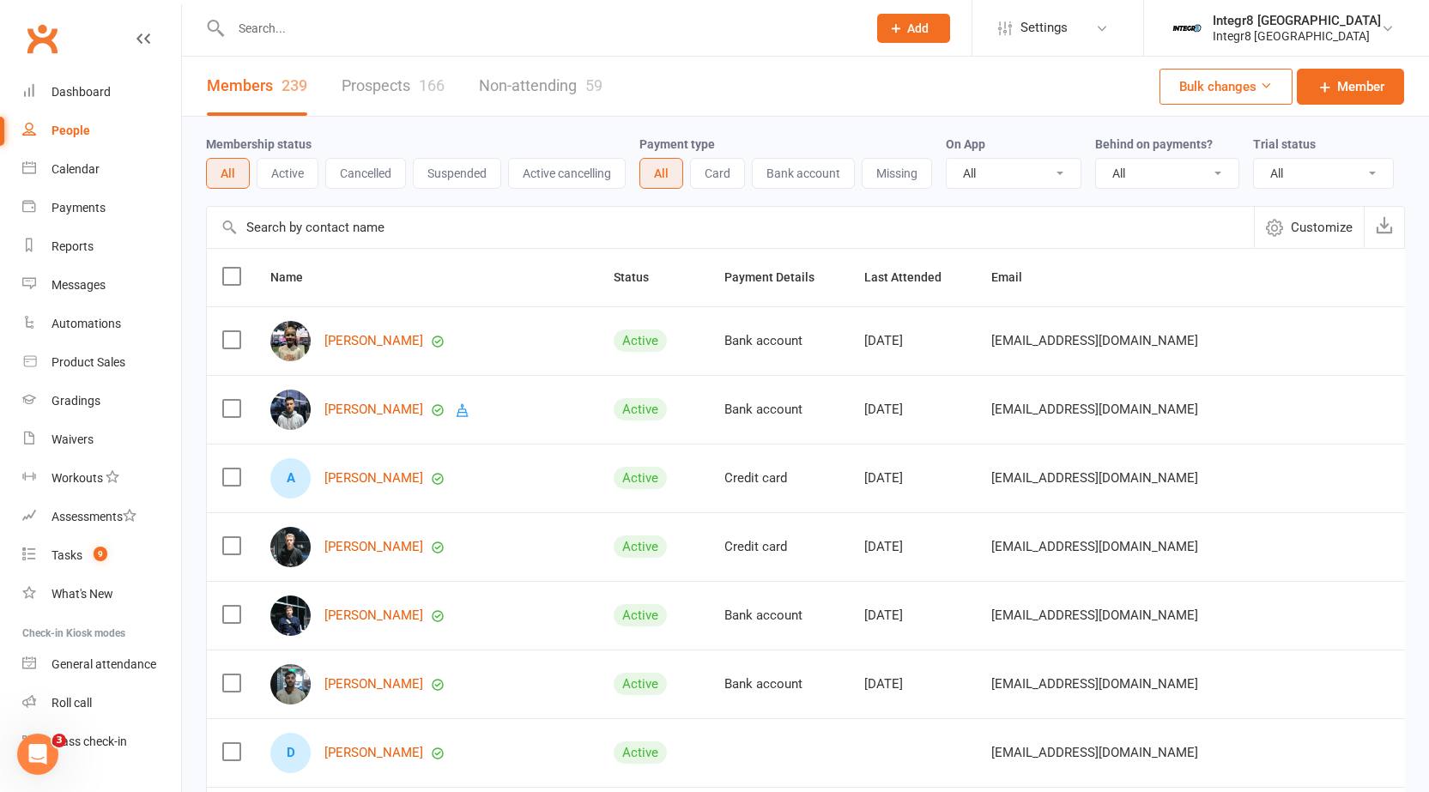
click at [316, 19] on input "text" at bounding box center [540, 28] width 629 height 24
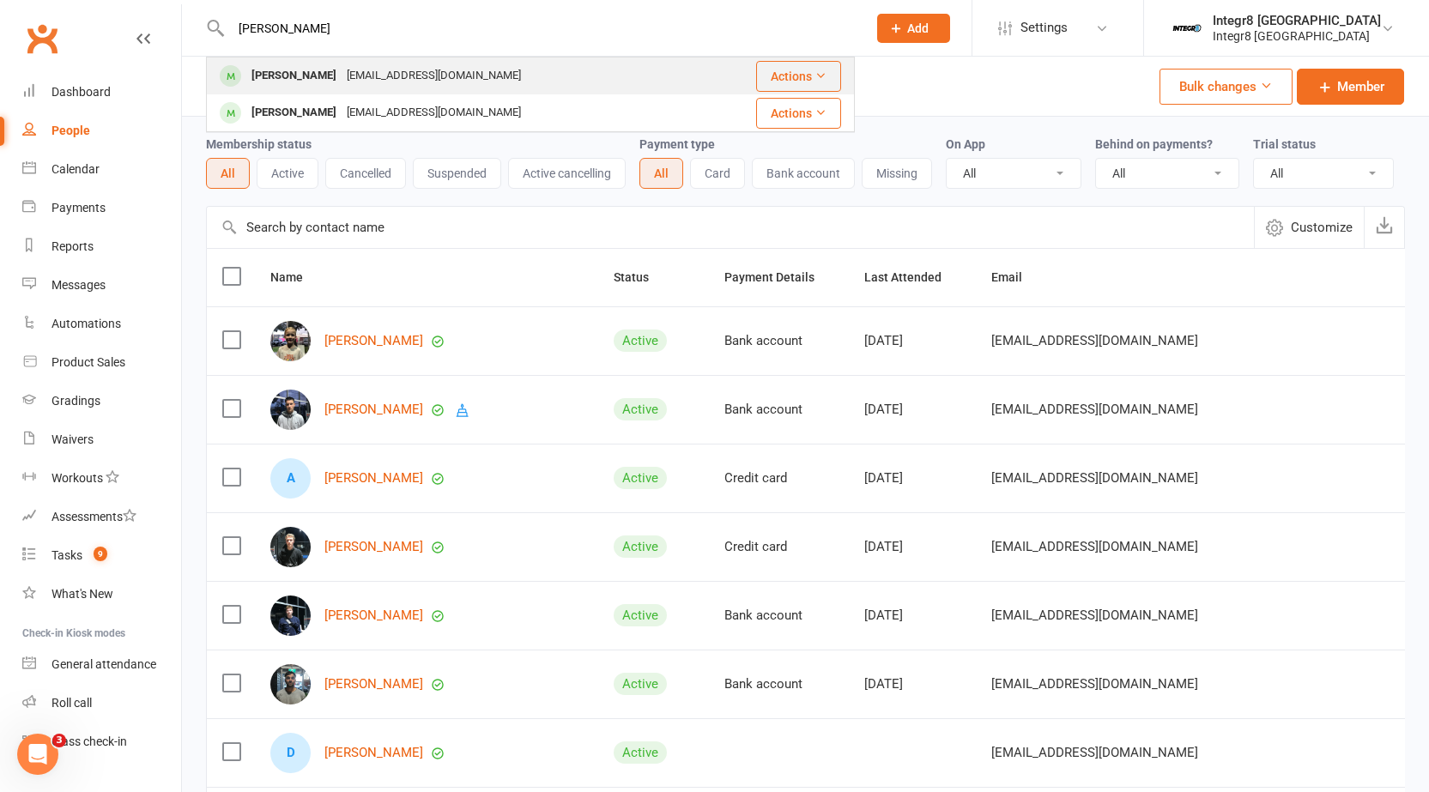
type input "karim"
click at [342, 73] on div "Karimmikahil@hotmail.com" at bounding box center [434, 76] width 185 height 25
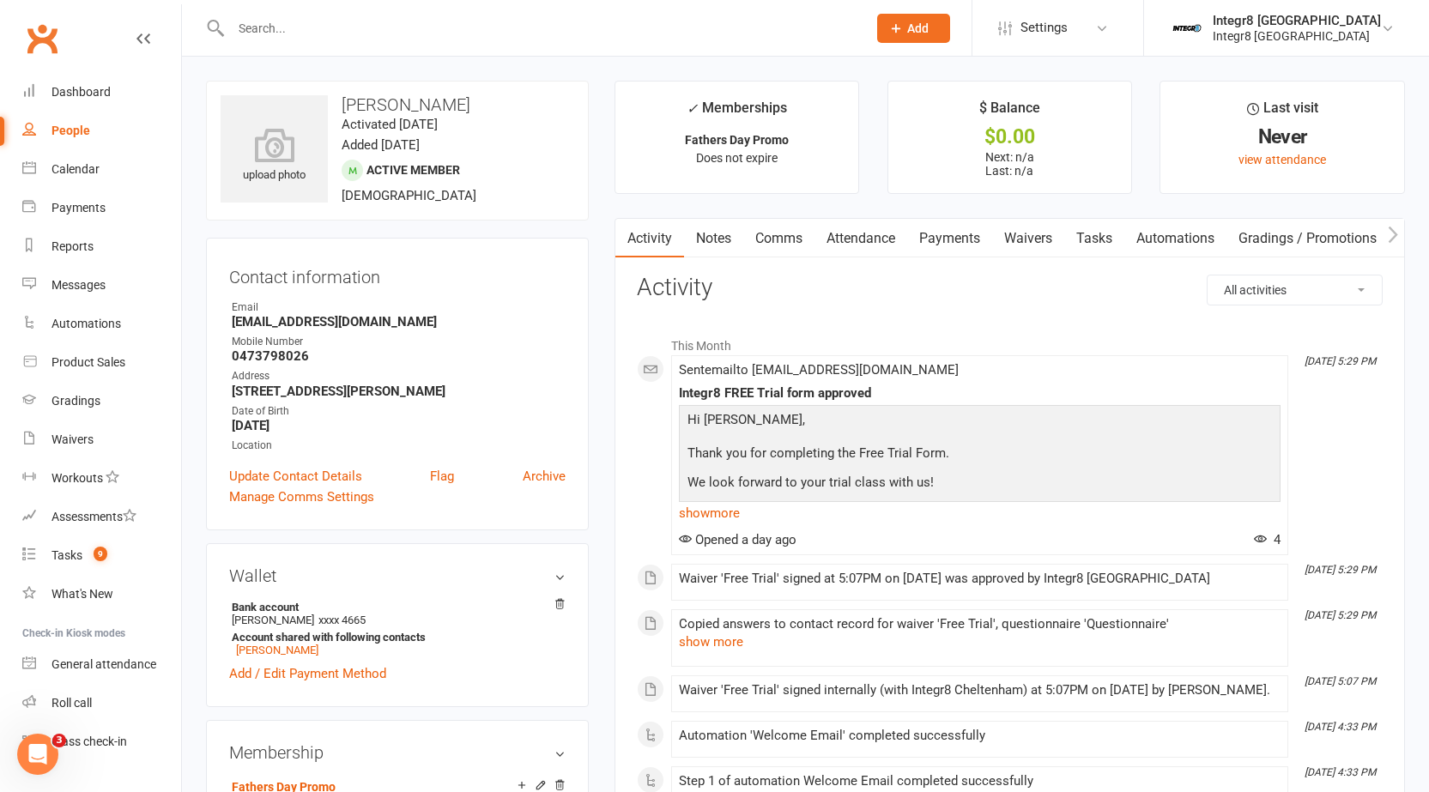
click at [722, 233] on link "Notes" at bounding box center [713, 238] width 59 height 39
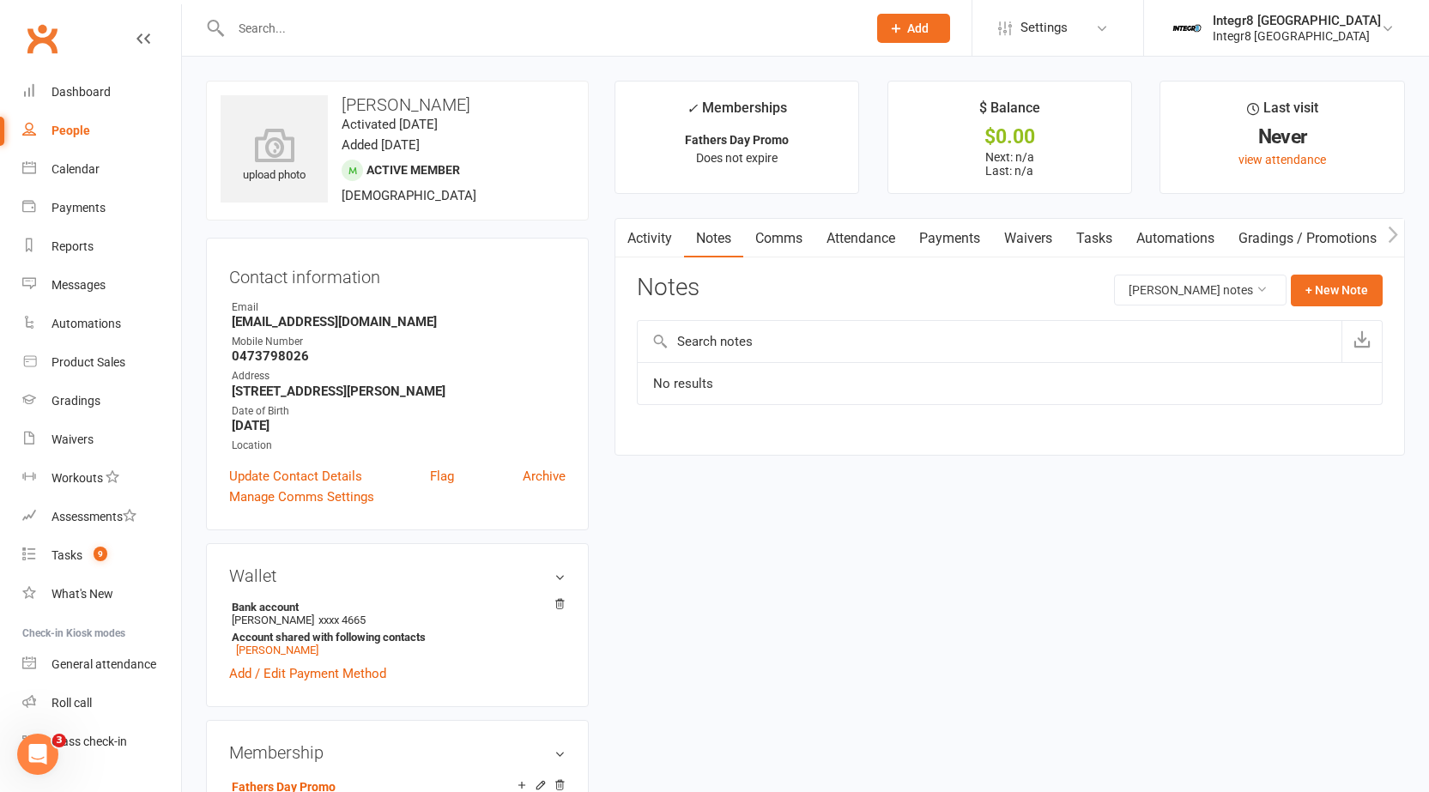
click at [663, 236] on link "Activity" at bounding box center [649, 238] width 69 height 39
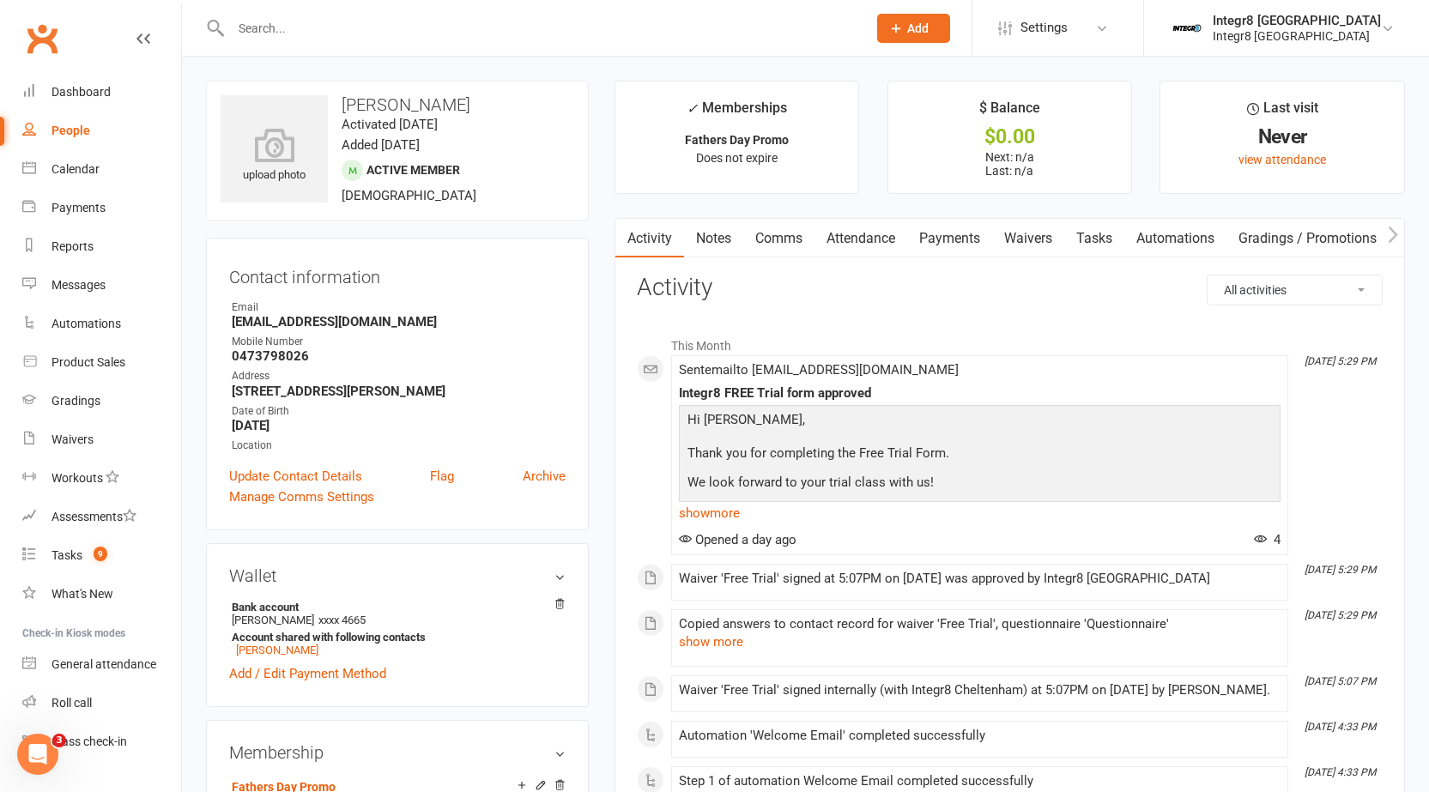
click at [715, 230] on link "Notes" at bounding box center [713, 238] width 59 height 39
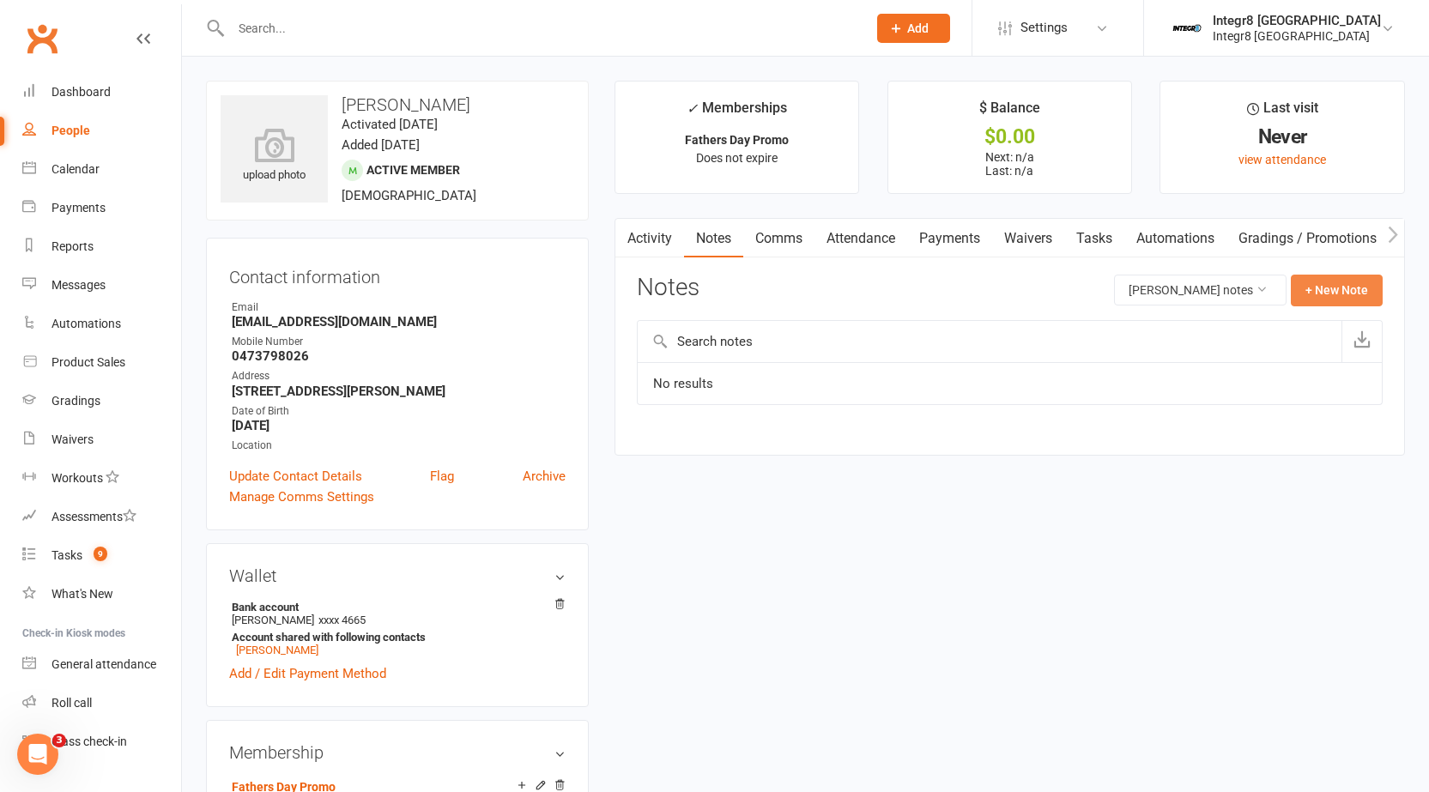
click at [1378, 288] on button "+ New Note" at bounding box center [1337, 290] width 92 height 31
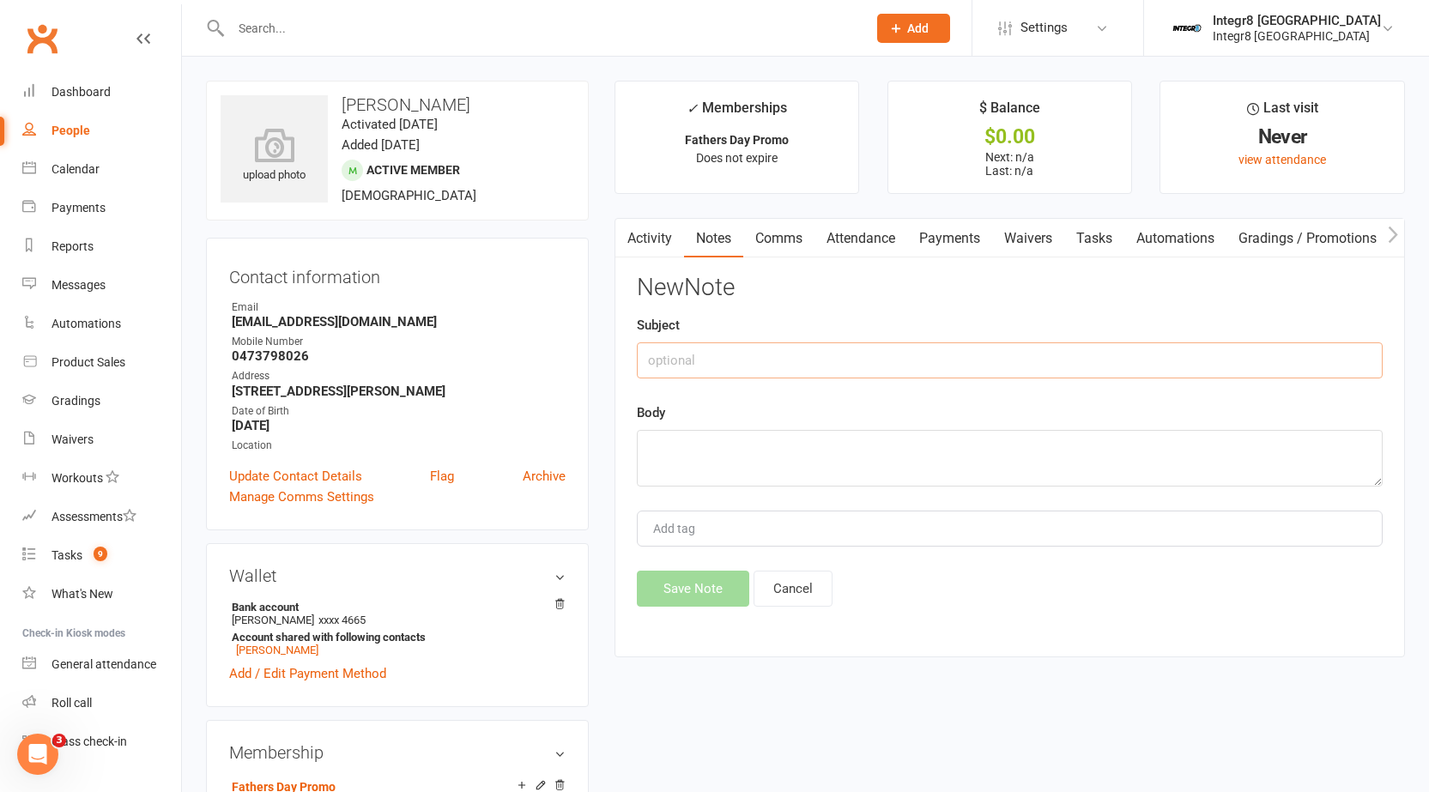
click at [813, 364] on input "text" at bounding box center [1010, 360] width 746 height 36
type input "Fathers day promo"
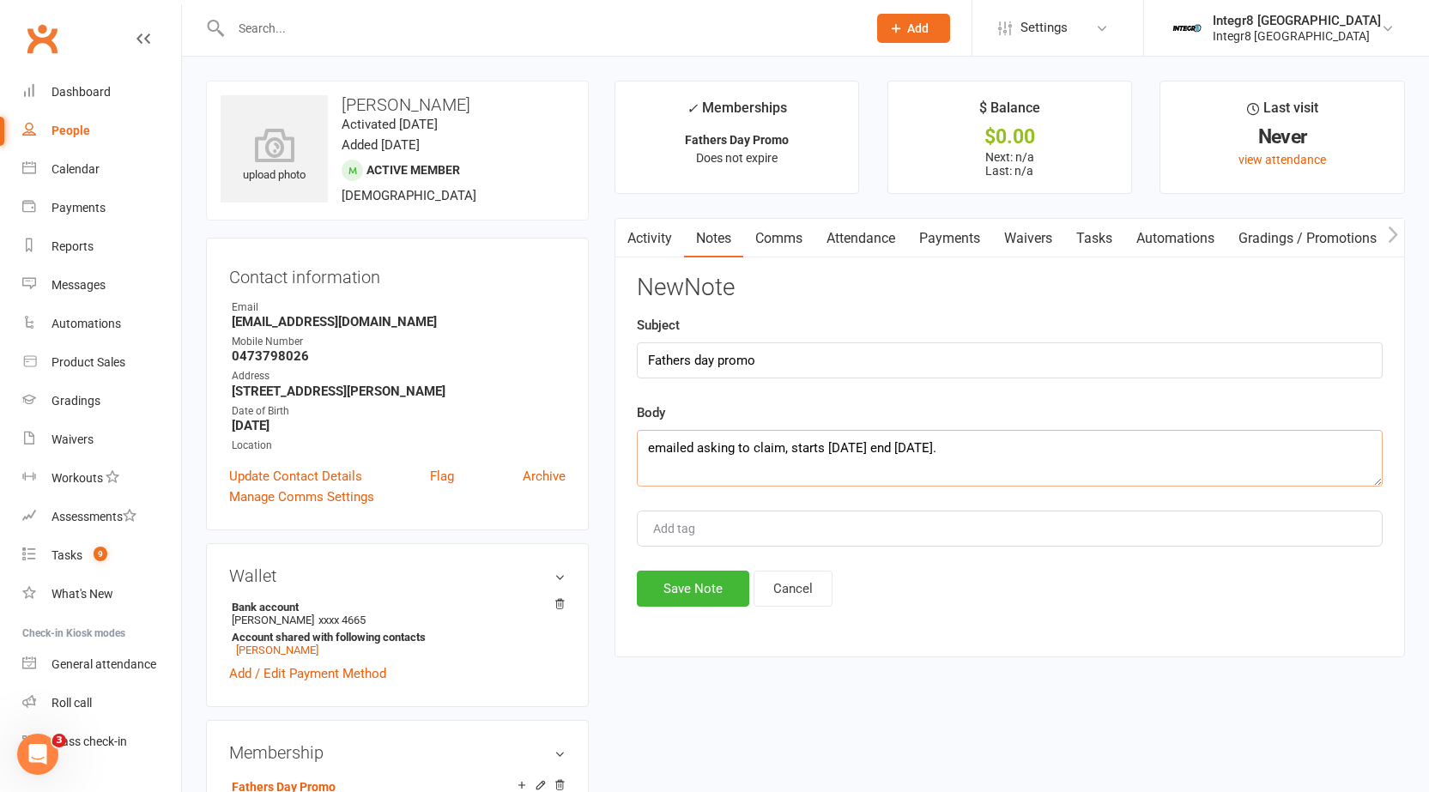
type textarea "emailed asking to claim, starts 9th september end 21st of september."
type input "rebecca"
click at [736, 568] on li "rebecca" at bounding box center [1010, 561] width 742 height 26
click at [726, 583] on button "Save Note" at bounding box center [693, 589] width 112 height 36
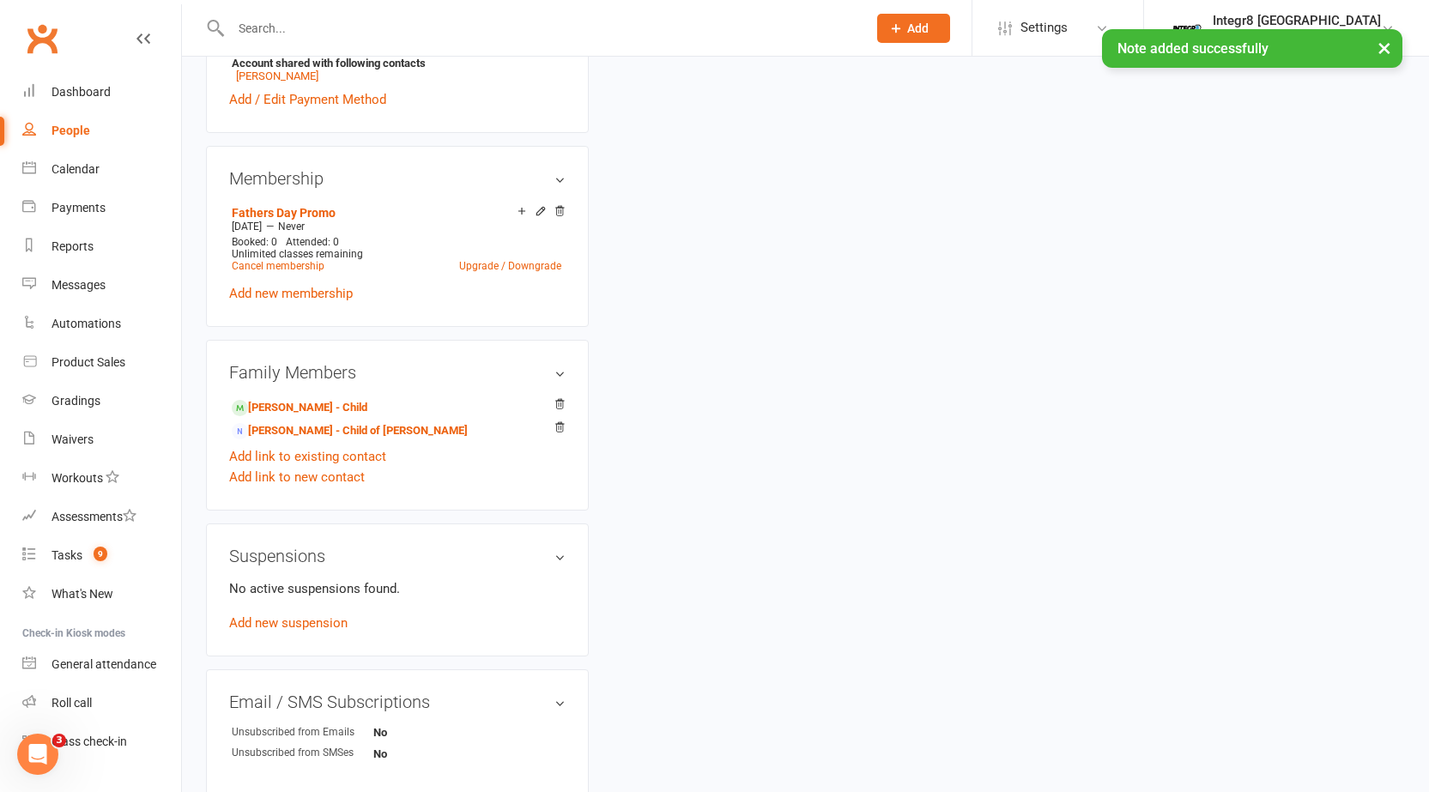
scroll to position [601, 0]
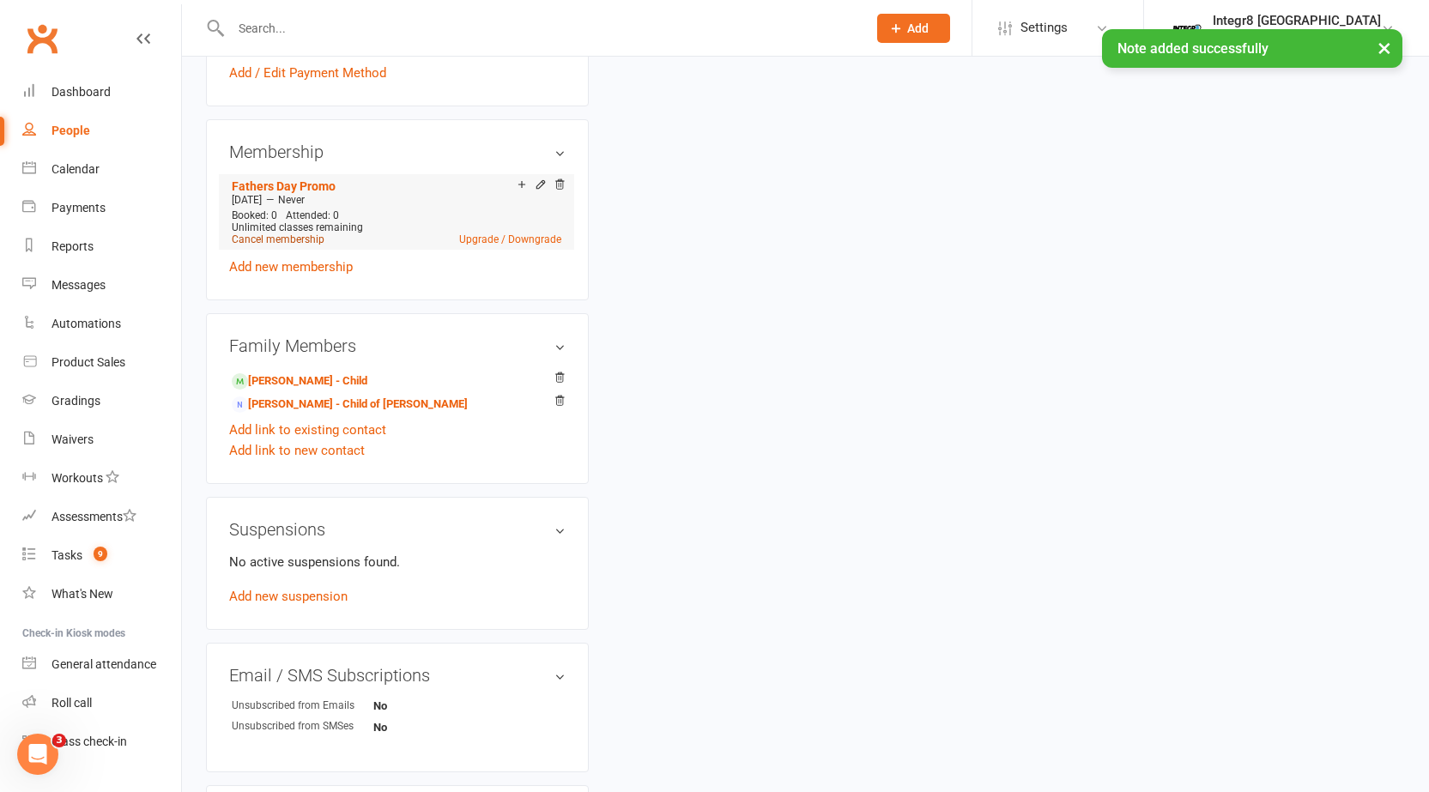
click at [296, 240] on link "Cancel membership" at bounding box center [278, 239] width 93 height 12
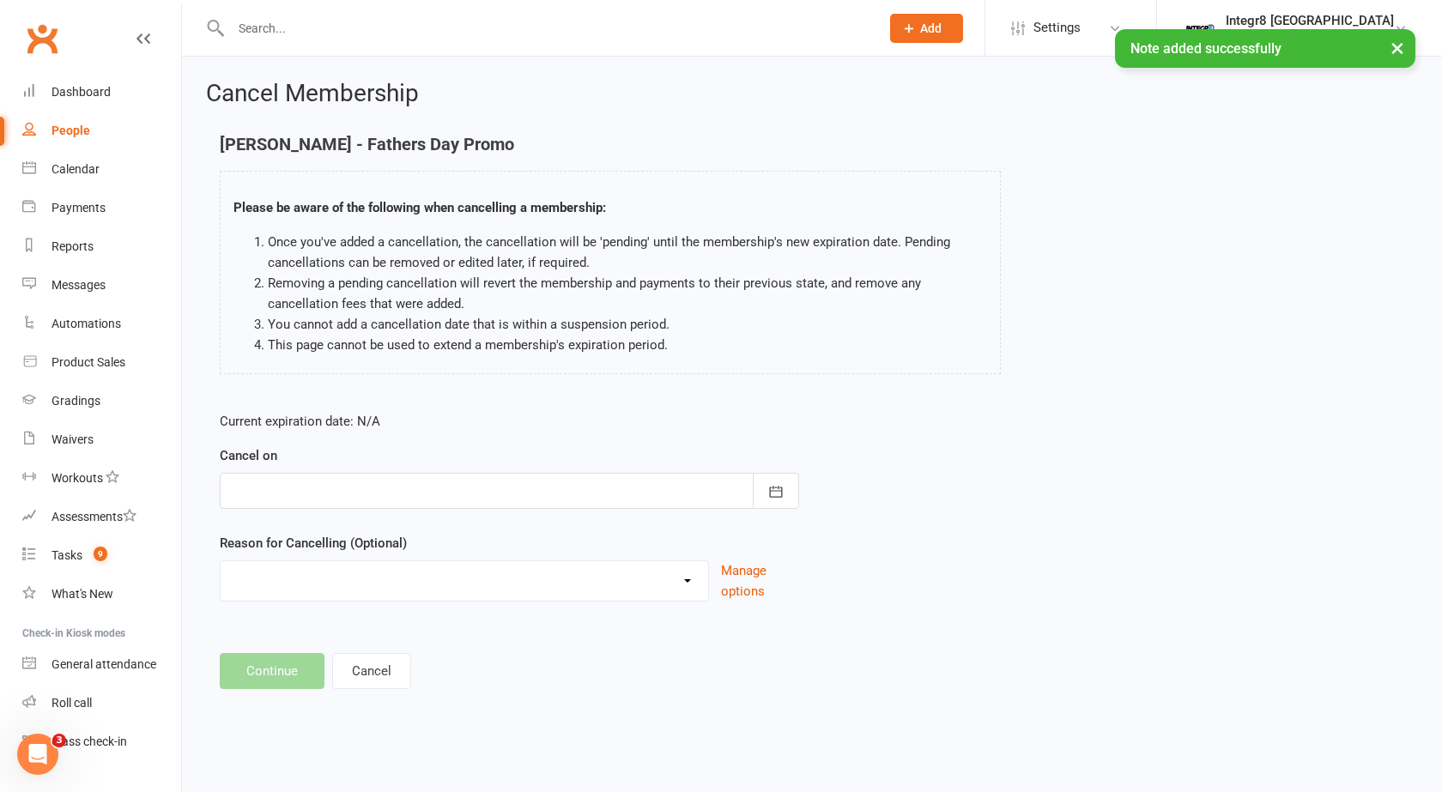
click at [438, 505] on div at bounding box center [509, 491] width 579 height 36
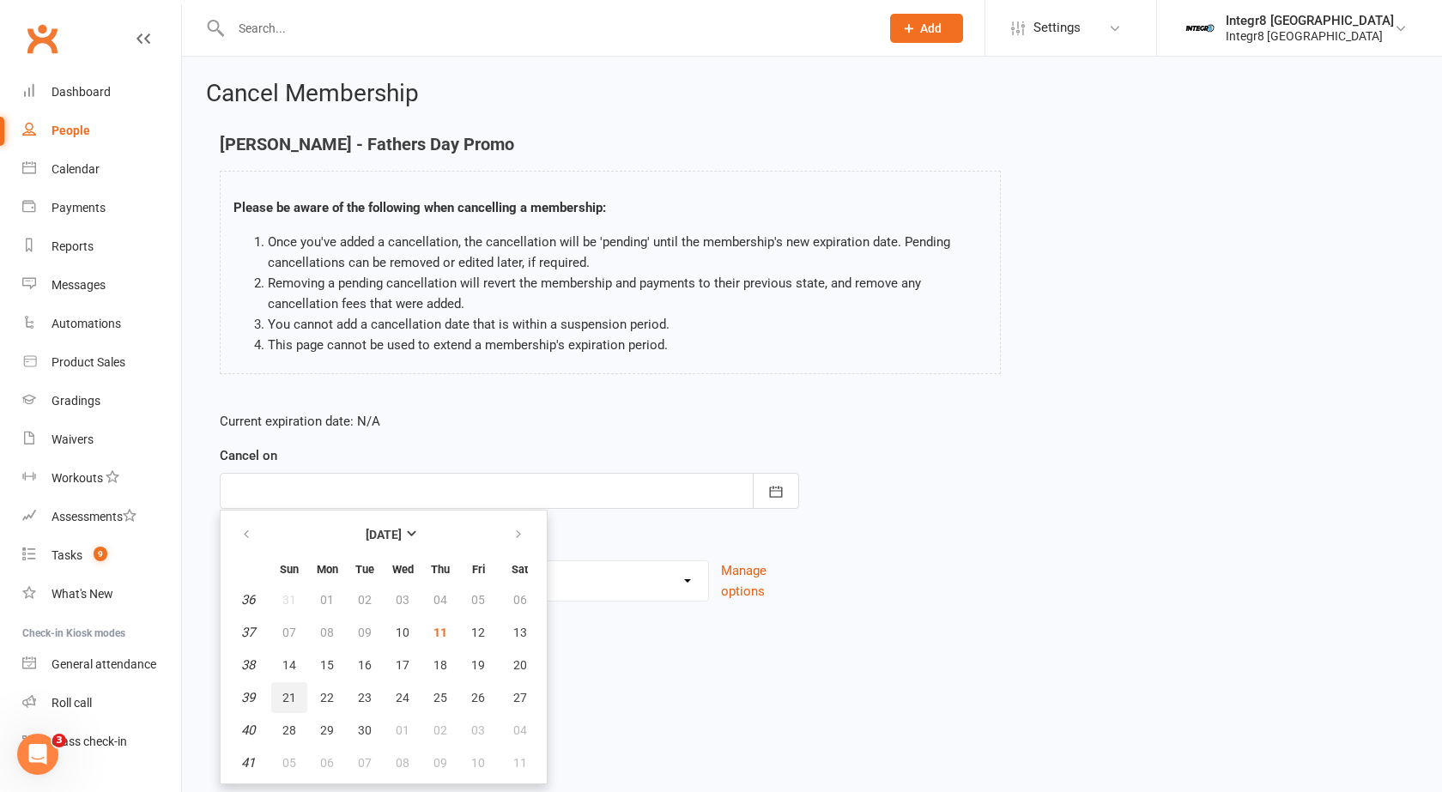
click at [290, 697] on span "21" at bounding box center [289, 698] width 14 height 14
type input "21 Sep 2025"
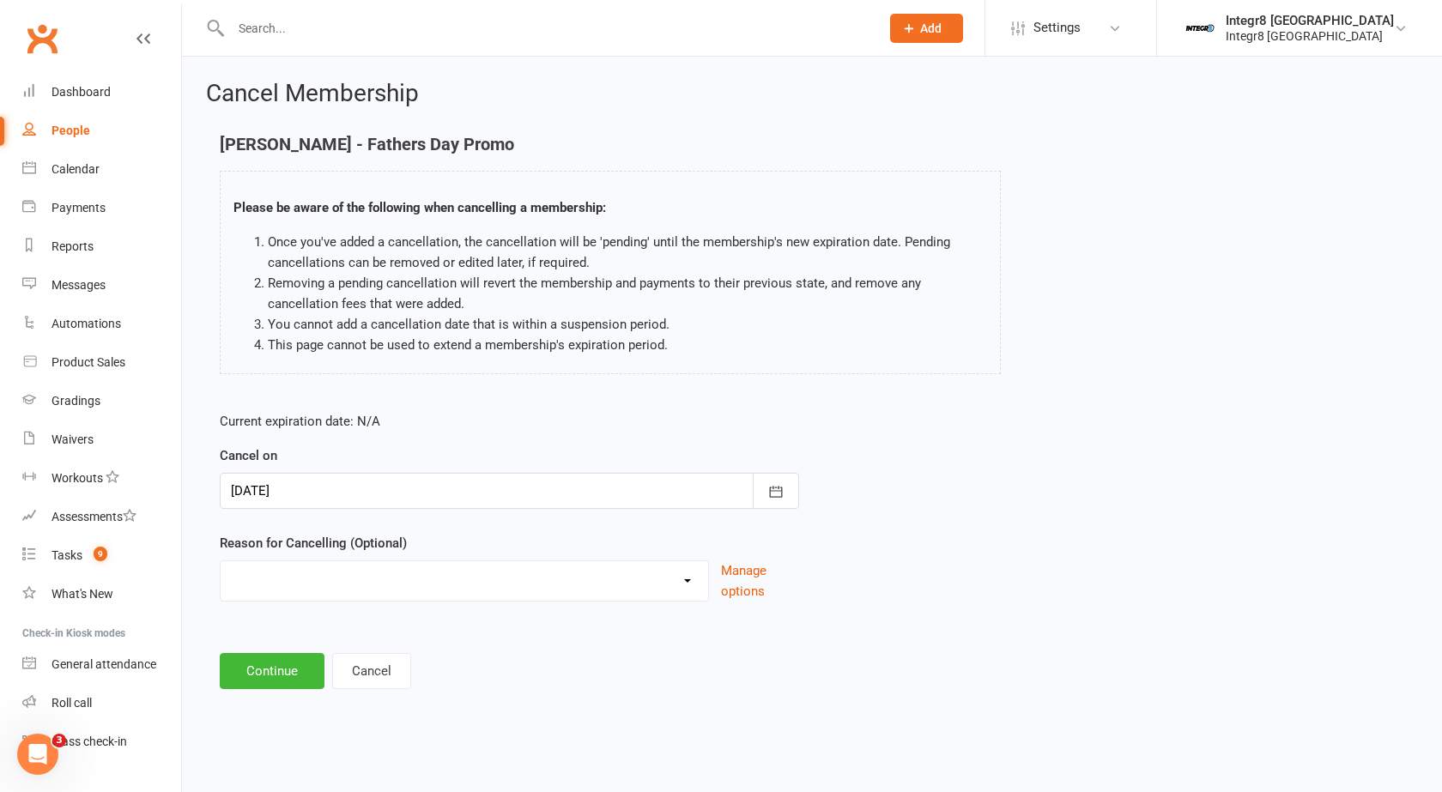
click at [346, 591] on select "Downgrade Holiday Injury Switch of locations Upgrade Other reason" at bounding box center [464, 578] width 487 height 34
select select "5"
click at [221, 561] on select "Downgrade Holiday Injury Switch of locations Upgrade Other reason" at bounding box center [464, 578] width 487 height 34
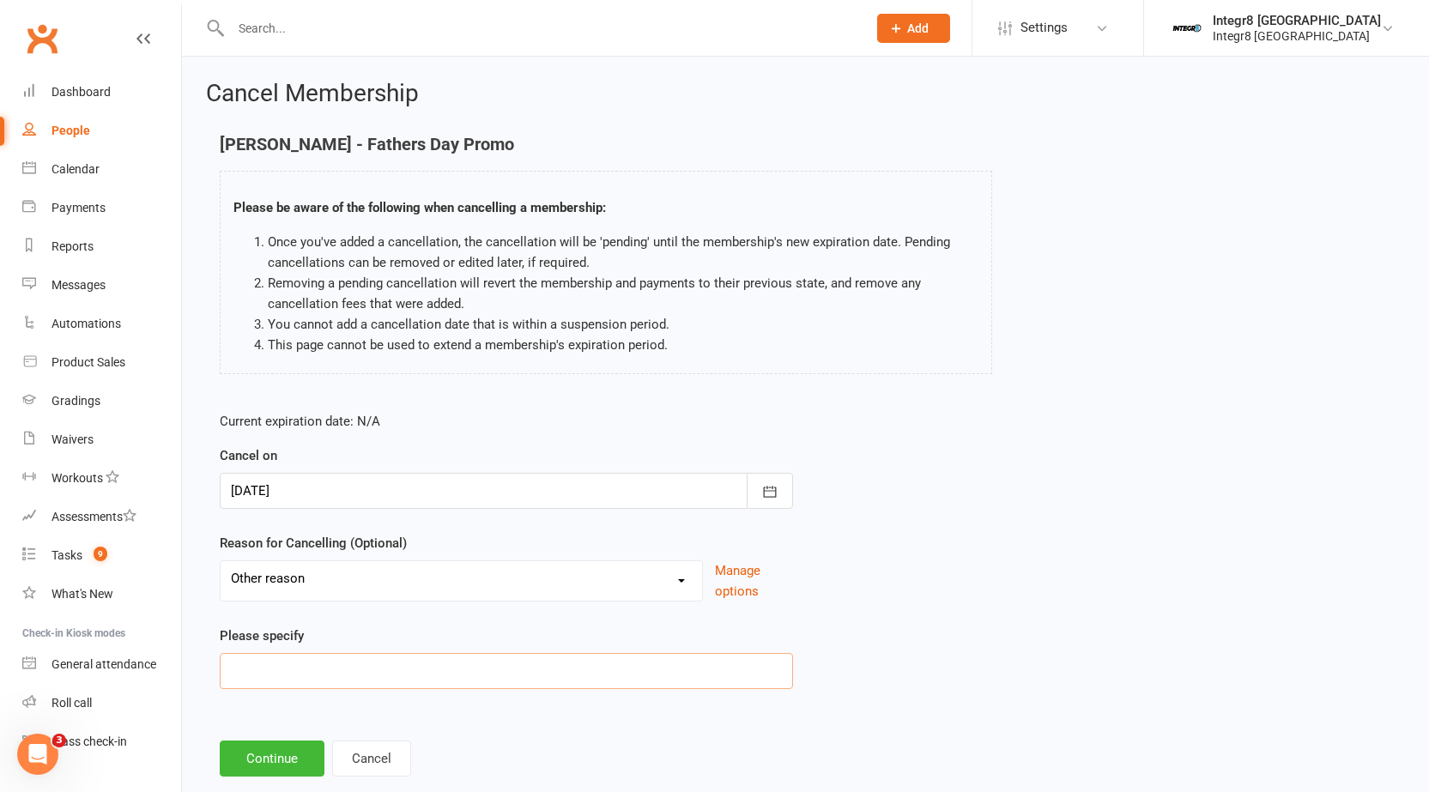
click at [280, 677] on input at bounding box center [506, 671] width 573 height 36
type input "FATHERS DAY PROMO"
click at [273, 742] on button "Continue" at bounding box center [272, 759] width 105 height 36
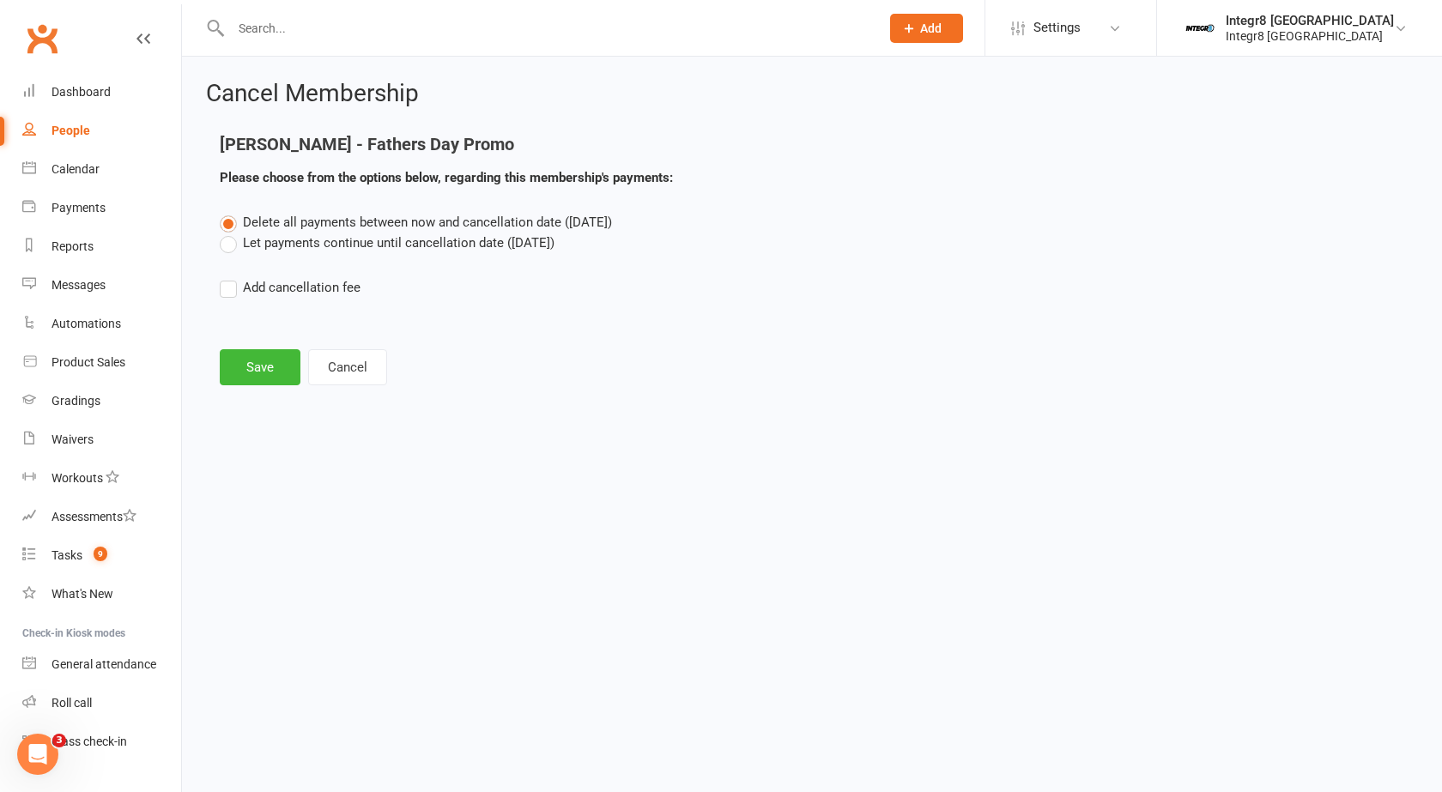
click at [457, 247] on label "Let payments continue until cancellation date (Sep 21, 2025)" at bounding box center [387, 243] width 335 height 21
click at [231, 233] on input "Let payments continue until cancellation date (Sep 21, 2025)" at bounding box center [225, 233] width 11 height 0
click at [257, 361] on button "Save" at bounding box center [260, 367] width 81 height 36
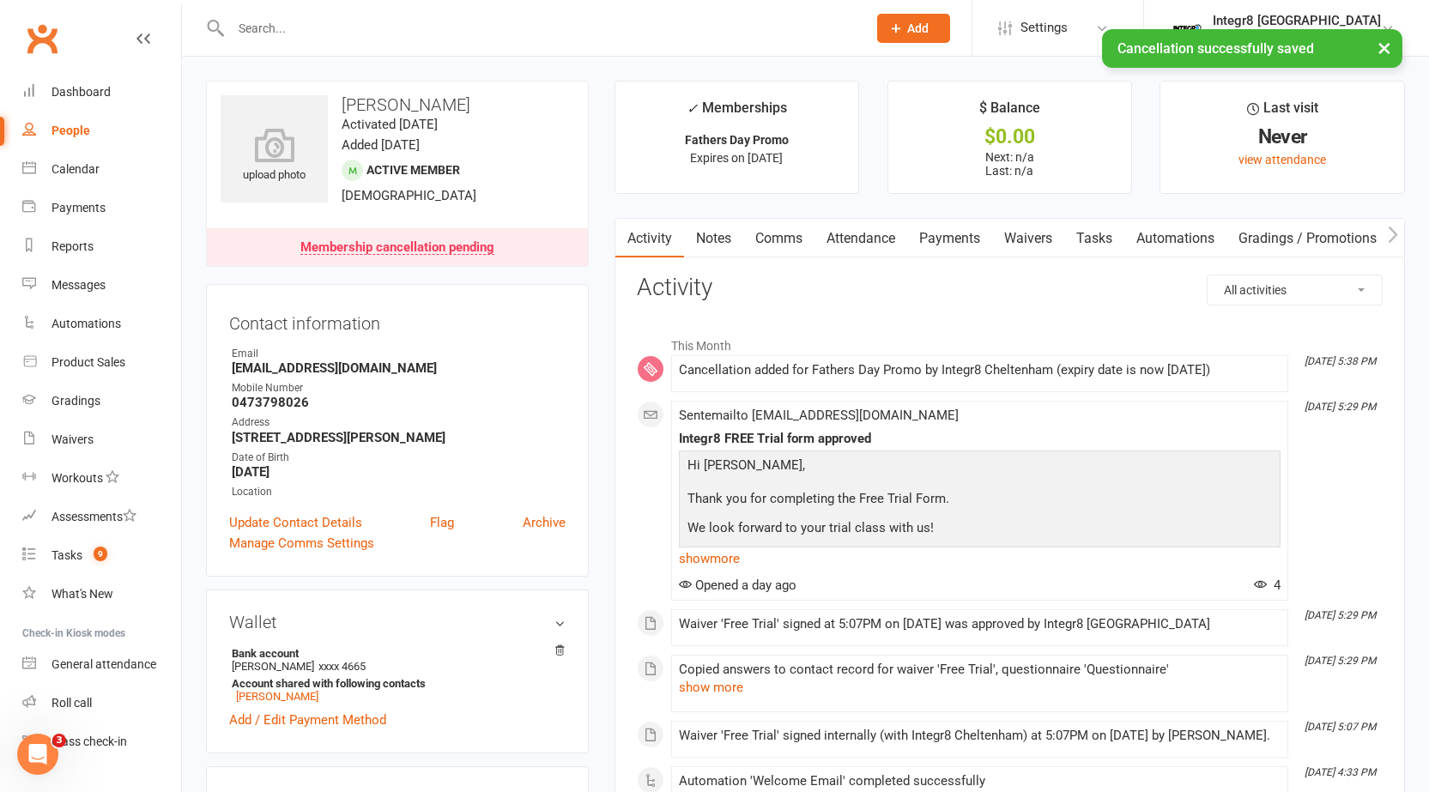
click at [706, 231] on link "Notes" at bounding box center [713, 238] width 59 height 39
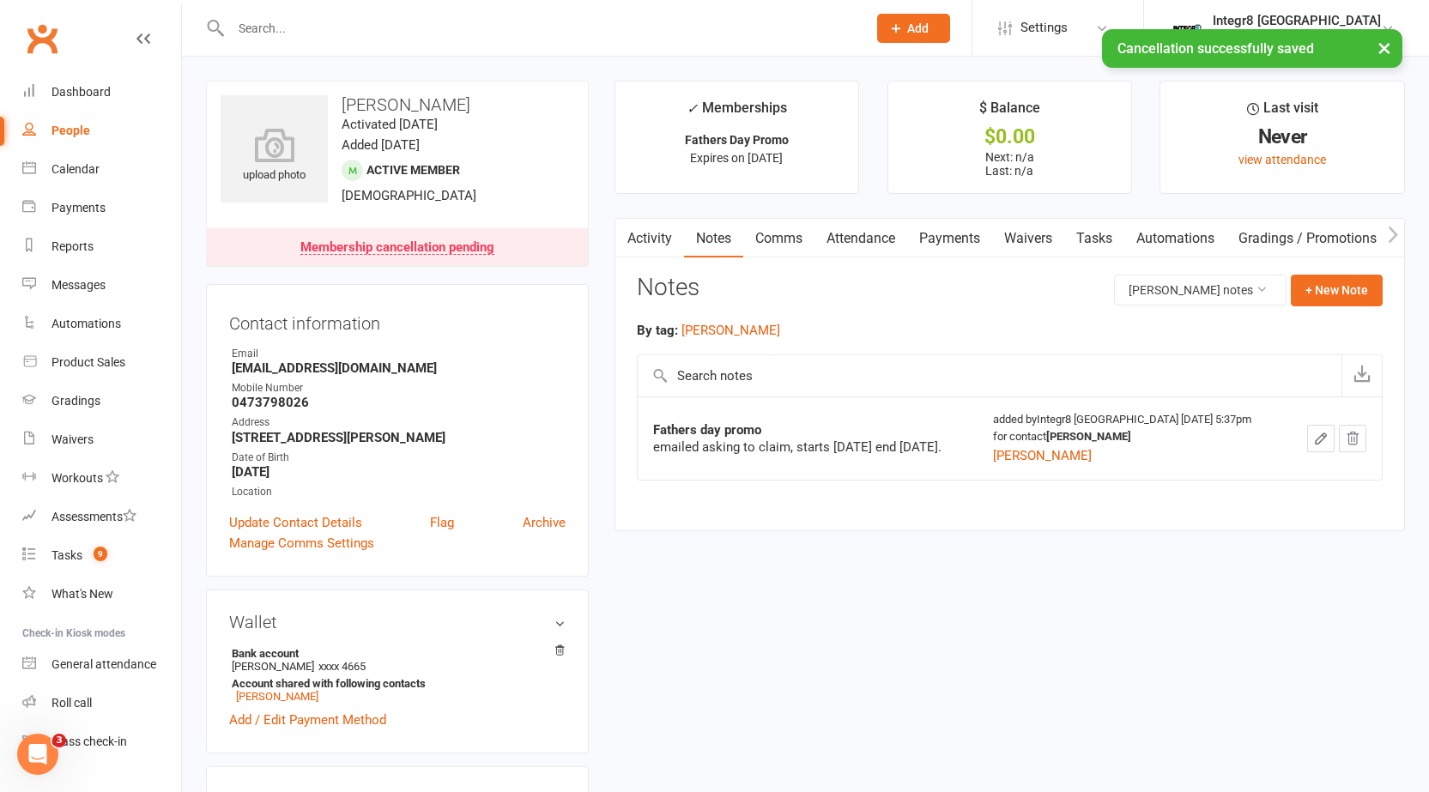
click at [657, 222] on link "Activity" at bounding box center [649, 238] width 69 height 39
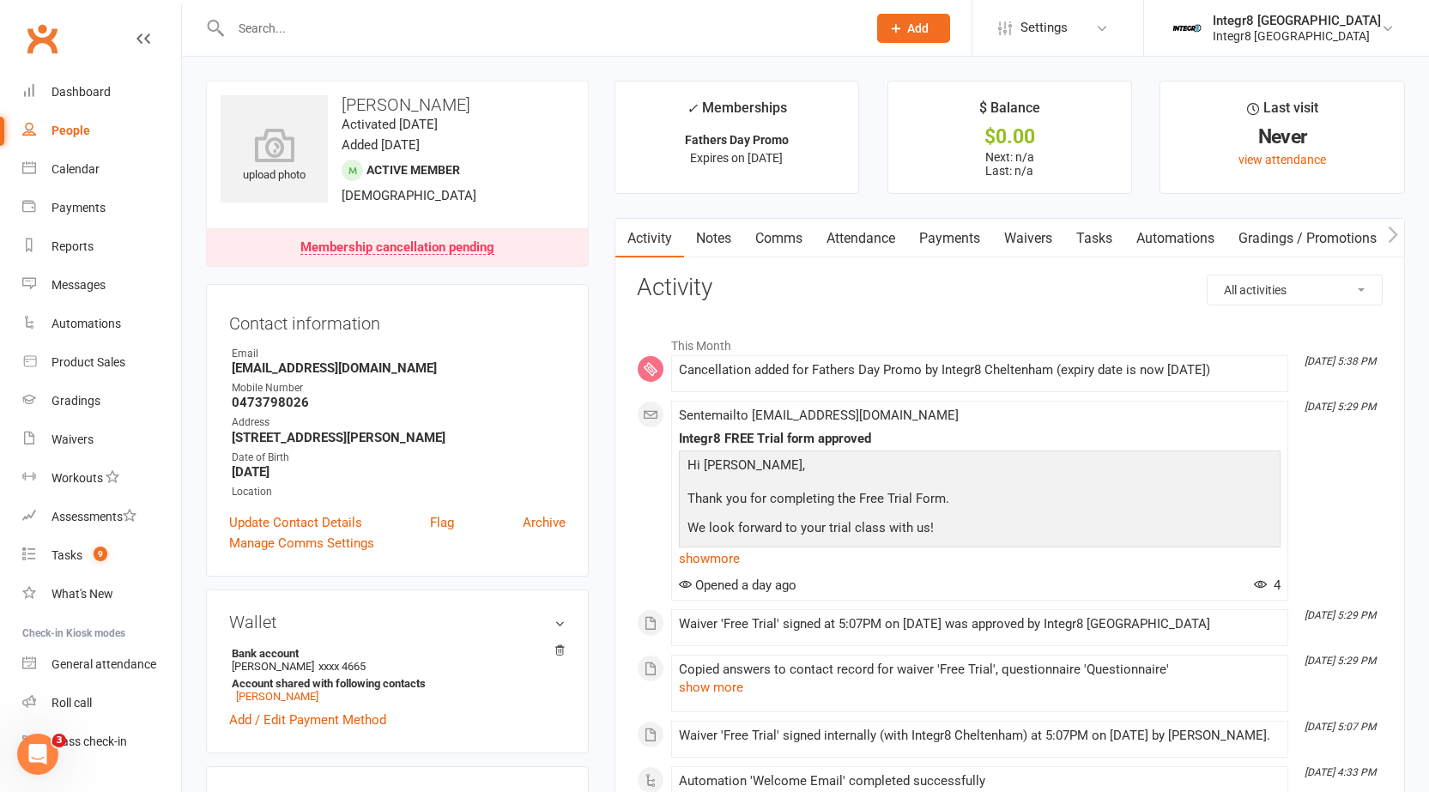
click at [79, 132] on div "People" at bounding box center [70, 131] width 39 height 14
select select "100"
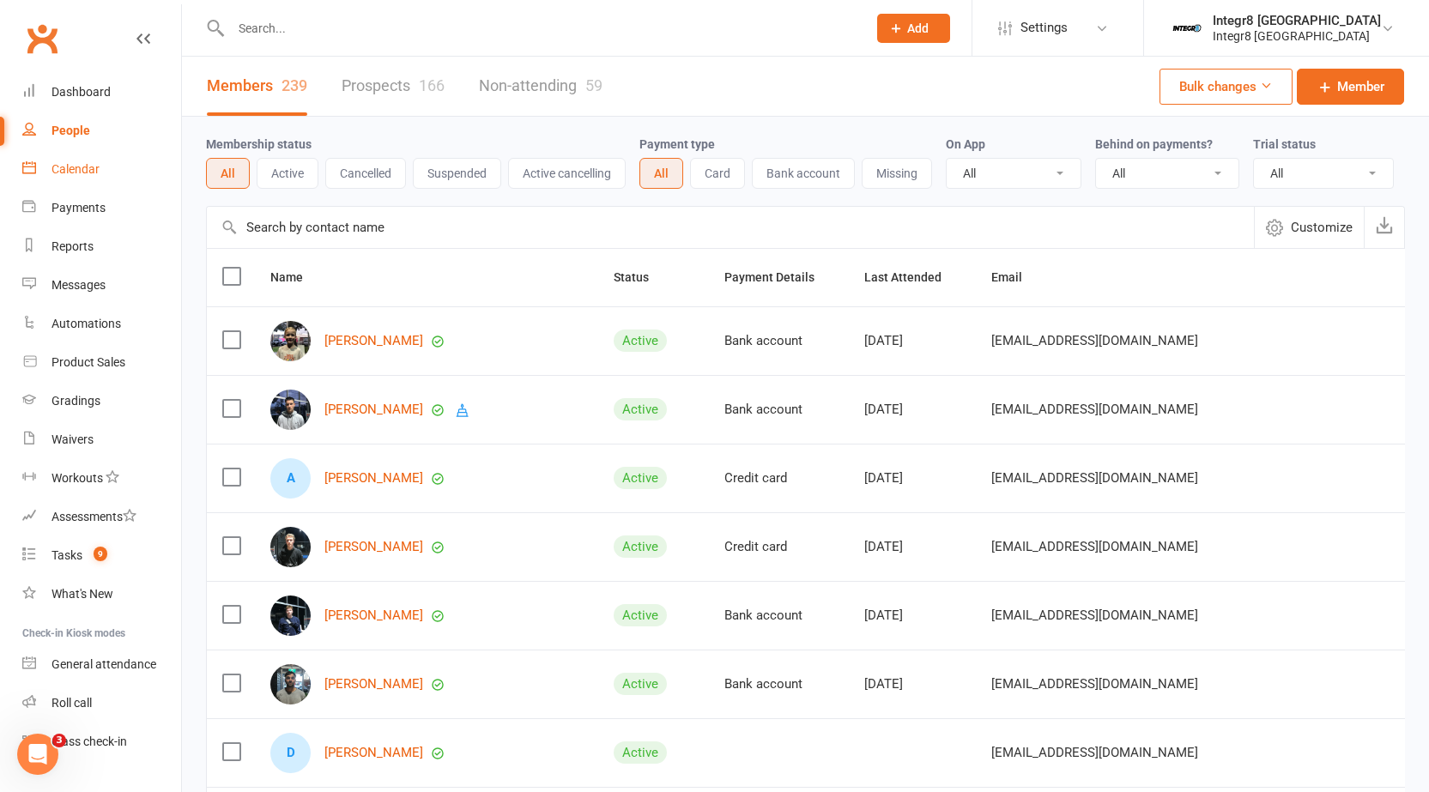
click at [50, 172] on link "Calendar" at bounding box center [101, 169] width 159 height 39
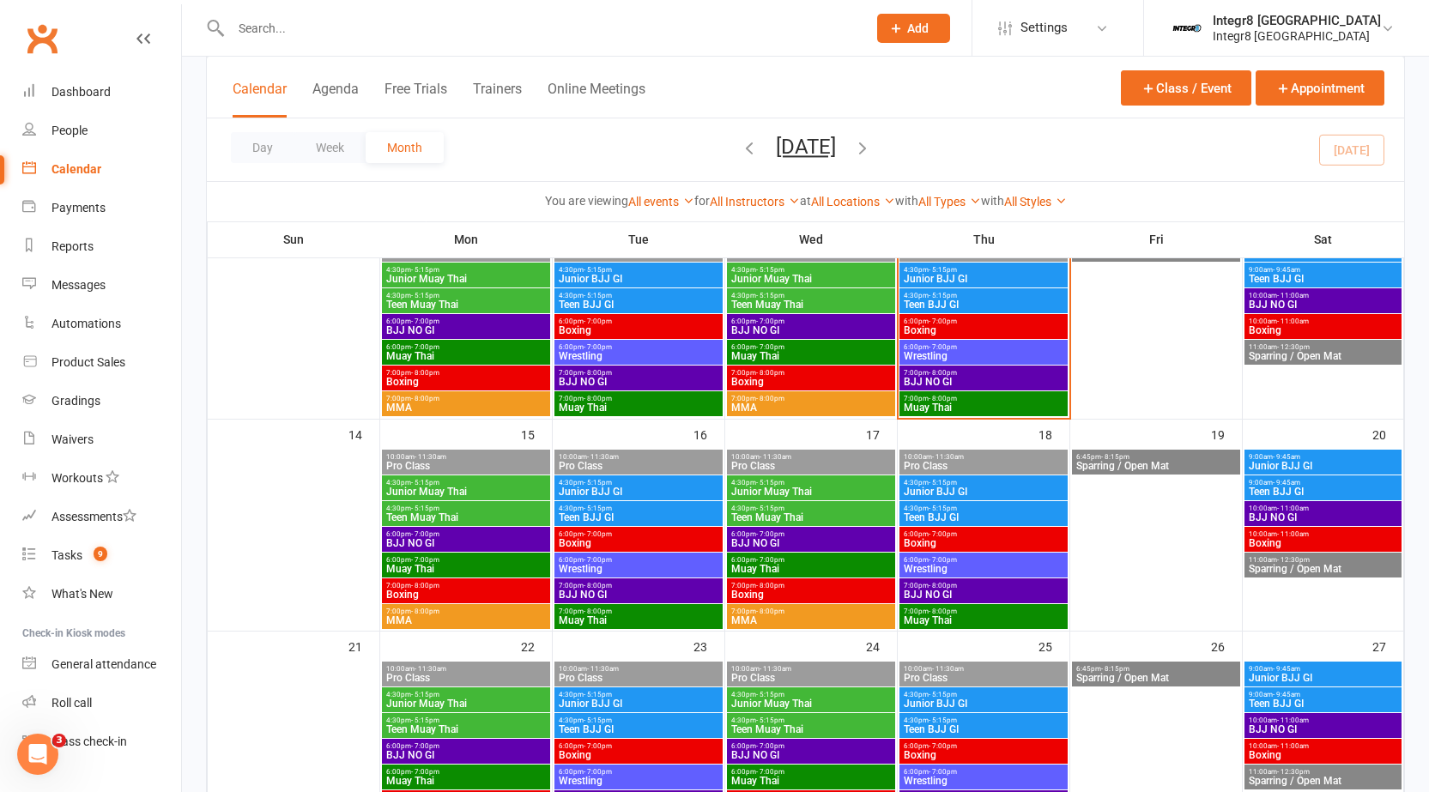
scroll to position [257, 0]
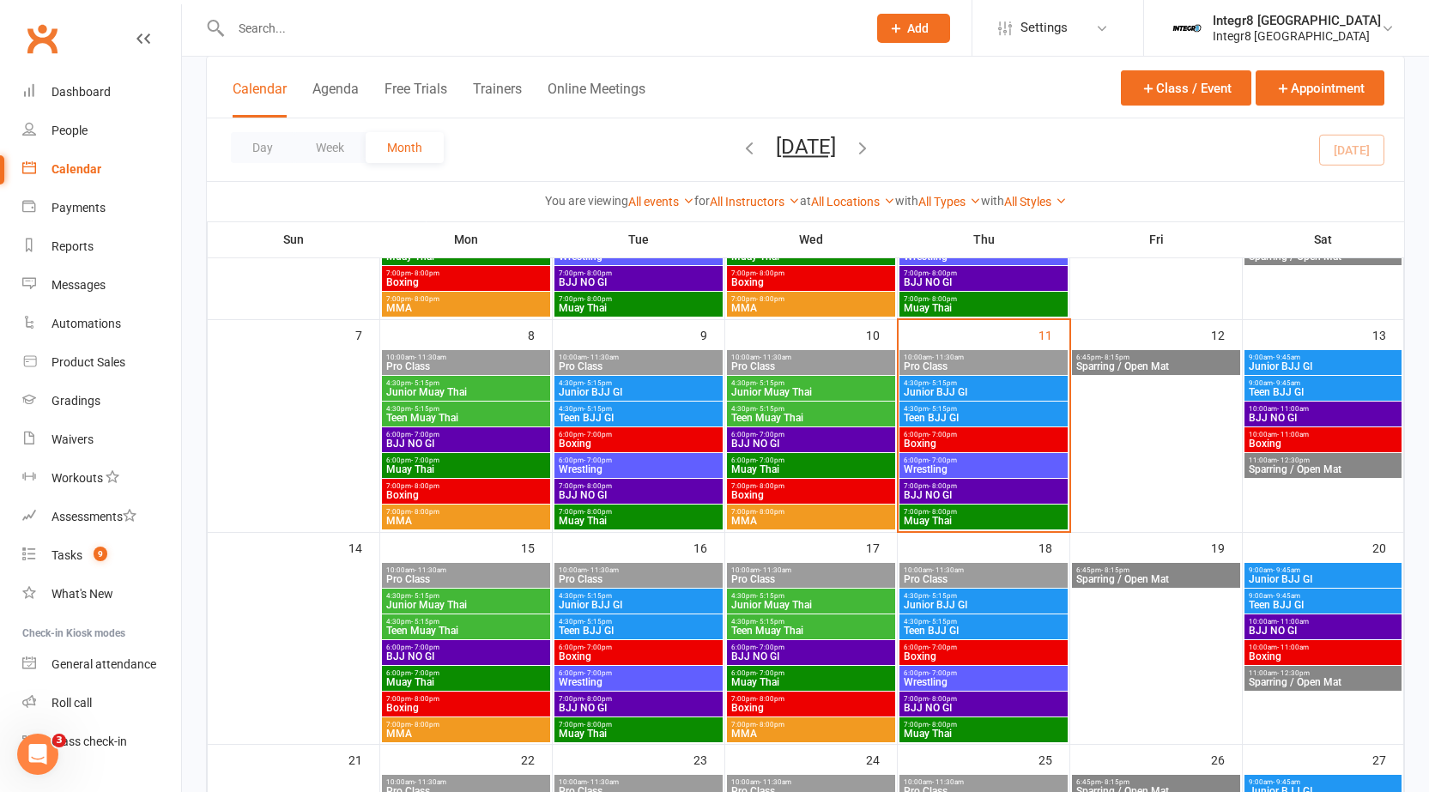
click at [489, 387] on span "Junior Muay Thai" at bounding box center [465, 392] width 161 height 10
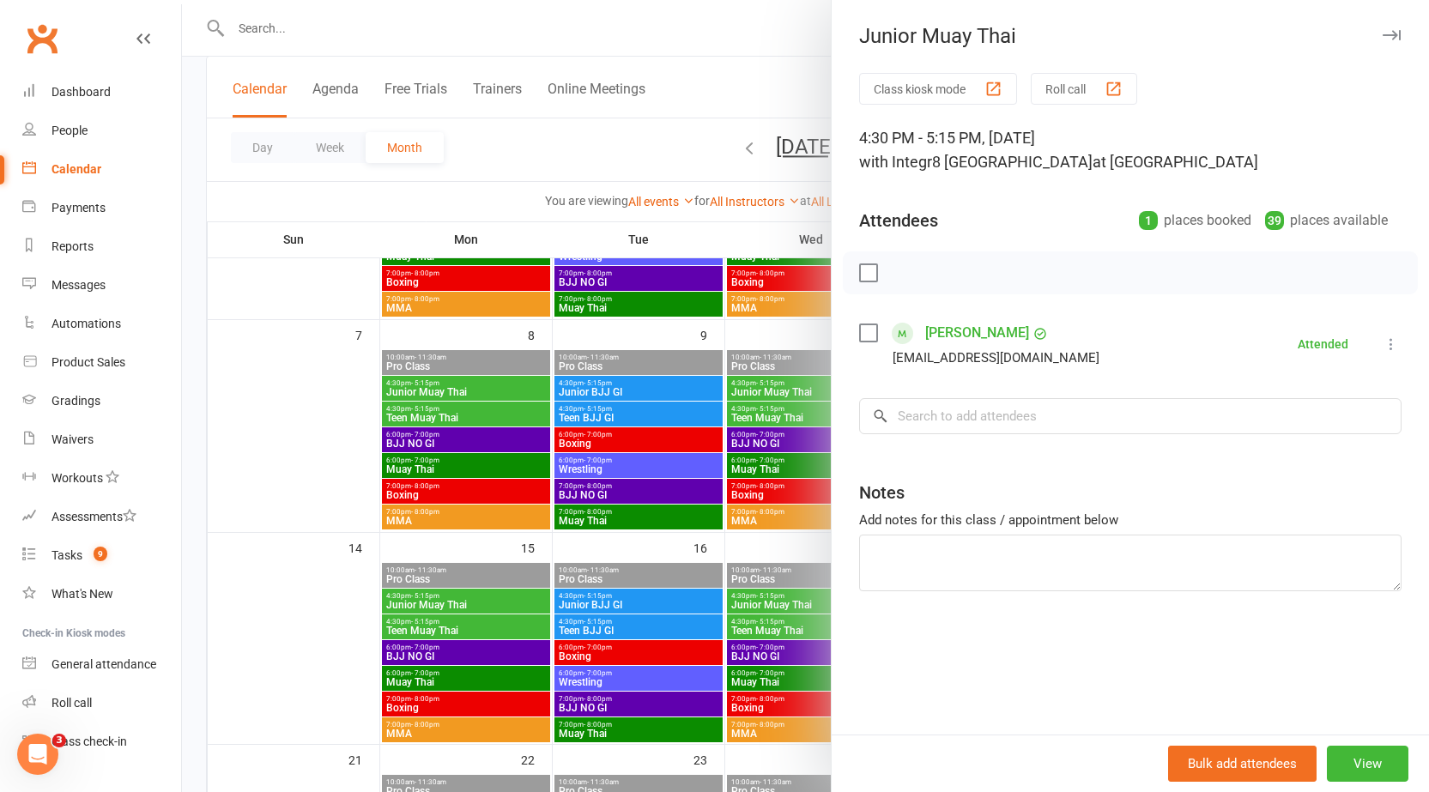
click at [480, 463] on div at bounding box center [805, 396] width 1247 height 792
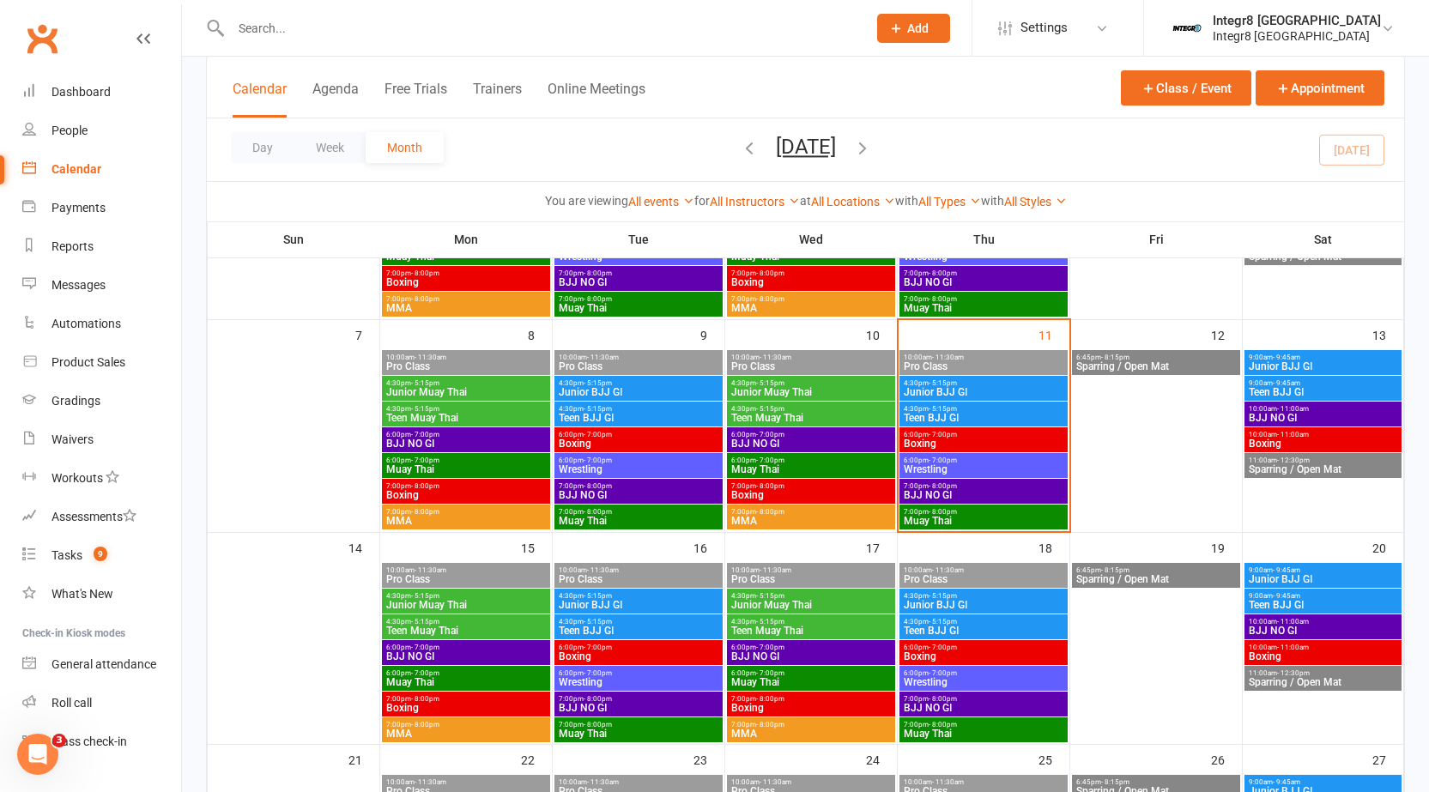
click at [481, 417] on span "Teen Muay Thai" at bounding box center [465, 418] width 161 height 10
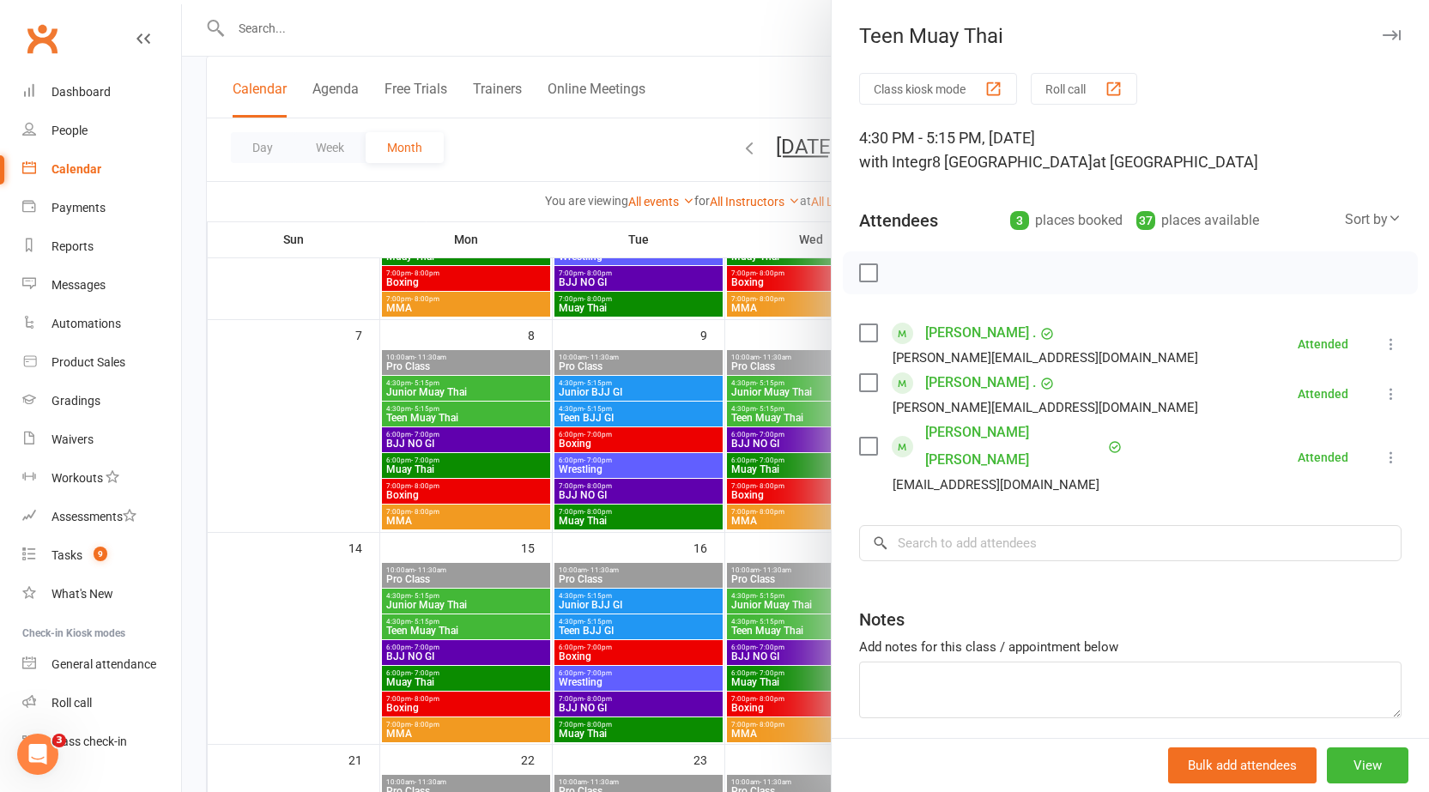
click at [462, 329] on div at bounding box center [805, 396] width 1247 height 792
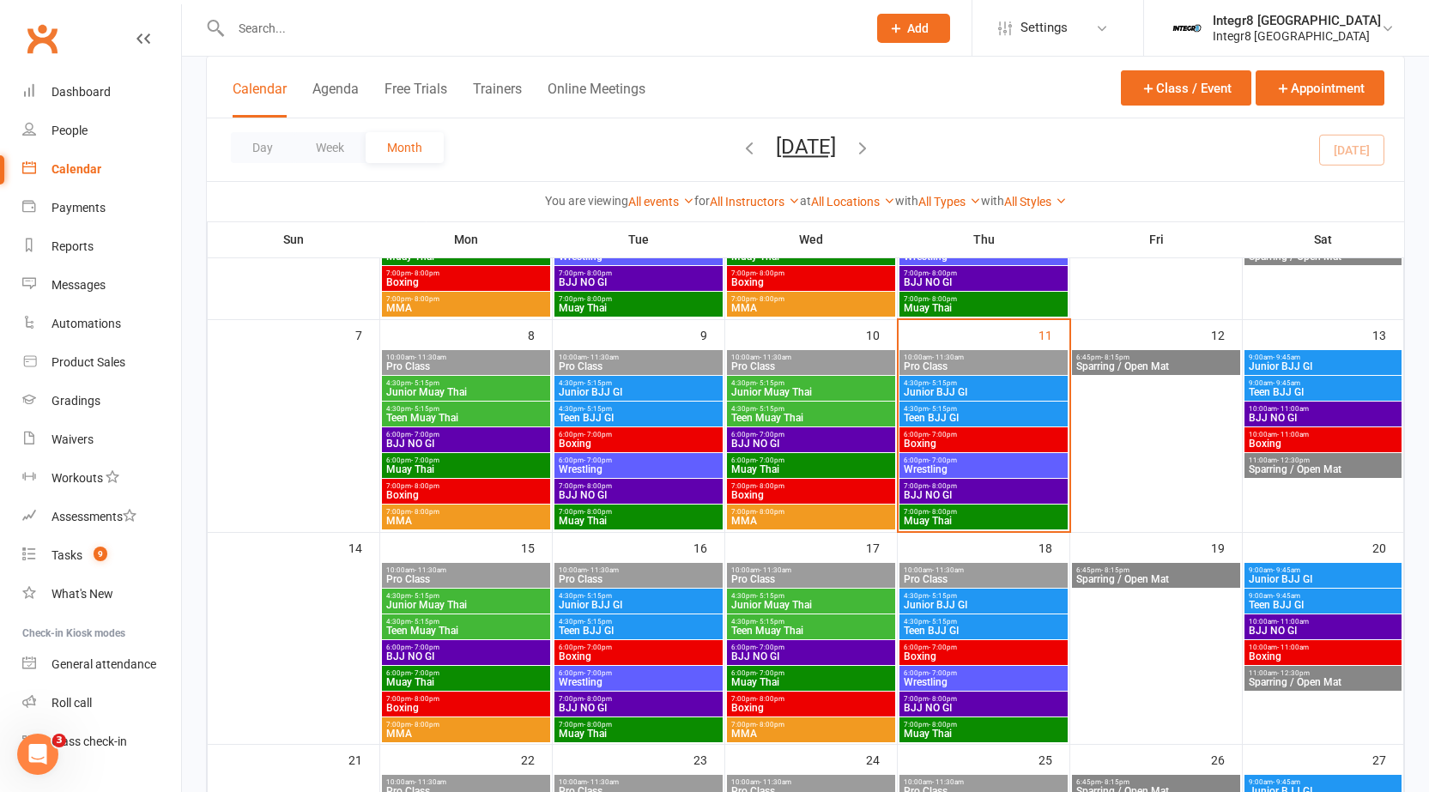
click at [425, 420] on span "Teen Muay Thai" at bounding box center [465, 418] width 161 height 10
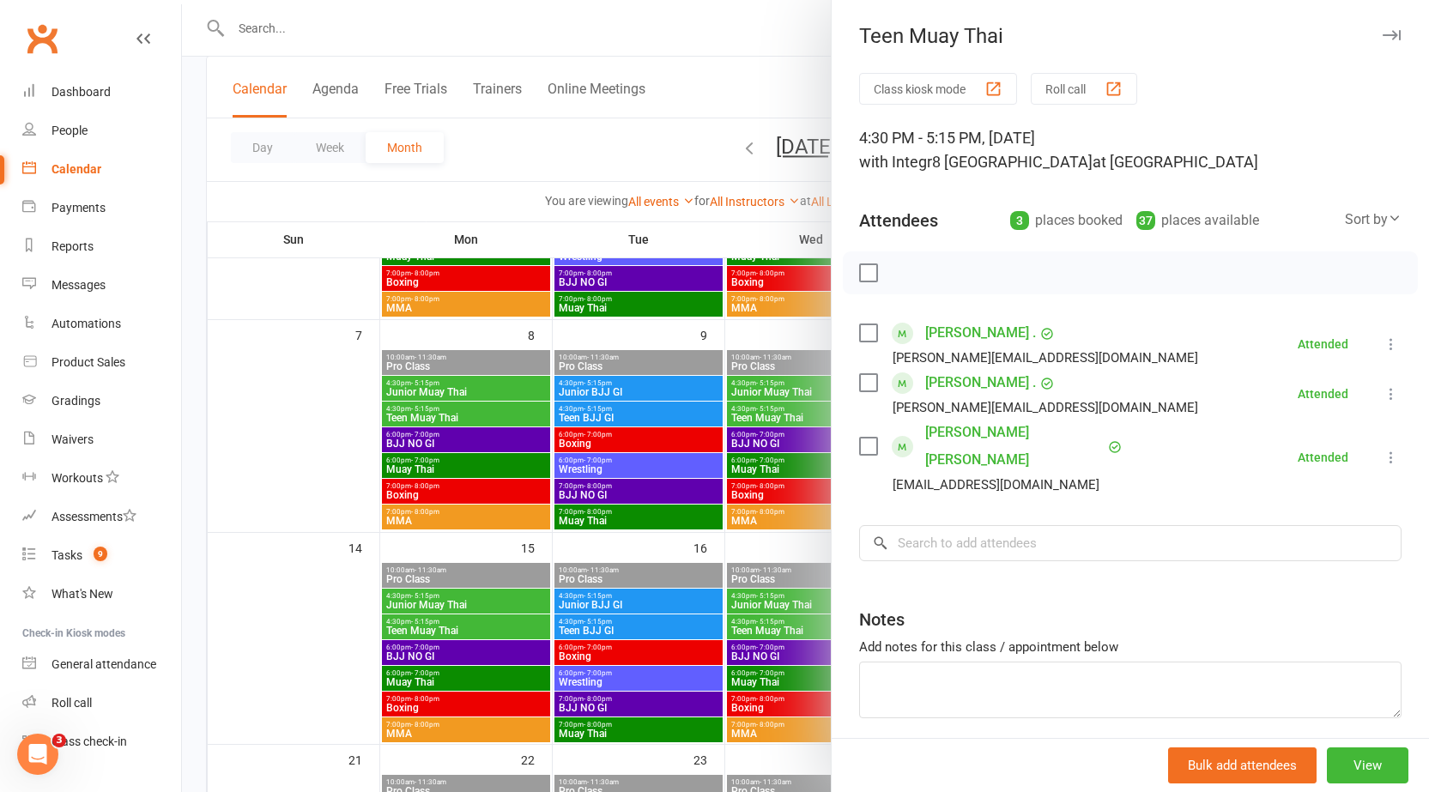
click at [669, 421] on div at bounding box center [805, 396] width 1247 height 792
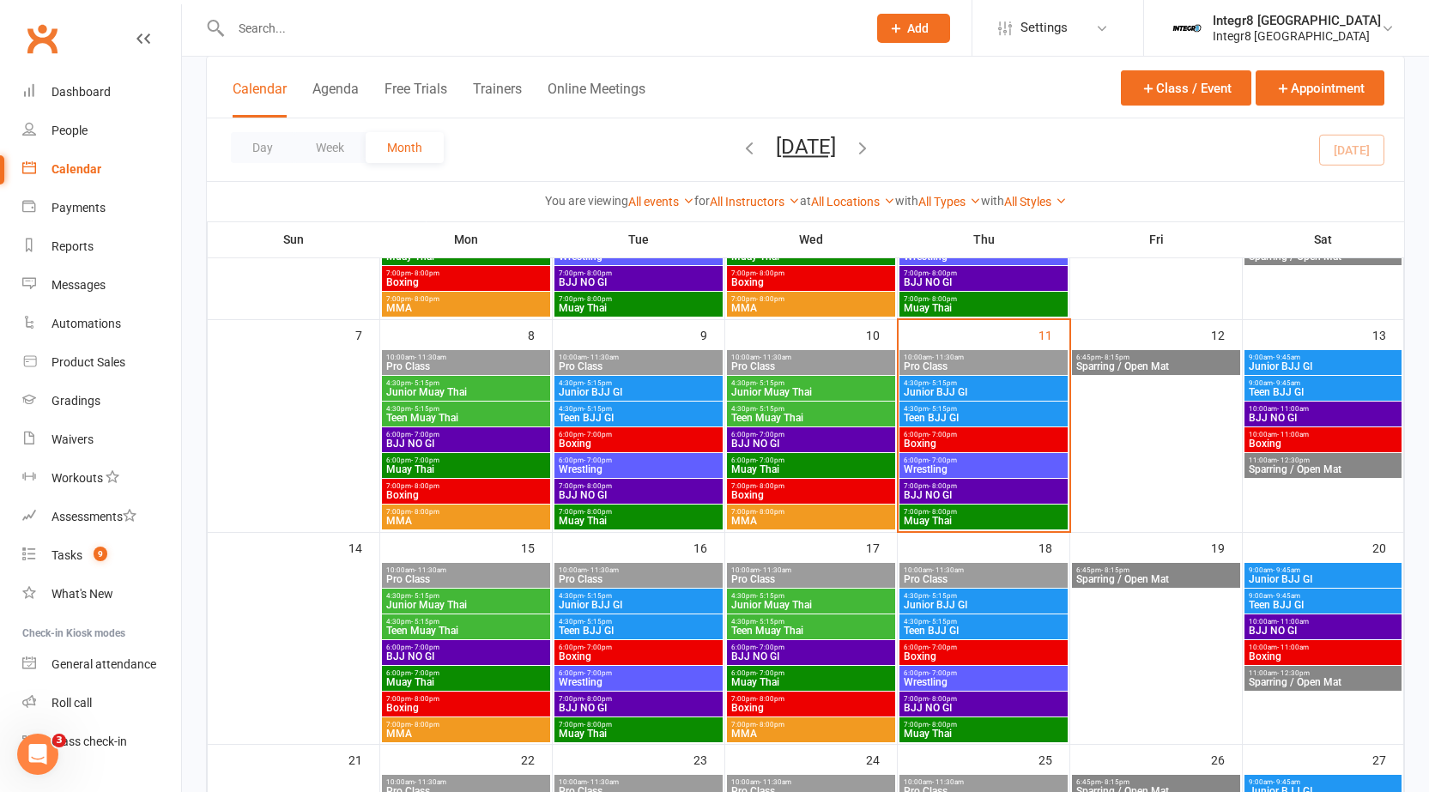
click at [636, 388] on span "Junior BJJ GI" at bounding box center [638, 392] width 161 height 10
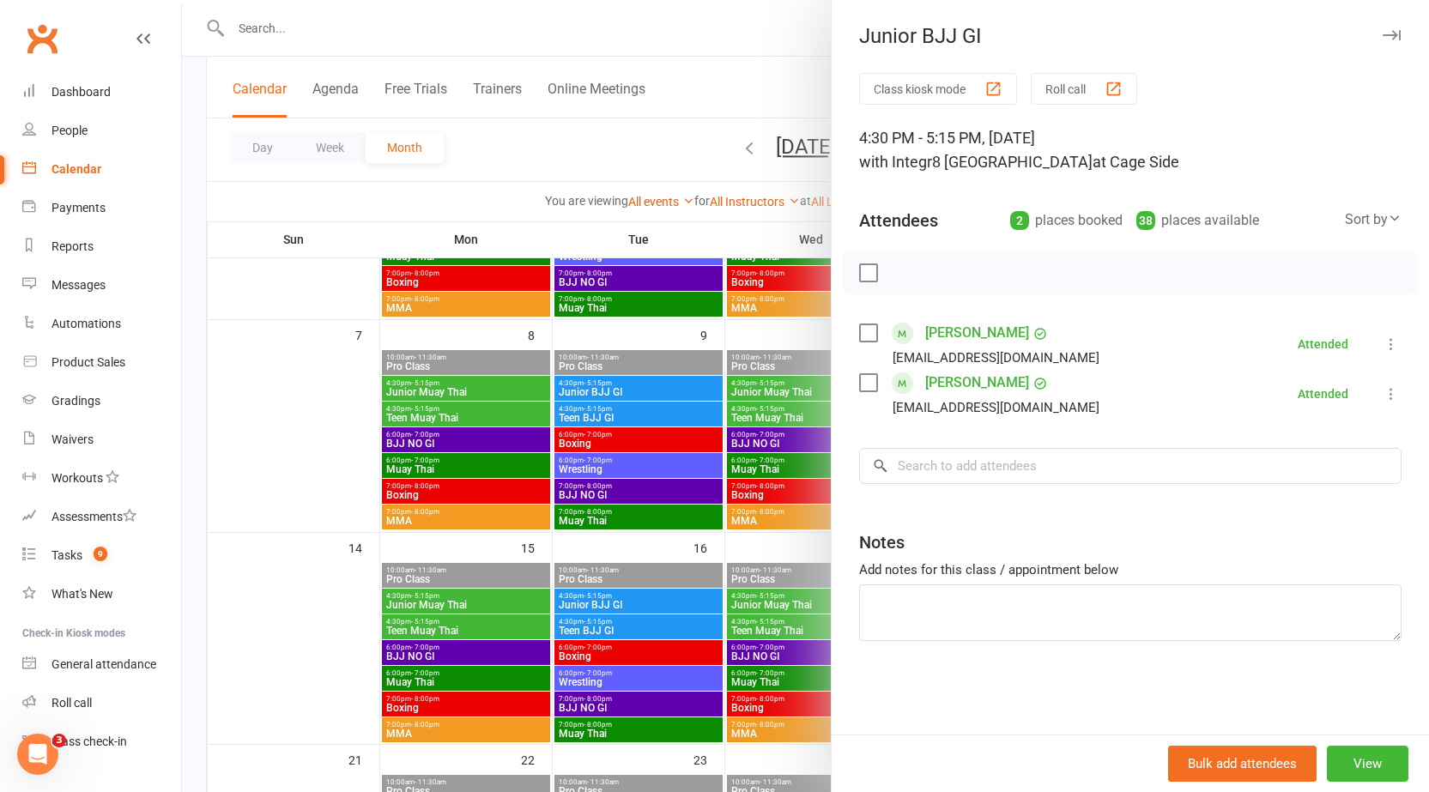
click at [630, 418] on div at bounding box center [805, 396] width 1247 height 792
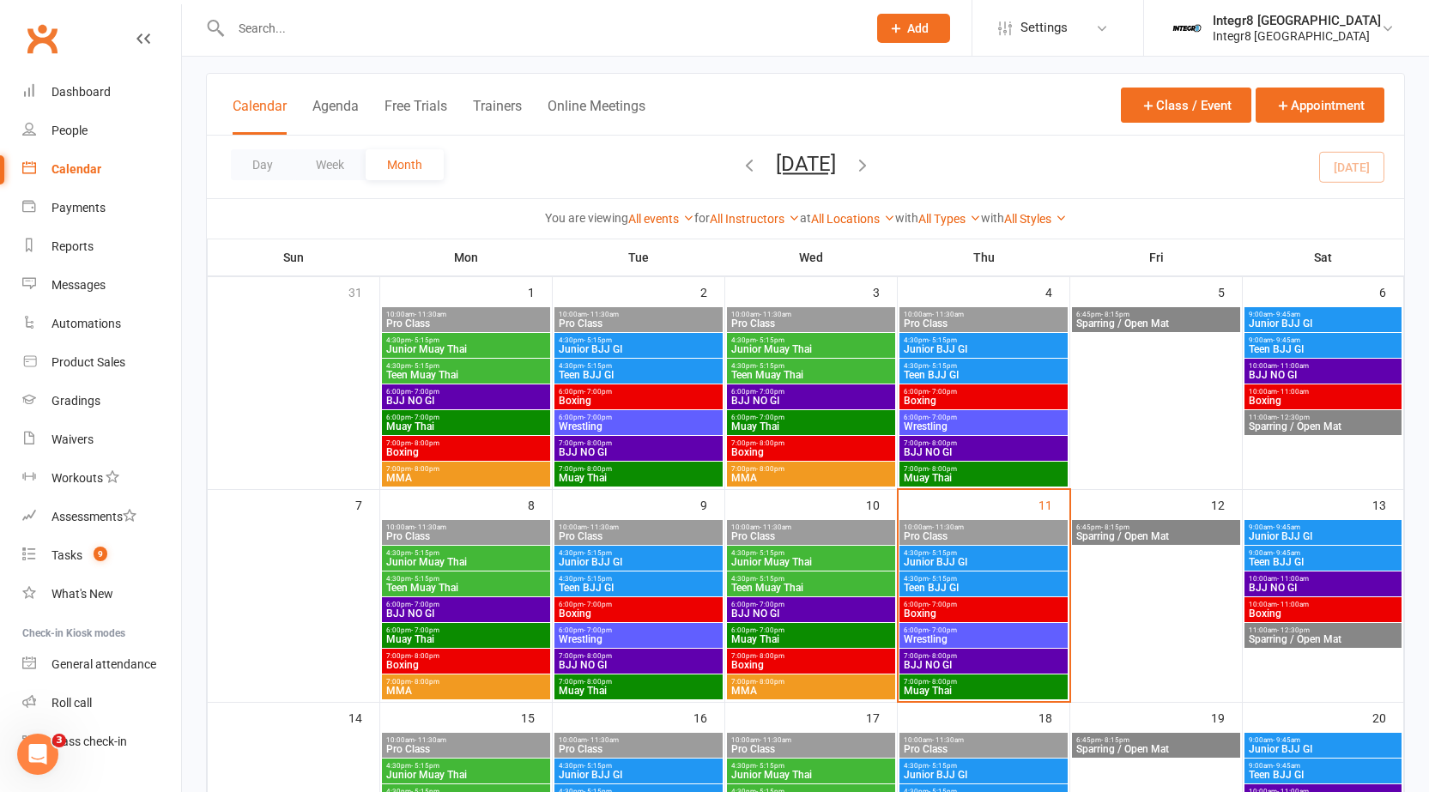
scroll to position [172, 0]
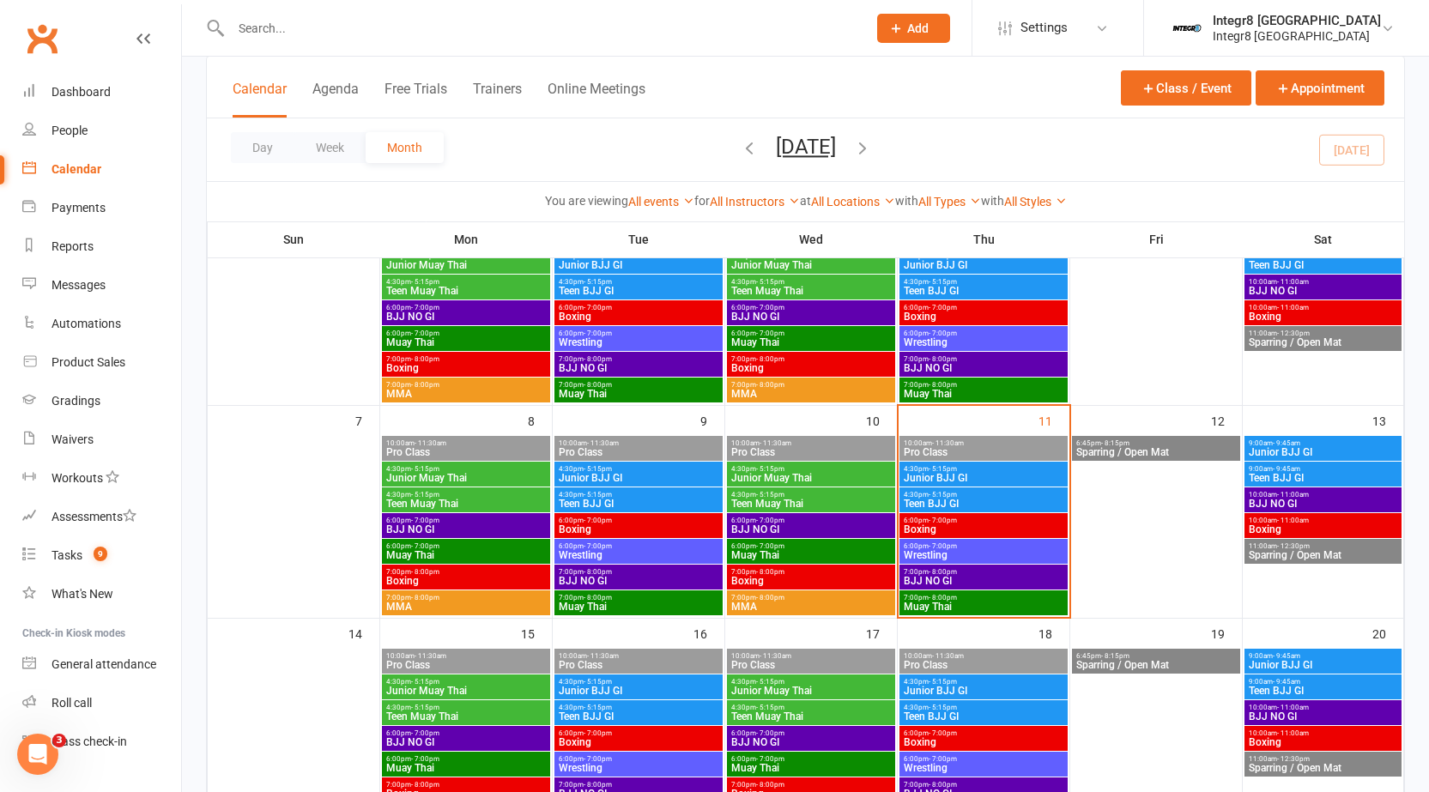
click at [988, 484] on div "4:30pm - 5:15pm Junior BJJ GI" at bounding box center [983, 474] width 168 height 25
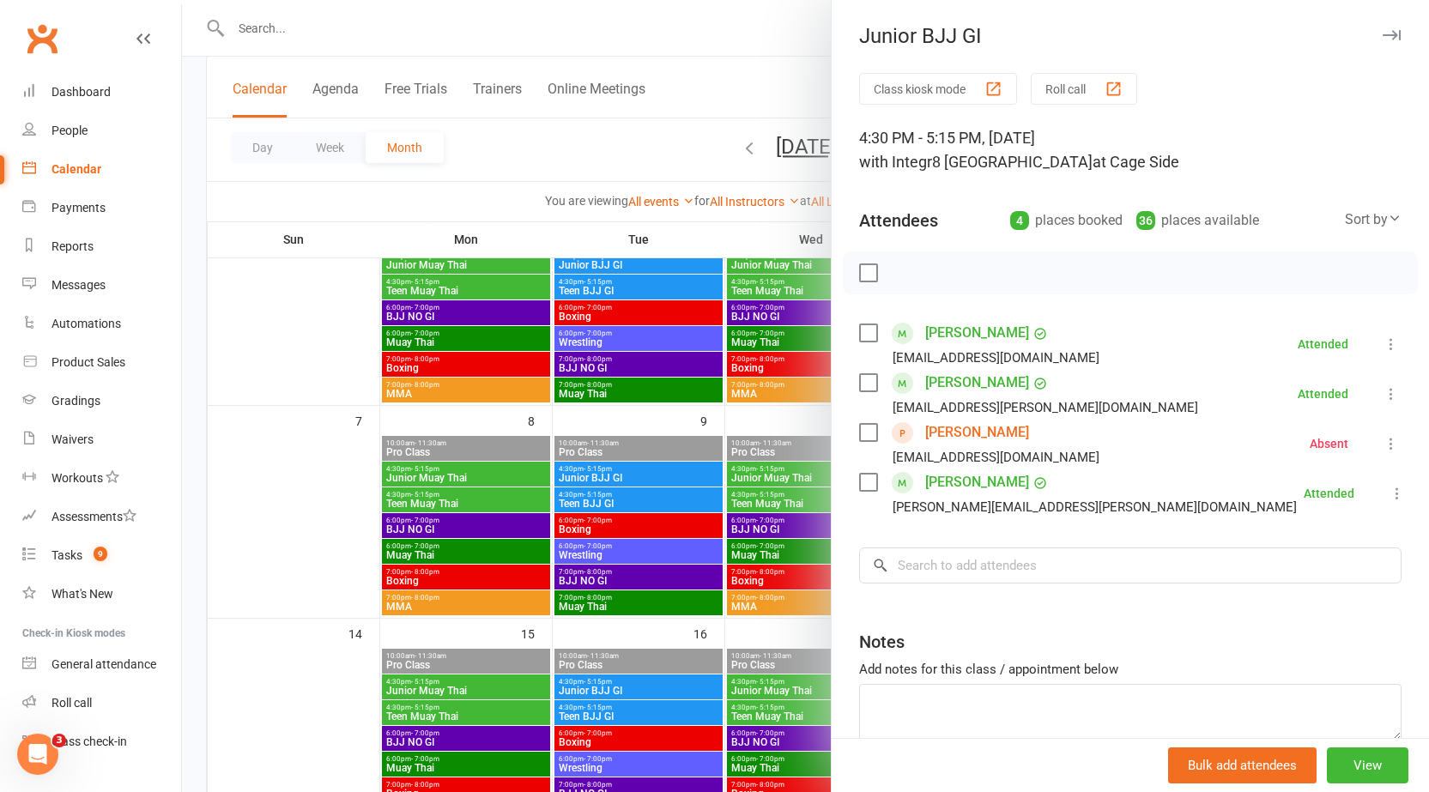
click at [588, 448] on div at bounding box center [805, 396] width 1247 height 792
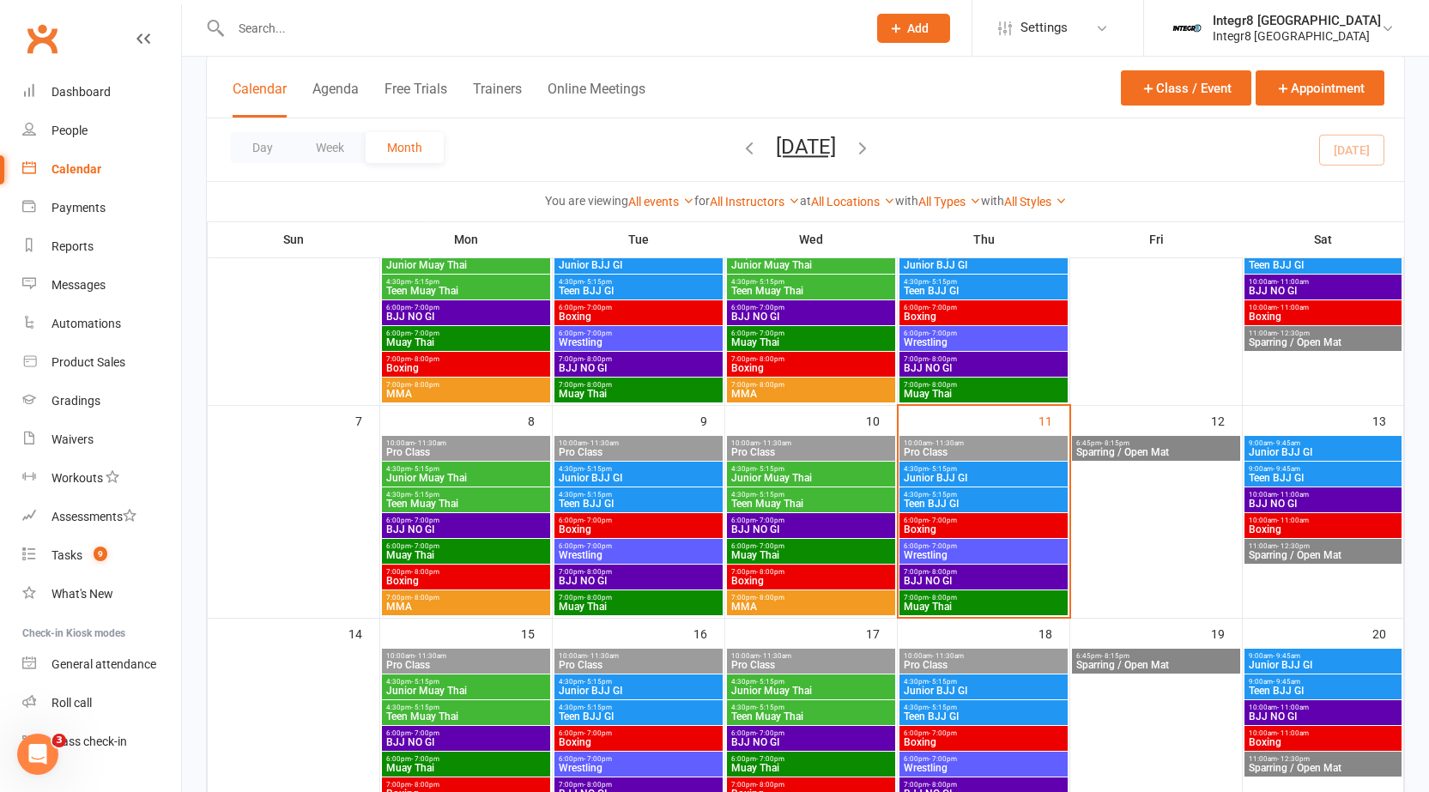
click at [961, 477] on span "Junior BJJ GI" at bounding box center [983, 478] width 161 height 10
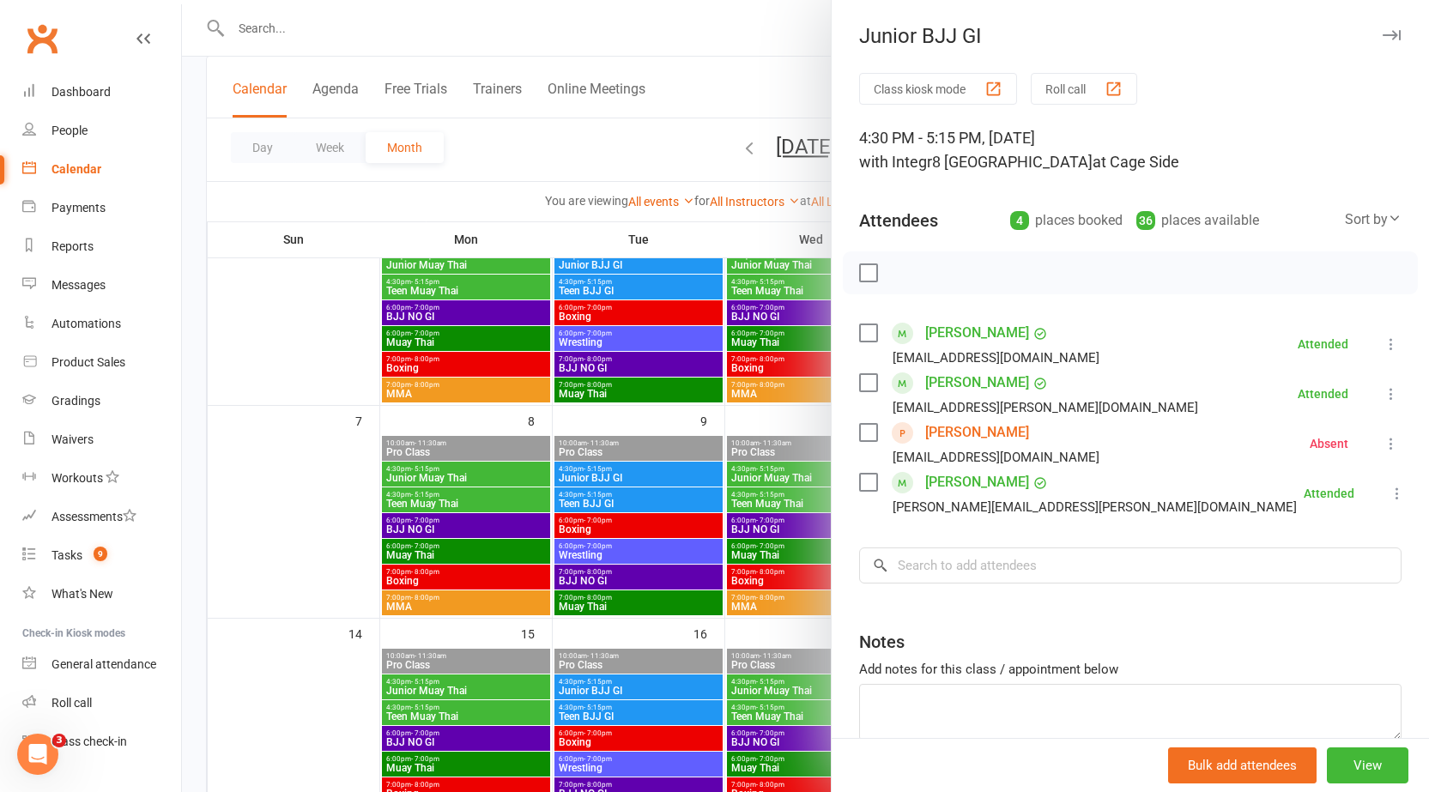
click at [677, 420] on div at bounding box center [805, 396] width 1247 height 792
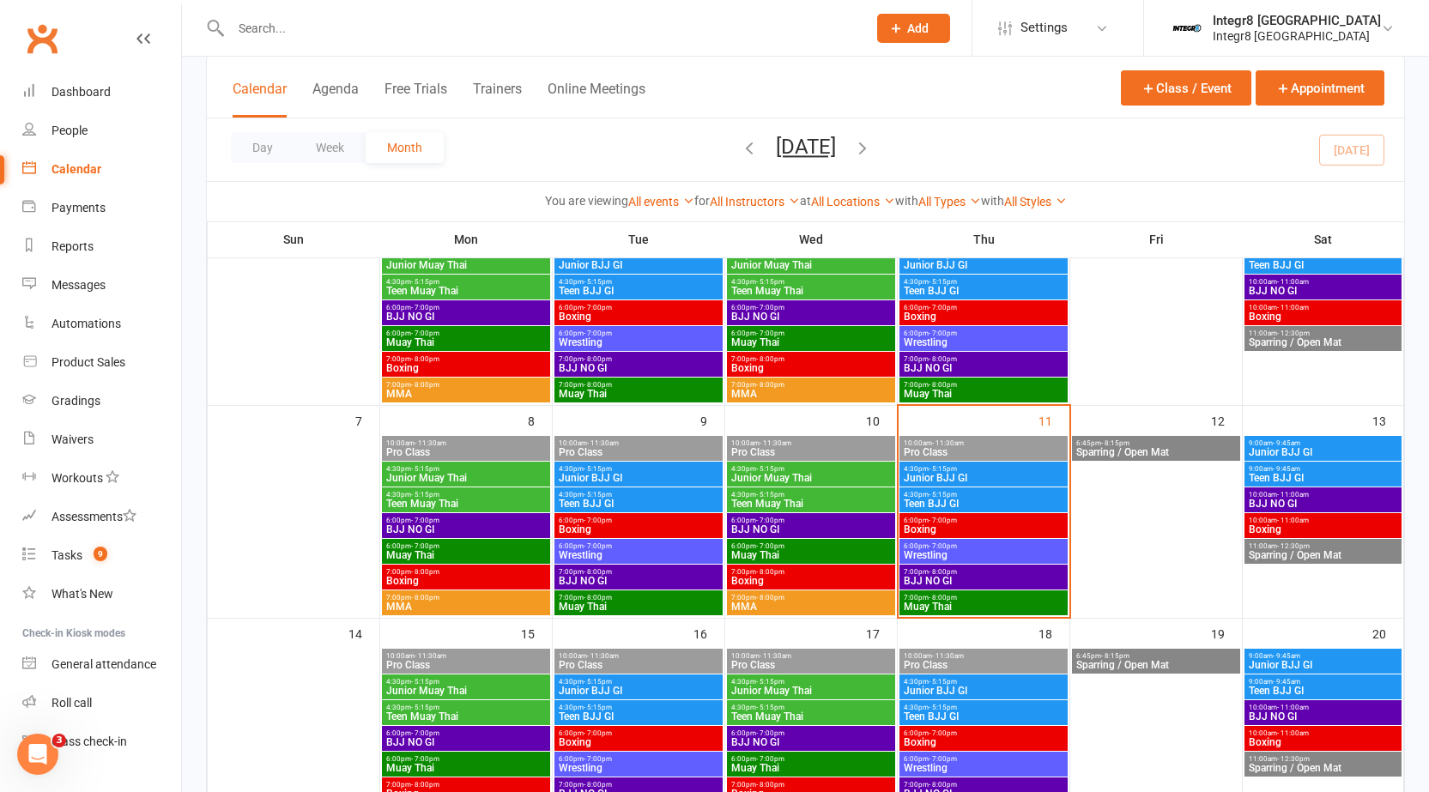
click at [951, 495] on span "- 5:15pm" at bounding box center [943, 495] width 28 height 8
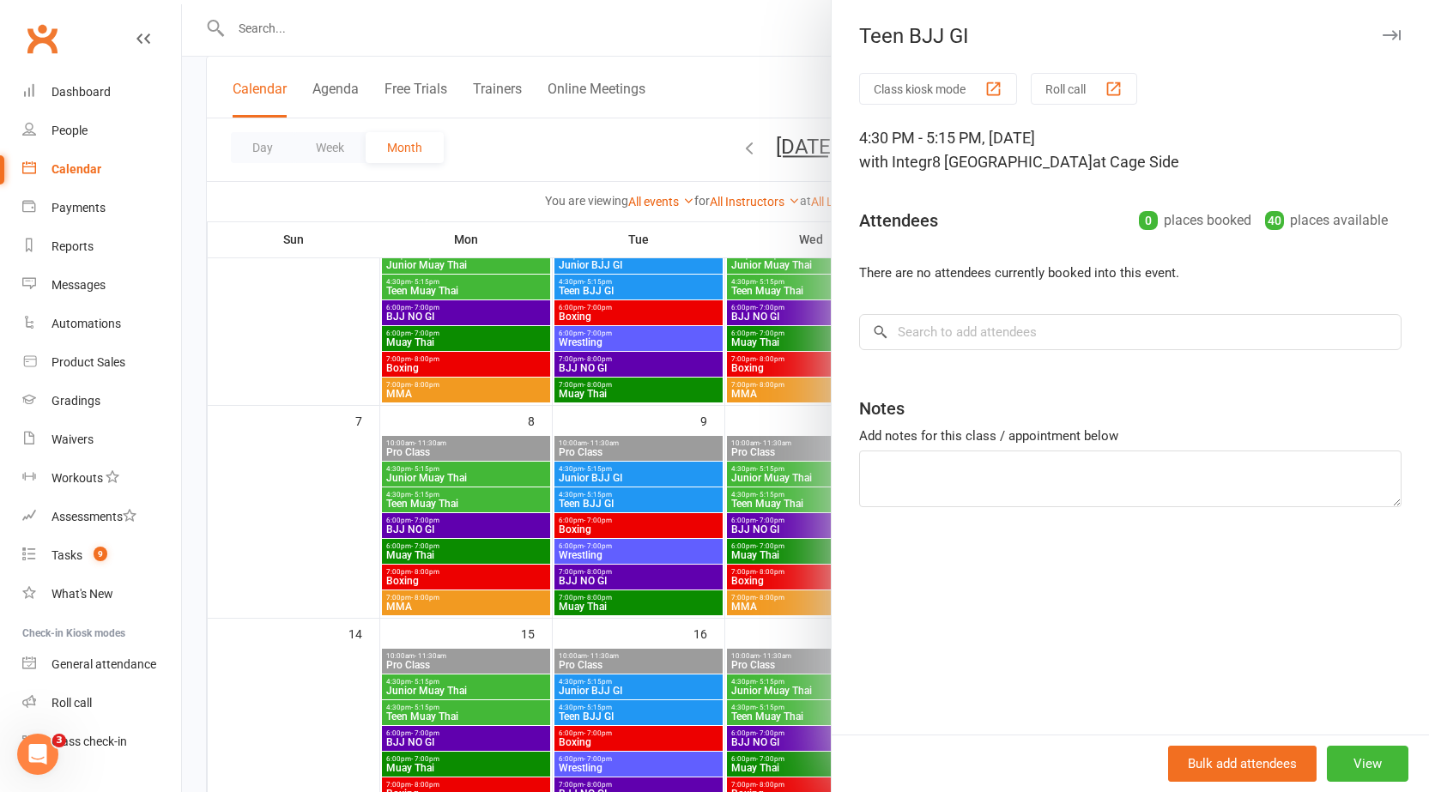
click at [681, 428] on div at bounding box center [805, 396] width 1247 height 792
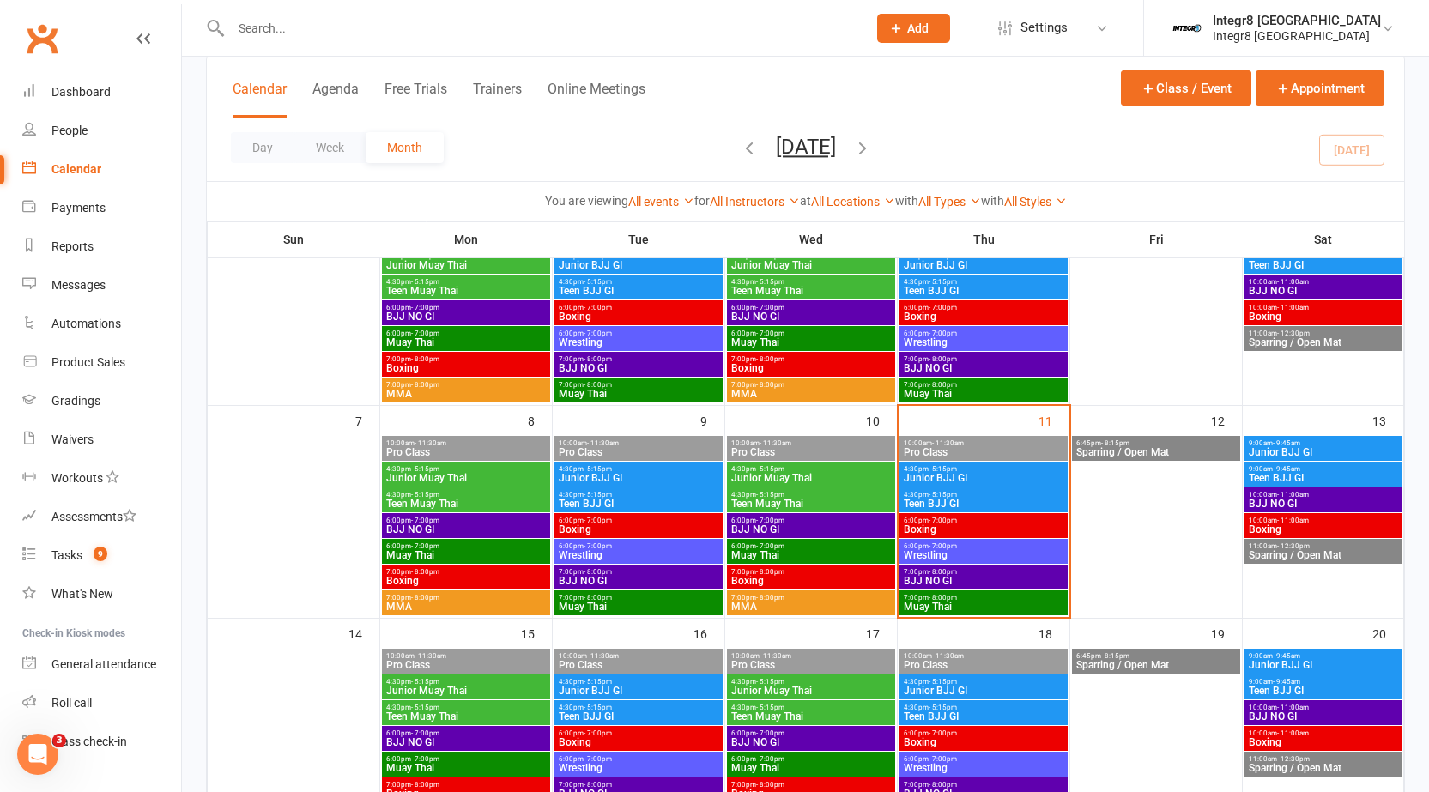
click at [1014, 556] on span "Wrestling" at bounding box center [983, 555] width 161 height 10
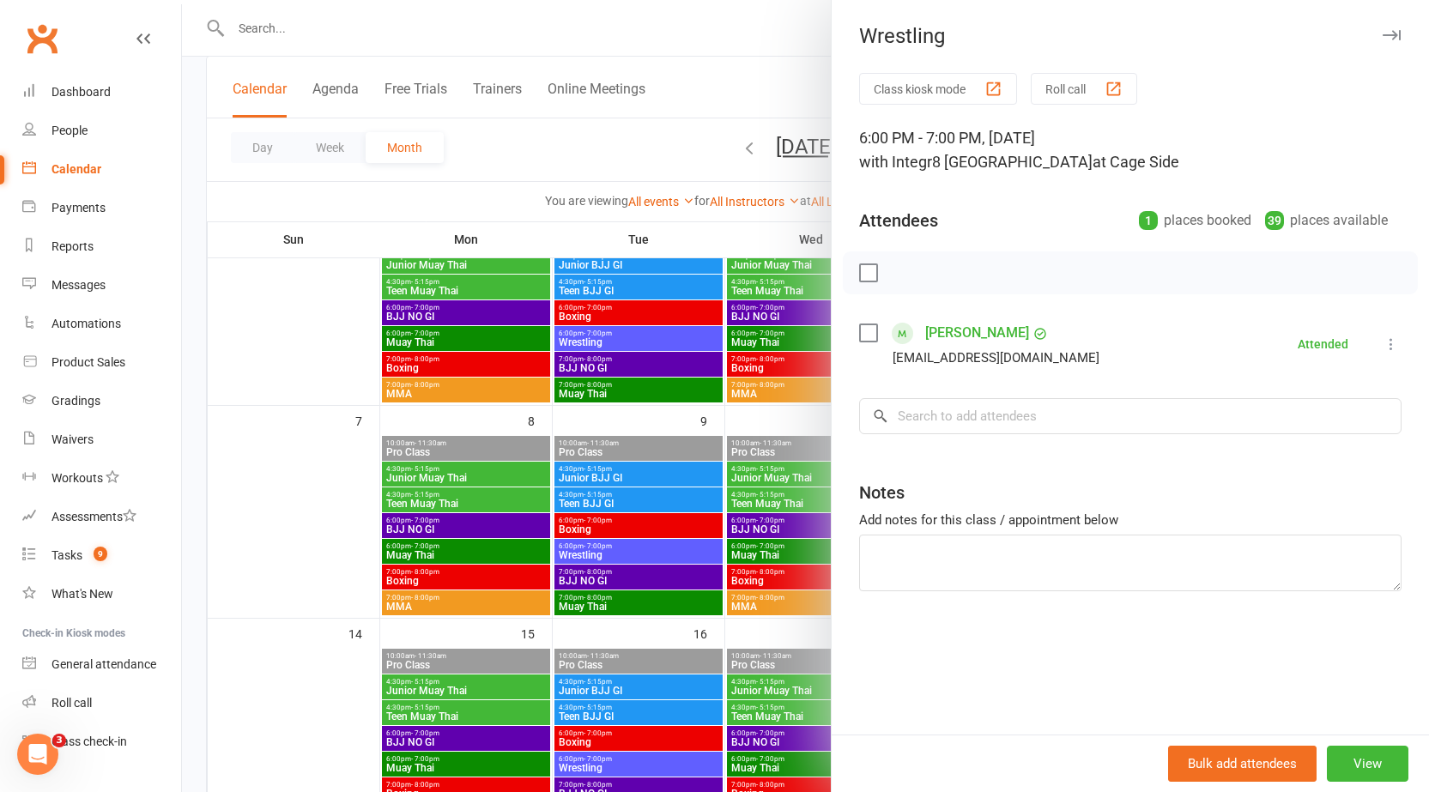
click at [665, 413] on div at bounding box center [805, 396] width 1247 height 792
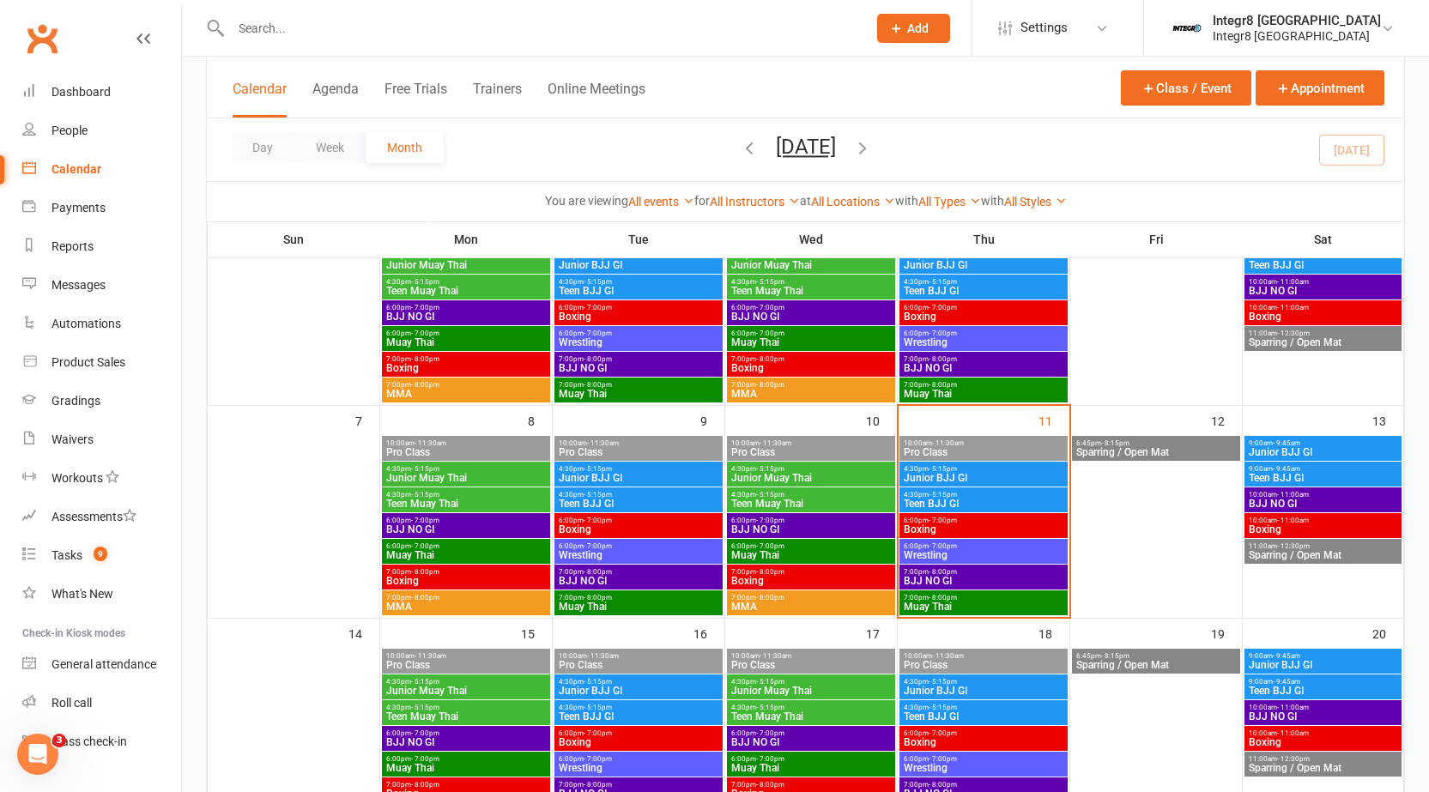
click at [941, 568] on span "- 8:00pm" at bounding box center [943, 572] width 28 height 8
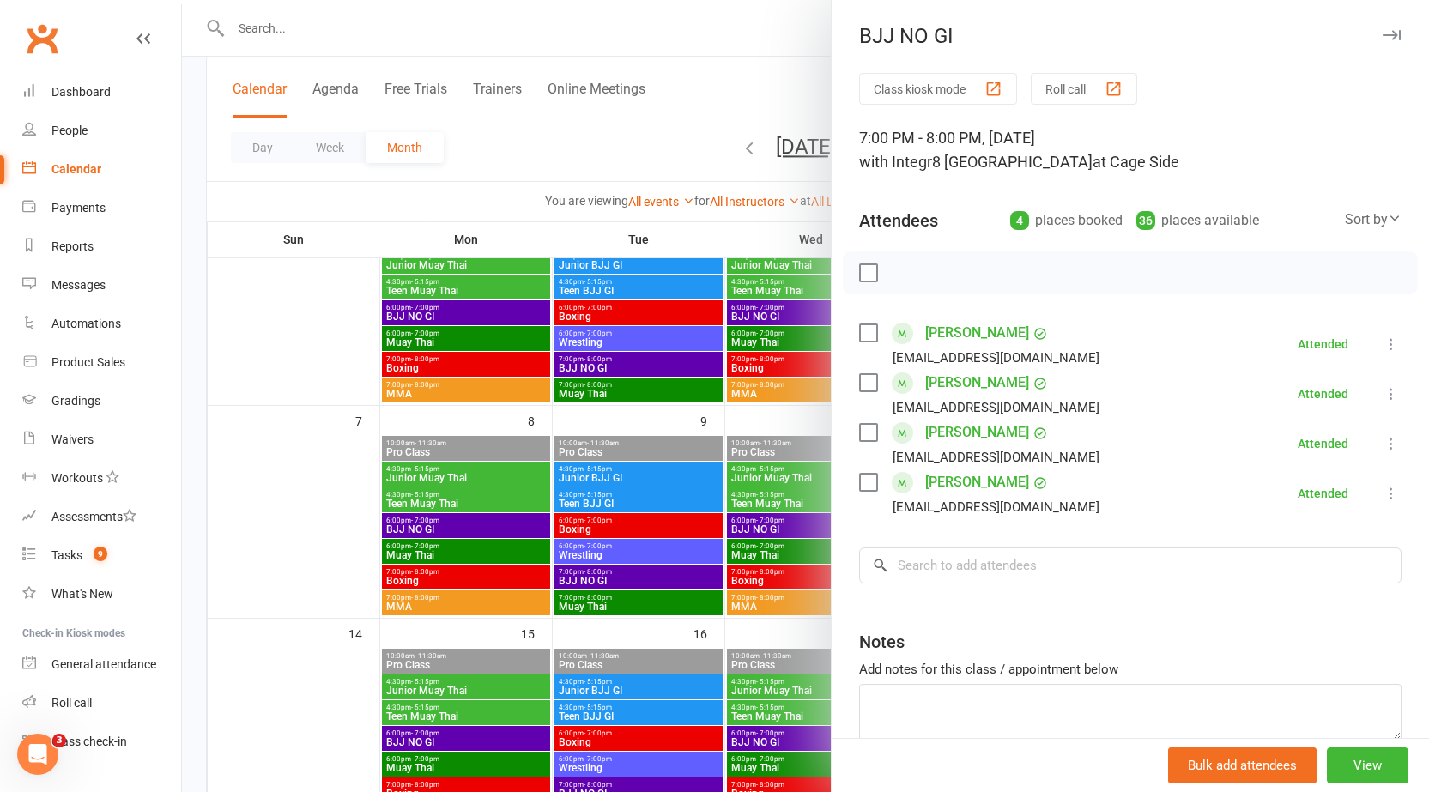
click at [718, 415] on div at bounding box center [805, 396] width 1247 height 792
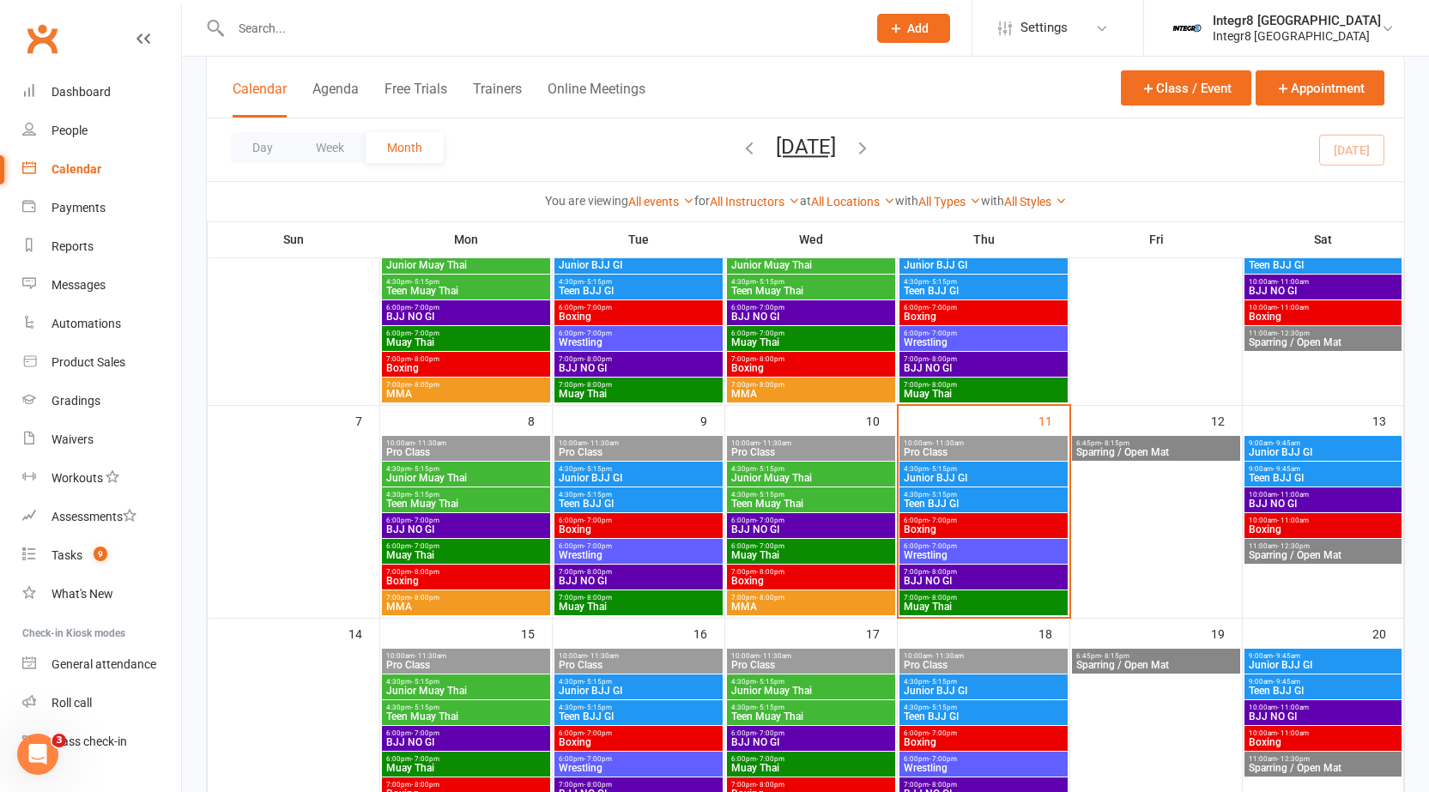
click at [965, 473] on span "Junior BJJ GI" at bounding box center [983, 478] width 161 height 10
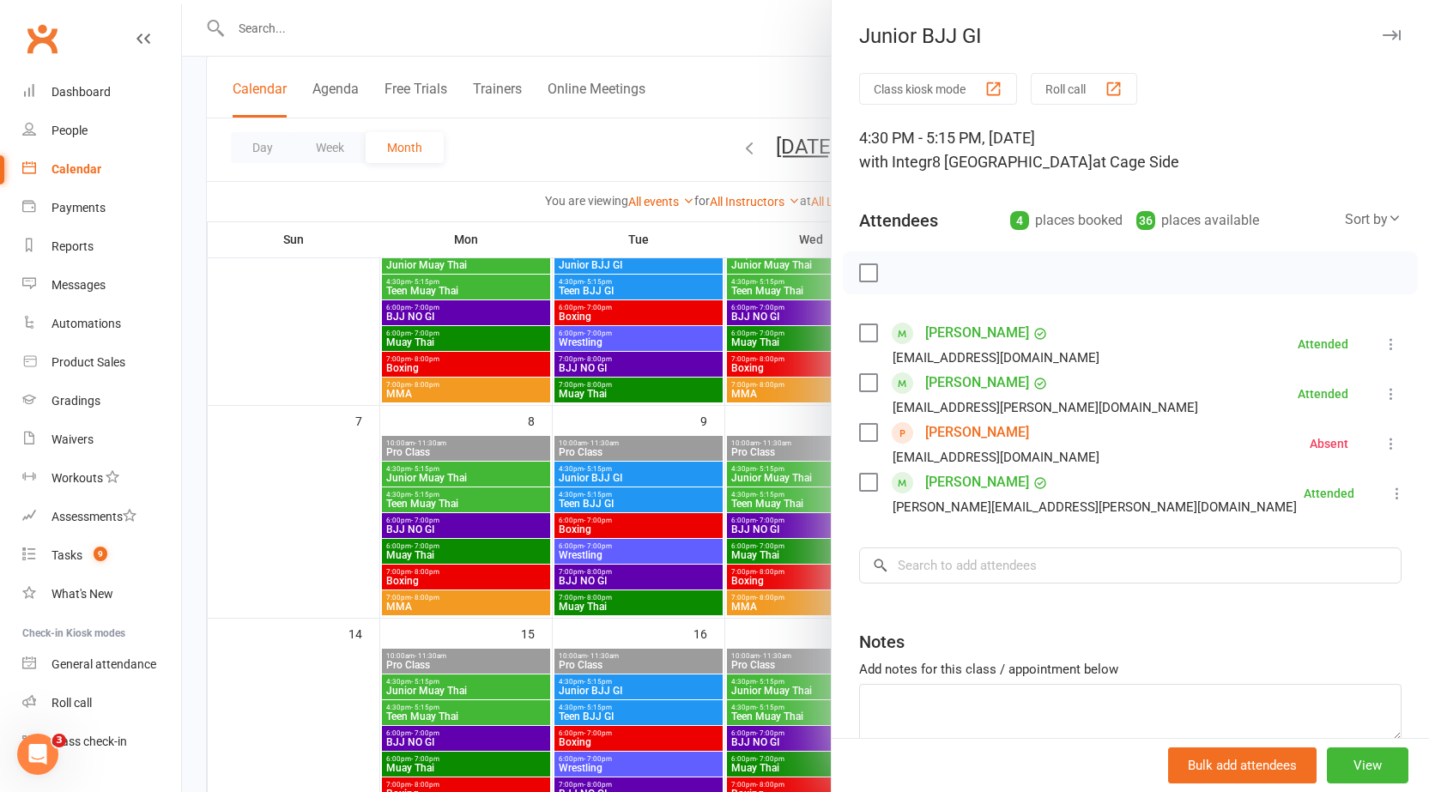
click at [711, 500] on div at bounding box center [805, 396] width 1247 height 792
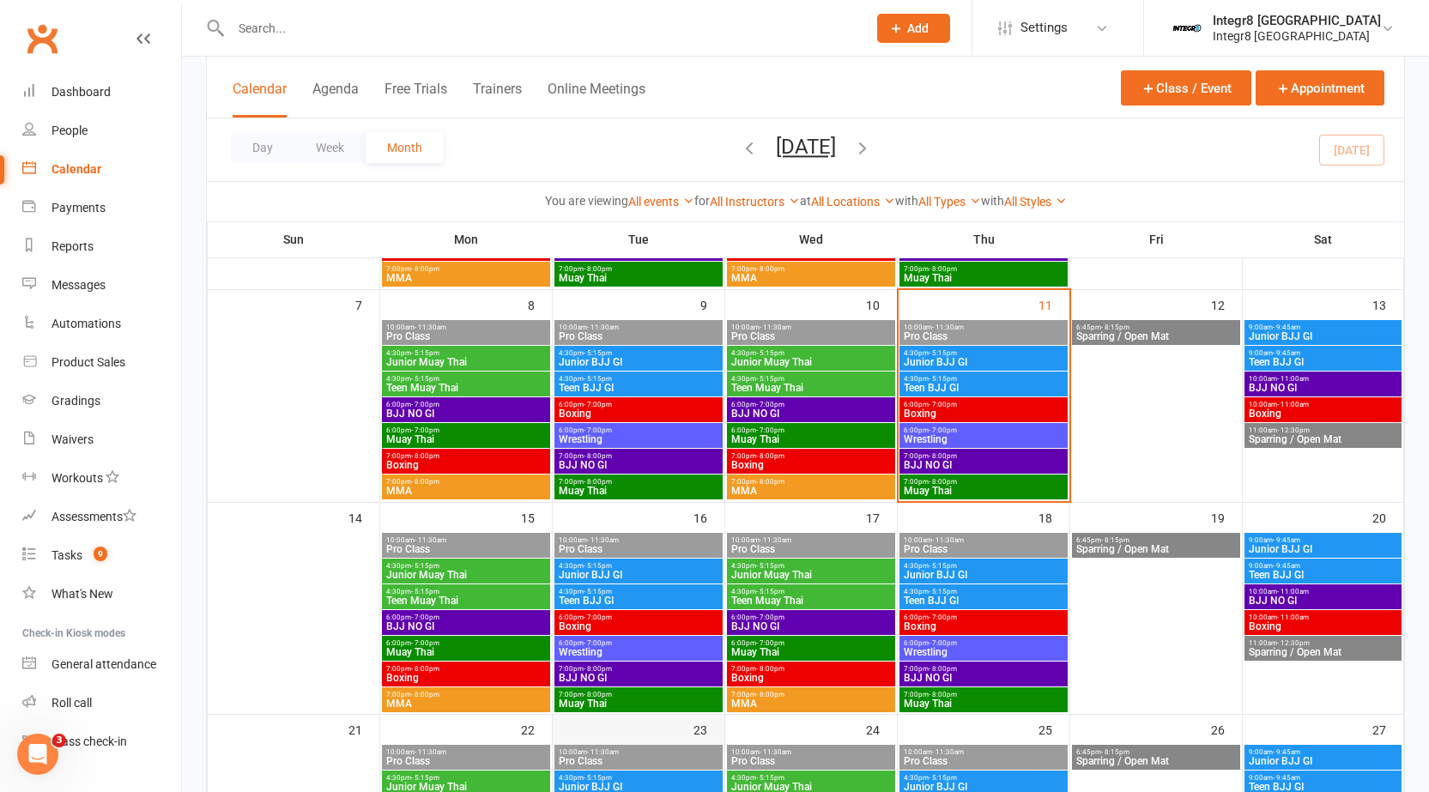
scroll to position [257, 0]
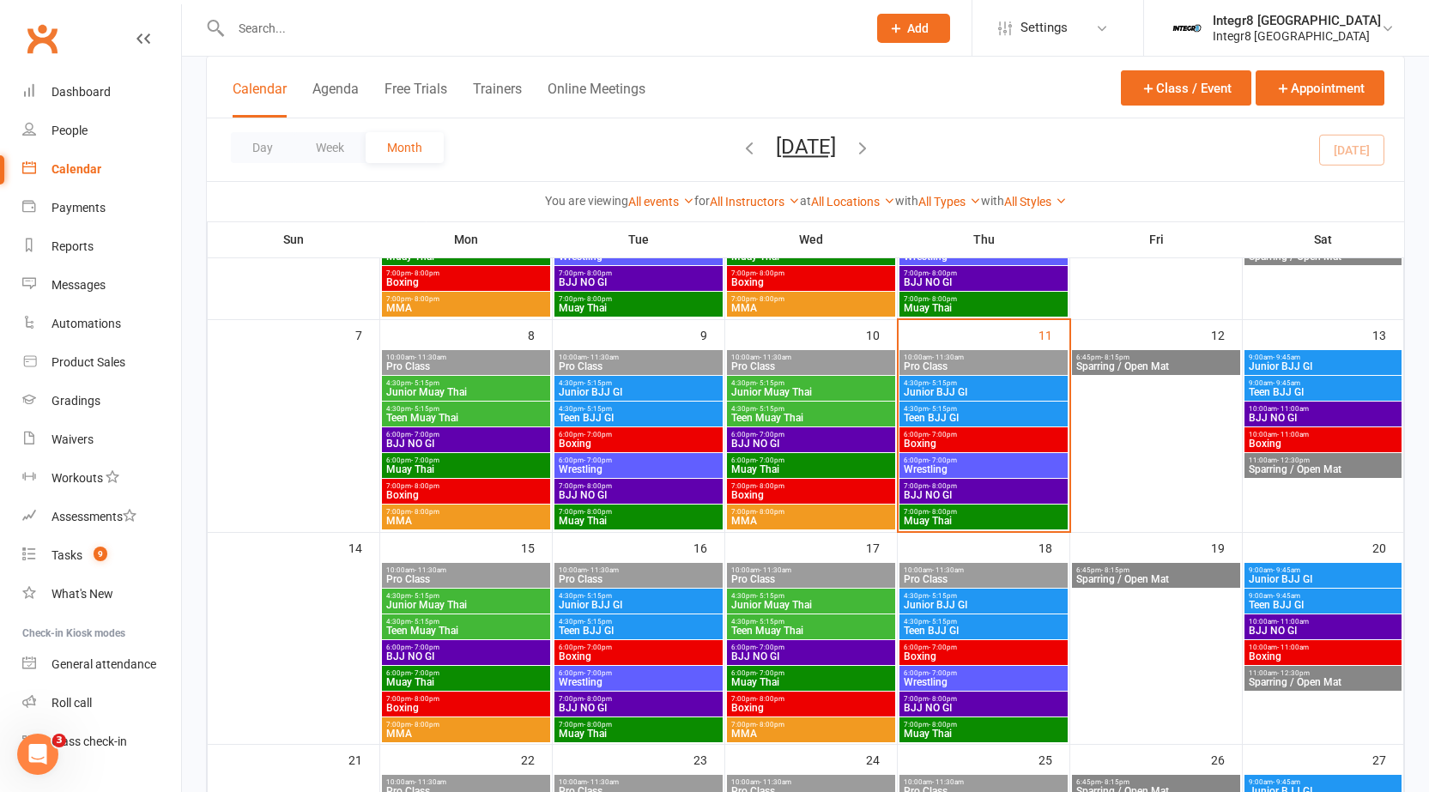
click at [984, 391] on span "Junior BJJ GI" at bounding box center [983, 392] width 161 height 10
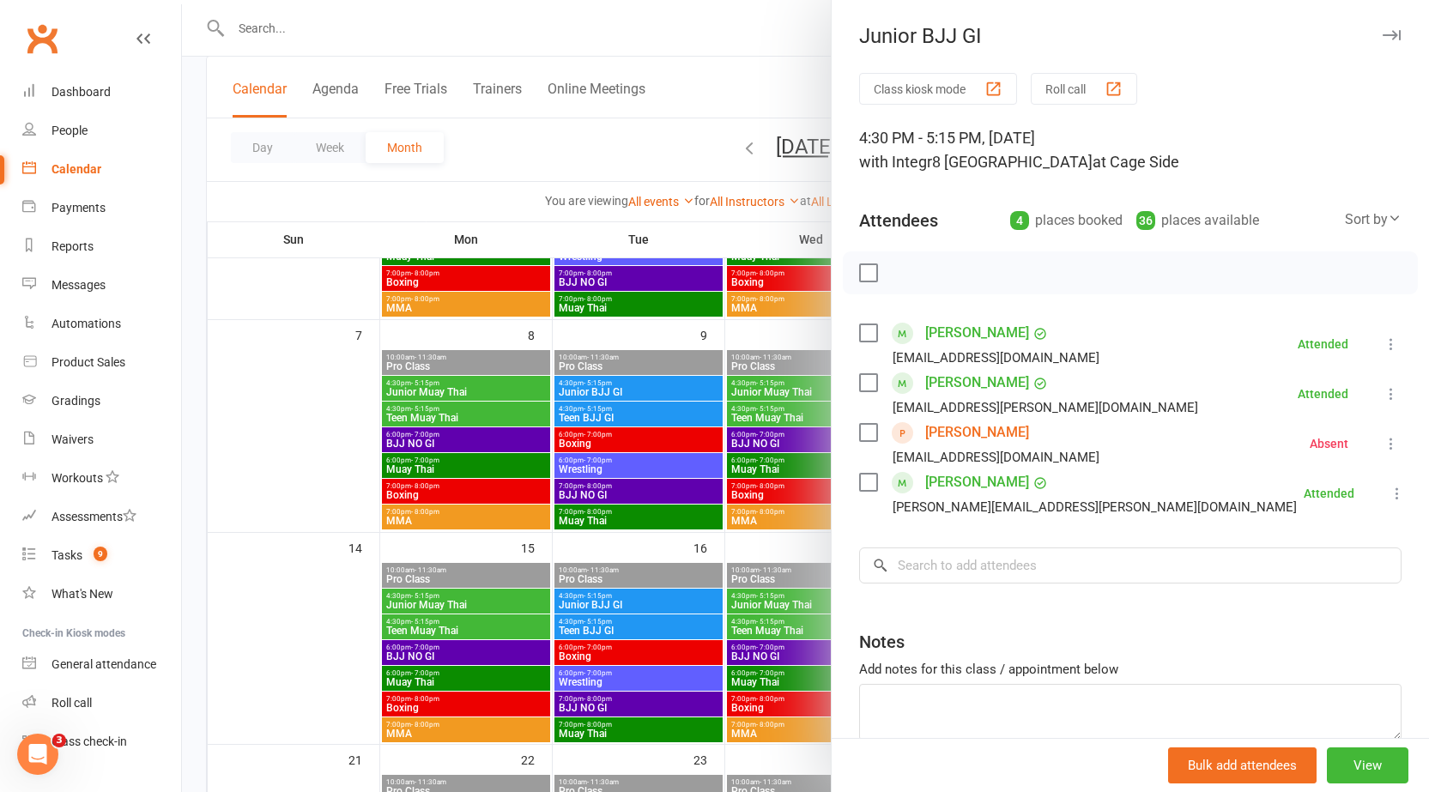
click at [725, 400] on div at bounding box center [805, 396] width 1247 height 792
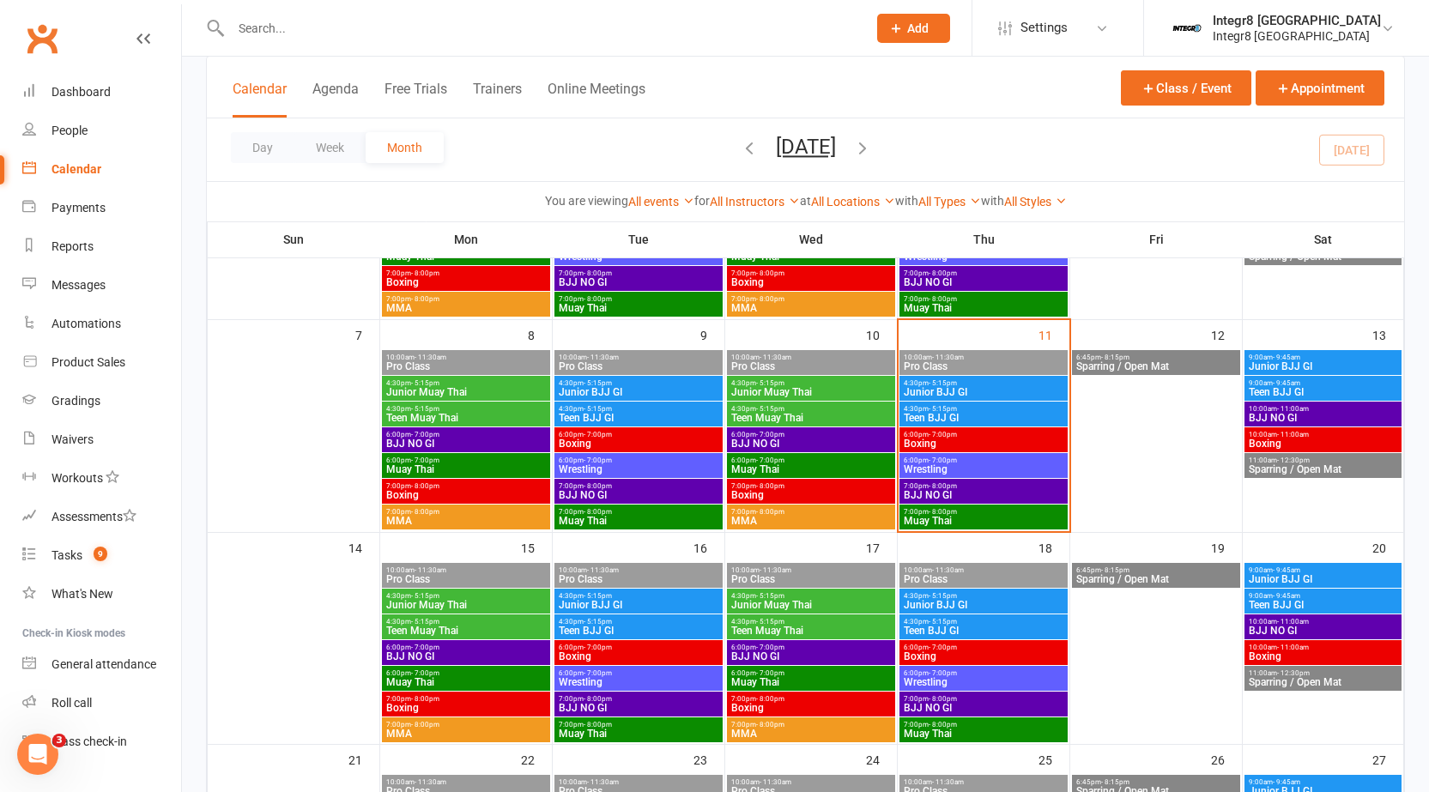
click at [1016, 434] on span "6:00pm - 7:00pm" at bounding box center [983, 435] width 161 height 8
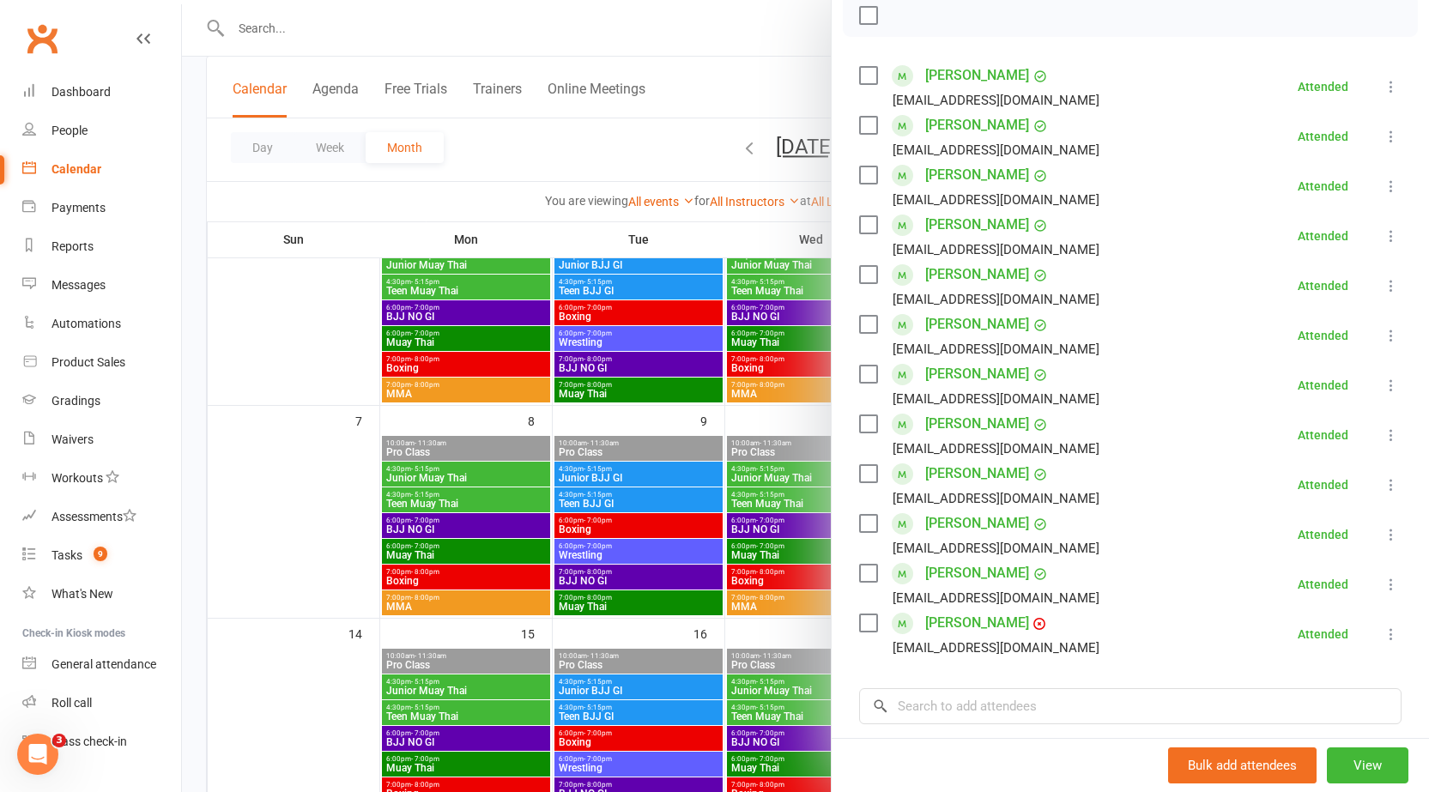
click at [1383, 642] on icon at bounding box center [1391, 634] width 17 height 17
click at [1002, 679] on div "Class kiosk mode Roll call 6:00 PM - 7:00 PM, Thursday, September, 11, 2025 wit…" at bounding box center [1130, 391] width 597 height 1152
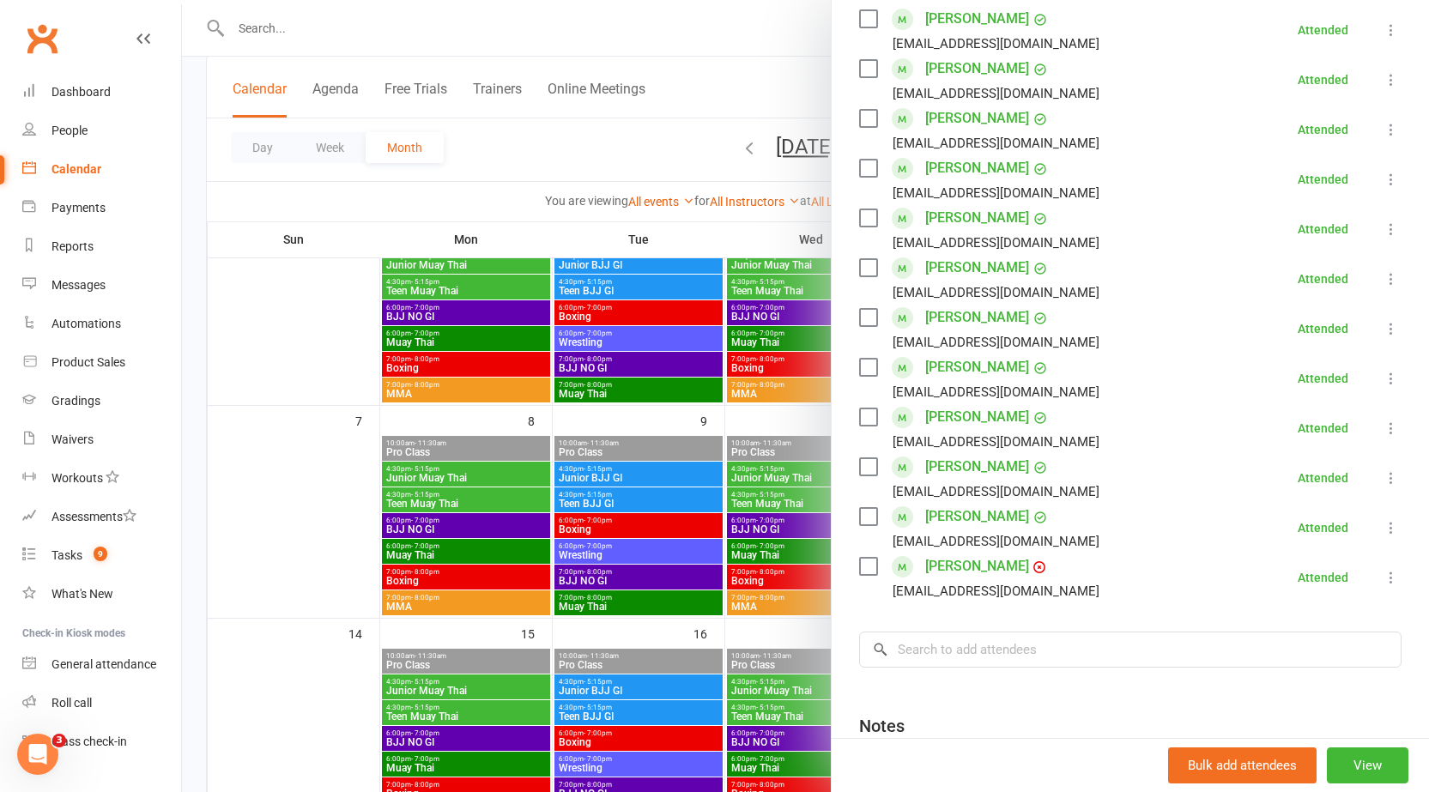
scroll to position [343, 0]
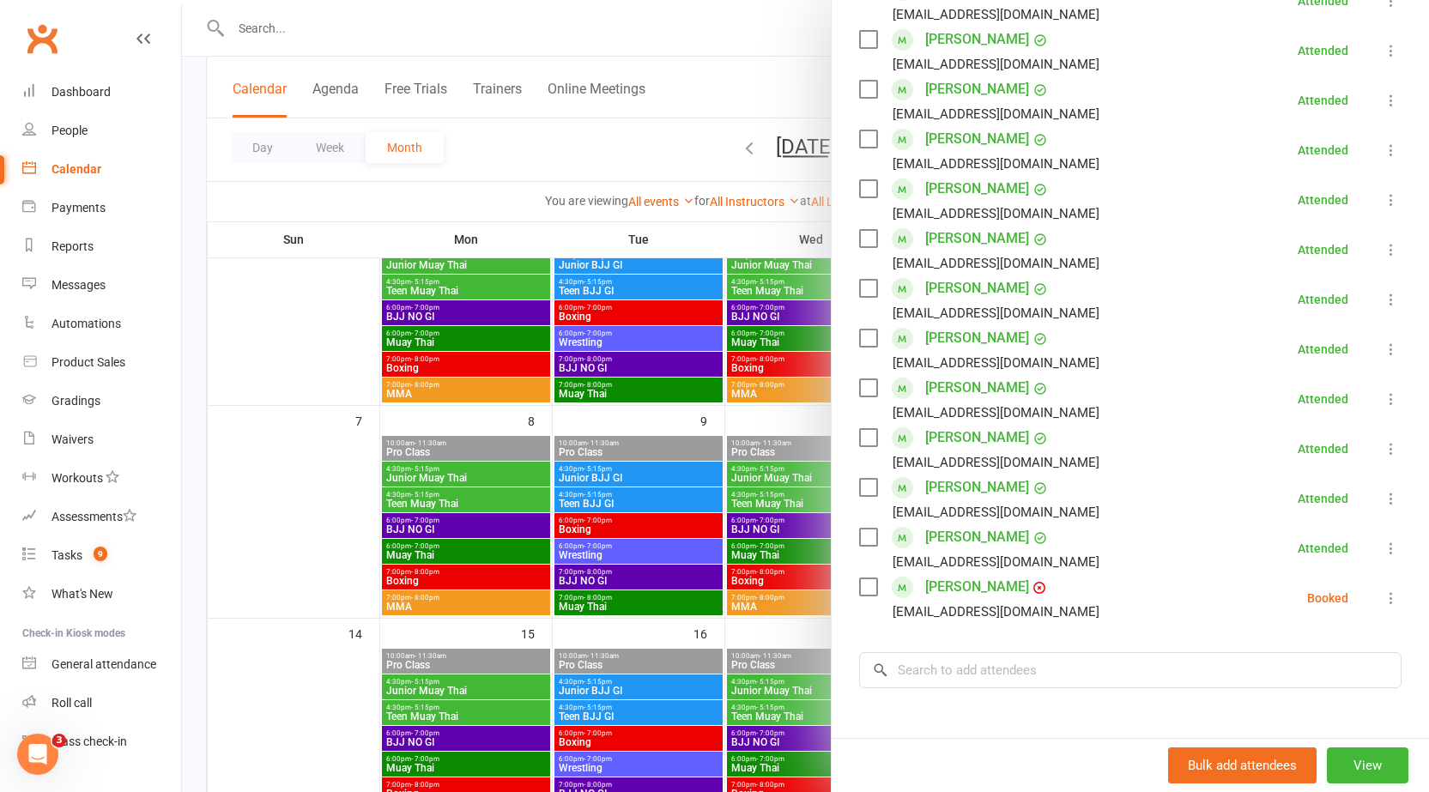
click at [616, 146] on div at bounding box center [805, 396] width 1247 height 792
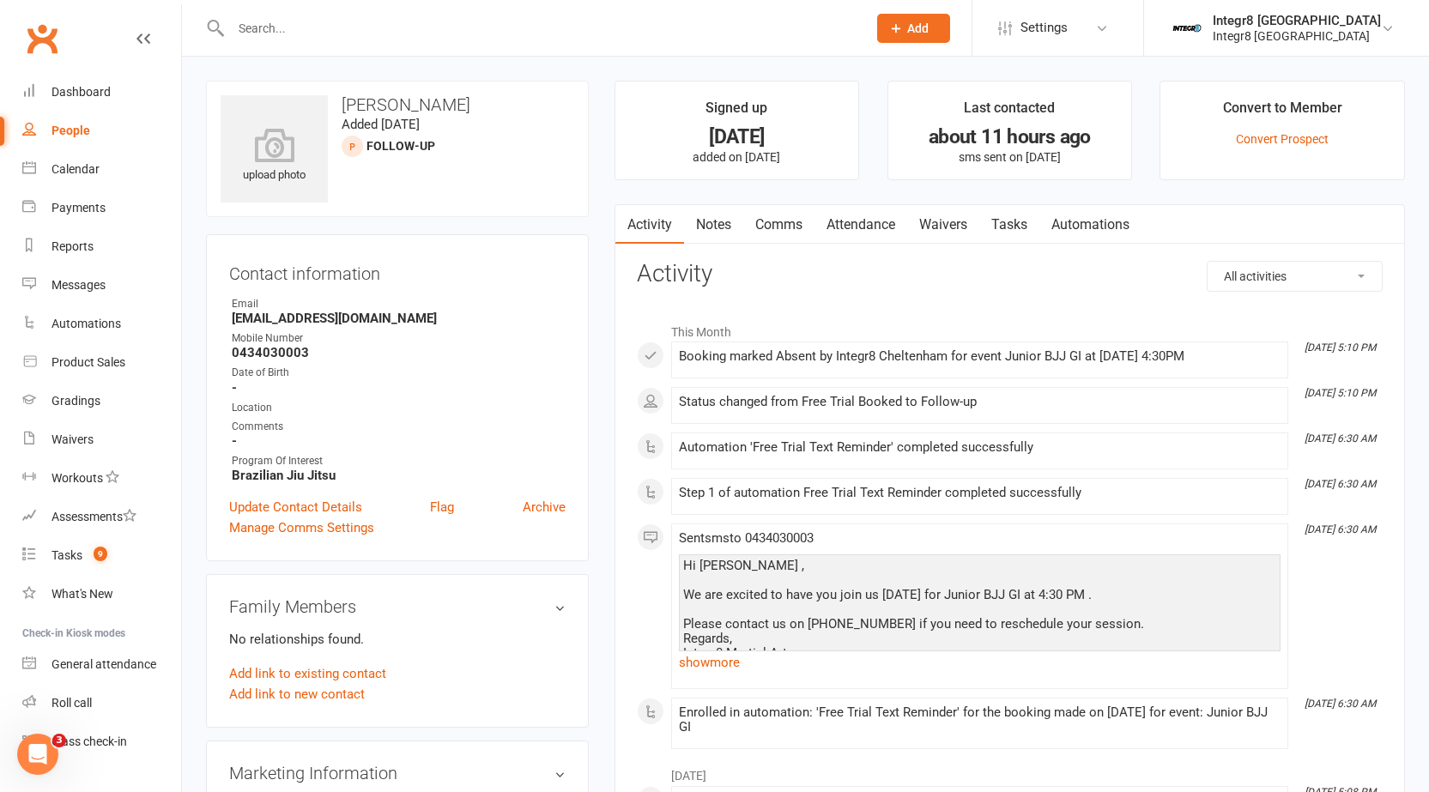
click at [987, 221] on link "Tasks" at bounding box center [1009, 224] width 60 height 39
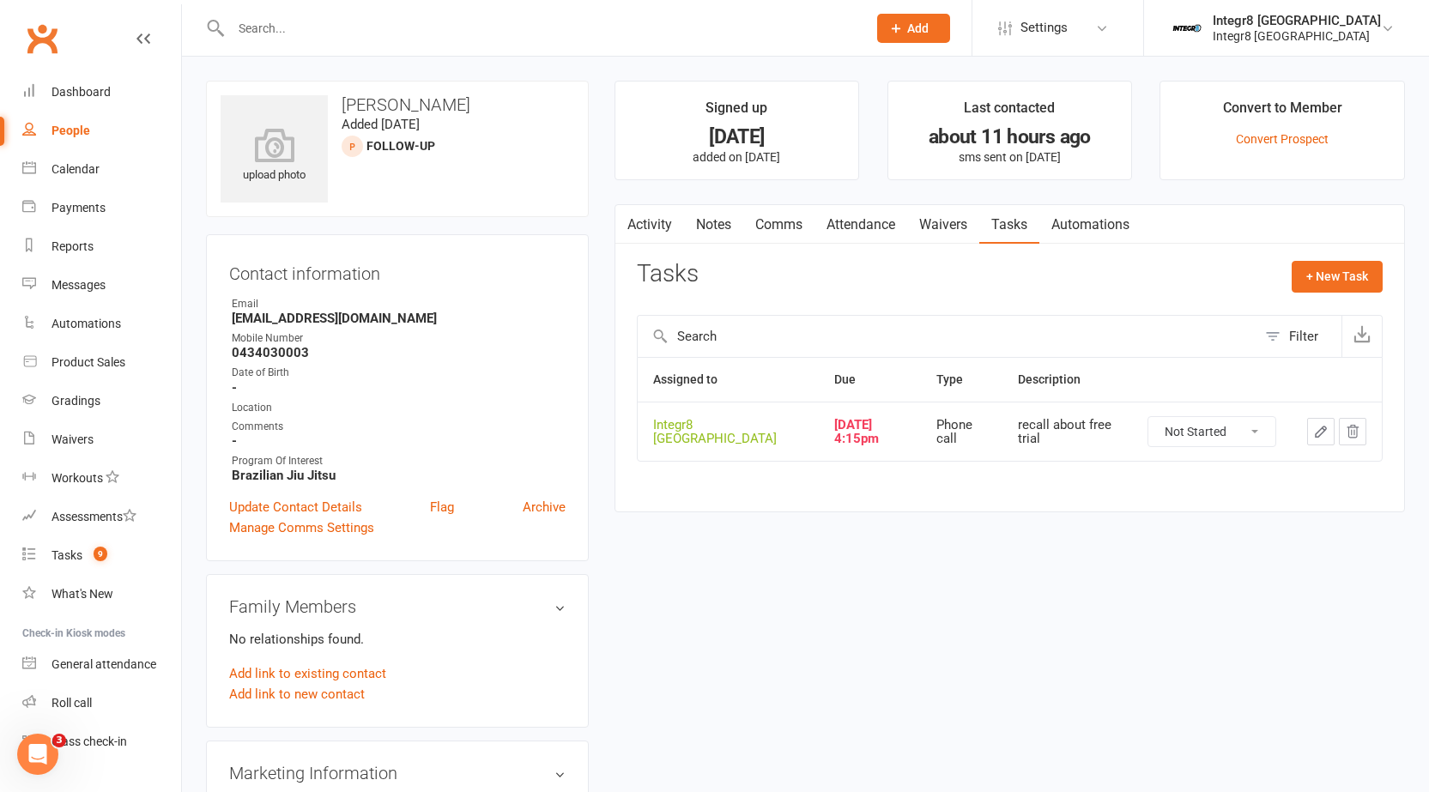
click at [1239, 438] on select "Not Started In Progress Waiting Complete" at bounding box center [1211, 431] width 127 height 29
click at [1148, 417] on select "Not Started In Progress Waiting Complete" at bounding box center [1211, 431] width 127 height 29
select select "unstarted"
click at [646, 232] on link "Activity" at bounding box center [649, 224] width 69 height 39
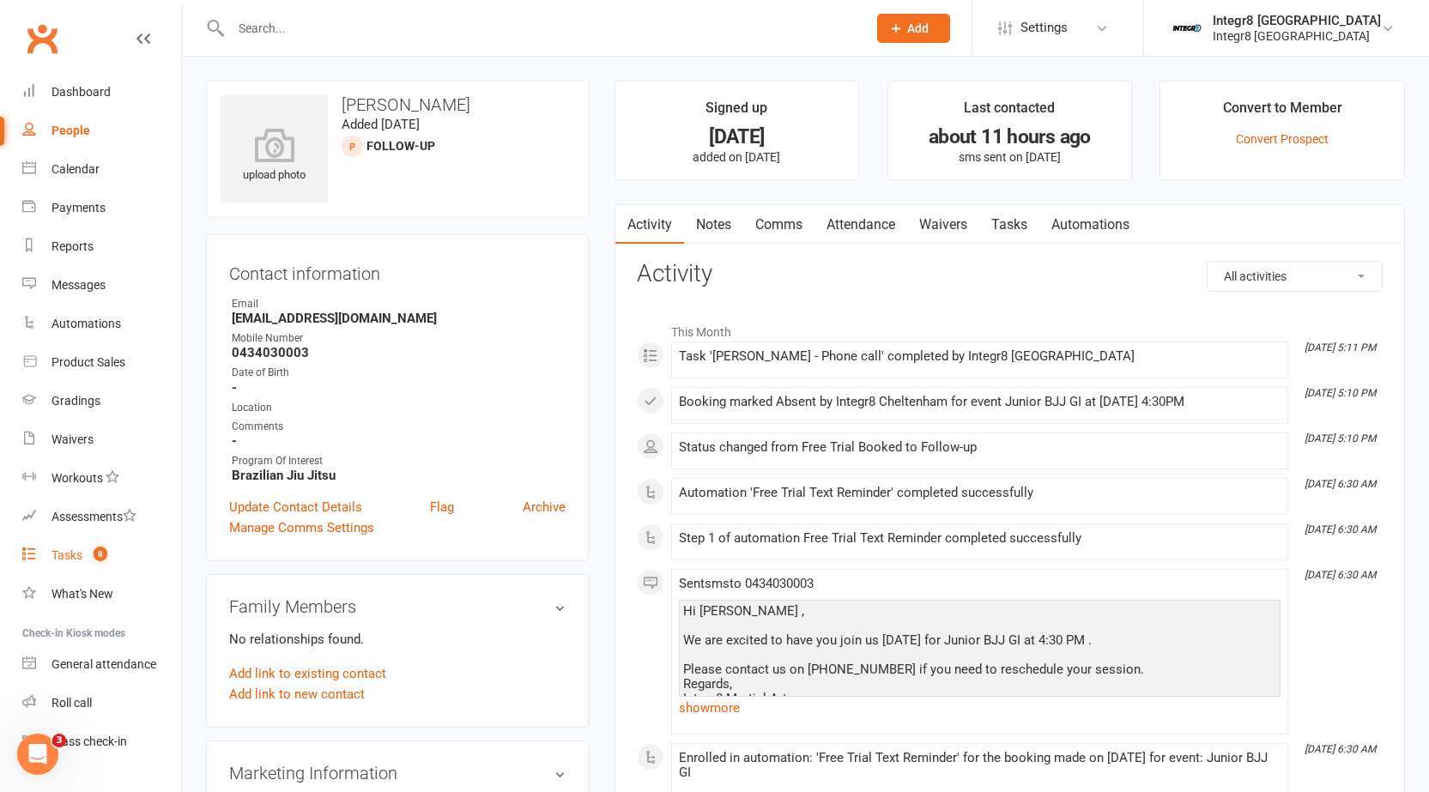
click at [64, 537] on link "Tasks 8" at bounding box center [101, 555] width 159 height 39
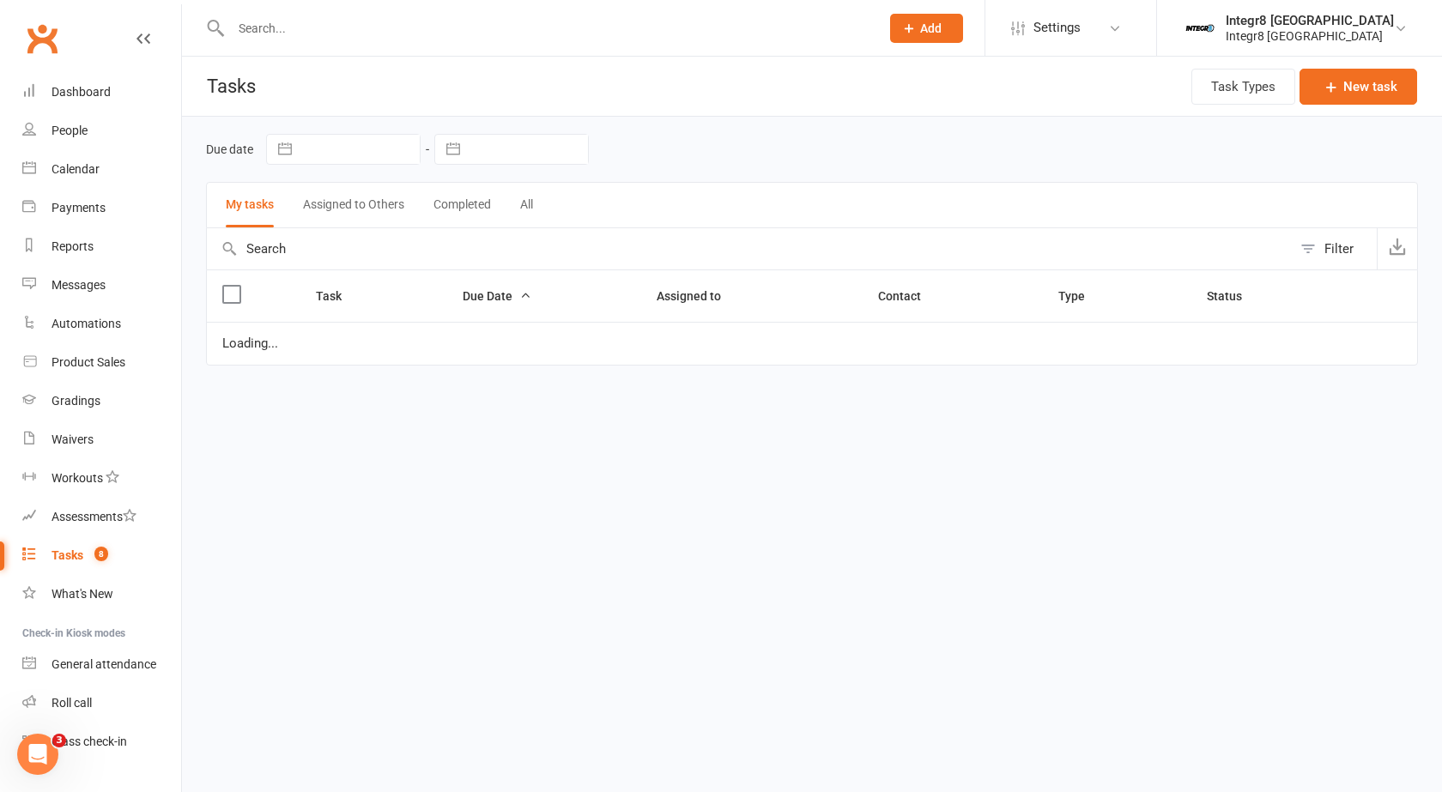
select select "waiting"
select select "started"
select select "waiting"
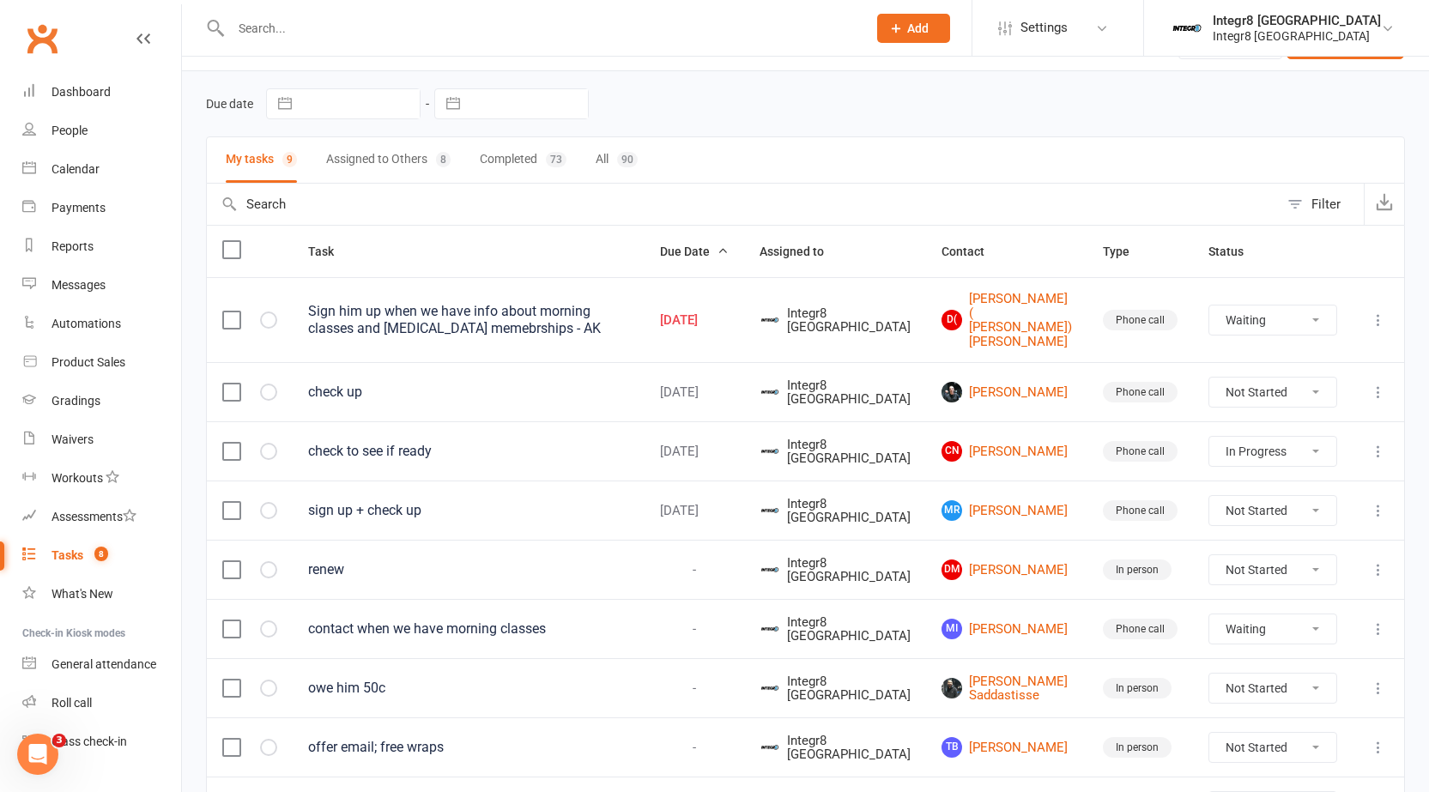
scroll to position [86, 0]
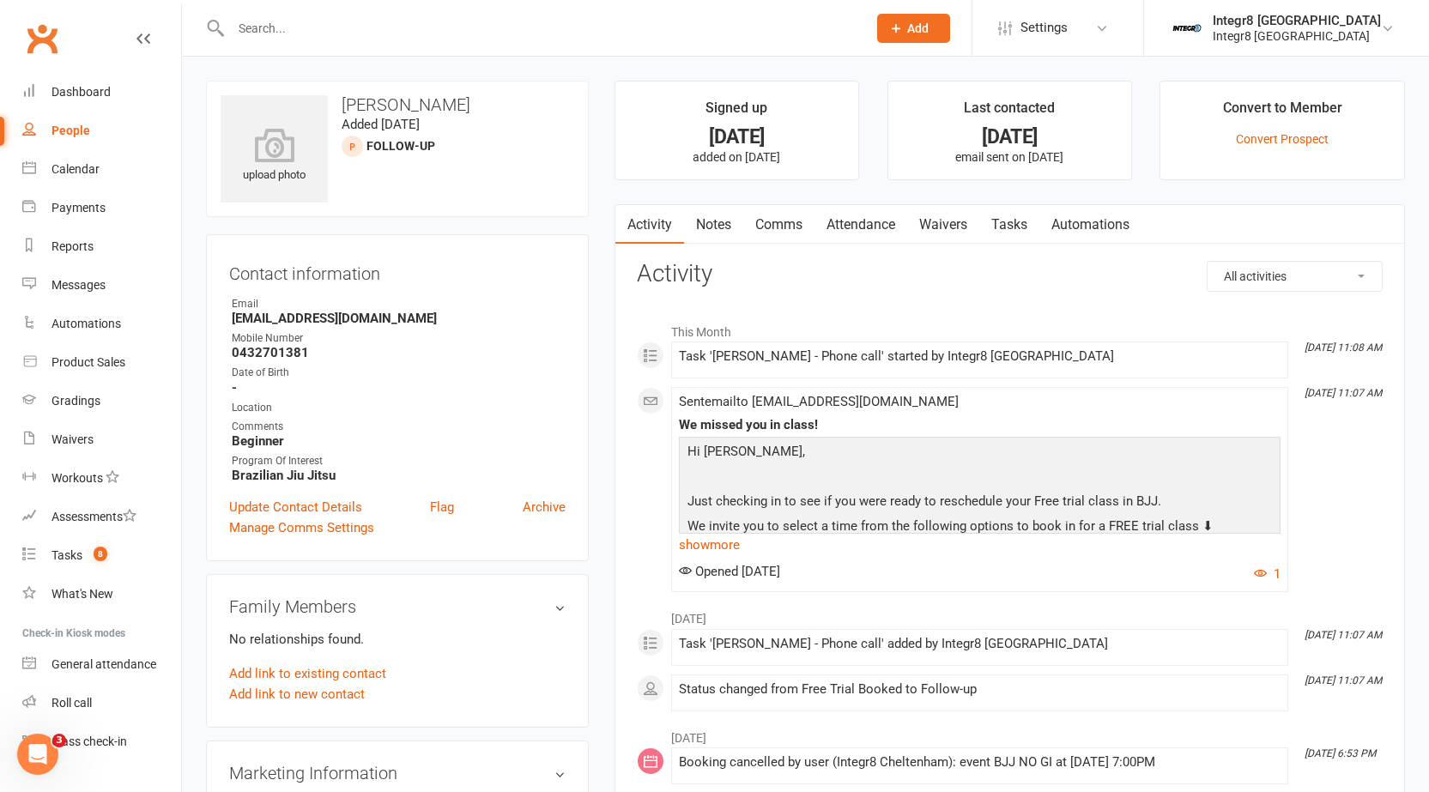
click at [711, 558] on div "Sent email to [PERSON_NAME][EMAIL_ADDRESS][DOMAIN_NAME] We missed you in class!…" at bounding box center [980, 490] width 602 height 190
click at [709, 556] on link "show more" at bounding box center [980, 545] width 602 height 24
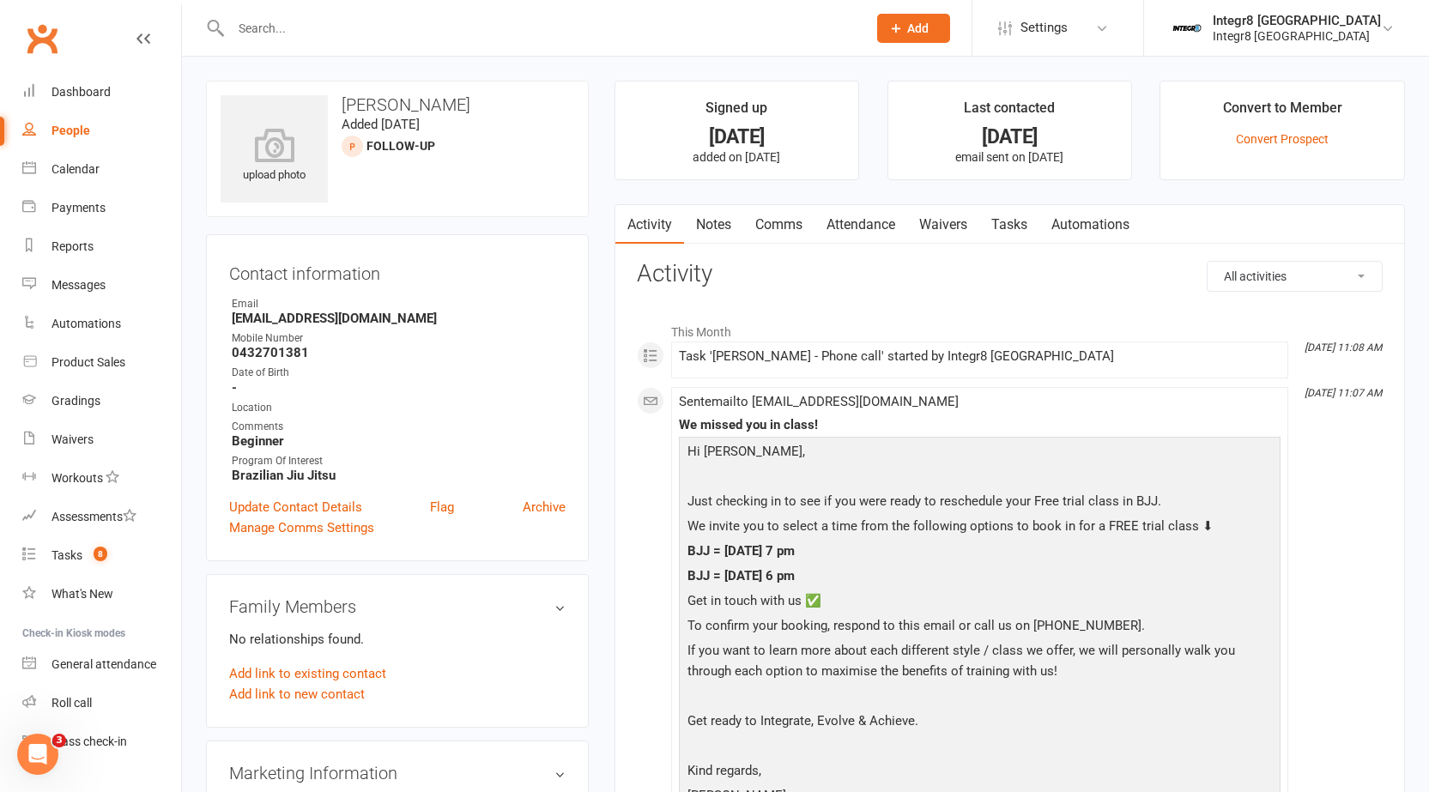
click at [730, 232] on link "Notes" at bounding box center [713, 224] width 59 height 39
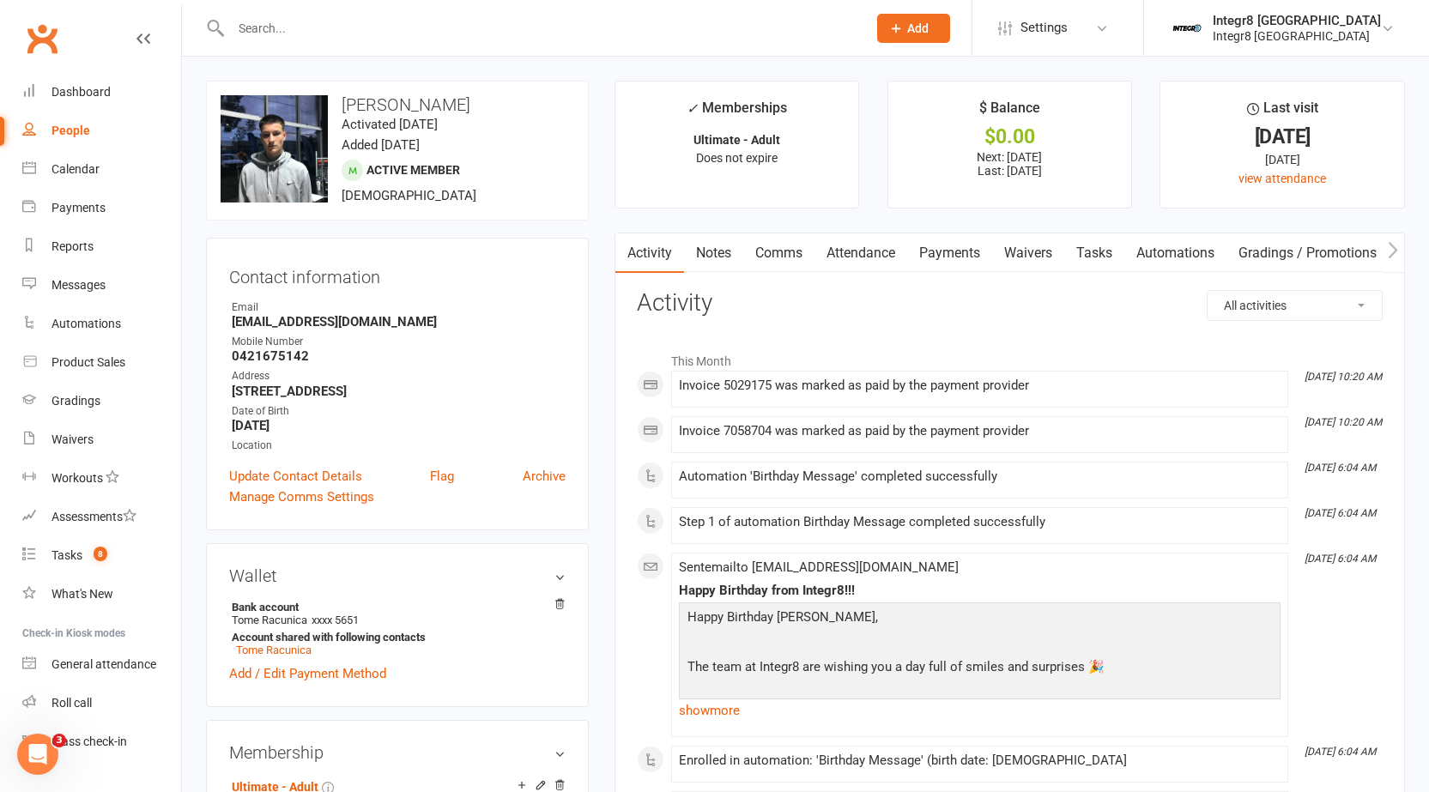
click at [711, 254] on link "Notes" at bounding box center [713, 252] width 59 height 39
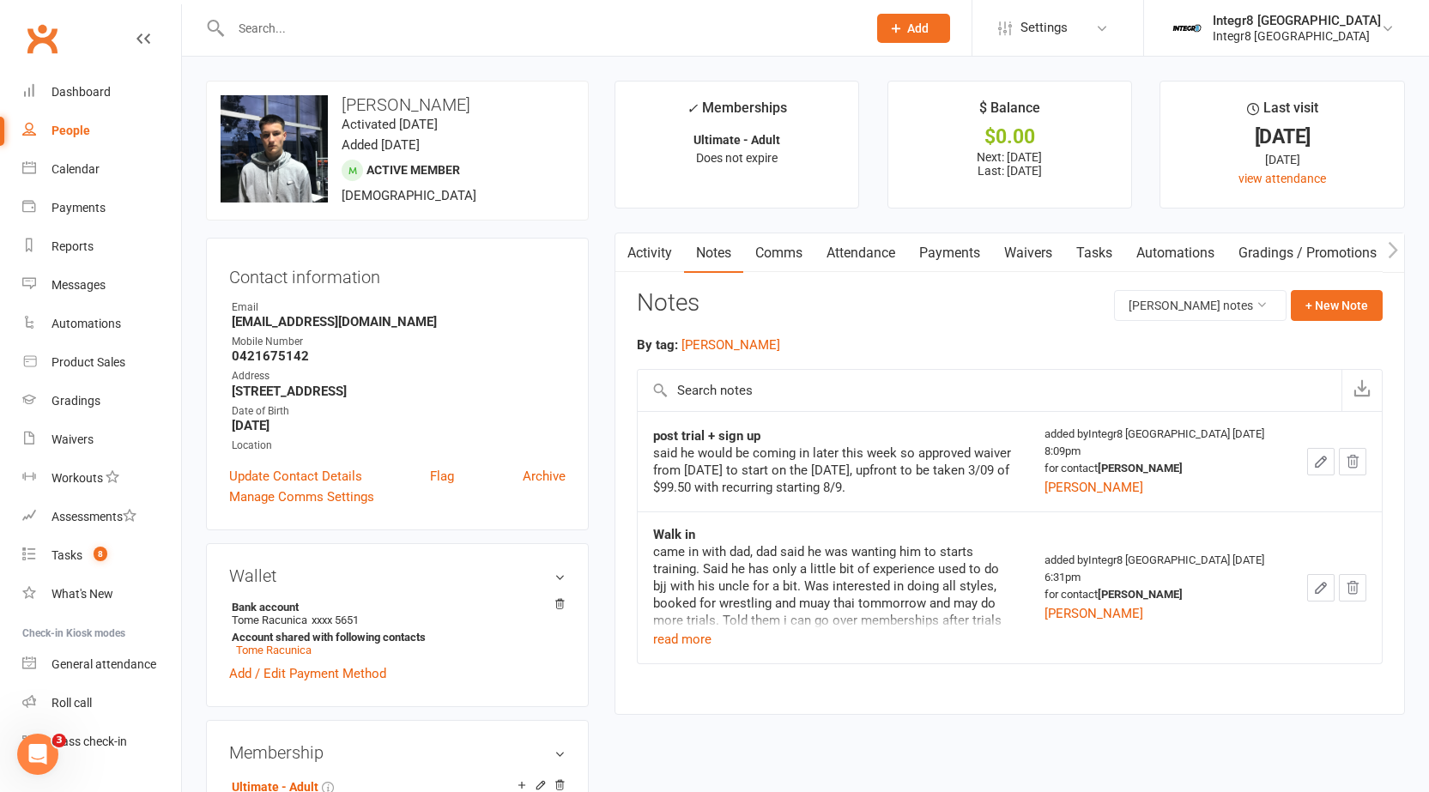
click link "Activity"
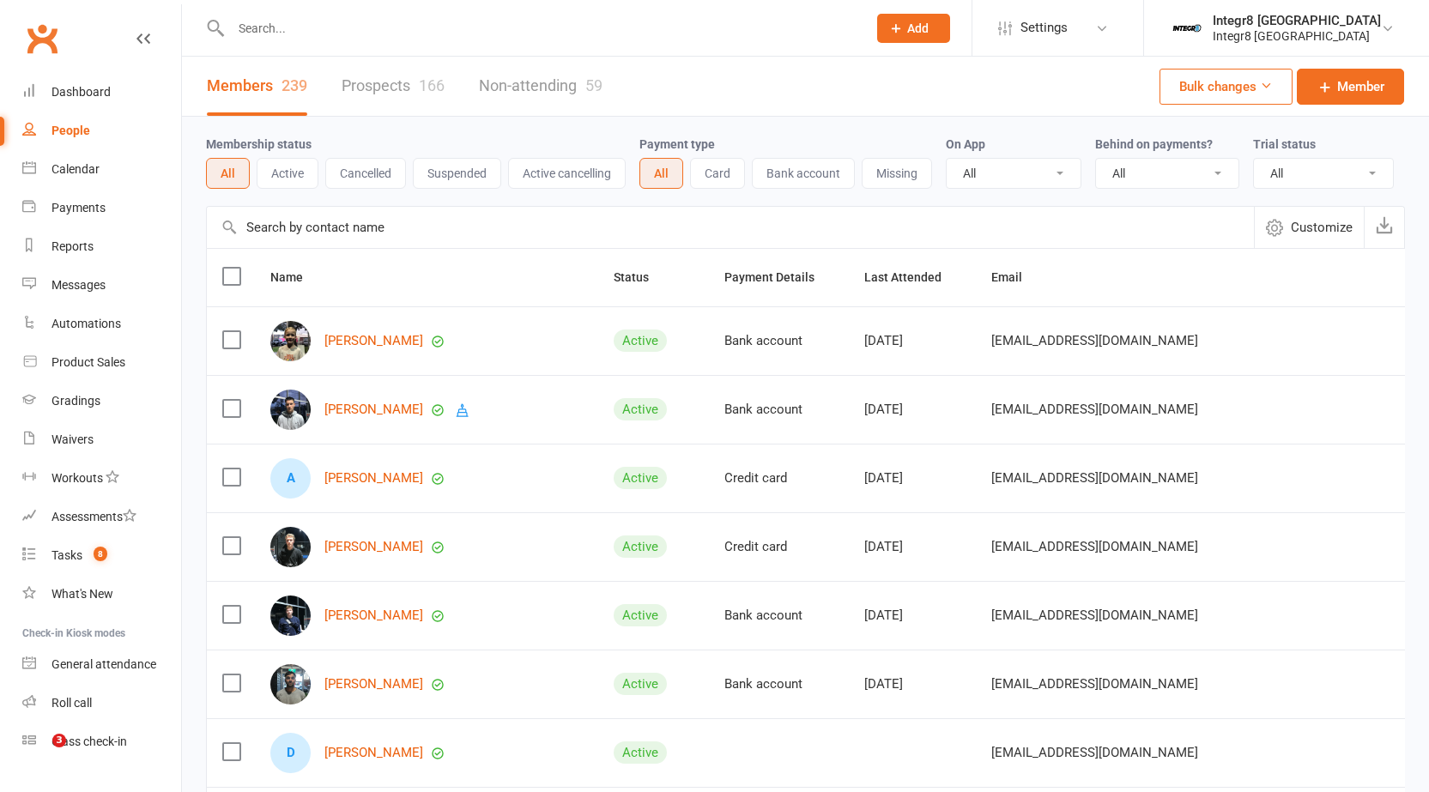
select select "100"
click at [530, 34] on input "text" at bounding box center [540, 28] width 629 height 24
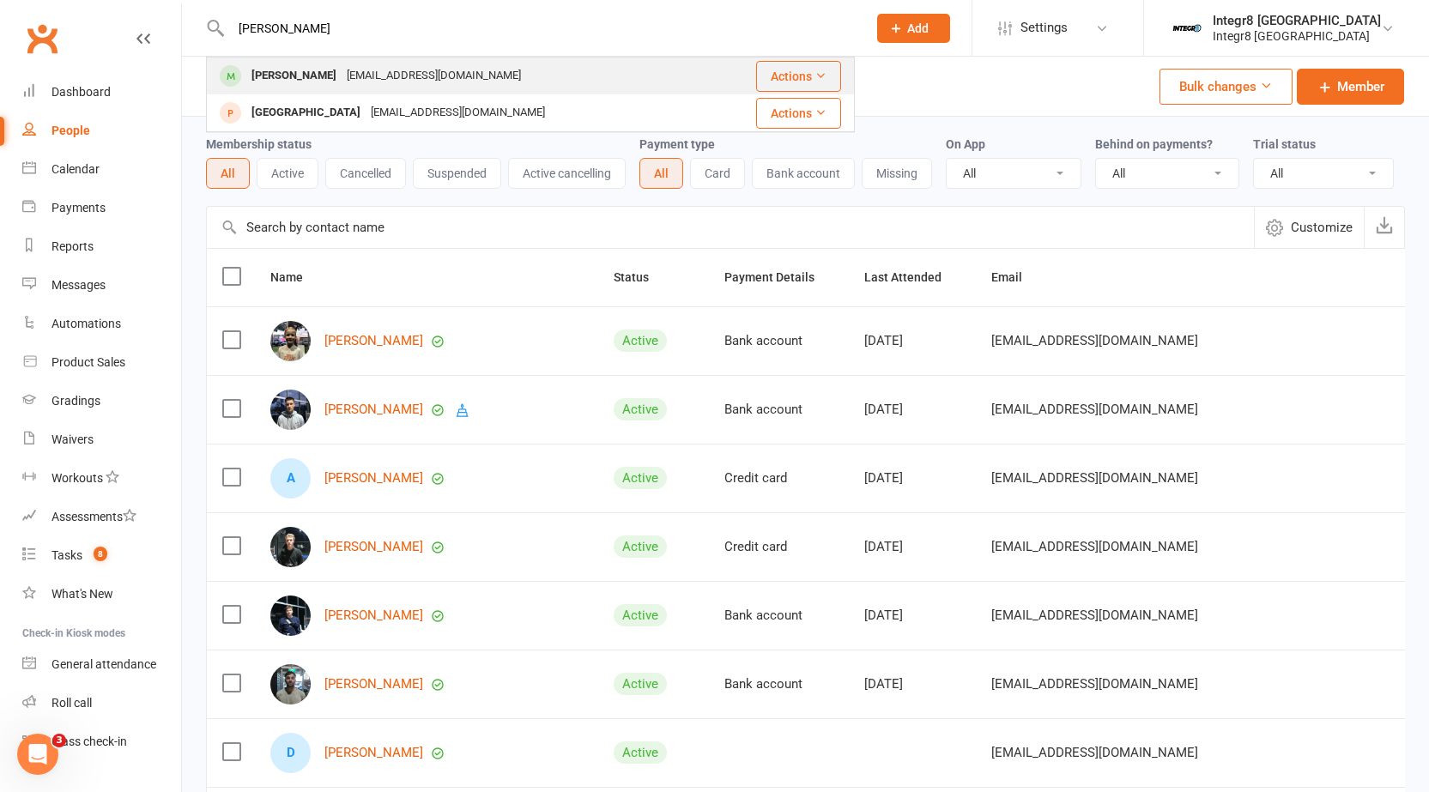
type input "[PERSON_NAME]"
click at [457, 66] on div "Nunu Bruce [EMAIL_ADDRESS][DOMAIN_NAME]" at bounding box center [460, 75] width 504 height 35
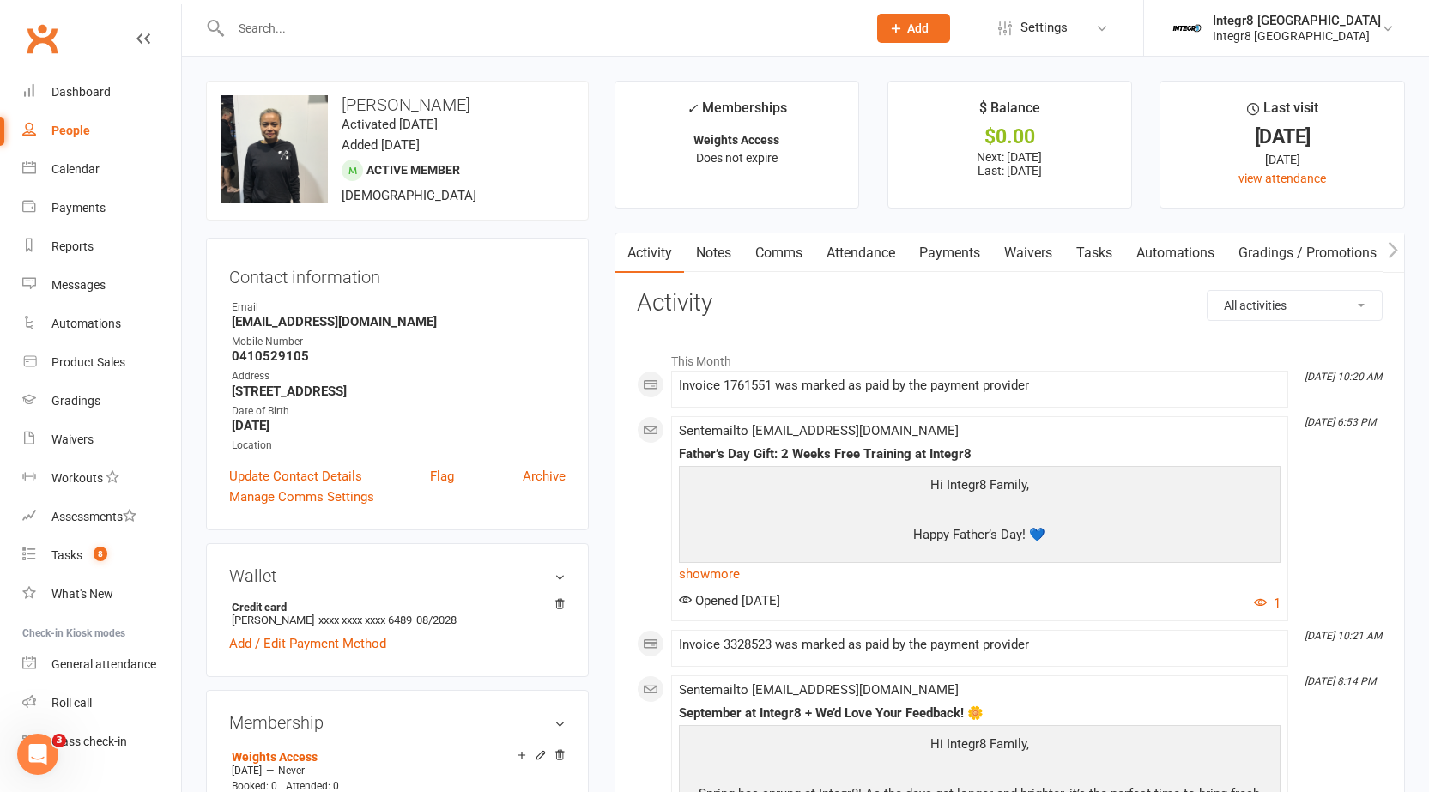
click at [718, 249] on link "Notes" at bounding box center [713, 252] width 59 height 39
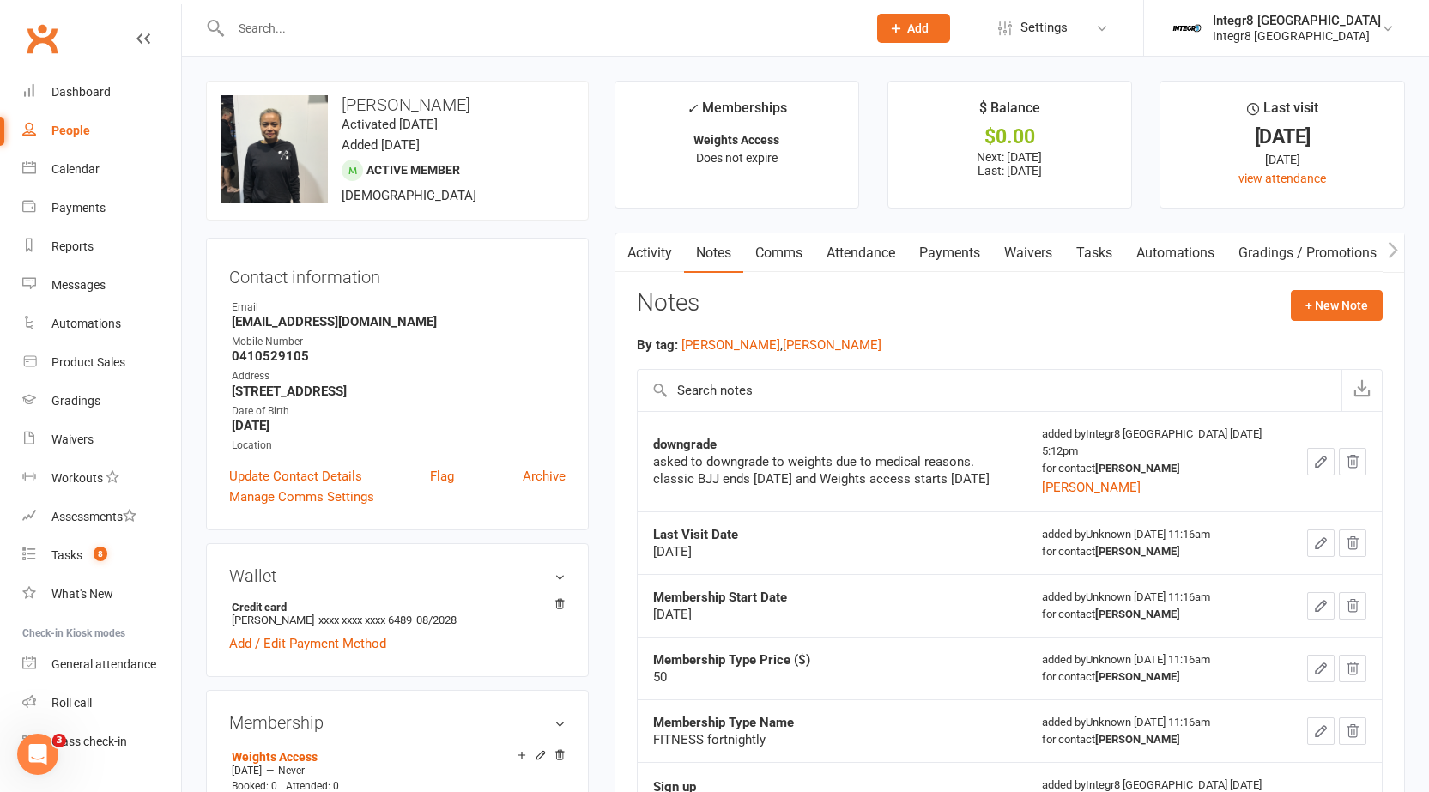
click at [648, 257] on link "Activity" at bounding box center [649, 252] width 69 height 39
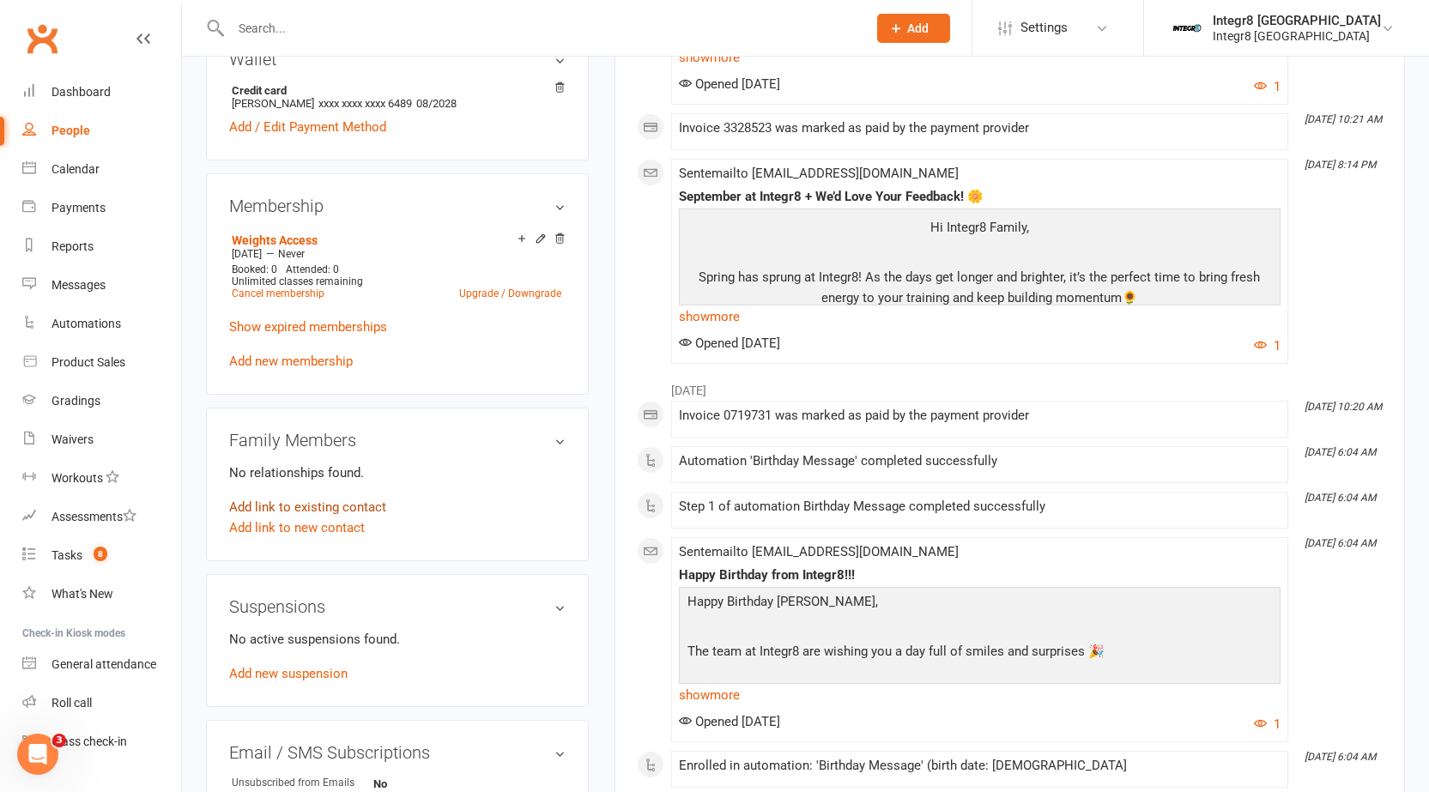
scroll to position [515, 0]
click at [345, 336] on link "Show expired memberships" at bounding box center [308, 328] width 158 height 15
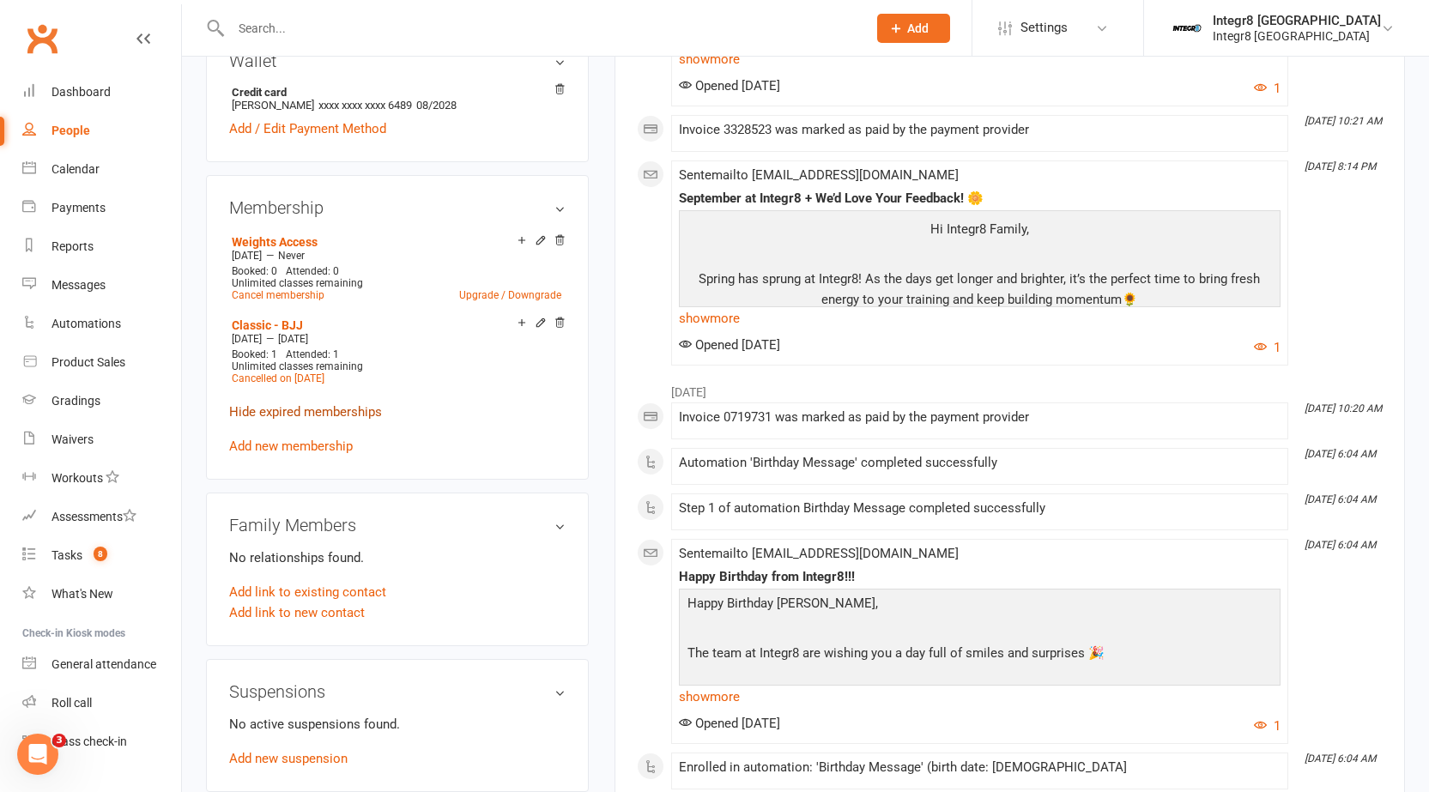
click at [346, 420] on link "Hide expired memberships" at bounding box center [305, 411] width 153 height 15
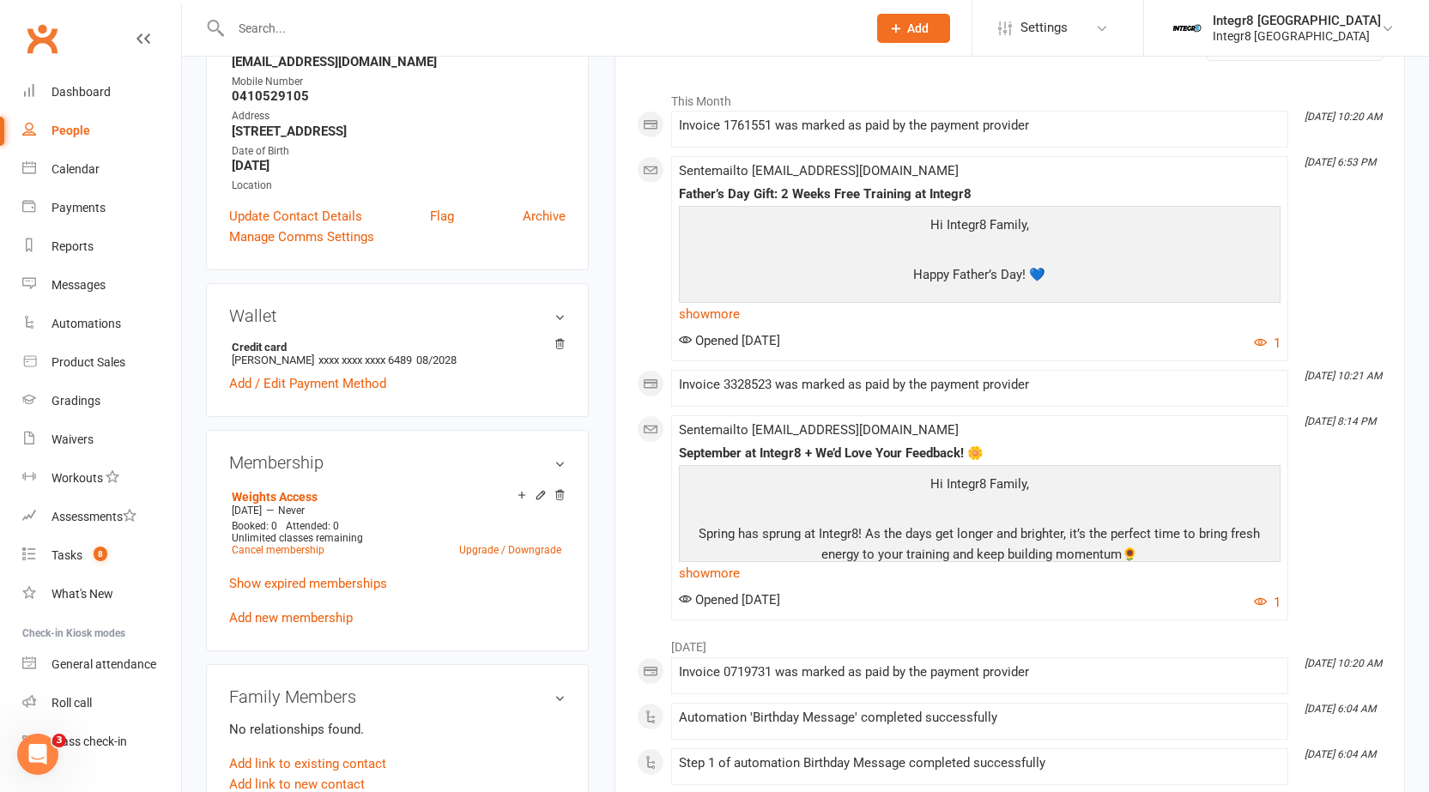
scroll to position [0, 0]
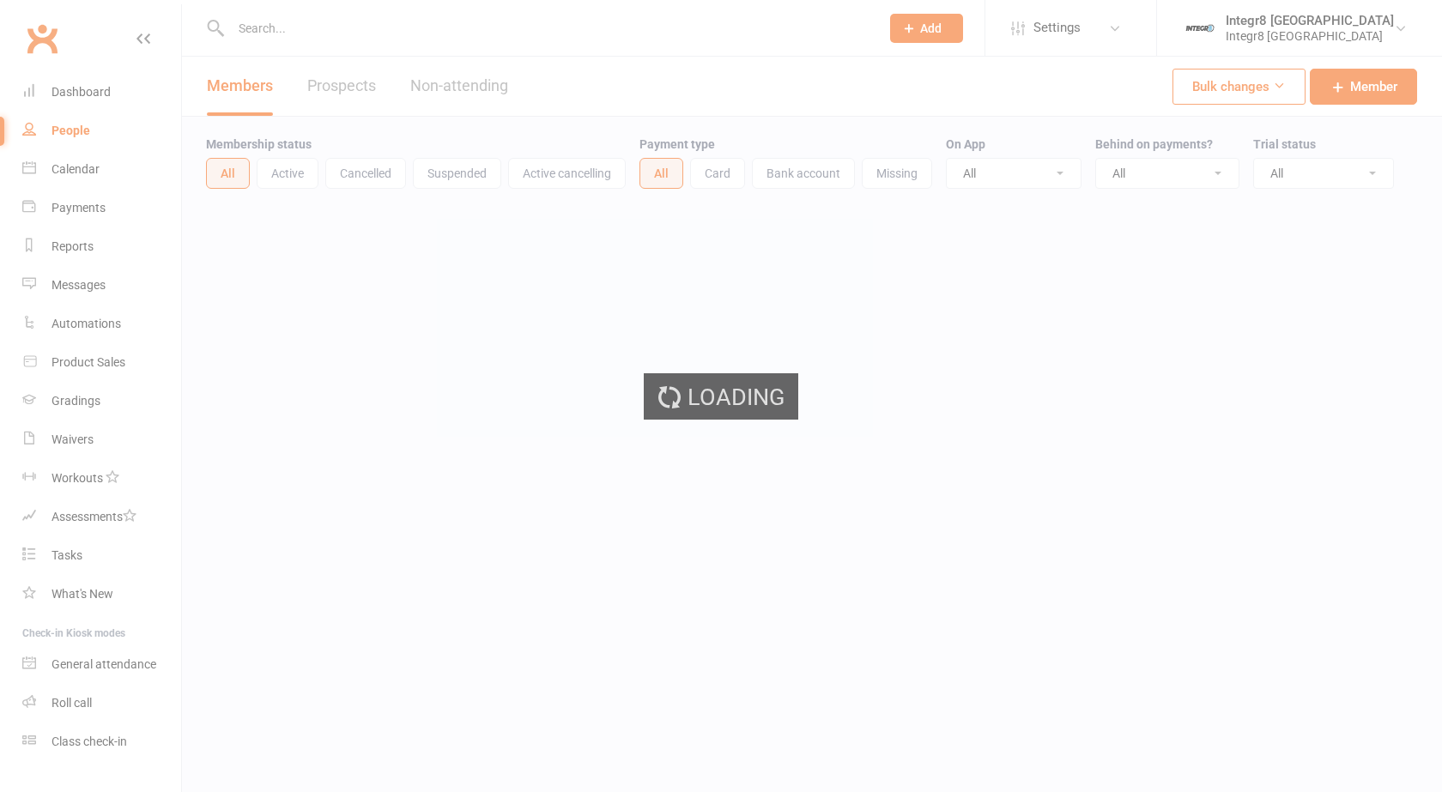
select select "100"
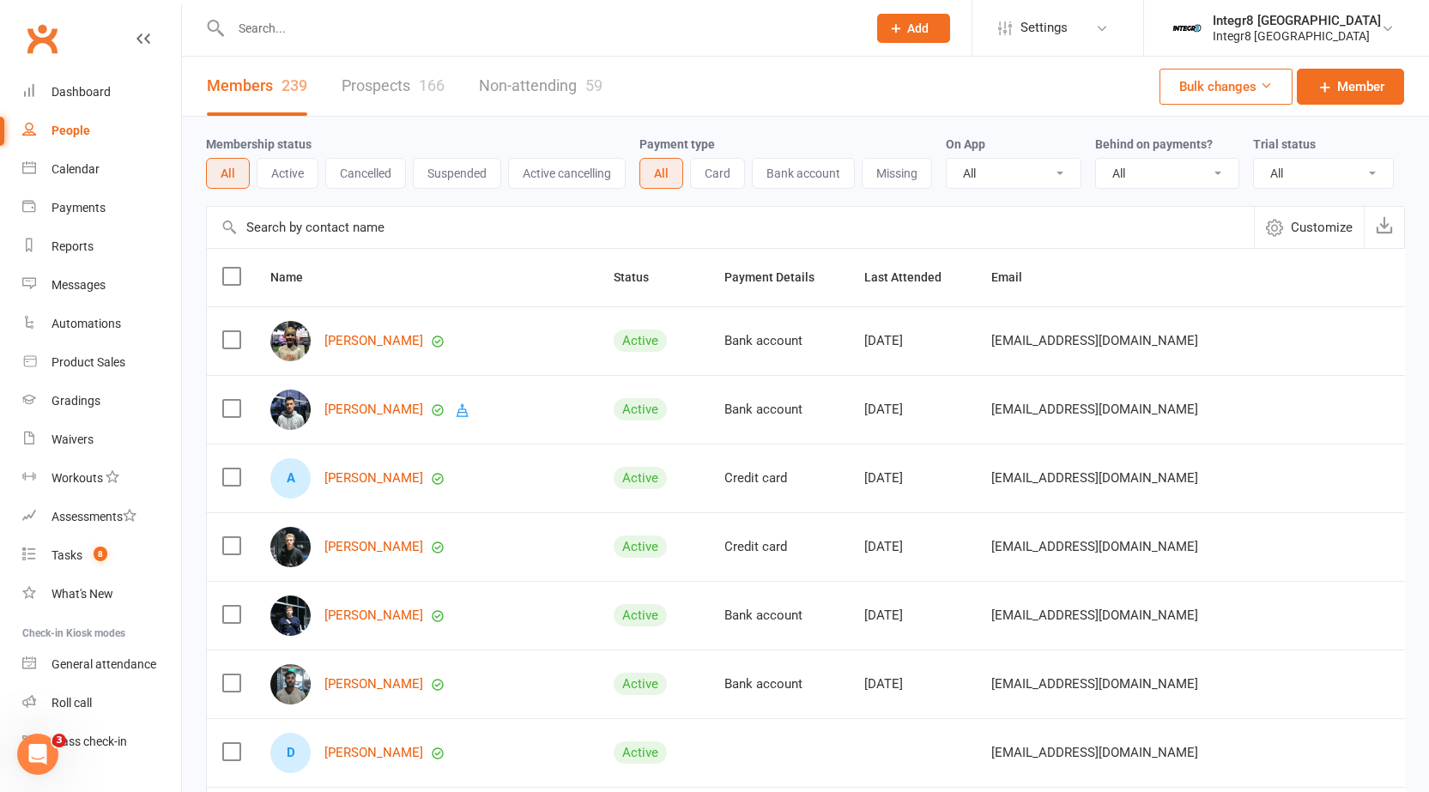
click at [614, 39] on input "text" at bounding box center [540, 28] width 629 height 24
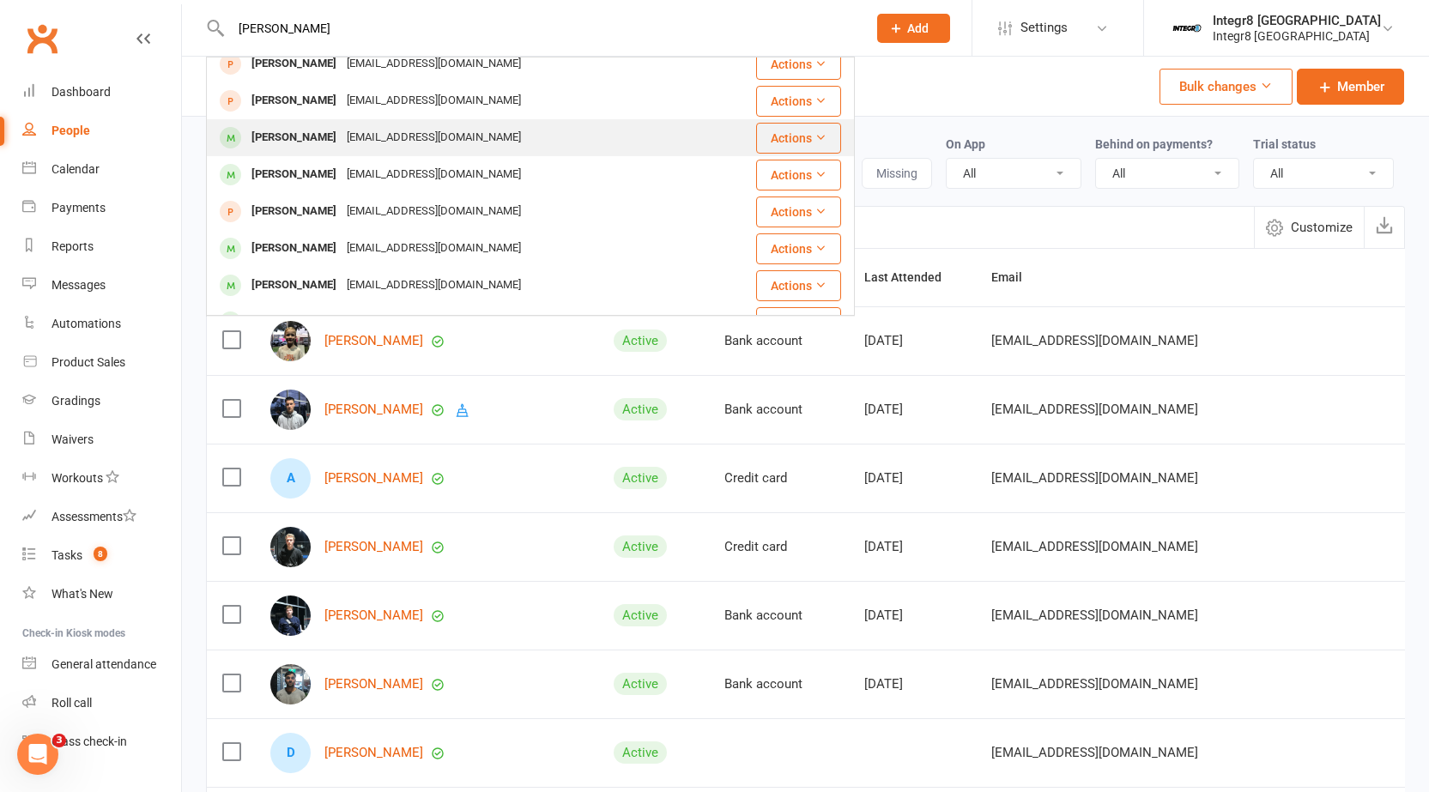
scroll to position [172, 0]
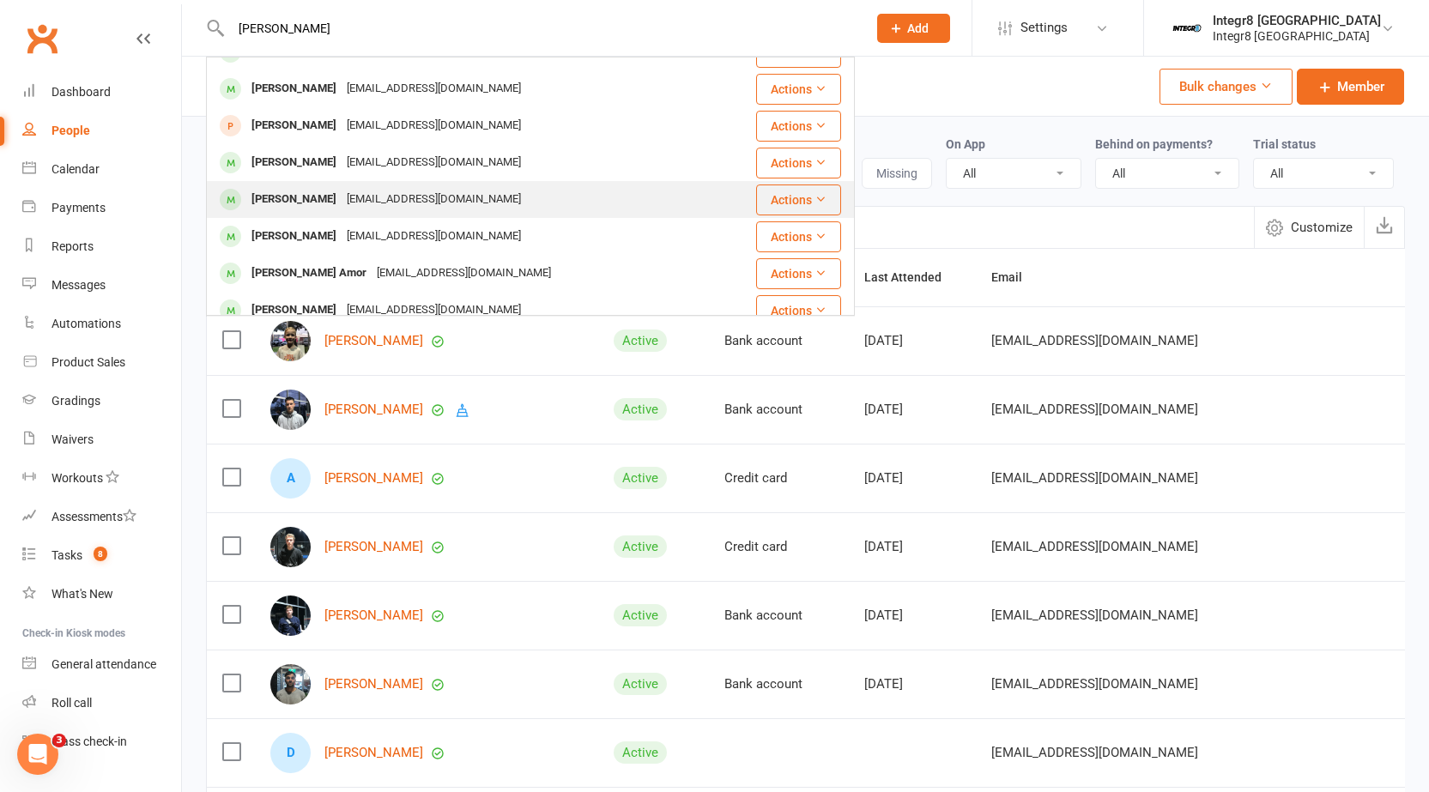
type input "[PERSON_NAME]"
click at [467, 195] on div "[EMAIL_ADDRESS][DOMAIN_NAME]" at bounding box center [434, 199] width 185 height 25
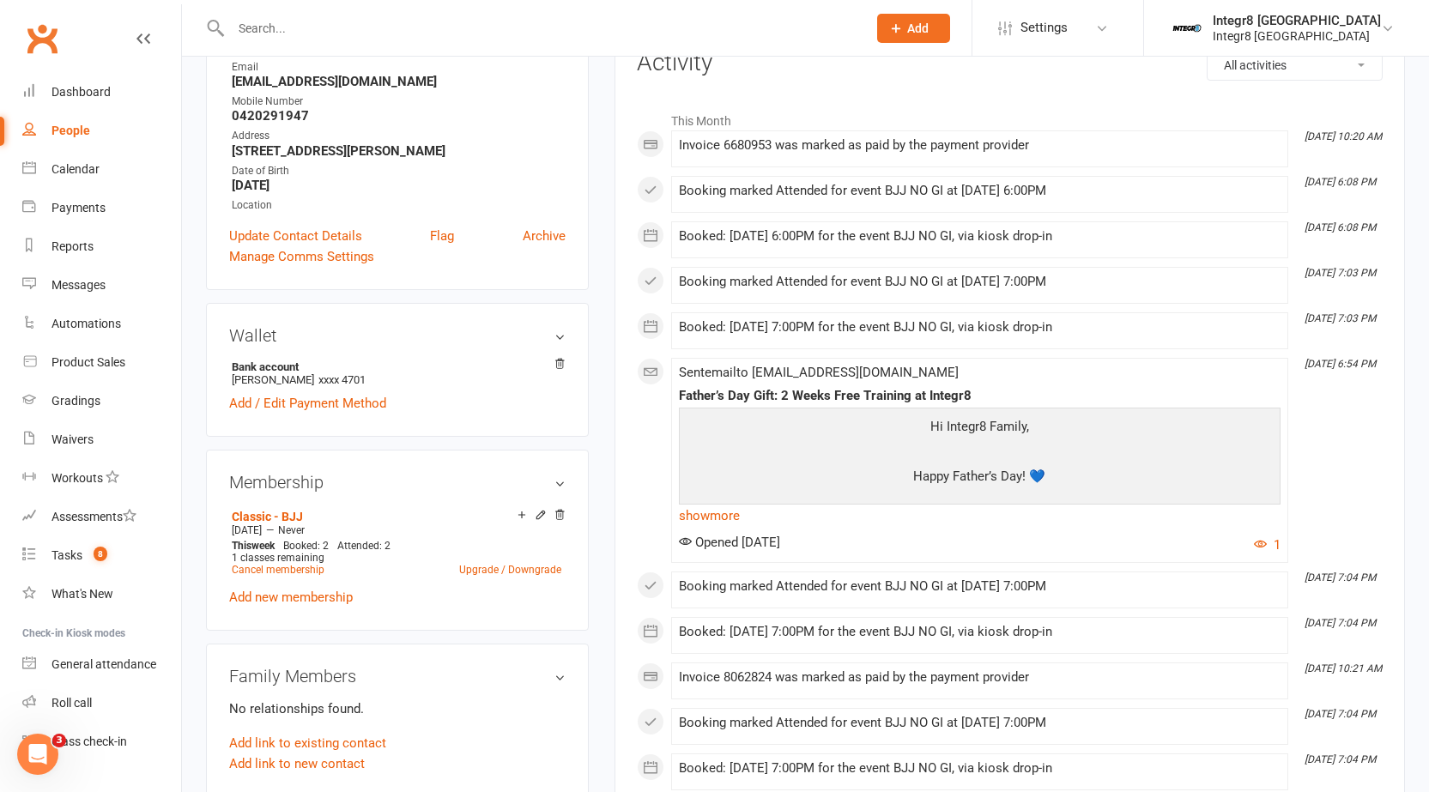
scroll to position [257, 0]
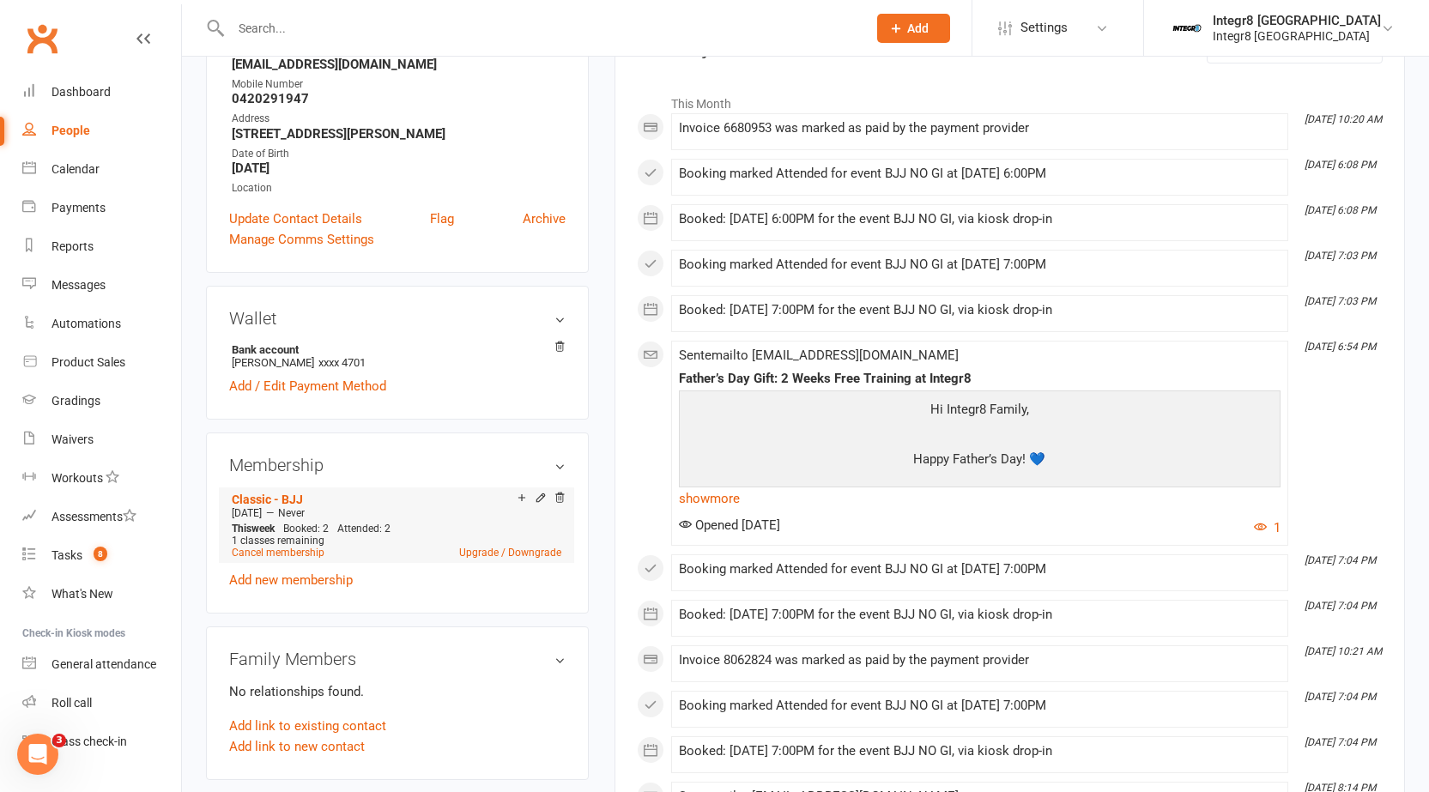
click at [539, 504] on icon at bounding box center [541, 500] width 12 height 14
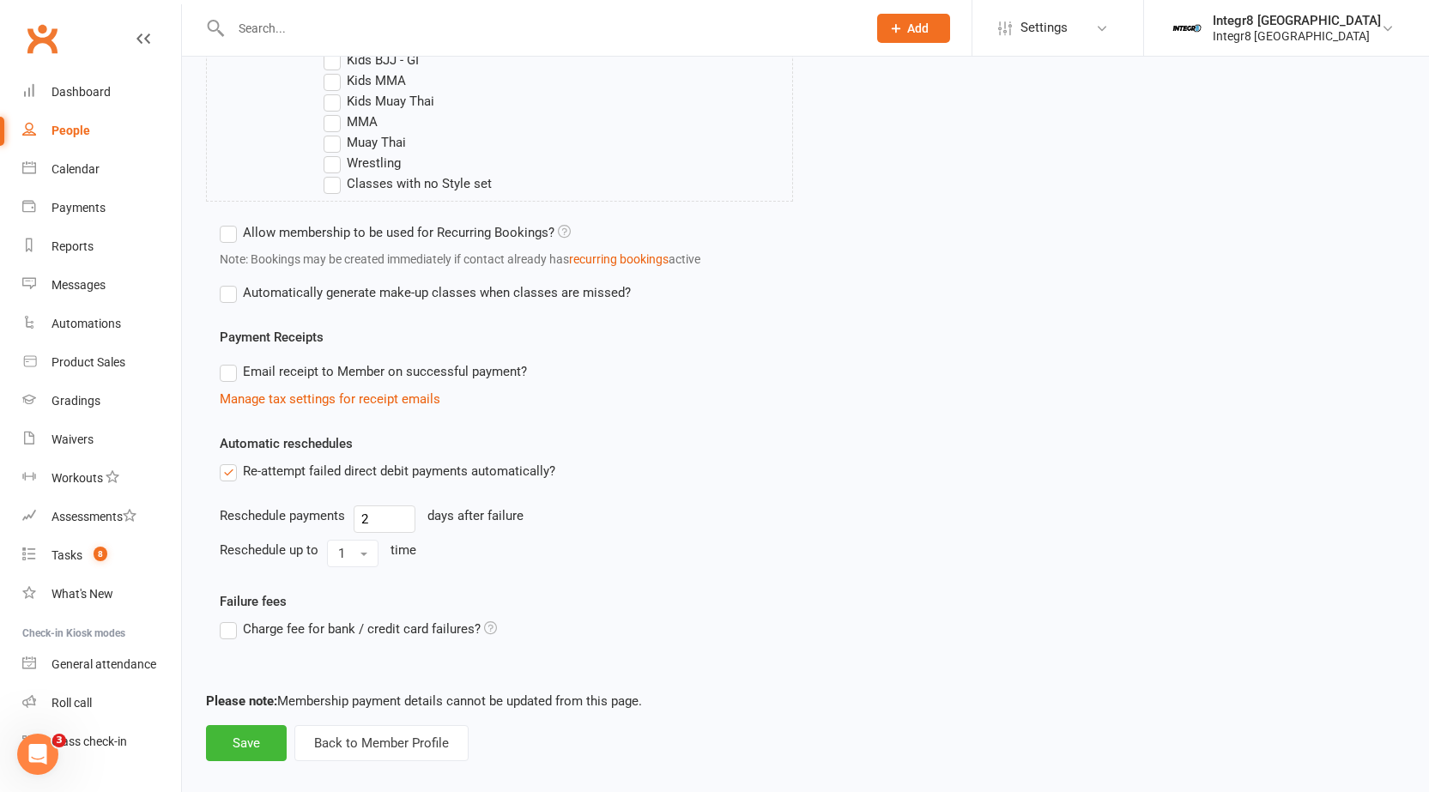
scroll to position [792, 0]
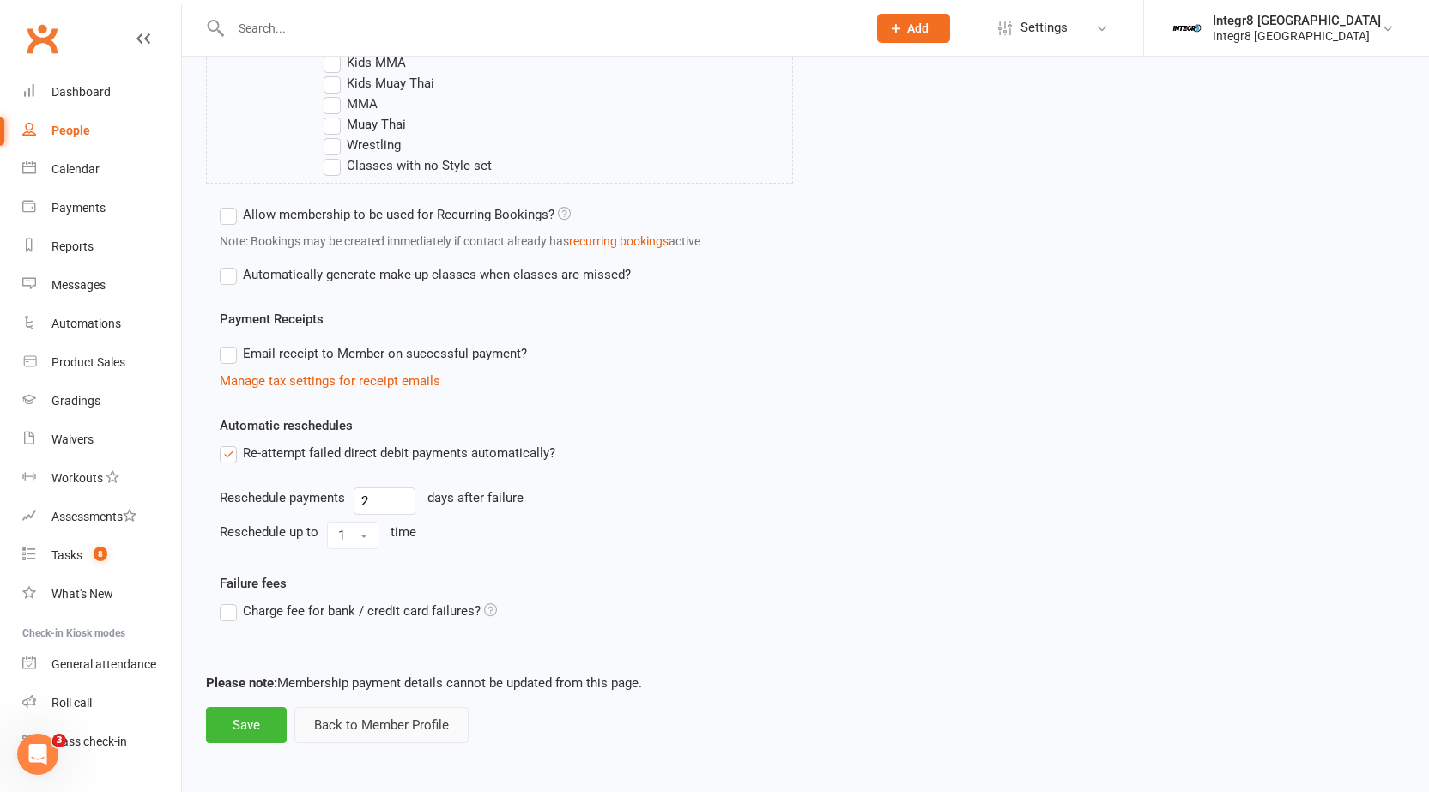
click at [442, 716] on button "Back to Member Profile" at bounding box center [381, 725] width 174 height 36
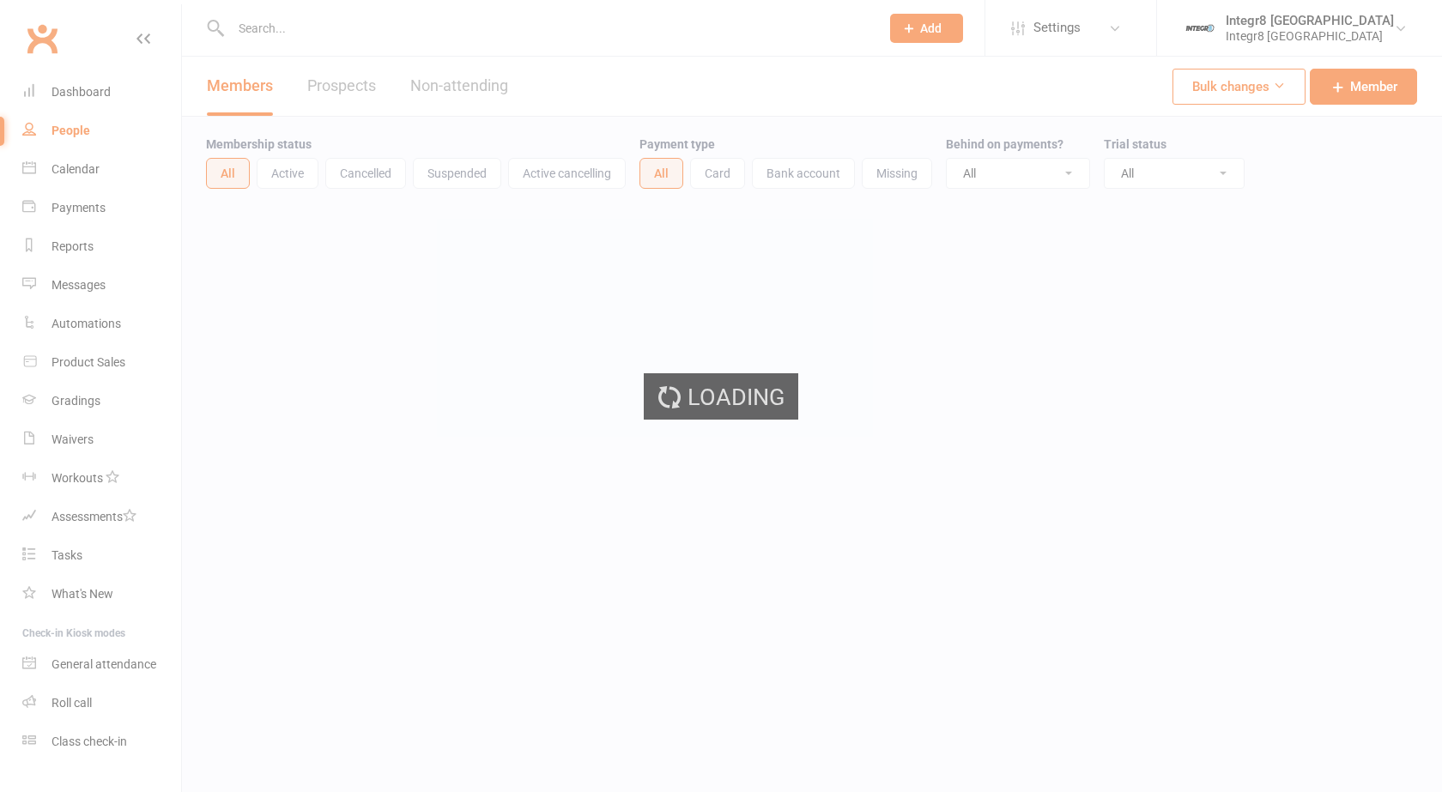
select select "100"
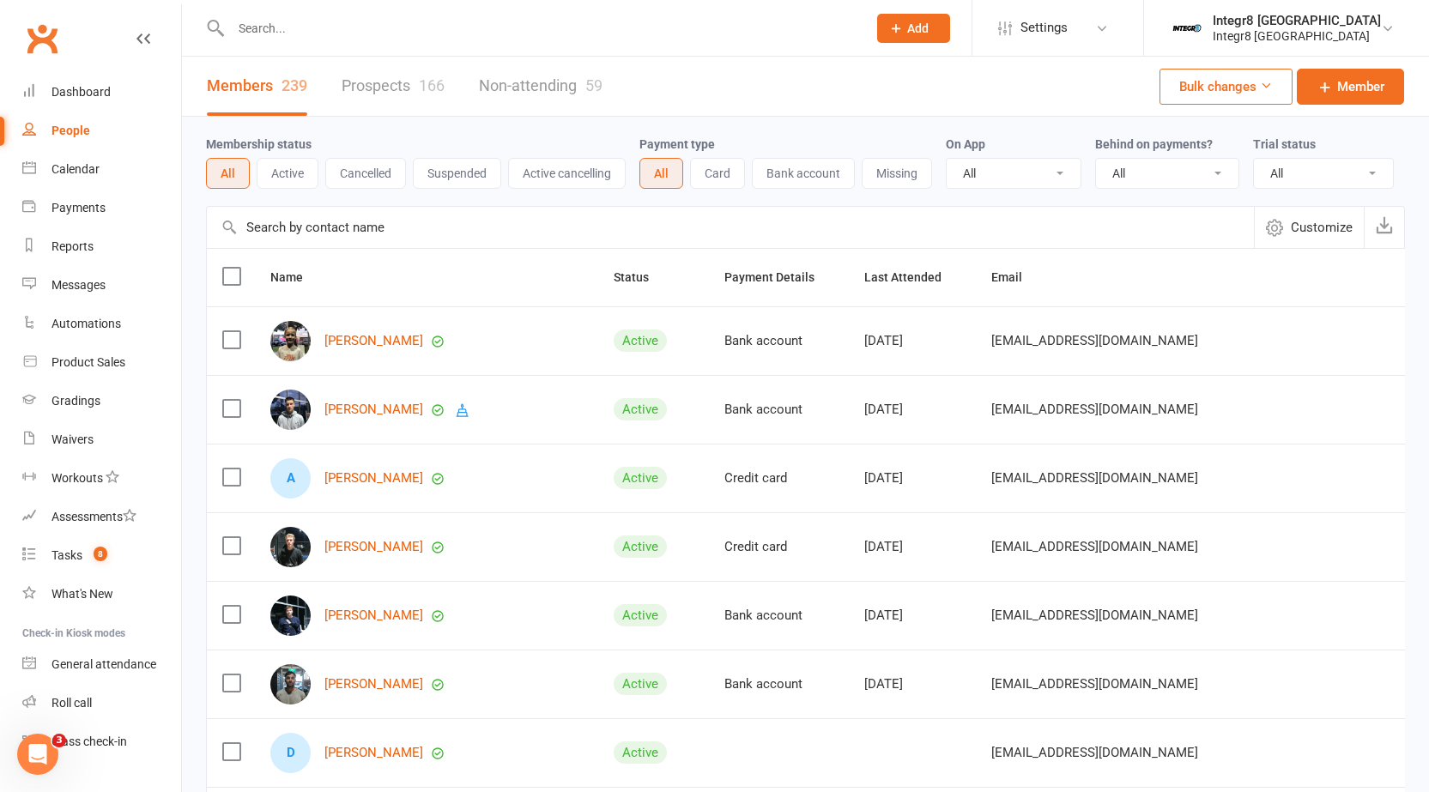
click at [547, 33] on input "text" at bounding box center [540, 28] width 629 height 24
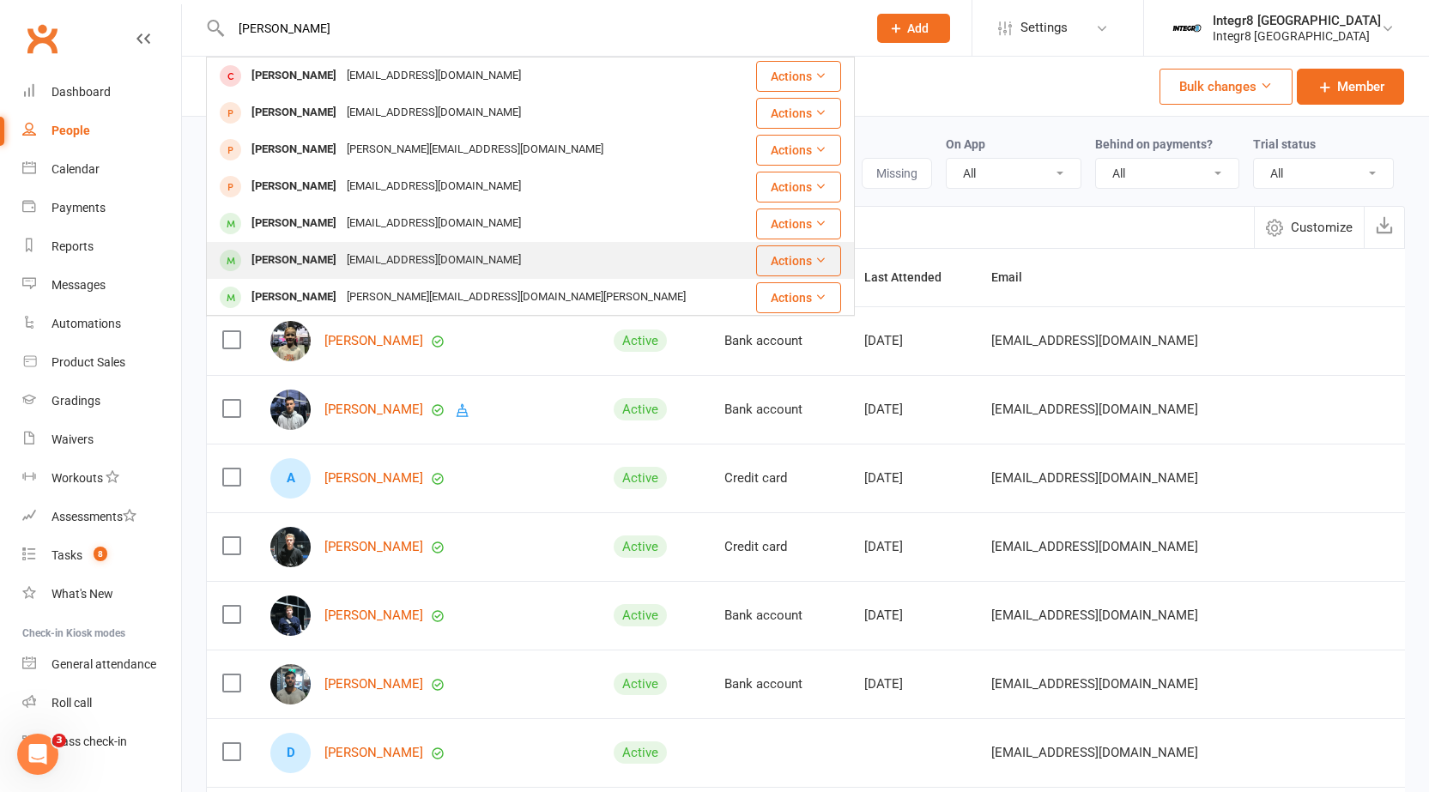
type input "[PERSON_NAME]"
click at [491, 265] on div "[PERSON_NAME] [EMAIL_ADDRESS][DOMAIN_NAME]" at bounding box center [476, 260] width 537 height 35
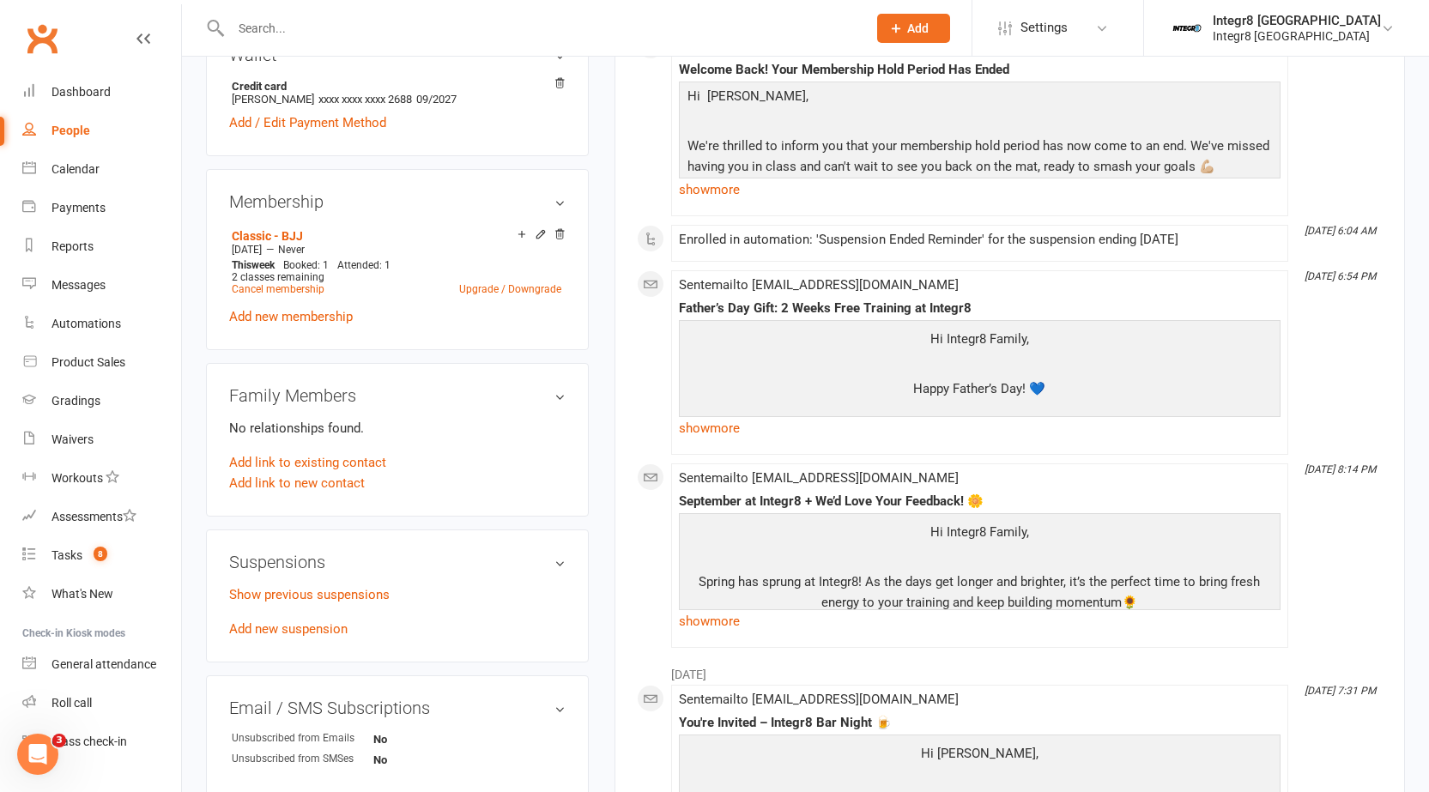
scroll to position [601, 0]
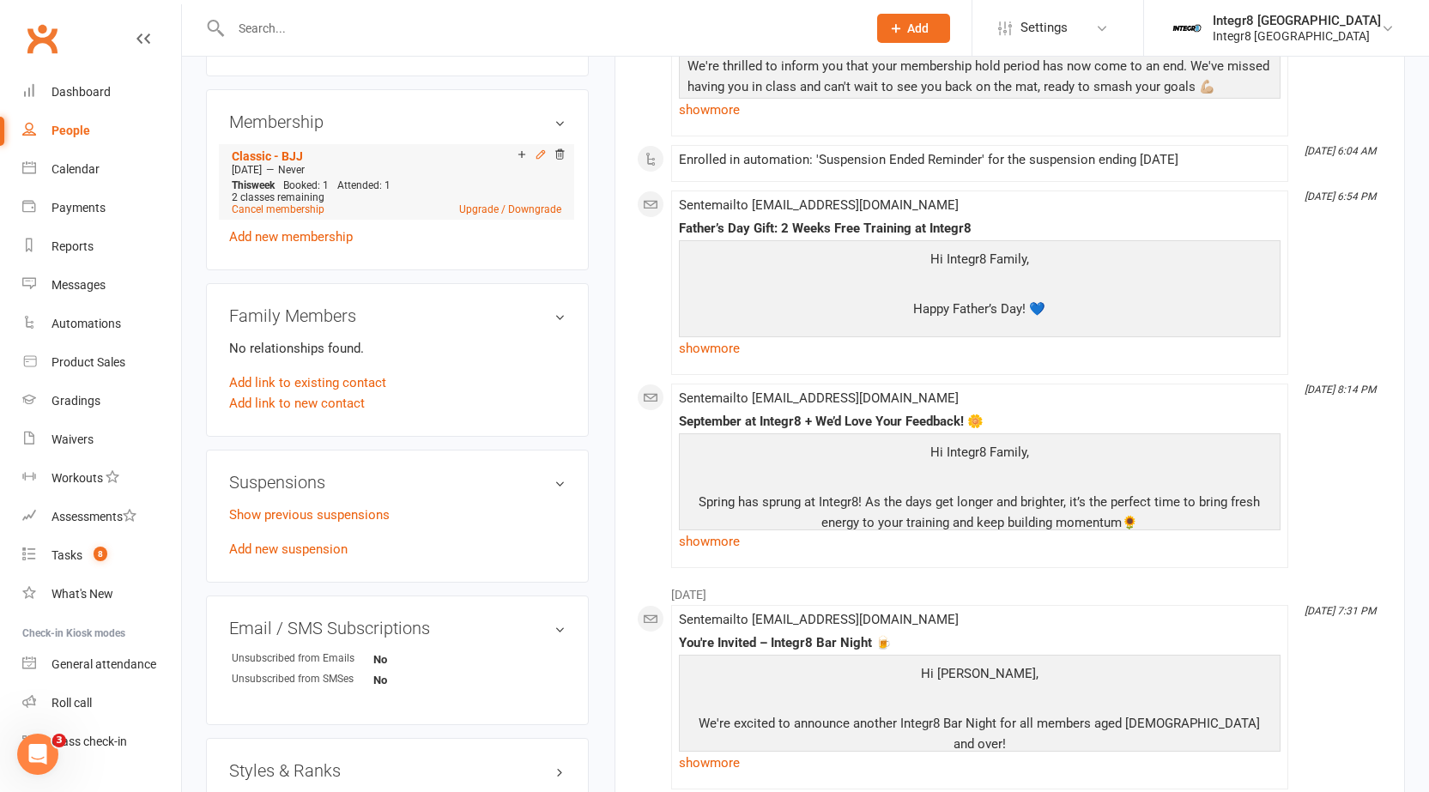
click at [538, 157] on icon at bounding box center [541, 154] width 12 height 12
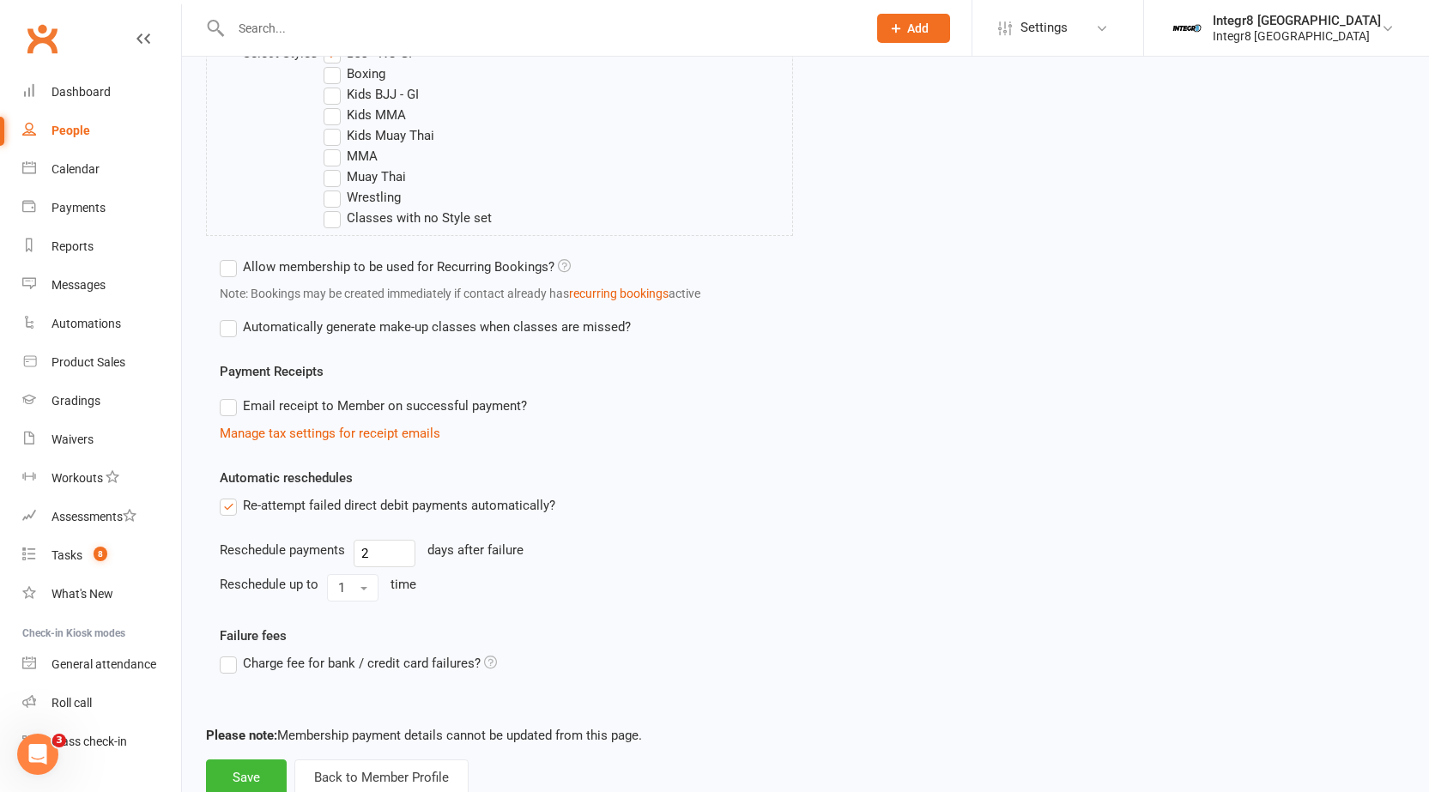
scroll to position [792, 0]
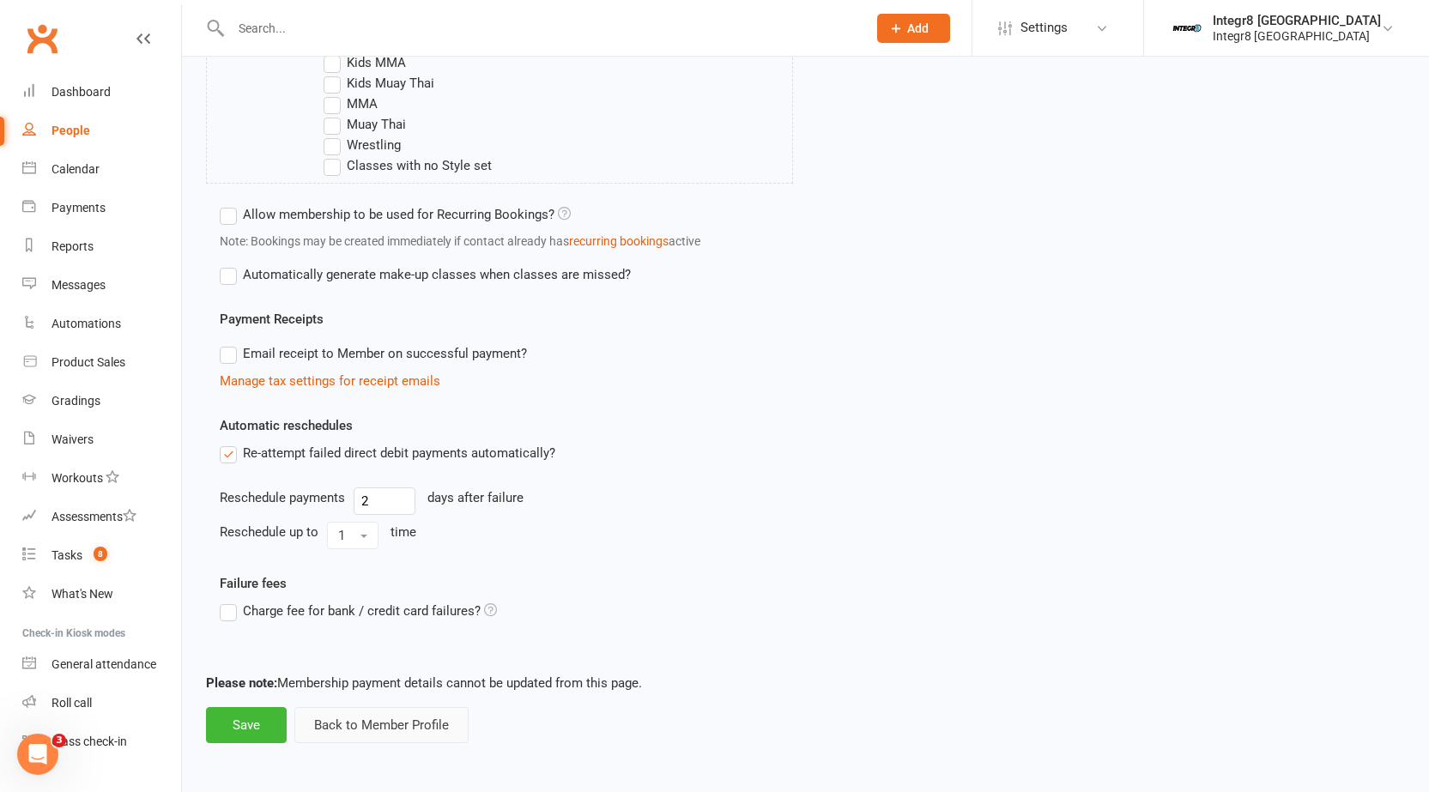
click at [402, 734] on button "Back to Member Profile" at bounding box center [381, 725] width 174 height 36
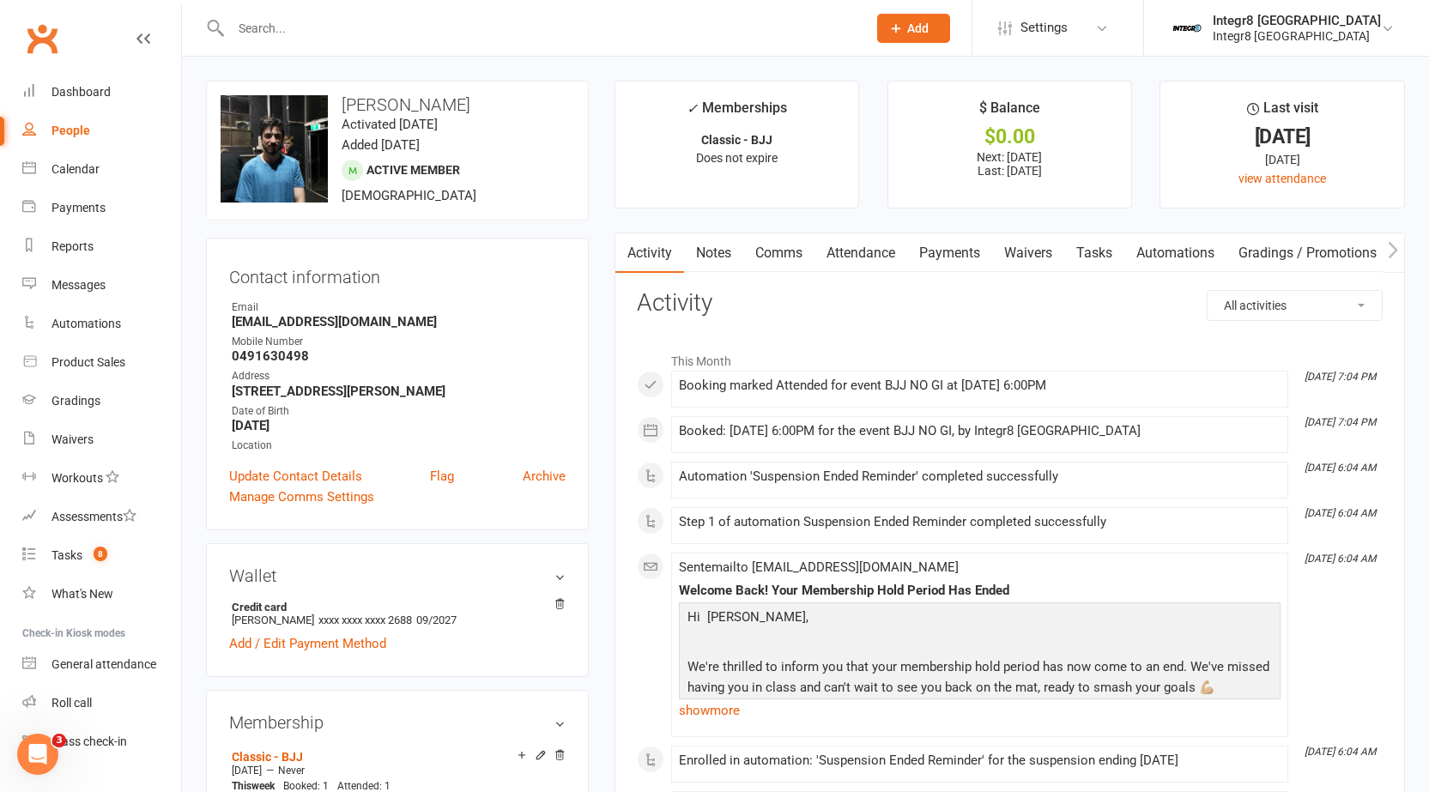
click at [531, 32] on input "text" at bounding box center [540, 28] width 629 height 24
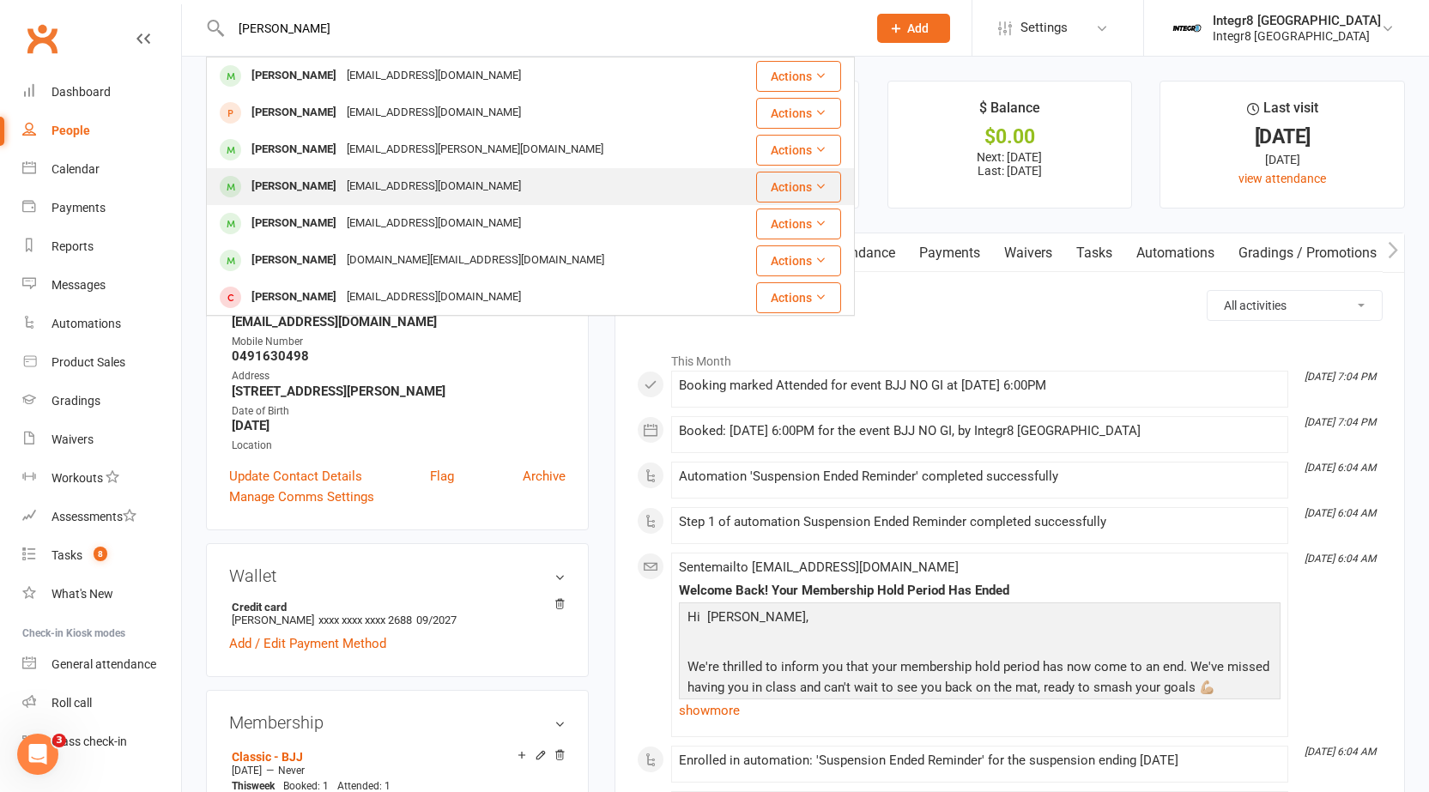
type input "[PERSON_NAME]"
click at [452, 191] on div "[EMAIL_ADDRESS][DOMAIN_NAME]" at bounding box center [434, 186] width 185 height 25
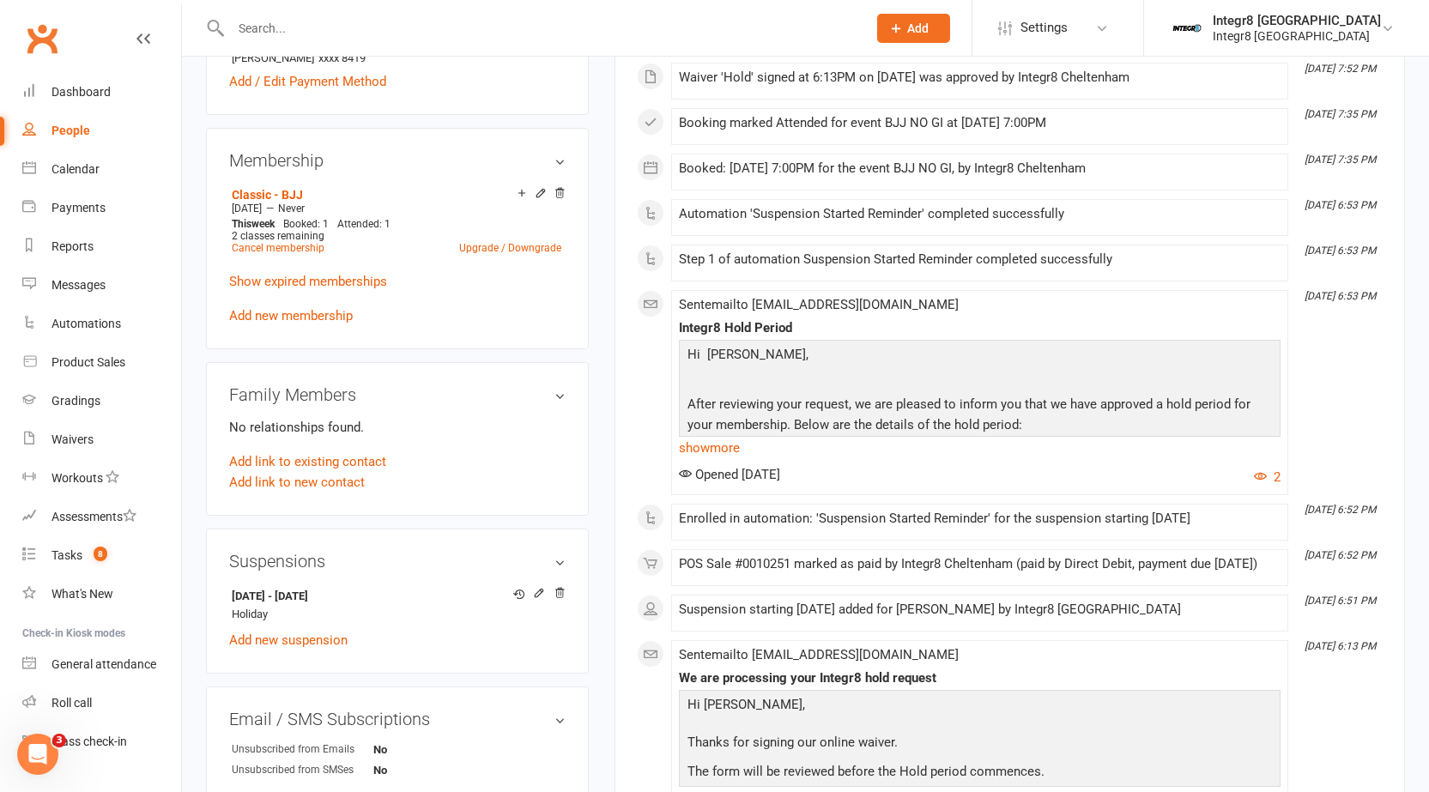
scroll to position [601, 0]
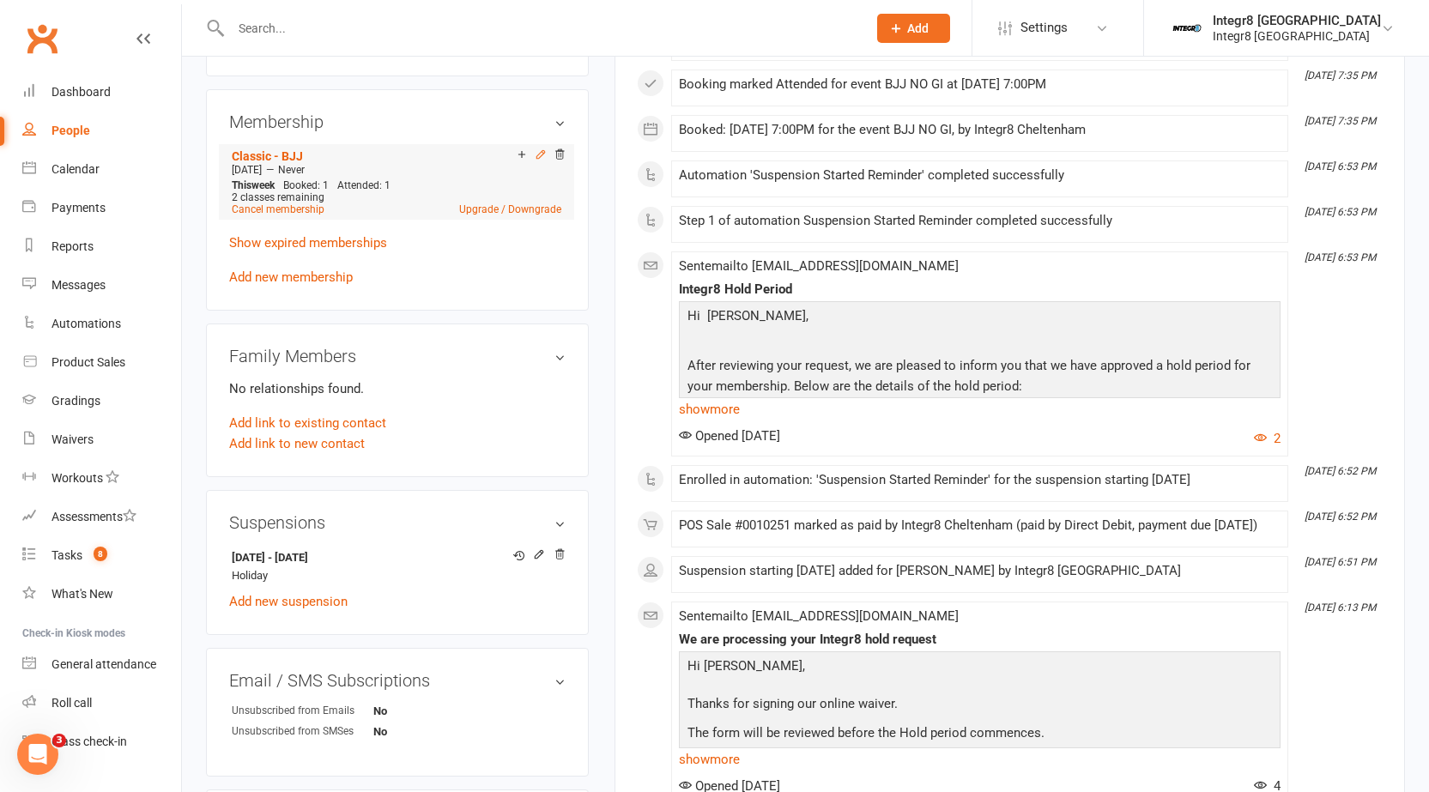
click at [535, 160] on icon at bounding box center [541, 154] width 12 height 12
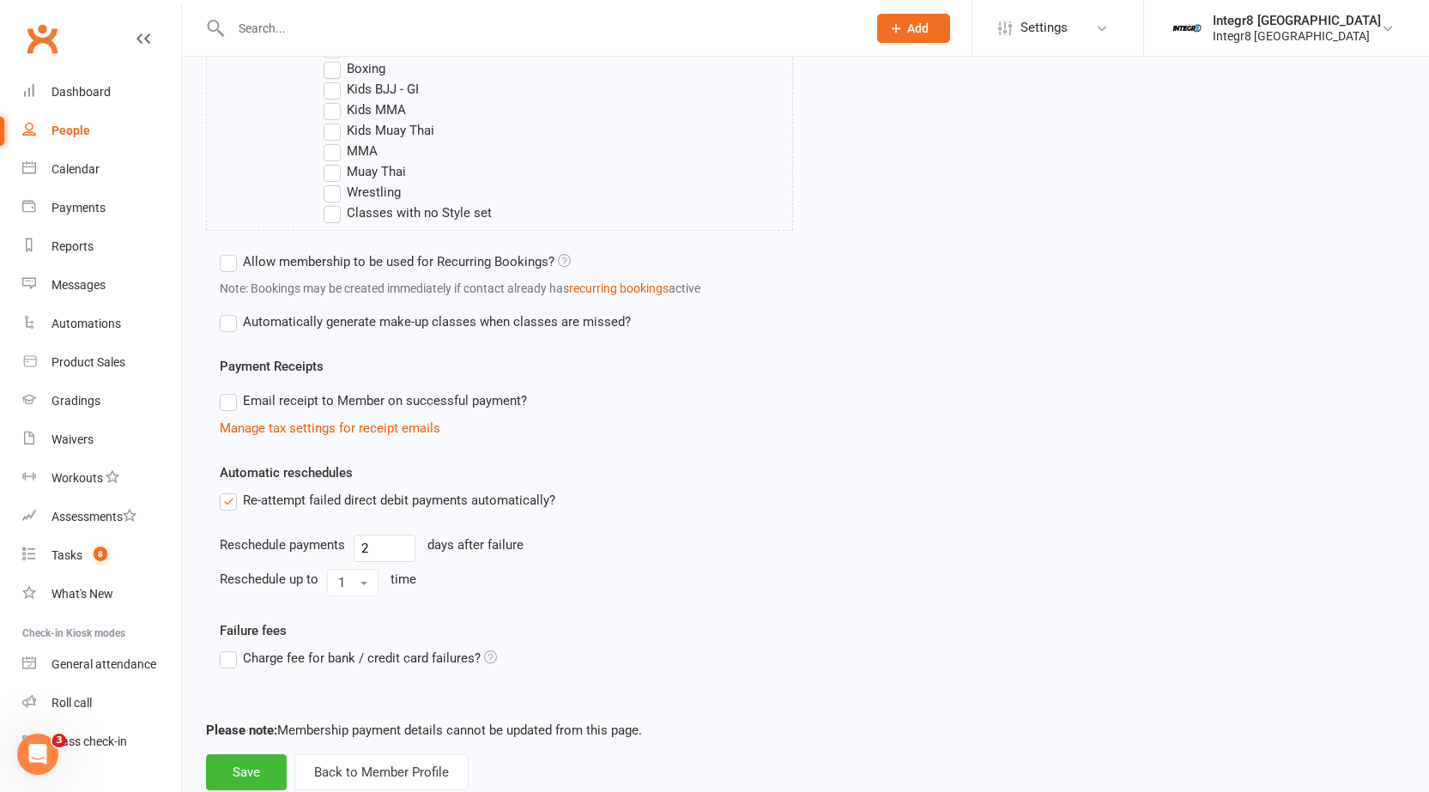
scroll to position [792, 0]
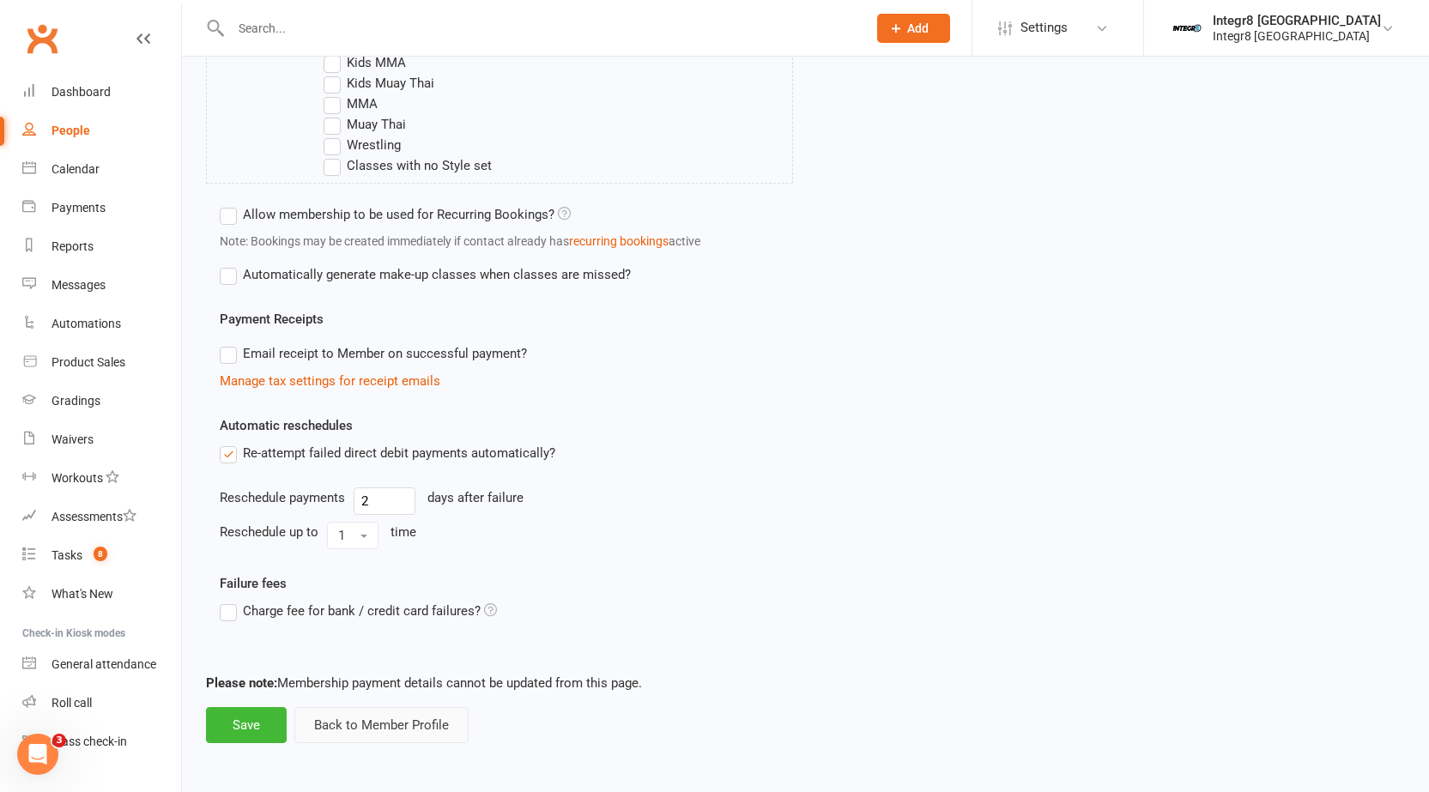
click at [386, 725] on button "Back to Member Profile" at bounding box center [381, 725] width 174 height 36
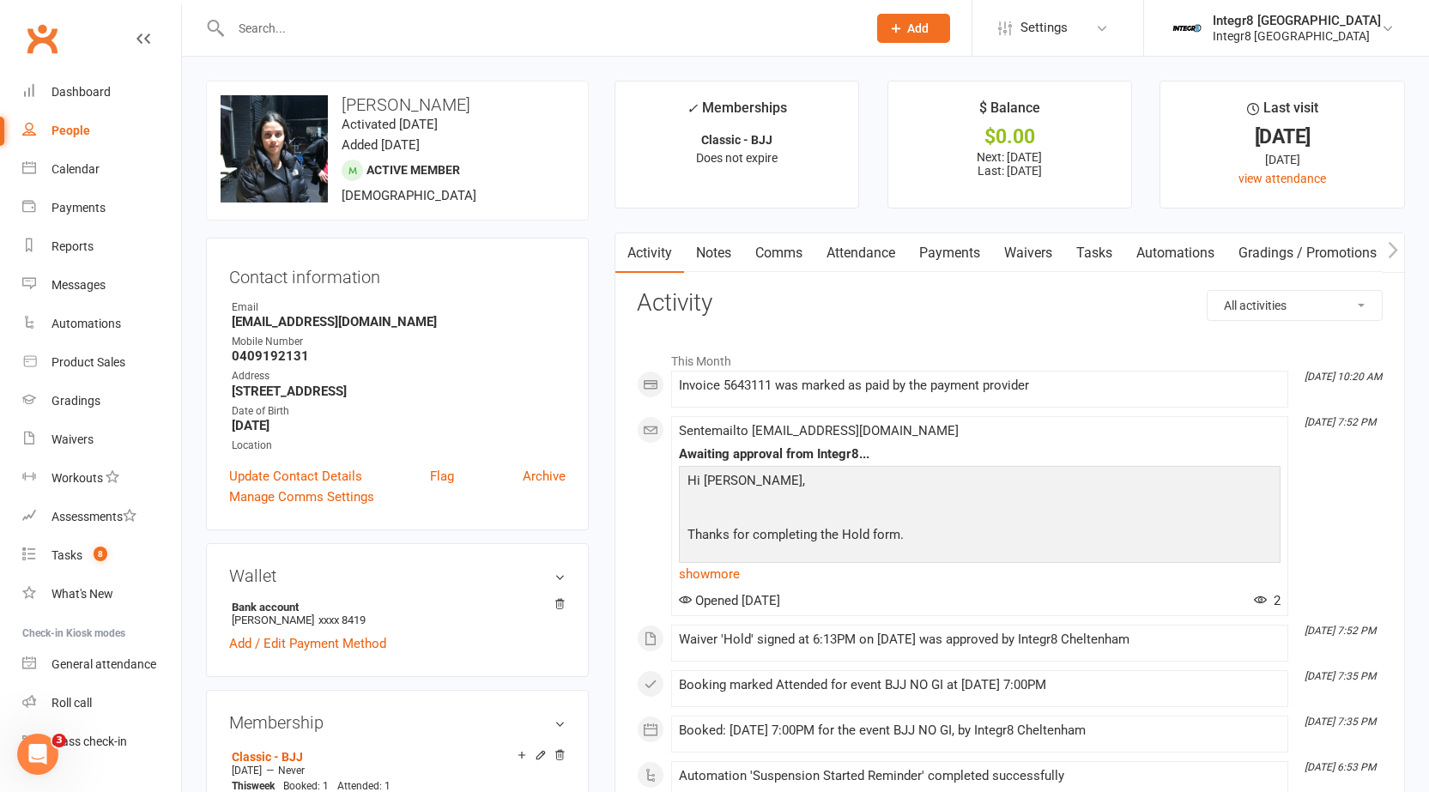
click at [504, 27] on input "text" at bounding box center [540, 28] width 629 height 24
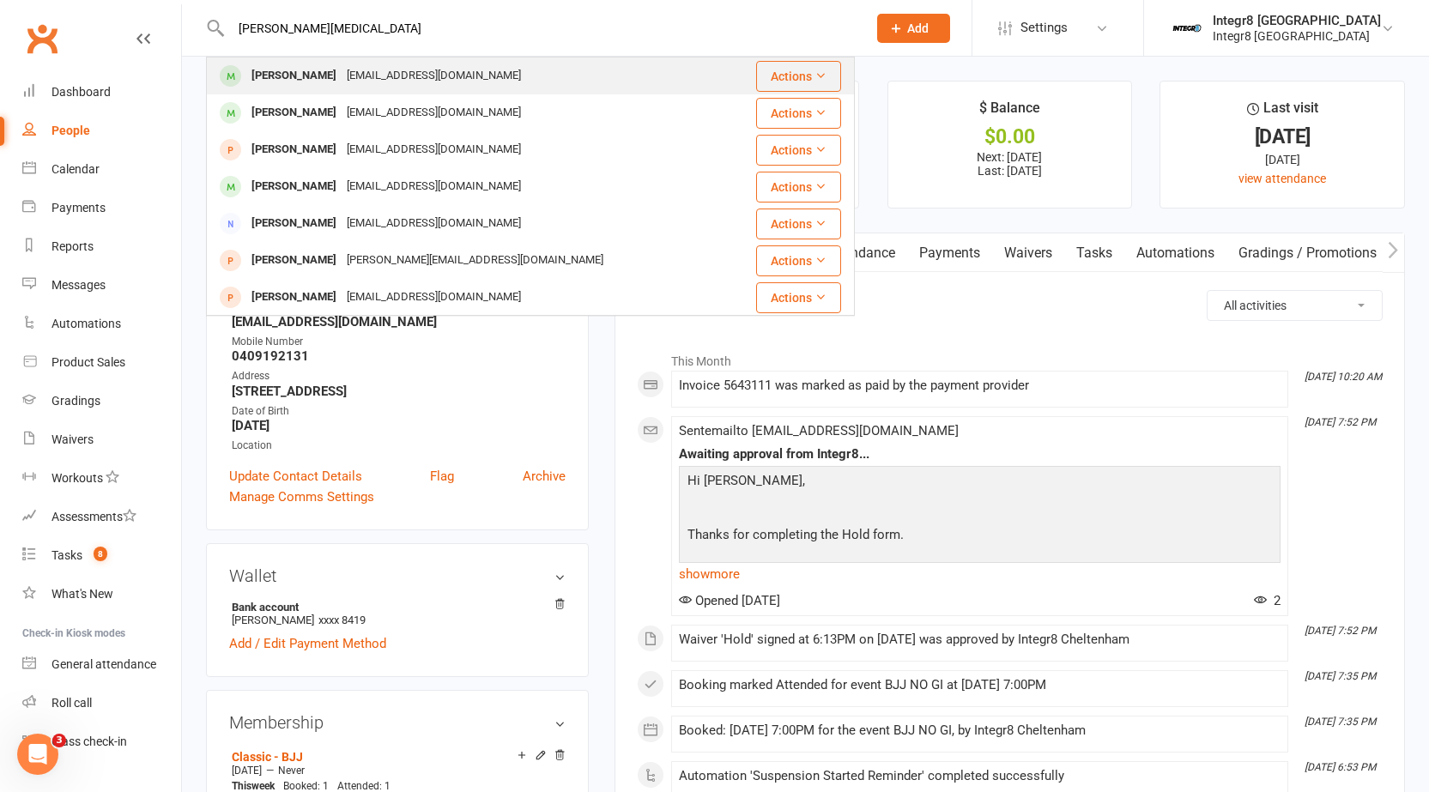
type input "[PERSON_NAME][MEDICAL_DATA]"
click at [498, 67] on div "[EMAIL_ADDRESS][DOMAIN_NAME]" at bounding box center [434, 76] width 185 height 25
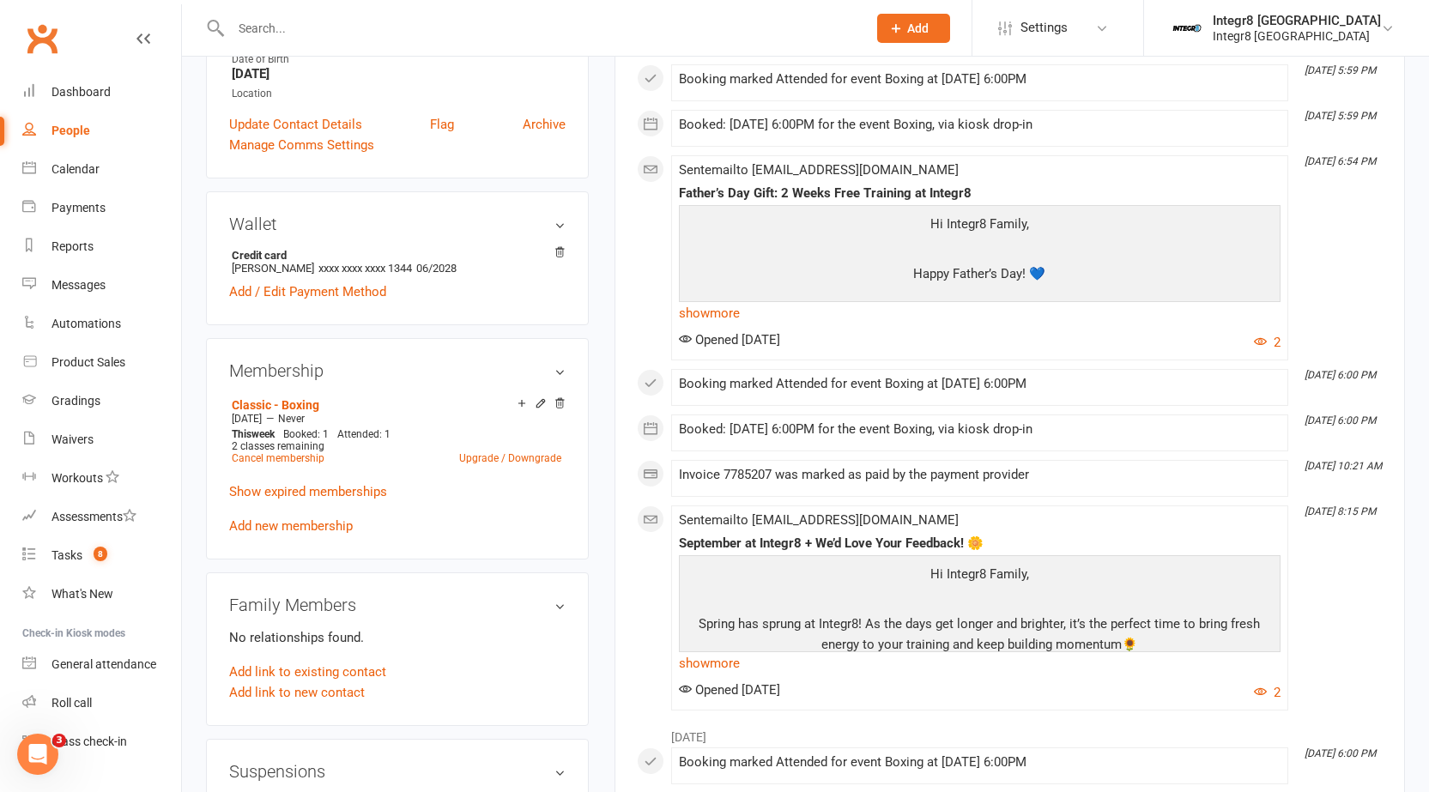
scroll to position [429, 0]
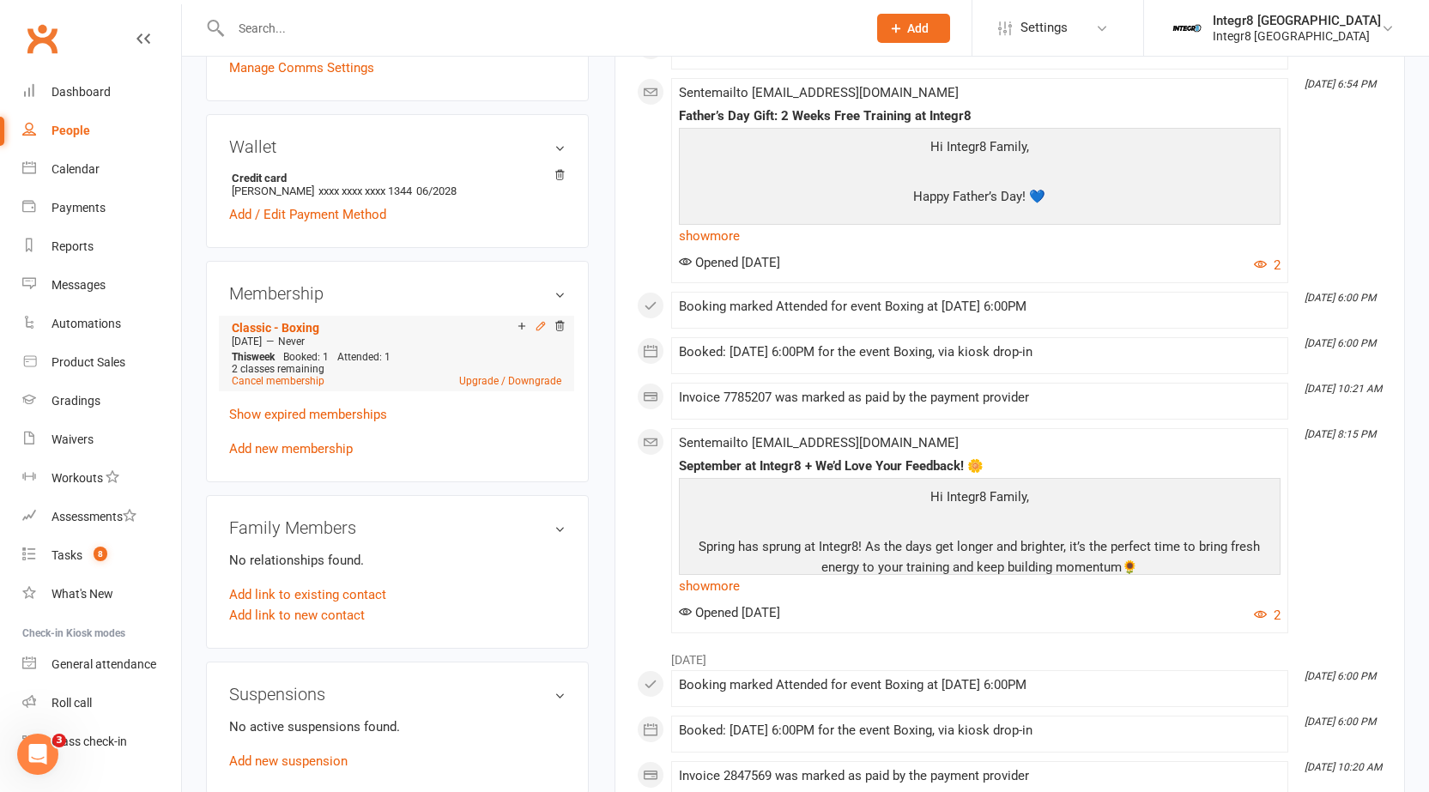
click at [542, 328] on icon at bounding box center [541, 326] width 12 height 12
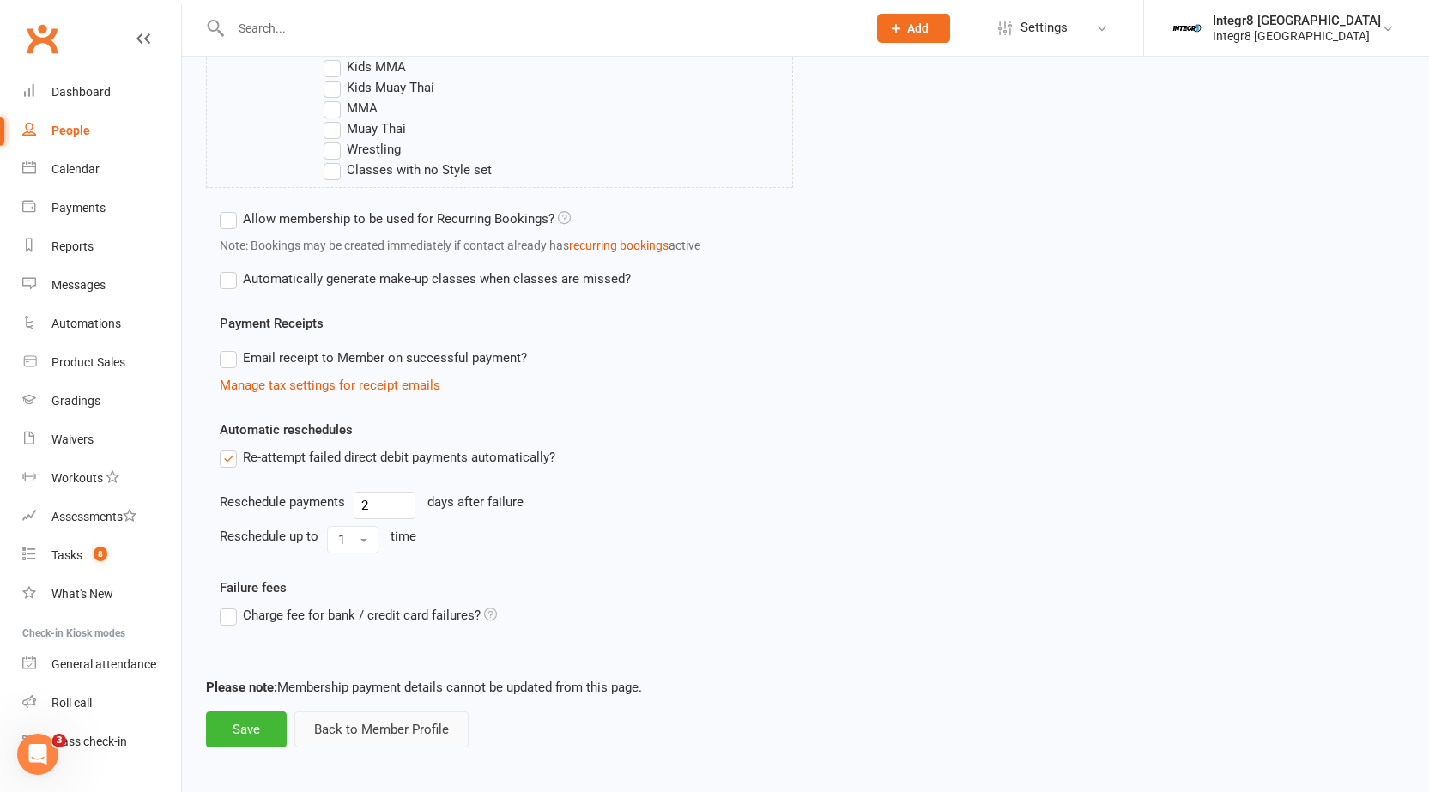
scroll to position [792, 0]
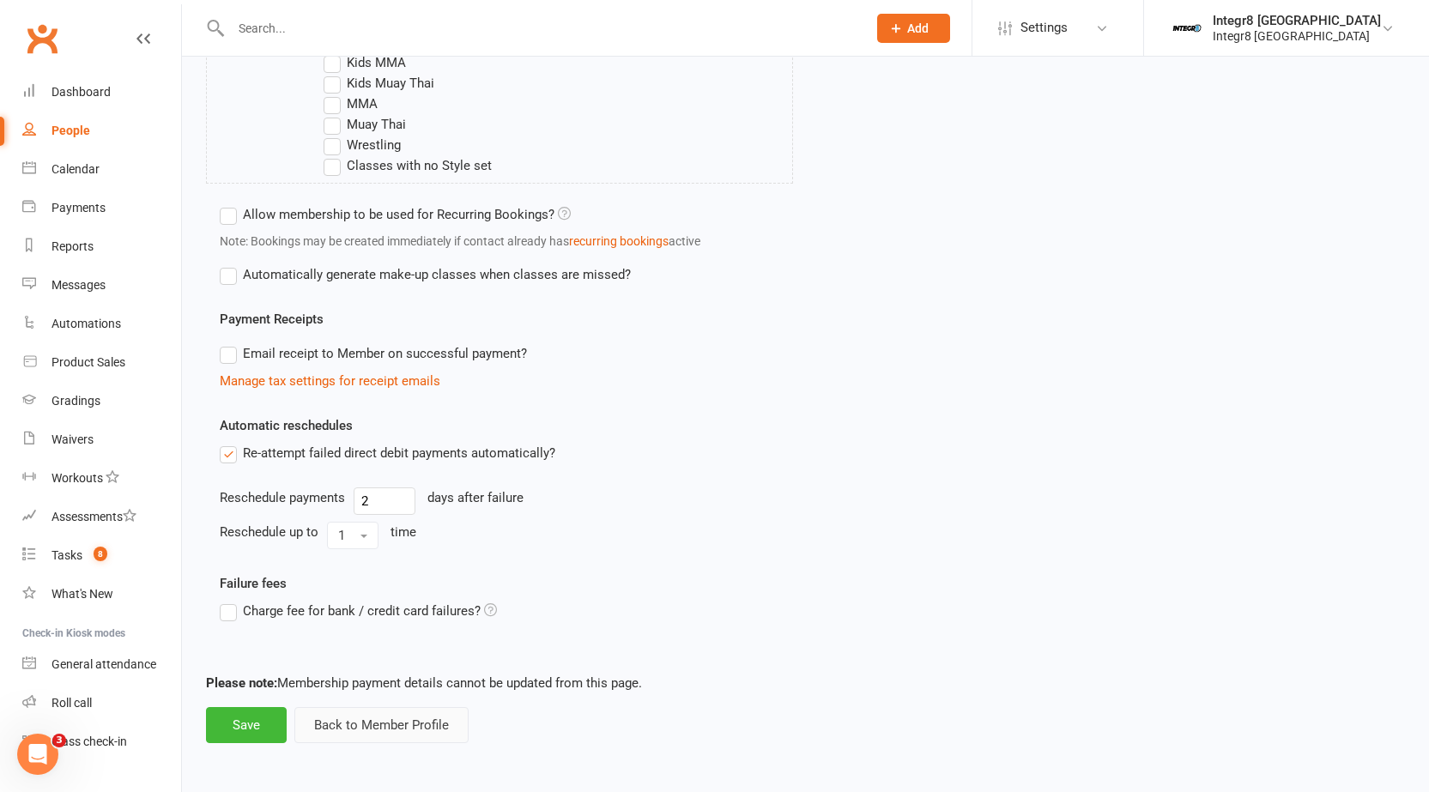
click at [409, 710] on button "Back to Member Profile" at bounding box center [381, 725] width 174 height 36
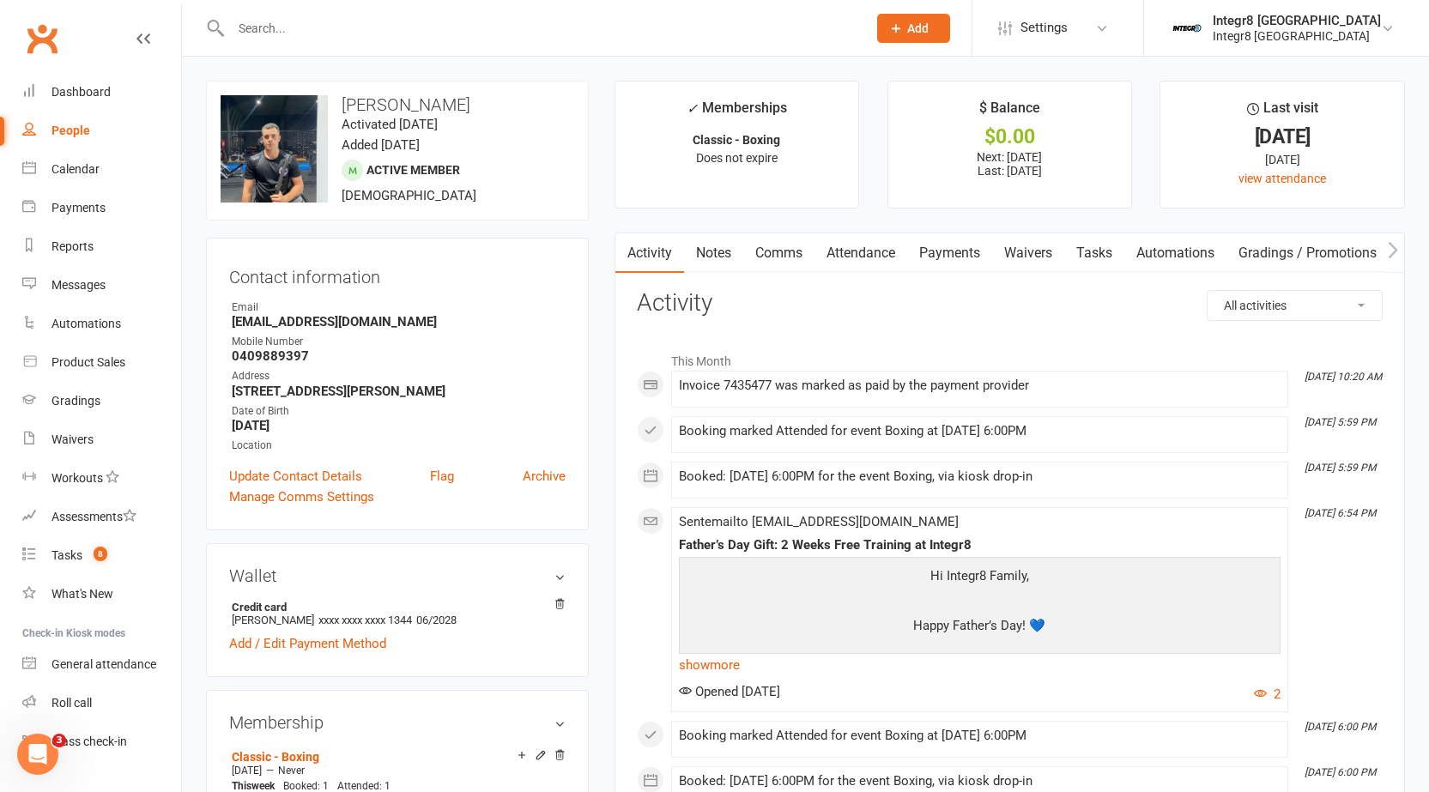
click at [544, 37] on input "text" at bounding box center [540, 28] width 629 height 24
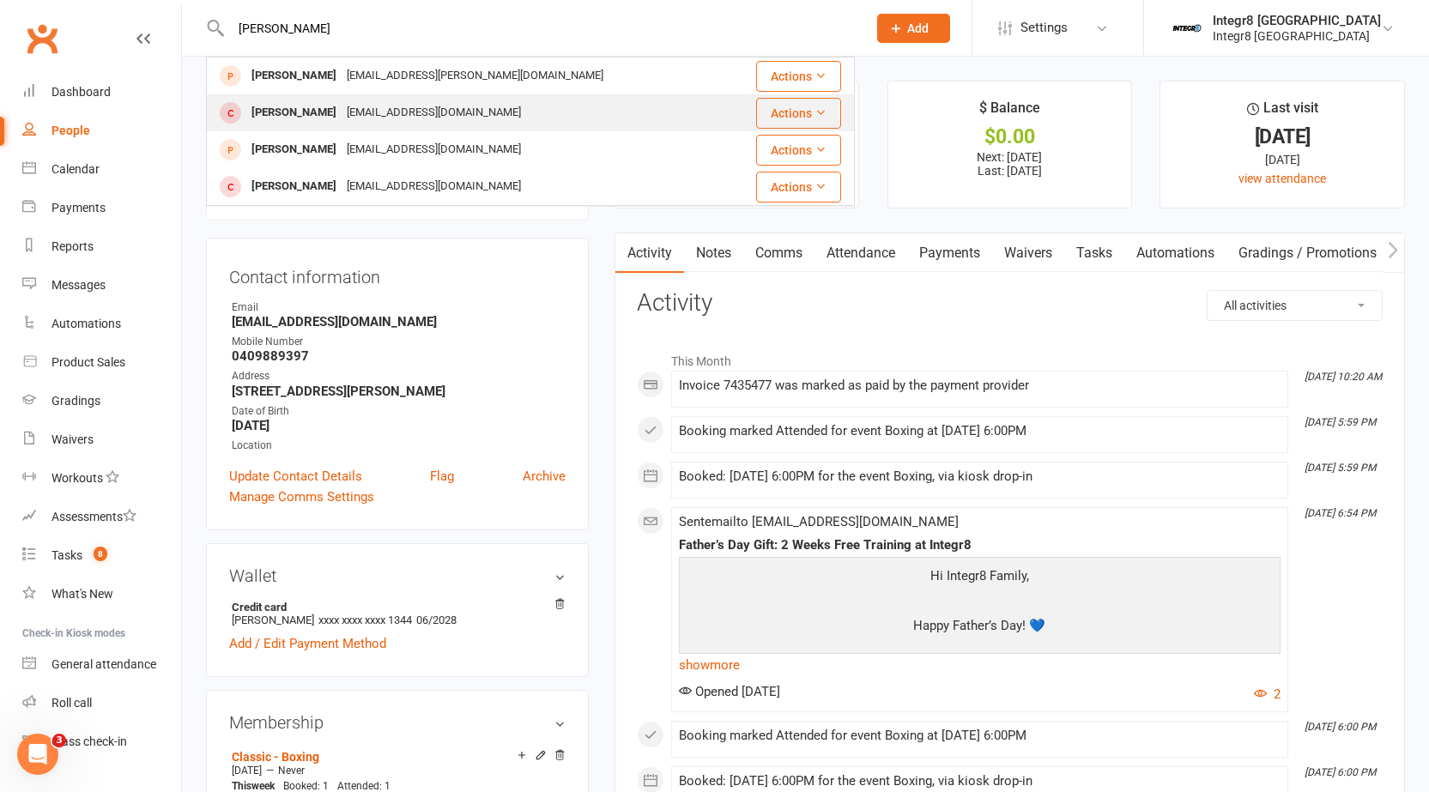
type input "[PERSON_NAME]"
click at [589, 119] on div "[PERSON_NAME] [PERSON_NAME][EMAIL_ADDRESS][DOMAIN_NAME]" at bounding box center [468, 112] width 520 height 35
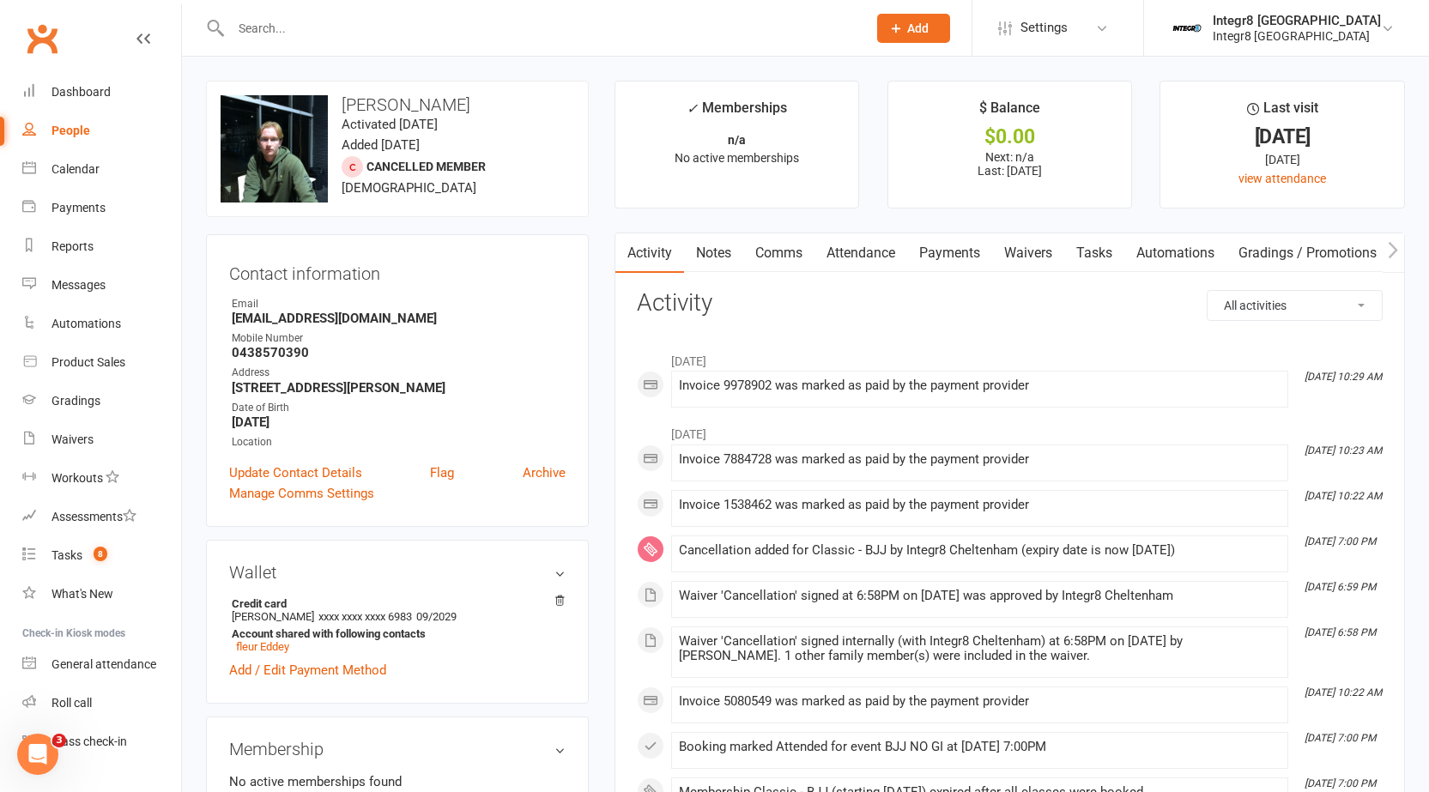
click at [454, 9] on div at bounding box center [530, 28] width 649 height 56
click at [460, 13] on div at bounding box center [530, 28] width 649 height 56
click at [519, 27] on input "text" at bounding box center [540, 28] width 629 height 24
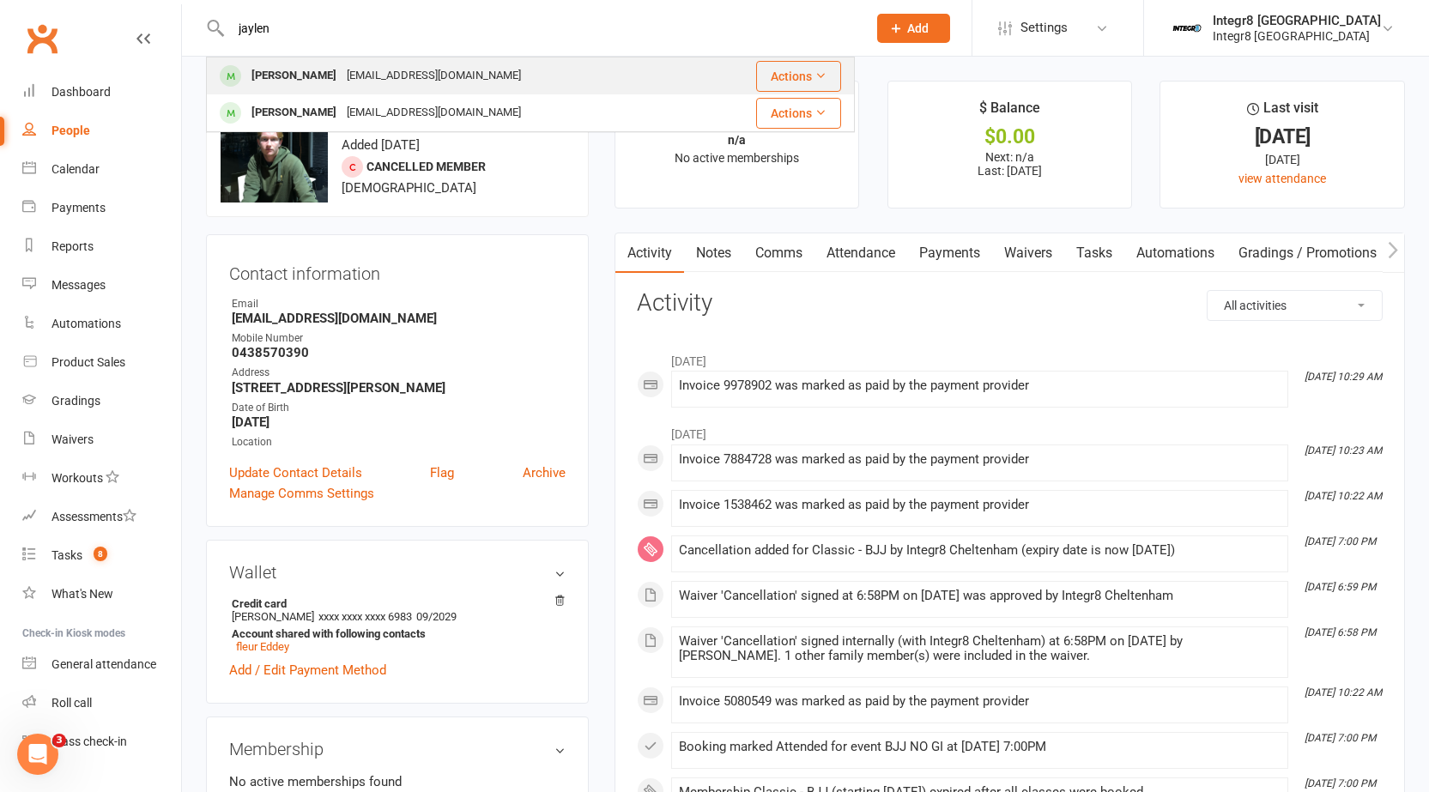
type input "jaylen"
click at [397, 79] on div "[EMAIL_ADDRESS][DOMAIN_NAME]" at bounding box center [434, 76] width 185 height 25
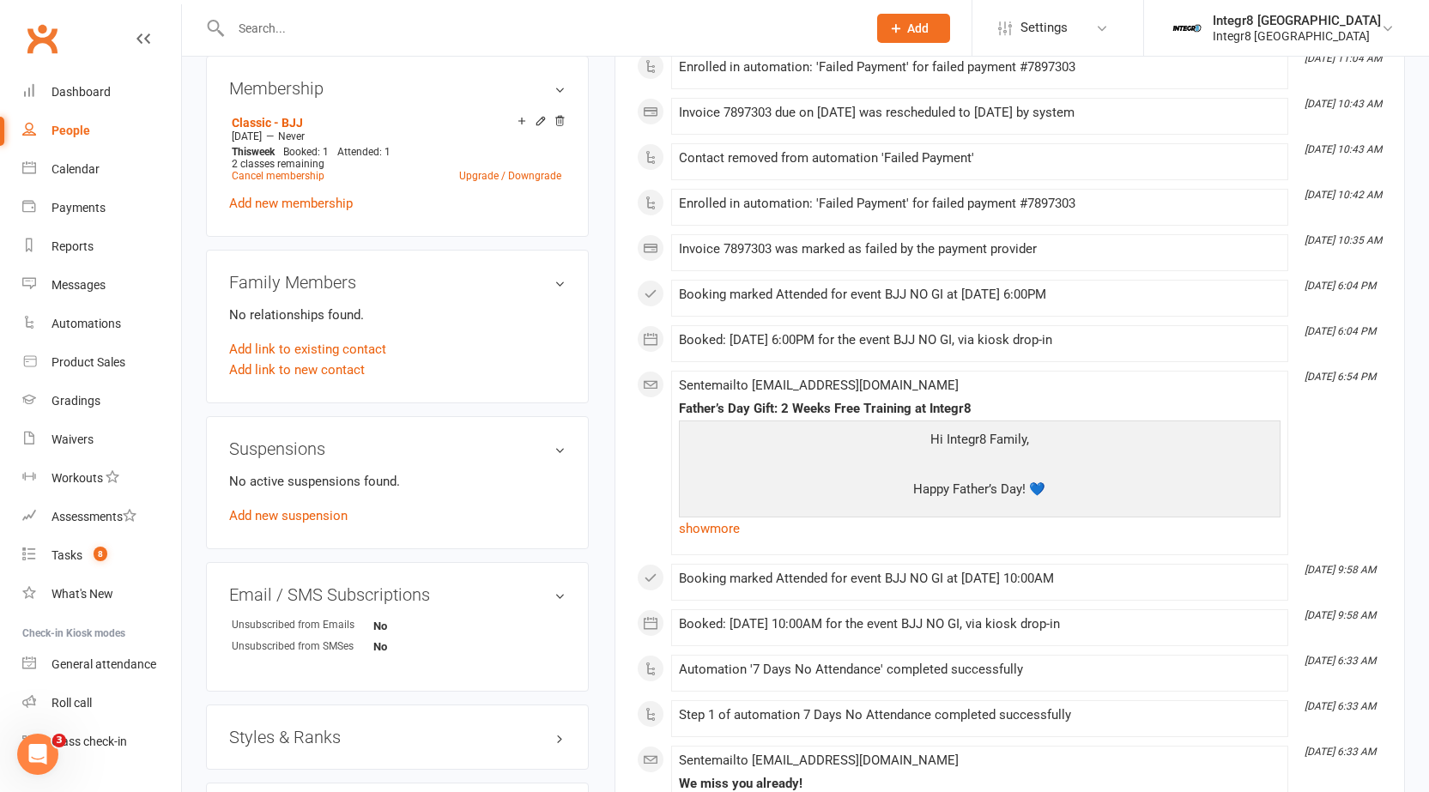
scroll to position [687, 0]
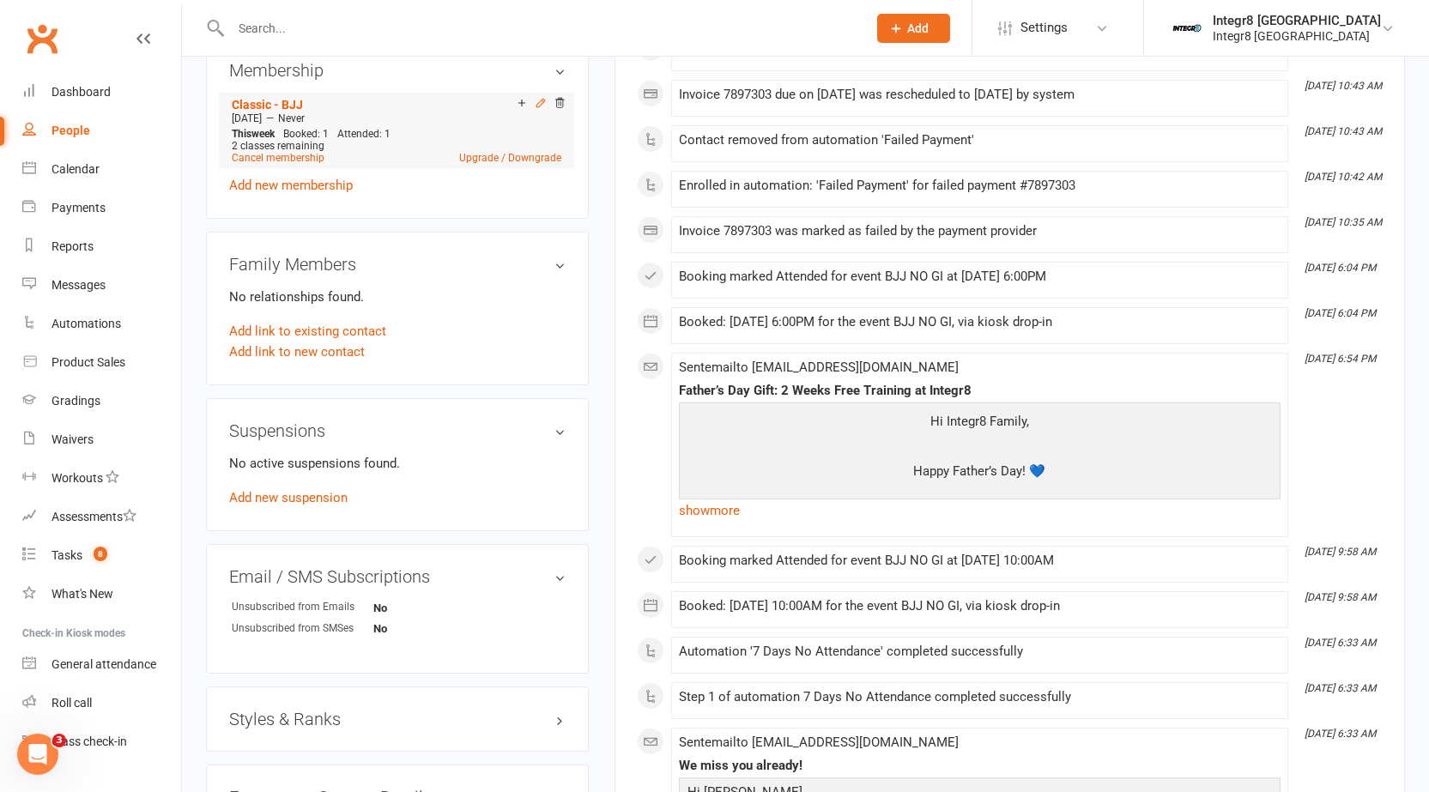
click at [542, 108] on icon at bounding box center [541, 103] width 12 height 12
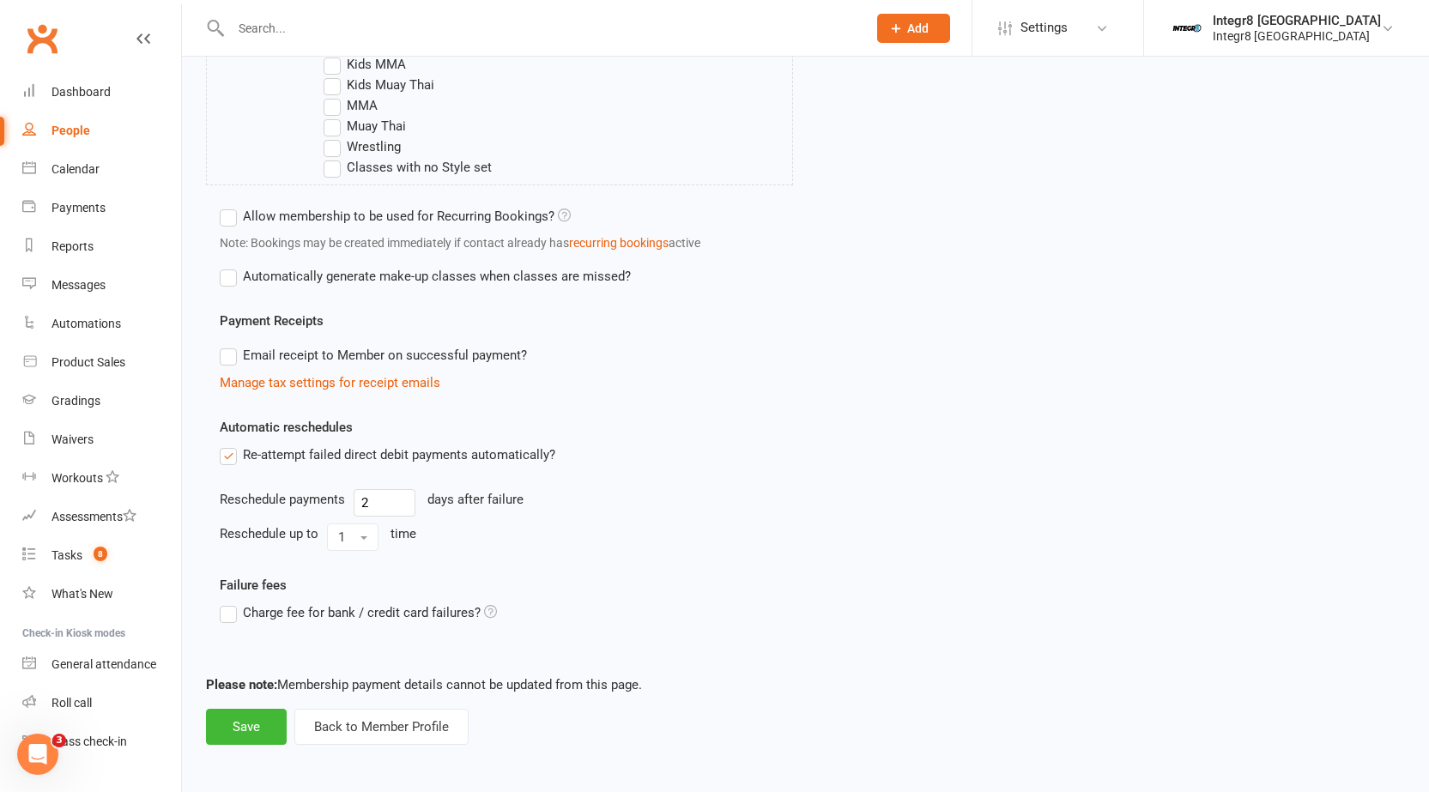
scroll to position [792, 0]
click at [418, 727] on button "Back to Member Profile" at bounding box center [381, 725] width 174 height 36
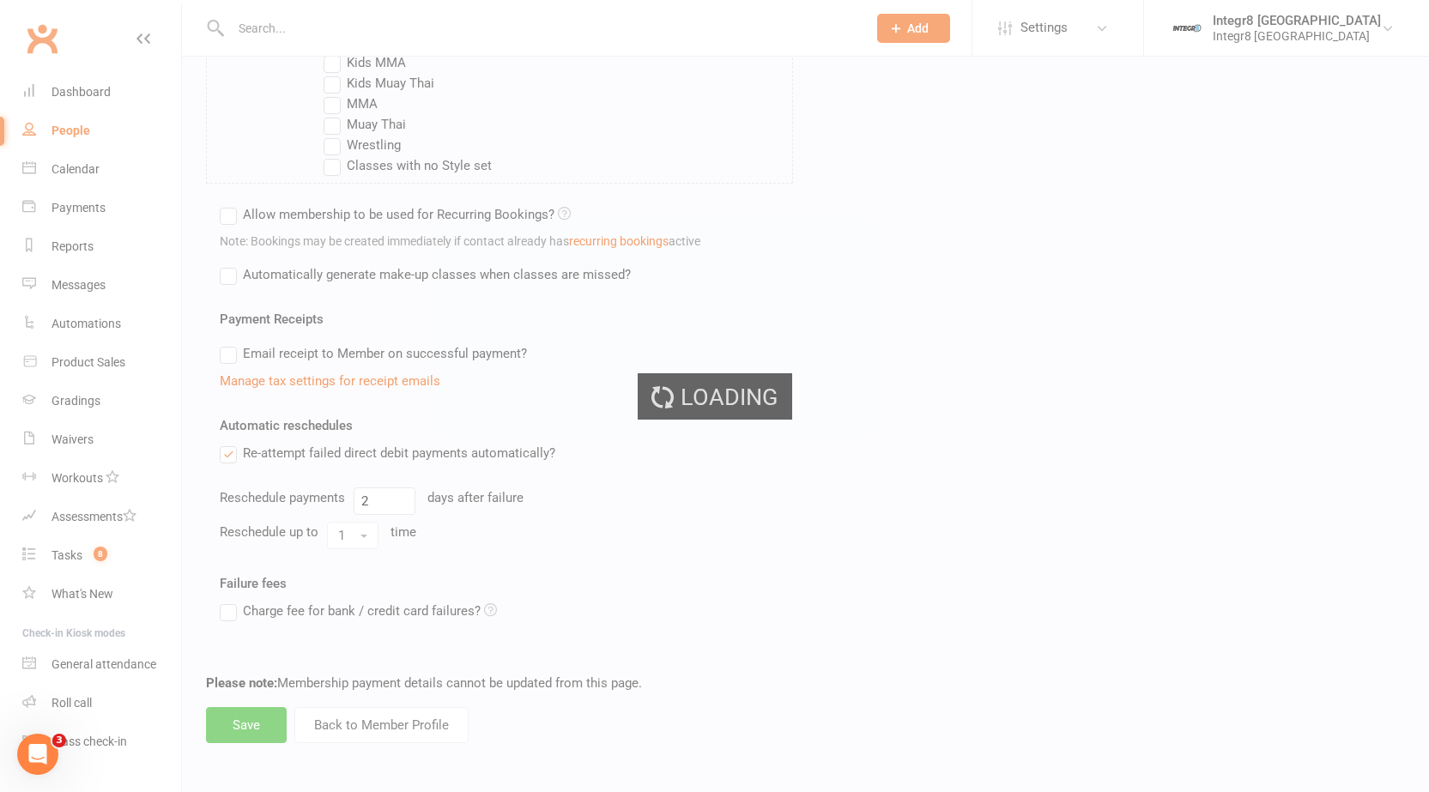
click at [348, 62] on div "Loading" at bounding box center [714, 396] width 1429 height 792
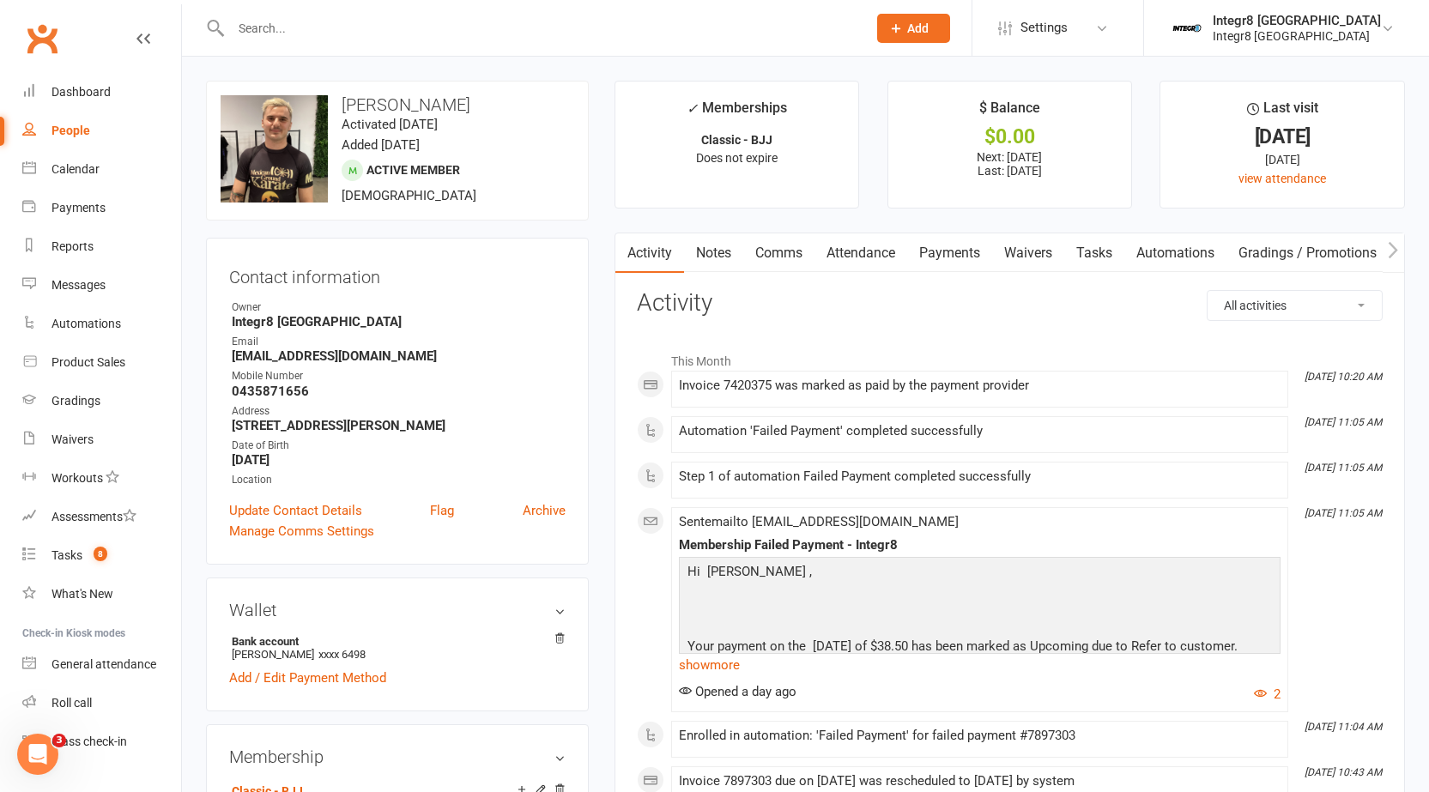
click at [546, 22] on input "text" at bounding box center [540, 28] width 629 height 24
click at [485, 30] on input "text" at bounding box center [540, 28] width 629 height 24
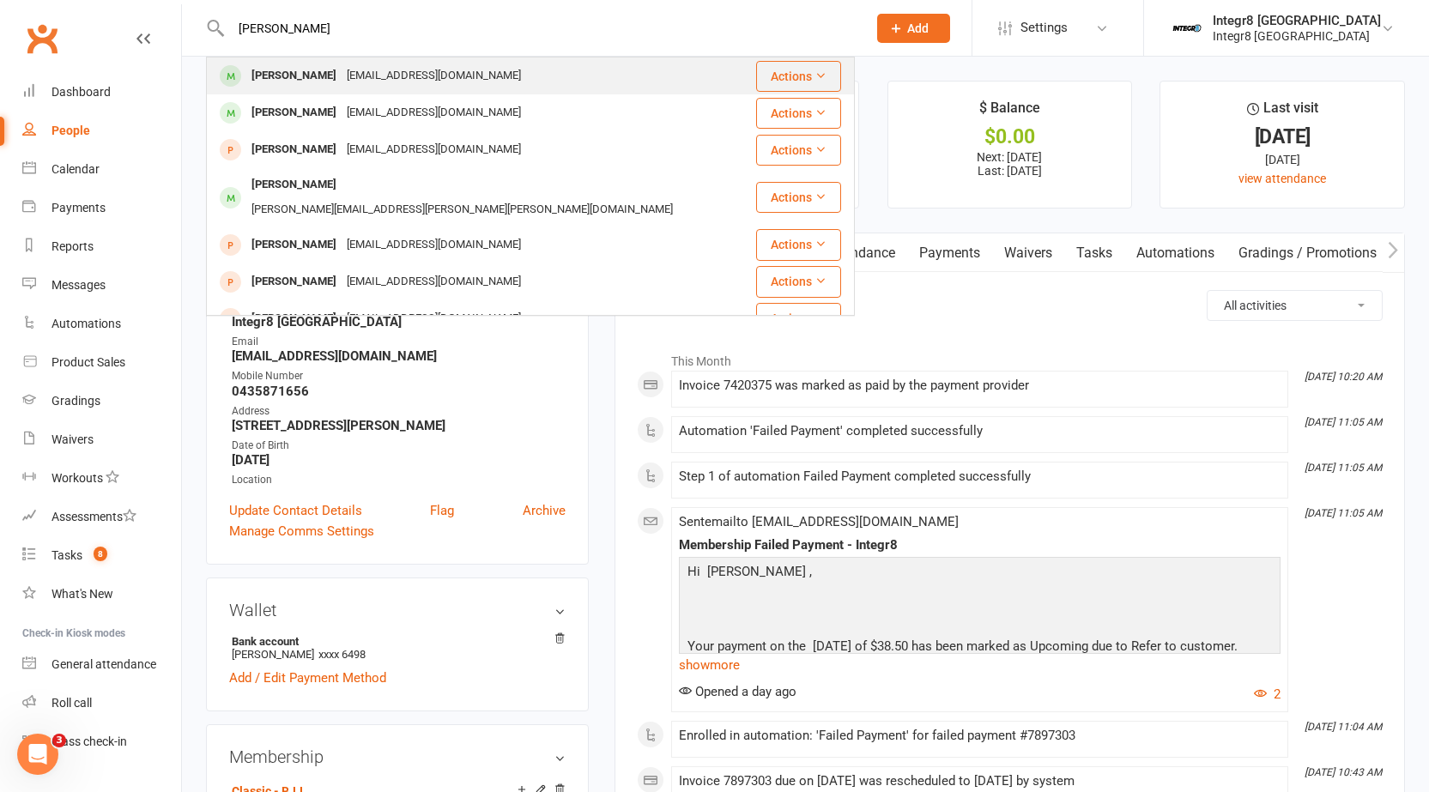
type input "daniel ke"
click at [493, 58] on div "Daniel Kenny Dkfitness22@gmail.com" at bounding box center [481, 75] width 547 height 35
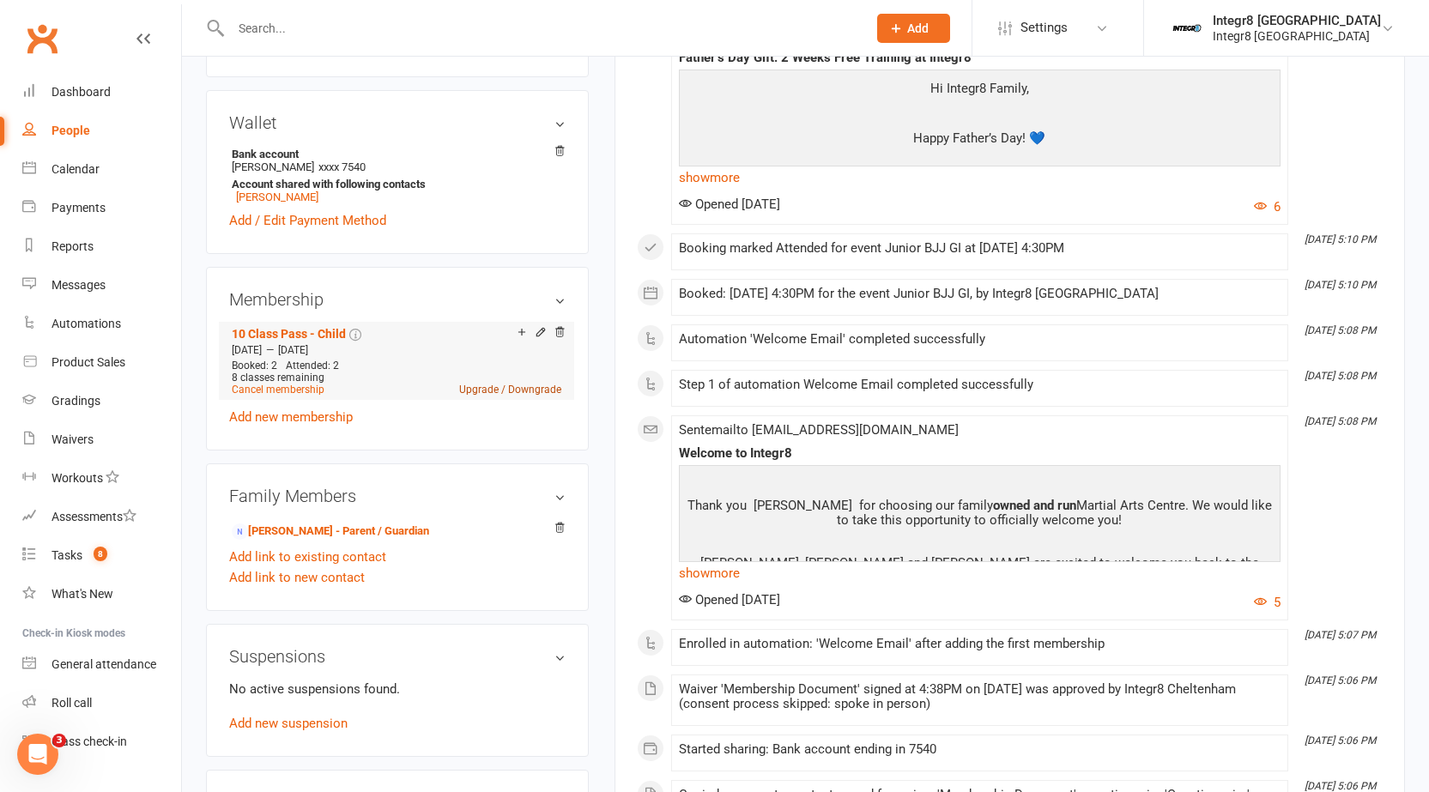
scroll to position [515, 0]
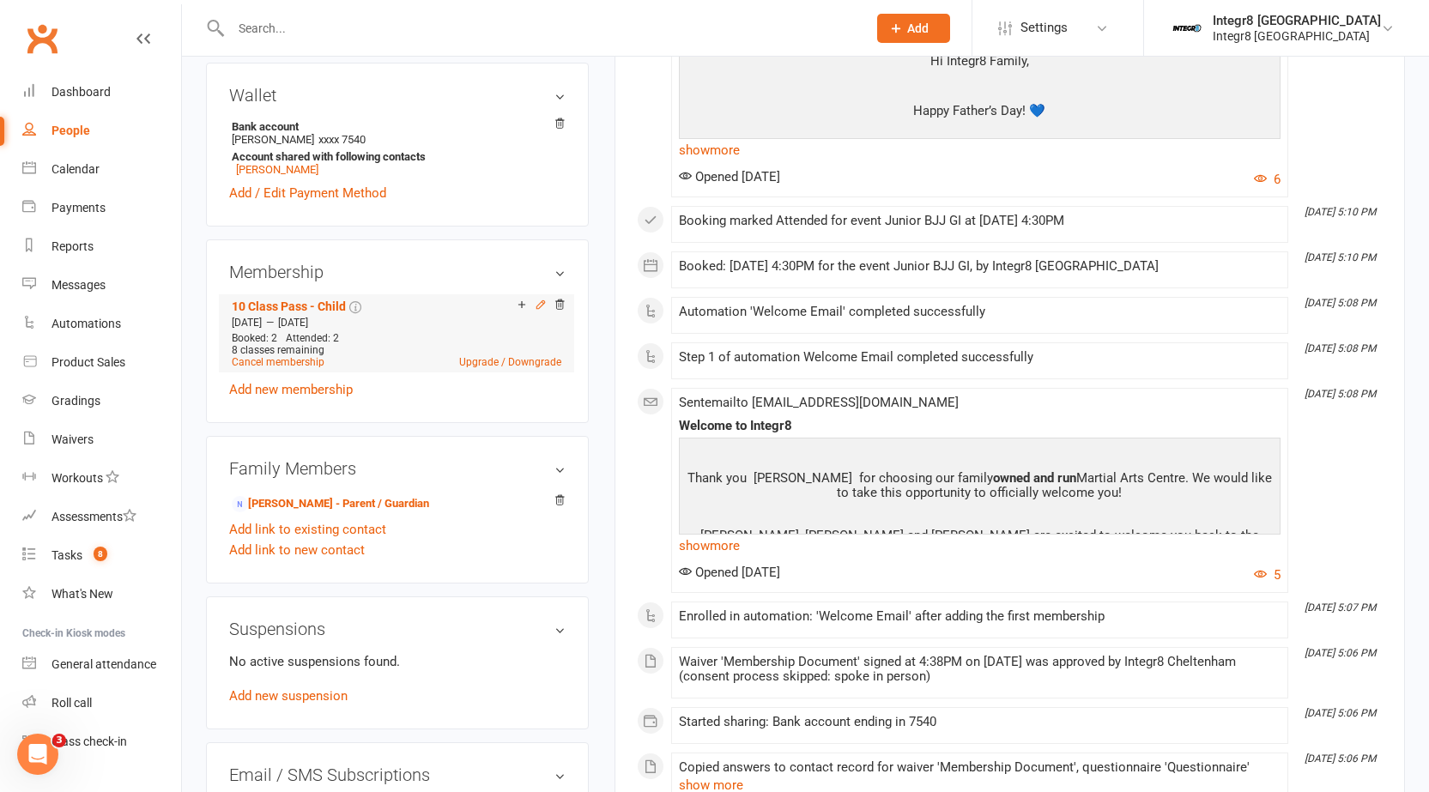
click at [543, 305] on icon at bounding box center [541, 305] width 12 height 12
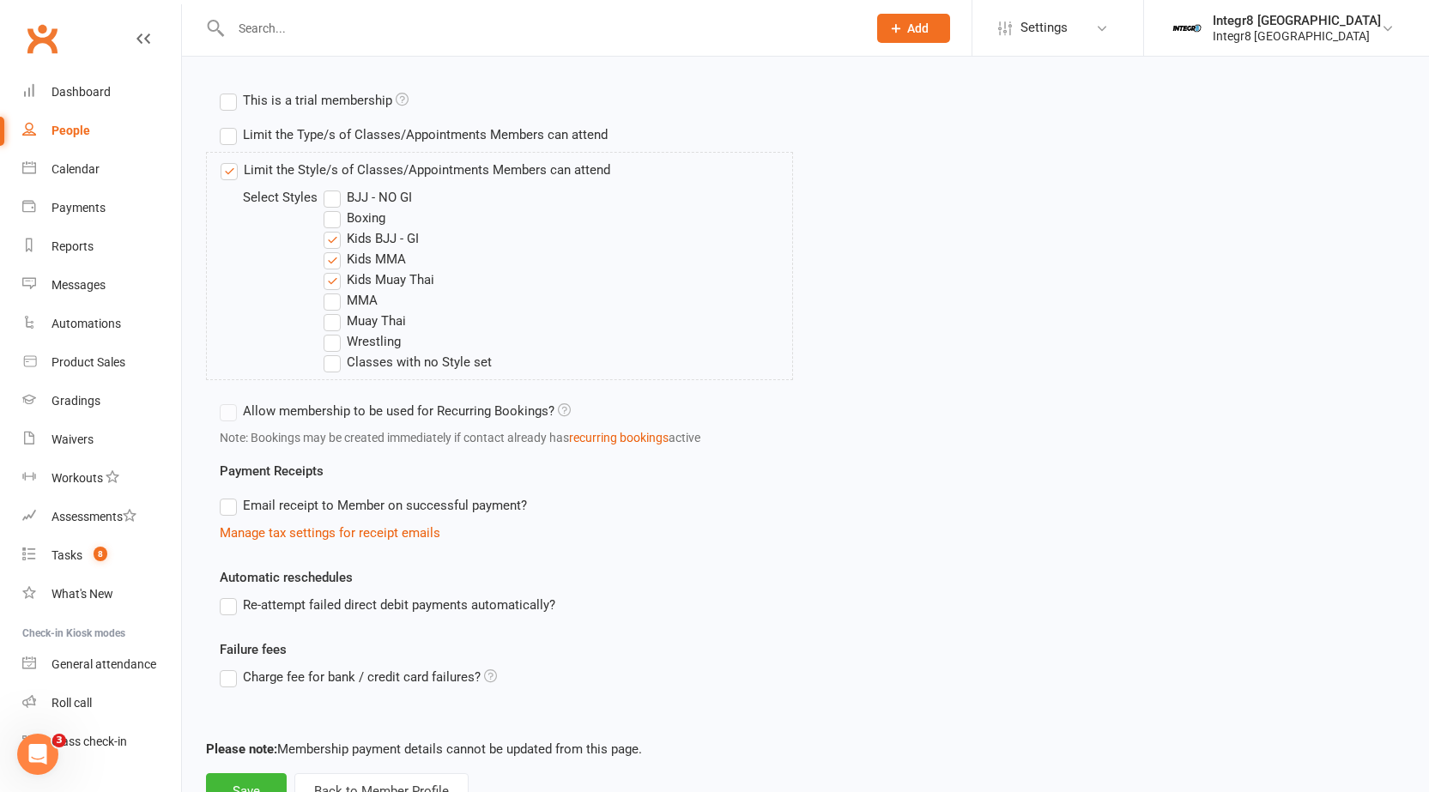
scroll to position [601, 0]
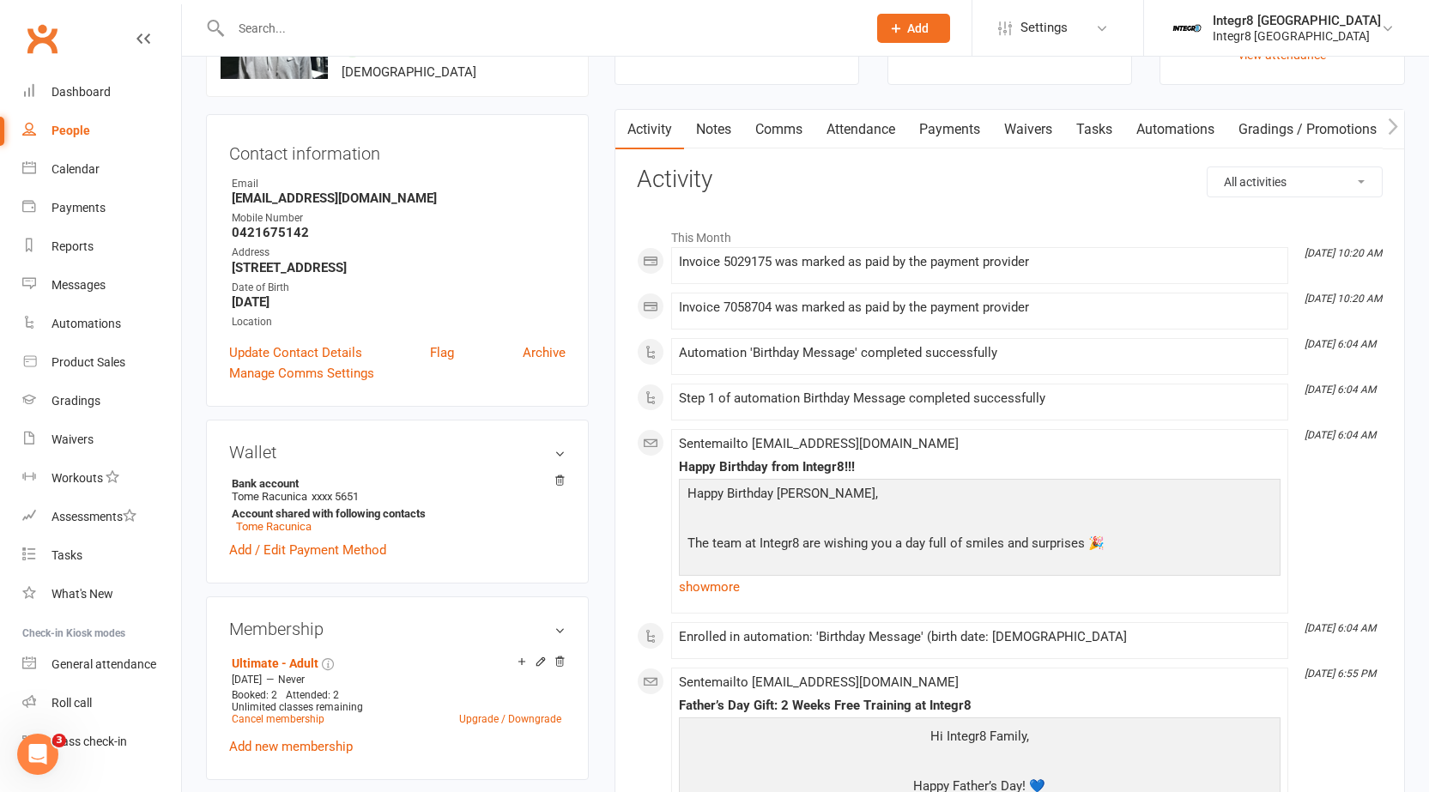
scroll to position [172, 0]
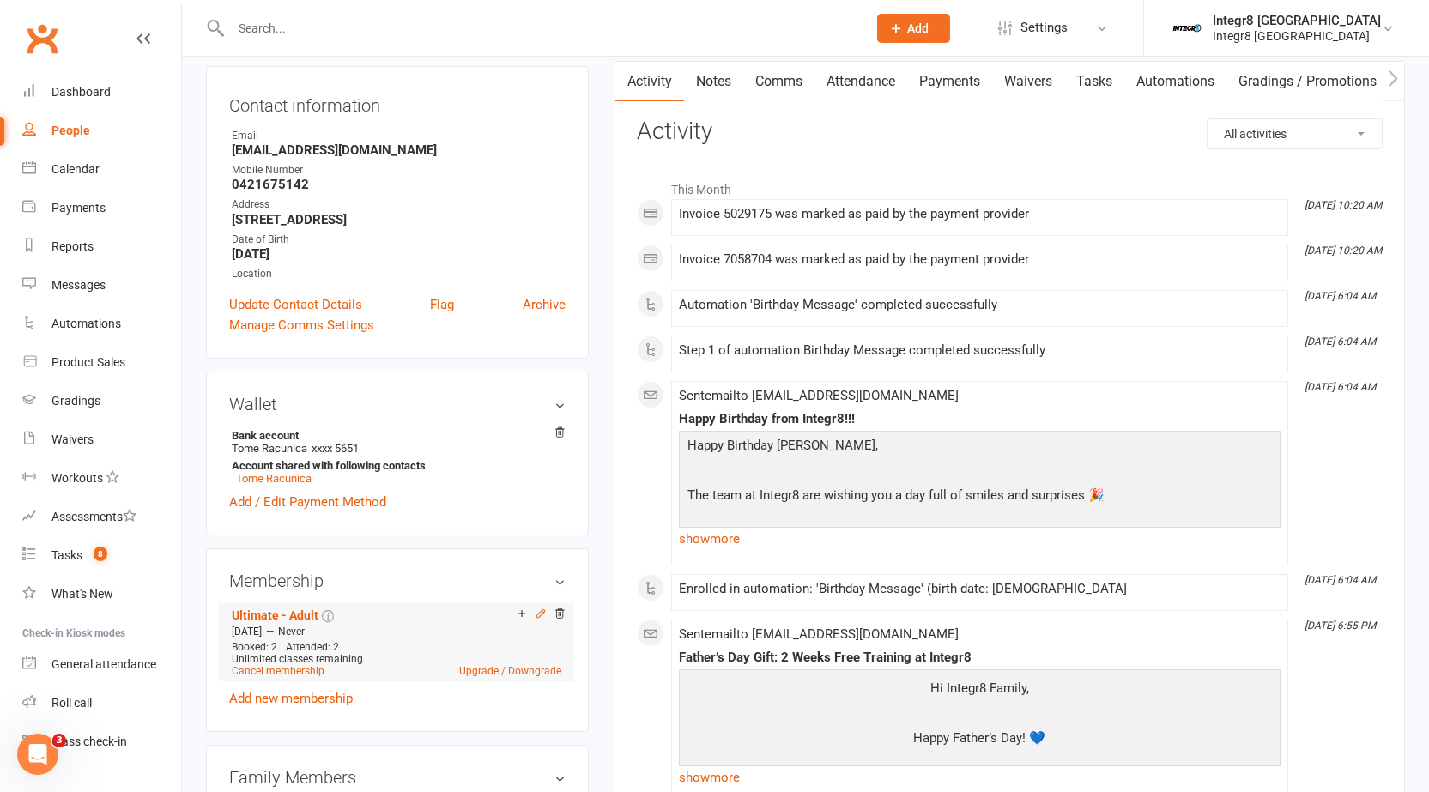
click at [539, 614] on icon at bounding box center [541, 614] width 12 height 12
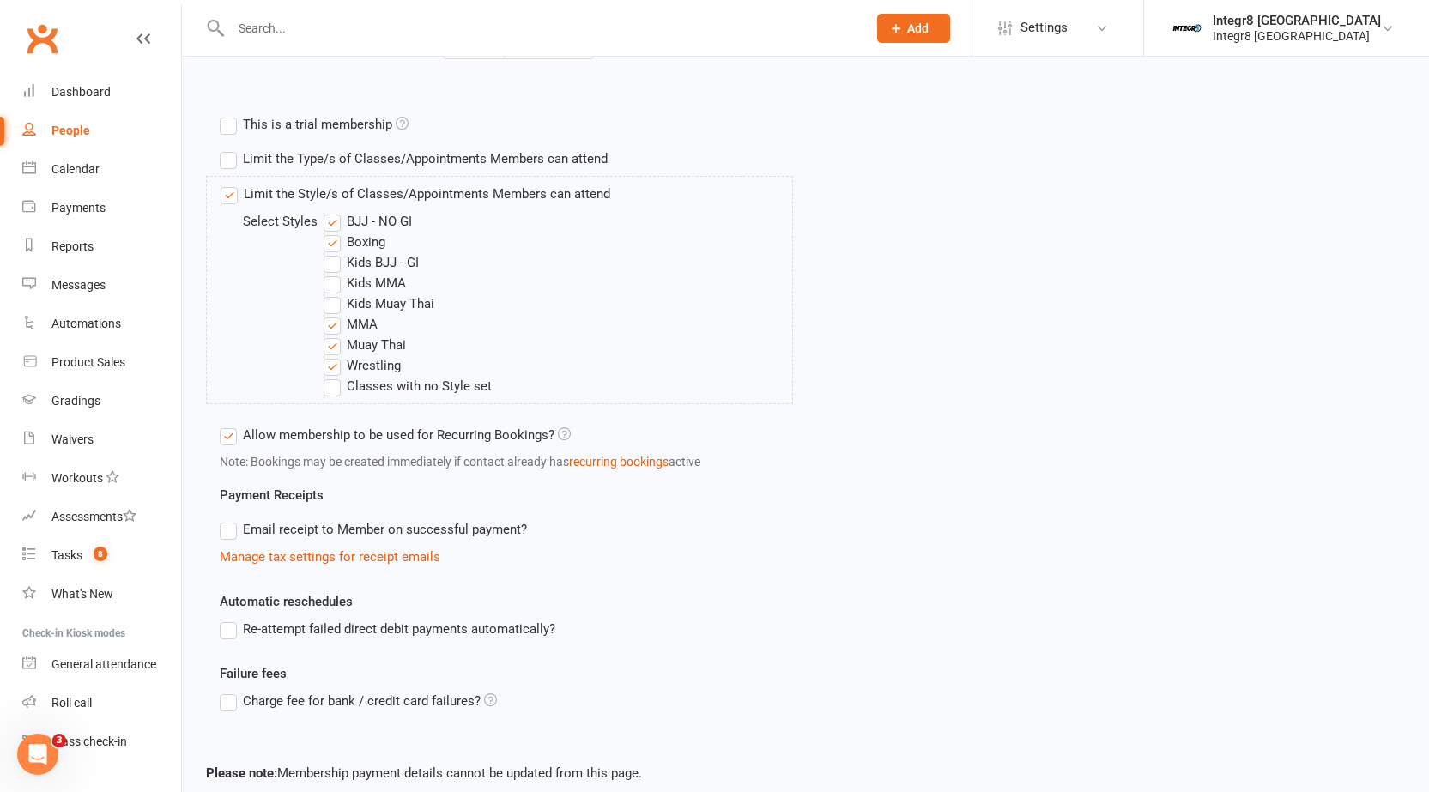
scroll to position [682, 0]
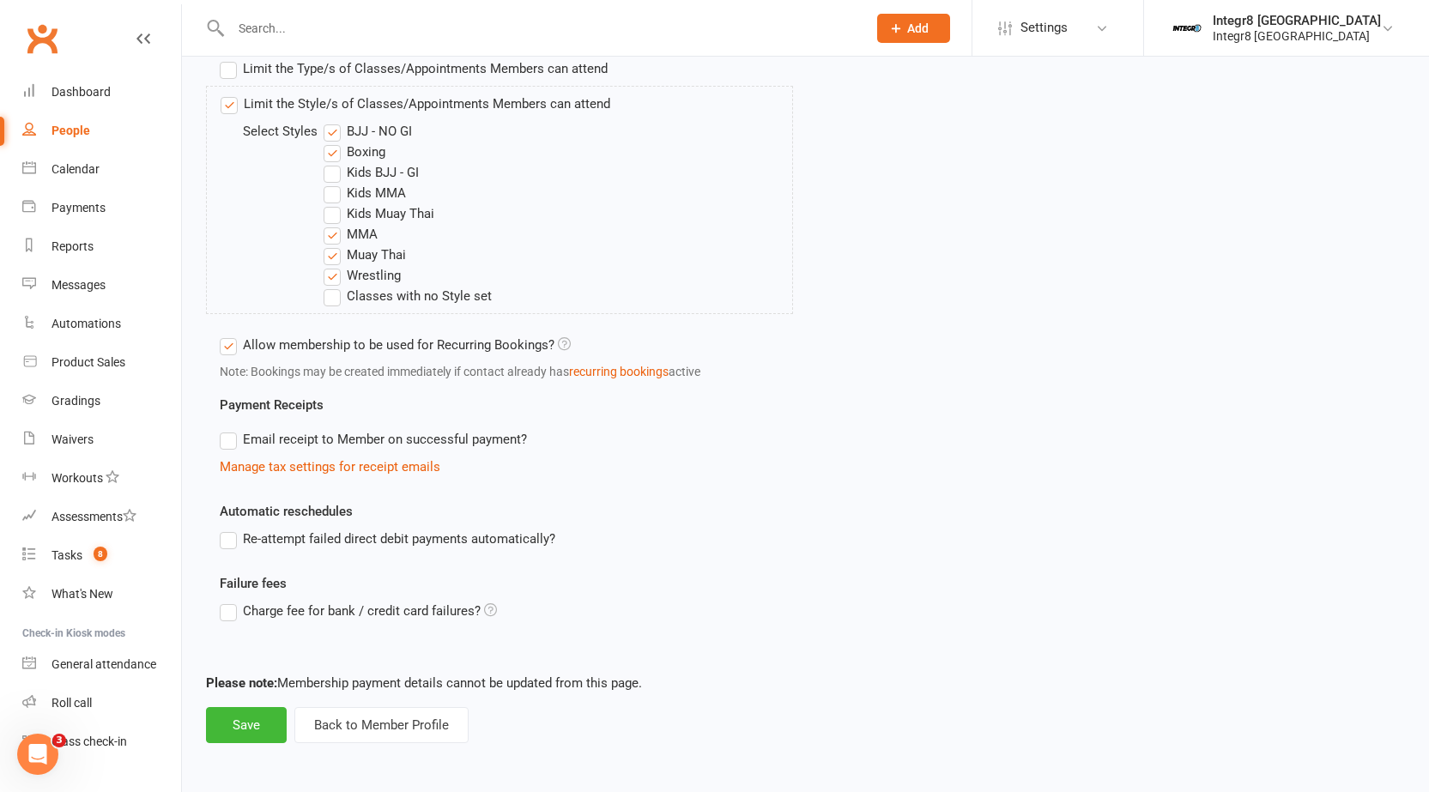
click at [477, 536] on label "Re-attempt failed direct debit payments automatically?" at bounding box center [388, 539] width 336 height 21
click at [231, 529] on input "Re-attempt failed direct debit payments automatically?" at bounding box center [225, 529] width 11 height 0
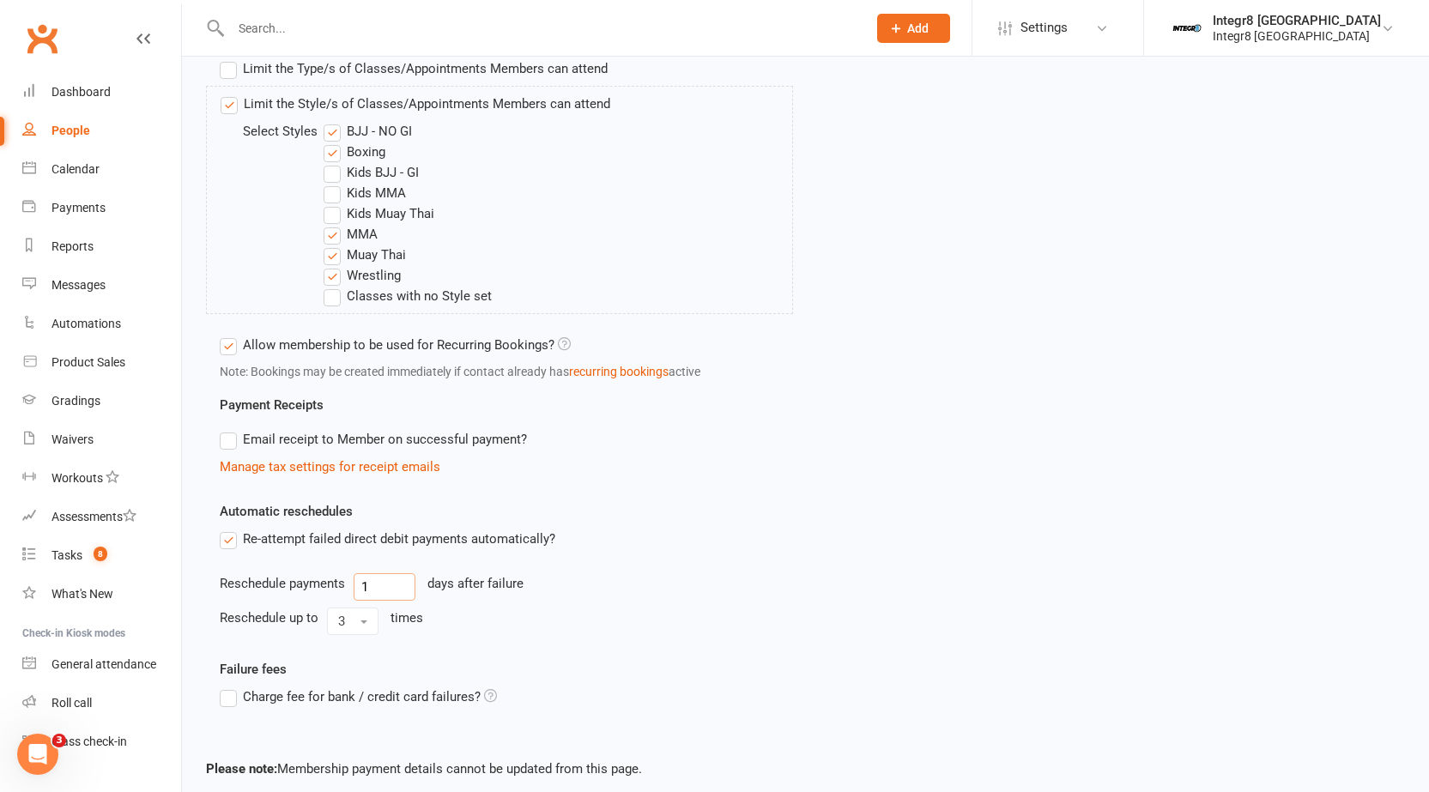
click at [387, 582] on input "1" at bounding box center [385, 586] width 62 height 27
type input "2"
click at [360, 616] on button "3" at bounding box center [352, 621] width 51 height 27
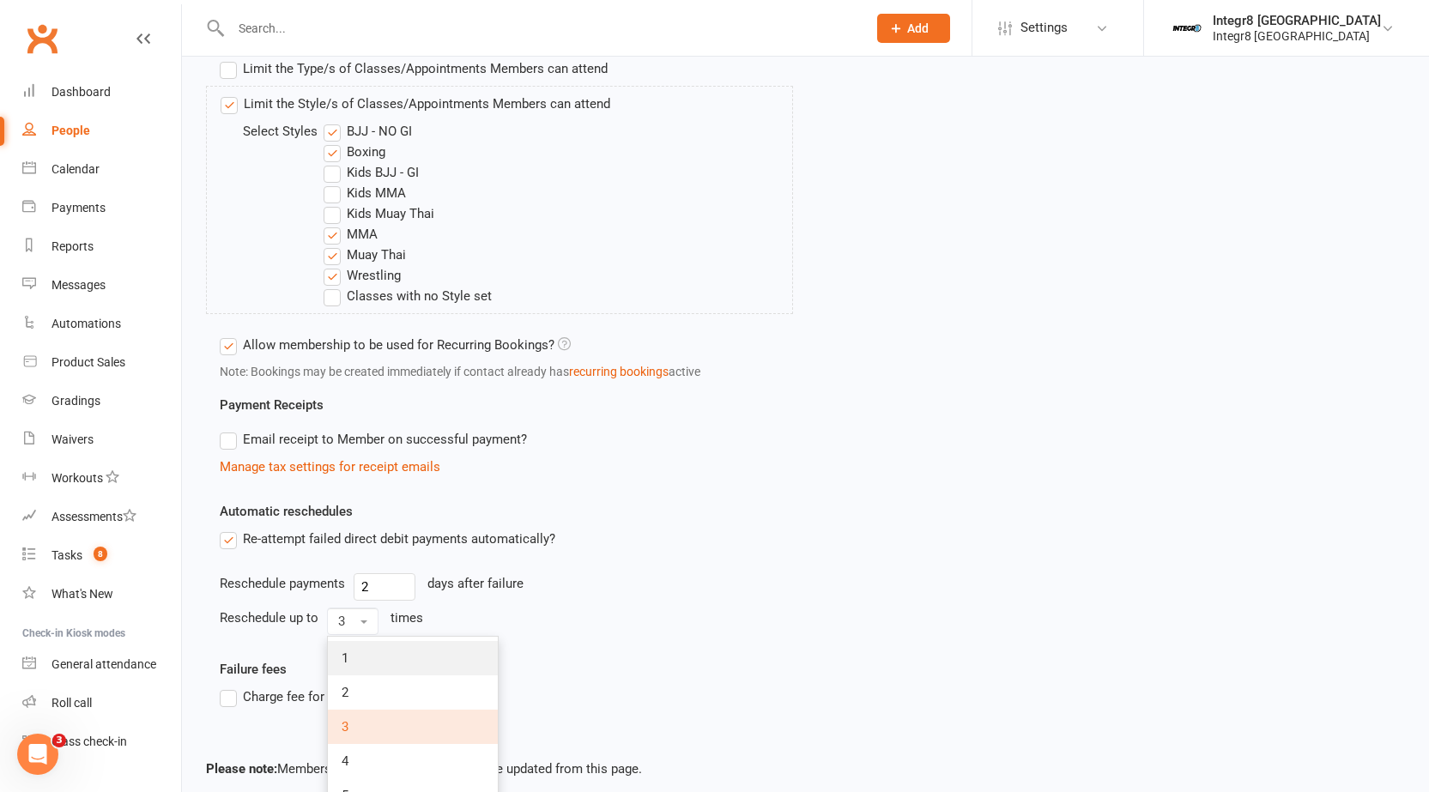
click at [373, 646] on link "1" at bounding box center [413, 658] width 170 height 34
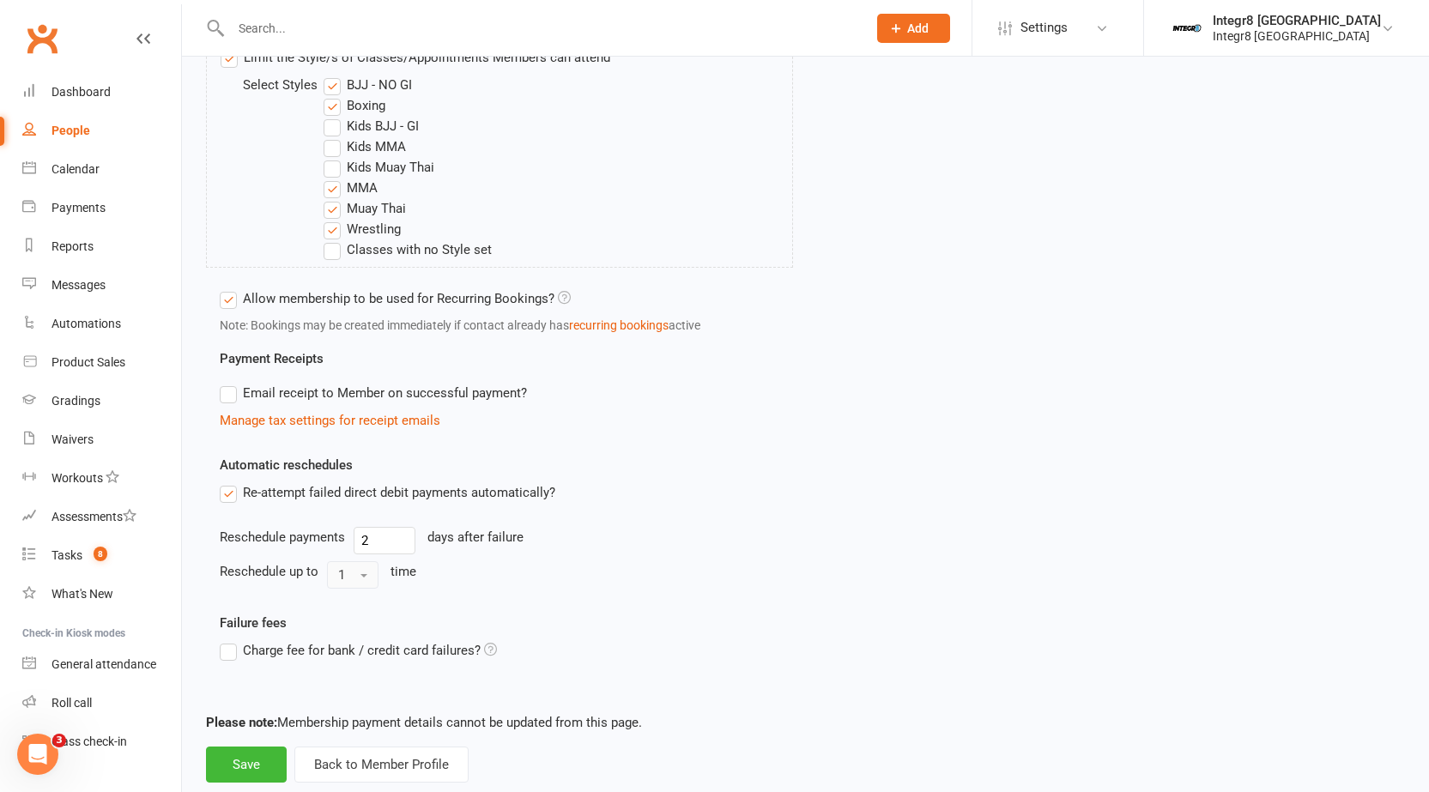
scroll to position [768, 0]
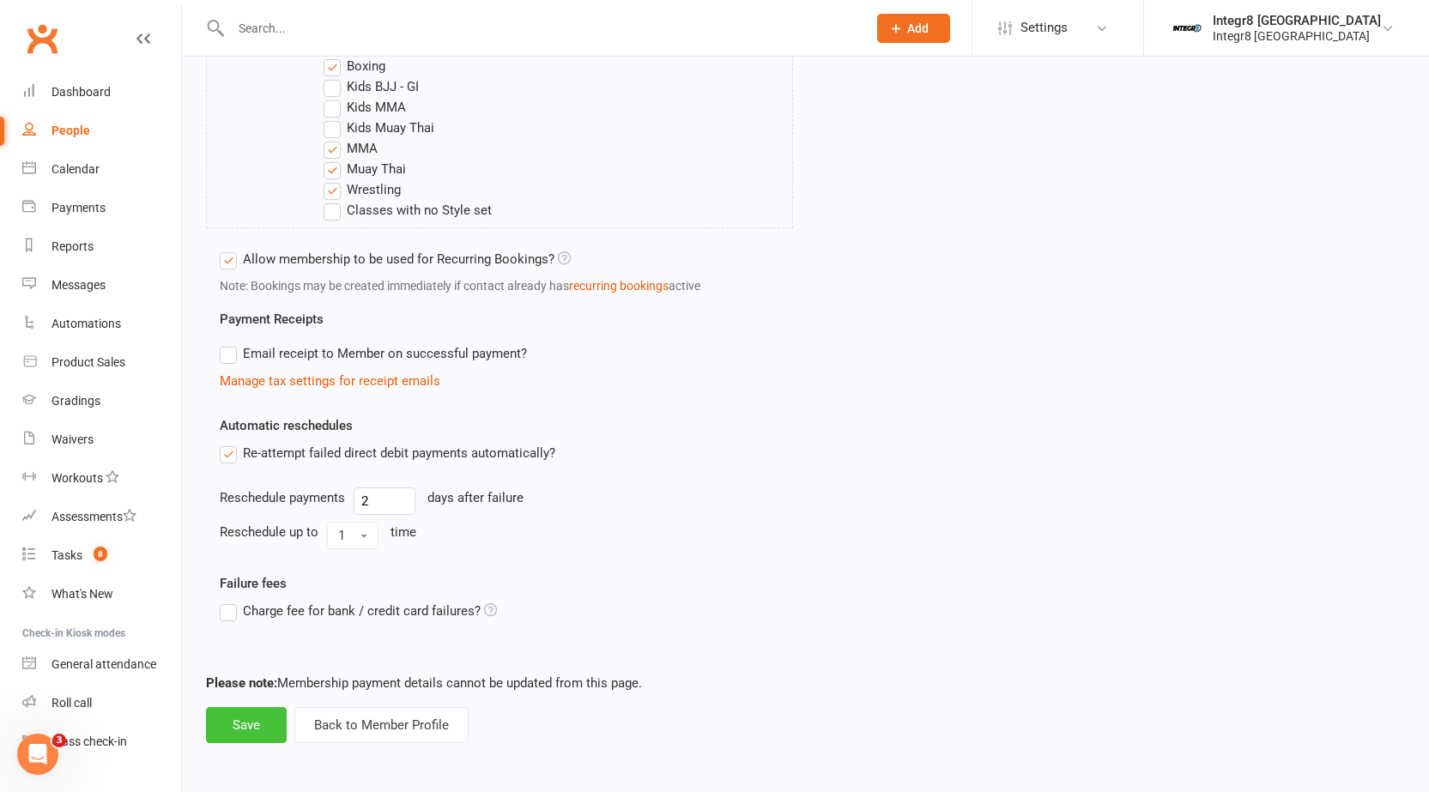
click at [249, 732] on button "Save" at bounding box center [246, 725] width 81 height 36
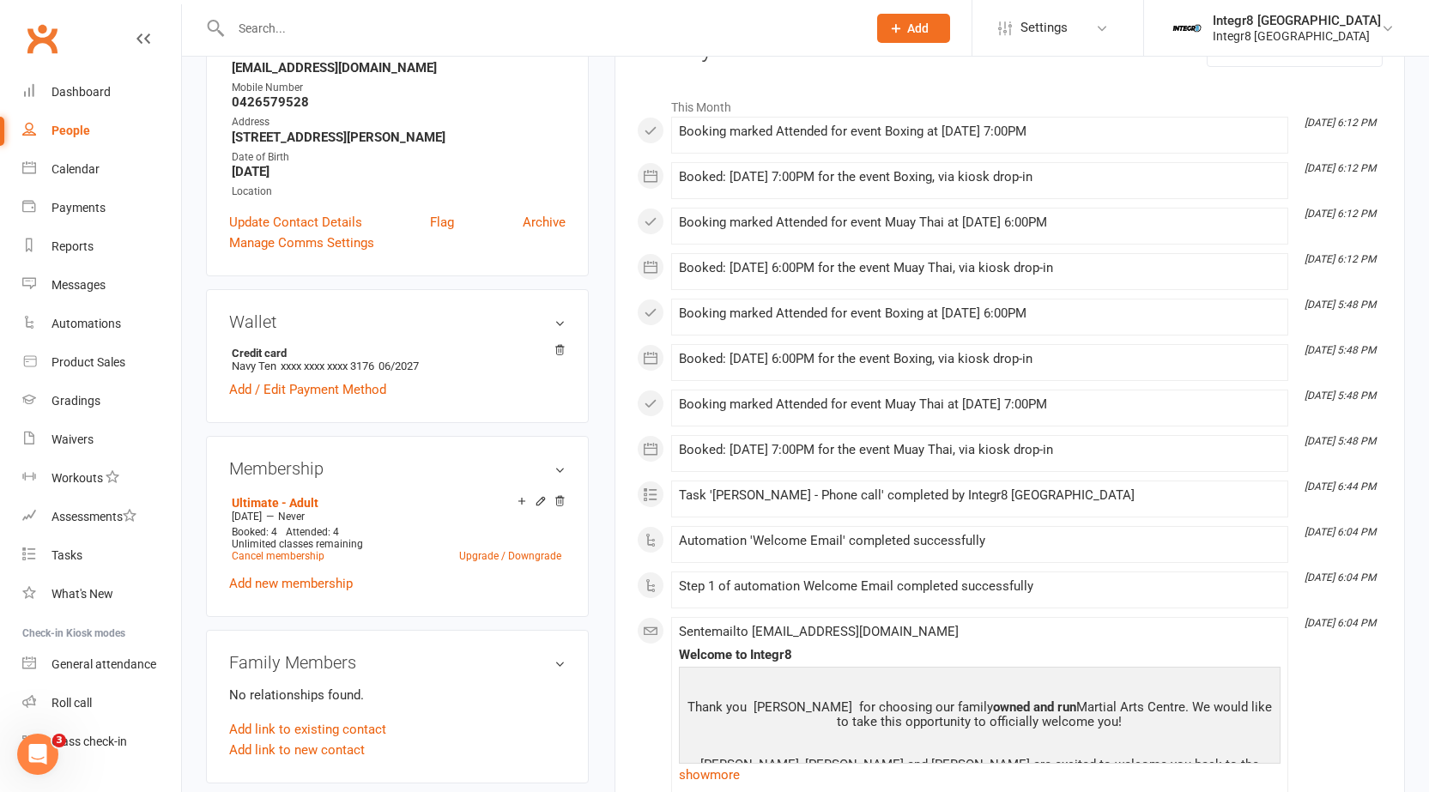
scroll to position [257, 0]
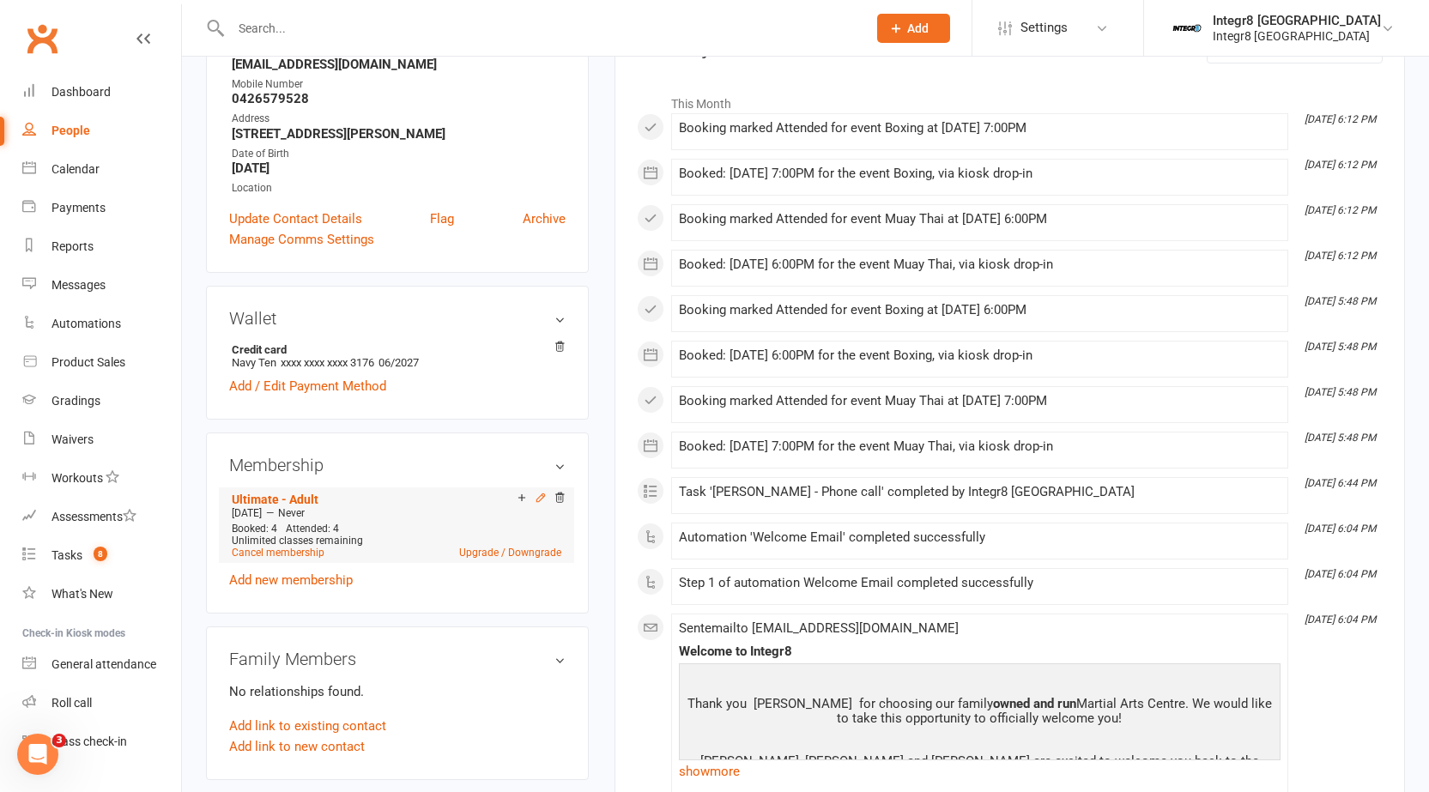
click at [538, 493] on icon at bounding box center [541, 498] width 12 height 12
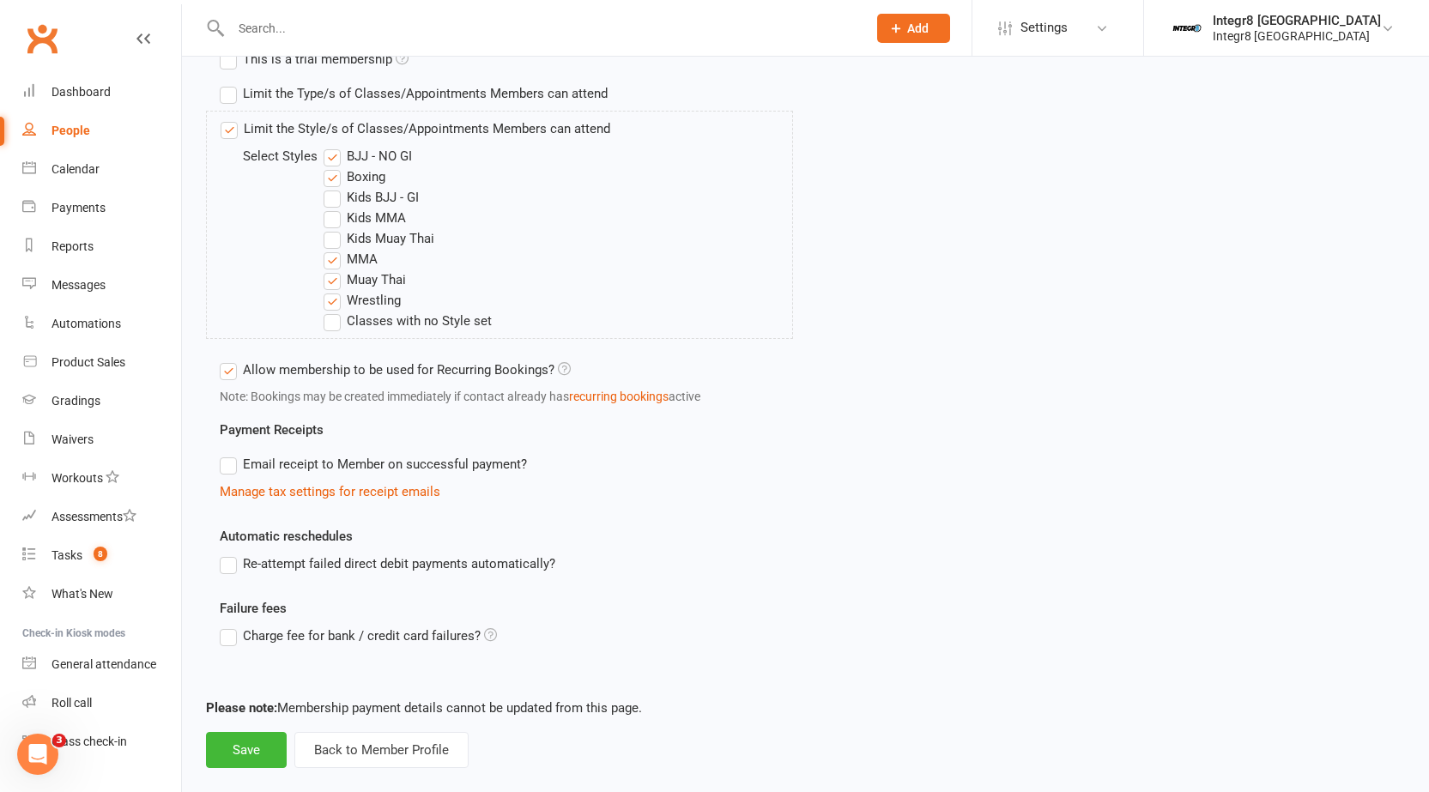
scroll to position [682, 0]
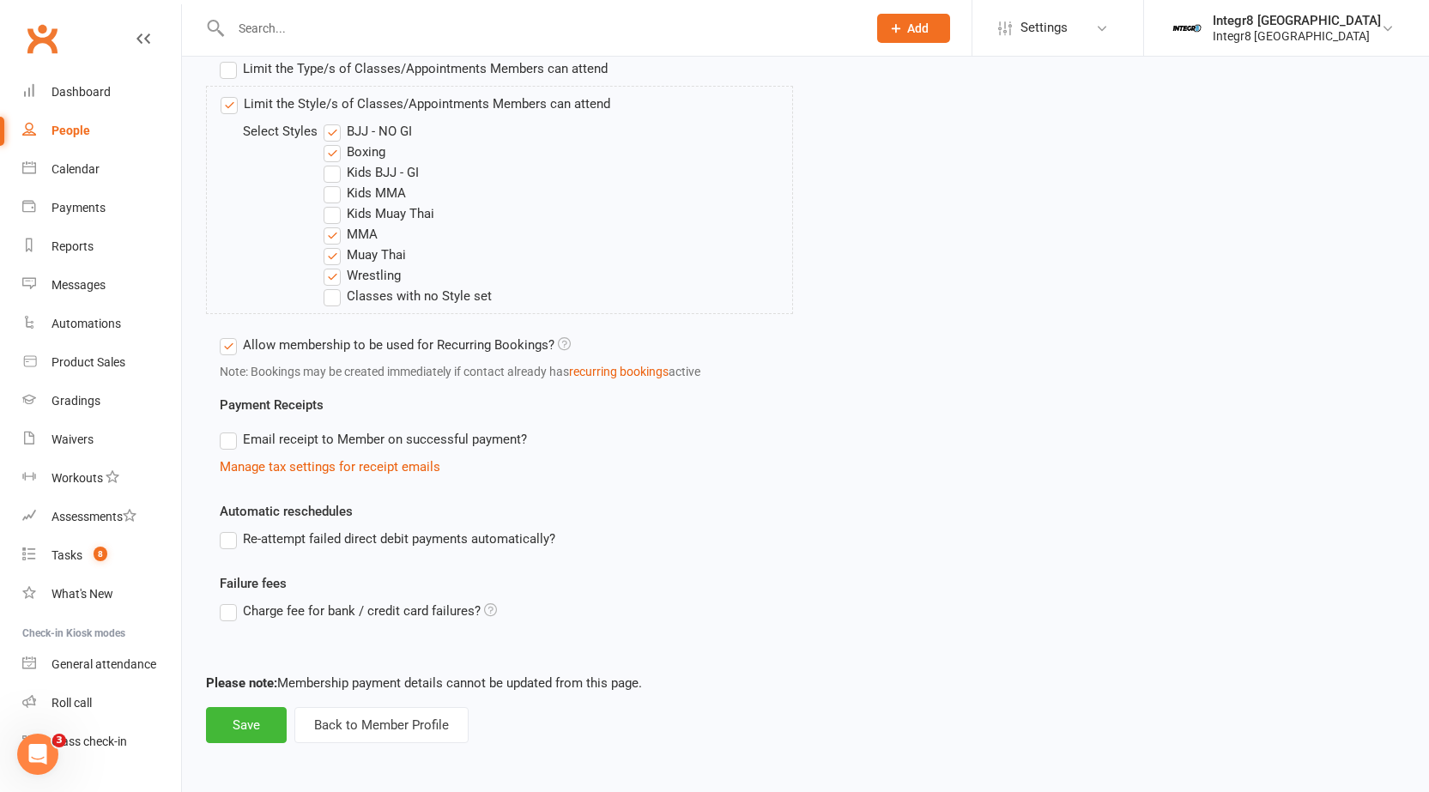
click at [482, 536] on label "Re-attempt failed direct debit payments automatically?" at bounding box center [388, 539] width 336 height 21
click at [231, 529] on input "Re-attempt failed direct debit payments automatically?" at bounding box center [225, 529] width 11 height 0
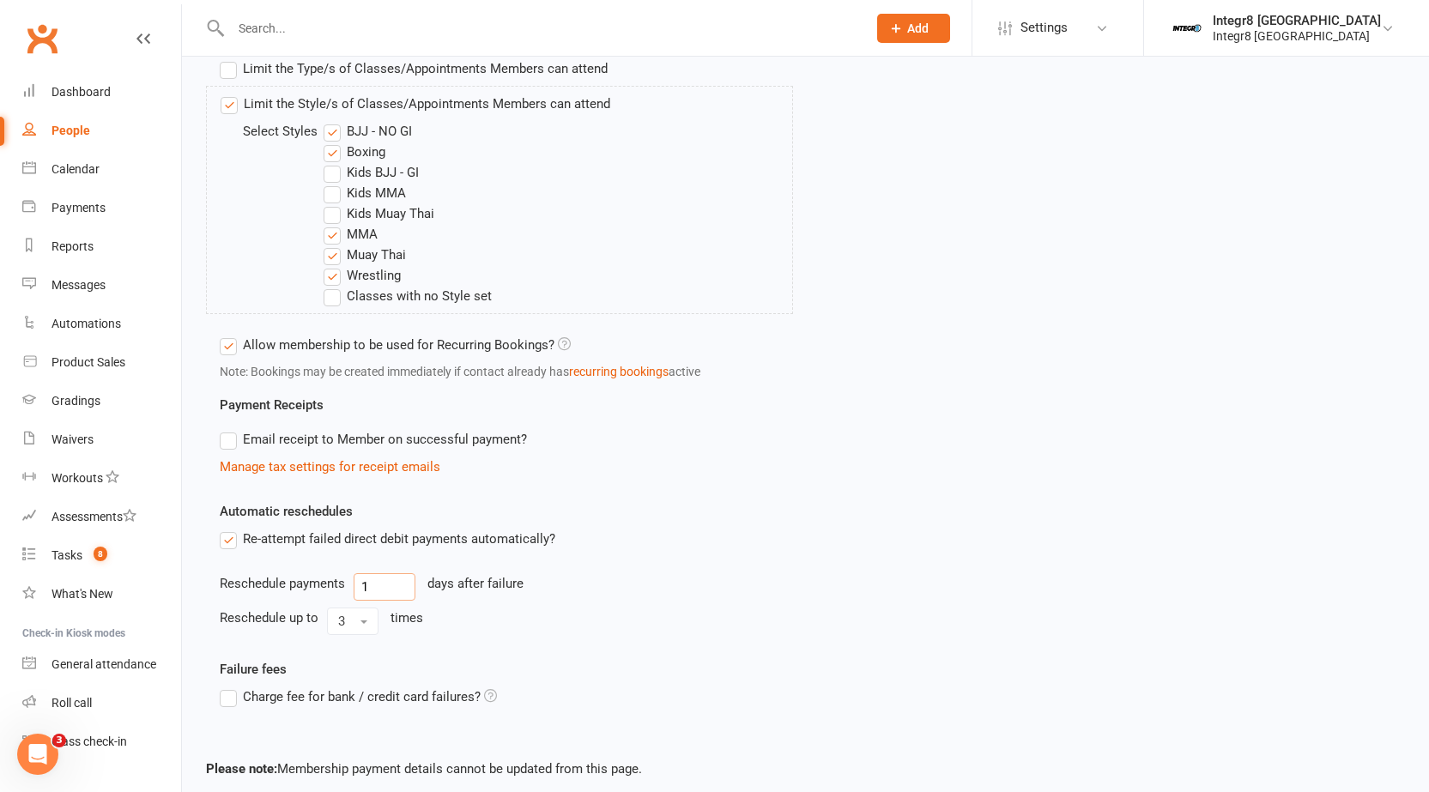
click at [389, 596] on input "1" at bounding box center [385, 586] width 62 height 27
type input "2"
click at [356, 615] on button "3" at bounding box center [352, 621] width 51 height 27
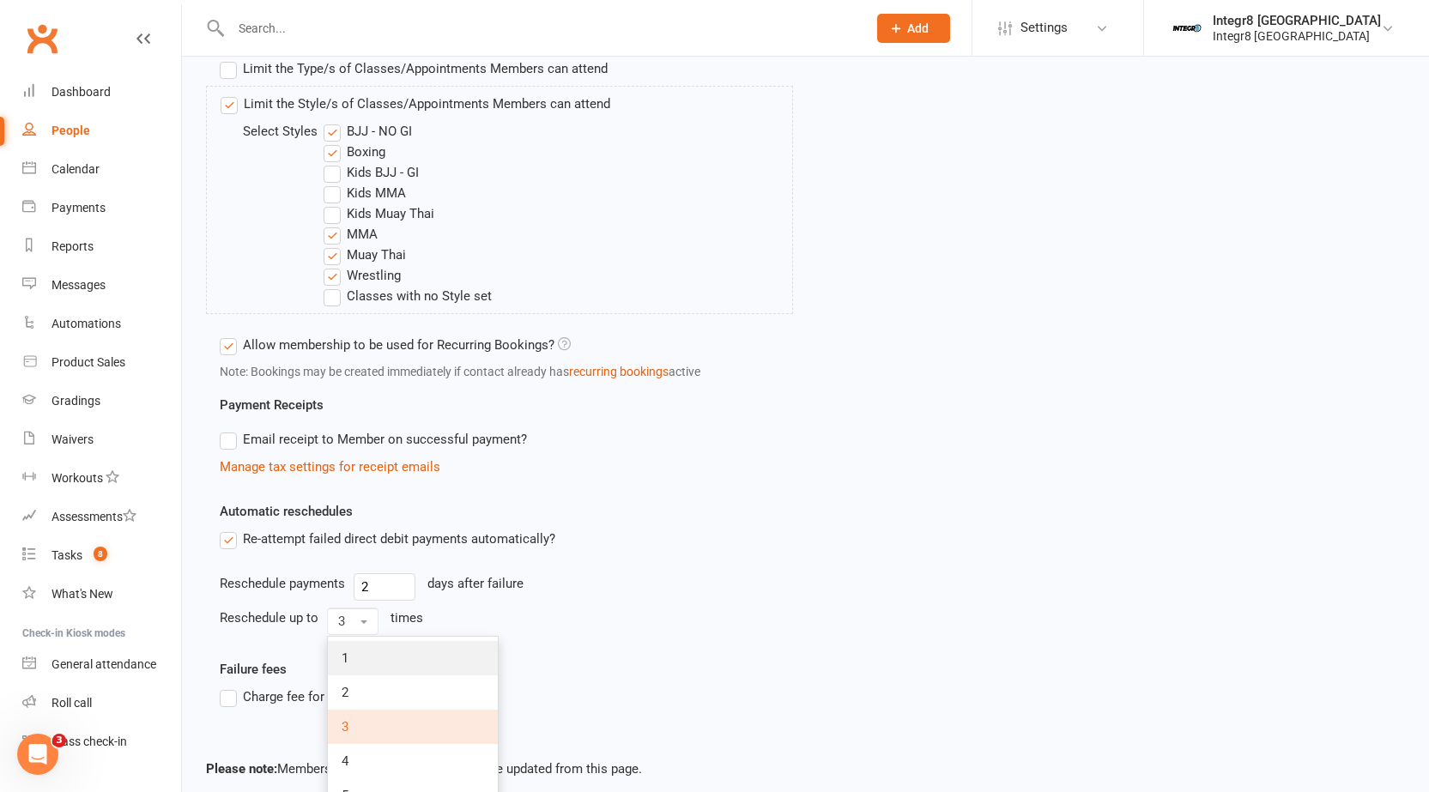
click at [346, 664] on span "1" at bounding box center [345, 658] width 7 height 15
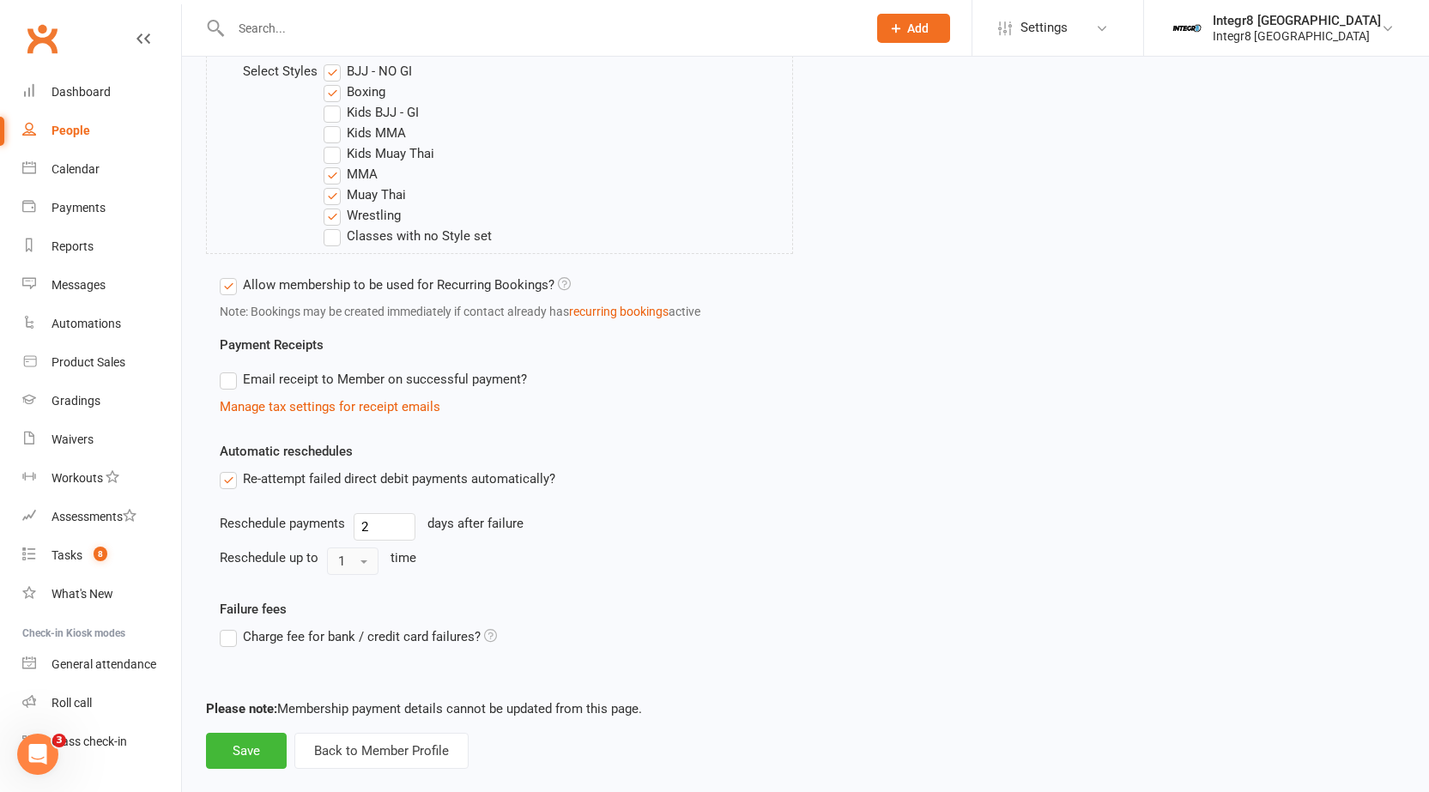
scroll to position [768, 0]
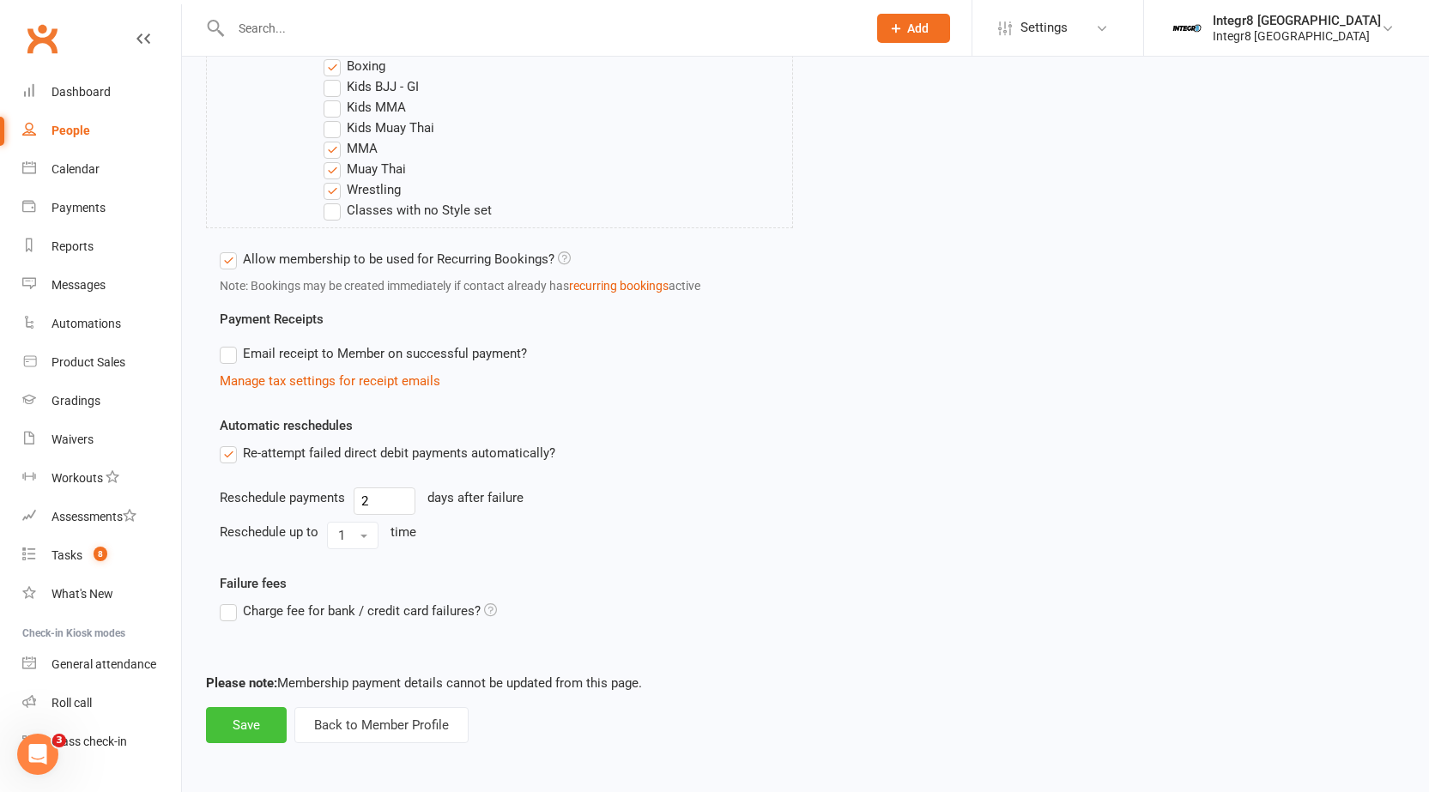
click at [240, 723] on button "Save" at bounding box center [246, 725] width 81 height 36
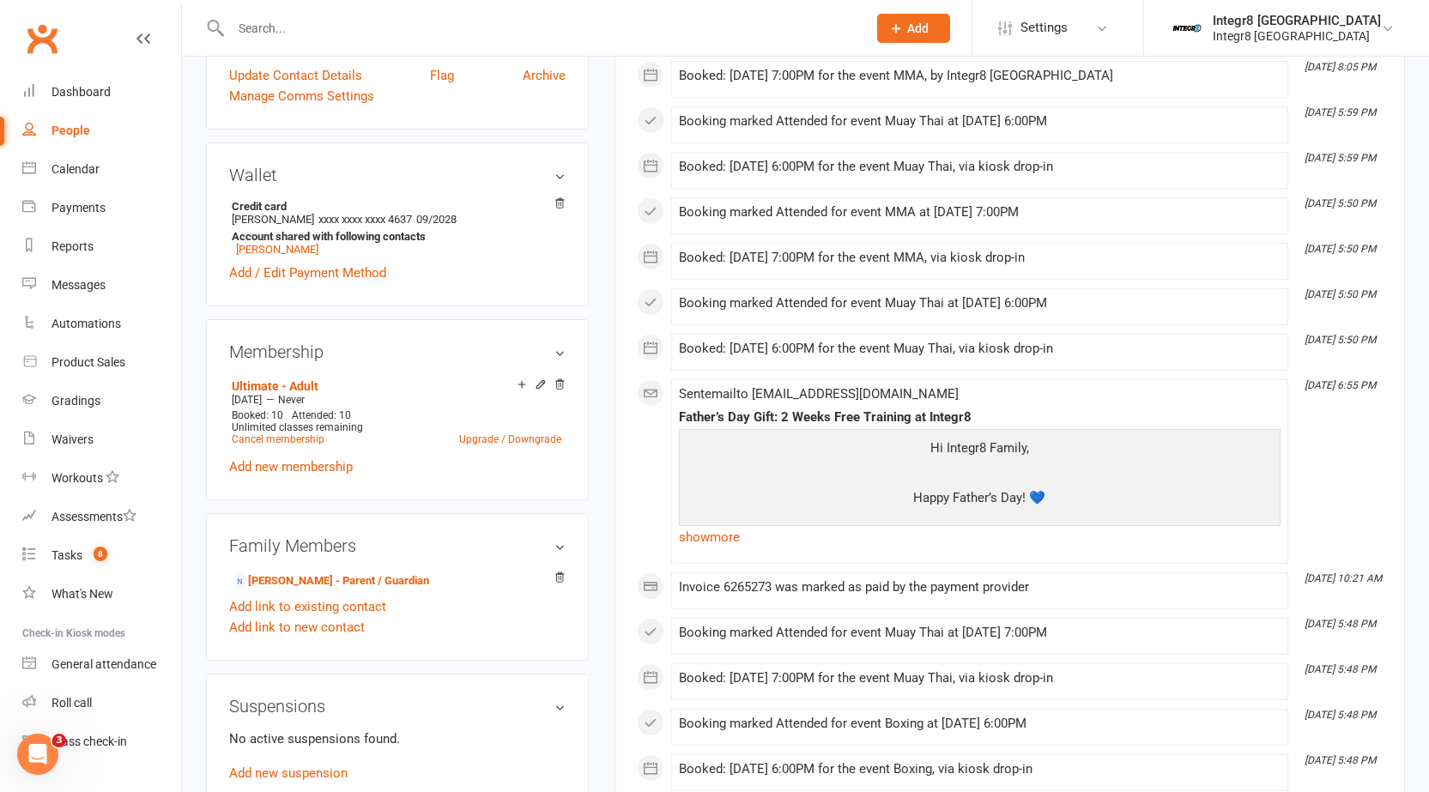
scroll to position [429, 0]
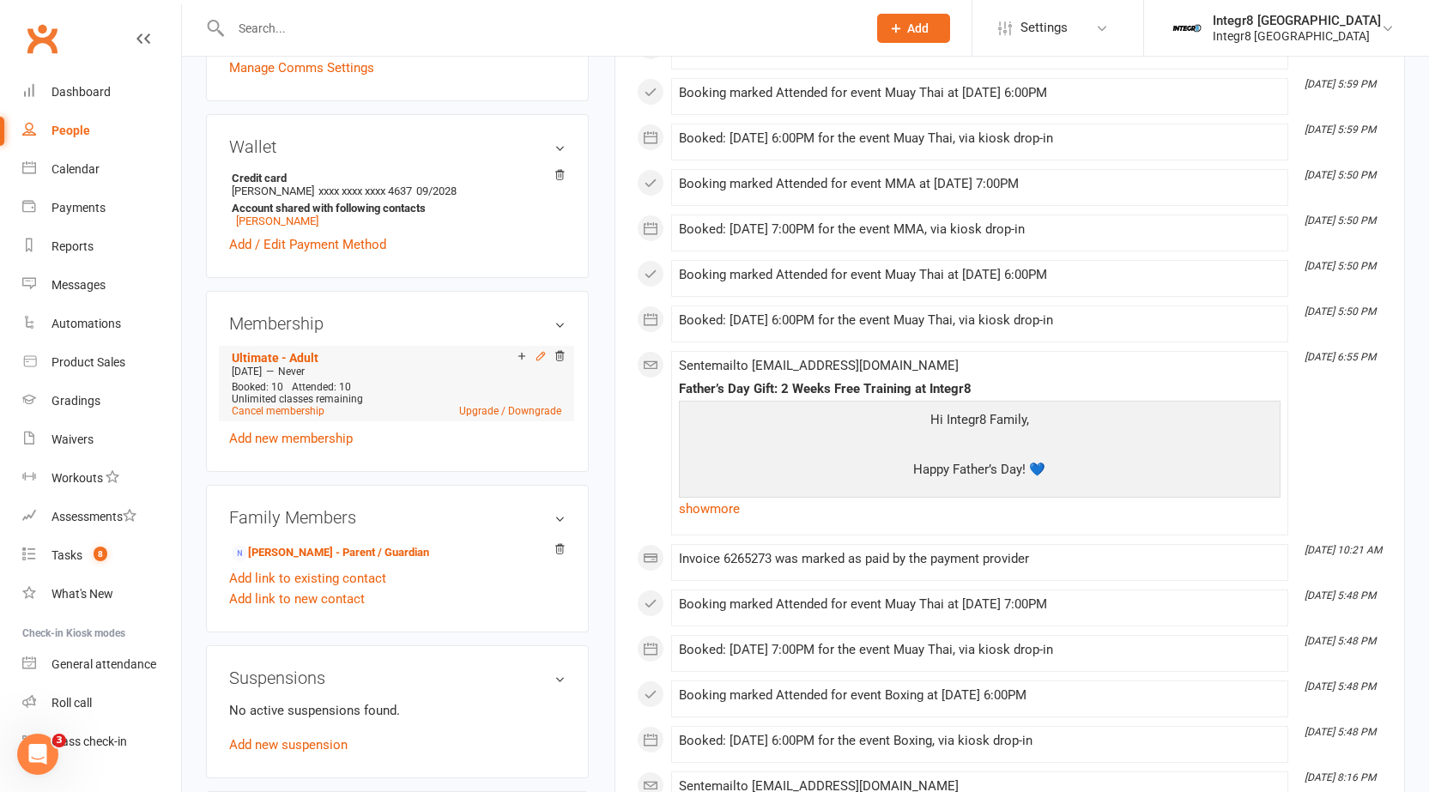
click at [543, 356] on icon at bounding box center [541, 356] width 12 height 12
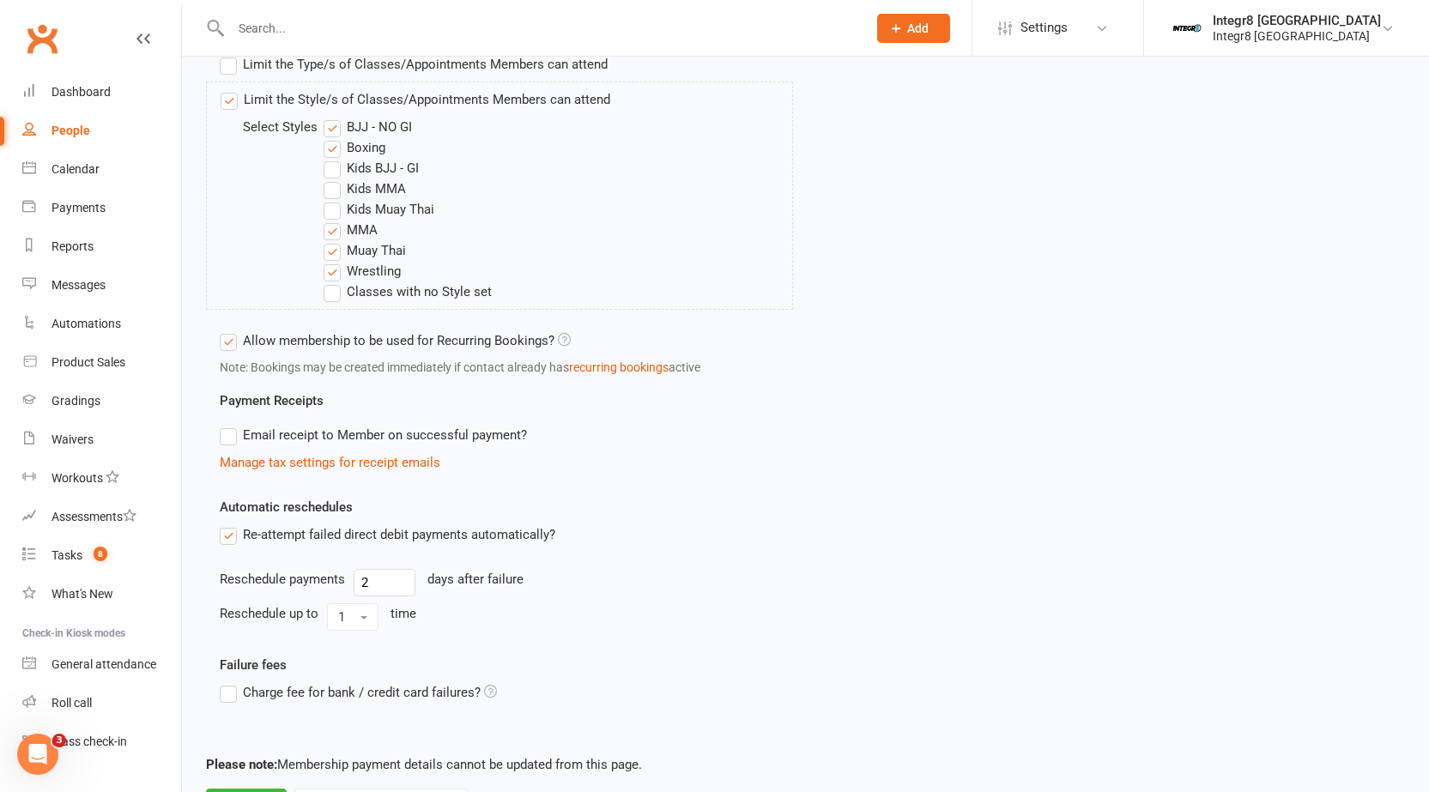
scroll to position [768, 0]
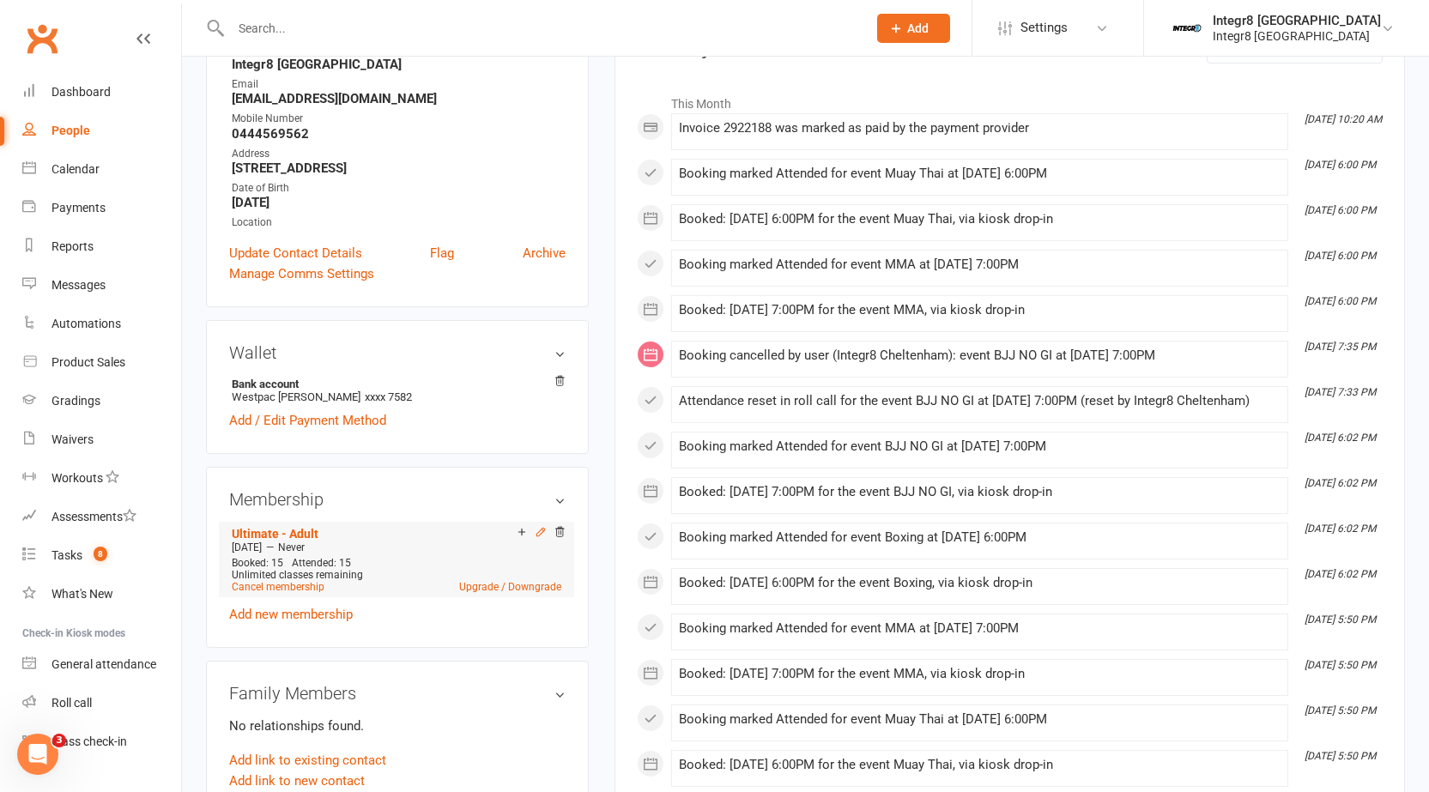
click at [536, 535] on icon at bounding box center [540, 532] width 8 height 8
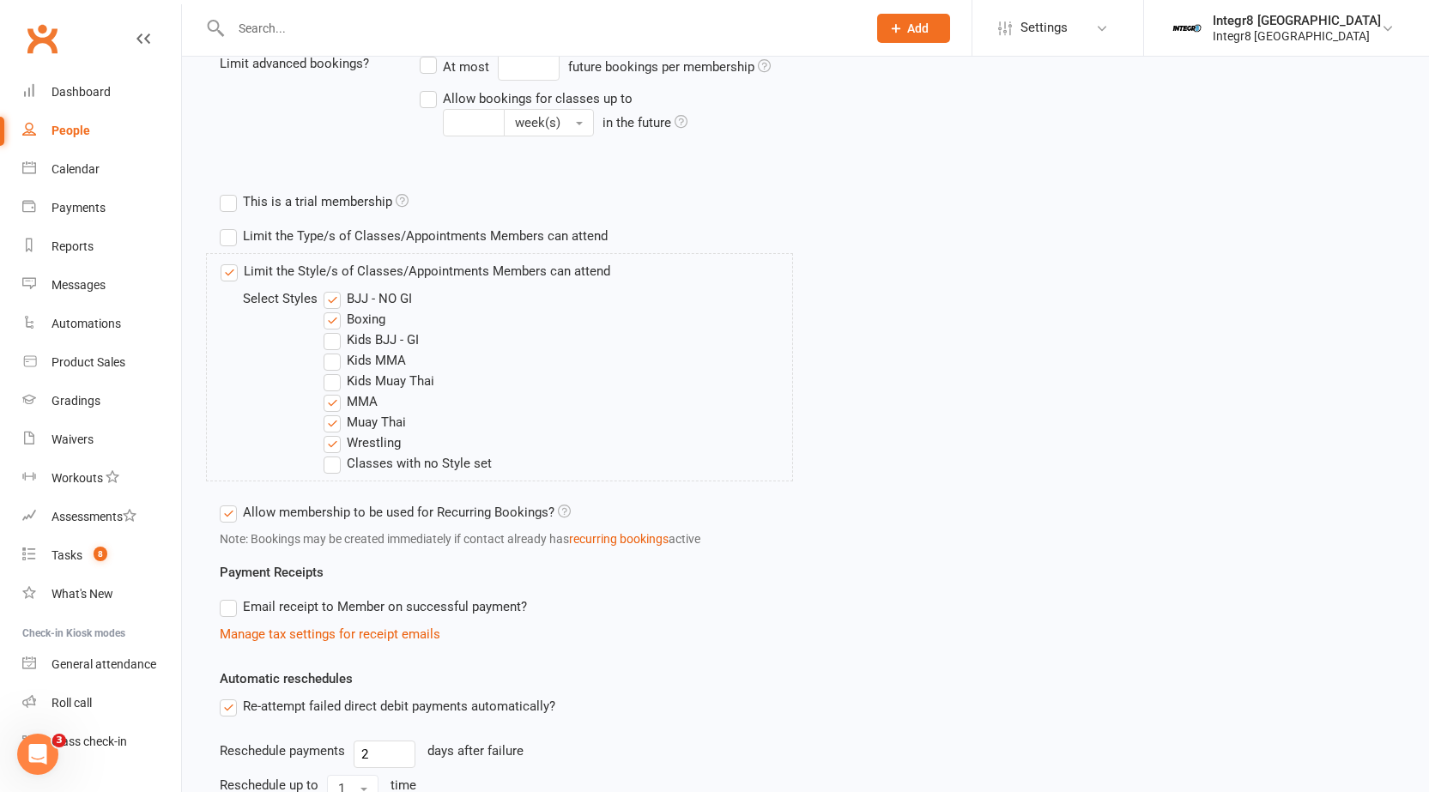
scroll to position [687, 0]
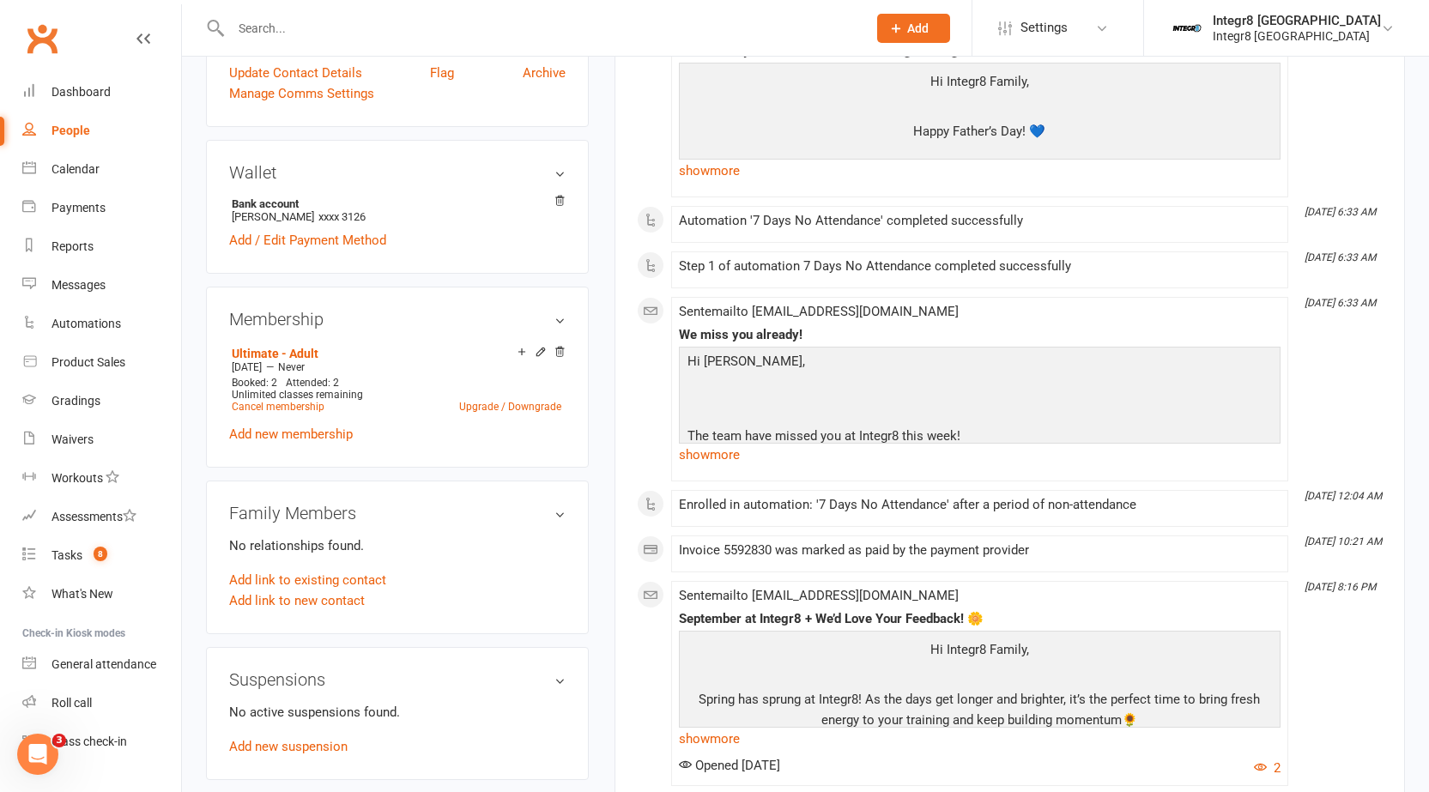
scroll to position [429, 0]
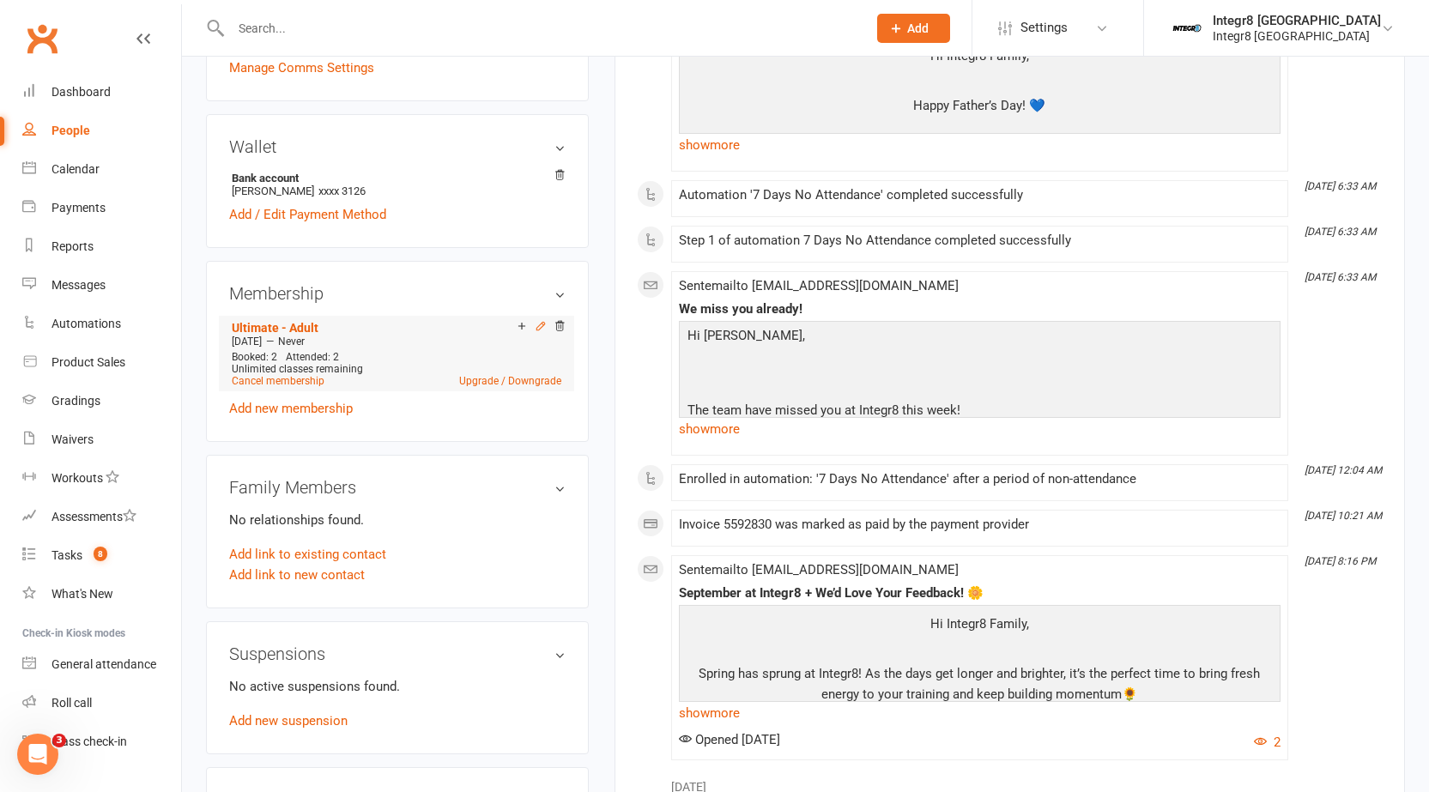
click at [540, 327] on icon at bounding box center [541, 326] width 12 height 12
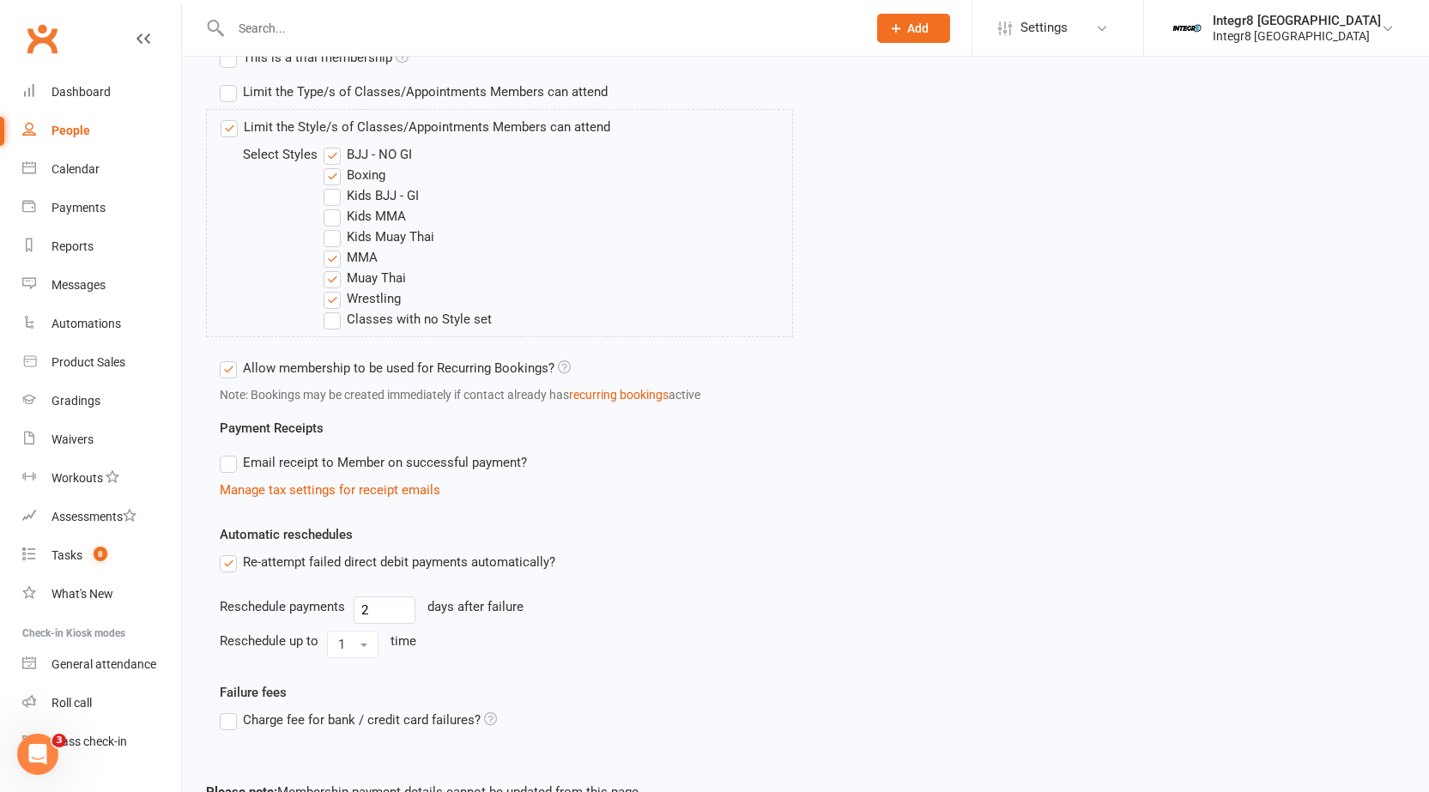
scroll to position [687, 0]
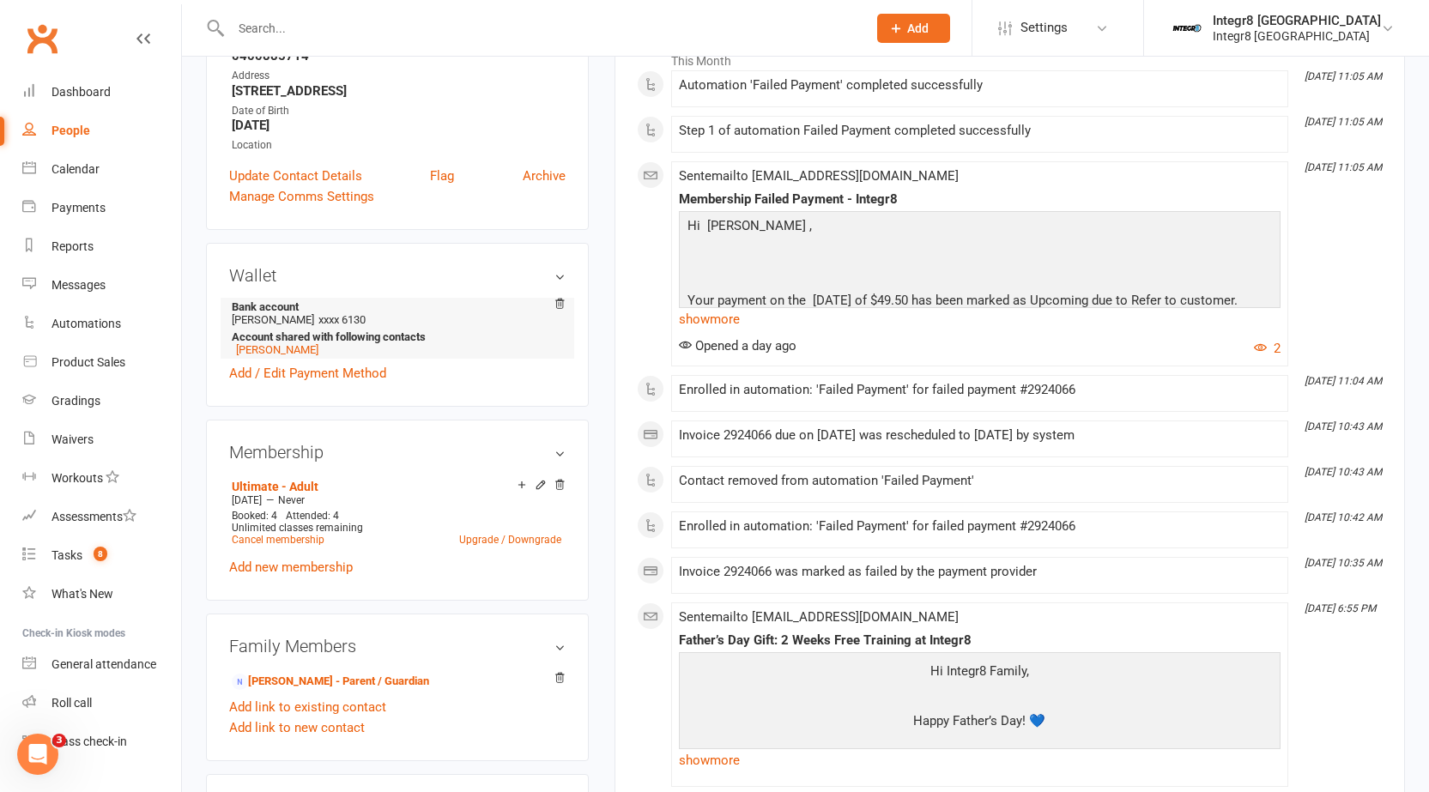
scroll to position [343, 0]
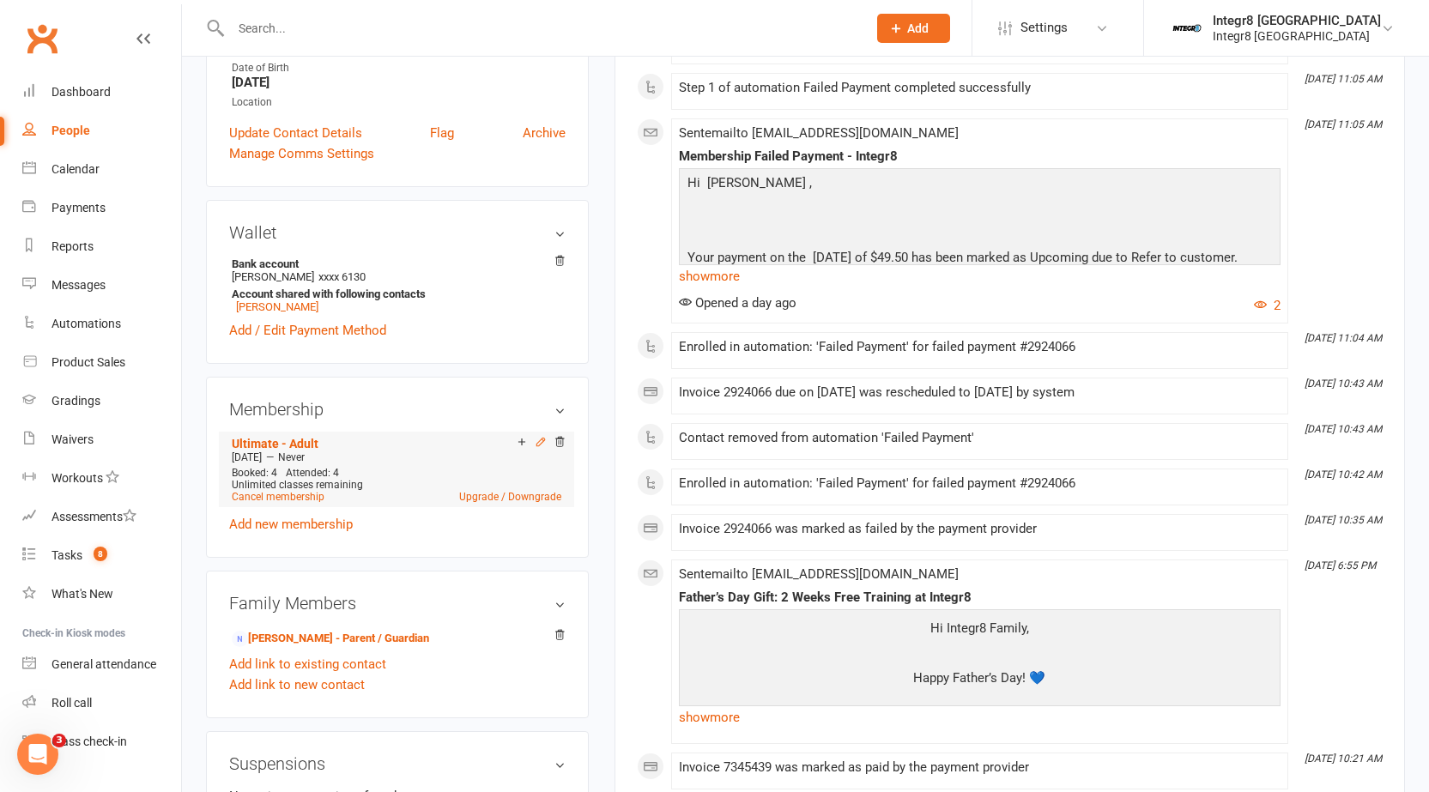
click at [542, 439] on icon at bounding box center [541, 442] width 12 height 12
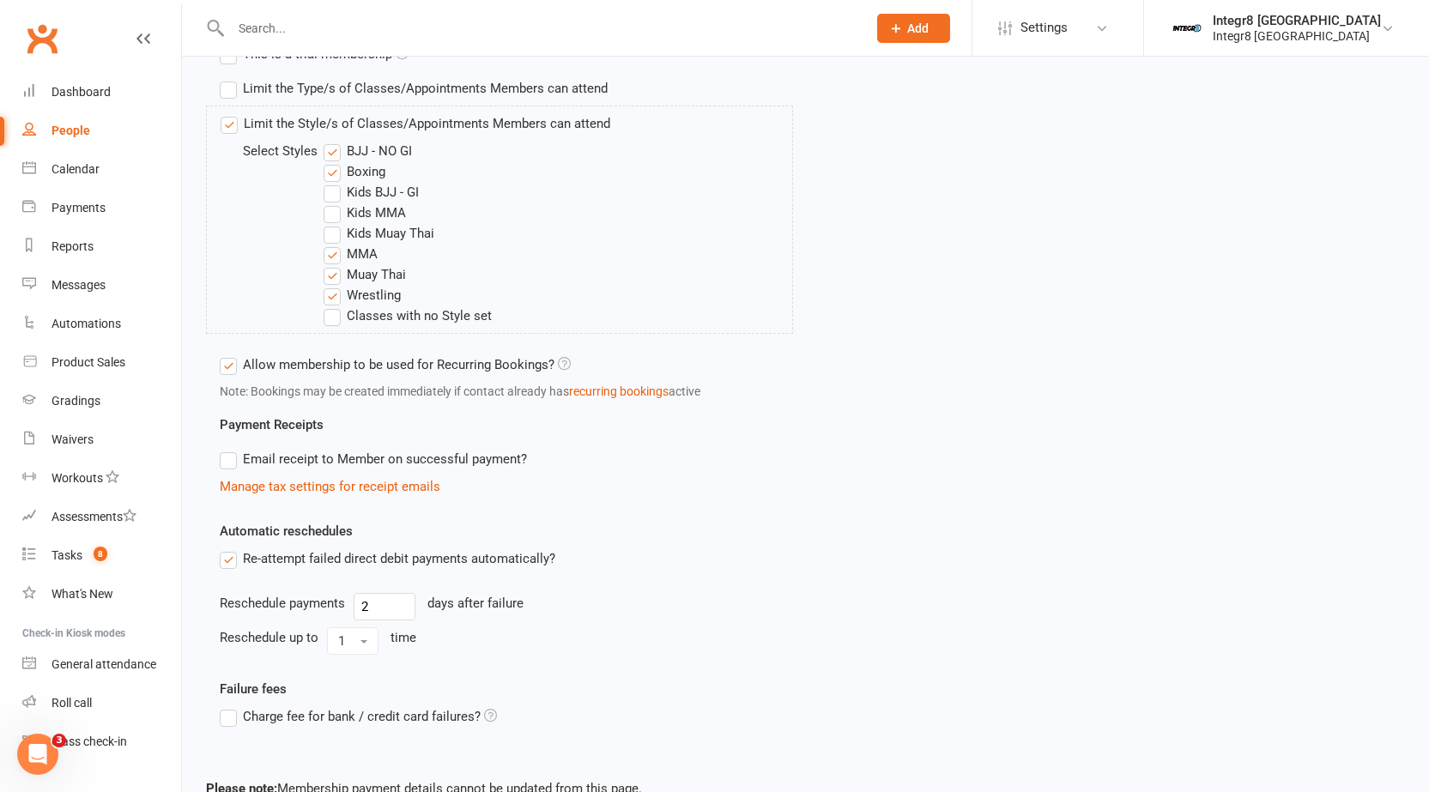
scroll to position [768, 0]
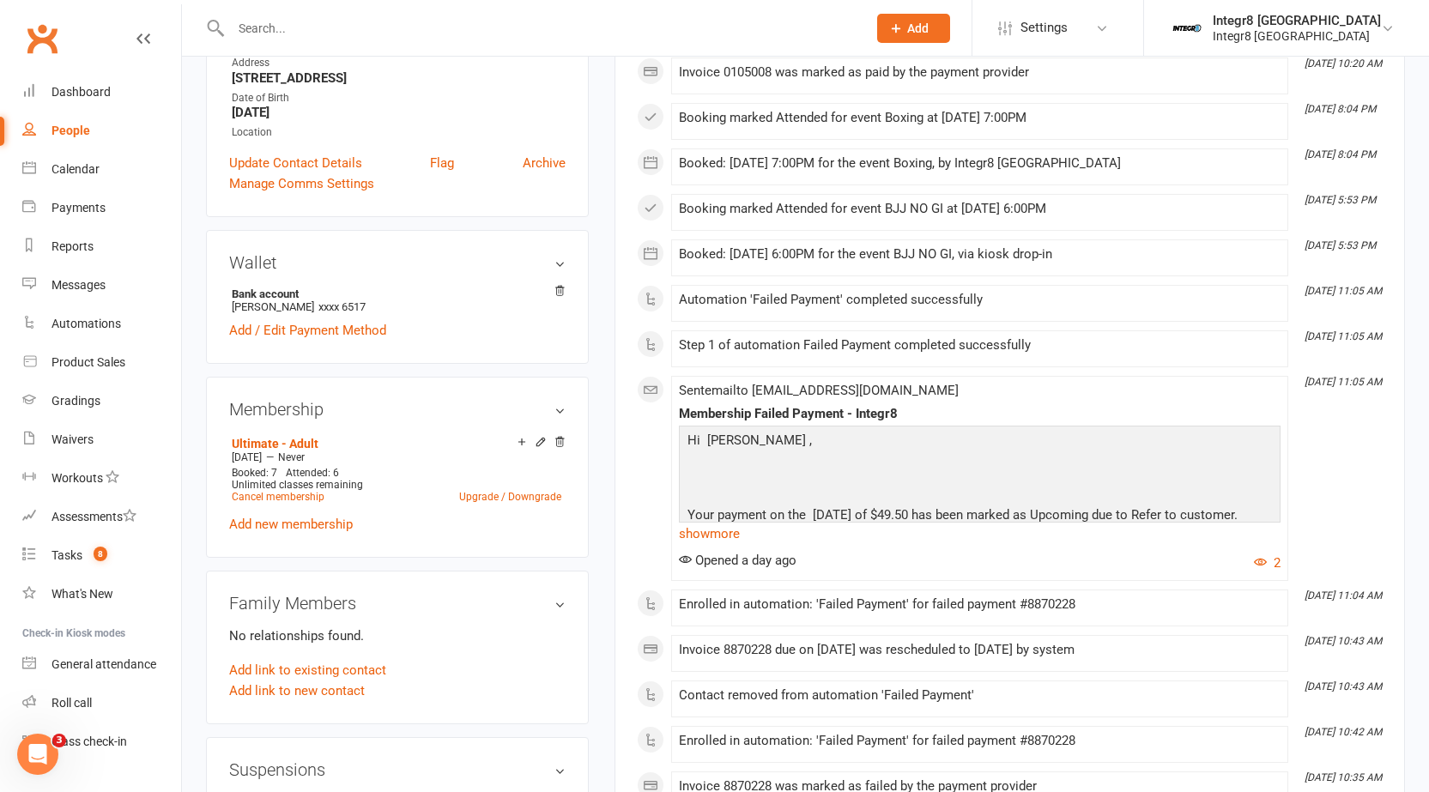
scroll to position [343, 0]
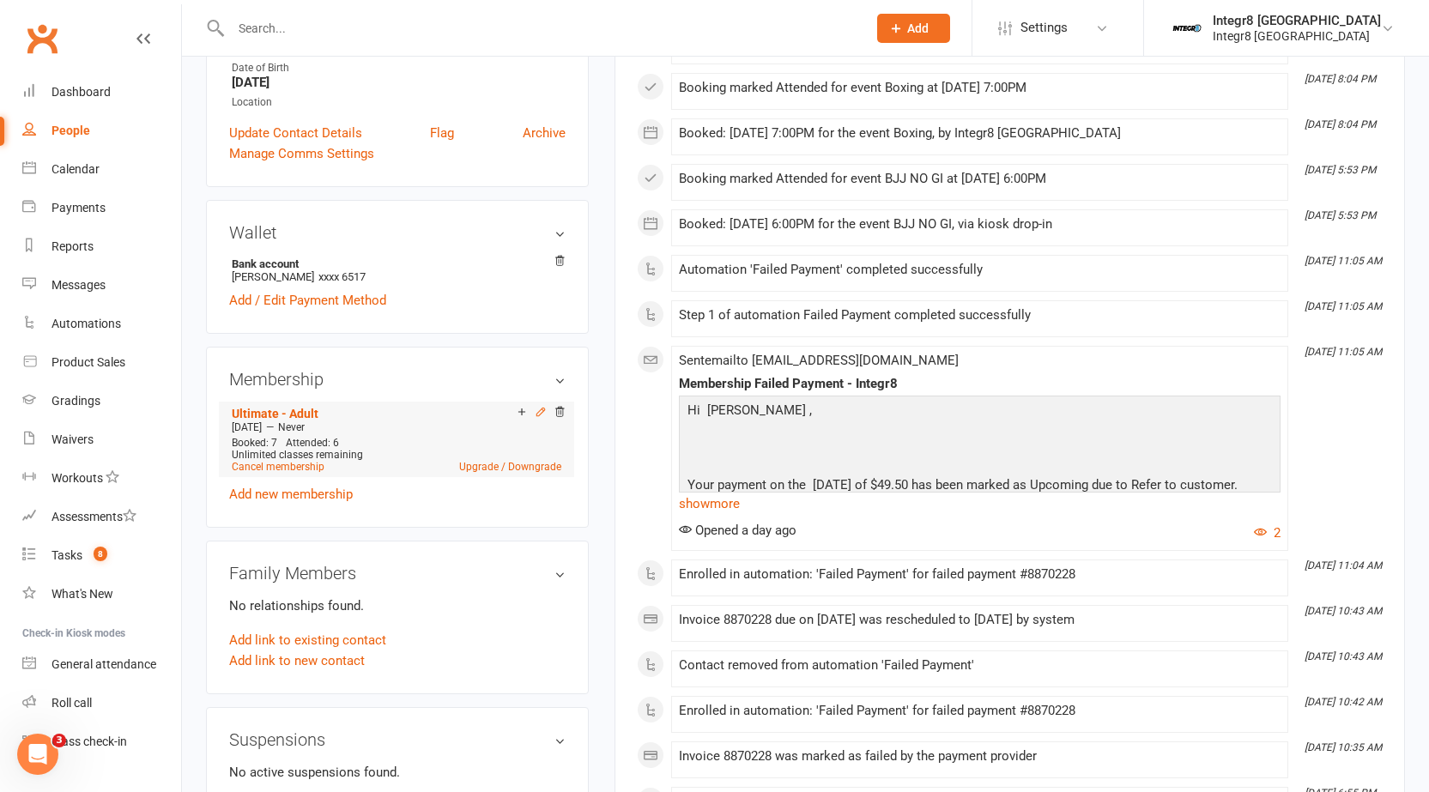
click at [541, 412] on icon at bounding box center [541, 412] width 12 height 12
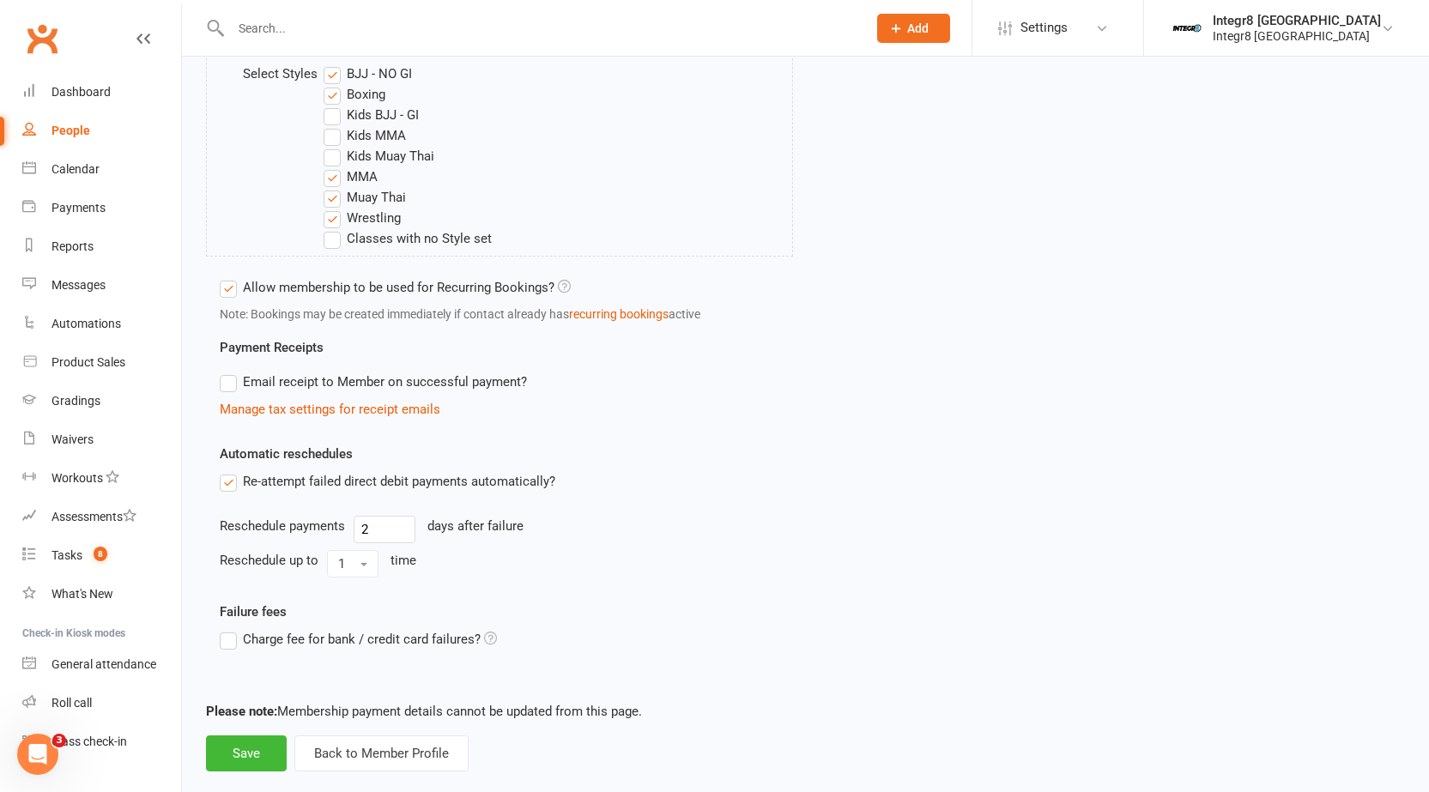
scroll to position [768, 0]
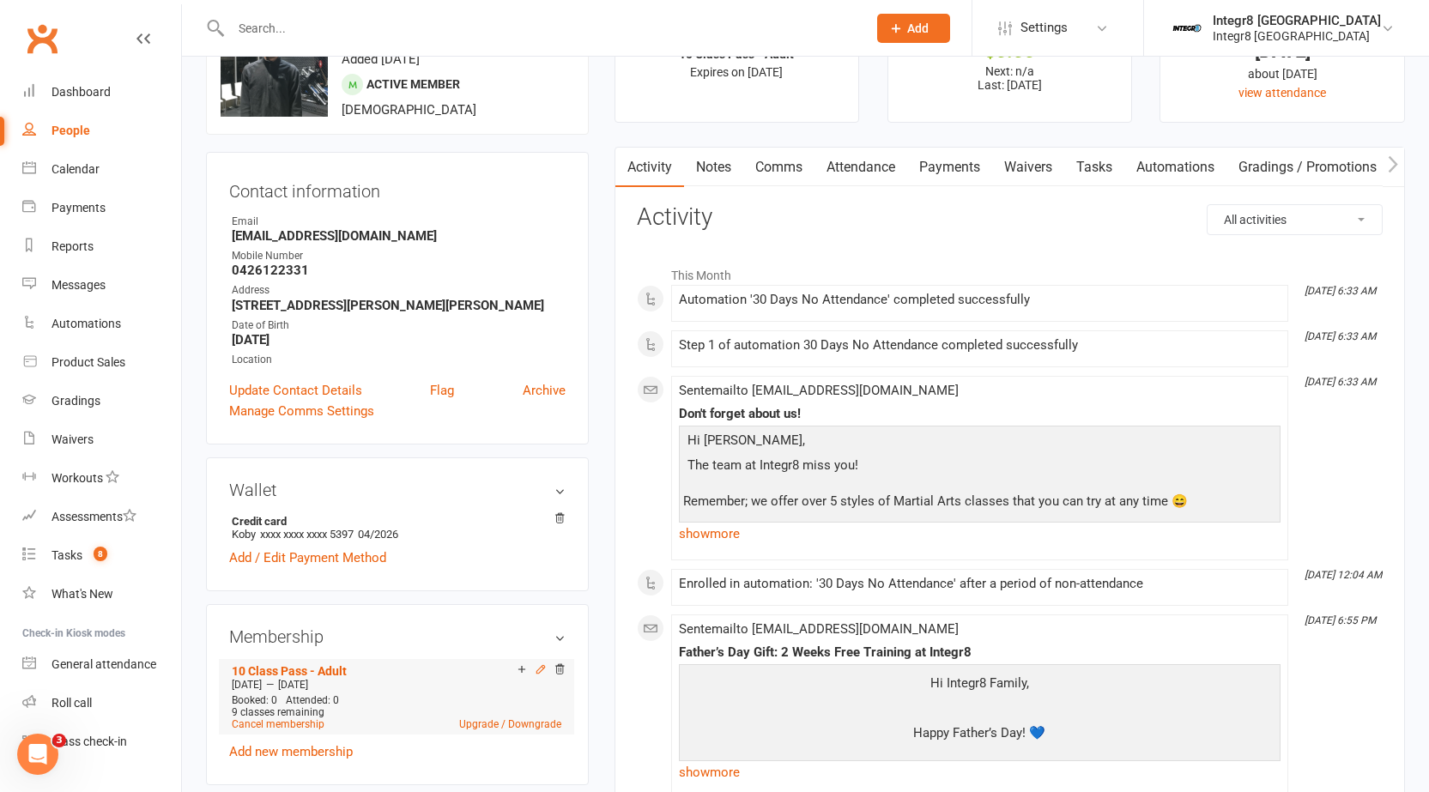
click at [538, 671] on icon at bounding box center [541, 669] width 12 height 12
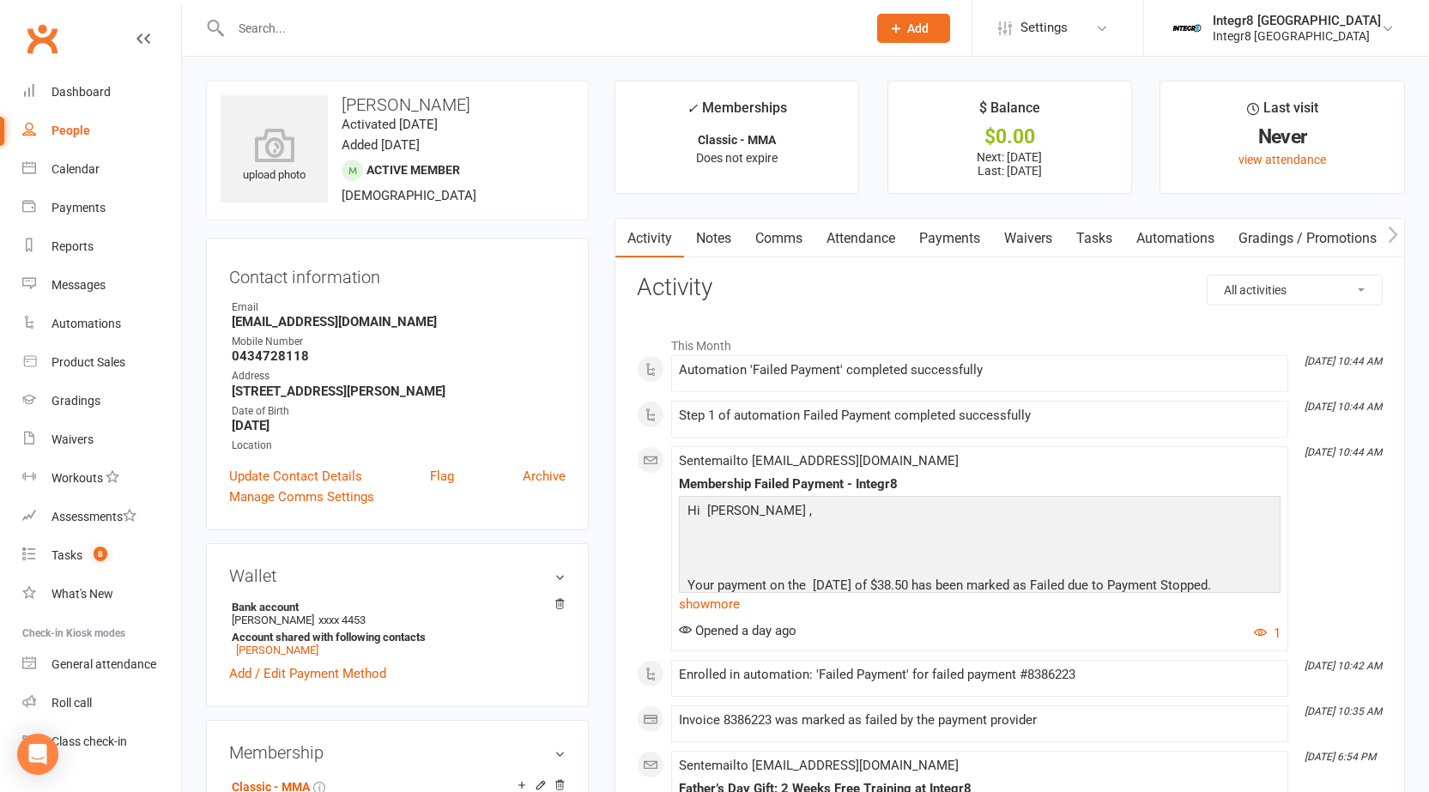
click at [717, 234] on link "Notes" at bounding box center [713, 238] width 59 height 39
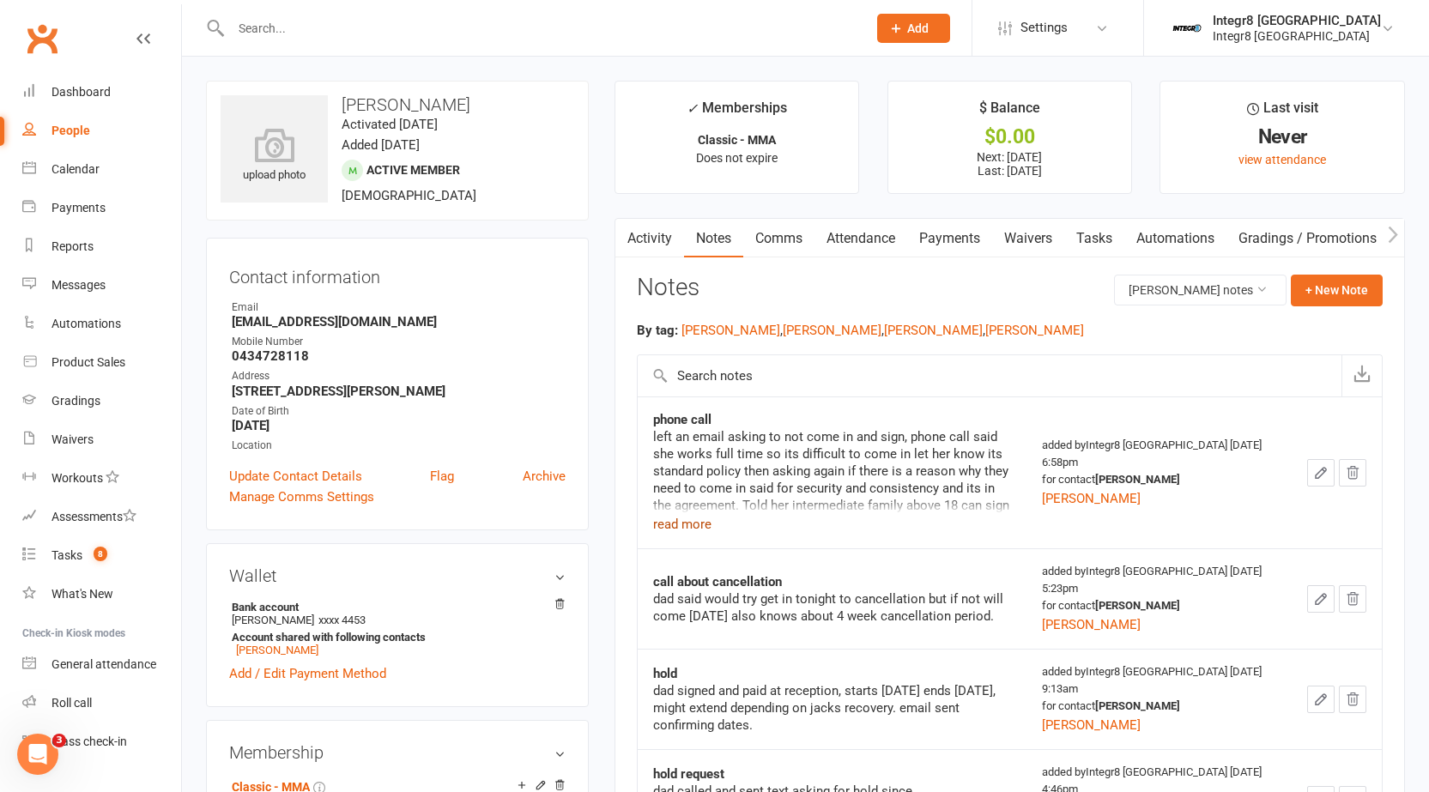
click at [687, 518] on button "read more" at bounding box center [682, 524] width 58 height 21
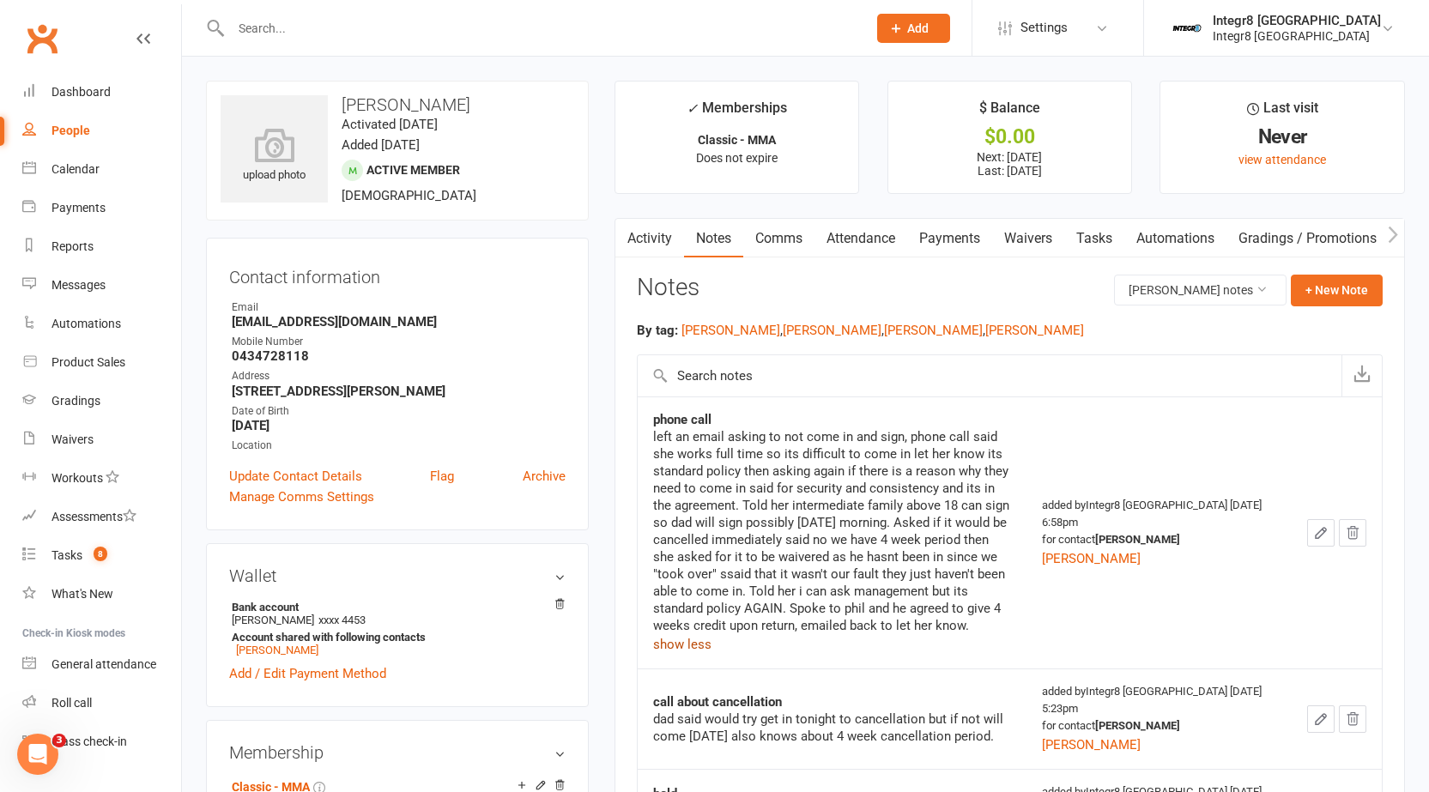
click at [685, 650] on button "show less" at bounding box center [682, 644] width 58 height 21
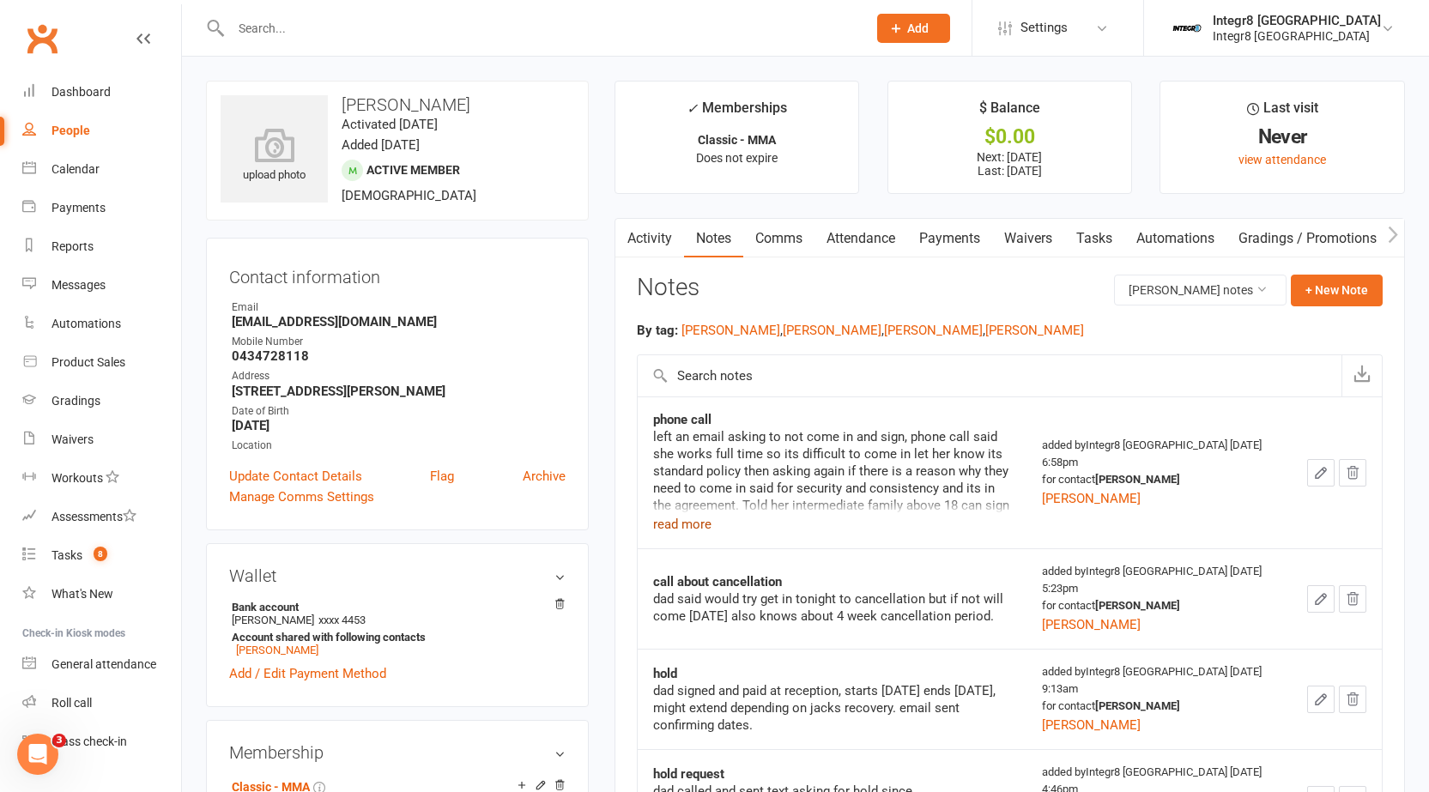
click at [875, 234] on link "Attendance" at bounding box center [860, 238] width 93 height 39
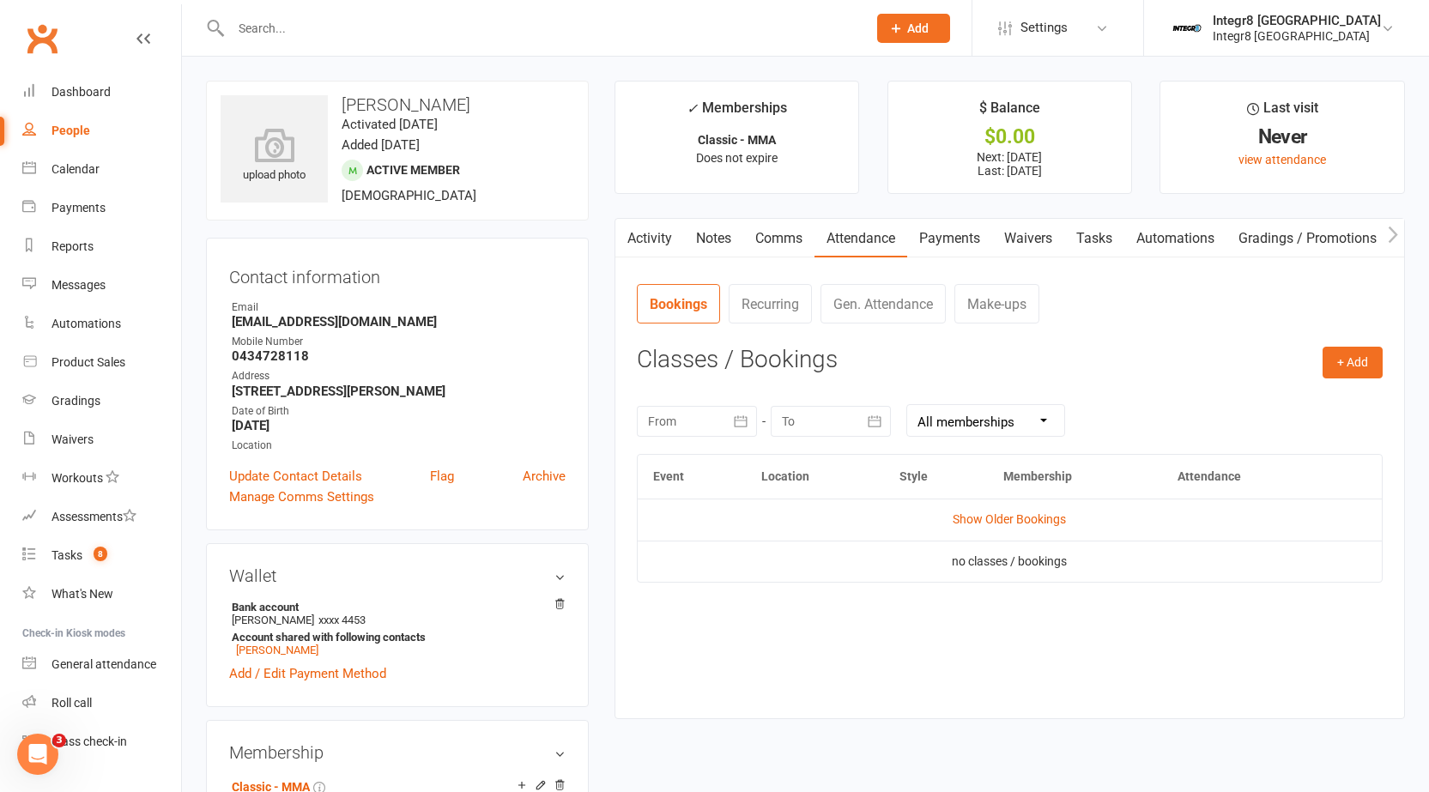
click at [806, 239] on link "Comms" at bounding box center [778, 238] width 71 height 39
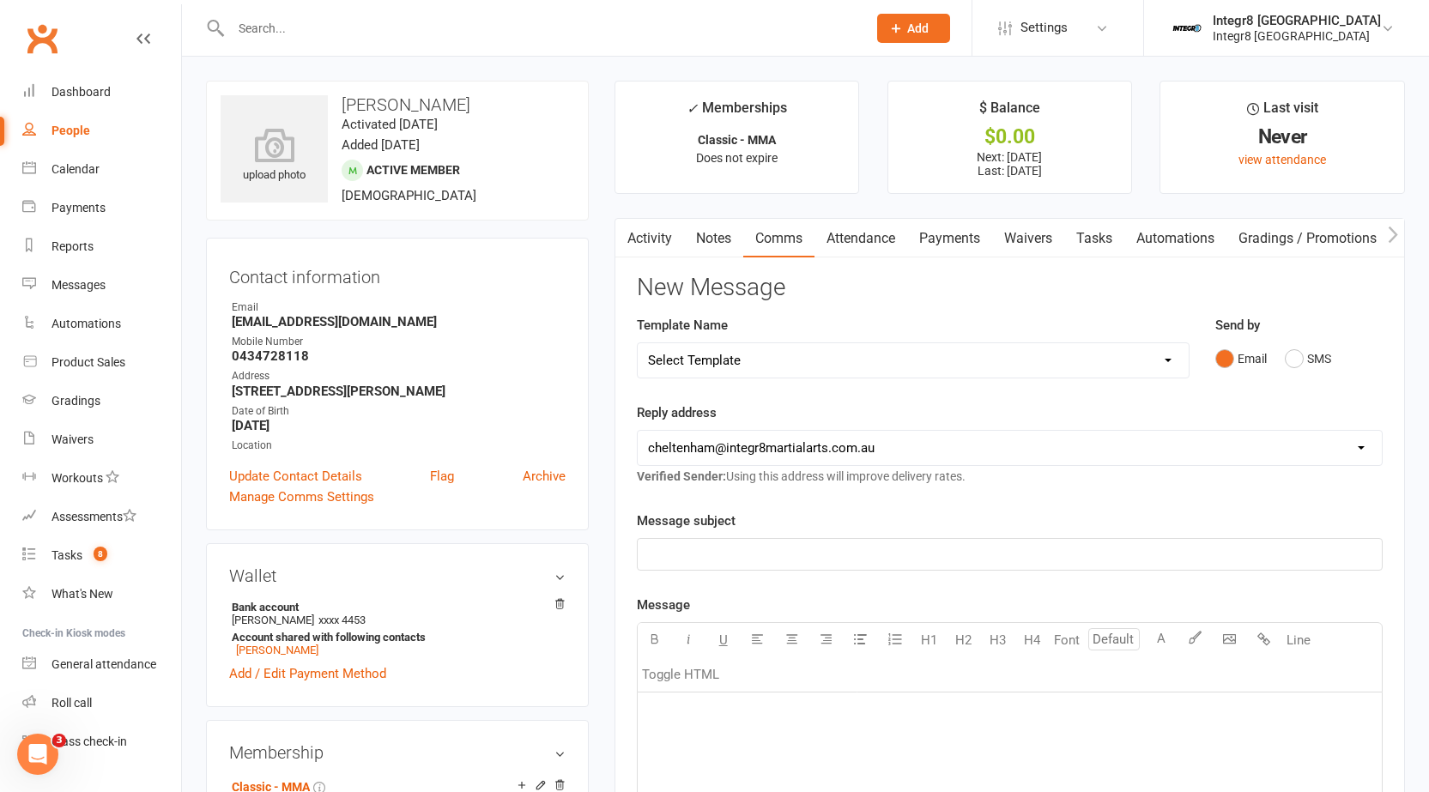
click at [645, 231] on link "Activity" at bounding box center [649, 238] width 69 height 39
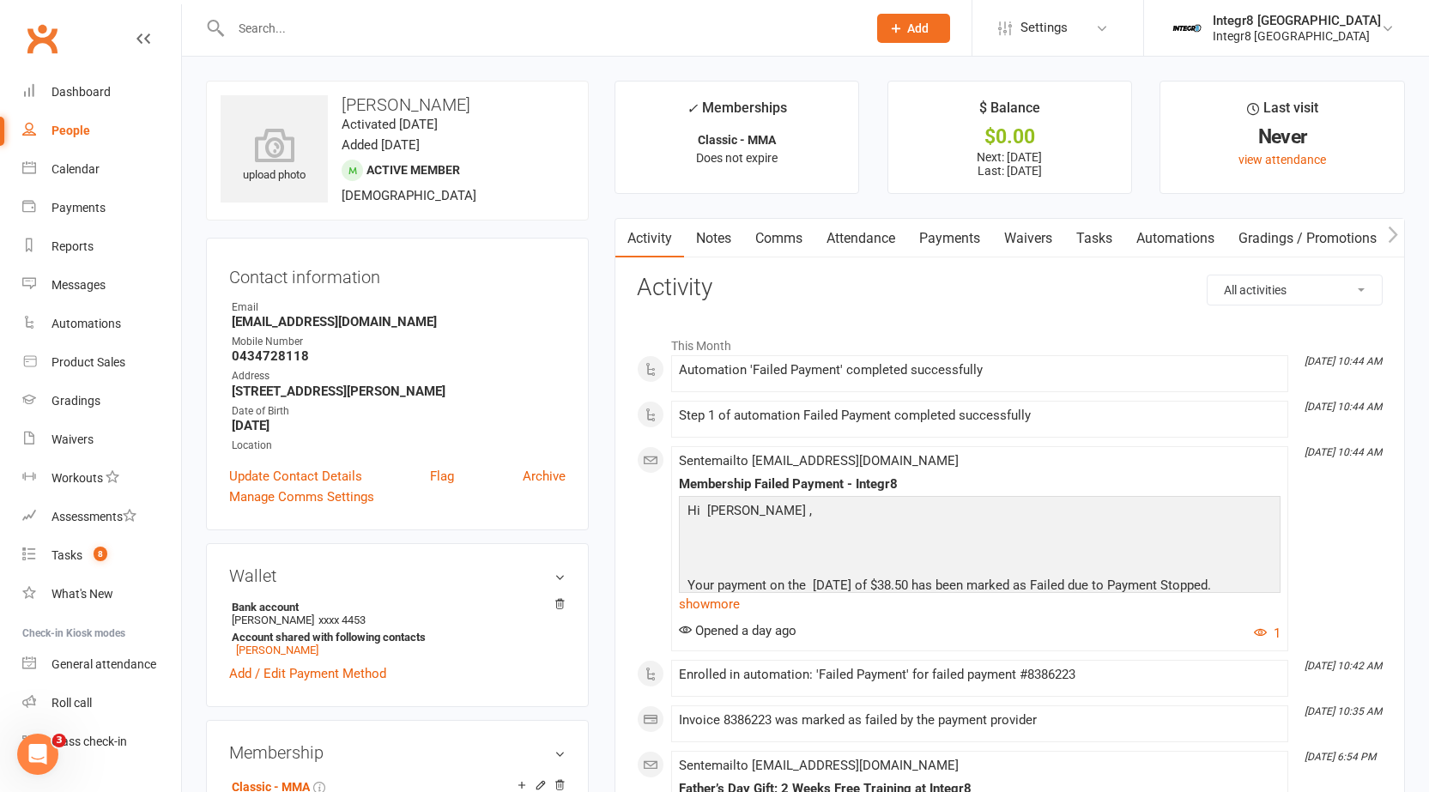
click at [720, 237] on link "Notes" at bounding box center [713, 238] width 59 height 39
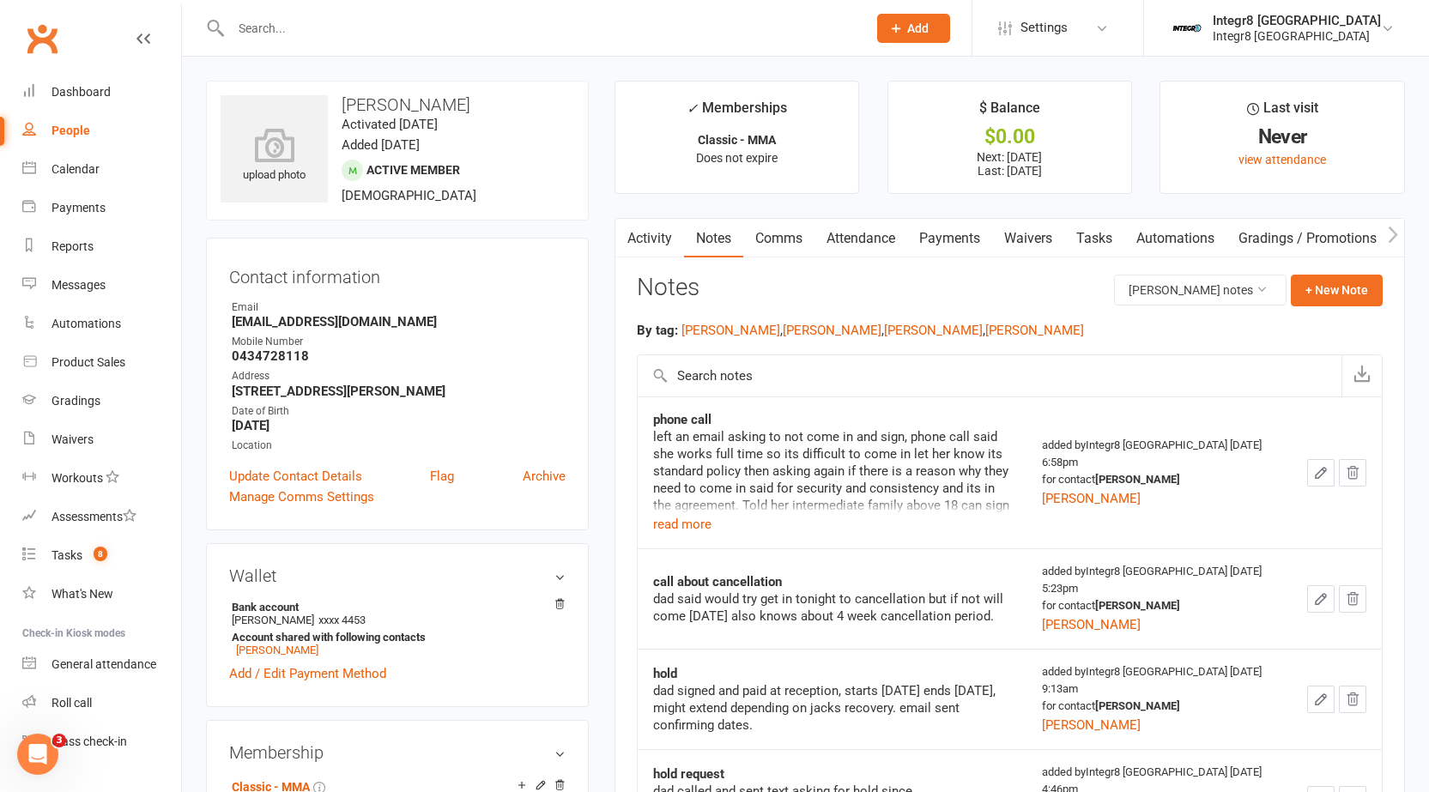
click at [637, 240] on link "Activity" at bounding box center [649, 238] width 69 height 39
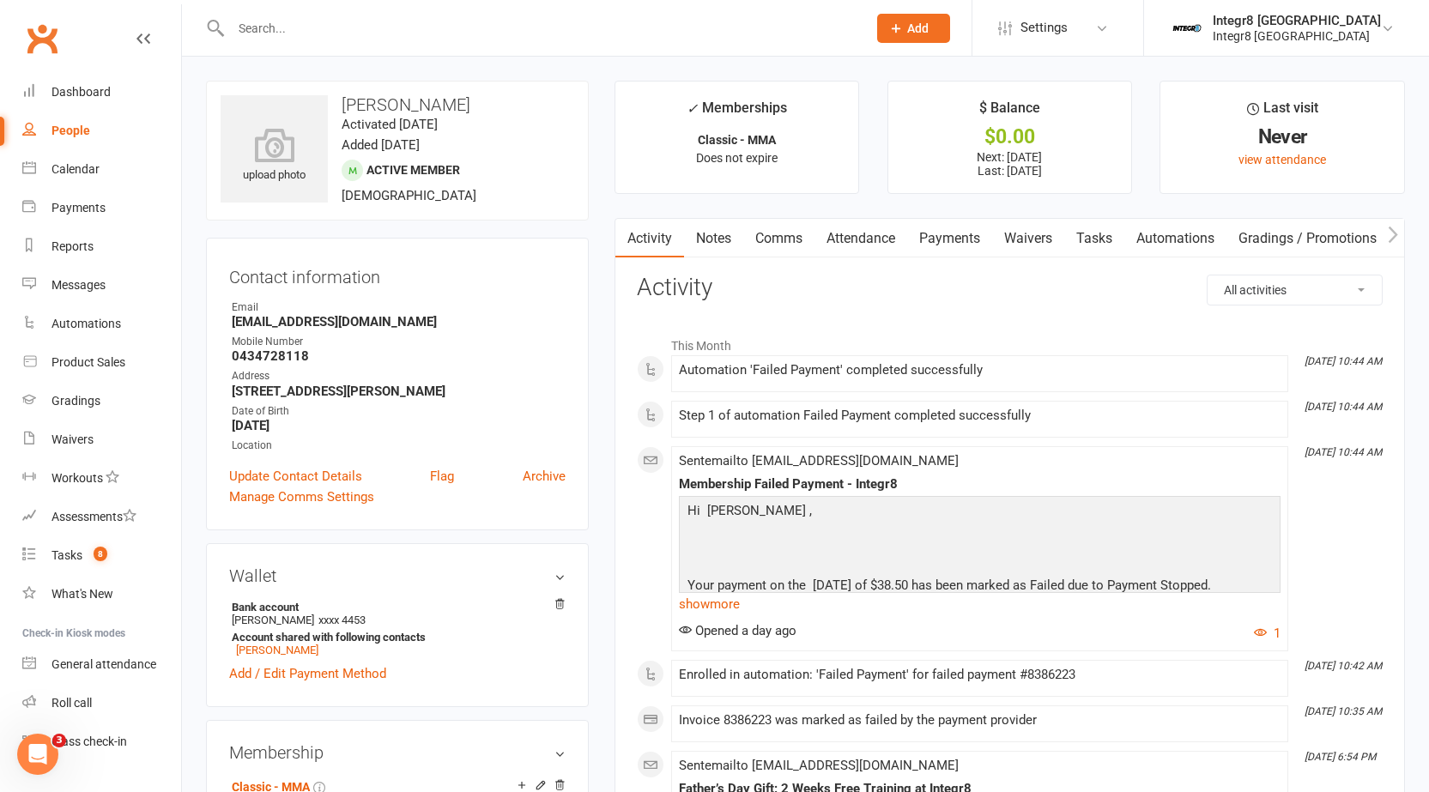
click at [734, 233] on link "Notes" at bounding box center [713, 238] width 59 height 39
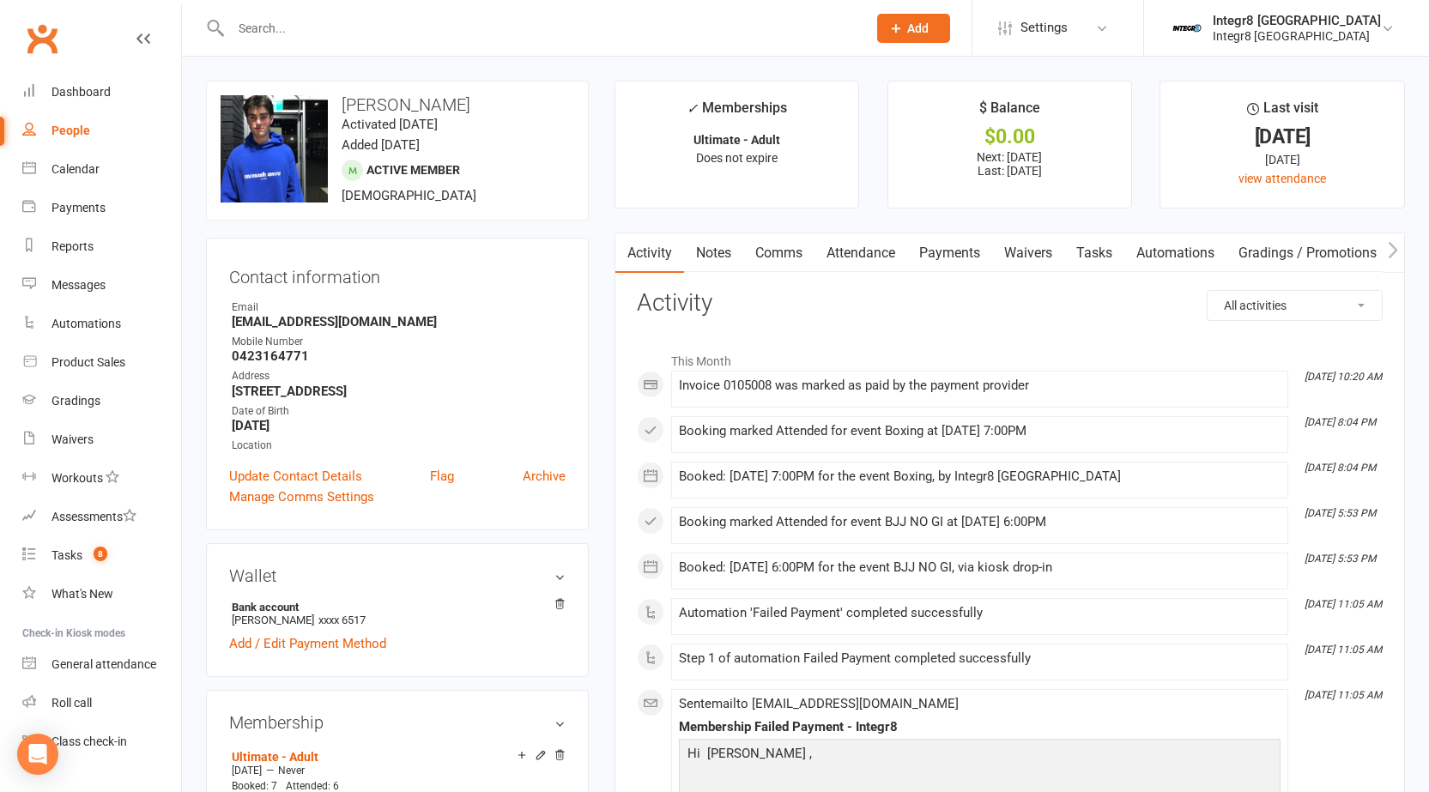
click at [851, 250] on link "Attendance" at bounding box center [860, 252] width 93 height 39
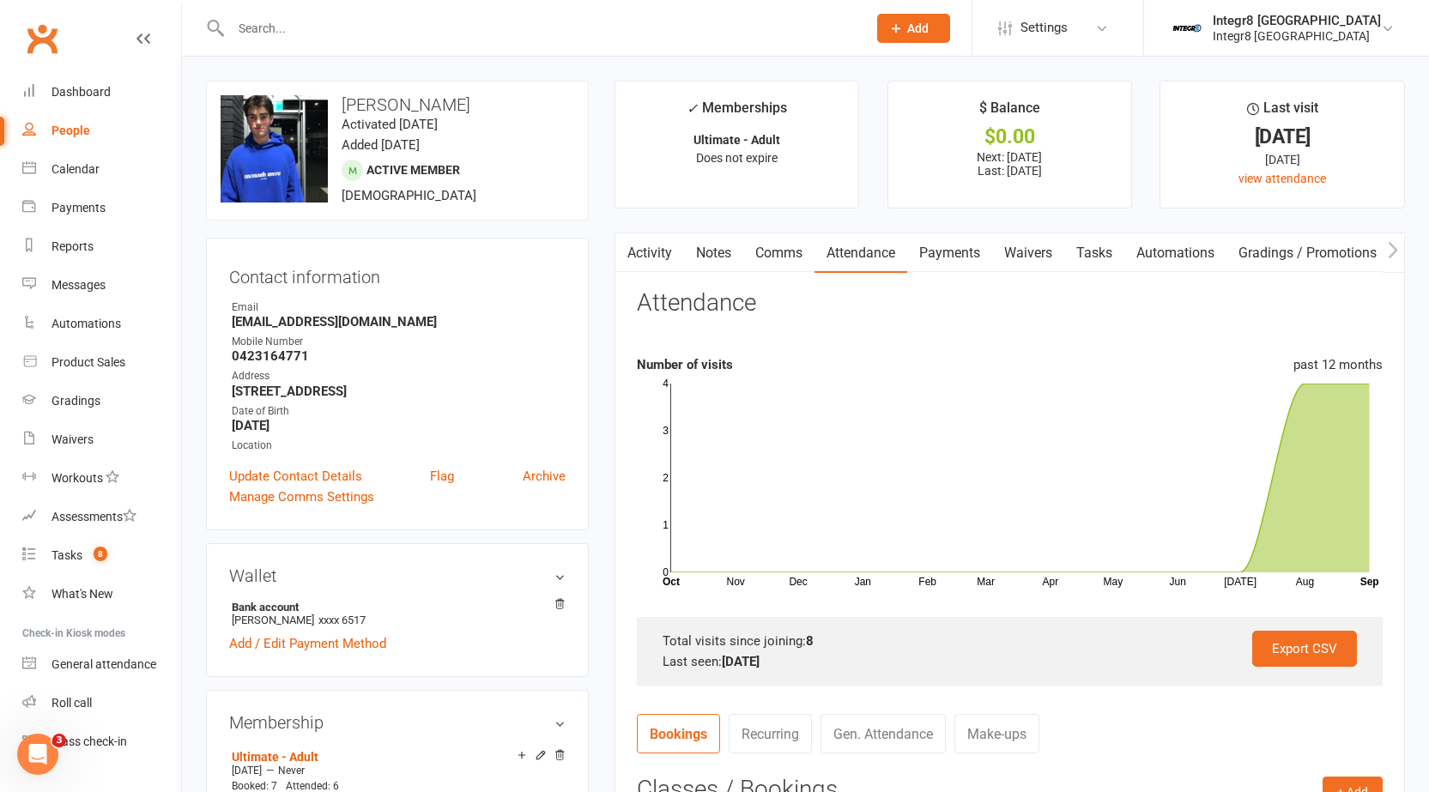
click at [979, 242] on link "Payments" at bounding box center [949, 252] width 85 height 39
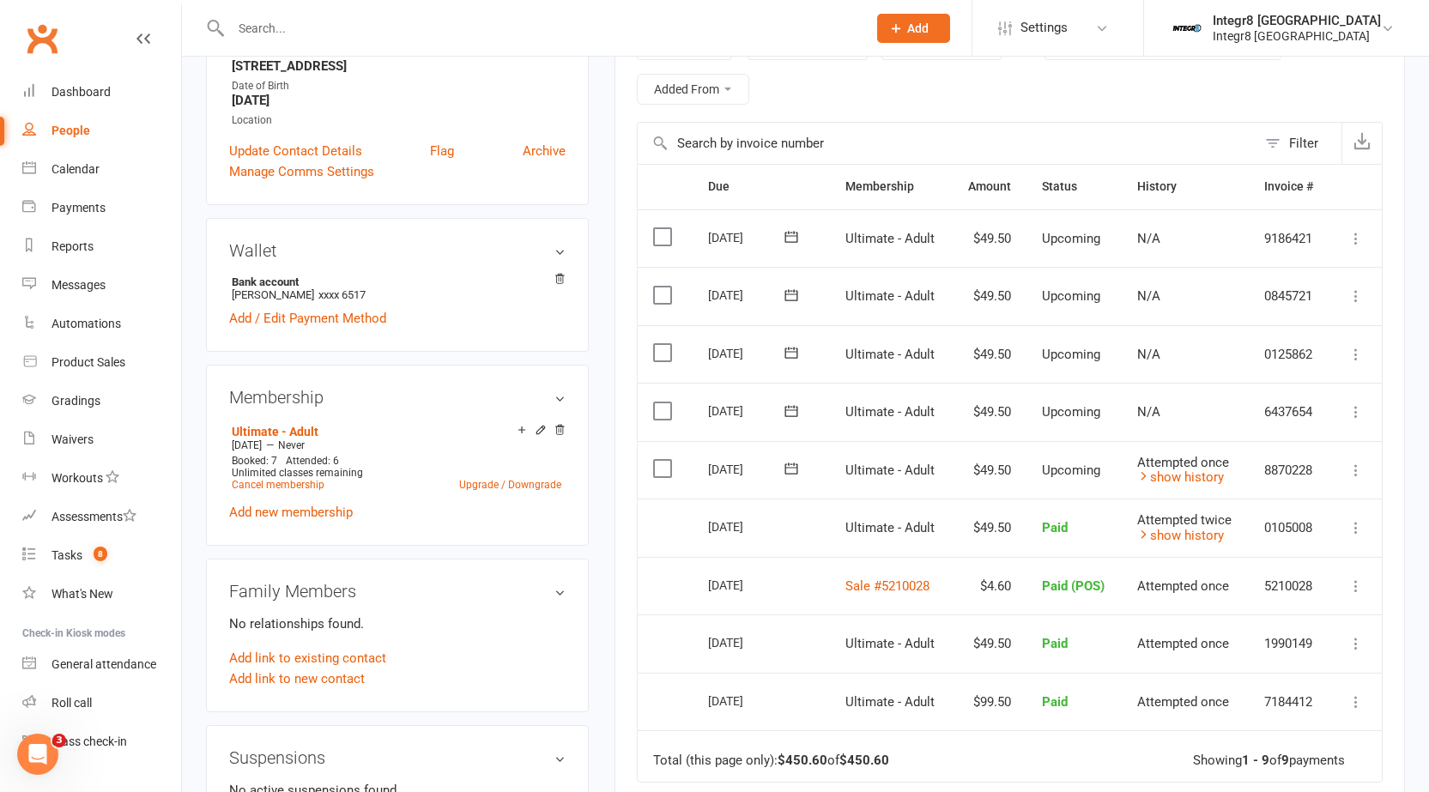
scroll to position [343, 0]
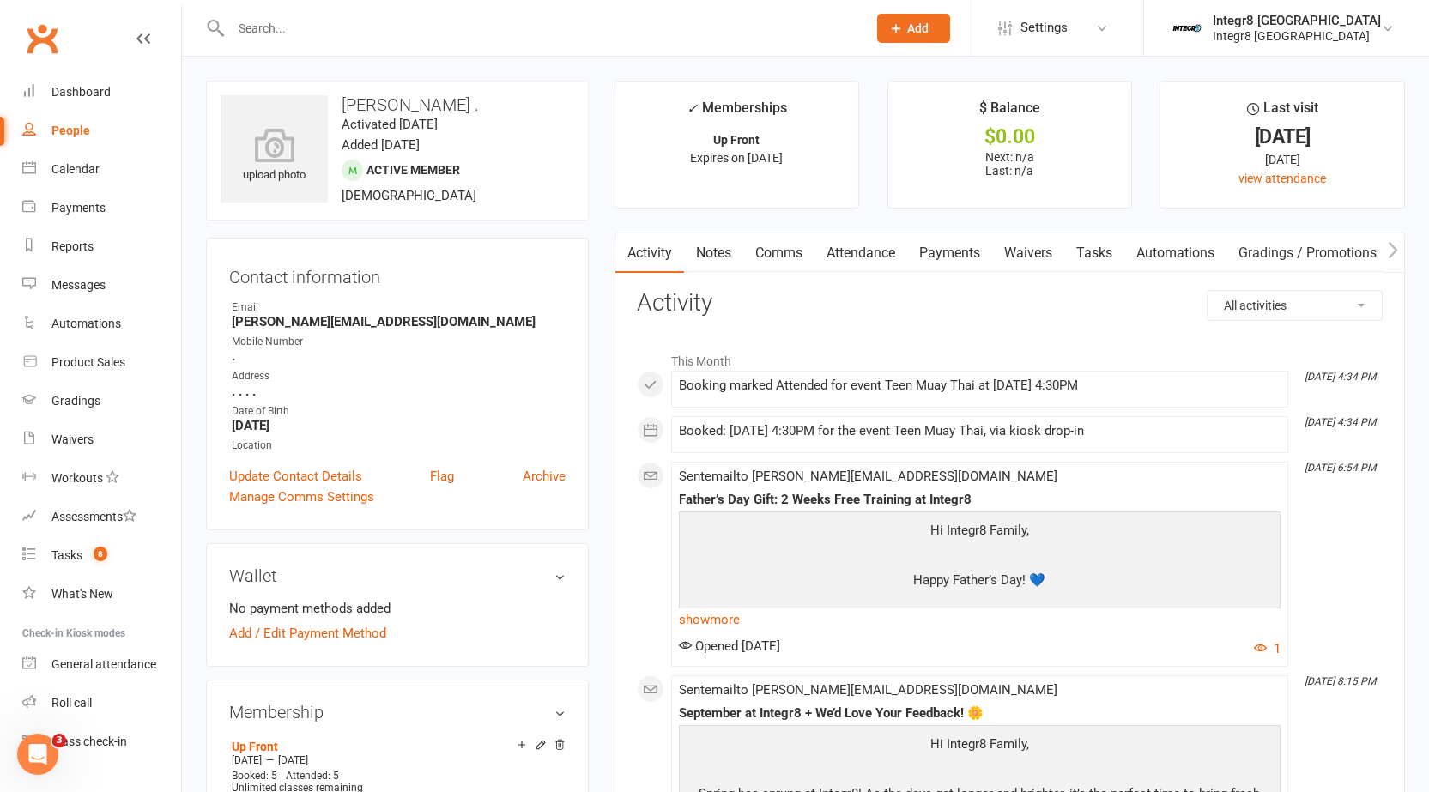
click at [711, 245] on link "Notes" at bounding box center [713, 252] width 59 height 39
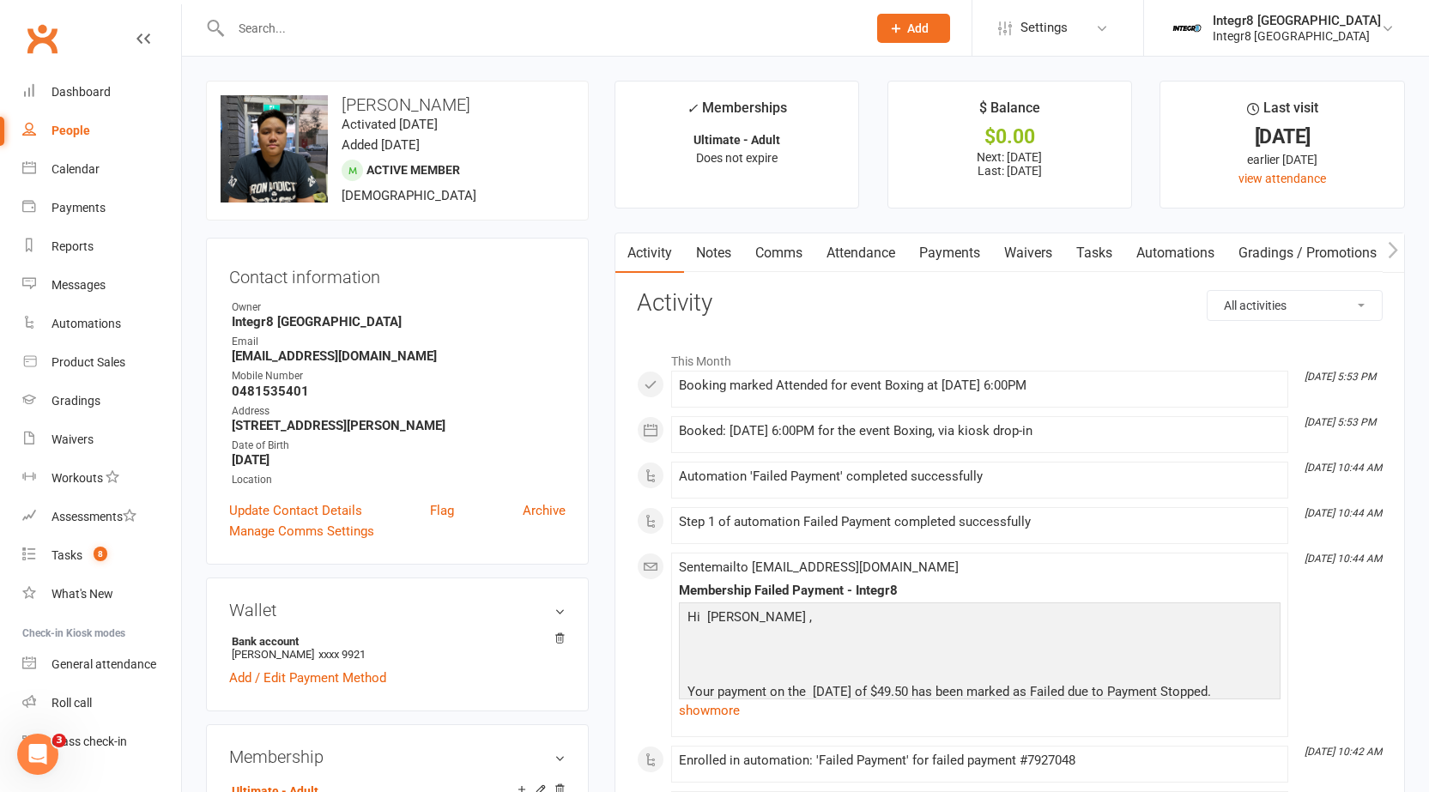
click at [889, 252] on link "Attendance" at bounding box center [860, 252] width 93 height 39
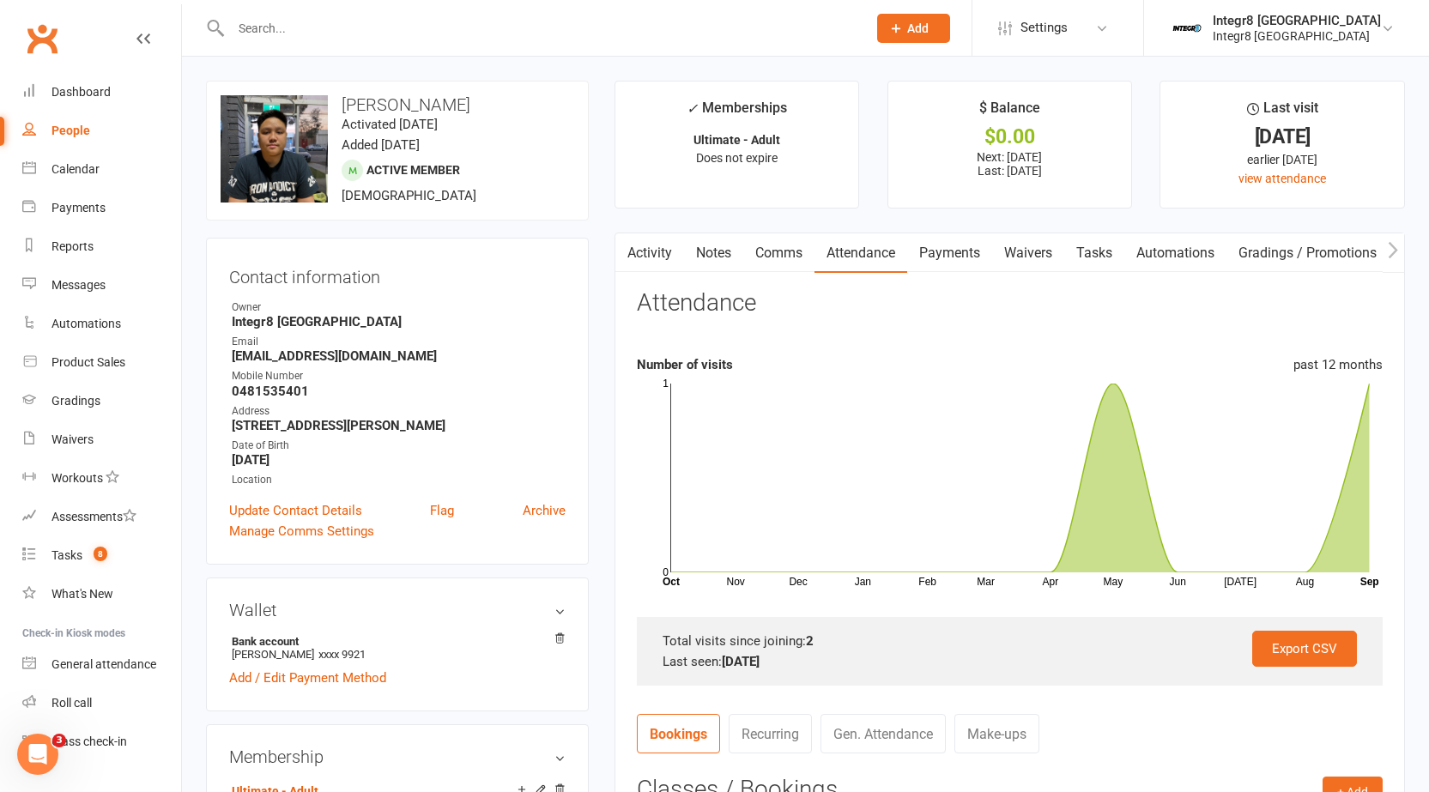
click at [634, 240] on button "button" at bounding box center [625, 252] width 21 height 39
click at [654, 257] on link "Activity" at bounding box center [649, 252] width 69 height 39
